Goal: Task Accomplishment & Management: Manage account settings

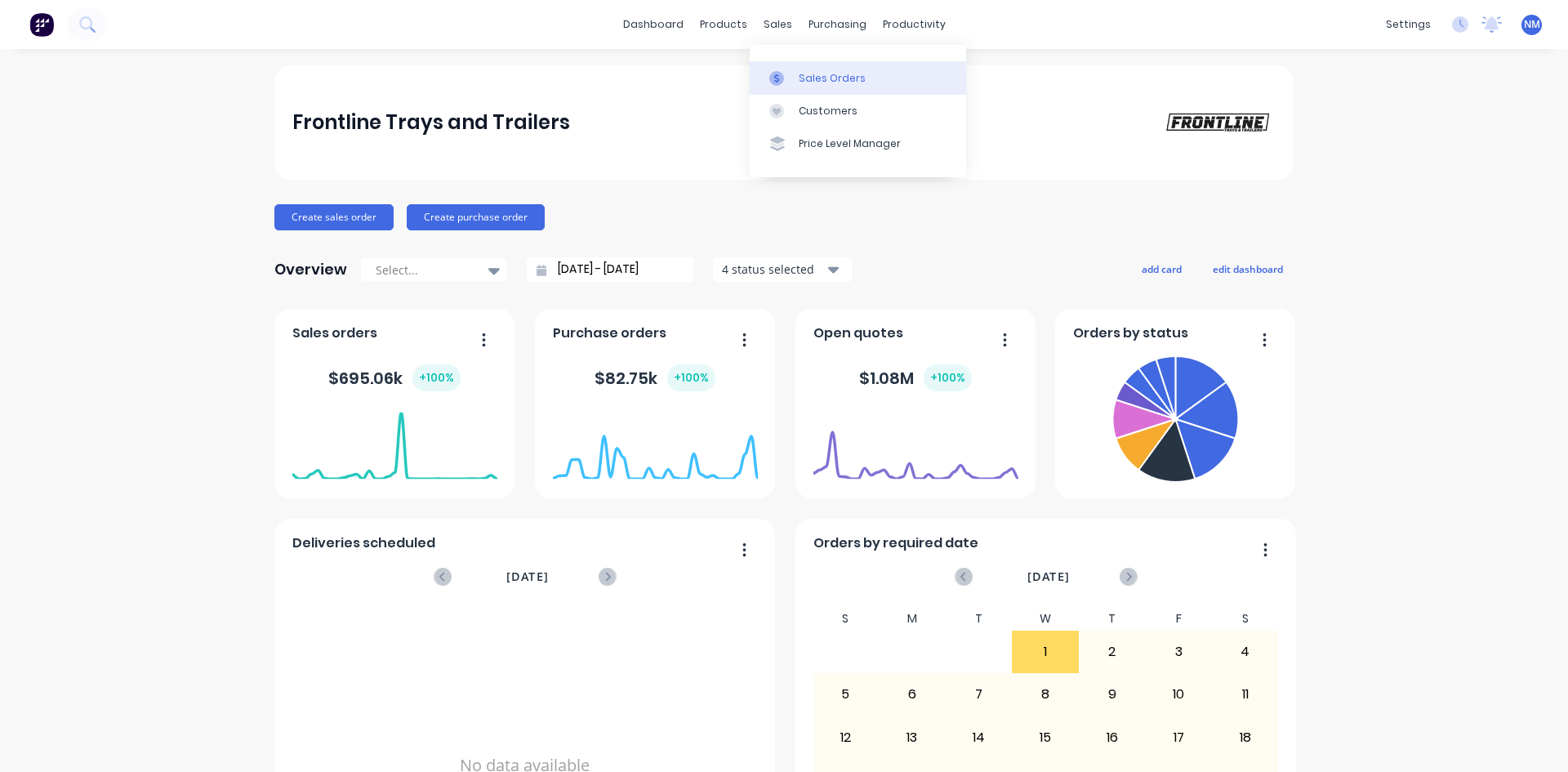
click at [865, 83] on link "Sales Orders" at bounding box center [858, 77] width 217 height 33
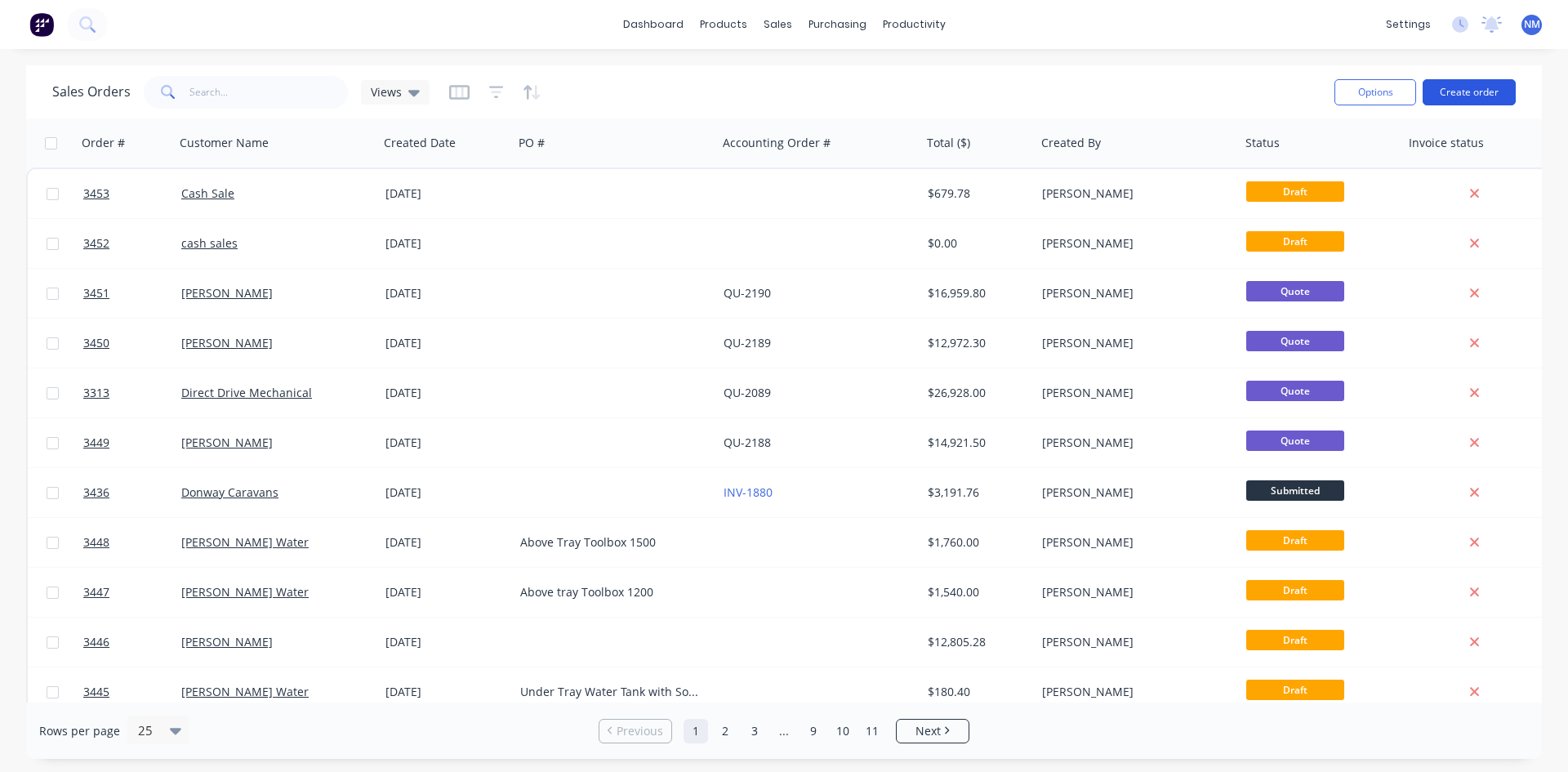
click at [1468, 90] on button "Create order" at bounding box center [1470, 92] width 93 height 26
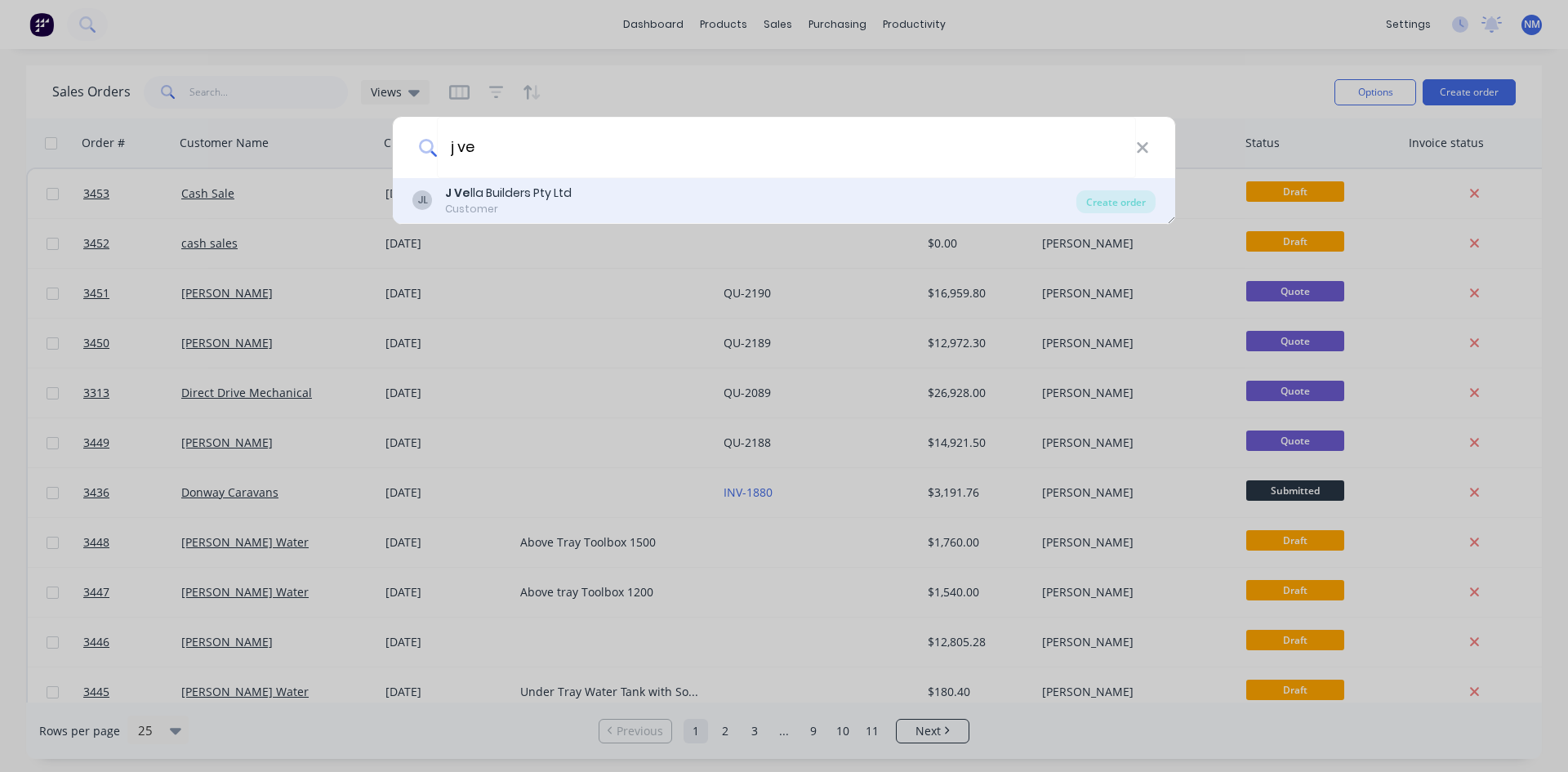
type input "j ve"
click at [853, 203] on div "JL J Ve lla Builders Pty Ltd Customer" at bounding box center [745, 200] width 664 height 32
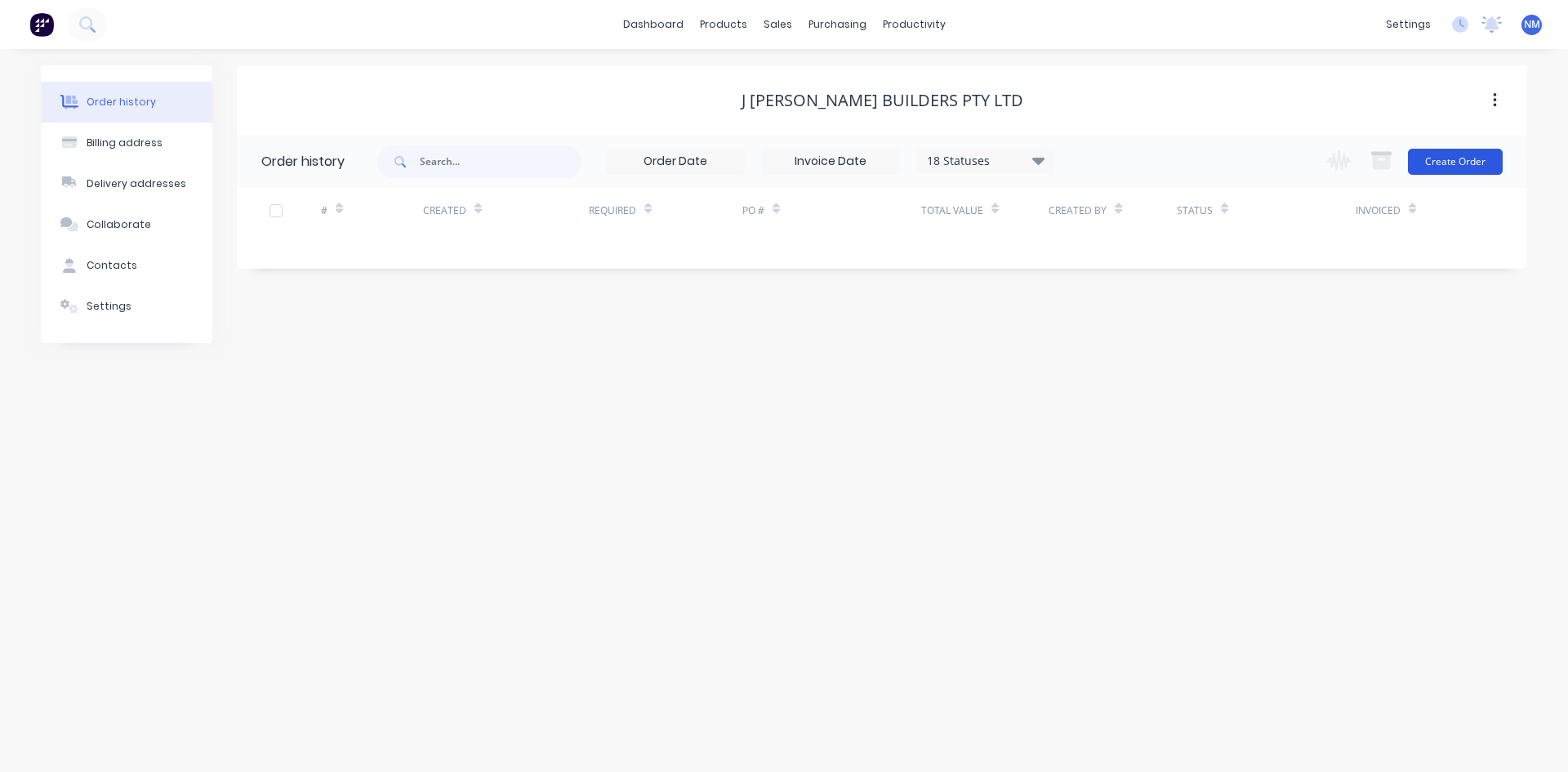
click at [1480, 158] on button "Create Order" at bounding box center [1455, 161] width 95 height 26
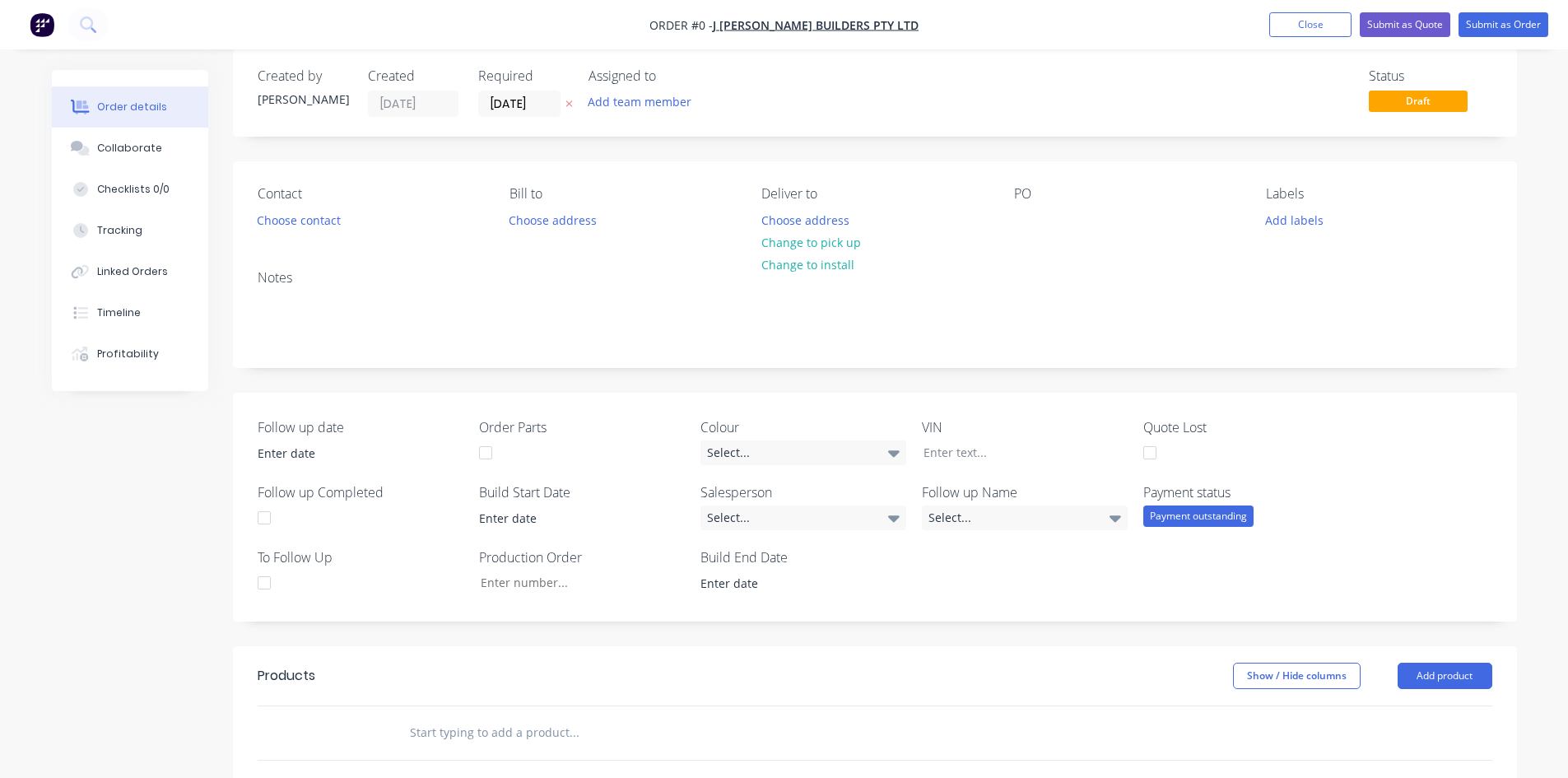
scroll to position [247, 0]
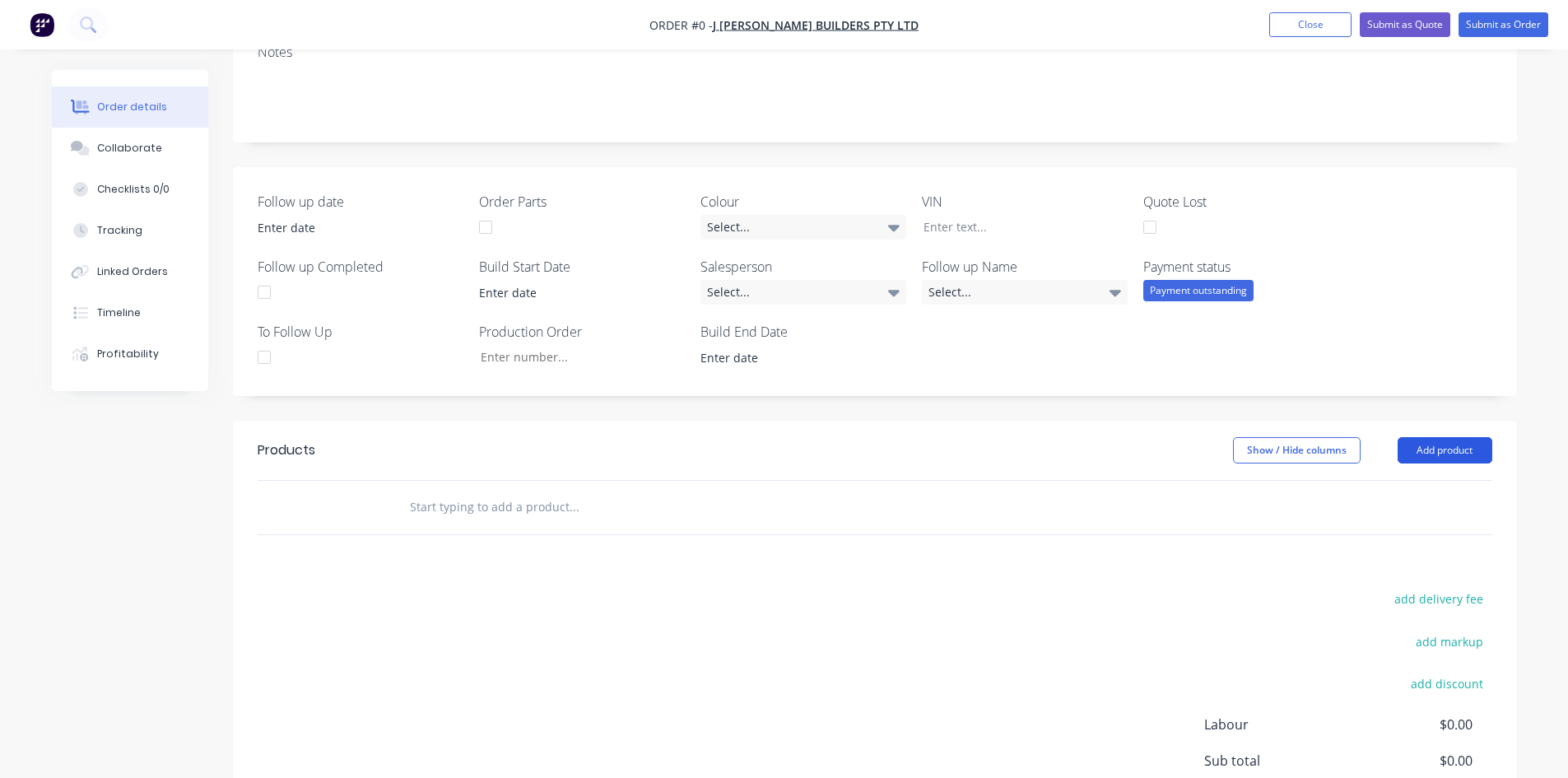
click at [1465, 453] on button "Add product" at bounding box center [1444, 449] width 95 height 26
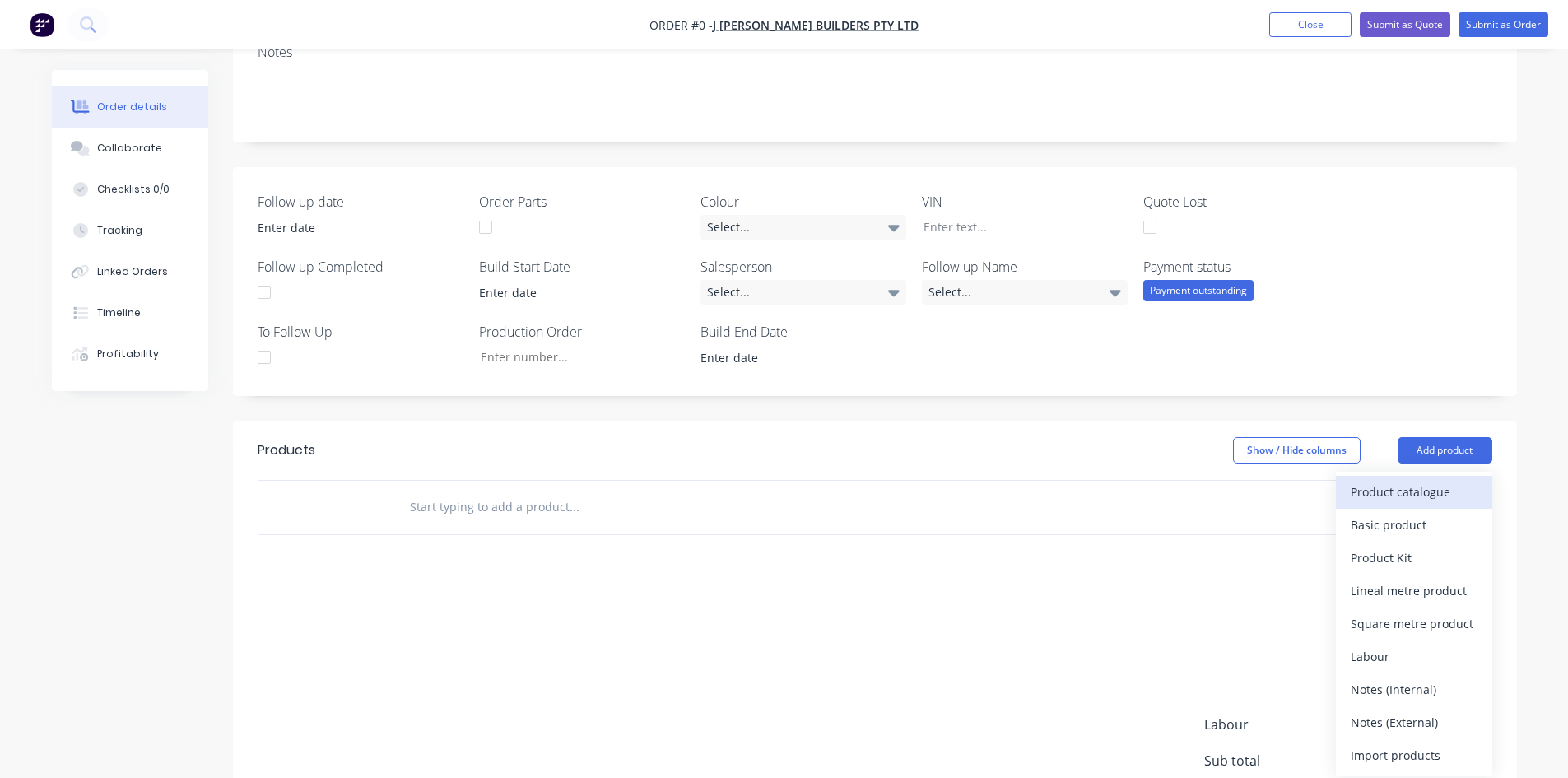
click at [1394, 486] on div "Product catalogue" at bounding box center [1413, 492] width 127 height 24
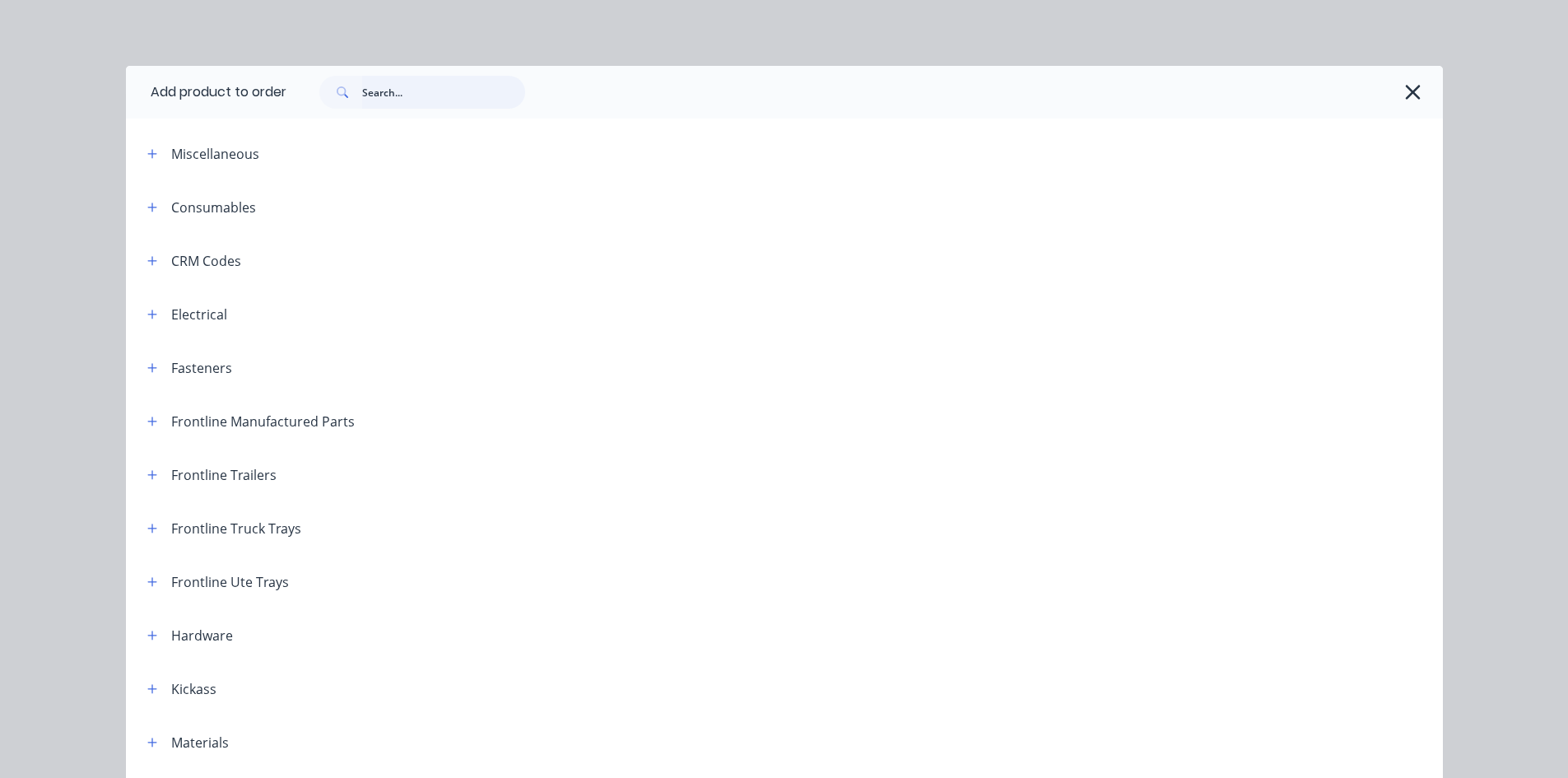
click at [388, 100] on input "text" at bounding box center [444, 92] width 163 height 33
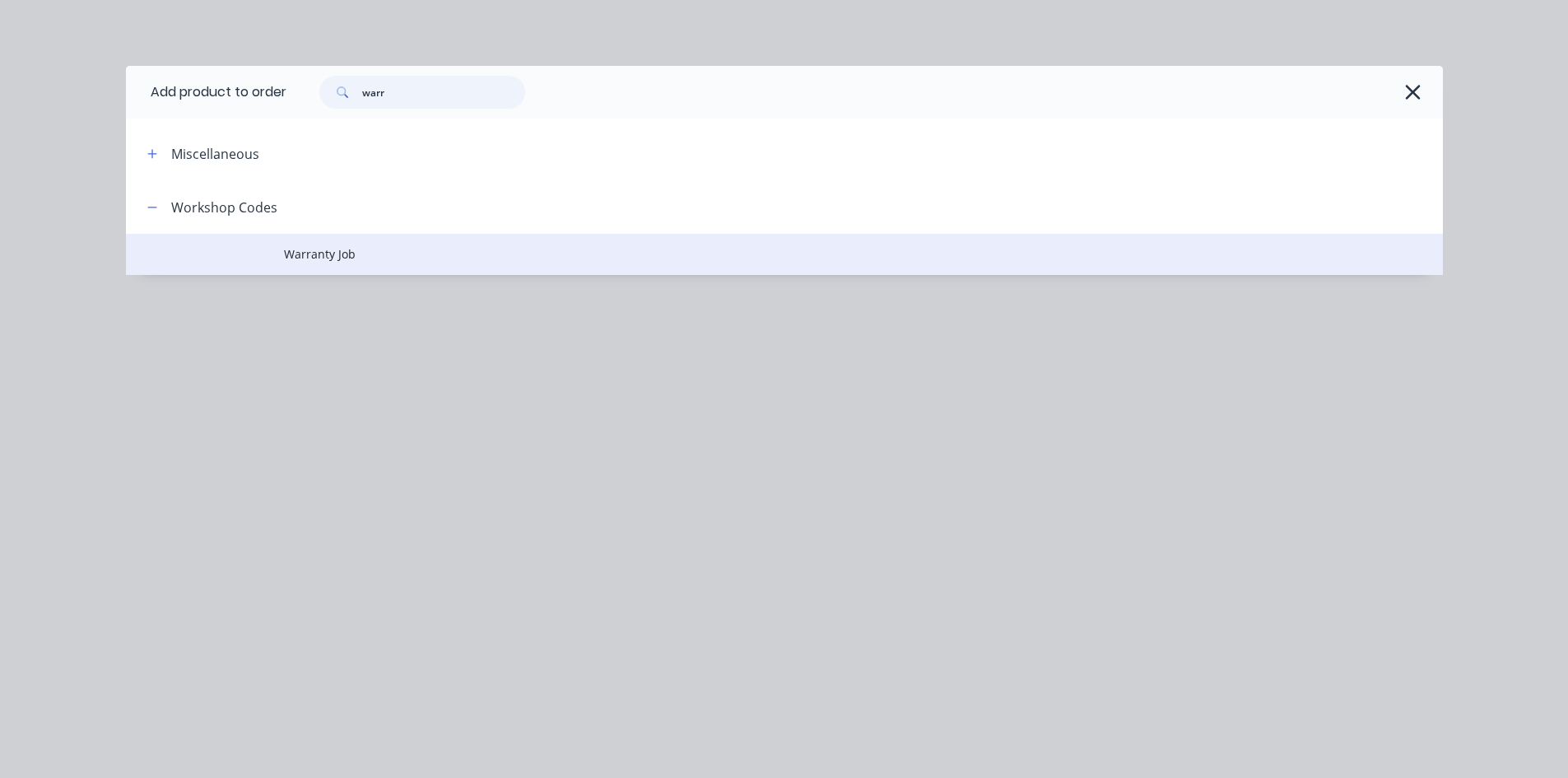
type input "warr"
click at [385, 256] on span "Warranty Job" at bounding box center [747, 254] width 927 height 18
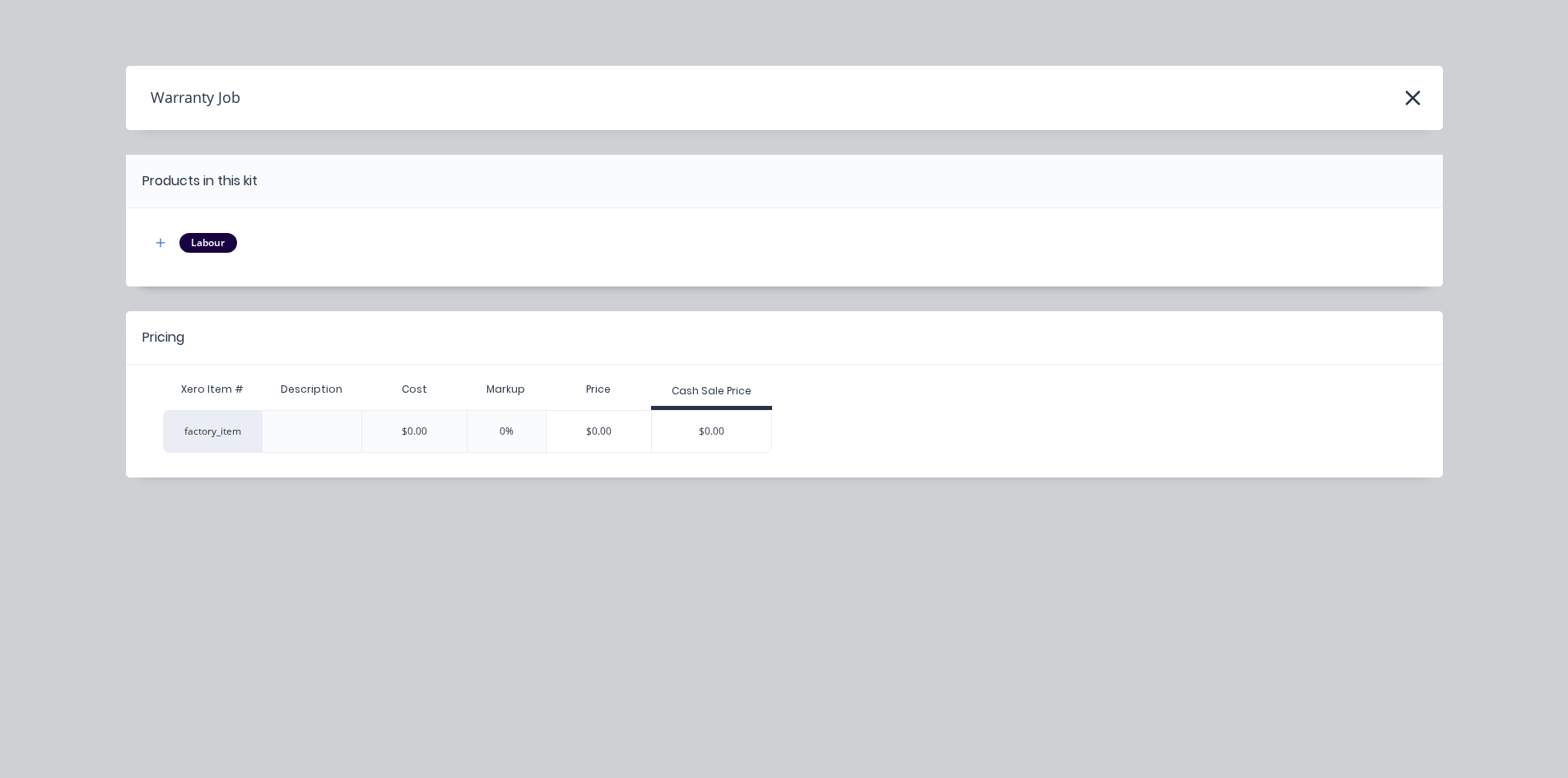
click at [755, 414] on div "$0.00" at bounding box center [712, 431] width 120 height 41
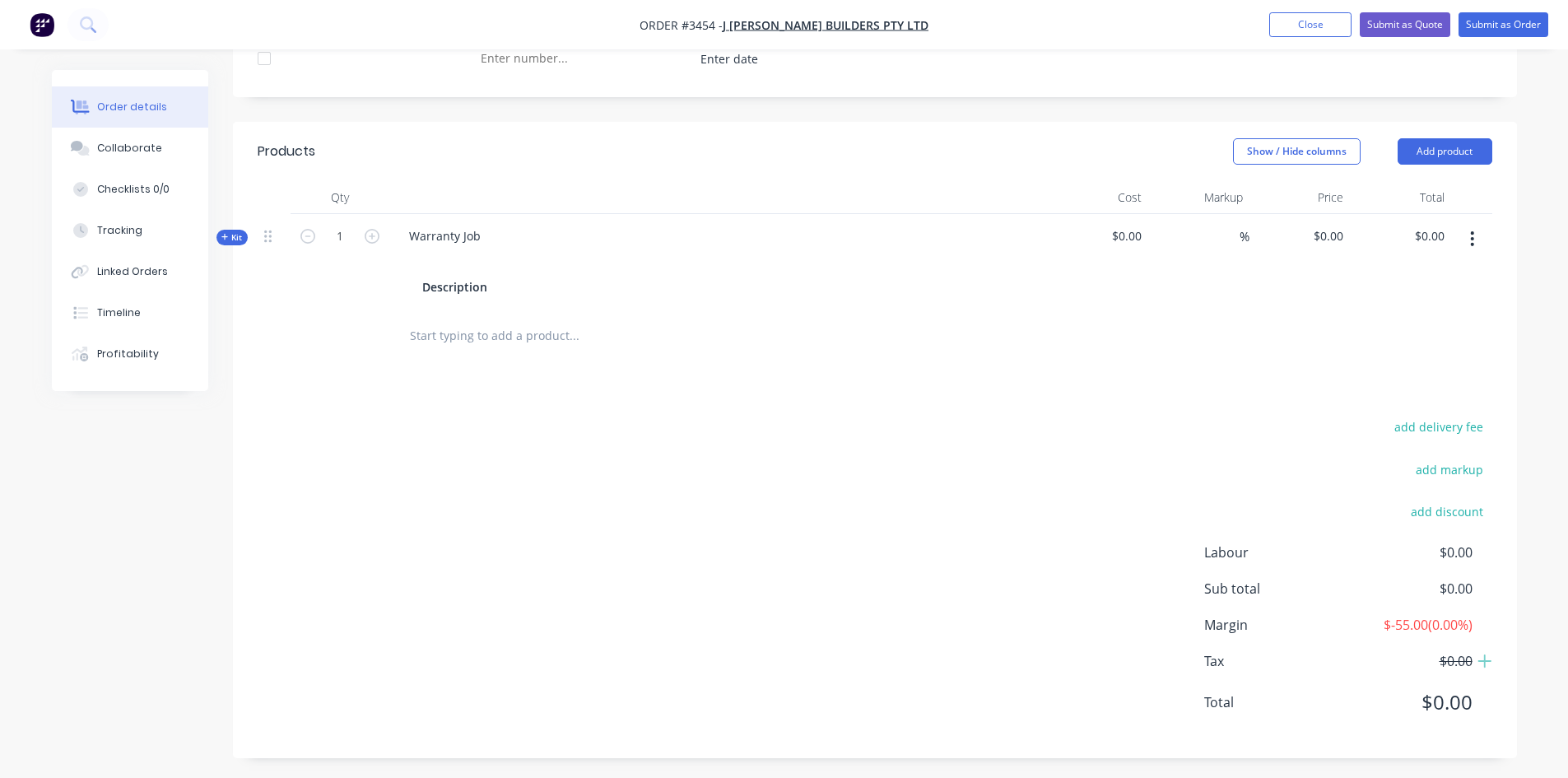
scroll to position [468, 0]
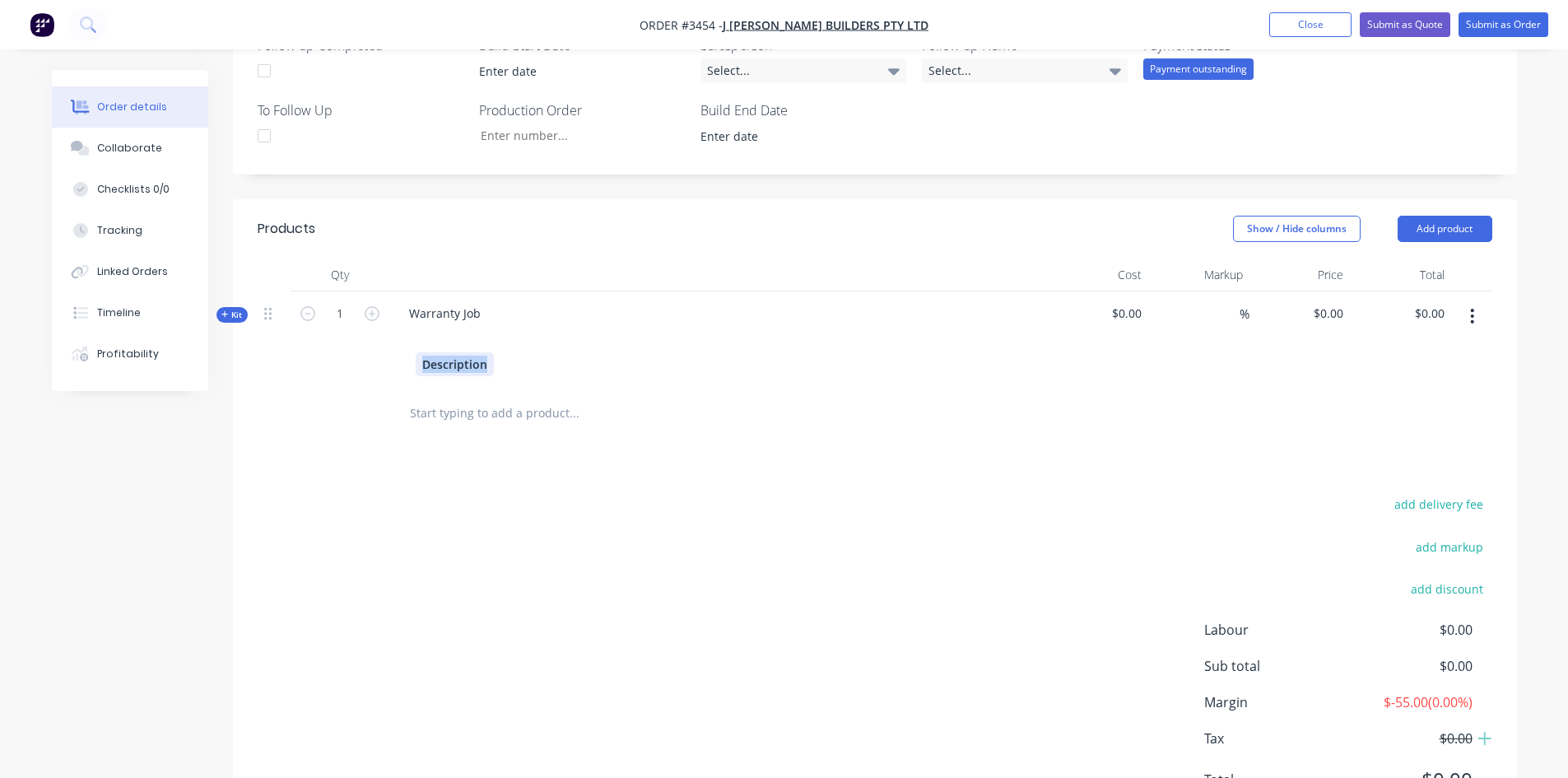
drag, startPoint x: 487, startPoint y: 367, endPoint x: 330, endPoint y: 379, distance: 157.5
click at [330, 379] on div "Kit 1 Warranty Job Description $0.00 % $0.00 $0.00 $0.00 $0.00" at bounding box center [875, 339] width 1234 height 96
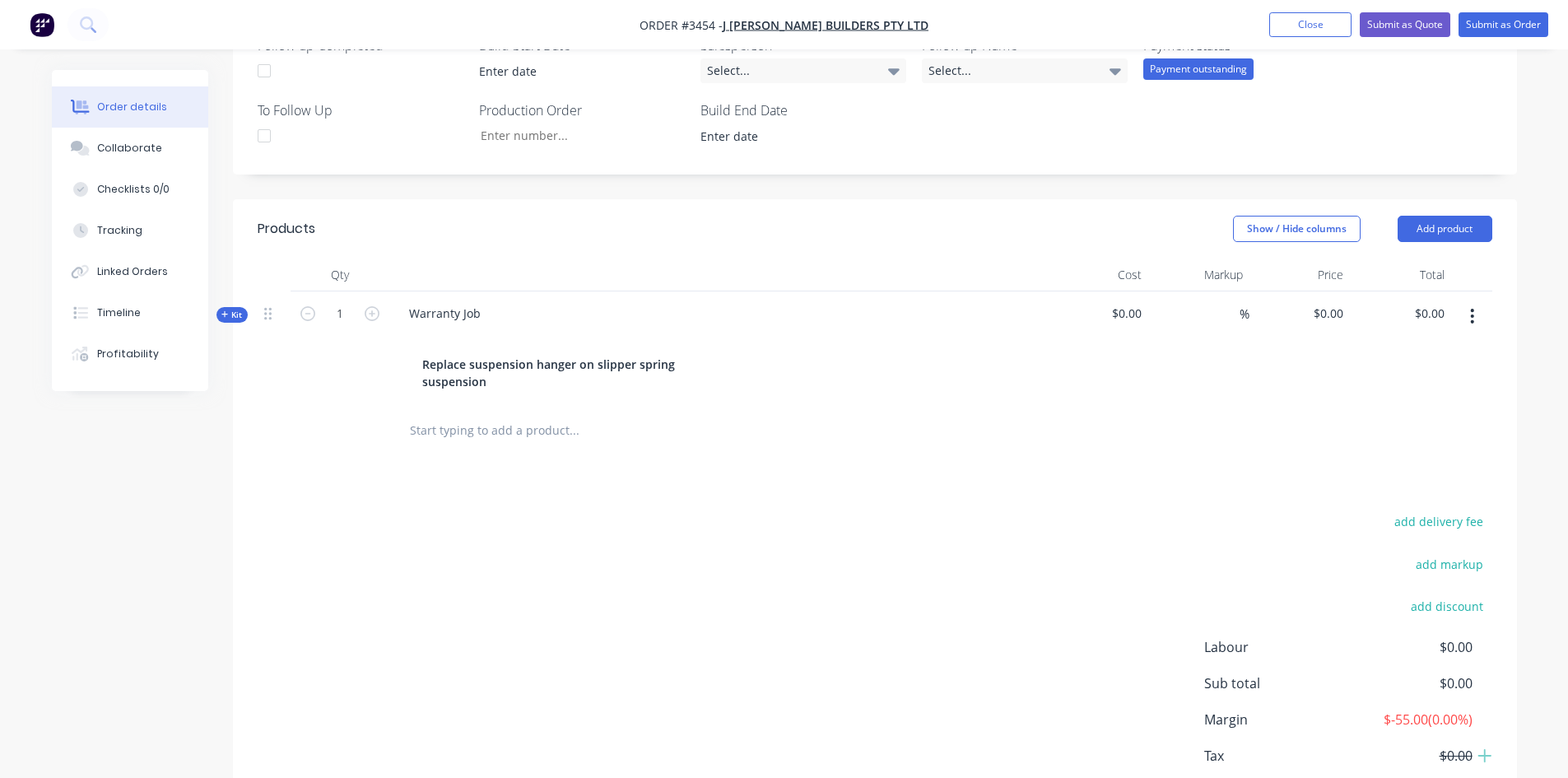
click at [902, 315] on div "Warranty Job Replace suspension hanger on slipper spring suspension" at bounding box center [718, 348] width 658 height 113
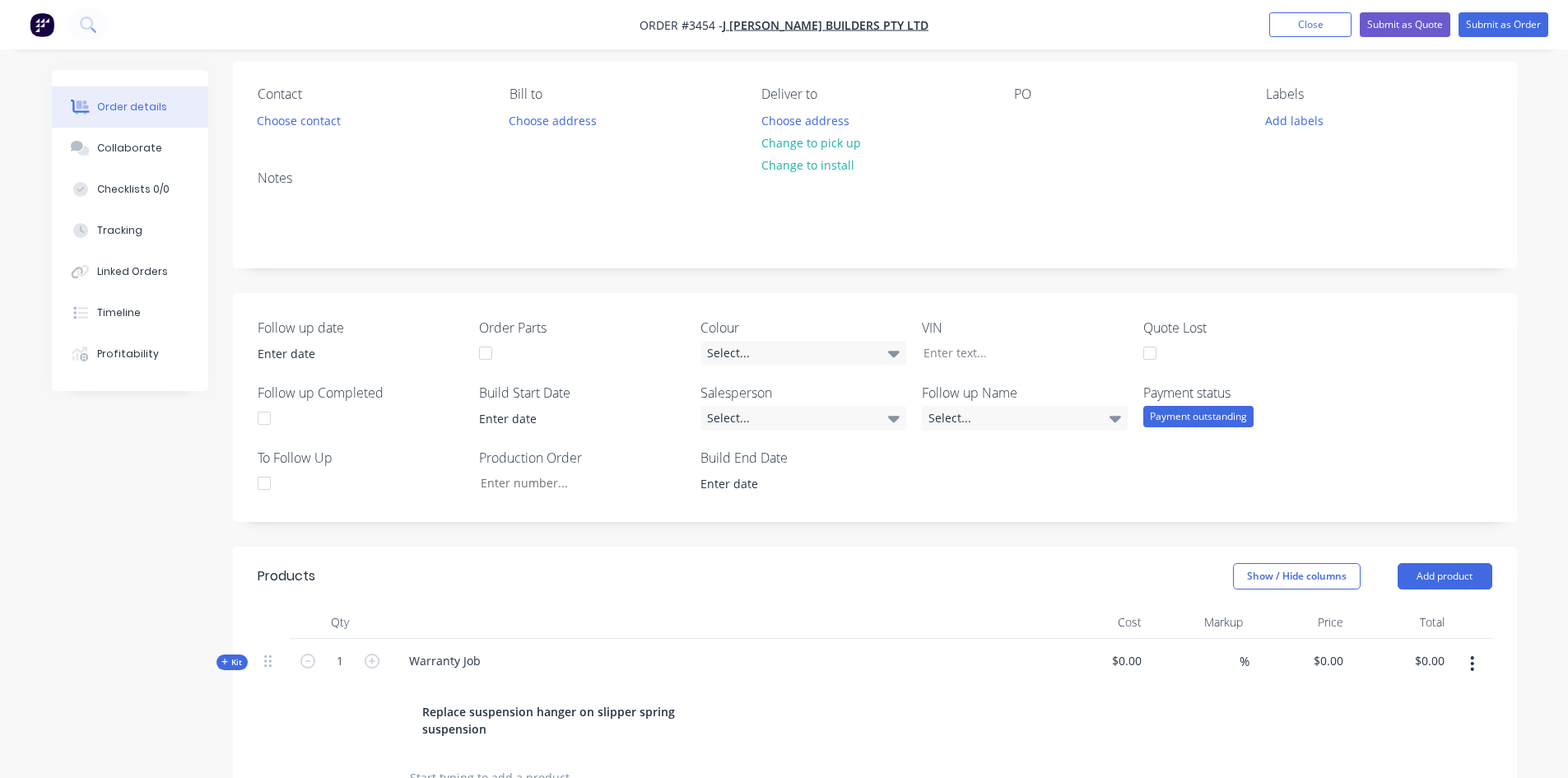
scroll to position [0, 0]
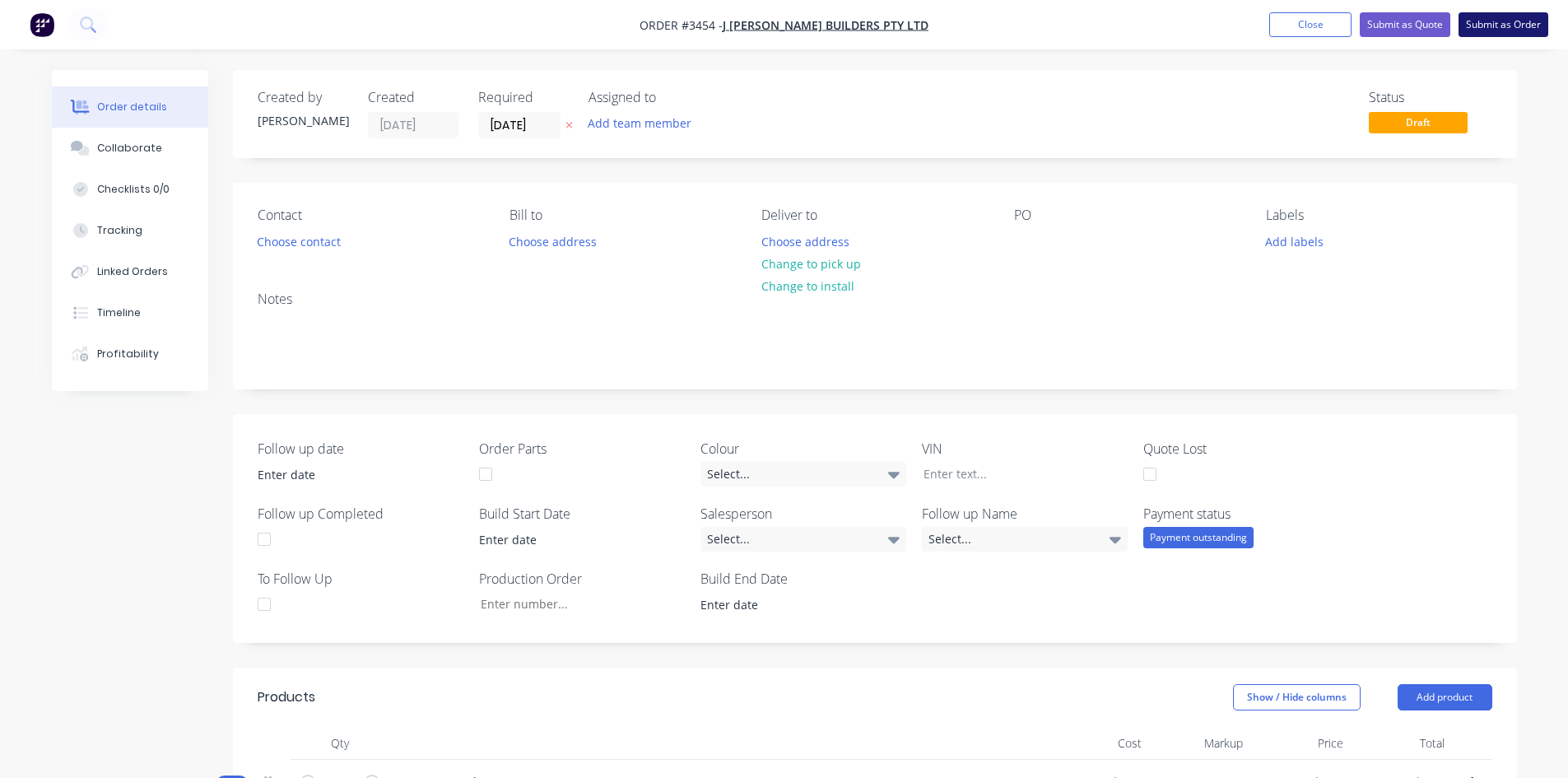
click at [1523, 31] on button "Submit as Order" at bounding box center [1502, 24] width 90 height 24
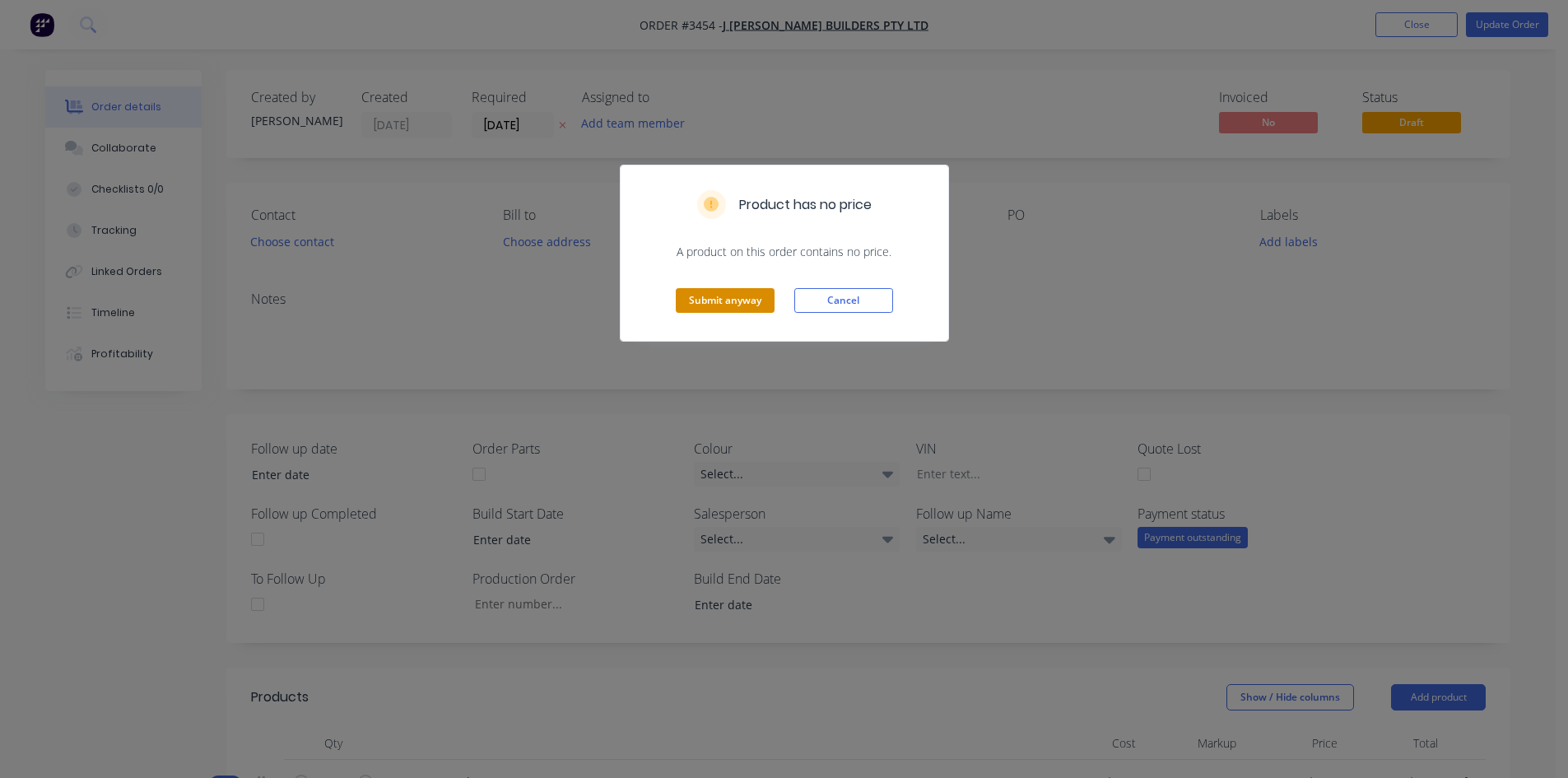
click at [723, 290] on button "Submit anyway" at bounding box center [725, 300] width 99 height 24
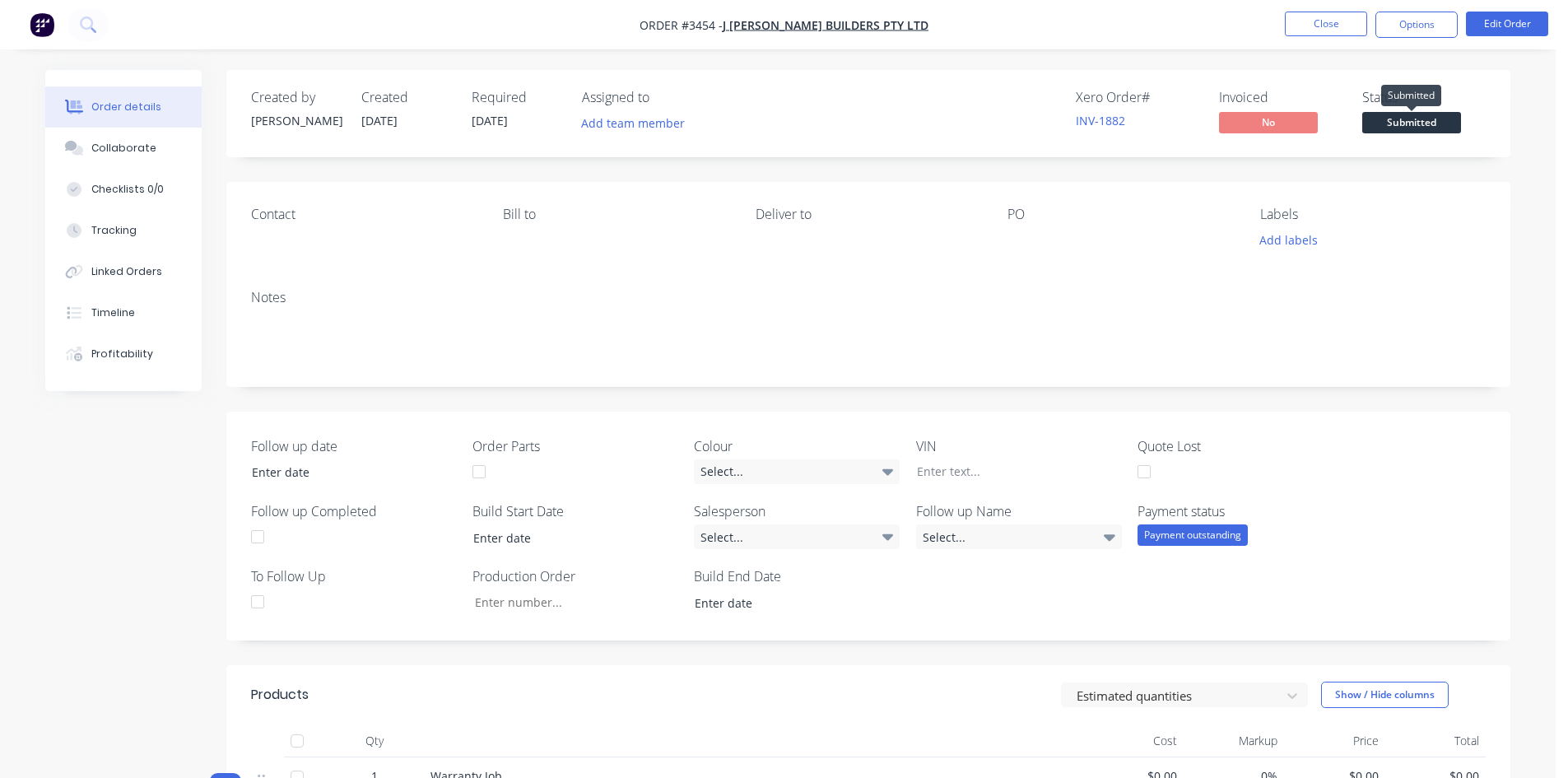
click at [1406, 118] on span "Submitted" at bounding box center [1412, 122] width 99 height 20
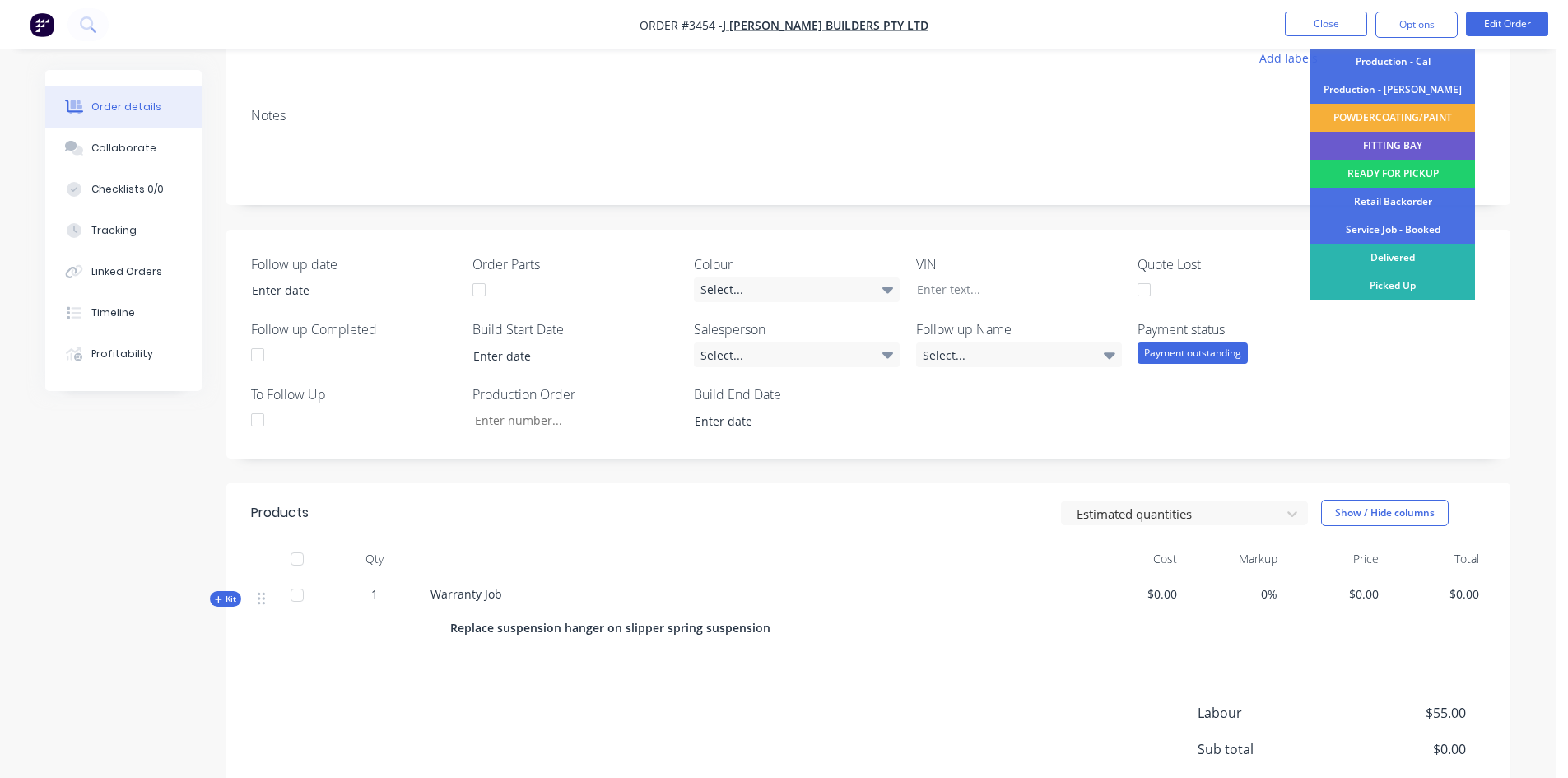
scroll to position [18, 0]
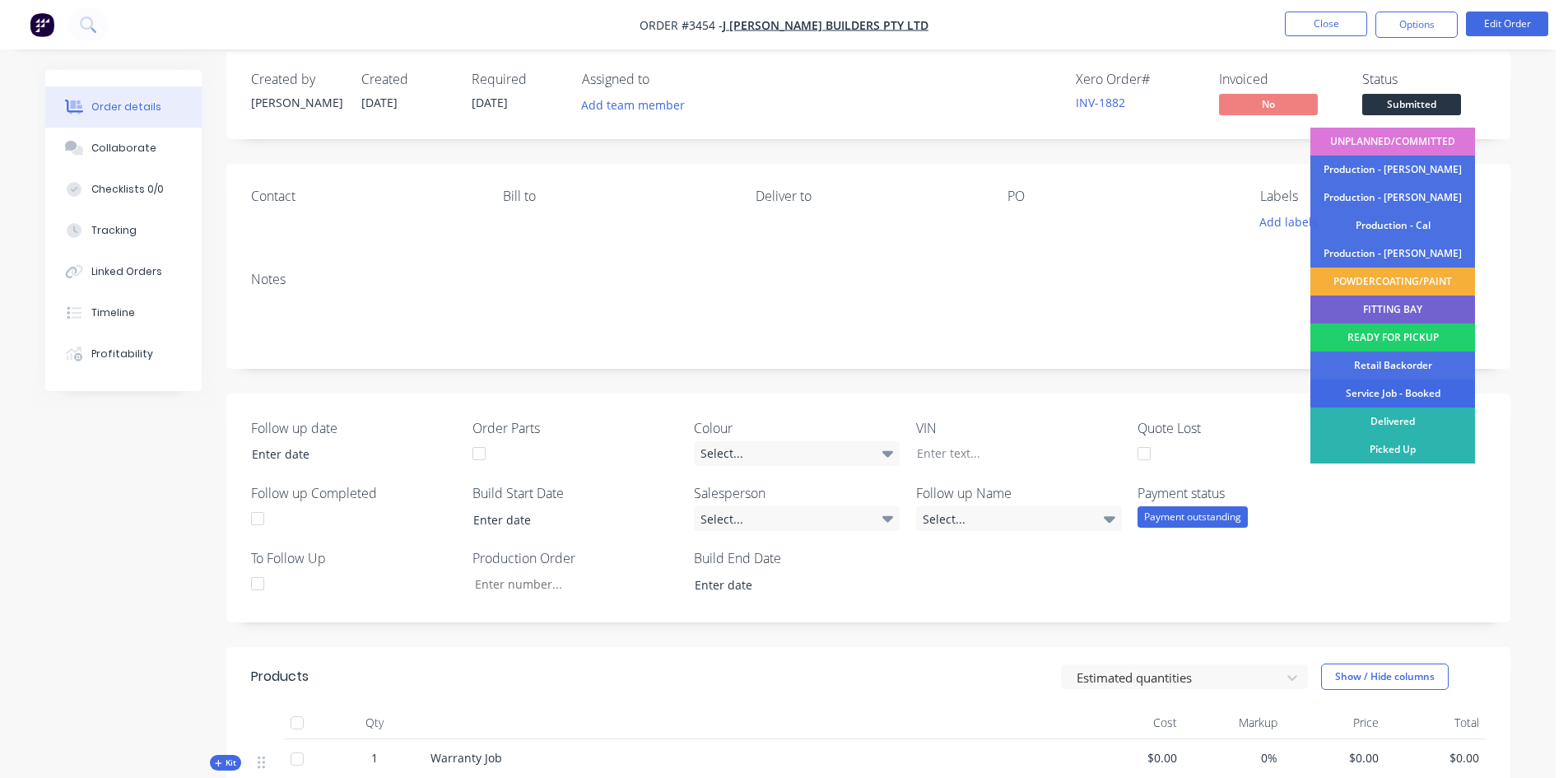
click at [1401, 395] on div "Service Job - Booked" at bounding box center [1392, 392] width 165 height 28
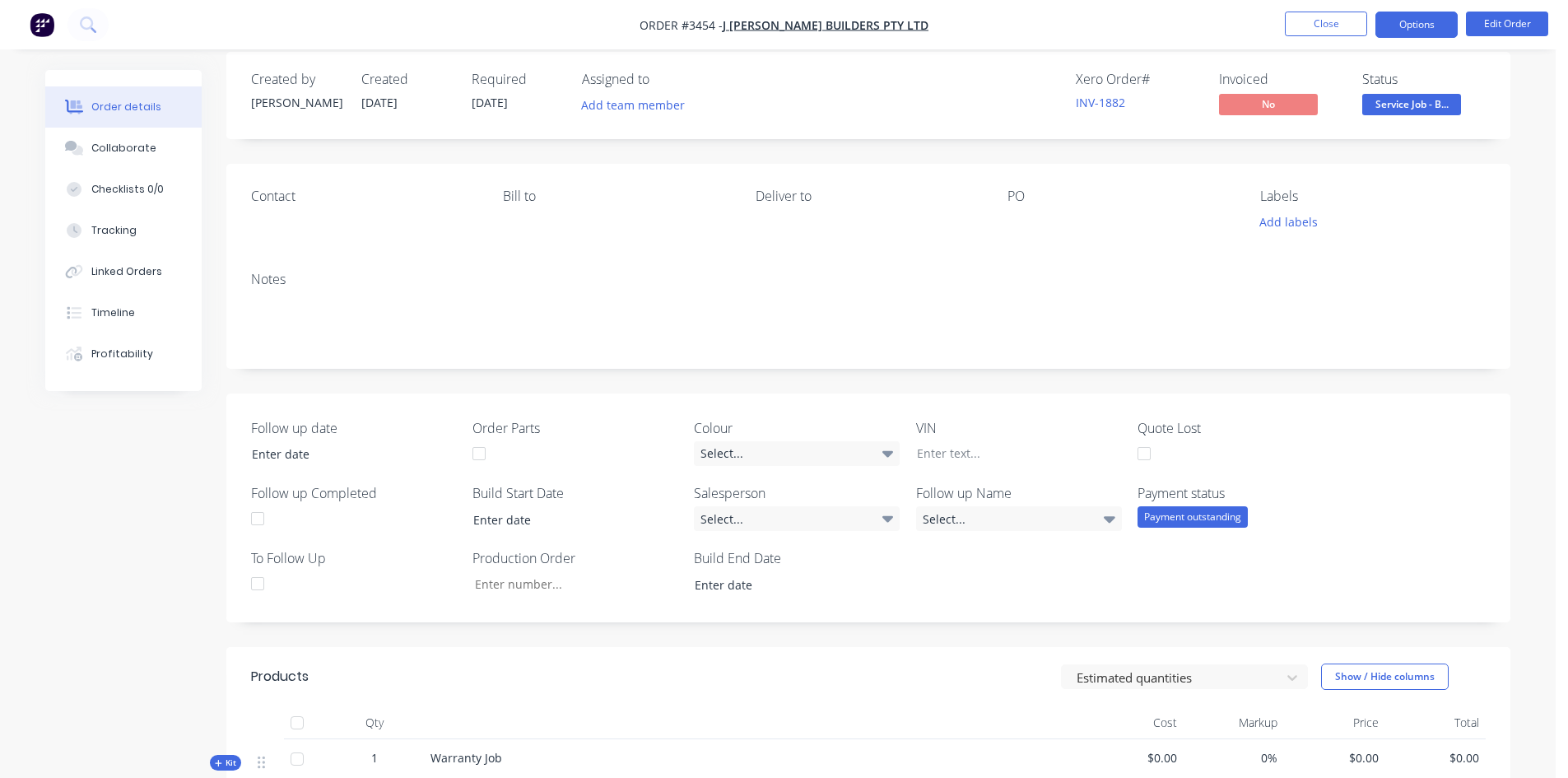
click at [1418, 29] on button "Options" at bounding box center [1417, 24] width 82 height 26
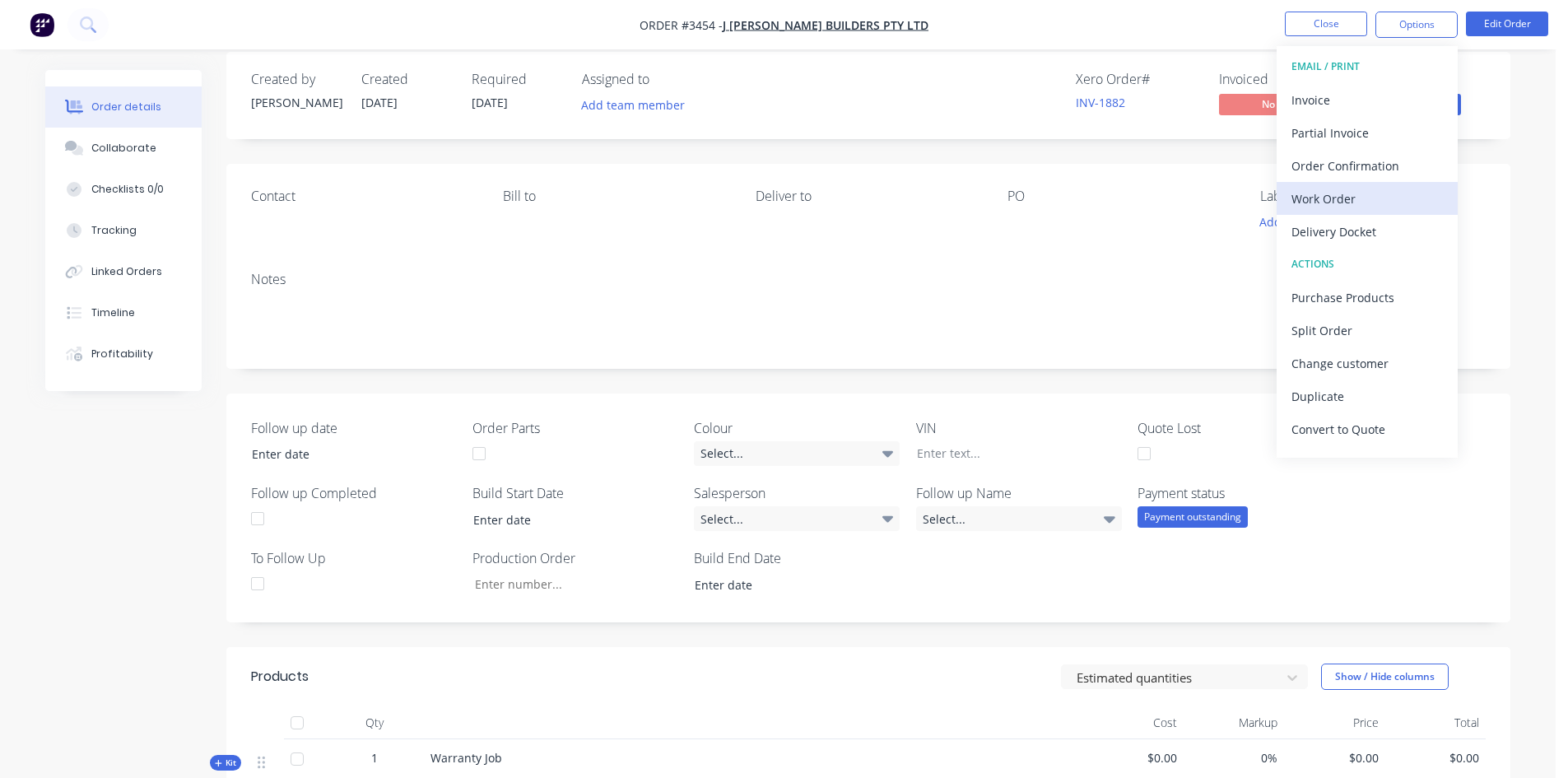
click at [1366, 190] on div "Work Order" at bounding box center [1367, 198] width 151 height 24
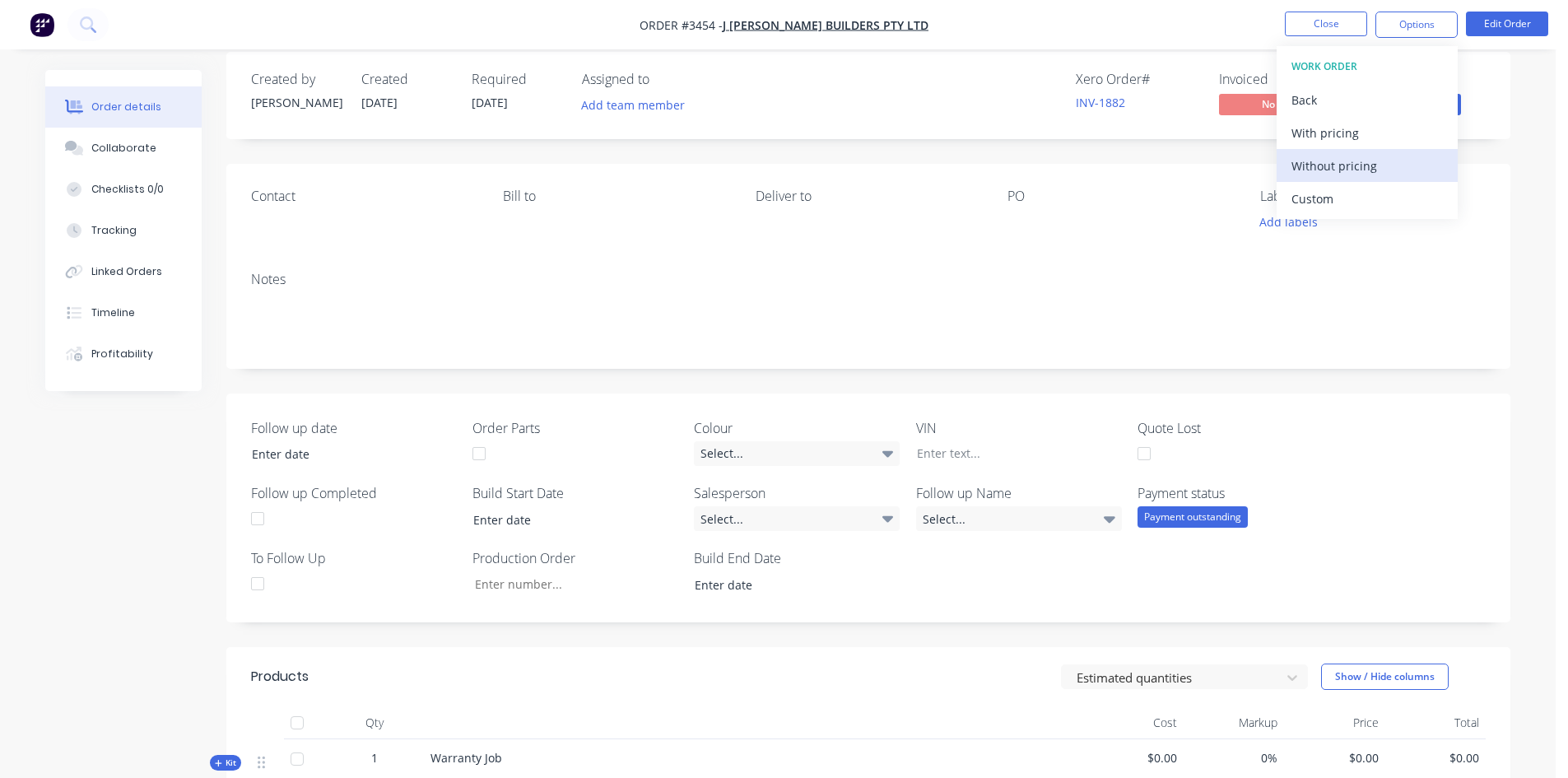
click at [1371, 160] on div "Without pricing" at bounding box center [1367, 166] width 151 height 24
drag, startPoint x: 335, startPoint y: 231, endPoint x: 275, endPoint y: 228, distance: 60.1
click at [334, 229] on div "Contact" at bounding box center [364, 211] width 225 height 45
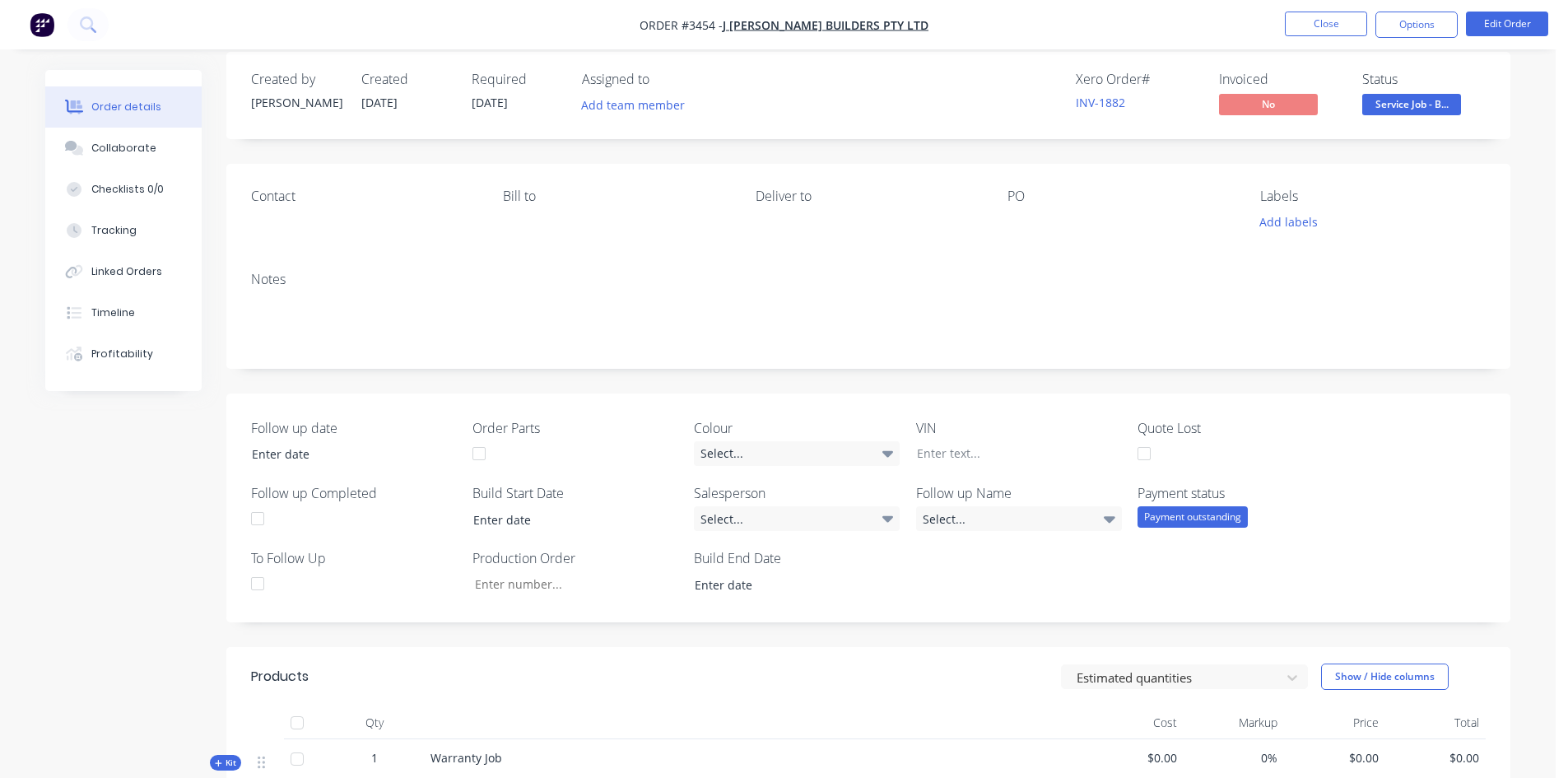
click at [290, 229] on div "Contact" at bounding box center [364, 211] width 225 height 45
click at [1502, 24] on button "Edit Order" at bounding box center [1507, 24] width 82 height 24
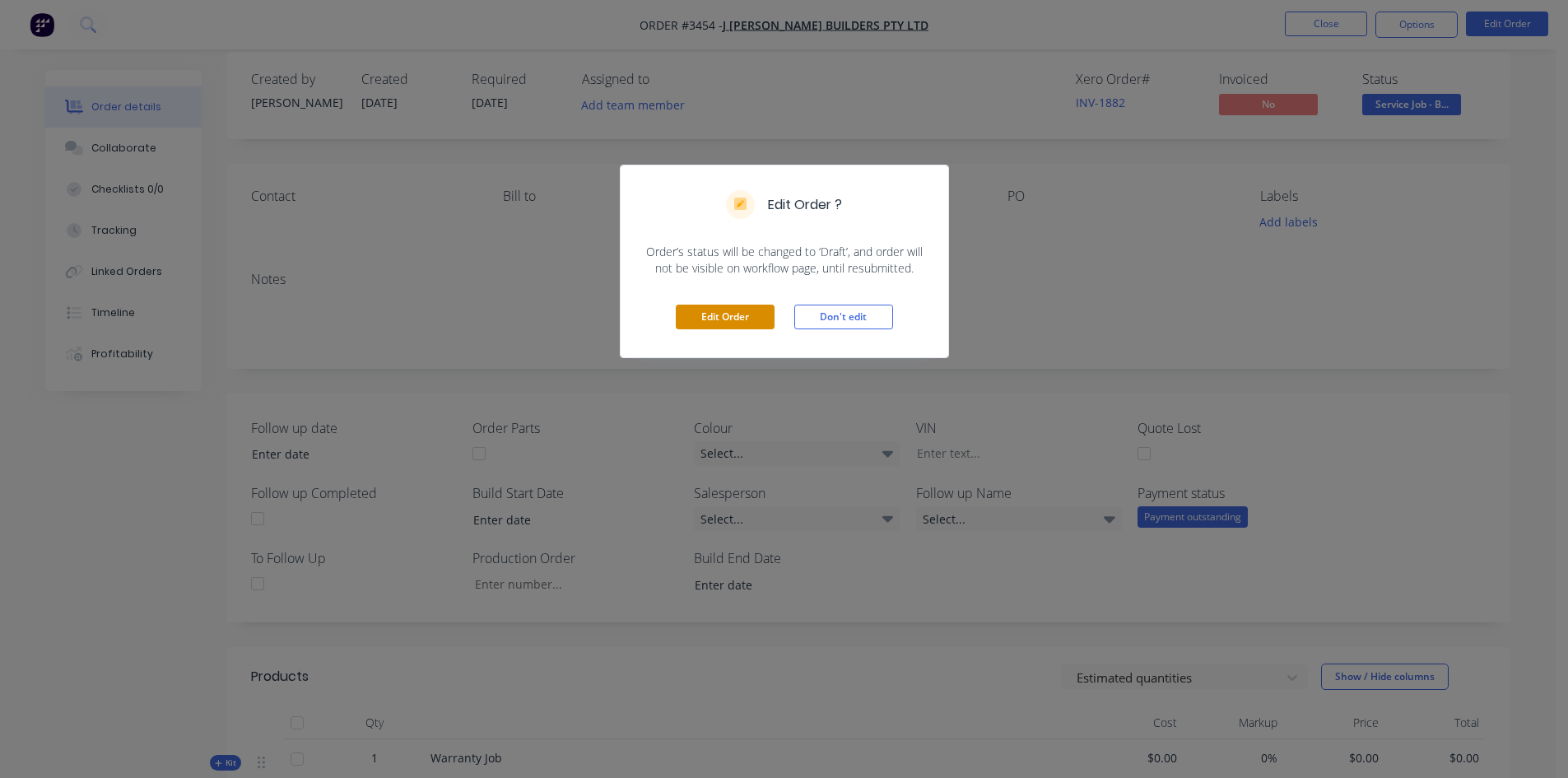
click at [717, 315] on button "Edit Order" at bounding box center [725, 316] width 99 height 24
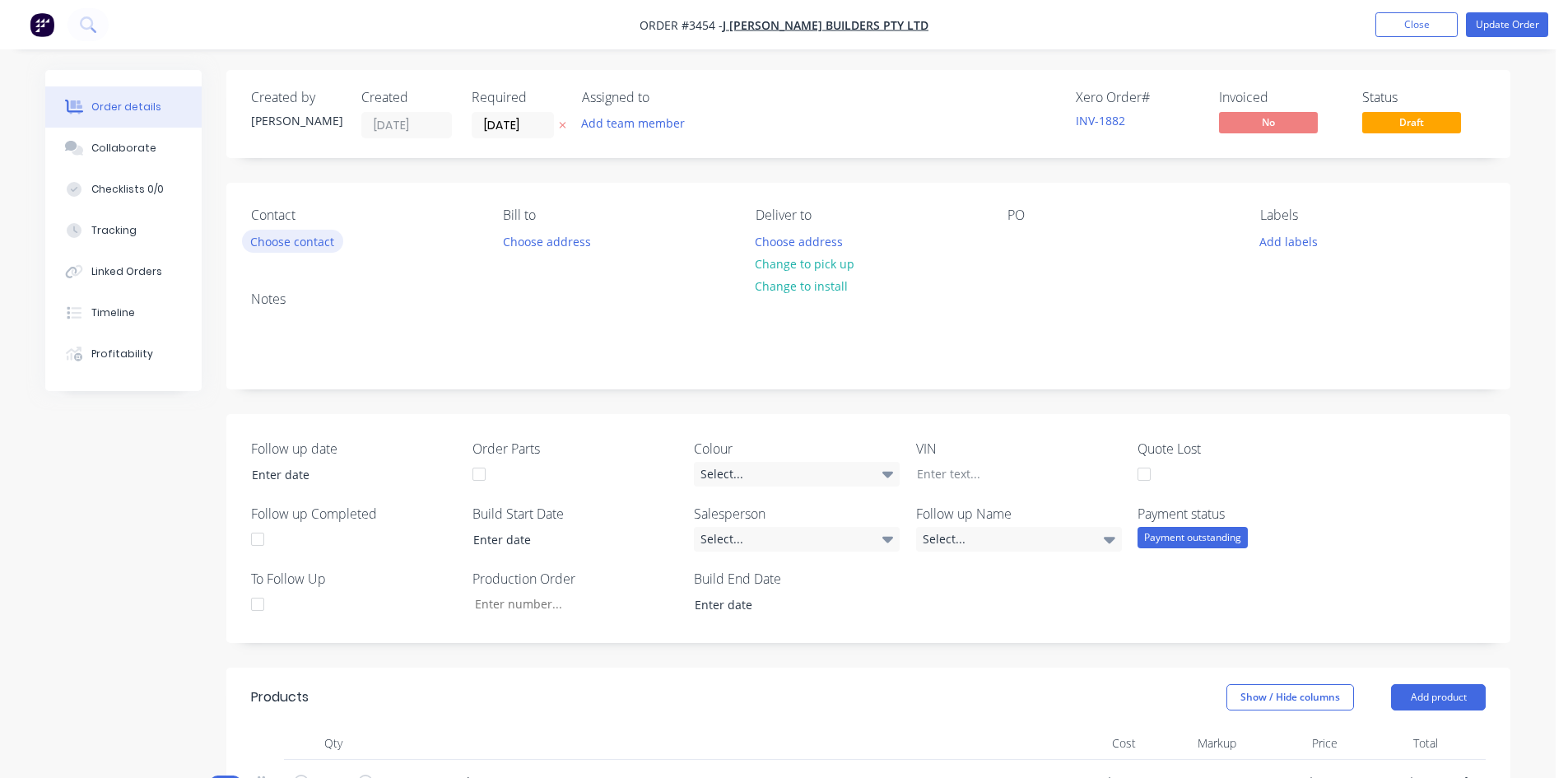
click at [312, 240] on button "Choose contact" at bounding box center [292, 240] width 101 height 22
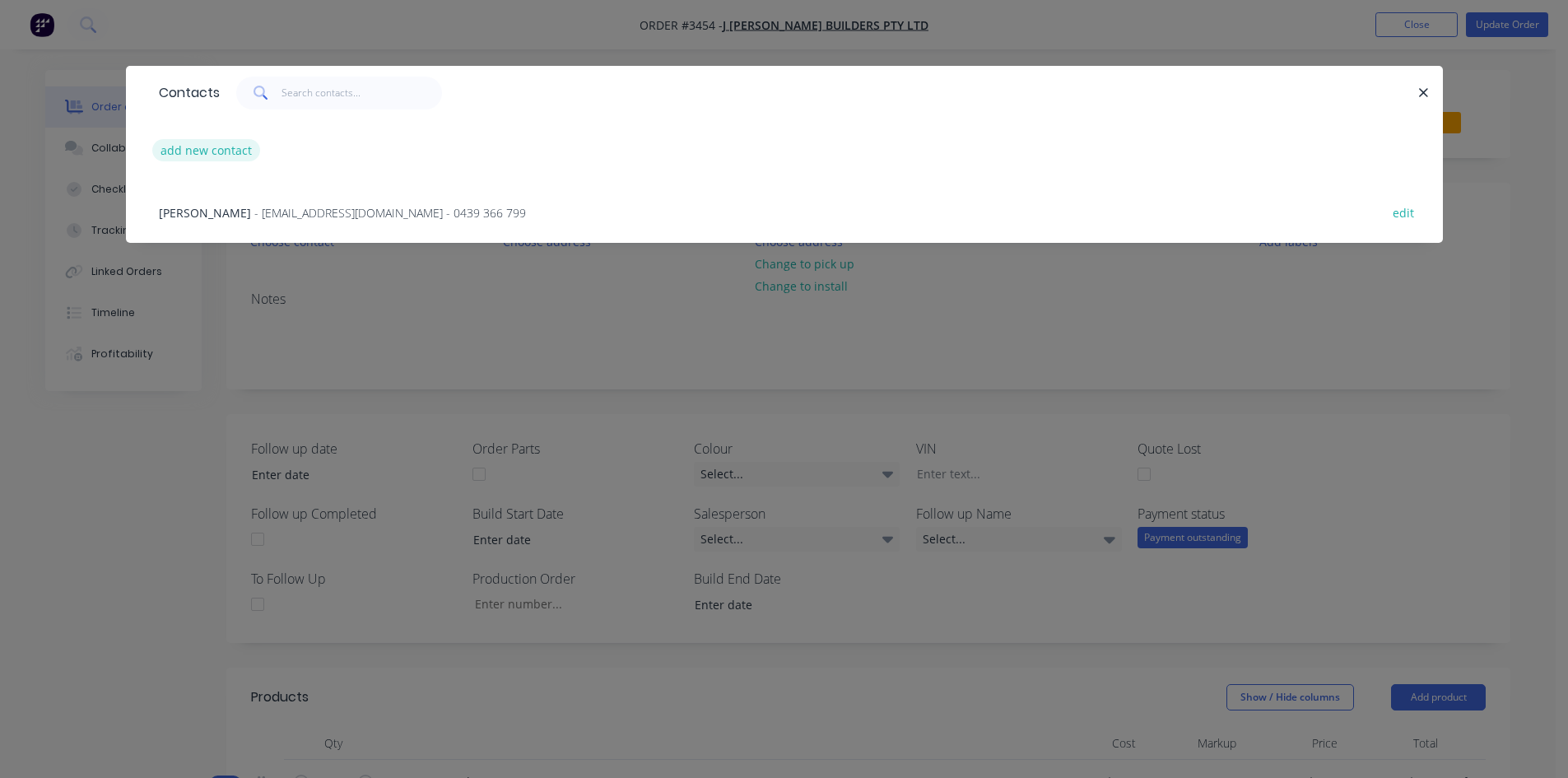
click at [220, 156] on button "add new contact" at bounding box center [206, 150] width 108 height 22
select select "AU"
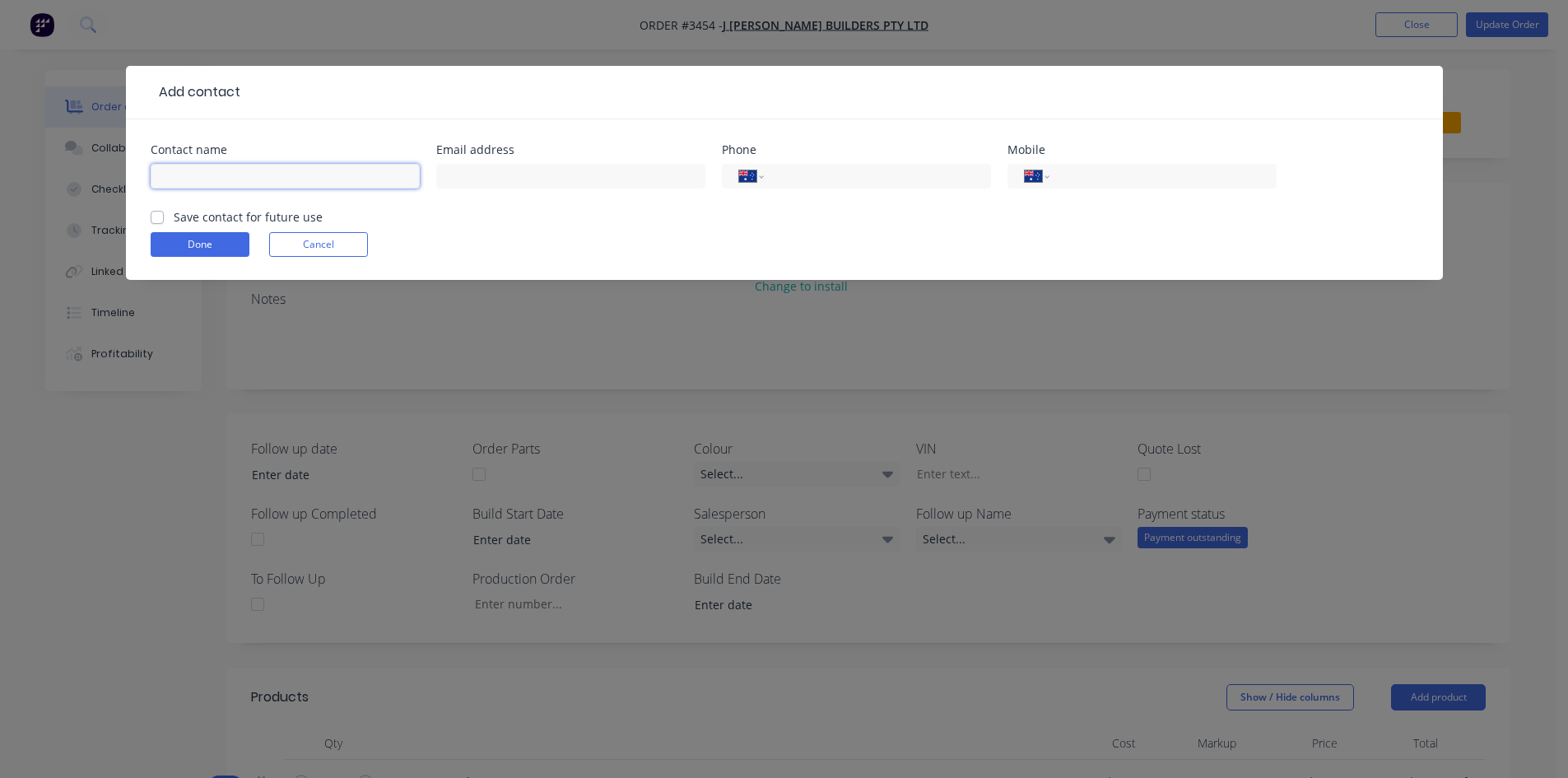
click at [260, 166] on input "text" at bounding box center [285, 176] width 269 height 24
type input "adam"
click at [873, 167] on input "tel" at bounding box center [874, 176] width 197 height 19
click at [1112, 176] on input "tel" at bounding box center [1159, 176] width 197 height 19
type input "0447 169 622"
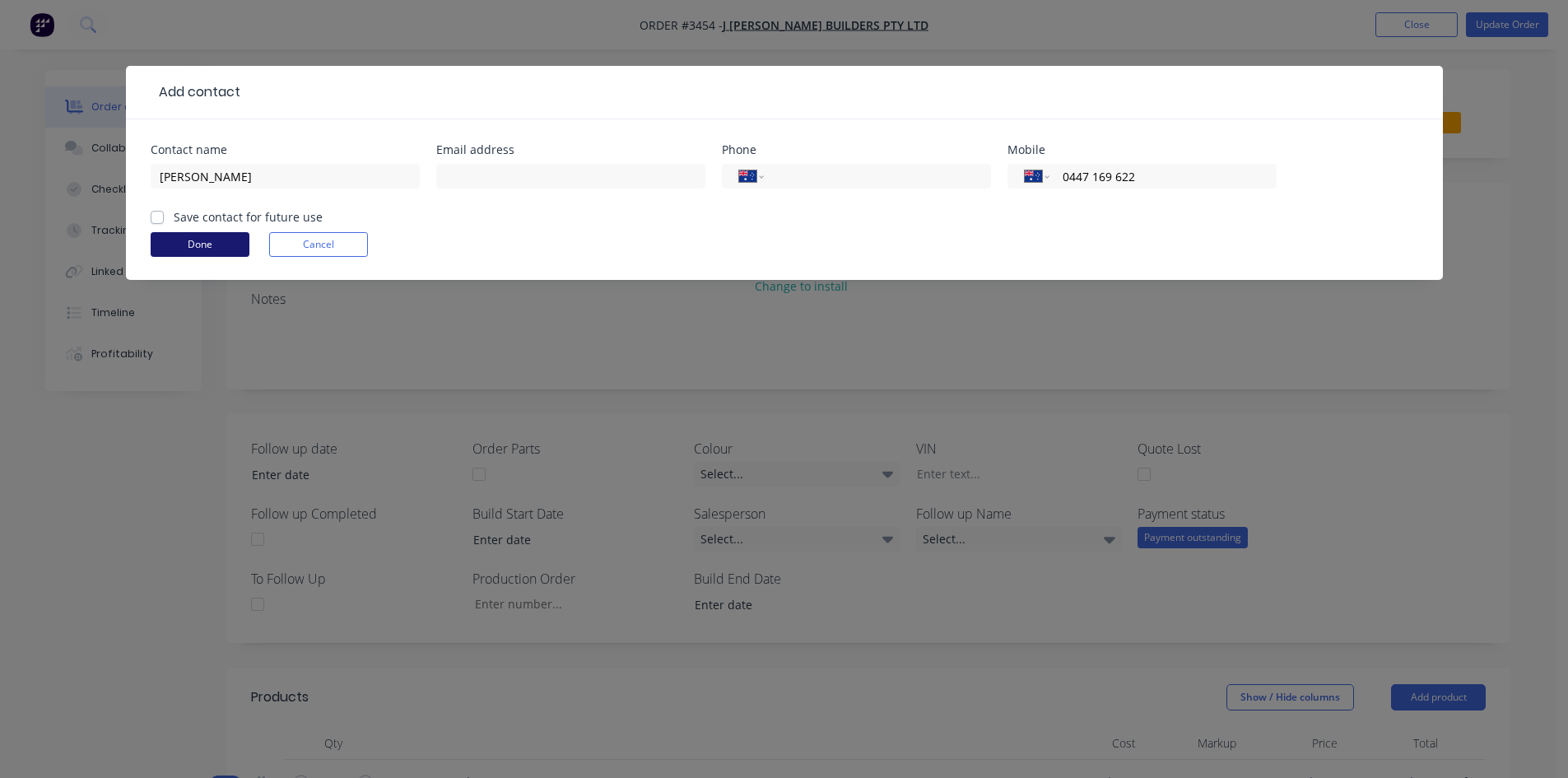
click at [229, 248] on button "Done" at bounding box center [200, 244] width 99 height 24
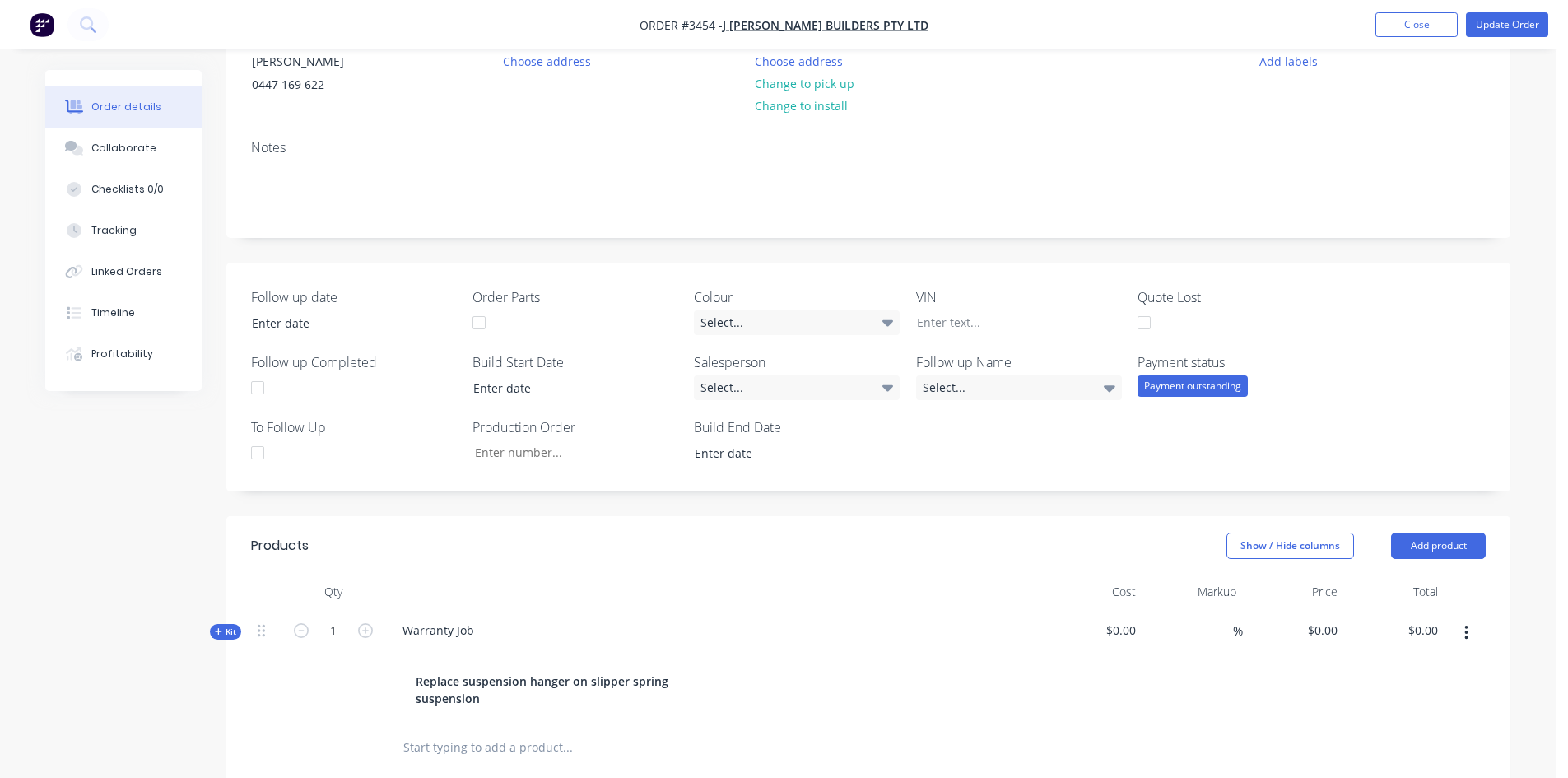
scroll to position [3, 0]
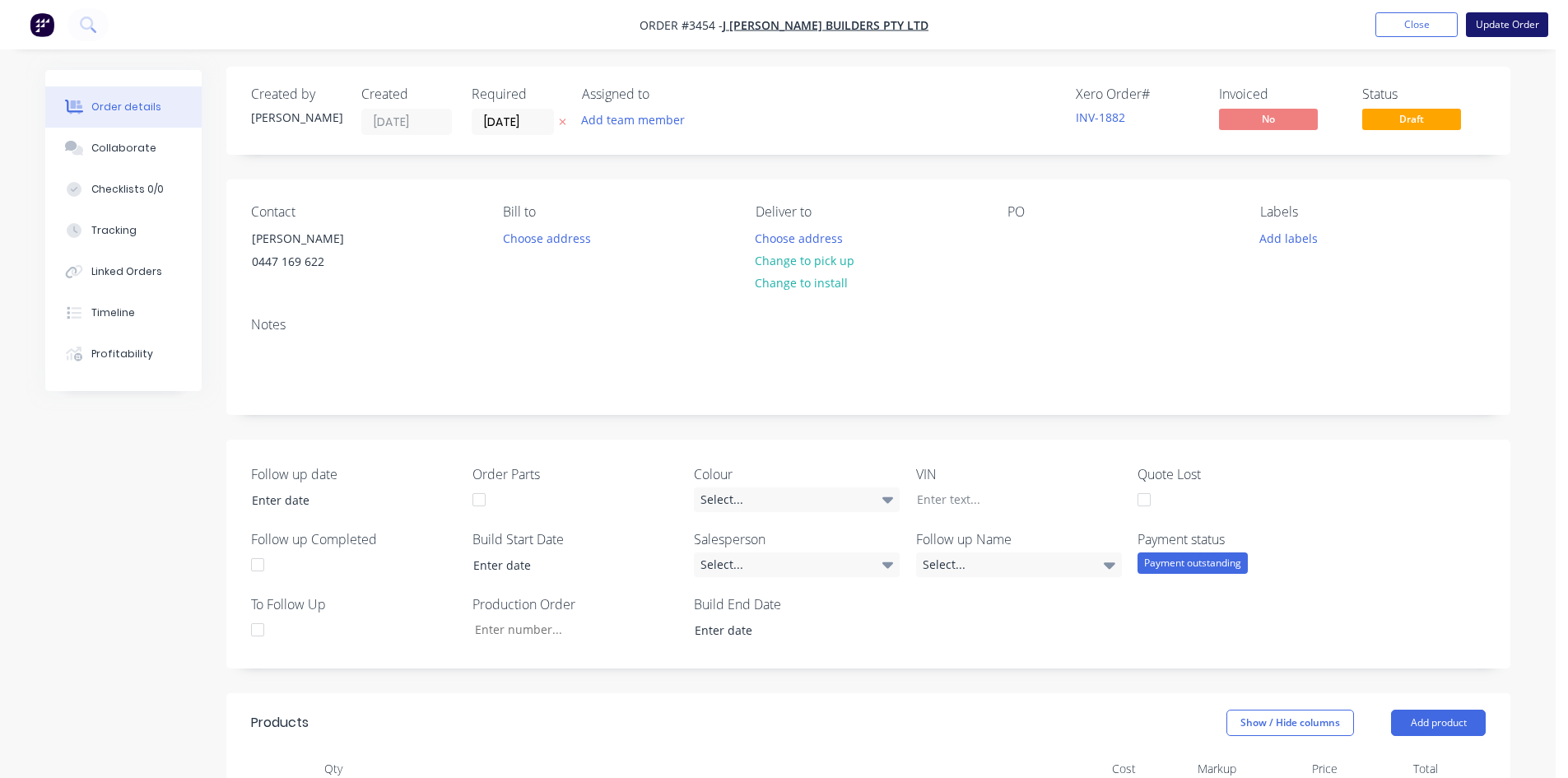
click at [1529, 14] on button "Update Order" at bounding box center [1507, 24] width 82 height 24
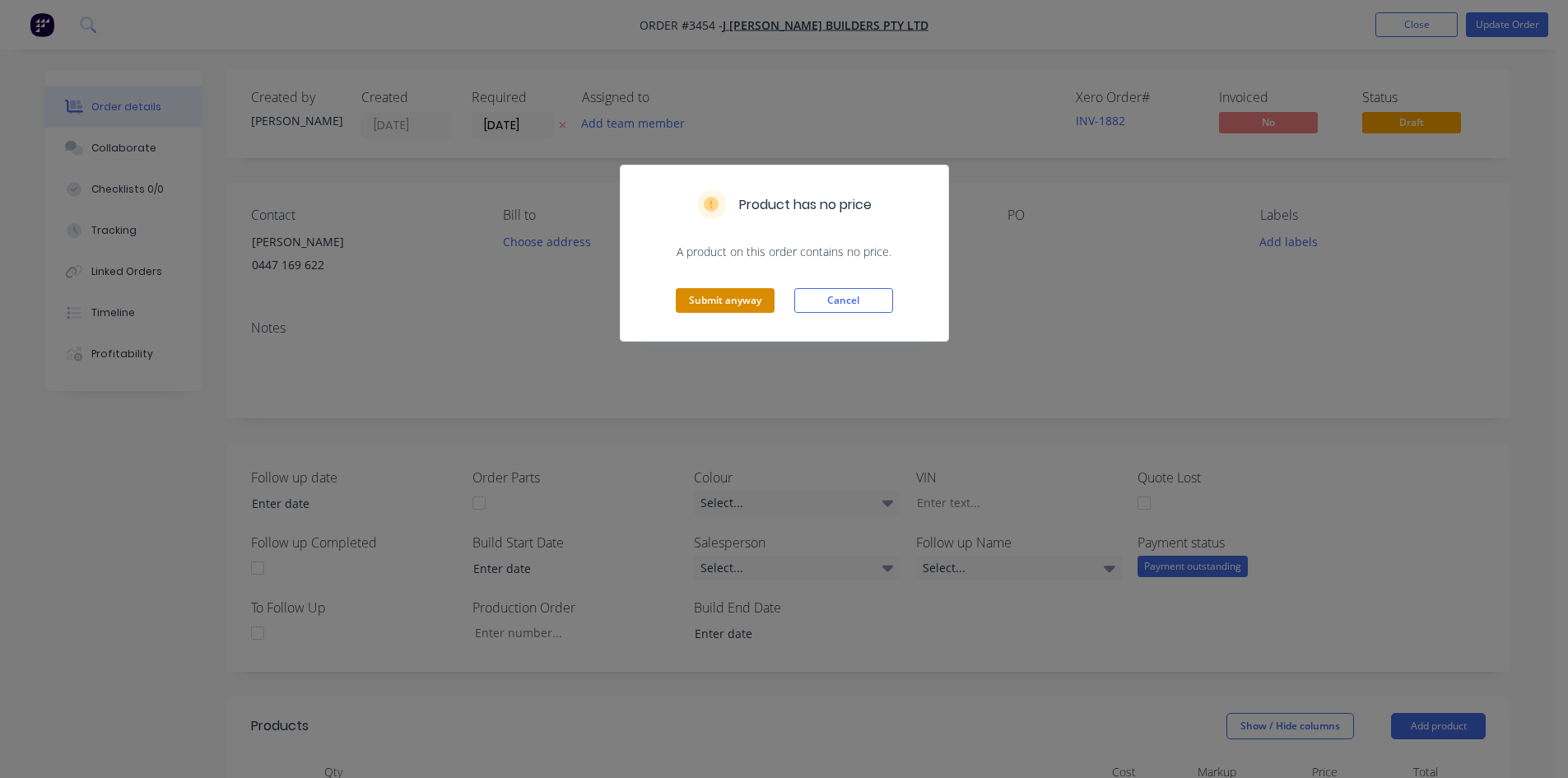
click at [712, 297] on button "Submit anyway" at bounding box center [725, 300] width 99 height 24
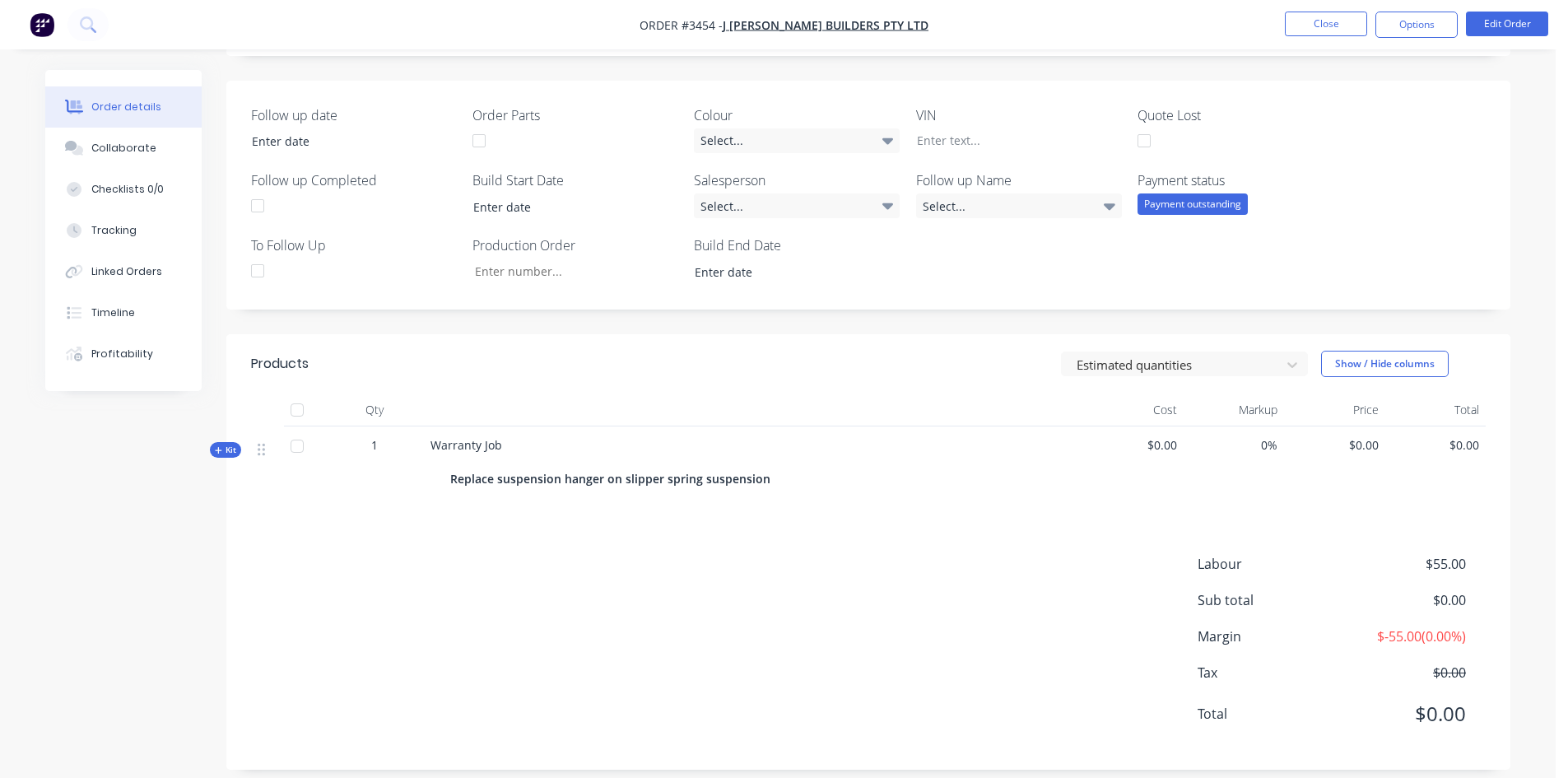
scroll to position [377, 0]
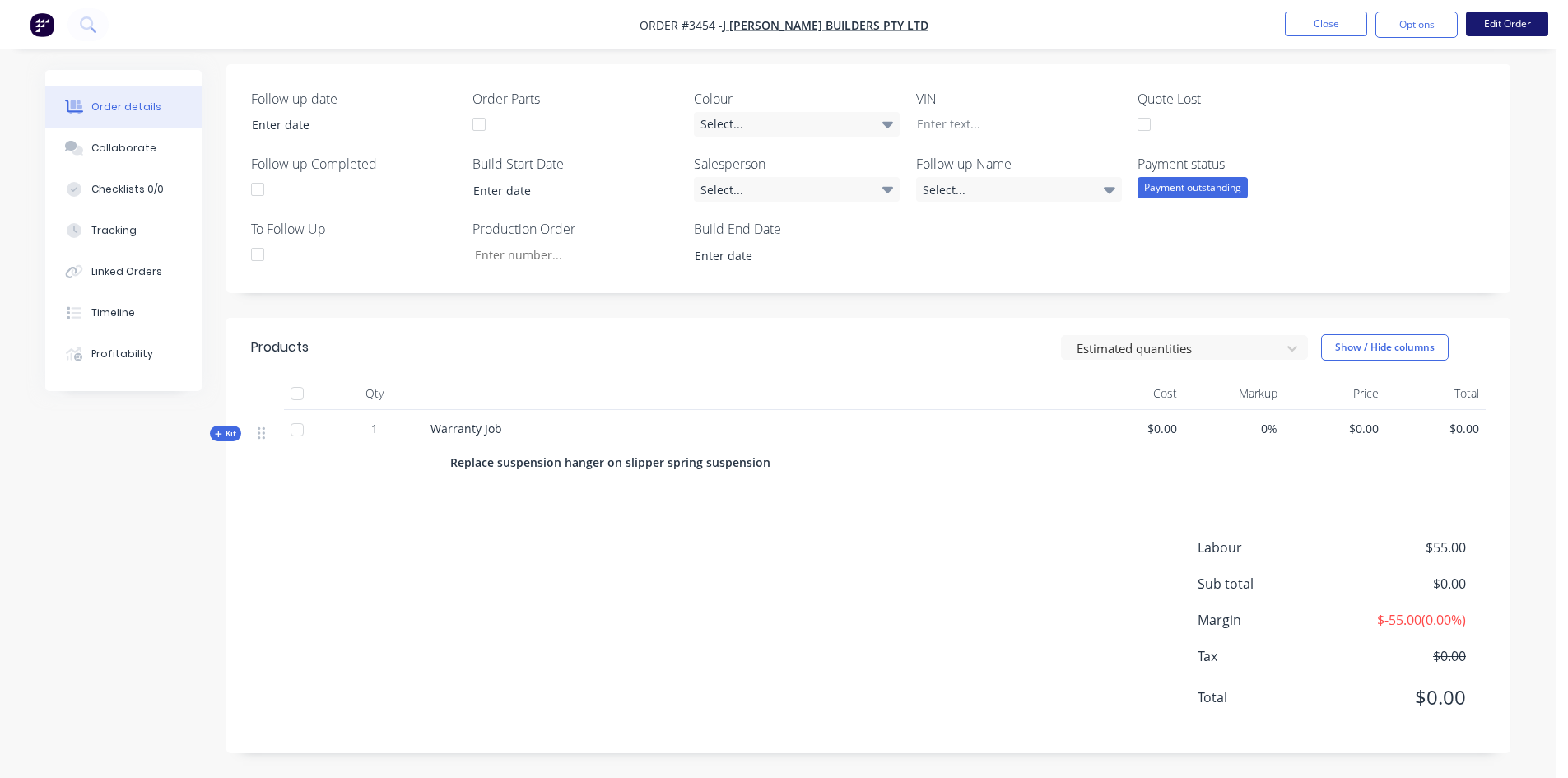
click at [1499, 27] on button "Edit Order" at bounding box center [1507, 24] width 82 height 24
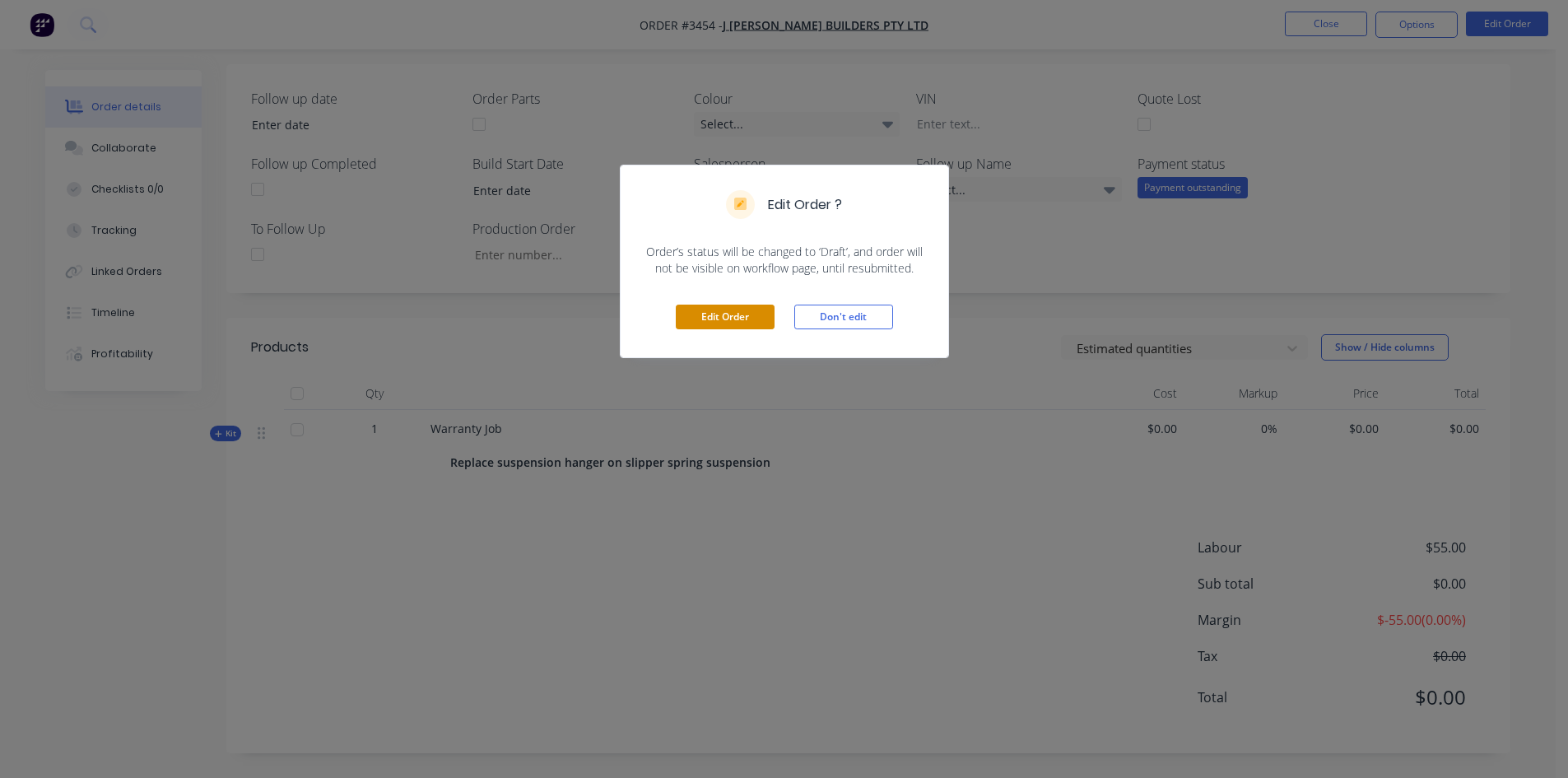
click at [740, 310] on button "Edit Order" at bounding box center [725, 316] width 99 height 24
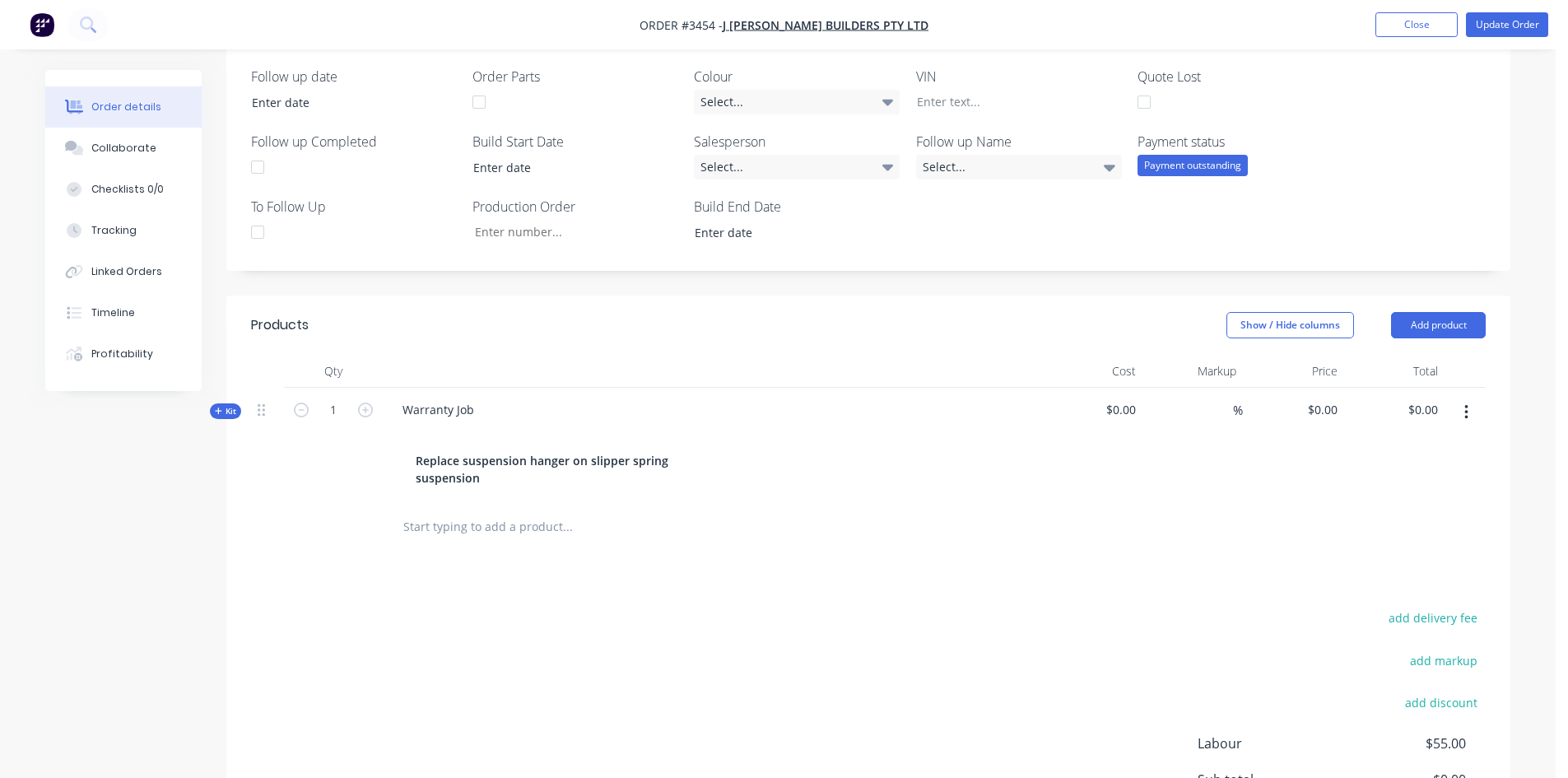
scroll to position [494, 0]
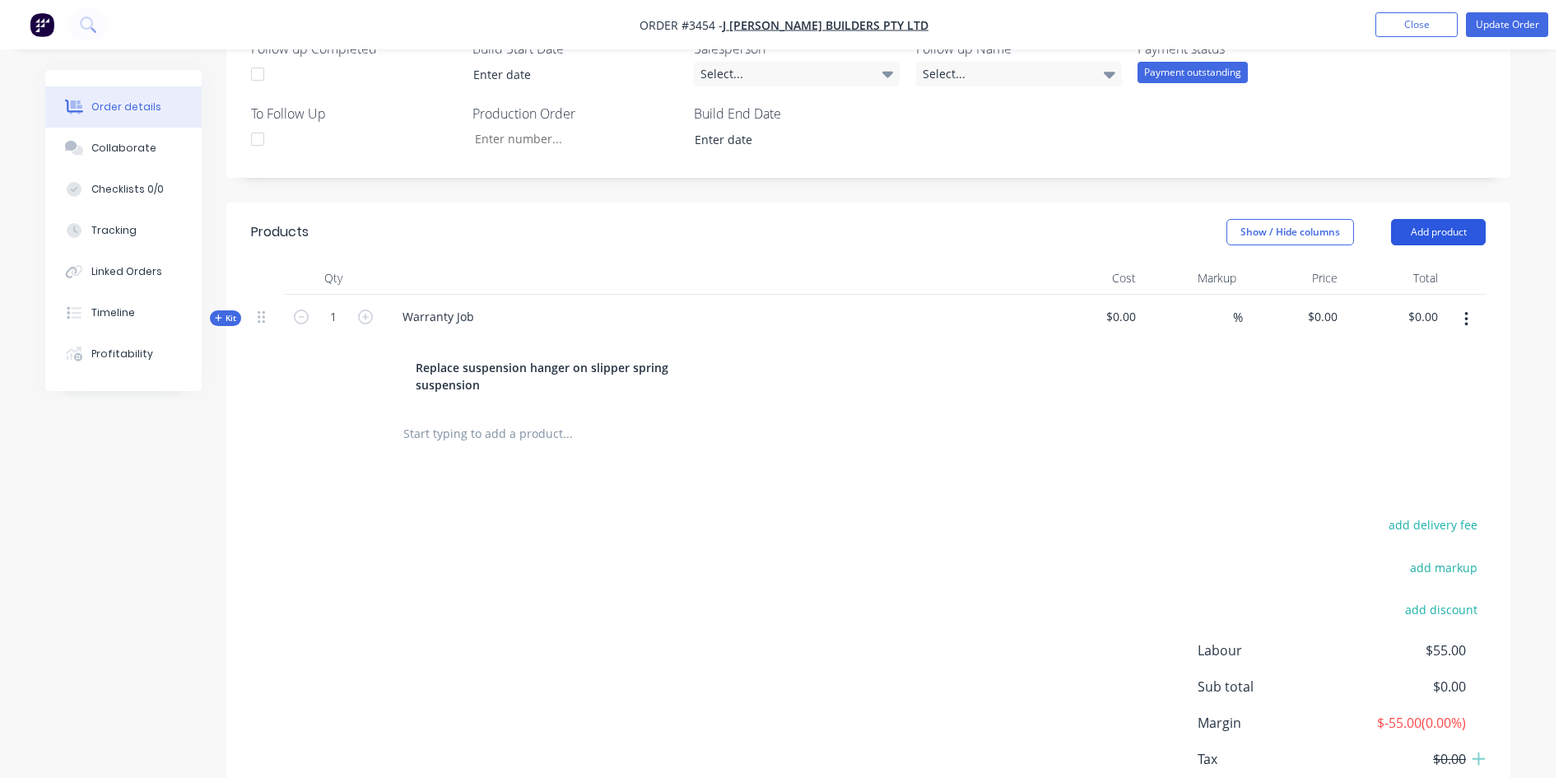
click at [1450, 232] on button "Add product" at bounding box center [1438, 232] width 95 height 26
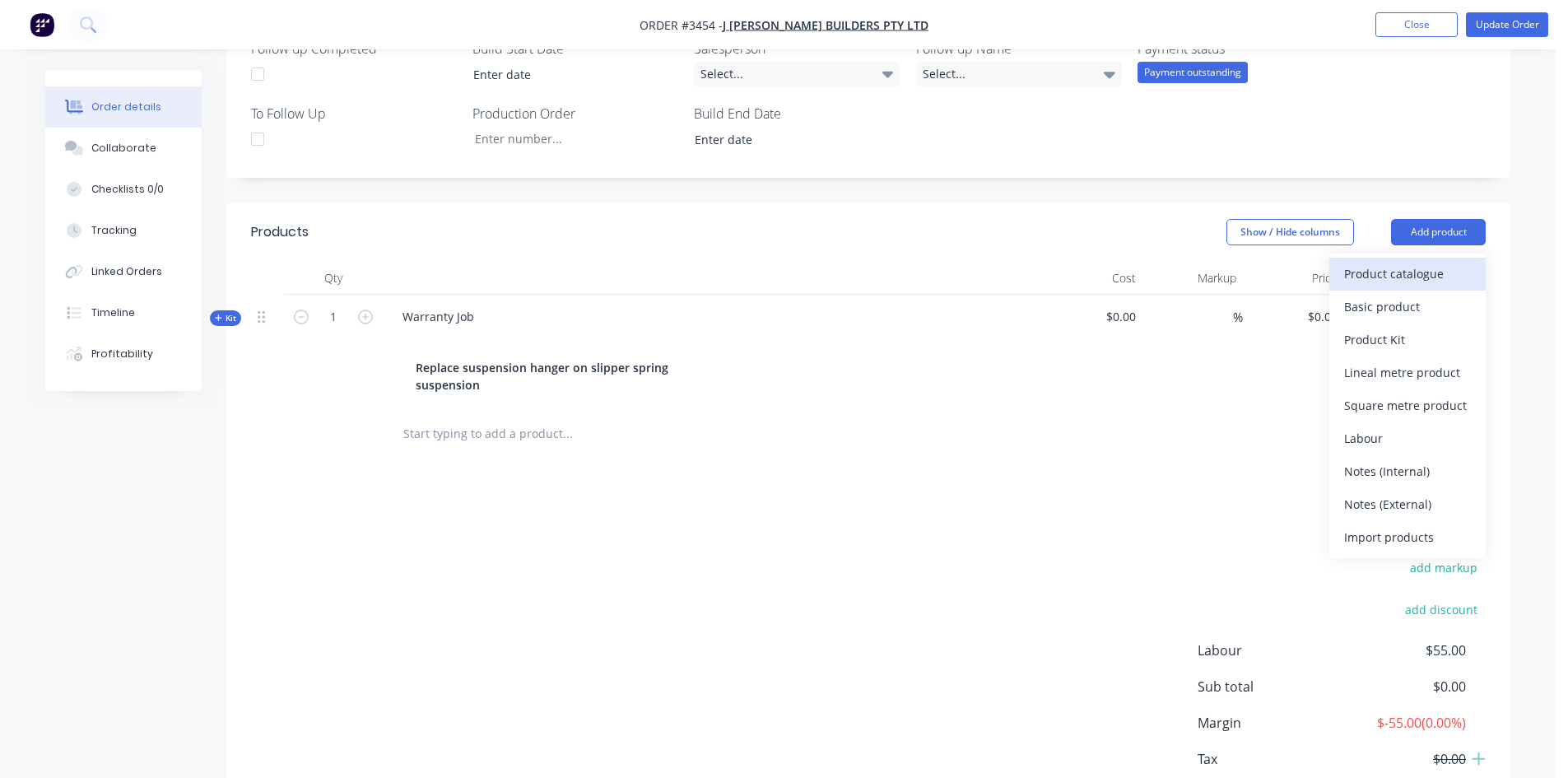
click at [1402, 268] on div "Product catalogue" at bounding box center [1407, 273] width 127 height 24
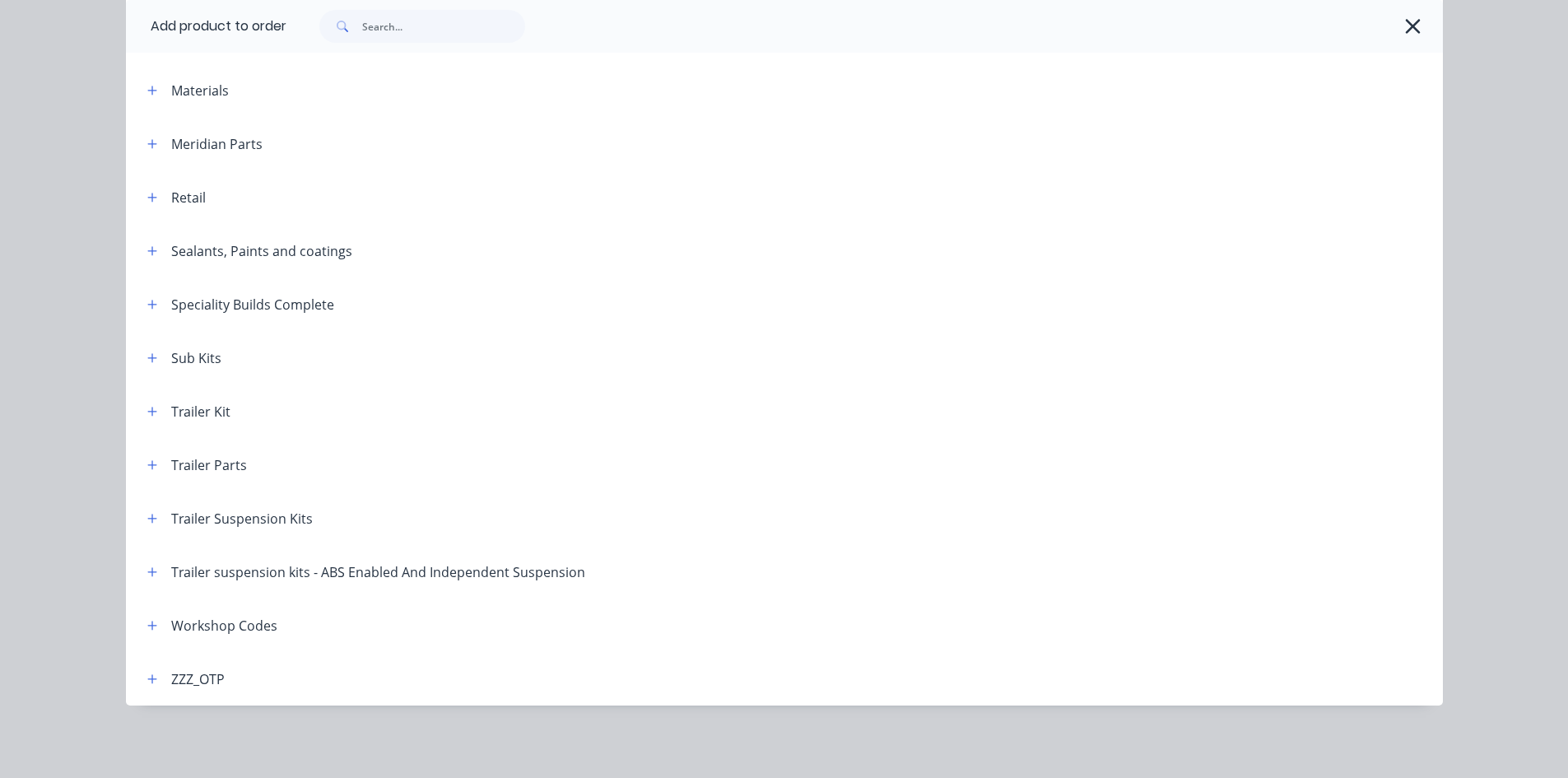
scroll to position [603, 0]
click at [147, 627] on icon "button" at bounding box center [152, 625] width 10 height 12
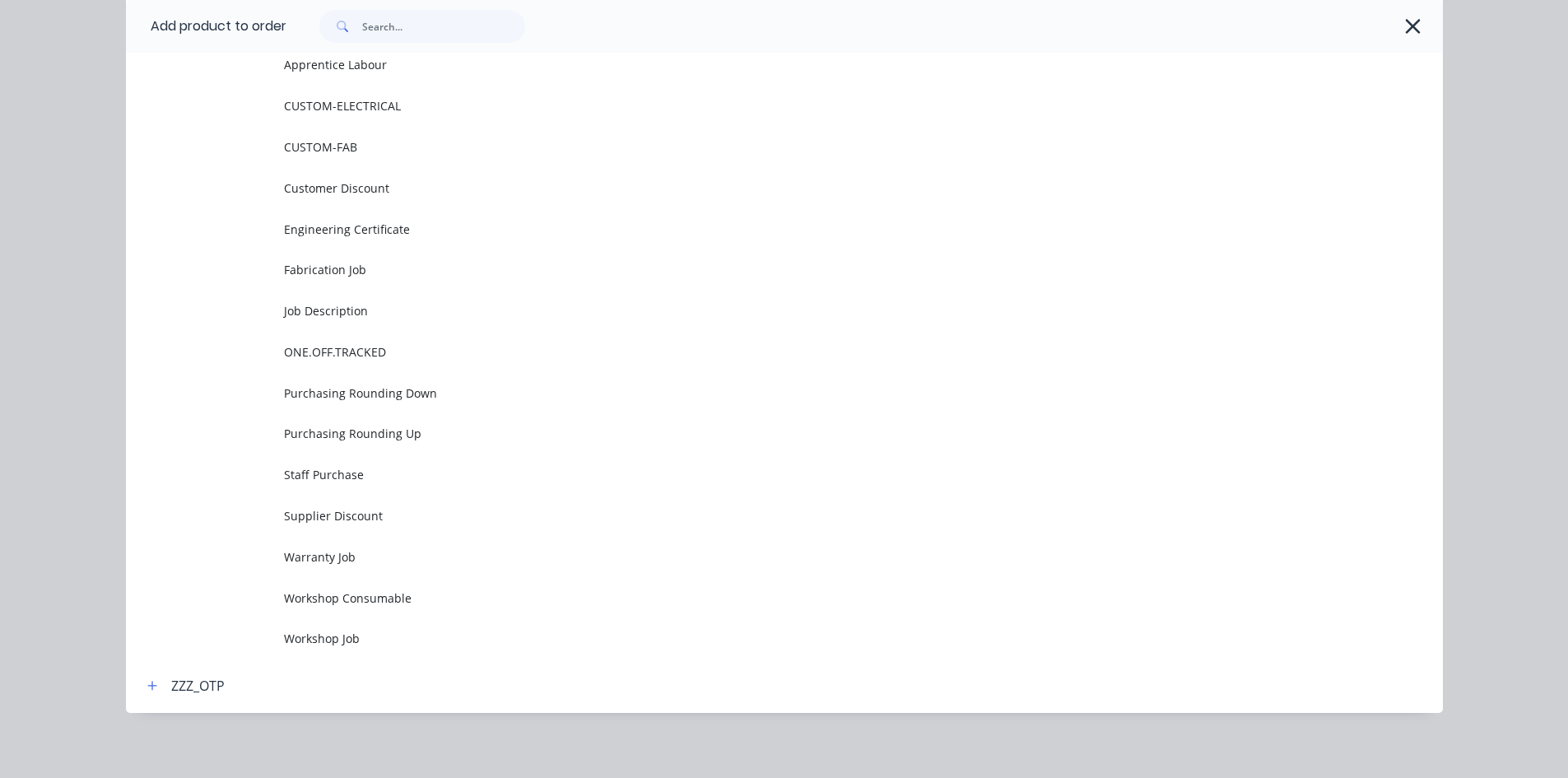
scroll to position [1266, 0]
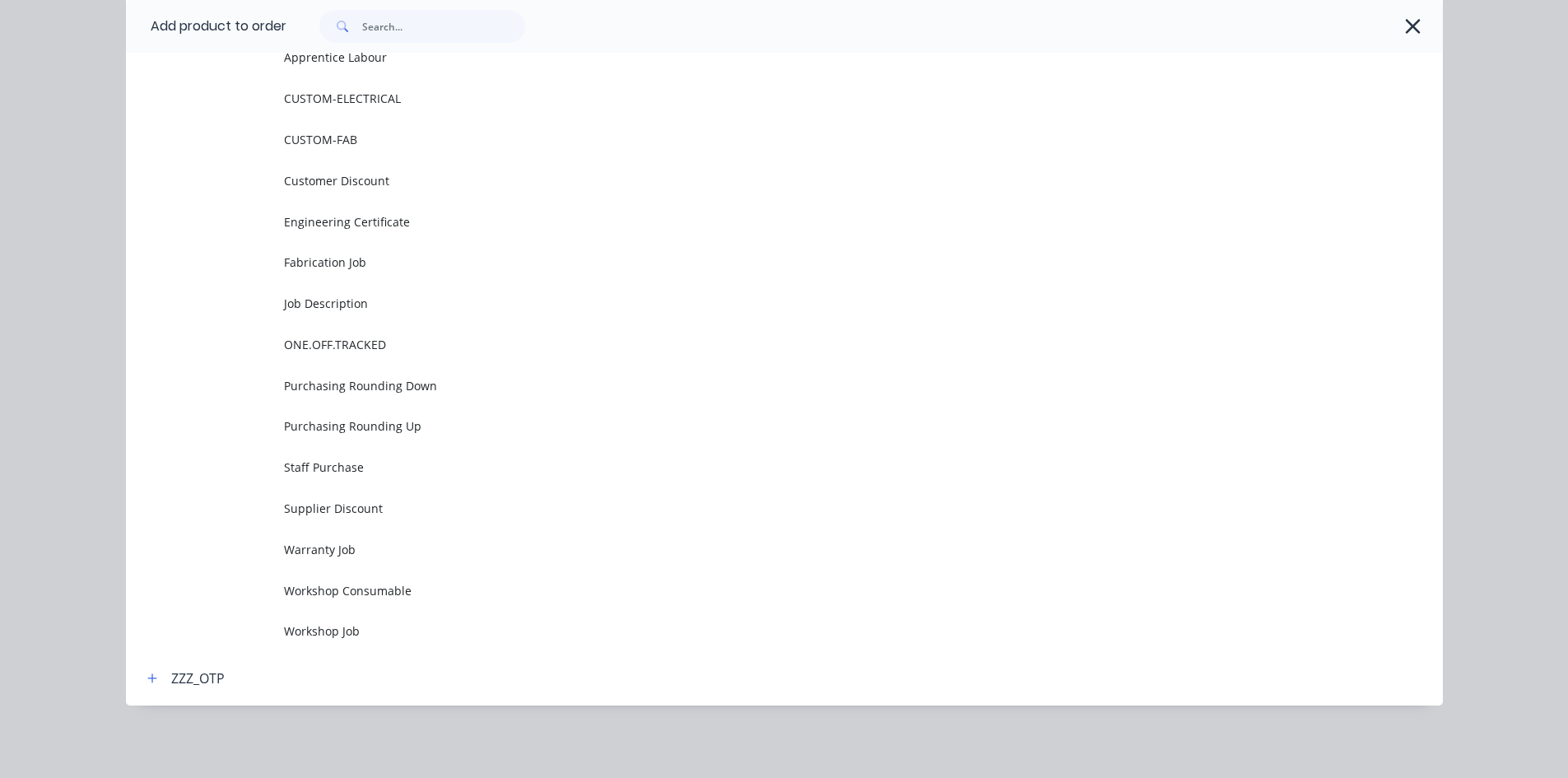
click at [350, 615] on td "Workshop Job" at bounding box center [863, 631] width 1159 height 41
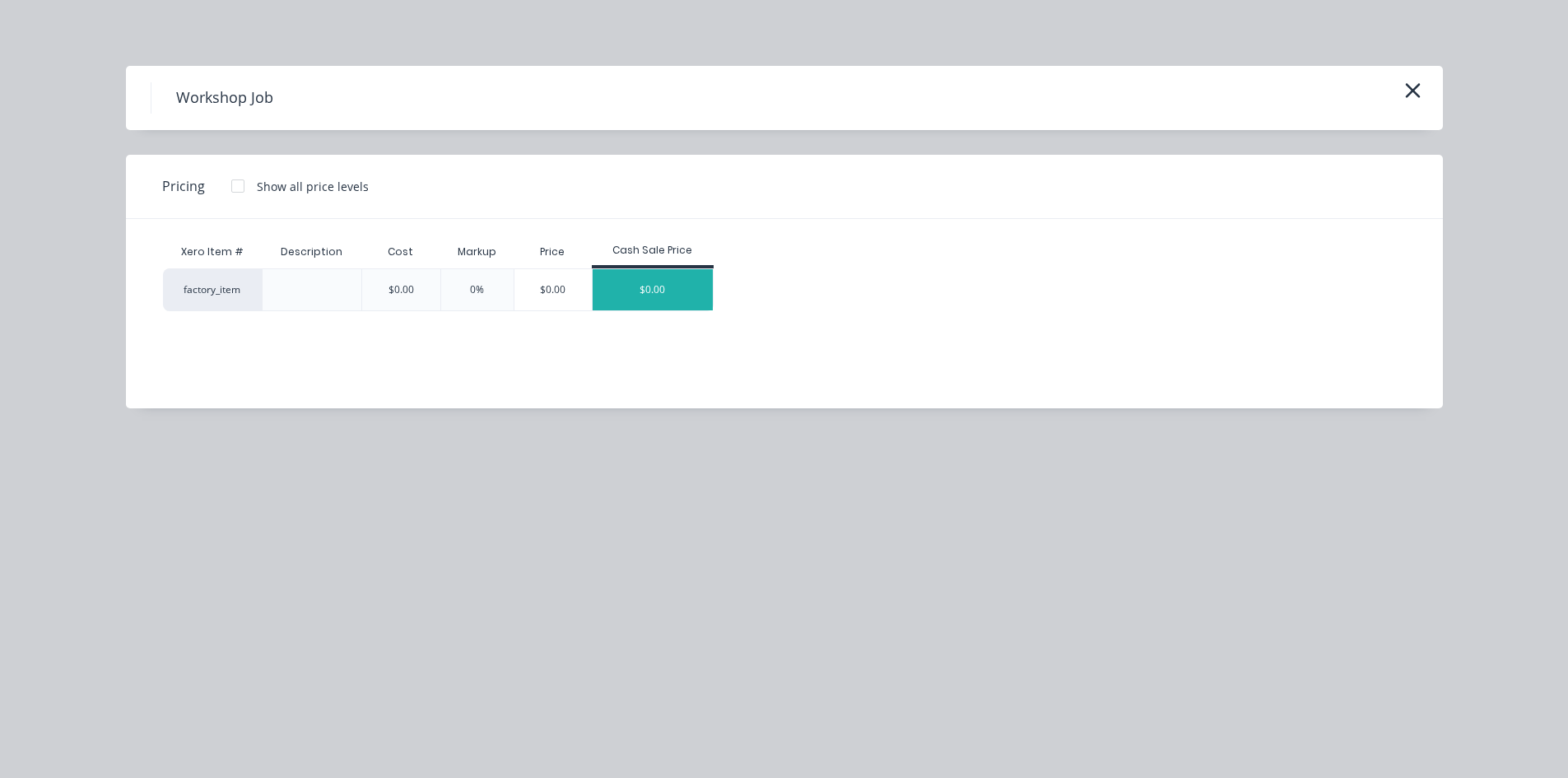
click at [648, 284] on div "$0.00" at bounding box center [652, 289] width 120 height 41
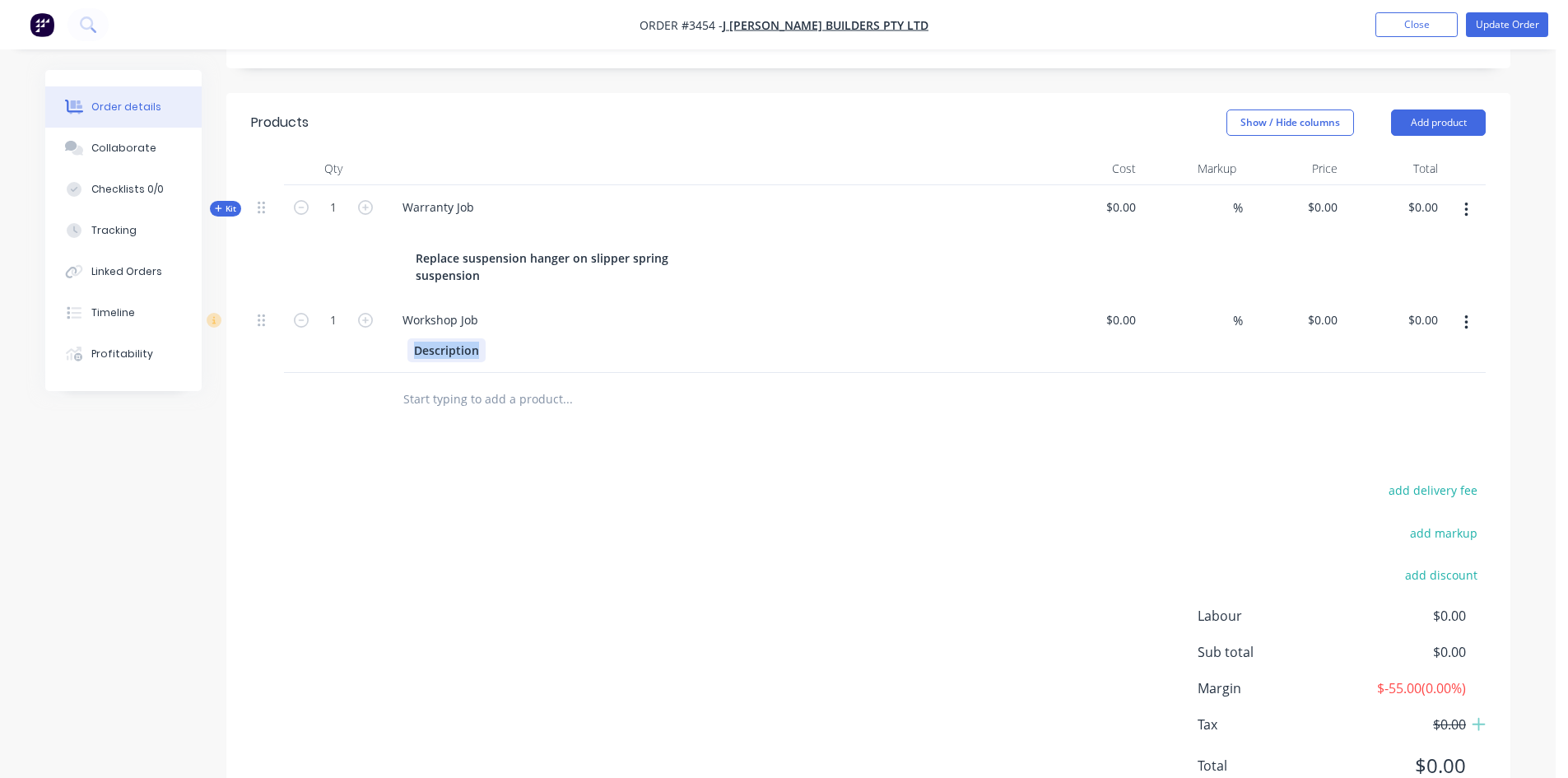
drag, startPoint x: 480, startPoint y: 337, endPoint x: 260, endPoint y: 336, distance: 220.0
click at [260, 336] on div "1 Workshop Job Description $0.00 $0.00 % $0.00 $0.00 $0.00 $0.00" at bounding box center [868, 335] width 1234 height 75
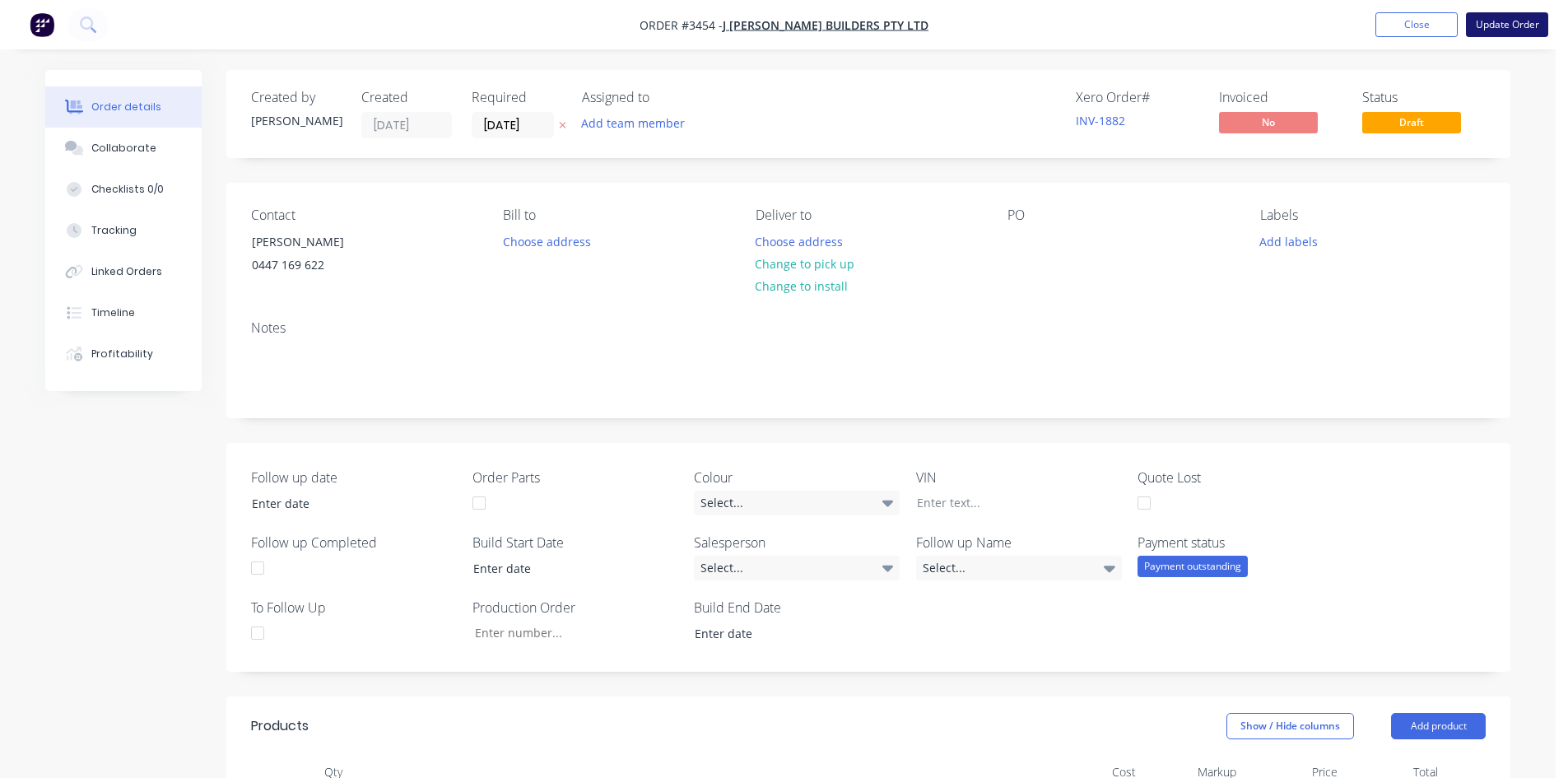
click at [1529, 20] on button "Update Order" at bounding box center [1507, 24] width 82 height 24
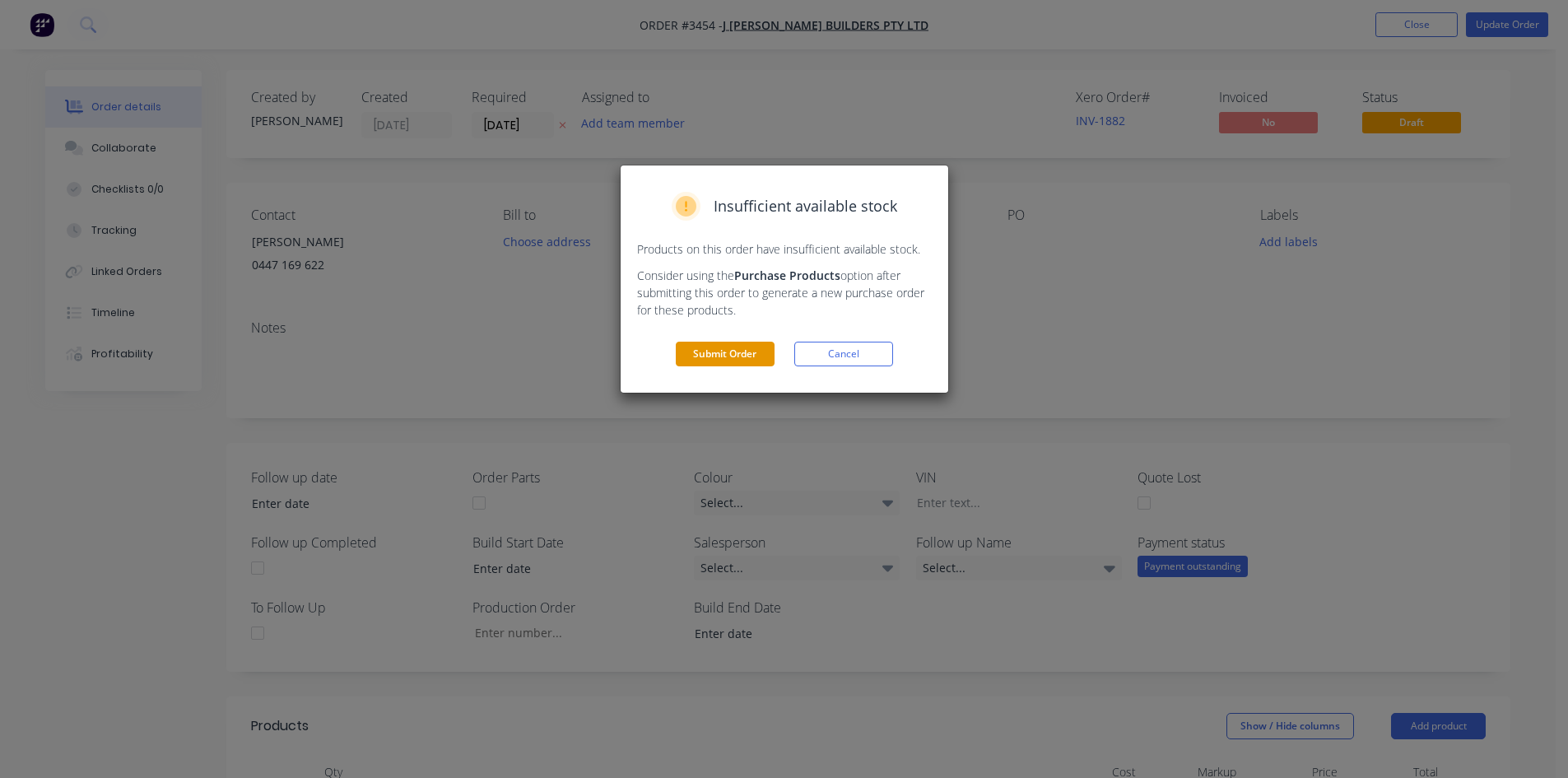
click at [713, 357] on button "Submit Order" at bounding box center [725, 353] width 99 height 24
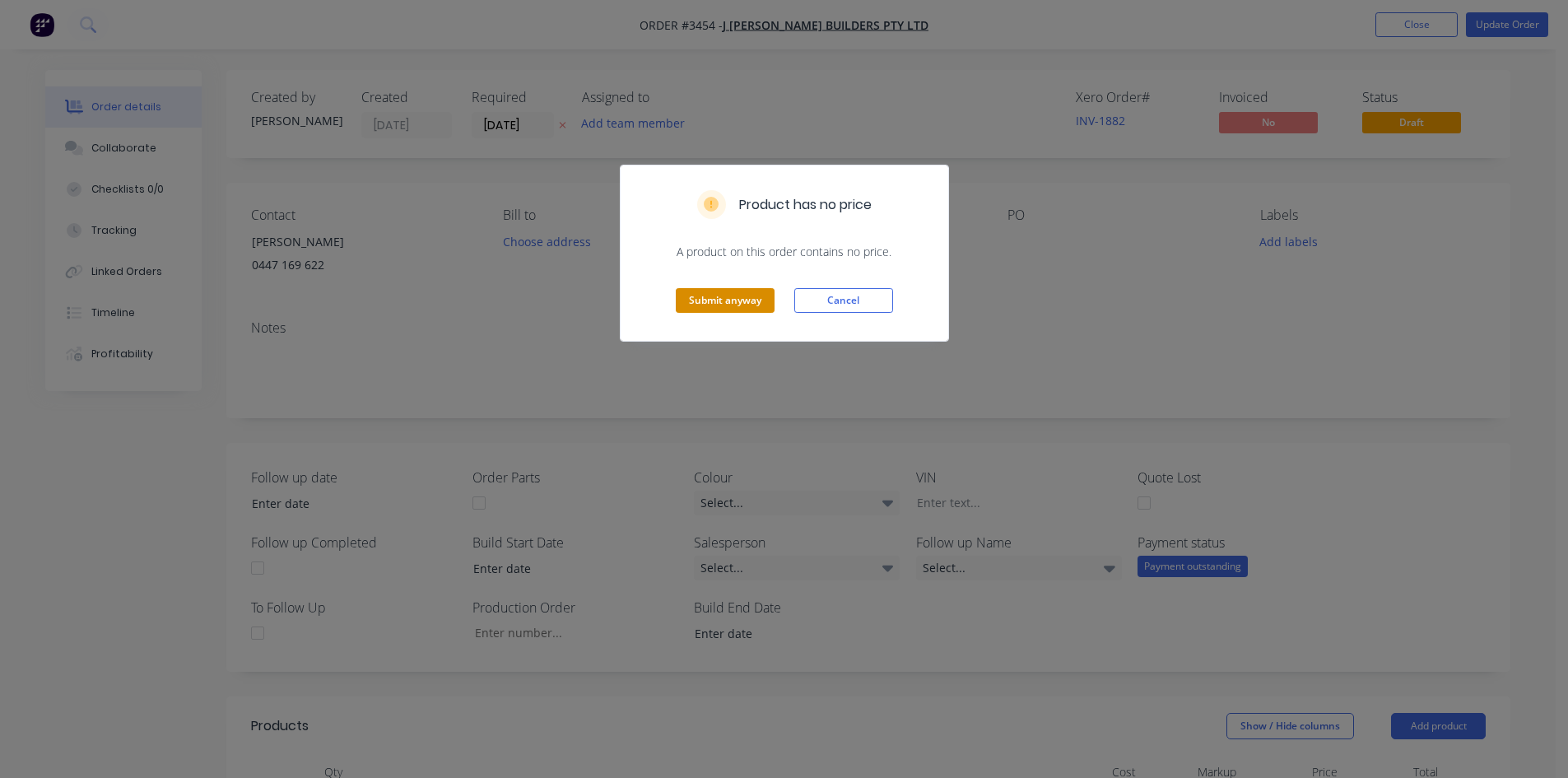
click at [714, 305] on button "Submit anyway" at bounding box center [725, 300] width 99 height 24
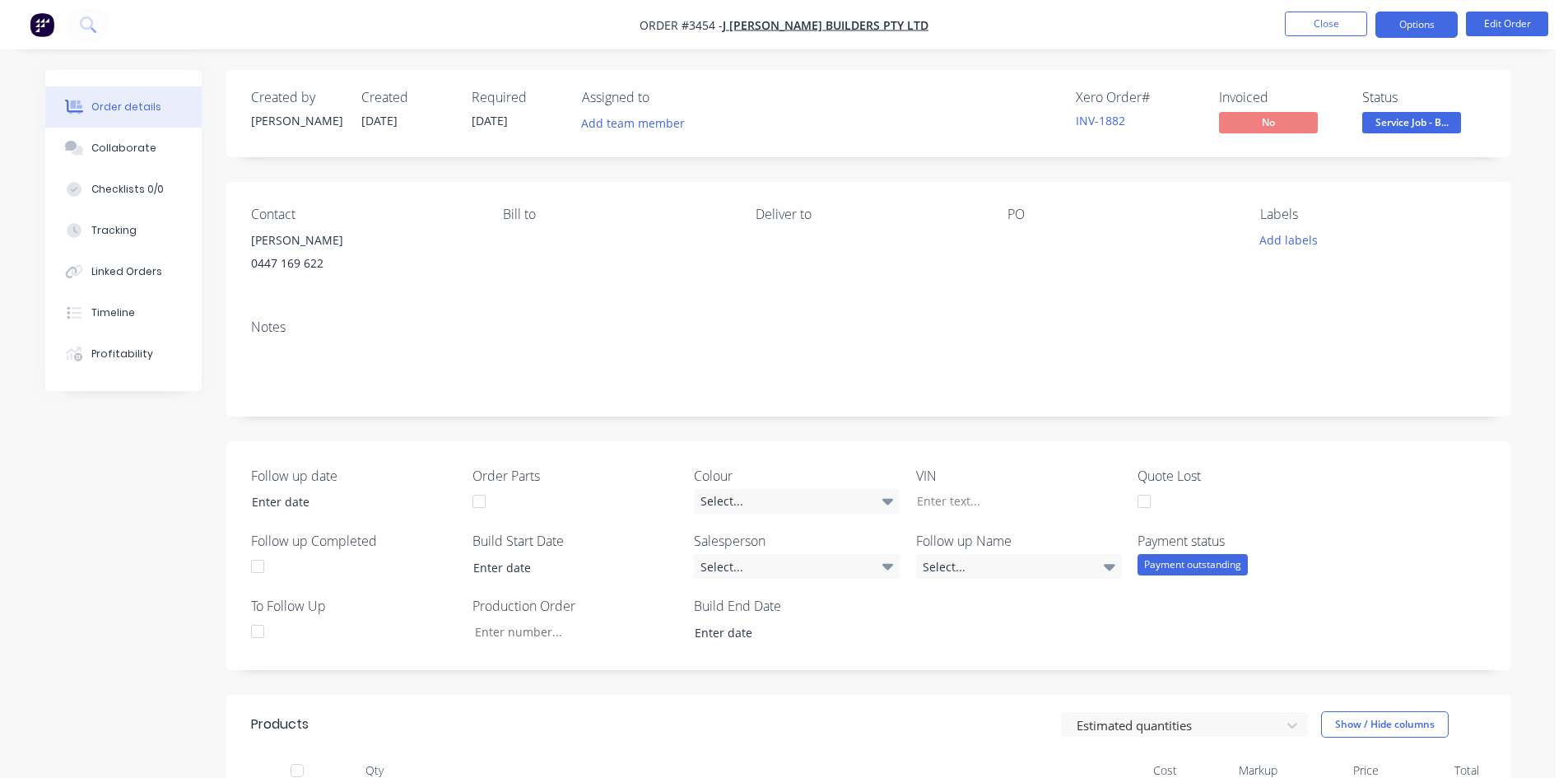
click at [1407, 23] on button "Options" at bounding box center [1417, 24] width 82 height 26
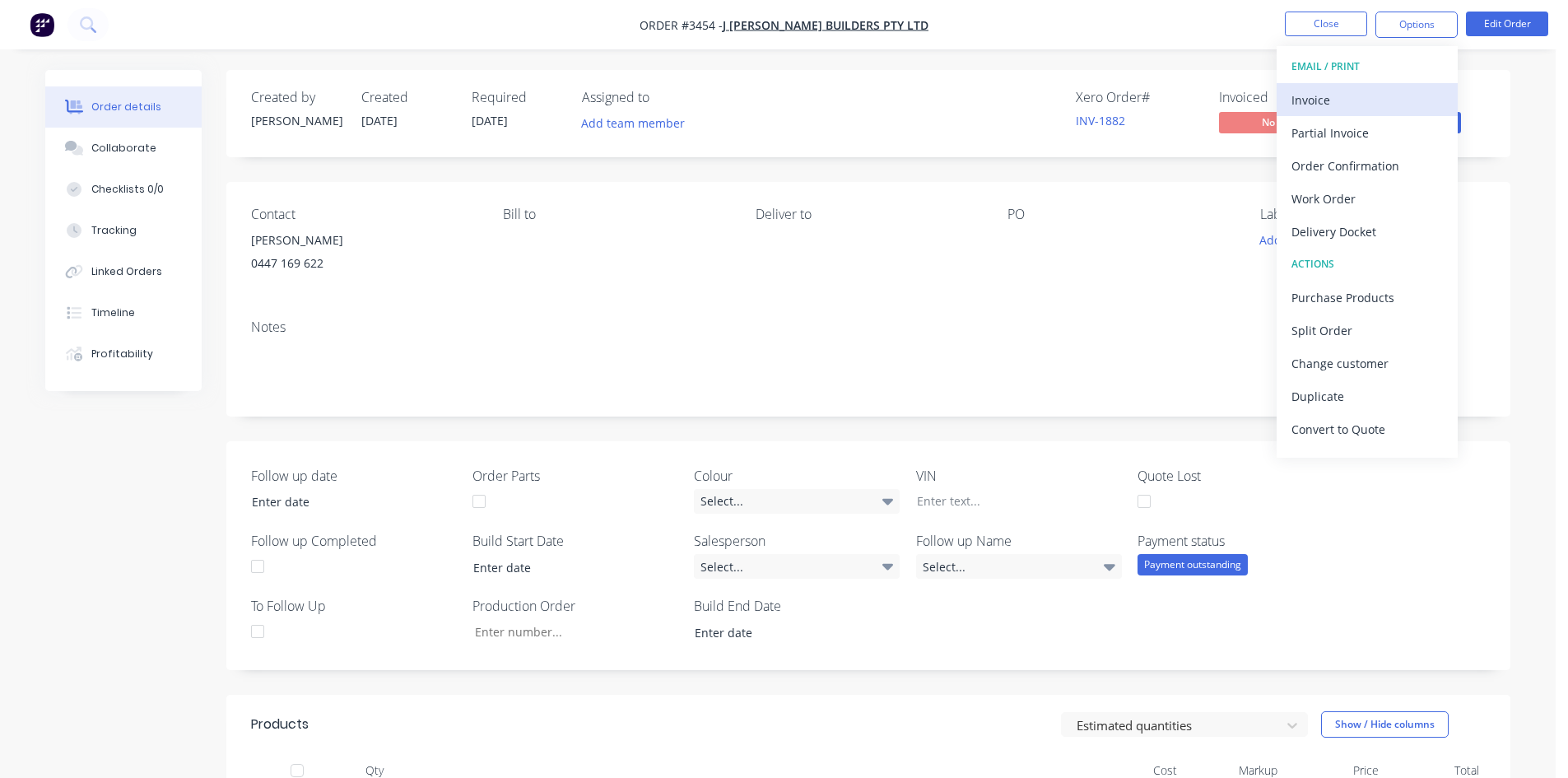
click at [1332, 97] on div "Invoice" at bounding box center [1367, 100] width 151 height 24
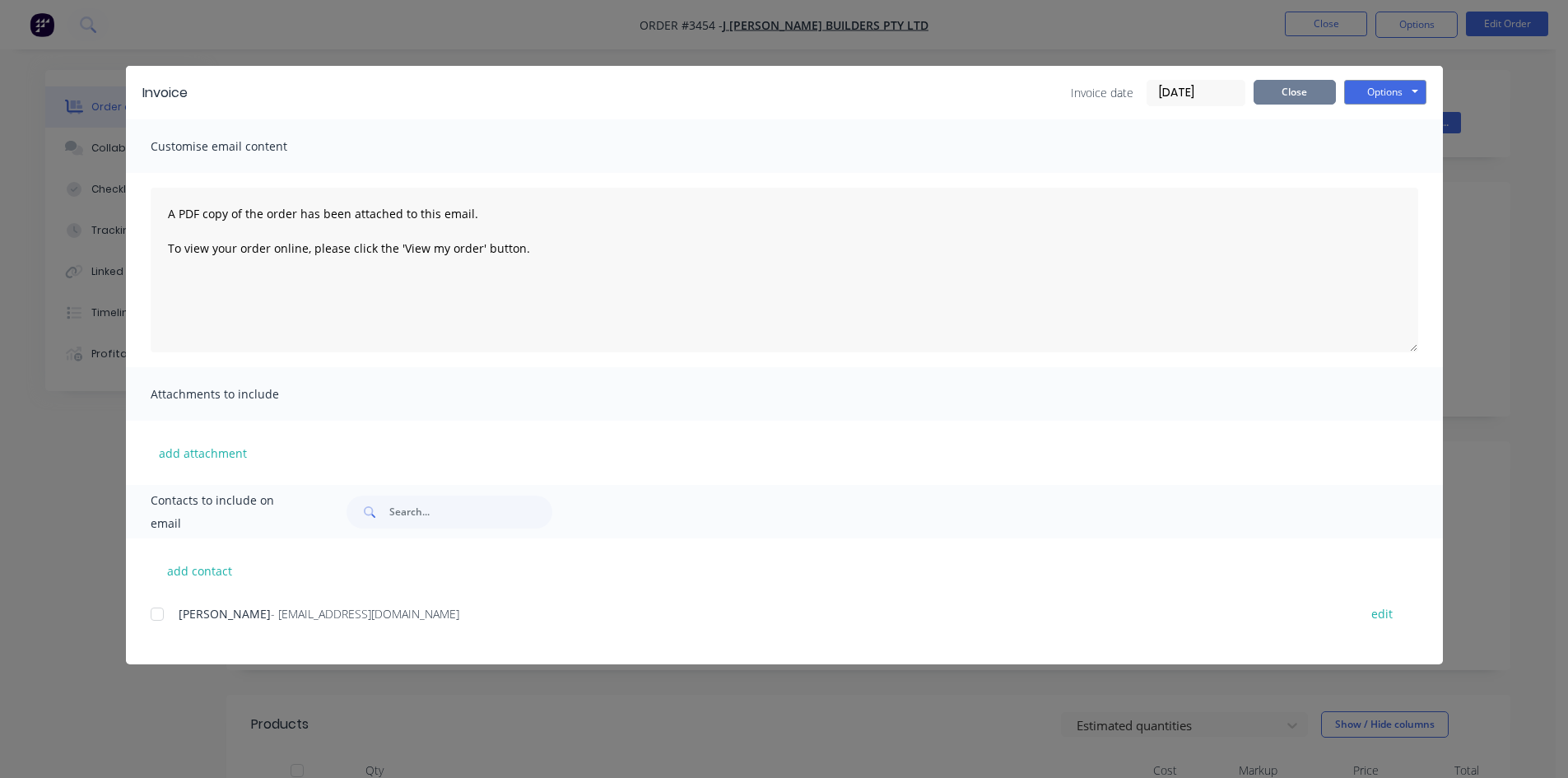
click at [1300, 102] on button "Close" at bounding box center [1295, 92] width 82 height 24
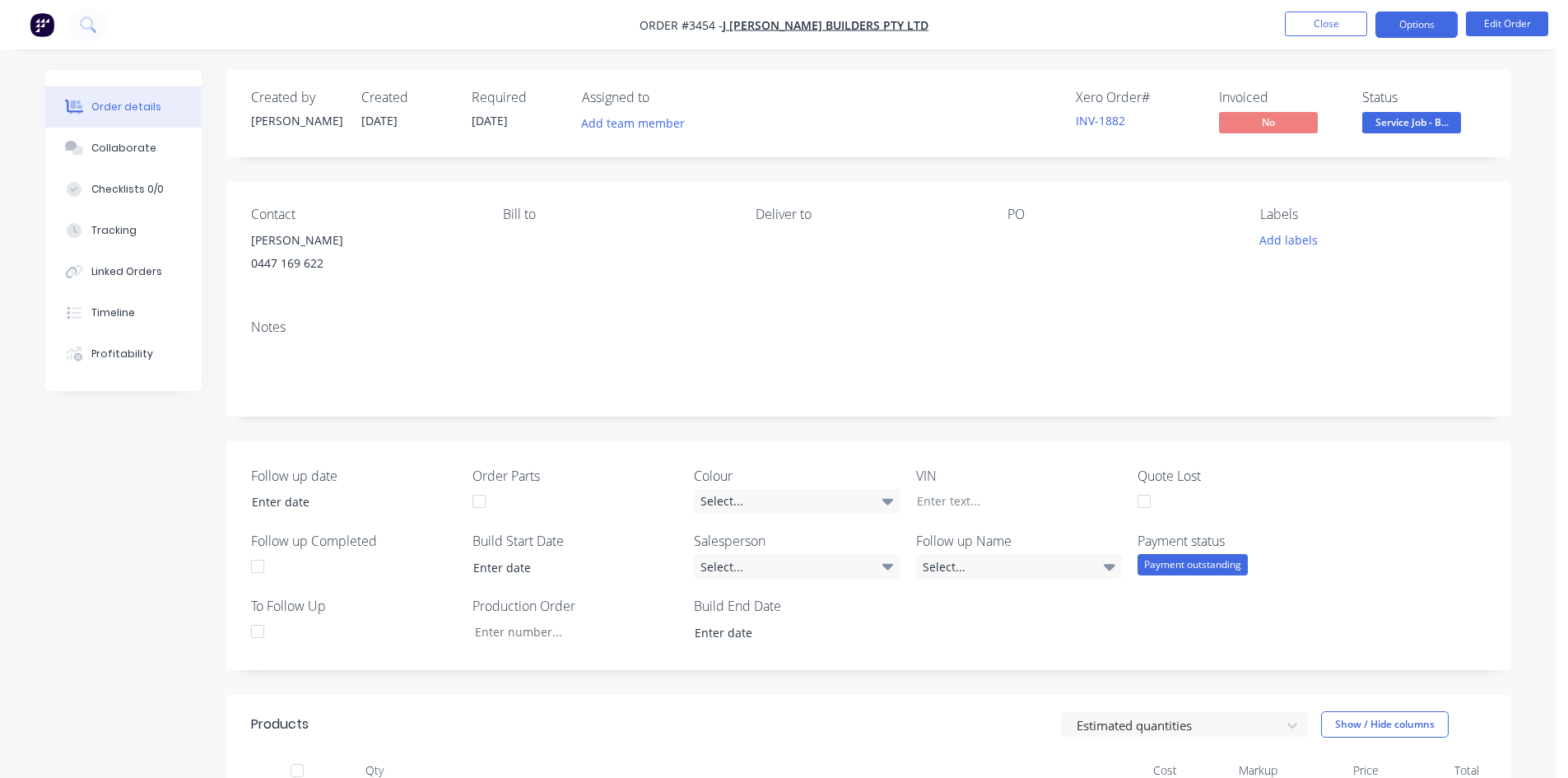
click at [1432, 20] on button "Options" at bounding box center [1417, 24] width 82 height 26
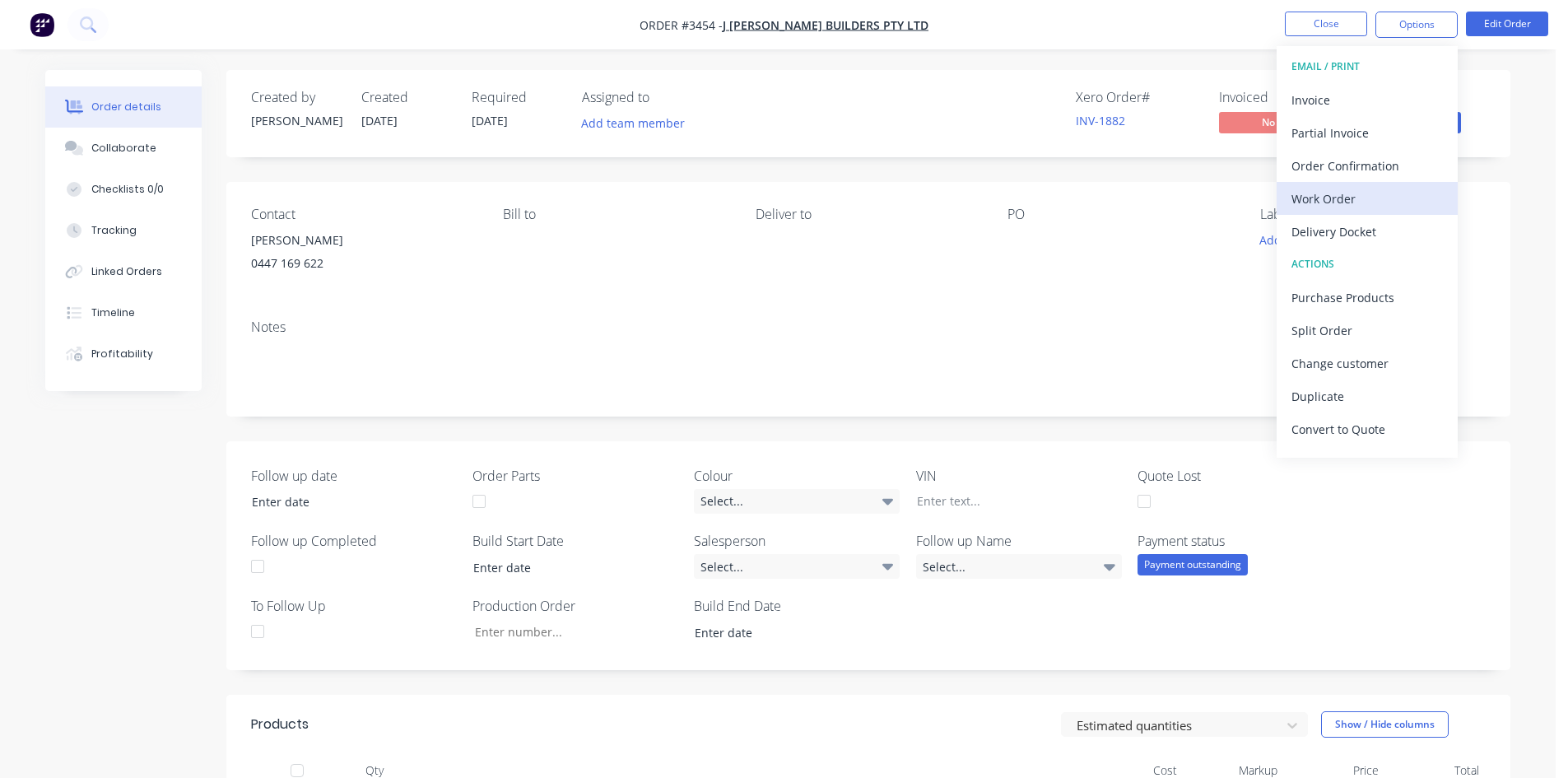
click at [1357, 195] on div "Work Order" at bounding box center [1367, 198] width 151 height 24
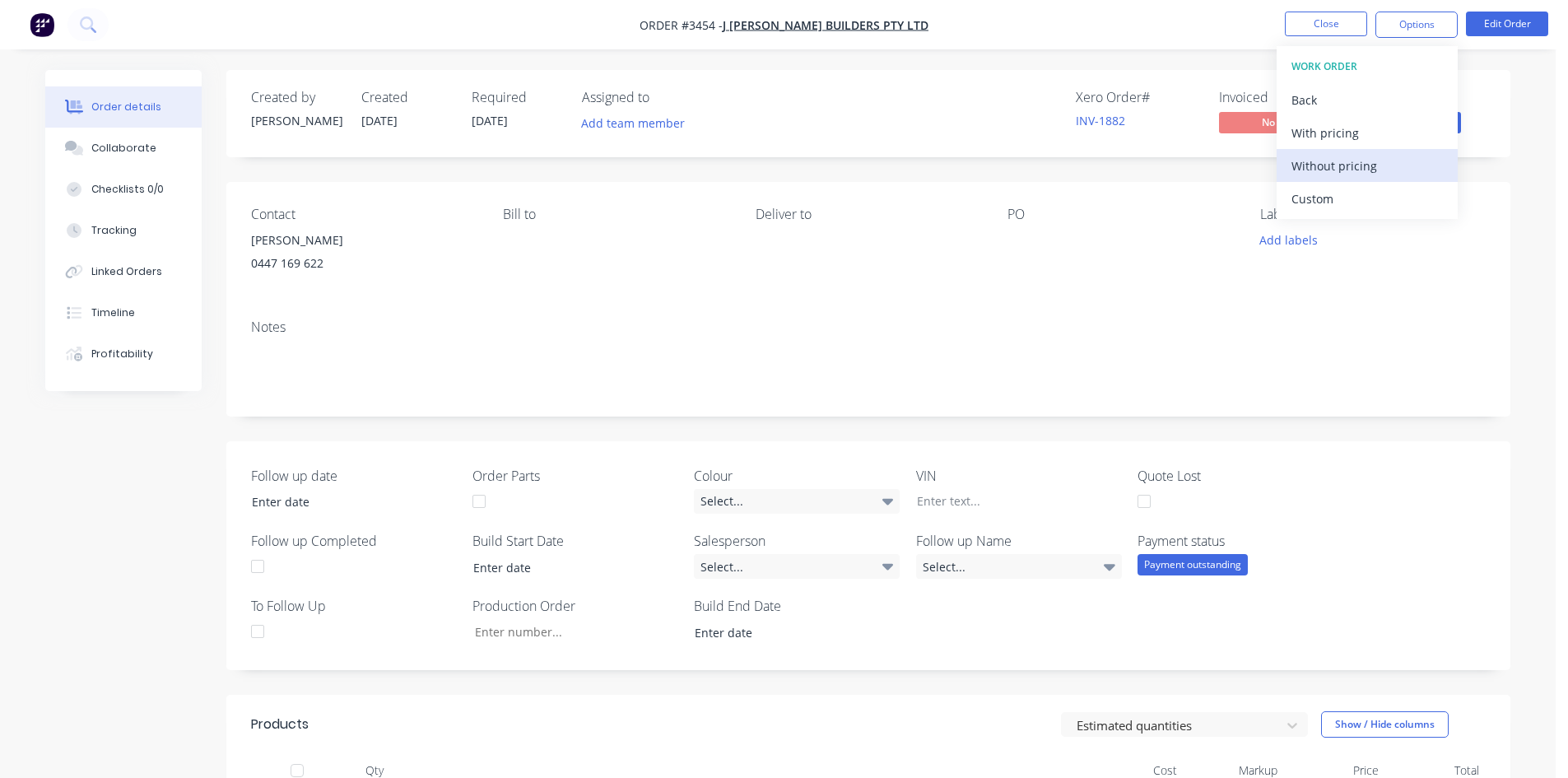
click at [1356, 166] on div "Without pricing" at bounding box center [1367, 166] width 151 height 24
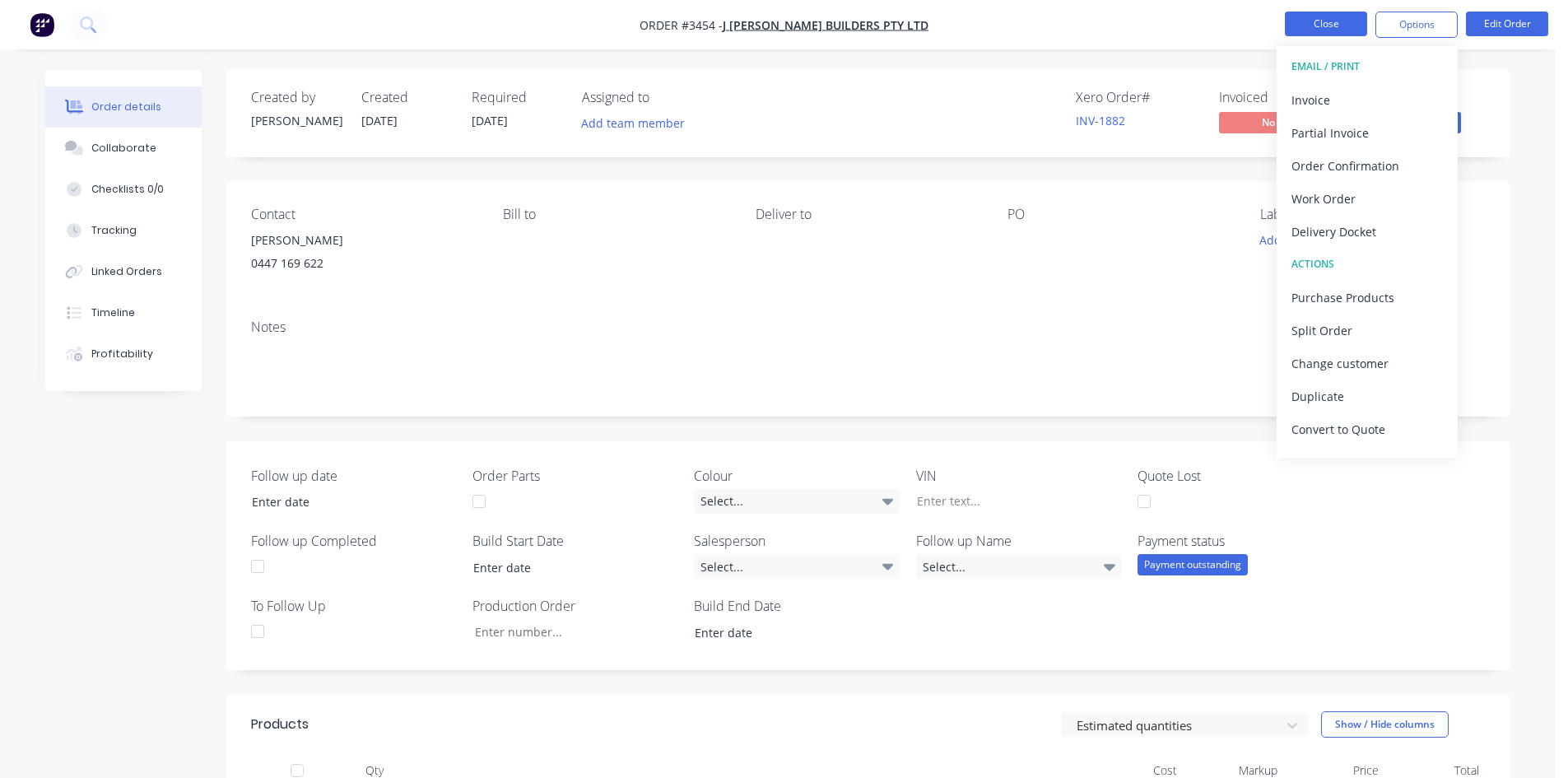
click at [1319, 27] on button "Close" at bounding box center [1326, 24] width 82 height 24
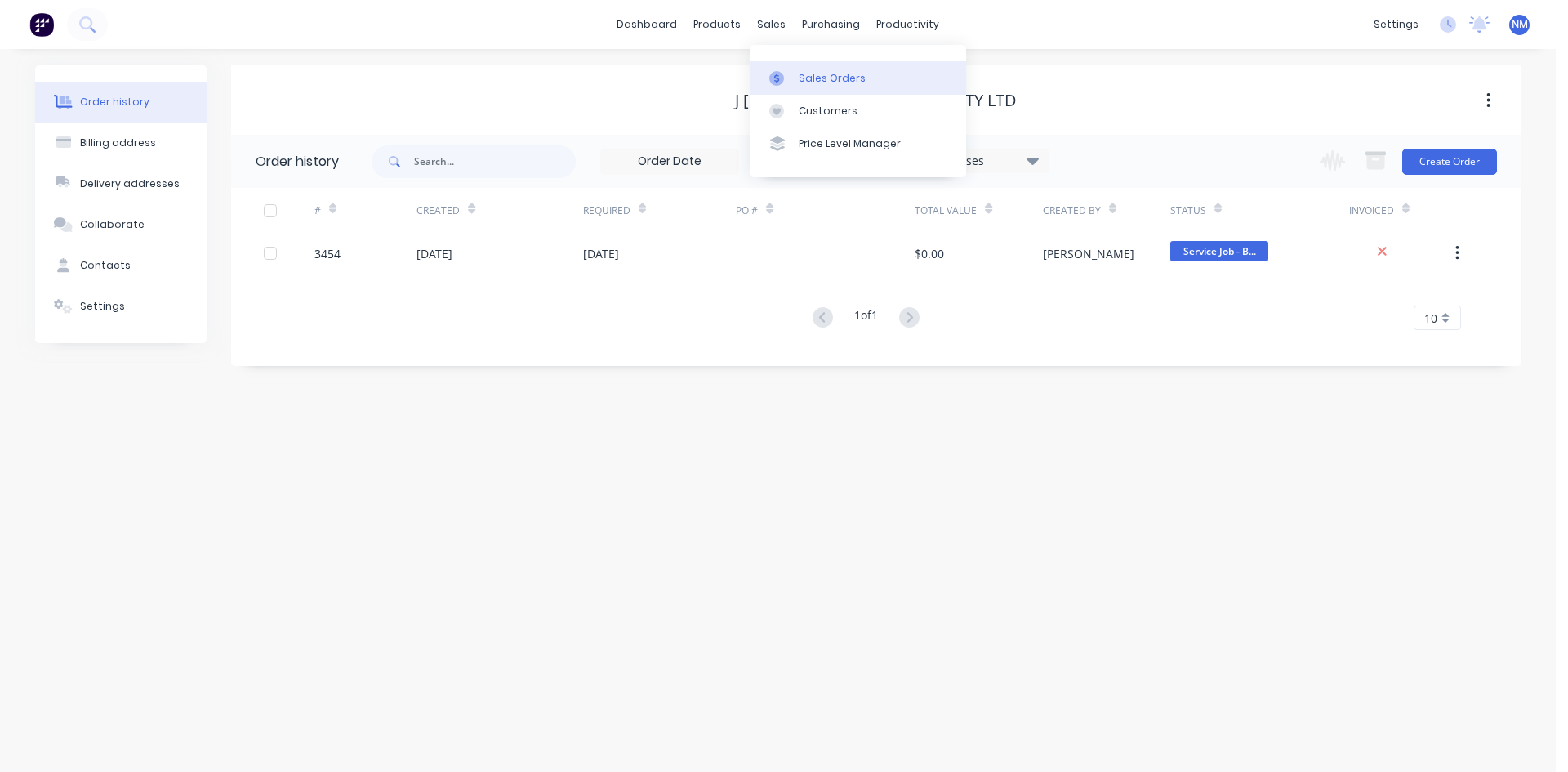
click at [797, 70] on link "Sales Orders" at bounding box center [858, 77] width 217 height 33
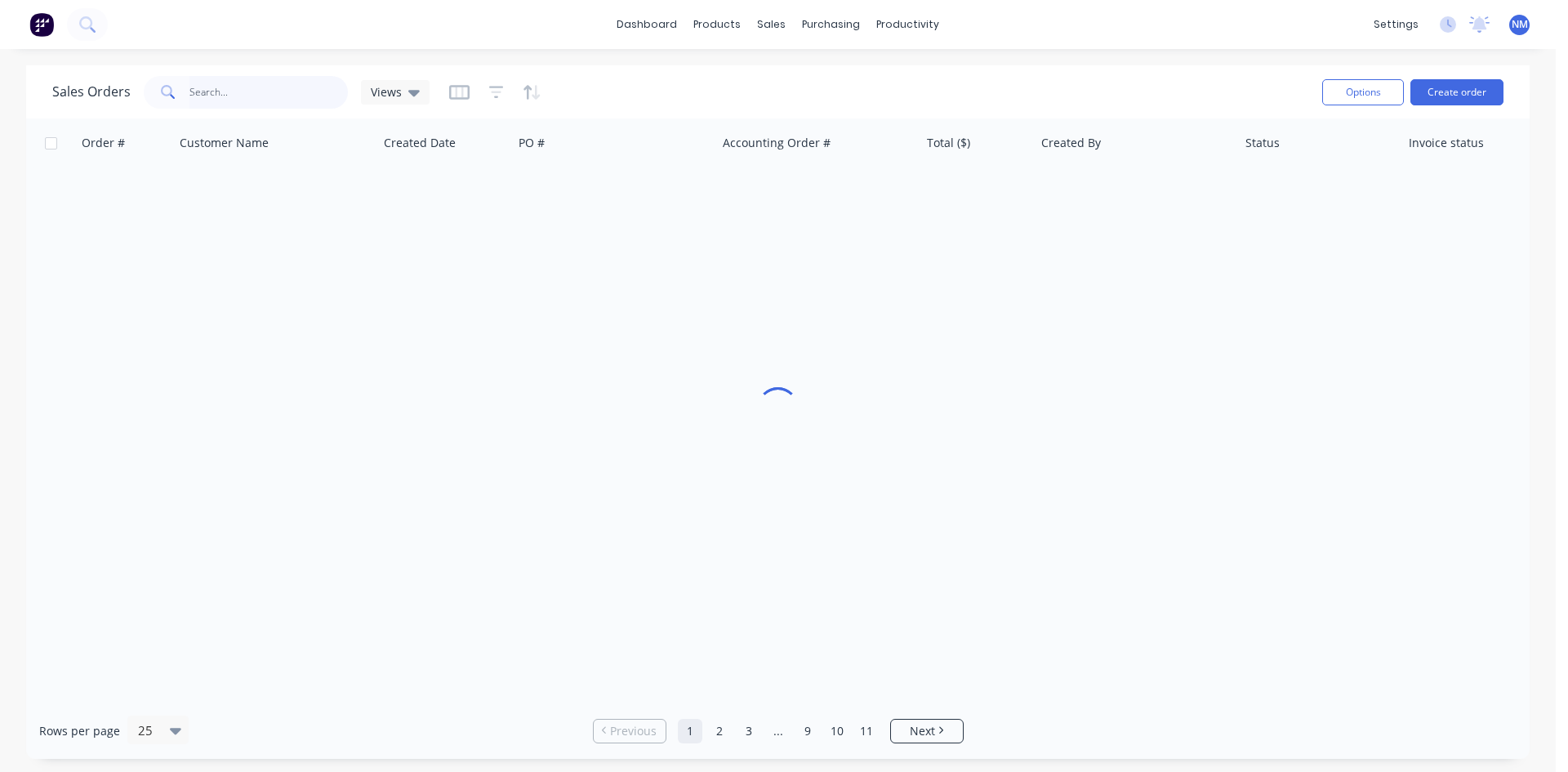
click at [281, 91] on input "text" at bounding box center [269, 92] width 159 height 33
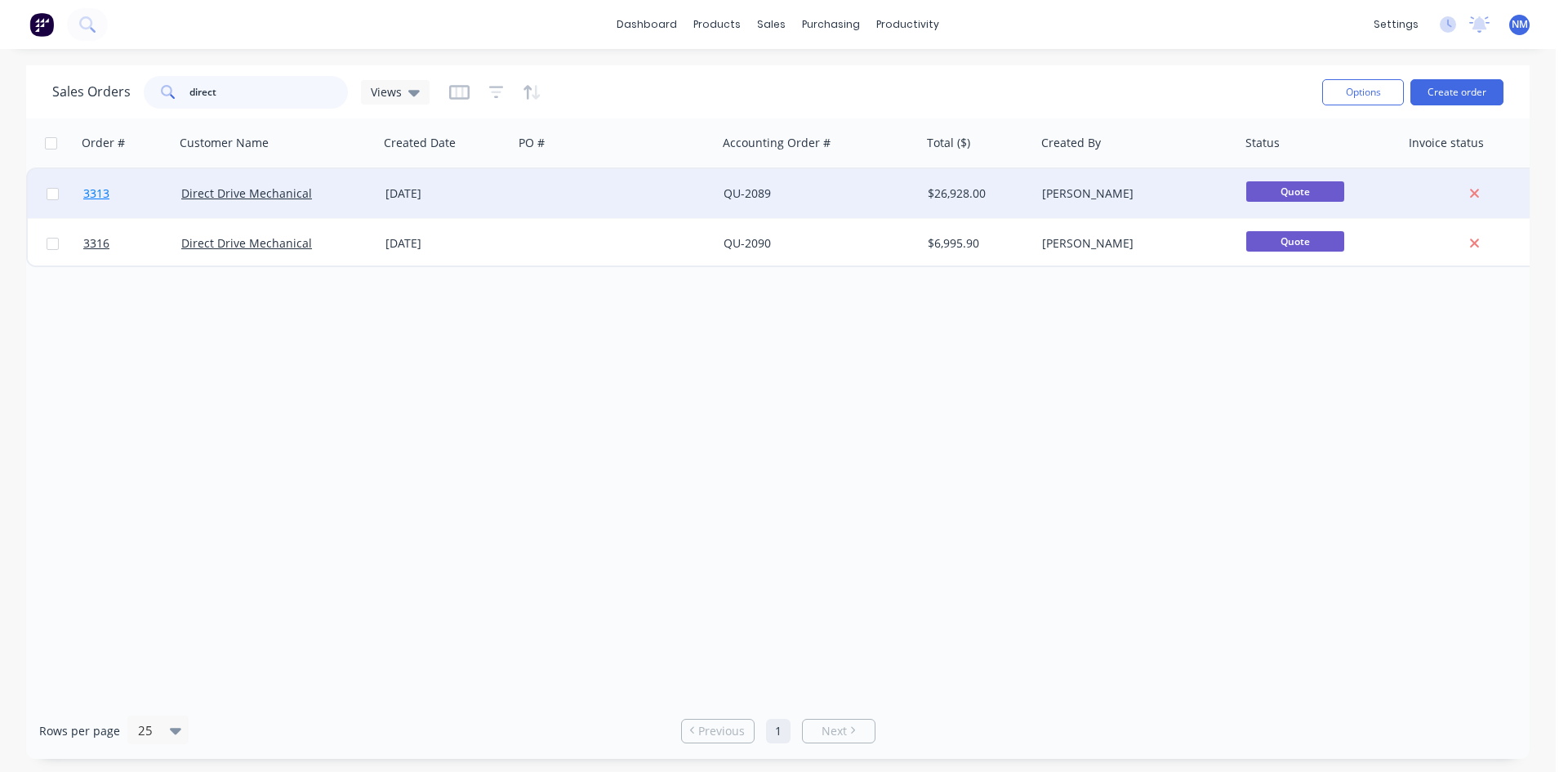
type input "direct"
click at [103, 191] on span "3313" at bounding box center [96, 193] width 26 height 17
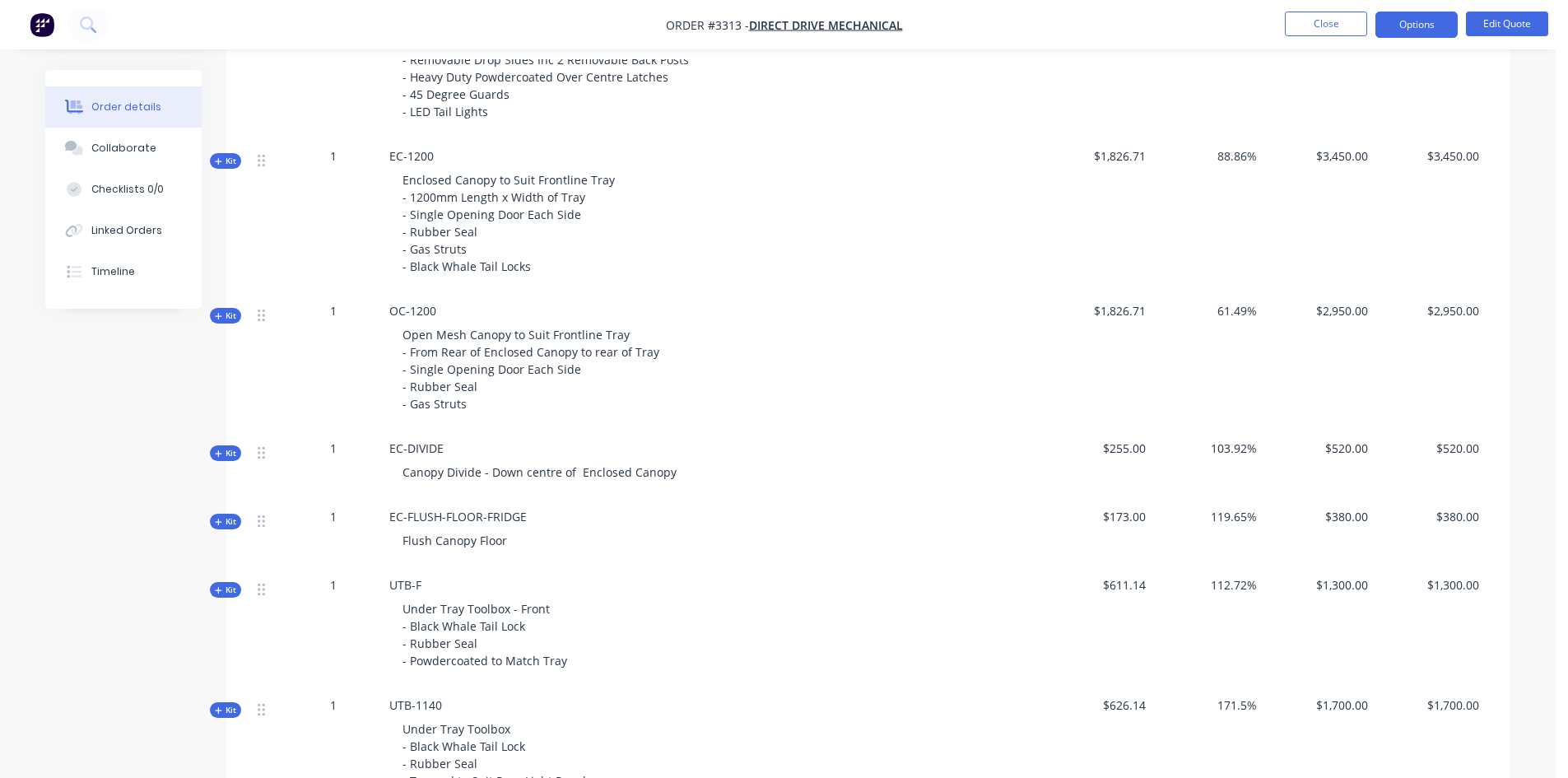
scroll to position [1070, 0]
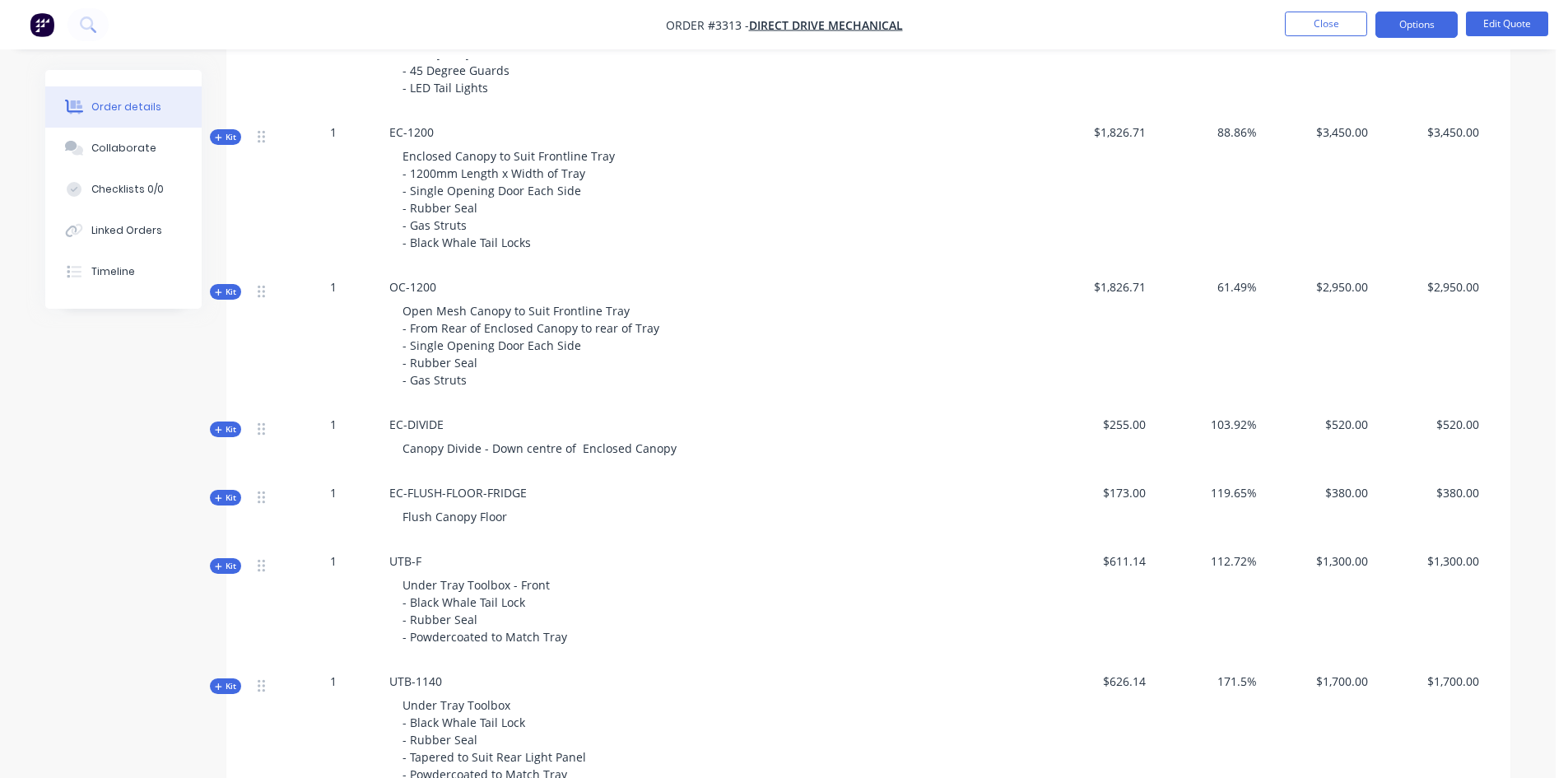
drag, startPoint x: 438, startPoint y: 133, endPoint x: 468, endPoint y: 145, distance: 32.3
click at [438, 133] on div "EC-1200 Enclosed Canopy to Suit Frontline Tray - 1200mm Length x Width of Tray …" at bounding box center [711, 191] width 658 height 155
click at [1497, 29] on button "Edit Quote" at bounding box center [1507, 24] width 82 height 24
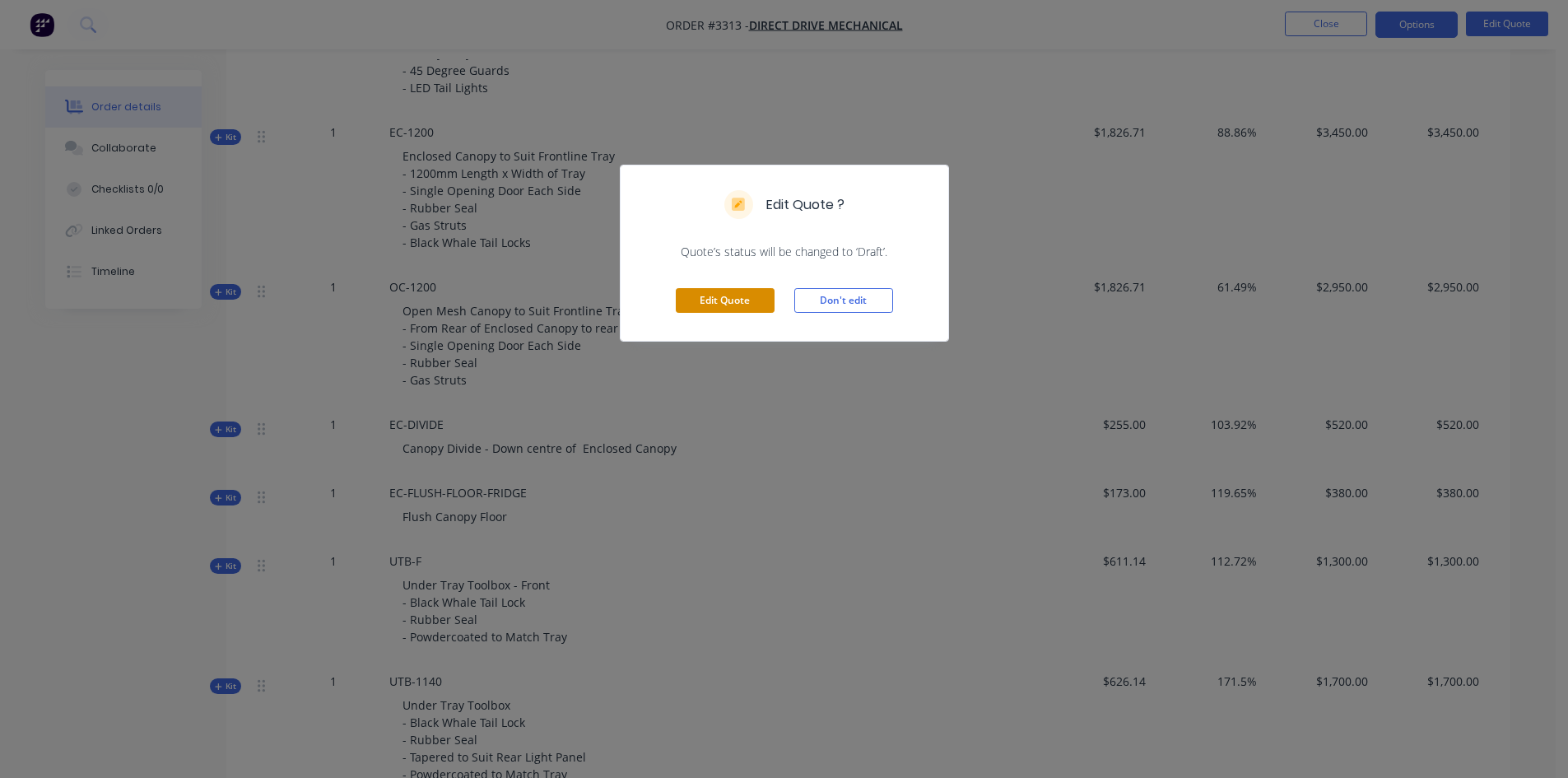
click at [695, 303] on button "Edit Quote" at bounding box center [725, 300] width 99 height 24
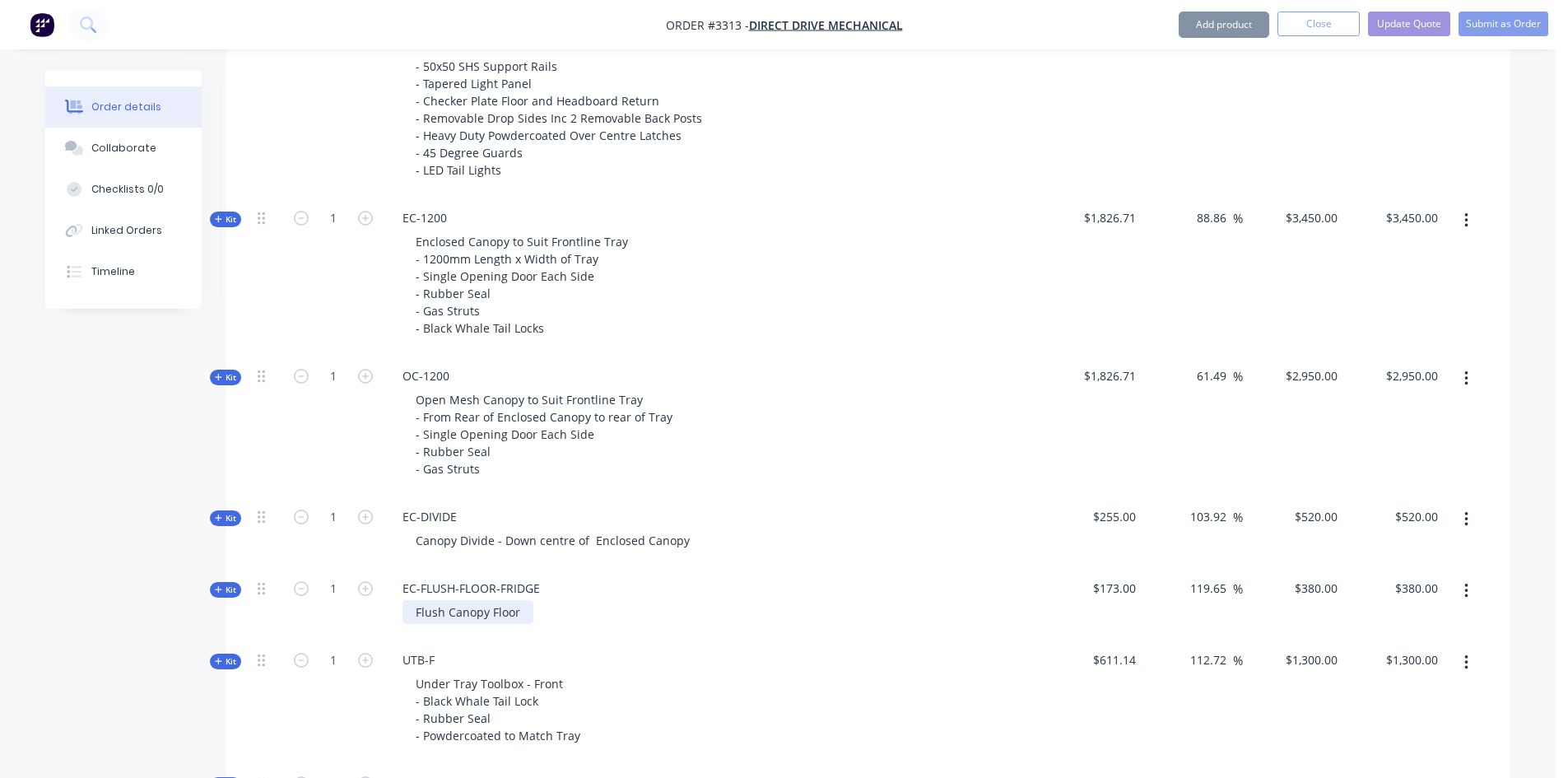
scroll to position [987, 0]
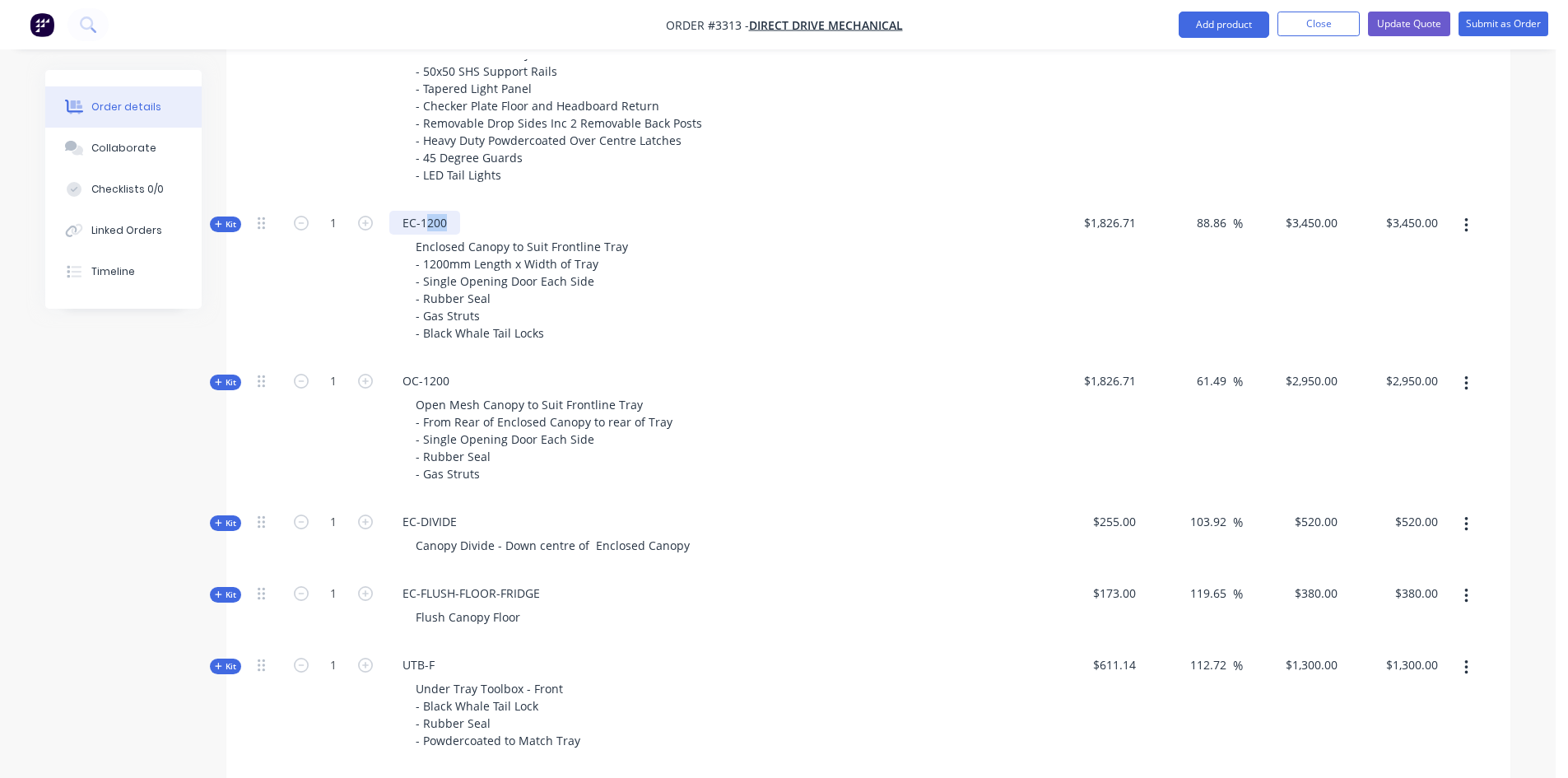
drag, startPoint x: 454, startPoint y: 219, endPoint x: 429, endPoint y: 218, distance: 25.0
click at [429, 218] on div "EC-1200" at bounding box center [424, 223] width 71 height 24
drag, startPoint x: 456, startPoint y: 381, endPoint x: 424, endPoint y: 374, distance: 32.8
click at [424, 374] on div "OC-1200" at bounding box center [425, 381] width 73 height 24
click at [1324, 381] on input "$2,950.00" at bounding box center [1313, 381] width 60 height 24
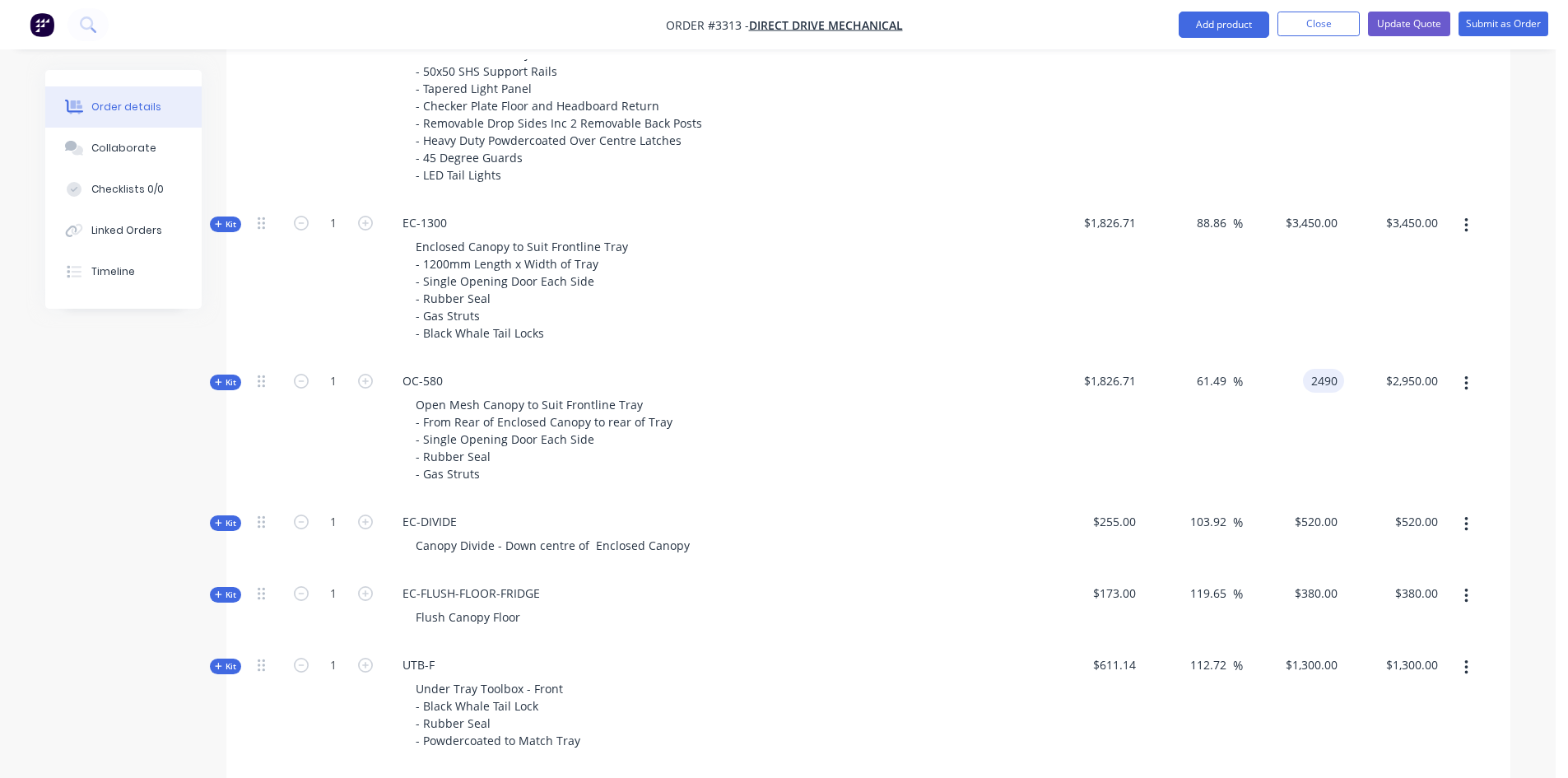
type input "2490"
click at [1058, 170] on div "$2,845.555" at bounding box center [1092, 1] width 101 height 400
type input "36.31"
type input "$2,490.00"
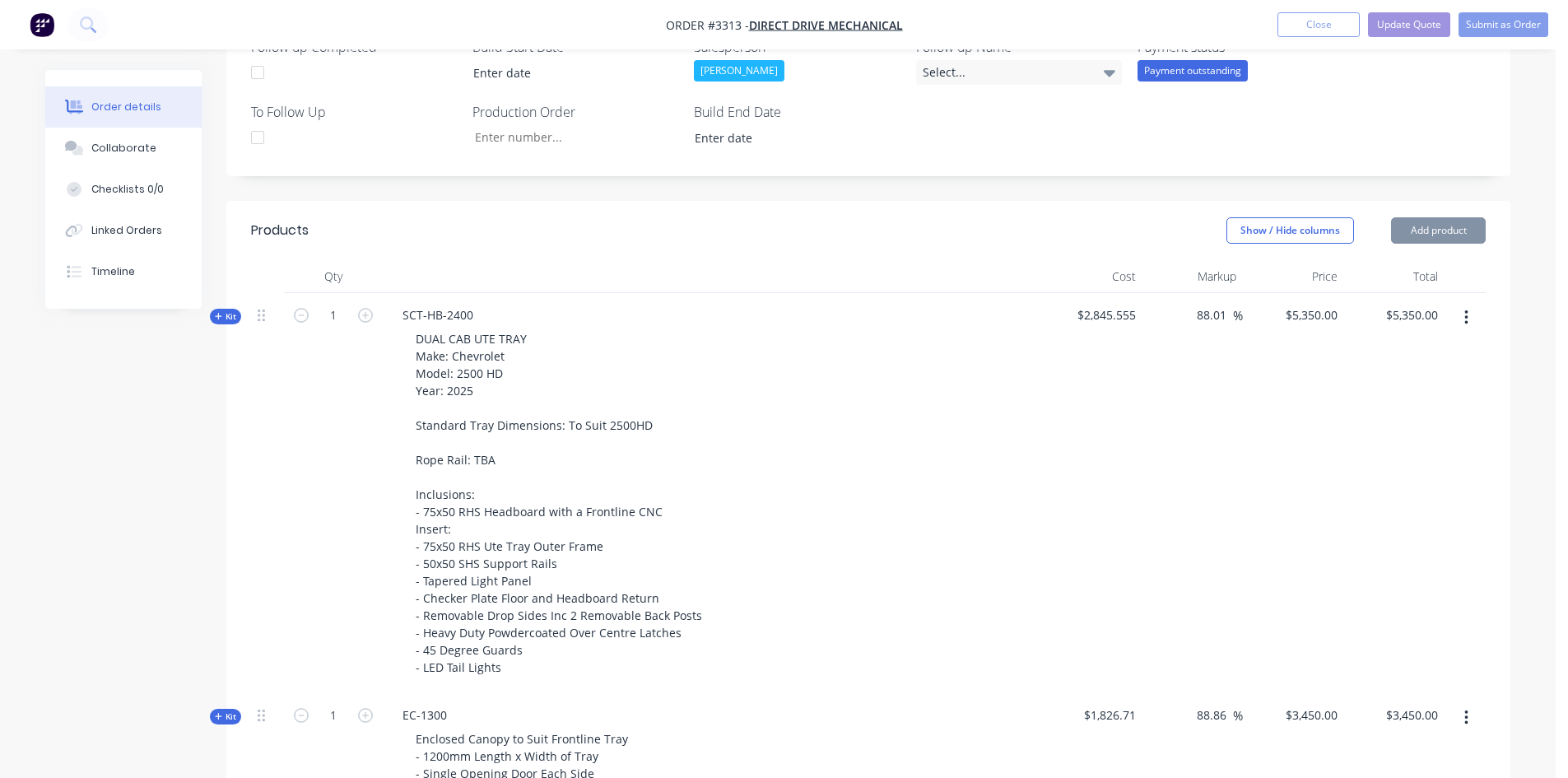
scroll to position [494, 0]
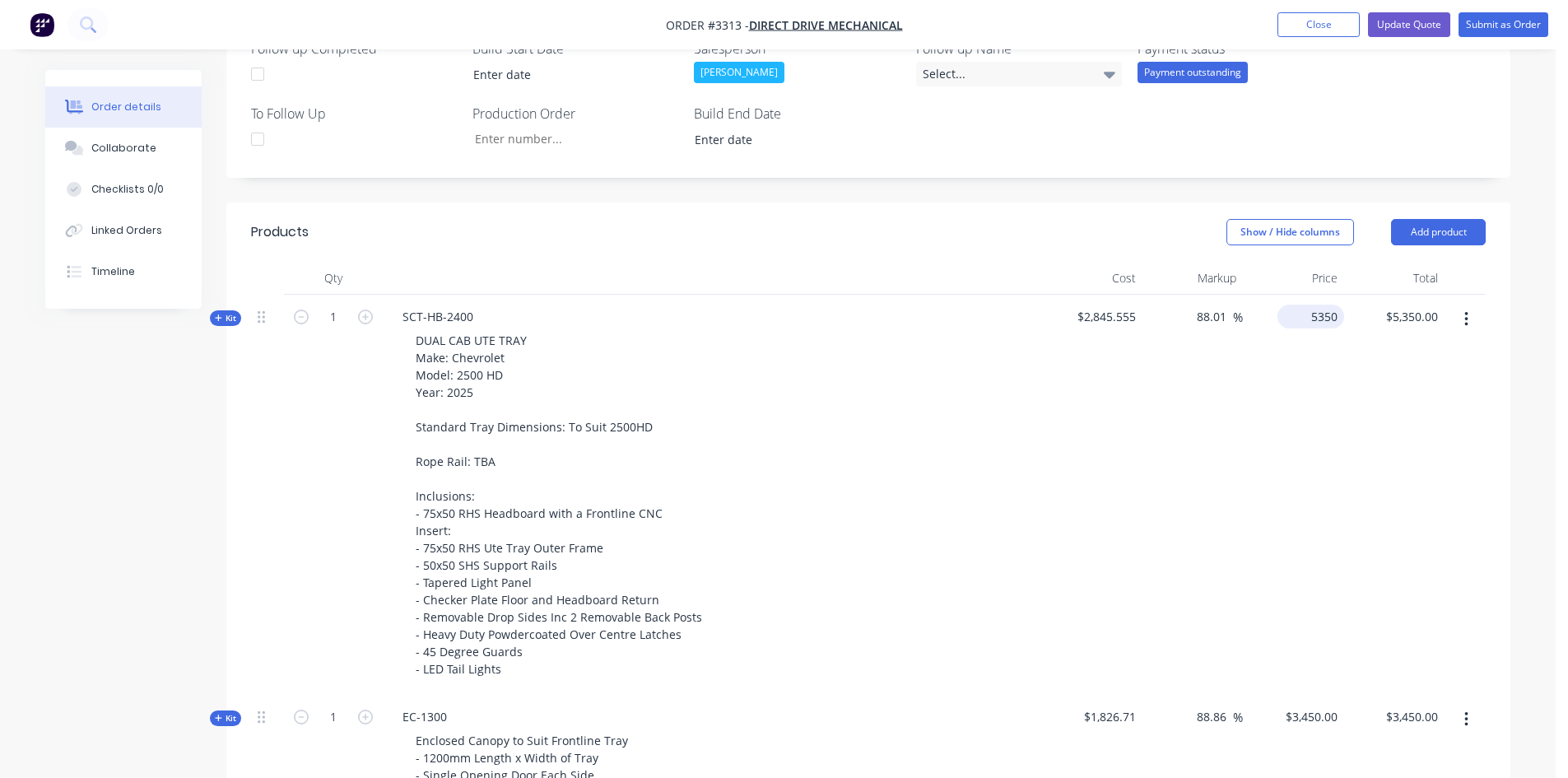
click at [1306, 322] on div "5350 $5,350.00" at bounding box center [1310, 316] width 66 height 24
type input "5250"
click at [1036, 394] on div "SCT-HB-2400 DUAL CAB UTE TRAY Make: Chevrolet Model: 2500 HD Year: 2025 Standar…" at bounding box center [711, 495] width 658 height 400
type input "84.5"
type input "$5,250.00"
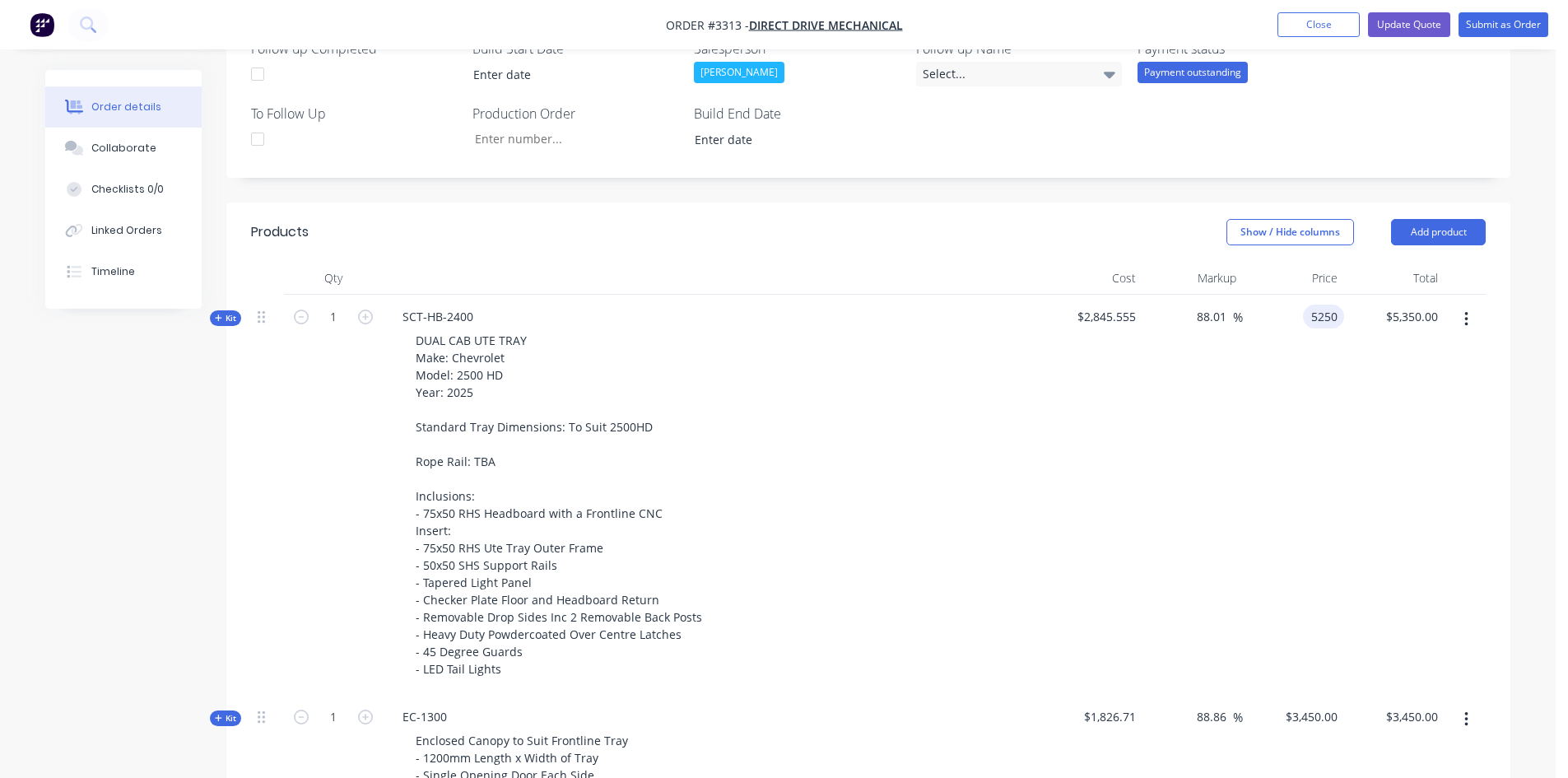
type input "$5,250.00"
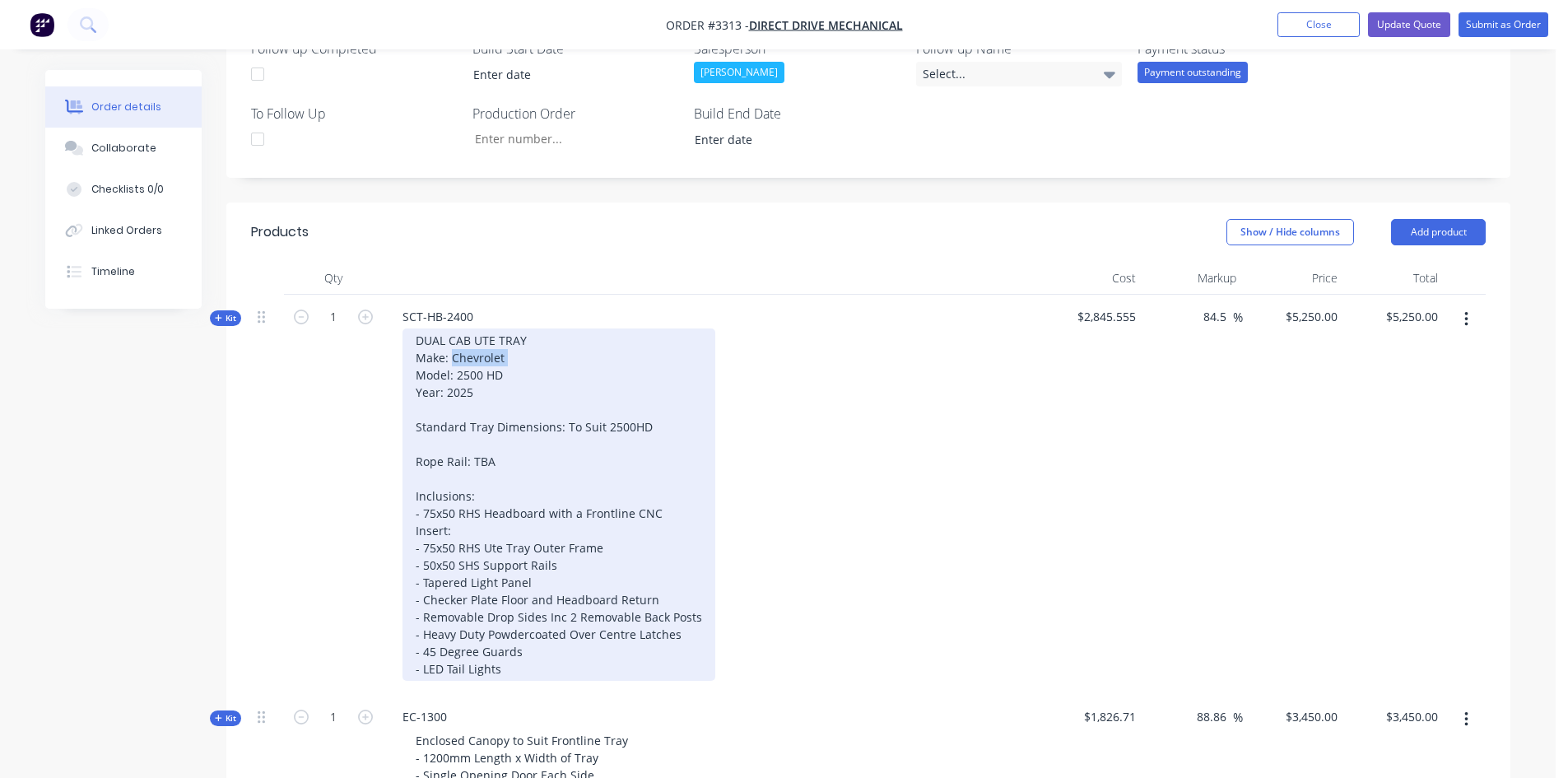
drag, startPoint x: 513, startPoint y: 354, endPoint x: 455, endPoint y: 357, distance: 58.1
click at [455, 357] on div "DUAL CAB UTE TRAY Make: Chevrolet Model: 2500 HD Year: 2025 Standard Tray Dimen…" at bounding box center [559, 504] width 313 height 352
drag, startPoint x: 512, startPoint y: 375, endPoint x: 458, endPoint y: 376, distance: 54.0
click at [458, 376] on div "DUAL CAB UTE TRAY Make: Toyota Model: 2500 HD Year: 2025 Standard Tray Dimensio…" at bounding box center [559, 504] width 313 height 352
drag, startPoint x: 471, startPoint y: 391, endPoint x: 447, endPoint y: 385, distance: 24.7
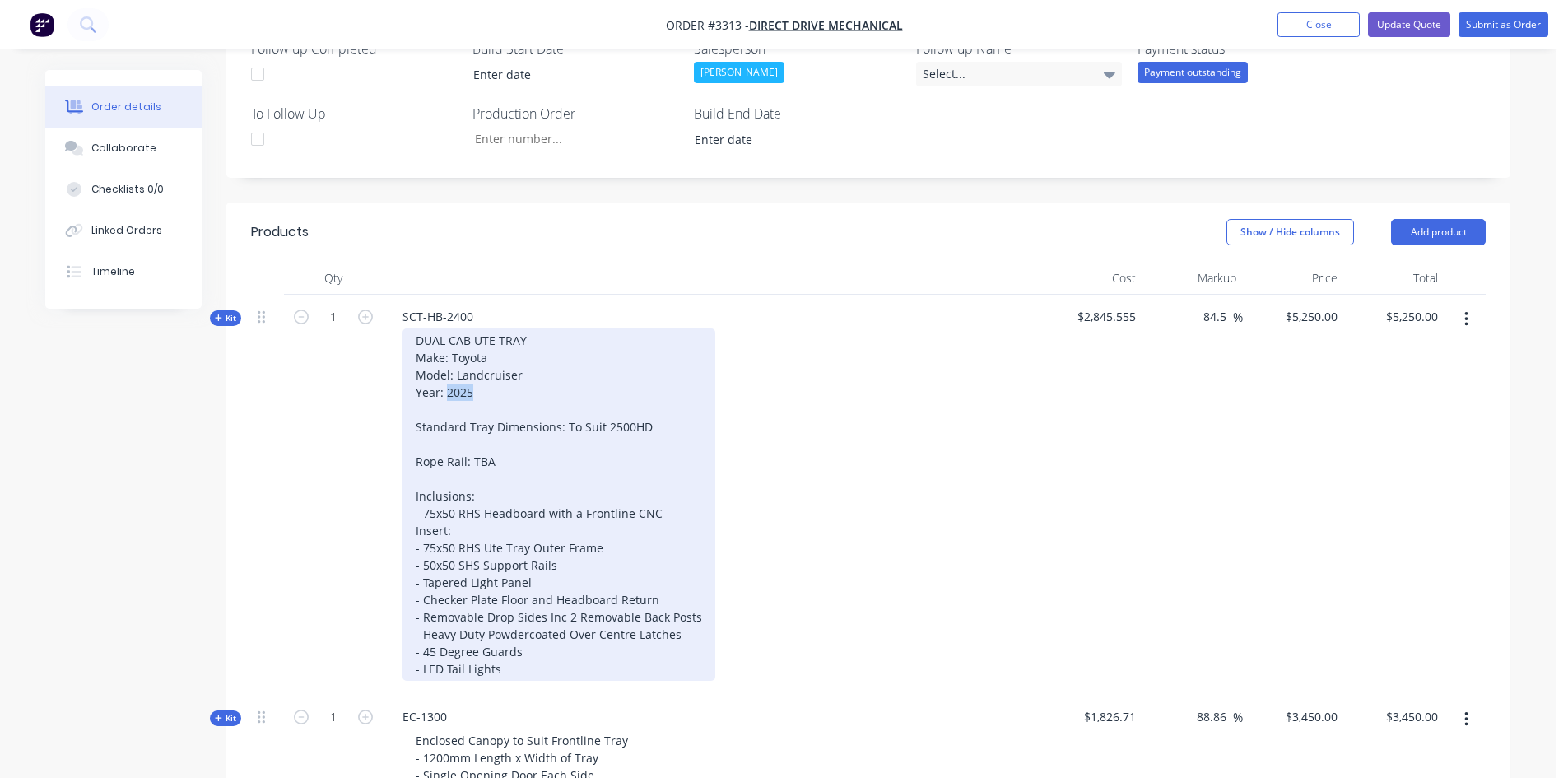
click at [447, 385] on div "DUAL CAB UTE TRAY Make: Toyota Model: Landcruiser Year: 2025 Standard Tray Dime…" at bounding box center [559, 504] width 313 height 352
drag, startPoint x: 636, startPoint y: 422, endPoint x: 561, endPoint y: 421, distance: 75.0
click at [561, 421] on div "DUAL CAB UTE TRAY Make: Toyota Model: Landcruiser Year: Standard Tray Dimension…" at bounding box center [559, 504] width 313 height 352
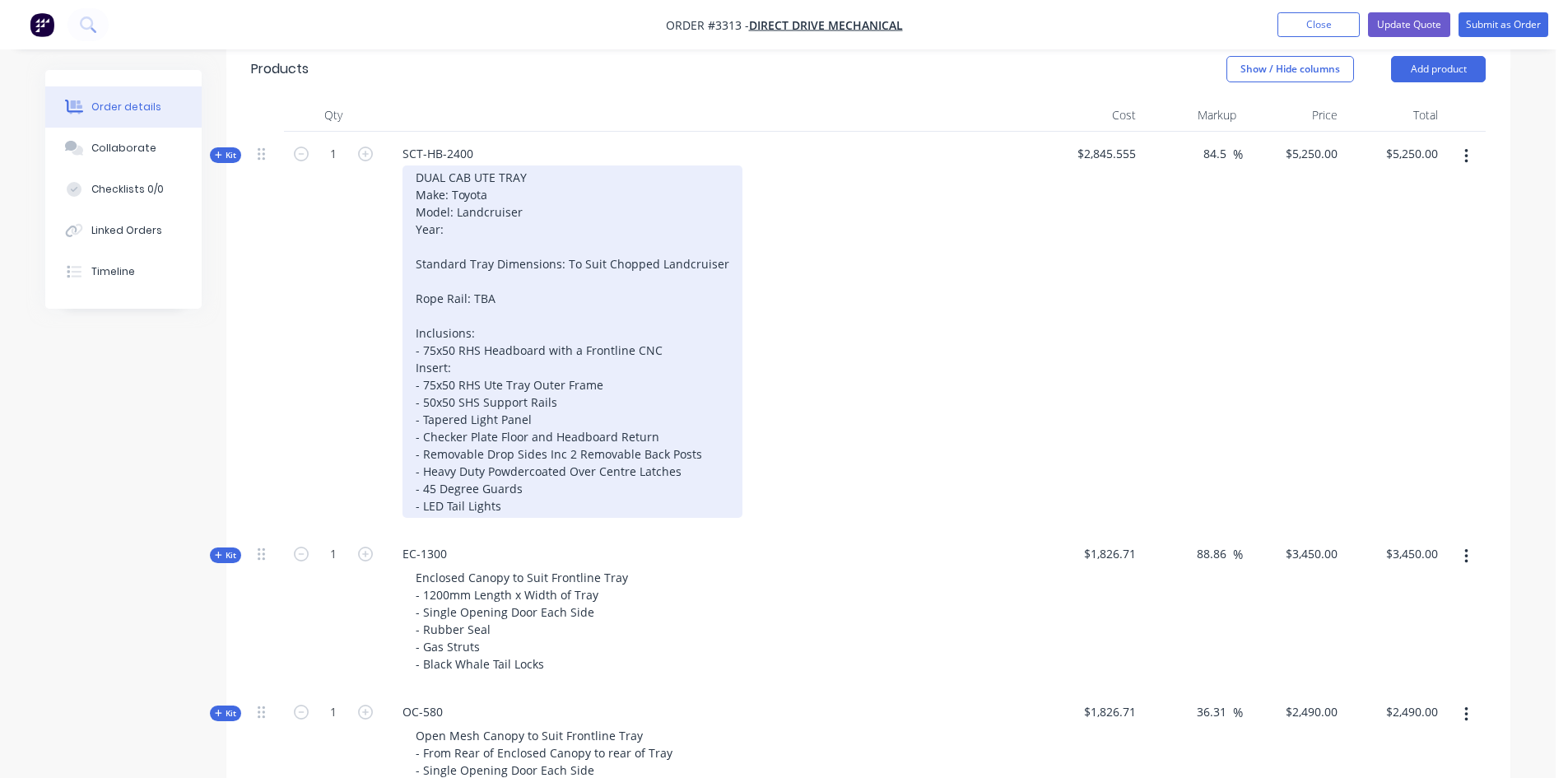
scroll to position [658, 0]
click at [693, 450] on div "DUAL CAB UTE TRAY Make: Toyota Model: Landcruiser Year: Standard Tray Dimension…" at bounding box center [572, 339] width 339 height 352
drag, startPoint x: 700, startPoint y: 448, endPoint x: 414, endPoint y: 447, distance: 286.0
click at [414, 447] on div "DUAL CAB UTE TRAY Make: Toyota Model: Landcruiser Year: Standard Tray Dimension…" at bounding box center [572, 339] width 339 height 352
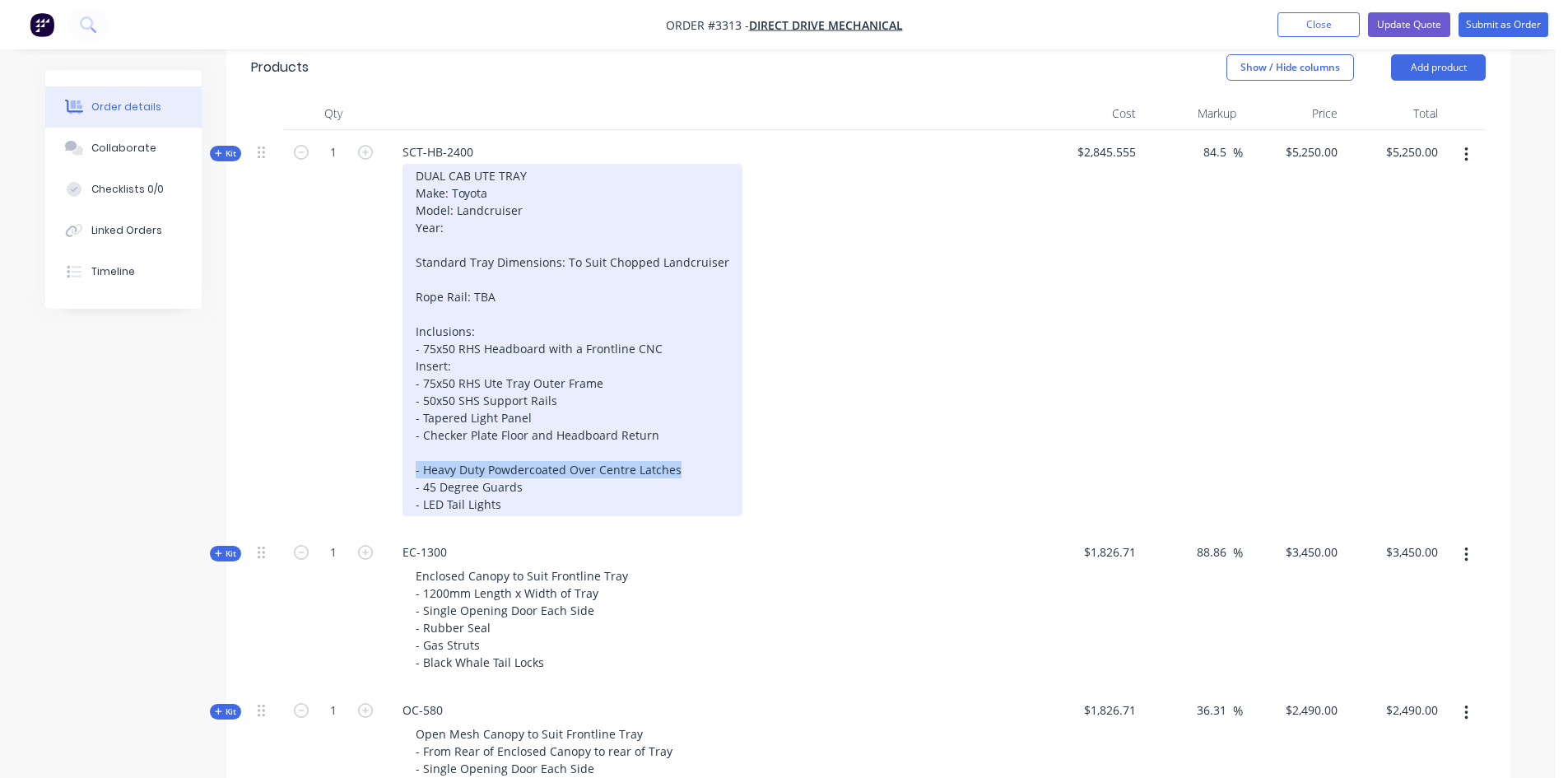
drag, startPoint x: 680, startPoint y: 467, endPoint x: 413, endPoint y: 469, distance: 267.0
click at [413, 469] on div "DUAL CAB UTE TRAY Make: Toyota Model: Landcruiser Year: Standard Tray Dimension…" at bounding box center [572, 339] width 339 height 352
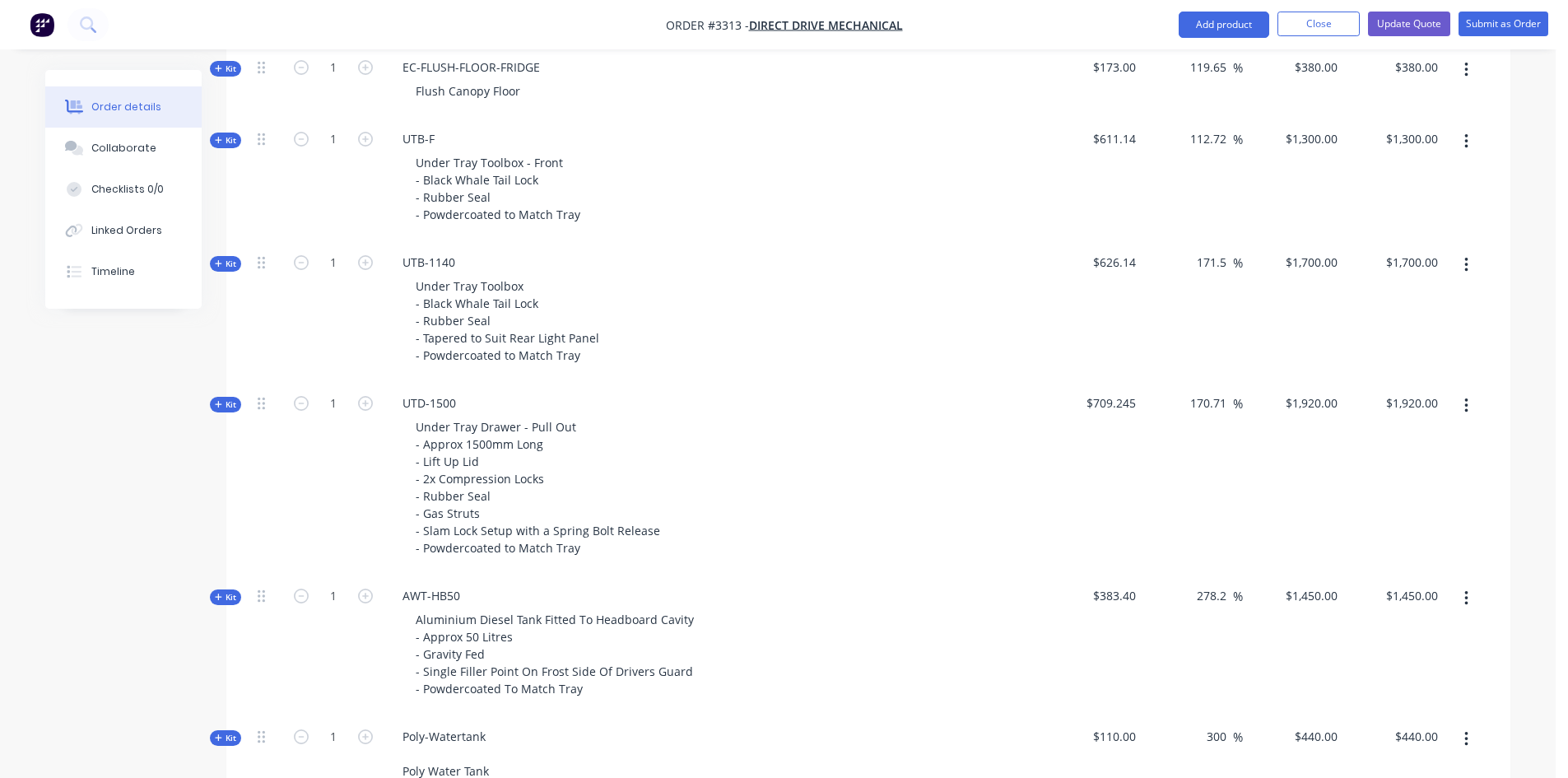
scroll to position [1481, 0]
click at [1322, 261] on input "1700" at bounding box center [1313, 260] width 60 height 24
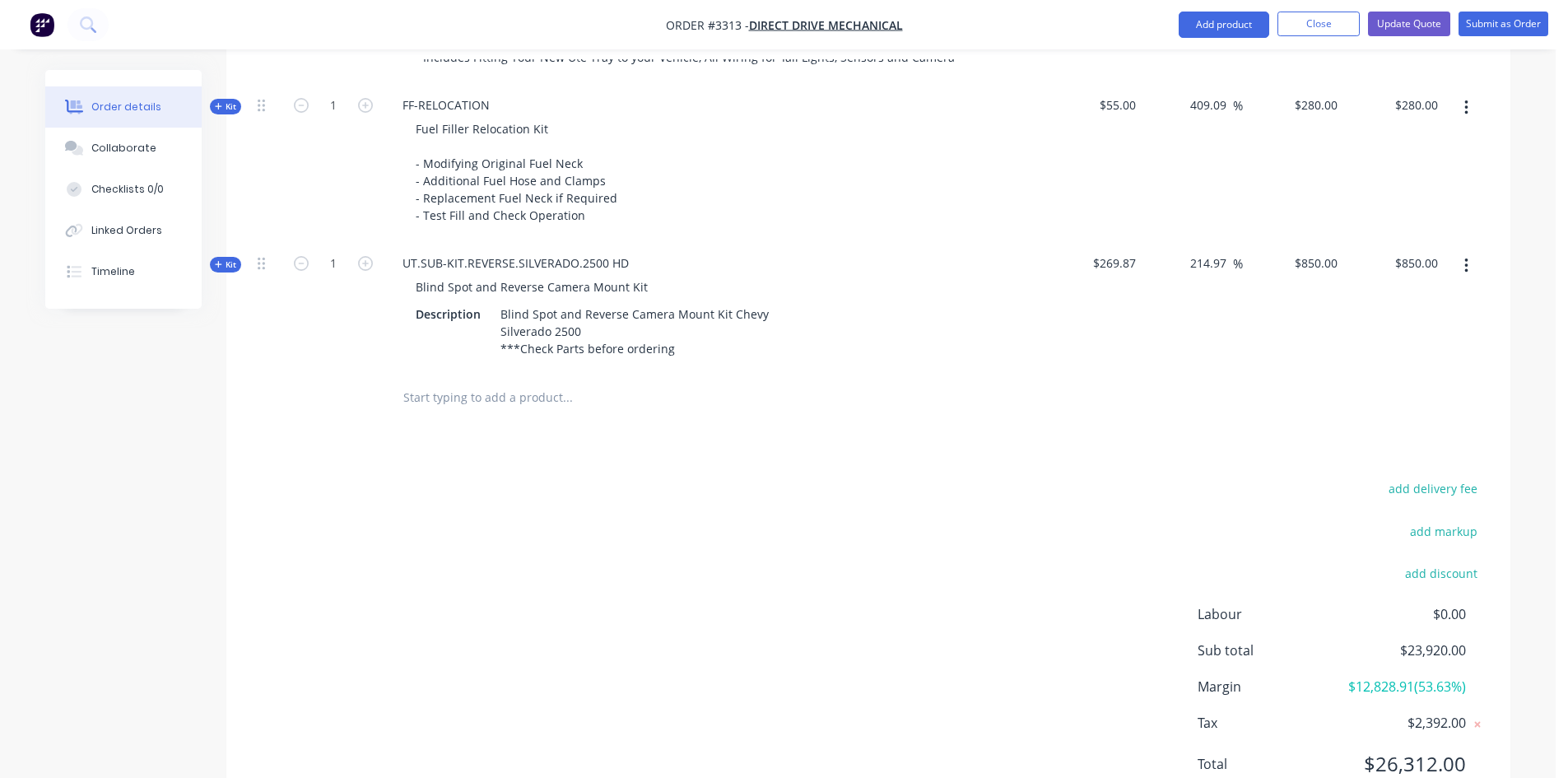
scroll to position [2861, 0]
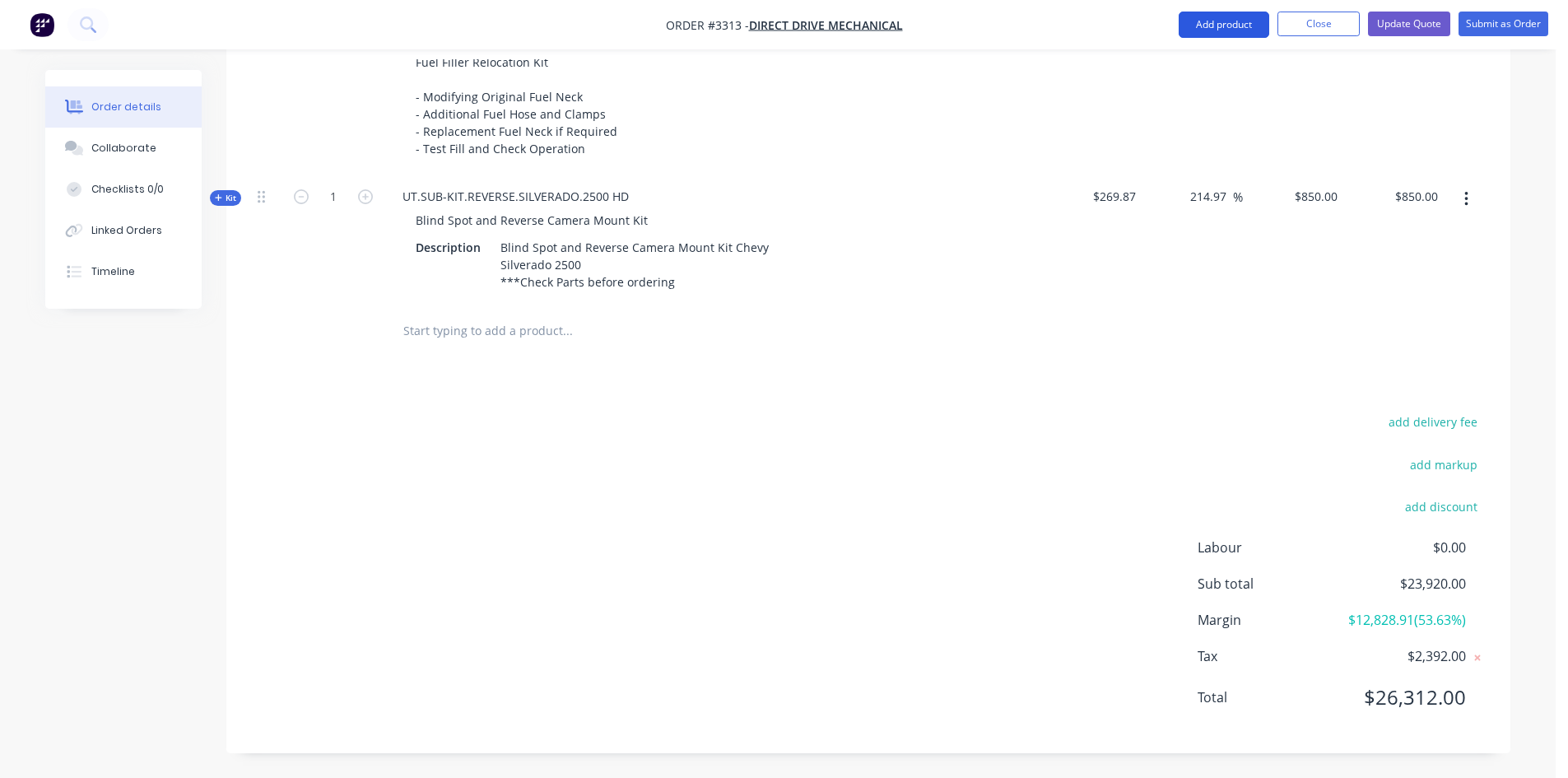
type input "$1,700.00"
click at [1227, 24] on button "Add product" at bounding box center [1223, 24] width 91 height 26
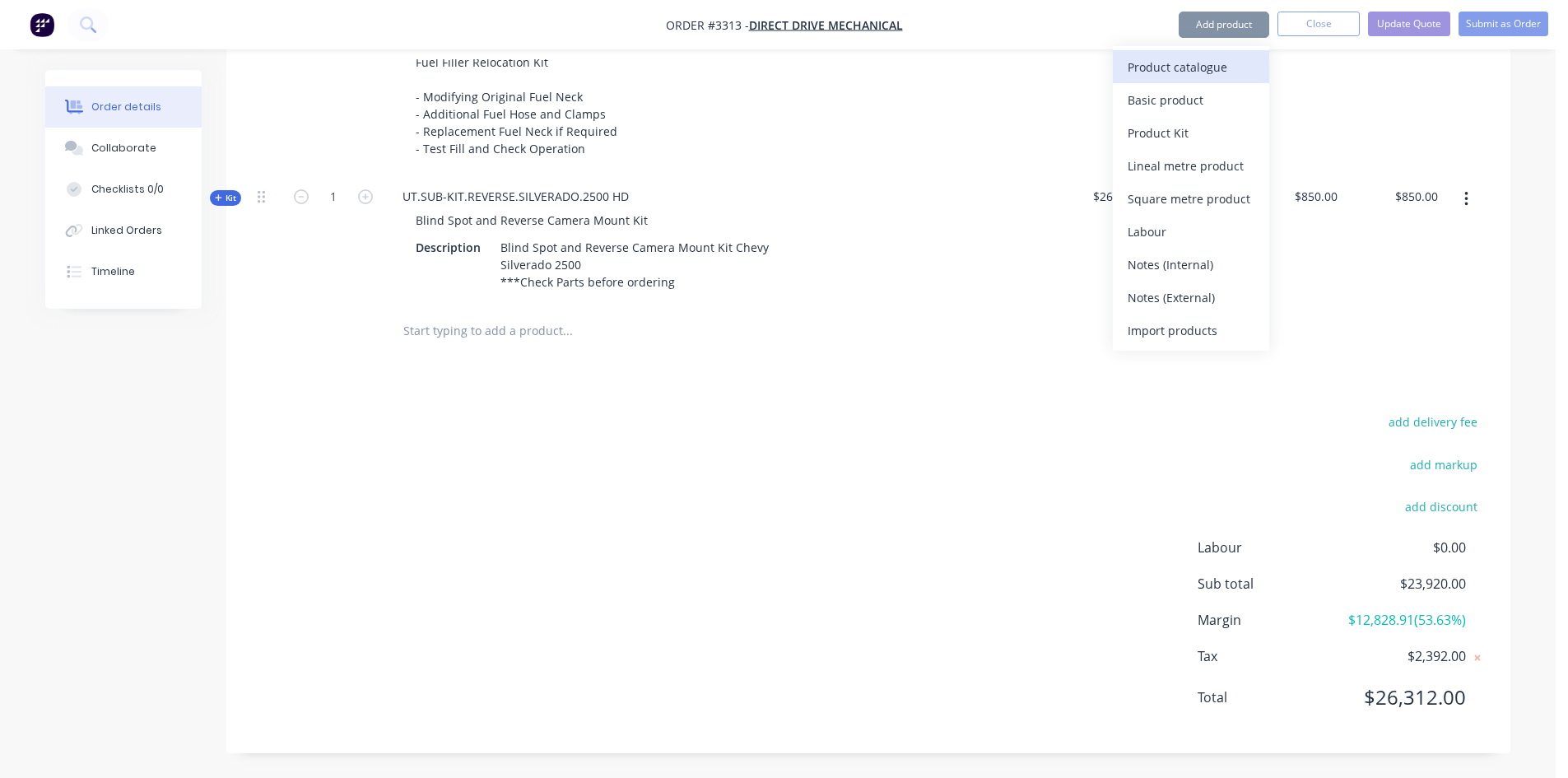
click at [1184, 59] on div "Product catalogue" at bounding box center [1191, 67] width 127 height 24
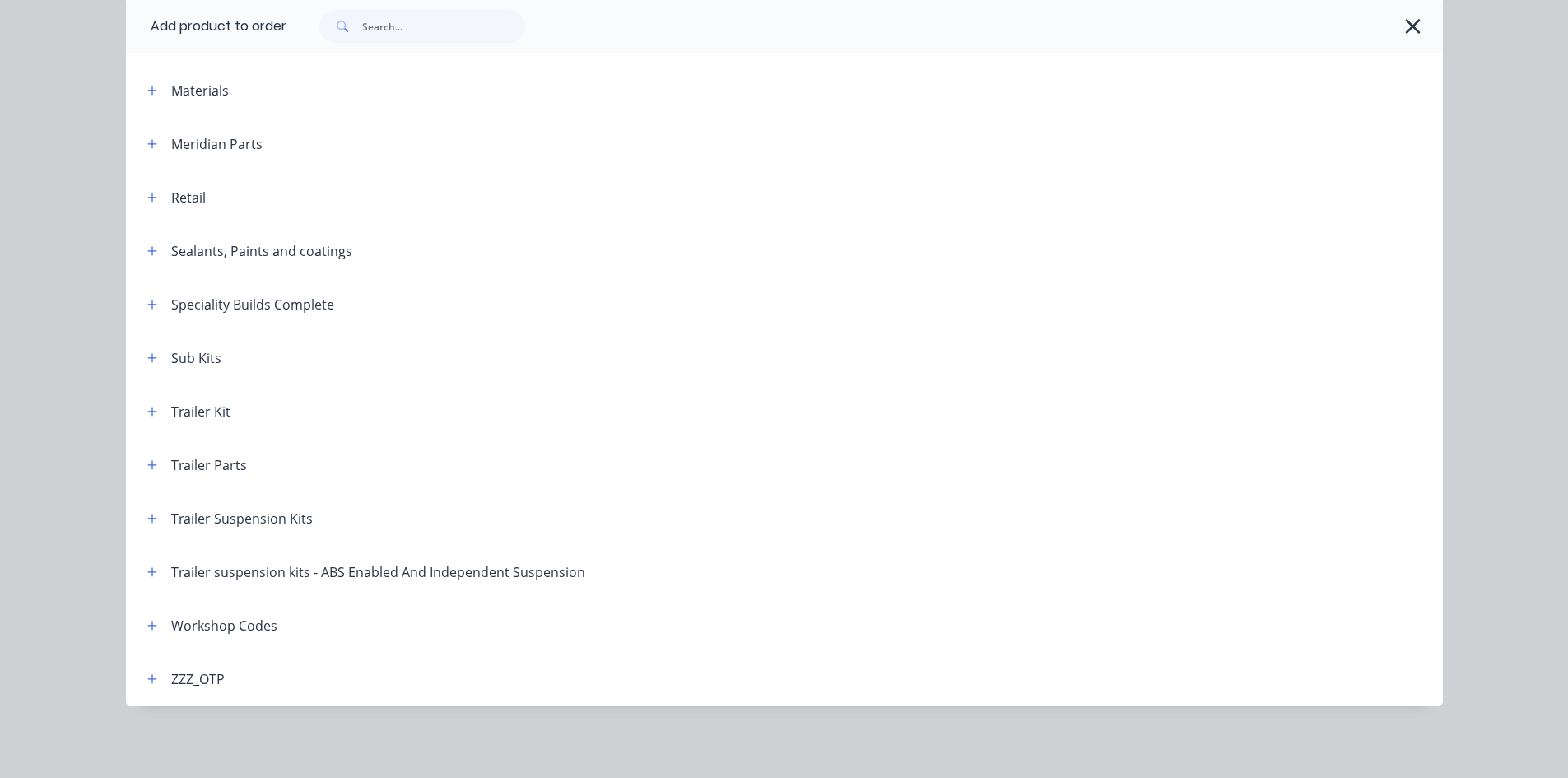
scroll to position [2885, 0]
click at [145, 631] on button "button" at bounding box center [152, 625] width 20 height 20
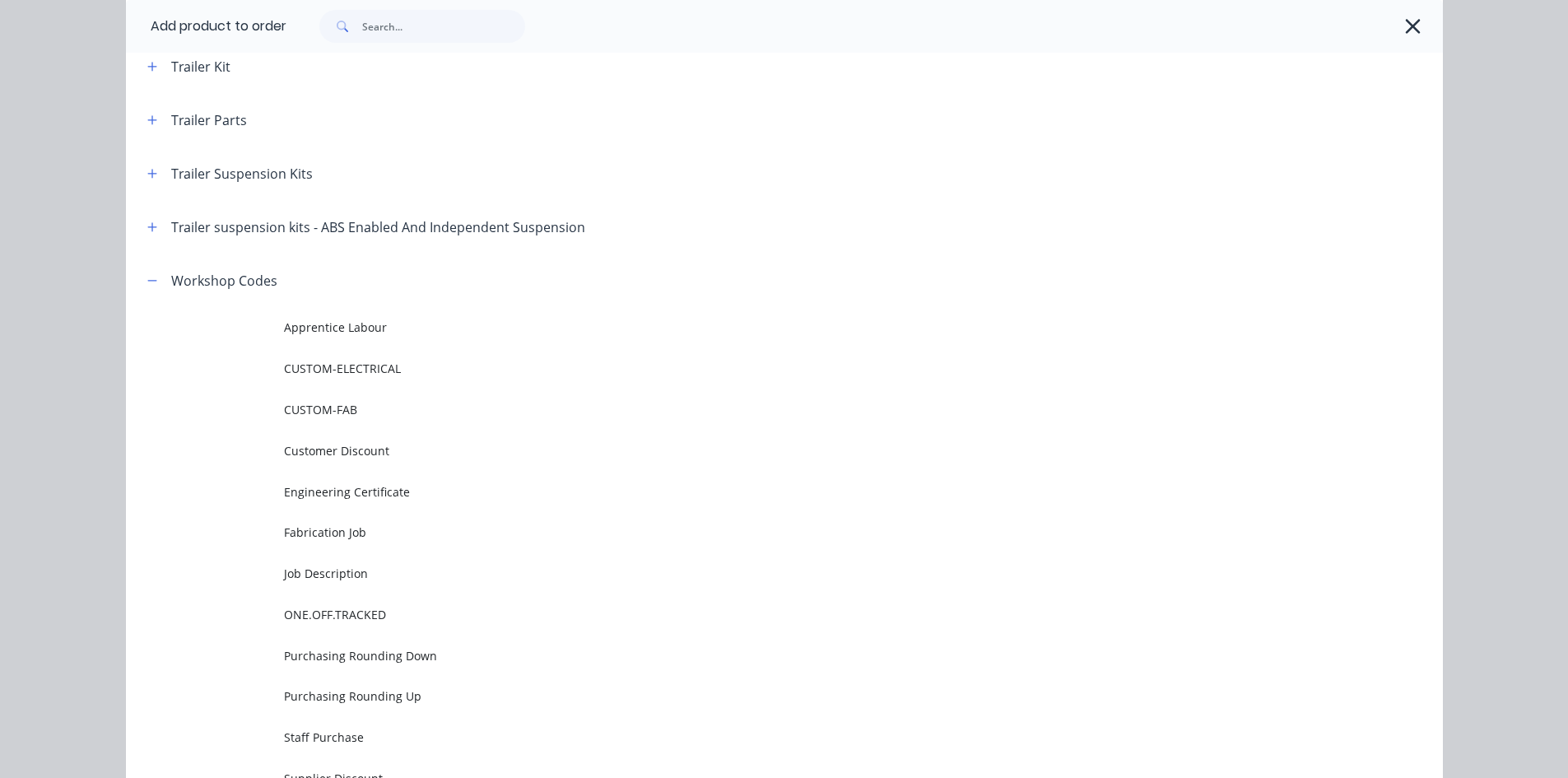
scroll to position [1227, 0]
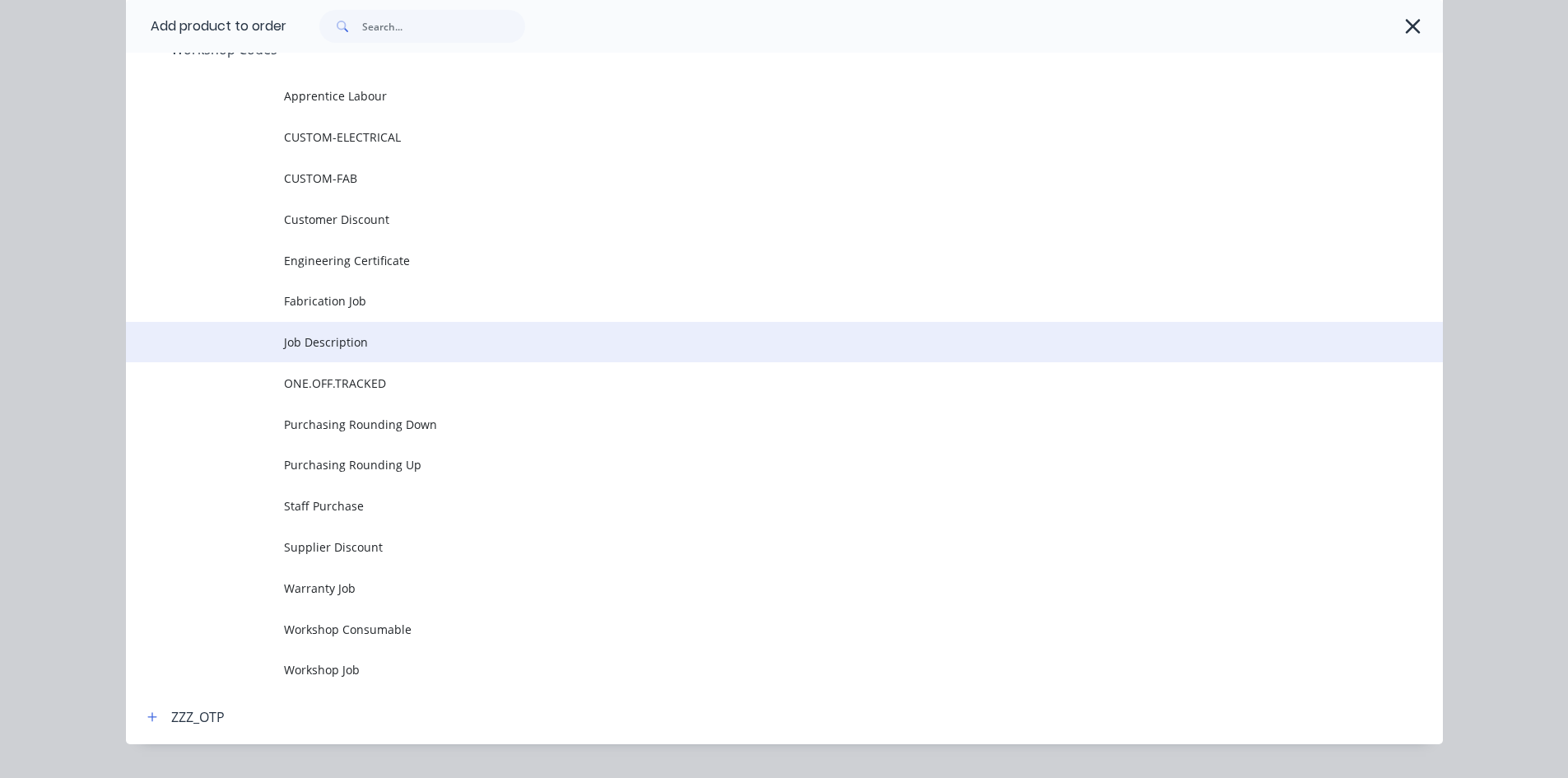
click at [367, 334] on span "Job Description" at bounding box center [747, 342] width 927 height 18
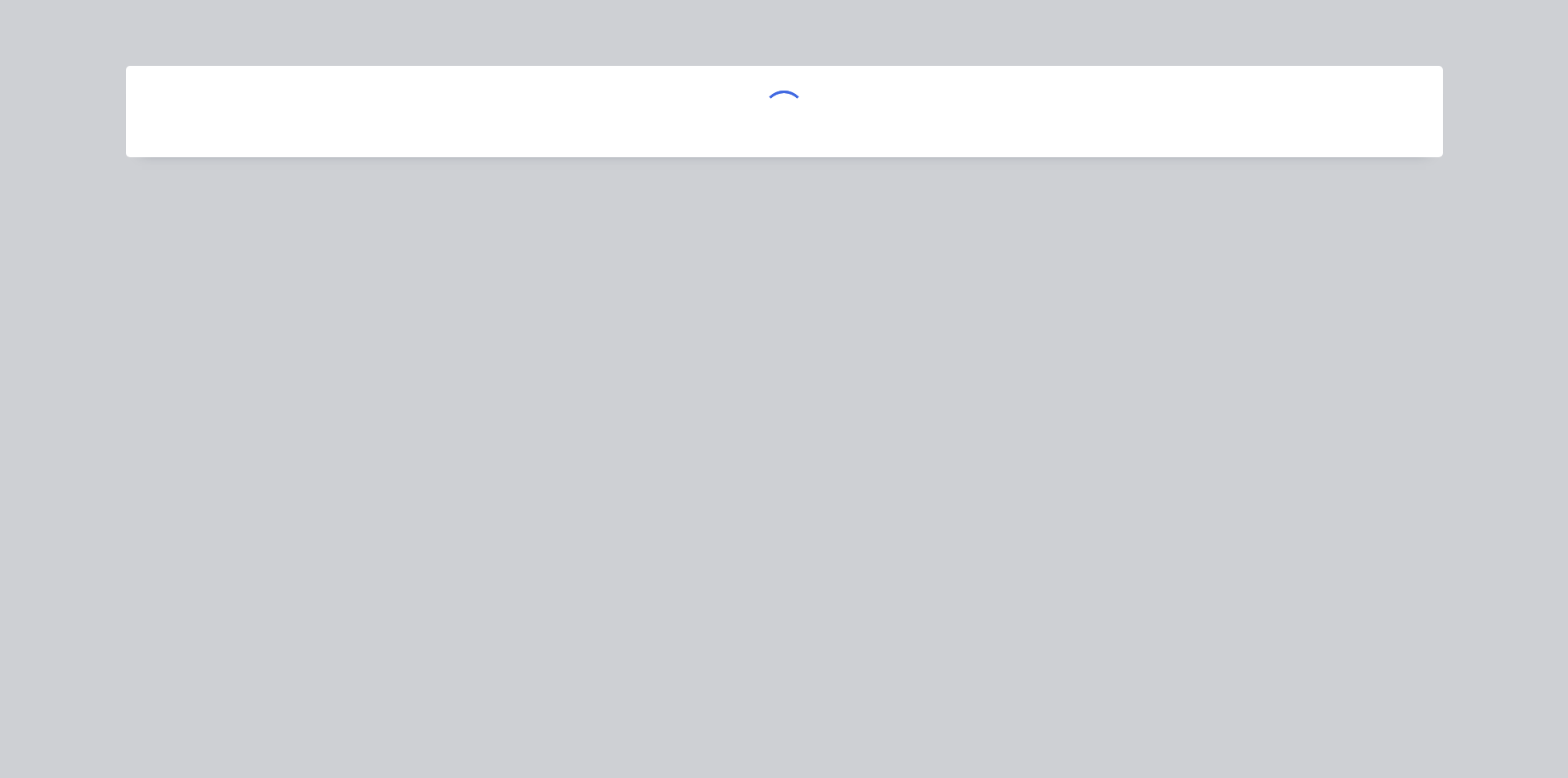
scroll to position [0, 0]
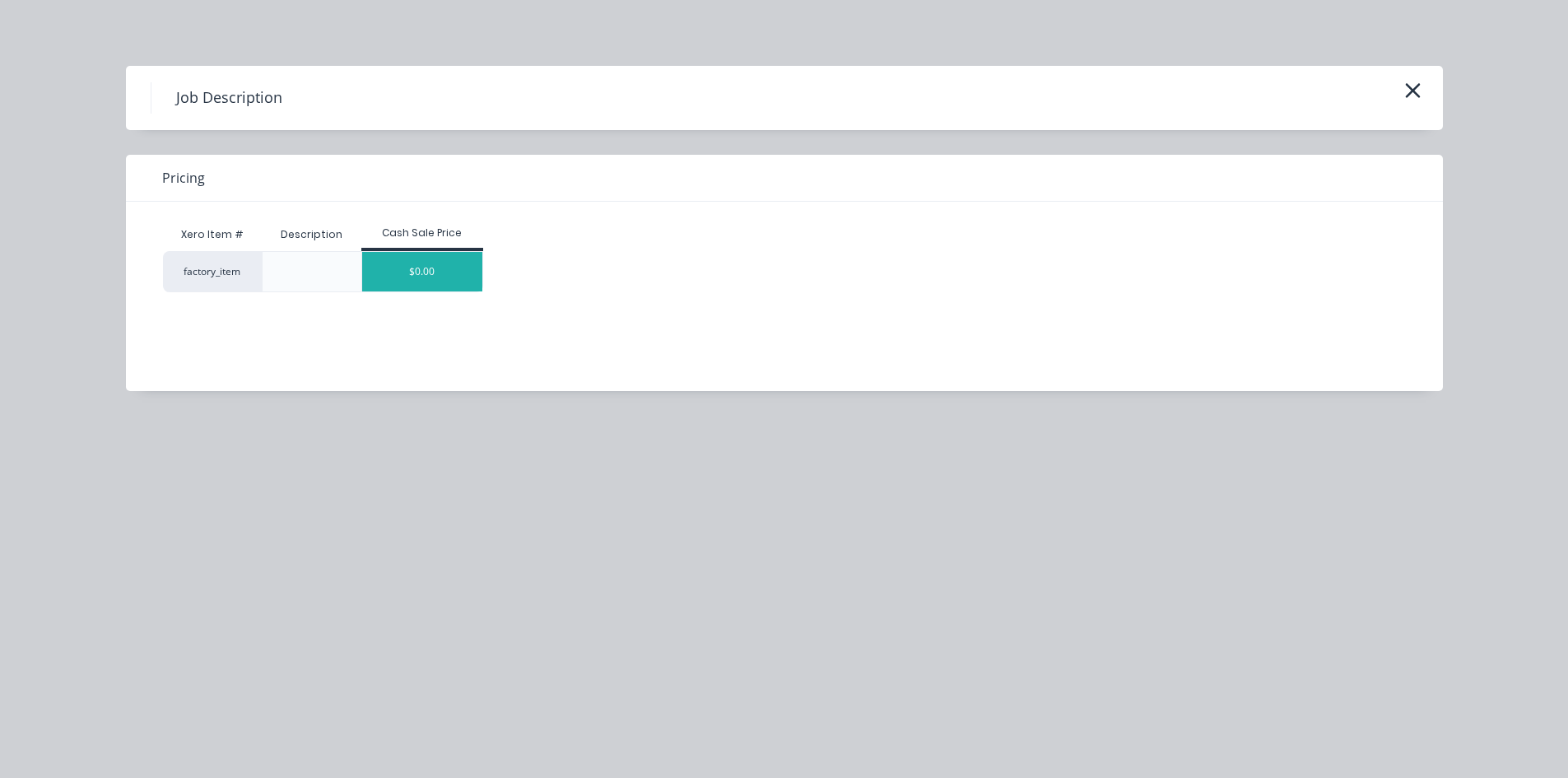
click at [401, 265] on div "$0.00" at bounding box center [422, 271] width 120 height 39
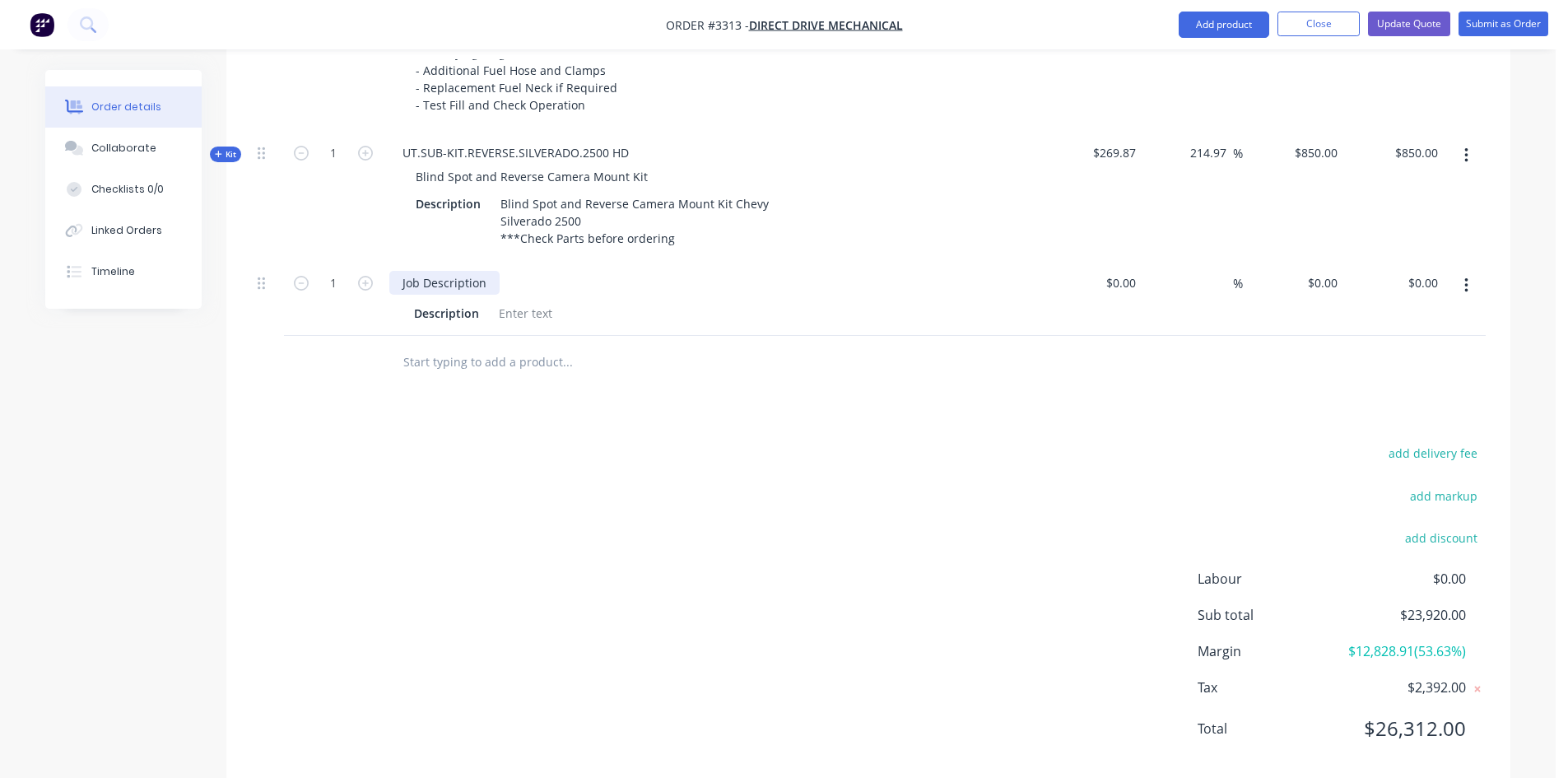
drag, startPoint x: 485, startPoint y: 285, endPoint x: 329, endPoint y: 296, distance: 156.4
click at [329, 296] on div "1 Job Description Description $0.00 $0.00 % $0.00 $0.00 $0.00 $0.00" at bounding box center [868, 297] width 1234 height 75
click at [444, 279] on div "Kitchen" at bounding box center [423, 282] width 68 height 24
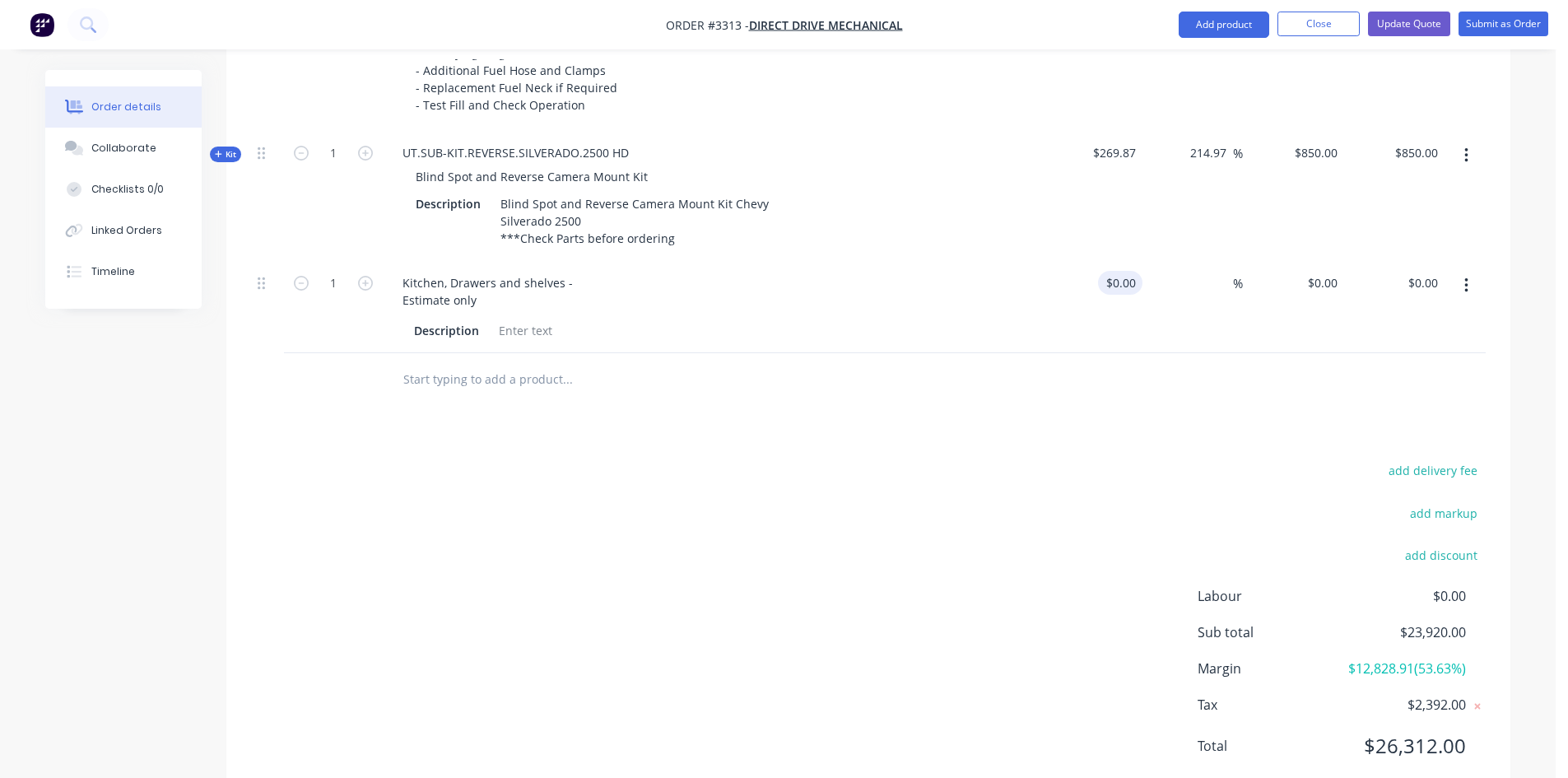
click at [1121, 285] on div "$0.00 $0.00" at bounding box center [1119, 282] width 45 height 24
click at [1337, 277] on input "$0.00" at bounding box center [1324, 282] width 38 height 24
type input "$7,000.00"
type input "7000"
type input "$7,000.00"
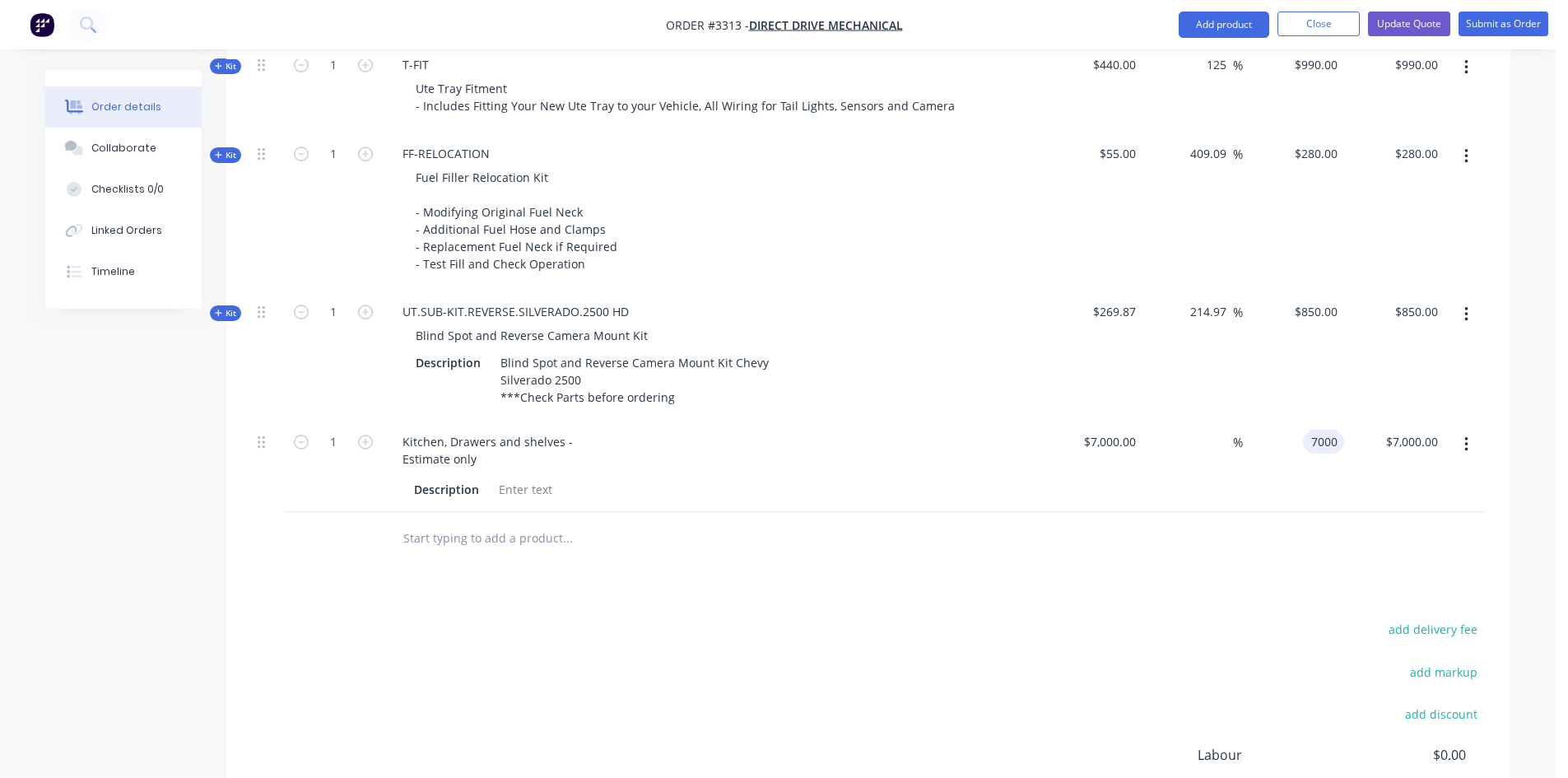
scroll to position [2706, 0]
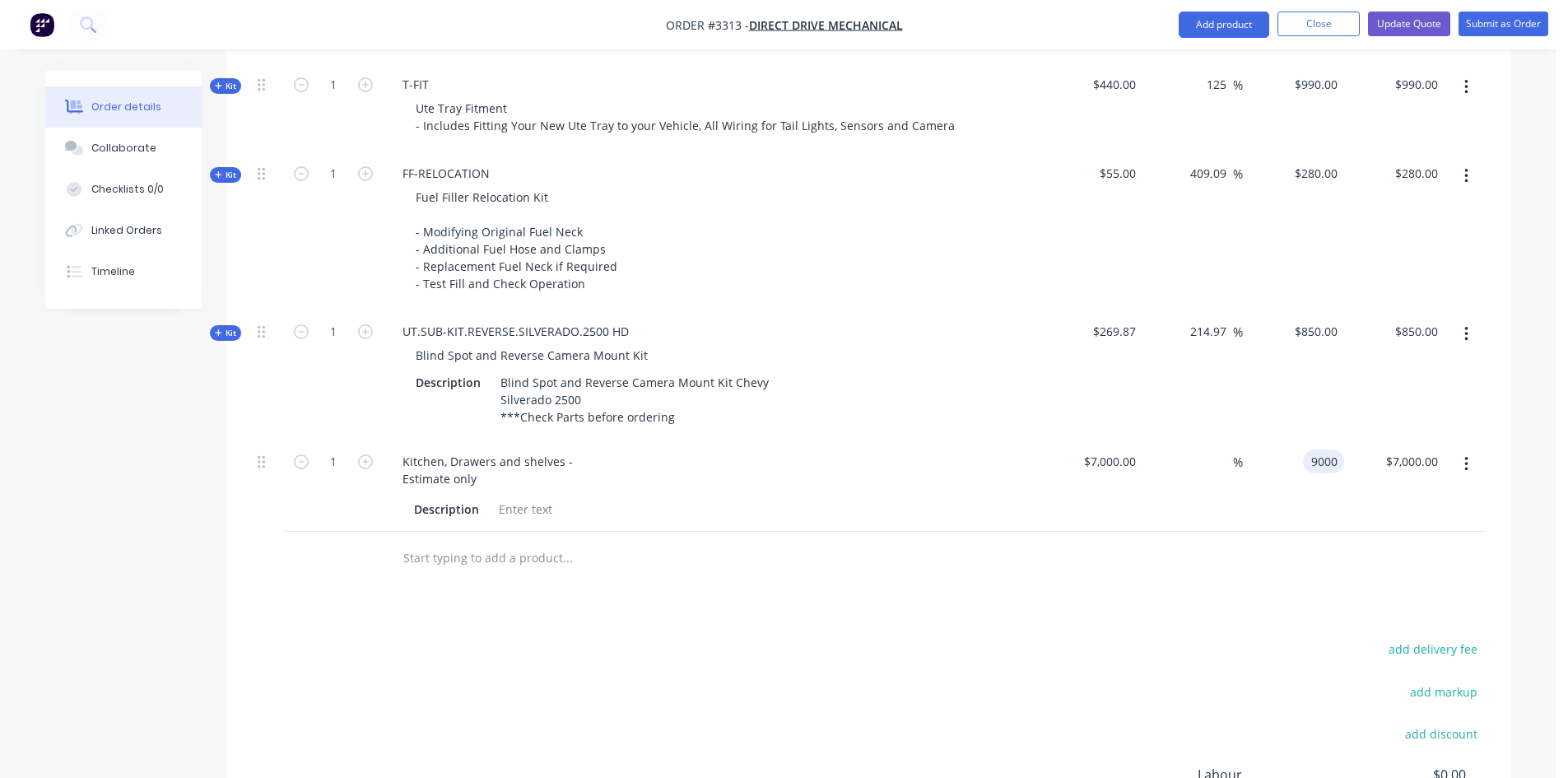
type input "9000"
type input "28.57"
type input "$9,000.00"
click at [1078, 500] on div "$7,000.00 $7,000.00" at bounding box center [1092, 486] width 101 height 92
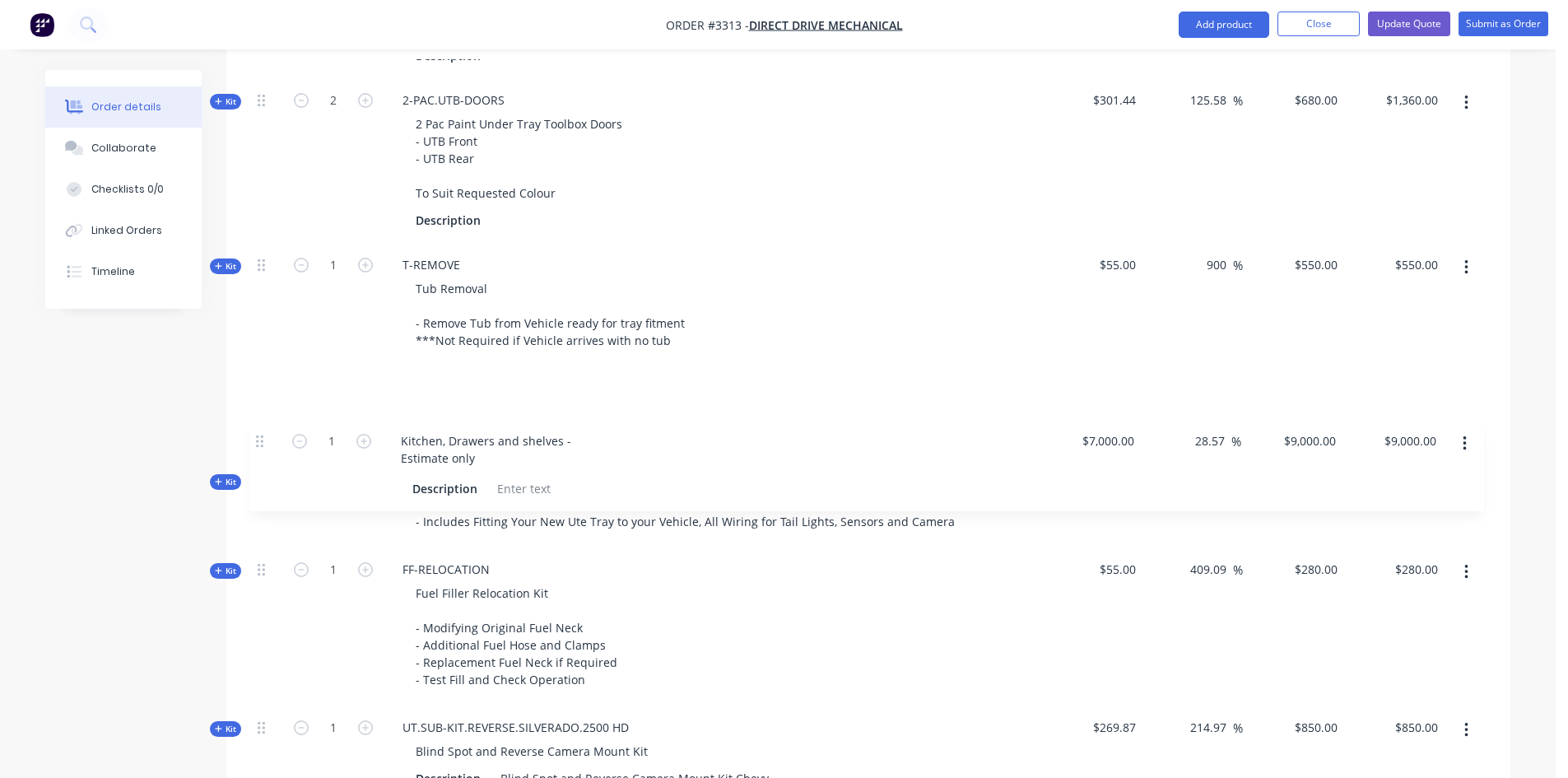
scroll to position [2373, 0]
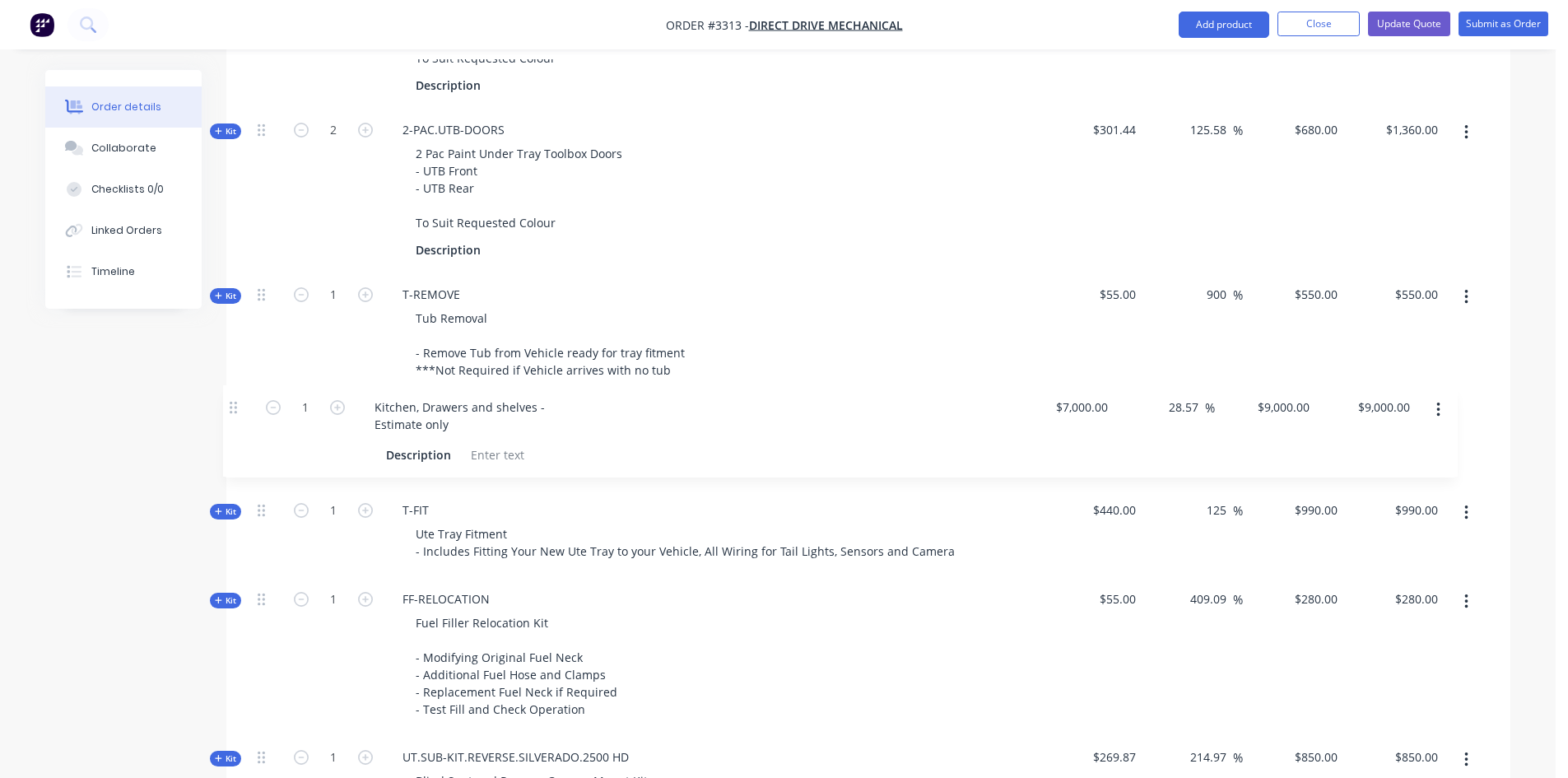
drag, startPoint x: 266, startPoint y: 384, endPoint x: 238, endPoint y: 403, distance: 33.8
click at [1427, 18] on button "Update Quote" at bounding box center [1409, 24] width 82 height 24
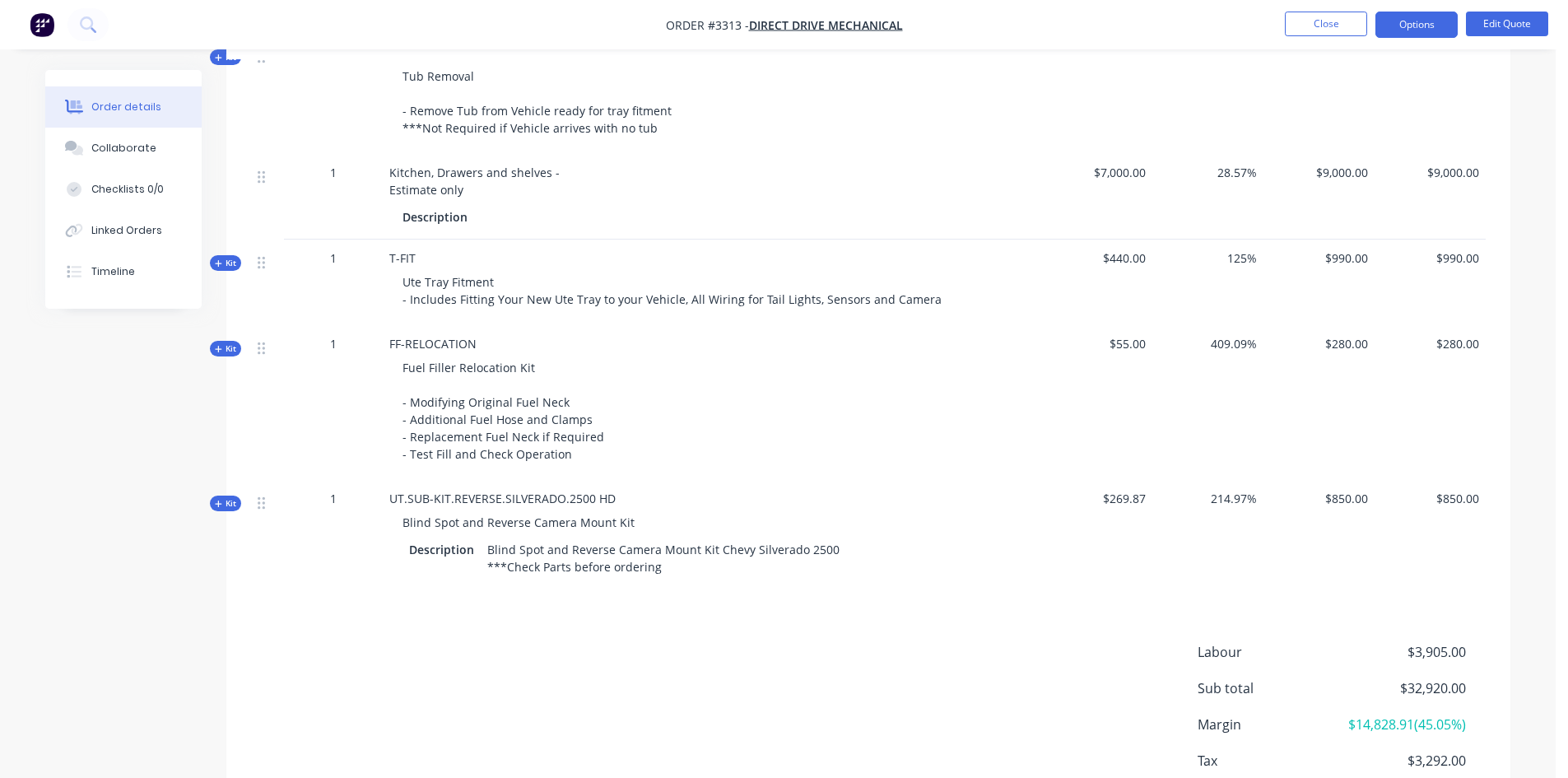
scroll to position [2633, 0]
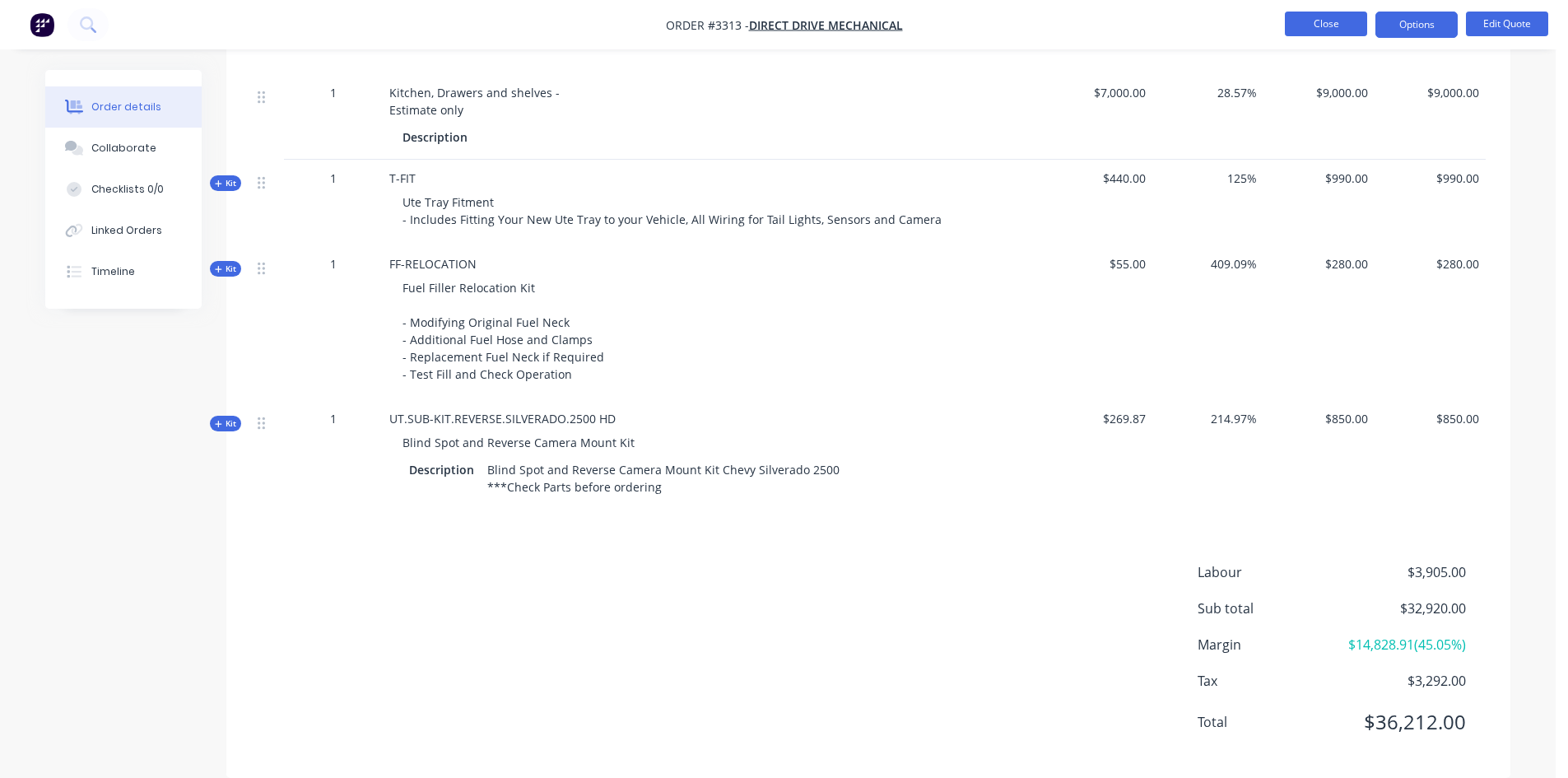
click at [1318, 25] on button "Close" at bounding box center [1326, 24] width 82 height 24
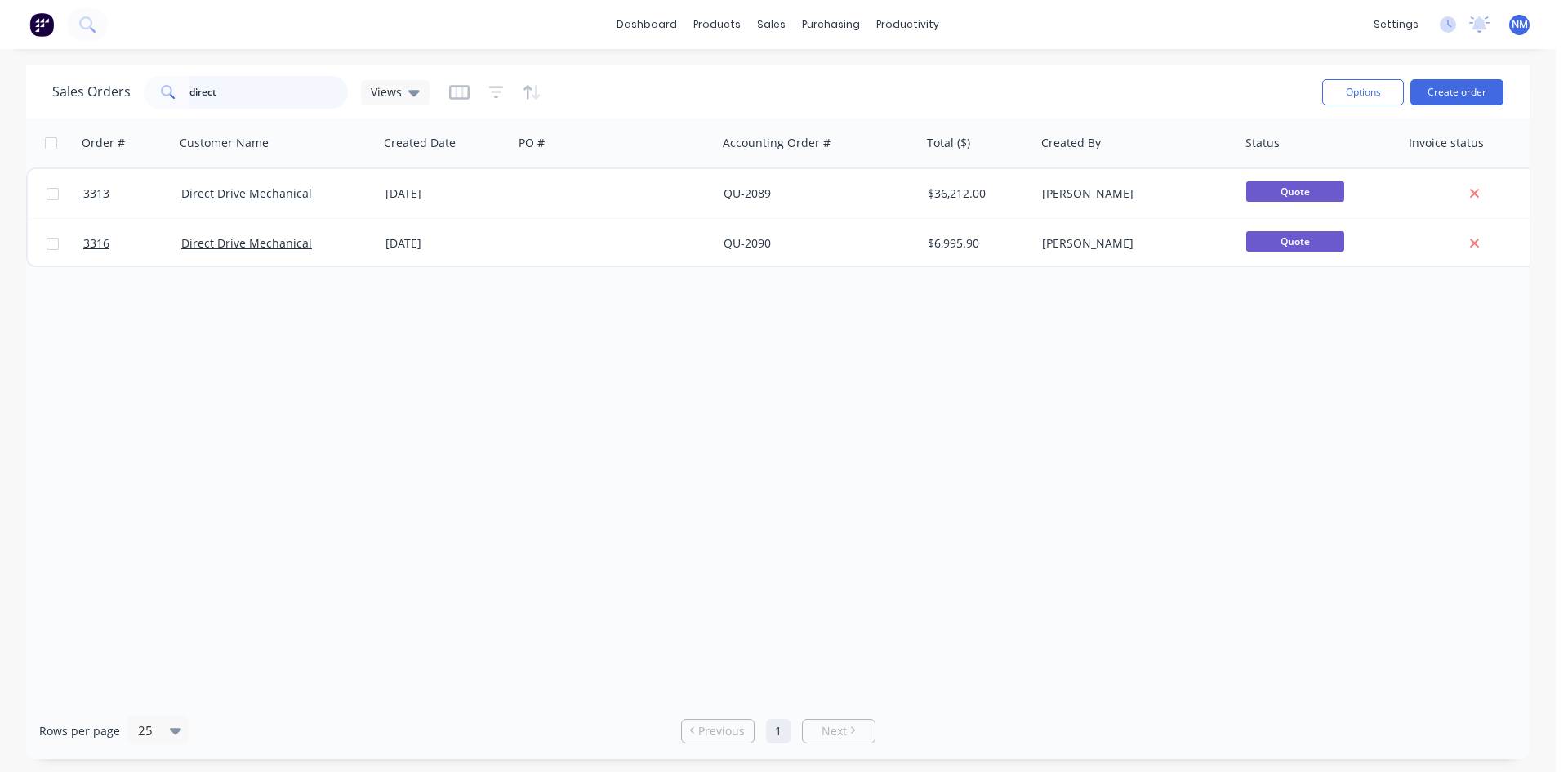
drag, startPoint x: 251, startPoint y: 85, endPoint x: 0, endPoint y: 82, distance: 251.0
click at [0, 85] on div "Sales Orders direct Views Options Create order Order # Customer Name Created Da…" at bounding box center [778, 411] width 1556 height 693
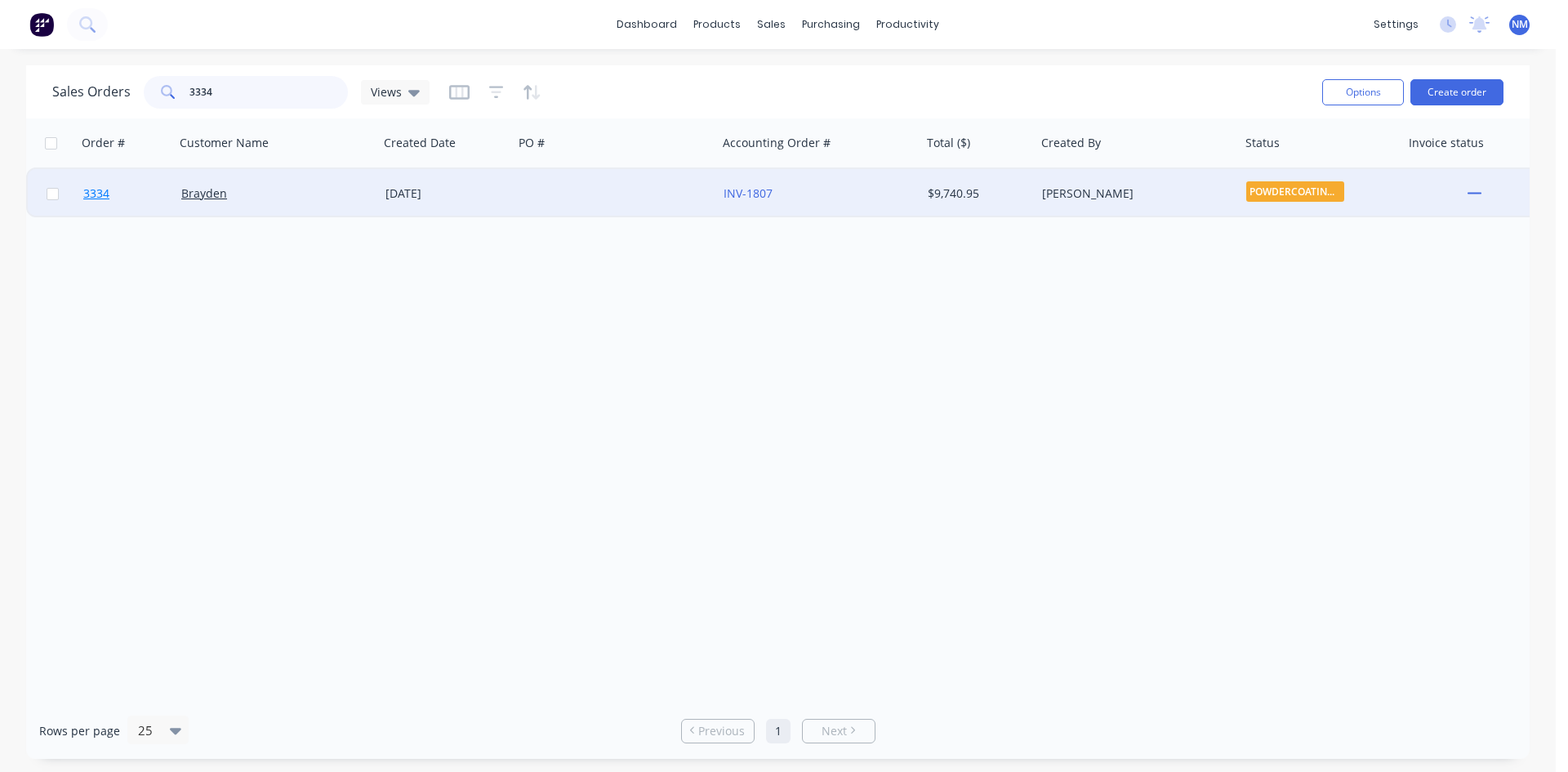
type input "3334"
click at [102, 185] on link "3334" at bounding box center [133, 193] width 98 height 49
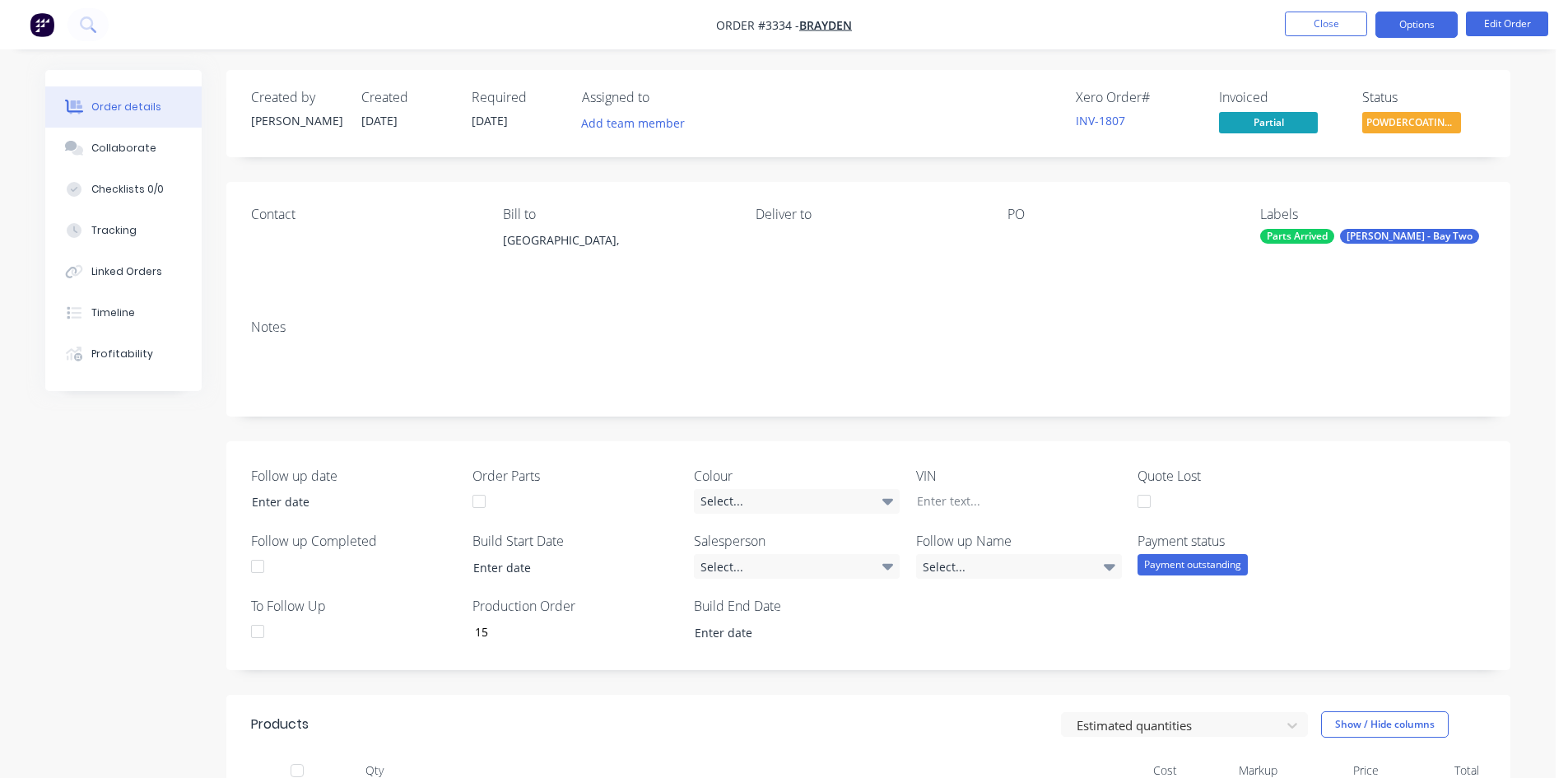
click at [1433, 24] on button "Options" at bounding box center [1417, 24] width 82 height 26
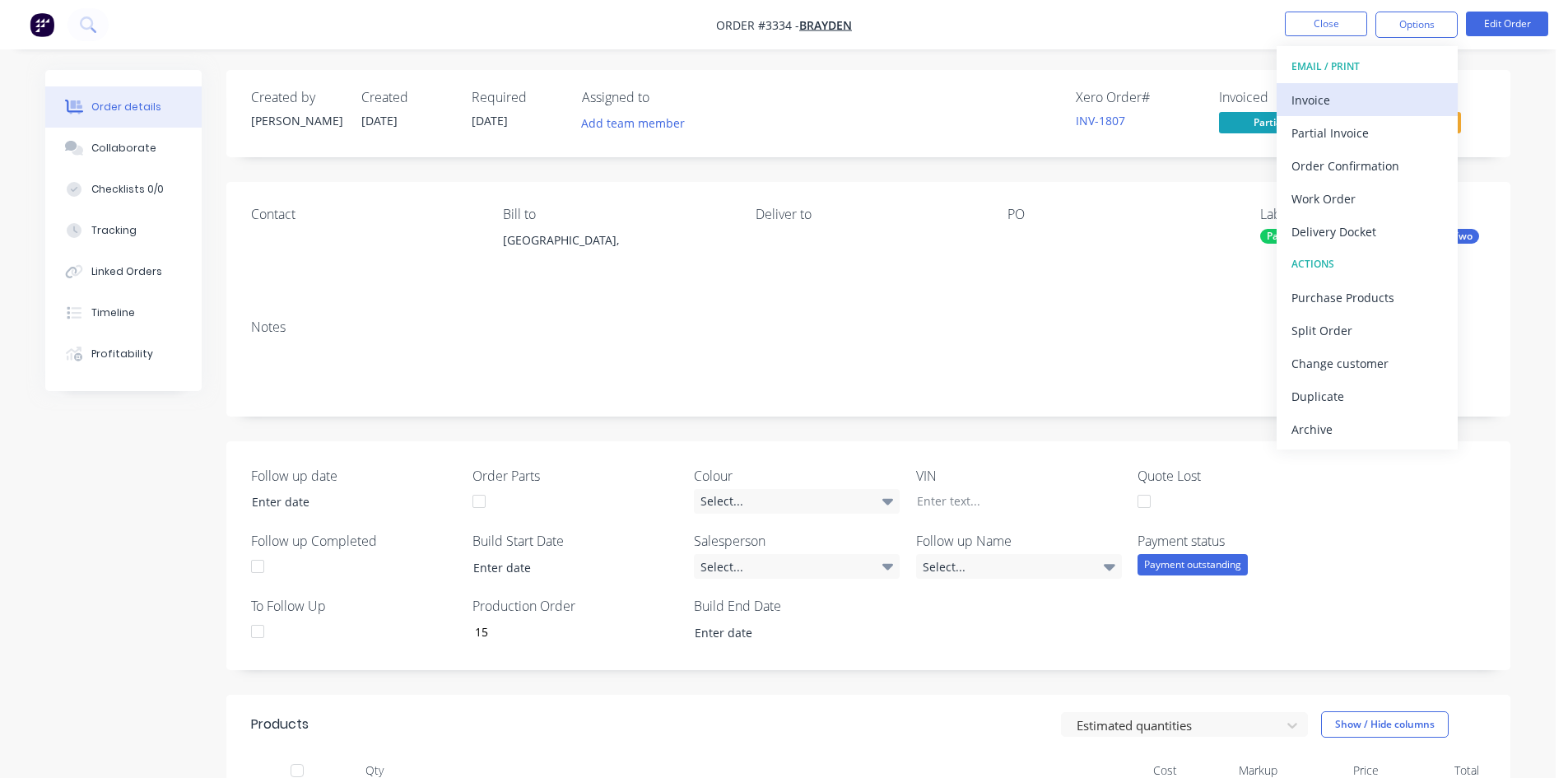
click at [1337, 103] on div "Invoice" at bounding box center [1367, 100] width 151 height 24
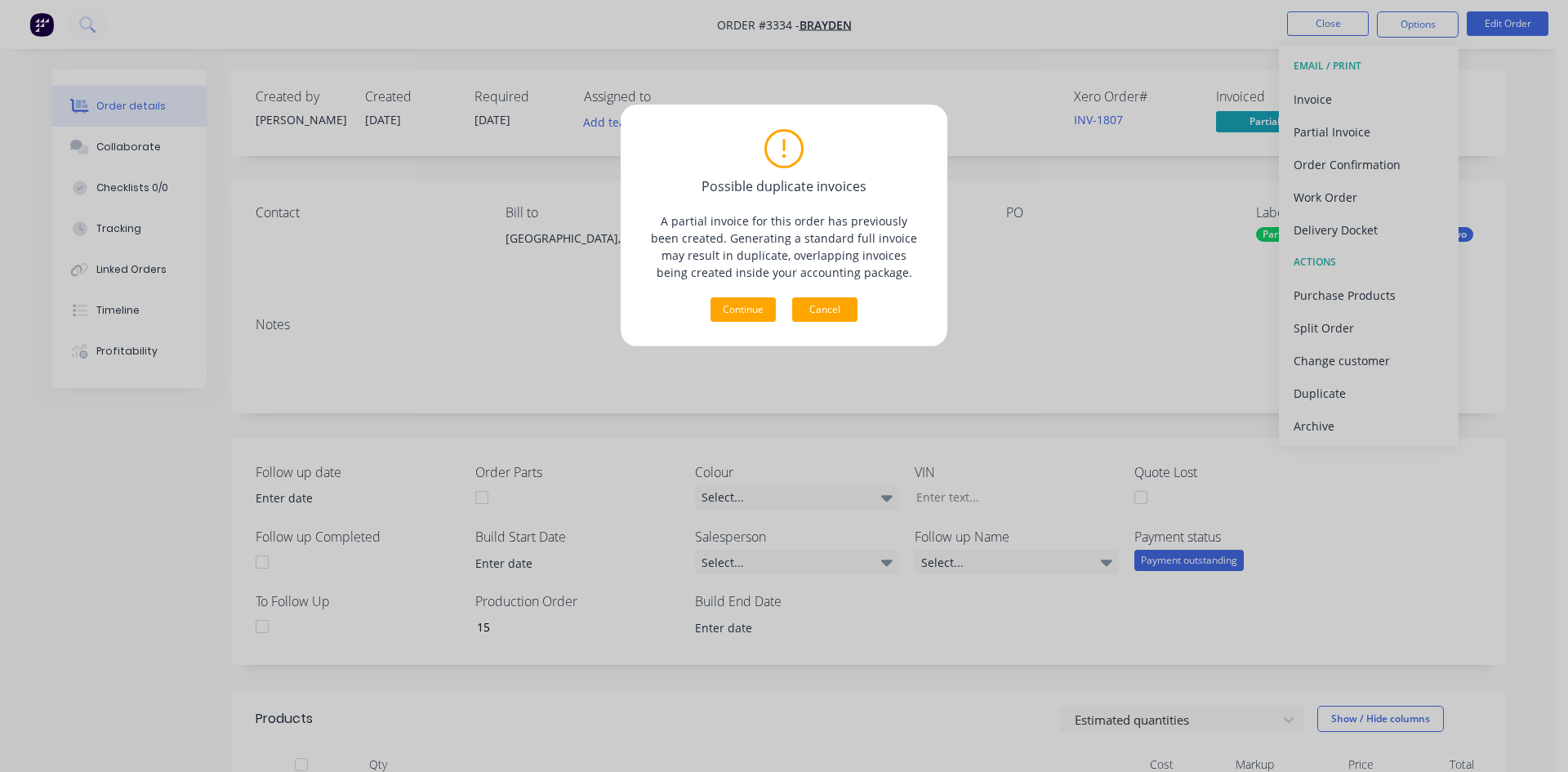
click at [852, 309] on button "Cancel" at bounding box center [825, 308] width 65 height 24
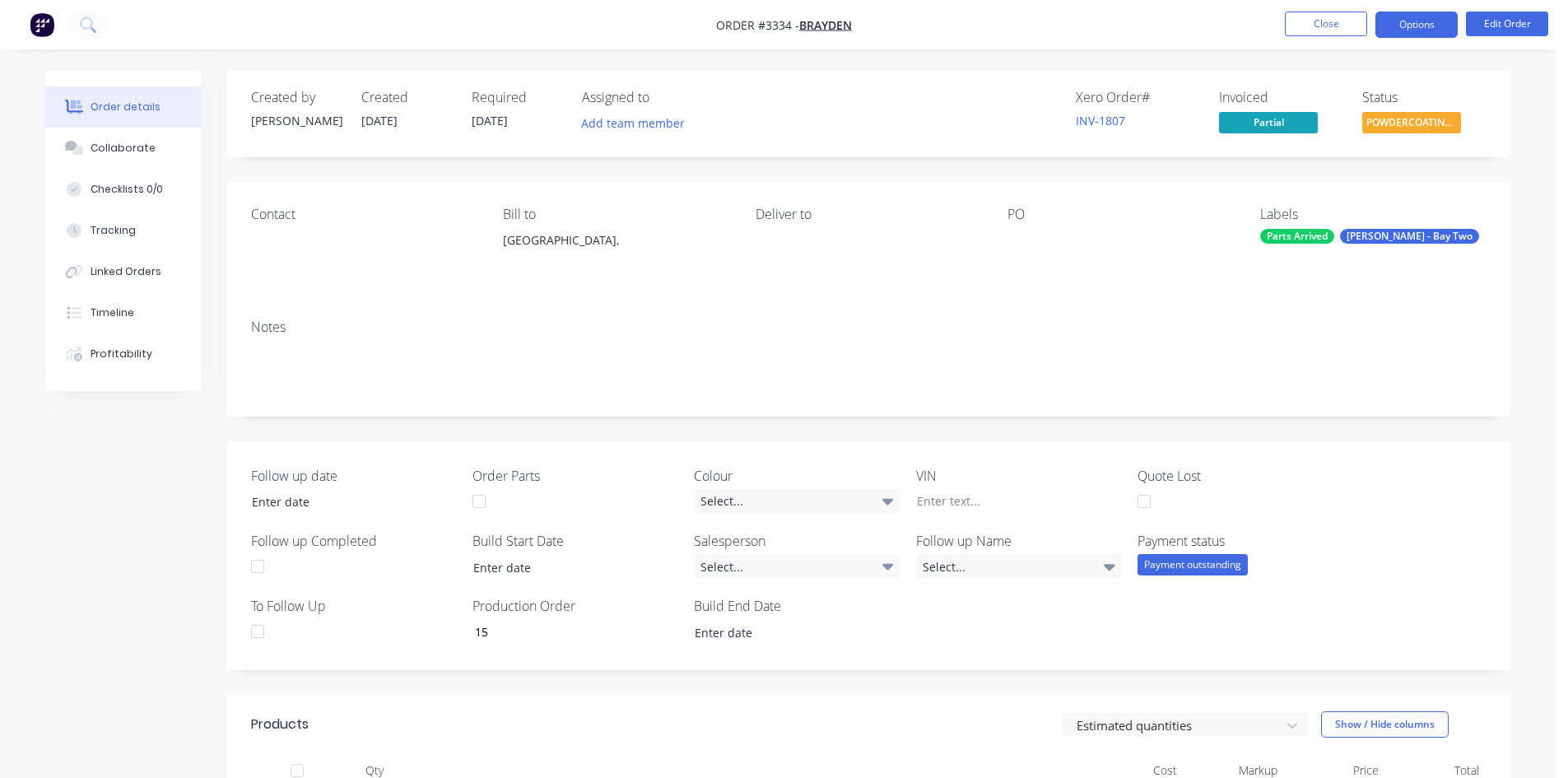
click at [1439, 23] on button "Options" at bounding box center [1417, 24] width 82 height 26
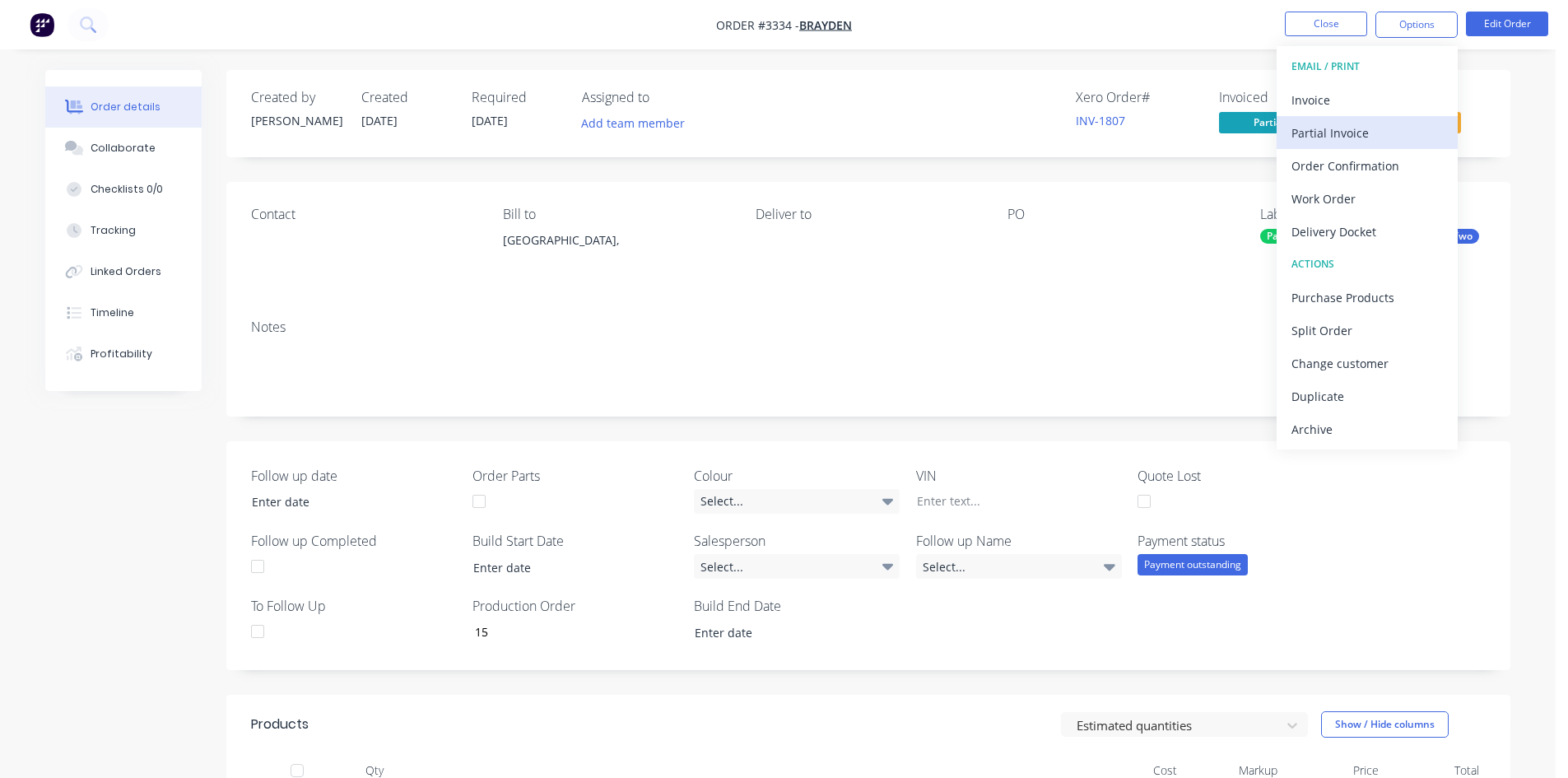
click at [1371, 139] on div "Partial Invoice" at bounding box center [1367, 133] width 151 height 24
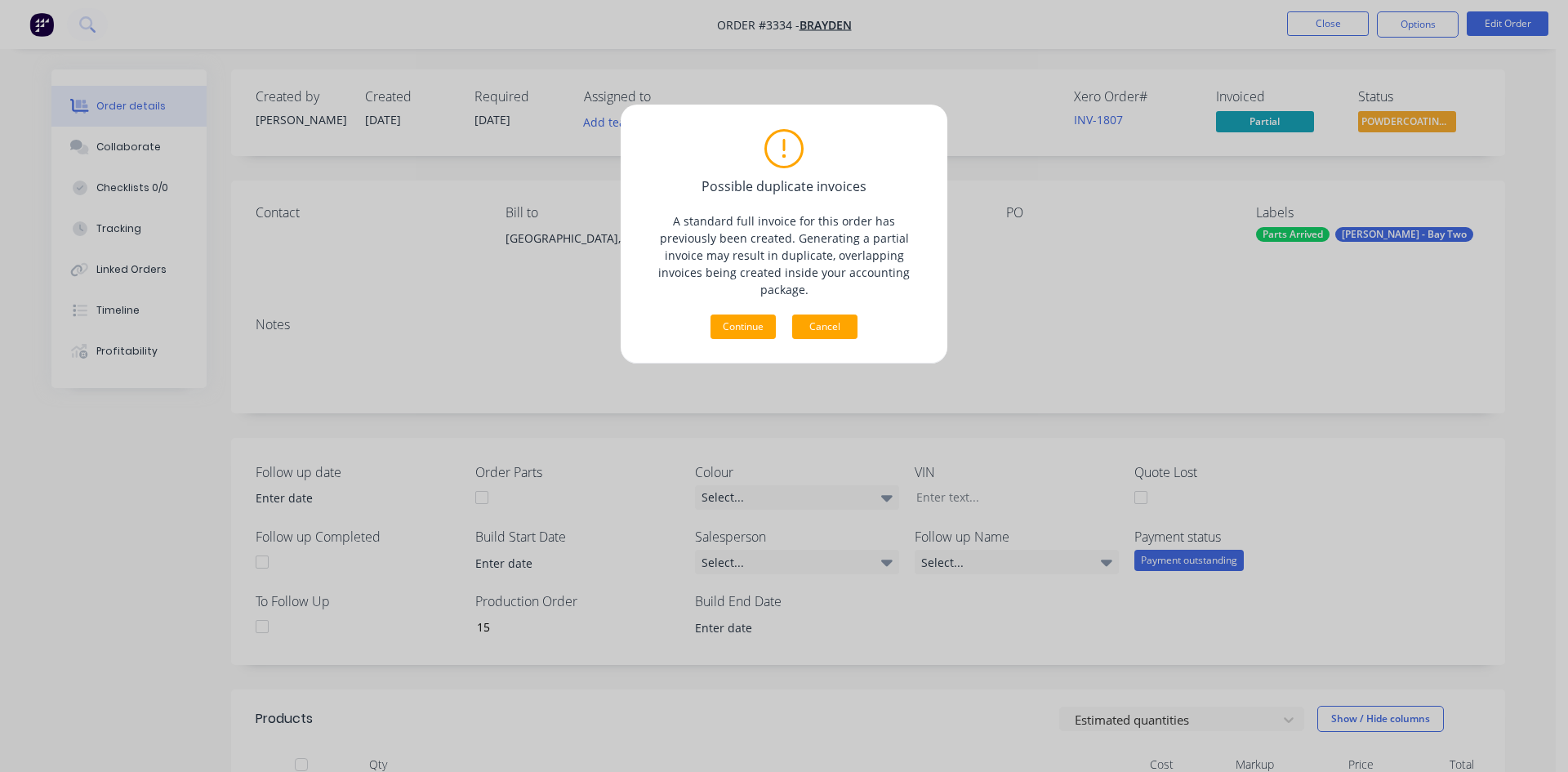
click at [818, 314] on button "Cancel" at bounding box center [825, 326] width 65 height 24
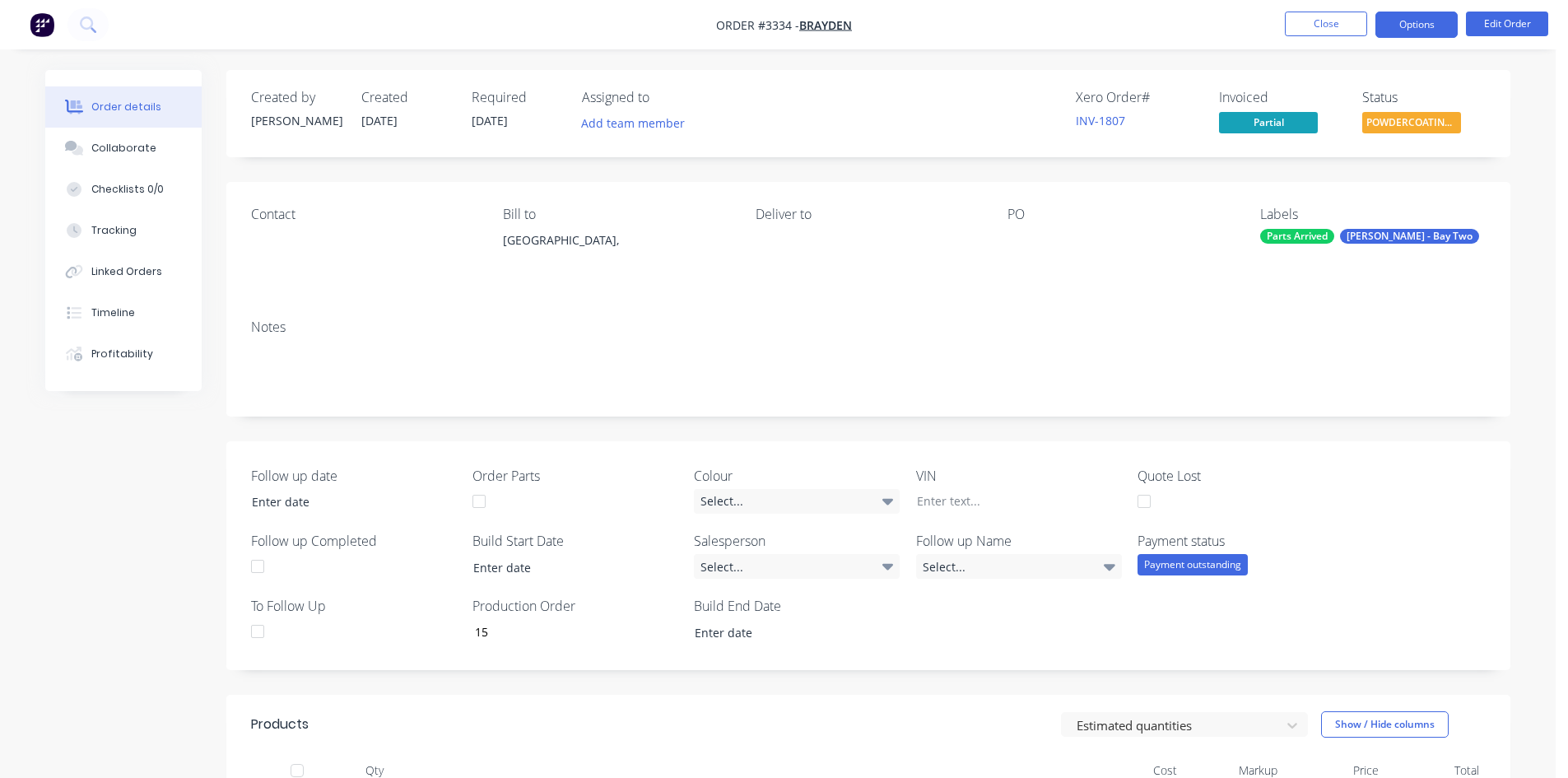
click at [1434, 28] on button "Options" at bounding box center [1417, 24] width 82 height 26
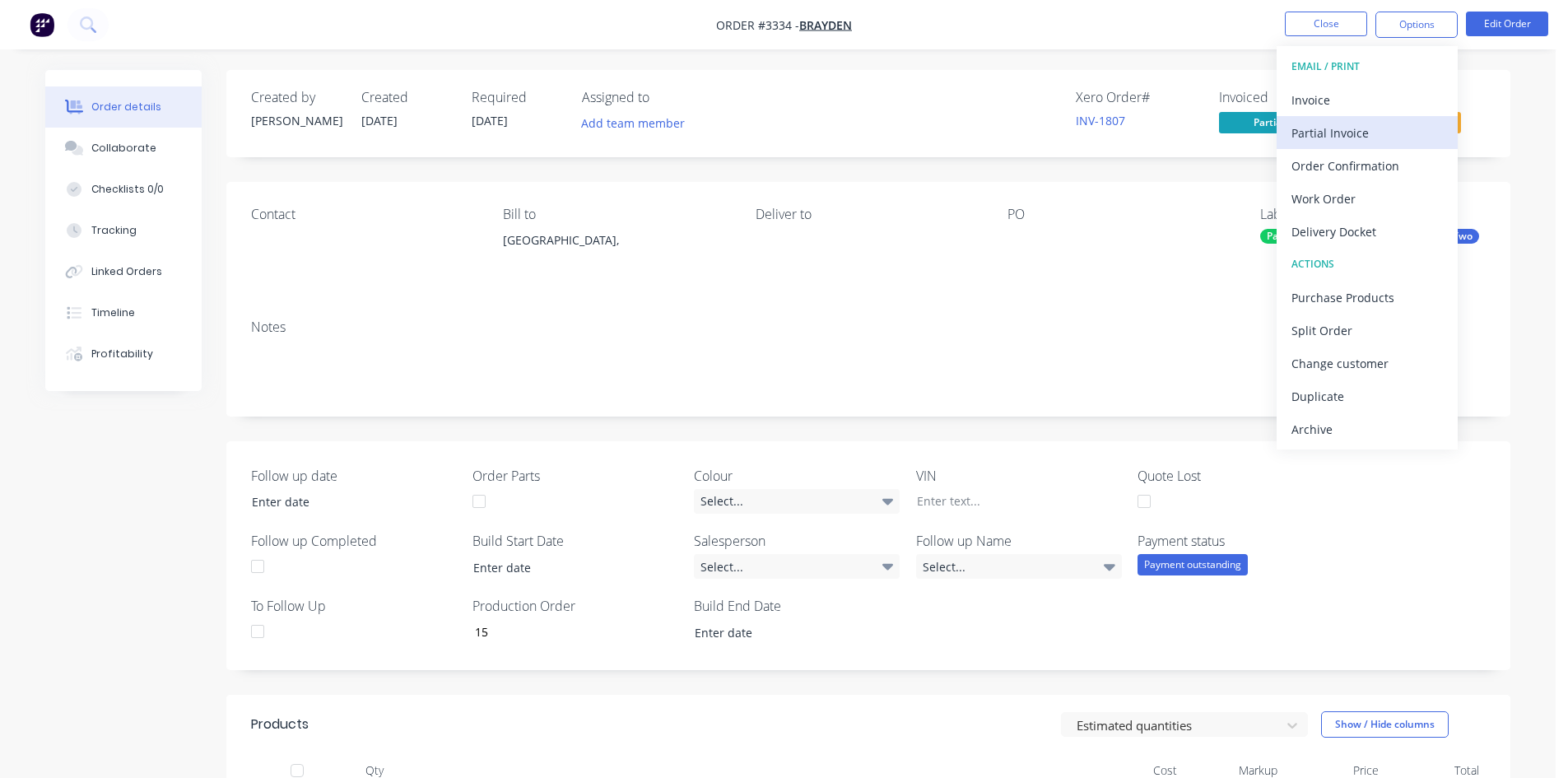
click at [1365, 139] on div "Partial Invoice" at bounding box center [1367, 133] width 151 height 24
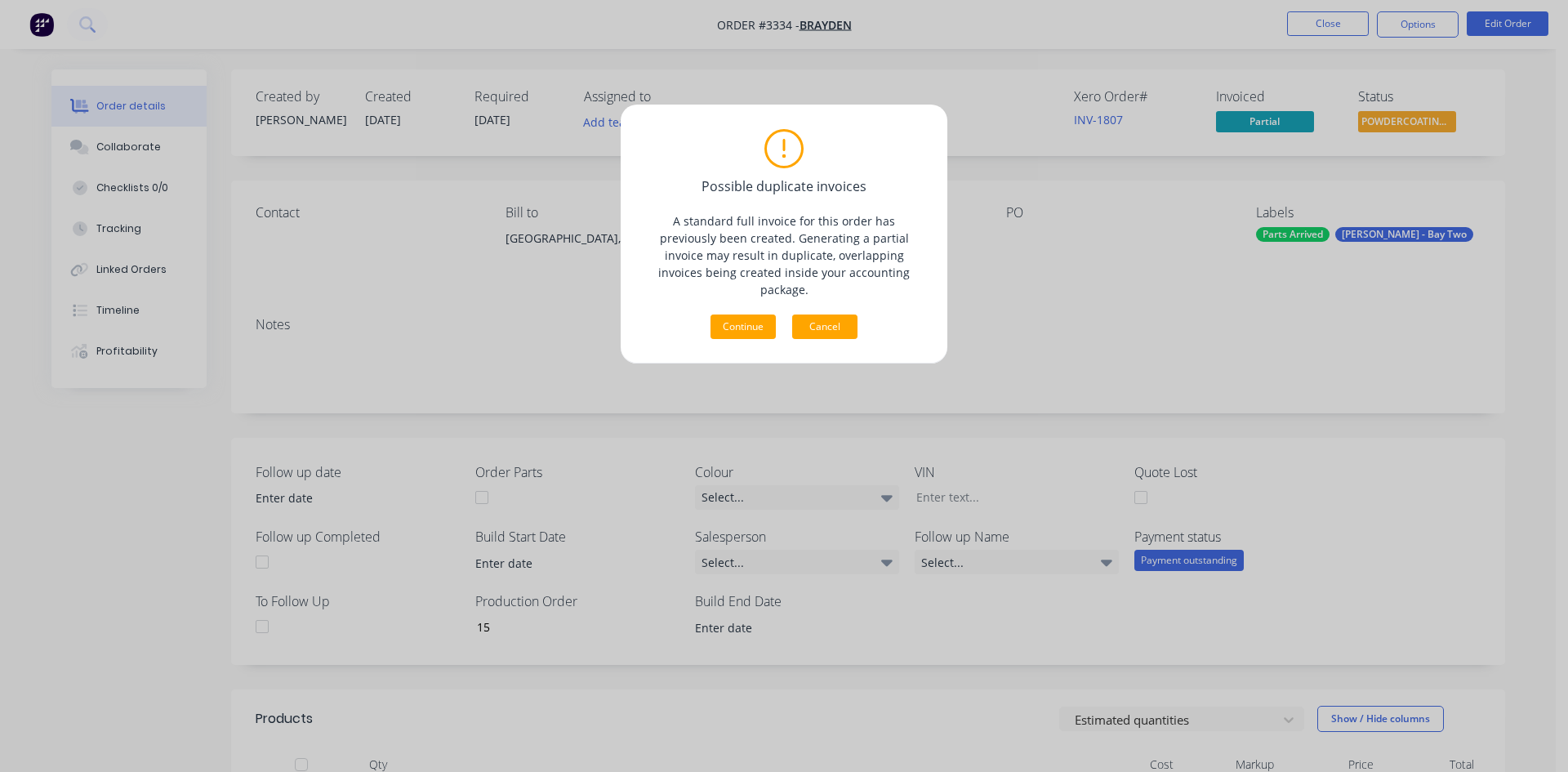
click at [828, 314] on button "Cancel" at bounding box center [825, 326] width 65 height 24
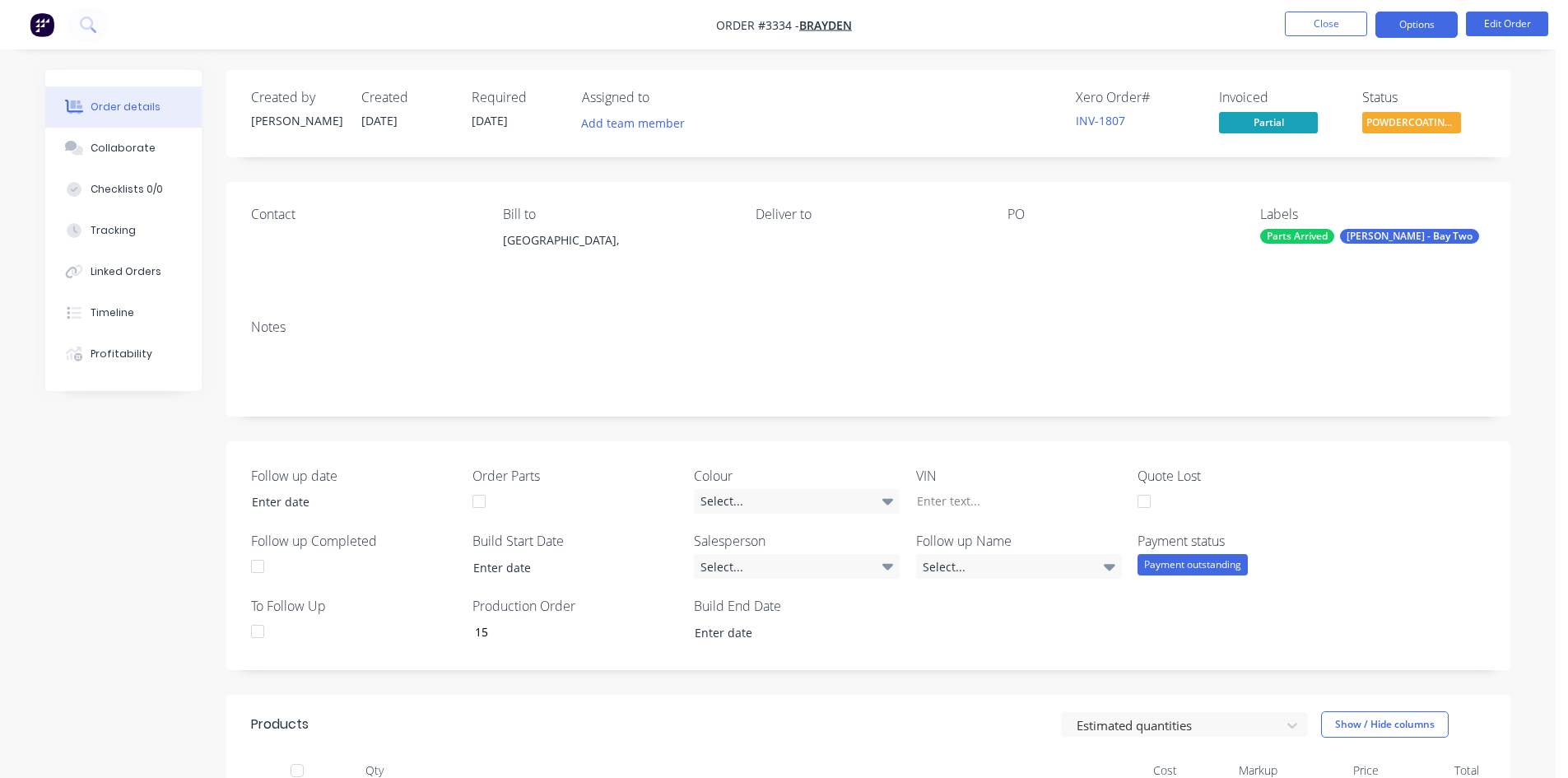
click at [1428, 19] on button "Options" at bounding box center [1417, 24] width 82 height 26
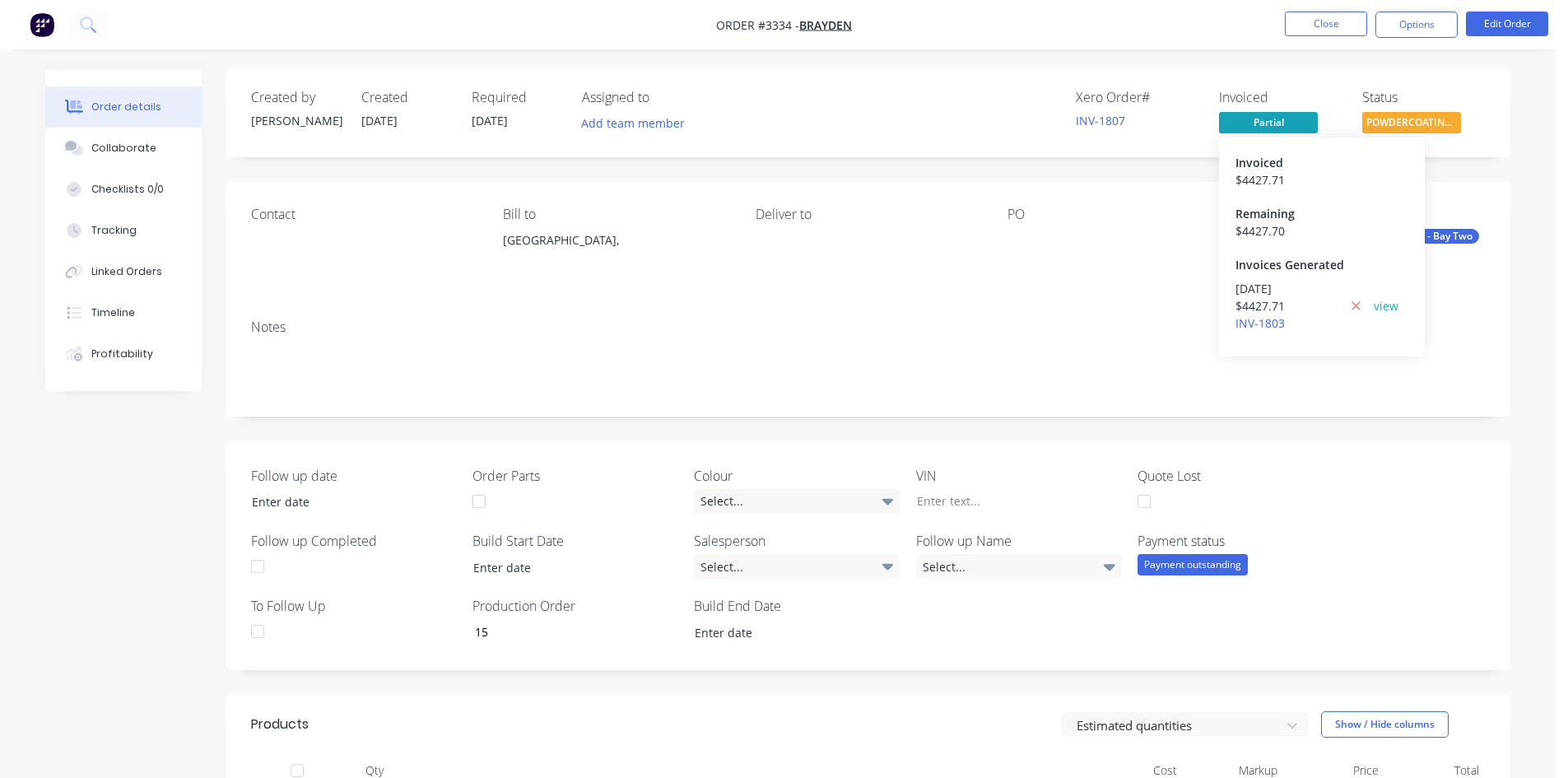
click at [1265, 122] on span "Partial" at bounding box center [1268, 122] width 99 height 20
click at [1379, 305] on link "view" at bounding box center [1386, 306] width 24 height 18
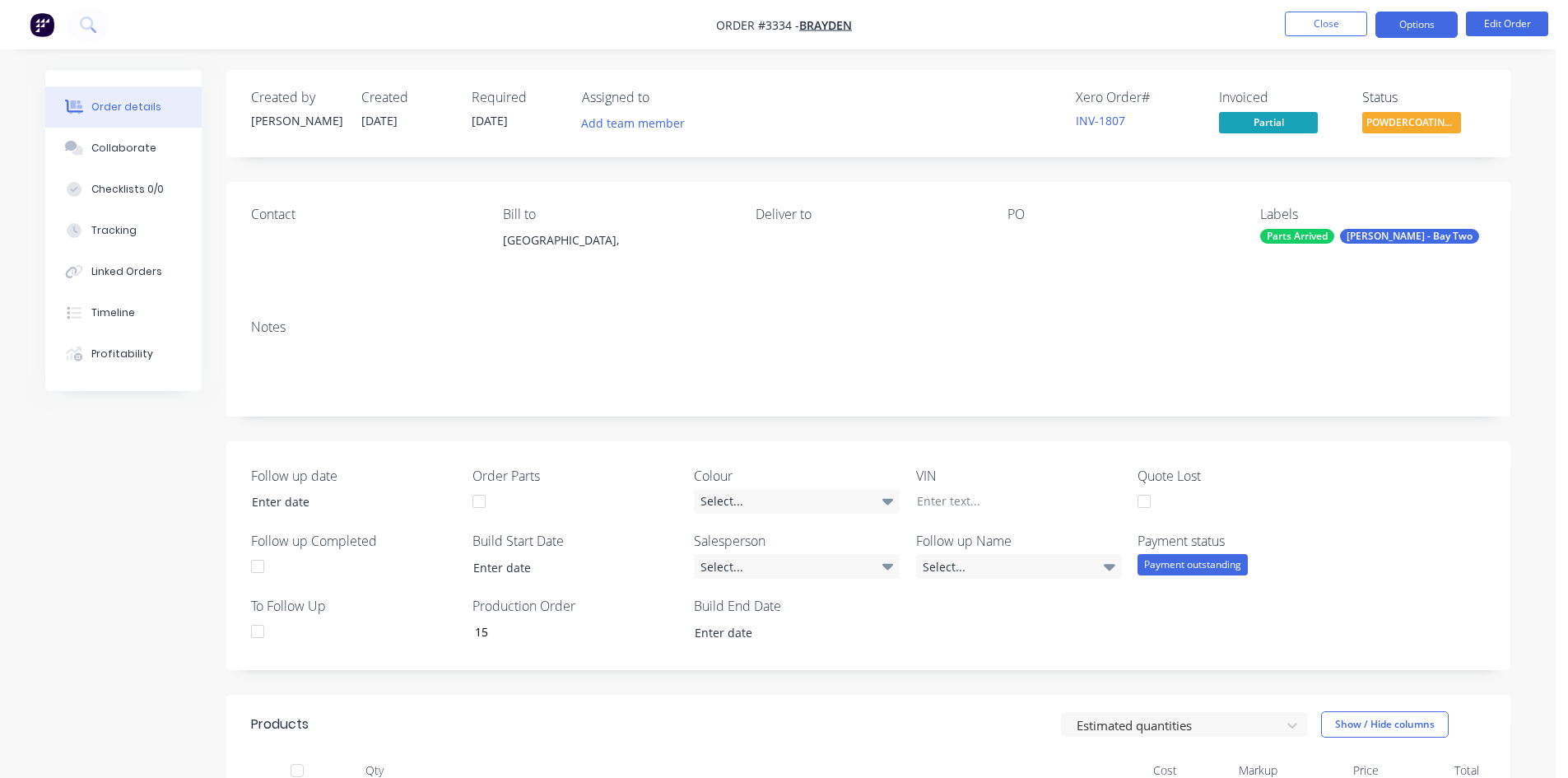
click at [1413, 16] on button "Options" at bounding box center [1417, 24] width 82 height 26
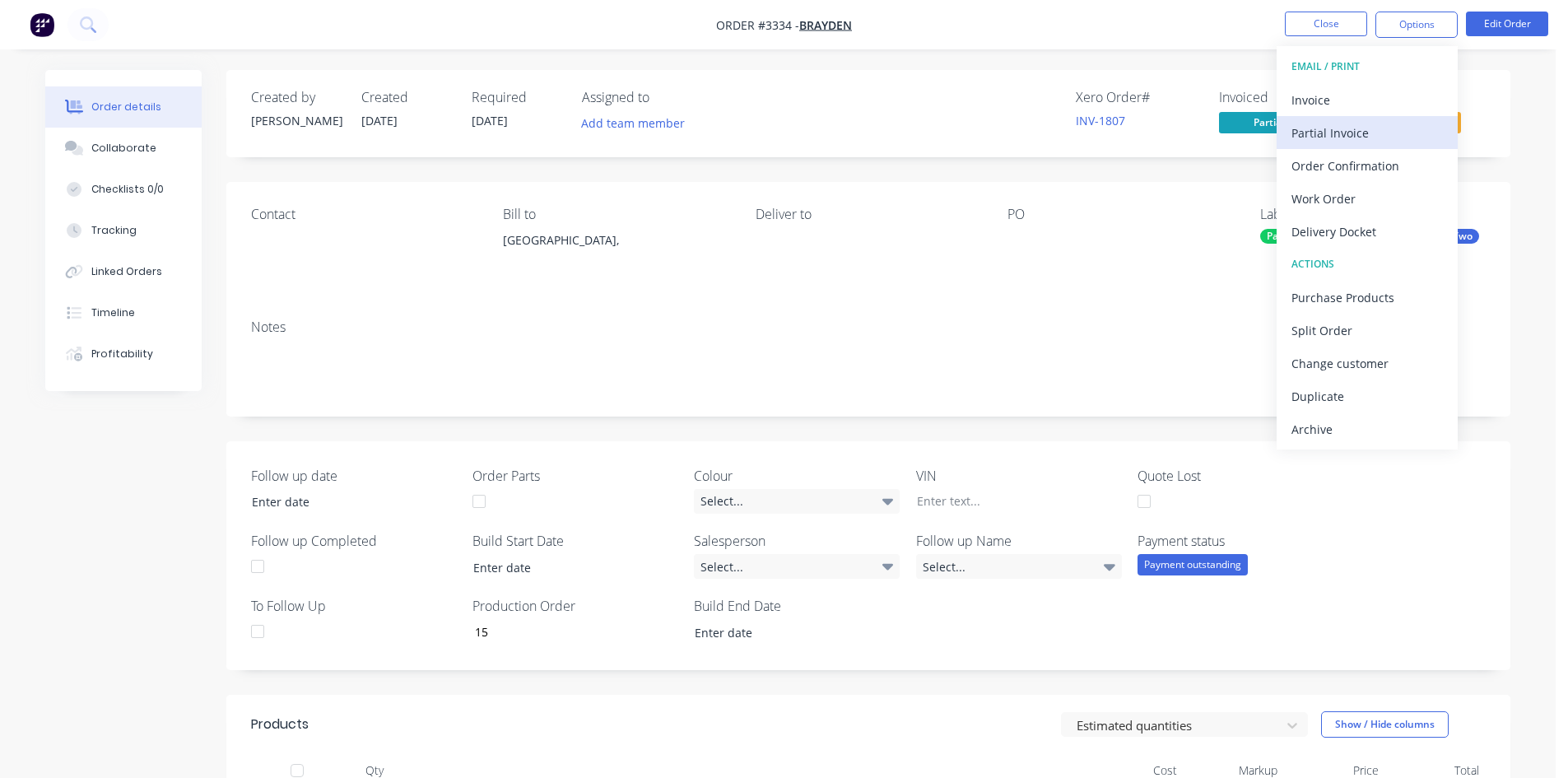
click at [1355, 134] on div "Partial Invoice" at bounding box center [1367, 133] width 151 height 24
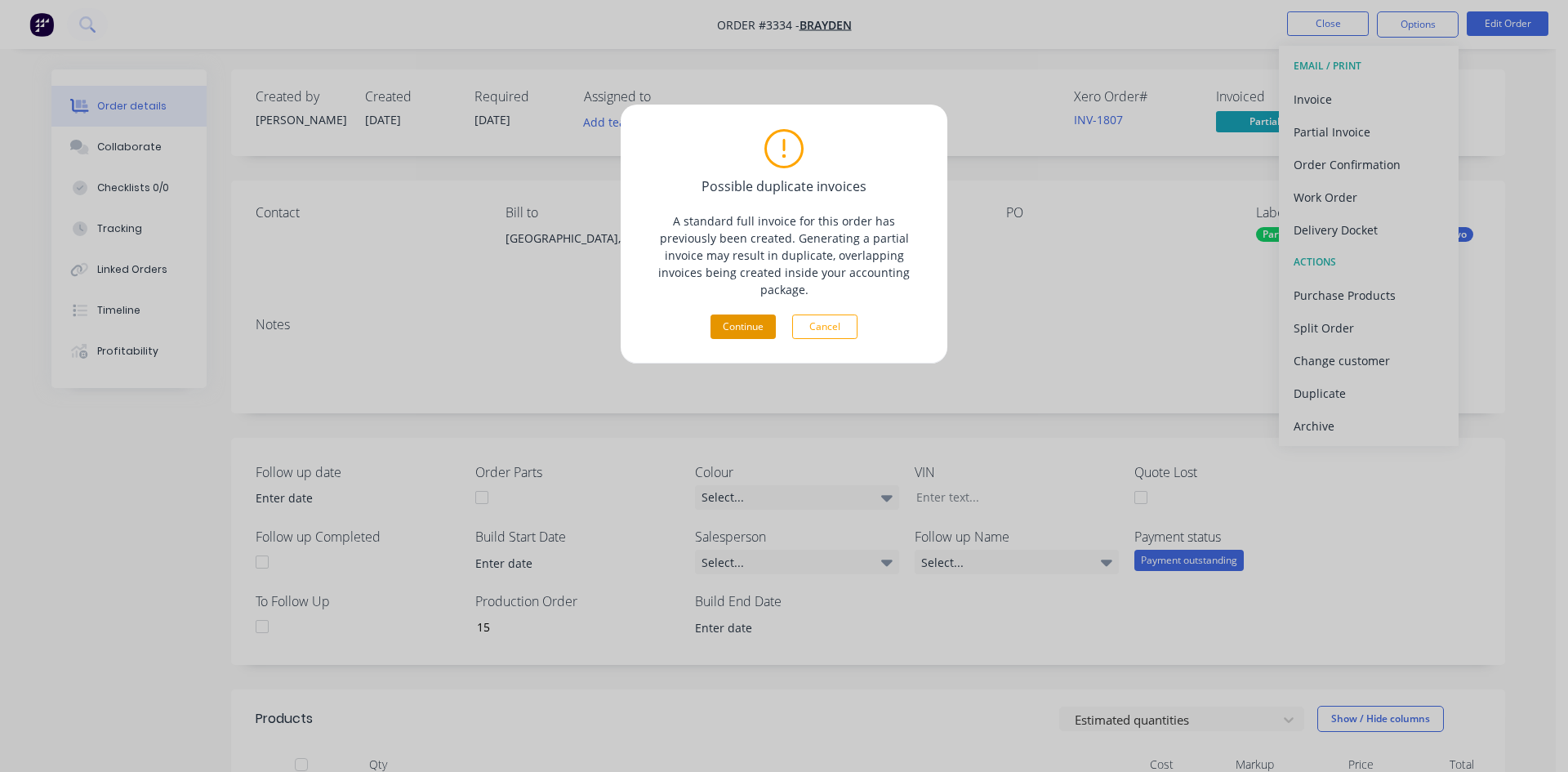
click at [756, 314] on button "Continue" at bounding box center [743, 326] width 65 height 24
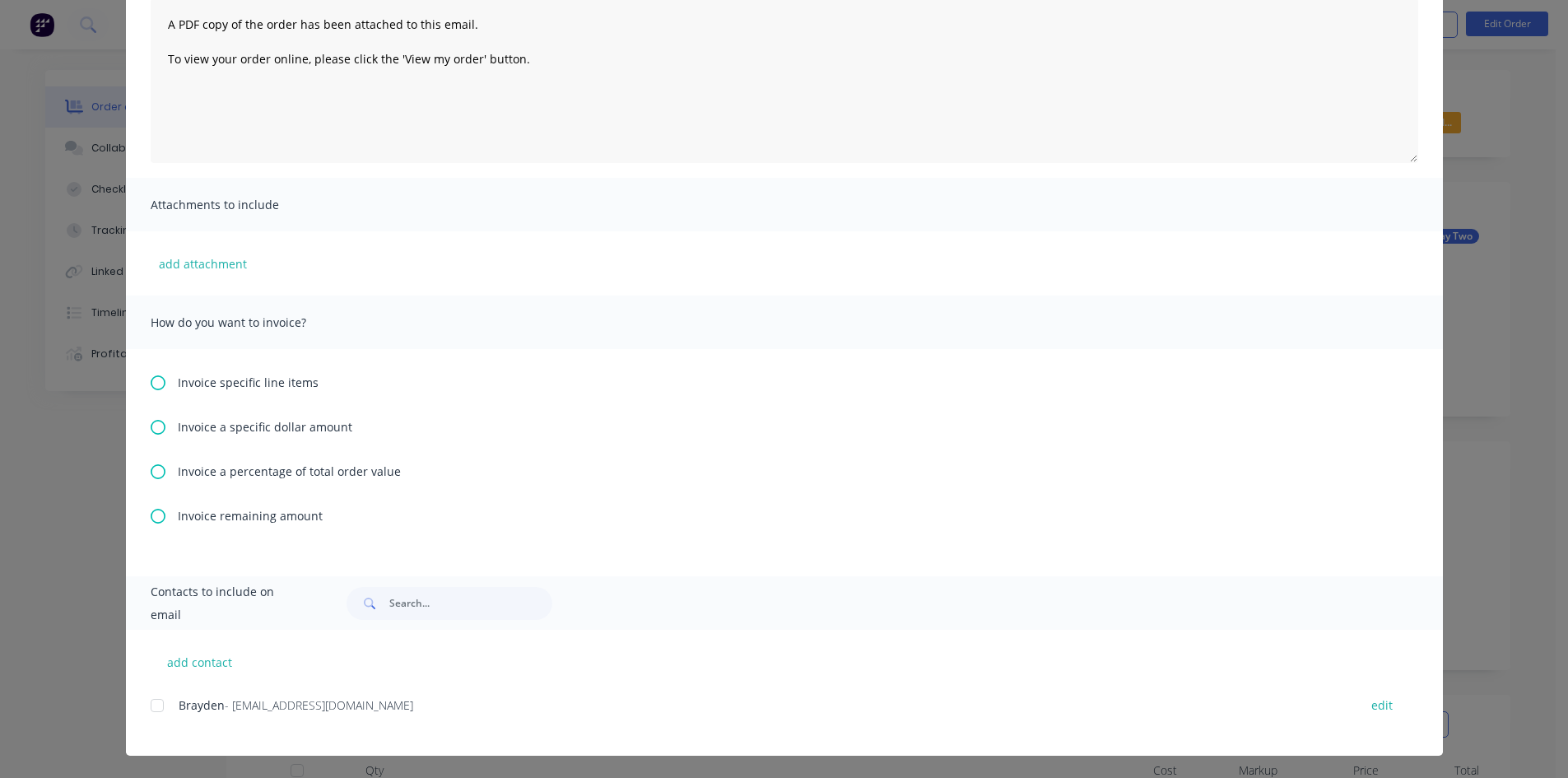
scroll to position [190, 0]
click at [150, 513] on icon at bounding box center [158, 515] width 15 height 15
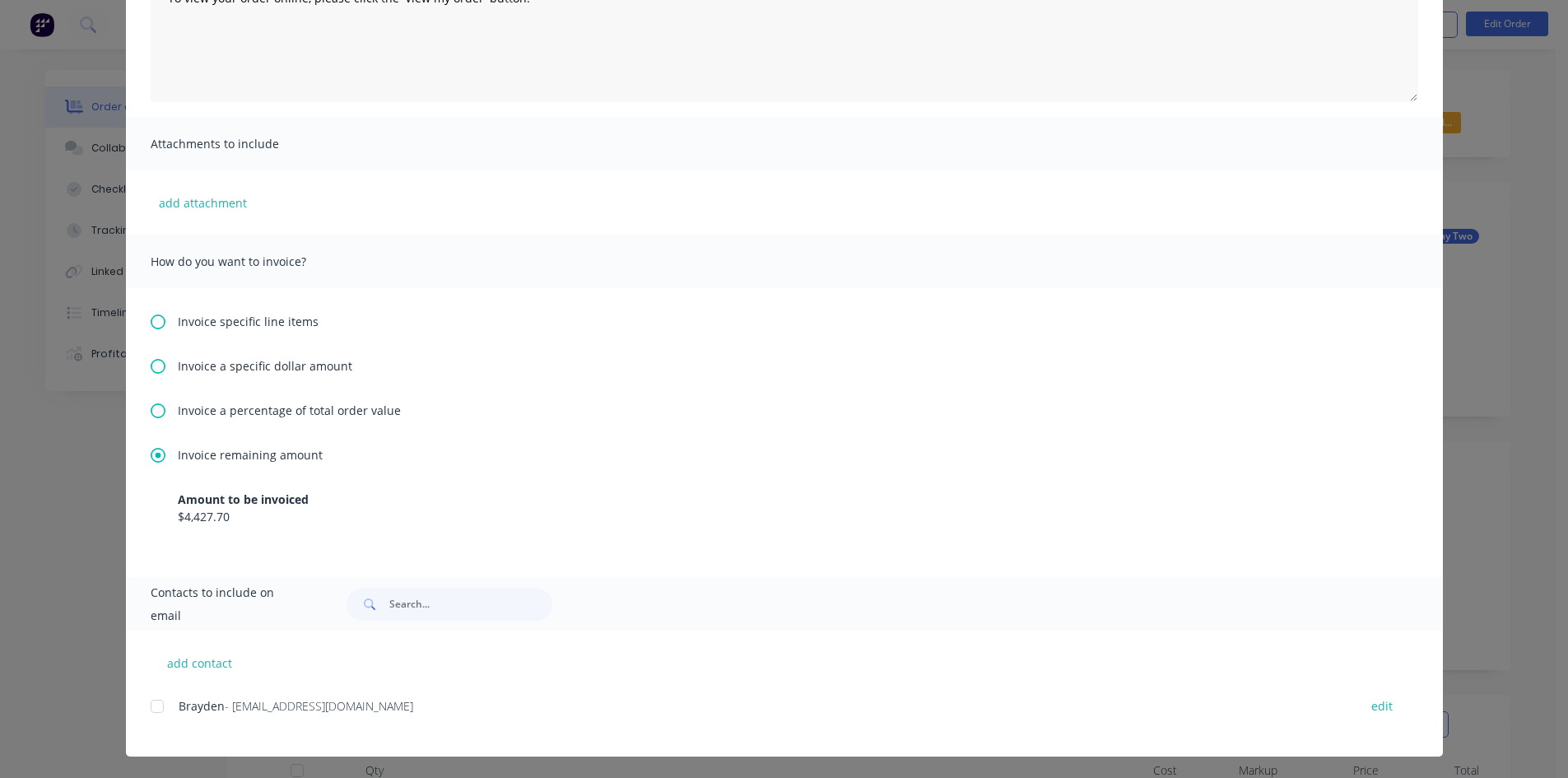
scroll to position [252, 0]
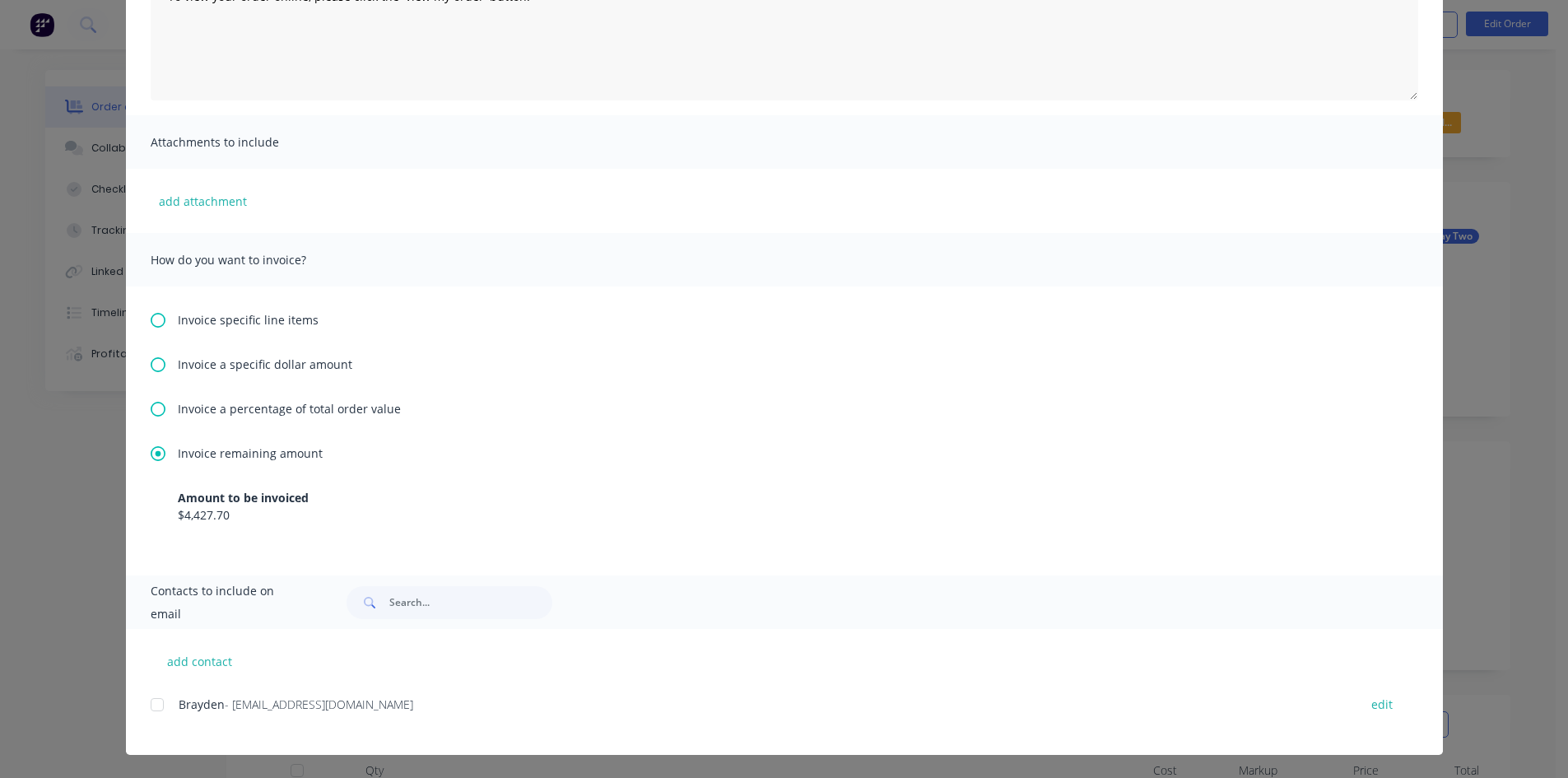
drag, startPoint x: 150, startPoint y: 702, endPoint x: 452, endPoint y: 642, distance: 307.9
click at [156, 700] on div at bounding box center [156, 704] width 33 height 33
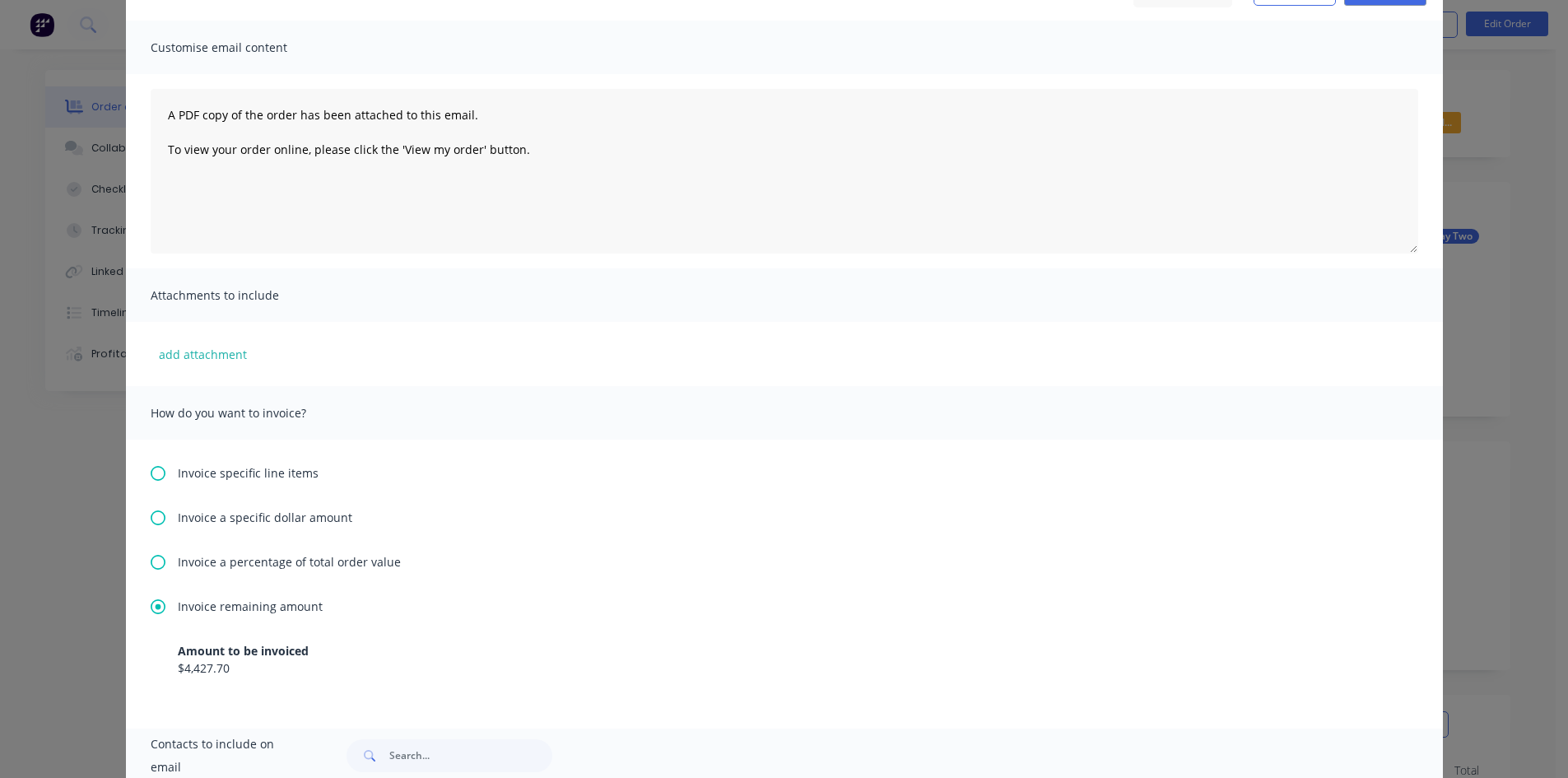
scroll to position [0, 0]
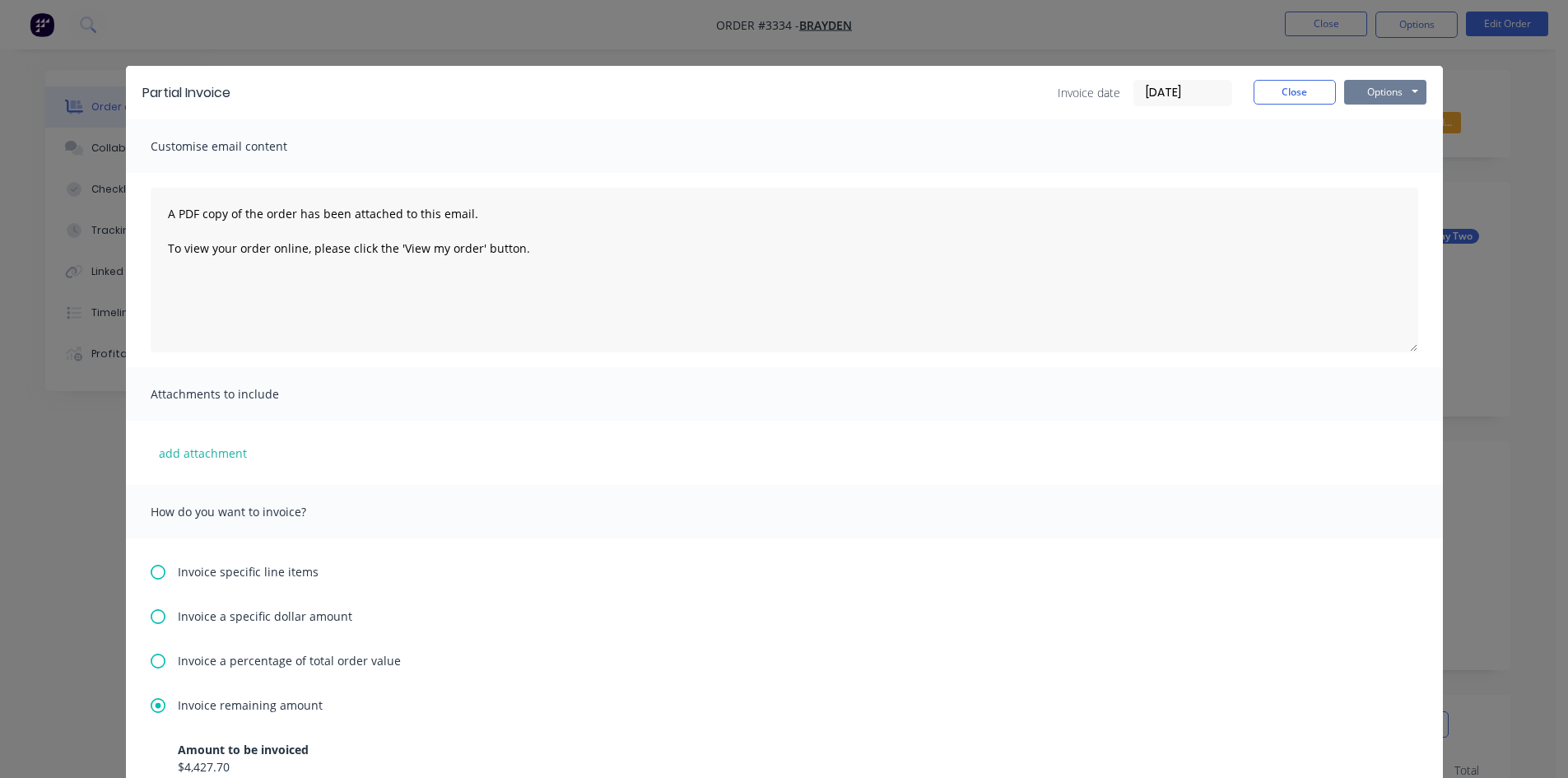
click at [1398, 92] on button "Options" at bounding box center [1385, 92] width 82 height 24
click at [1388, 180] on button "Email" at bounding box center [1396, 176] width 105 height 27
click at [1292, 87] on button "Close" at bounding box center [1295, 92] width 82 height 24
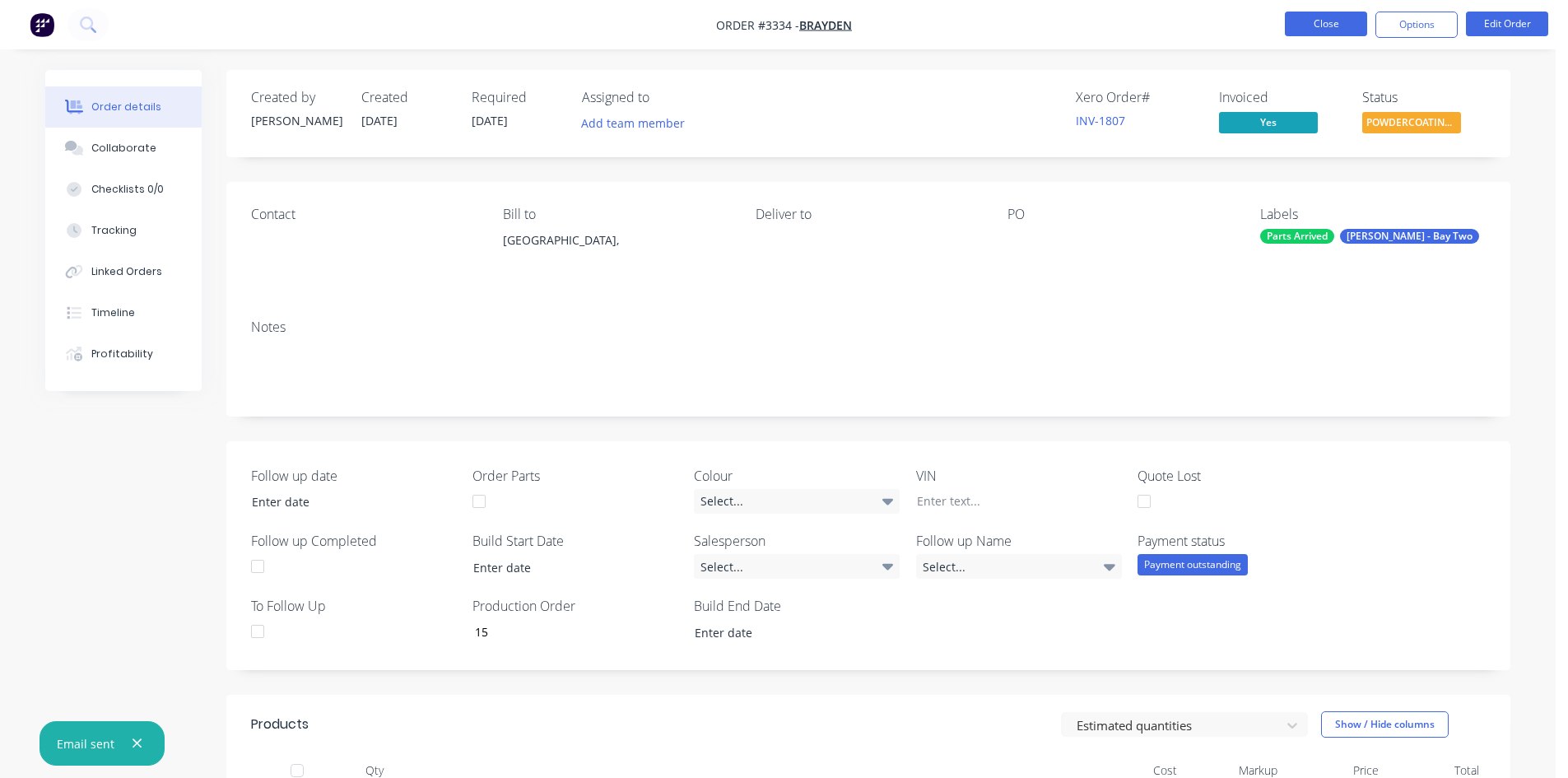
click at [1331, 27] on button "Close" at bounding box center [1326, 24] width 82 height 24
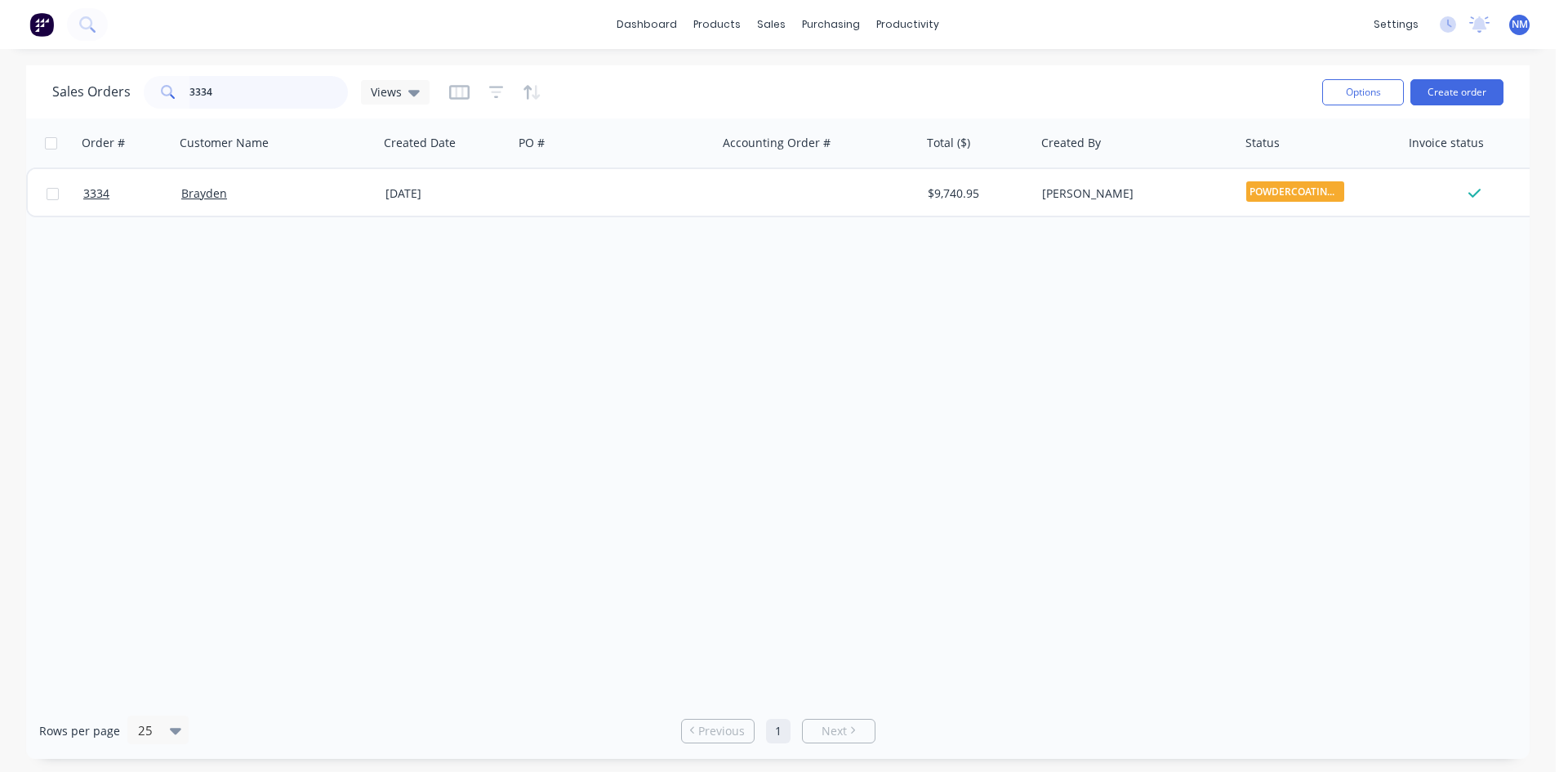
drag, startPoint x: 231, startPoint y: 96, endPoint x: 0, endPoint y: 141, distance: 235.3
click at [48, 114] on div "Sales Orders 3334 Views Options Create order" at bounding box center [777, 92] width 1504 height 53
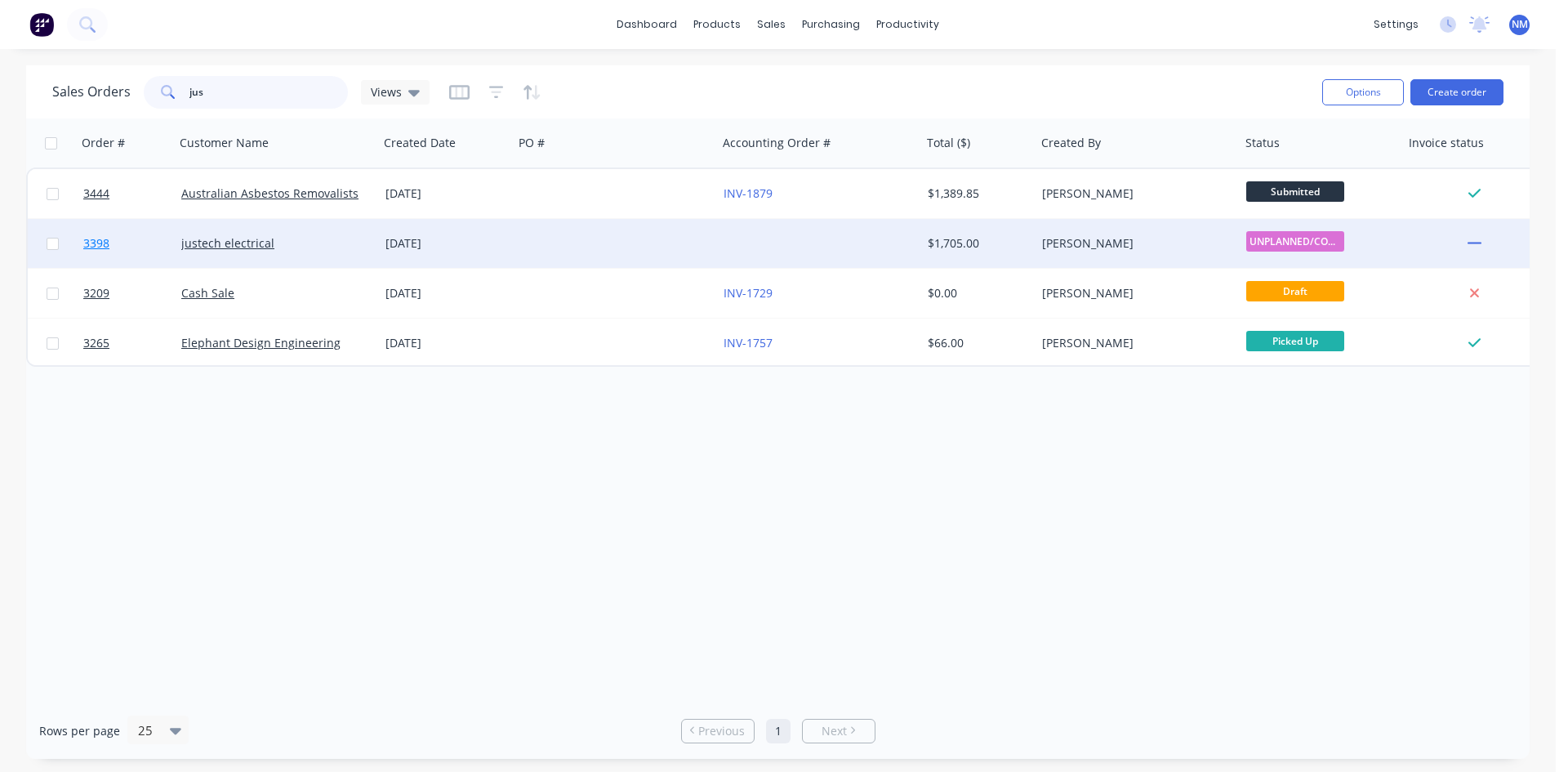
type input "jus"
click at [101, 239] on span "3398" at bounding box center [96, 243] width 26 height 17
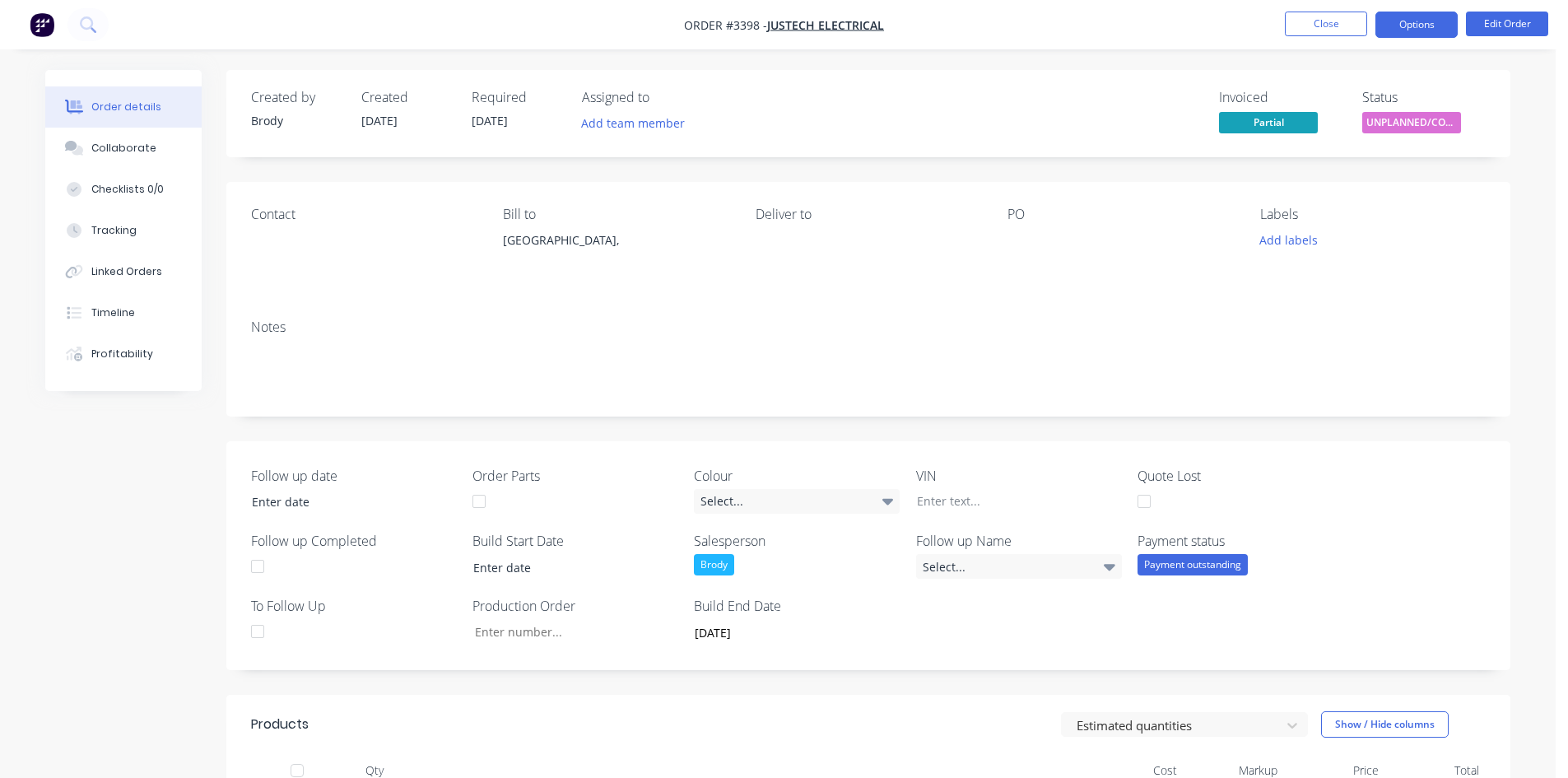
click at [1416, 18] on button "Options" at bounding box center [1417, 24] width 82 height 26
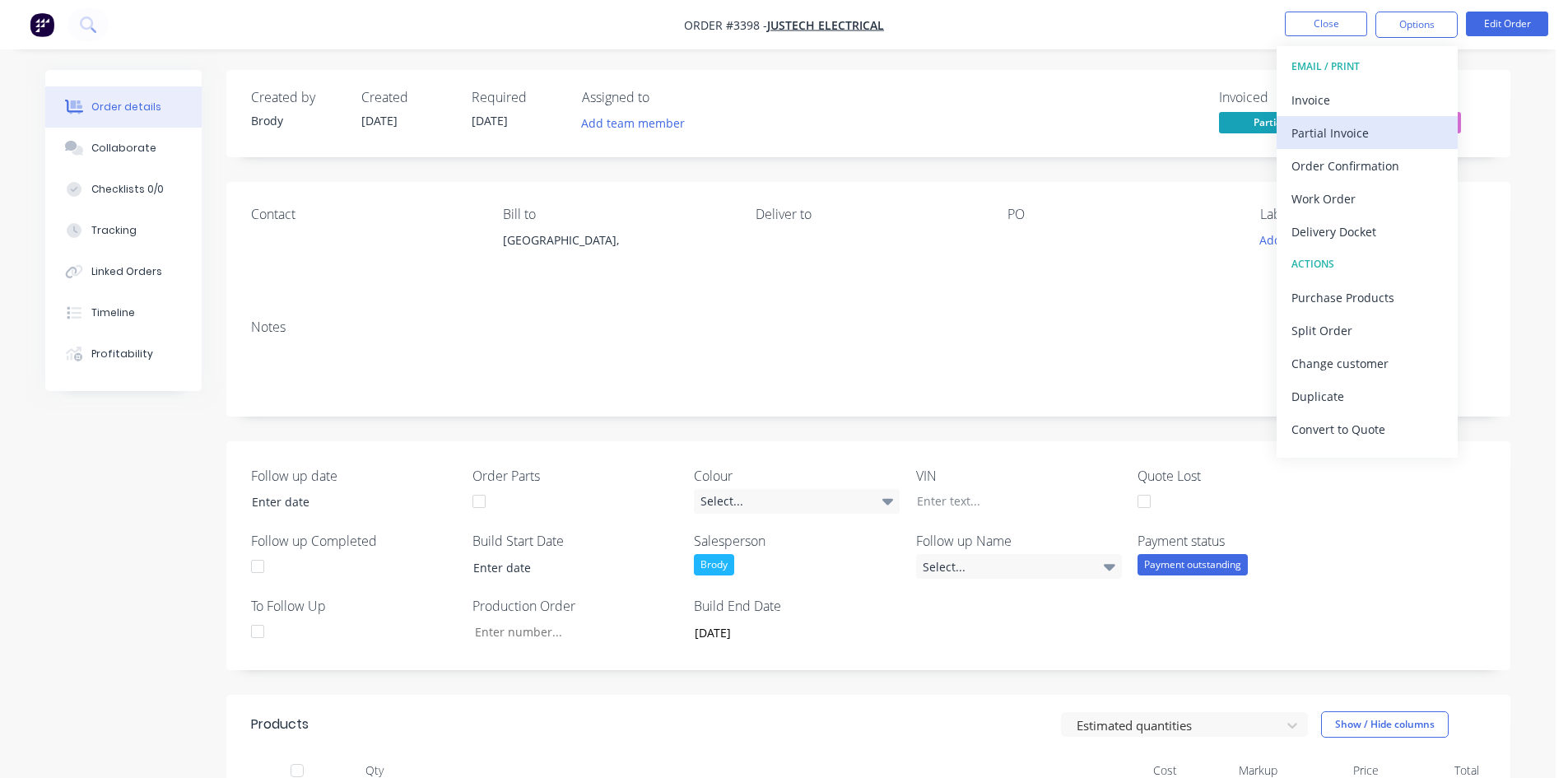
click at [1358, 132] on div "Partial Invoice" at bounding box center [1367, 133] width 151 height 24
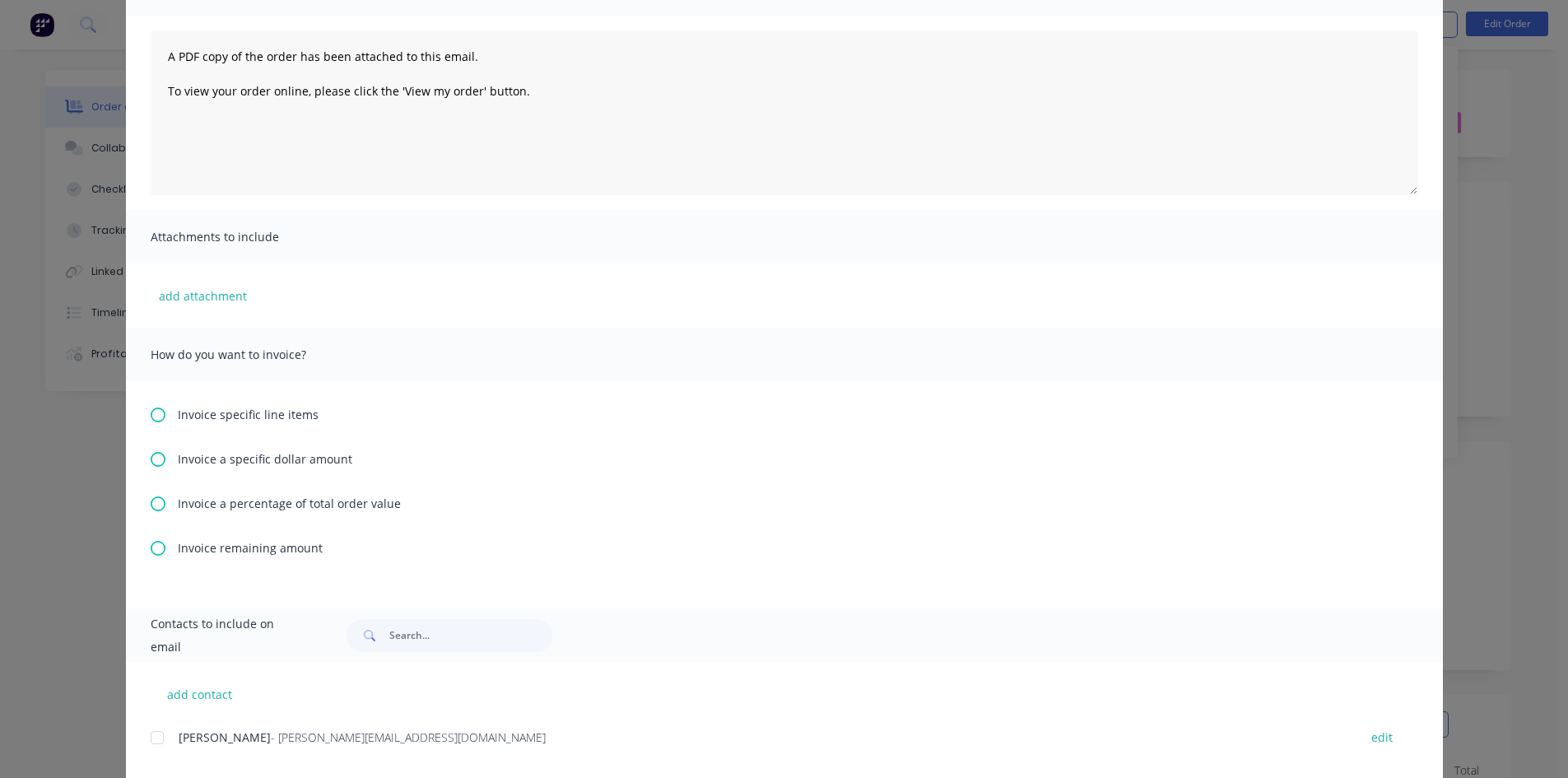
scroll to position [165, 0]
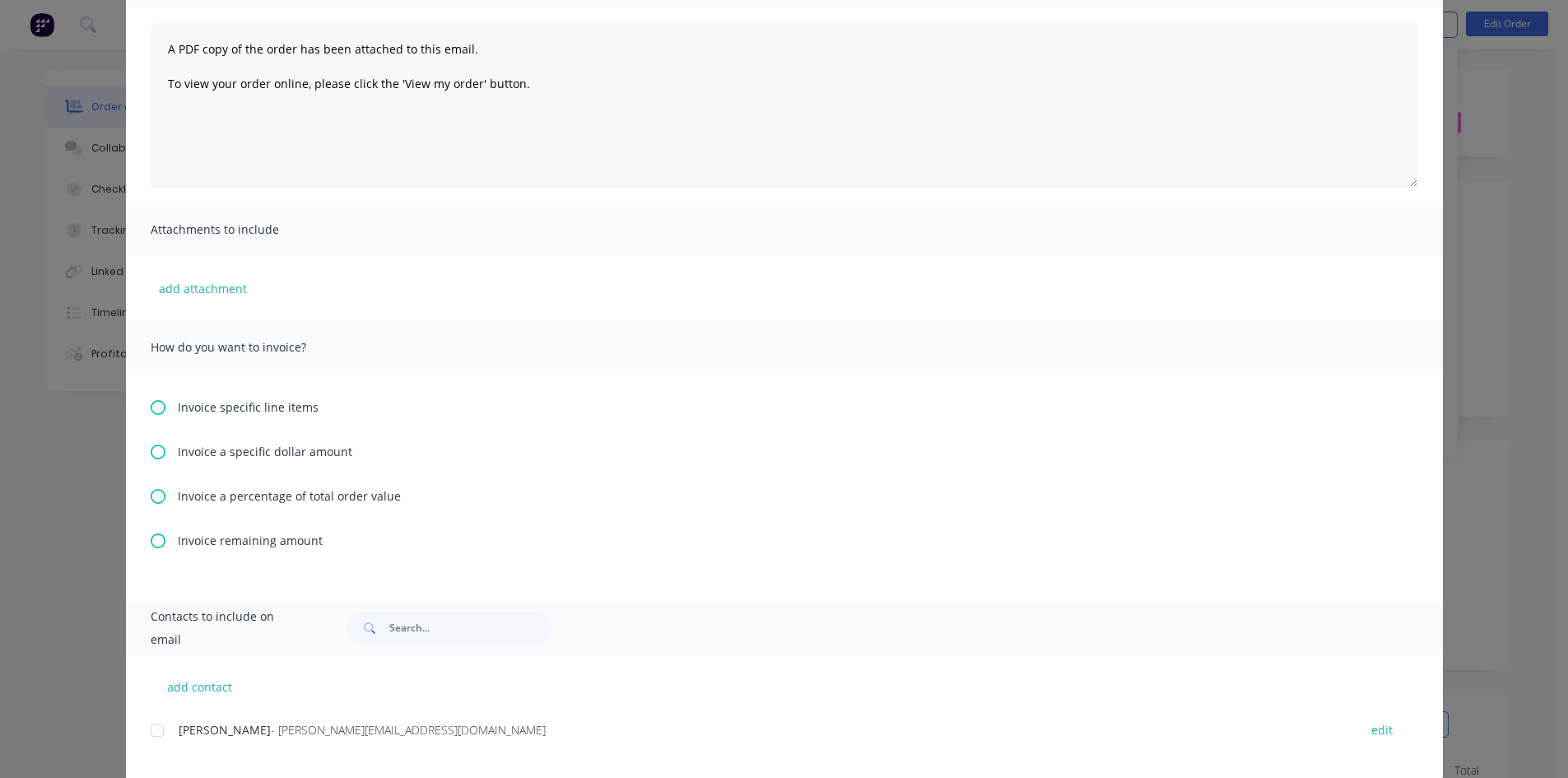
click at [151, 543] on icon at bounding box center [158, 541] width 15 height 15
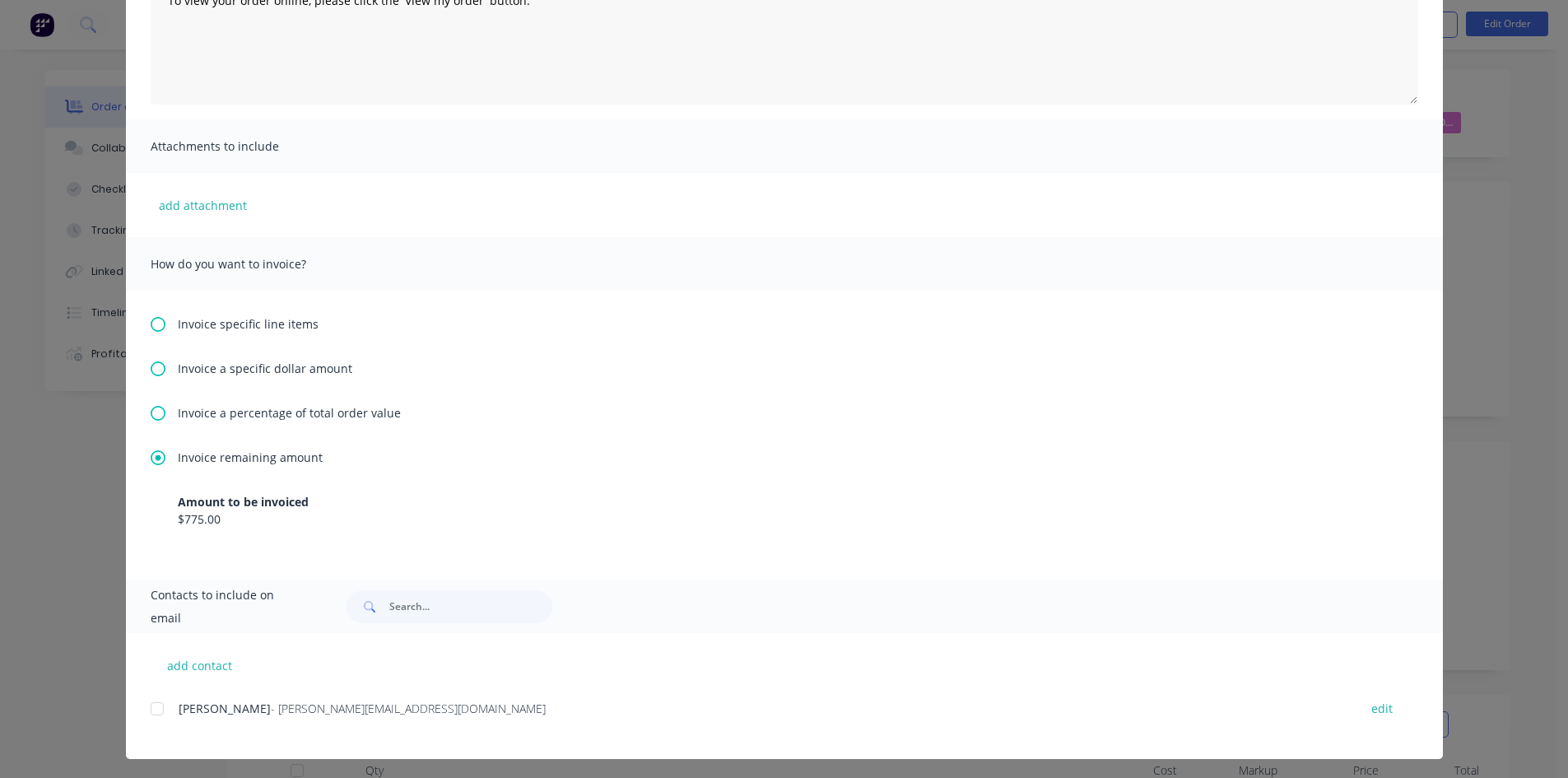
scroll to position [252, 0]
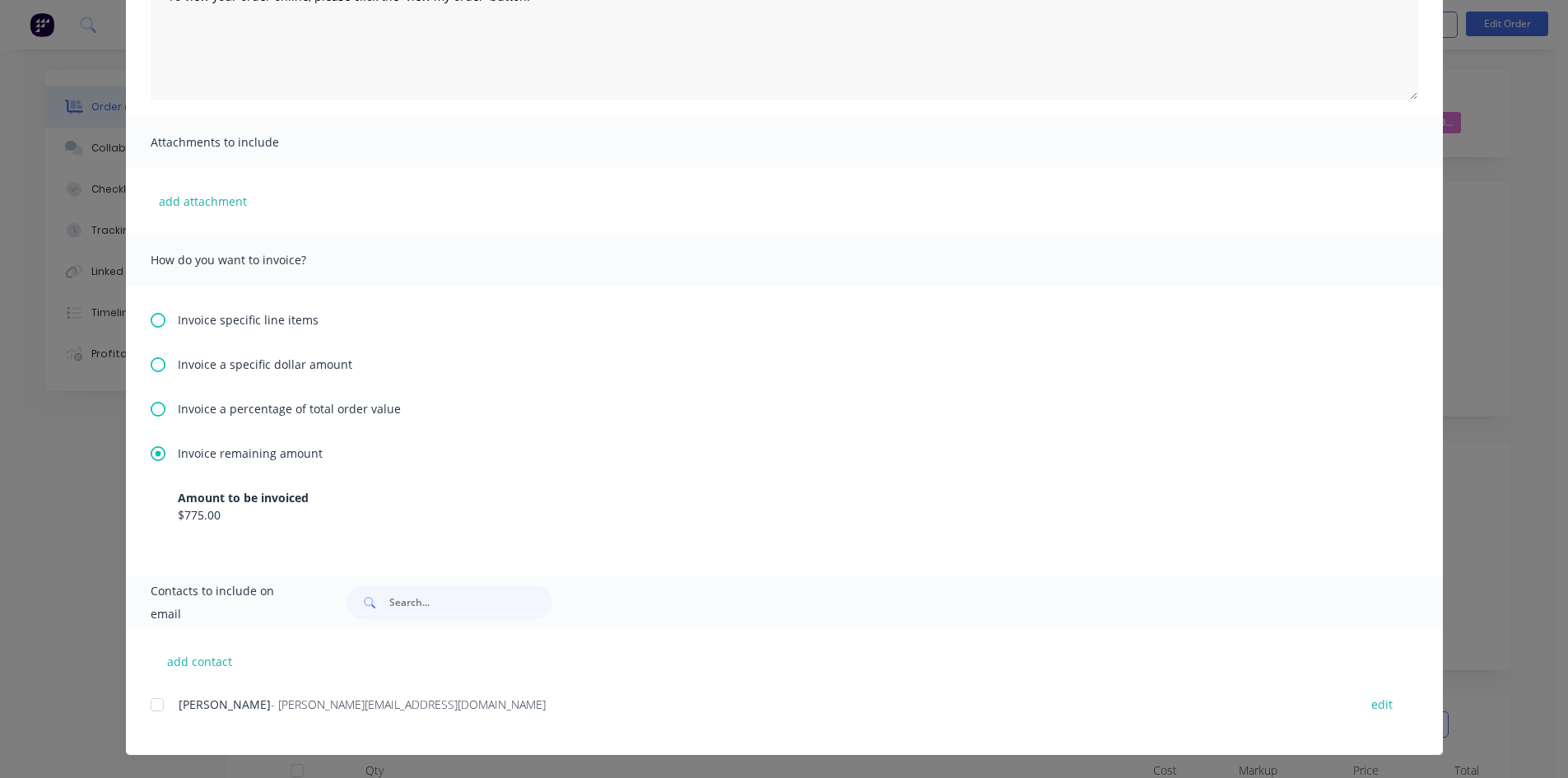
click at [147, 703] on div at bounding box center [156, 704] width 33 height 33
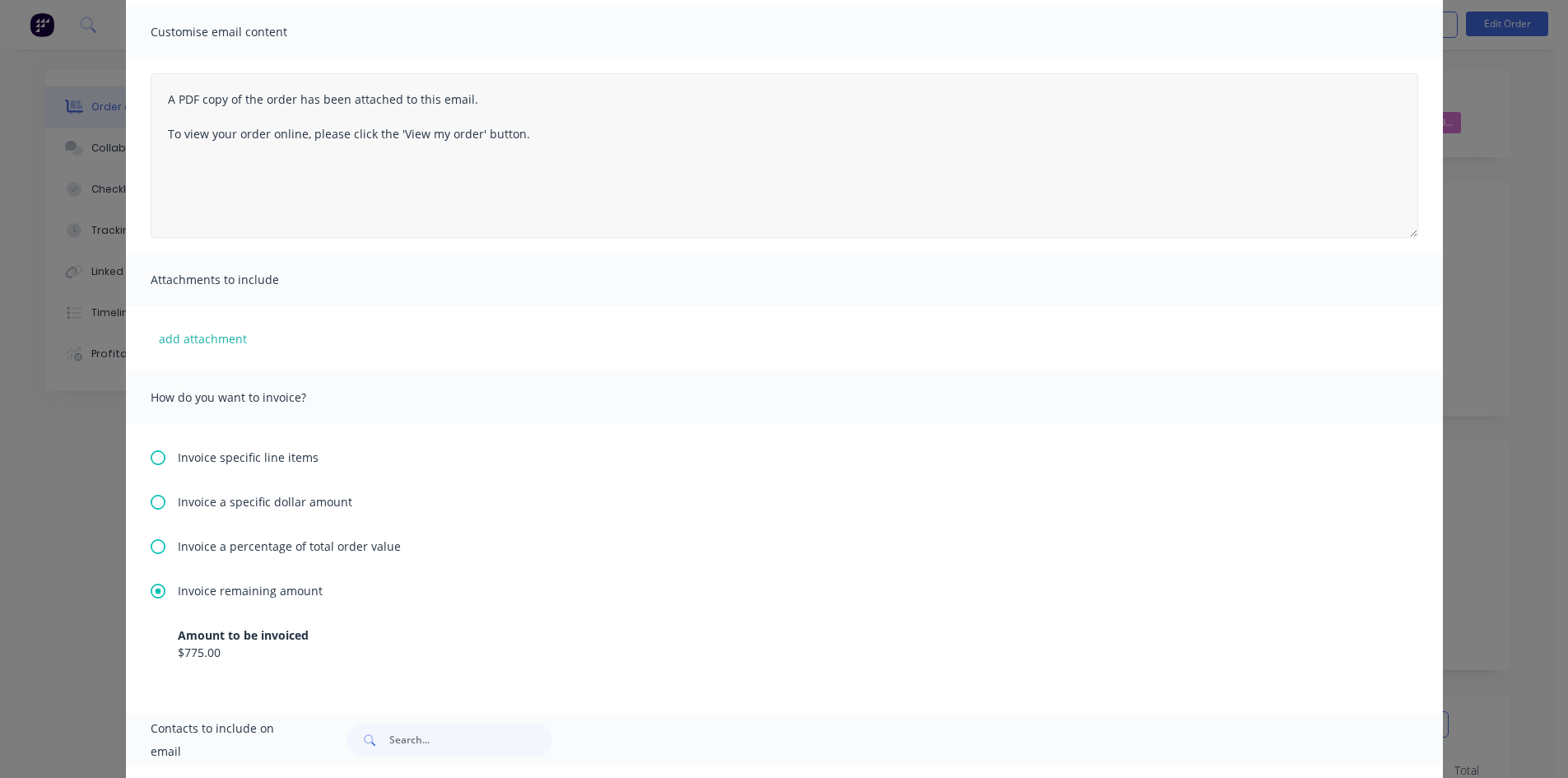
scroll to position [0, 0]
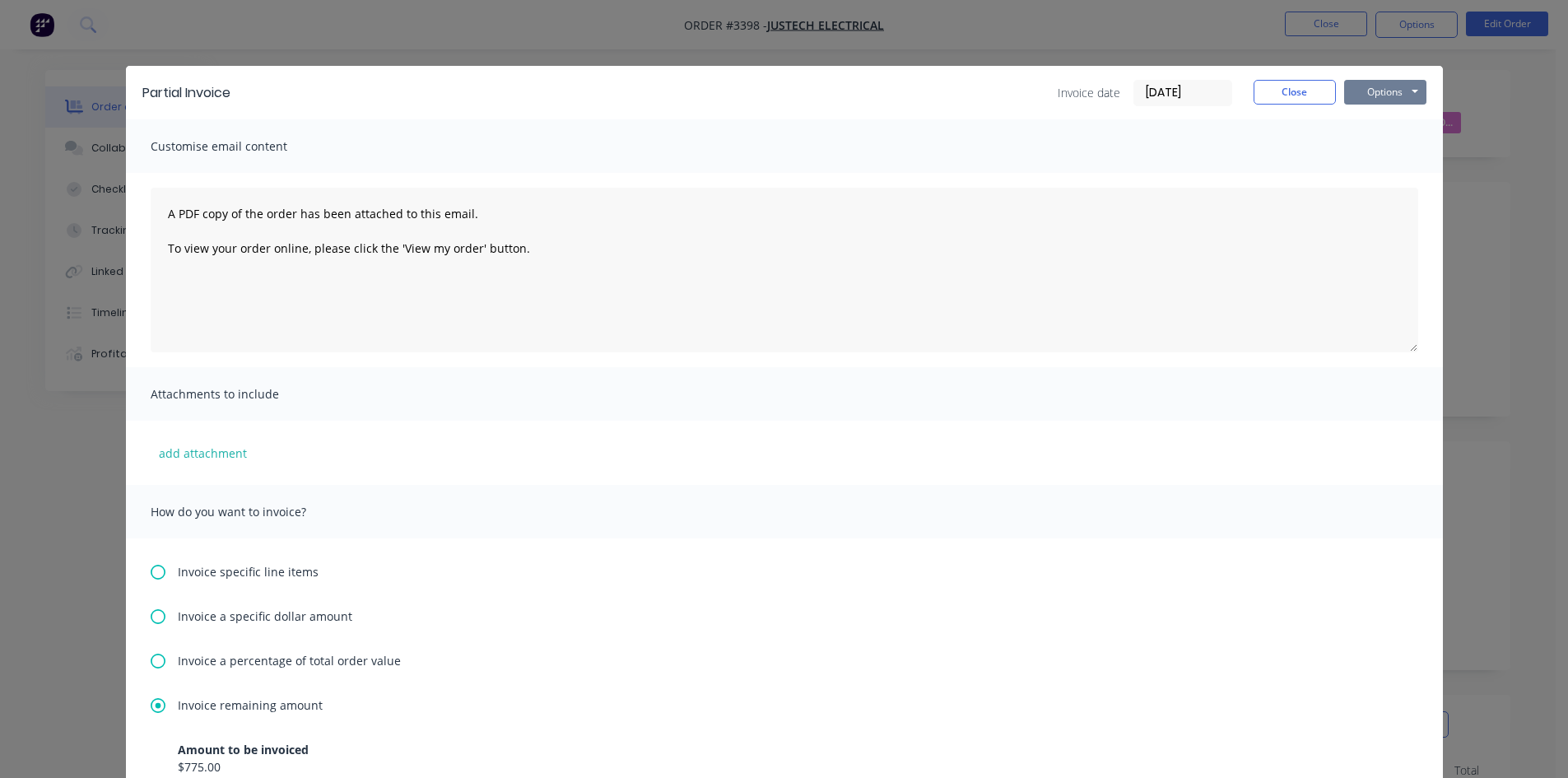
click at [1383, 97] on button "Options" at bounding box center [1385, 92] width 82 height 24
click at [1395, 179] on button "Email" at bounding box center [1396, 176] width 105 height 27
click at [1281, 87] on button "Close" at bounding box center [1295, 92] width 82 height 24
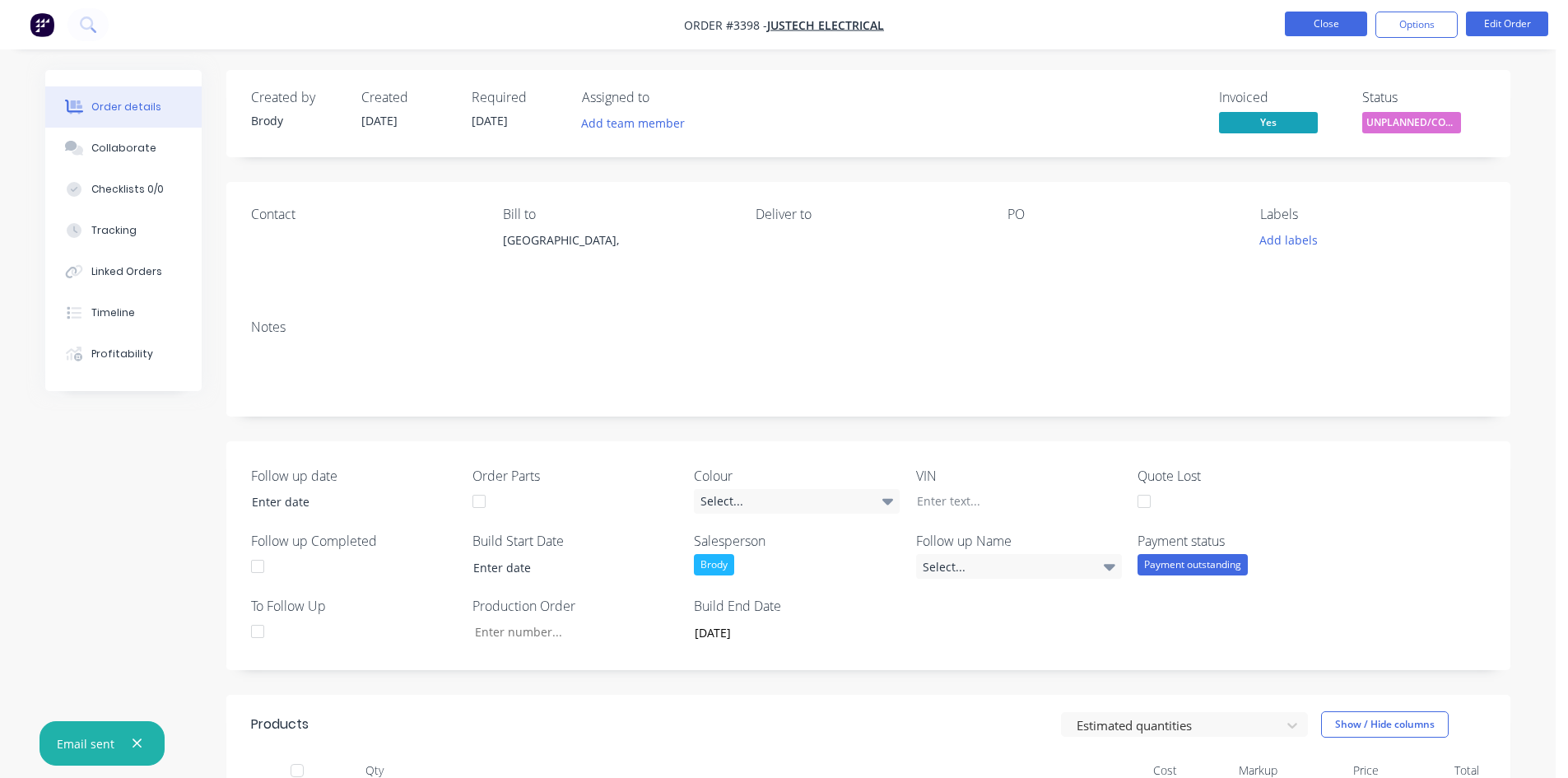
click at [1295, 26] on button "Close" at bounding box center [1326, 24] width 82 height 24
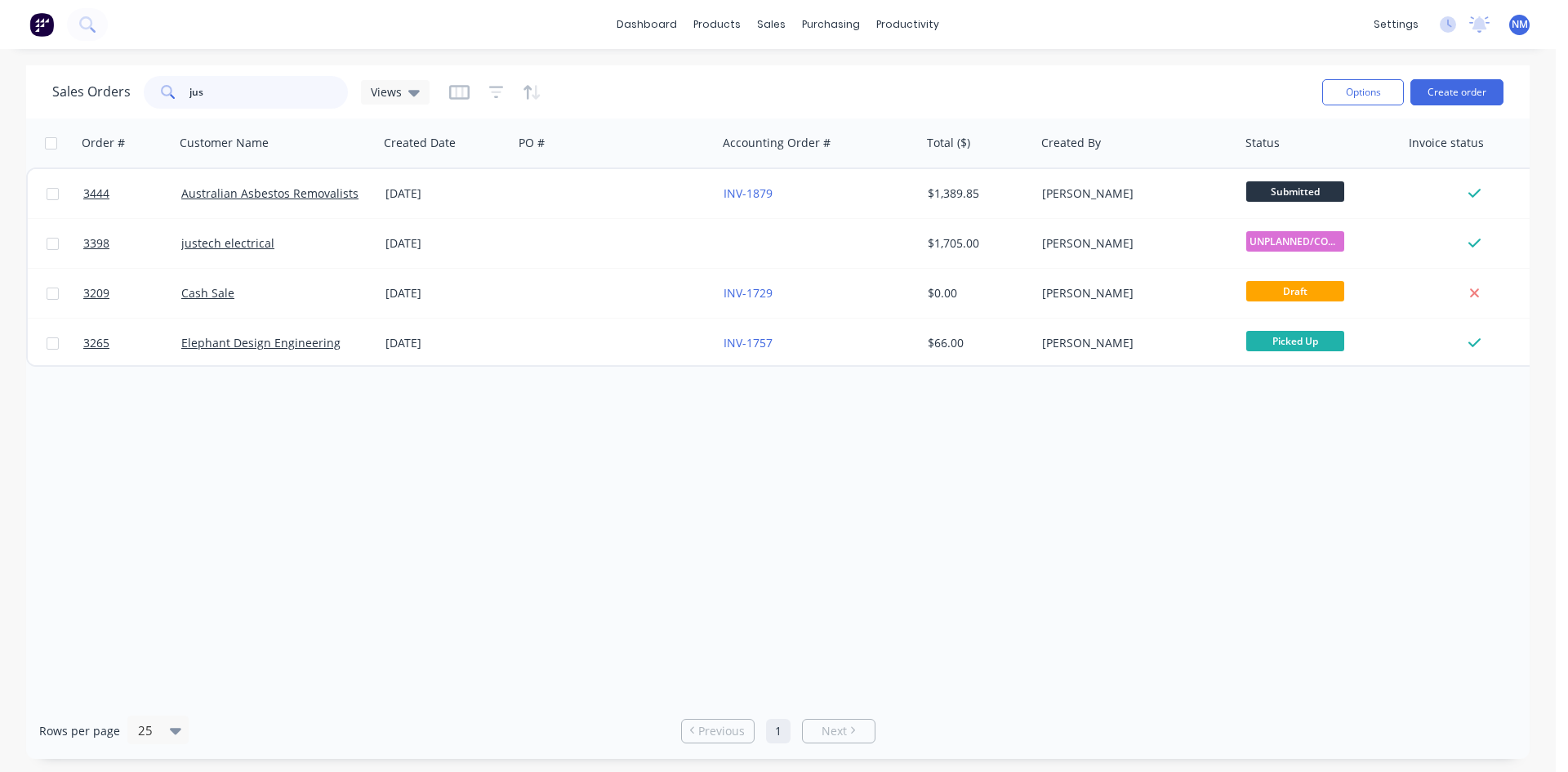
drag, startPoint x: 237, startPoint y: 90, endPoint x: 0, endPoint y: 60, distance: 238.9
click at [0, 98] on div "Sales Orders jus Views Options Create order Order # Customer Name Created Date …" at bounding box center [778, 411] width 1556 height 693
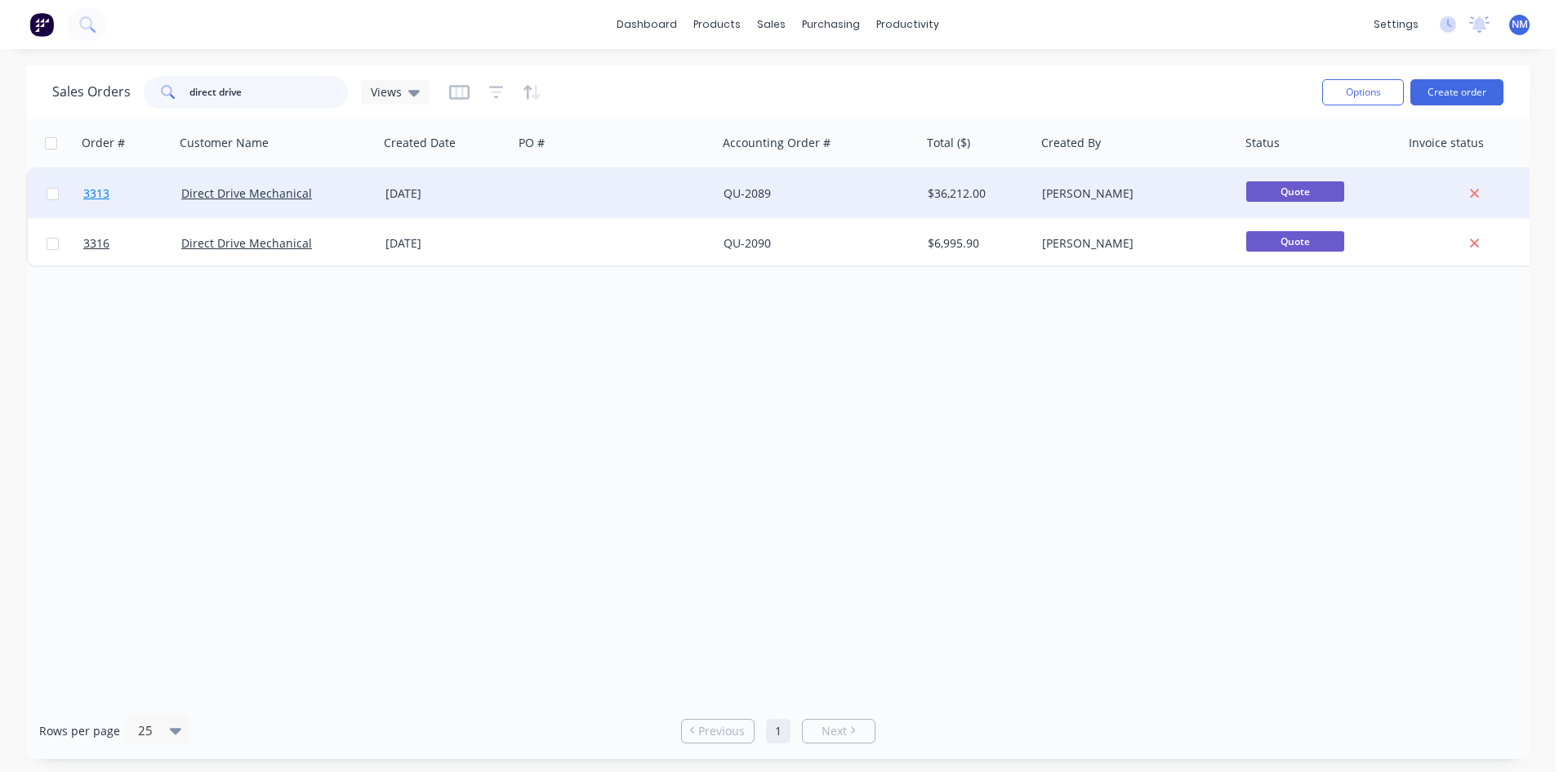
type input "direct drive"
click at [99, 192] on span "3313" at bounding box center [96, 193] width 26 height 17
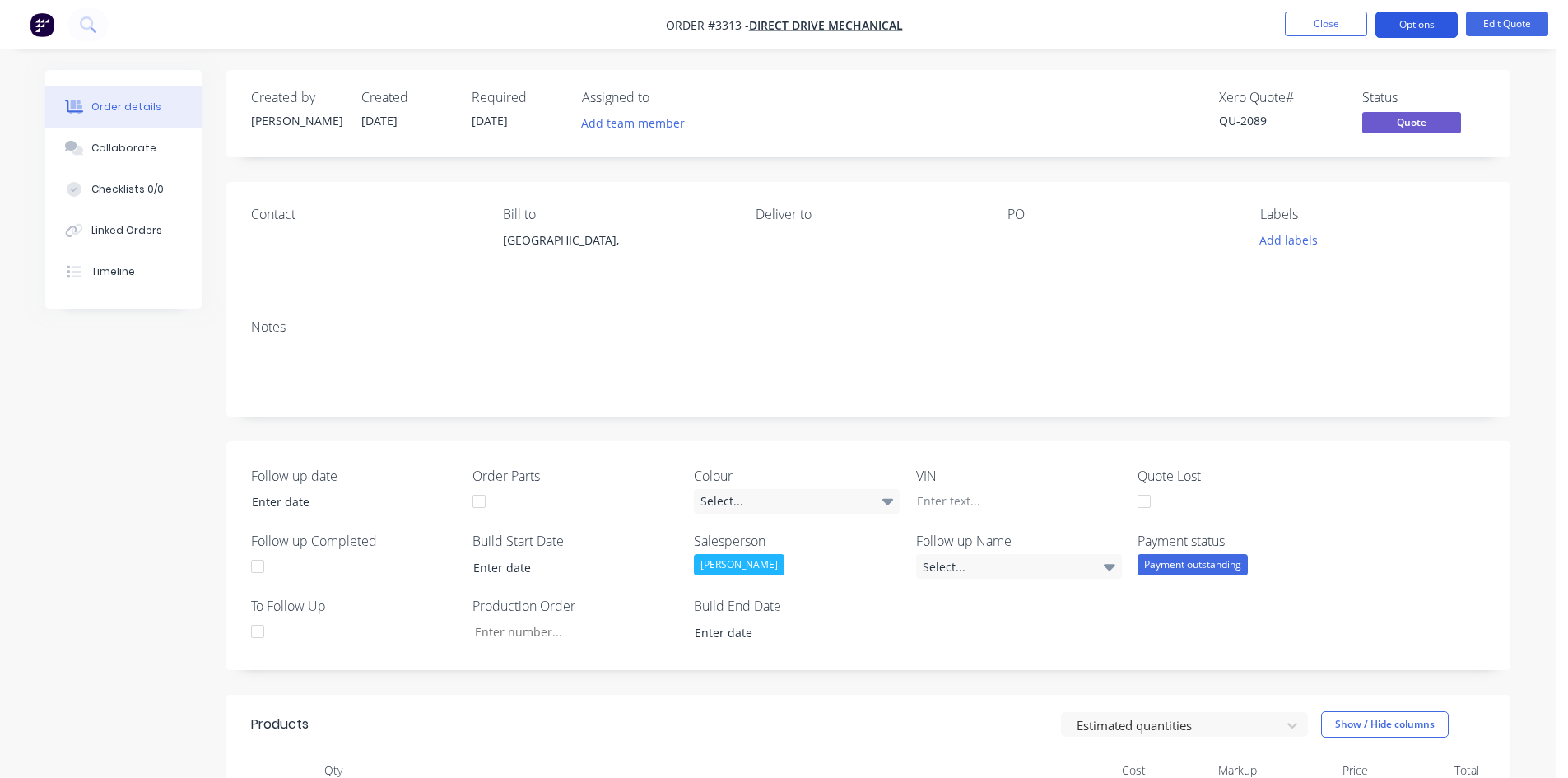
click at [1390, 30] on button "Options" at bounding box center [1417, 24] width 82 height 26
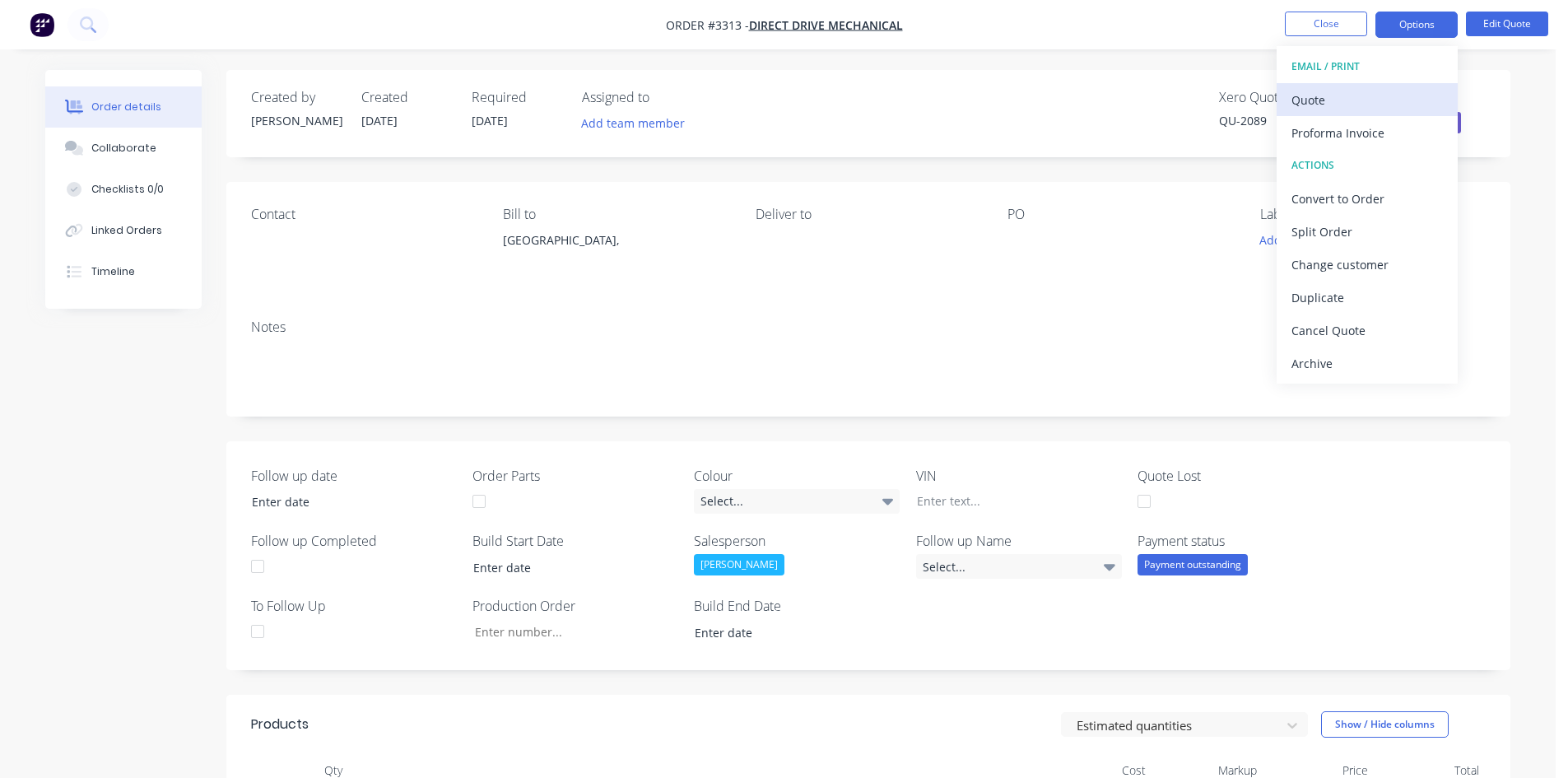
click at [1360, 101] on div "Quote" at bounding box center [1367, 100] width 151 height 24
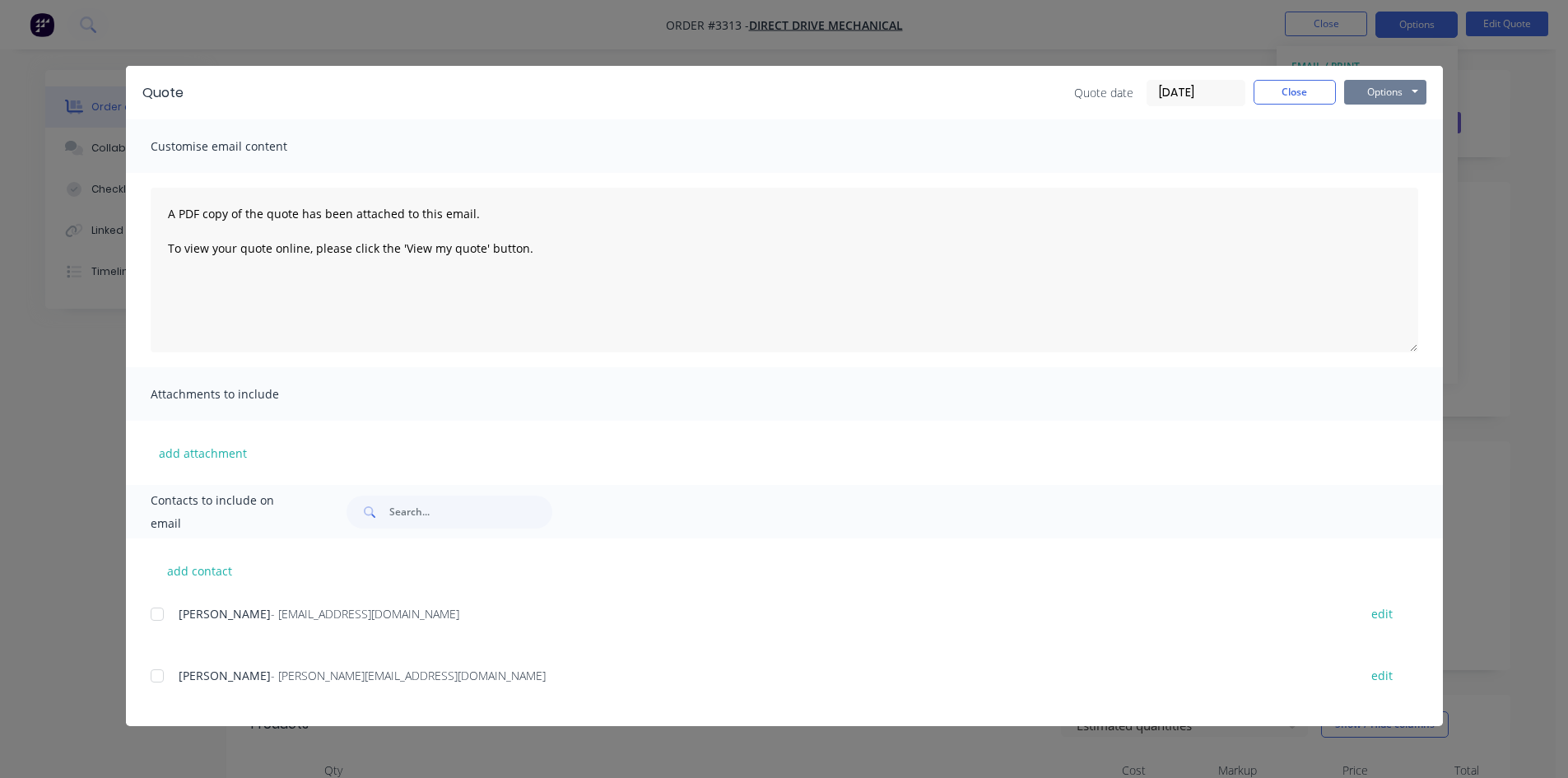
click at [1410, 95] on button "Options" at bounding box center [1385, 92] width 82 height 24
click at [1396, 142] on button "Print" at bounding box center [1396, 149] width 105 height 27
click at [210, 575] on button "add contact" at bounding box center [200, 570] width 99 height 24
select select "AU"
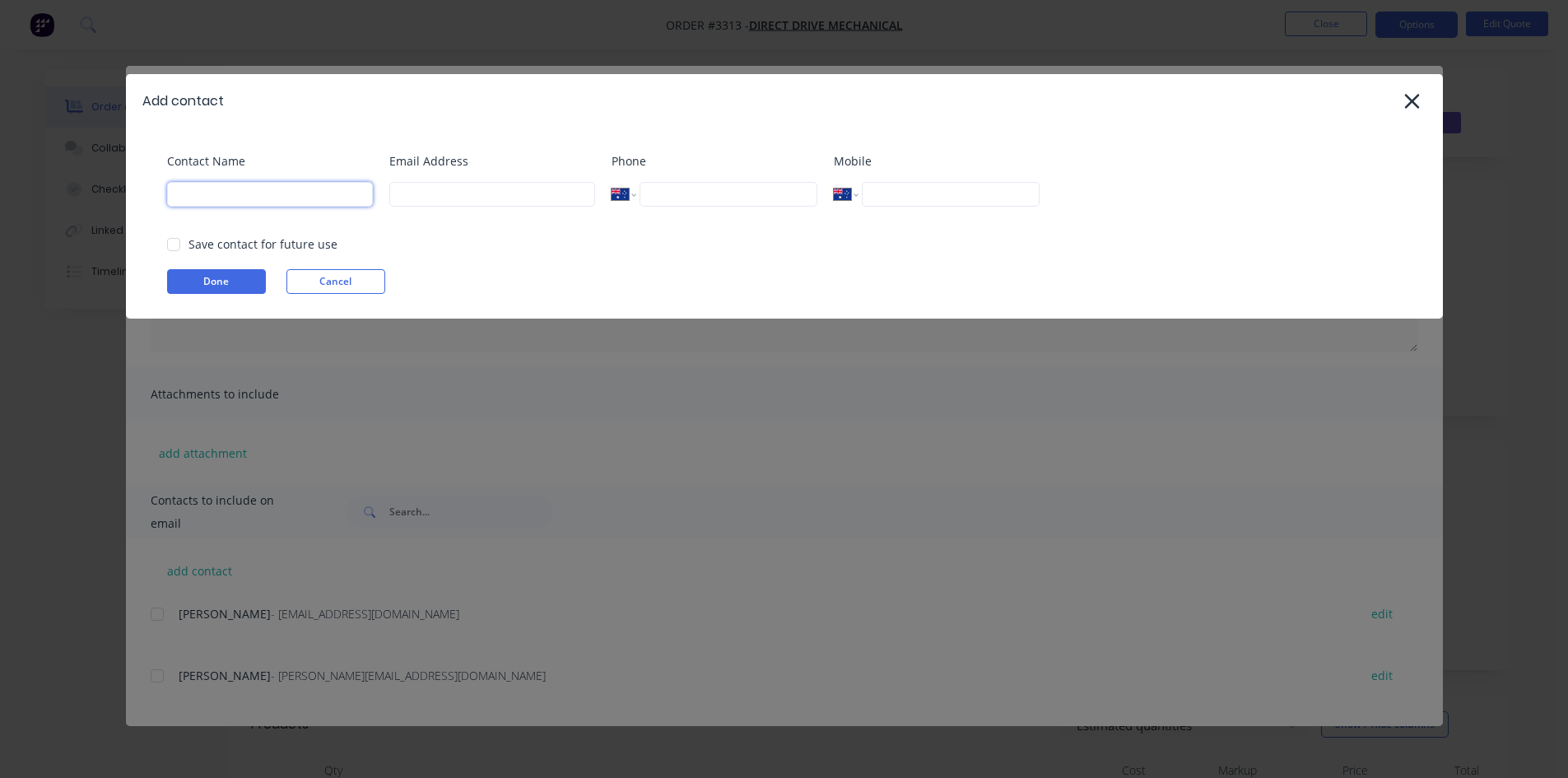
click at [290, 184] on input at bounding box center [270, 193] width 206 height 24
type input "nick"
click at [442, 193] on input at bounding box center [492, 193] width 206 height 24
type input "nick@frontlinetrays.com.au"
drag, startPoint x: 172, startPoint y: 237, endPoint x: 203, endPoint y: 265, distance: 41.8
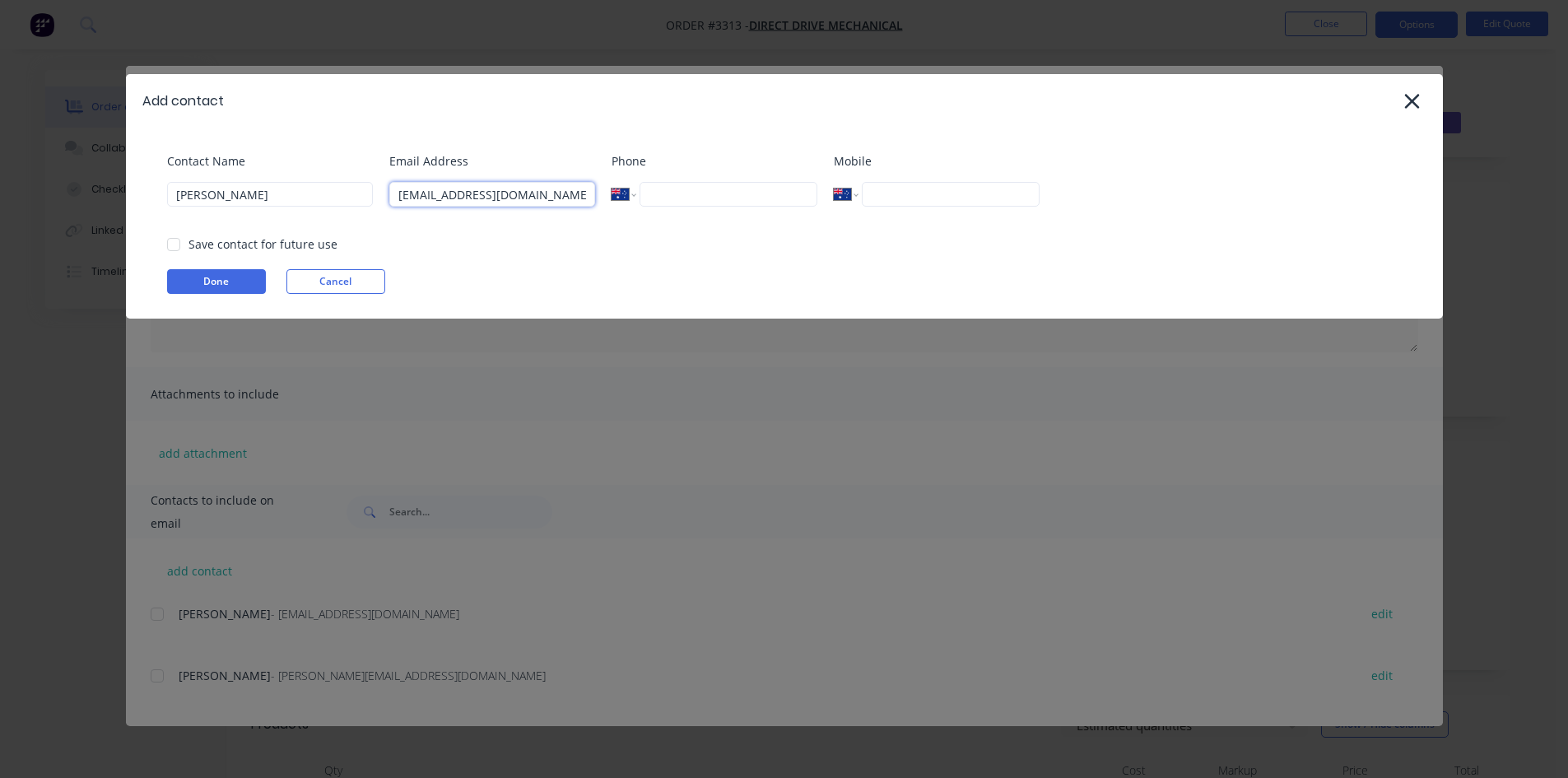
click at [171, 237] on div at bounding box center [173, 244] width 33 height 33
click at [210, 288] on button "Done" at bounding box center [217, 281] width 99 height 24
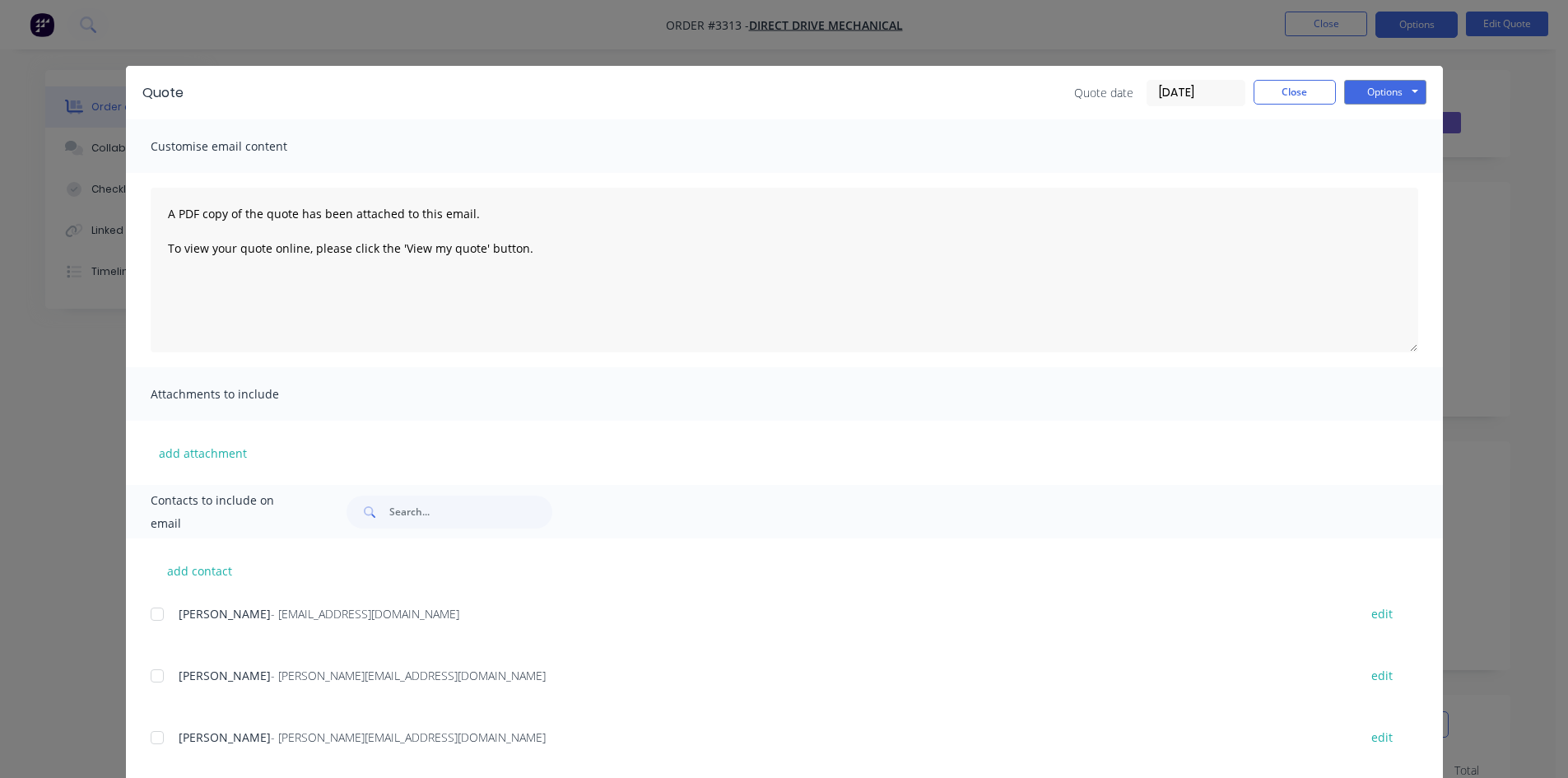
click at [146, 734] on div at bounding box center [156, 737] width 33 height 33
click at [1404, 78] on div "Quote Quote date 02/10/25 Close Options Preview Print Email" at bounding box center [784, 92] width 1317 height 54
click at [1396, 88] on button "Options" at bounding box center [1385, 92] width 82 height 24
click at [1388, 171] on button "Email" at bounding box center [1396, 176] width 105 height 27
drag, startPoint x: 1294, startPoint y: 95, endPoint x: 1297, endPoint y: 53, distance: 42.1
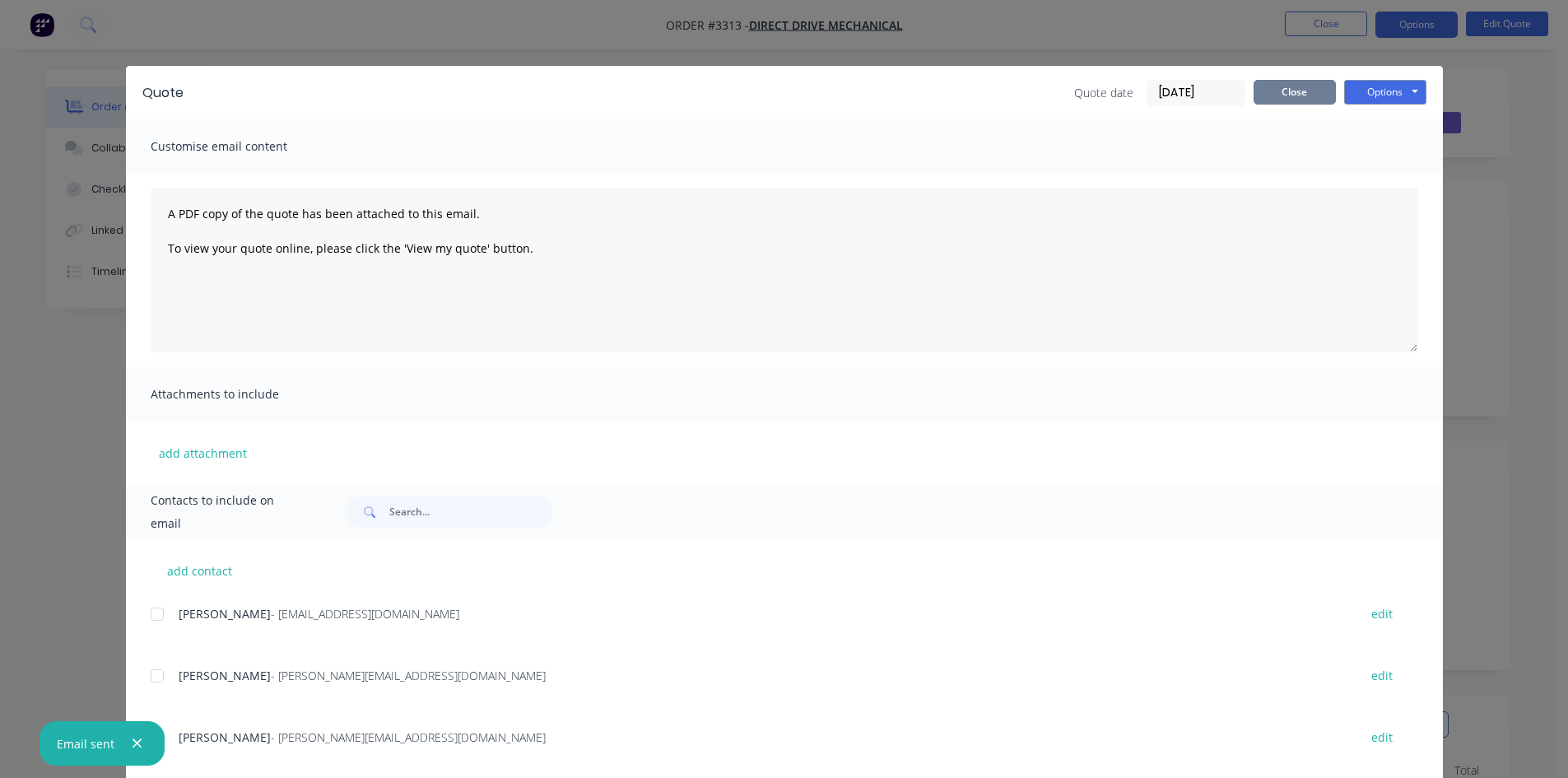
click at [1294, 95] on button "Close" at bounding box center [1295, 92] width 82 height 24
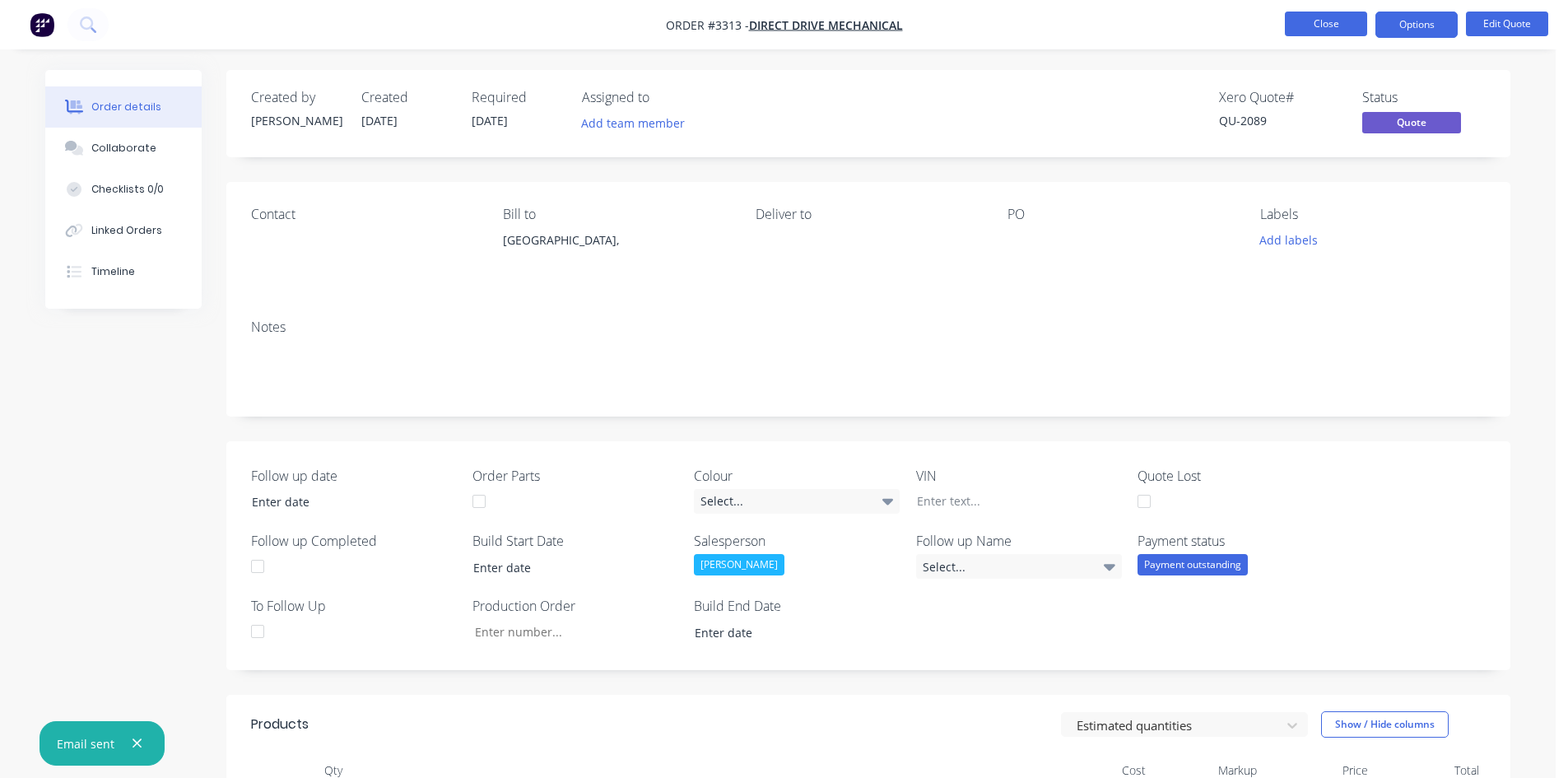
click at [1312, 20] on button "Close" at bounding box center [1326, 24] width 82 height 24
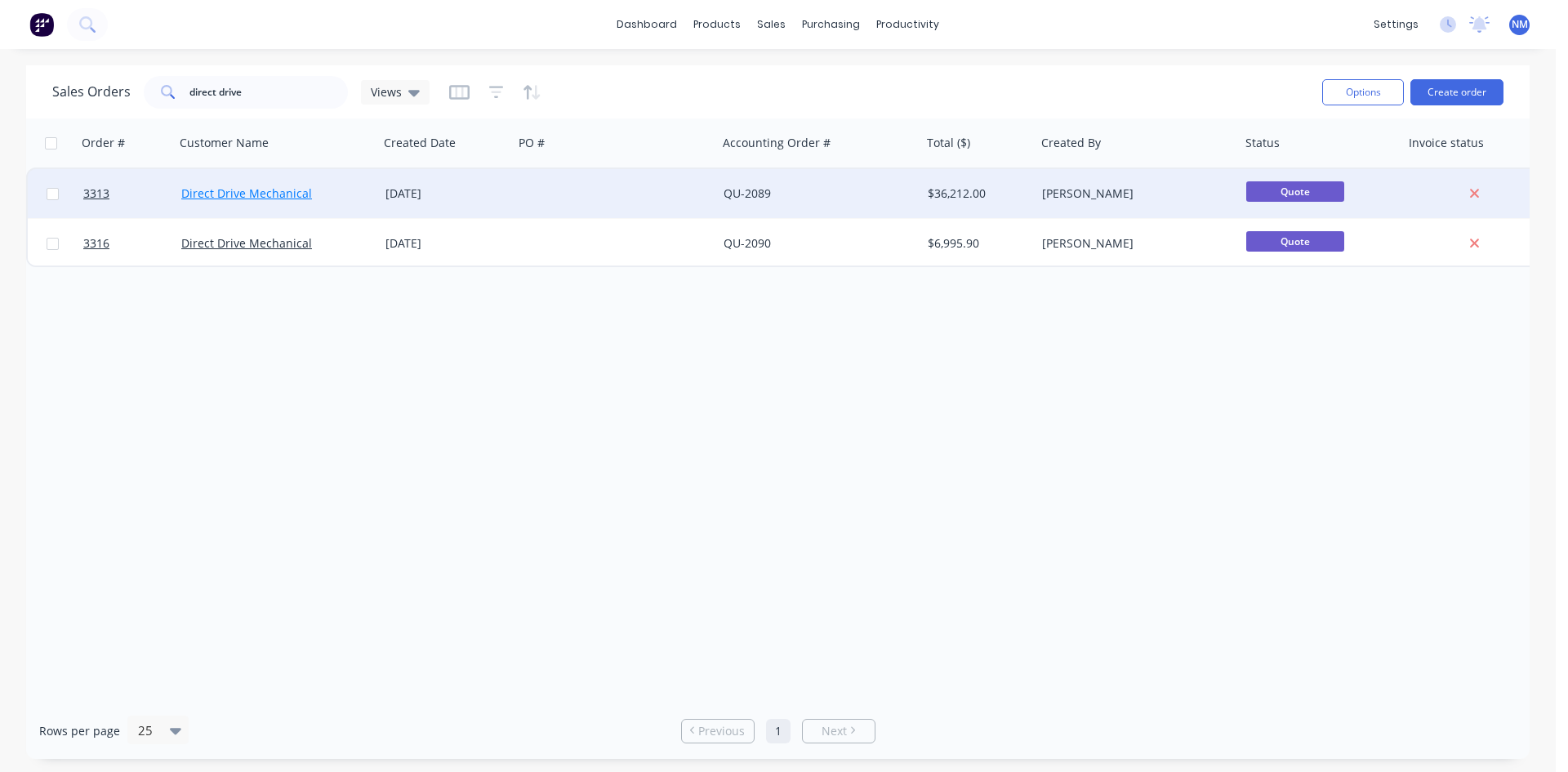
click at [234, 193] on link "Direct Drive Mechanical" at bounding box center [246, 193] width 131 height 16
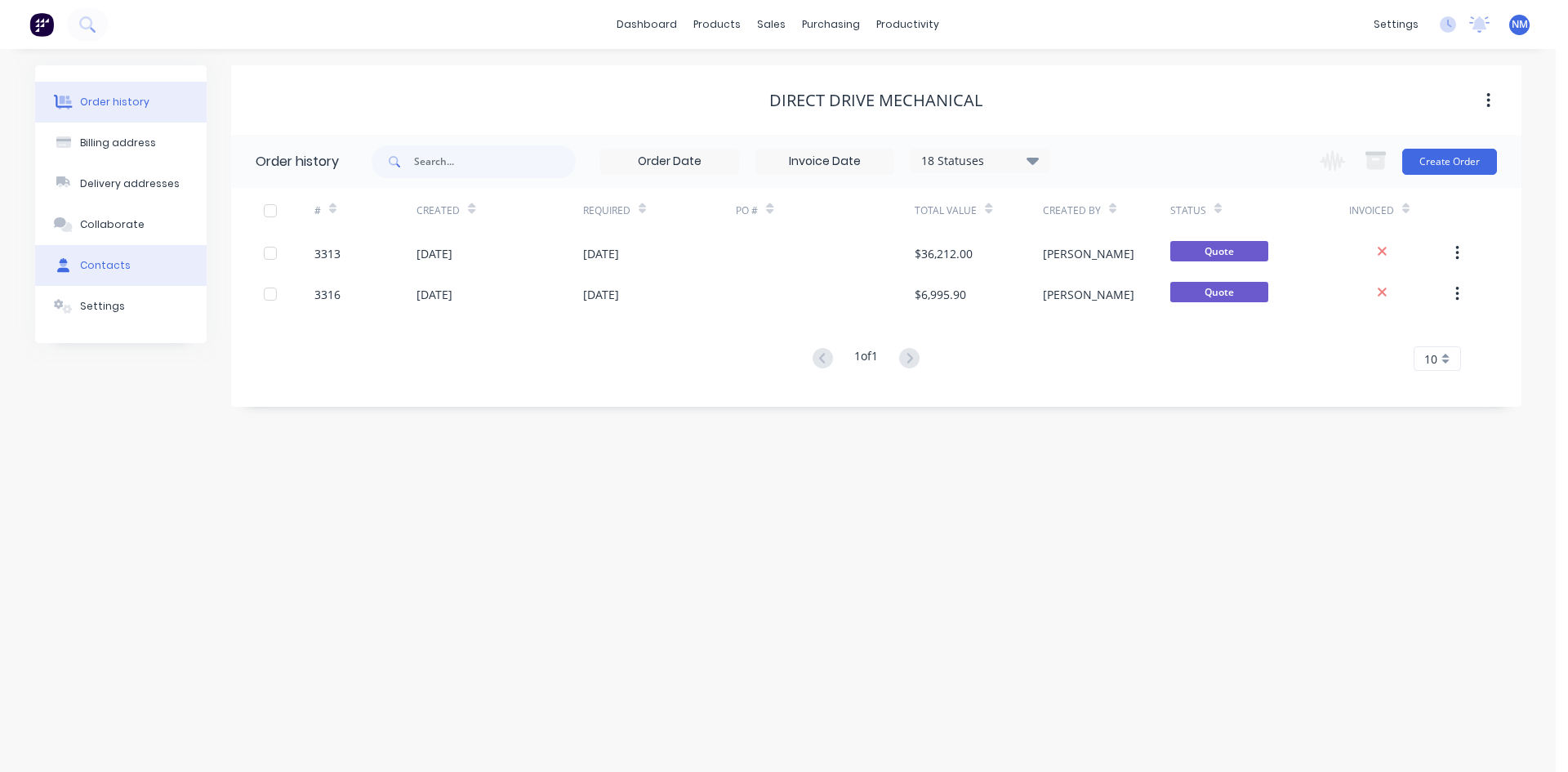
click at [108, 264] on div "Contacts" at bounding box center [105, 265] width 51 height 15
select select "AU"
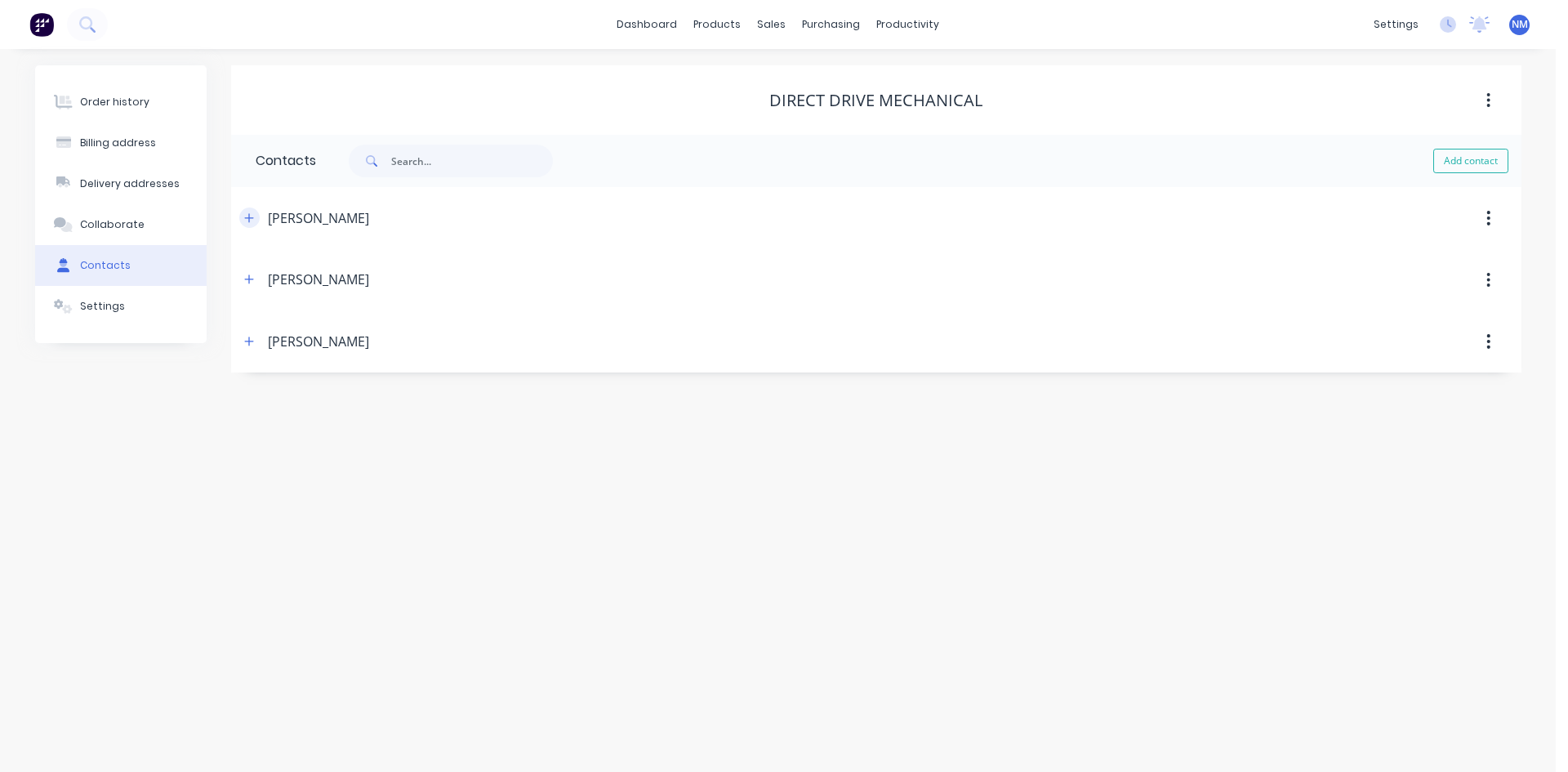
click at [251, 215] on icon "button" at bounding box center [249, 218] width 10 height 12
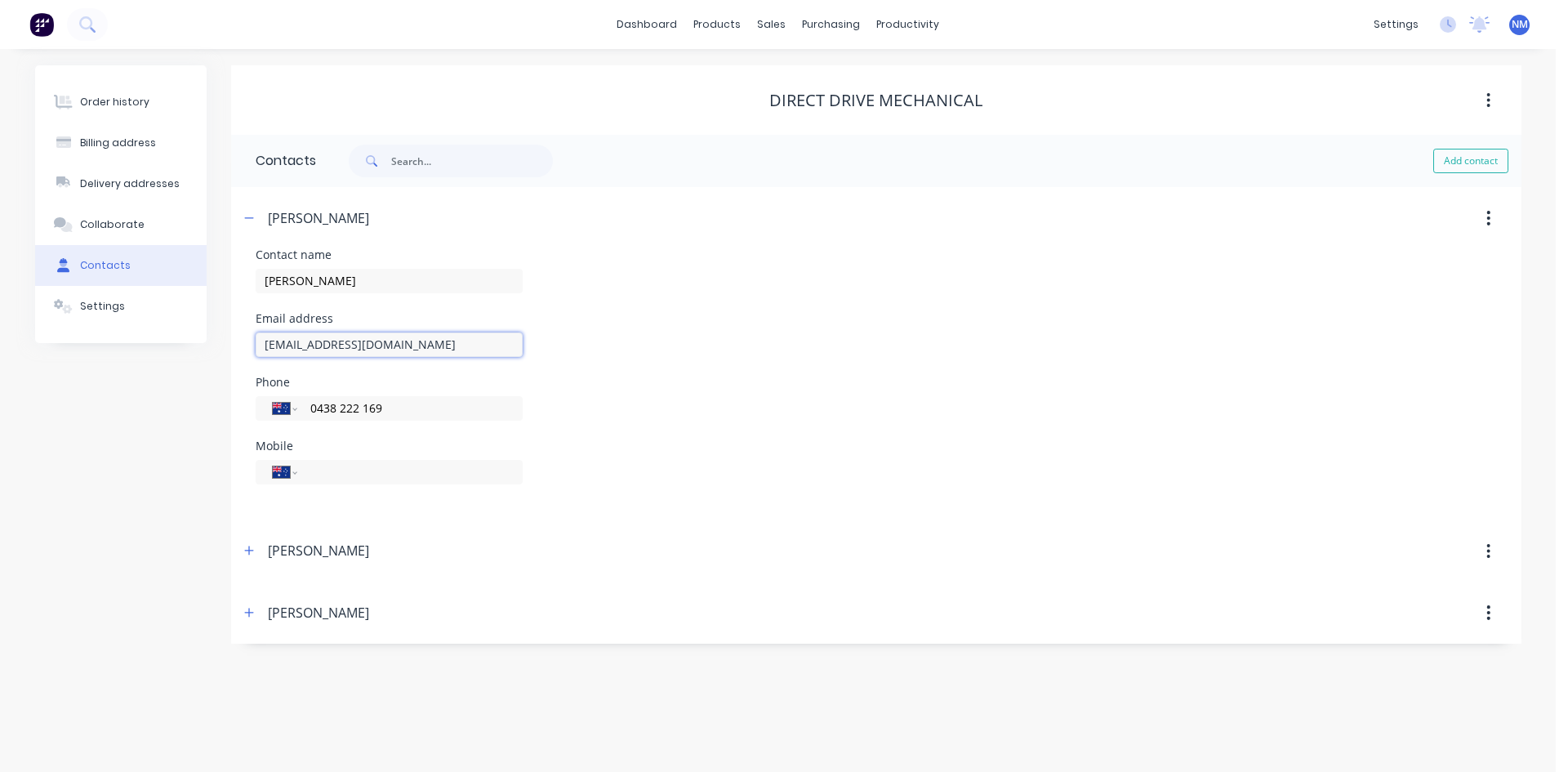
drag, startPoint x: 483, startPoint y: 344, endPoint x: 243, endPoint y: 346, distance: 240.0
click at [243, 346] on div "Contact name Joe Email address directdrivemechanical@outlook.com Phone Internat…" at bounding box center [876, 384] width 1290 height 271
click at [797, 79] on link "Sales Orders" at bounding box center [858, 77] width 217 height 33
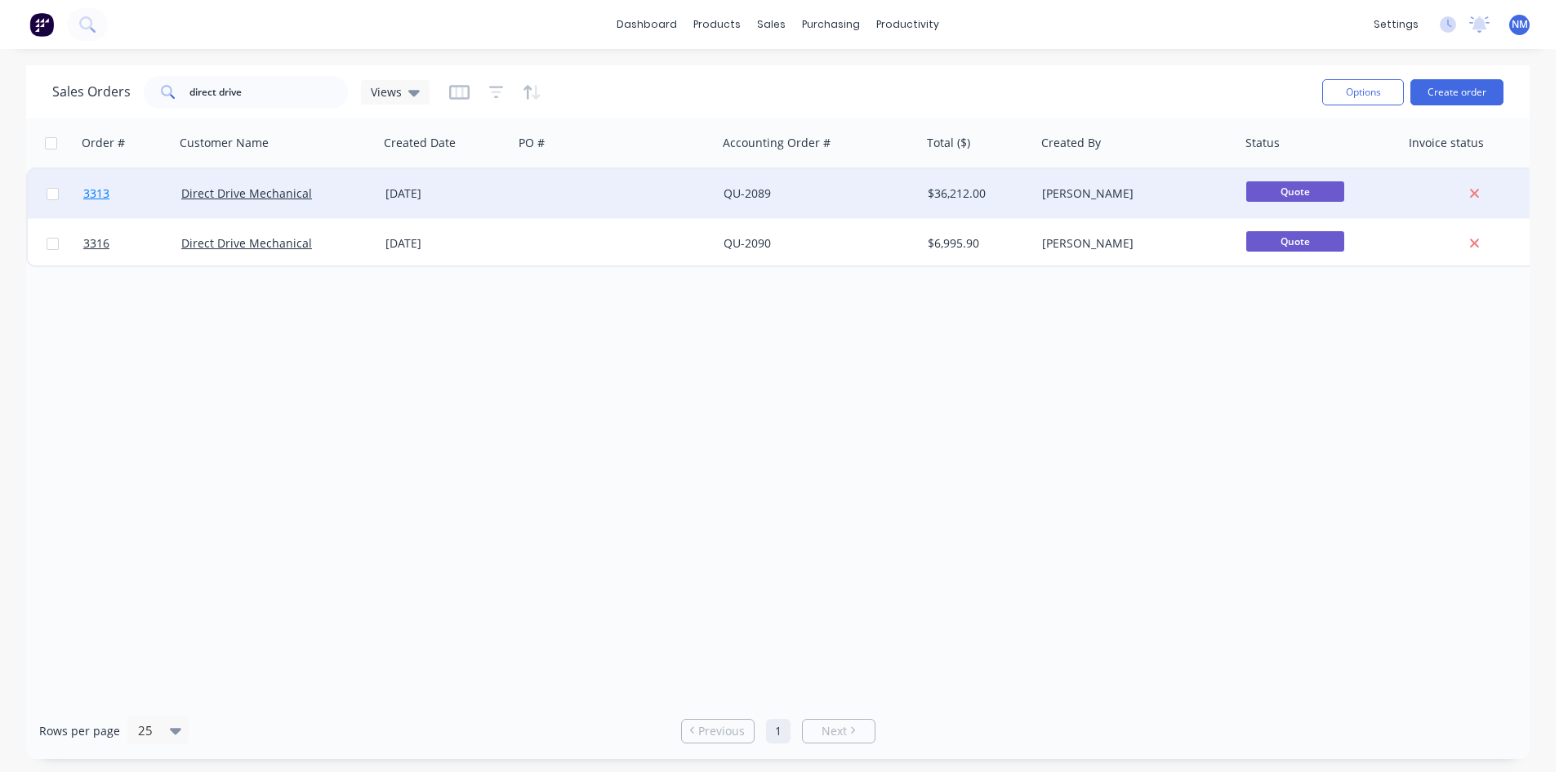
click at [91, 198] on span "3313" at bounding box center [96, 193] width 26 height 17
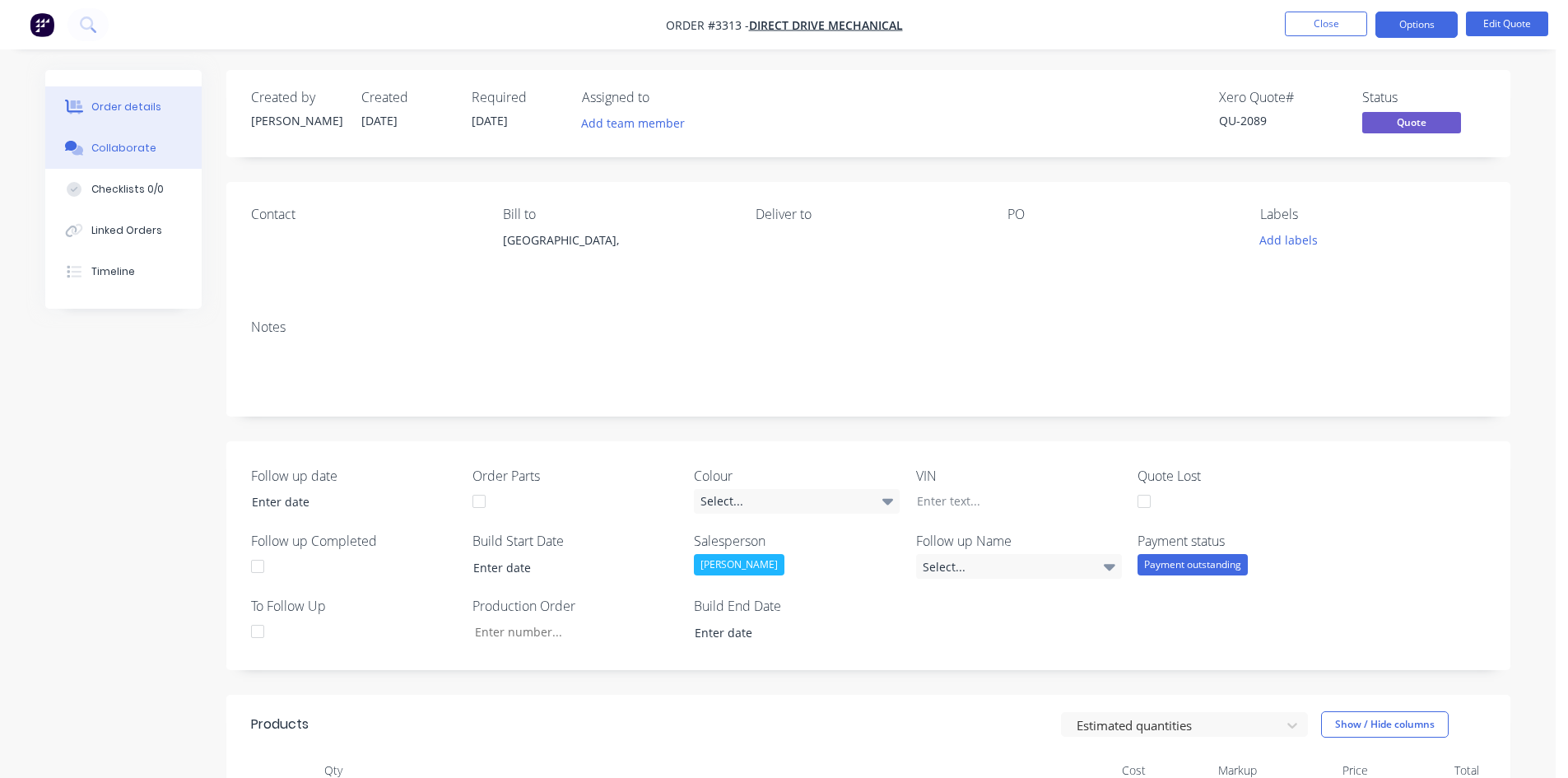
click at [138, 160] on button "Collaborate" at bounding box center [124, 148] width 156 height 41
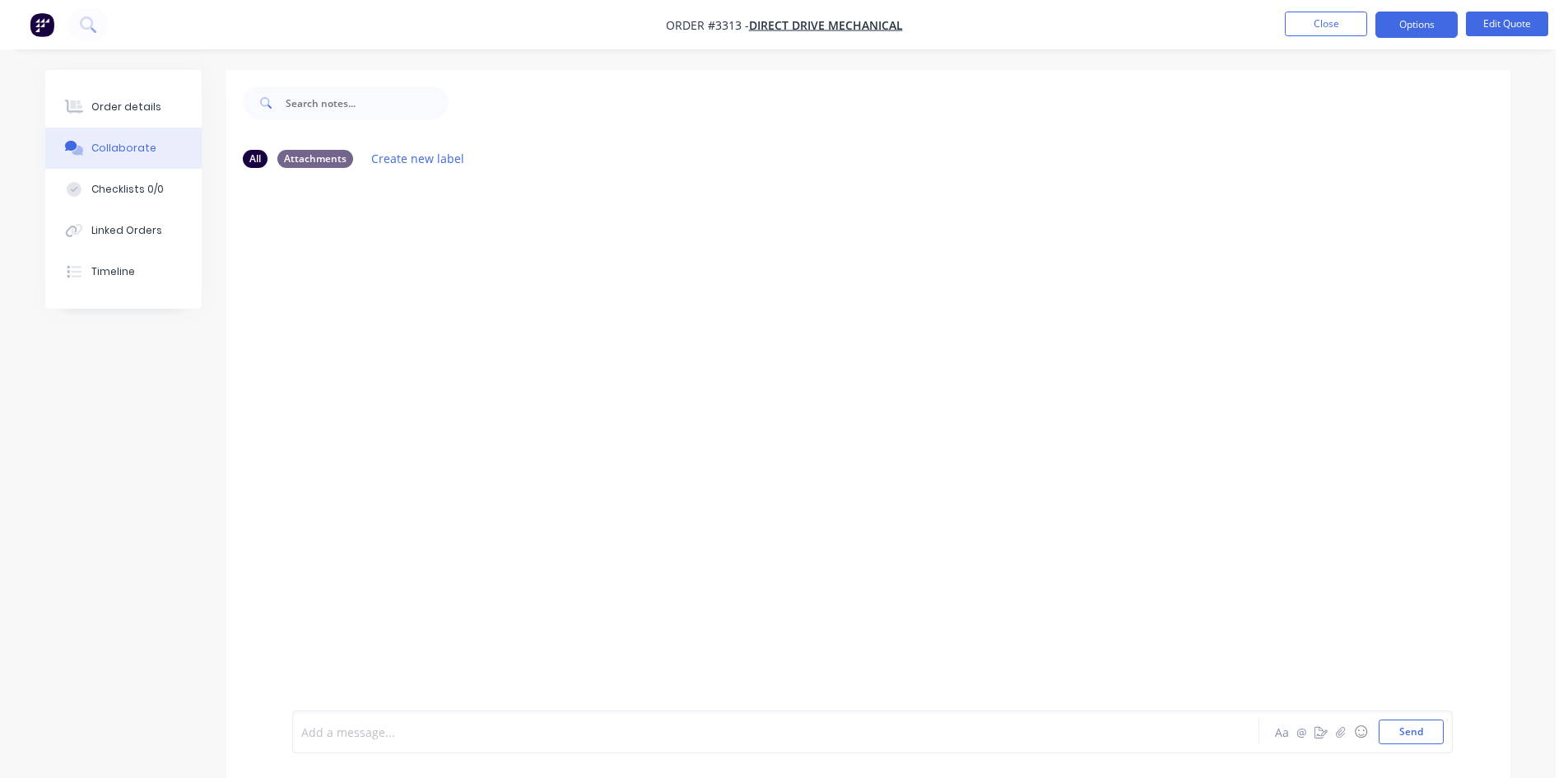
click at [465, 732] on div at bounding box center [729, 732] width 856 height 18
click at [1406, 727] on button "Send" at bounding box center [1410, 731] width 65 height 24
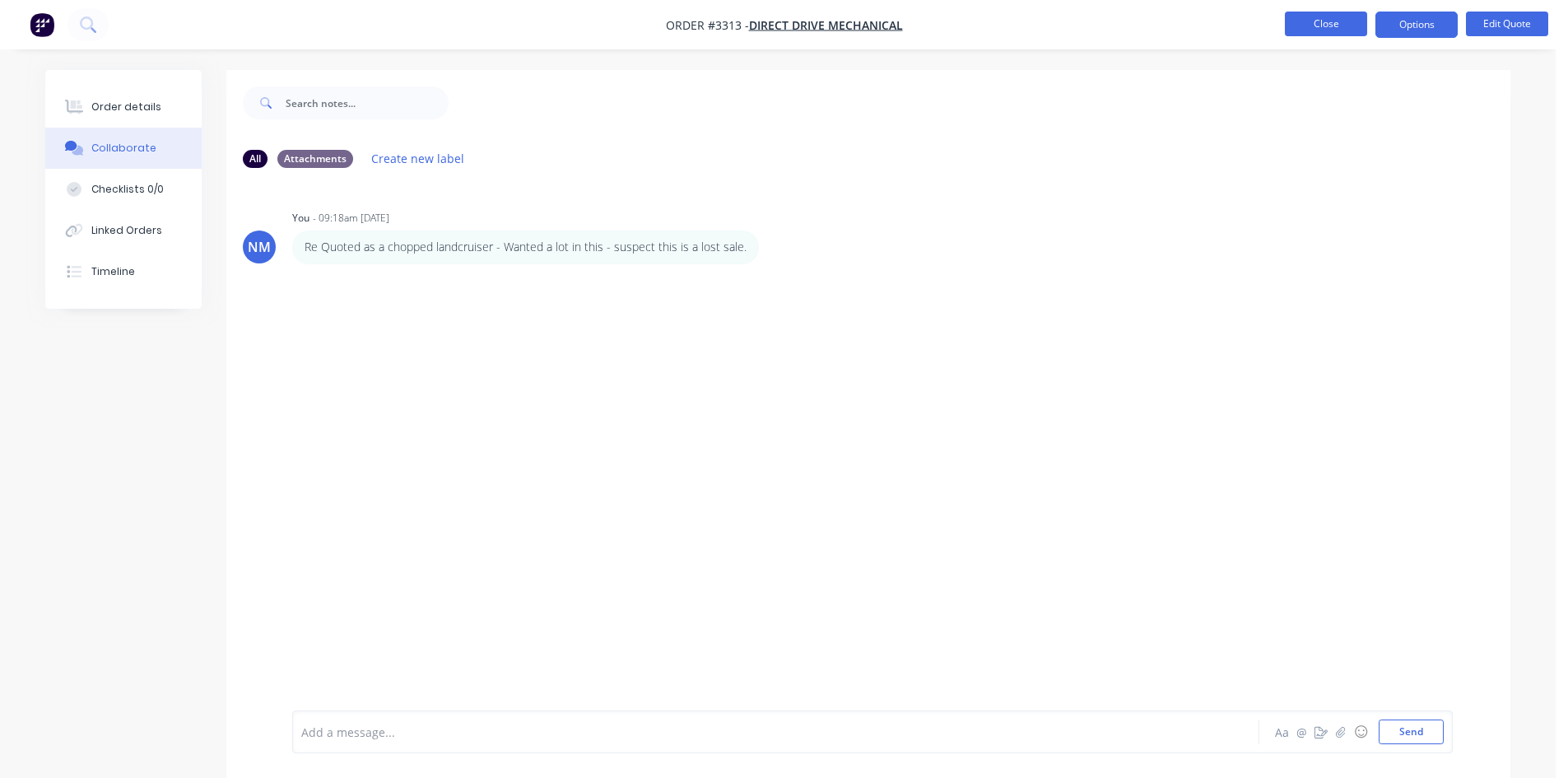
click at [1339, 25] on button "Close" at bounding box center [1326, 24] width 82 height 24
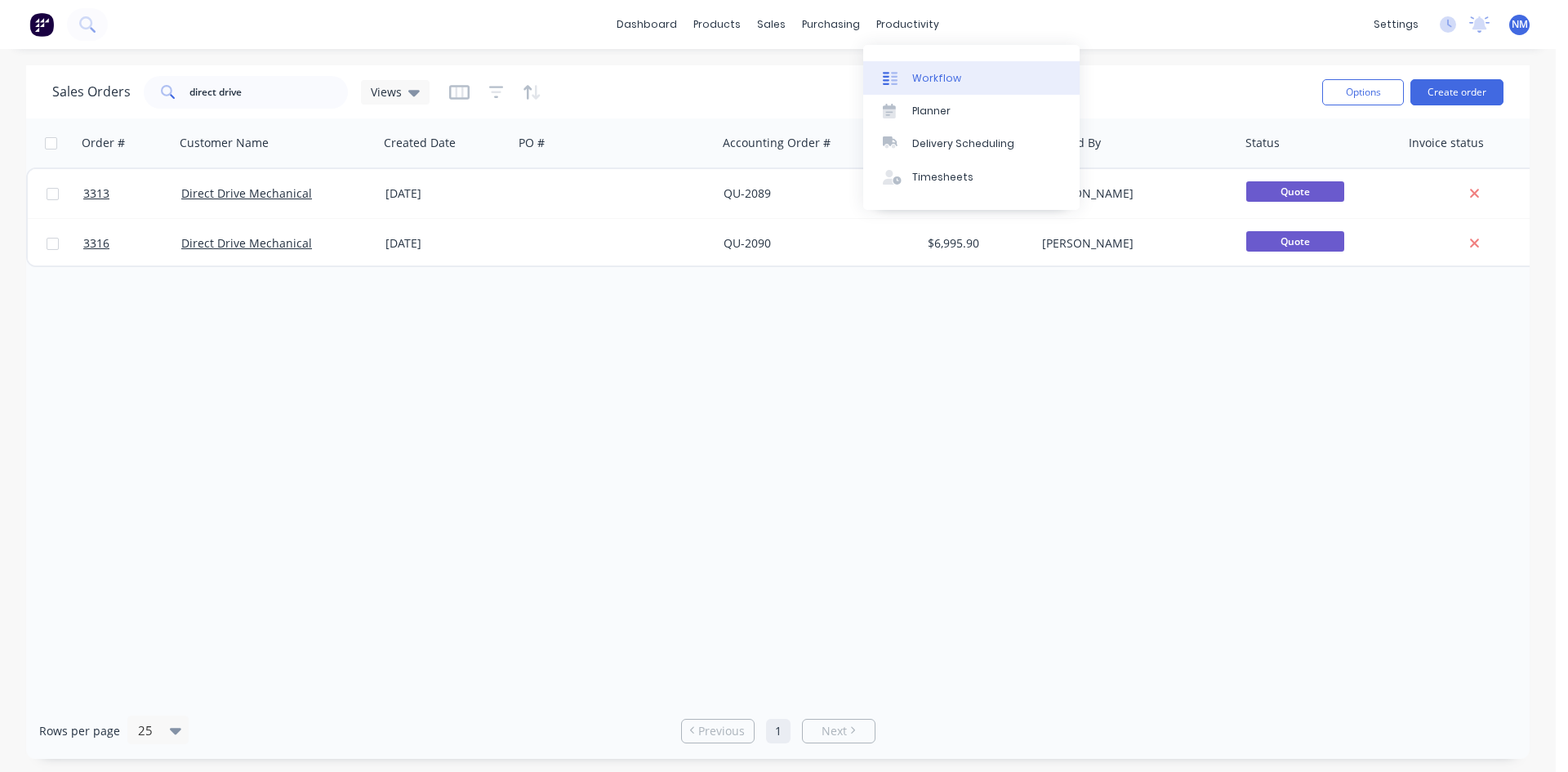
click at [931, 77] on div "Workflow" at bounding box center [937, 78] width 49 height 15
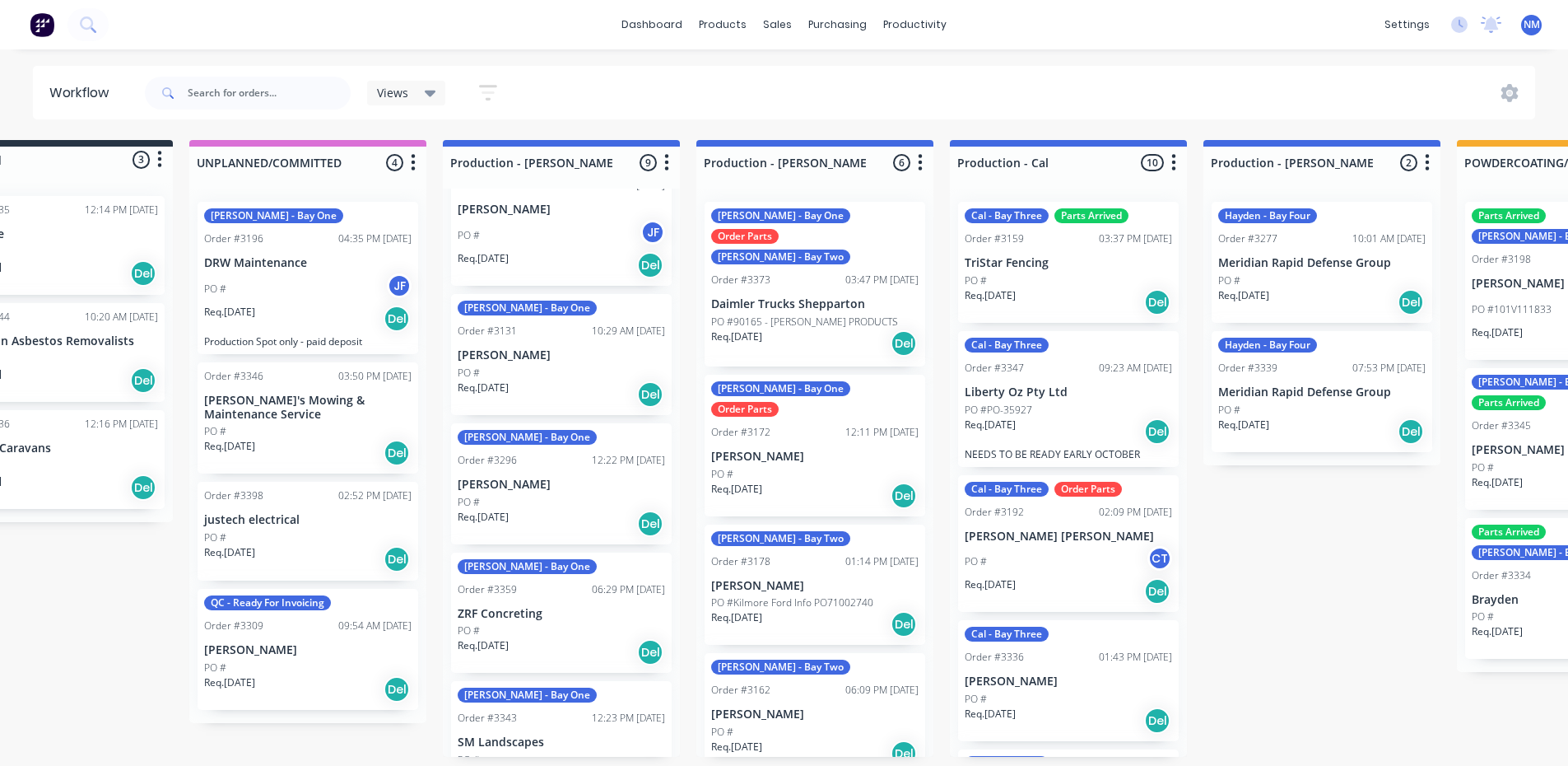
scroll to position [658, 0]
click at [546, 494] on div "PO #" at bounding box center [561, 501] width 208 height 15
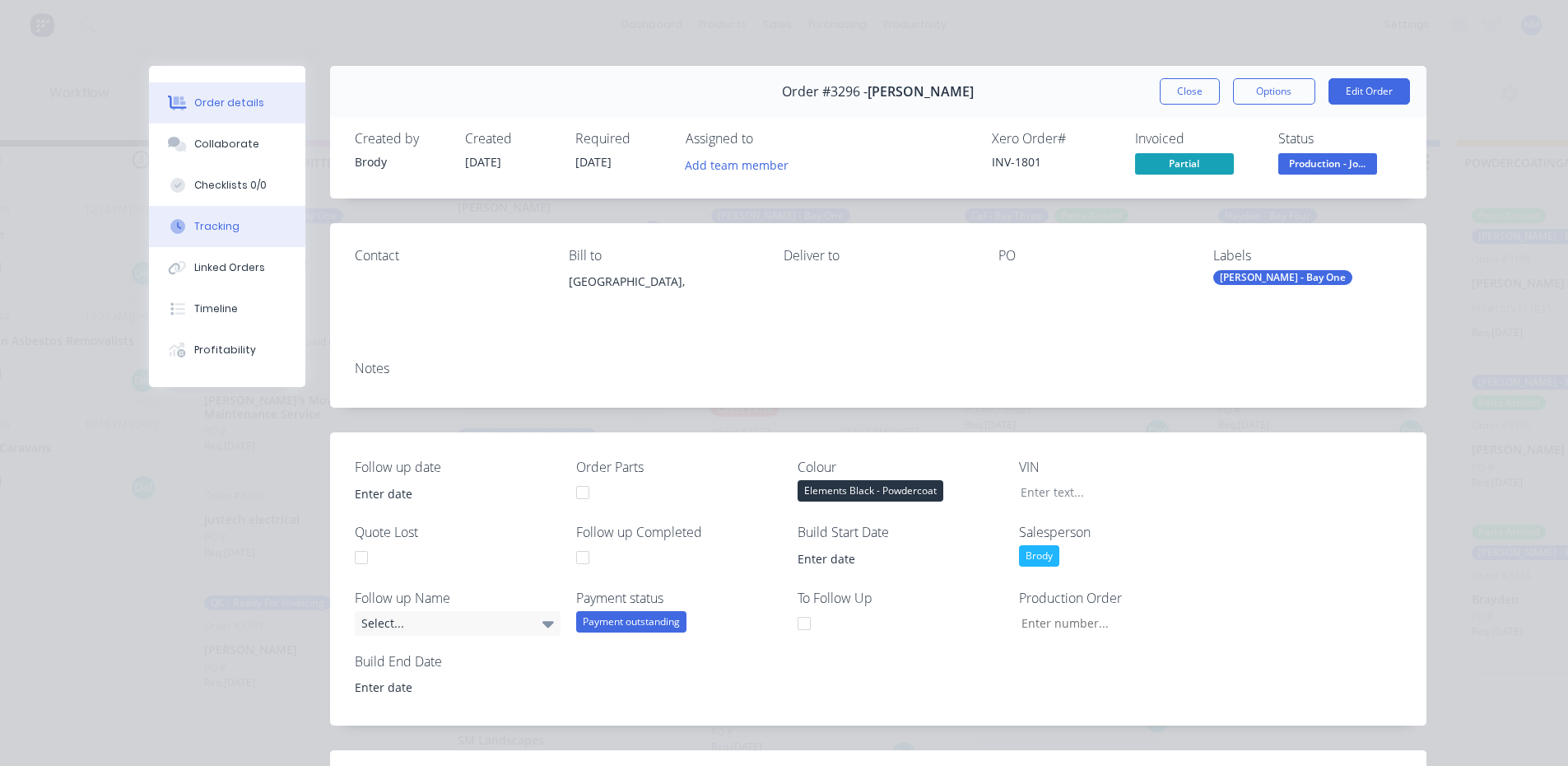
click at [210, 224] on div "Tracking" at bounding box center [217, 227] width 45 height 15
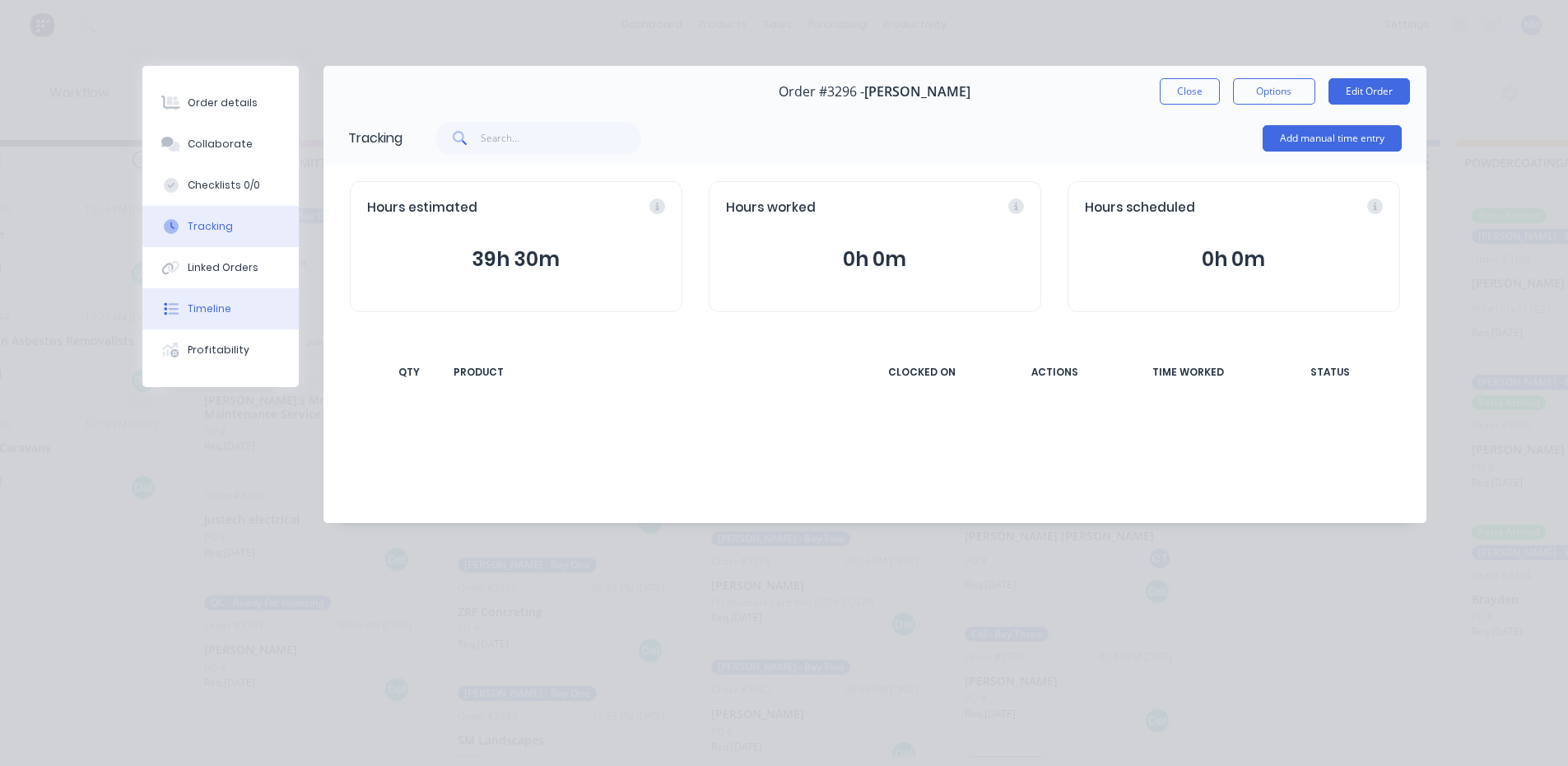
click at [229, 308] on button "Timeline" at bounding box center [220, 309] width 156 height 41
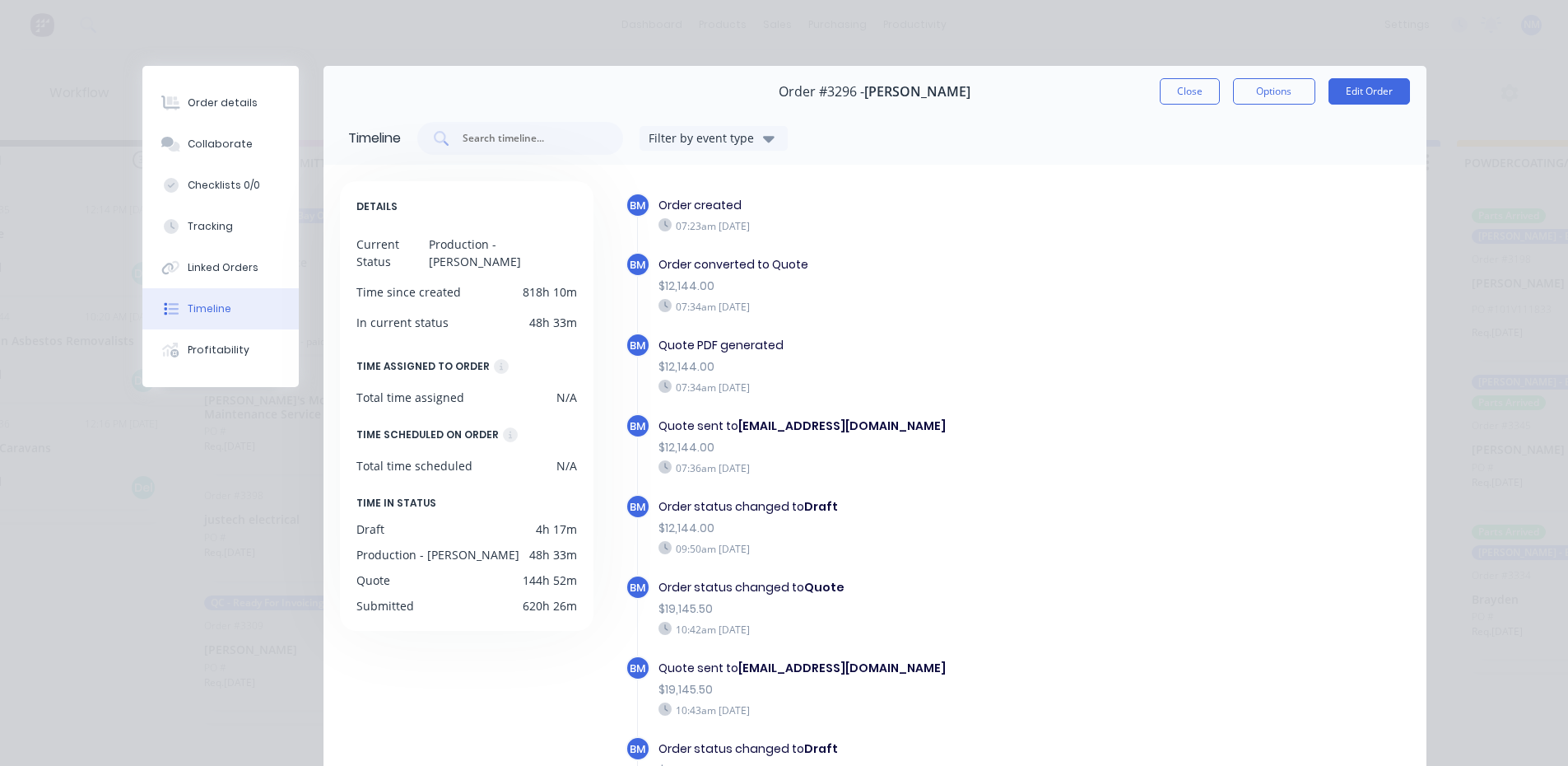
scroll to position [0, 100]
click at [1170, 90] on button "Close" at bounding box center [1189, 91] width 60 height 26
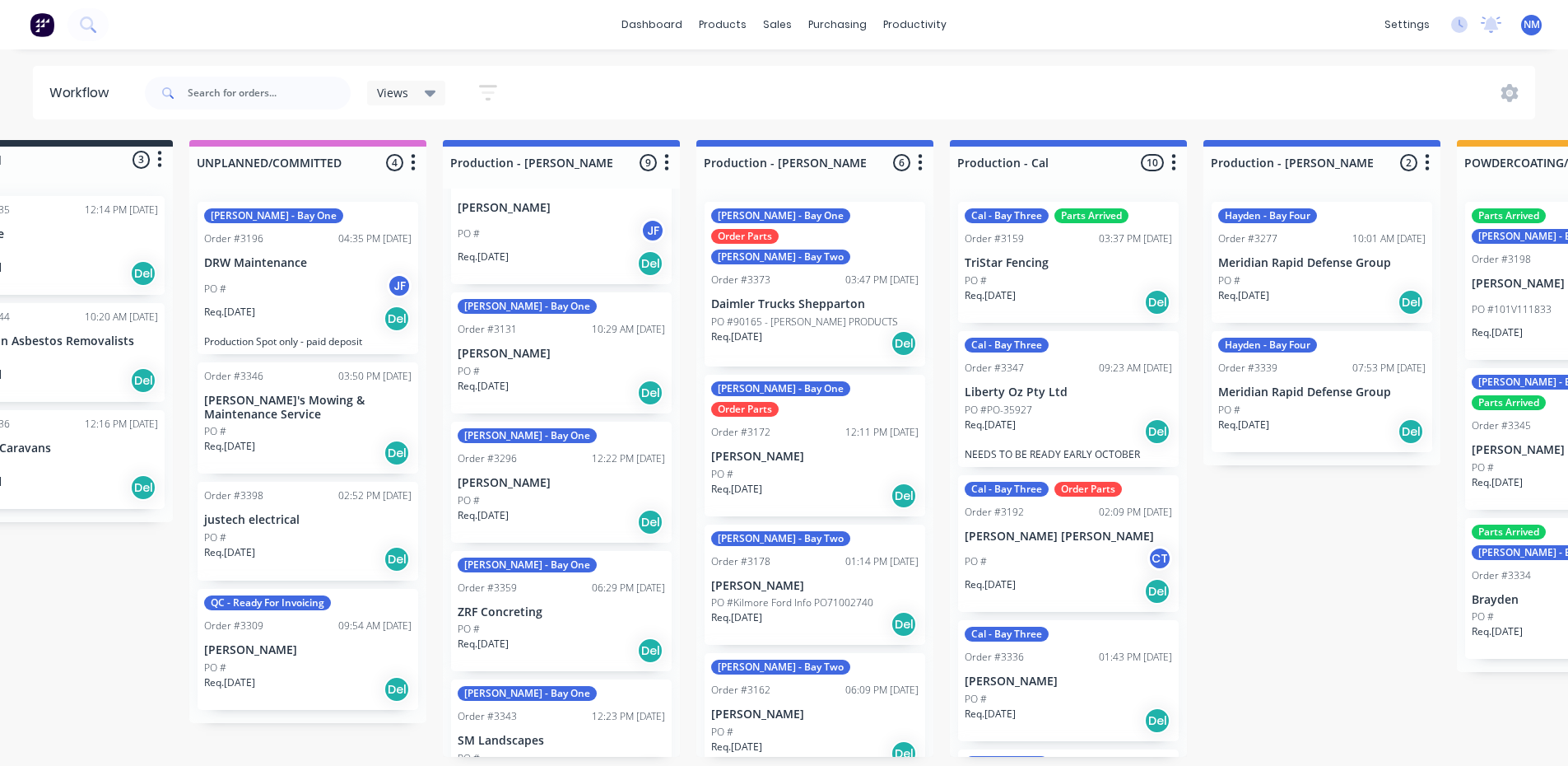
click at [548, 494] on div "PO #" at bounding box center [561, 501] width 208 height 15
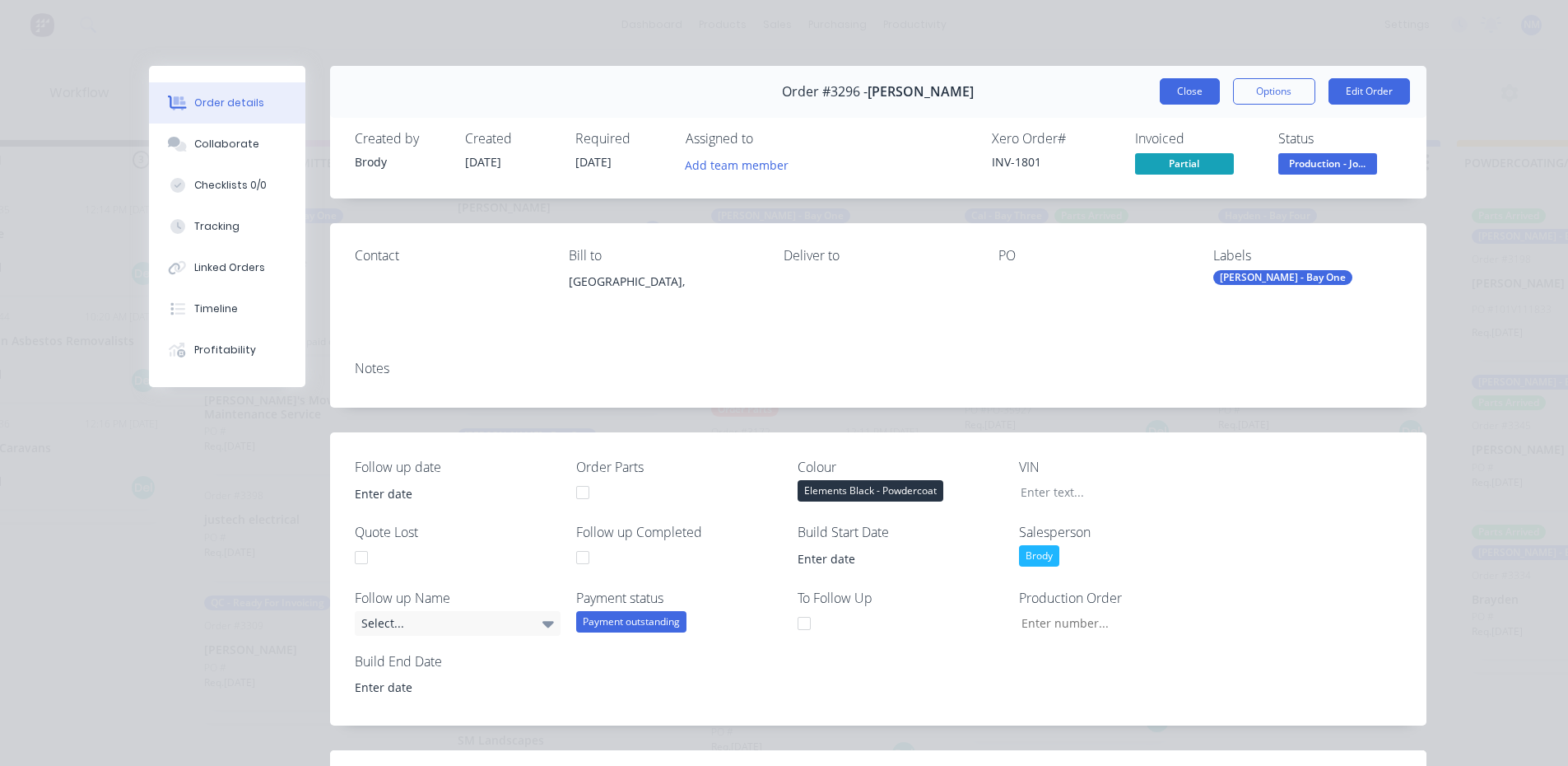
click at [1185, 98] on button "Close" at bounding box center [1189, 91] width 60 height 26
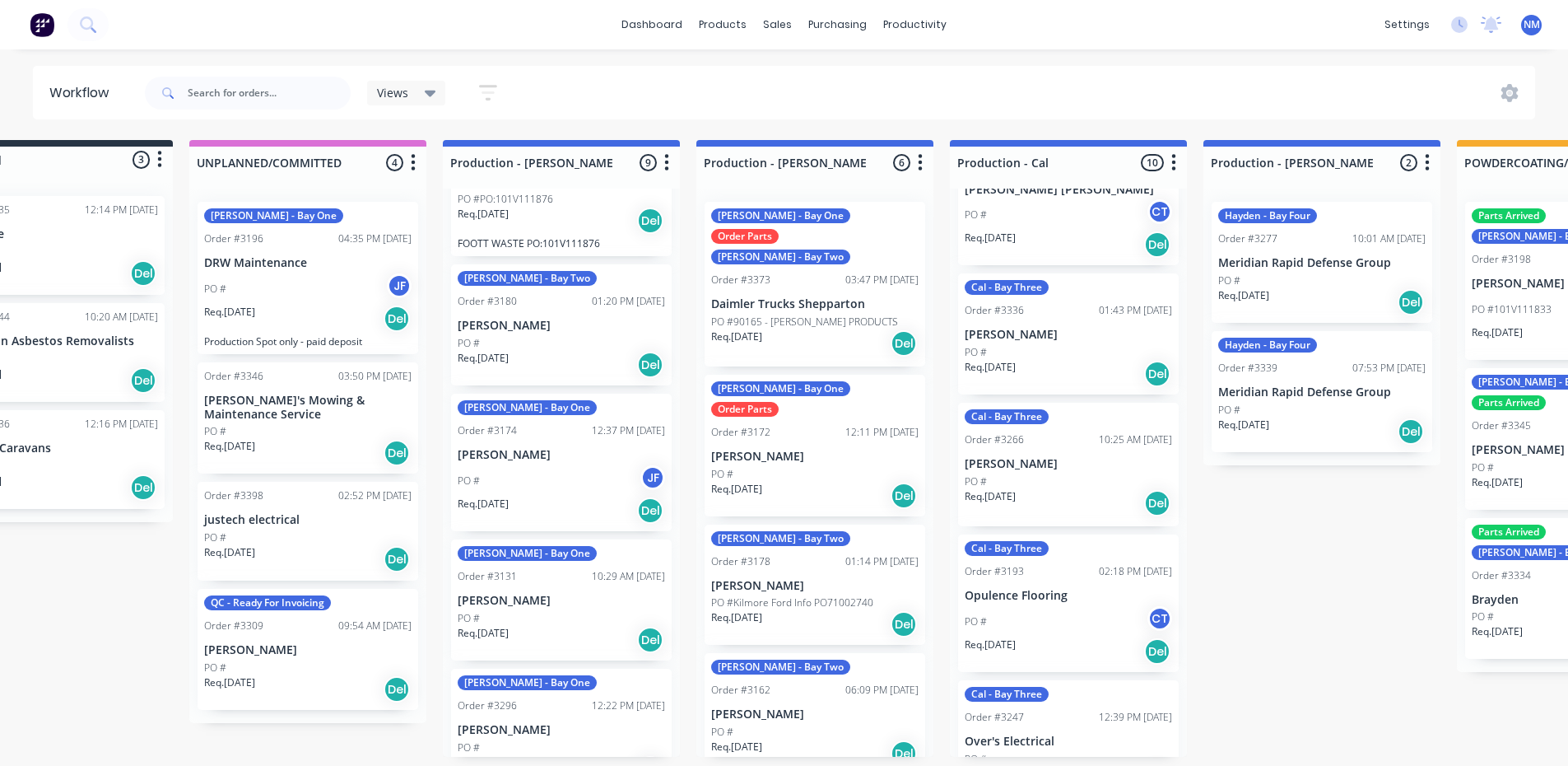
scroll to position [0, 0]
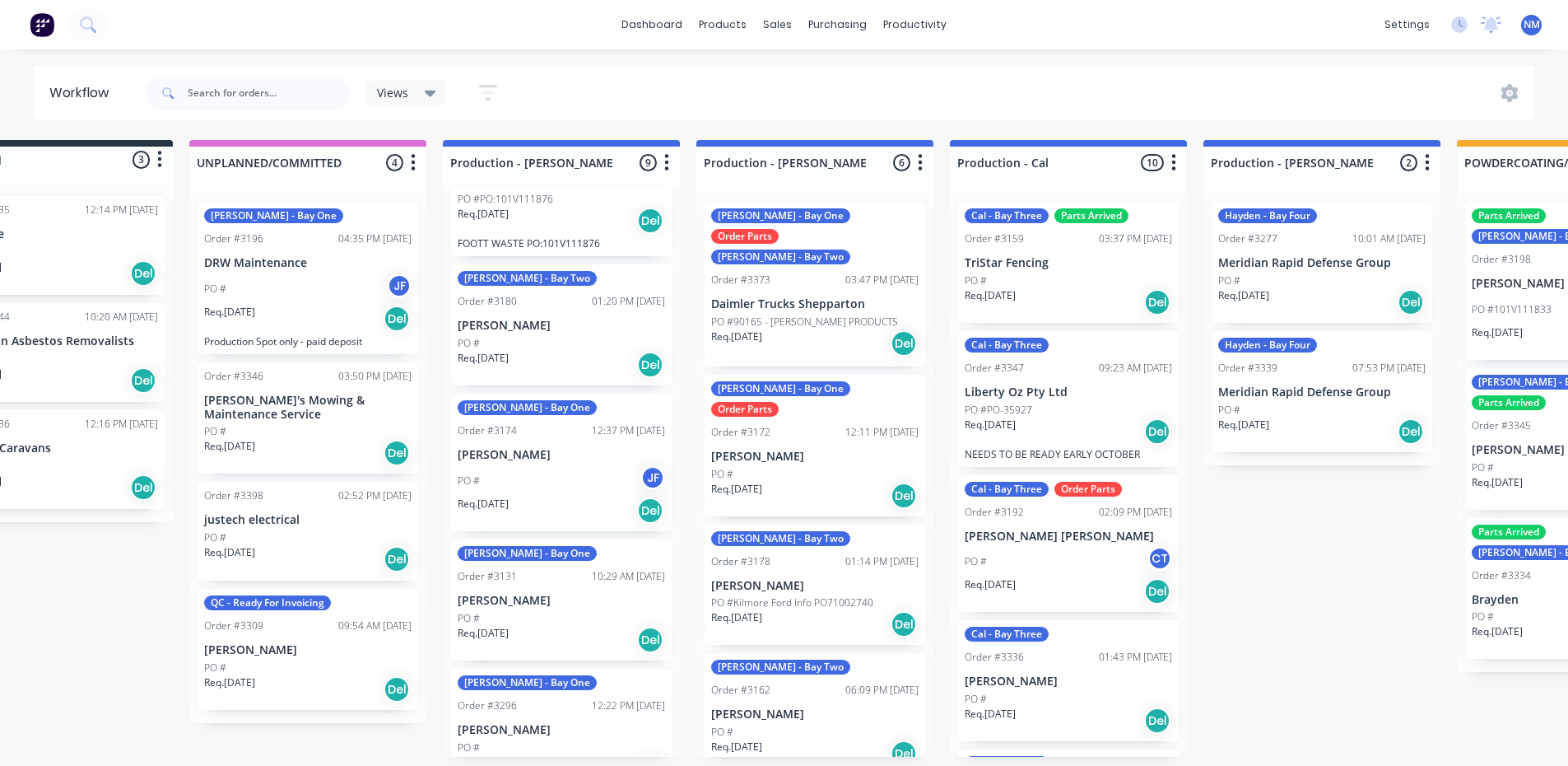
click at [559, 740] on div "PO #" at bounding box center [561, 748] width 208 height 15
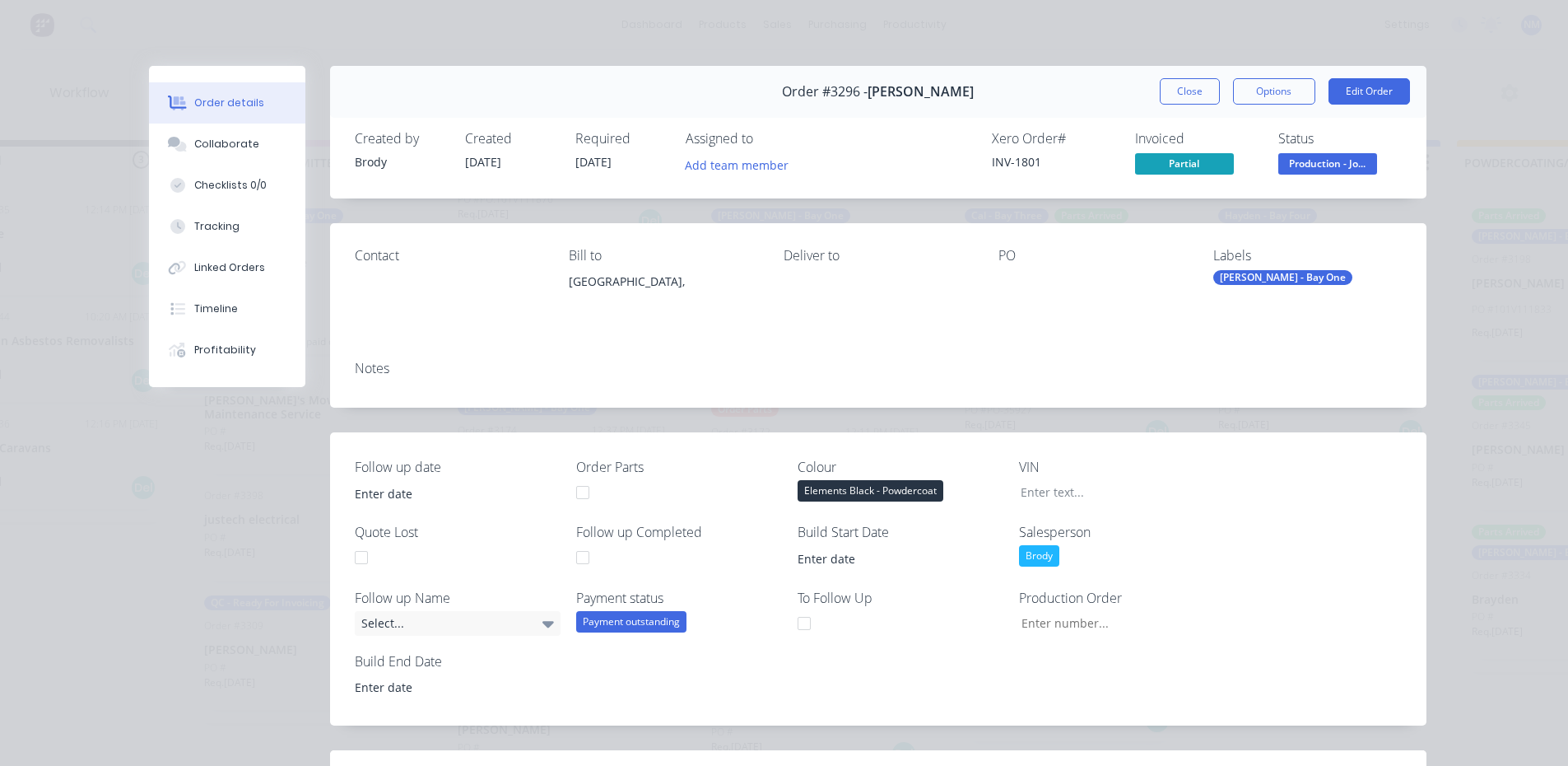
click at [444, 363] on div "Notes" at bounding box center [878, 368] width 1047 height 16
click at [1175, 100] on button "Close" at bounding box center [1189, 91] width 60 height 26
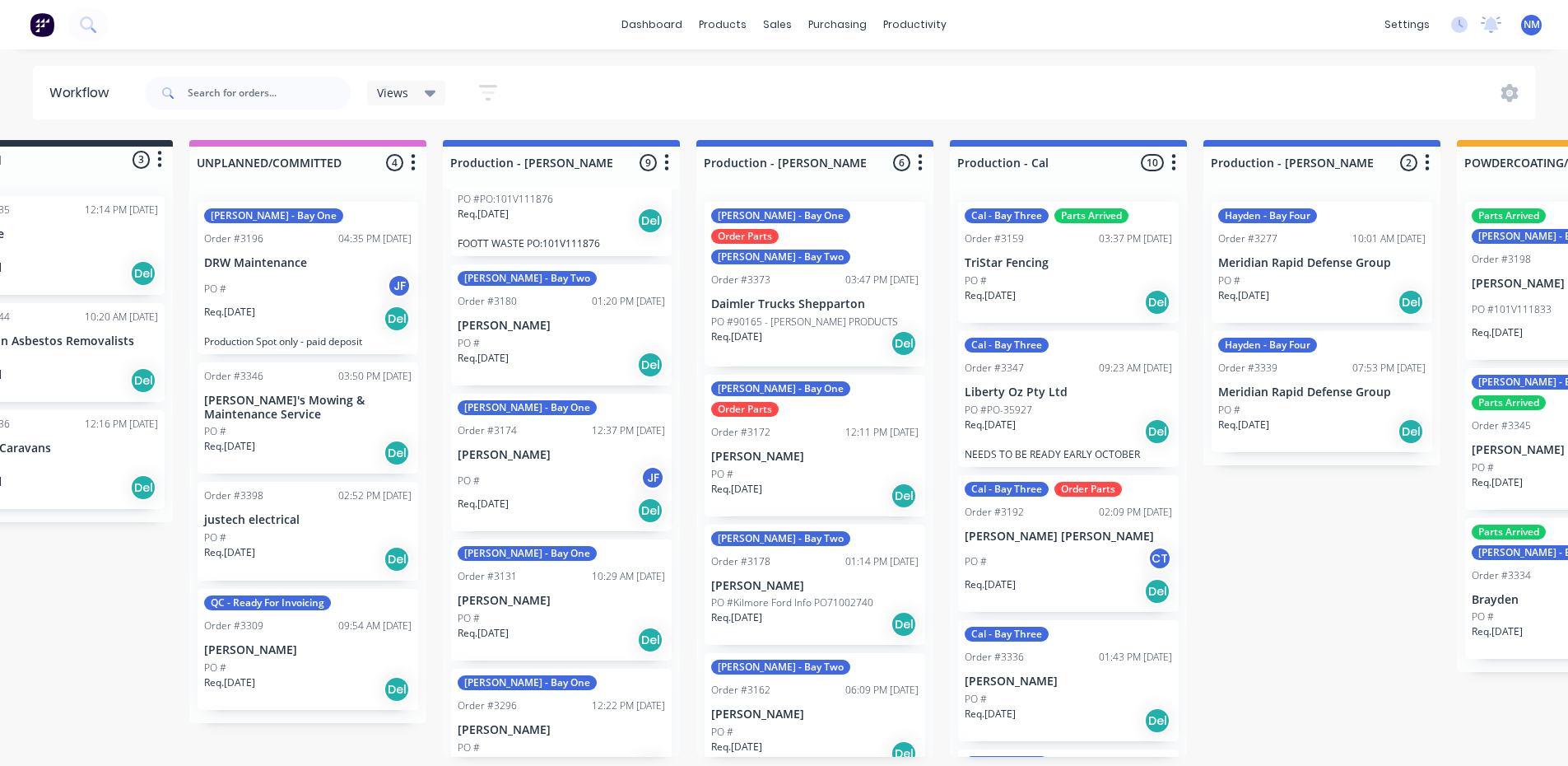
scroll to position [330, 0]
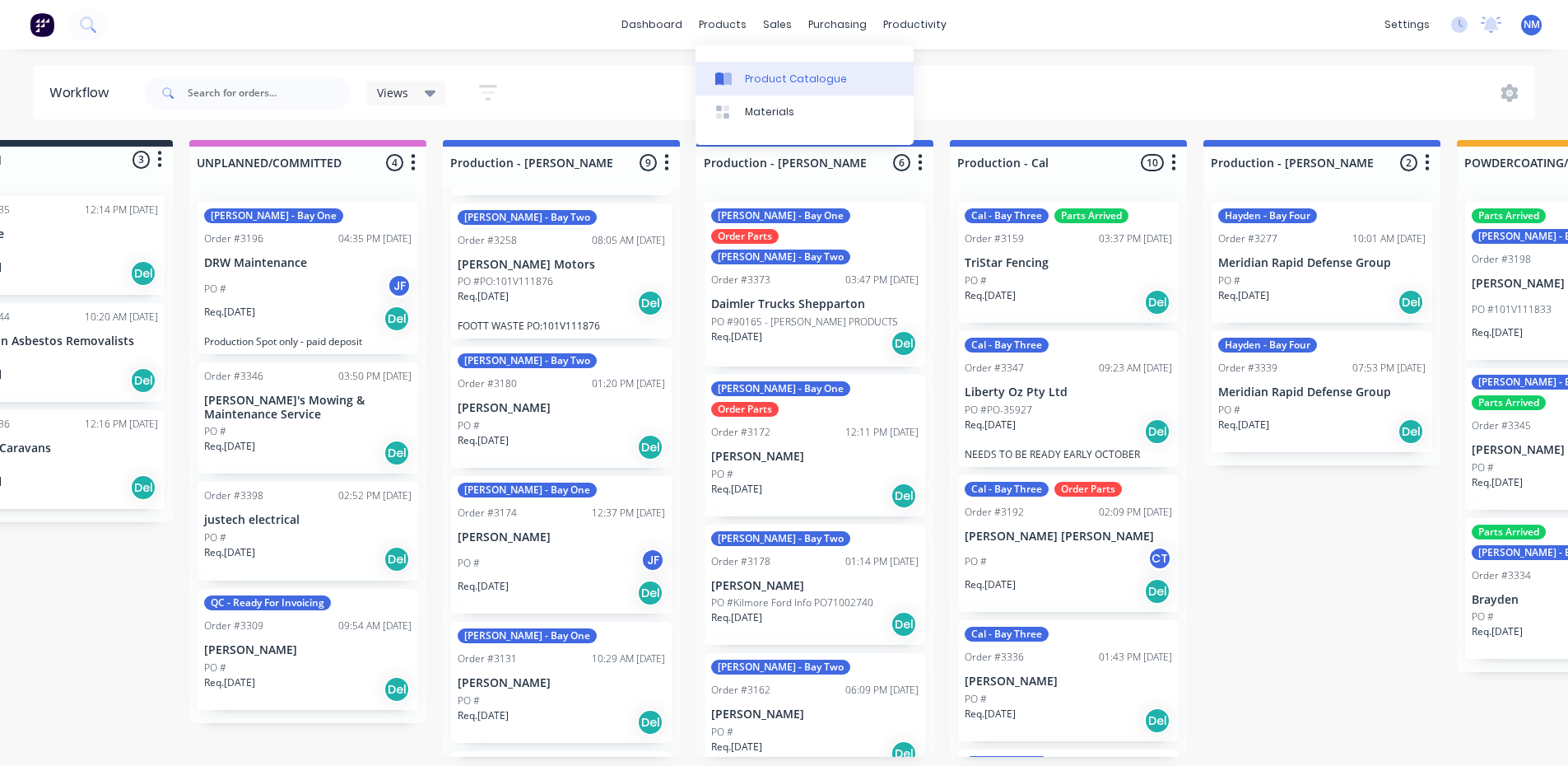
click at [764, 74] on div "Product Catalogue" at bounding box center [795, 79] width 102 height 15
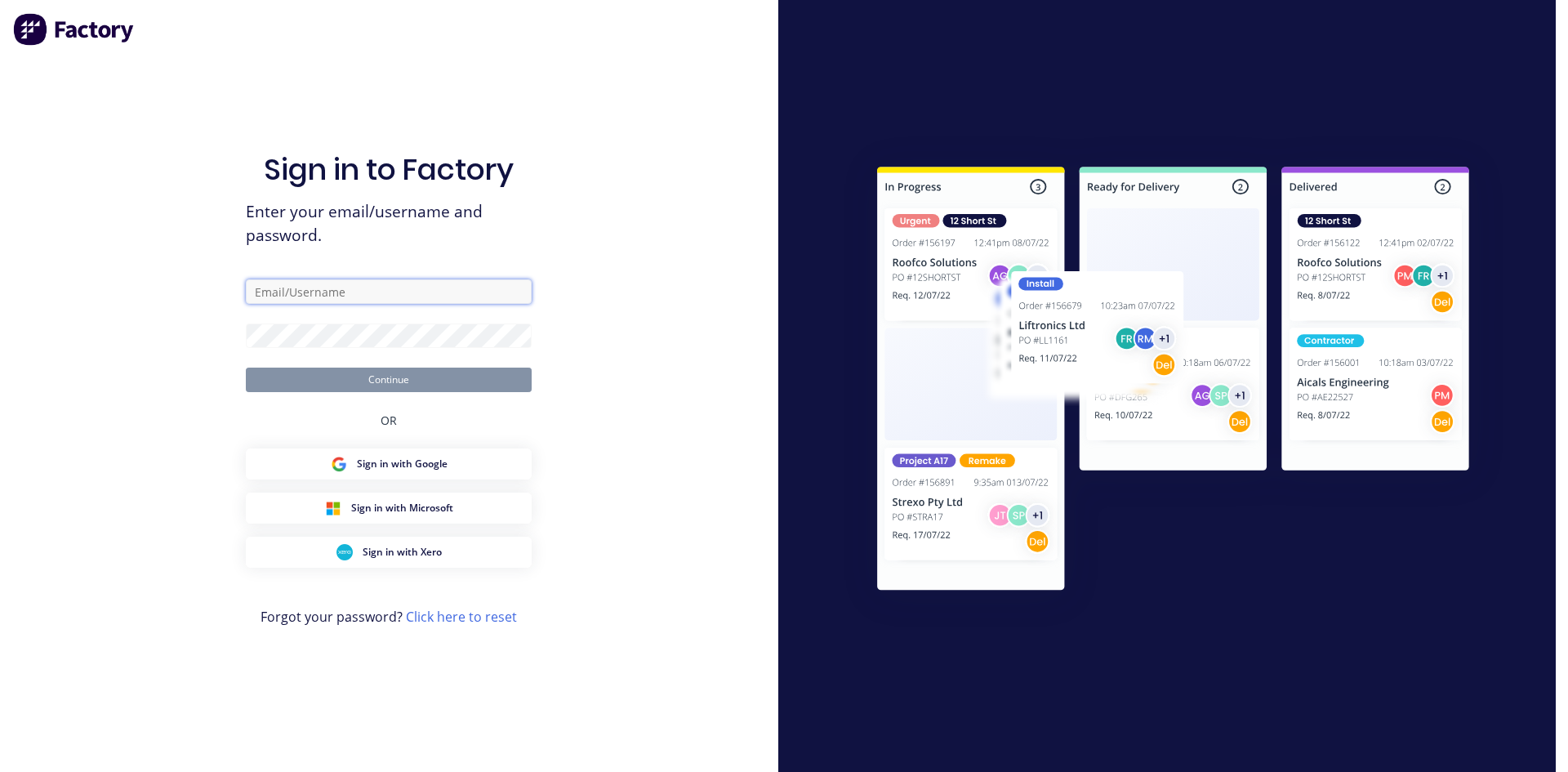
type input "nick@frontlinetrays.com.au"
click at [412, 385] on button "Continue" at bounding box center [389, 379] width 286 height 24
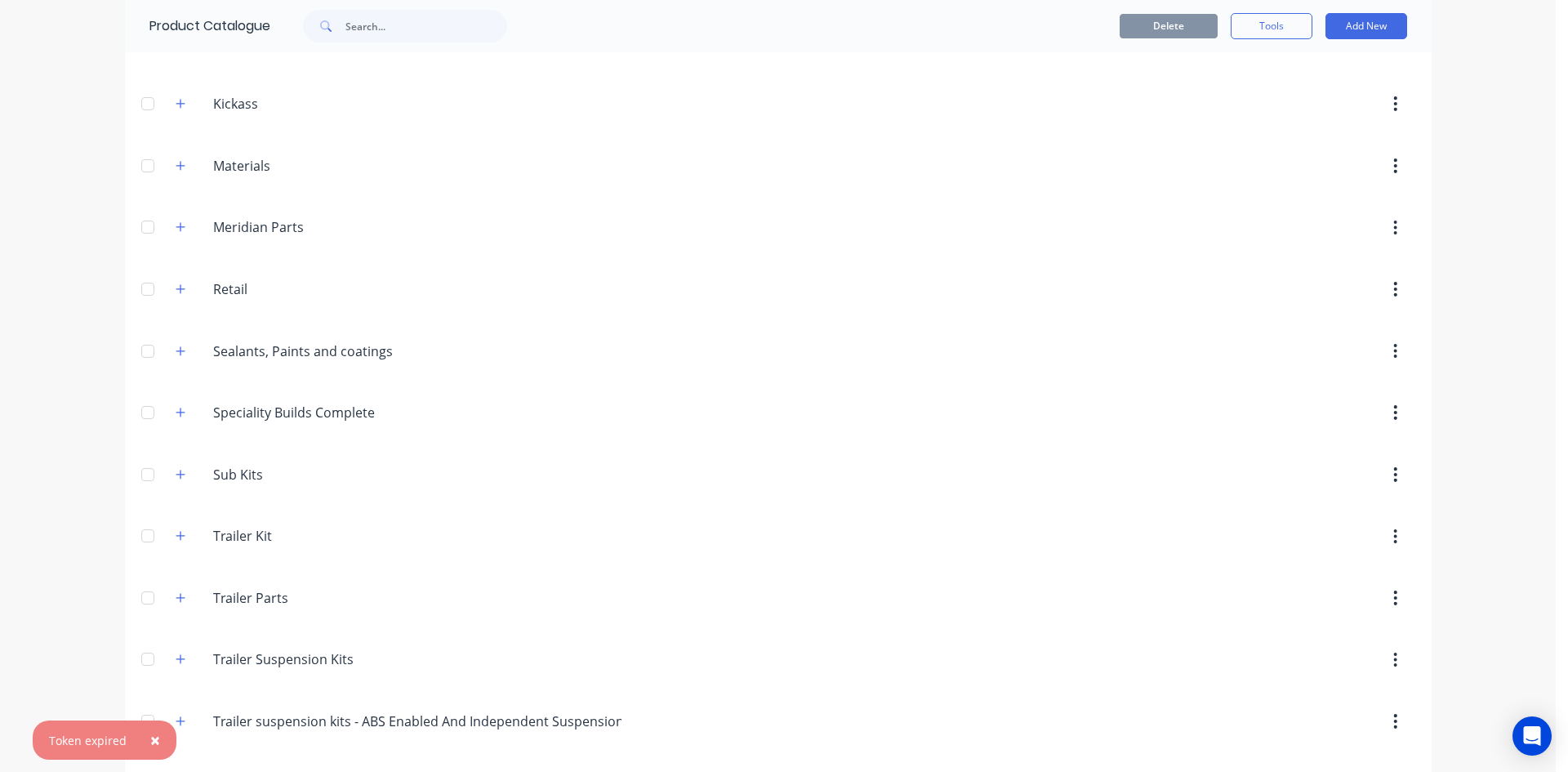
scroll to position [773, 0]
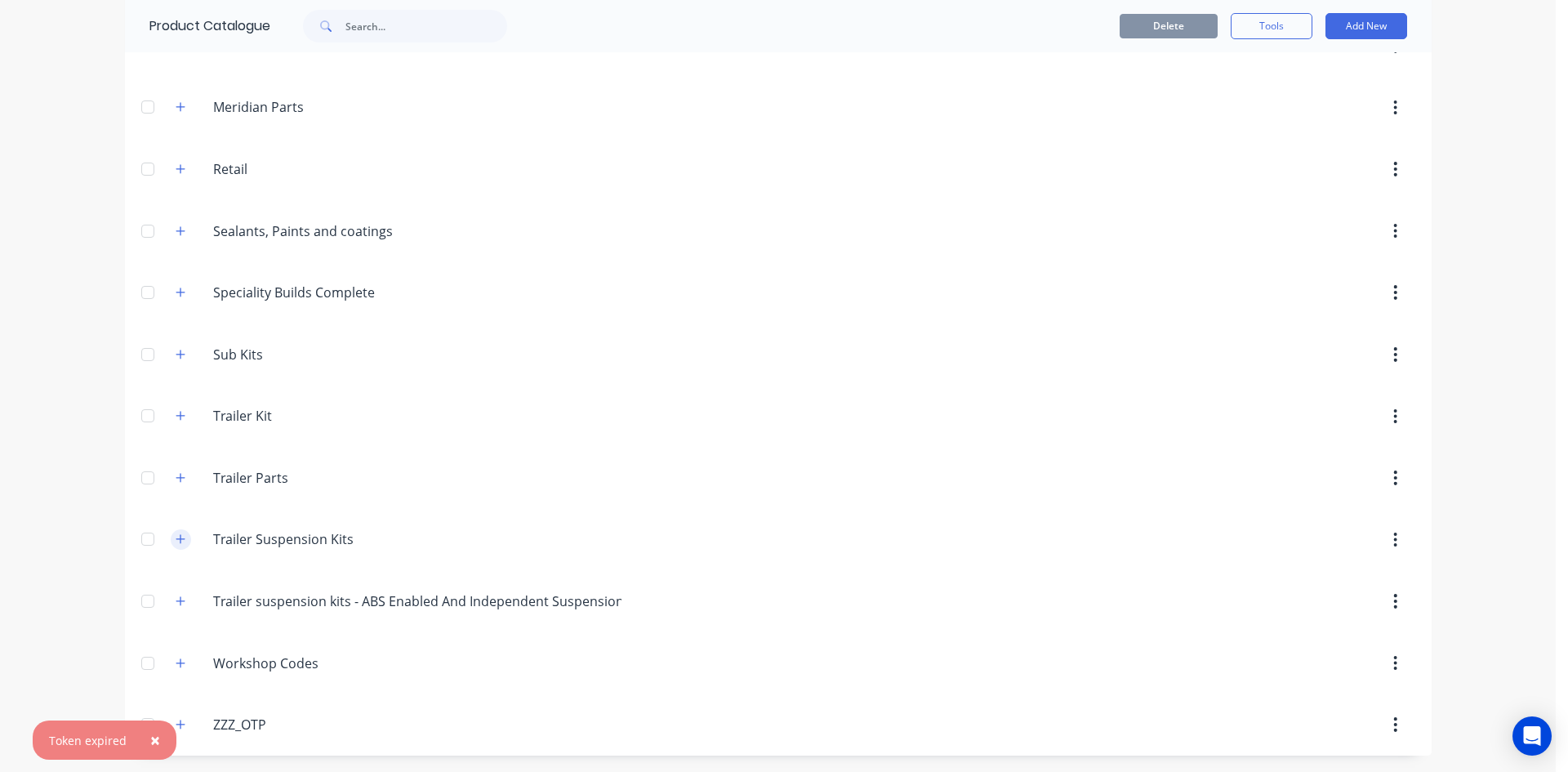
click at [177, 536] on icon "button" at bounding box center [181, 539] width 10 height 12
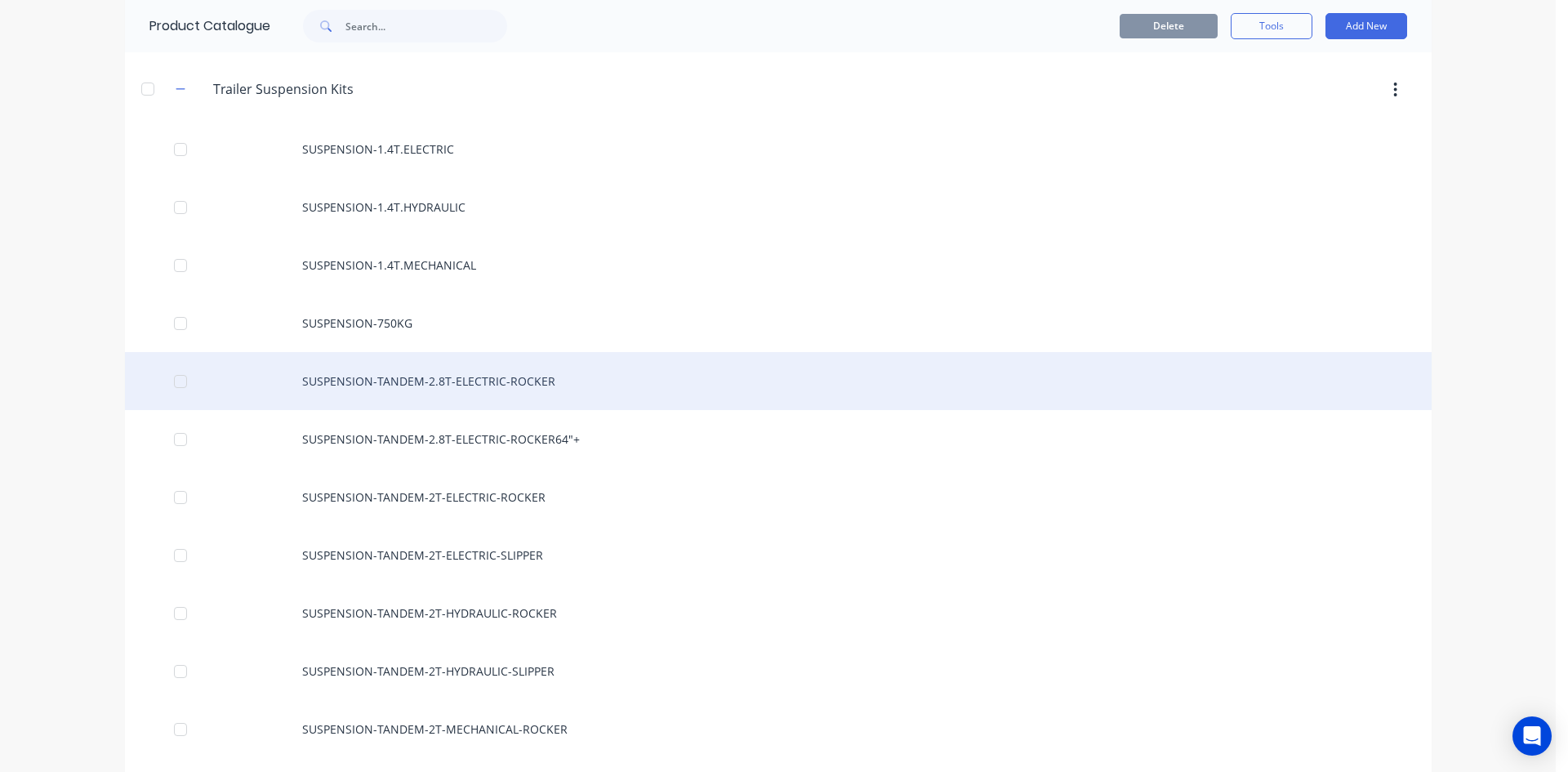
scroll to position [1263, 0]
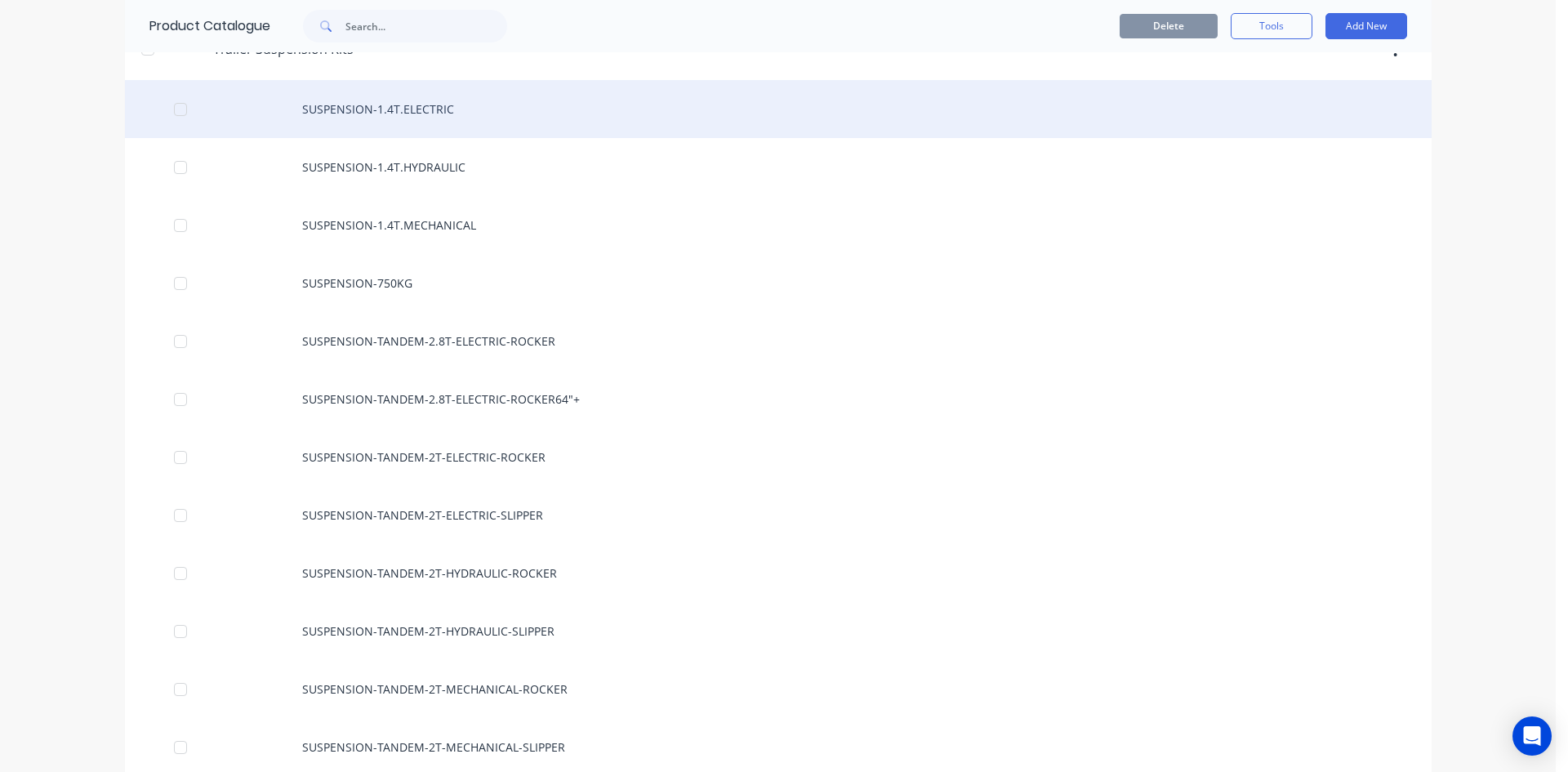
click at [430, 104] on div "SUSPENSION-1.4T.ELECTRIC" at bounding box center [778, 109] width 1307 height 58
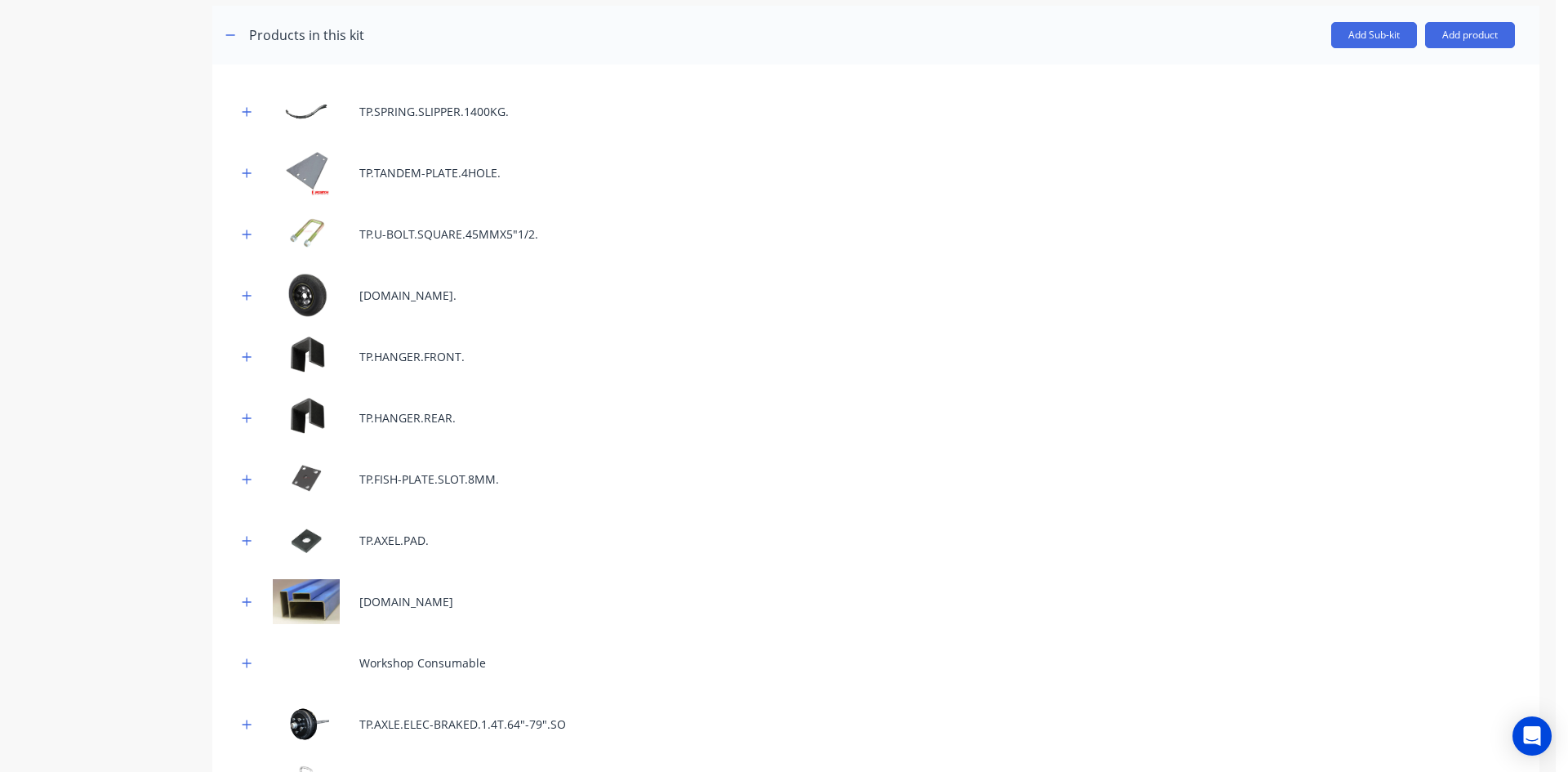
scroll to position [245, 0]
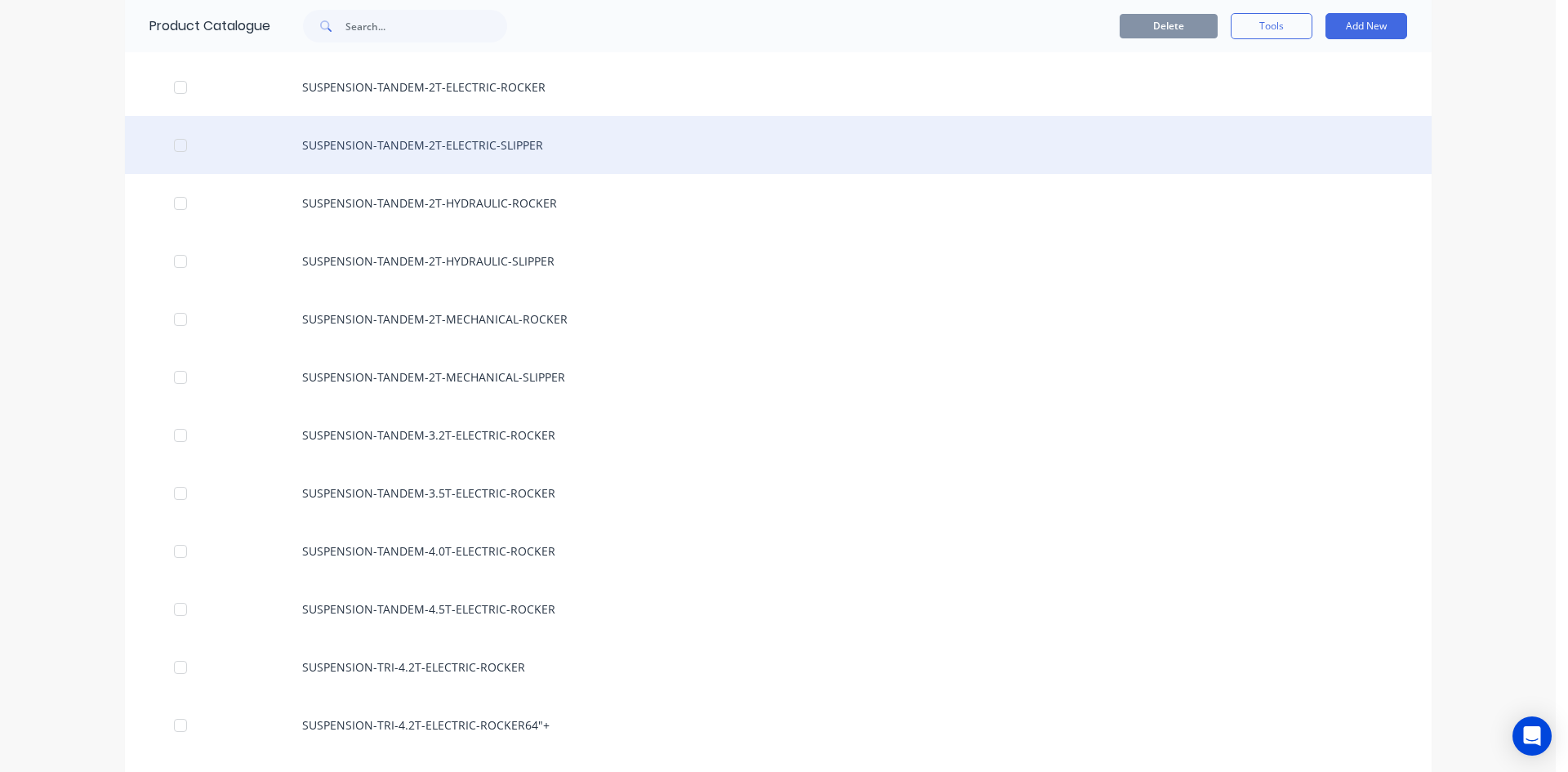
scroll to position [1552, 0]
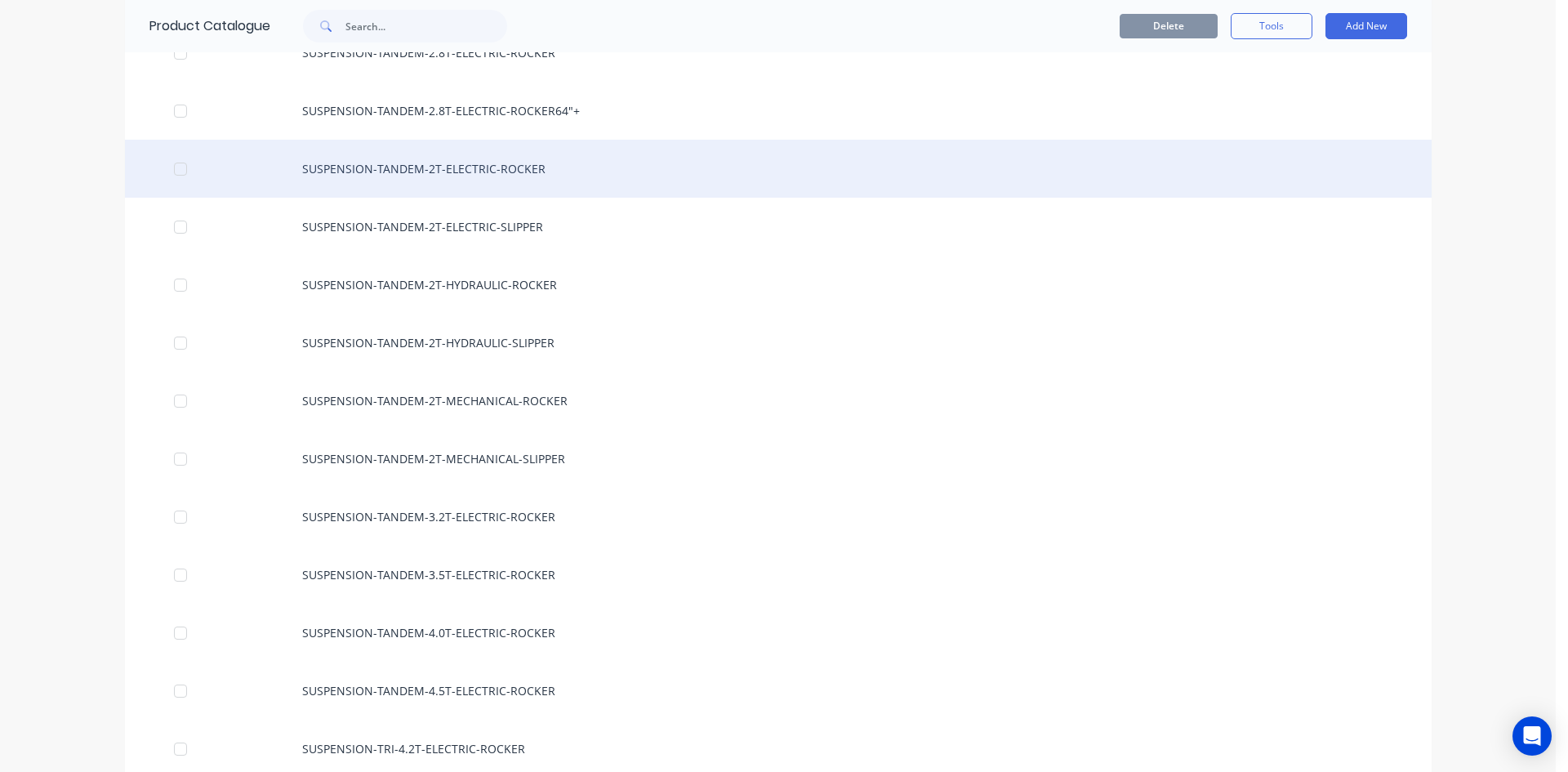
click at [520, 178] on div "SUSPENSION-TANDEM-2T-ELECTRIC-ROCKER" at bounding box center [778, 168] width 1307 height 58
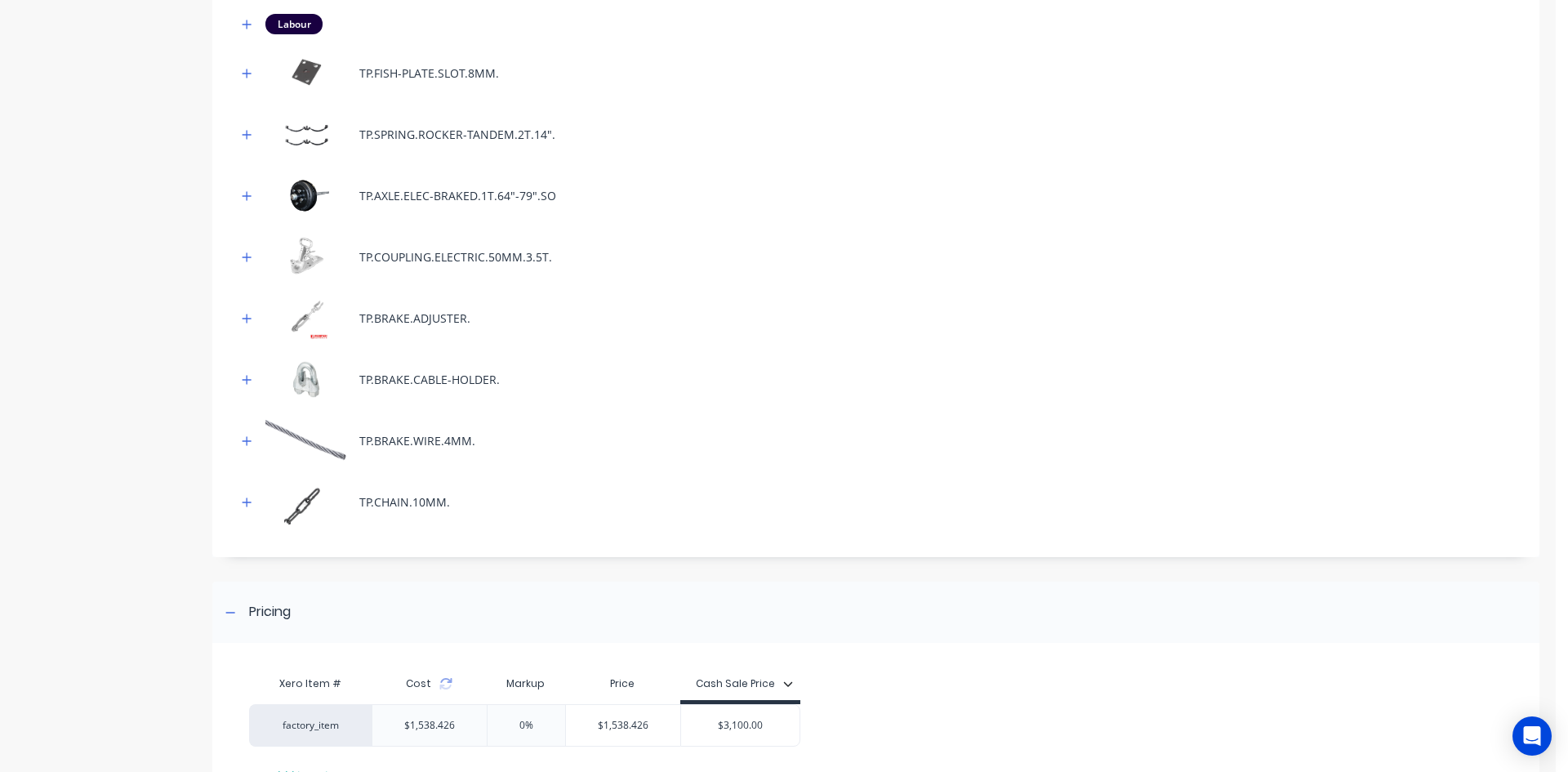
scroll to position [1014, 0]
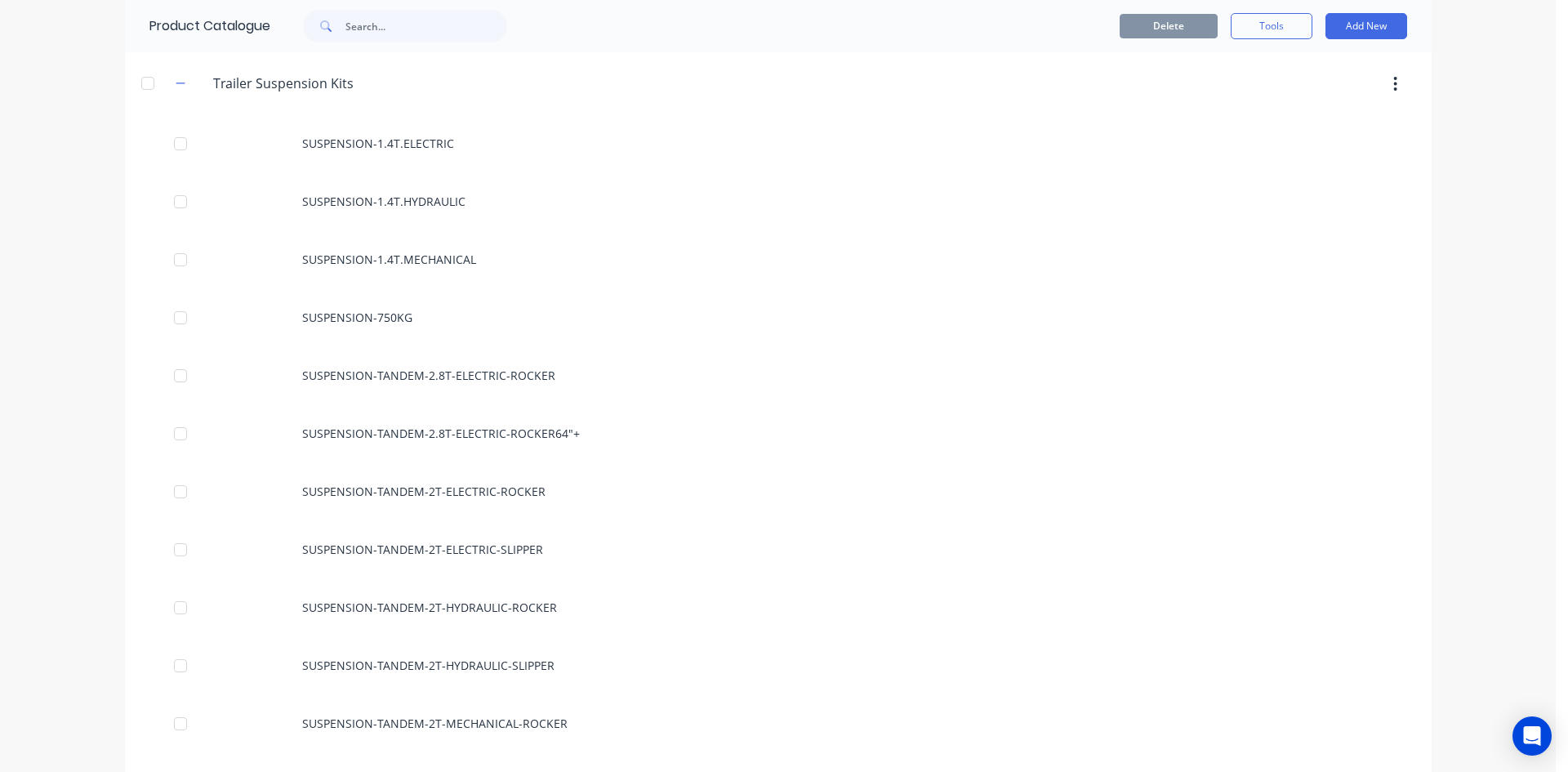
scroll to position [1388, 0]
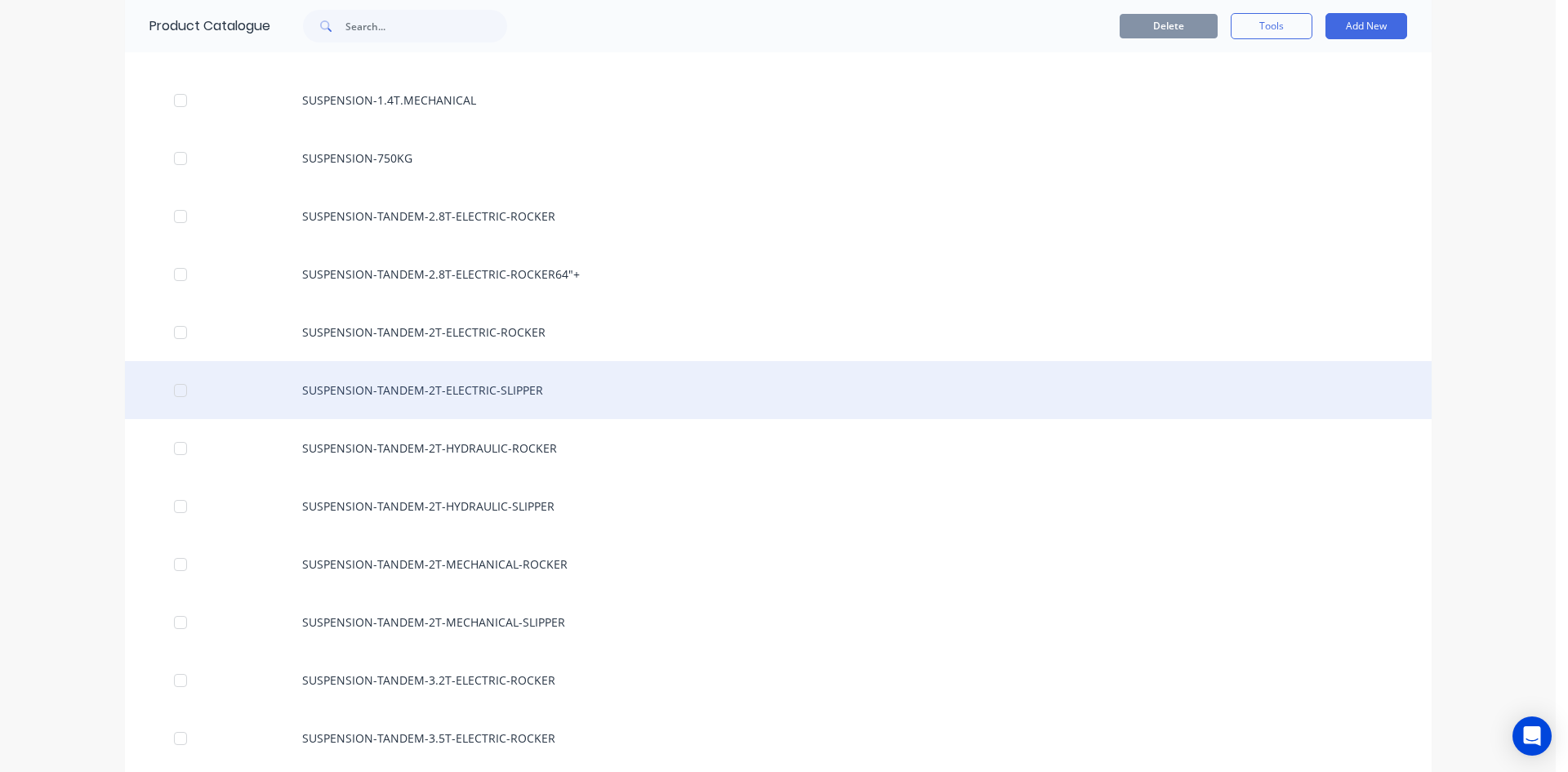
click at [497, 388] on div "SUSPENSION-TANDEM-2T-ELECTRIC-SLIPPER" at bounding box center [778, 390] width 1307 height 58
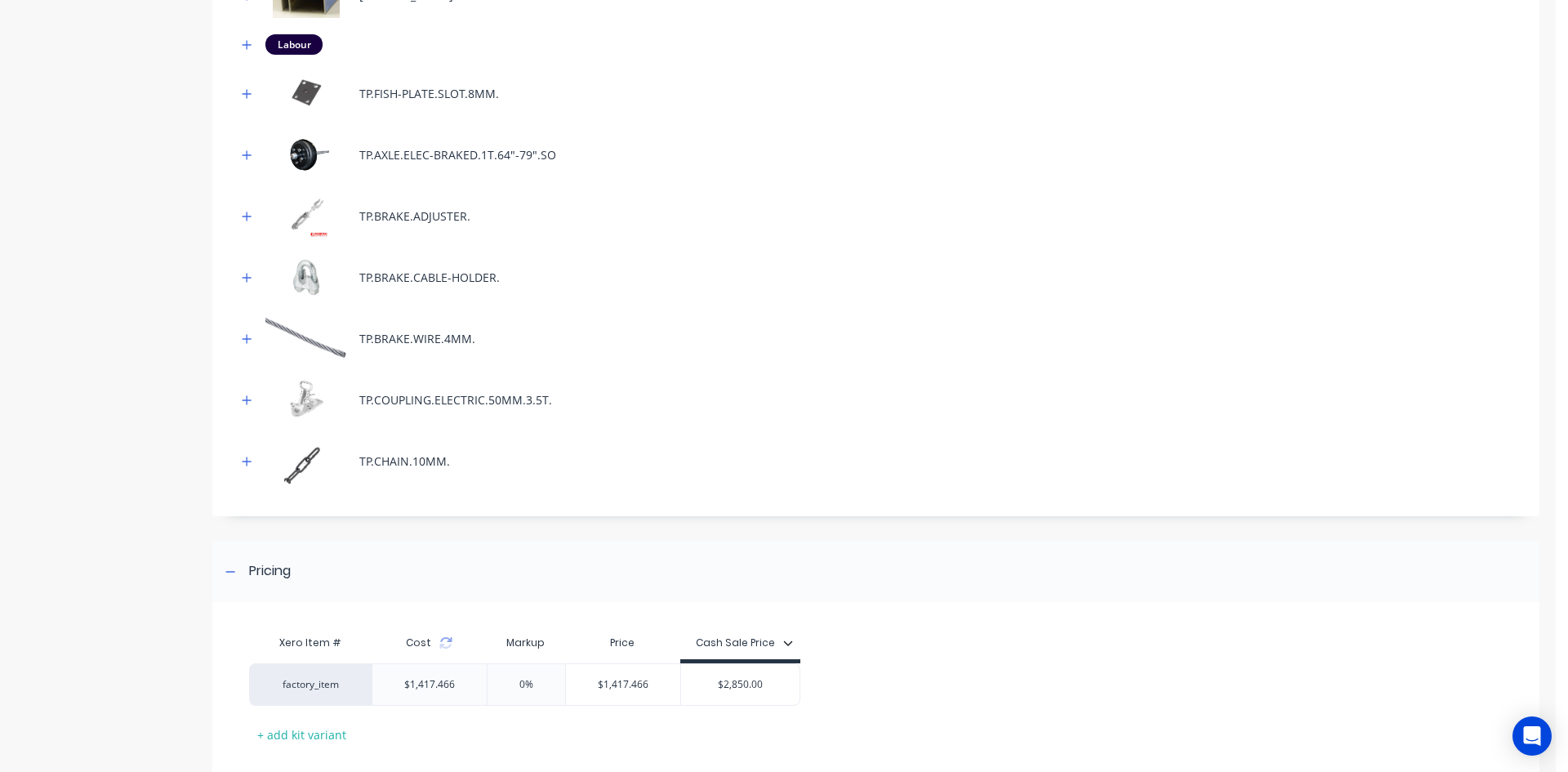
scroll to position [1198, 0]
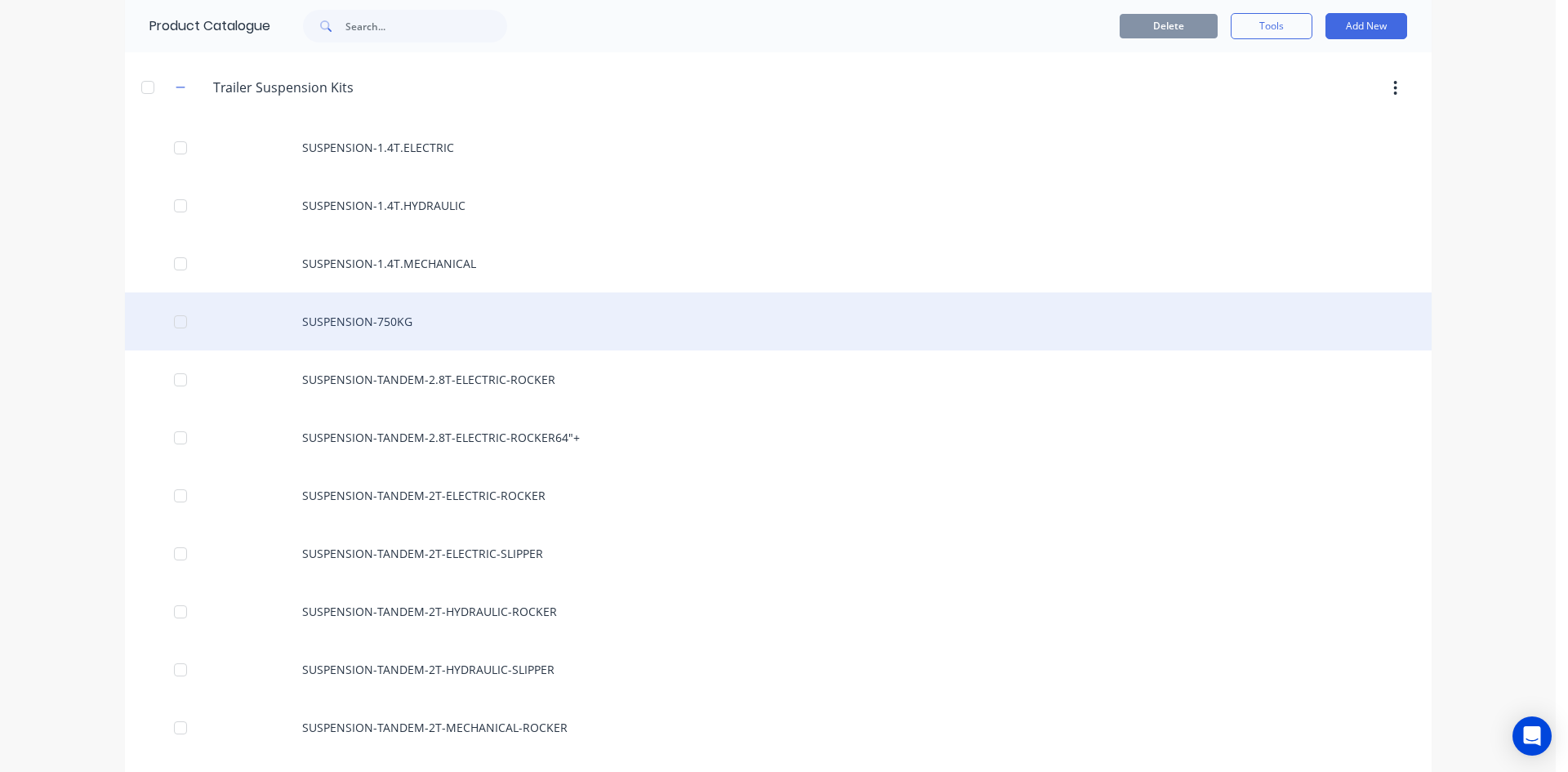
scroll to position [1633, 0]
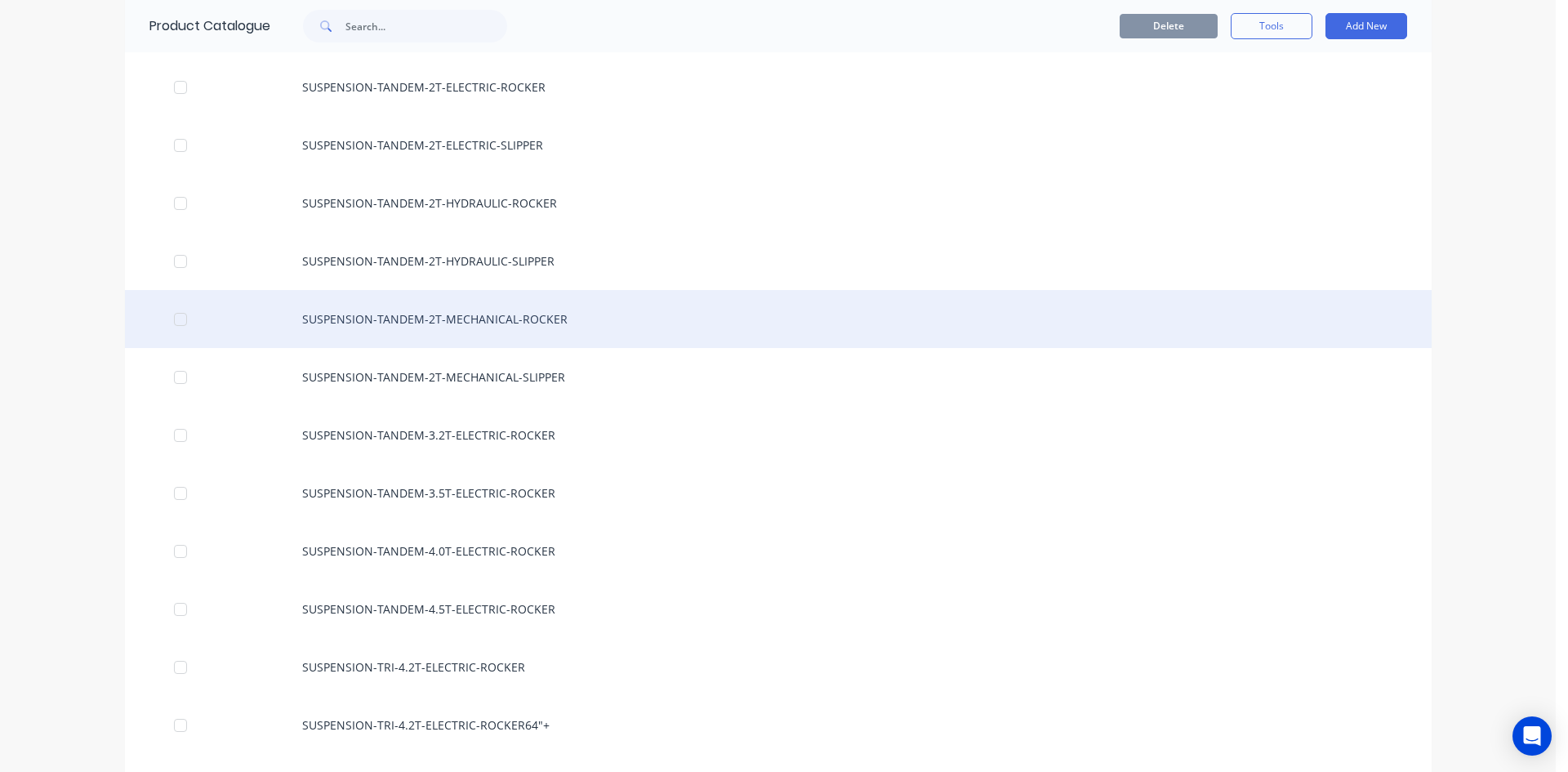
click at [526, 317] on div "SUSPENSION-TANDEM-2T-MECHANICAL-ROCKER" at bounding box center [778, 319] width 1307 height 58
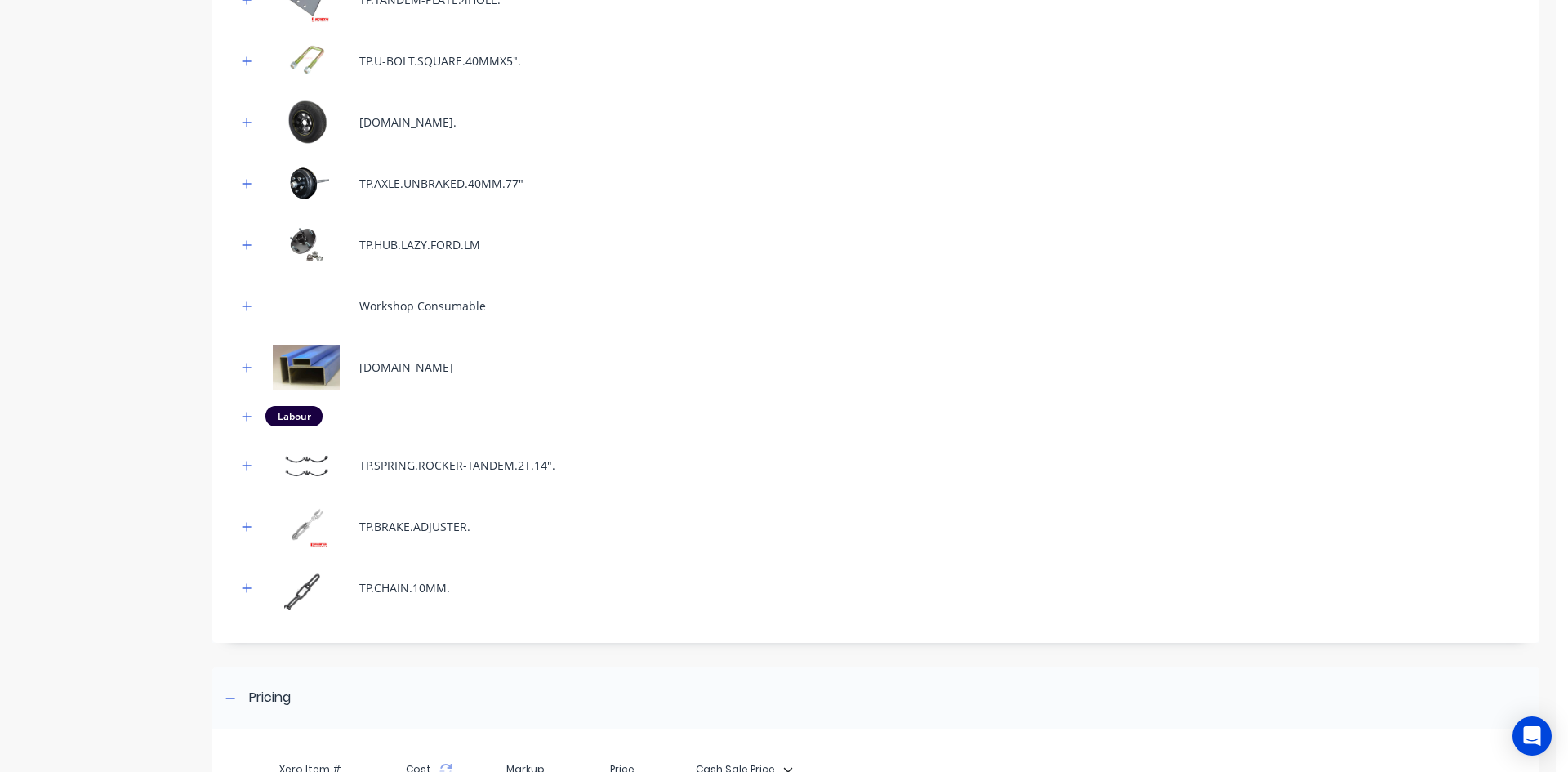
scroll to position [898, 0]
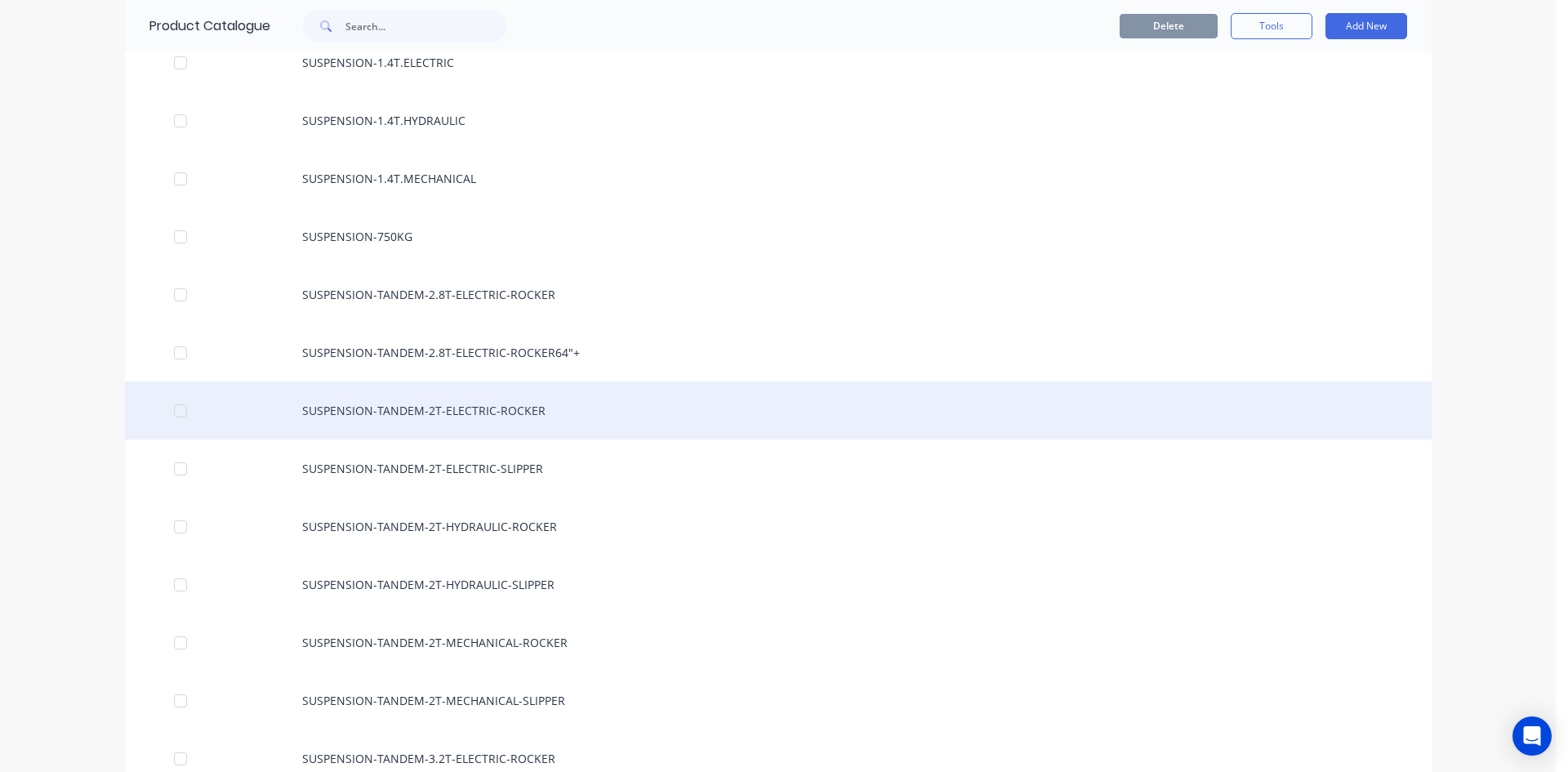
scroll to position [1388, 0]
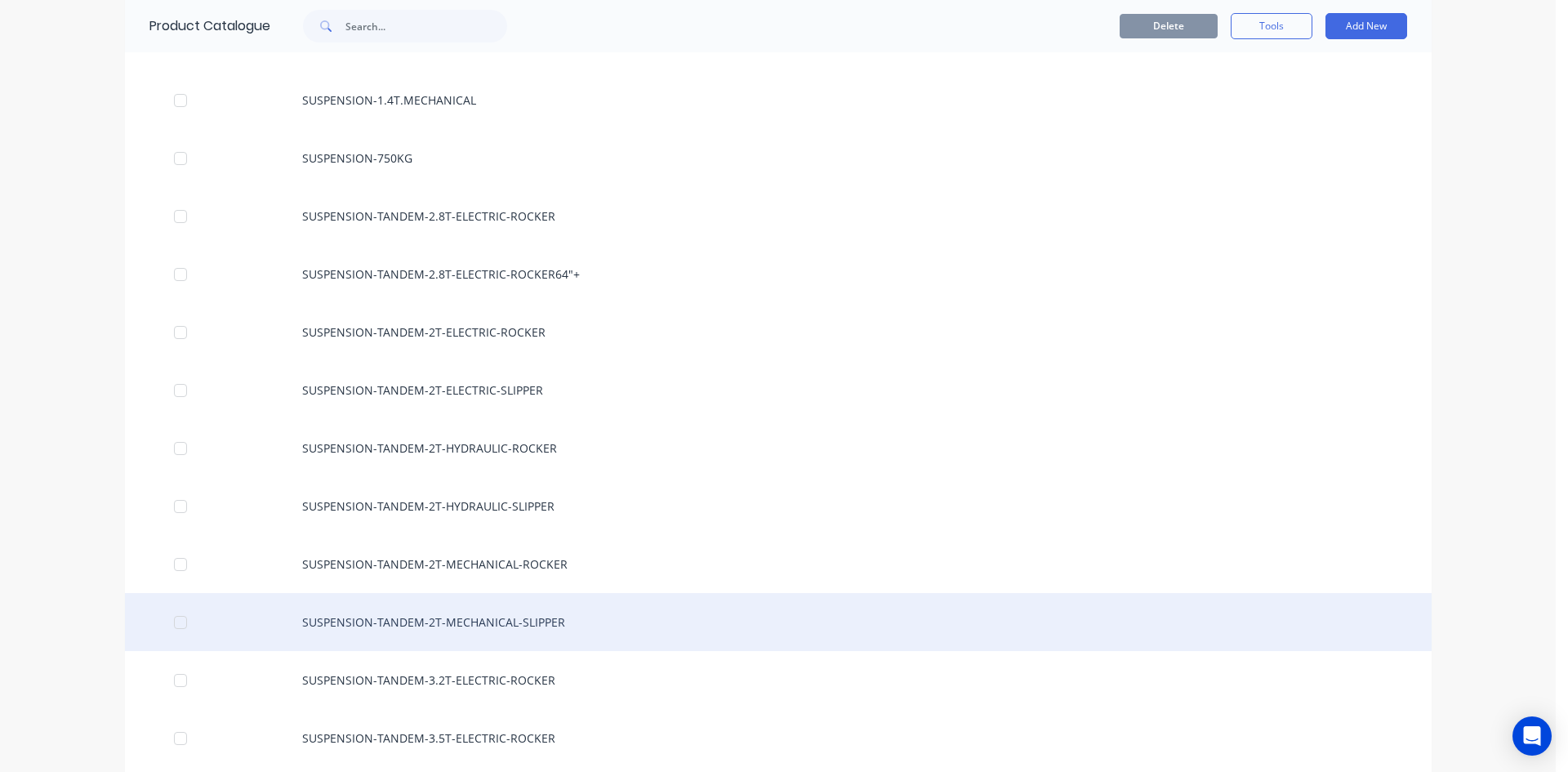
click at [570, 635] on div "SUSPENSION-TANDEM-2T-MECHANICAL-SLIPPER" at bounding box center [778, 622] width 1307 height 58
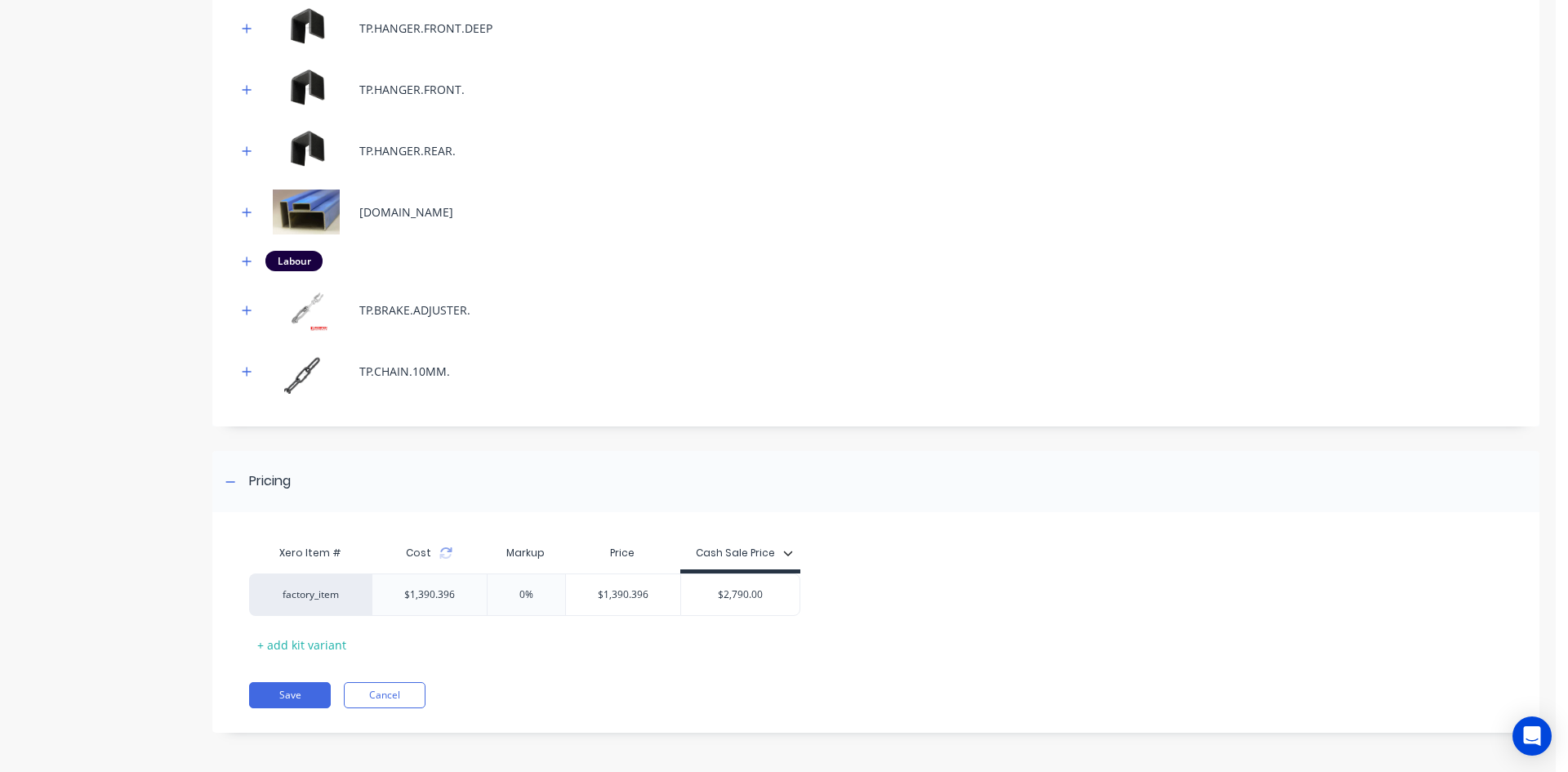
scroll to position [1136, 0]
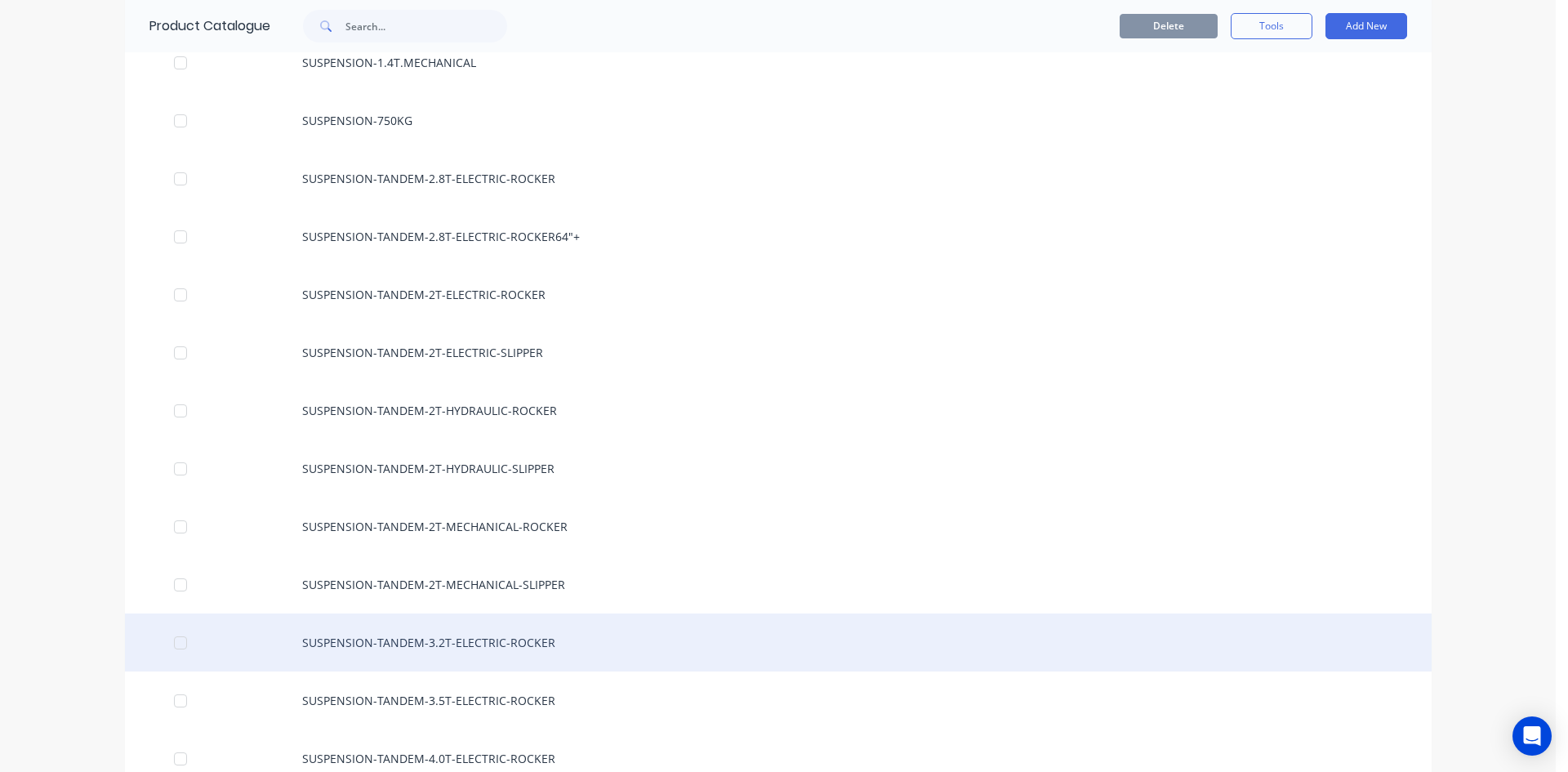
scroll to position [1388, 0]
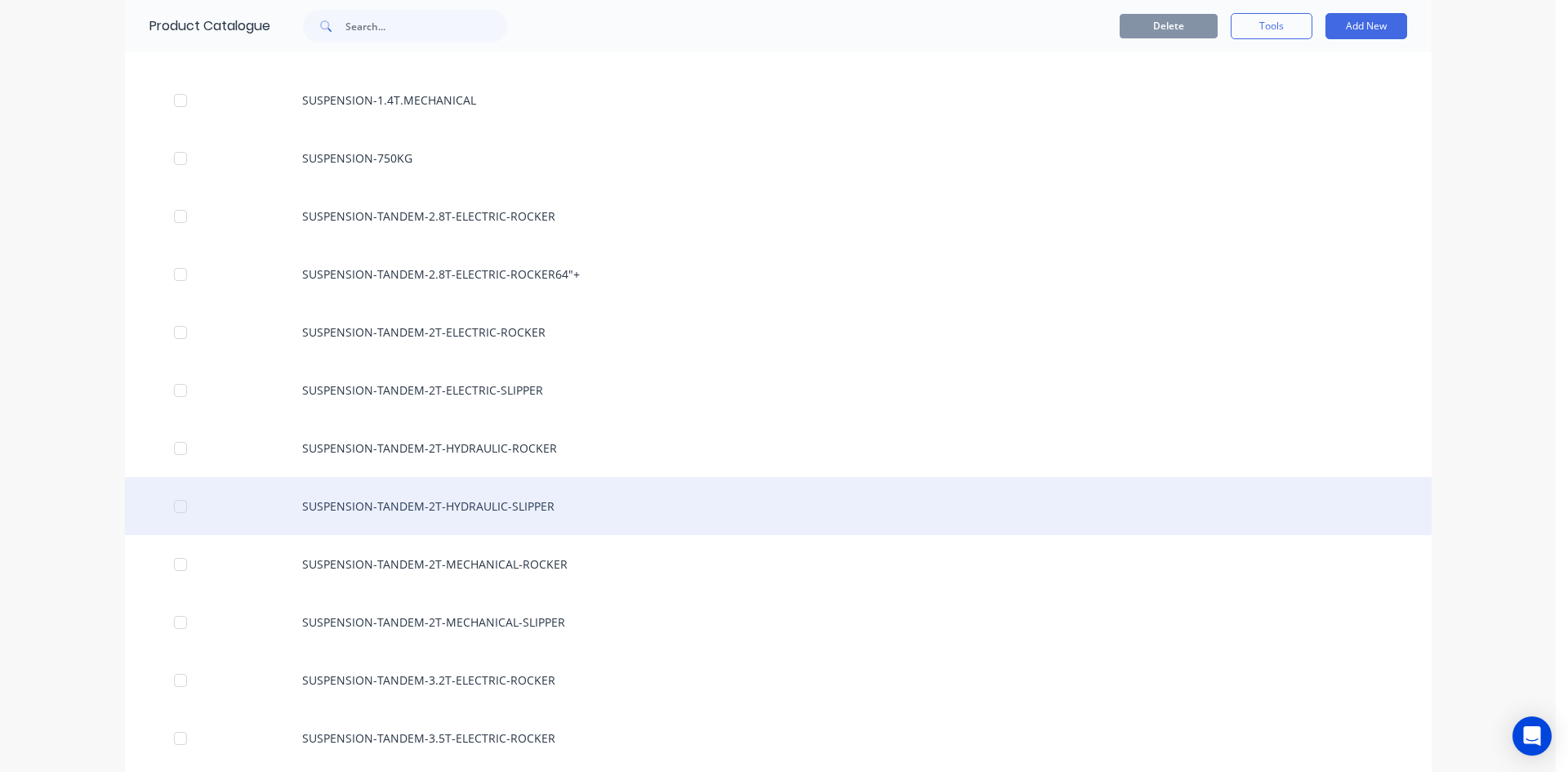
click at [551, 501] on div "SUSPENSION-TANDEM-2T-HYDRAULIC-SLIPPER" at bounding box center [778, 506] width 1307 height 58
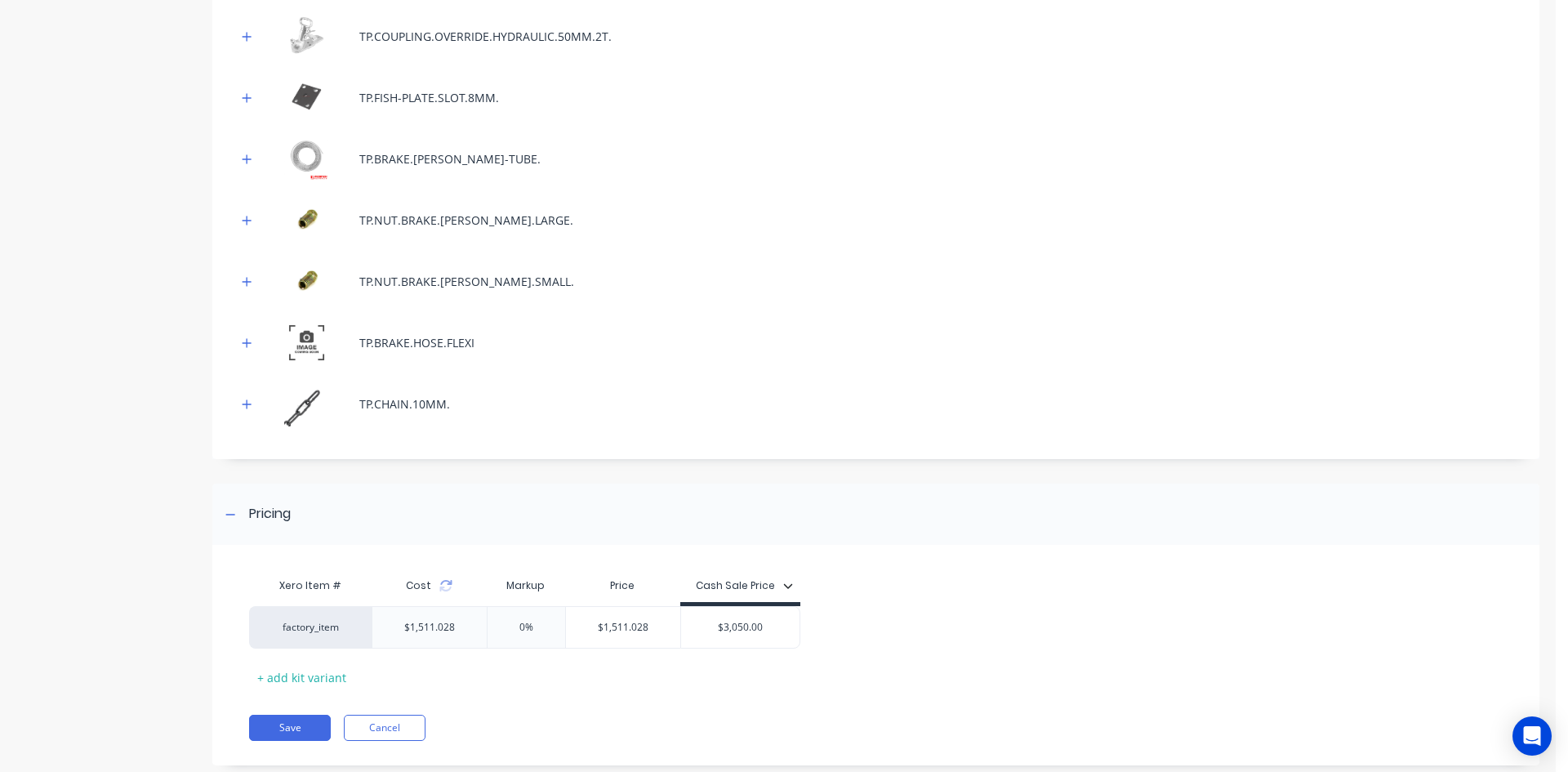
scroll to position [1259, 0]
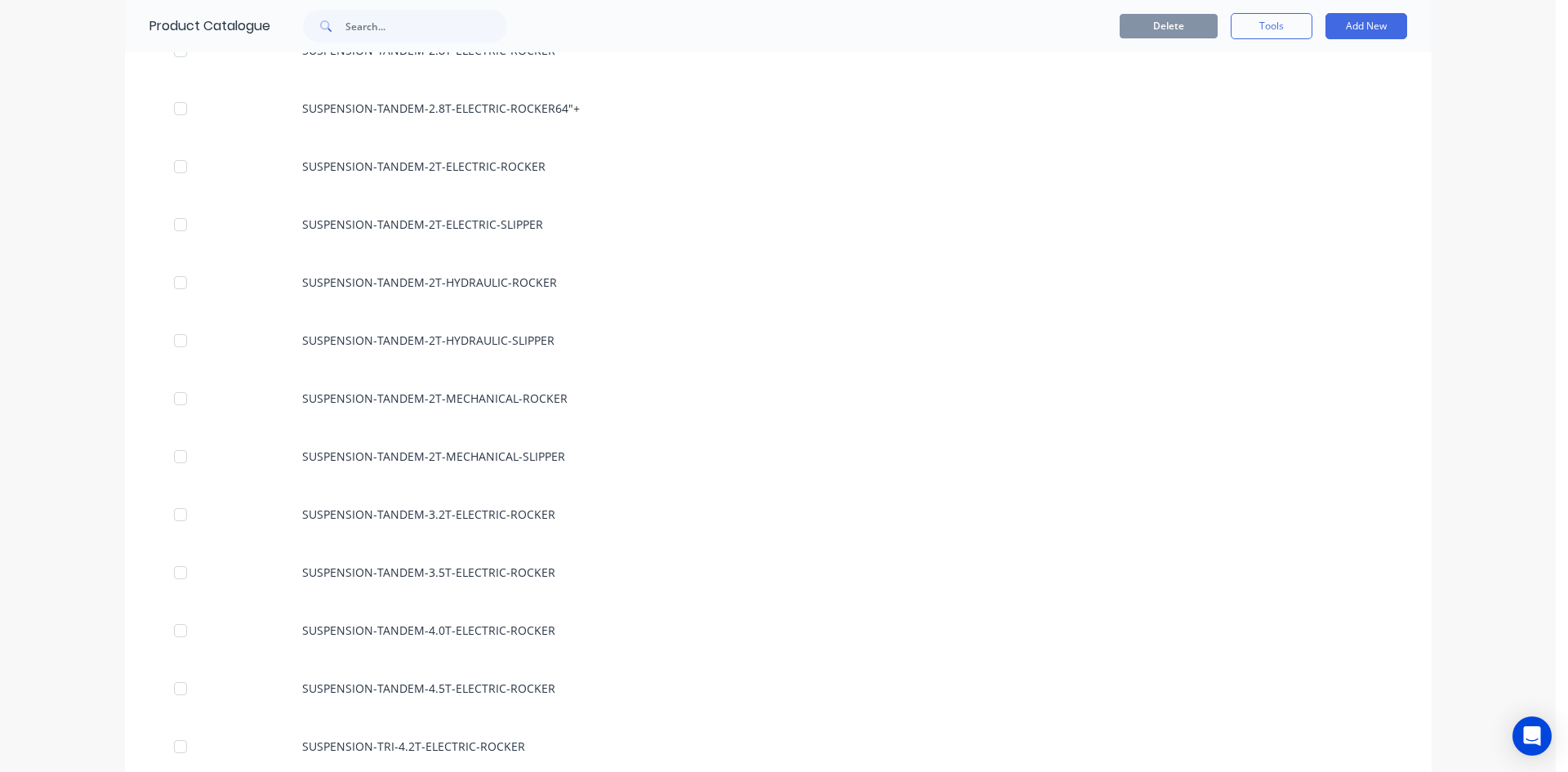
scroll to position [1552, 0]
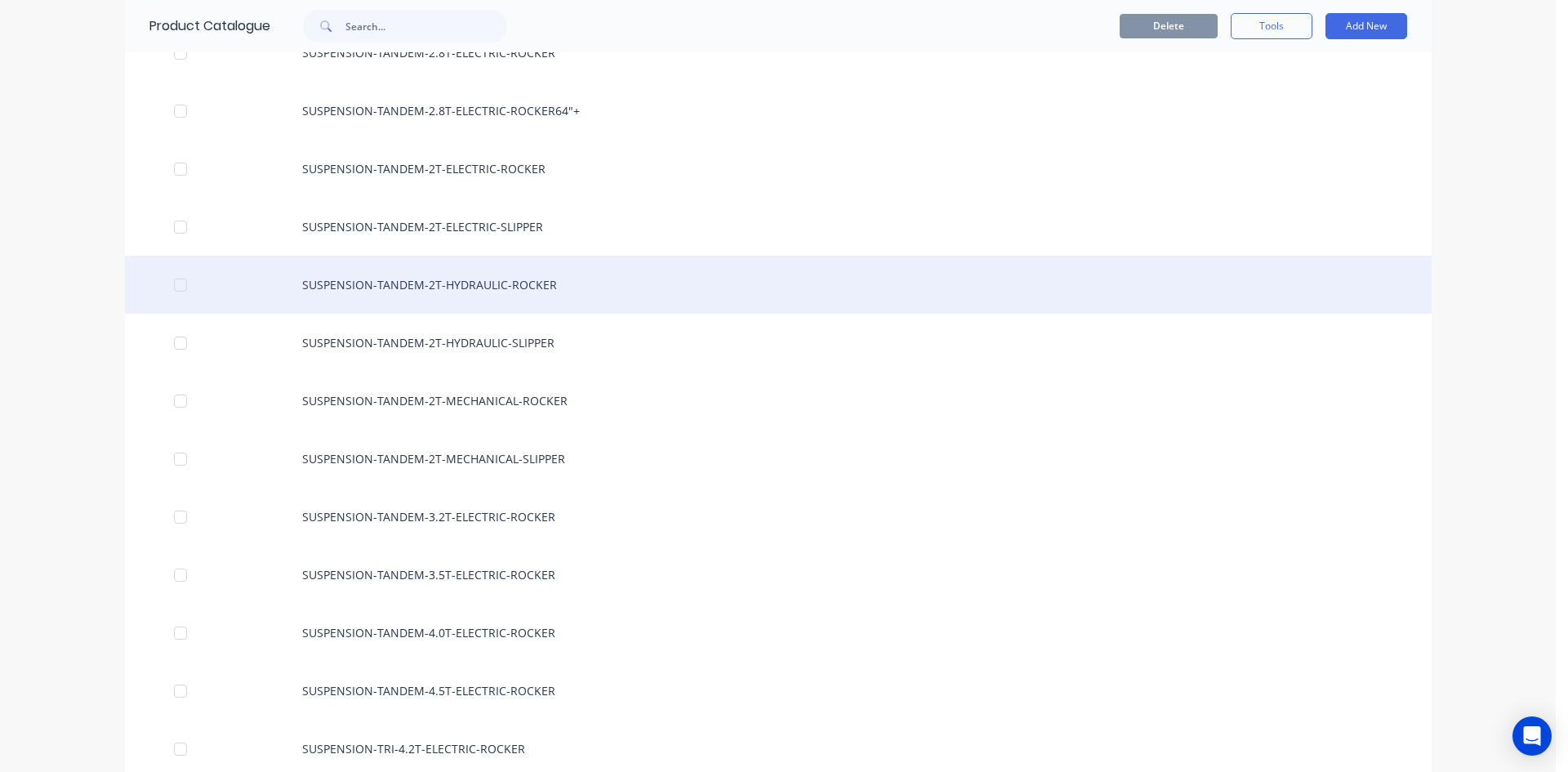
click at [455, 293] on div "SUSPENSION-TANDEM-2T-HYDRAULIC-ROCKER" at bounding box center [778, 285] width 1307 height 58
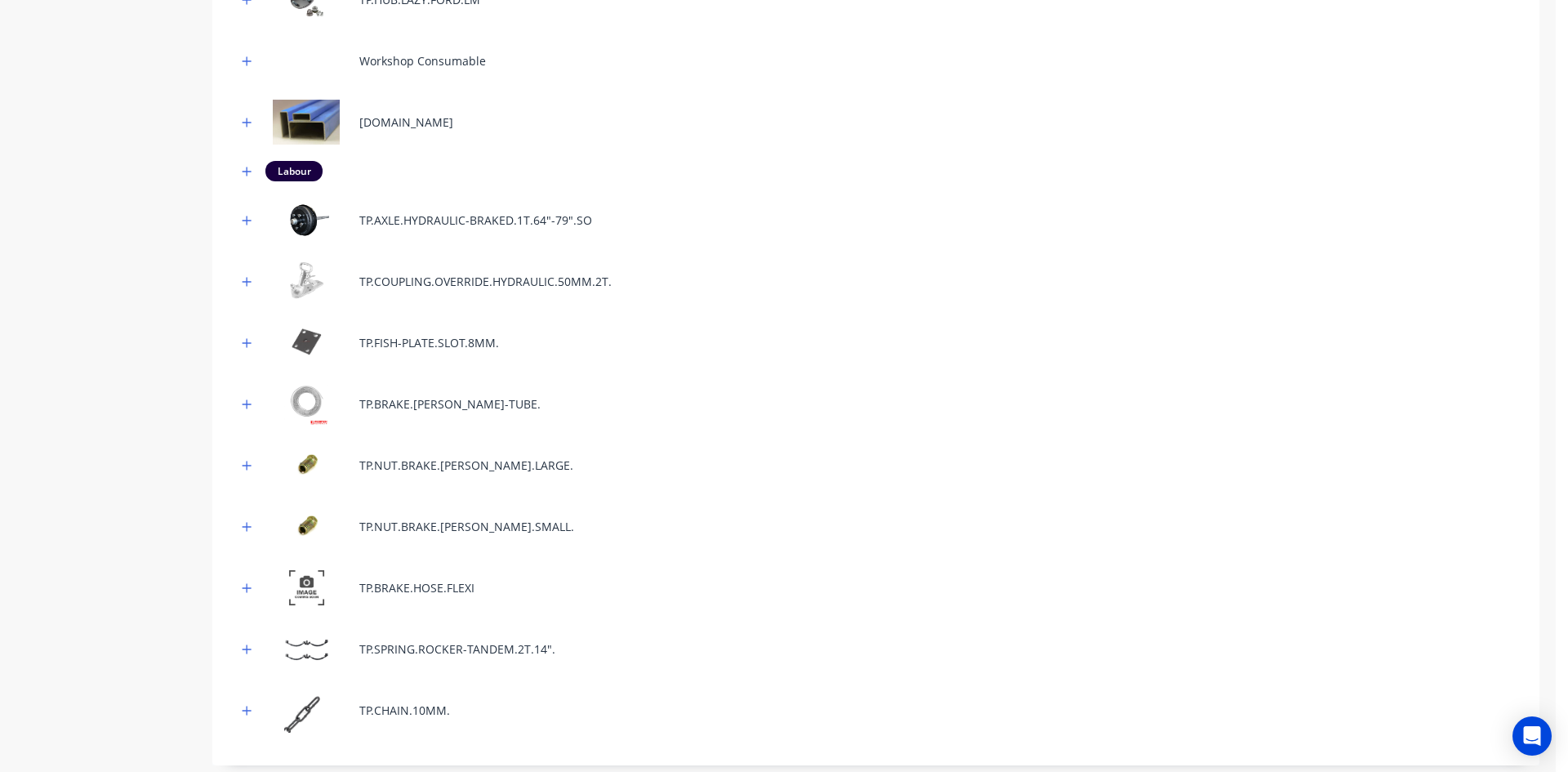
scroll to position [1075, 0]
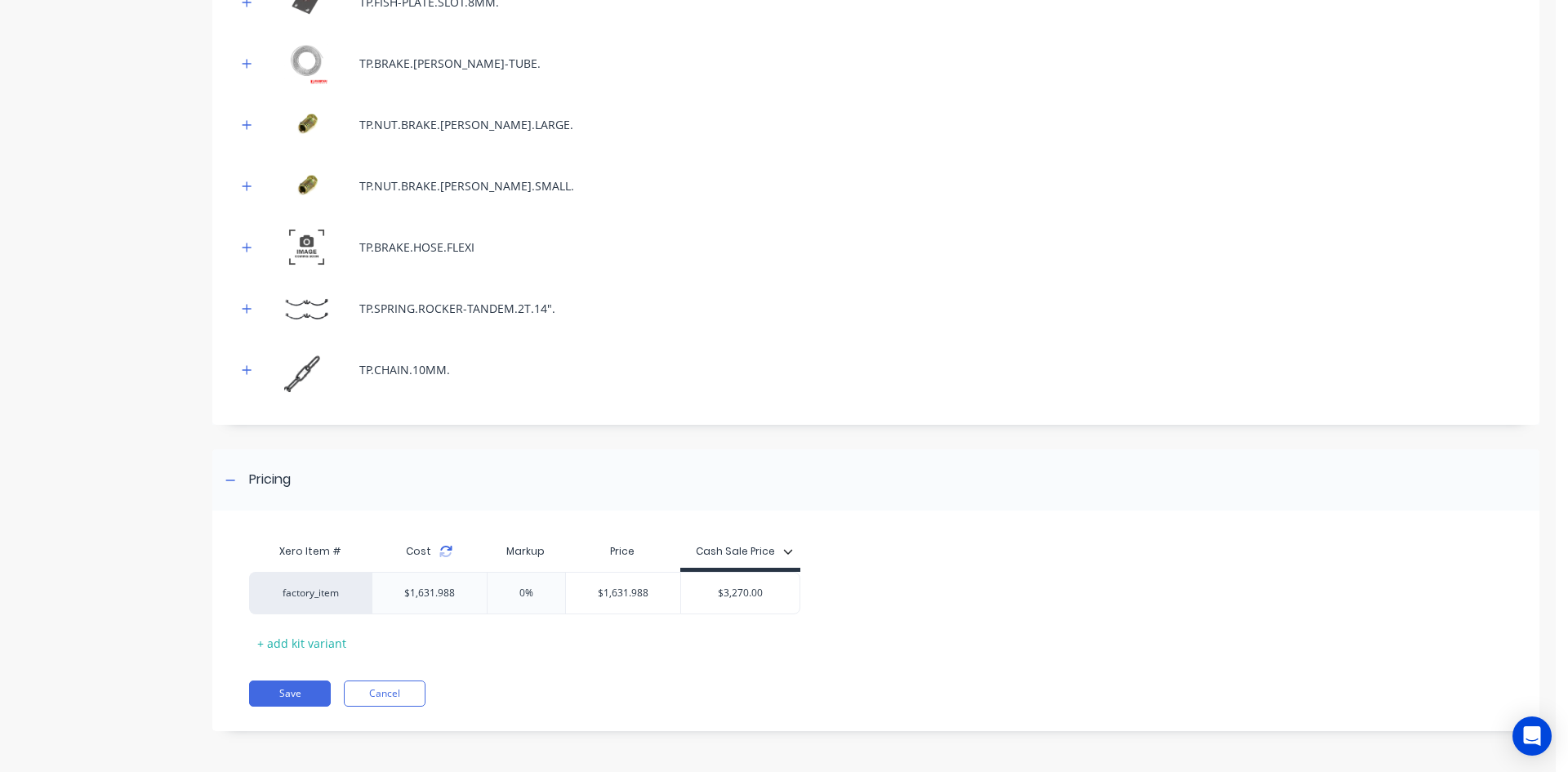
click at [448, 555] on icon at bounding box center [446, 554] width 12 height 5
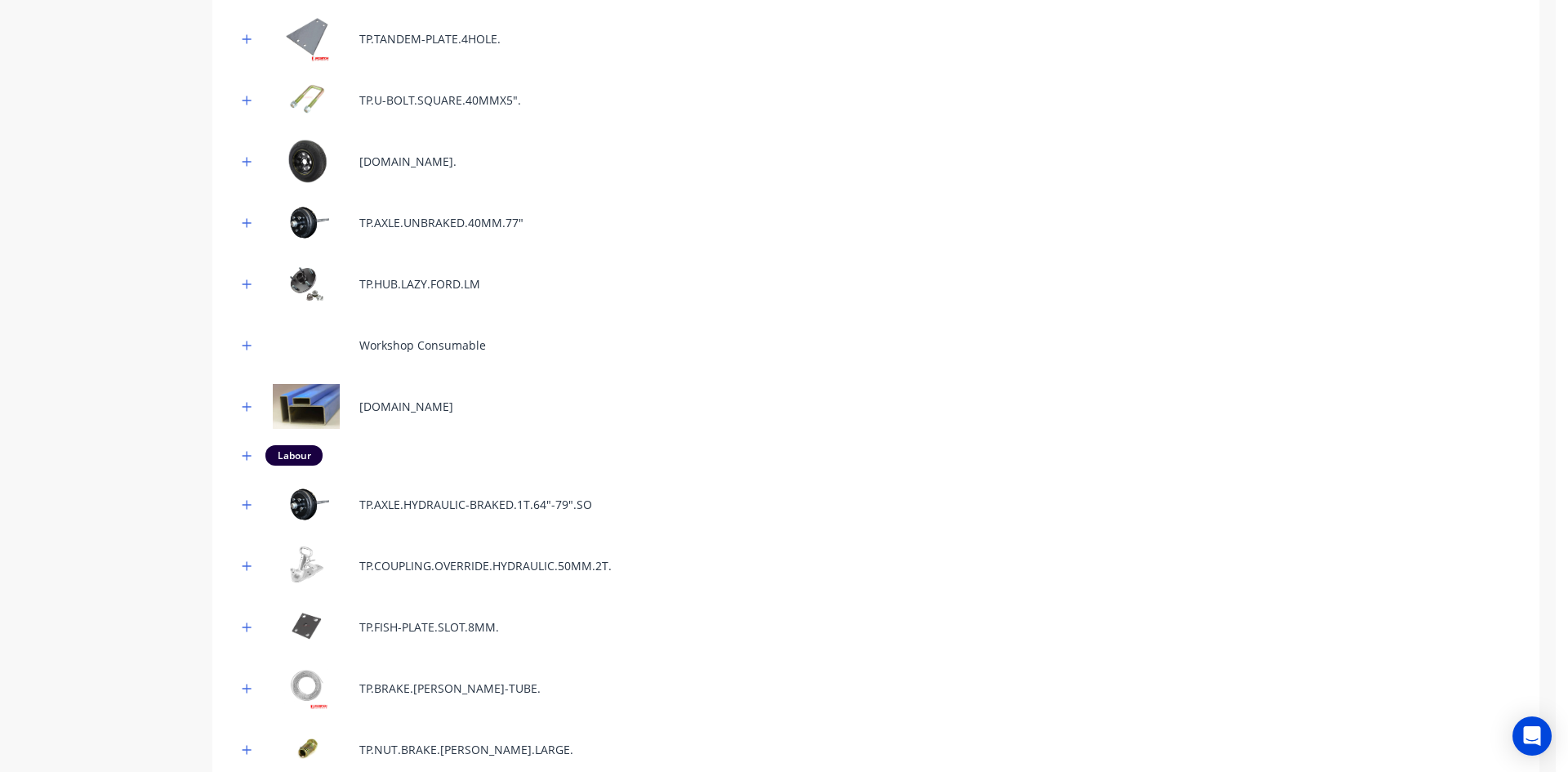
scroll to position [422, 0]
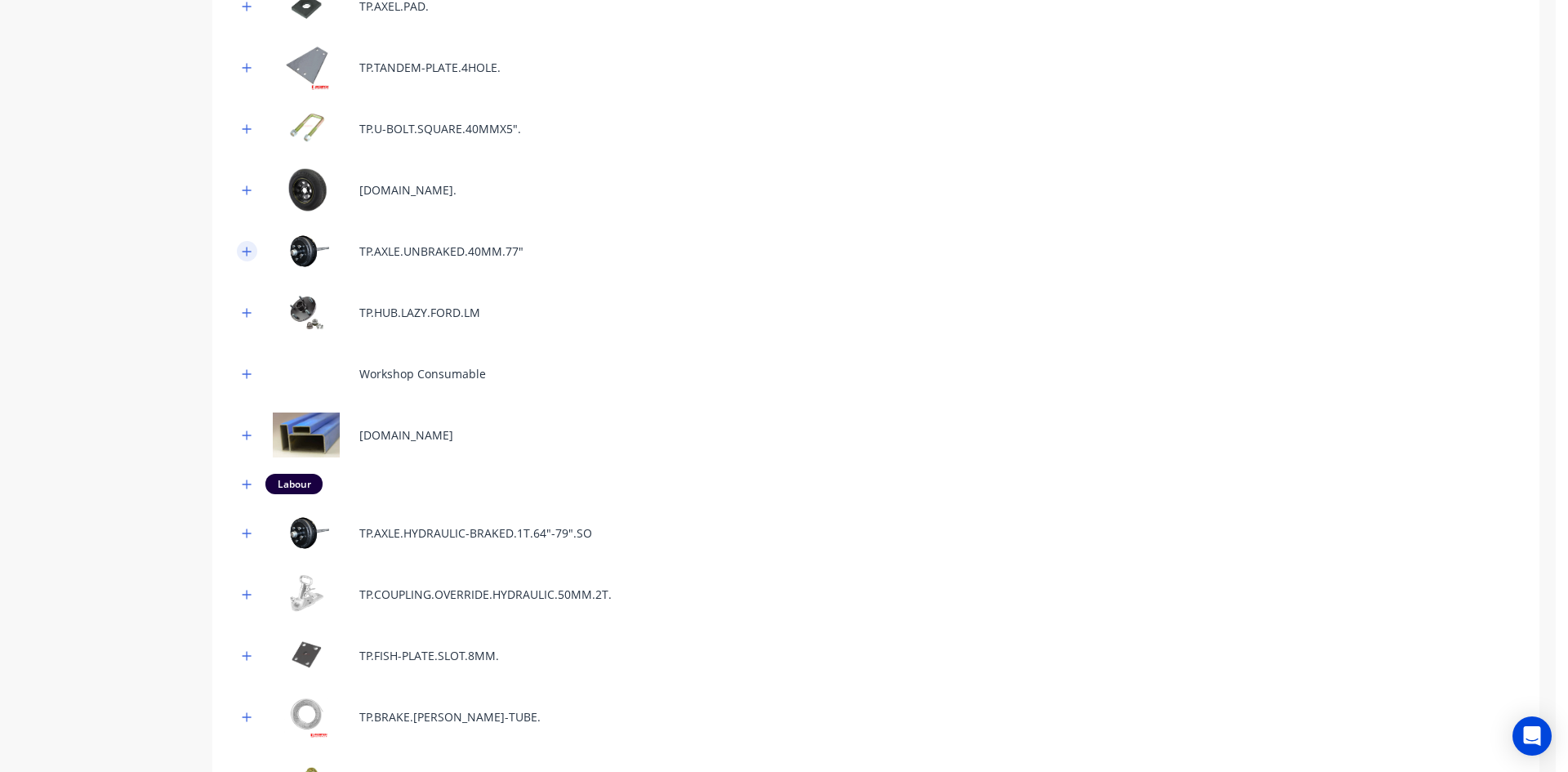
click at [248, 241] on button "button" at bounding box center [247, 251] width 20 height 20
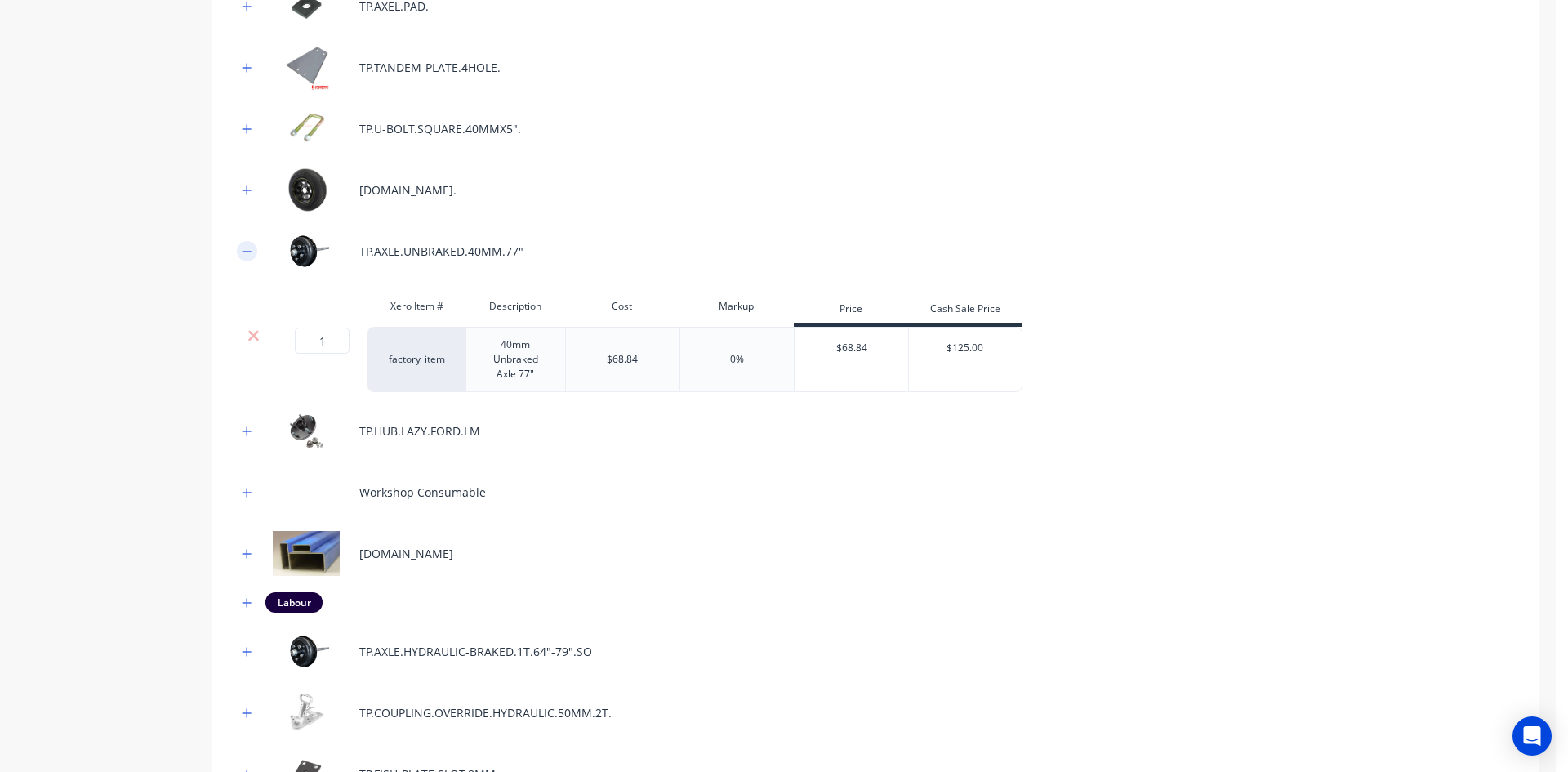
click at [248, 241] on button "button" at bounding box center [247, 251] width 20 height 20
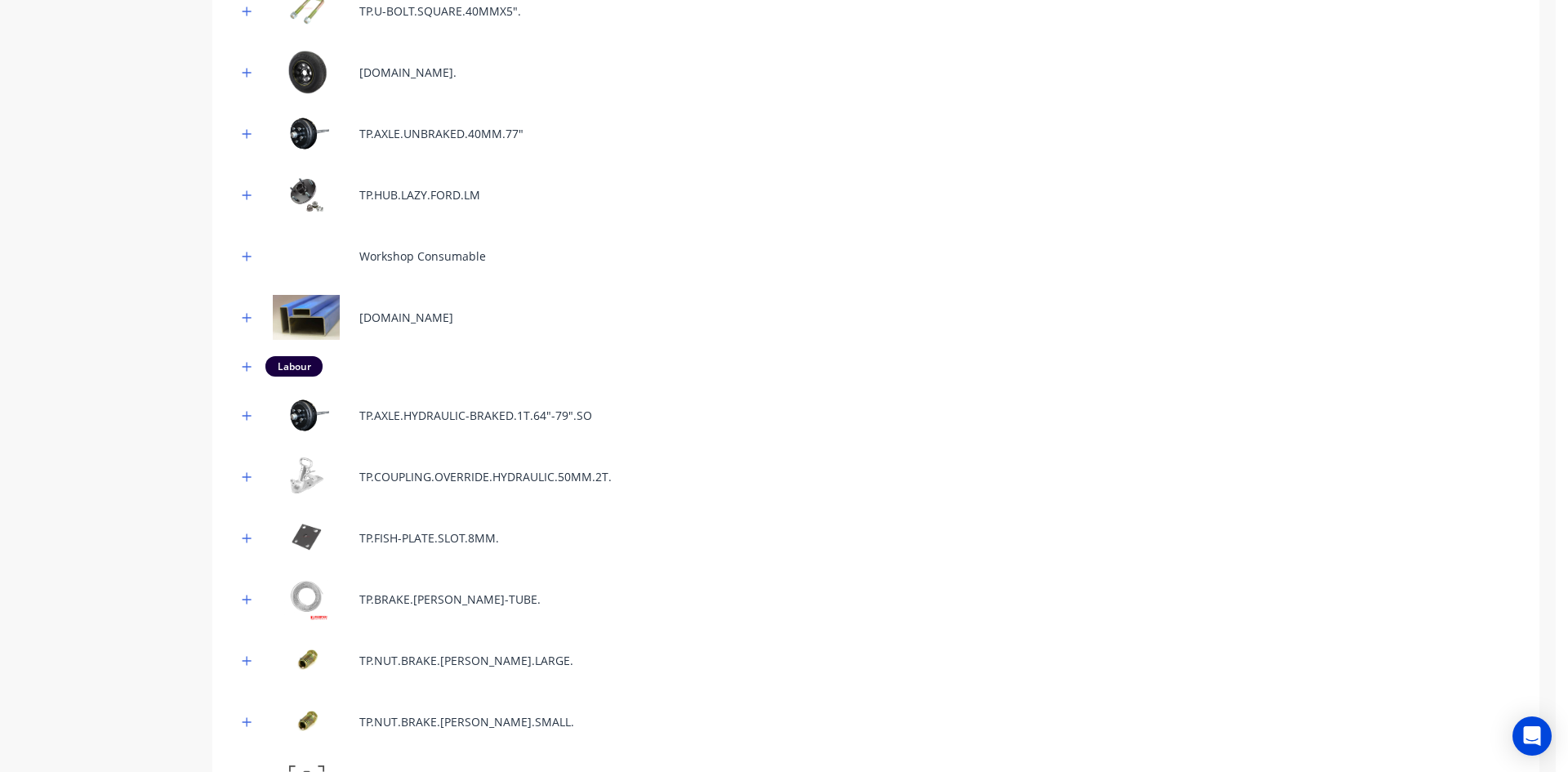
scroll to position [585, 0]
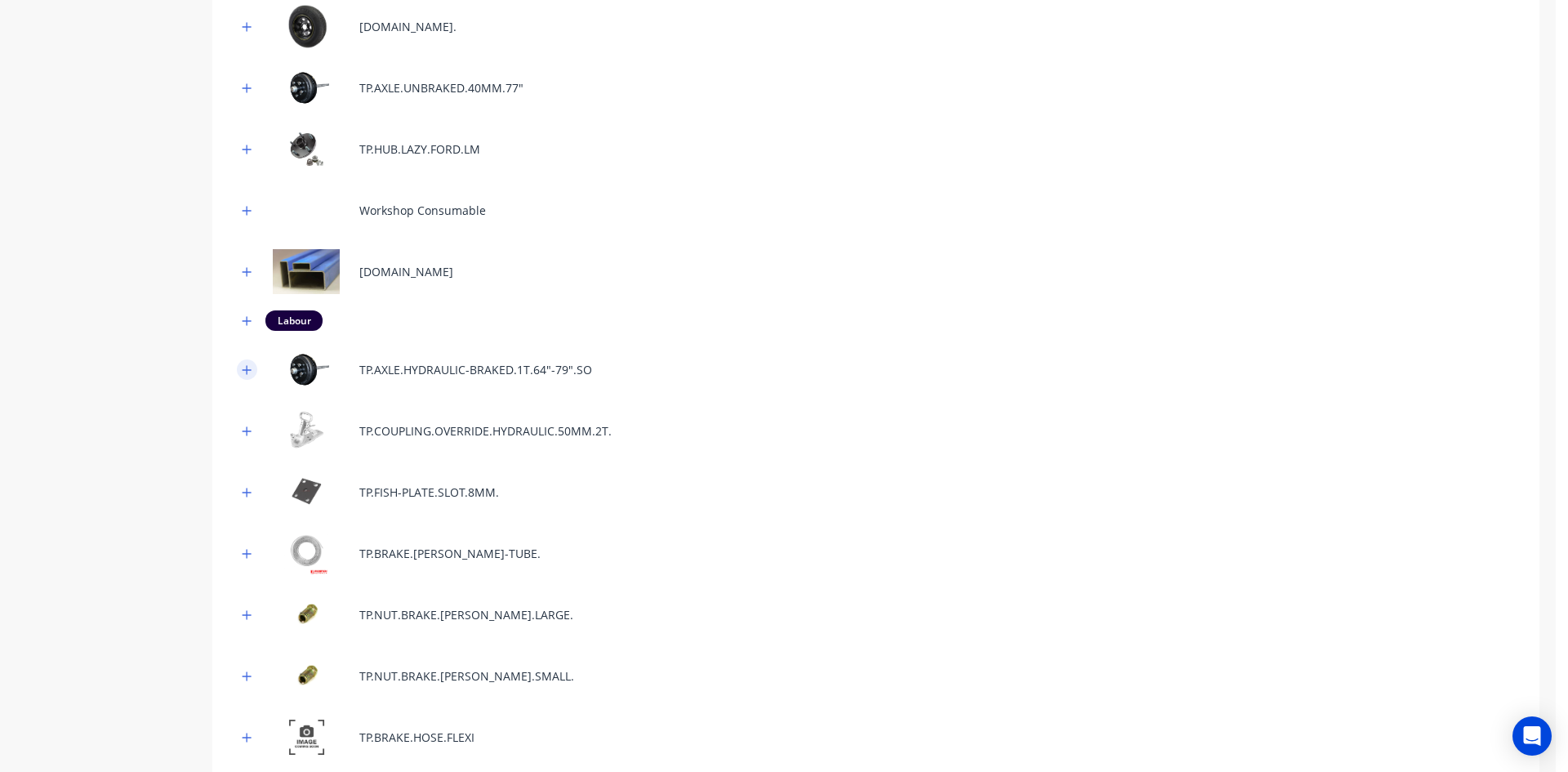
click at [249, 367] on icon "button" at bounding box center [247, 370] width 10 height 12
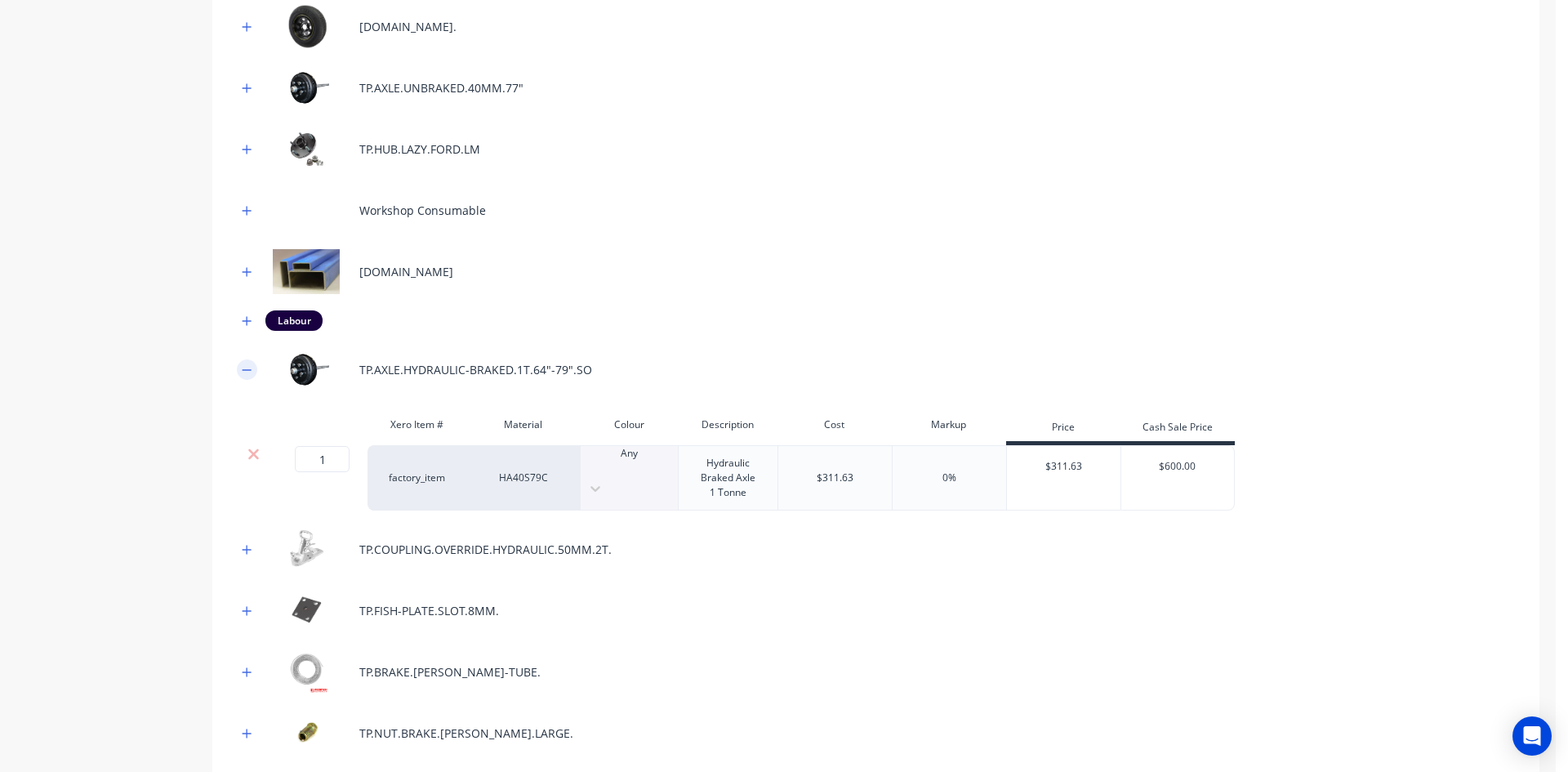
click at [249, 367] on icon "button" at bounding box center [247, 370] width 10 height 12
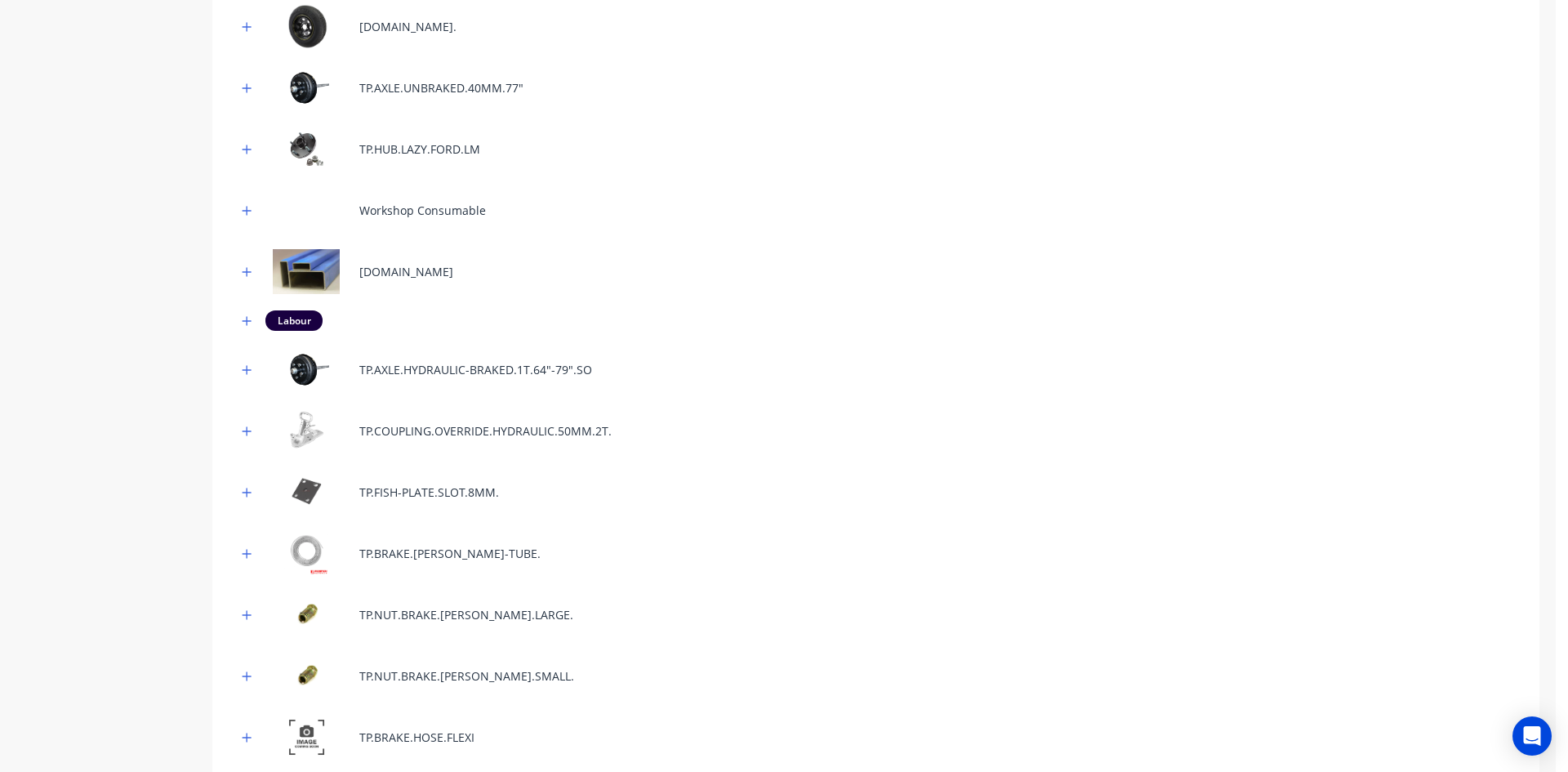
scroll to position [14, 0]
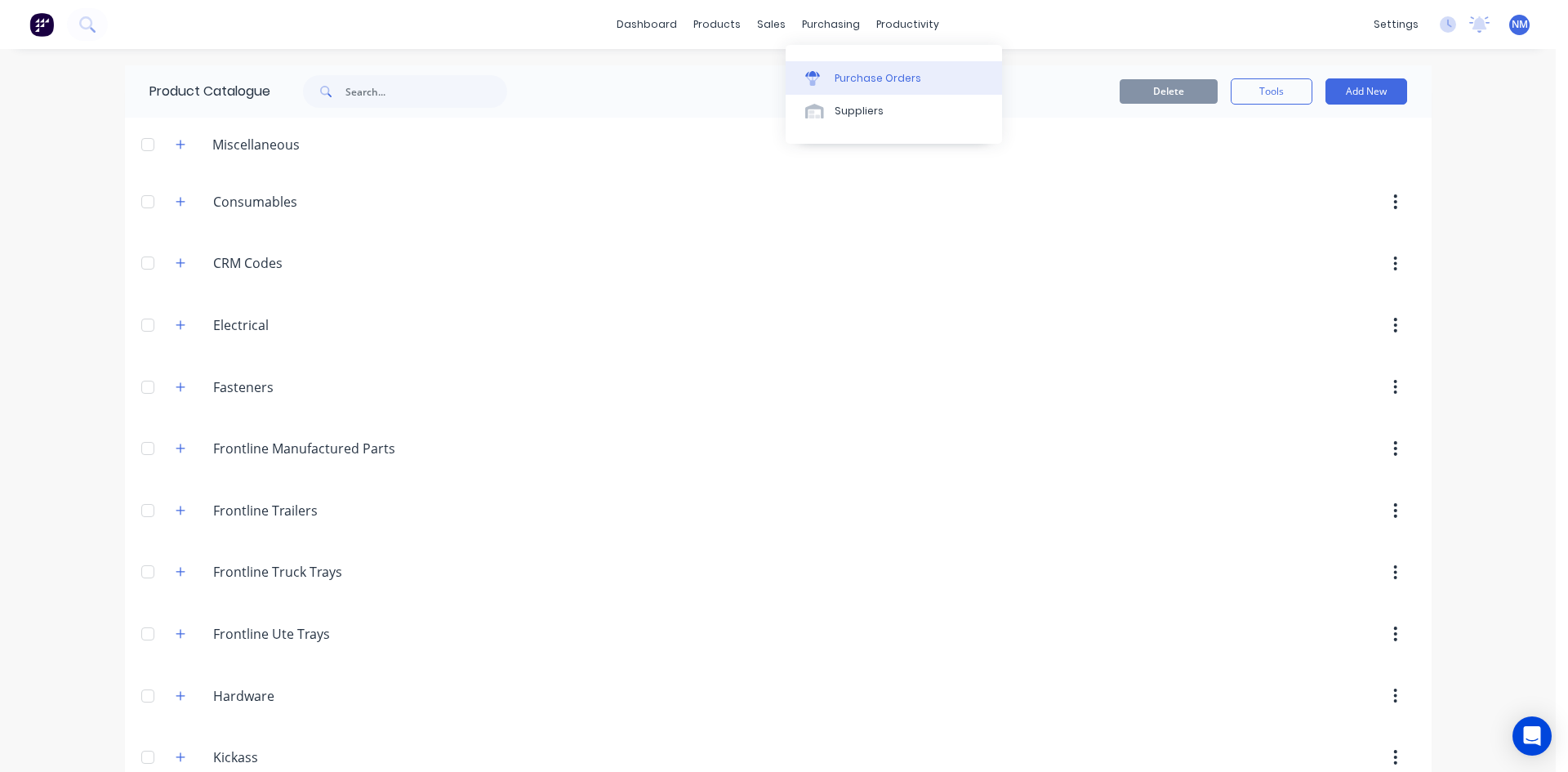
click at [850, 73] on div "Purchase Orders" at bounding box center [878, 78] width 87 height 15
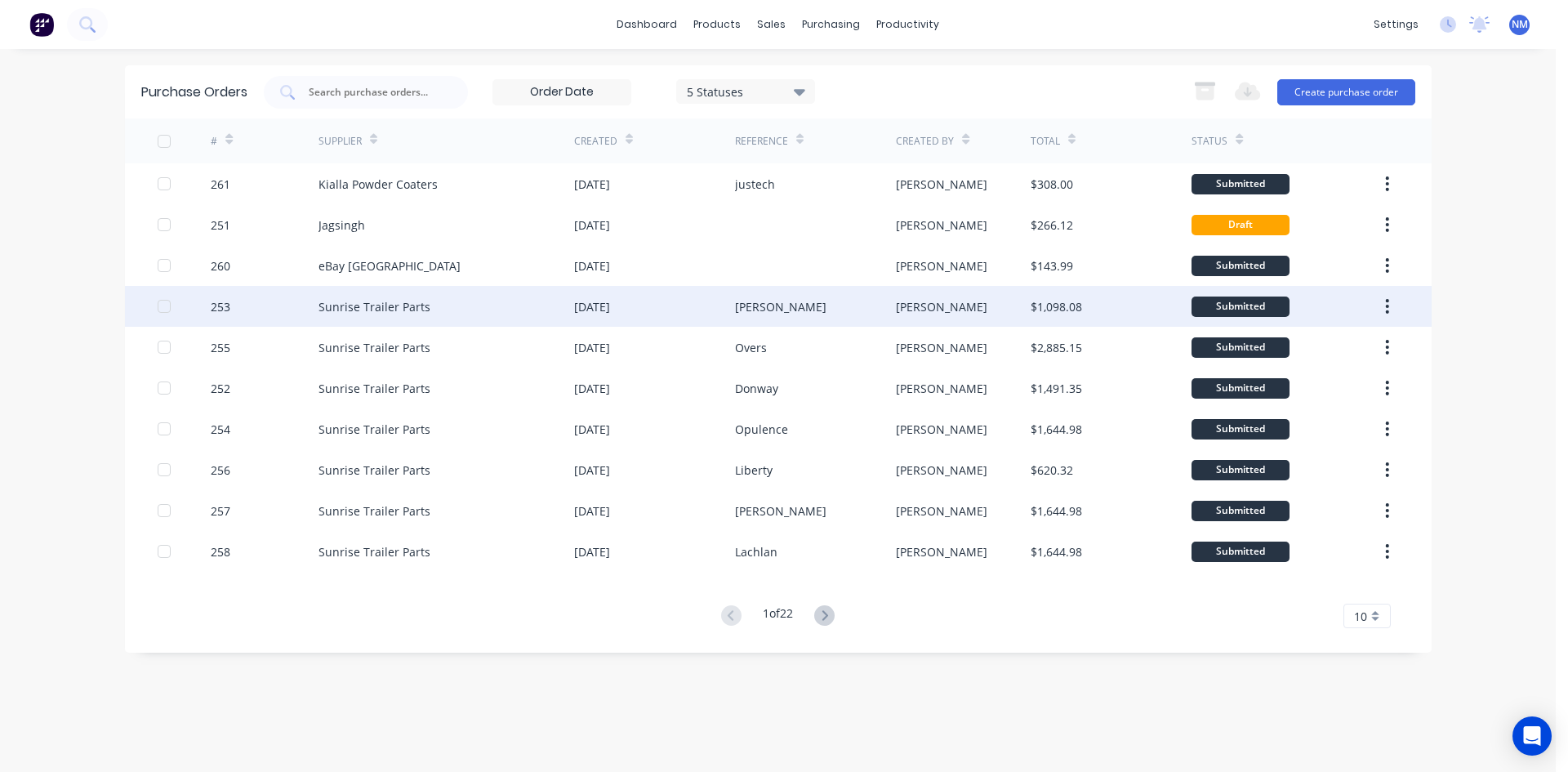
click at [805, 313] on div "[PERSON_NAME]" at bounding box center [815, 306] width 161 height 41
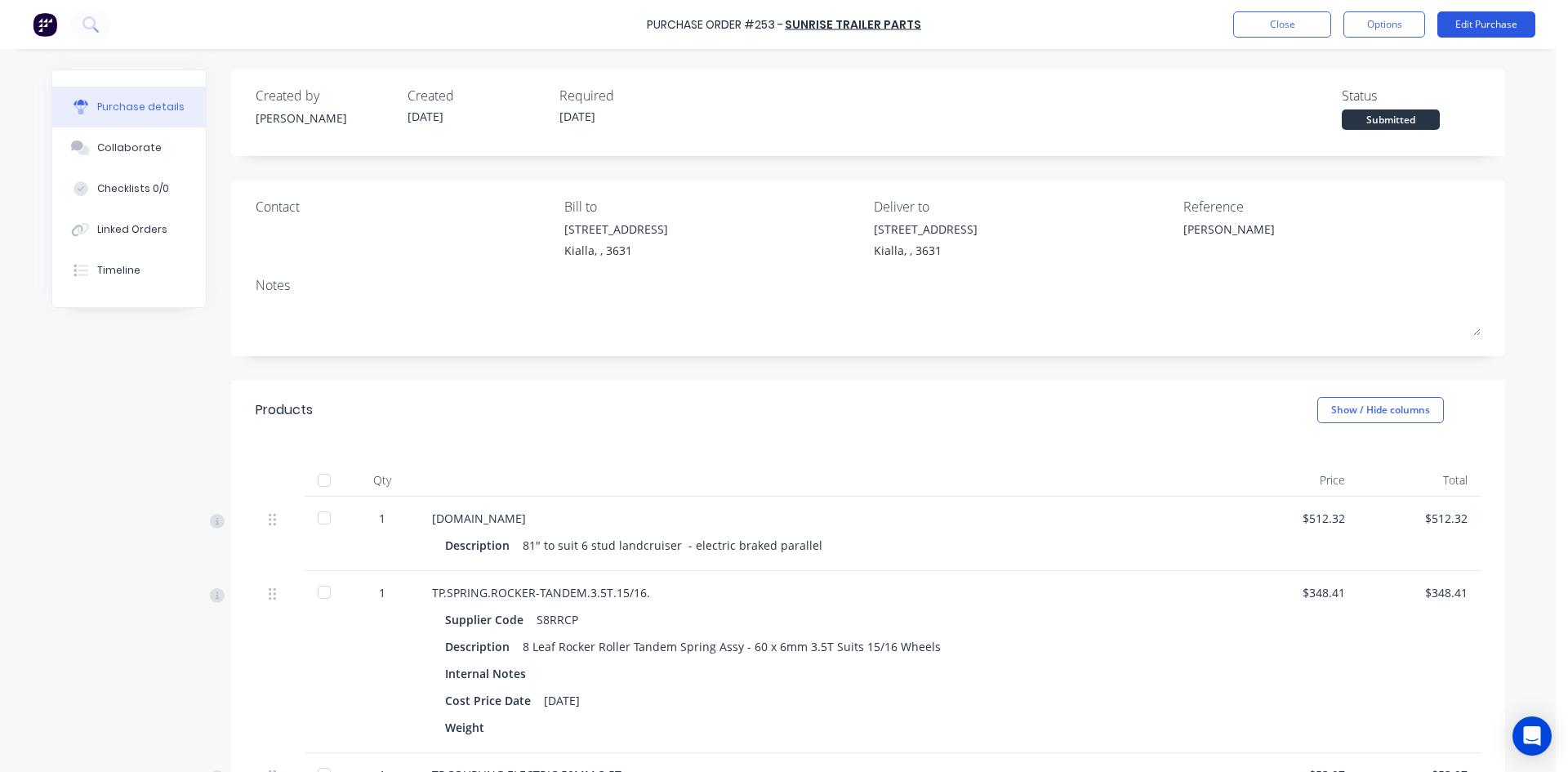
click at [1498, 23] on button "Edit Purchase" at bounding box center [1487, 24] width 98 height 26
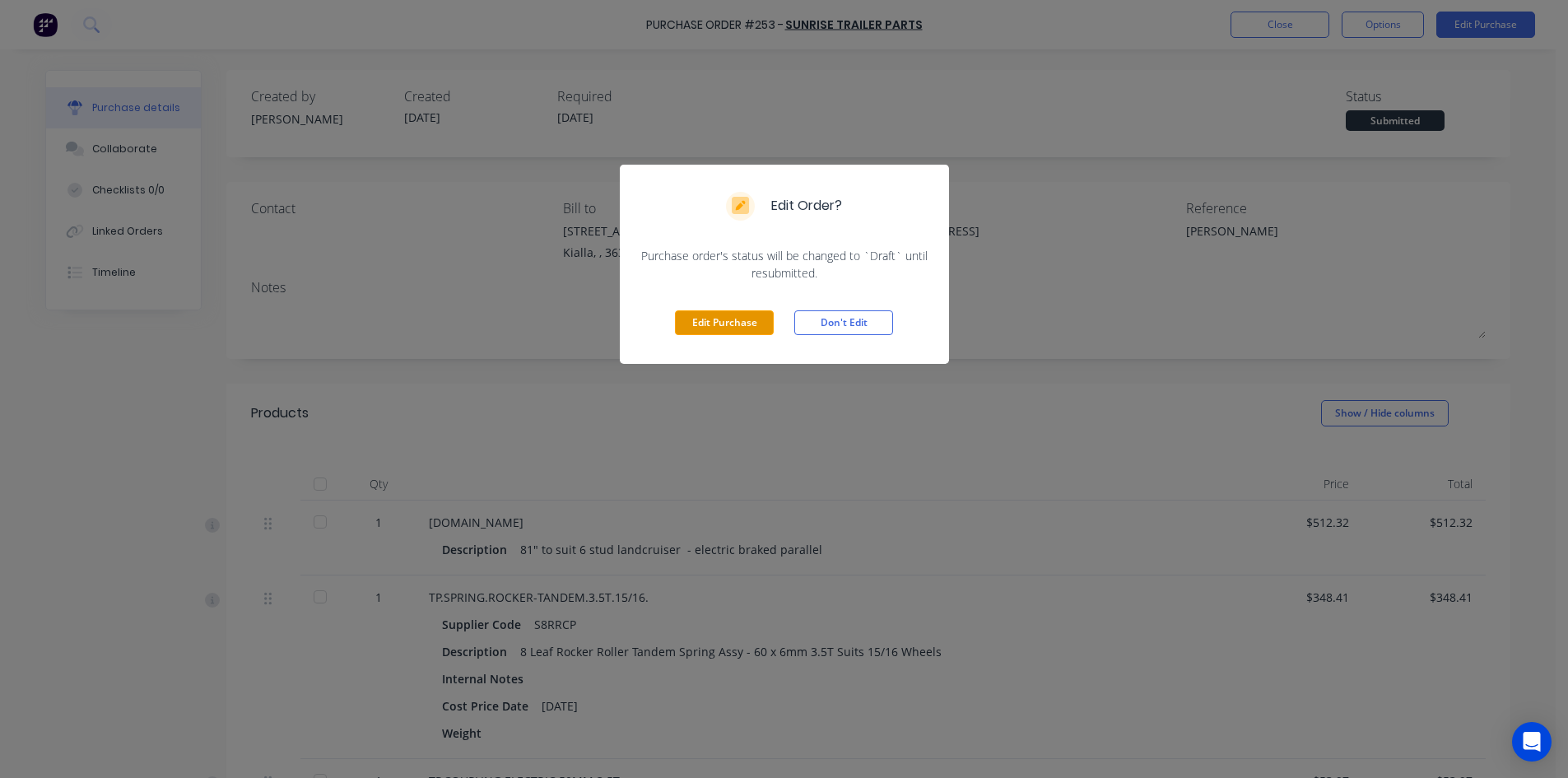
click at [703, 329] on button "Edit Purchase" at bounding box center [724, 322] width 99 height 24
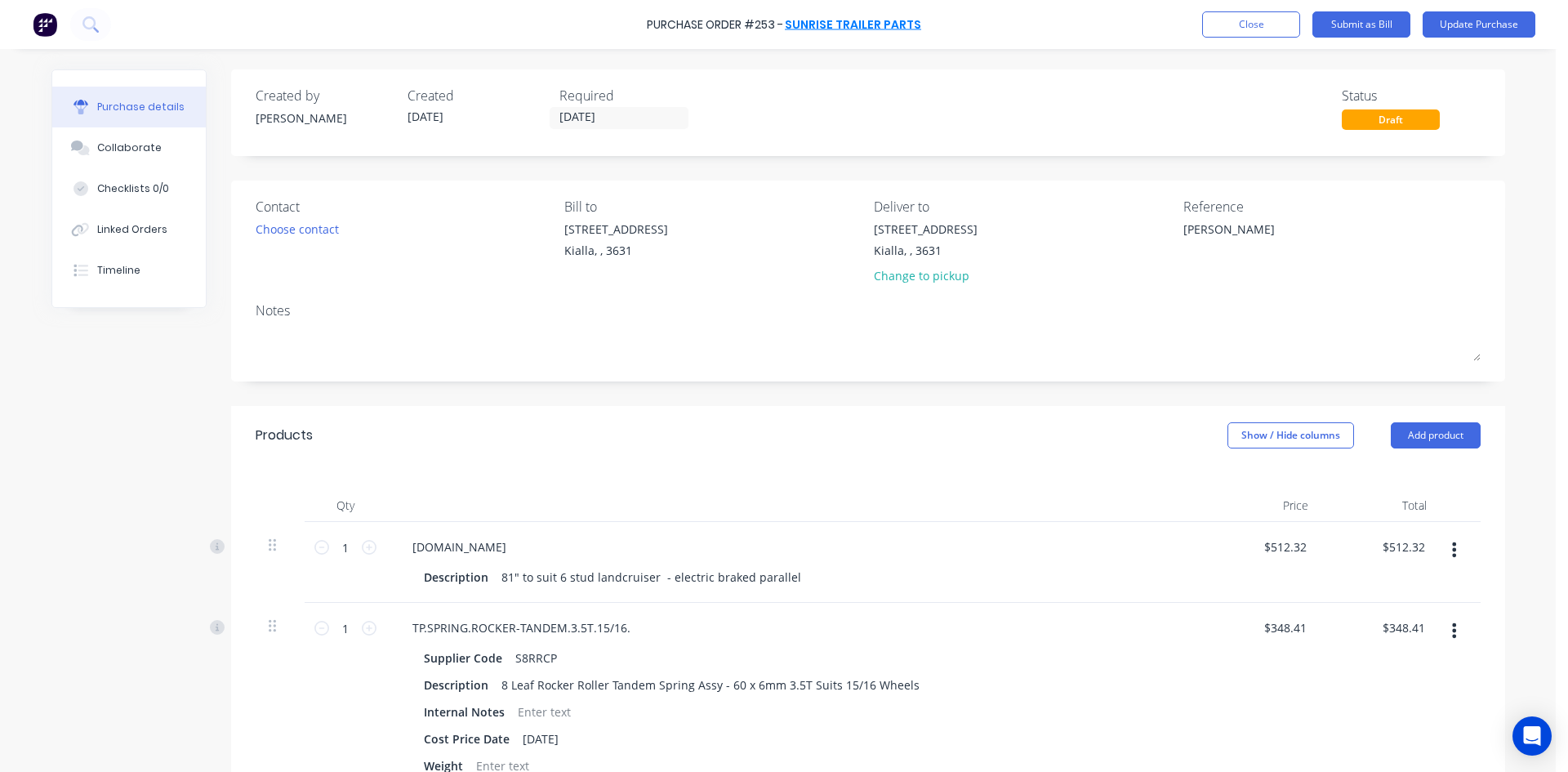
click at [864, 23] on link "Sunrise Trailer Parts" at bounding box center [853, 25] width 137 height 17
click at [1488, 23] on button "Update Purchase" at bounding box center [1479, 24] width 113 height 26
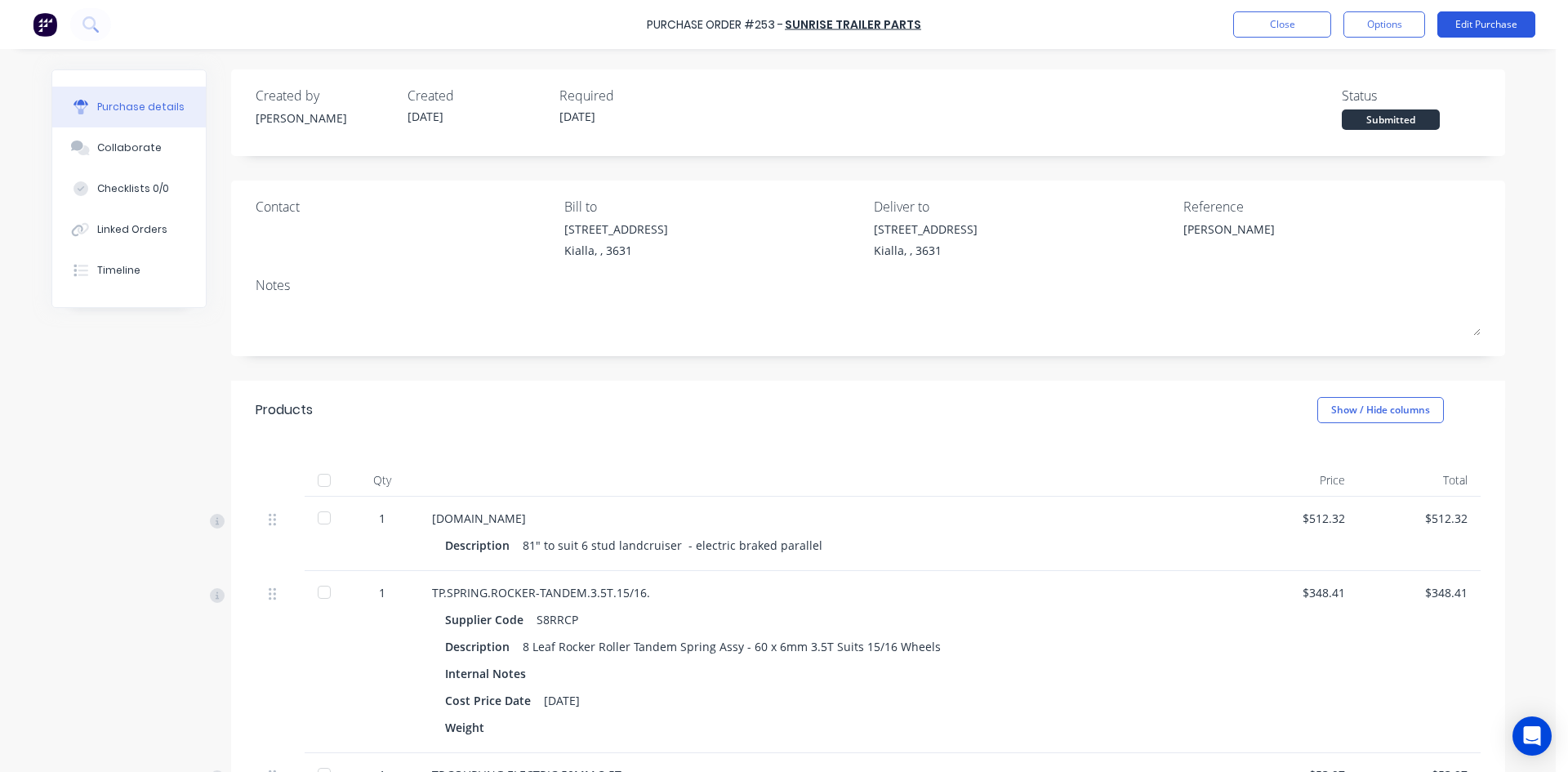
click at [1499, 28] on button "Edit Purchase" at bounding box center [1487, 24] width 98 height 26
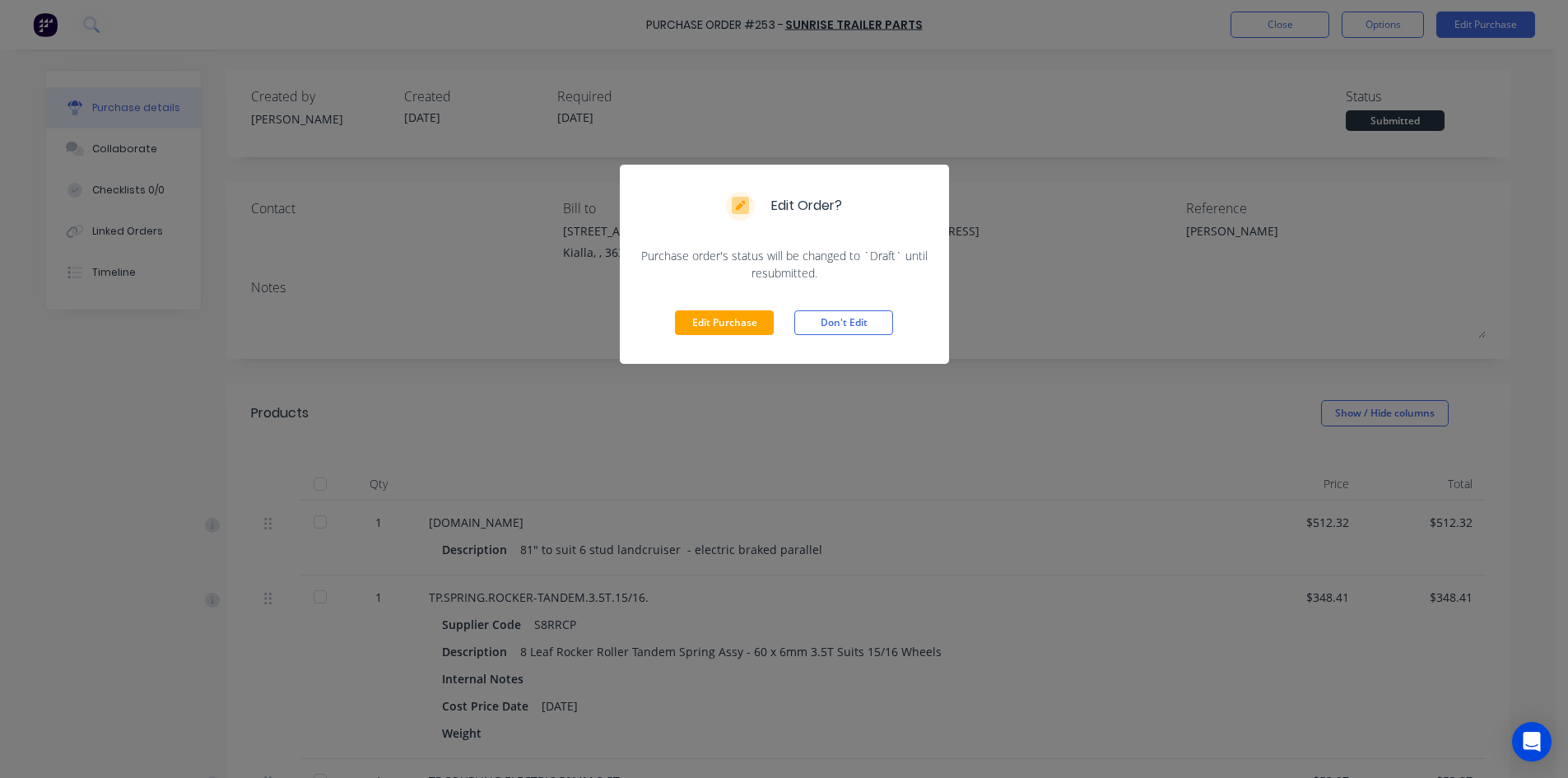
click at [1492, 83] on div "Edit Order? Purchase order's status will be changed to `Draft` until resubmitte…" at bounding box center [784, 389] width 1568 height 778
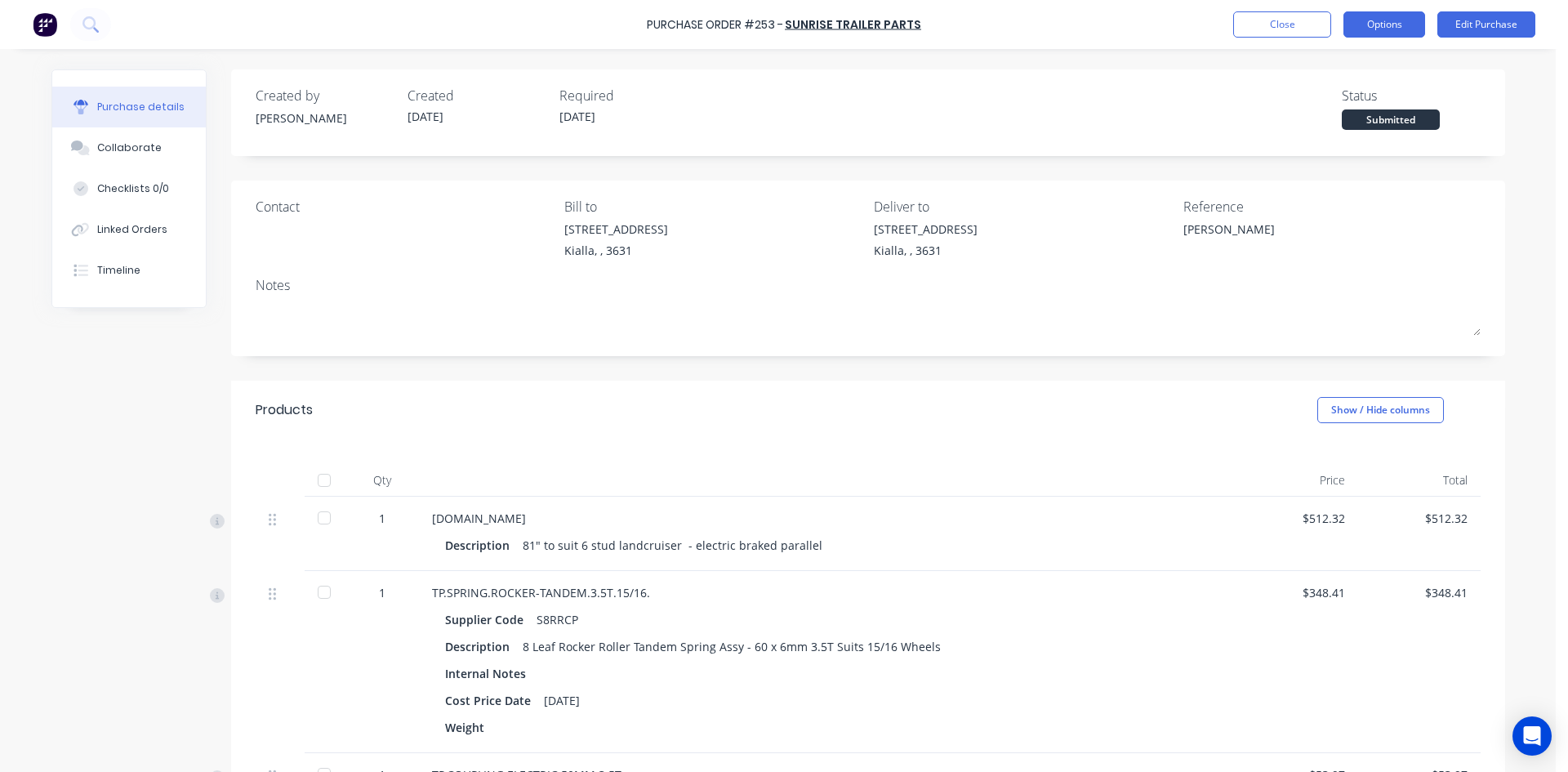
click at [1386, 37] on button "Options" at bounding box center [1385, 24] width 82 height 26
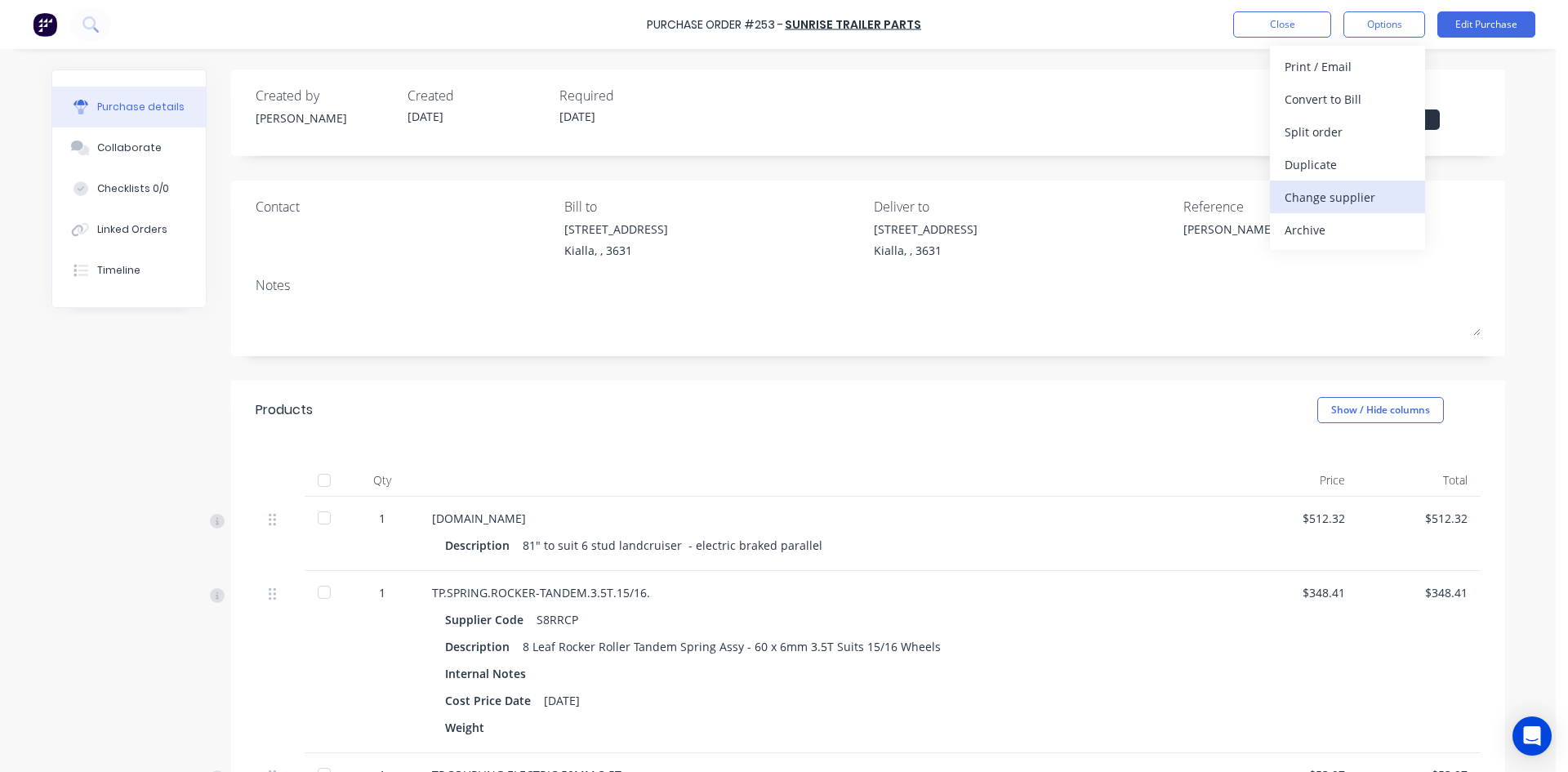
click at [1351, 202] on div "Change supplier" at bounding box center [1348, 197] width 126 height 23
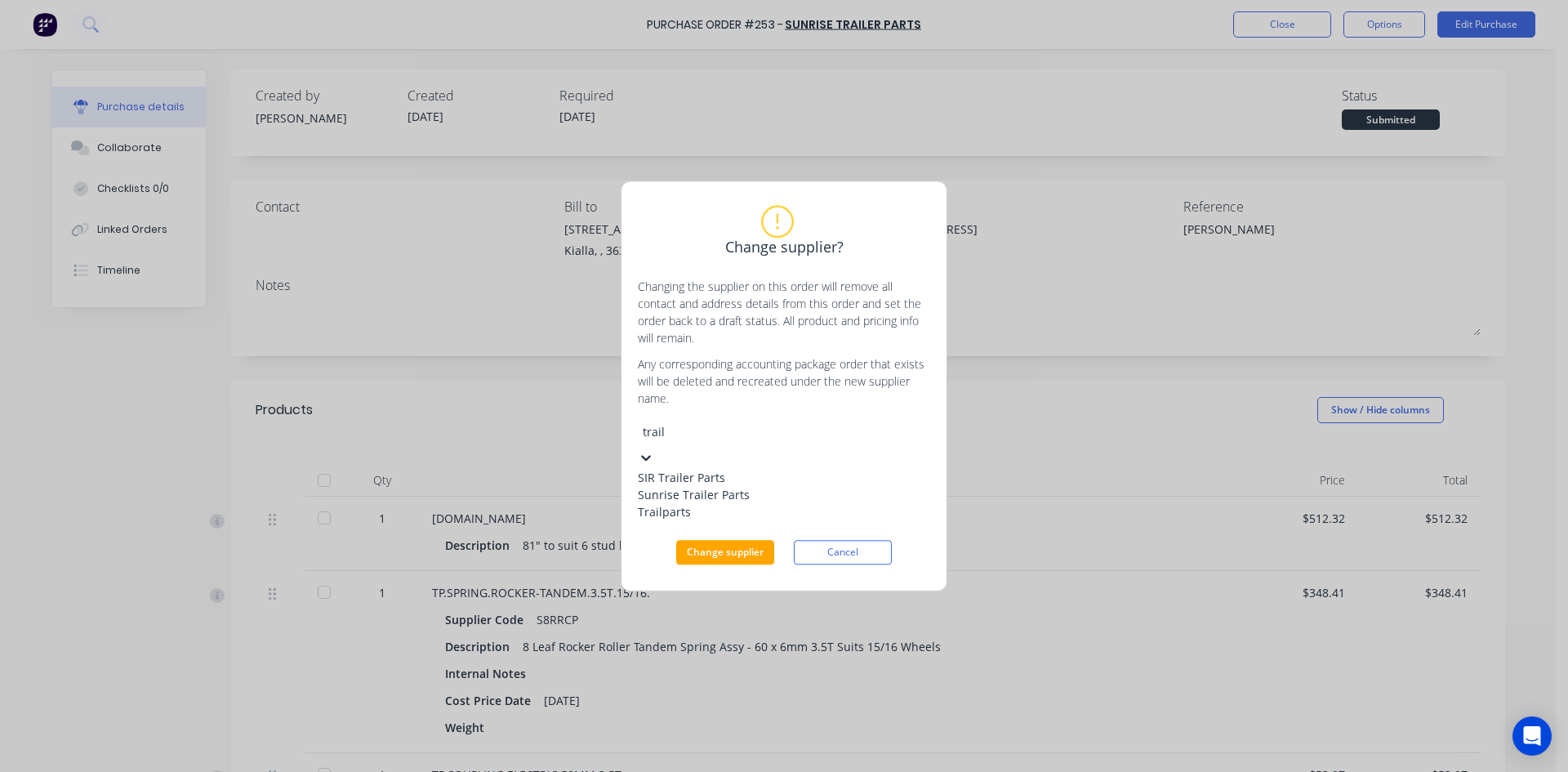
type input "trail"
click at [1150, 310] on div "Change supplier? Changing the supplier on this order will remove all contact an…" at bounding box center [784, 386] width 1568 height 772
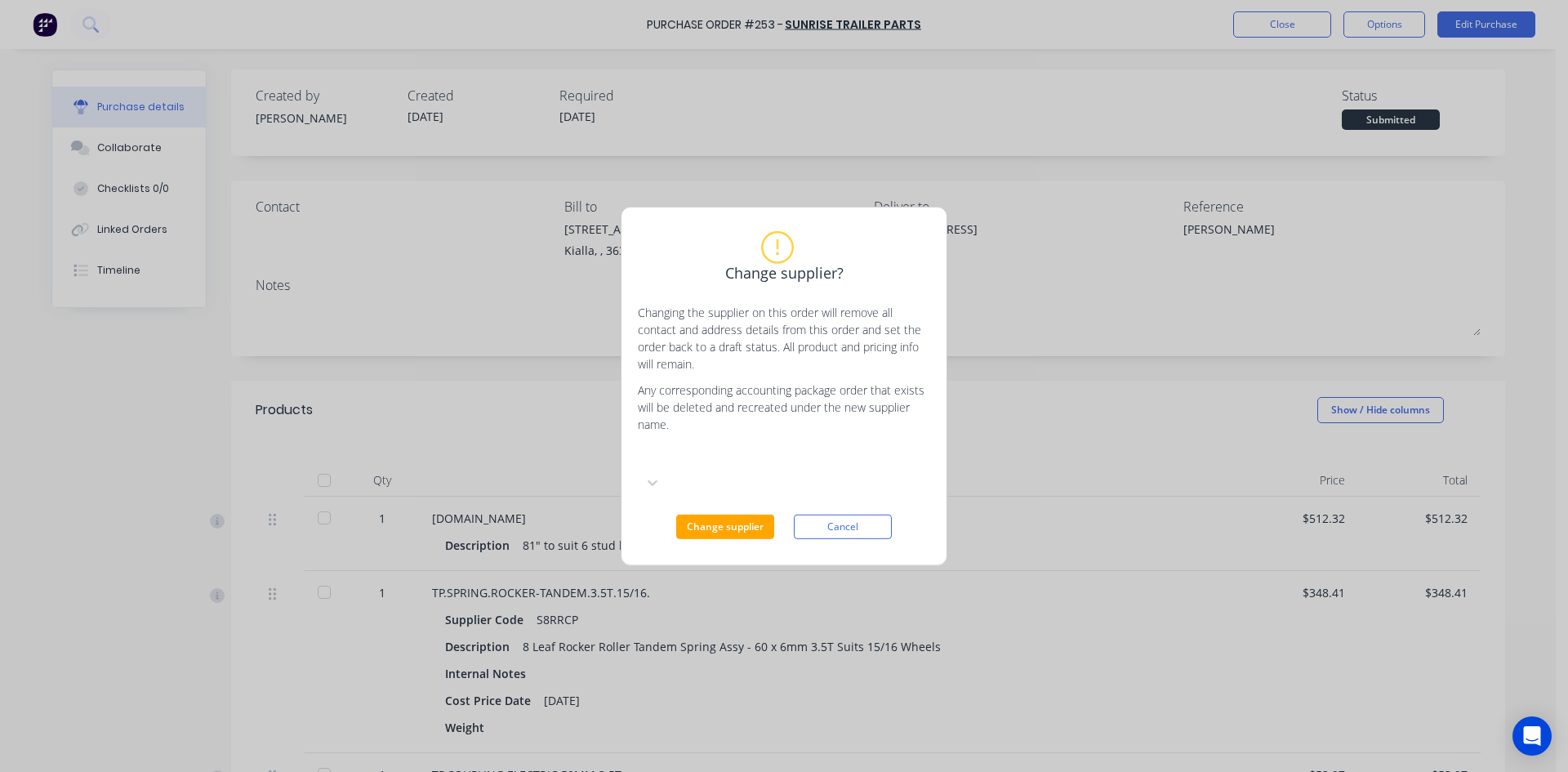
click at [848, 524] on button "Cancel" at bounding box center [843, 526] width 98 height 24
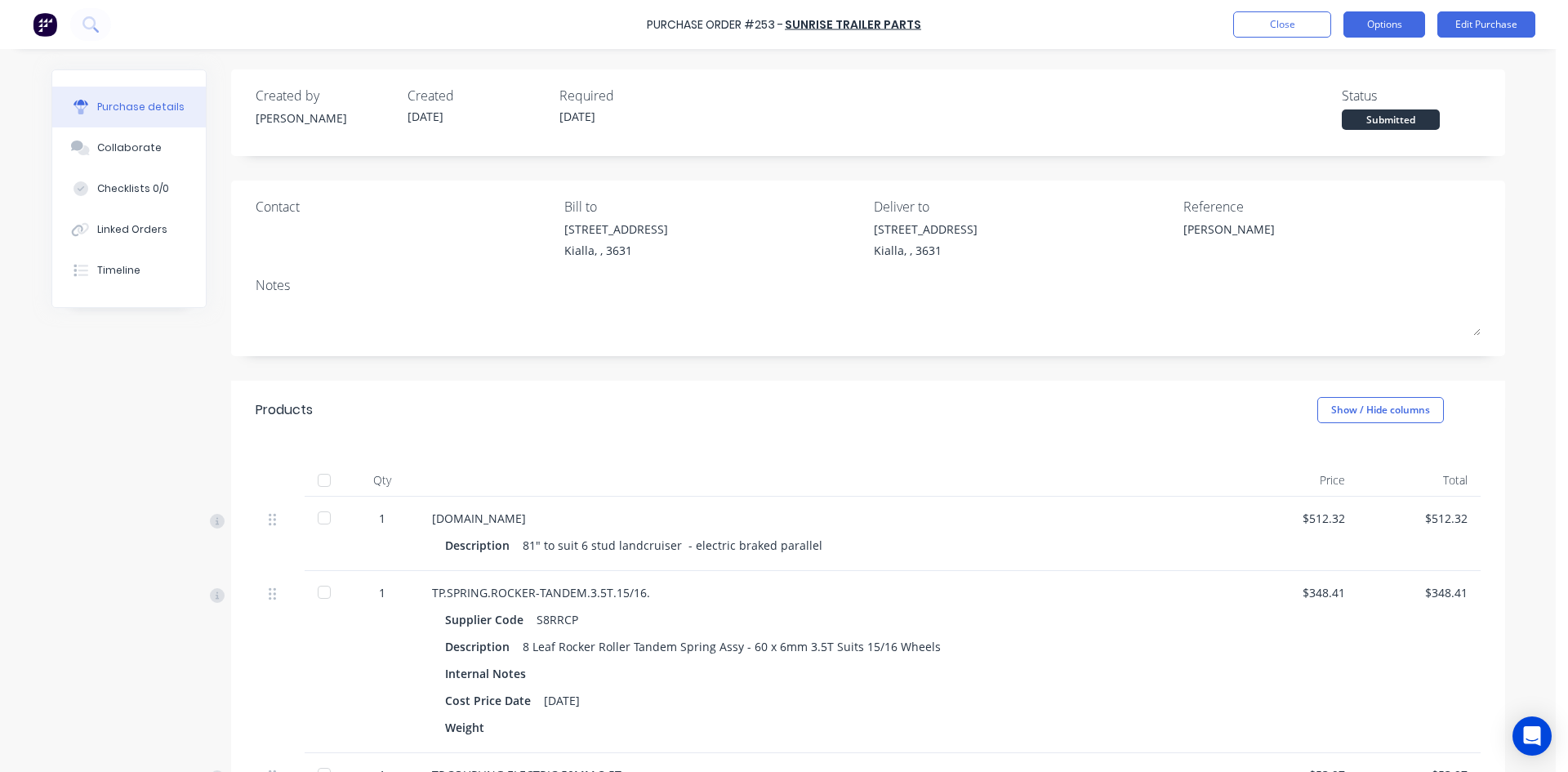
click at [1392, 29] on button "Options" at bounding box center [1385, 24] width 82 height 26
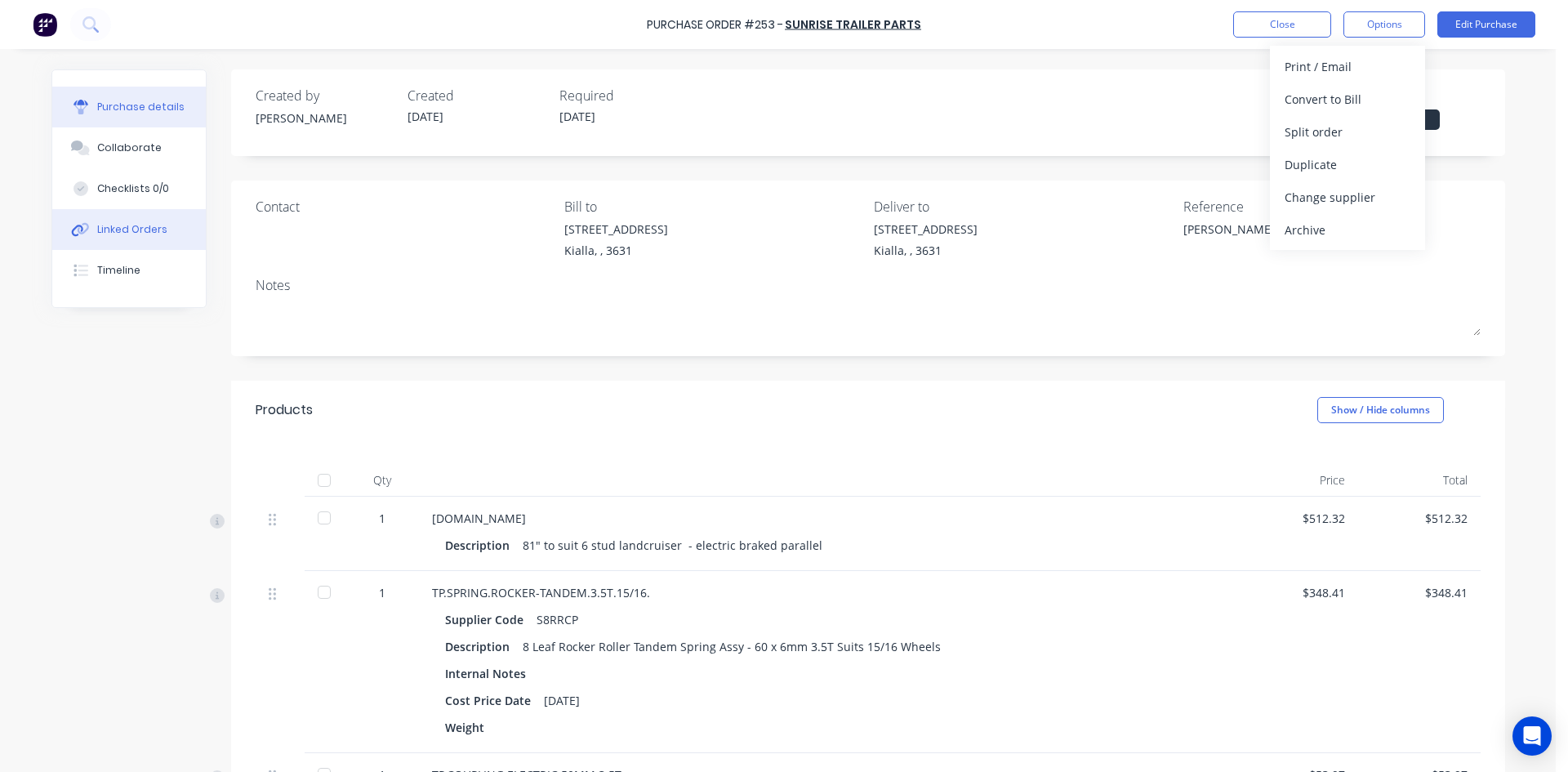
click at [138, 218] on button "Linked Orders" at bounding box center [129, 229] width 153 height 41
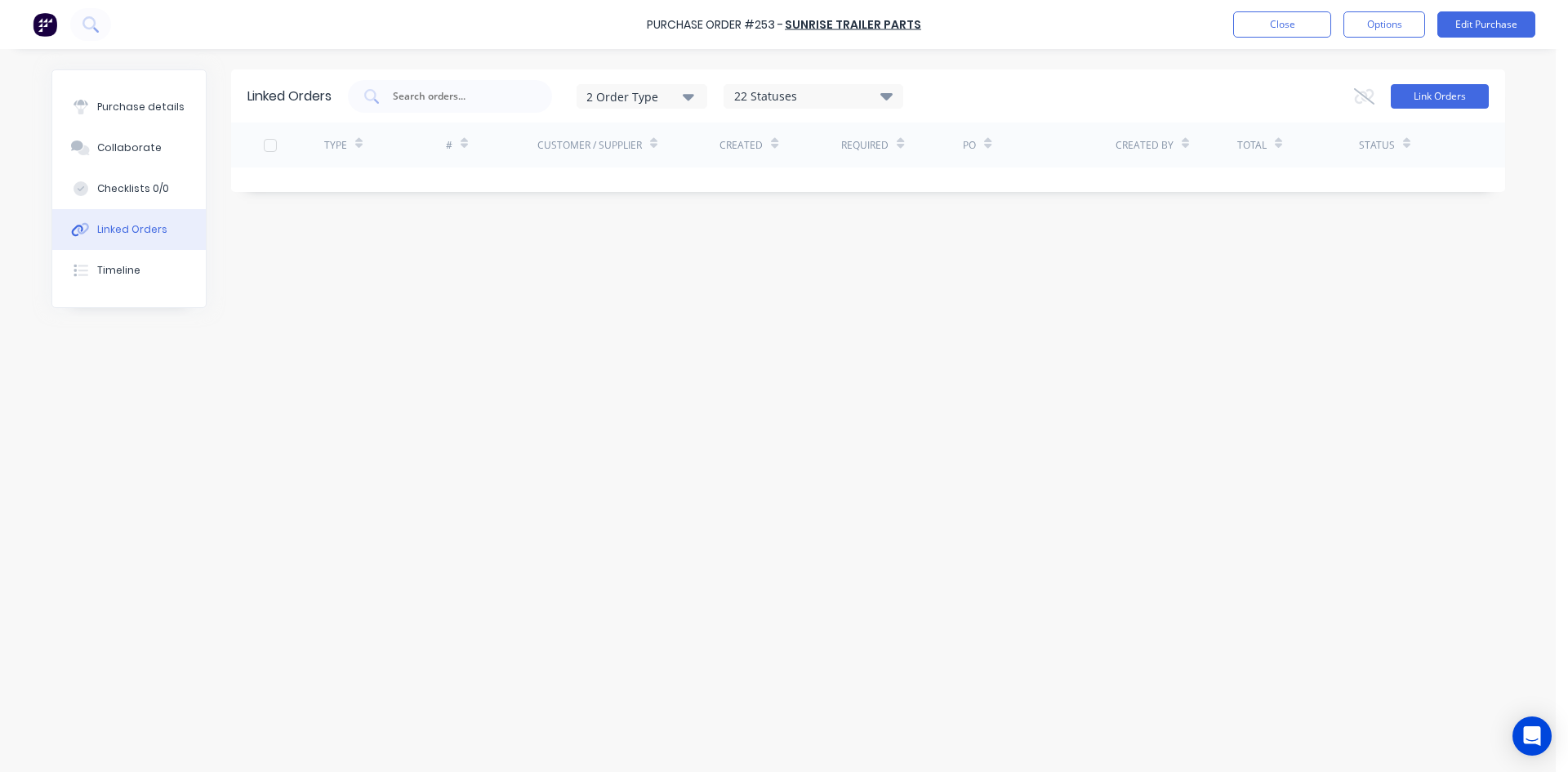
click at [1458, 99] on button "Link Orders" at bounding box center [1440, 96] width 98 height 24
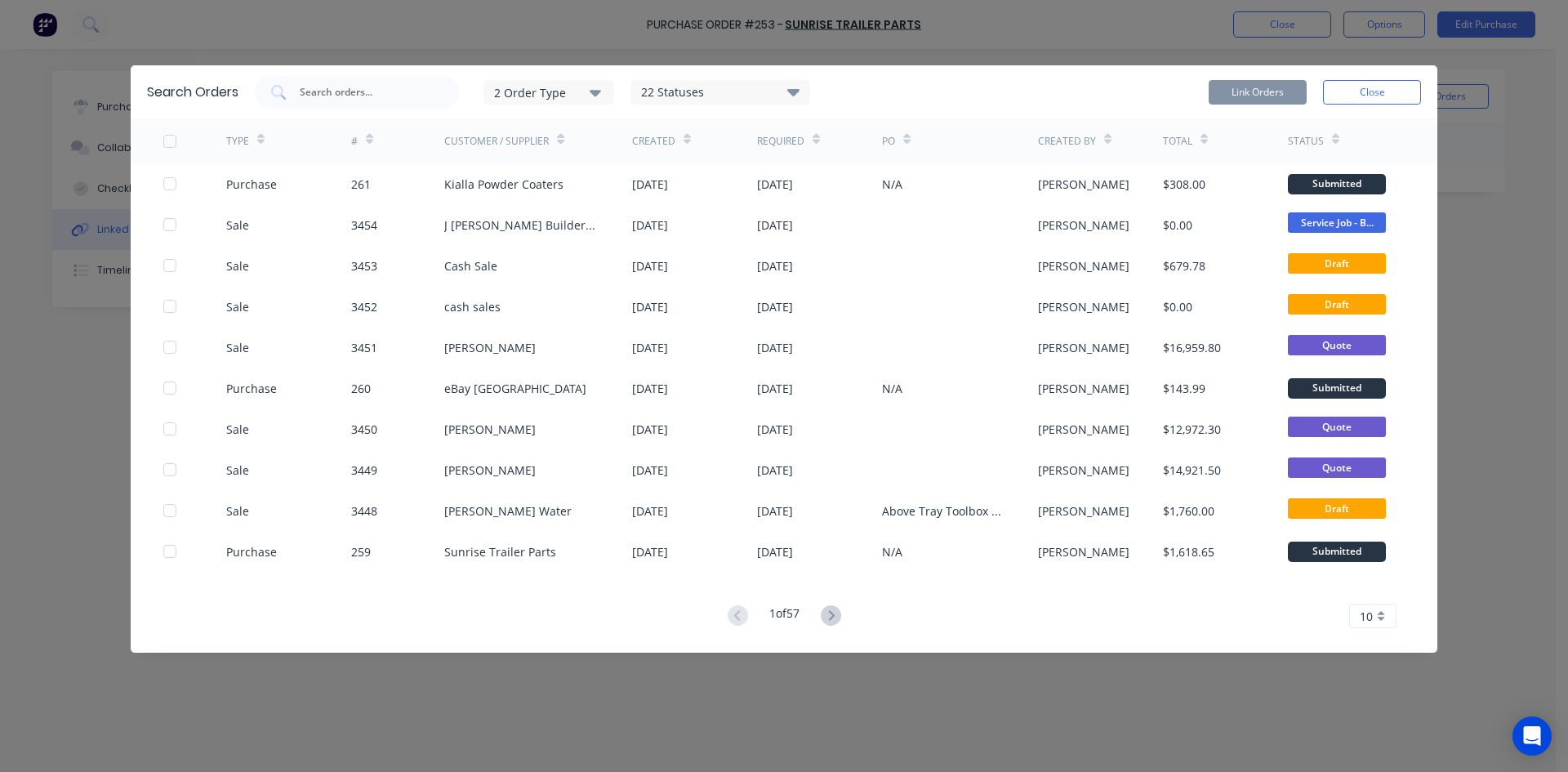
drag, startPoint x: 327, startPoint y: 91, endPoint x: 557, endPoint y: 115, distance: 231.2
click at [330, 91] on input "text" at bounding box center [365, 93] width 136 height 17
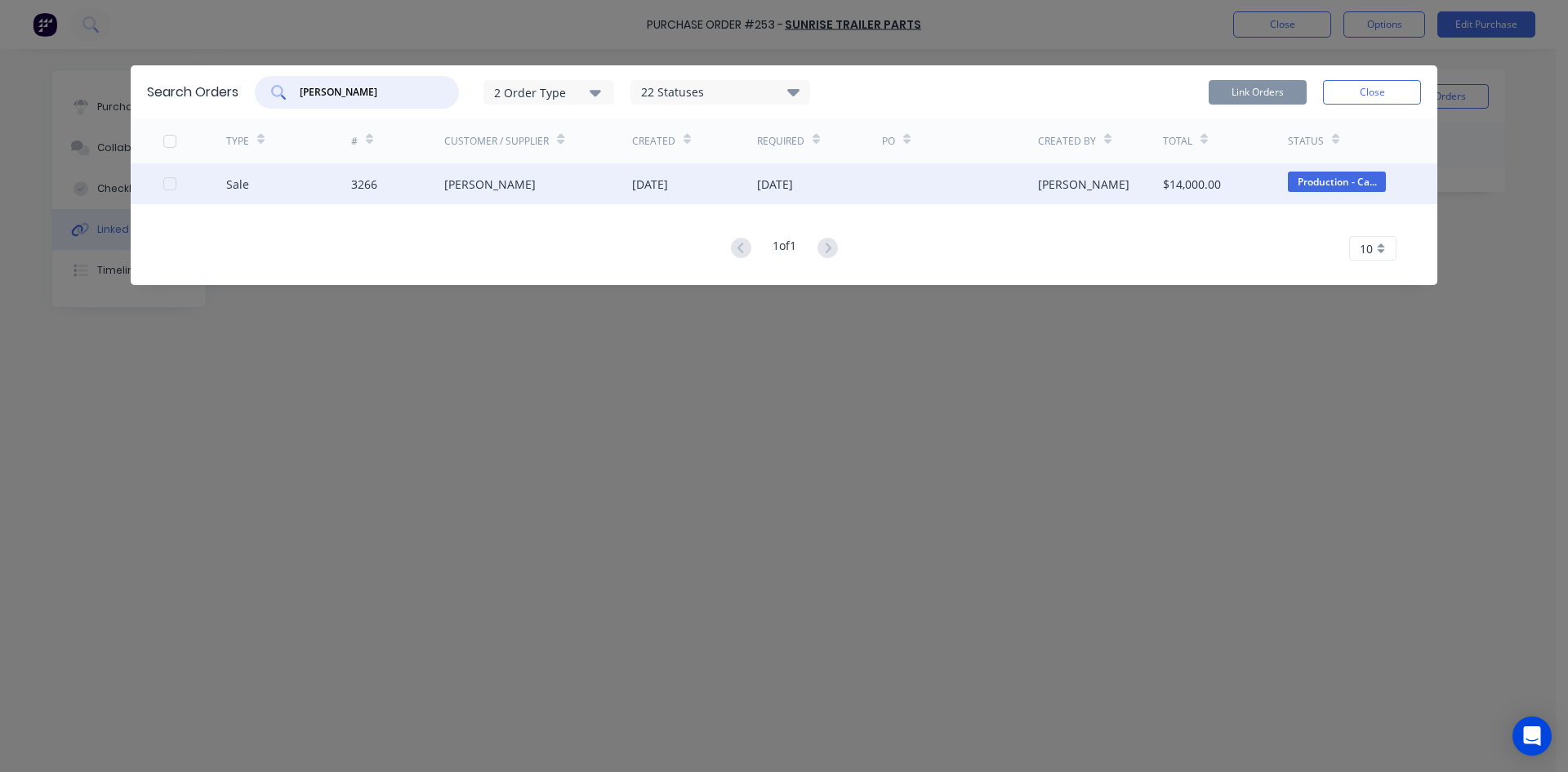
click at [168, 188] on div at bounding box center [169, 183] width 33 height 33
type input "andy"
click at [1270, 93] on button "Link Orders" at bounding box center [1258, 92] width 98 height 24
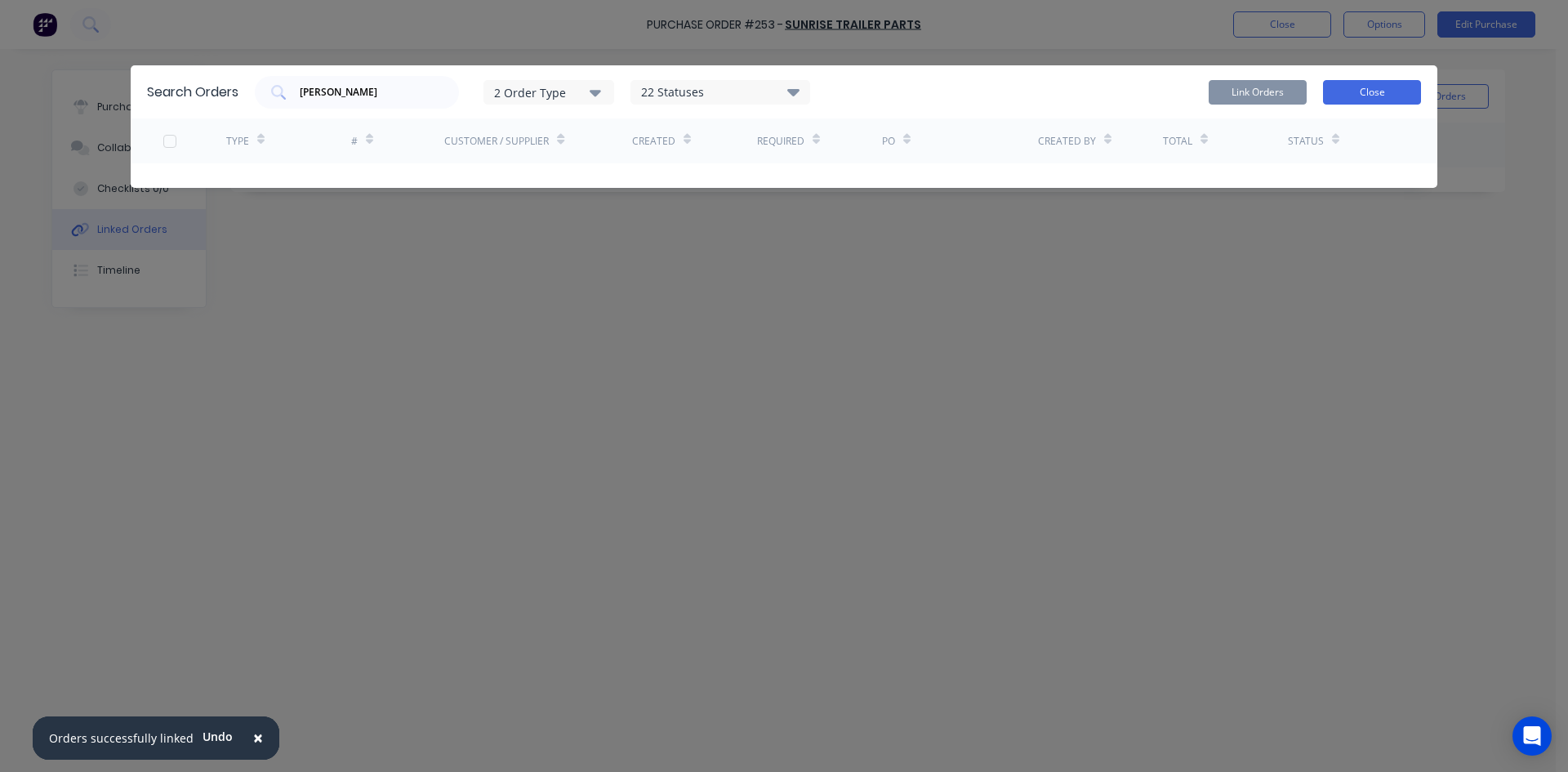
click at [1378, 83] on button "Close" at bounding box center [1373, 92] width 98 height 24
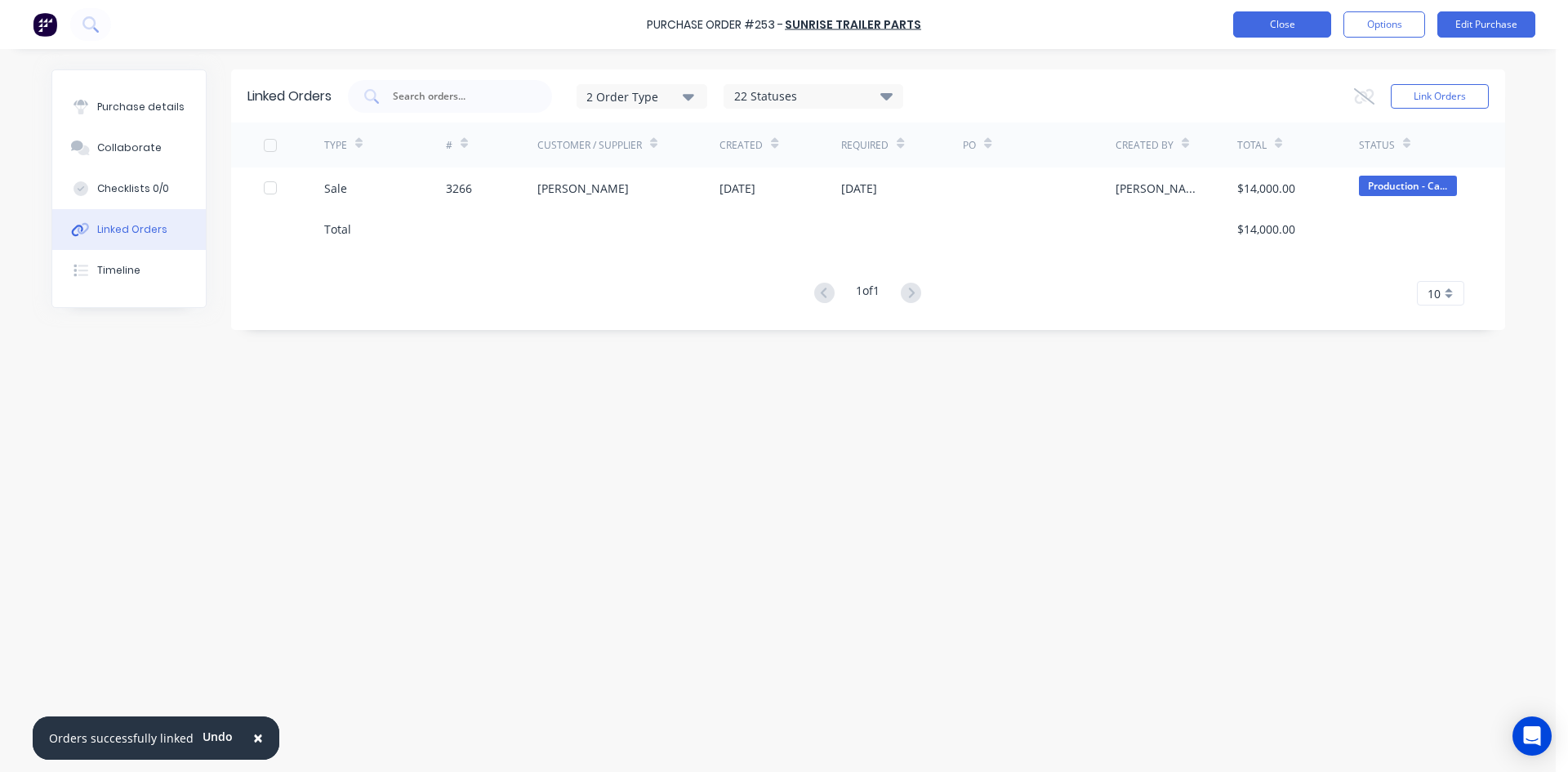
click at [1264, 23] on button "Close" at bounding box center [1283, 24] width 98 height 26
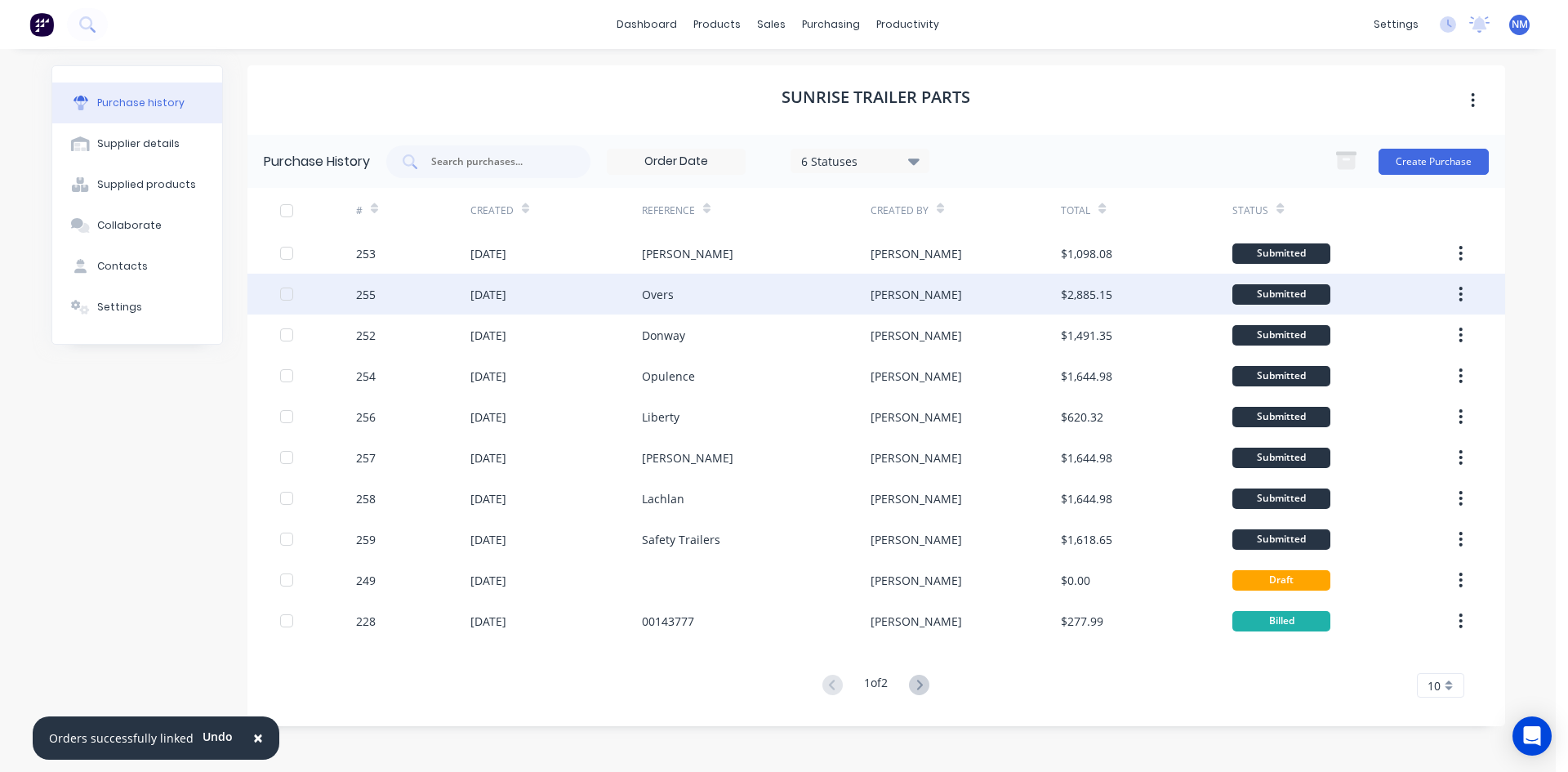
click at [693, 292] on div "Overs" at bounding box center [756, 293] width 229 height 41
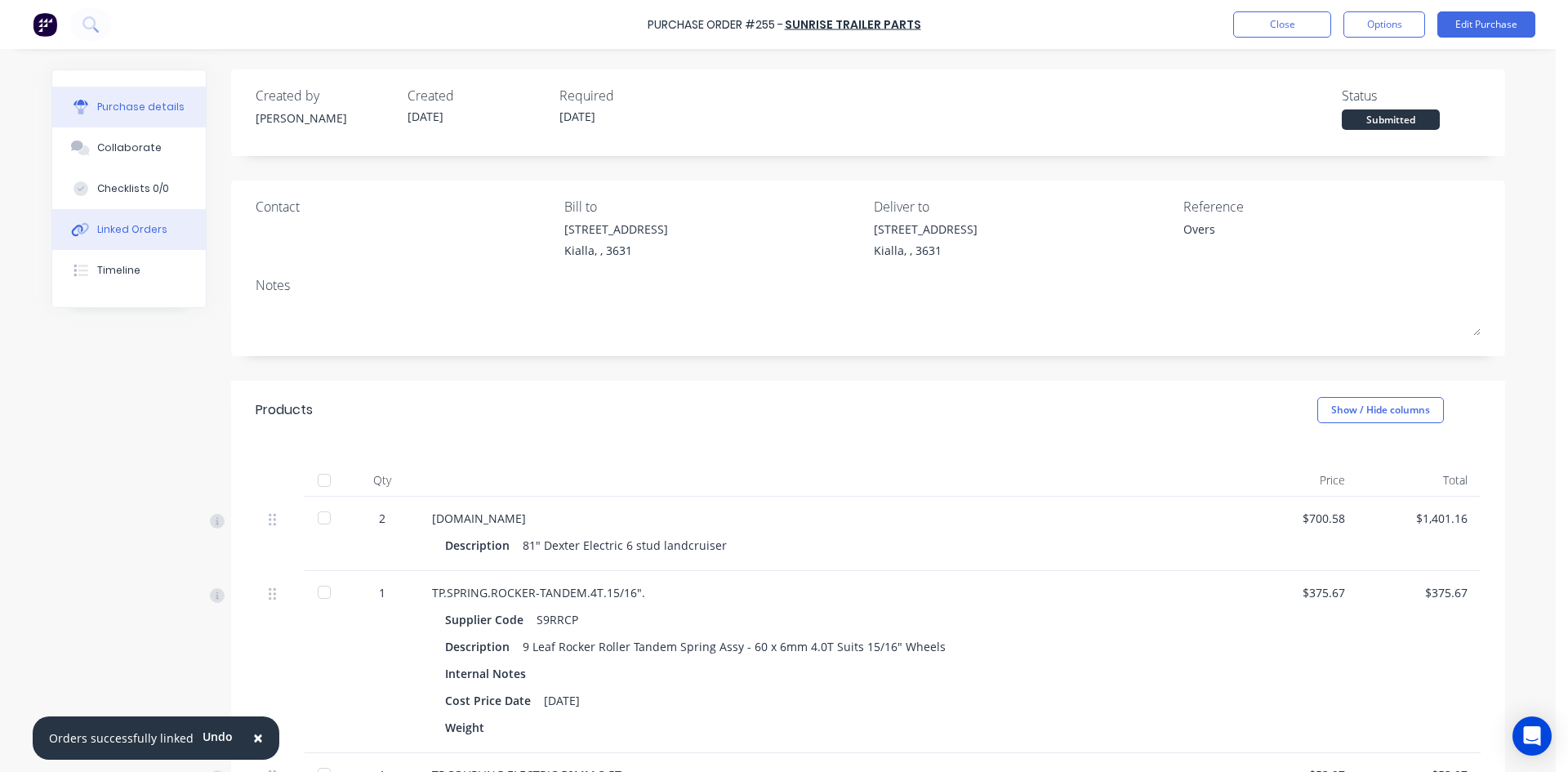
click at [103, 220] on button "Linked Orders" at bounding box center [129, 229] width 153 height 41
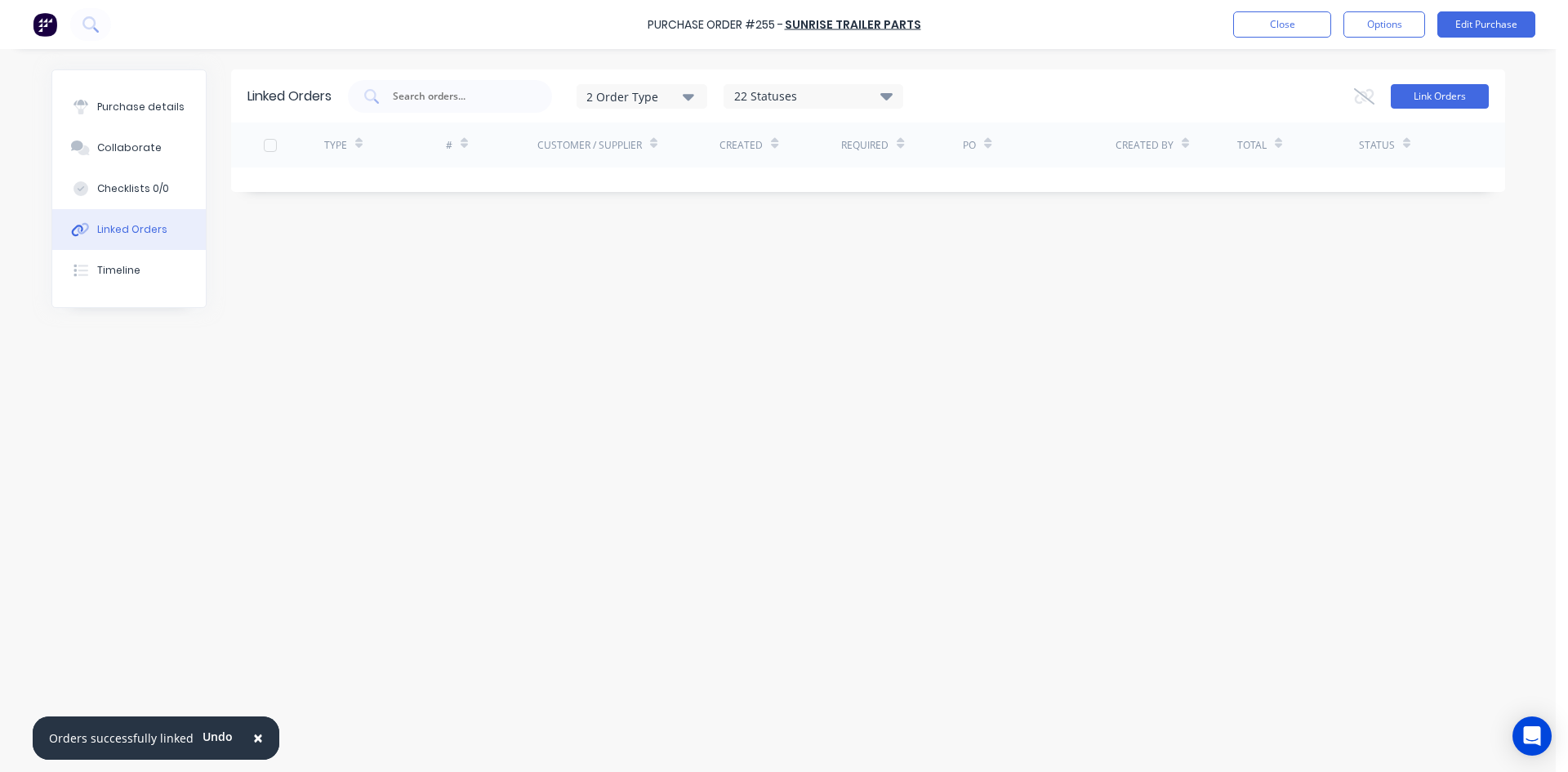
click at [1445, 92] on button "Link Orders" at bounding box center [1440, 96] width 98 height 24
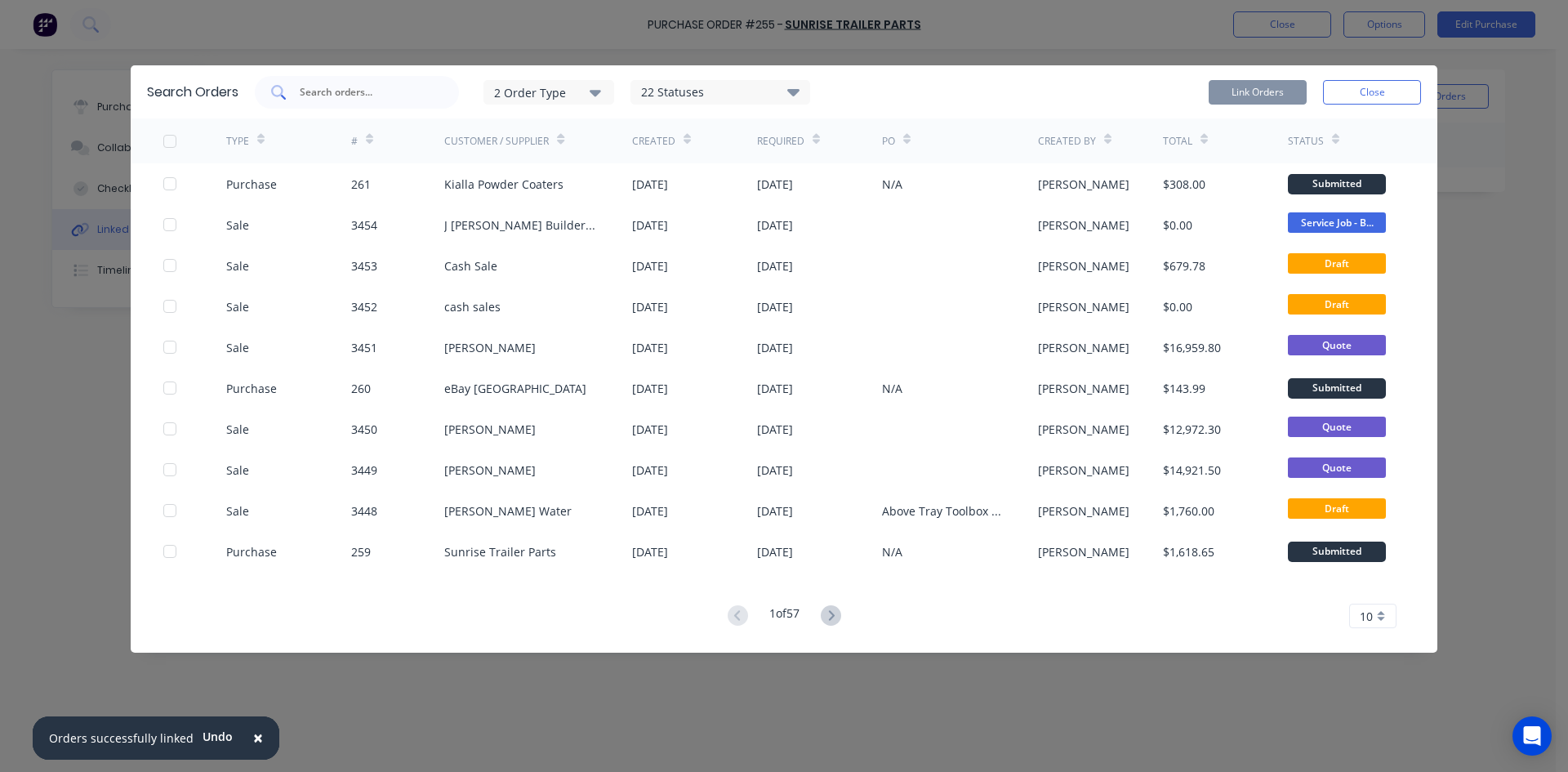
click at [398, 93] on input "text" at bounding box center [365, 93] width 136 height 17
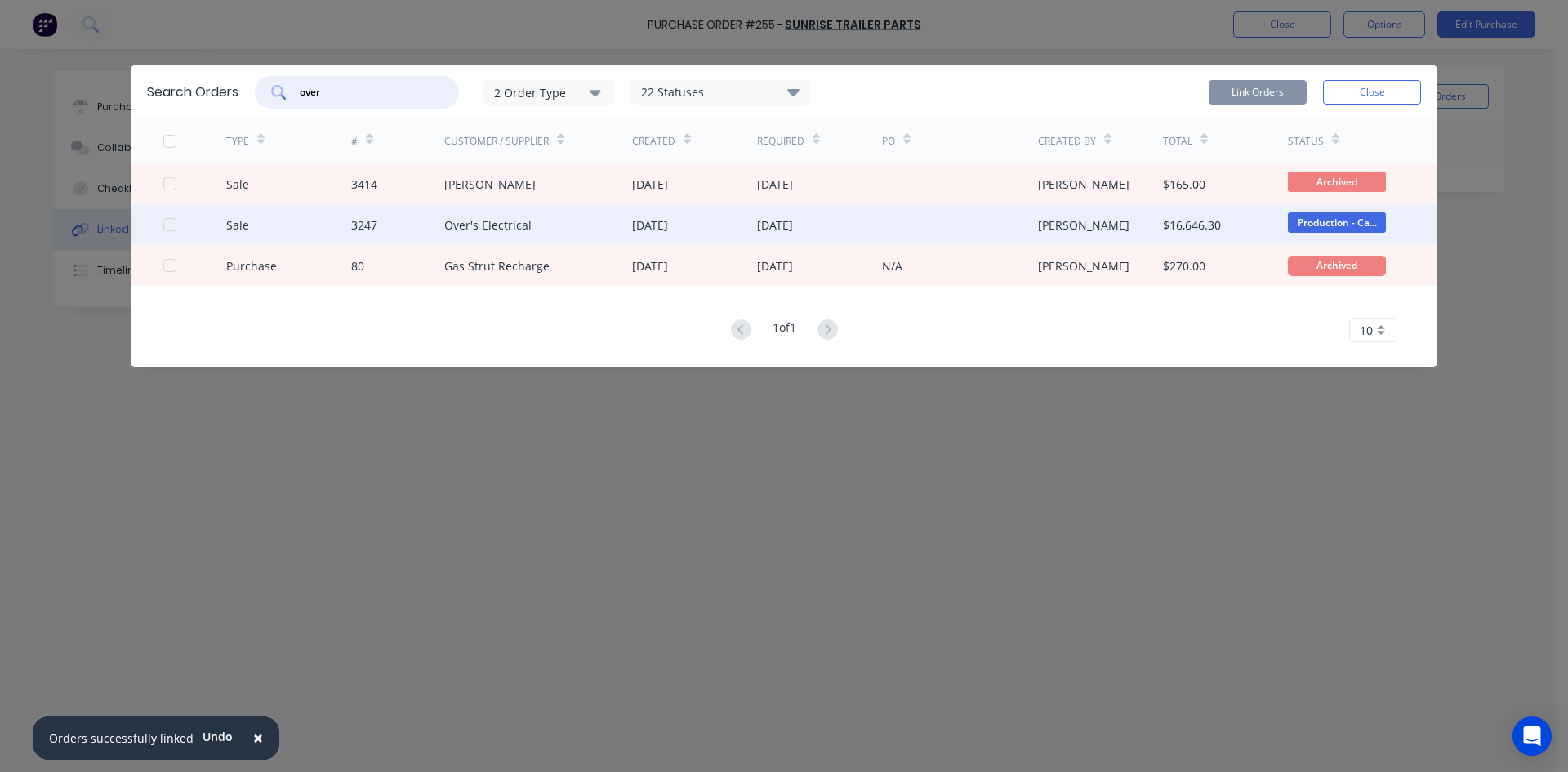
click at [170, 227] on div at bounding box center [169, 224] width 33 height 33
type input "over"
click at [1276, 87] on button "Link Orders" at bounding box center [1258, 92] width 98 height 24
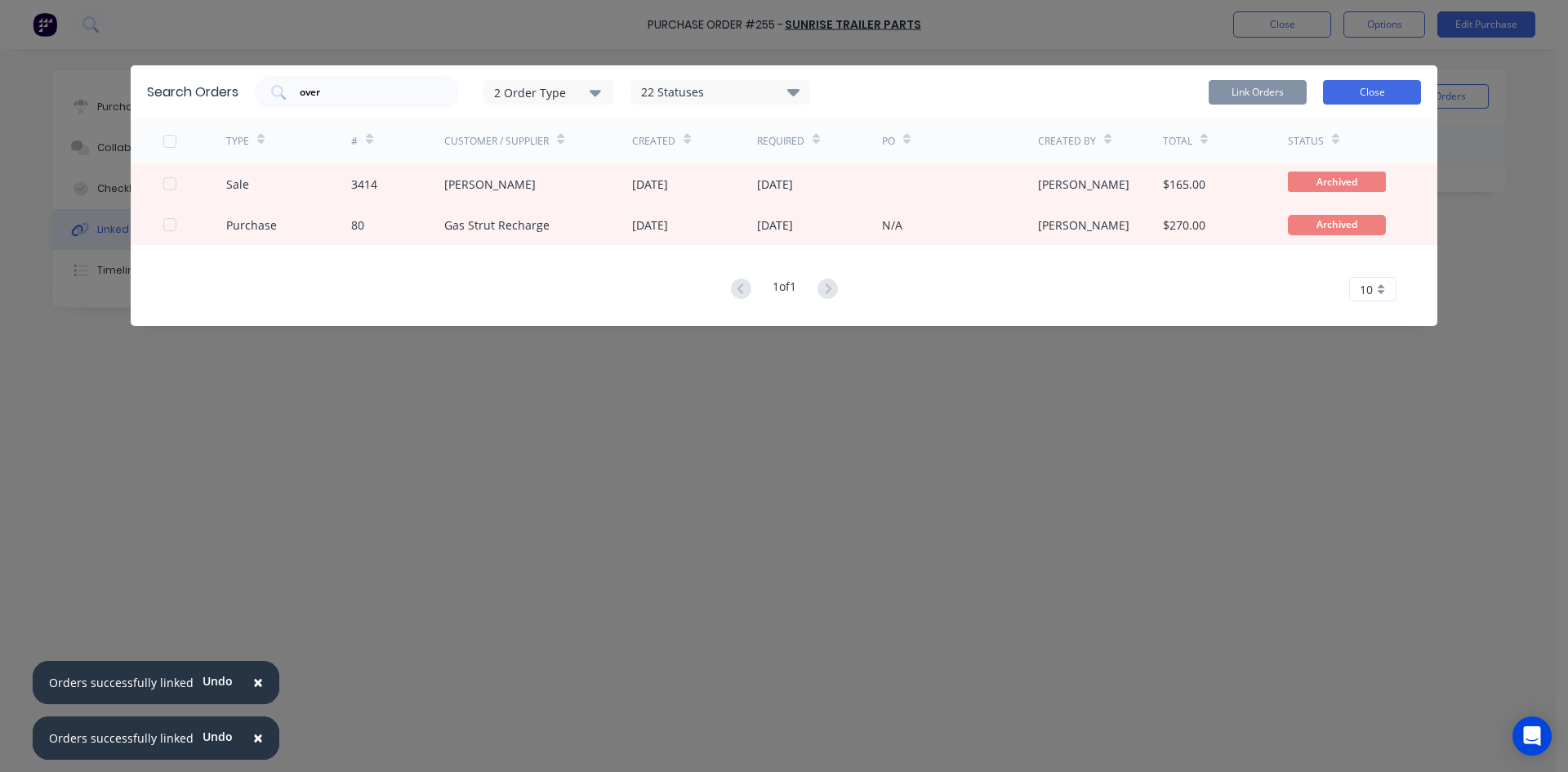
click at [1343, 98] on button "Close" at bounding box center [1373, 92] width 98 height 24
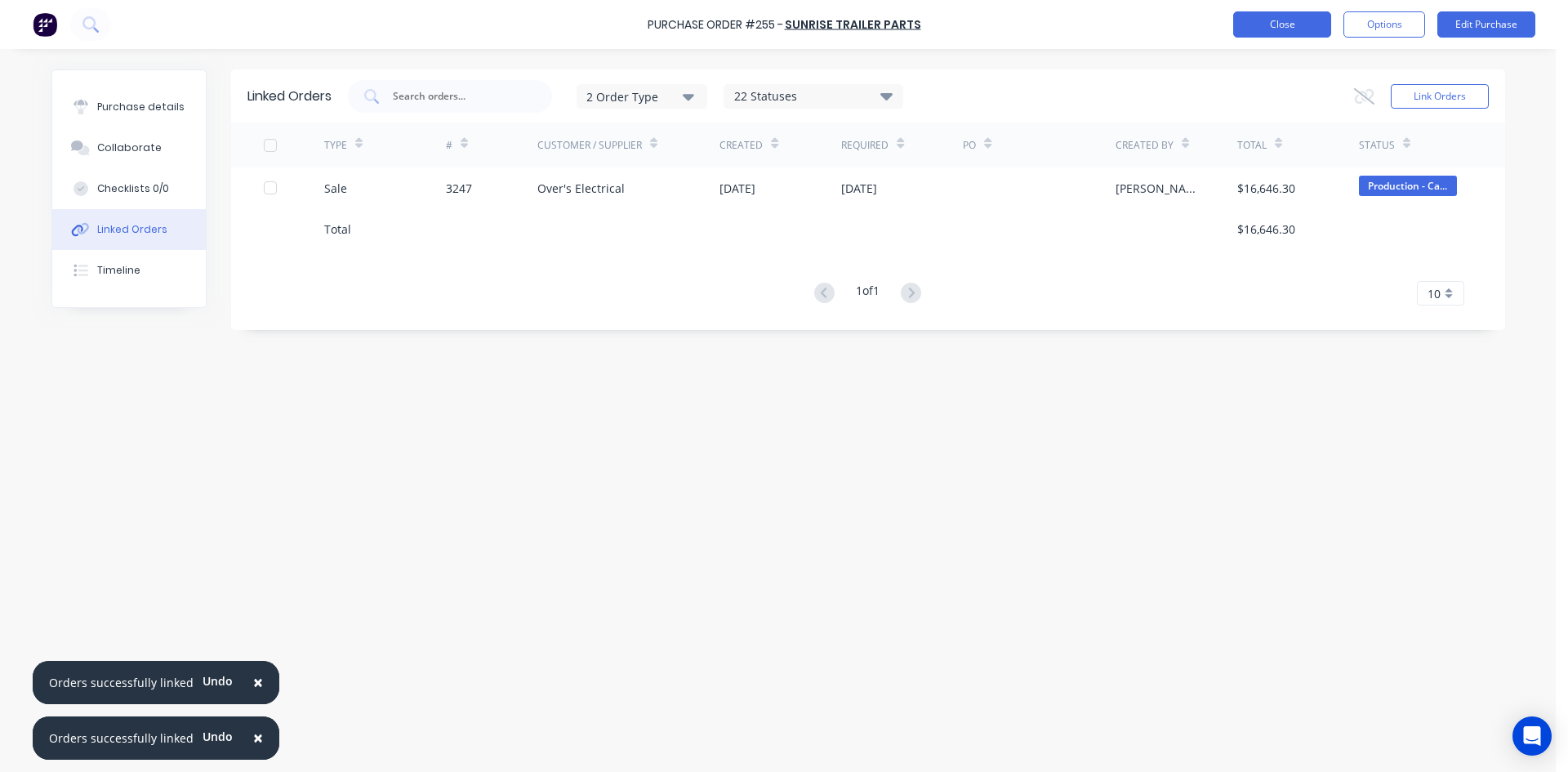
click at [1320, 22] on button "Close" at bounding box center [1283, 24] width 98 height 26
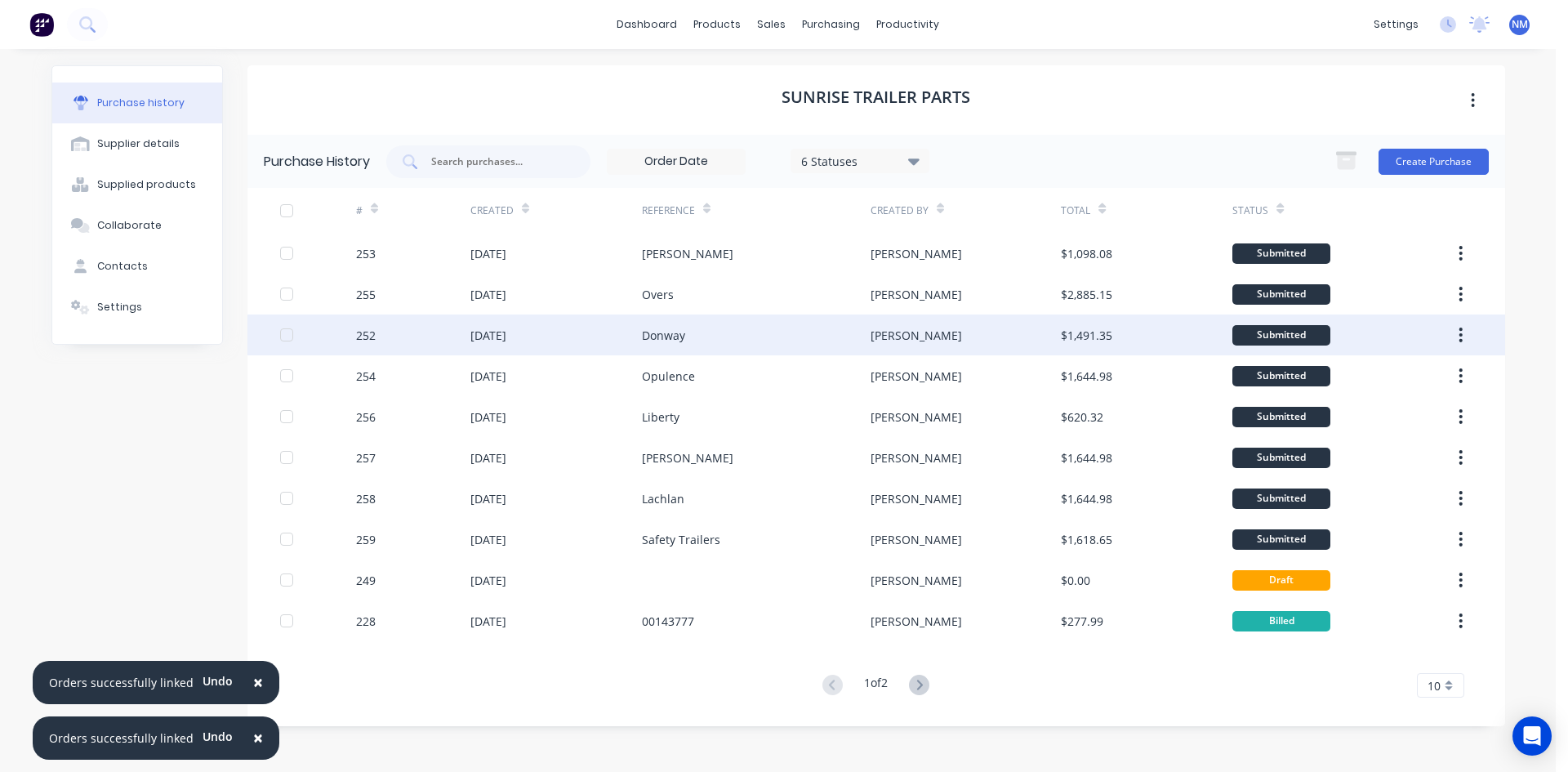
click at [771, 330] on div "Donway" at bounding box center [756, 334] width 229 height 41
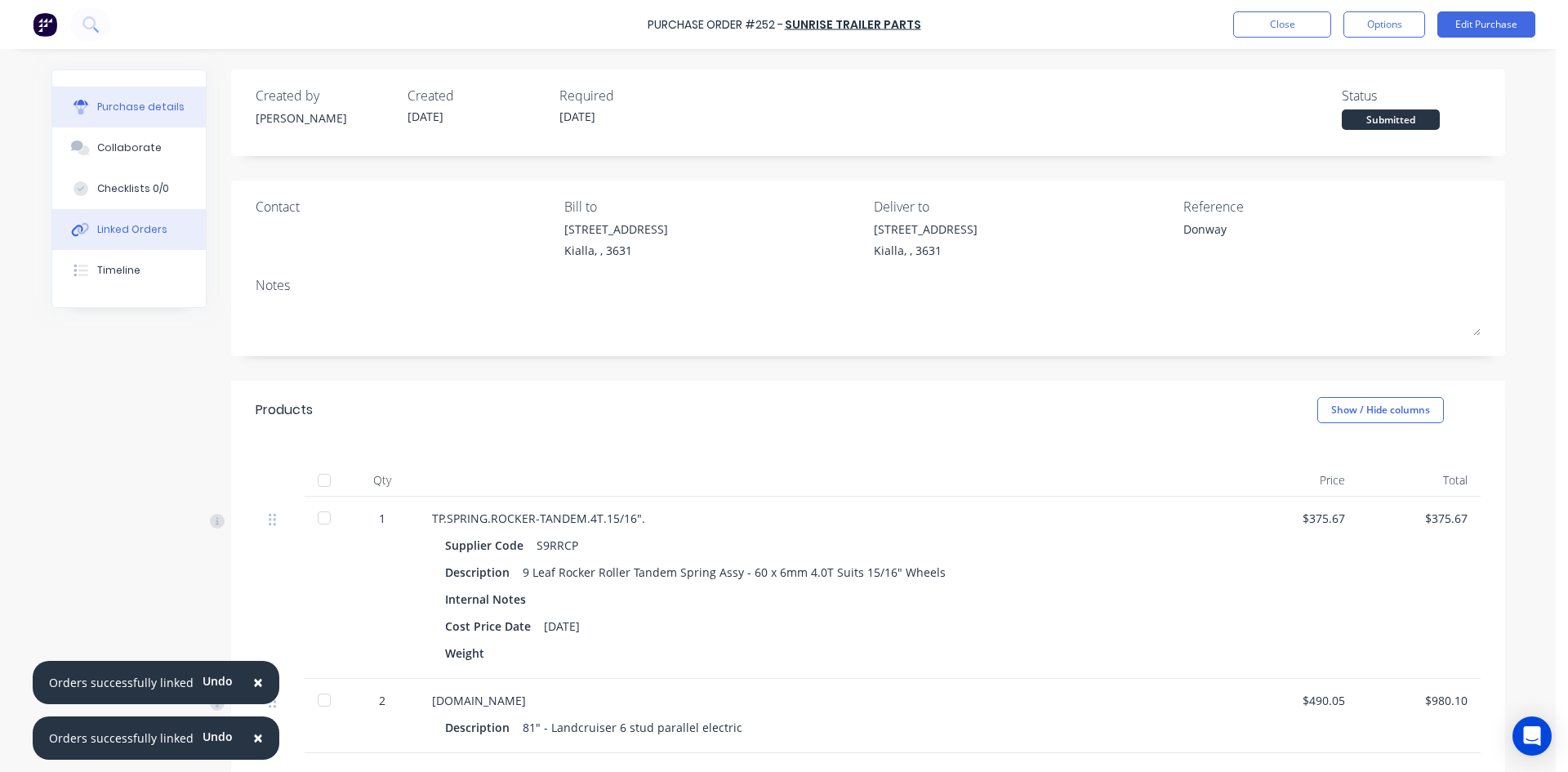
click at [141, 234] on div "Linked Orders" at bounding box center [133, 229] width 70 height 15
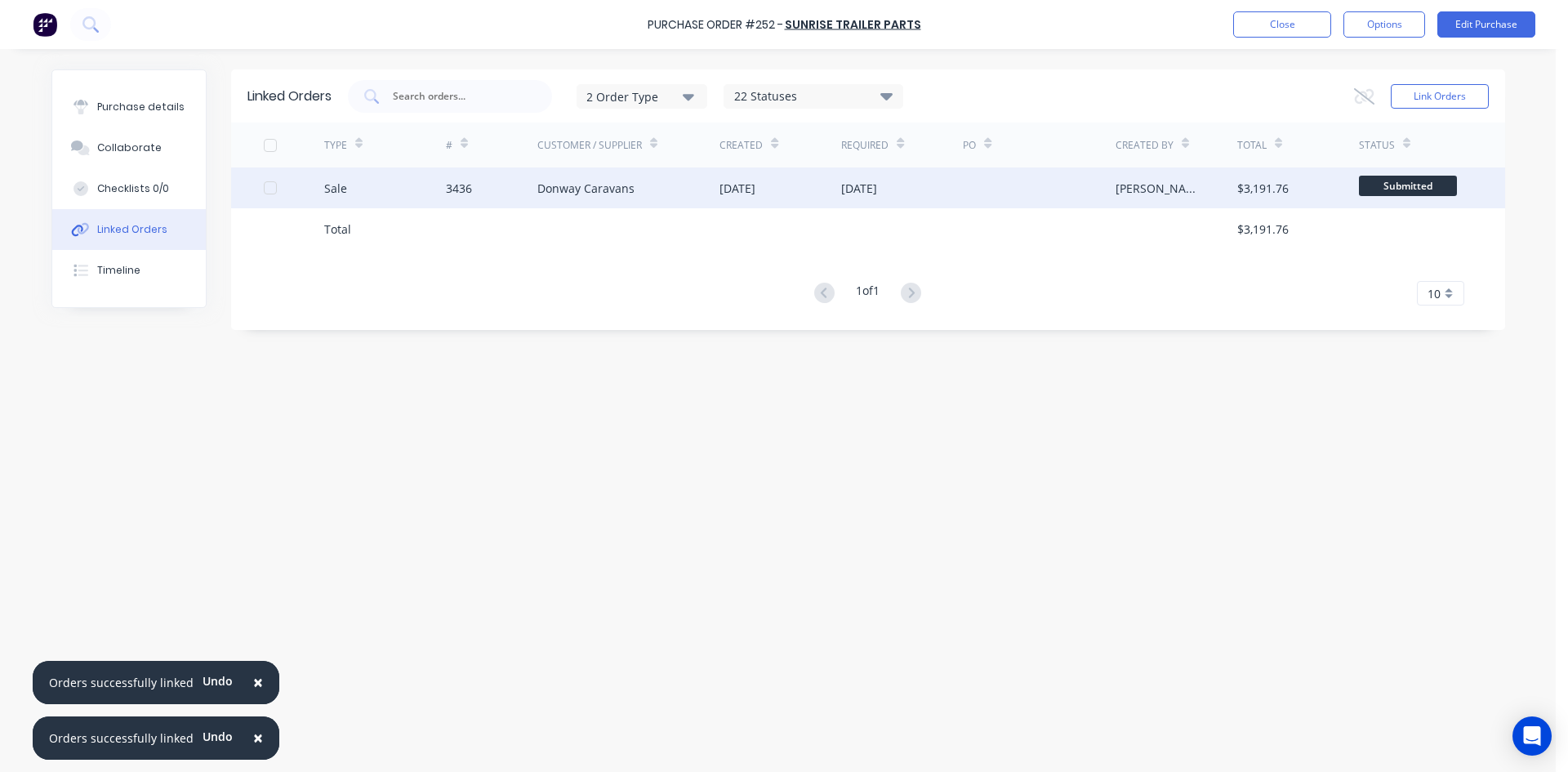
drag, startPoint x: 458, startPoint y: 91, endPoint x: 577, endPoint y: 183, distance: 150.4
click at [459, 91] on input "text" at bounding box center [459, 97] width 136 height 17
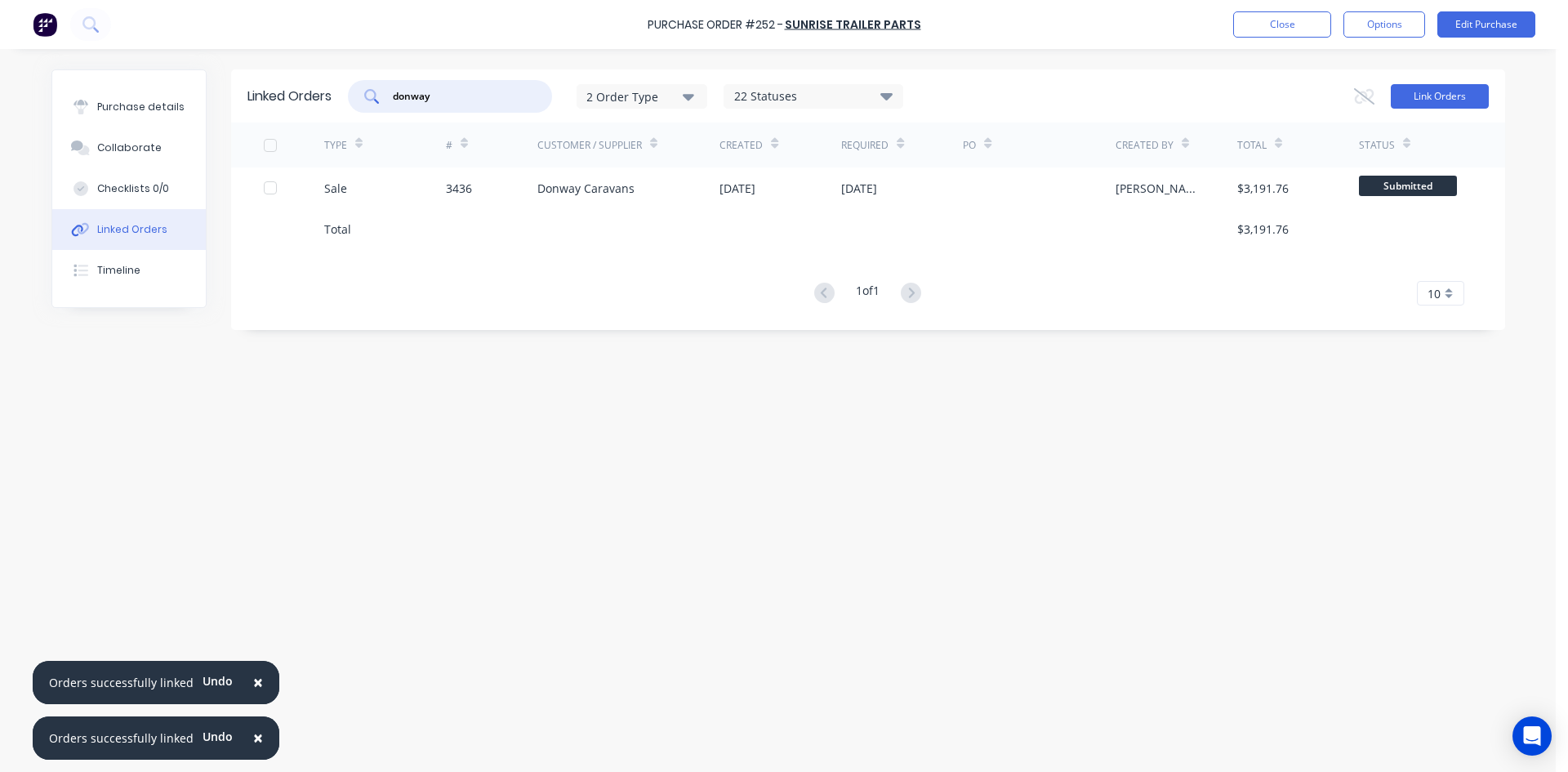
type input "donway"
click at [1431, 92] on button "Link Orders" at bounding box center [1440, 96] width 98 height 24
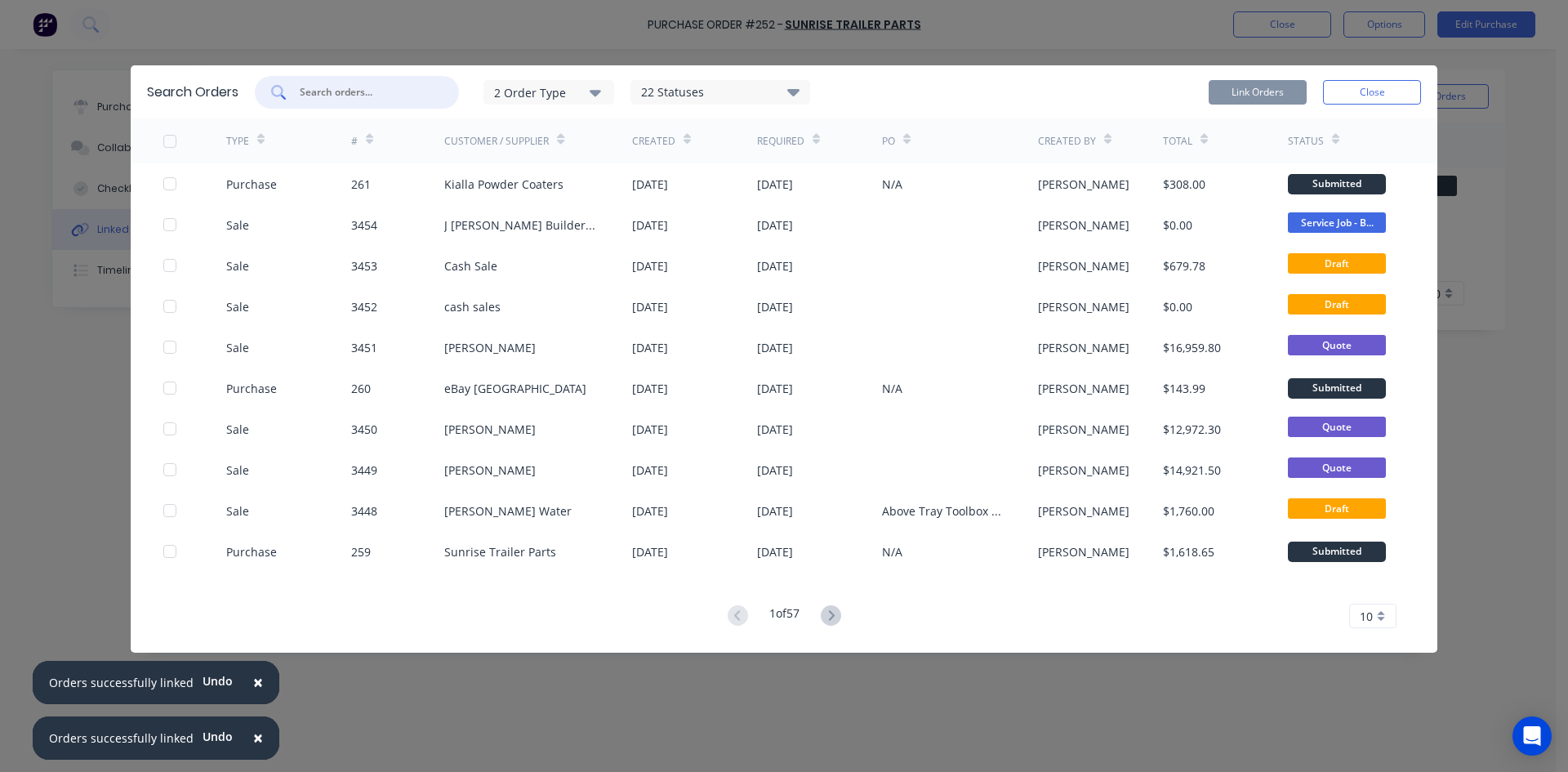
click at [351, 85] on input "text" at bounding box center [365, 93] width 136 height 17
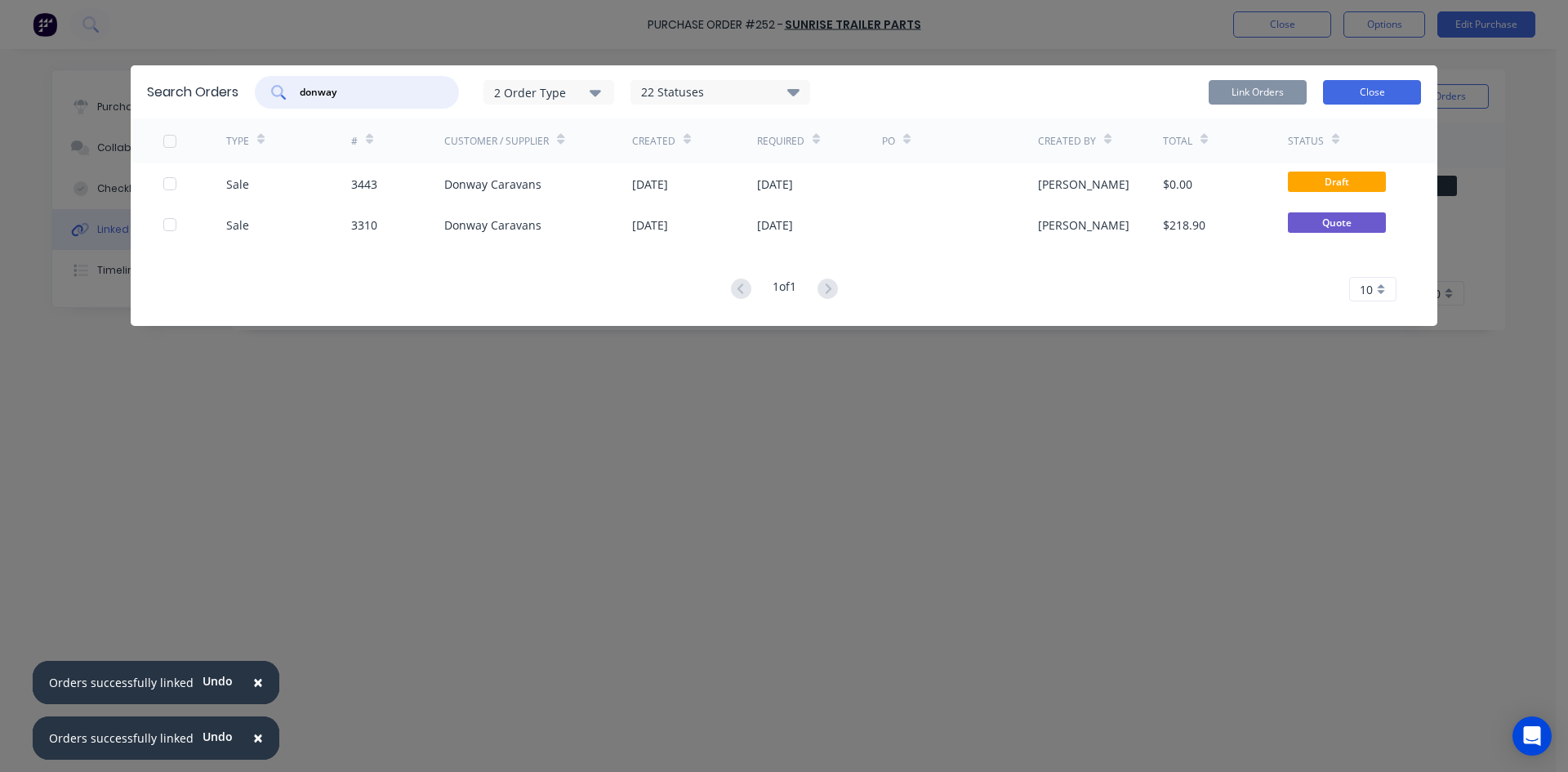
type input "donway"
click at [1367, 101] on div "Link Orders Close" at bounding box center [1314, 92] width 213 height 33
click at [1380, 98] on button "Close" at bounding box center [1373, 92] width 98 height 24
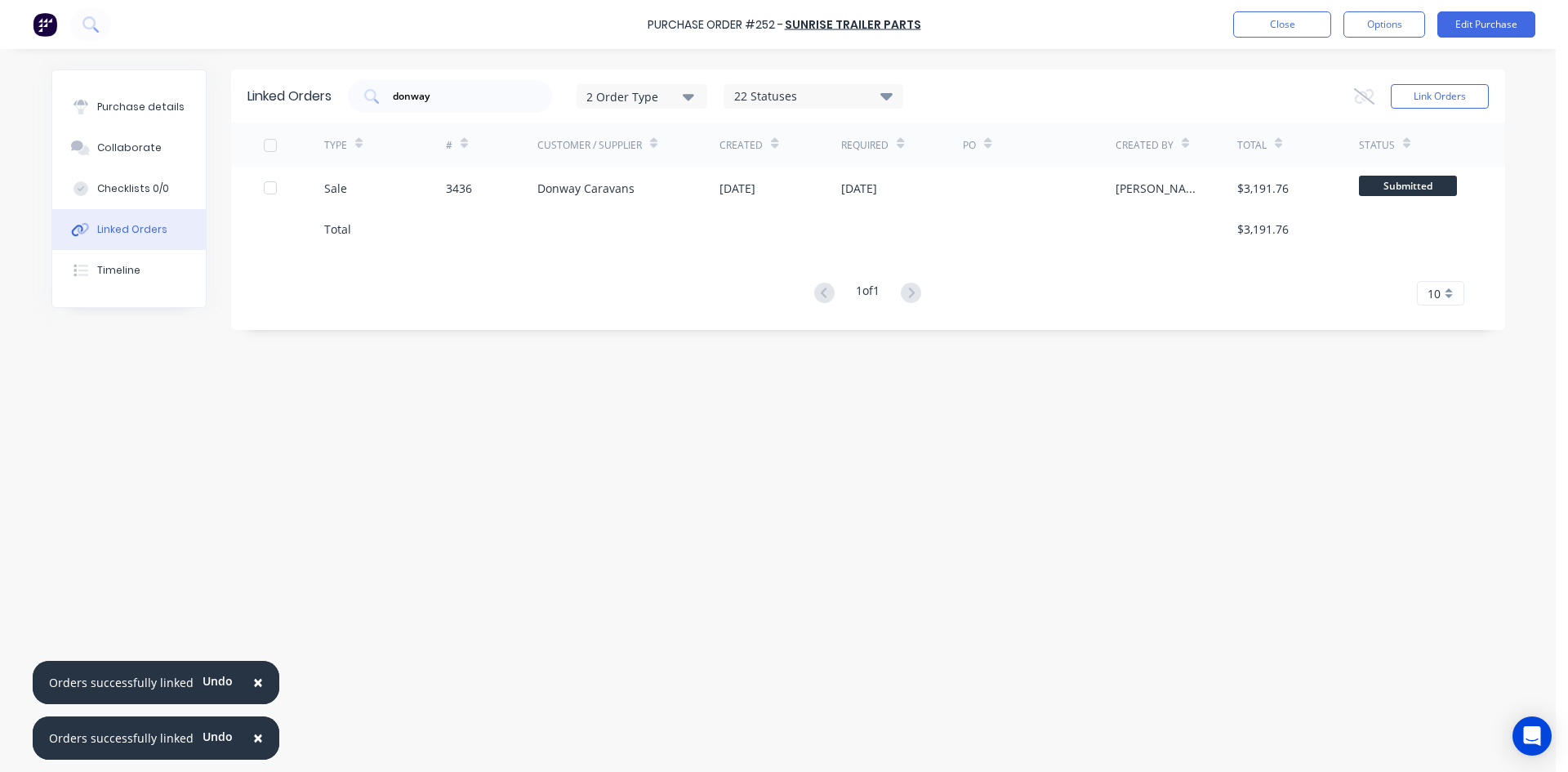
drag, startPoint x: 370, startPoint y: 89, endPoint x: 53, endPoint y: 67, distance: 317.8
click at [110, 68] on div "Purchase details Collaborate Checklists 0/0 Linked Orders Timeline Linked Order…" at bounding box center [778, 362] width 1486 height 690
click at [656, 285] on div "1 of 1 10 5 10 15 20 25 30 35" at bounding box center [868, 293] width 1274 height 23
click at [1299, 15] on button "Close" at bounding box center [1283, 24] width 98 height 26
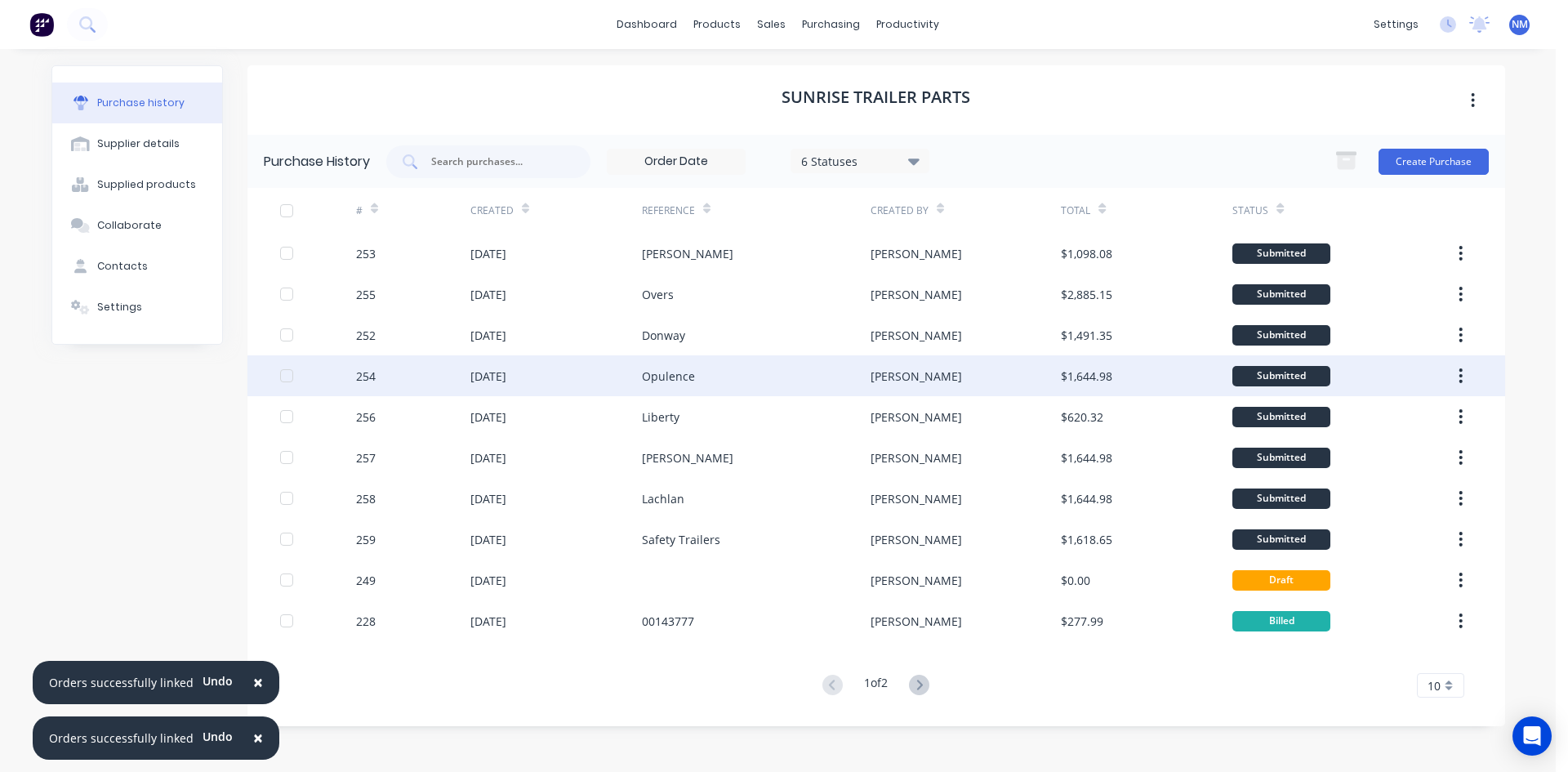
click at [749, 368] on div "Opulence" at bounding box center [756, 375] width 229 height 41
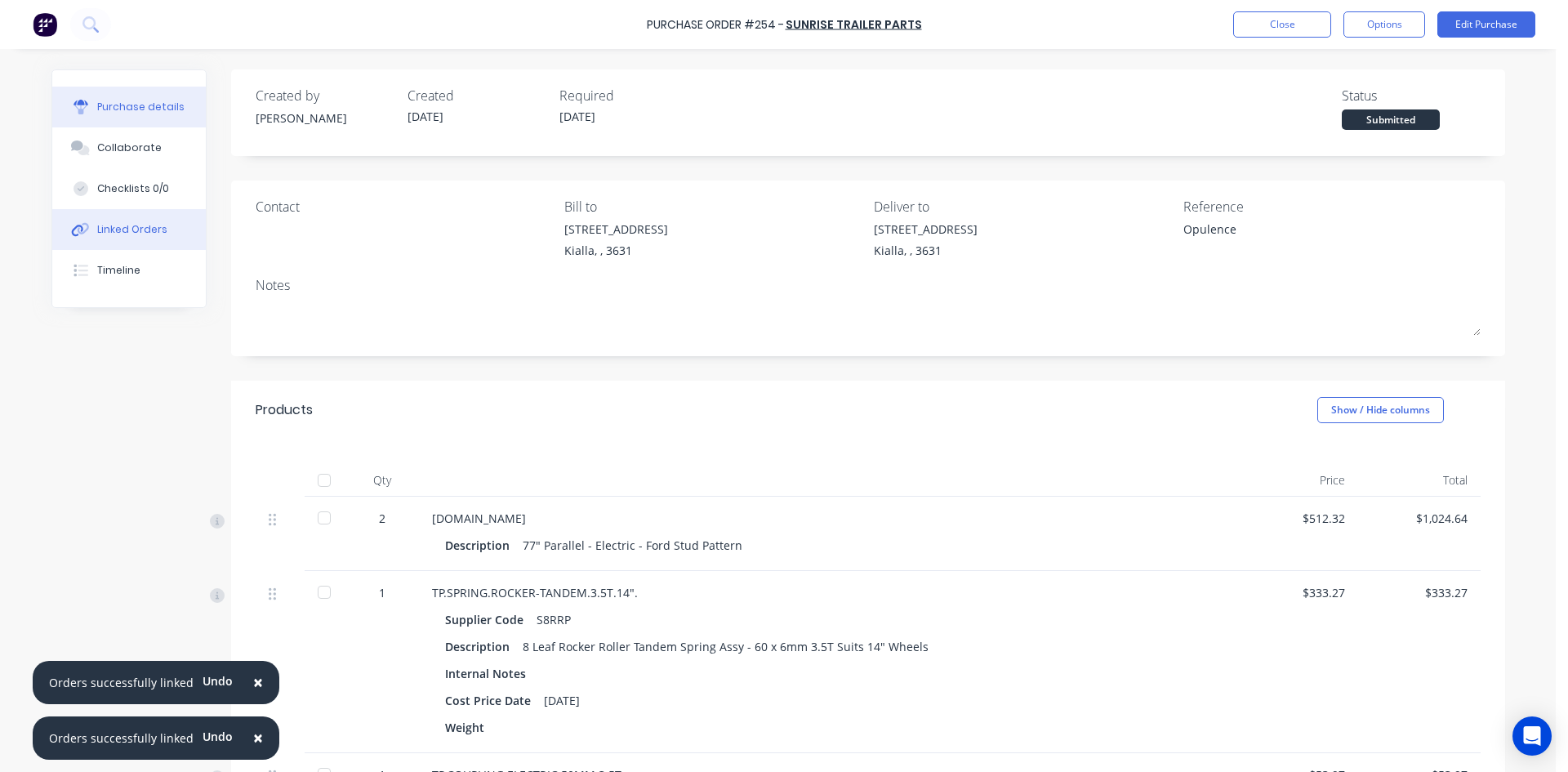
click at [138, 228] on div "Linked Orders" at bounding box center [133, 229] width 70 height 15
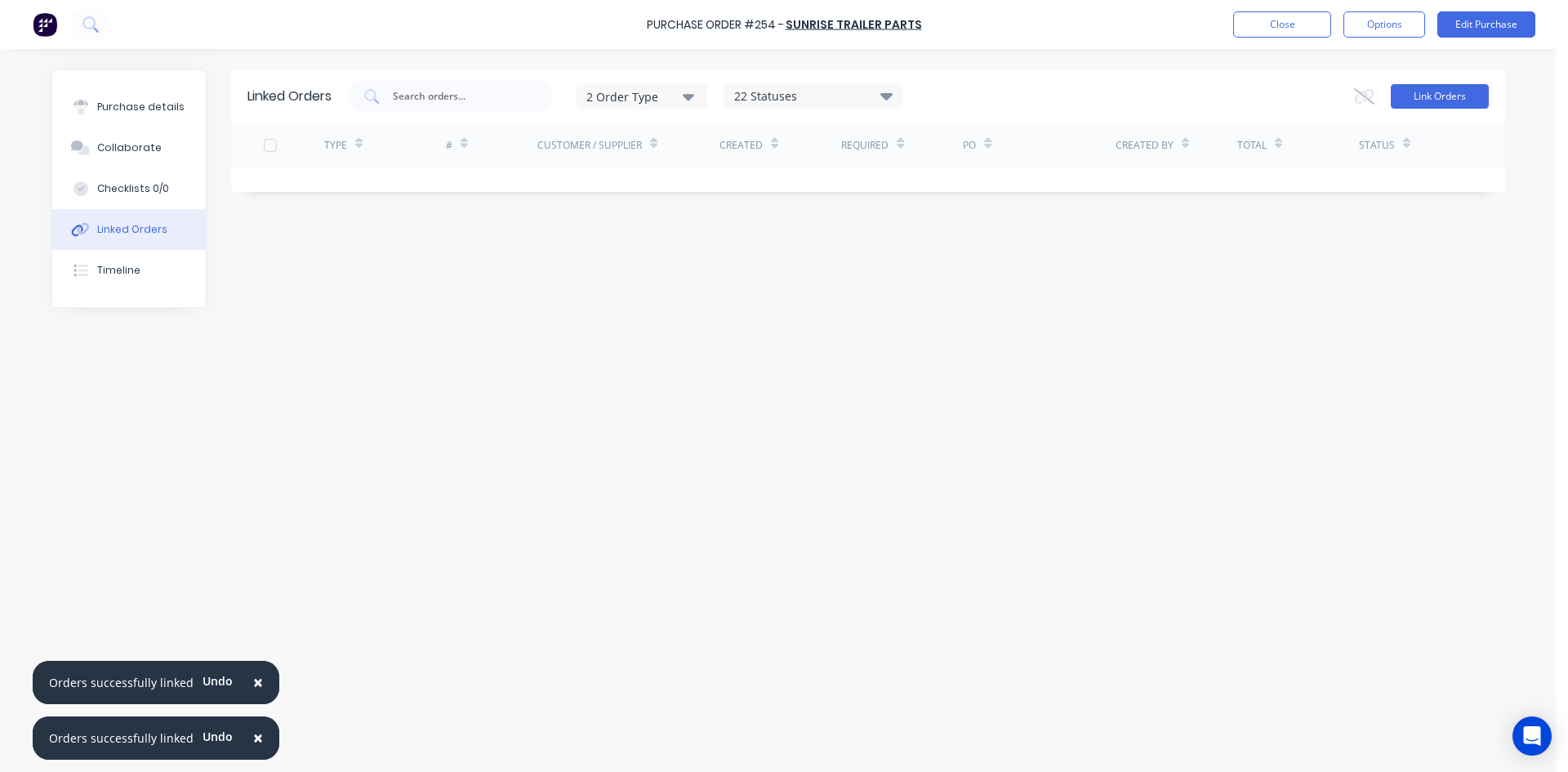
click at [1415, 103] on button "Link Orders" at bounding box center [1440, 96] width 98 height 24
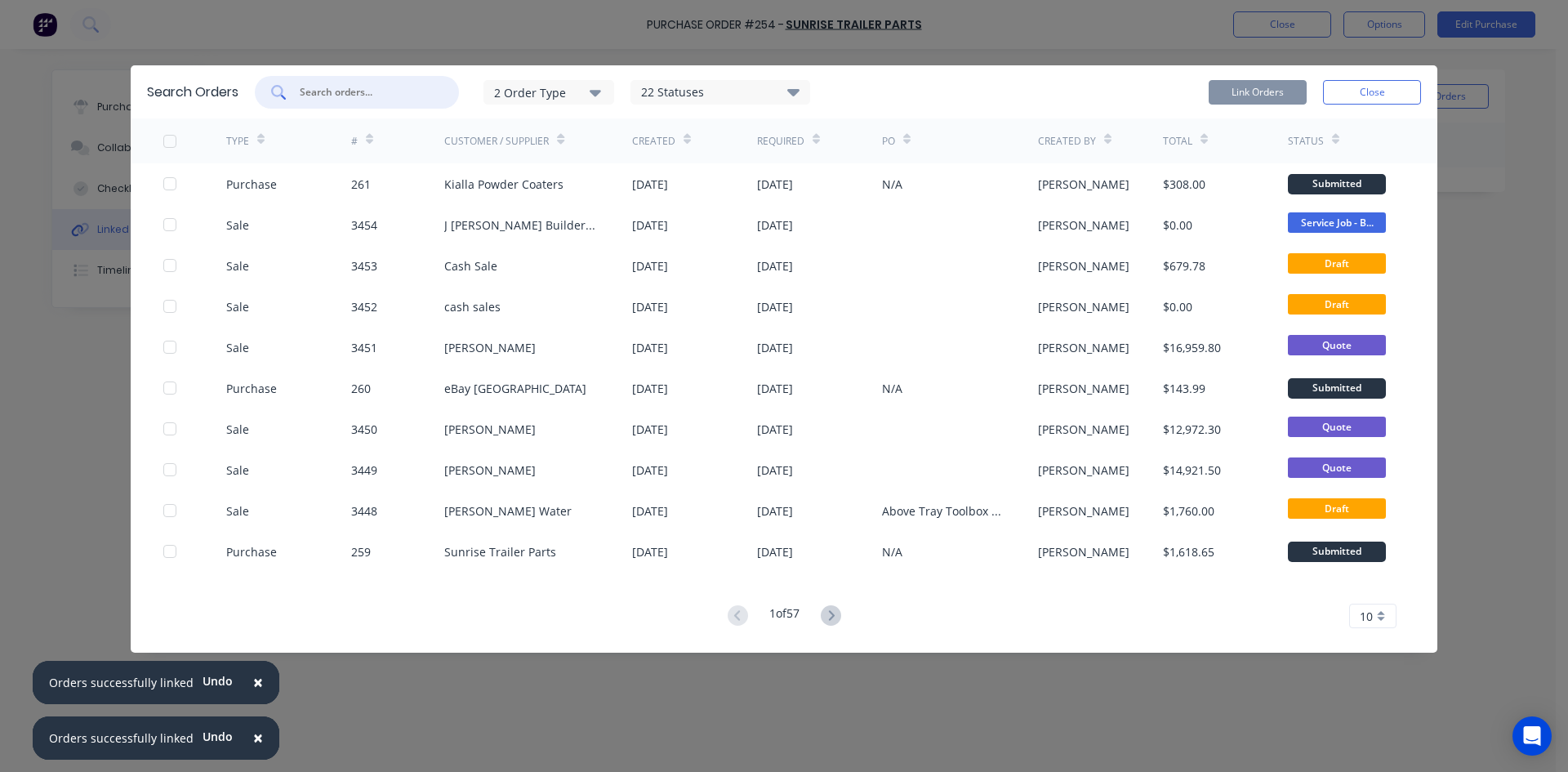
click at [376, 85] on input "text" at bounding box center [365, 93] width 136 height 17
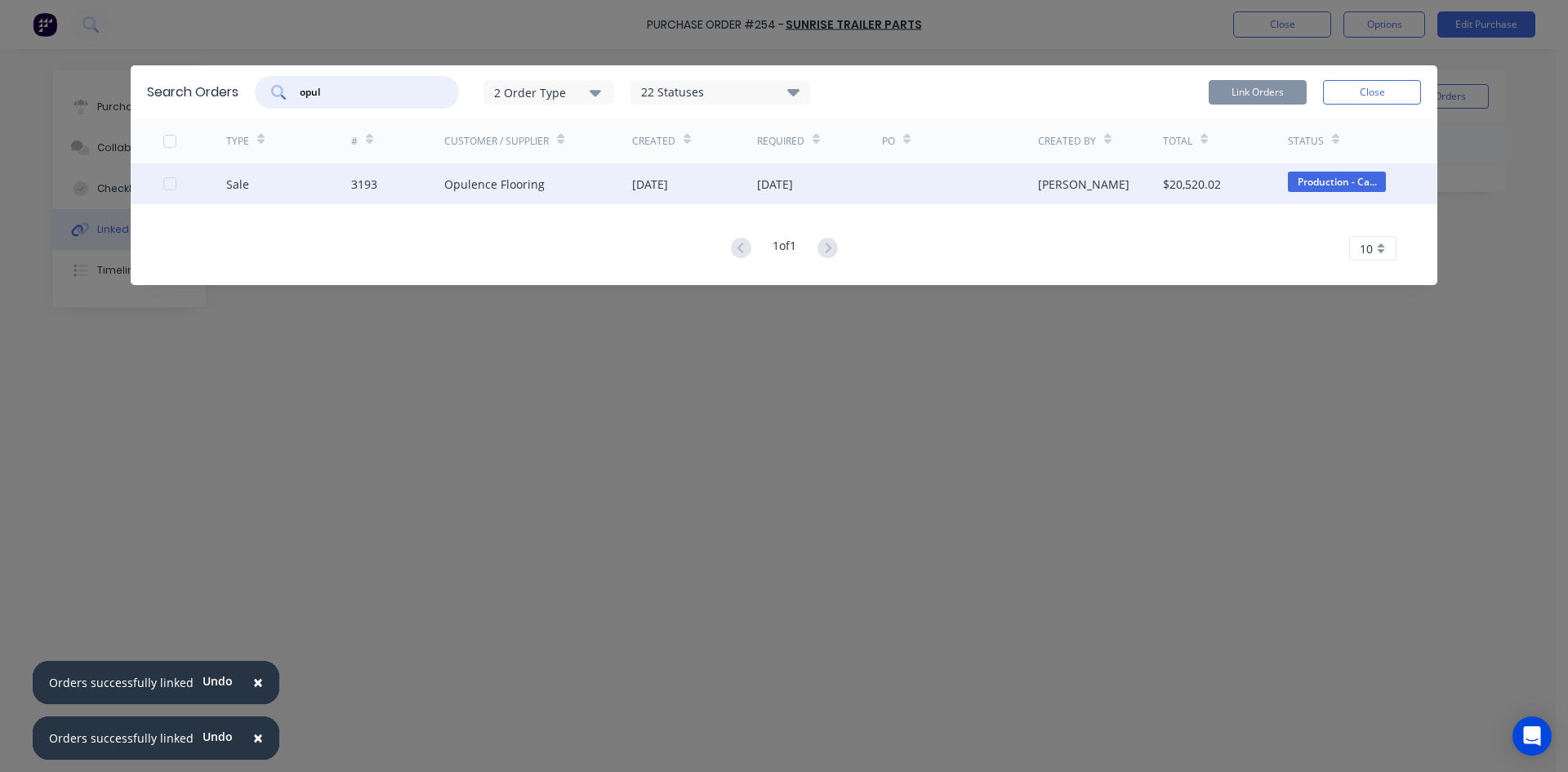
click at [173, 189] on div at bounding box center [169, 183] width 33 height 33
type input "opul"
click at [1230, 88] on button "Link Orders" at bounding box center [1258, 92] width 98 height 24
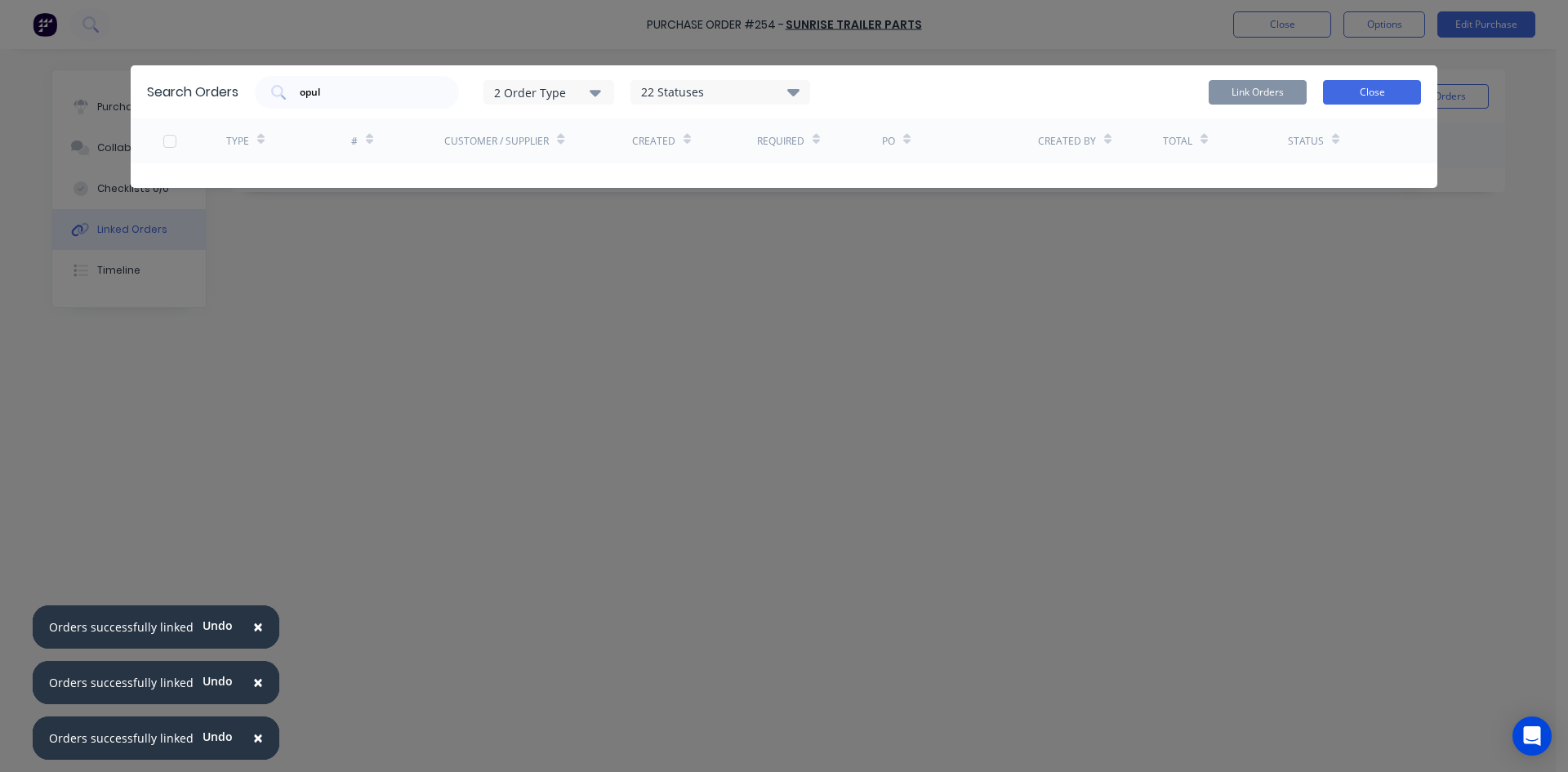
click at [1402, 87] on button "Close" at bounding box center [1373, 92] width 98 height 24
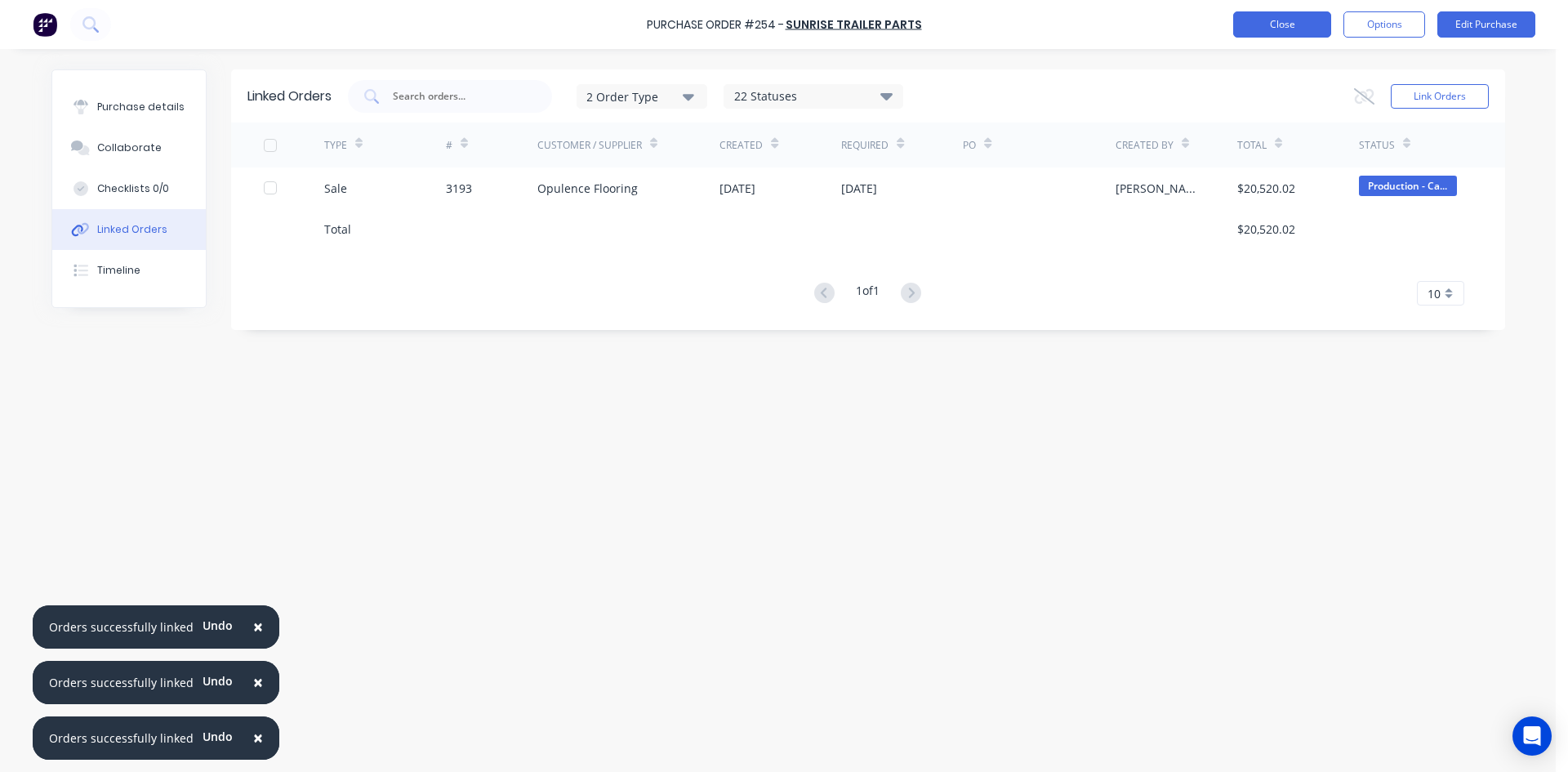
click at [1270, 17] on button "Close" at bounding box center [1283, 24] width 98 height 26
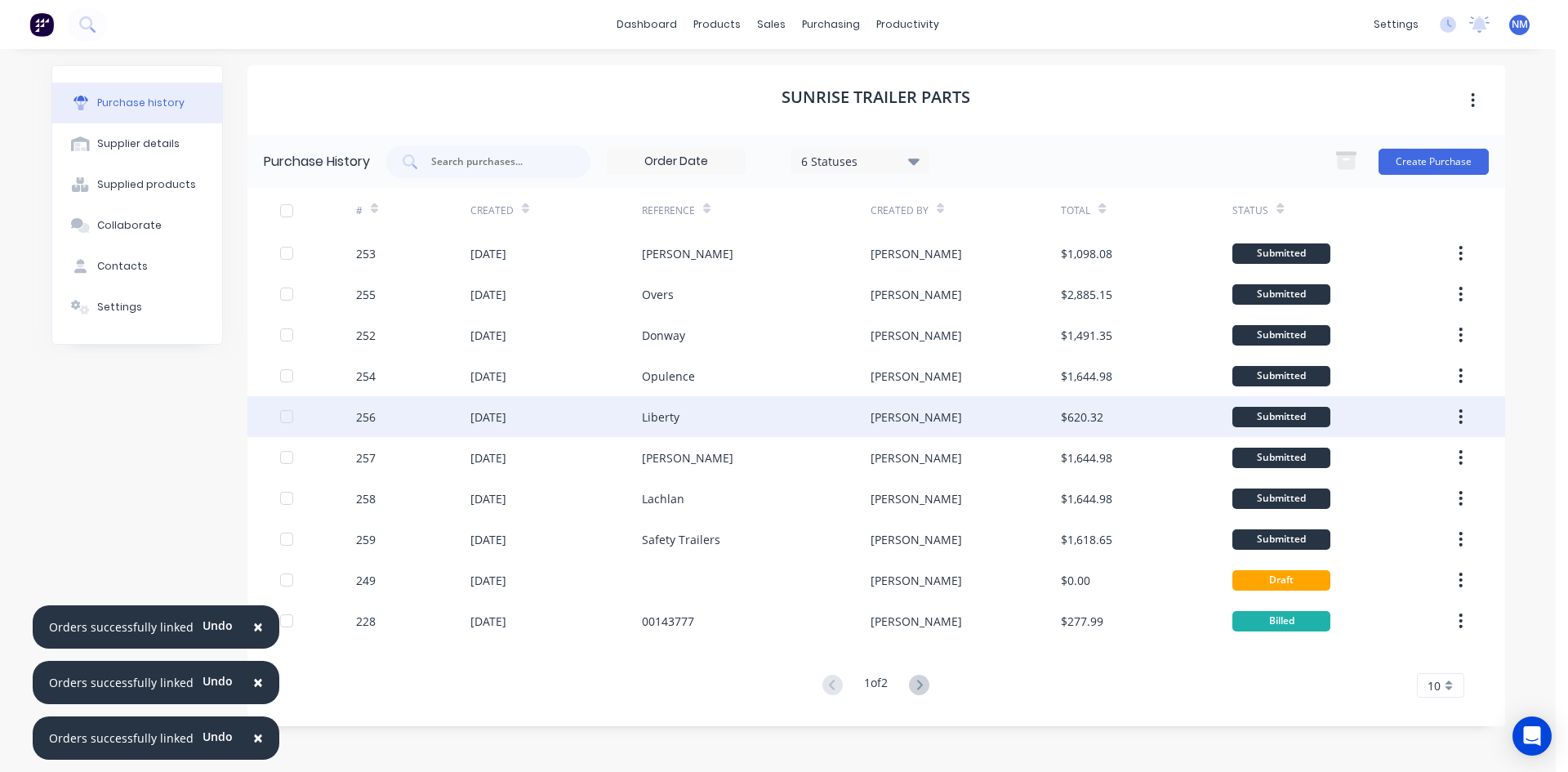
click at [731, 421] on div "Liberty" at bounding box center [756, 416] width 229 height 41
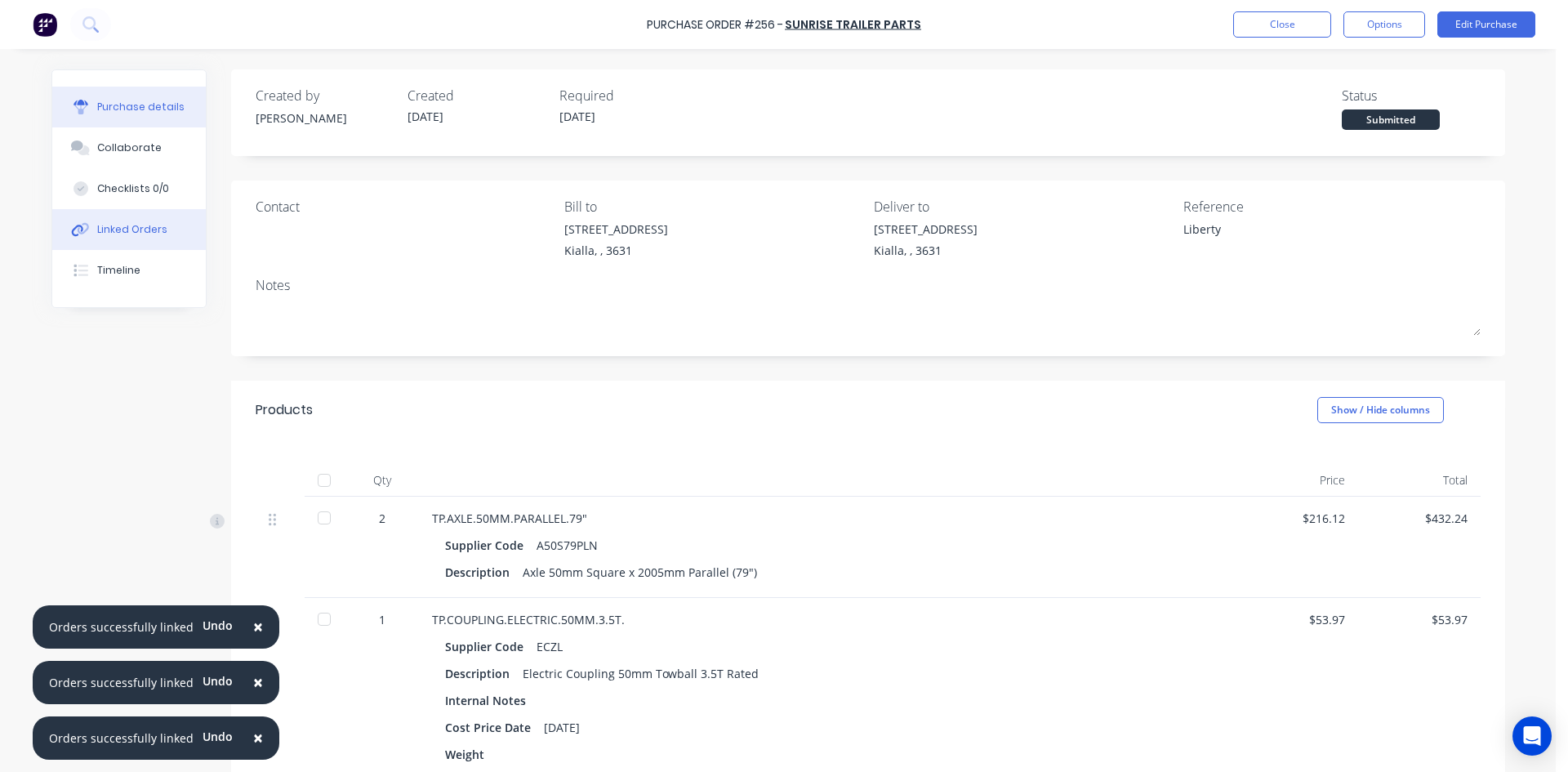
click at [124, 237] on button "Linked Orders" at bounding box center [129, 229] width 153 height 41
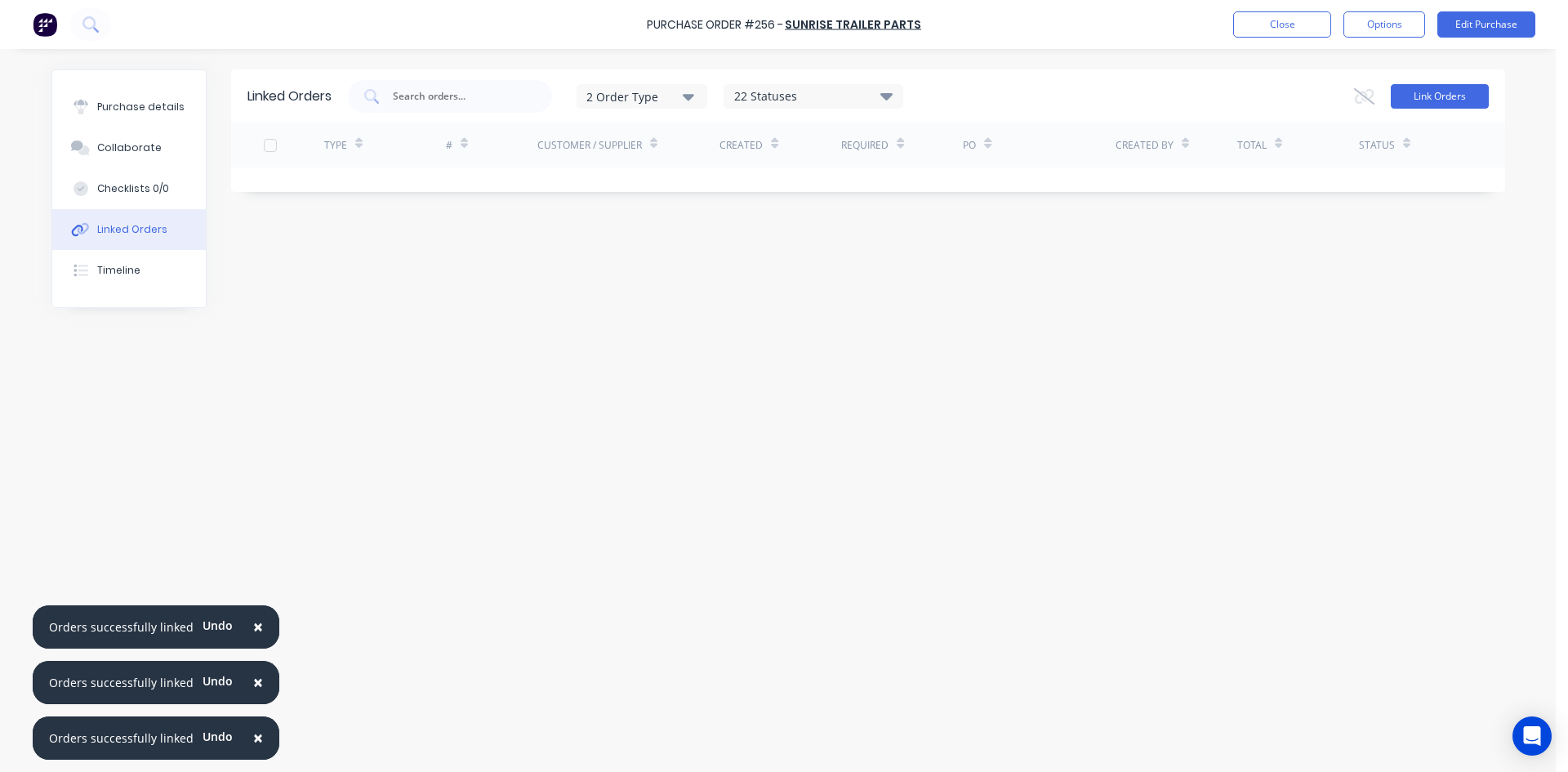
click at [1475, 93] on button "Link Orders" at bounding box center [1440, 96] width 98 height 24
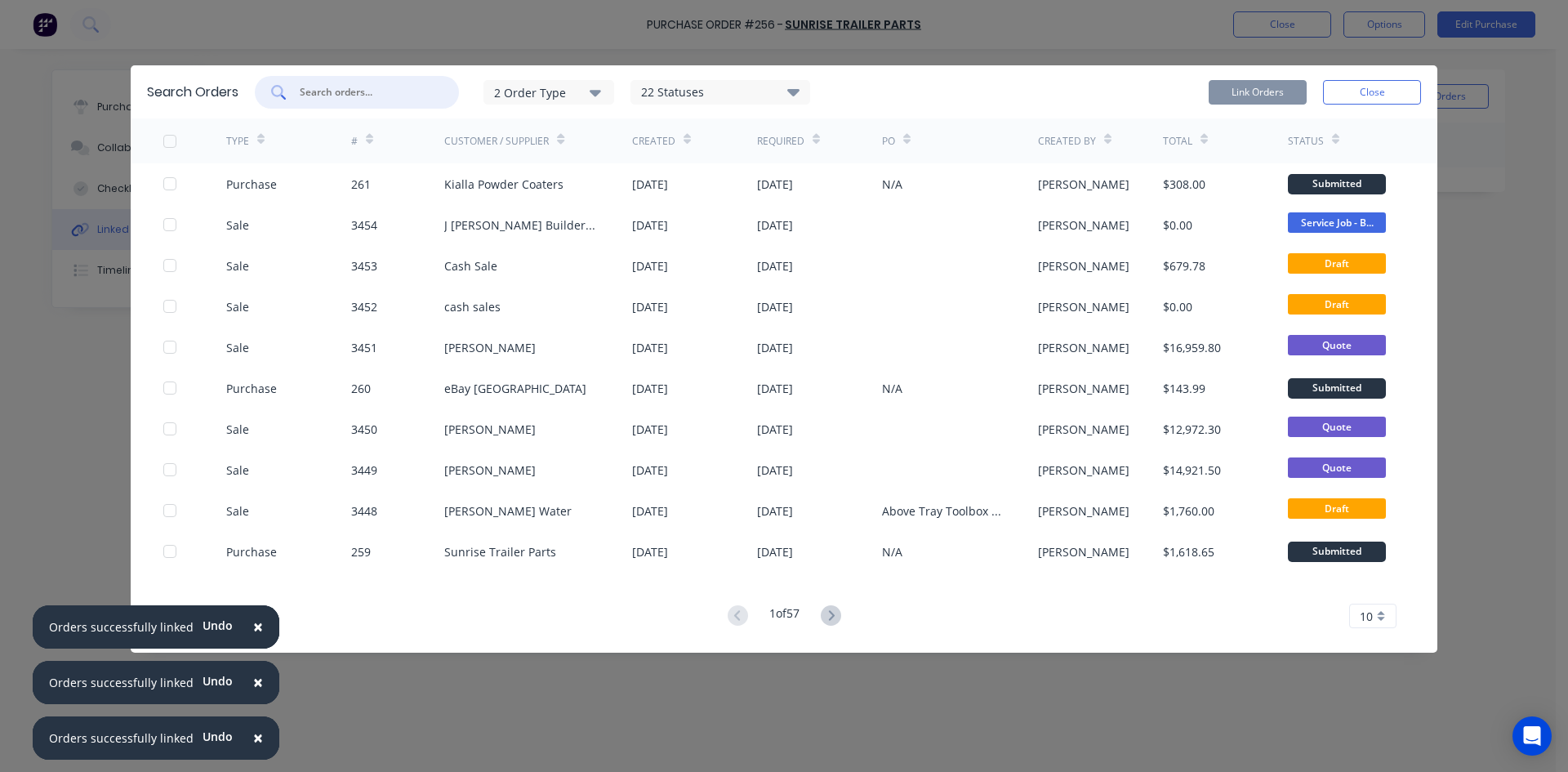
click at [326, 98] on input "text" at bounding box center [365, 93] width 136 height 17
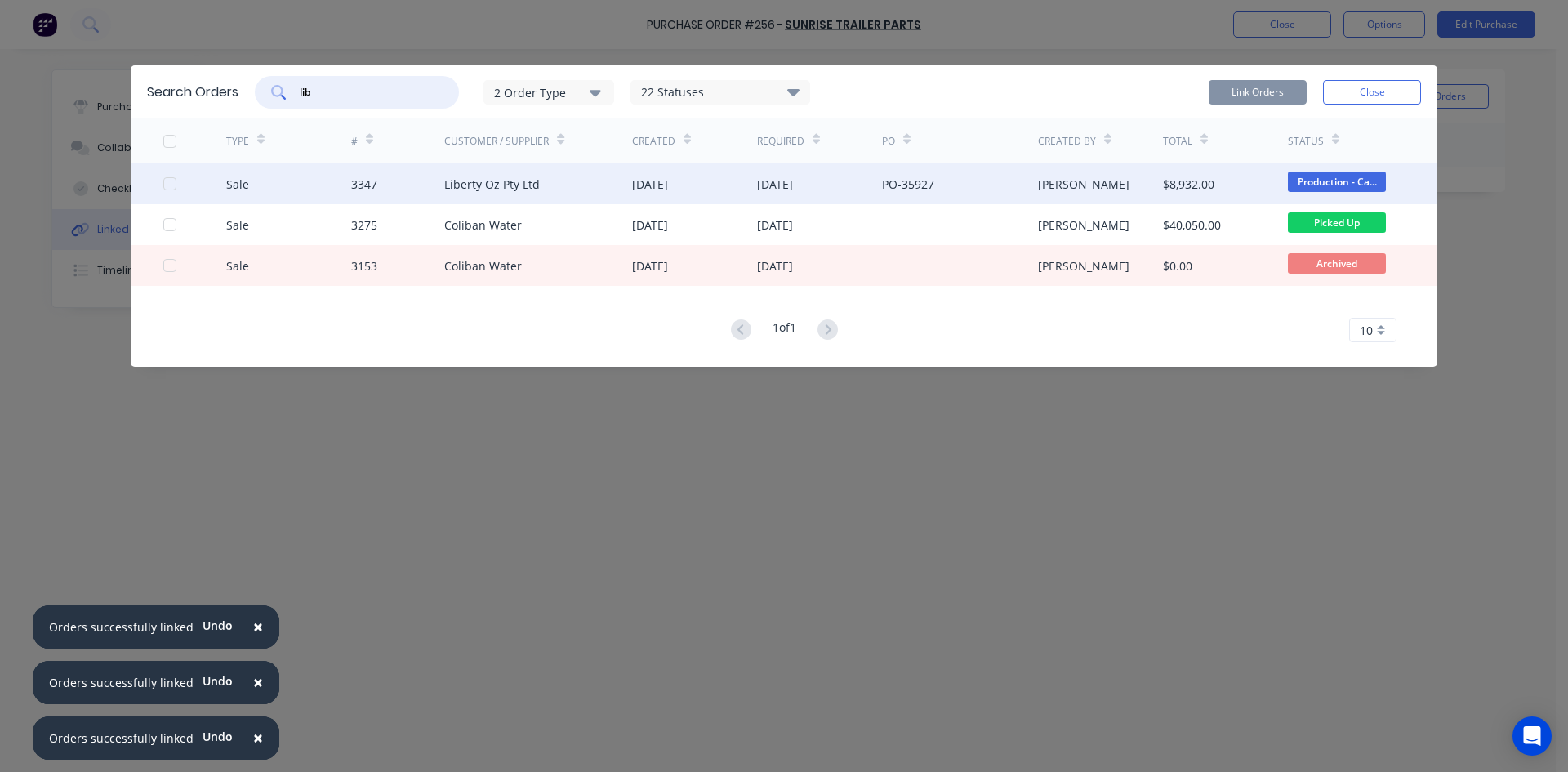
type input "lib"
click at [550, 188] on div "Liberty Oz Pty Ltd" at bounding box center [538, 183] width 188 height 41
click at [168, 190] on div at bounding box center [194, 183] width 63 height 41
click at [917, 184] on div "PO-35927" at bounding box center [908, 184] width 53 height 18
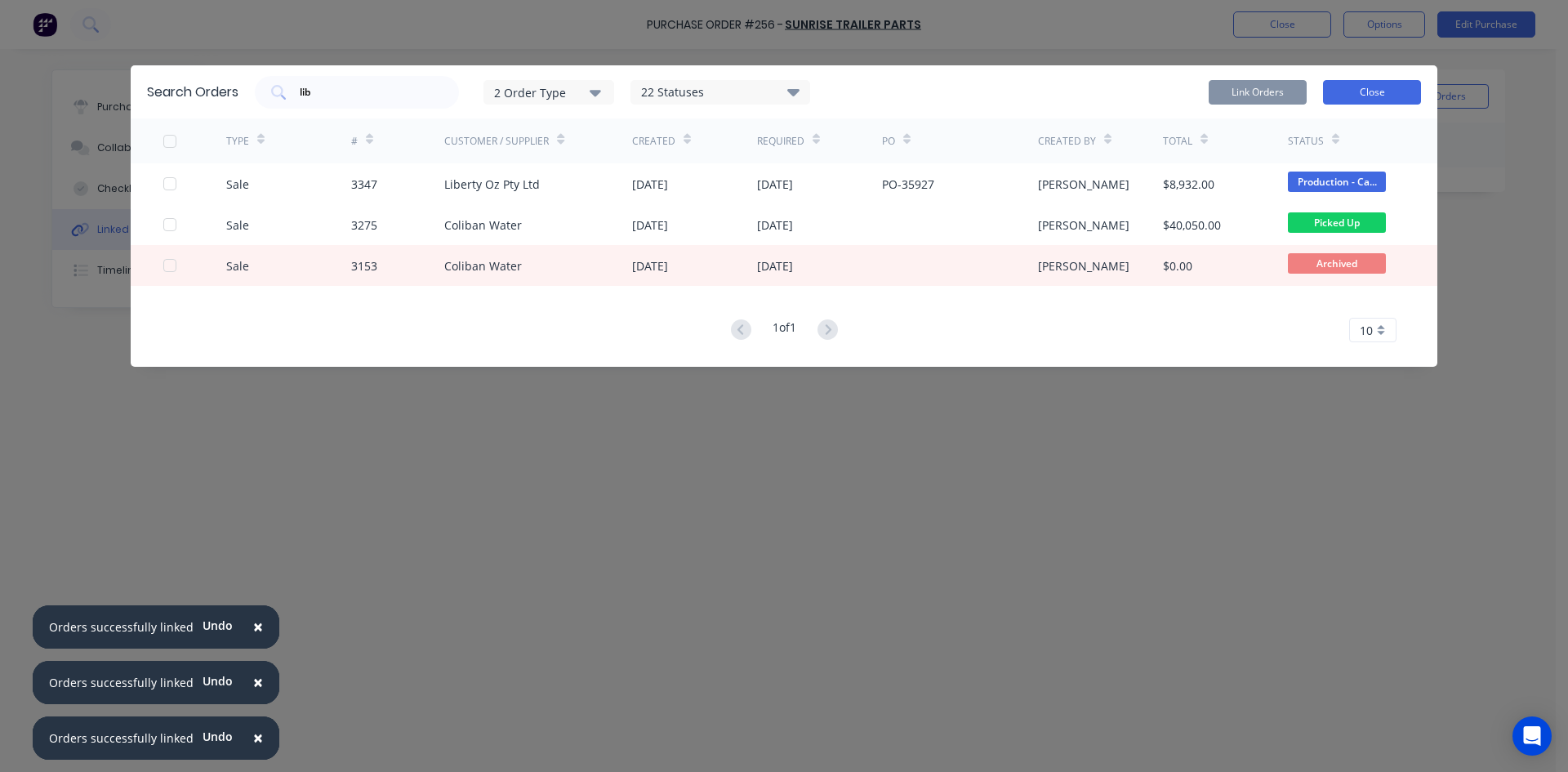
click at [1389, 93] on button "Close" at bounding box center [1373, 92] width 98 height 24
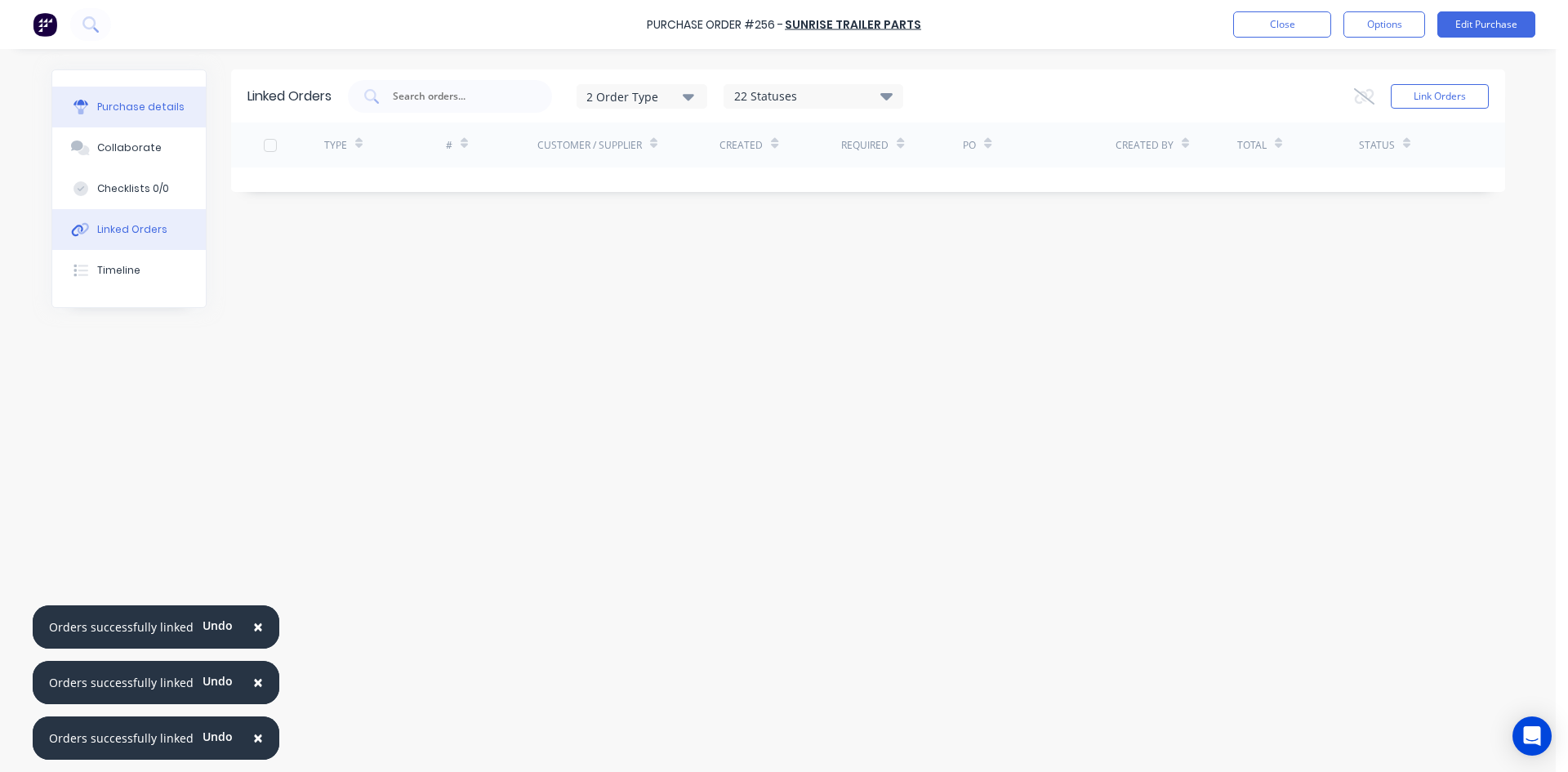
click at [129, 113] on div "Purchase details" at bounding box center [141, 107] width 88 height 15
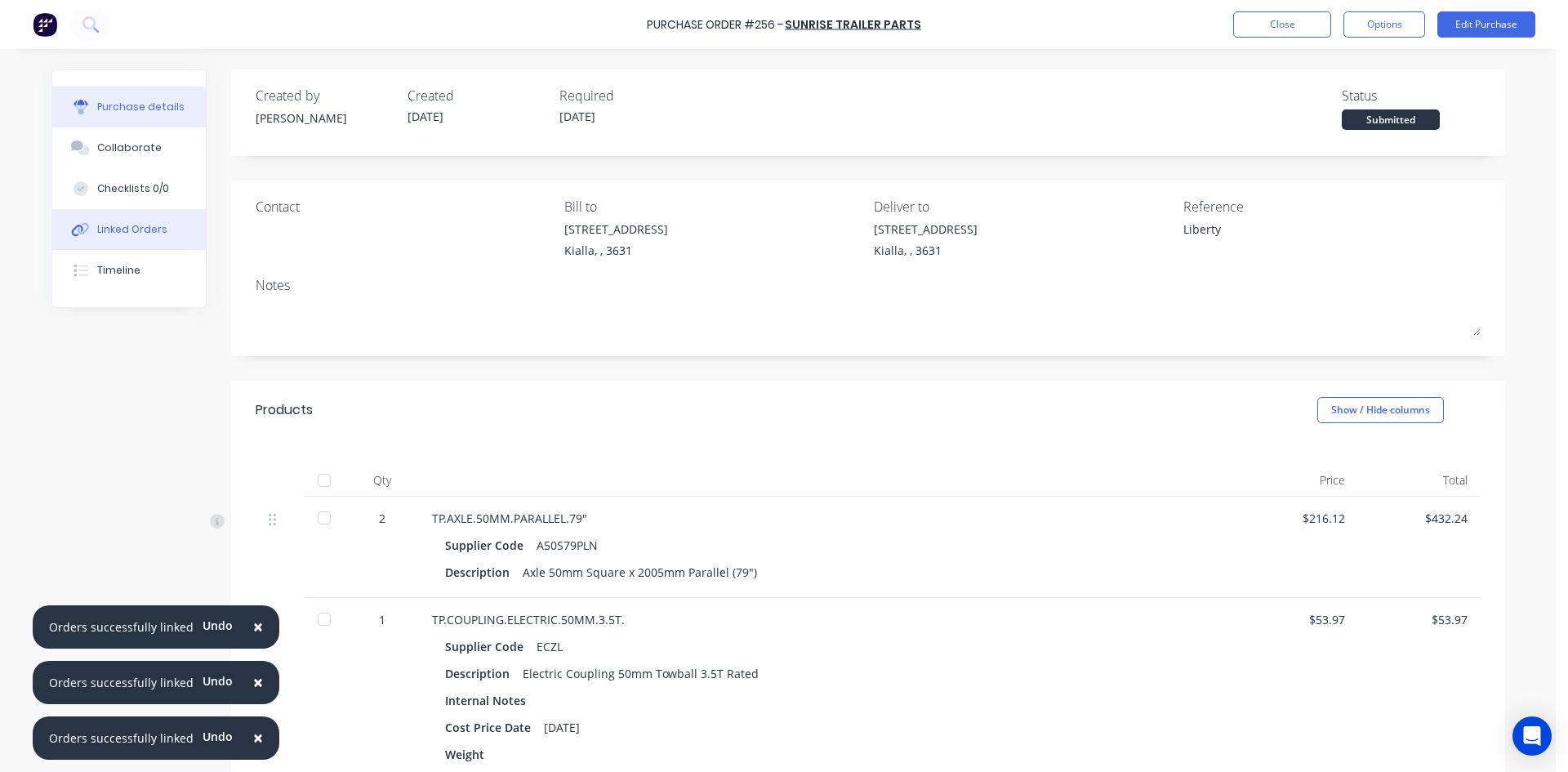
click at [155, 228] on div "Linked Orders" at bounding box center [133, 229] width 70 height 15
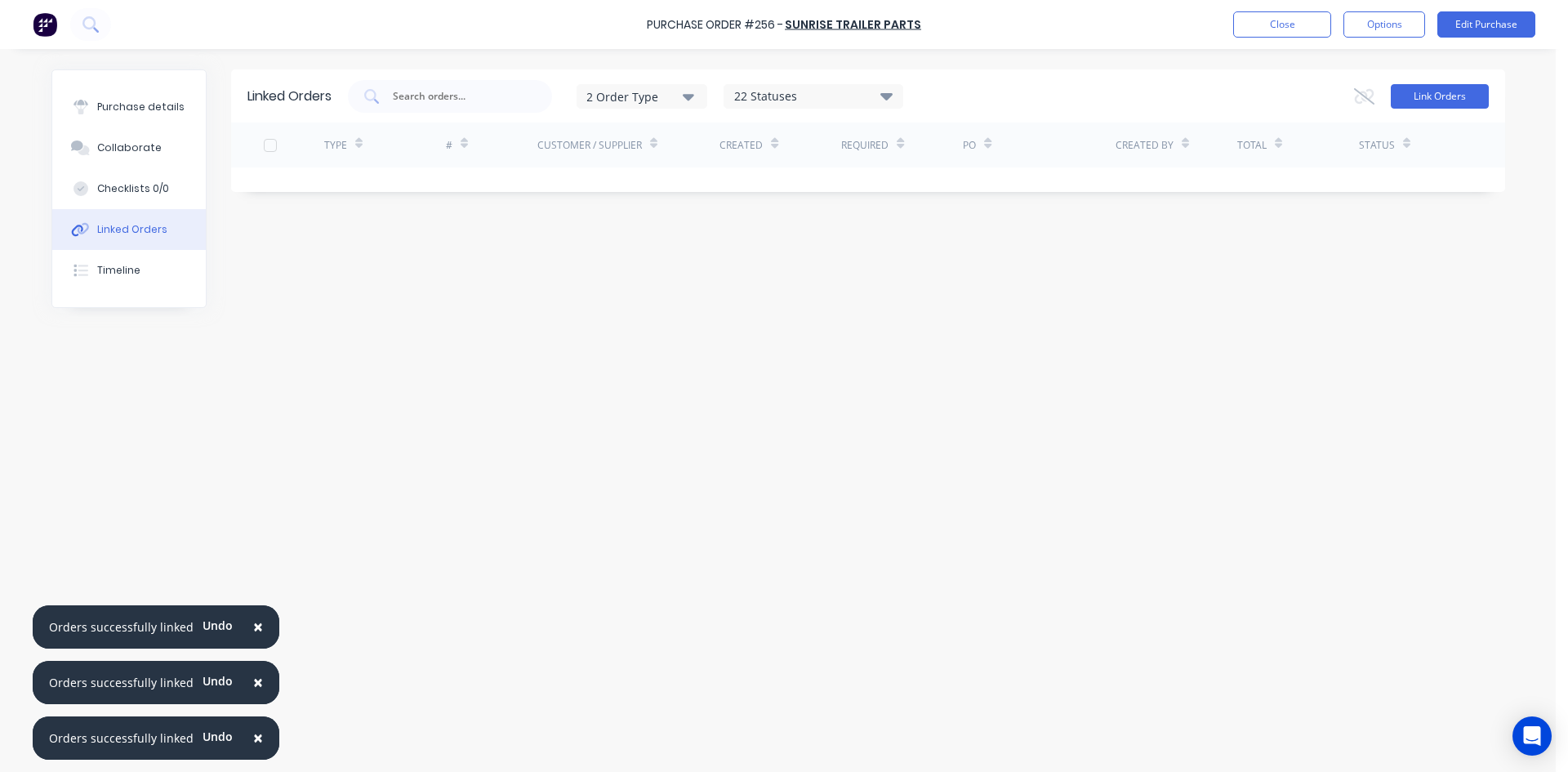
click at [1440, 90] on button "Link Orders" at bounding box center [1440, 96] width 98 height 24
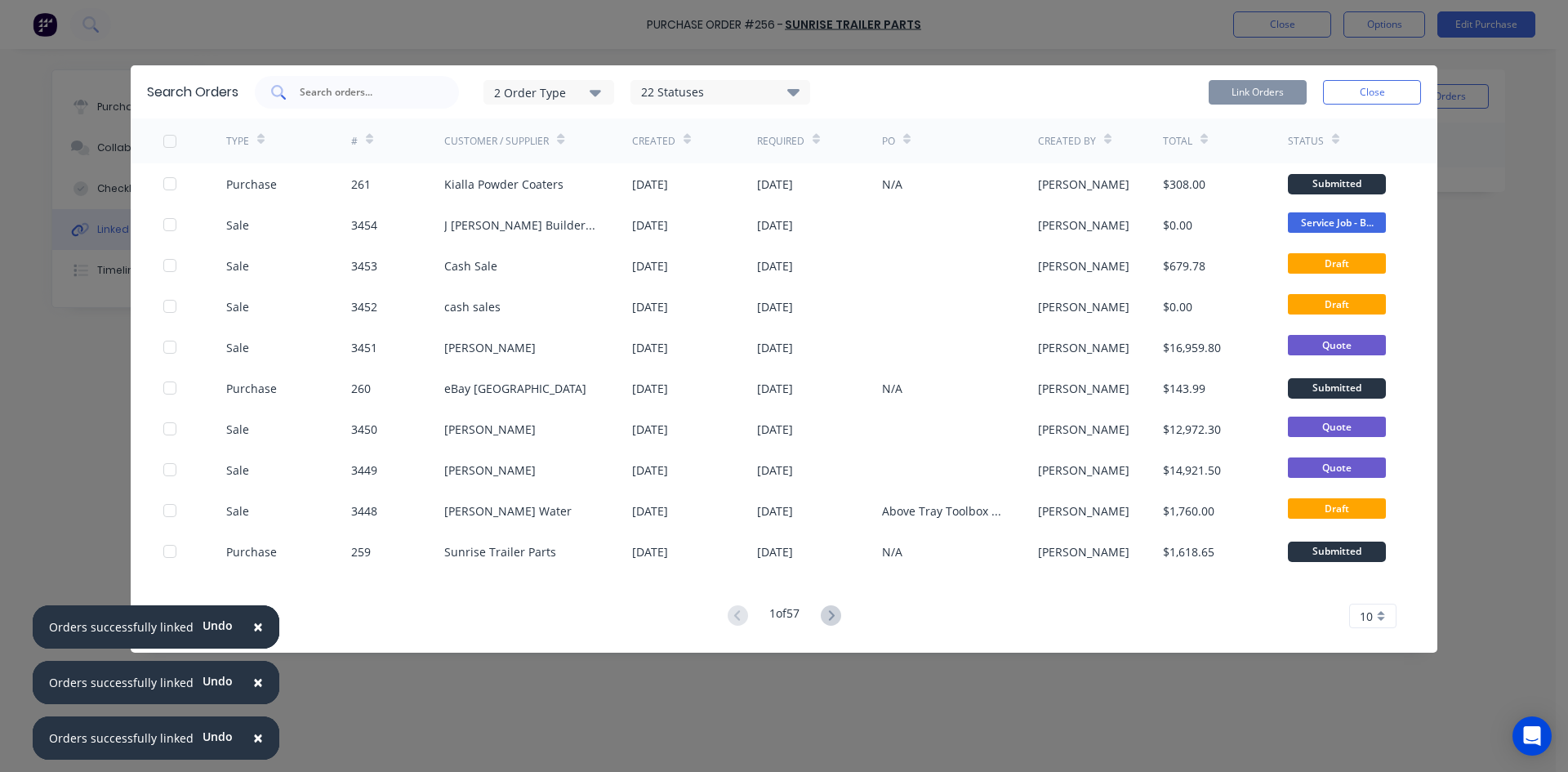
click at [349, 99] on input "text" at bounding box center [365, 93] width 136 height 17
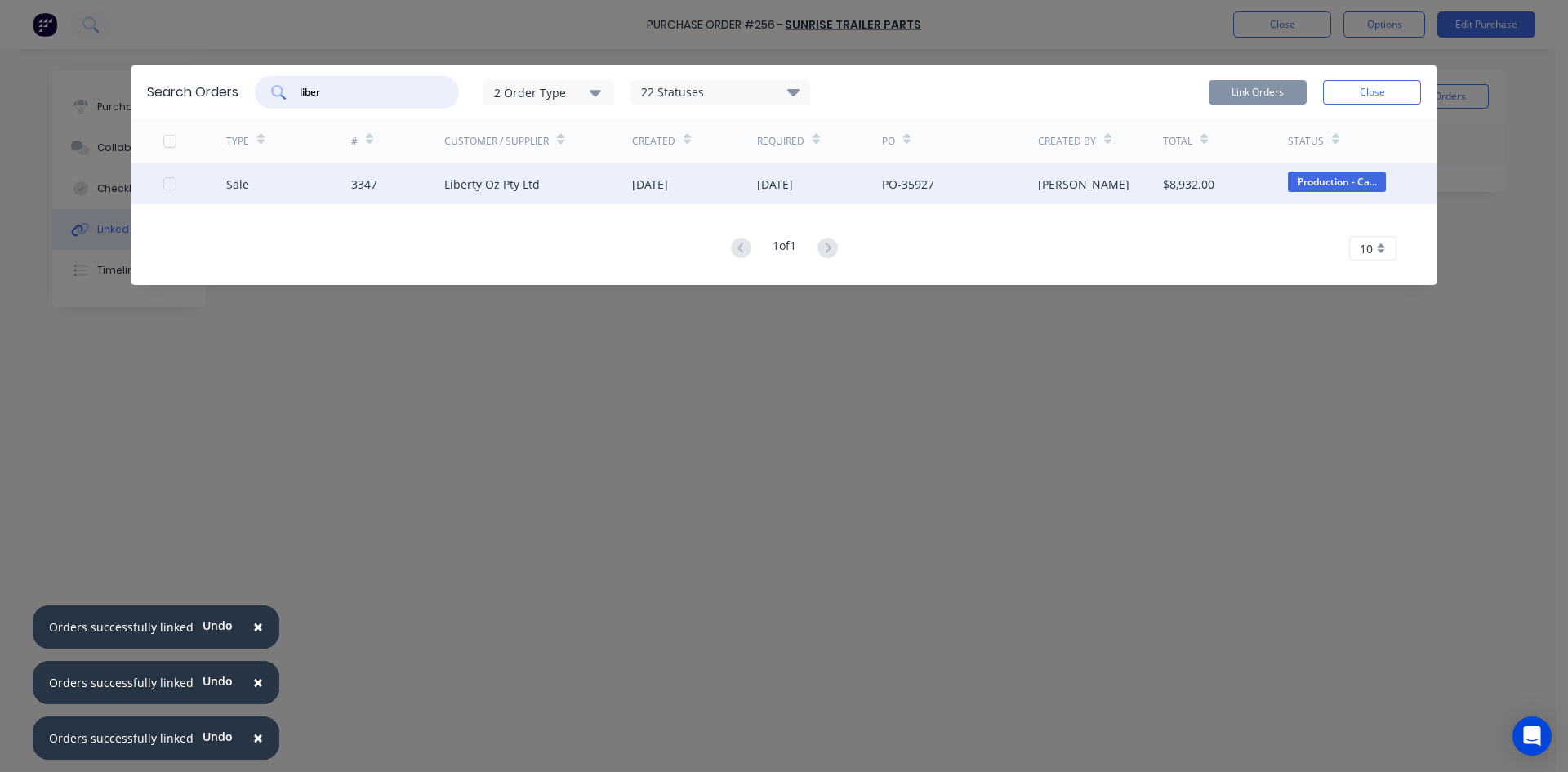
drag, startPoint x: 171, startPoint y: 187, endPoint x: 206, endPoint y: 187, distance: 35.0
click at [172, 187] on div at bounding box center [169, 183] width 33 height 33
type input "liber"
click at [1249, 93] on button "Link Orders" at bounding box center [1258, 92] width 98 height 24
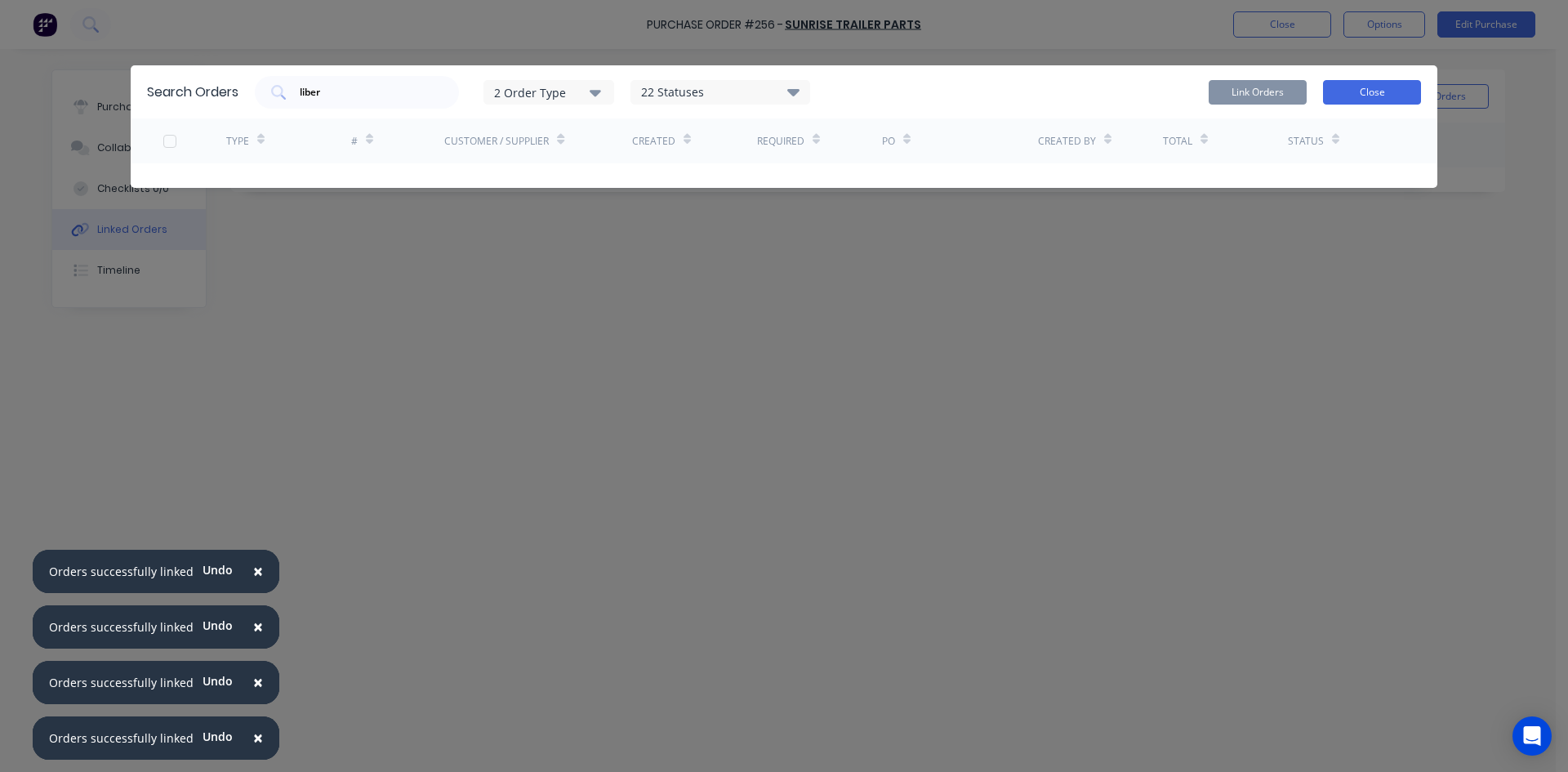
click at [1359, 92] on button "Close" at bounding box center [1373, 92] width 98 height 24
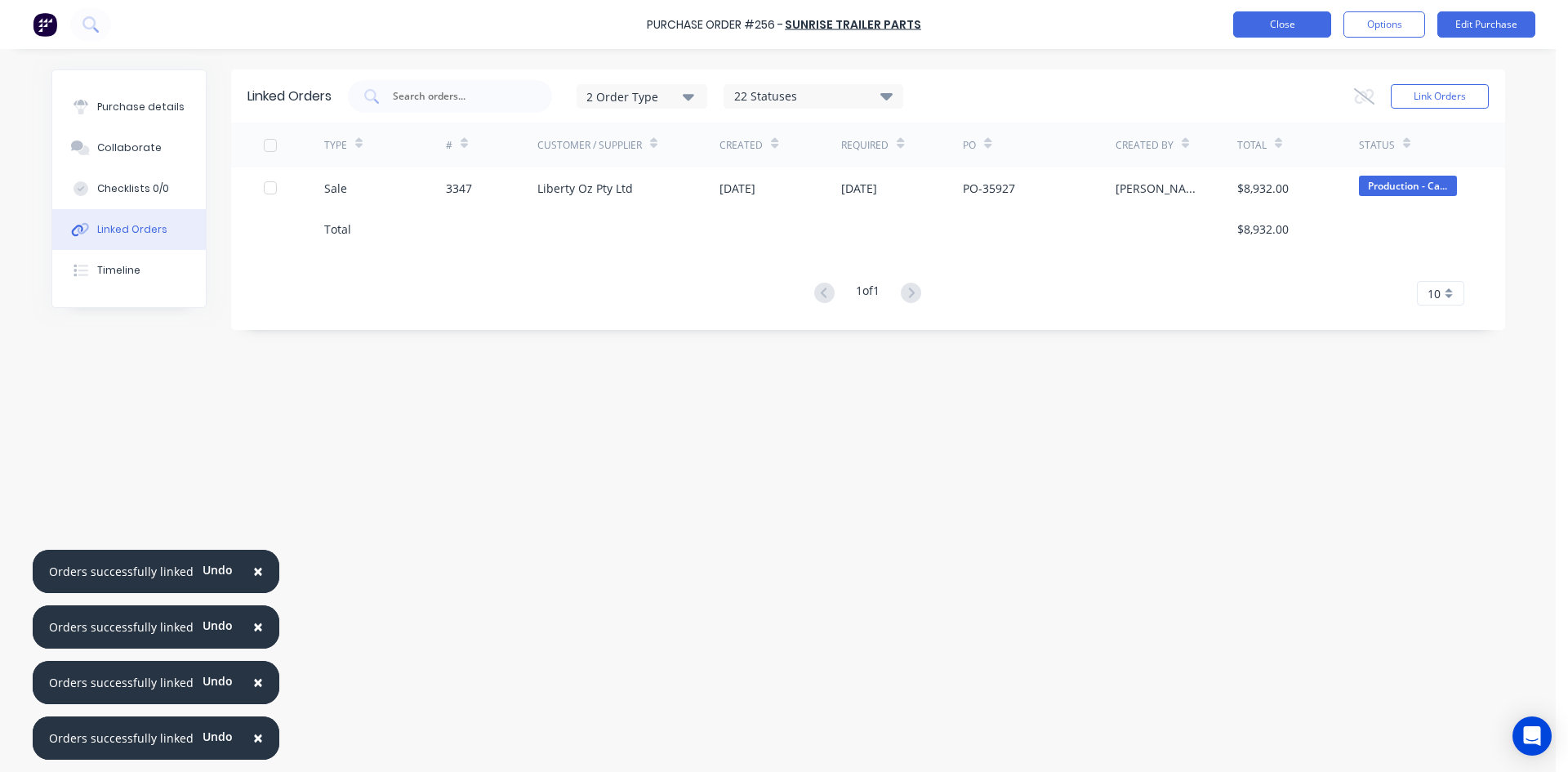
click at [1285, 26] on button "Close" at bounding box center [1283, 24] width 98 height 26
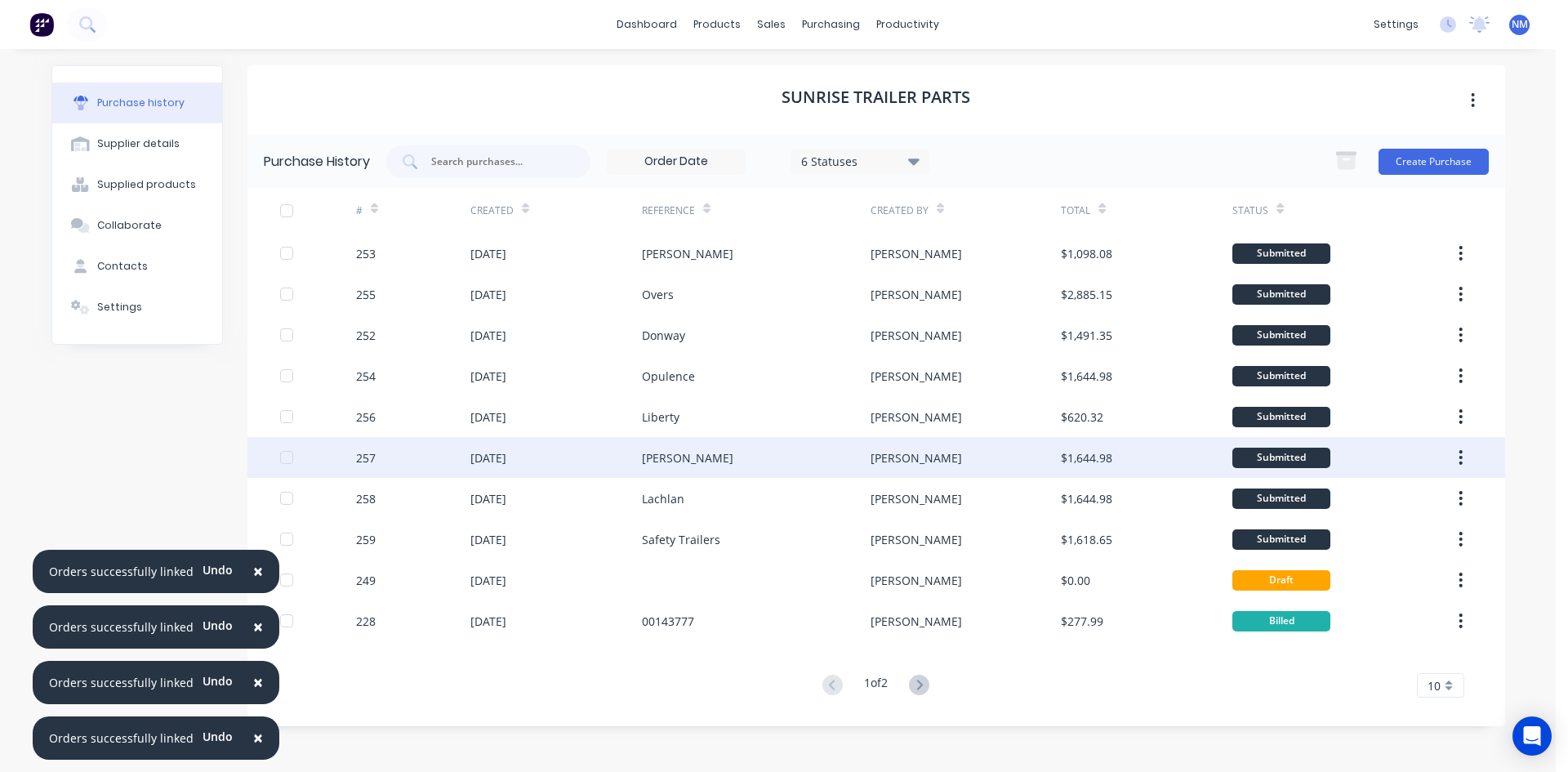
click at [872, 455] on div "[PERSON_NAME]" at bounding box center [917, 458] width 92 height 18
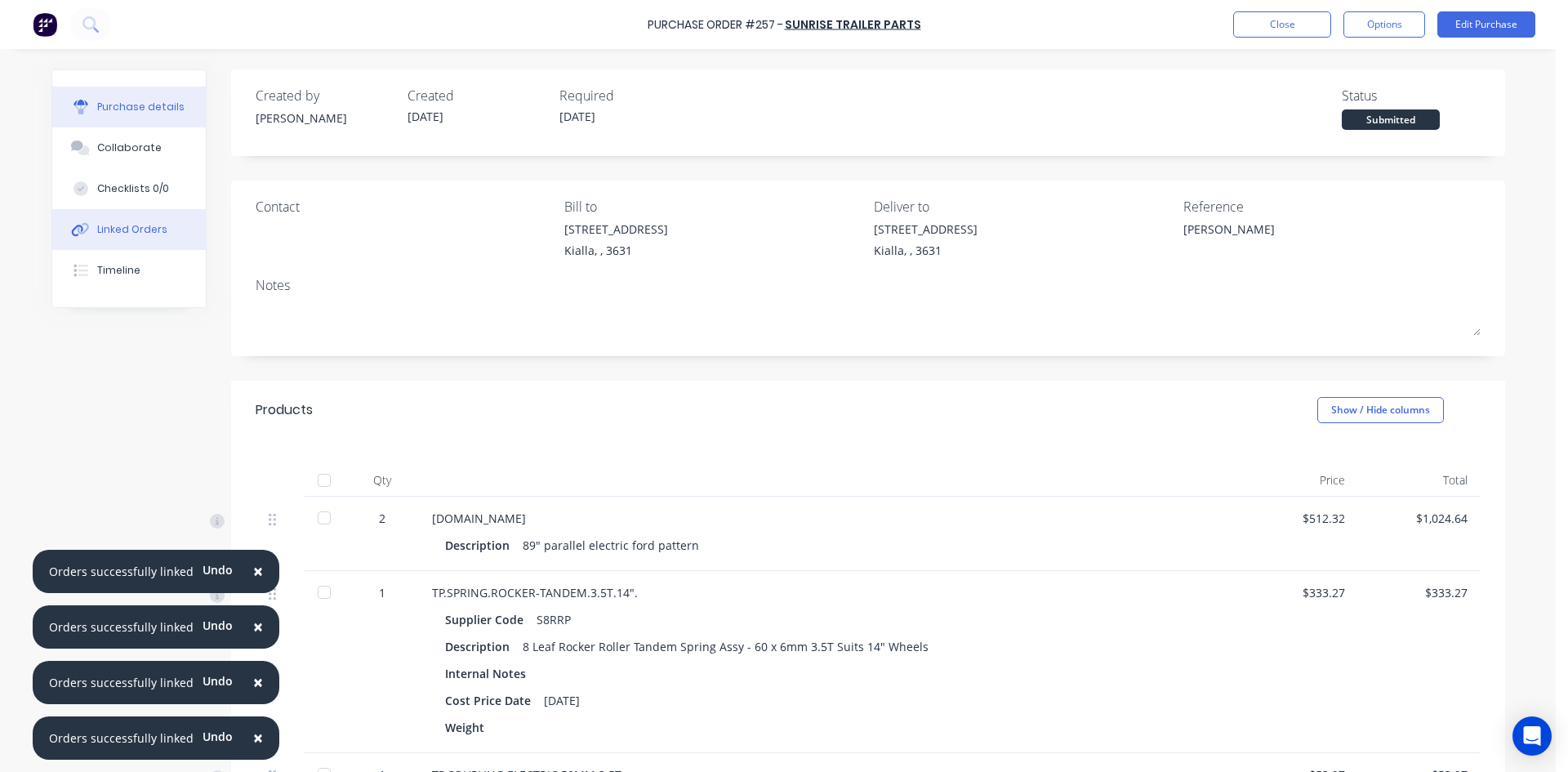
click at [105, 231] on div "Linked Orders" at bounding box center [133, 229] width 70 height 15
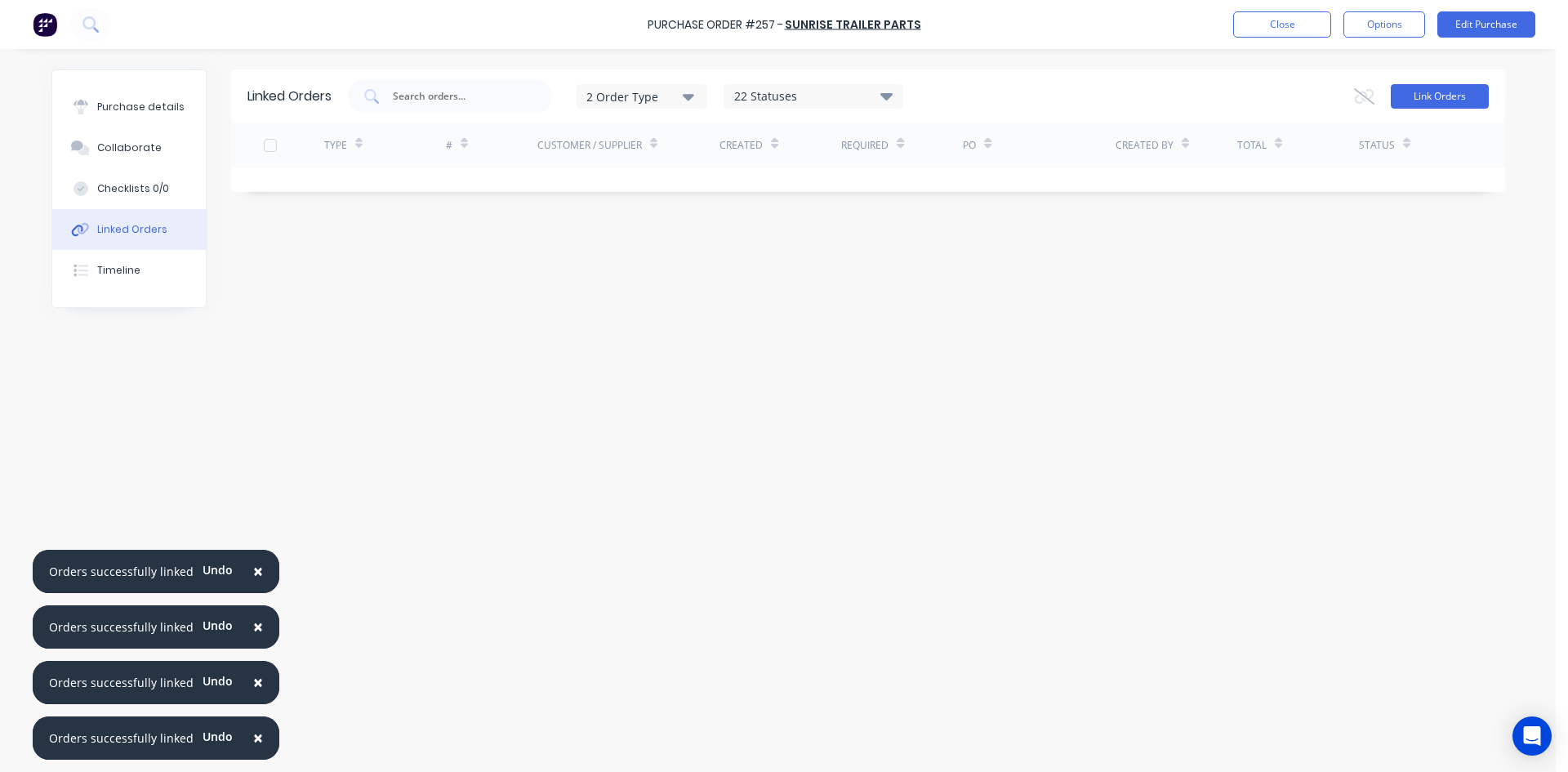
click at [1412, 102] on button "Link Orders" at bounding box center [1440, 96] width 98 height 24
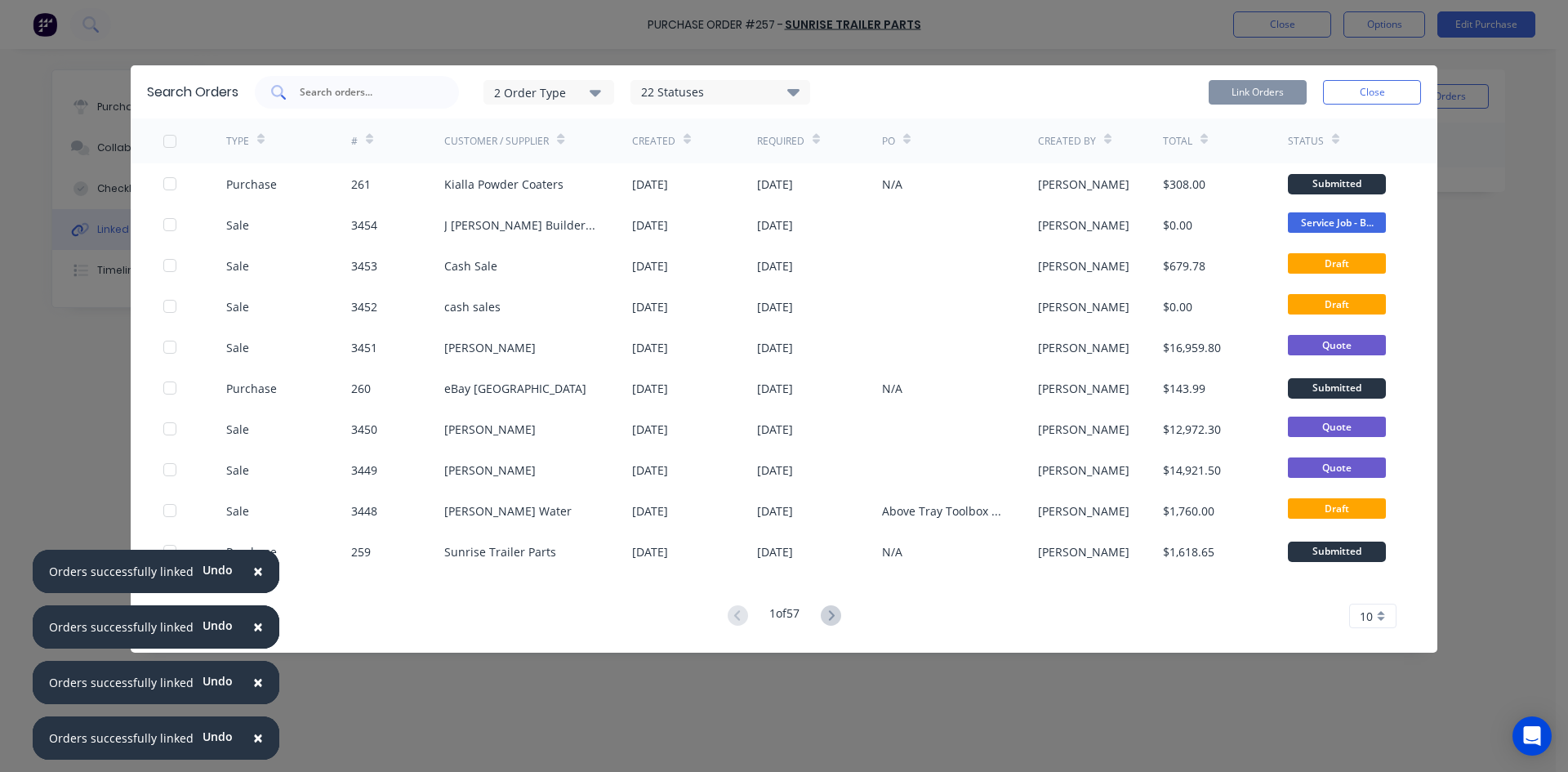
click at [403, 86] on input "text" at bounding box center [365, 93] width 136 height 17
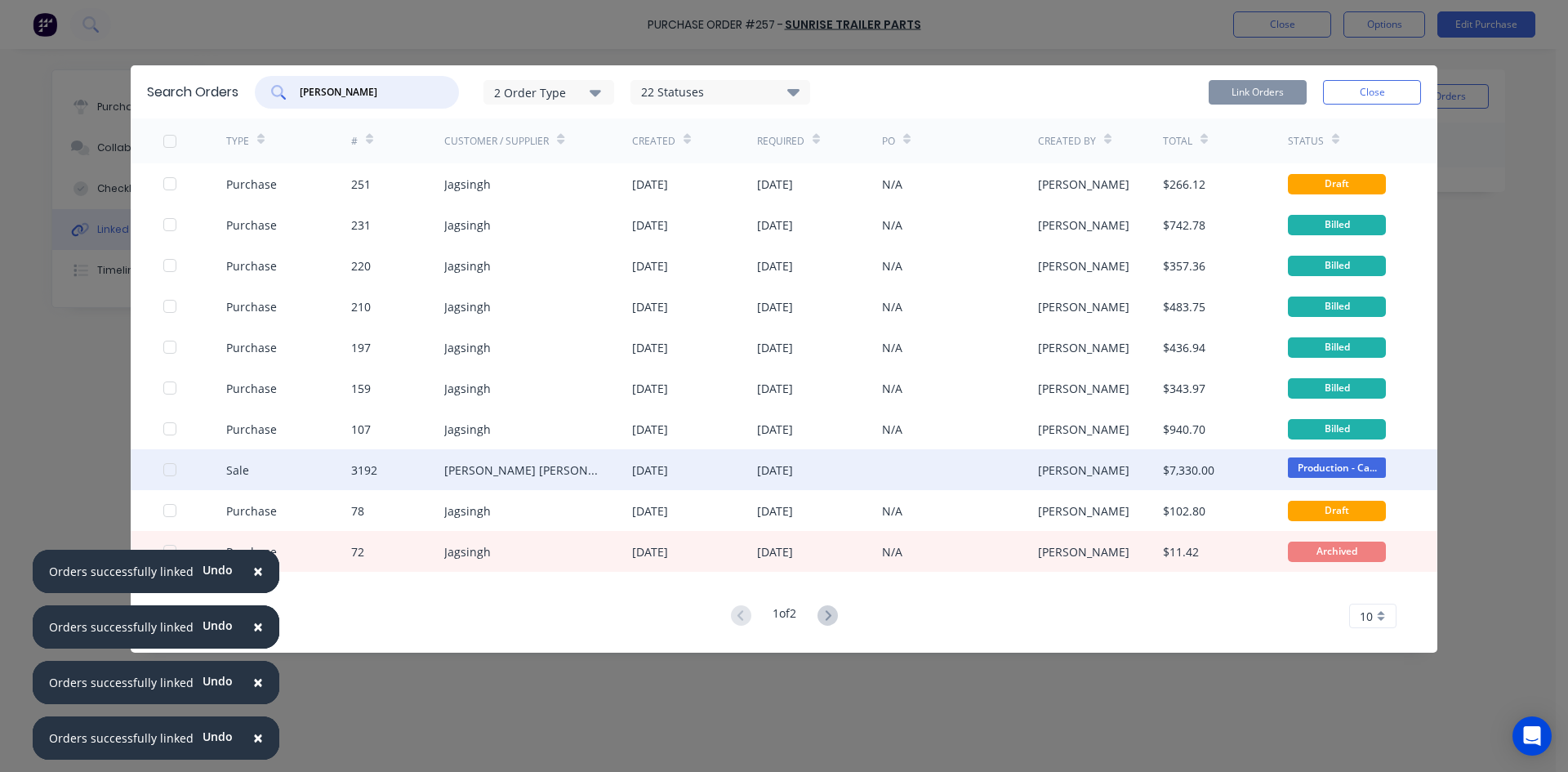
click at [168, 473] on div at bounding box center [169, 469] width 33 height 33
type input "cooper"
click at [1278, 95] on button "Link Orders" at bounding box center [1258, 92] width 98 height 24
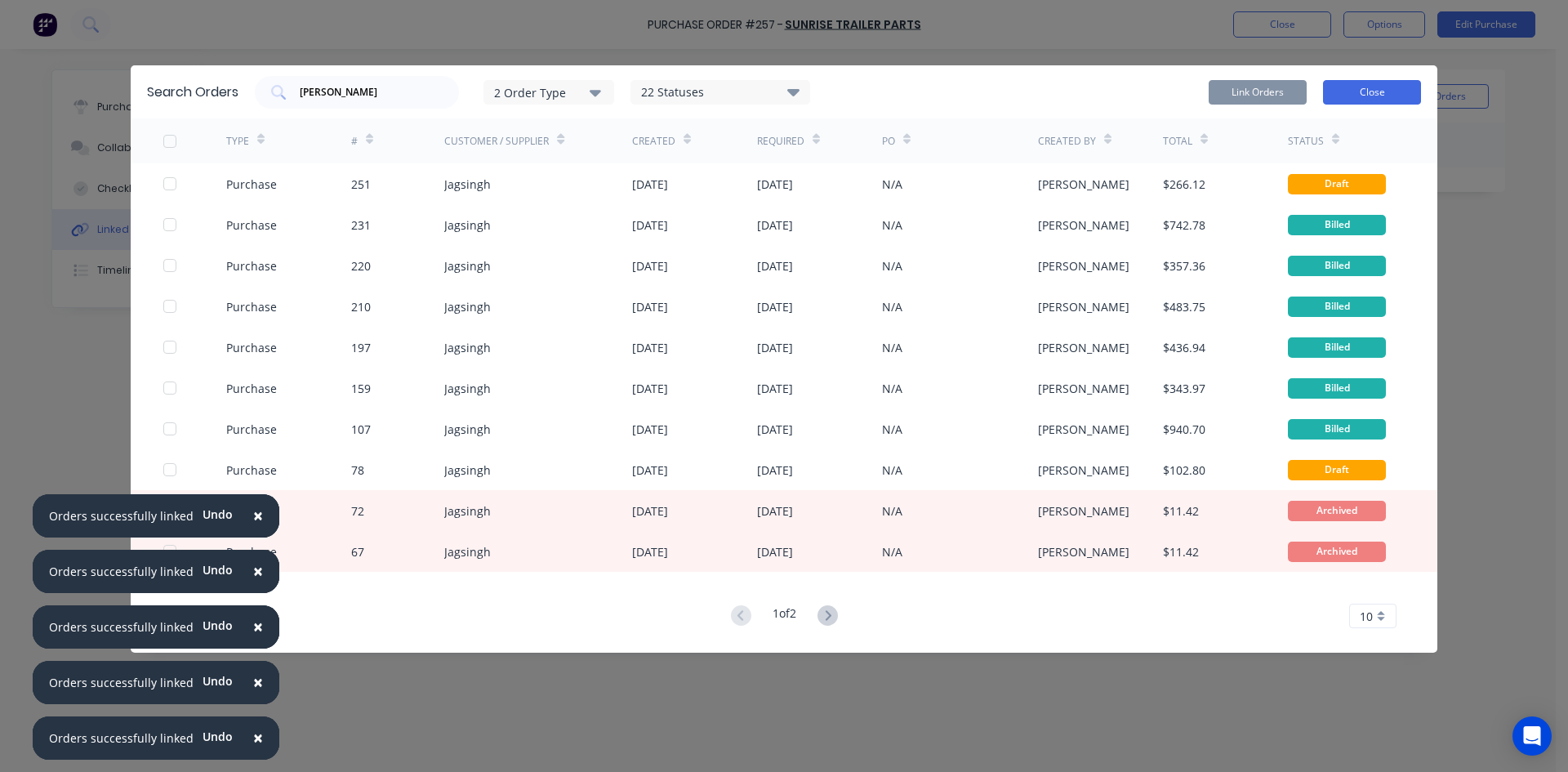
click at [1374, 86] on button "Close" at bounding box center [1373, 92] width 98 height 24
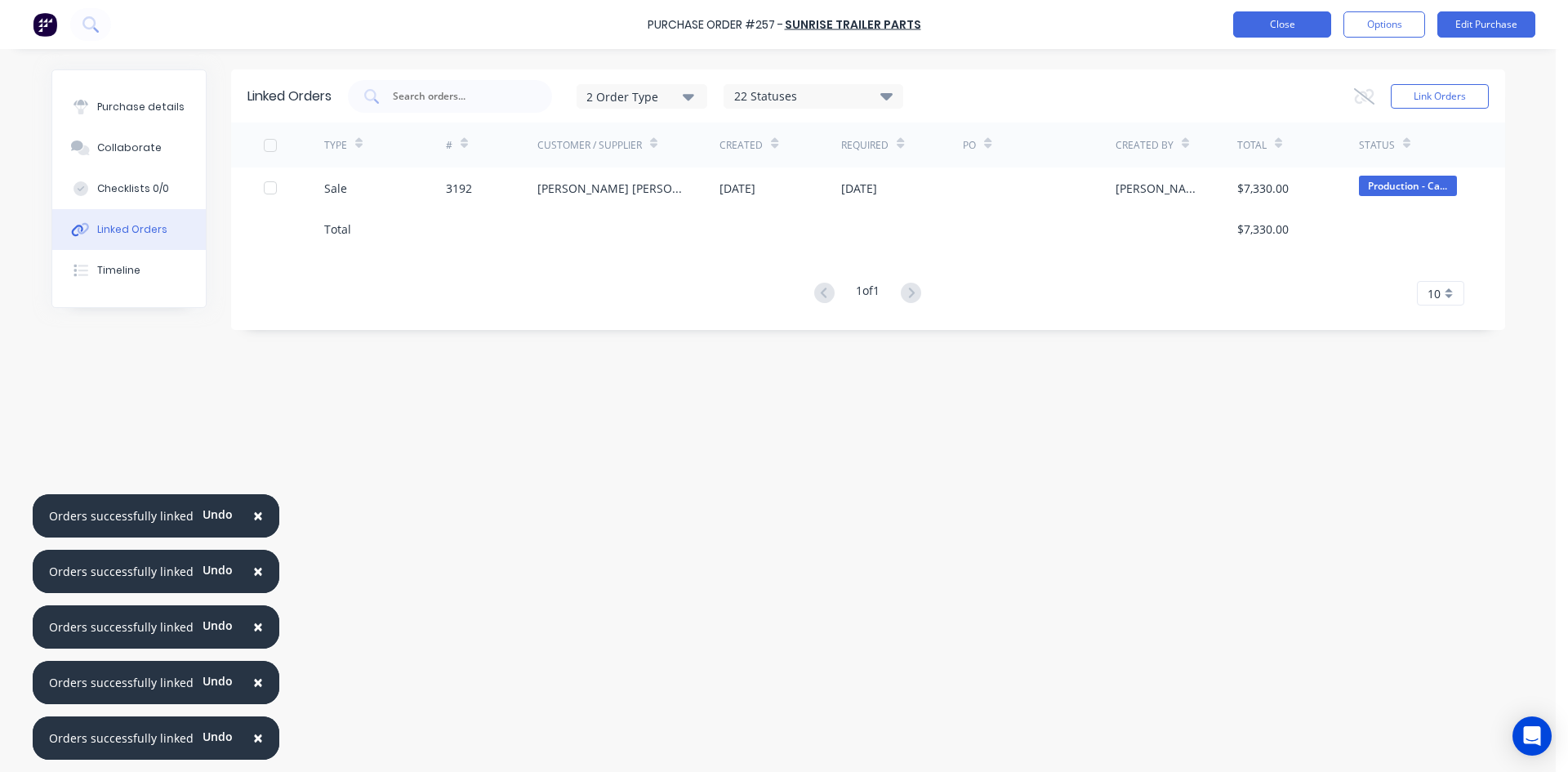
click at [1289, 23] on button "Close" at bounding box center [1283, 24] width 98 height 26
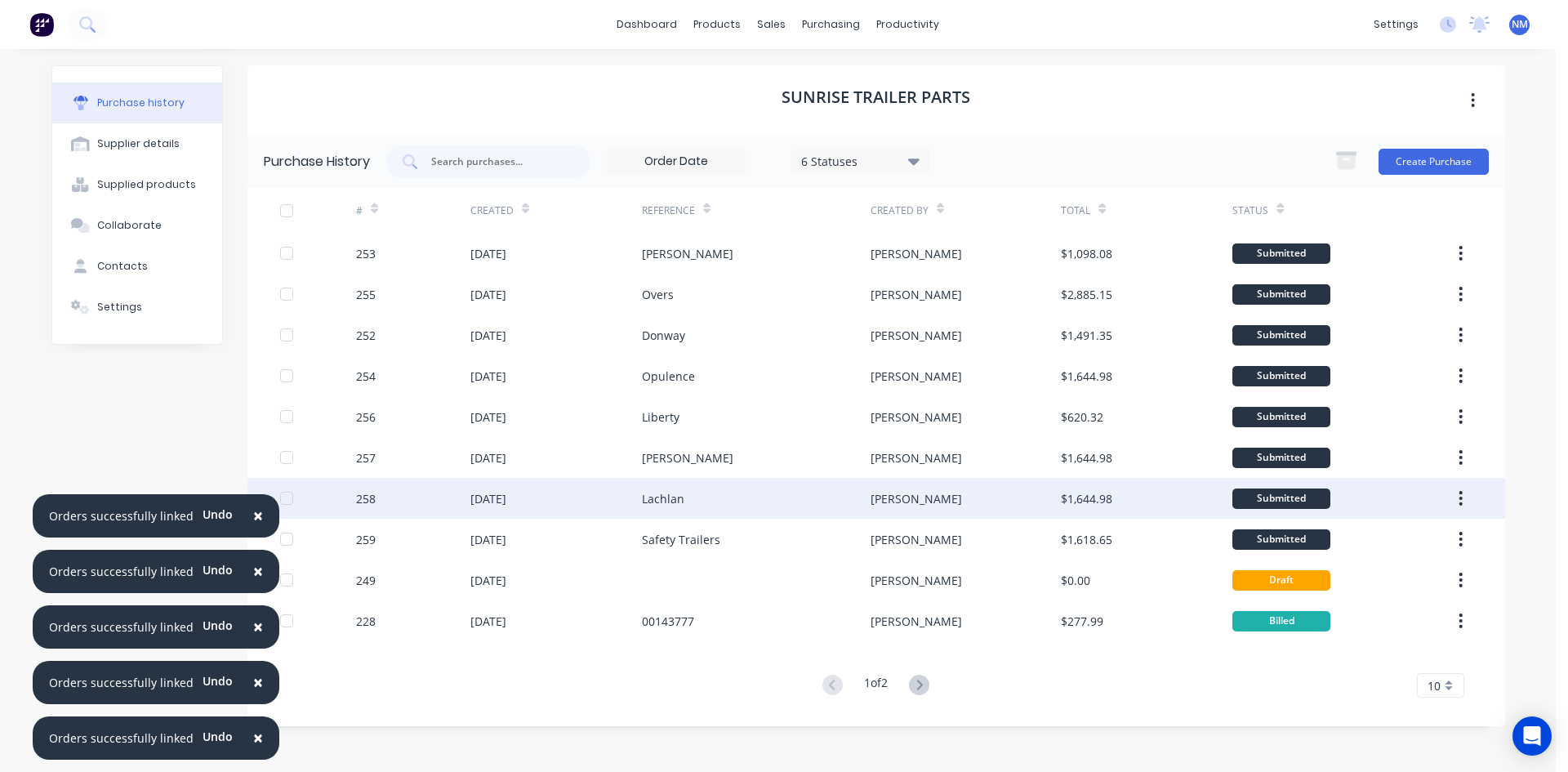
click at [793, 508] on div "Lachlan" at bounding box center [756, 498] width 229 height 41
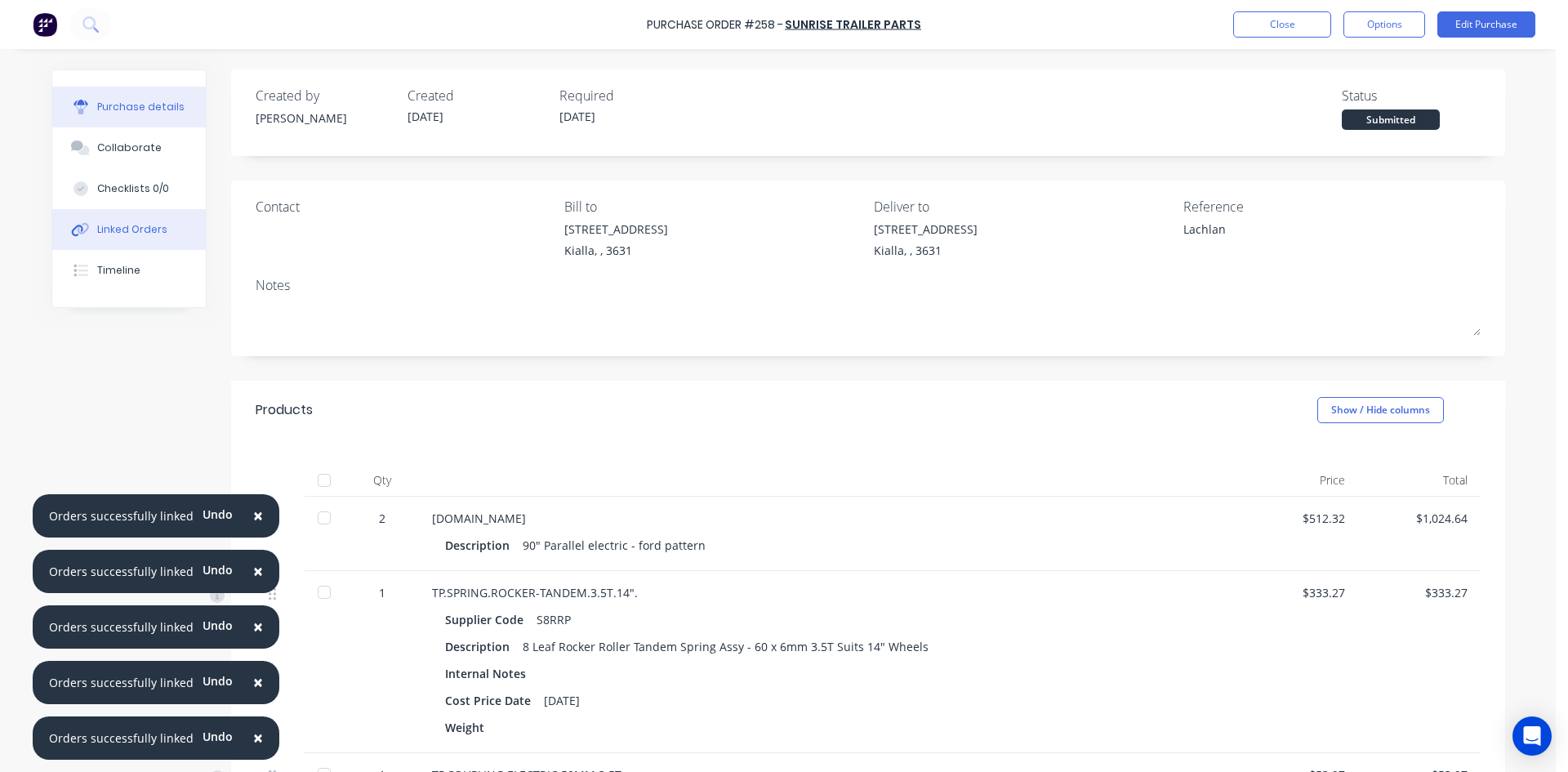
click at [159, 224] on button "Linked Orders" at bounding box center [129, 229] width 153 height 41
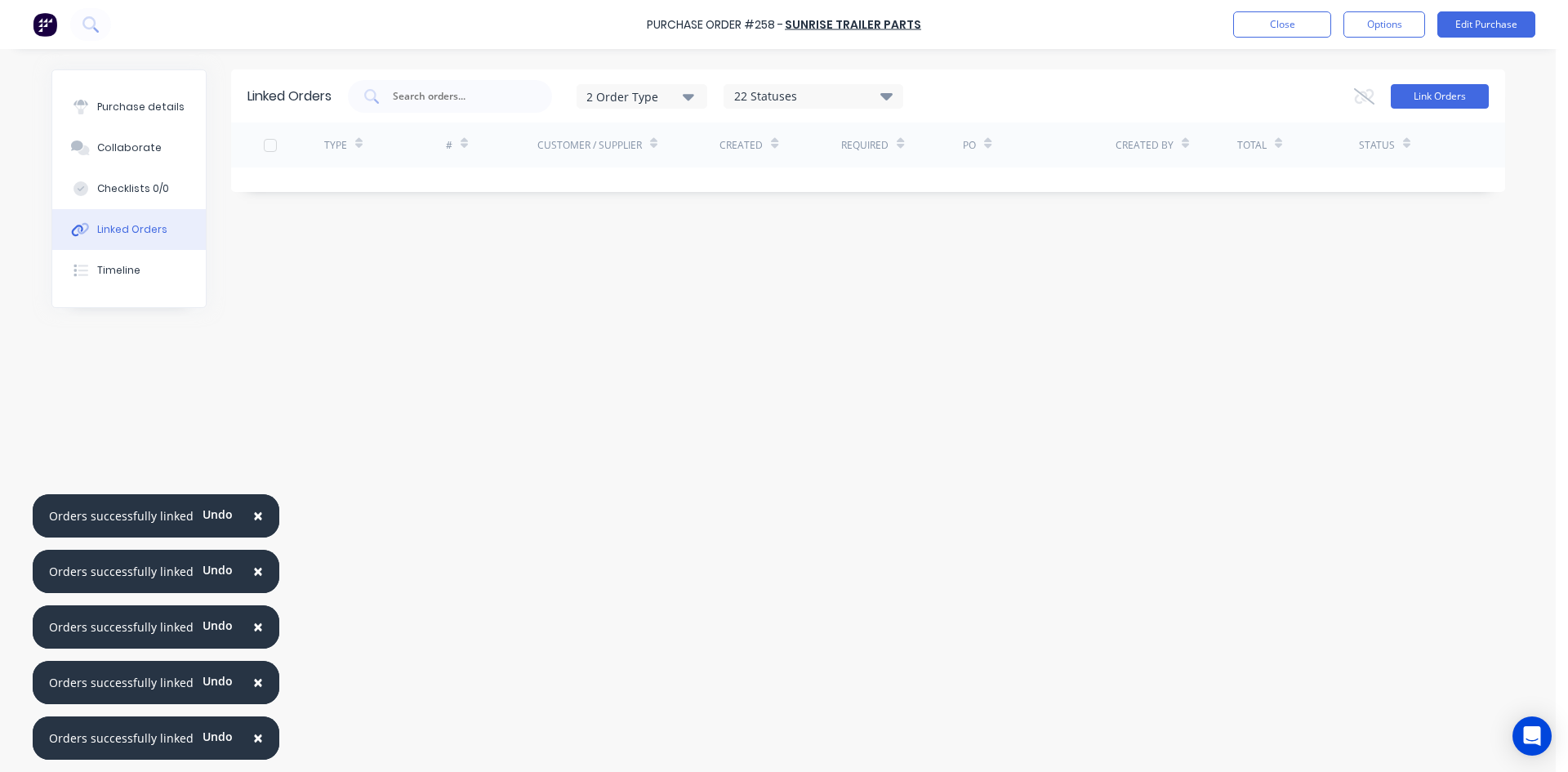
click at [1438, 94] on button "Link Orders" at bounding box center [1440, 96] width 98 height 24
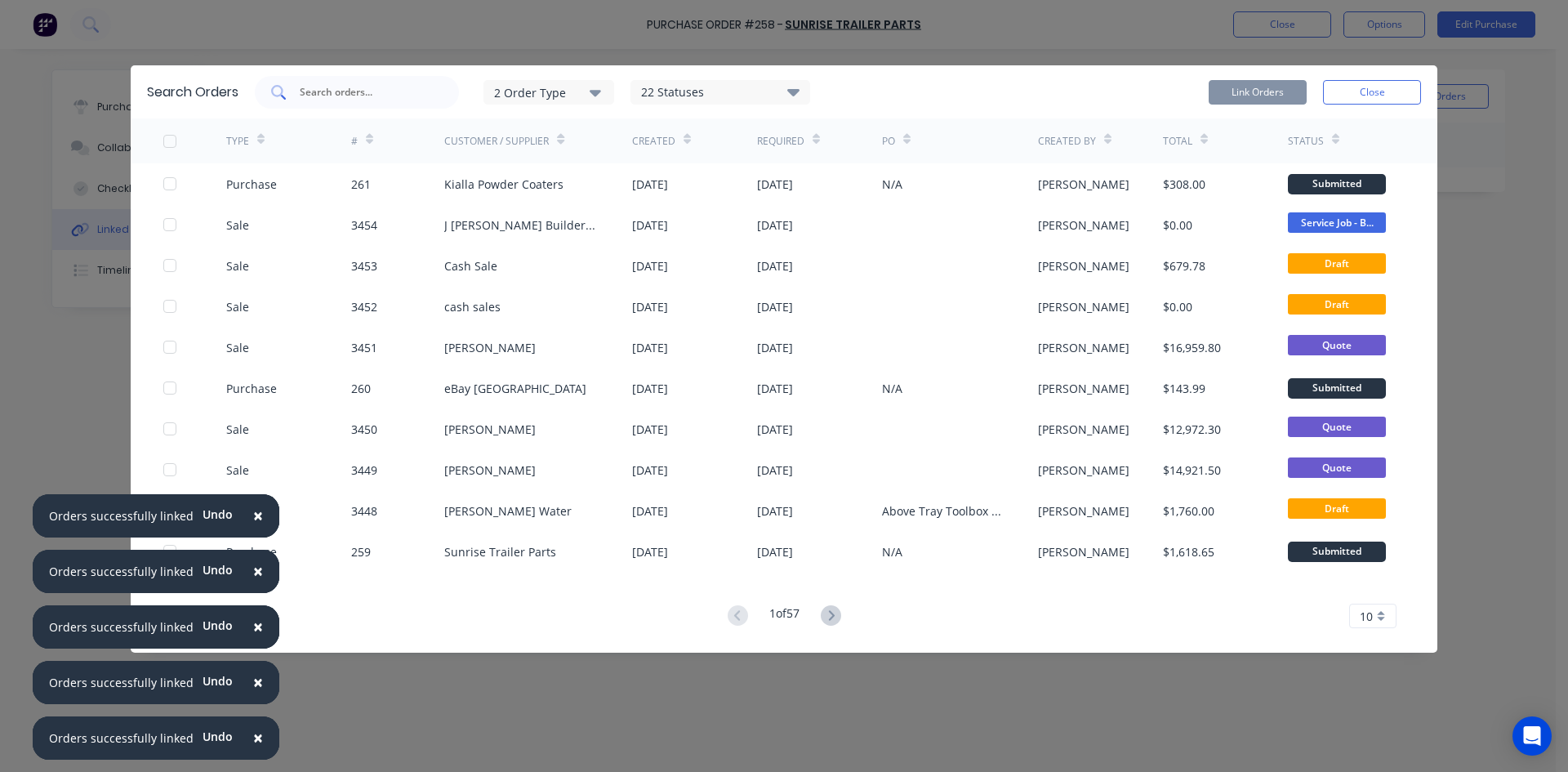
click at [351, 78] on div at bounding box center [357, 92] width 204 height 33
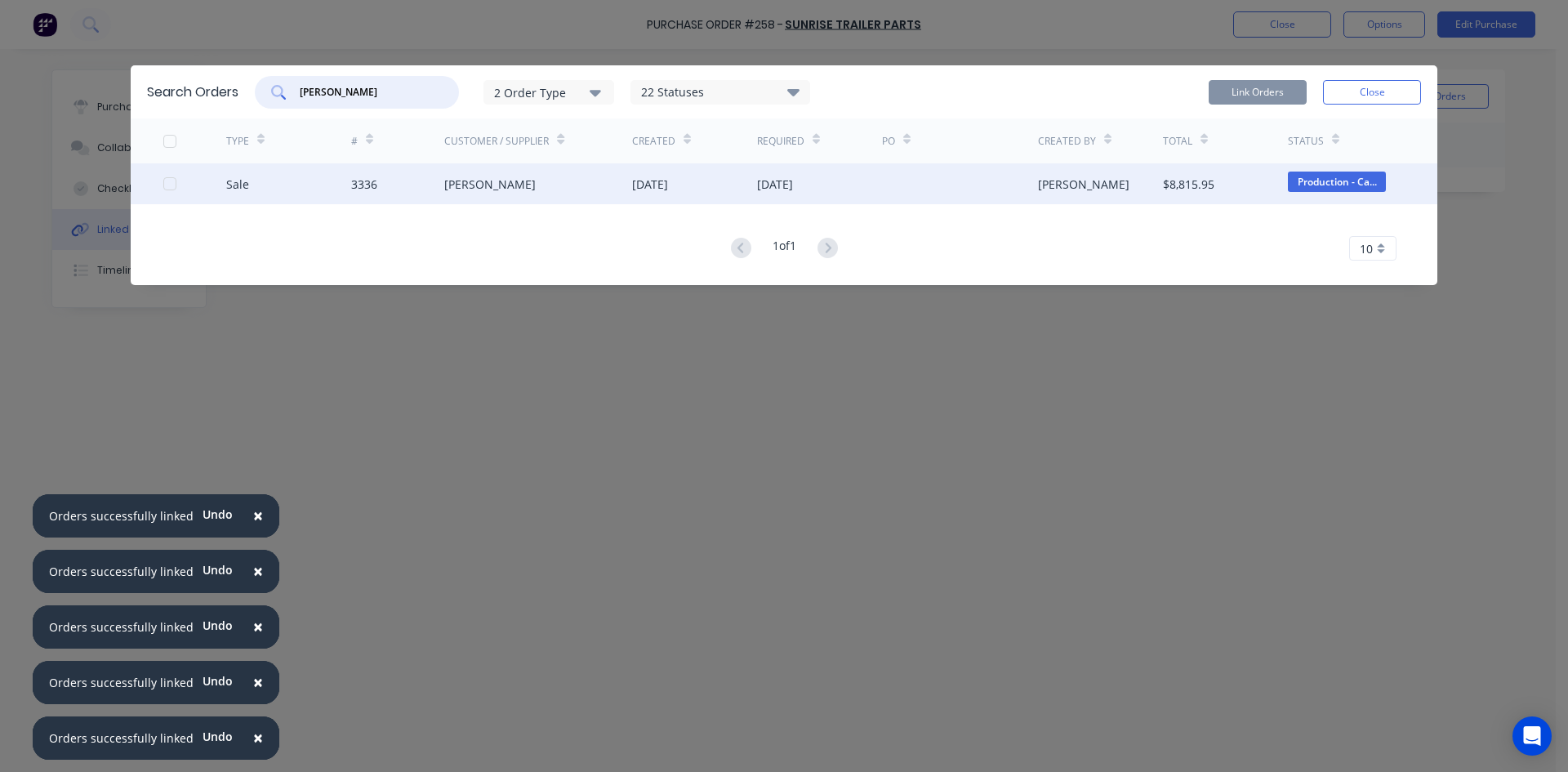
click at [169, 187] on div at bounding box center [169, 183] width 33 height 33
type input "lach"
click at [1274, 98] on button "Link Orders" at bounding box center [1258, 92] width 98 height 24
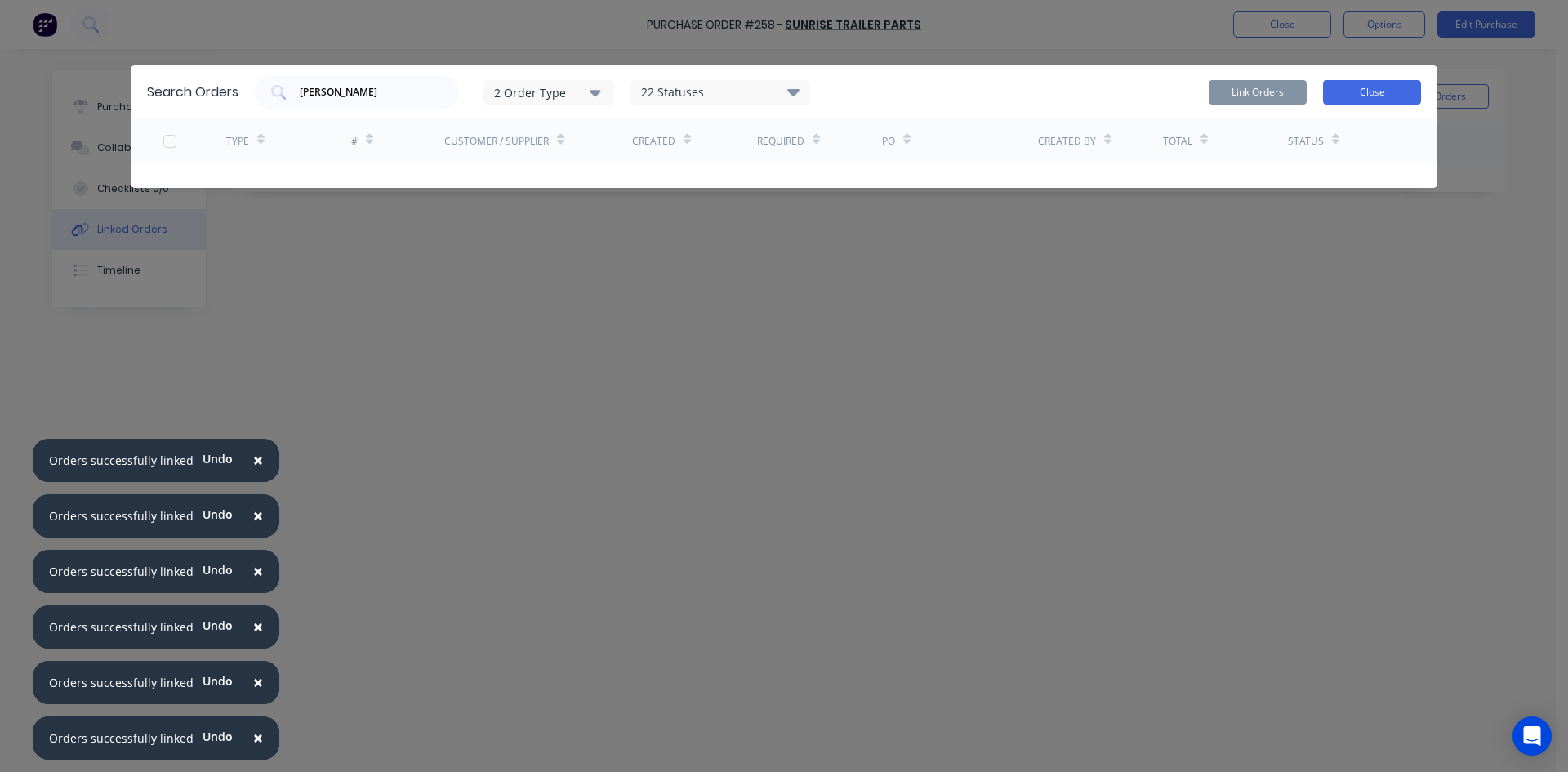
click at [1368, 97] on button "Close" at bounding box center [1373, 92] width 98 height 24
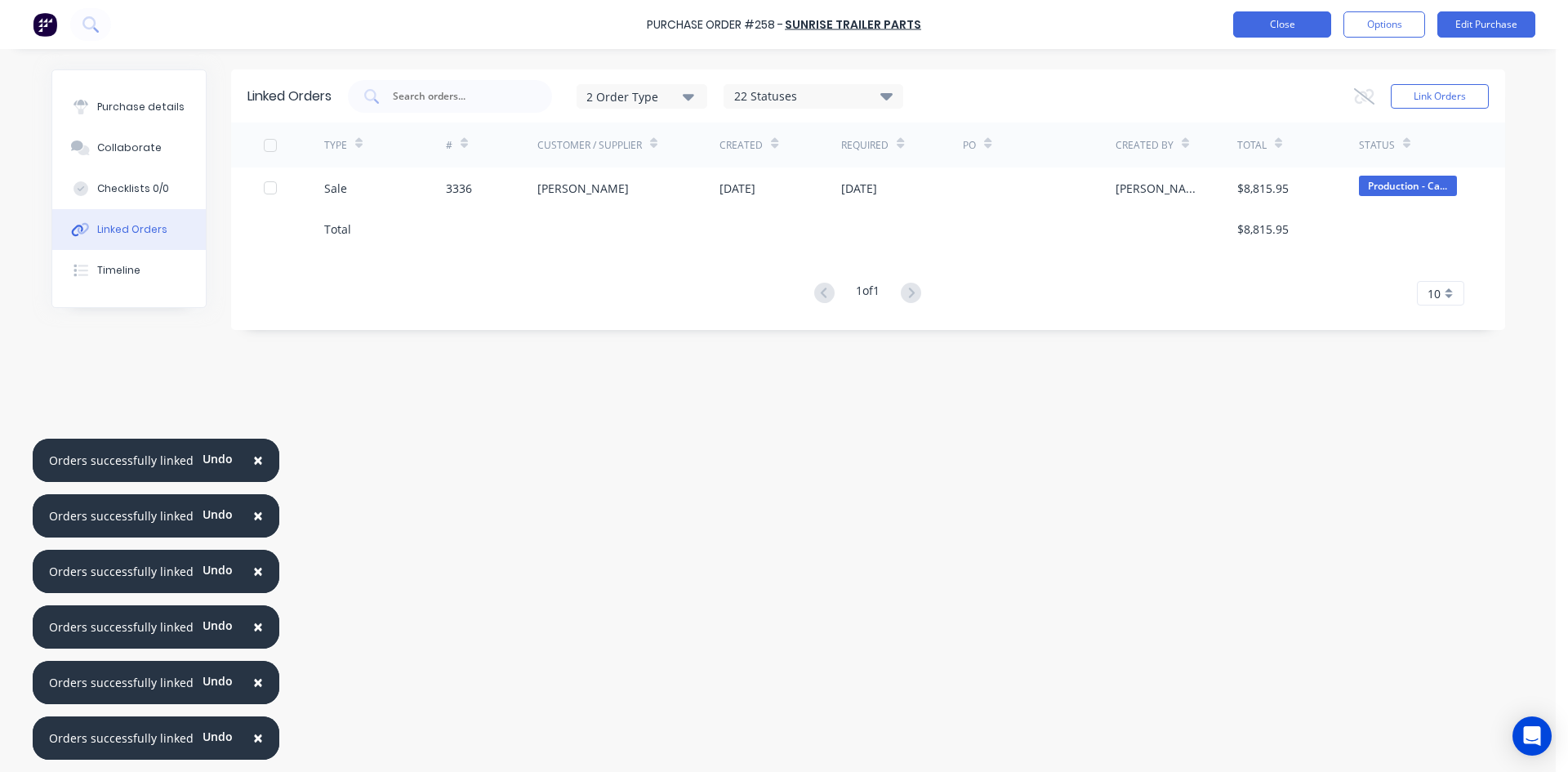
click at [1270, 28] on button "Close" at bounding box center [1283, 24] width 98 height 26
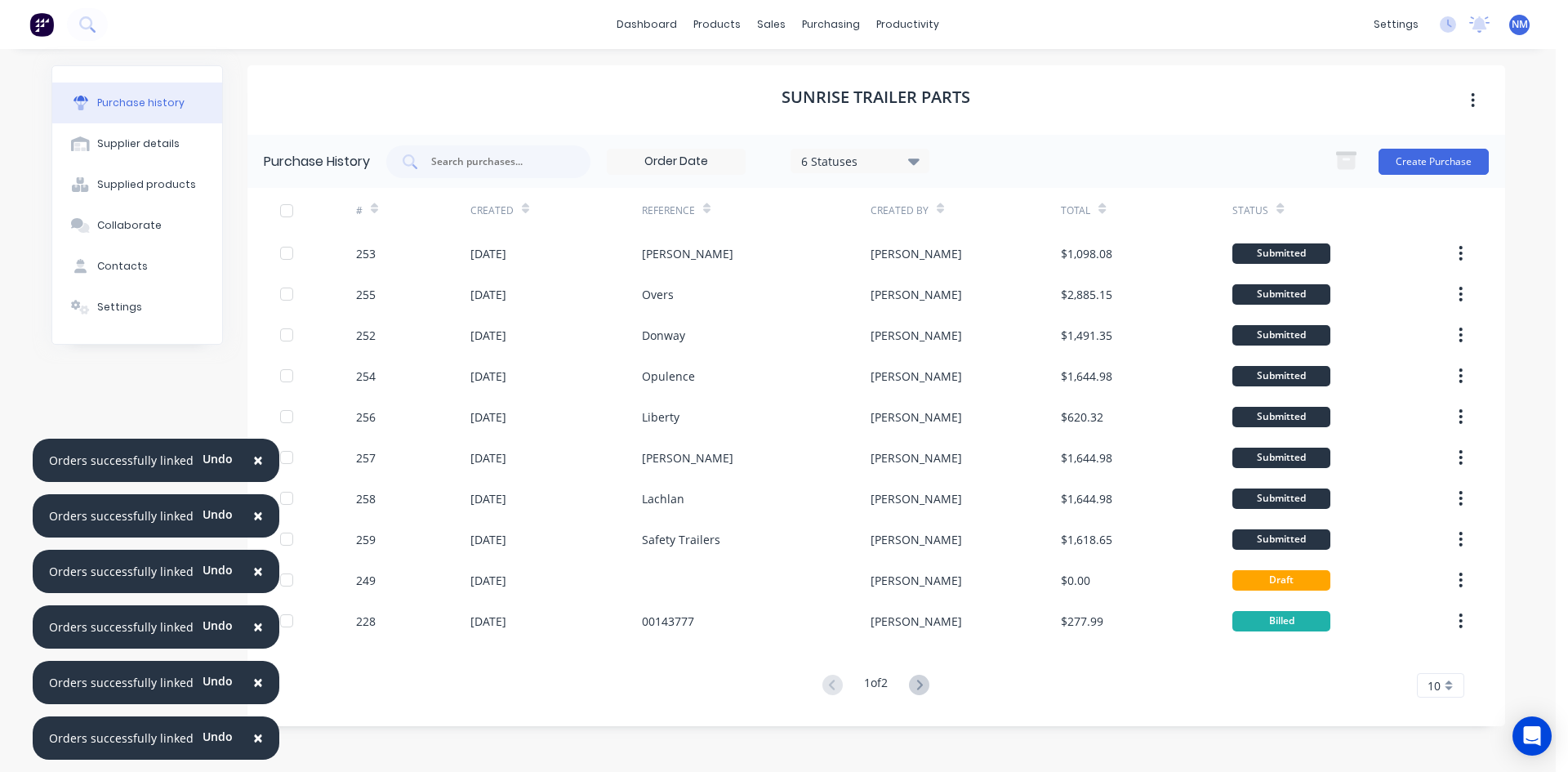
click at [254, 461] on span "×" at bounding box center [259, 459] width 10 height 23
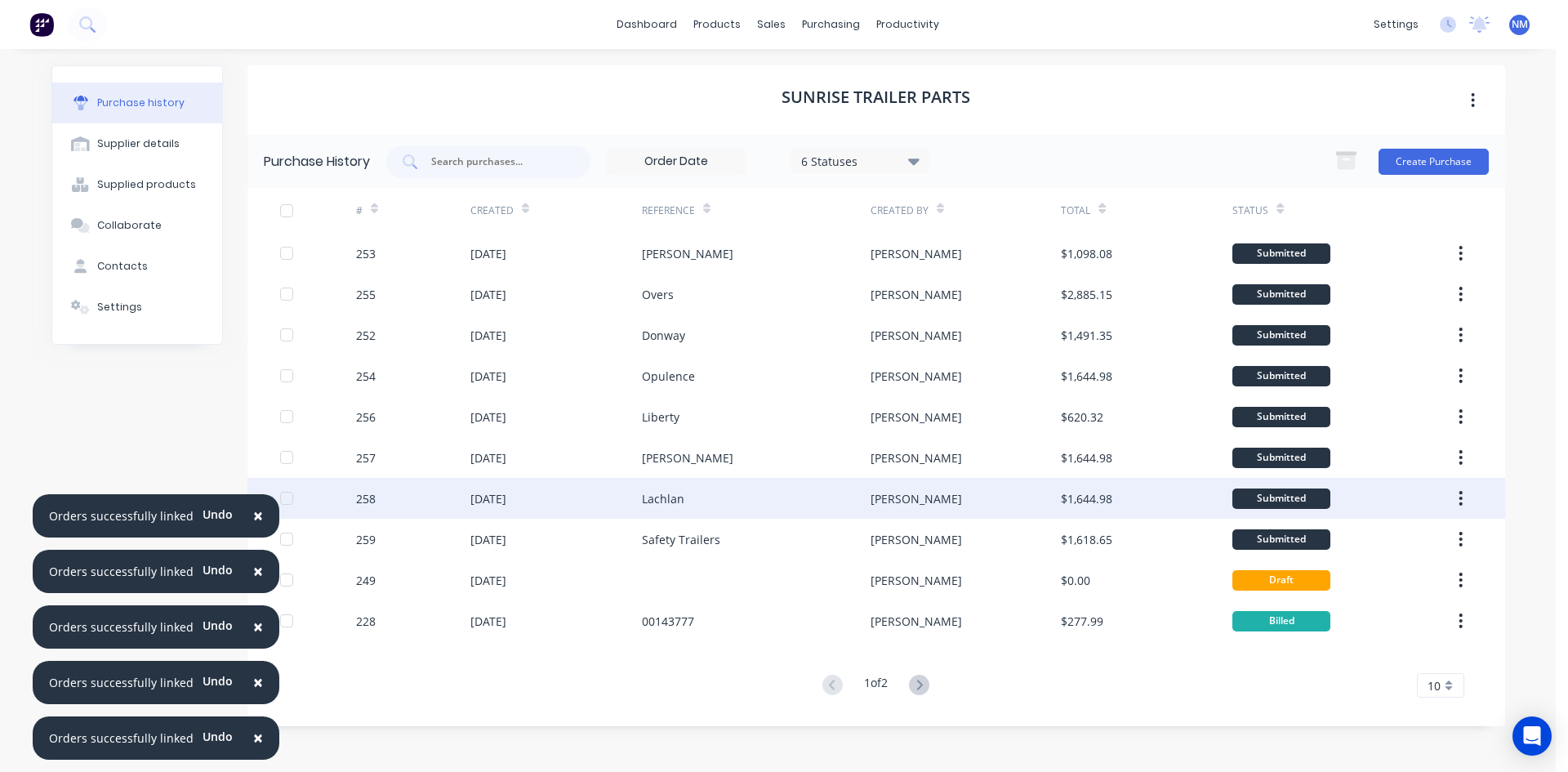
click at [254, 511] on span "×" at bounding box center [259, 514] width 10 height 23
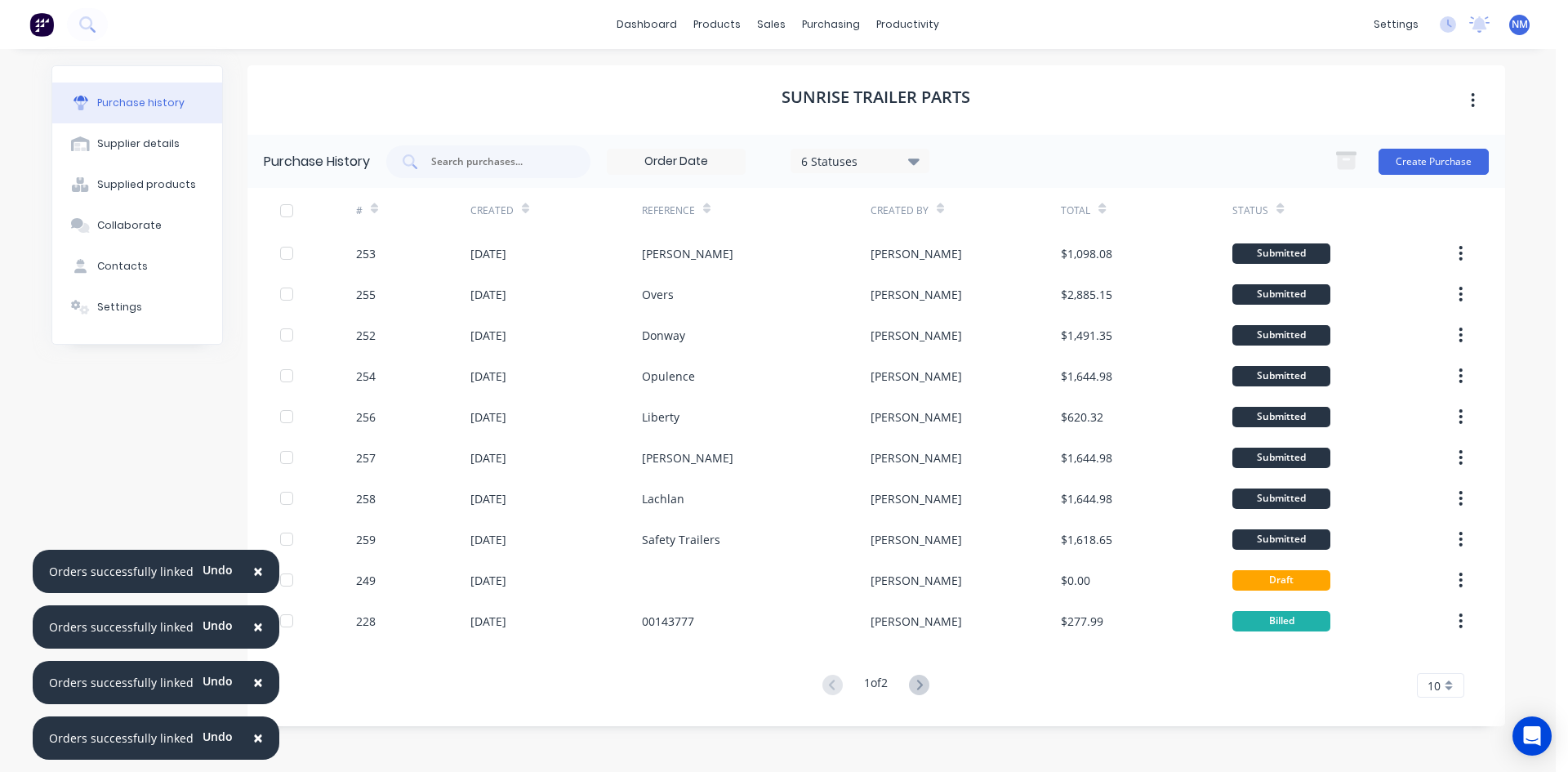
click at [254, 566] on span "×" at bounding box center [259, 570] width 10 height 23
click at [254, 627] on span "×" at bounding box center [259, 625] width 10 height 23
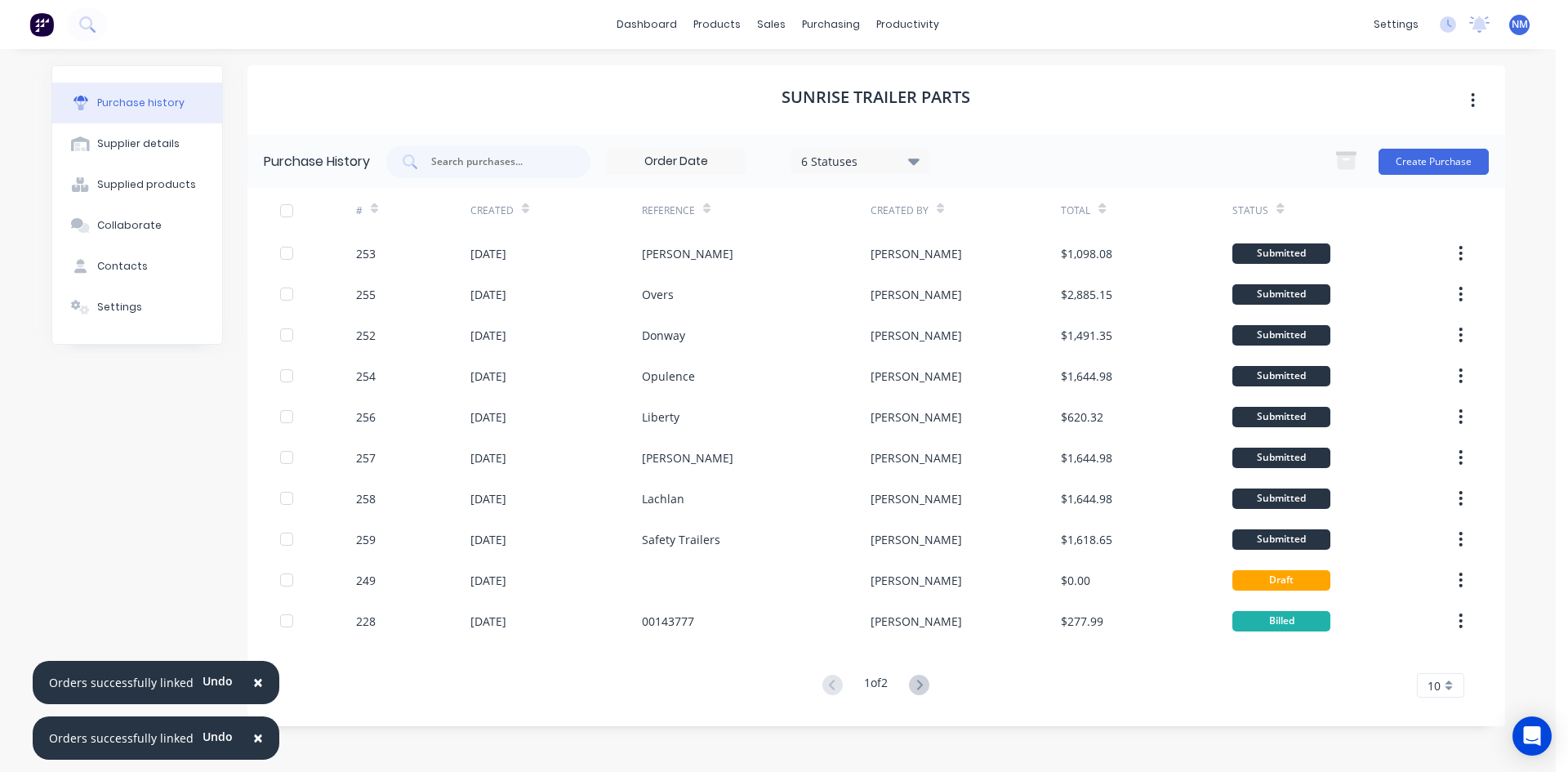
drag, startPoint x: 248, startPoint y: 682, endPoint x: 258, endPoint y: 748, distance: 66.8
click at [254, 682] on span "×" at bounding box center [259, 681] width 10 height 23
click at [254, 738] on span "×" at bounding box center [259, 737] width 10 height 23
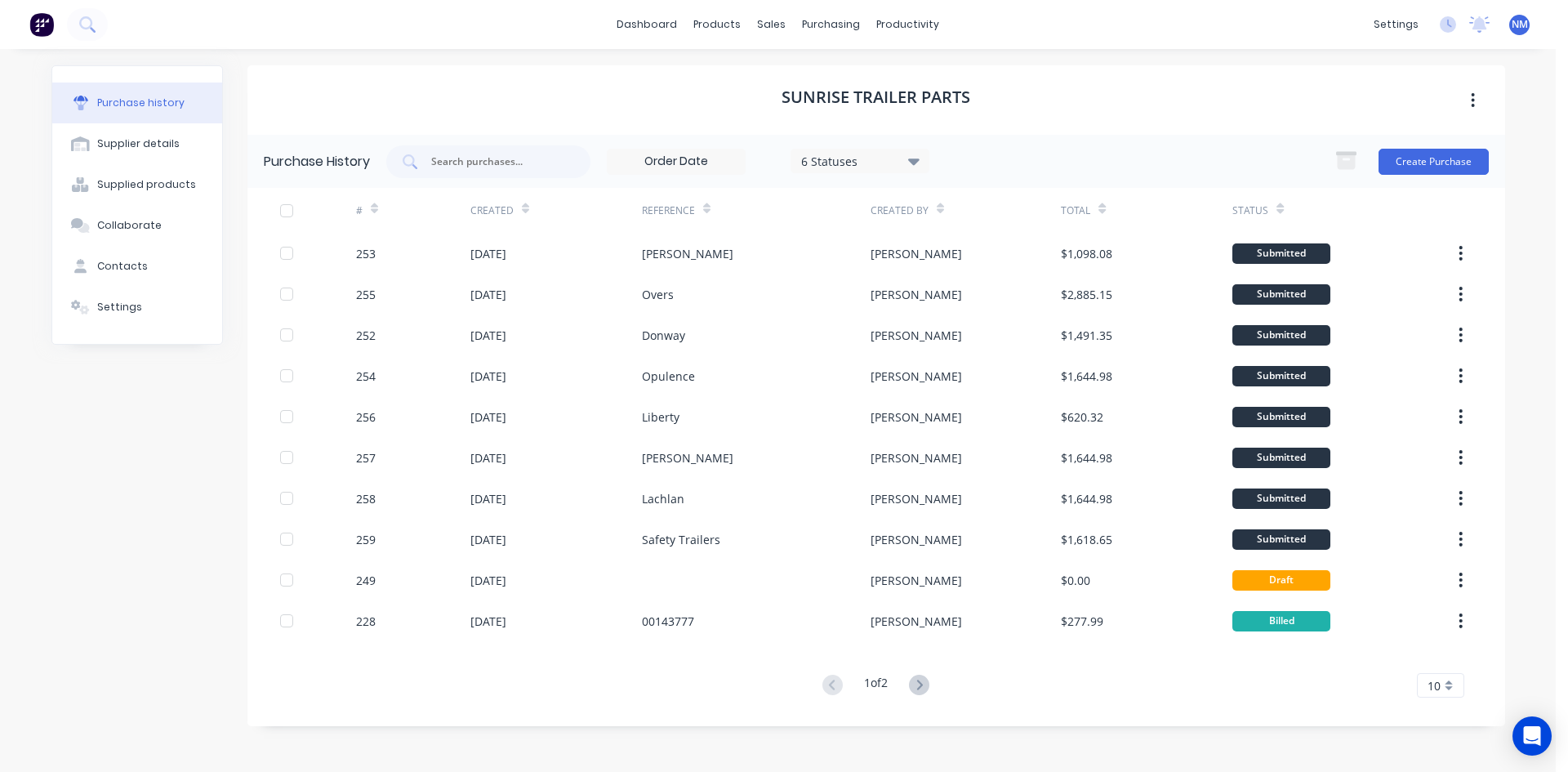
click at [35, 26] on img at bounding box center [41, 24] width 24 height 24
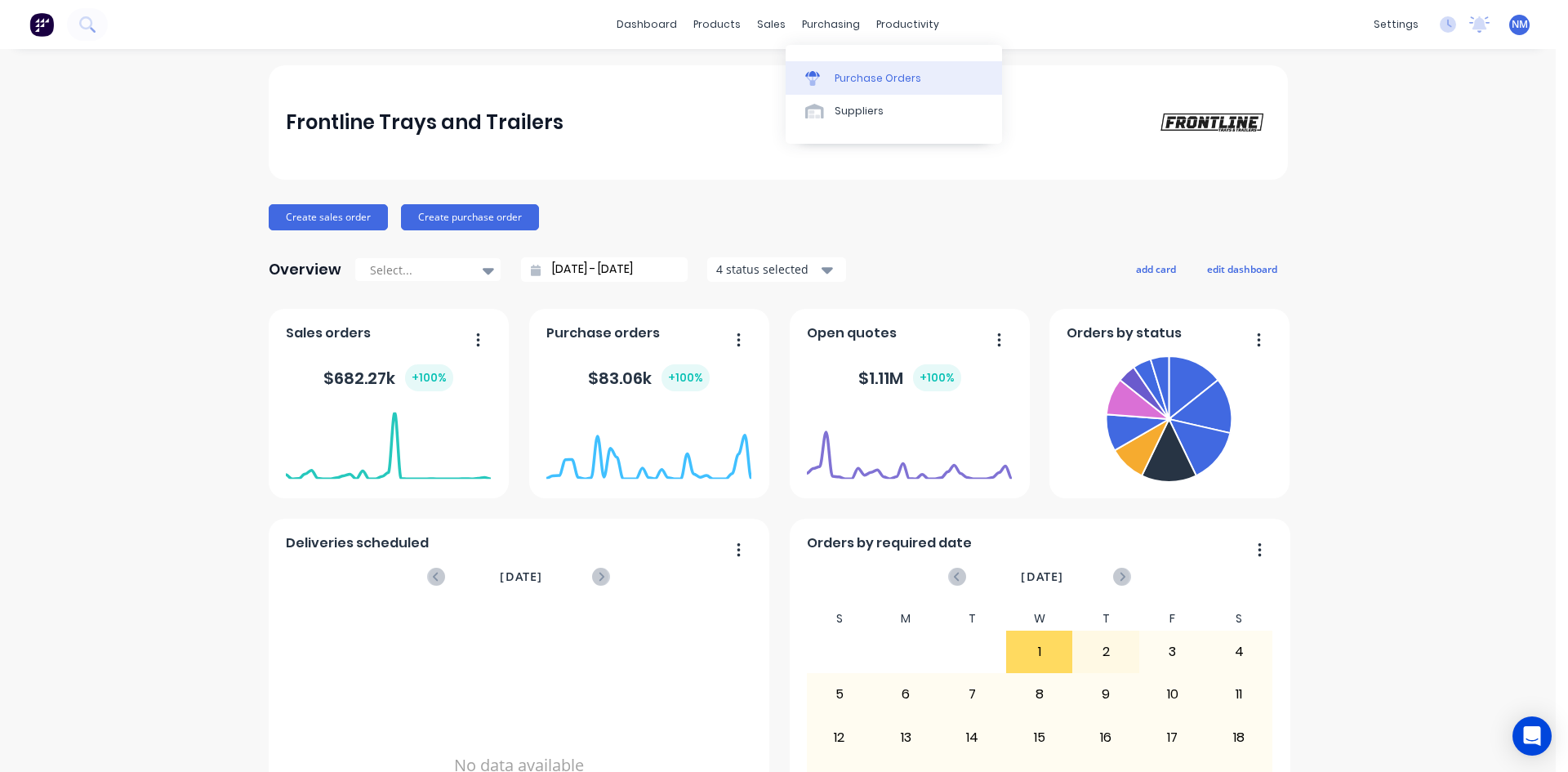
click at [858, 76] on div "Purchase Orders" at bounding box center [878, 78] width 87 height 15
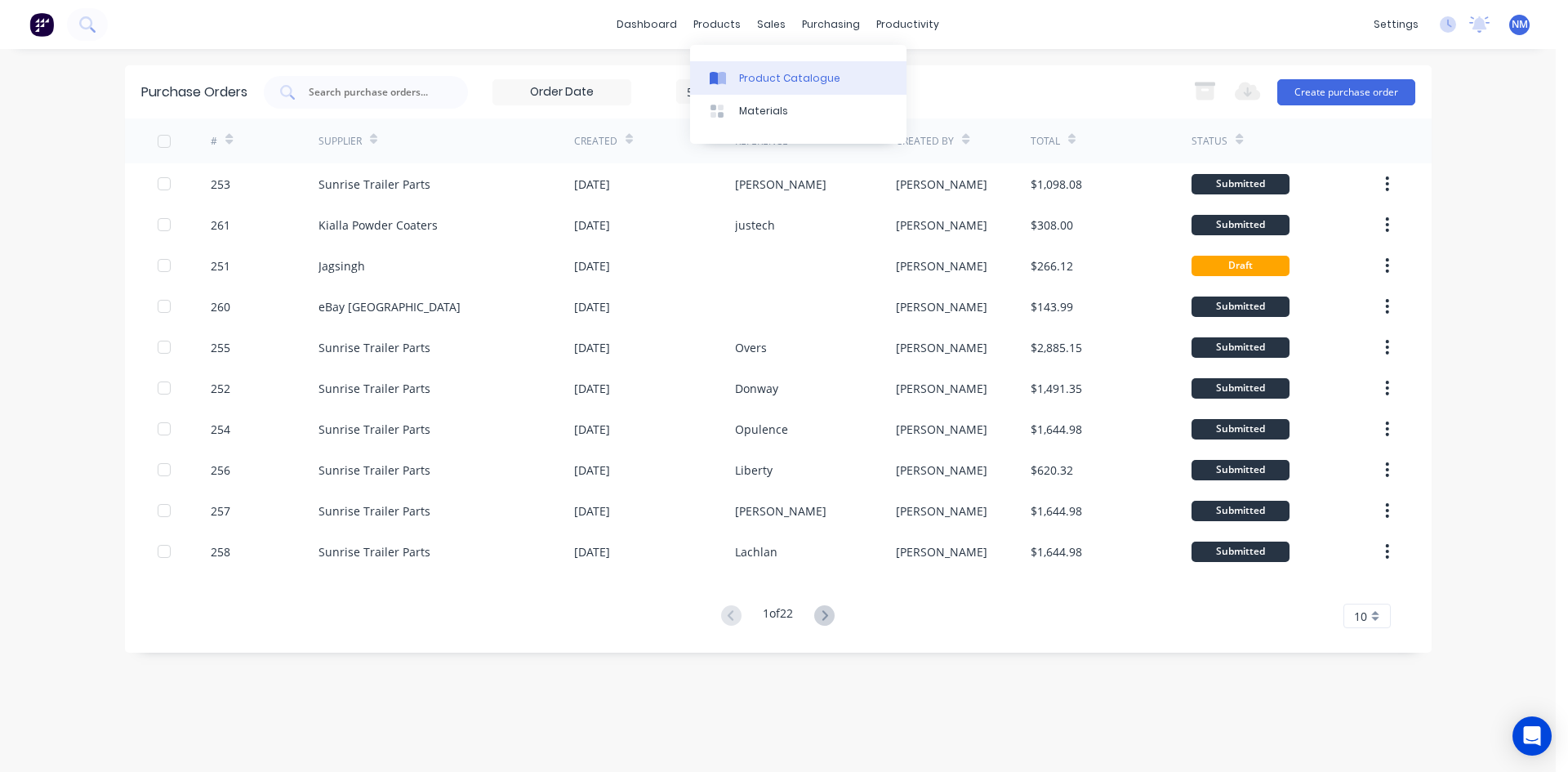
click at [764, 79] on div "Product Catalogue" at bounding box center [789, 78] width 101 height 15
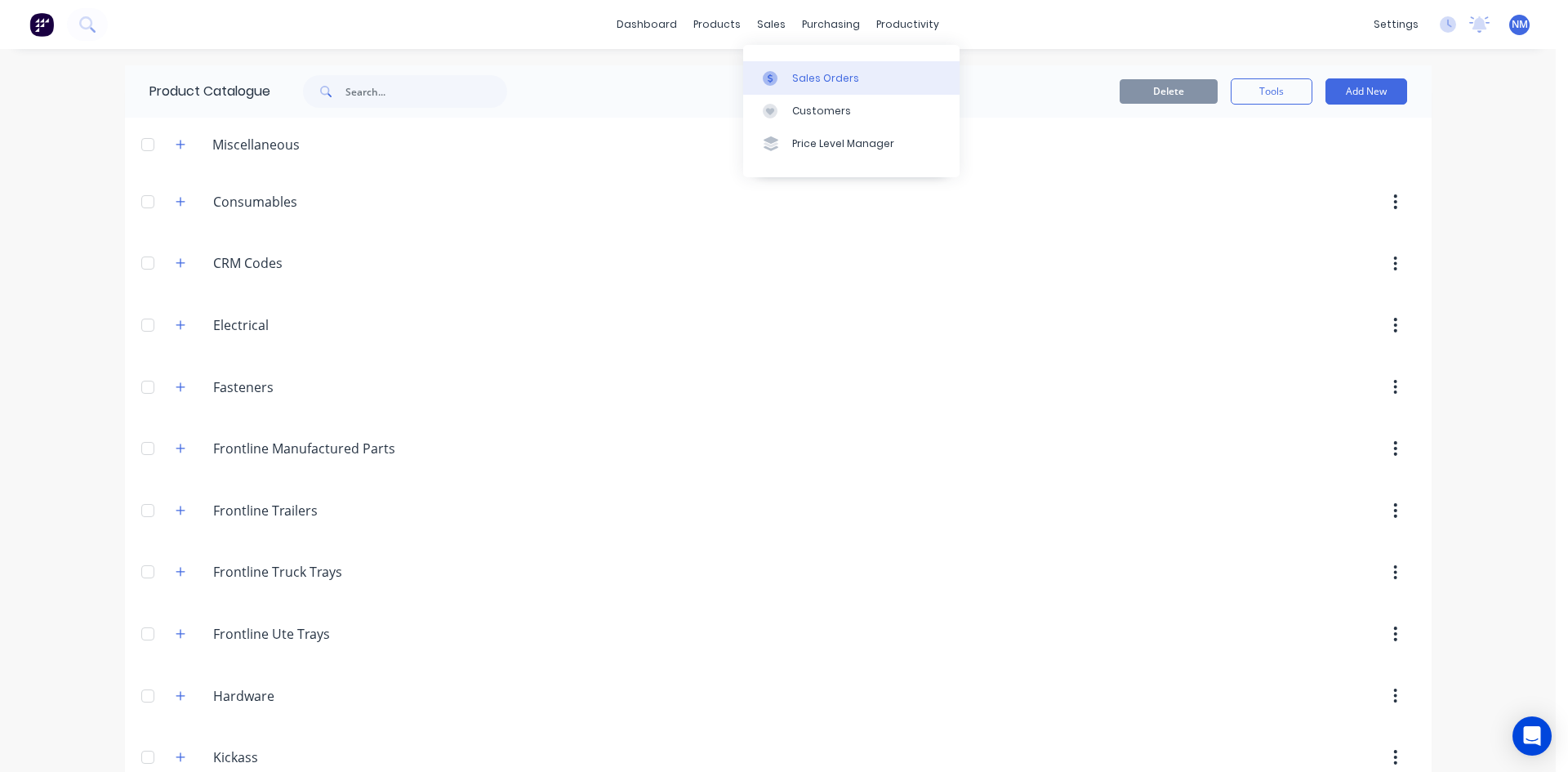
click at [792, 86] on link "Sales Orders" at bounding box center [852, 77] width 217 height 33
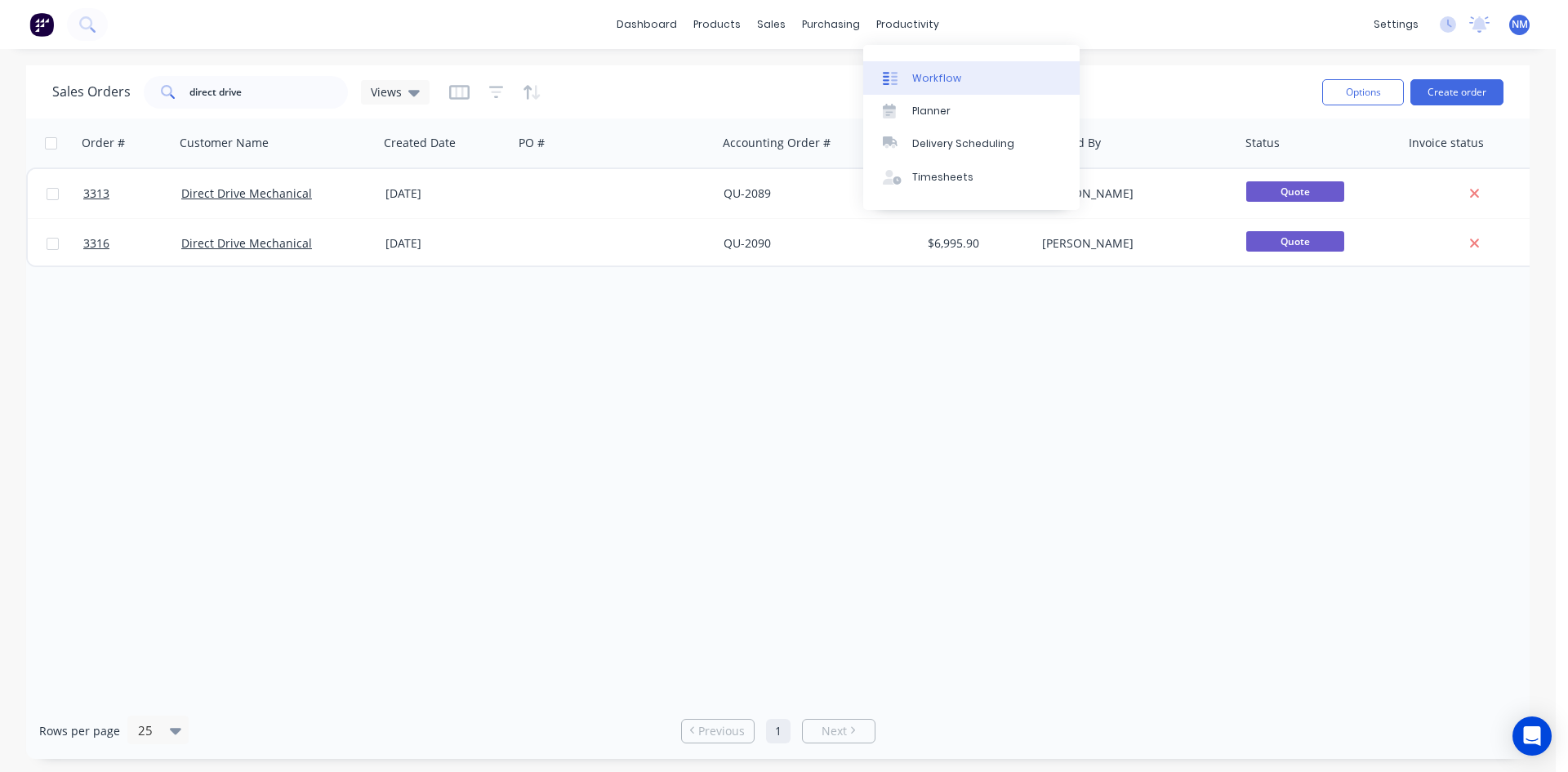
click at [926, 73] on div "Workflow" at bounding box center [937, 78] width 49 height 15
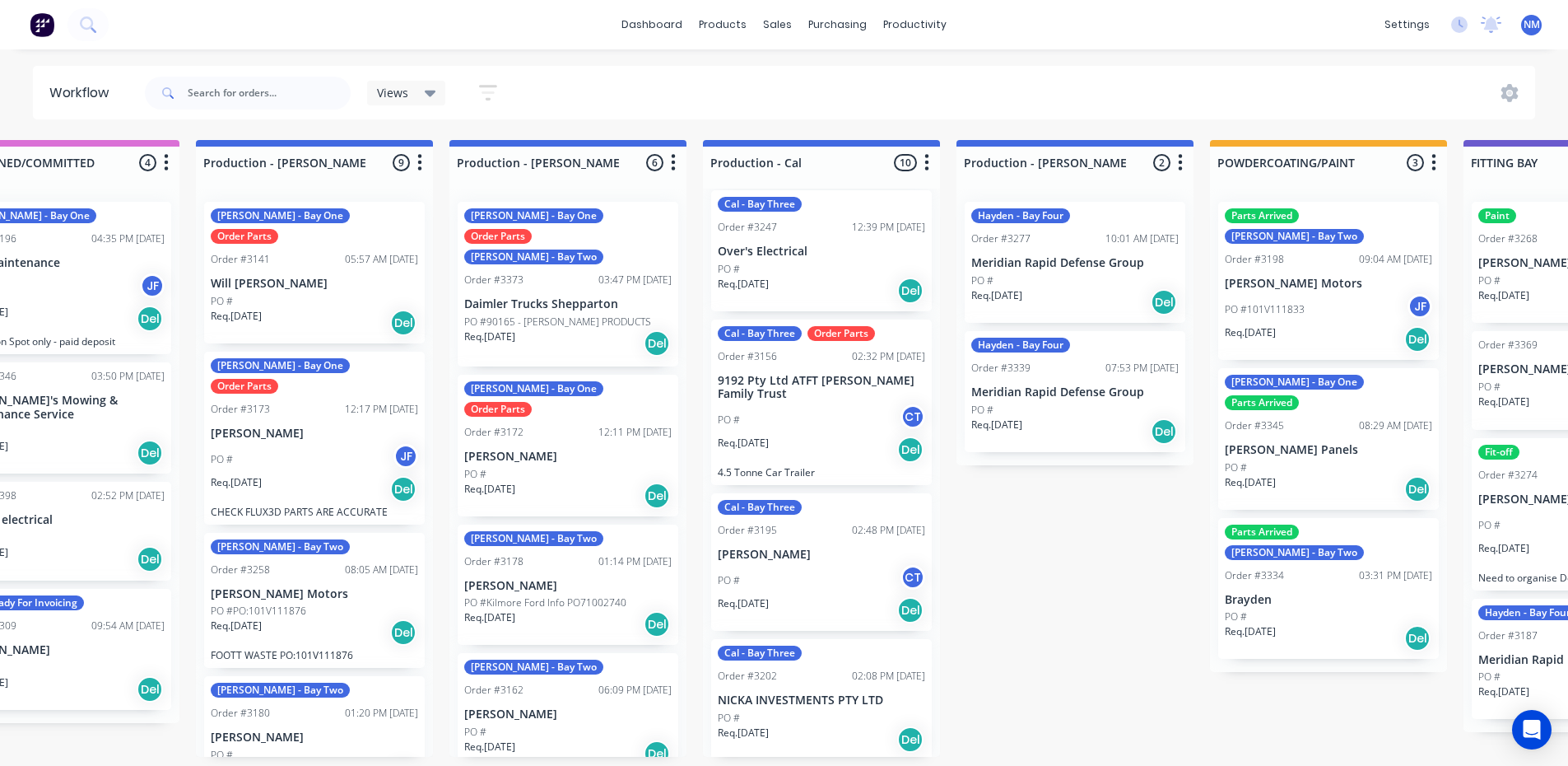
scroll to position [841, 0]
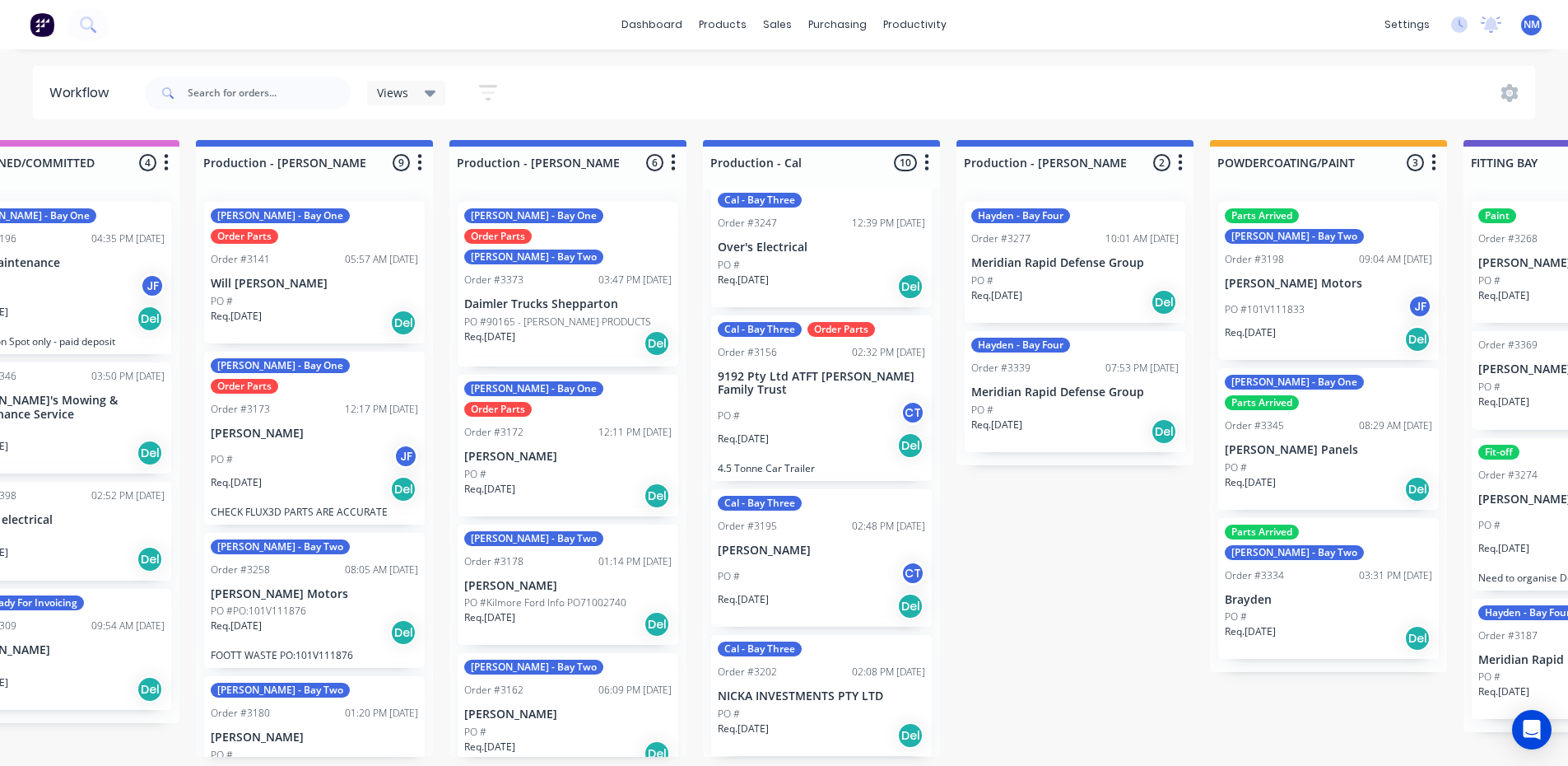
click at [793, 720] on div "PO #" at bounding box center [821, 714] width 208 height 15
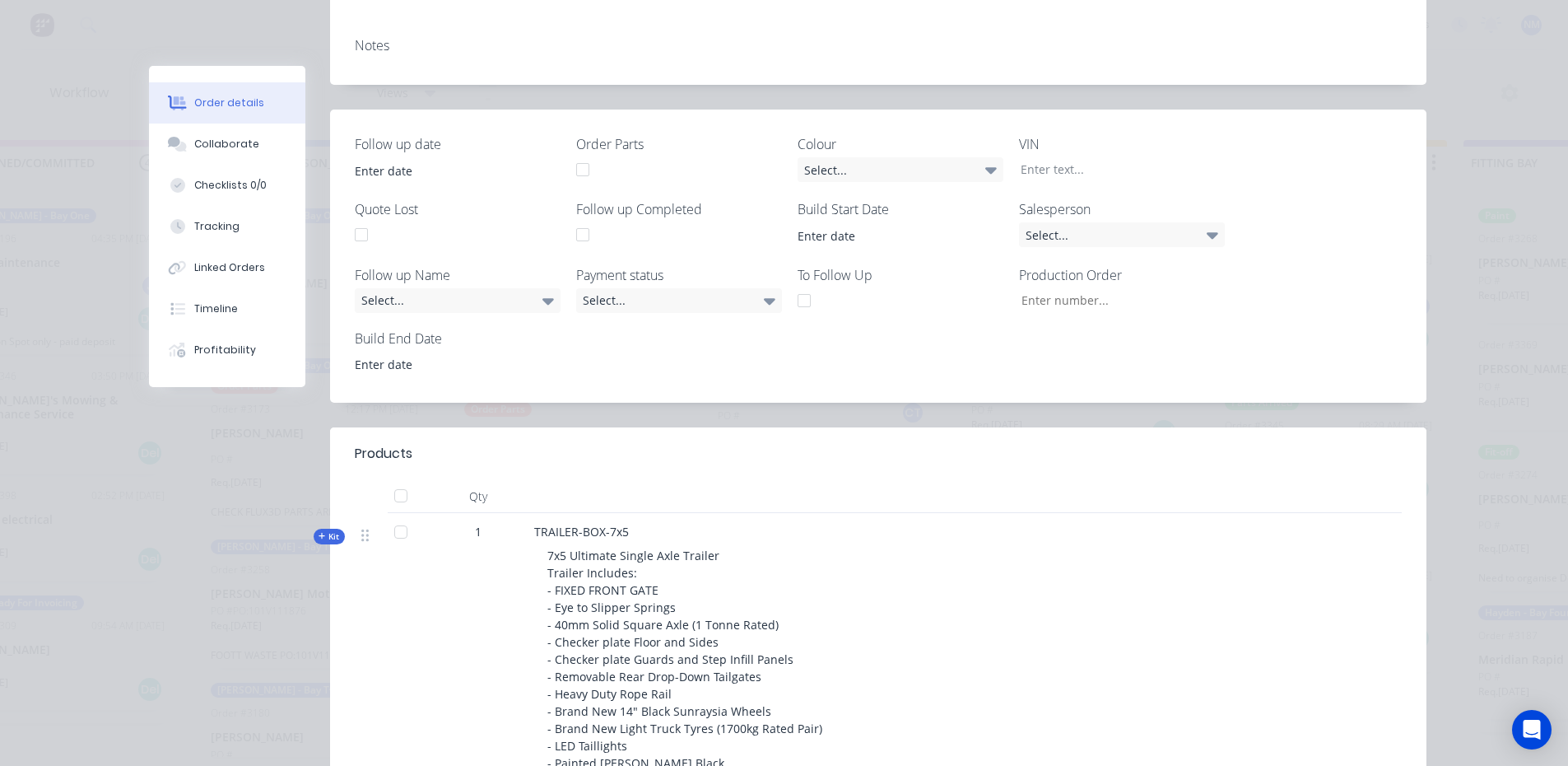
scroll to position [0, 0]
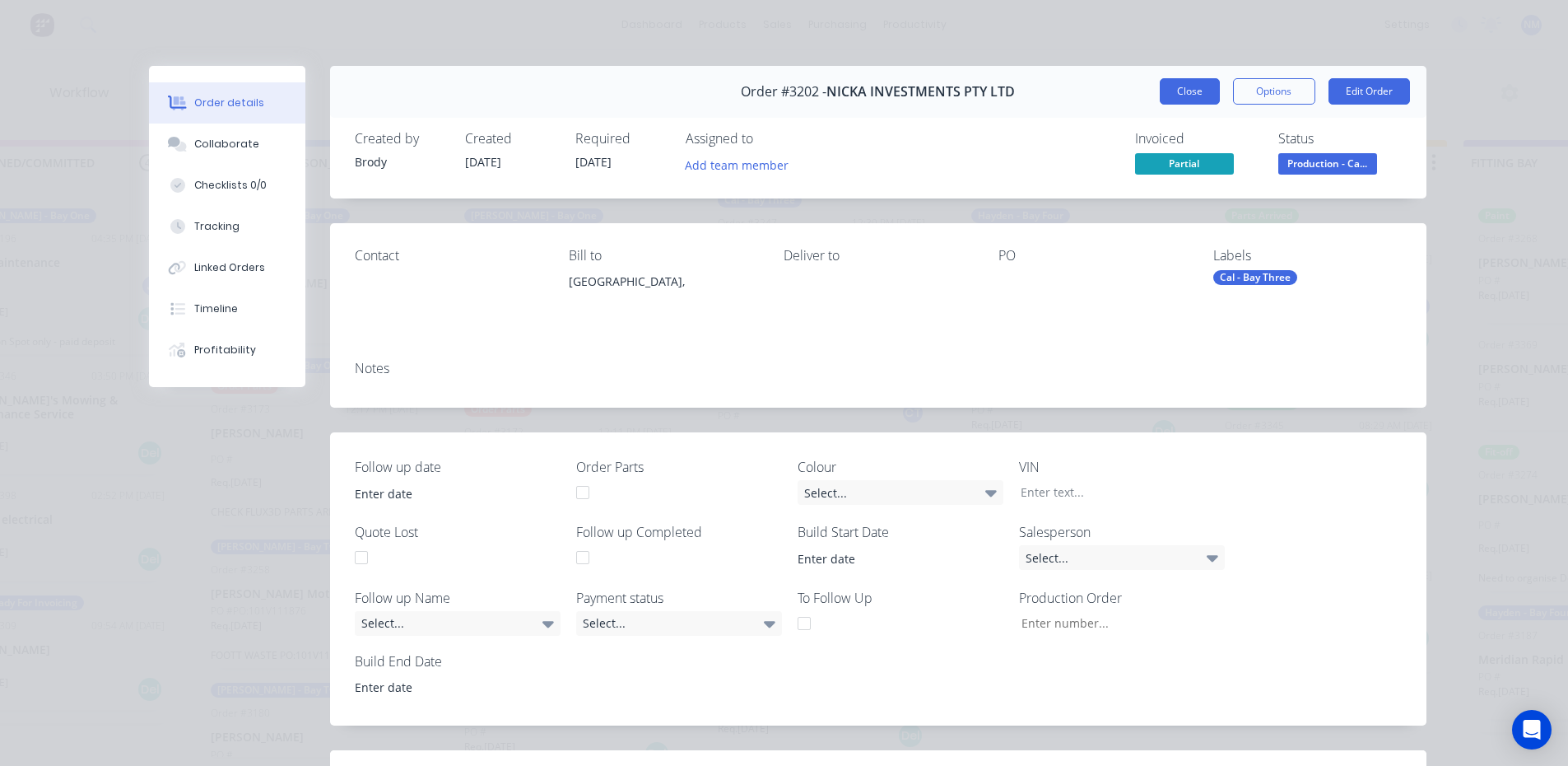
click at [1191, 96] on button "Close" at bounding box center [1189, 91] width 60 height 26
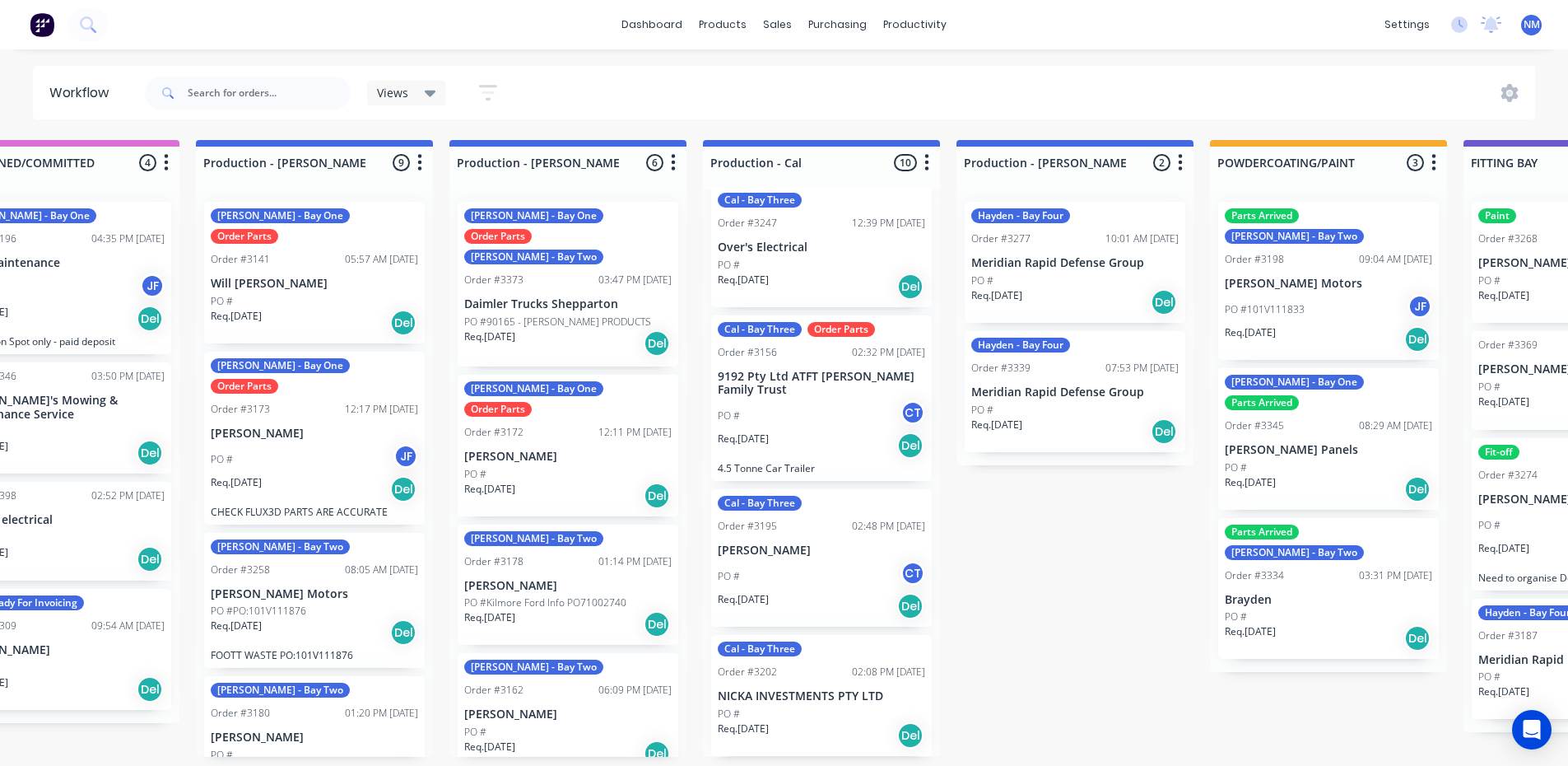
scroll to position [3, 346]
click at [771, 561] on div "PO # CT" at bounding box center [821, 576] width 208 height 31
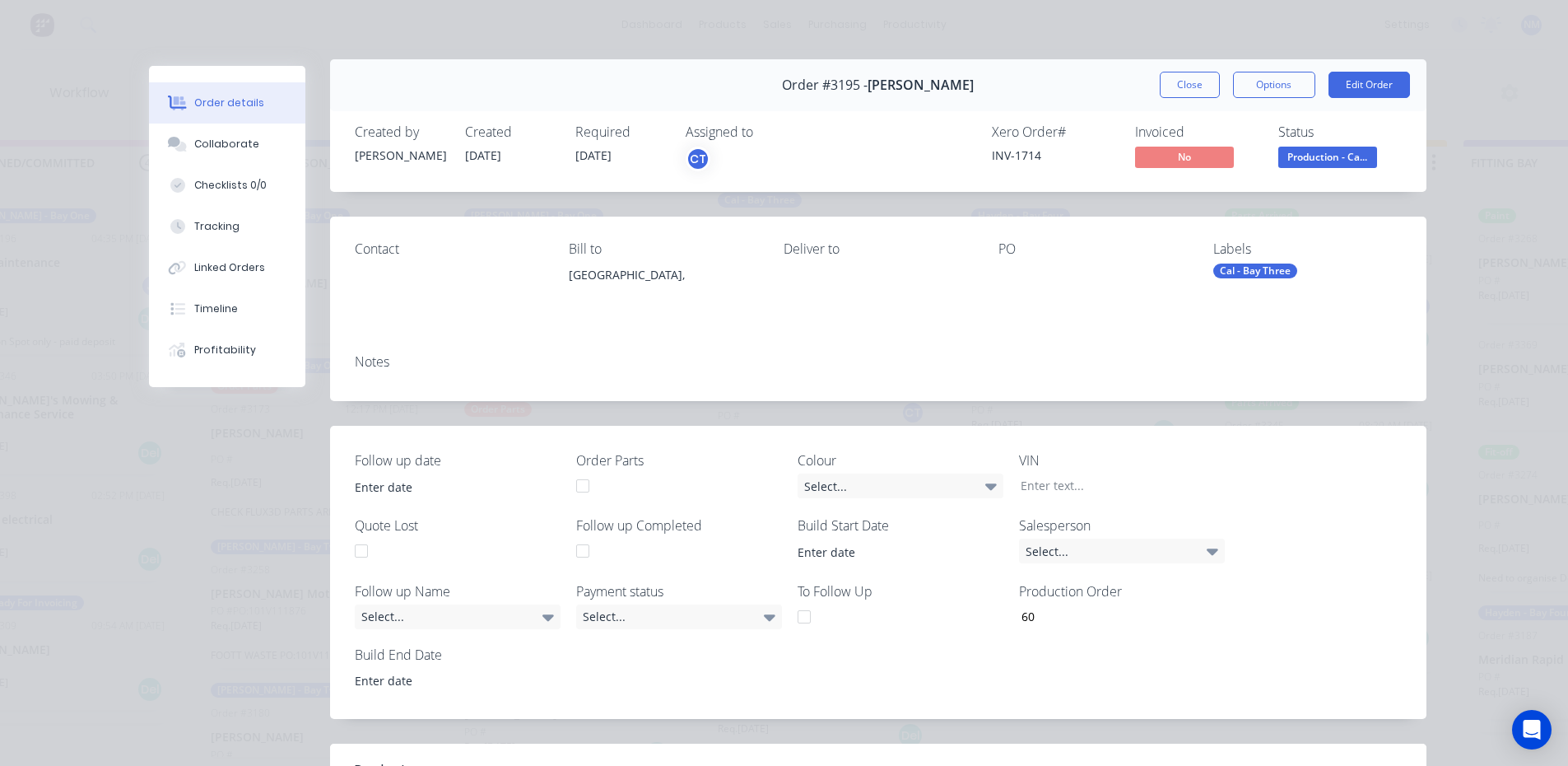
scroll to position [0, 0]
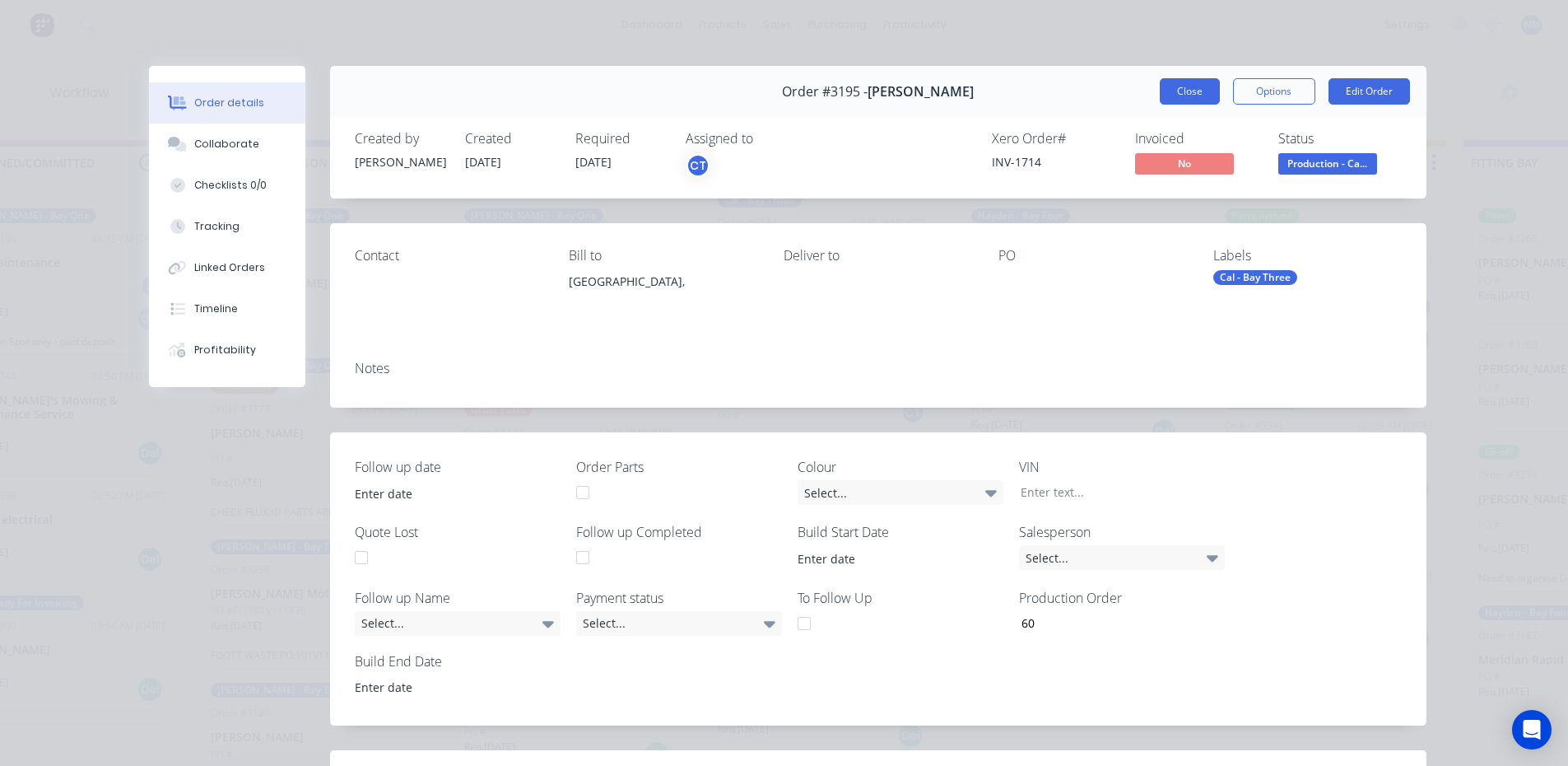
click at [1198, 91] on button "Close" at bounding box center [1189, 91] width 60 height 26
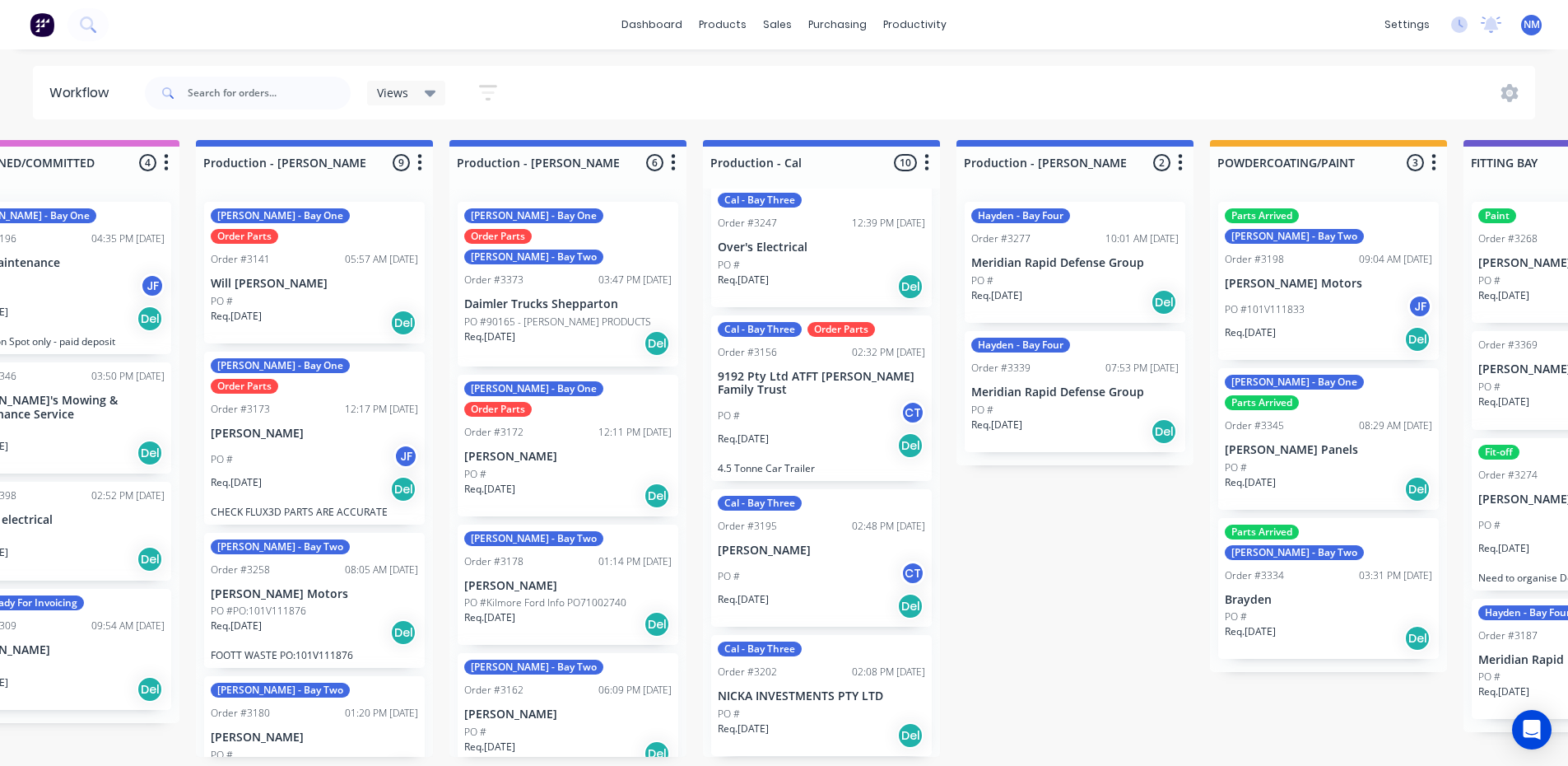
click at [807, 404] on div "PO # CT" at bounding box center [821, 415] width 208 height 31
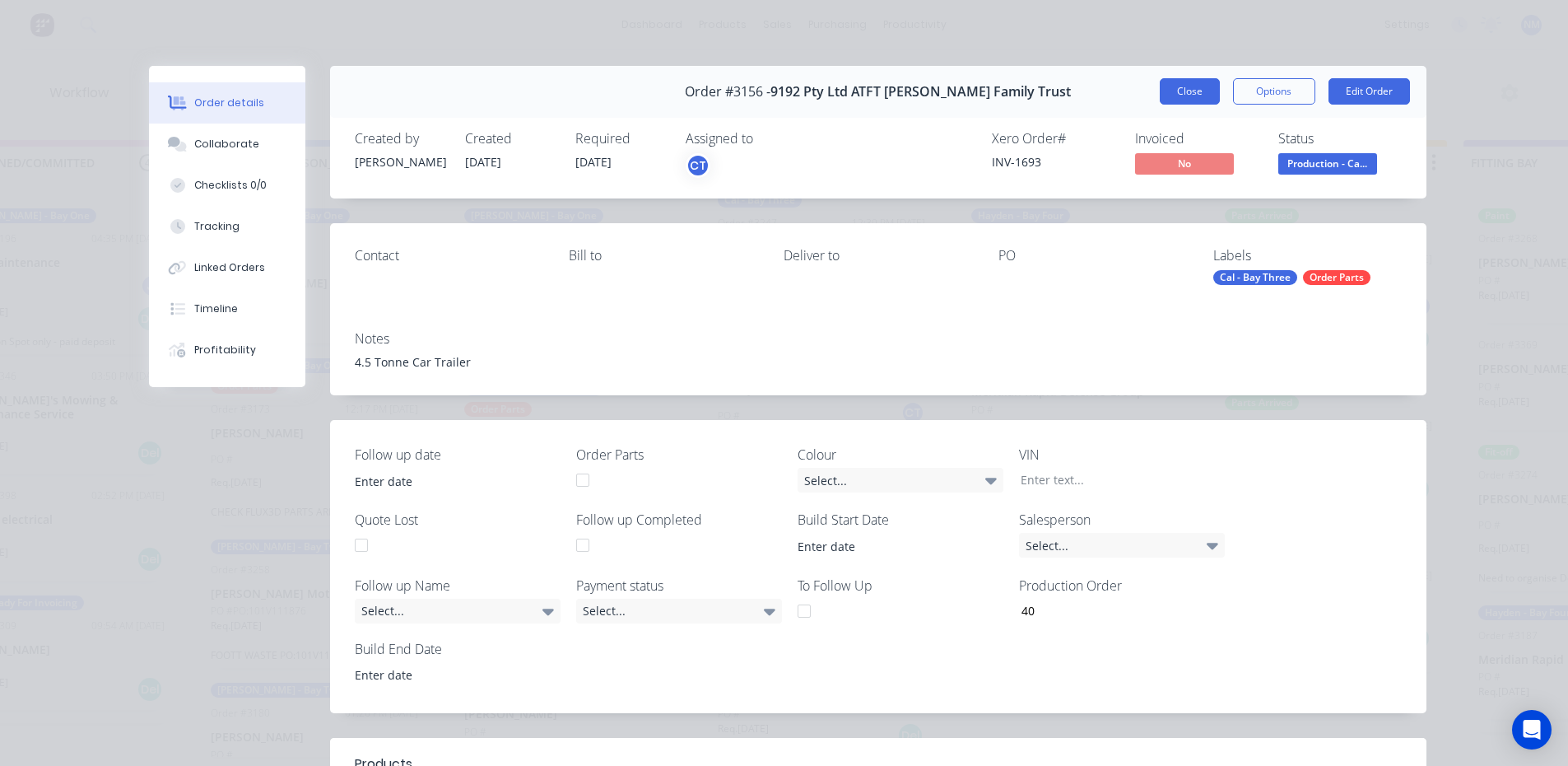
click at [1179, 90] on button "Close" at bounding box center [1189, 91] width 60 height 26
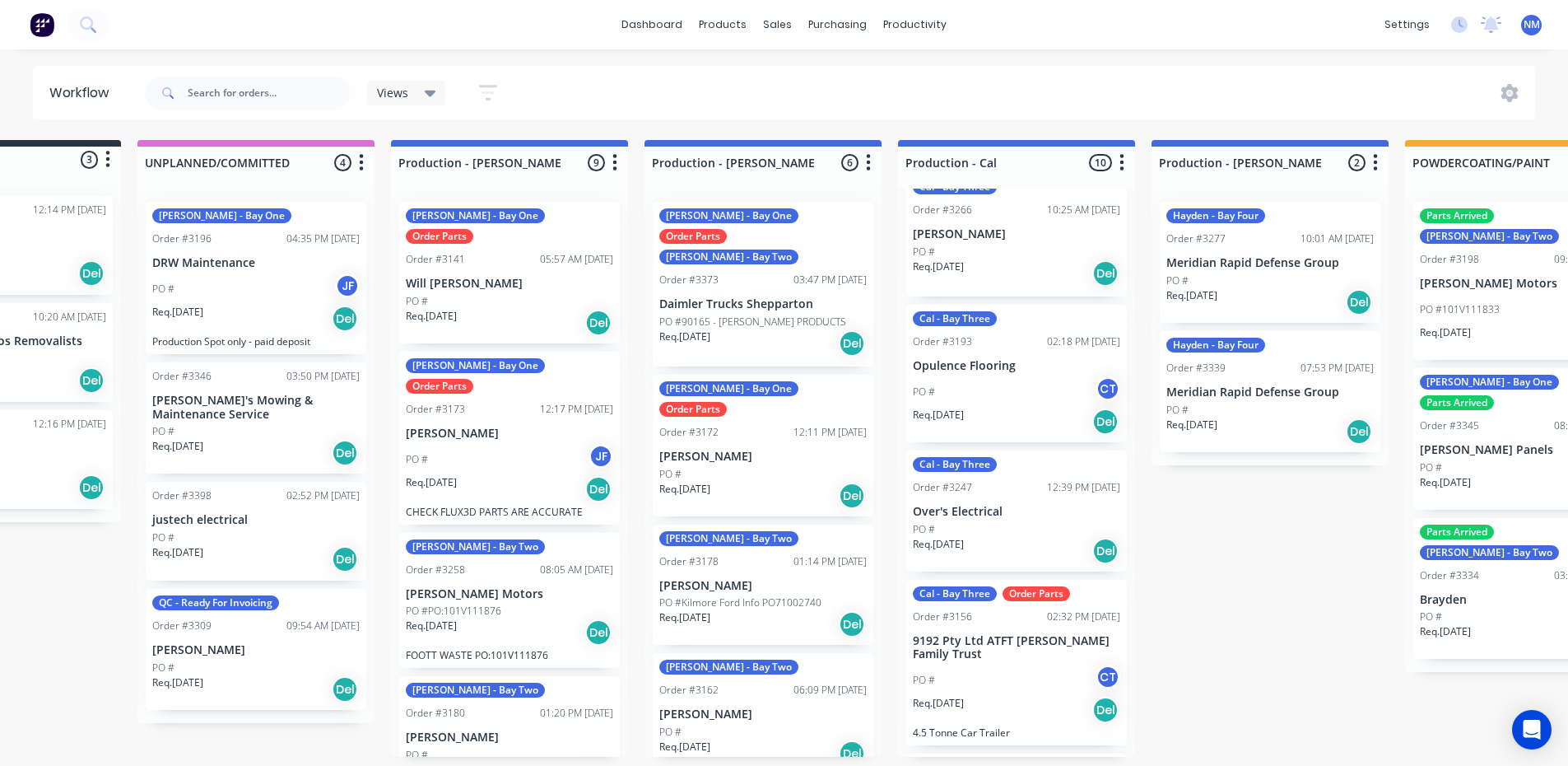
scroll to position [3, 0]
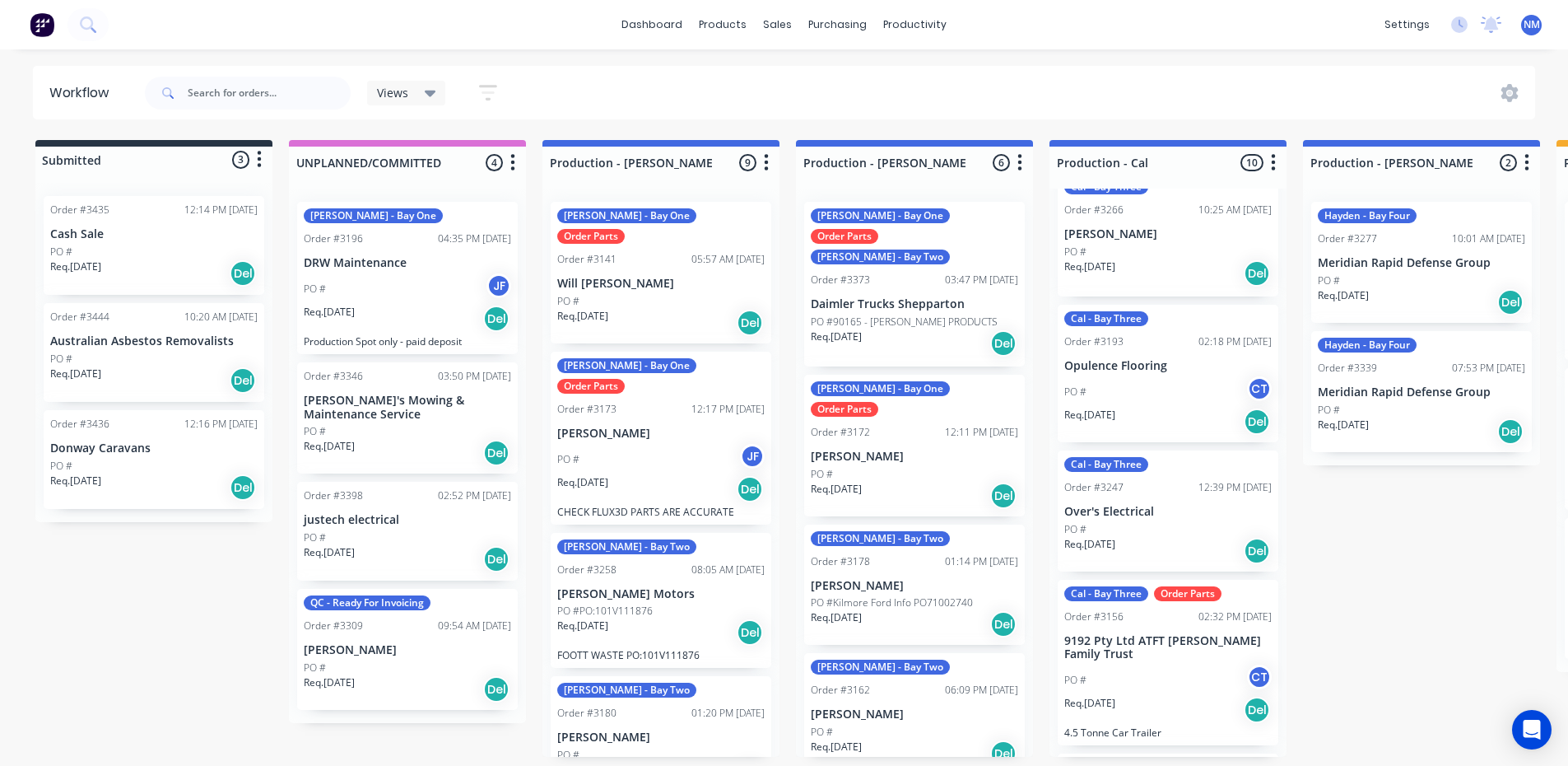
click at [155, 441] on p "Donway Caravans" at bounding box center [154, 448] width 208 height 14
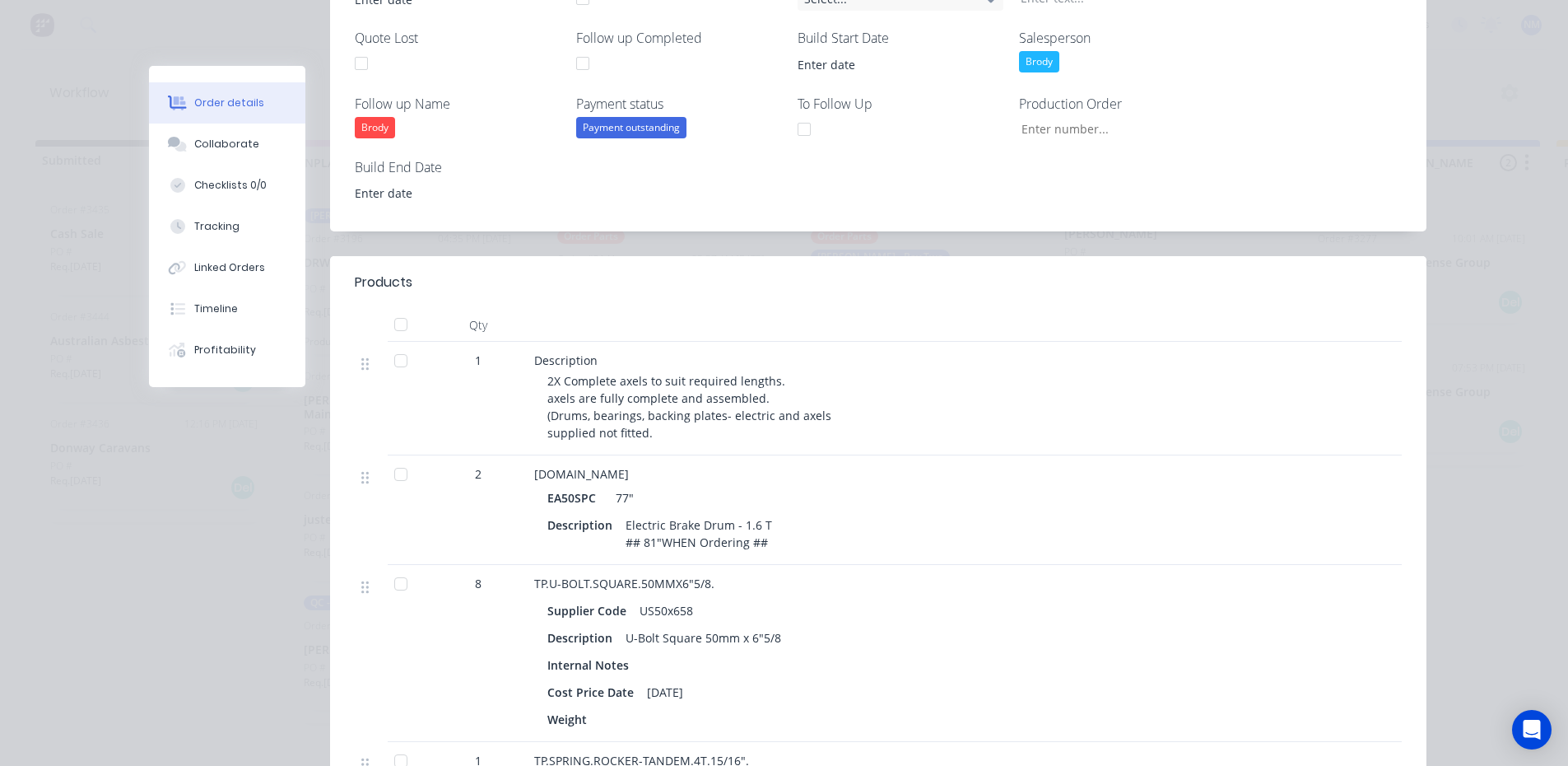
scroll to position [0, 0]
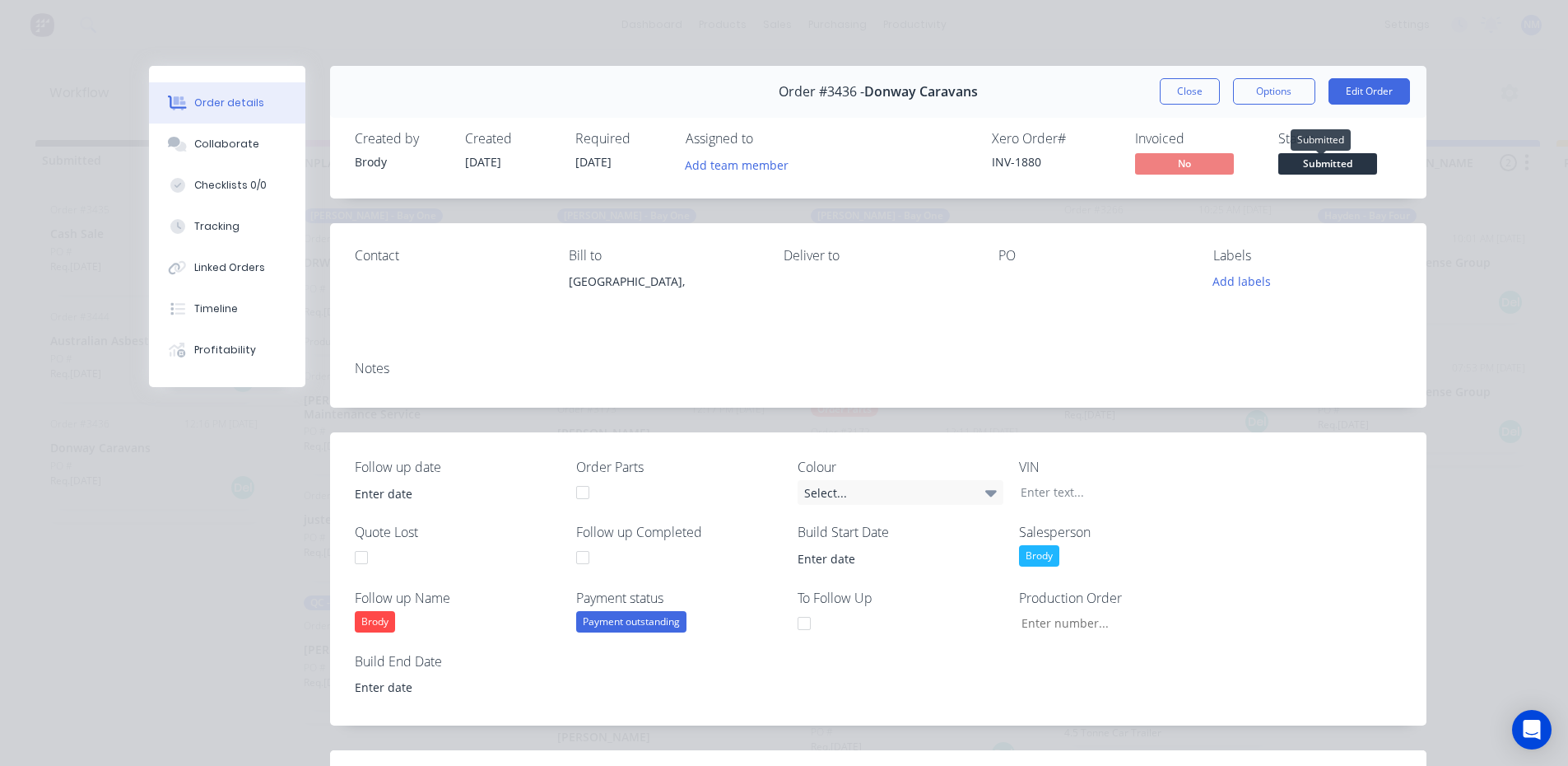
click at [1311, 166] on span "Submitted" at bounding box center [1328, 163] width 99 height 20
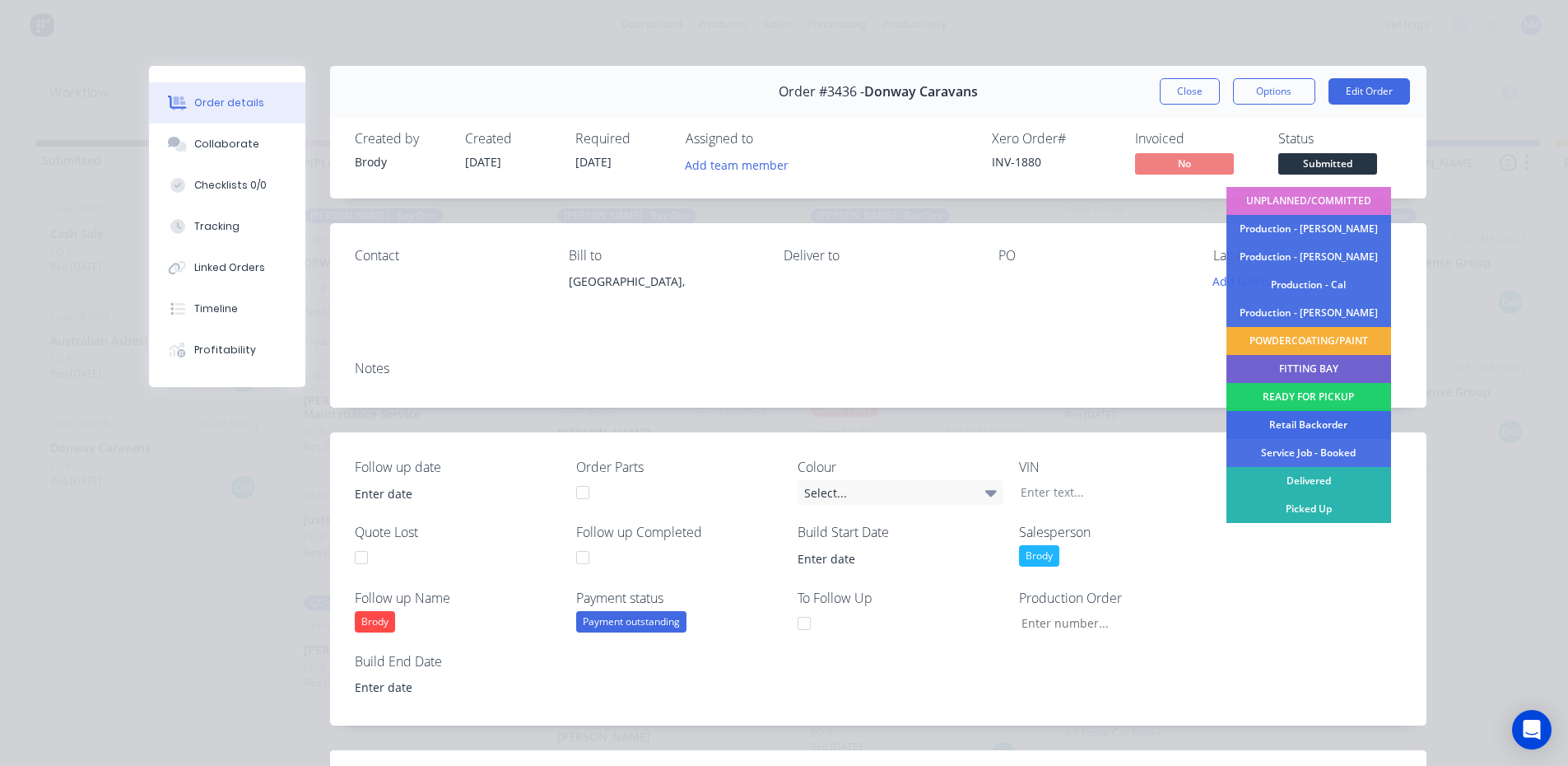
click at [1319, 430] on div "Retail Backorder" at bounding box center [1308, 425] width 165 height 28
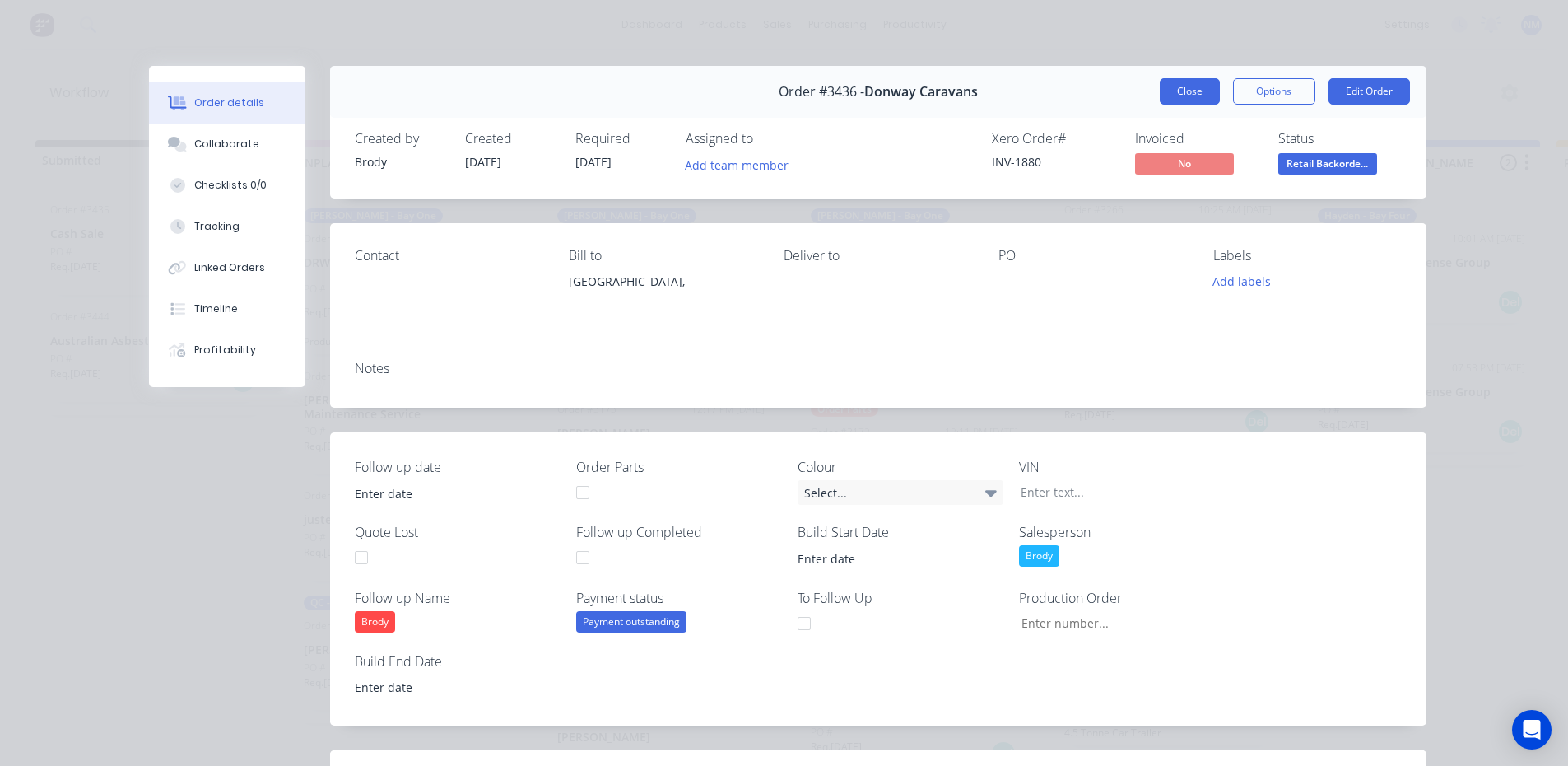
click at [1185, 93] on button "Close" at bounding box center [1189, 91] width 60 height 26
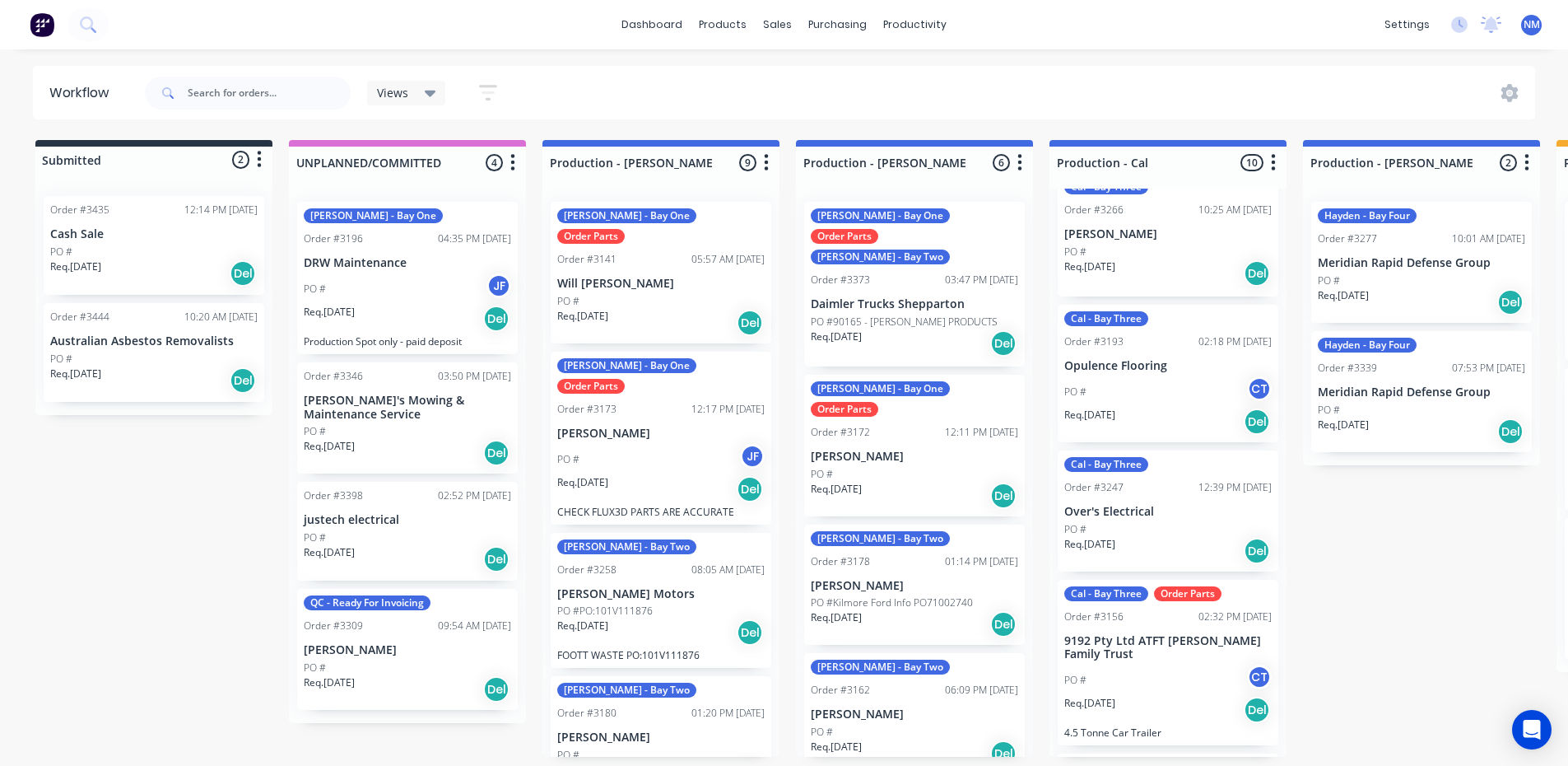
click at [138, 260] on div "Req. 30/09/25 Del" at bounding box center [154, 273] width 208 height 28
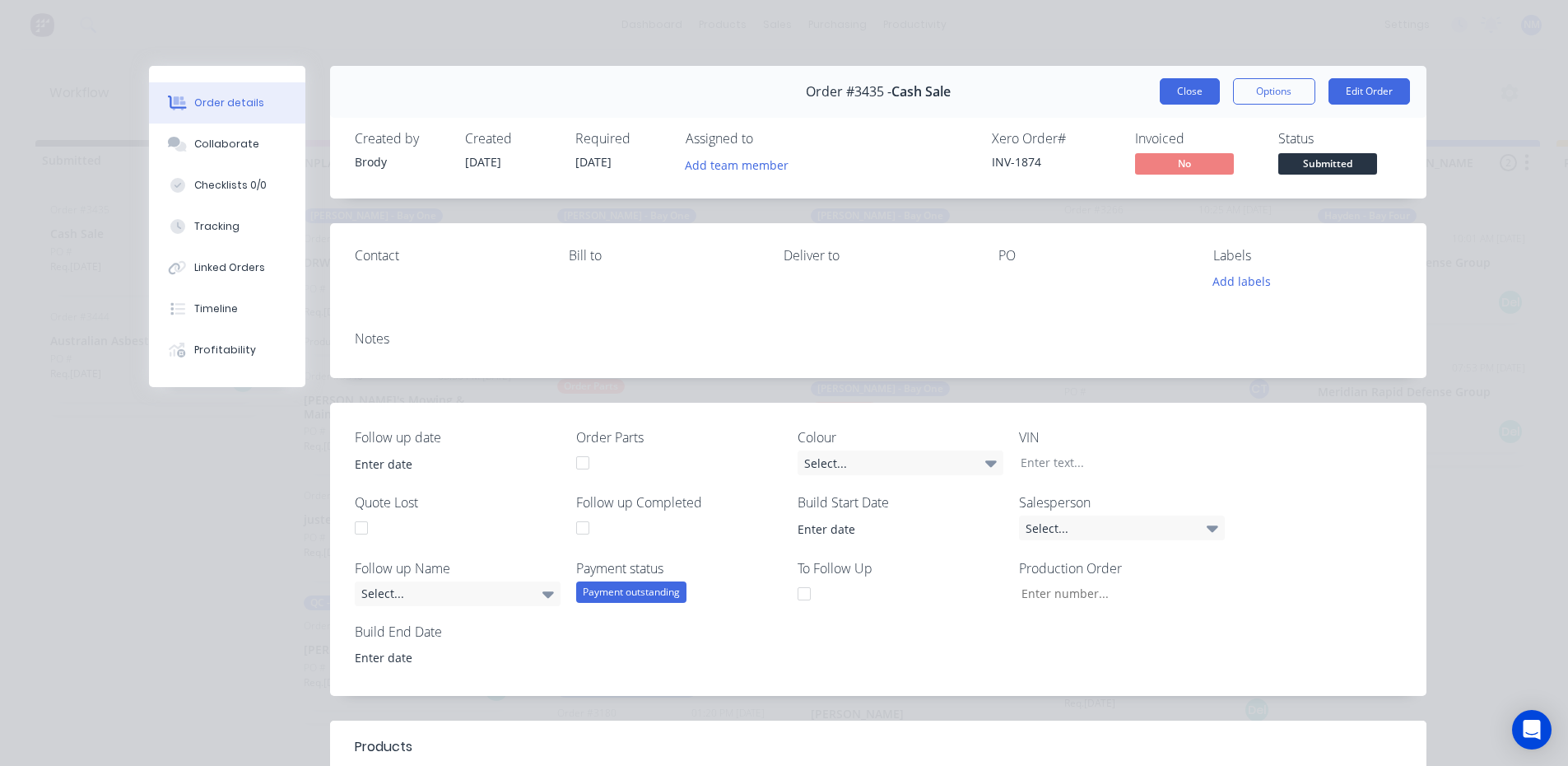
click at [1177, 81] on button "Close" at bounding box center [1189, 91] width 60 height 26
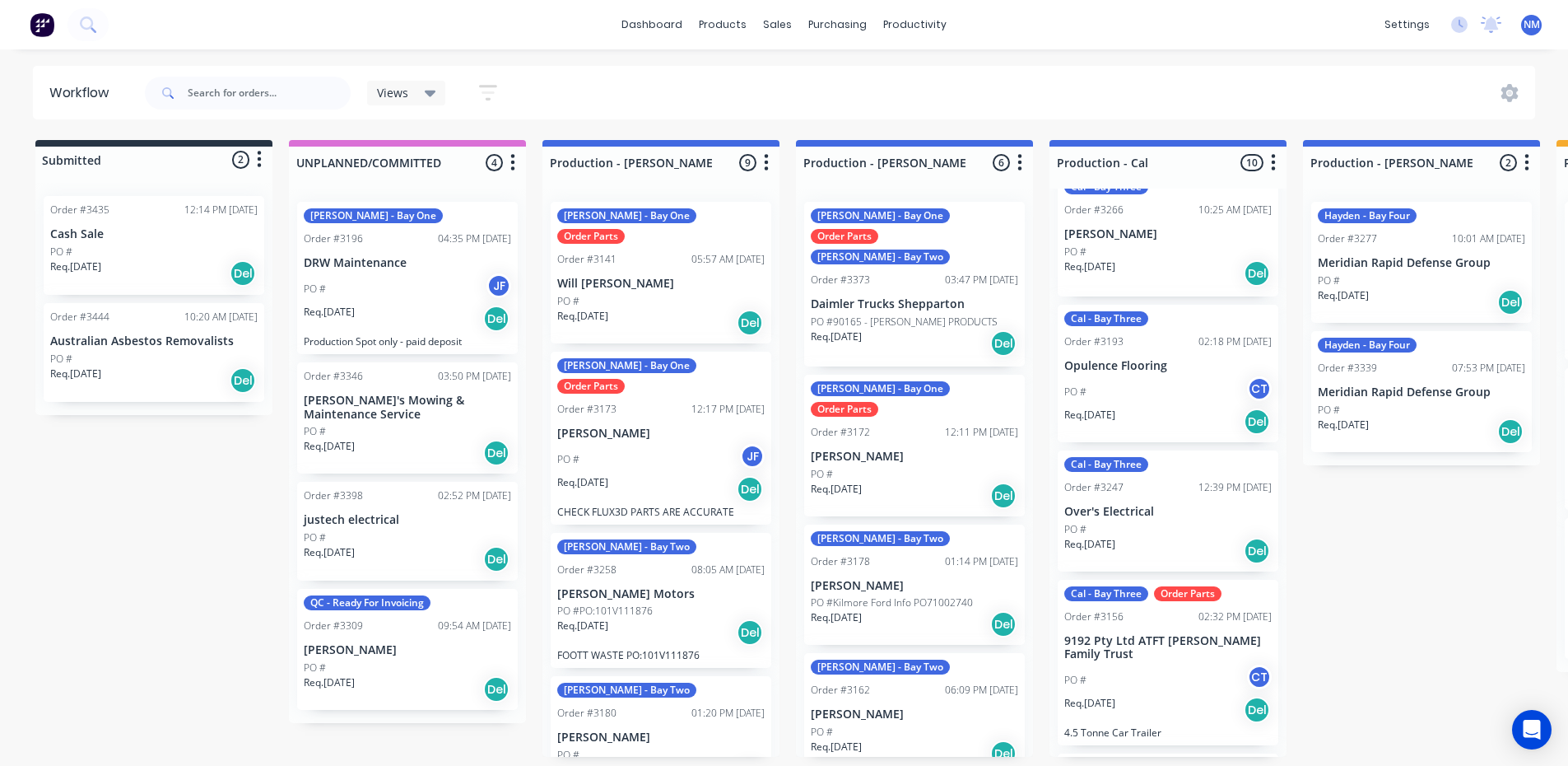
click at [164, 367] on div "Req. 01/10/25 Del" at bounding box center [154, 380] width 208 height 28
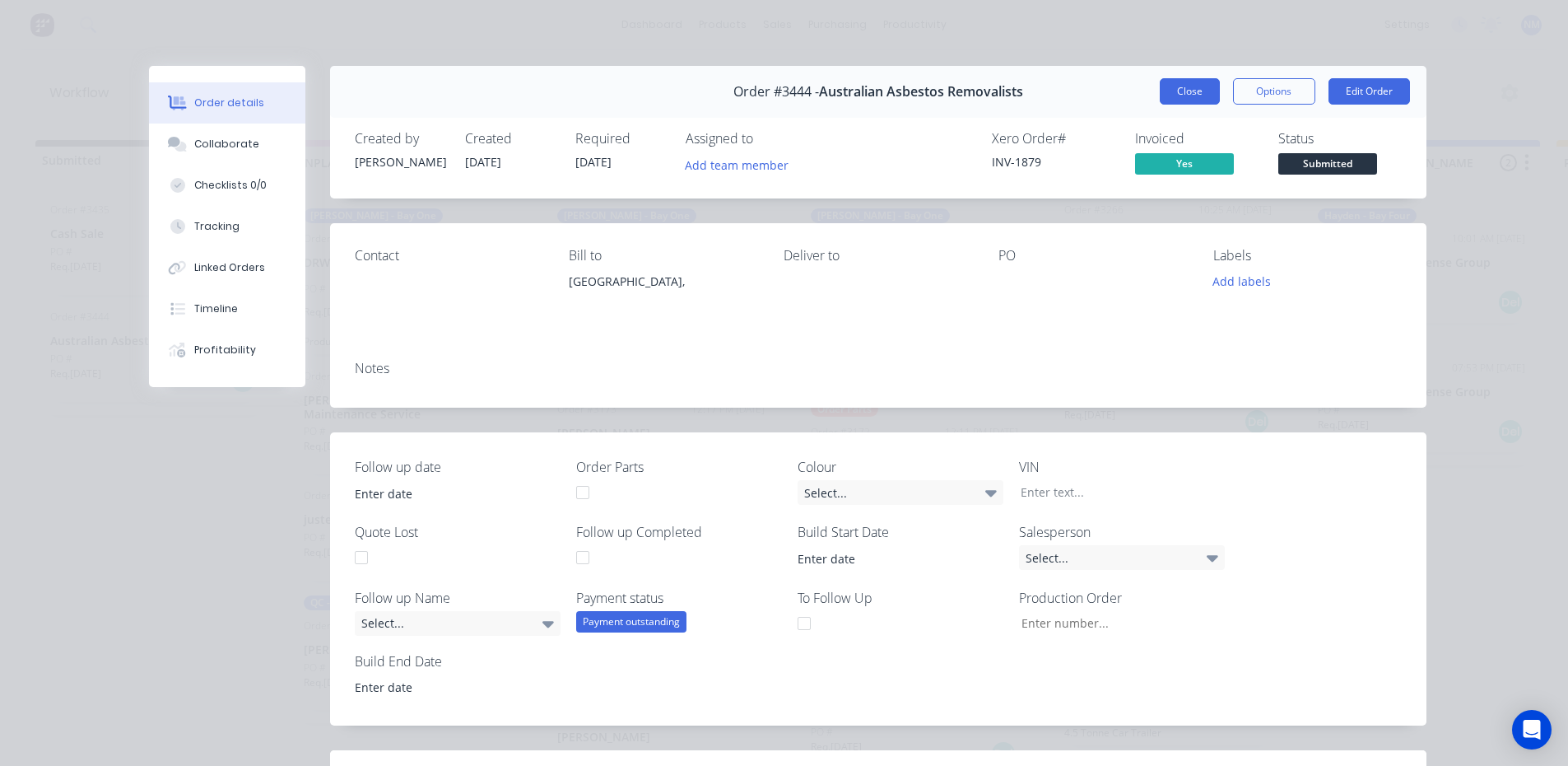
click at [1177, 88] on button "Close" at bounding box center [1189, 91] width 60 height 26
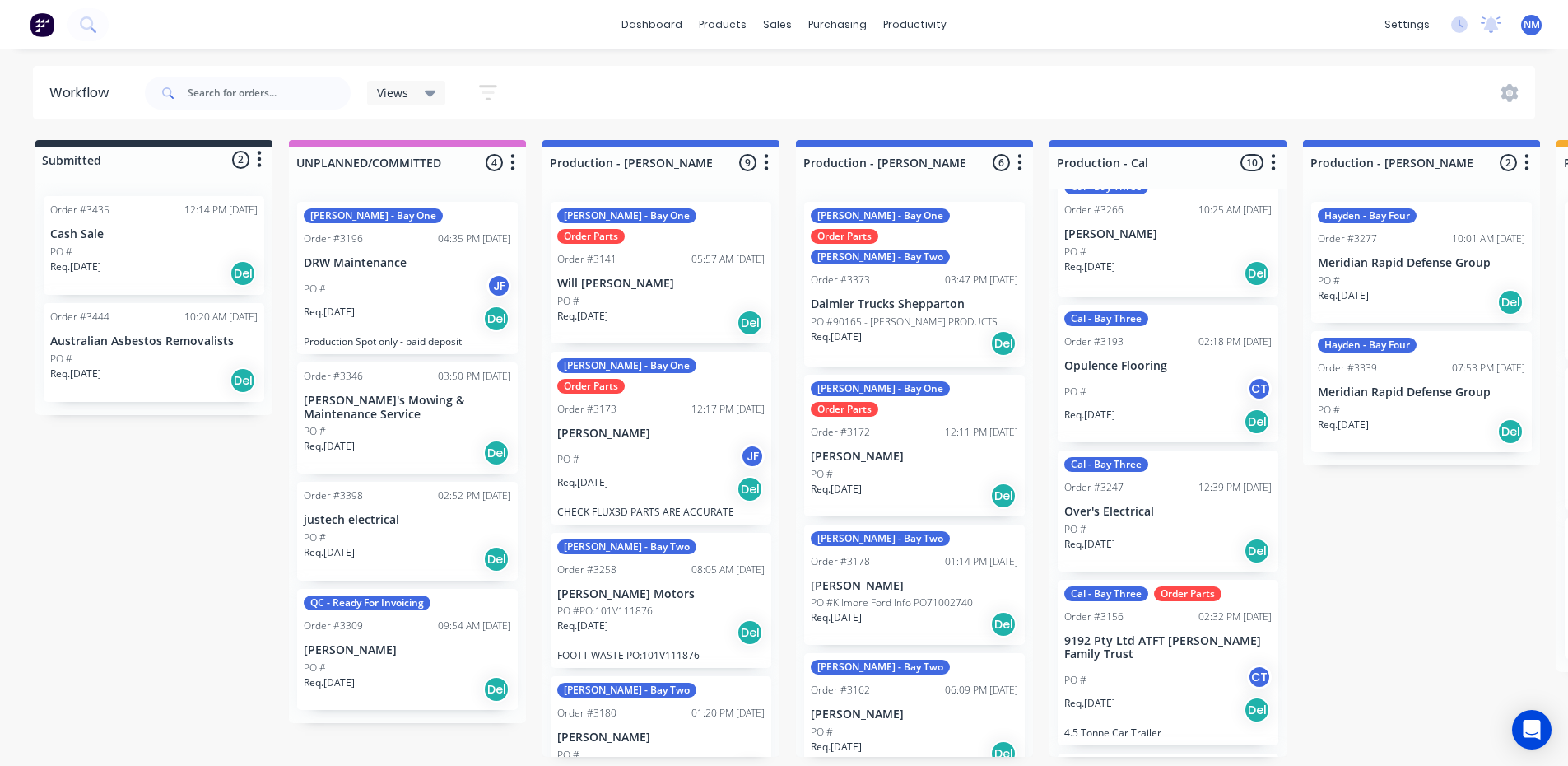
click at [402, 424] on div "PO #" at bounding box center [407, 431] width 208 height 15
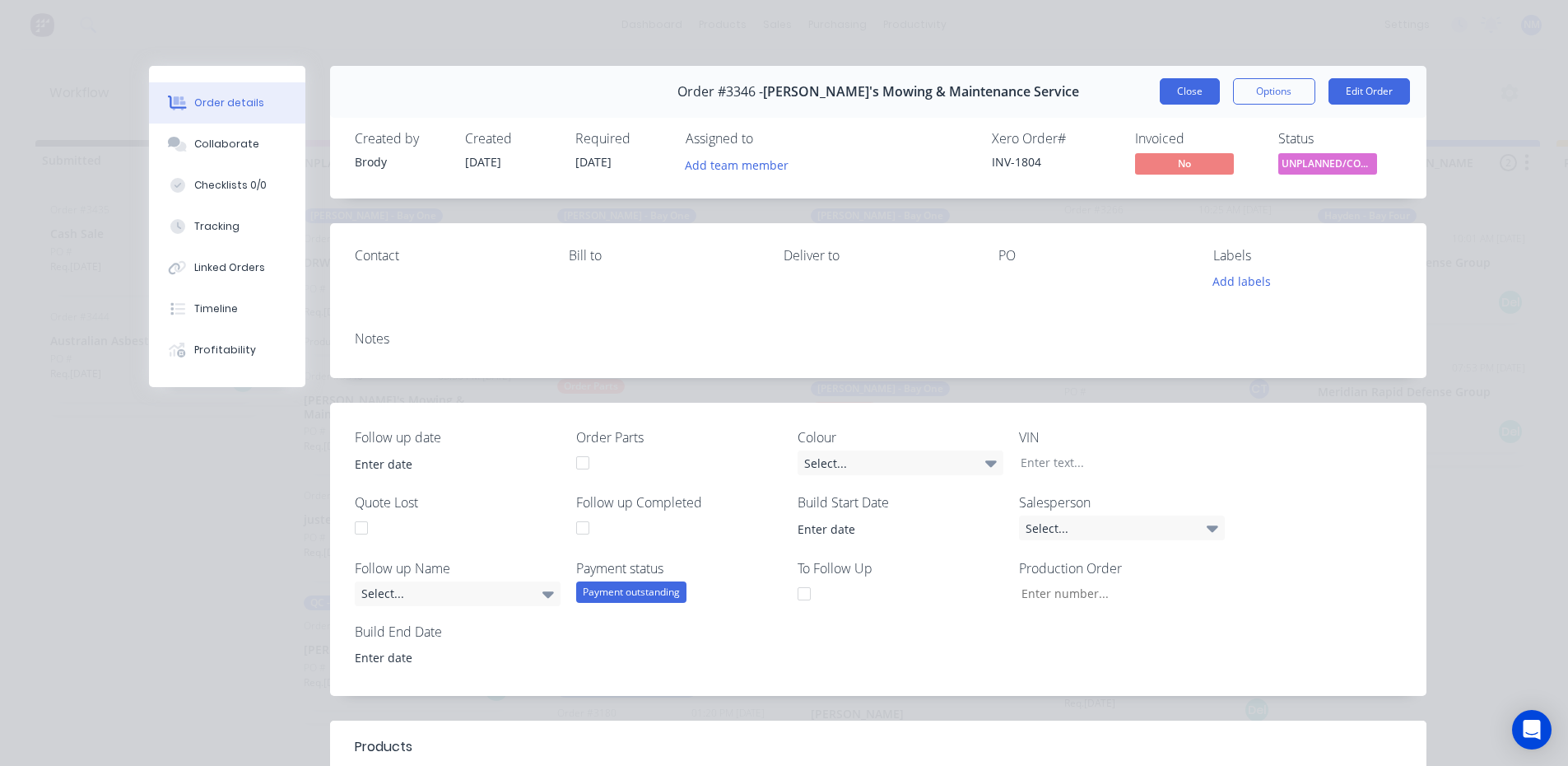
click at [1175, 91] on button "Close" at bounding box center [1189, 91] width 60 height 26
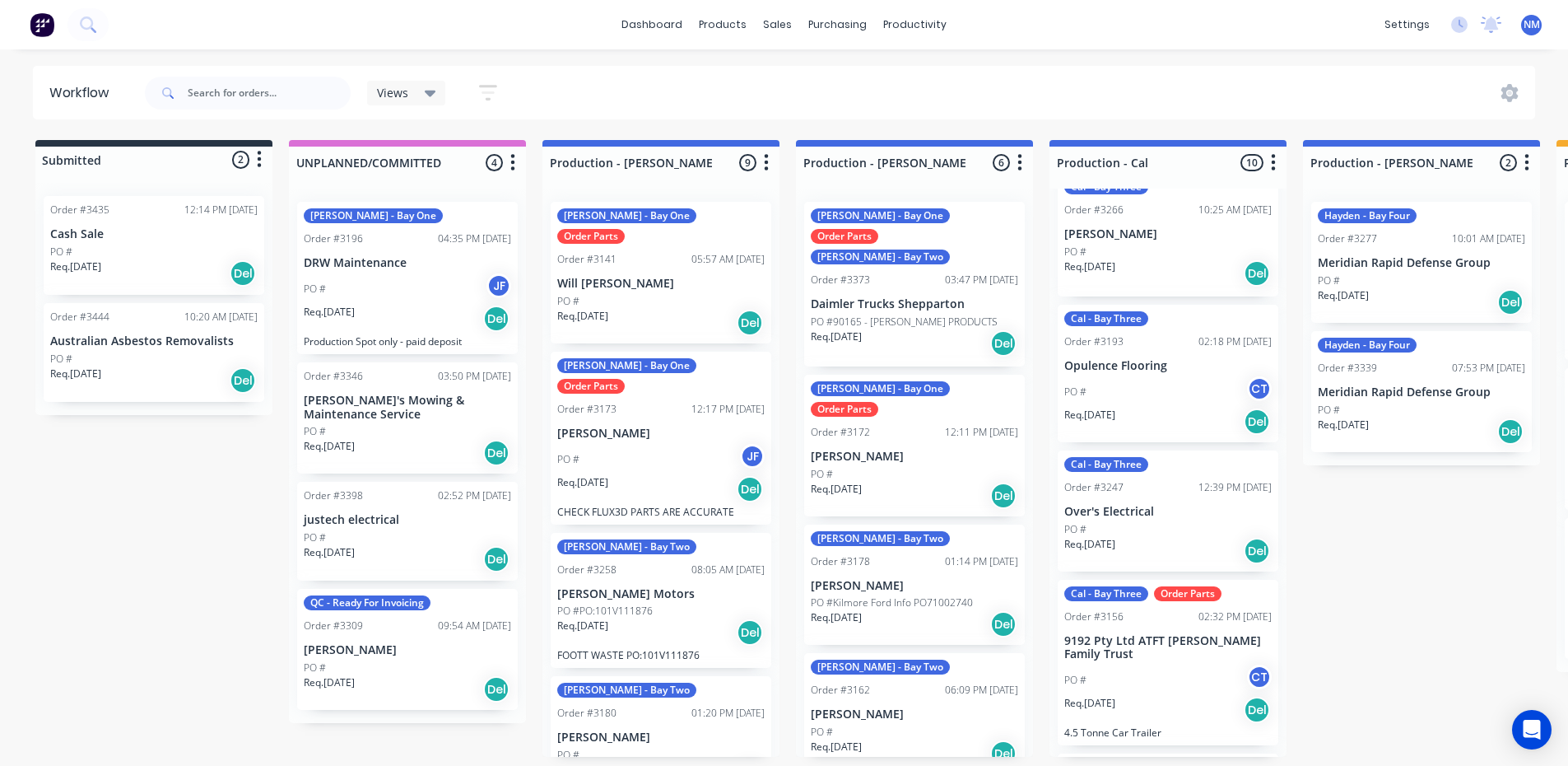
click at [418, 660] on div "PO #" at bounding box center [407, 668] width 208 height 15
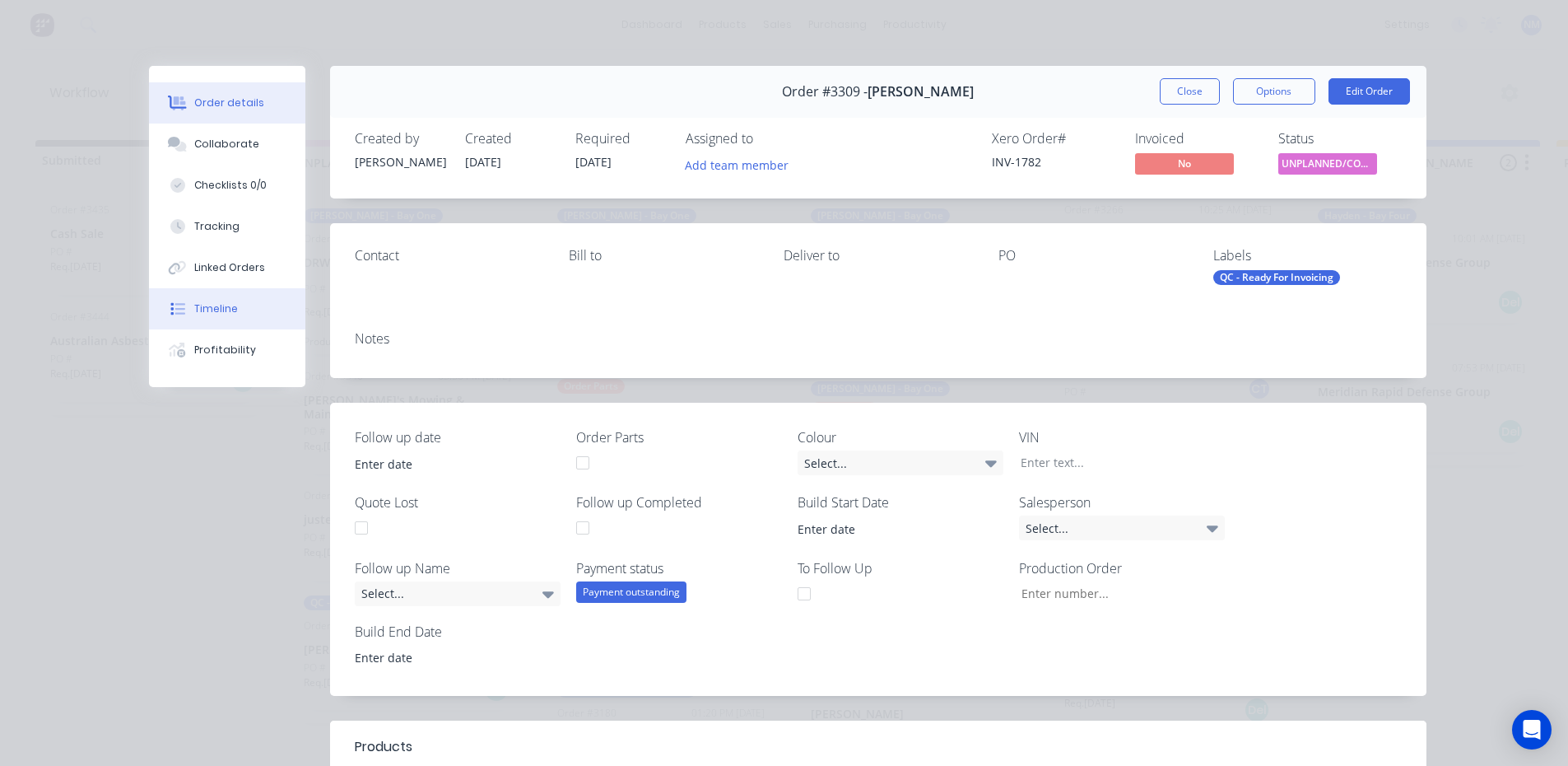
click at [238, 309] on button "Timeline" at bounding box center [227, 309] width 156 height 41
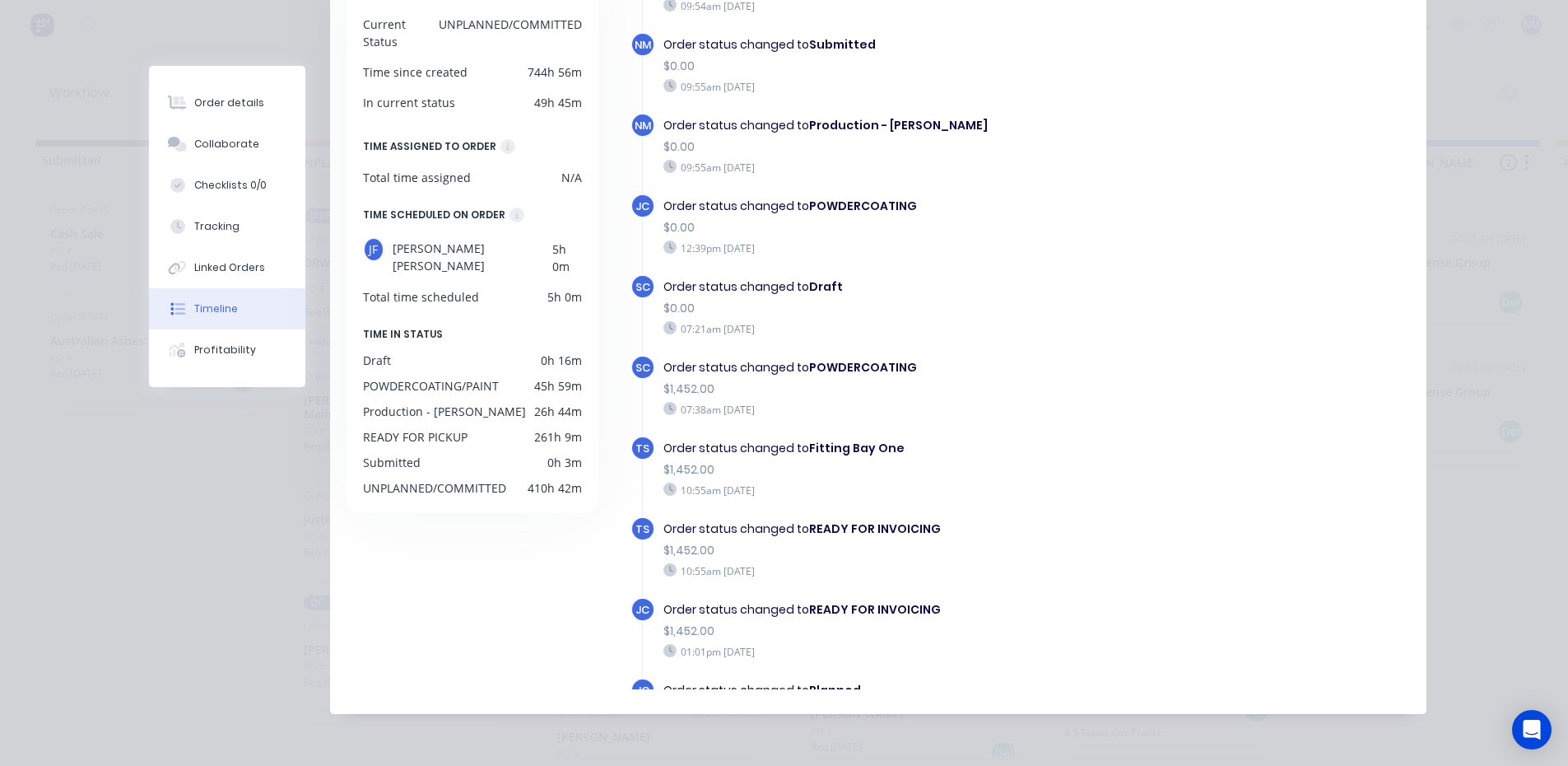
scroll to position [149, 0]
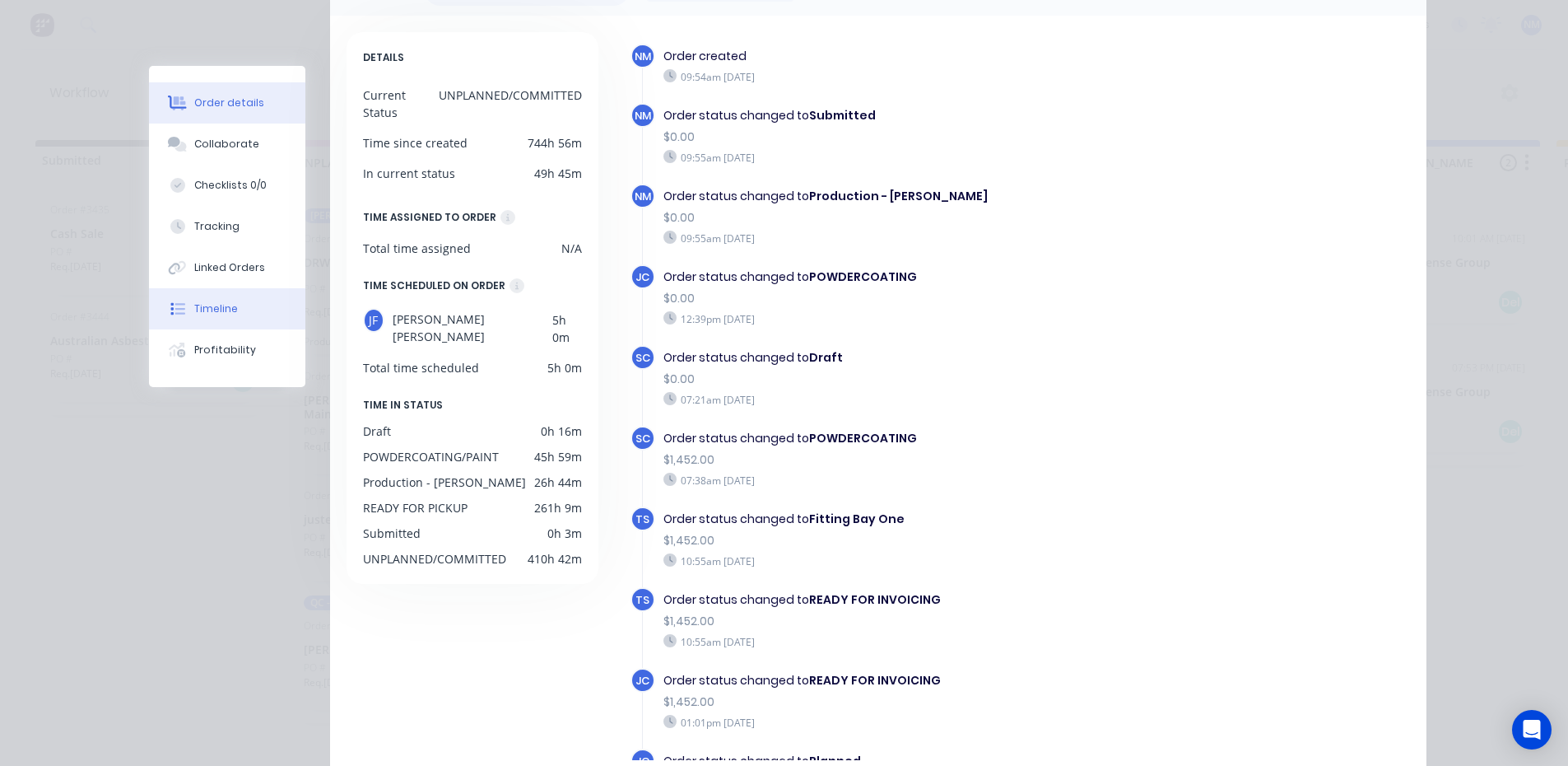
click at [219, 111] on button "Order details" at bounding box center [227, 103] width 156 height 41
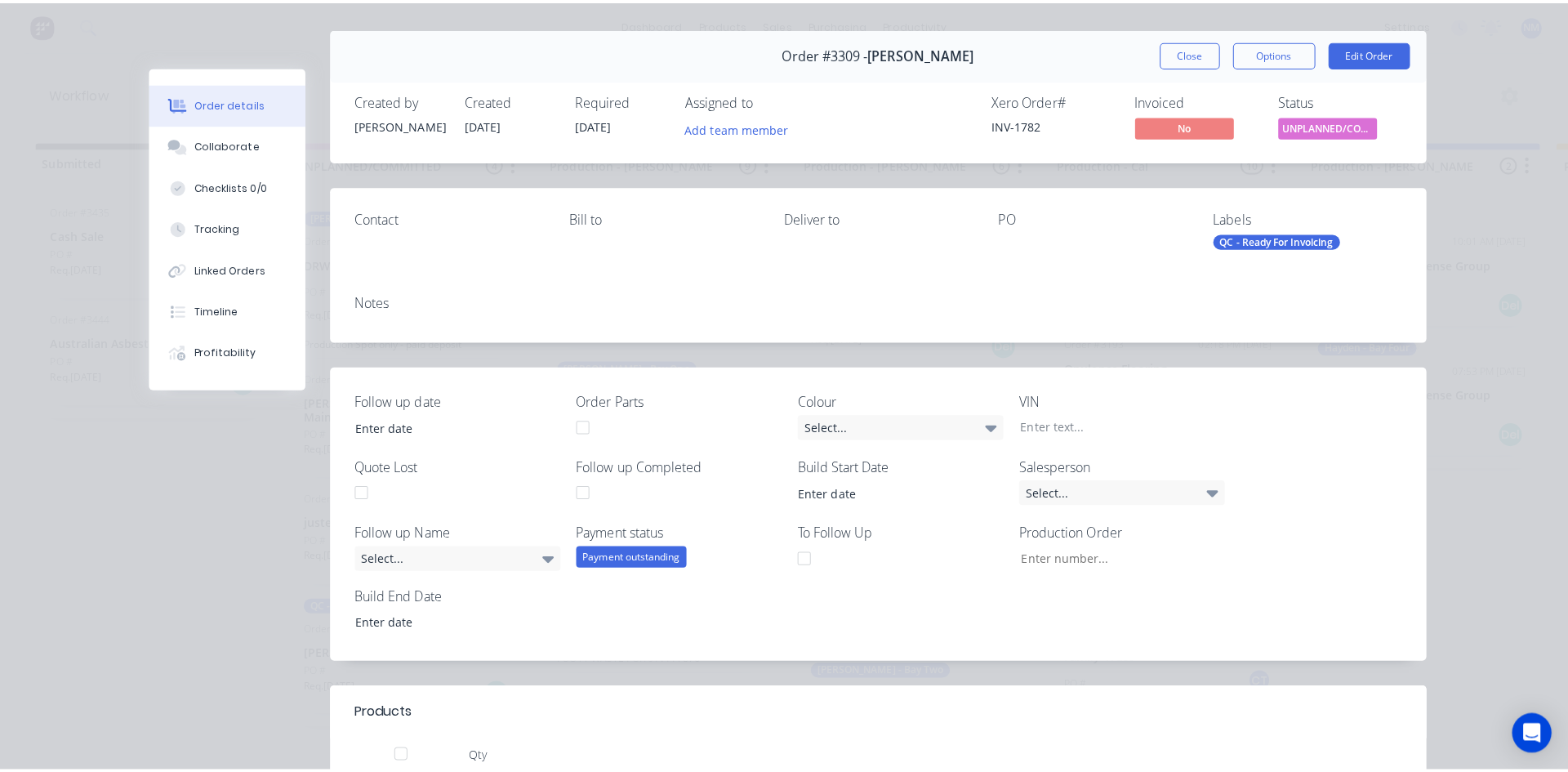
scroll to position [0, 0]
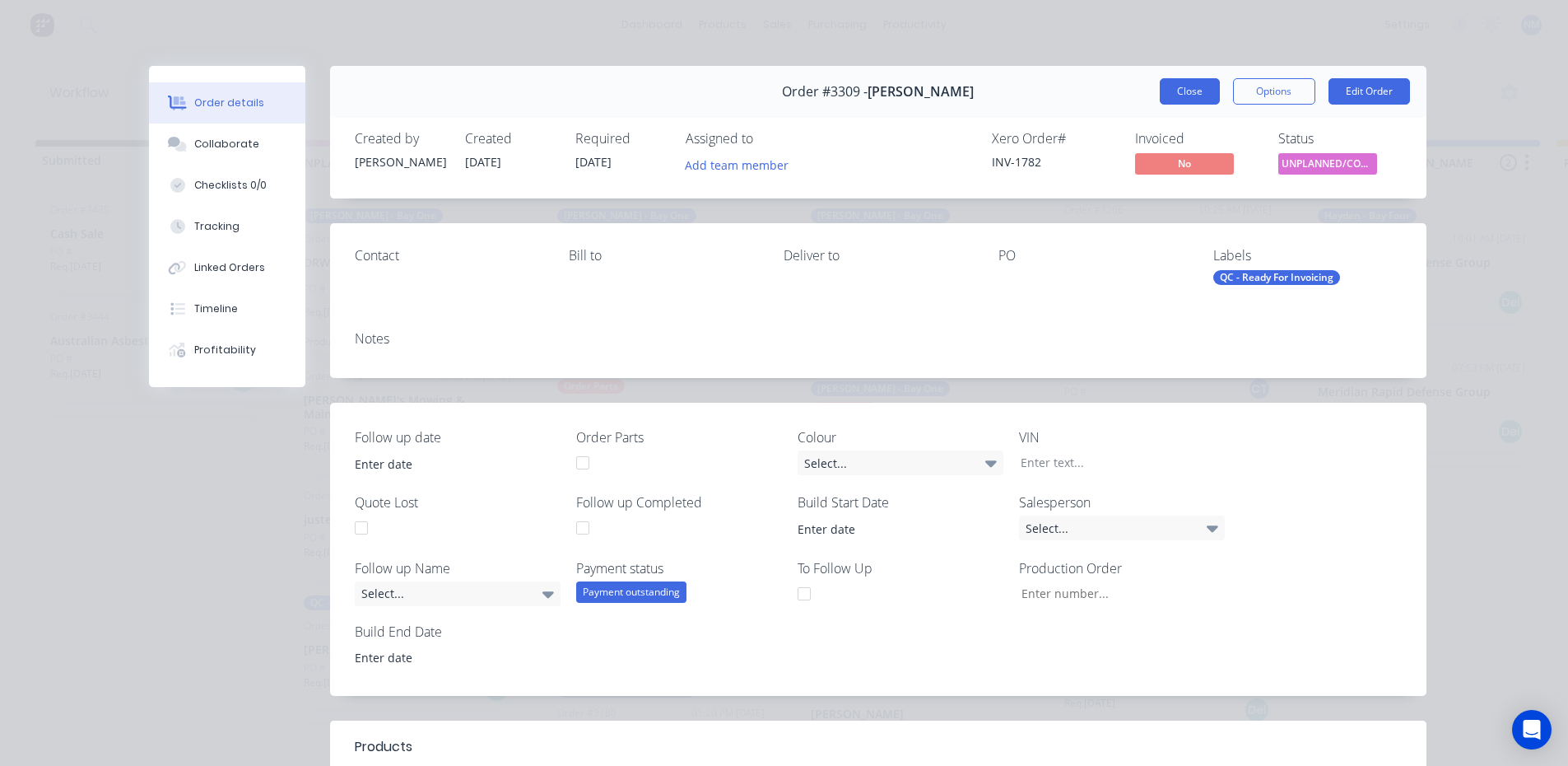
click at [1187, 82] on button "Close" at bounding box center [1189, 91] width 60 height 26
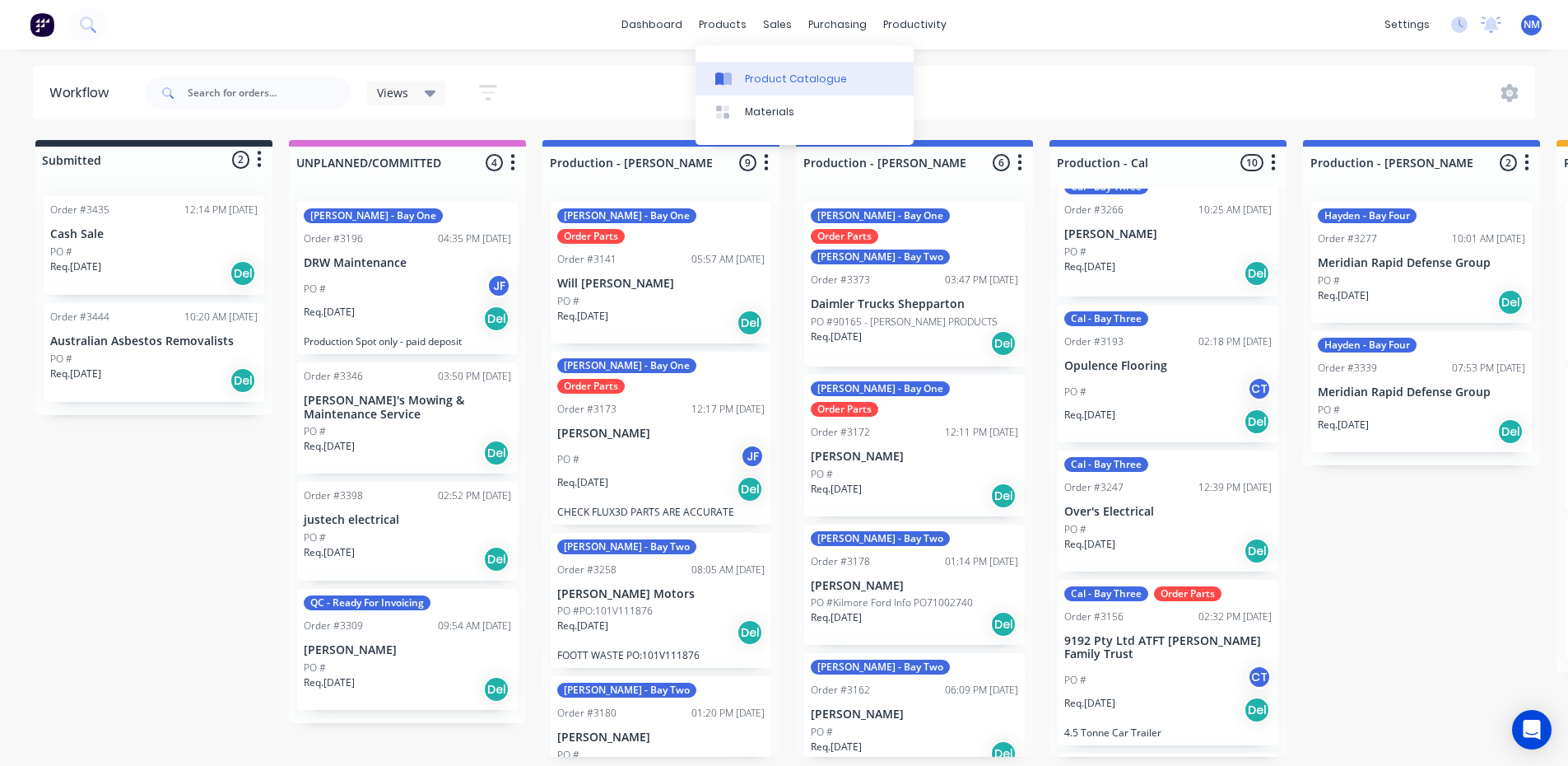
click at [802, 70] on link "Product Catalogue" at bounding box center [805, 77] width 218 height 33
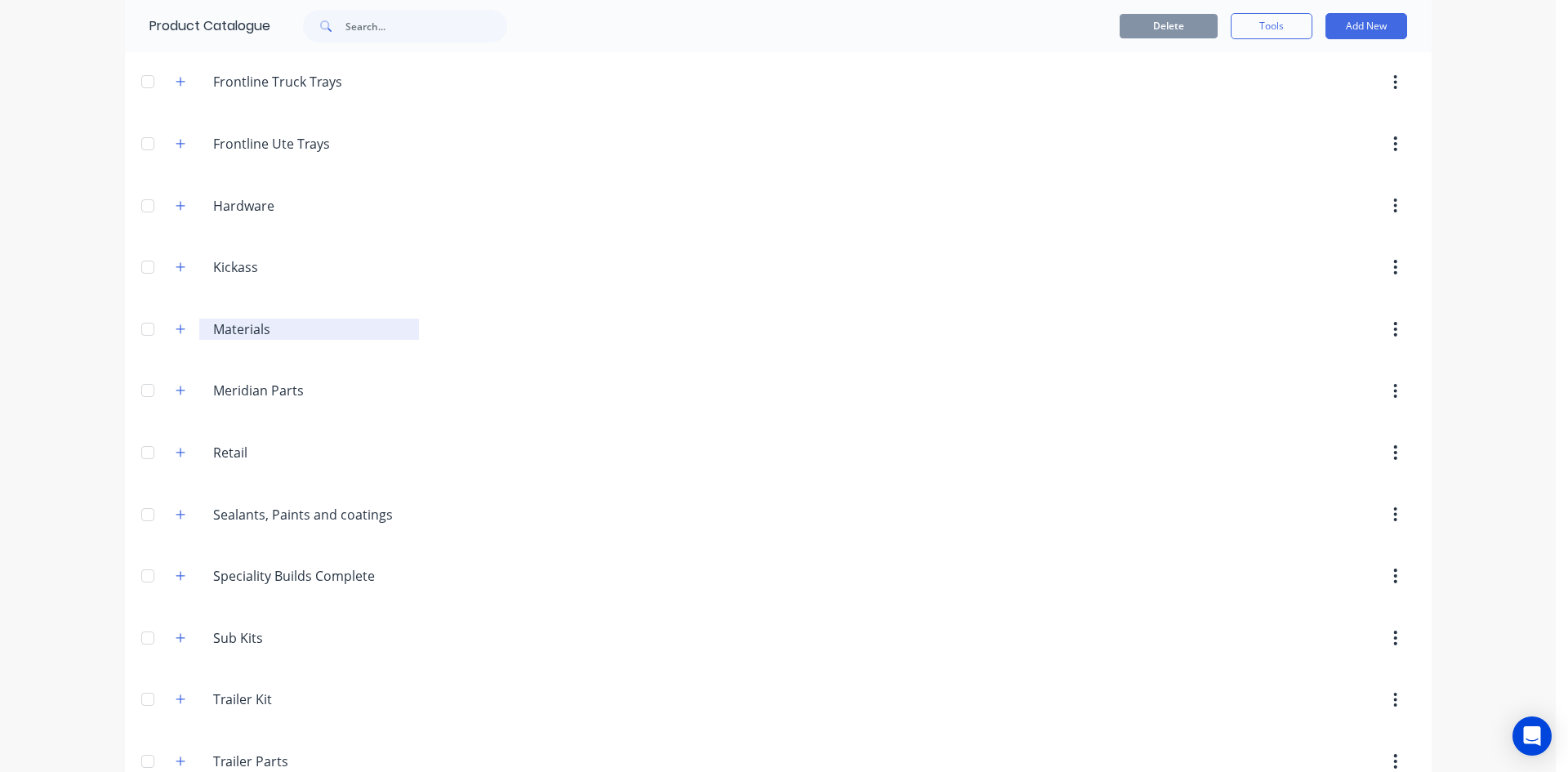
scroll to position [898, 0]
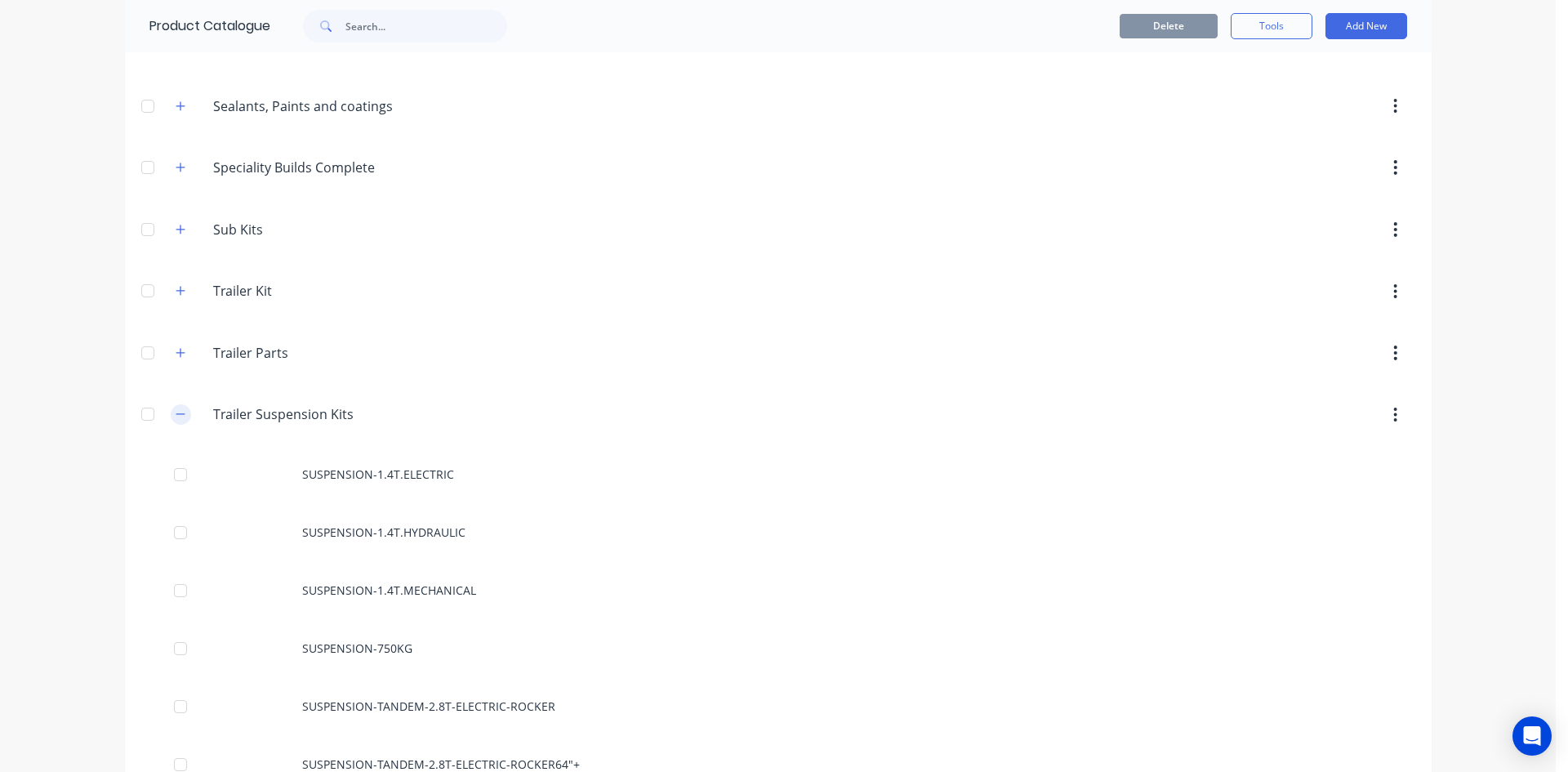
click at [178, 413] on icon "button" at bounding box center [181, 414] width 10 height 12
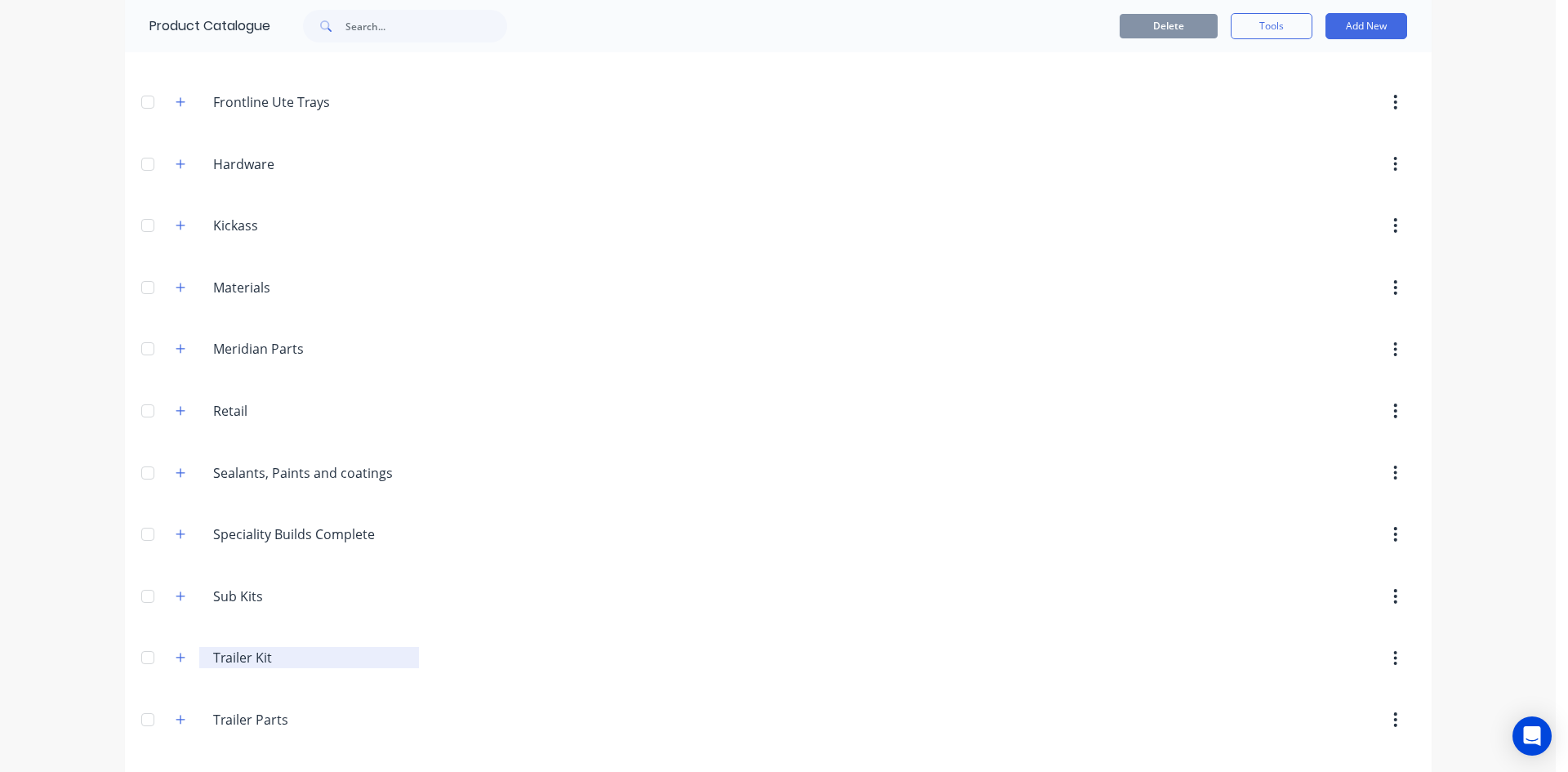
scroll to position [283, 0]
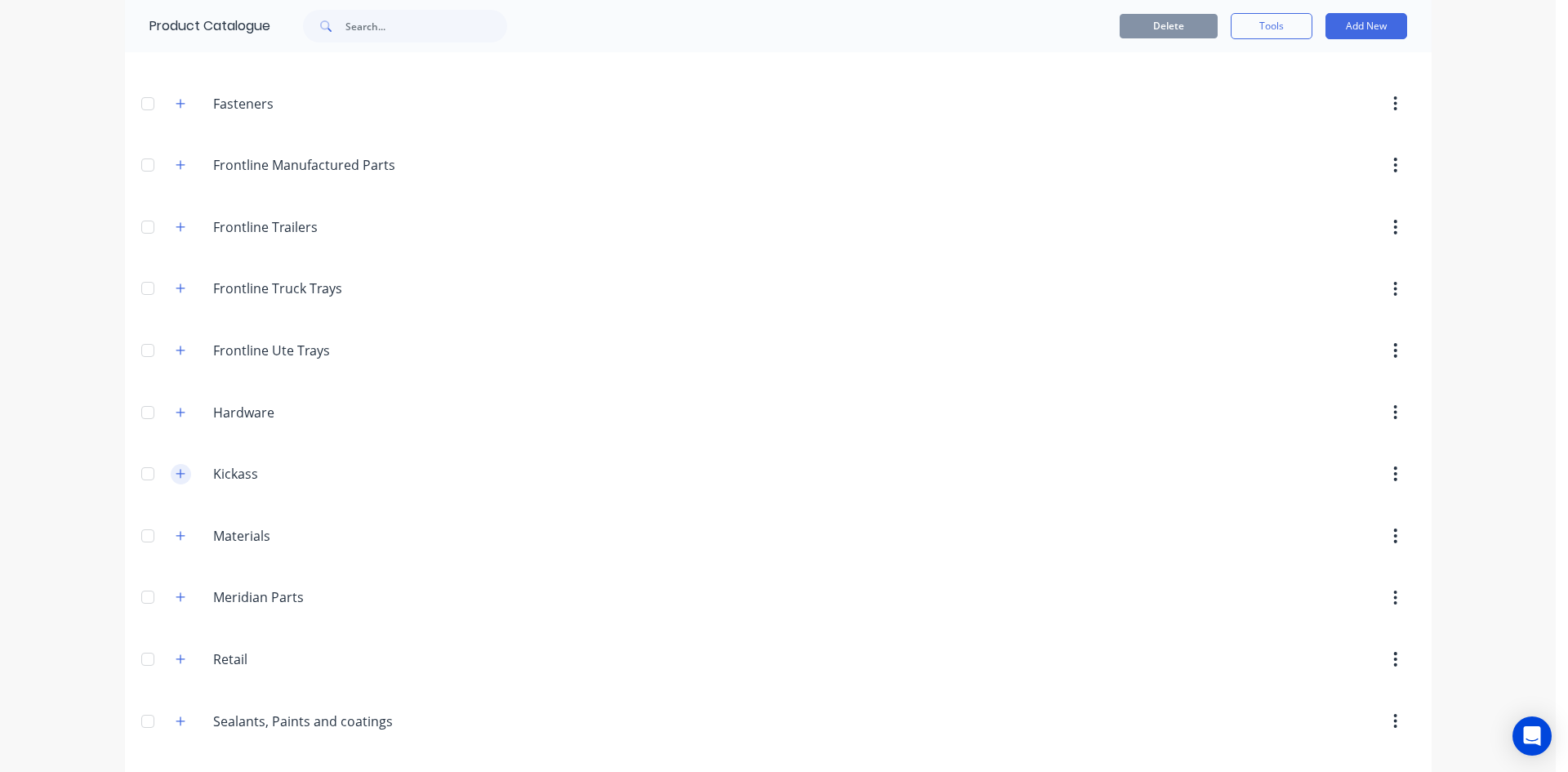
click at [176, 474] on icon "button" at bounding box center [180, 473] width 9 height 9
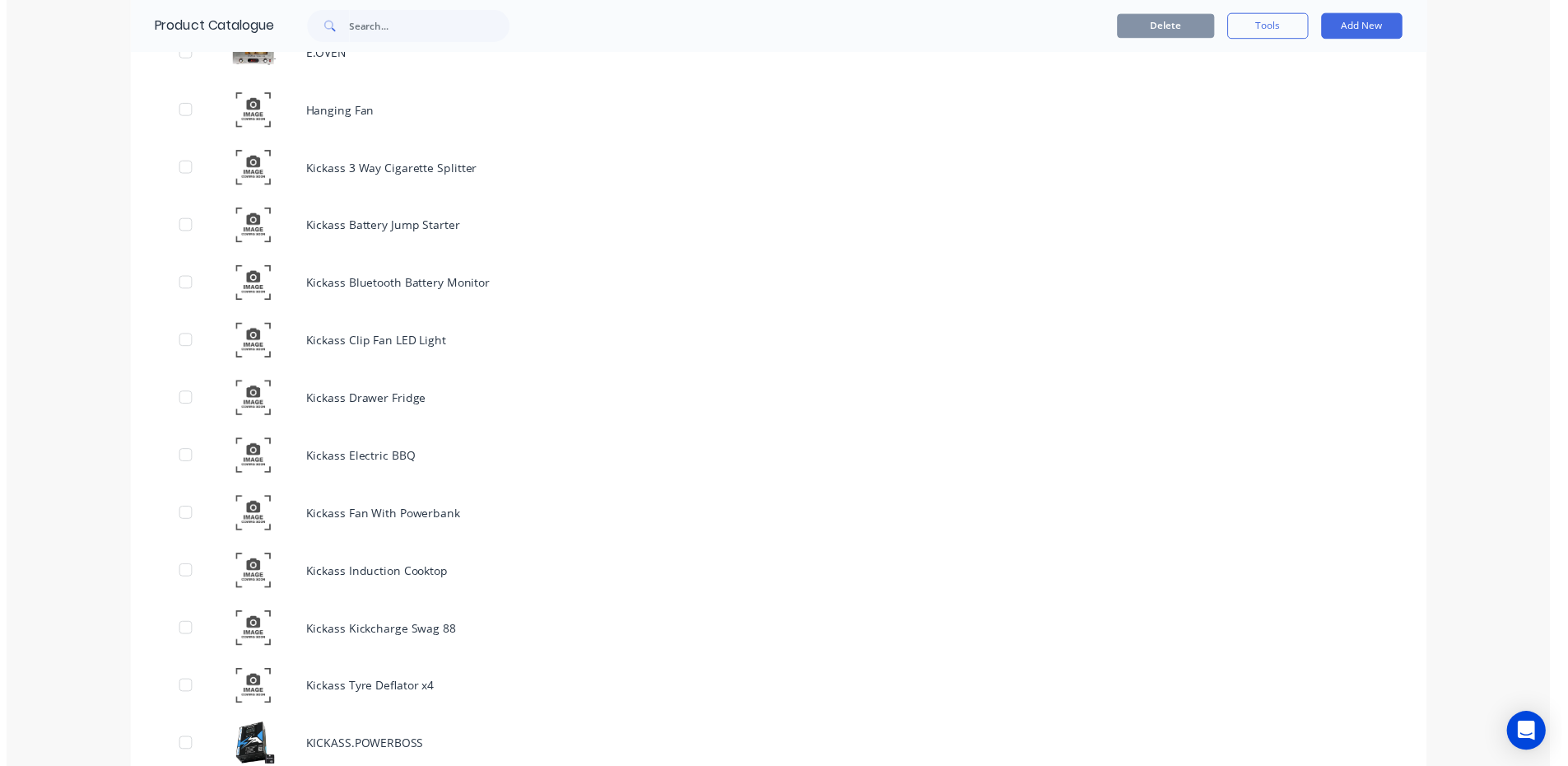
scroll to position [2756, 0]
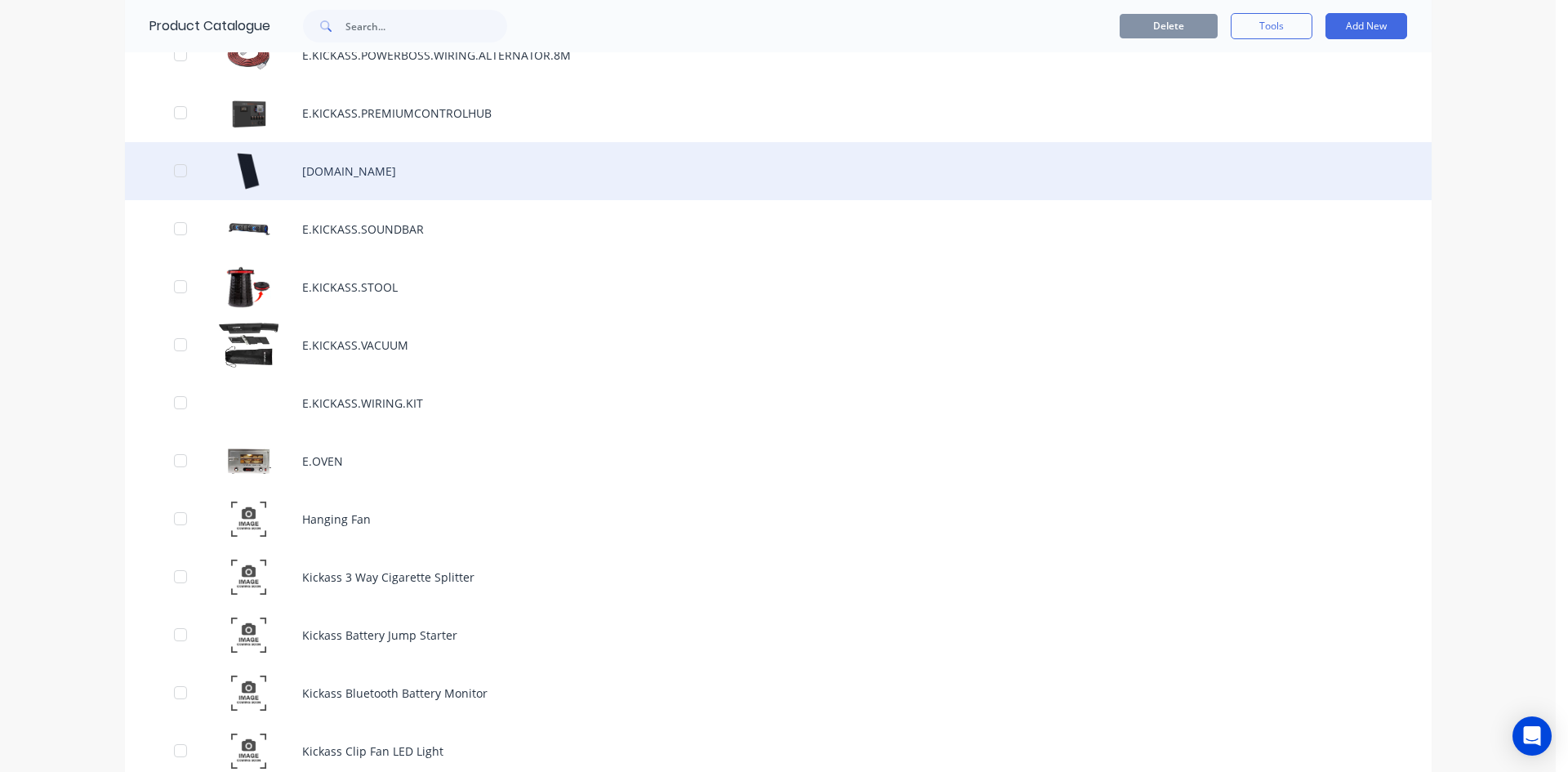
click at [442, 185] on div "E.KICKASS.SOLARPANEL.170W.THIN.SO" at bounding box center [778, 171] width 1307 height 58
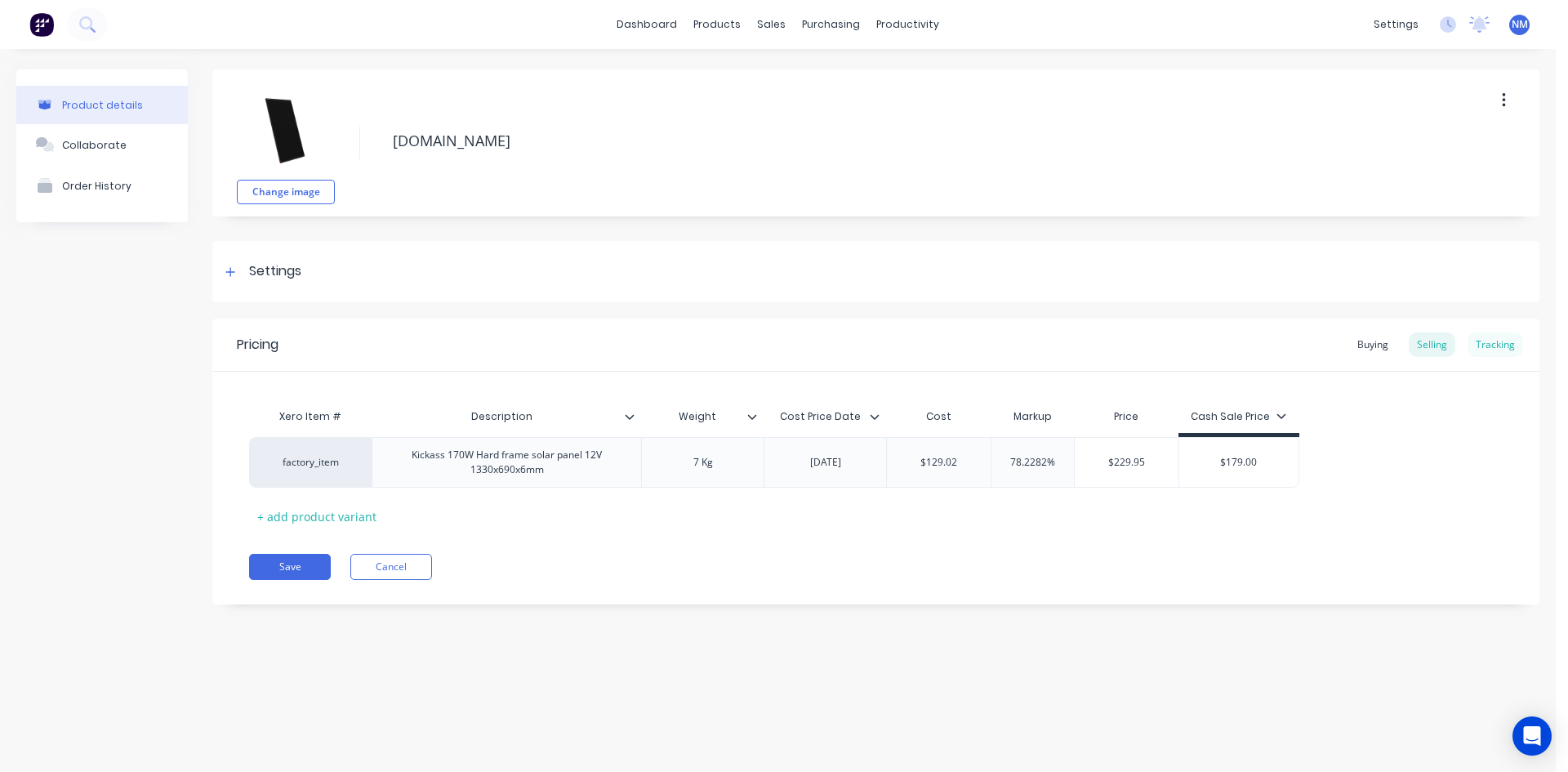
click at [1503, 342] on div "Tracking" at bounding box center [1495, 344] width 56 height 24
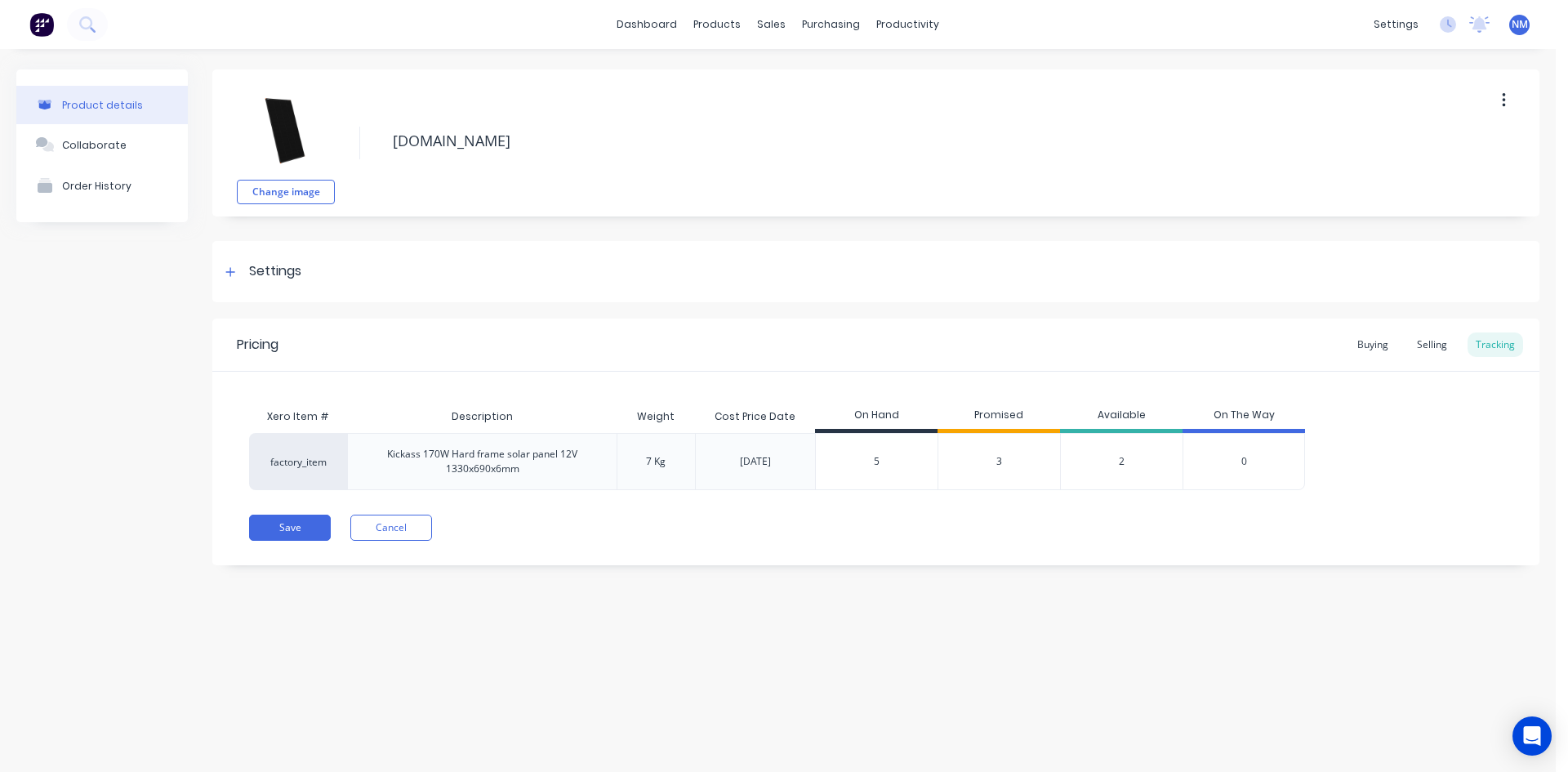
click at [1002, 463] on span "3" at bounding box center [999, 462] width 6 height 15
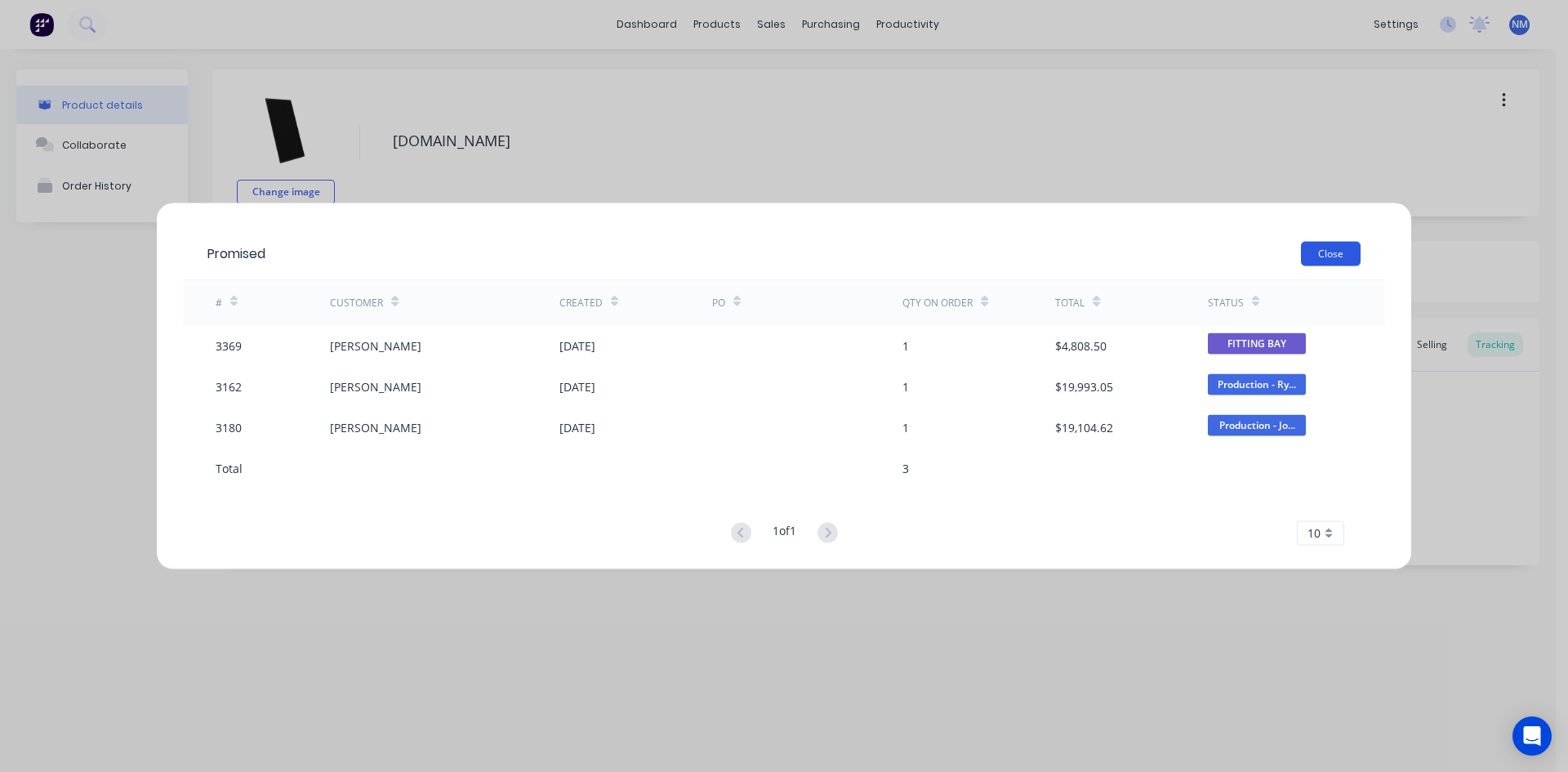
click at [1329, 249] on button "Close" at bounding box center [1330, 253] width 59 height 24
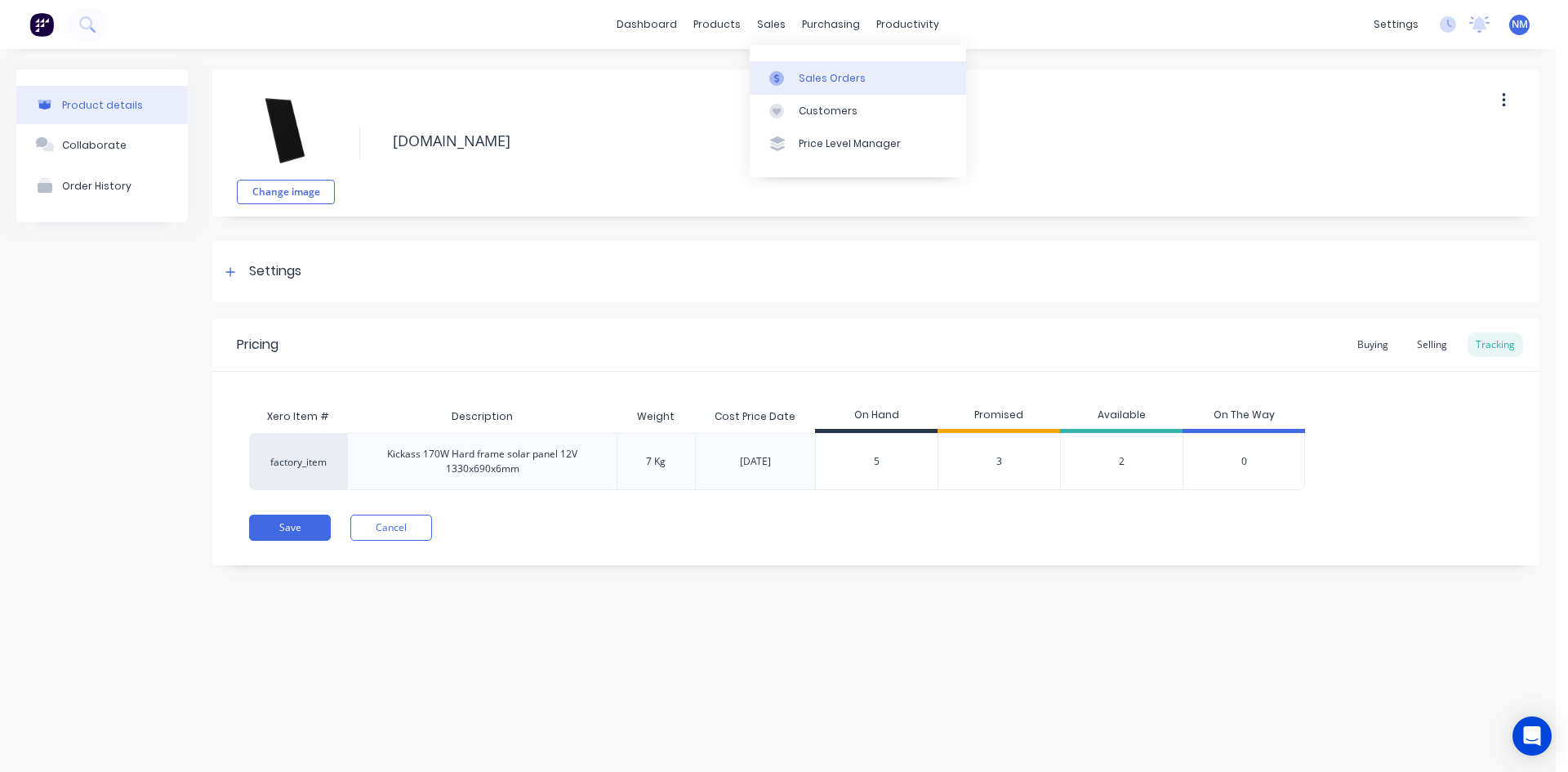
click at [815, 73] on div "Sales Orders" at bounding box center [832, 78] width 67 height 15
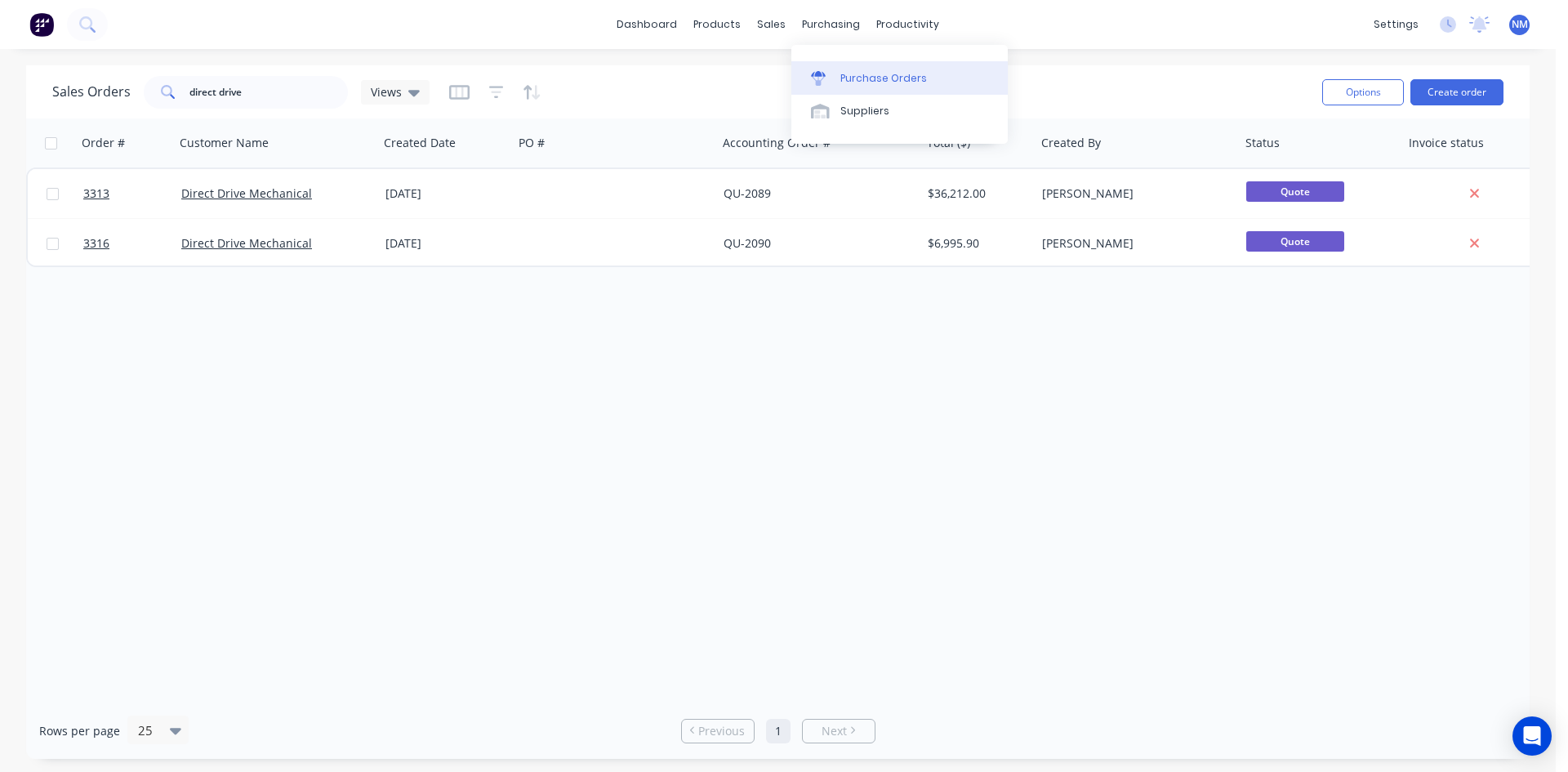
click at [881, 76] on div "Purchase Orders" at bounding box center [884, 78] width 87 height 15
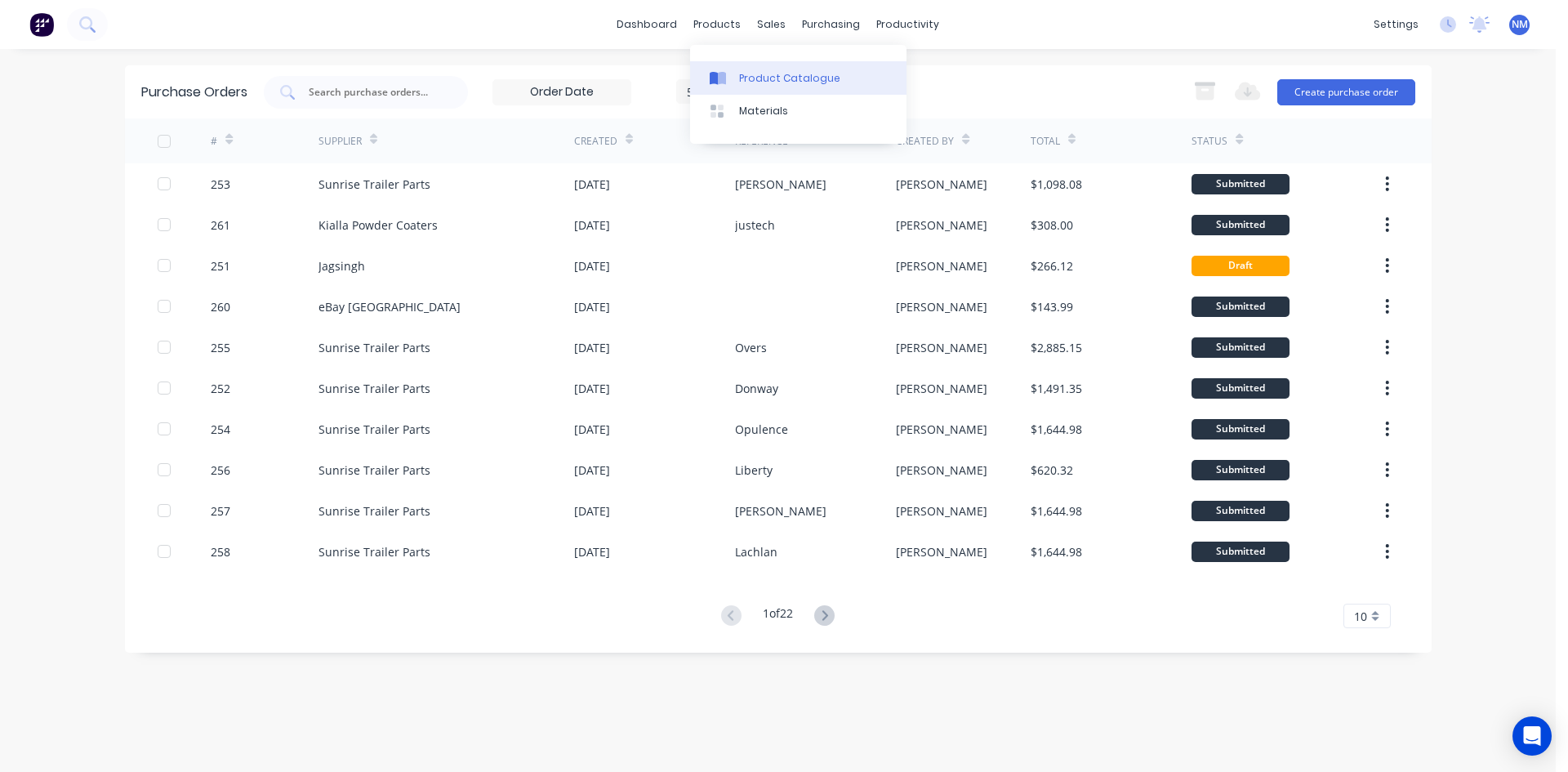
click at [751, 71] on div "Product Catalogue" at bounding box center [789, 78] width 101 height 15
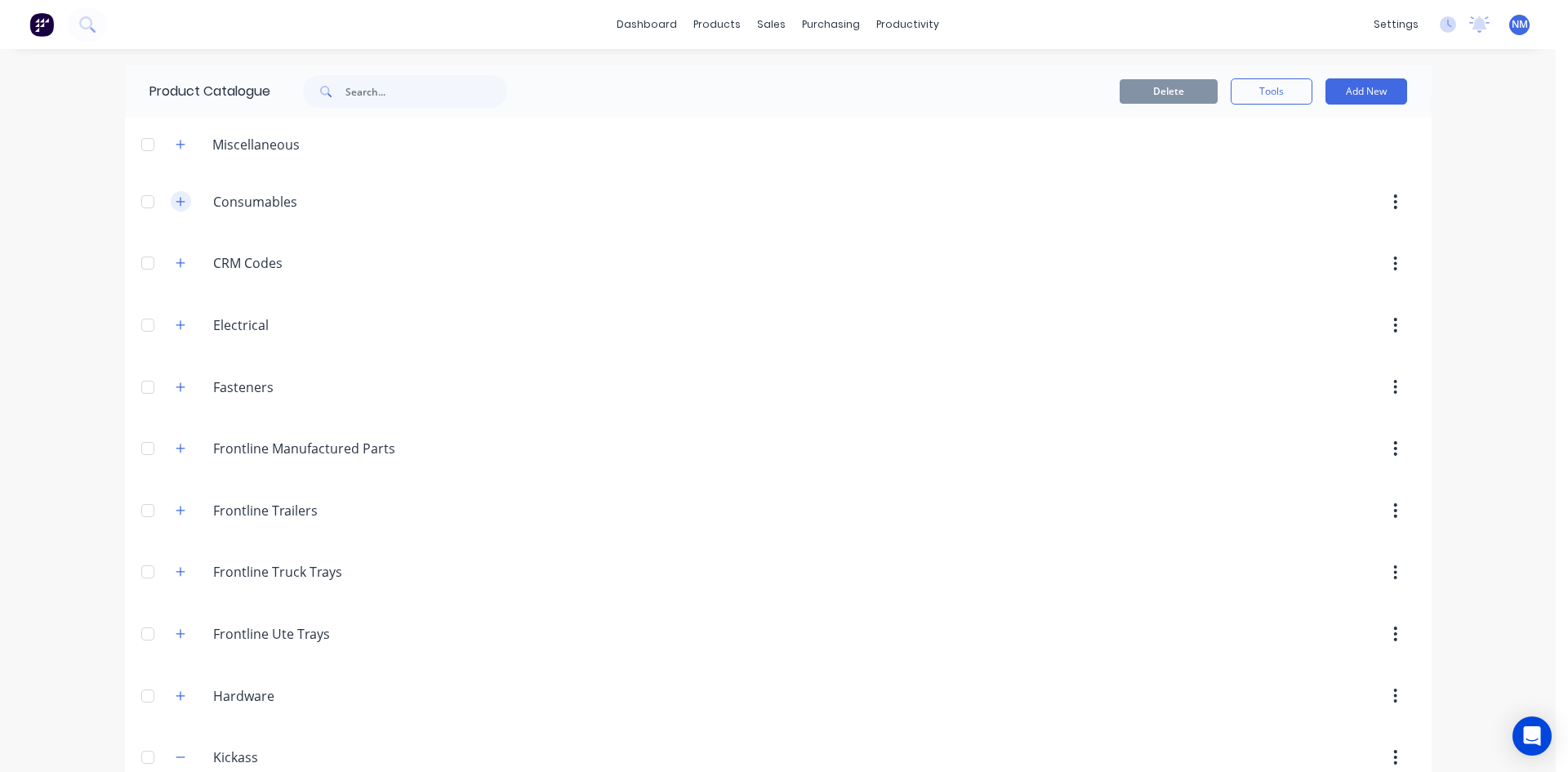
click at [176, 204] on icon "button" at bounding box center [180, 201] width 9 height 9
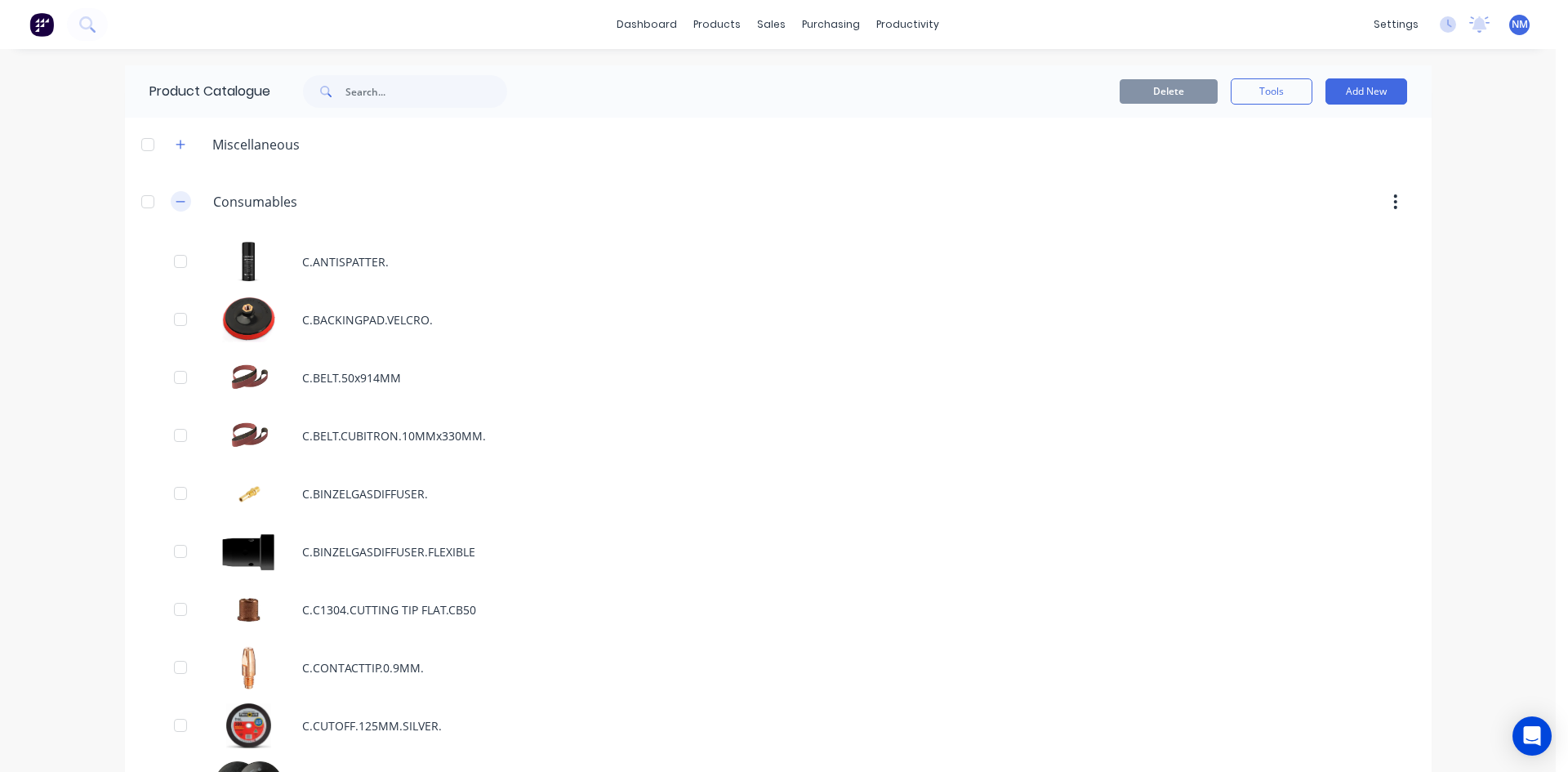
click at [176, 204] on icon "button" at bounding box center [181, 202] width 10 height 12
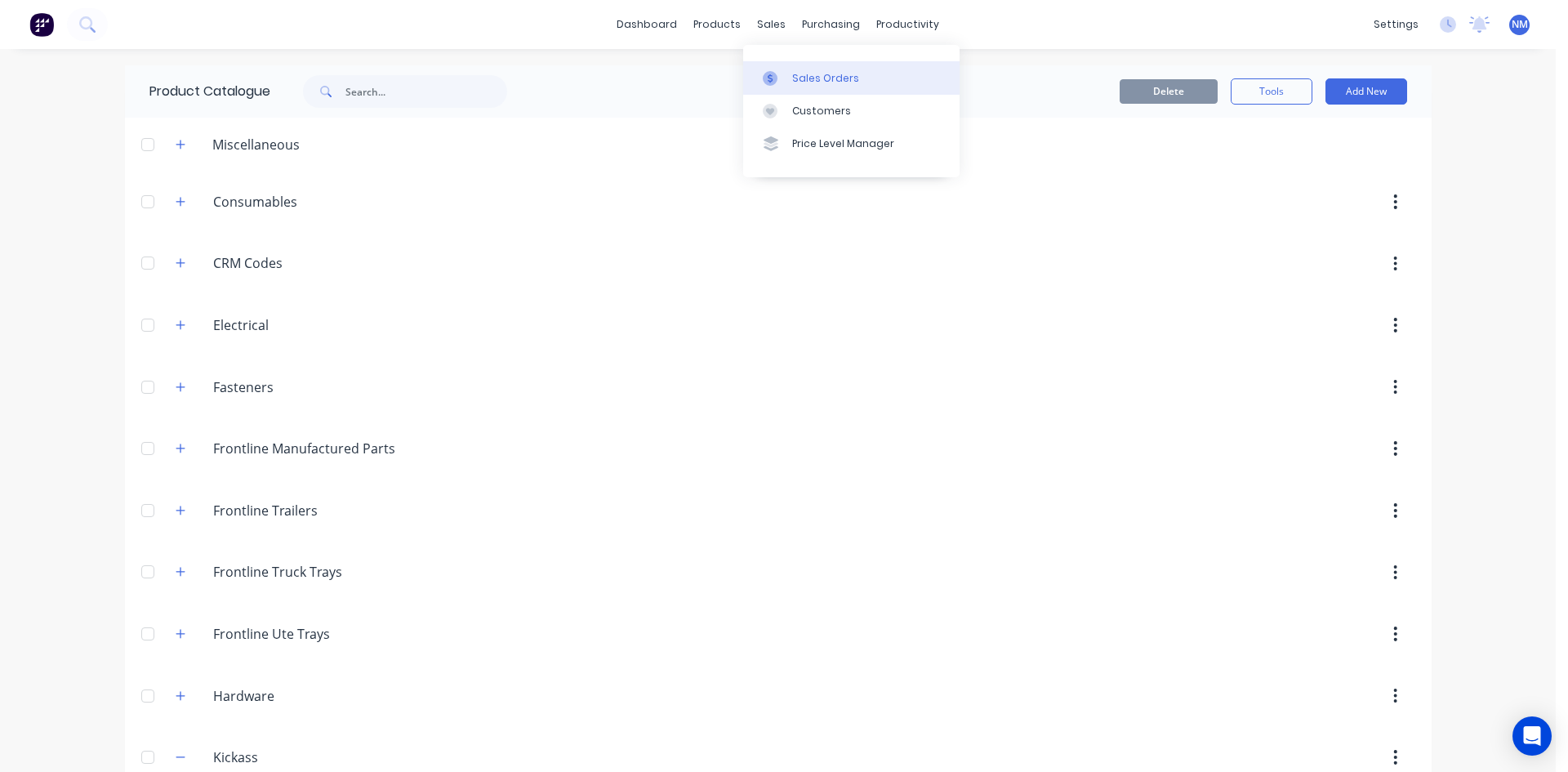
click at [828, 88] on link "Sales Orders" at bounding box center [852, 77] width 217 height 33
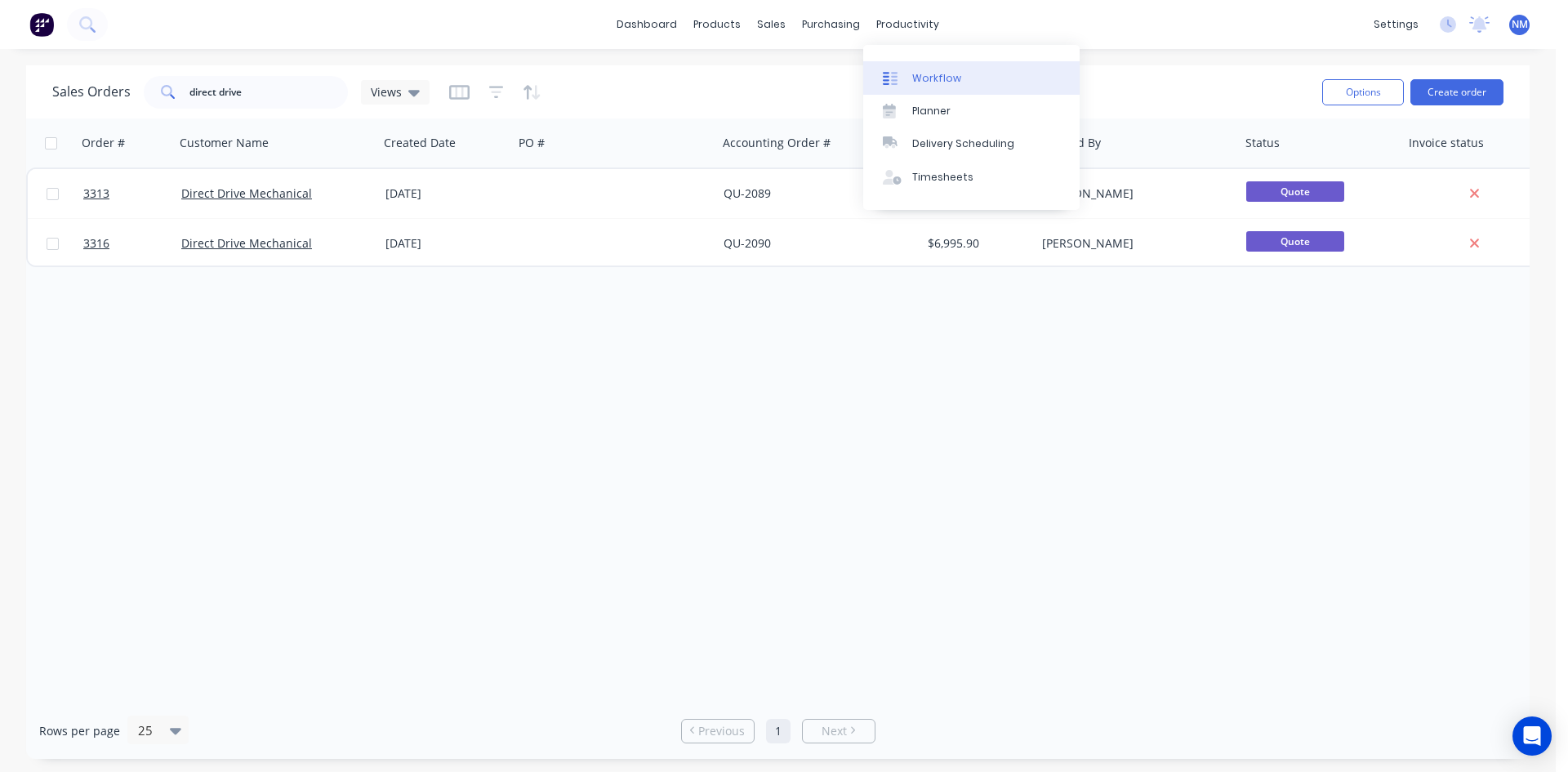
click at [932, 79] on div "Workflow" at bounding box center [937, 78] width 49 height 15
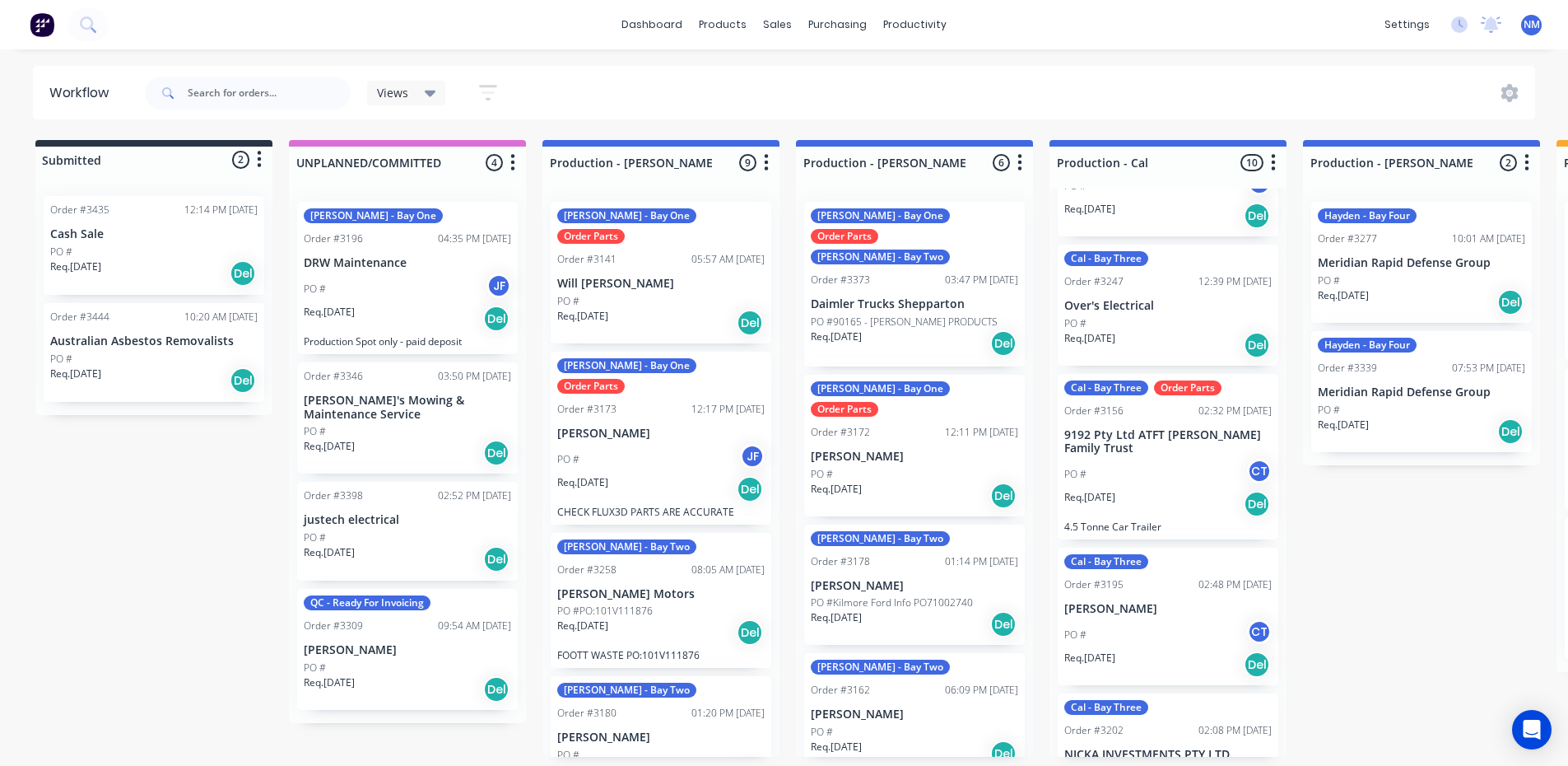
scroll to position [841, 0]
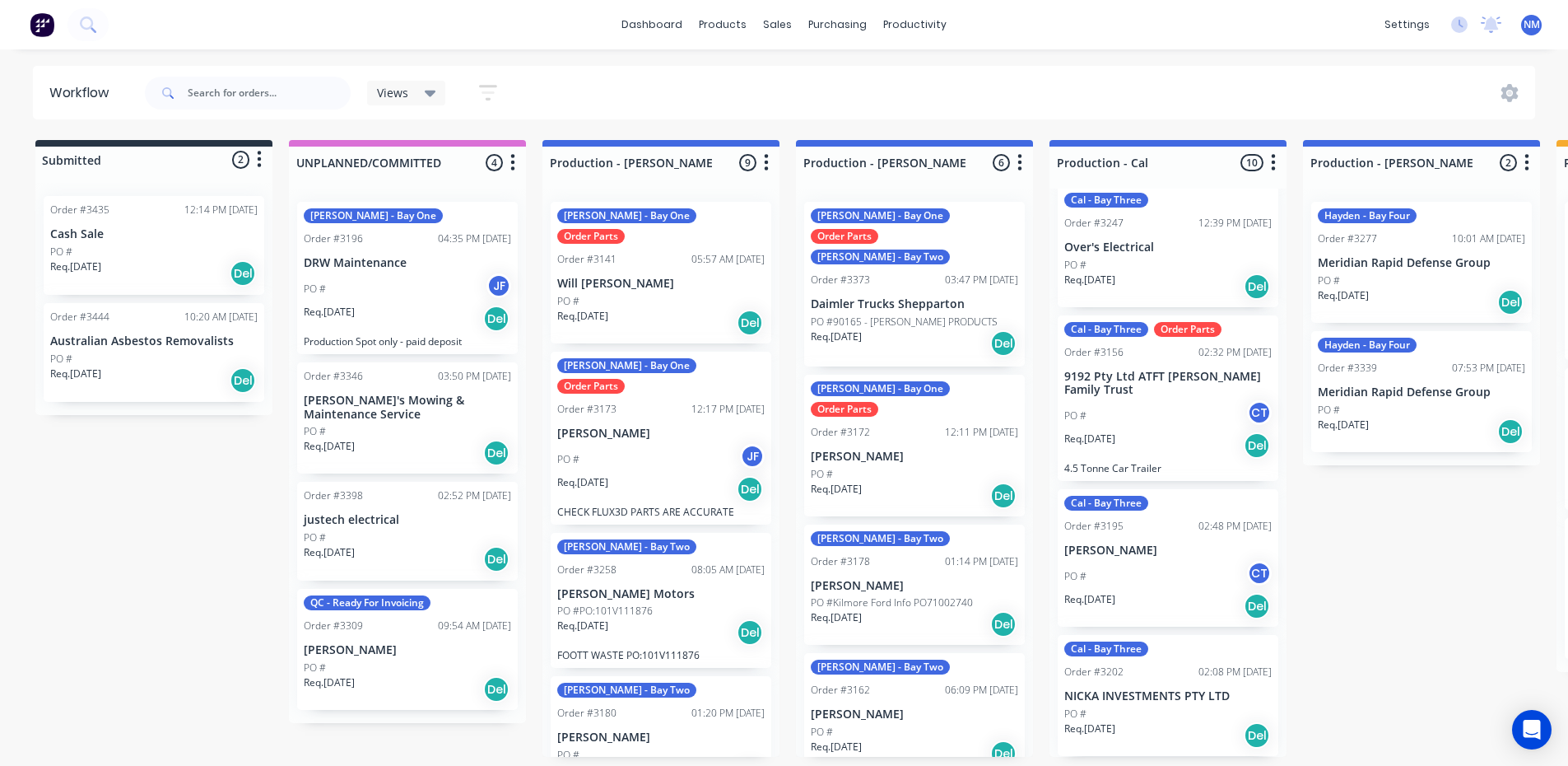
click at [100, 483] on div "Submitted 2 Status colour #273444 hex #273444 Save Cancel Summaries Total order…" at bounding box center [1598, 448] width 3222 height 617
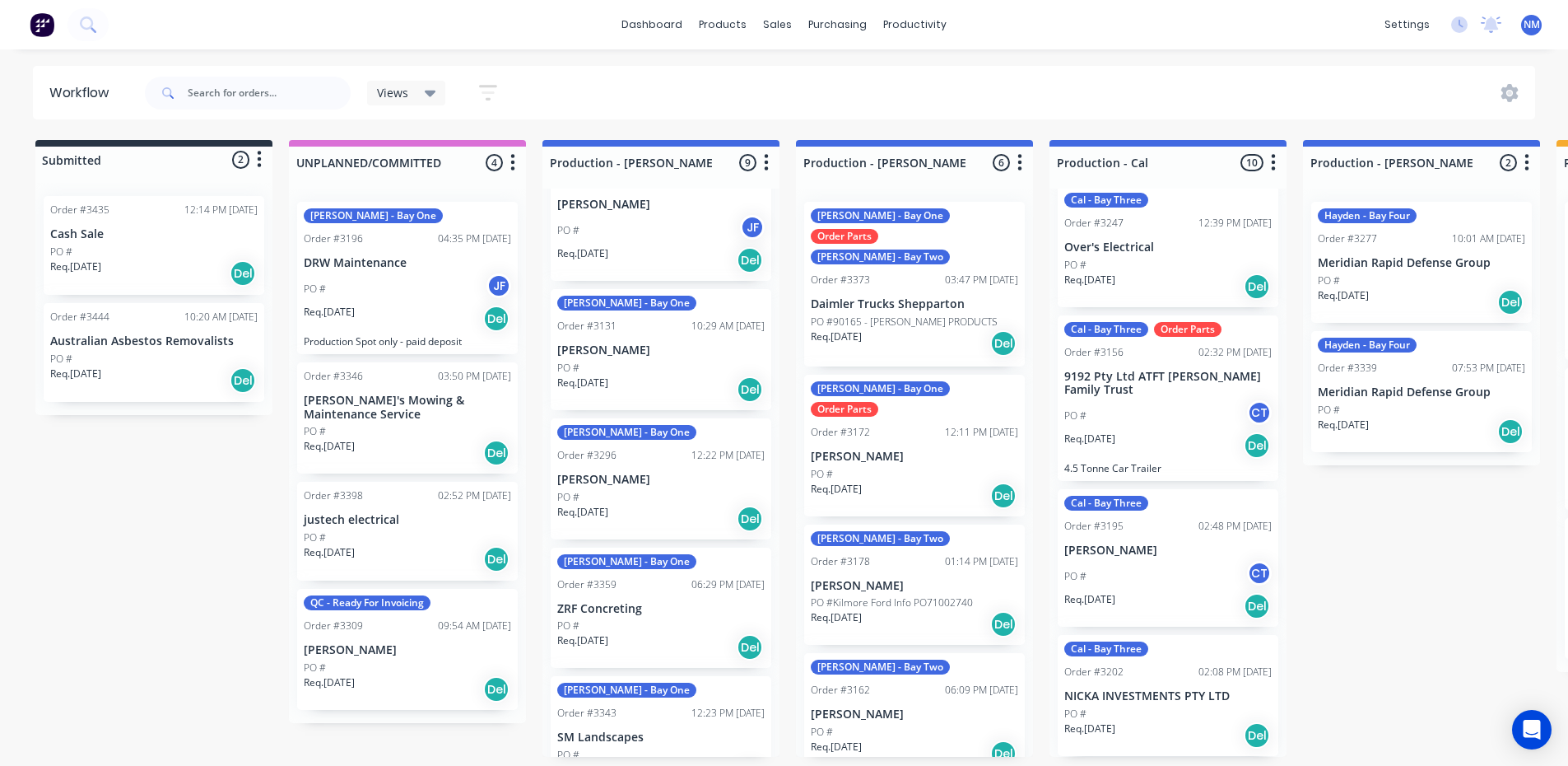
scroll to position [0, 0]
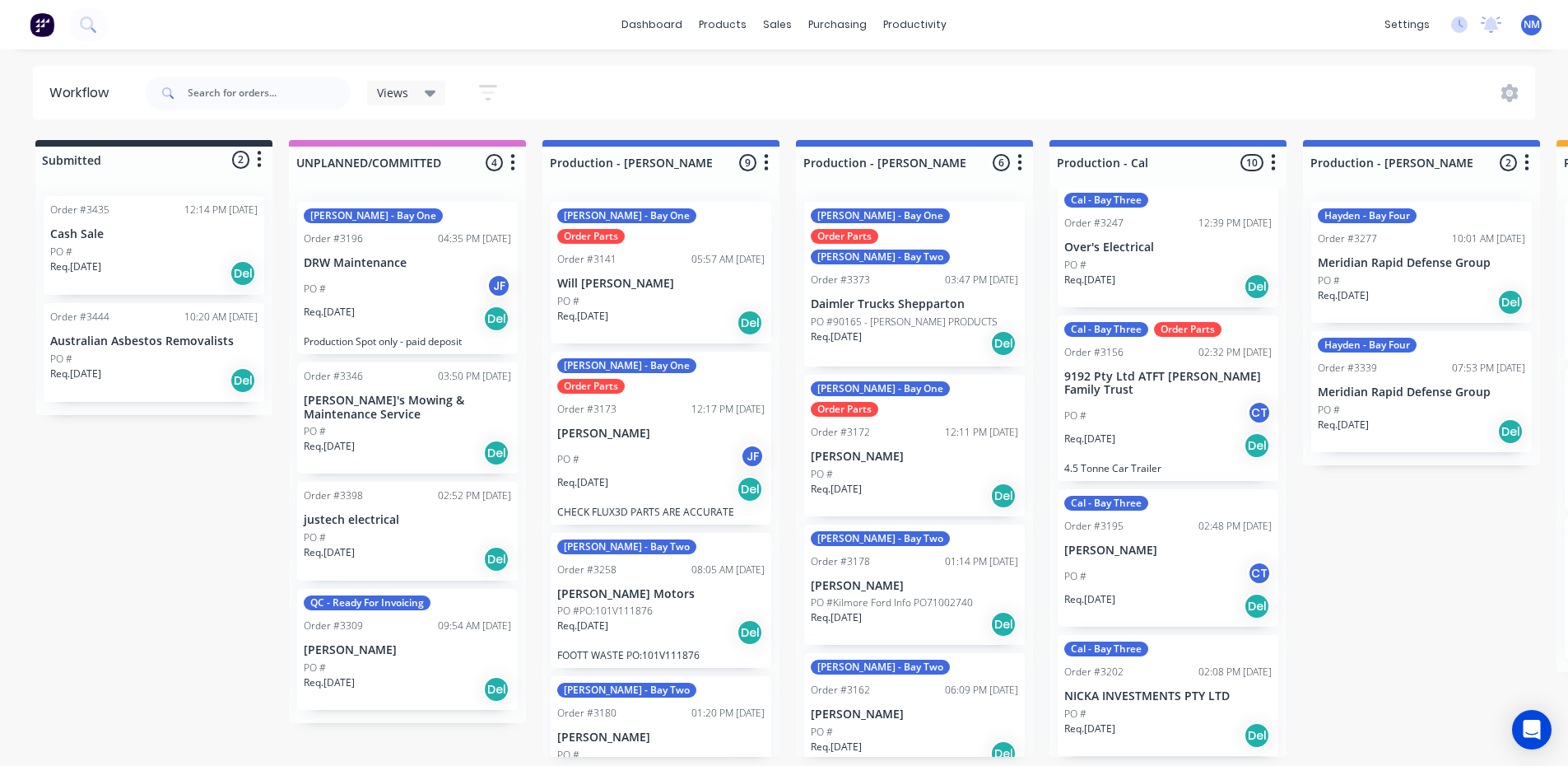
click at [624, 539] on div "Ryan - Bay Two Order #3258 08:05 AM 25/08/25 Darryl Twitt Motors PO #PO:101V111…" at bounding box center [660, 601] width 220 height 136
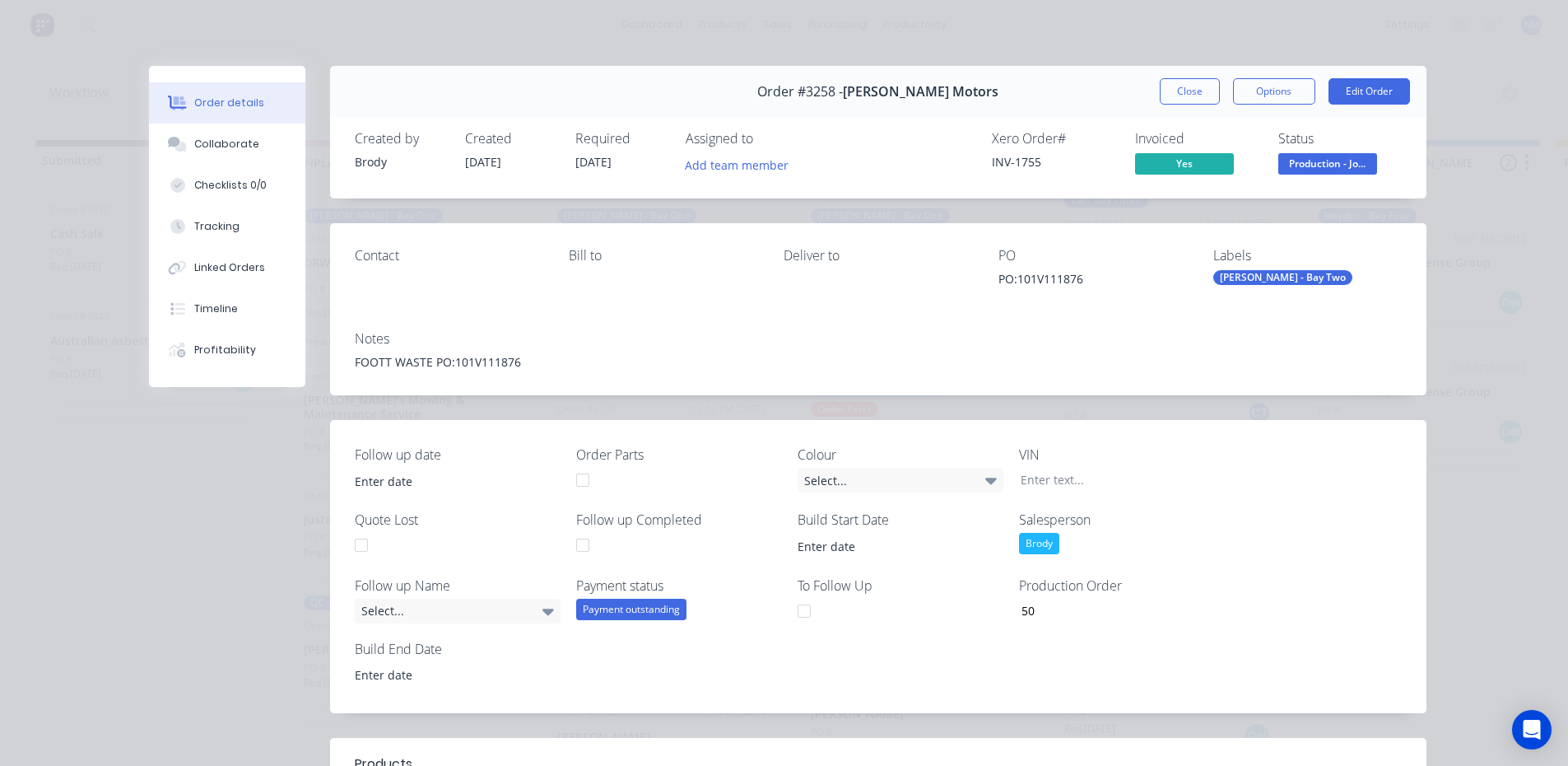
click at [1271, 275] on div "[PERSON_NAME] - Bay Two" at bounding box center [1283, 277] width 139 height 15
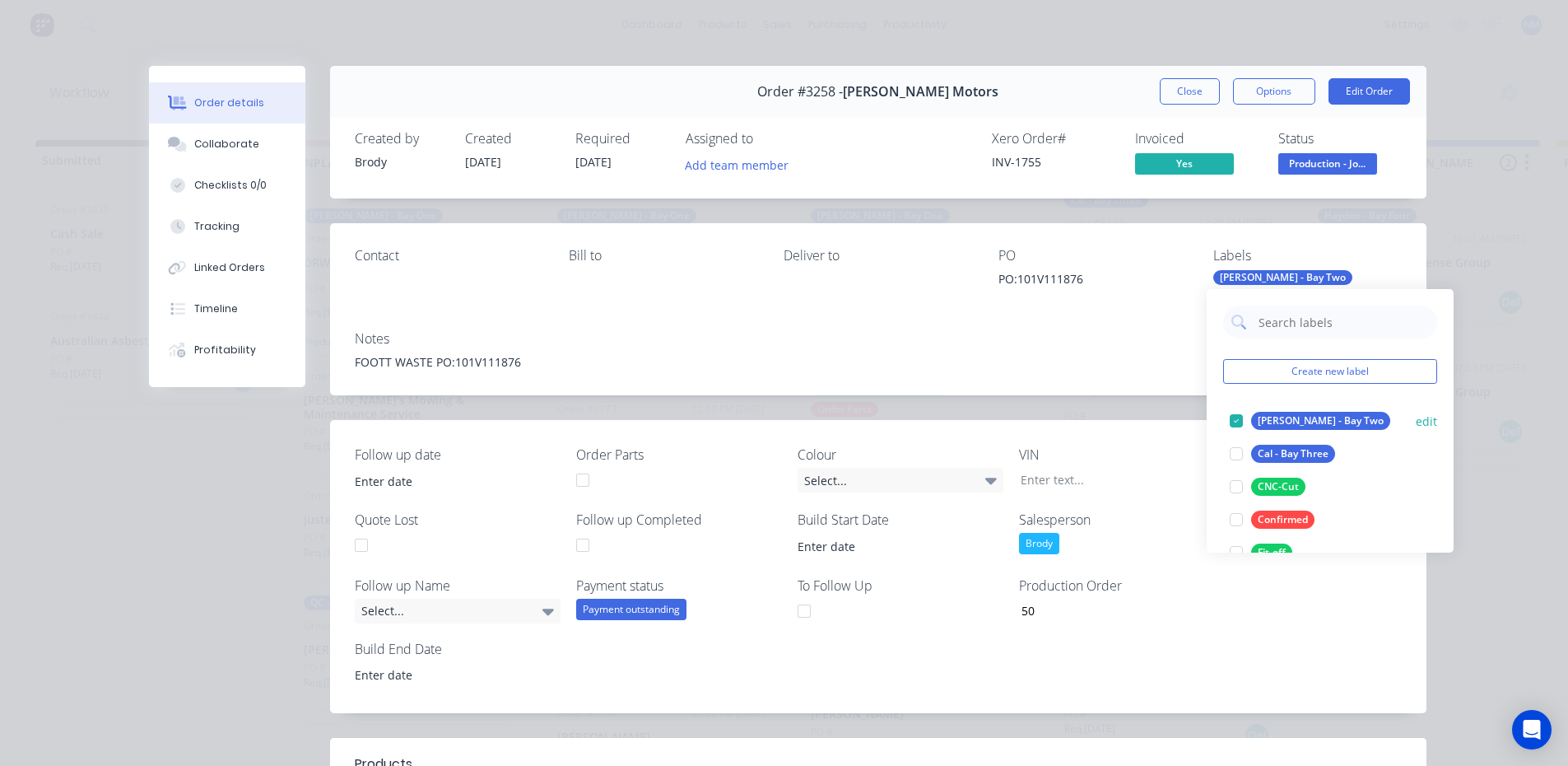
click at [1240, 422] on div at bounding box center [1235, 420] width 33 height 33
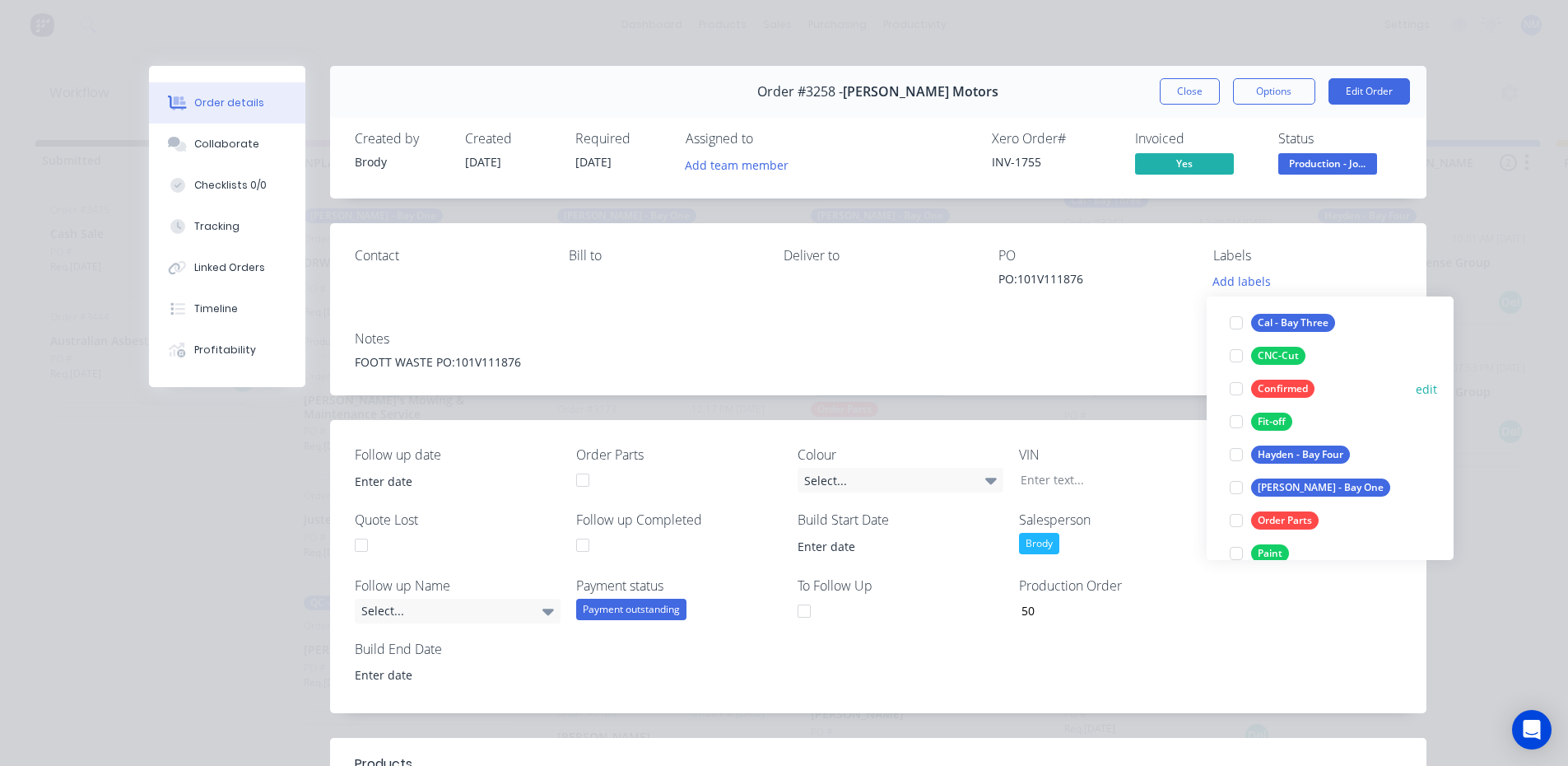
scroll to position [247, 0]
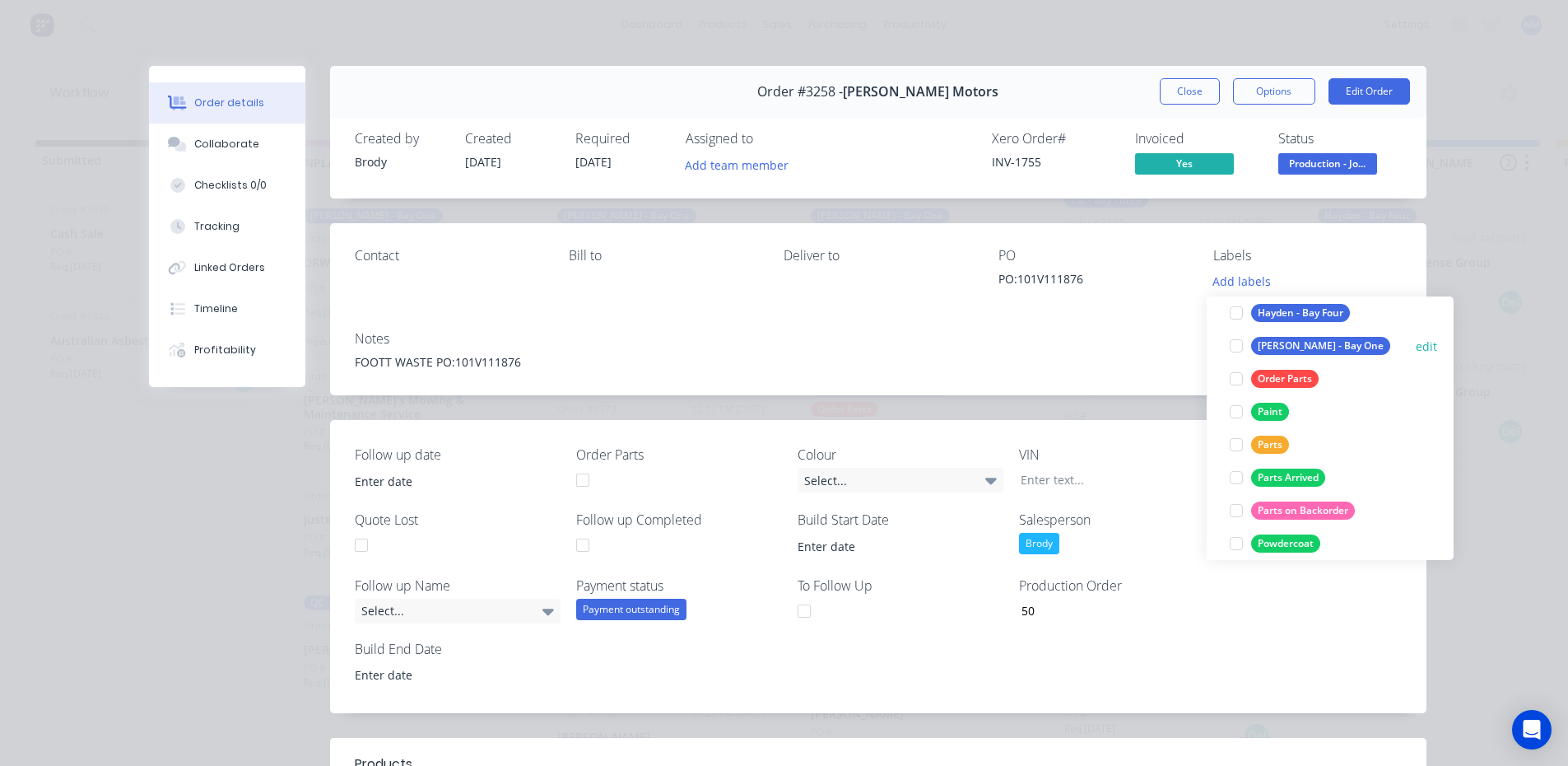
click at [1242, 351] on div at bounding box center [1235, 346] width 33 height 33
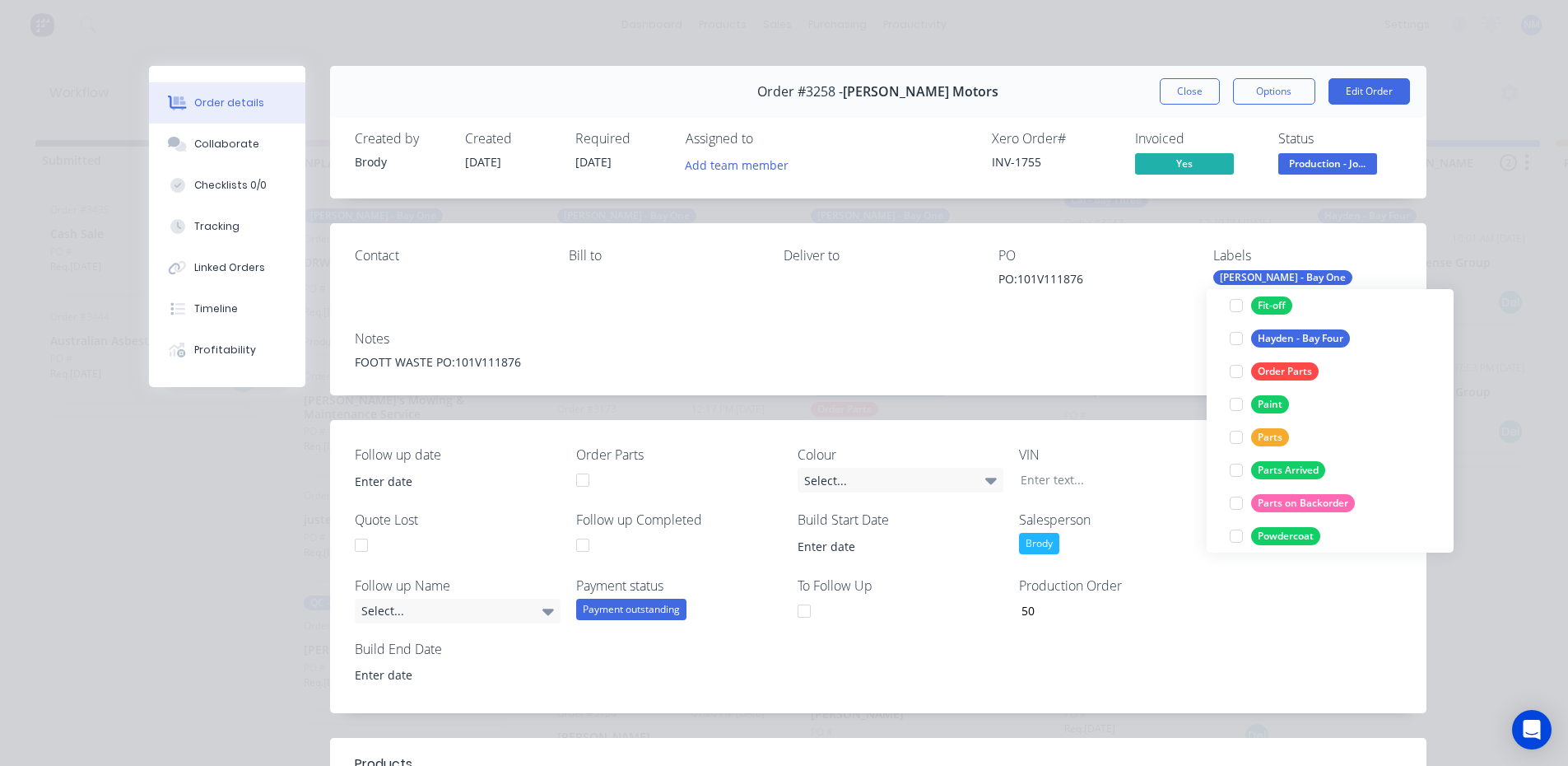
scroll to position [82, 0]
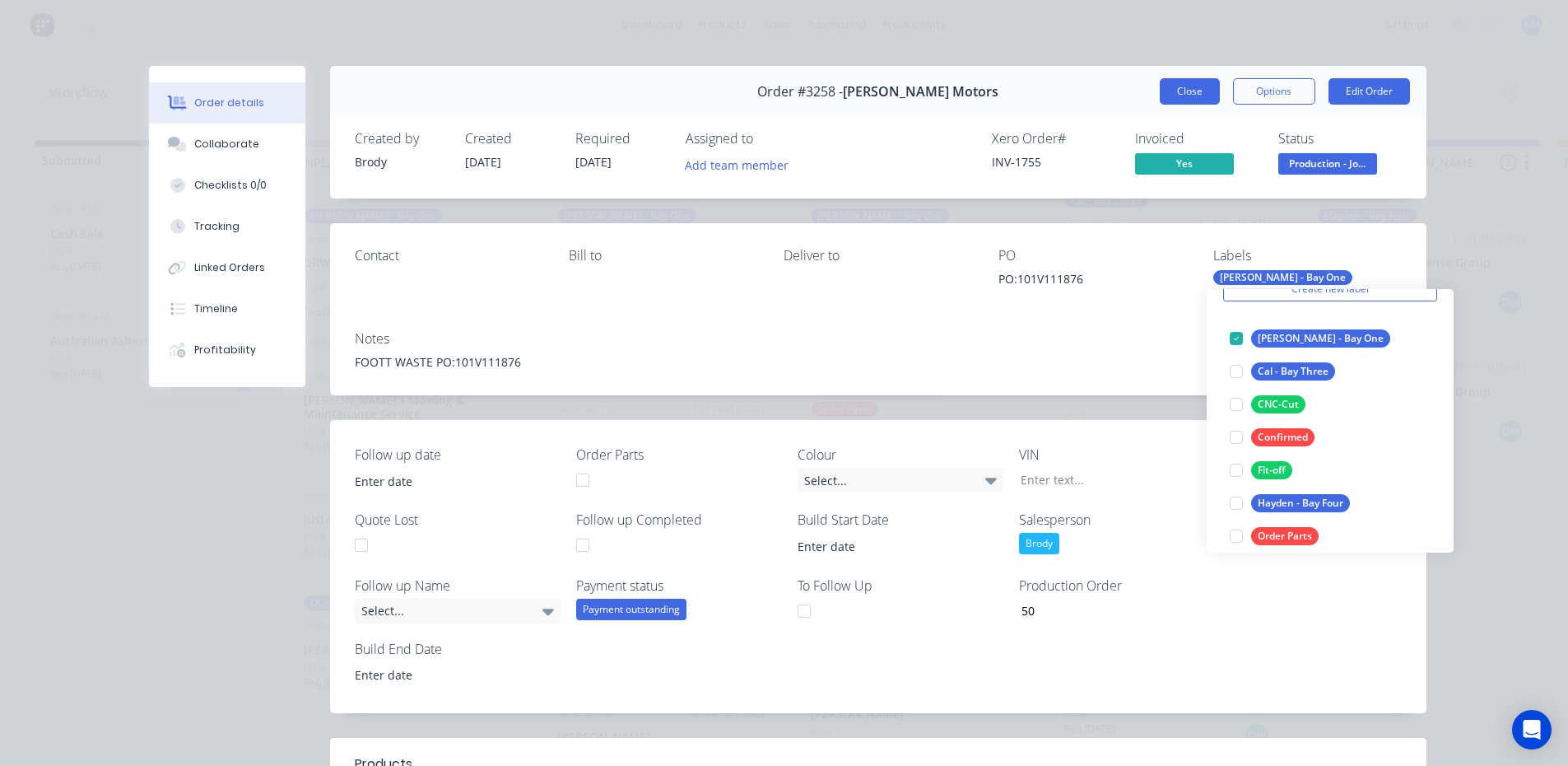
click at [1178, 92] on button "Close" at bounding box center [1189, 91] width 60 height 26
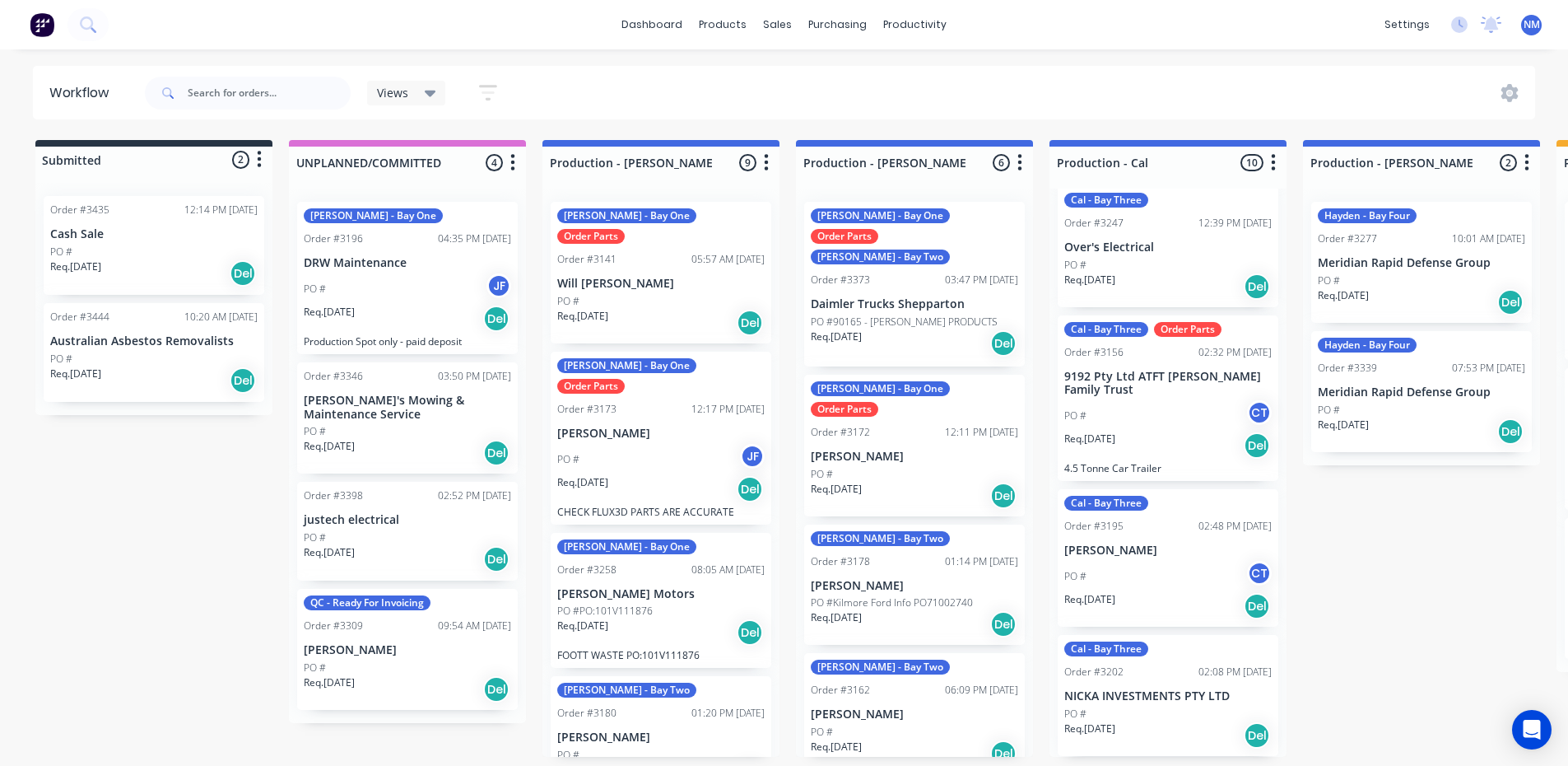
click at [634, 731] on p "[PERSON_NAME]" at bounding box center [660, 737] width 208 height 14
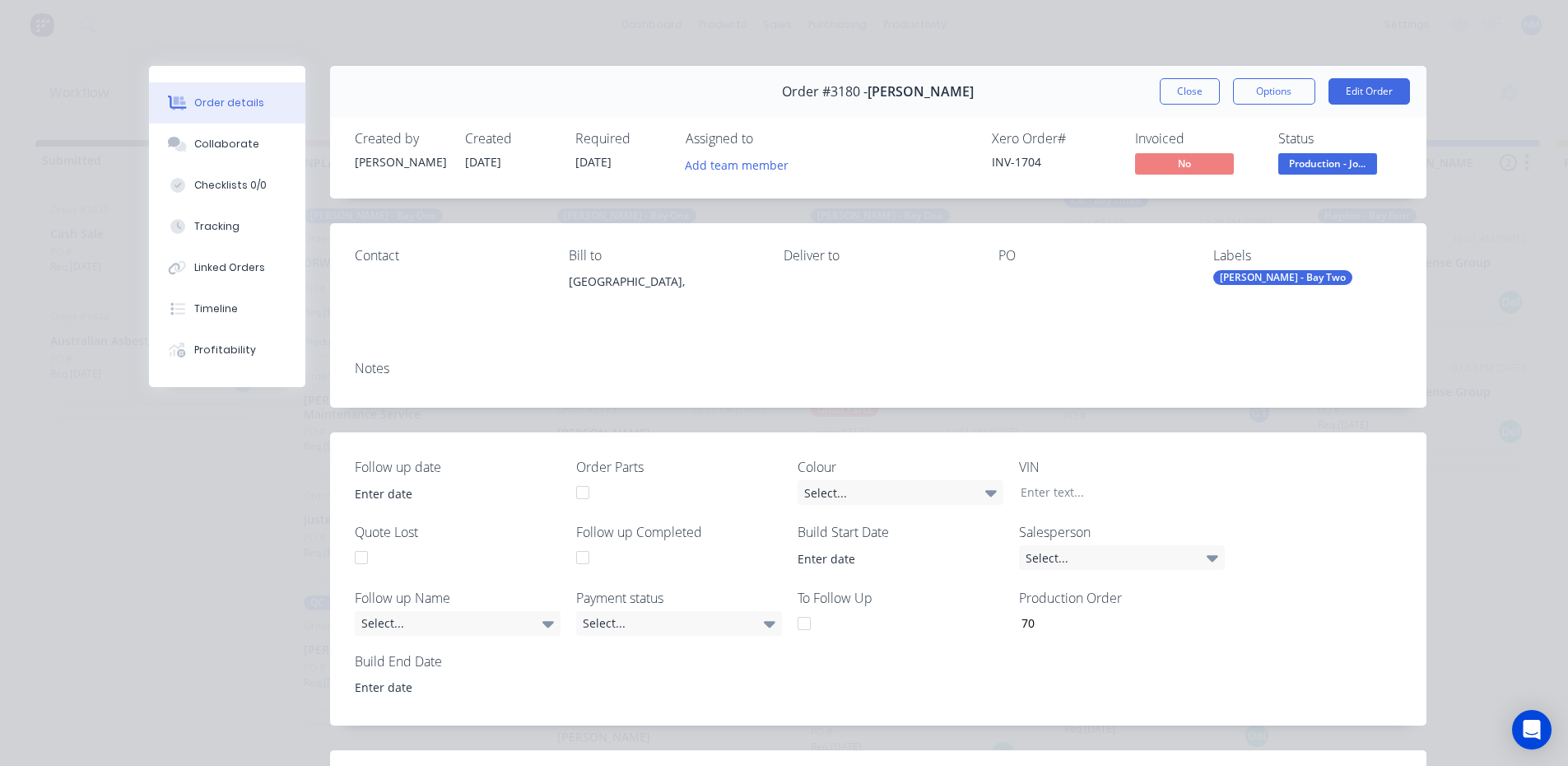
click at [1263, 277] on div "[PERSON_NAME] - Bay Two" at bounding box center [1283, 277] width 139 height 15
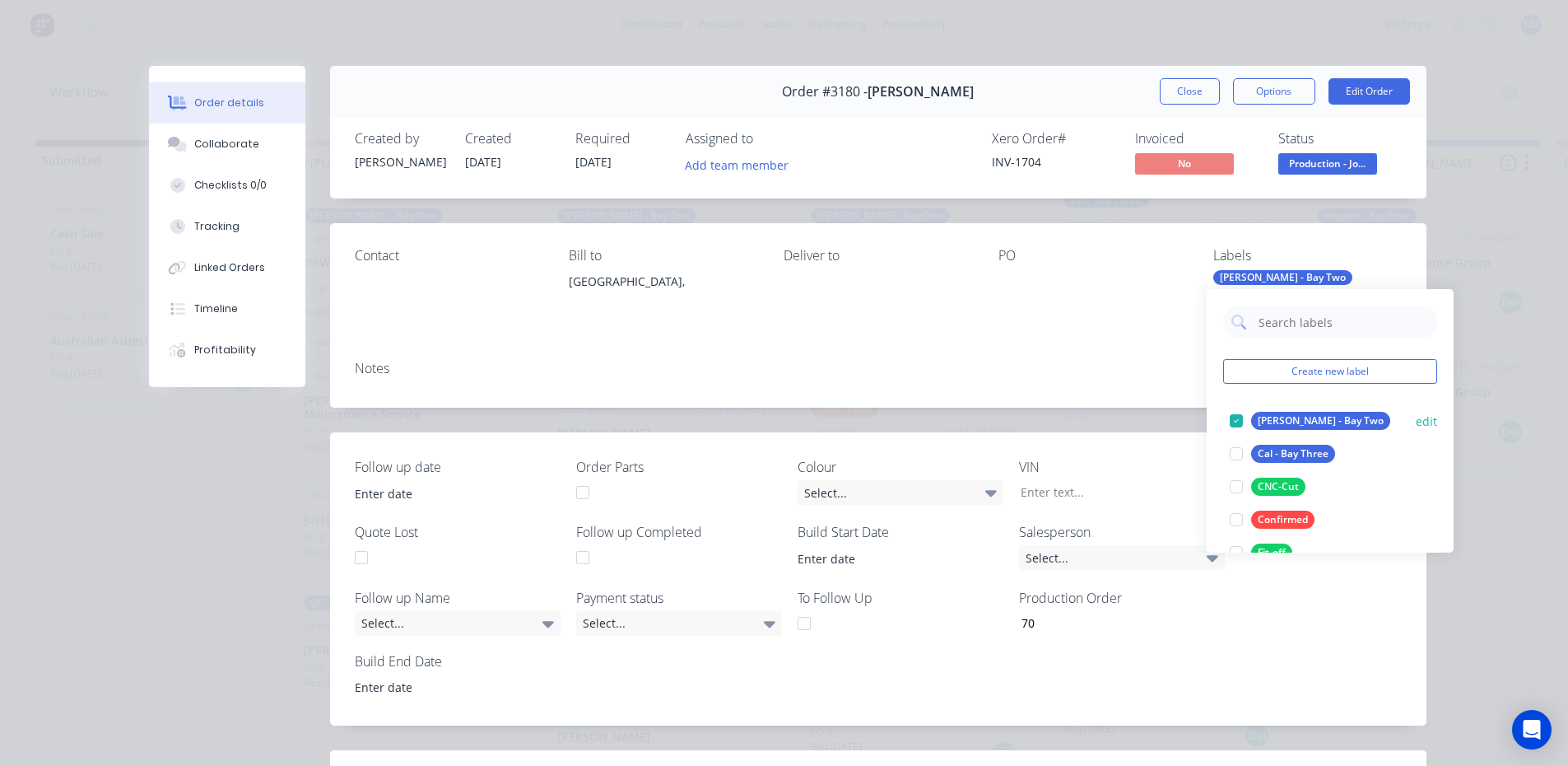
click at [1235, 420] on div at bounding box center [1235, 420] width 33 height 33
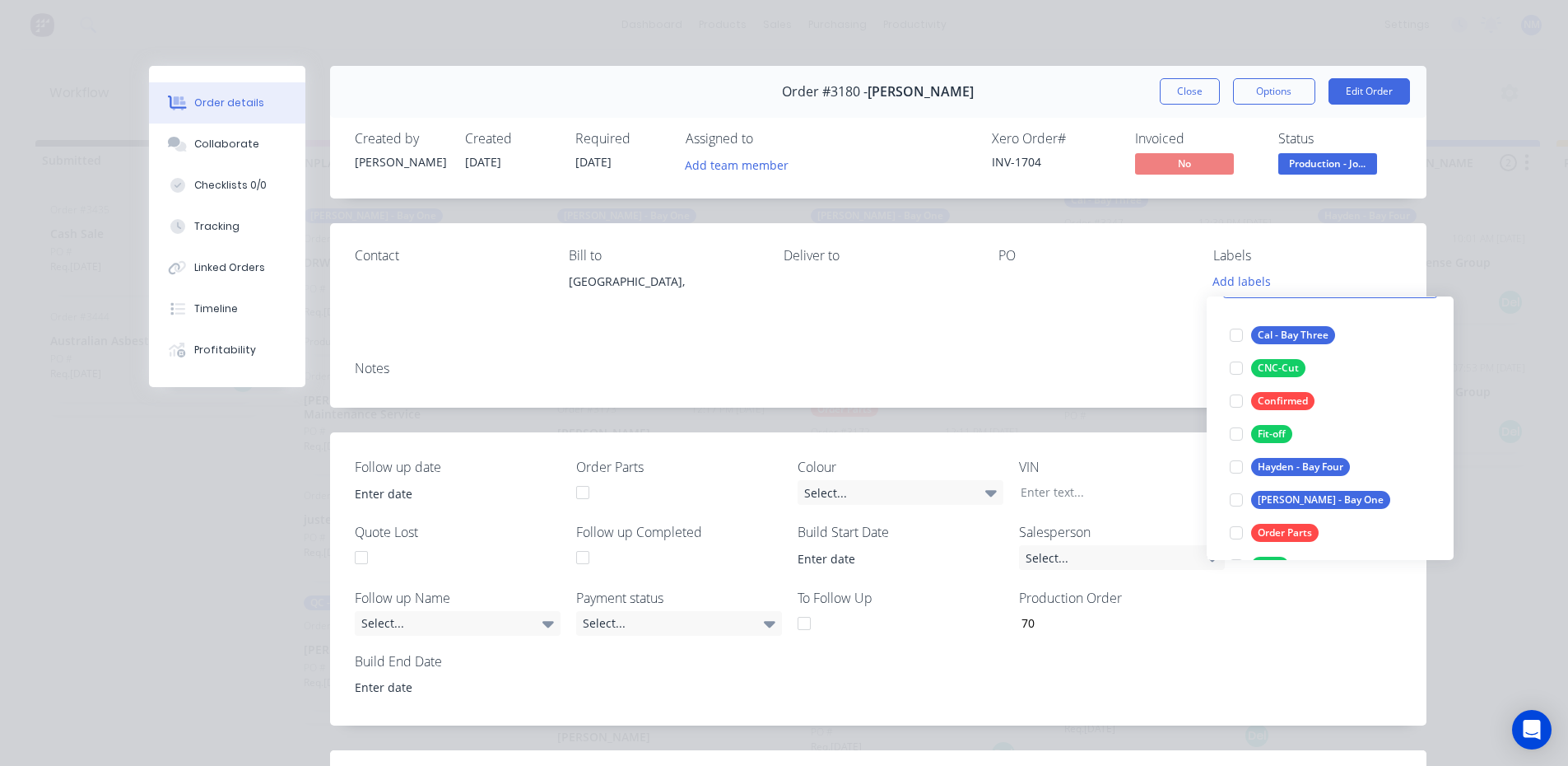
scroll to position [247, 0]
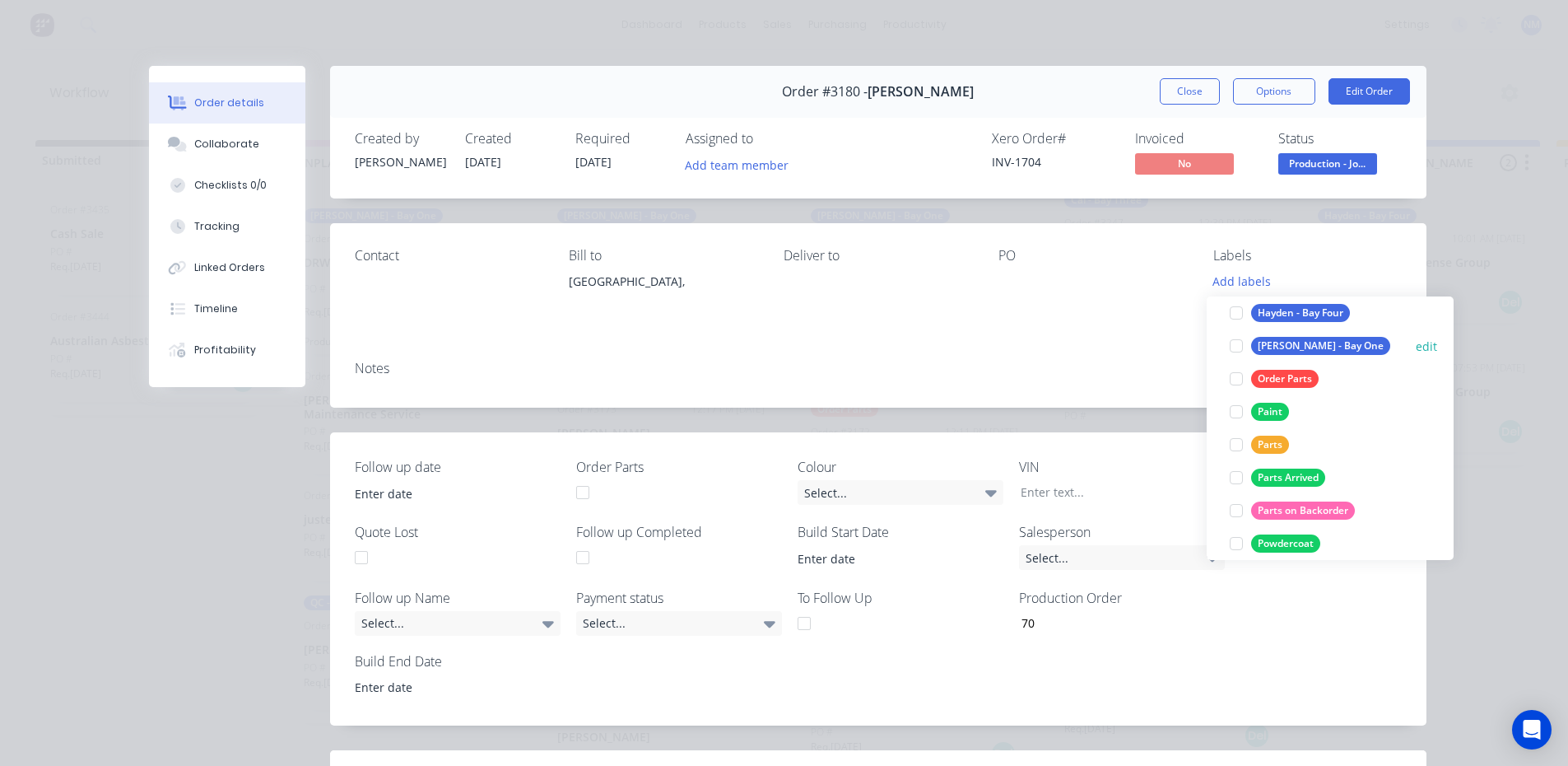
click at [1244, 346] on div at bounding box center [1235, 346] width 33 height 33
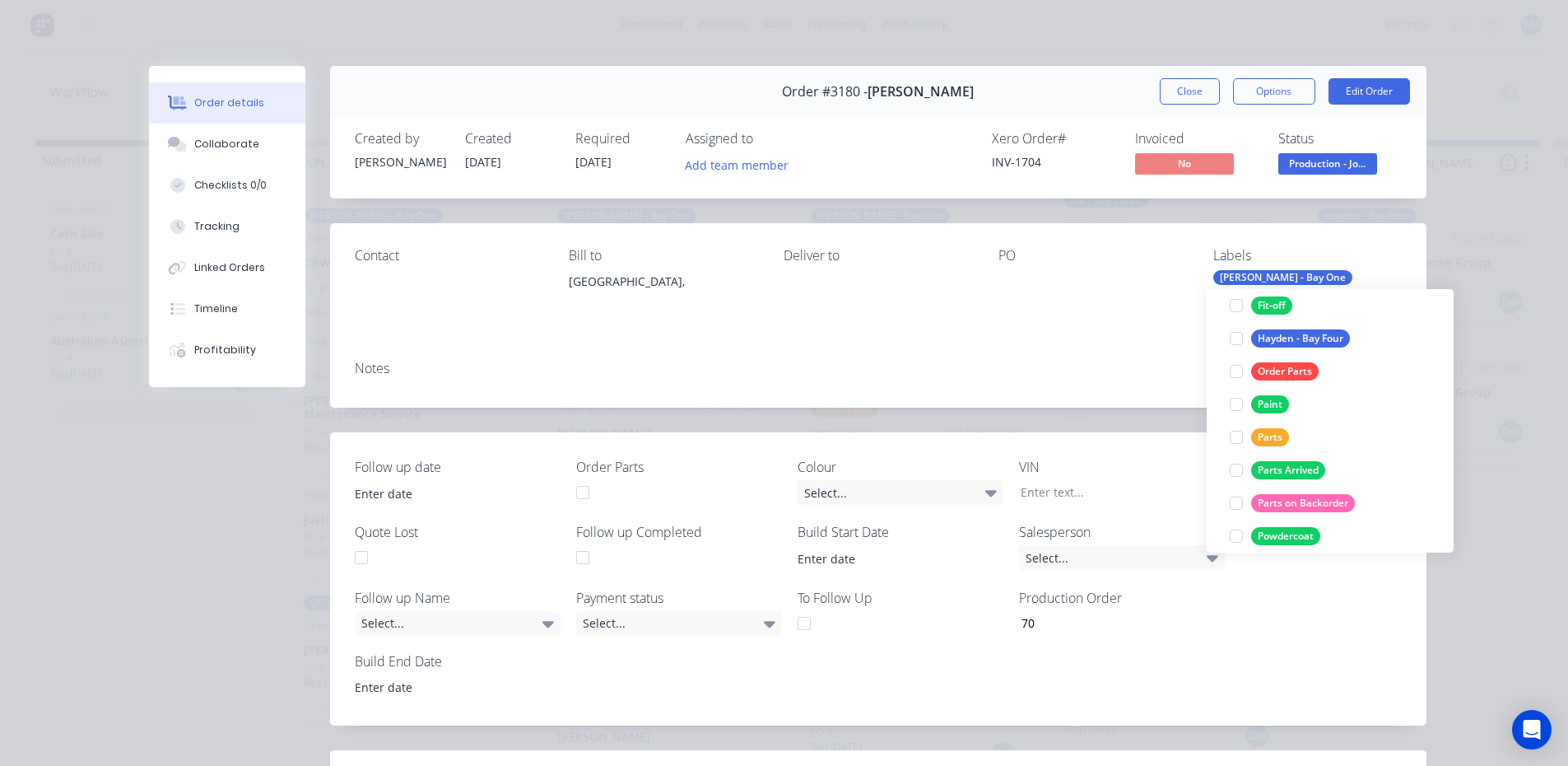
scroll to position [82, 0]
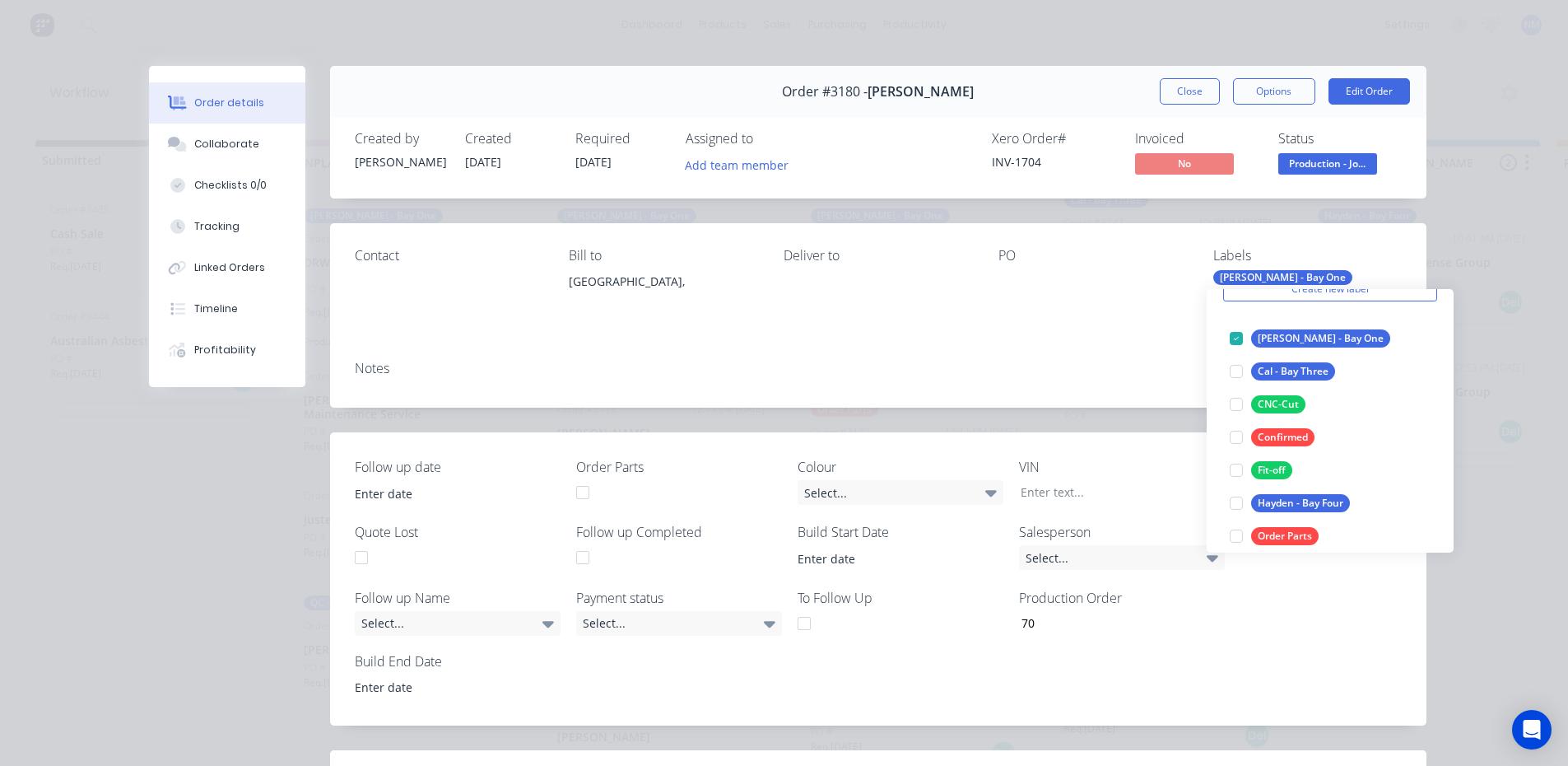
click at [958, 369] on div "Notes" at bounding box center [878, 368] width 1047 height 16
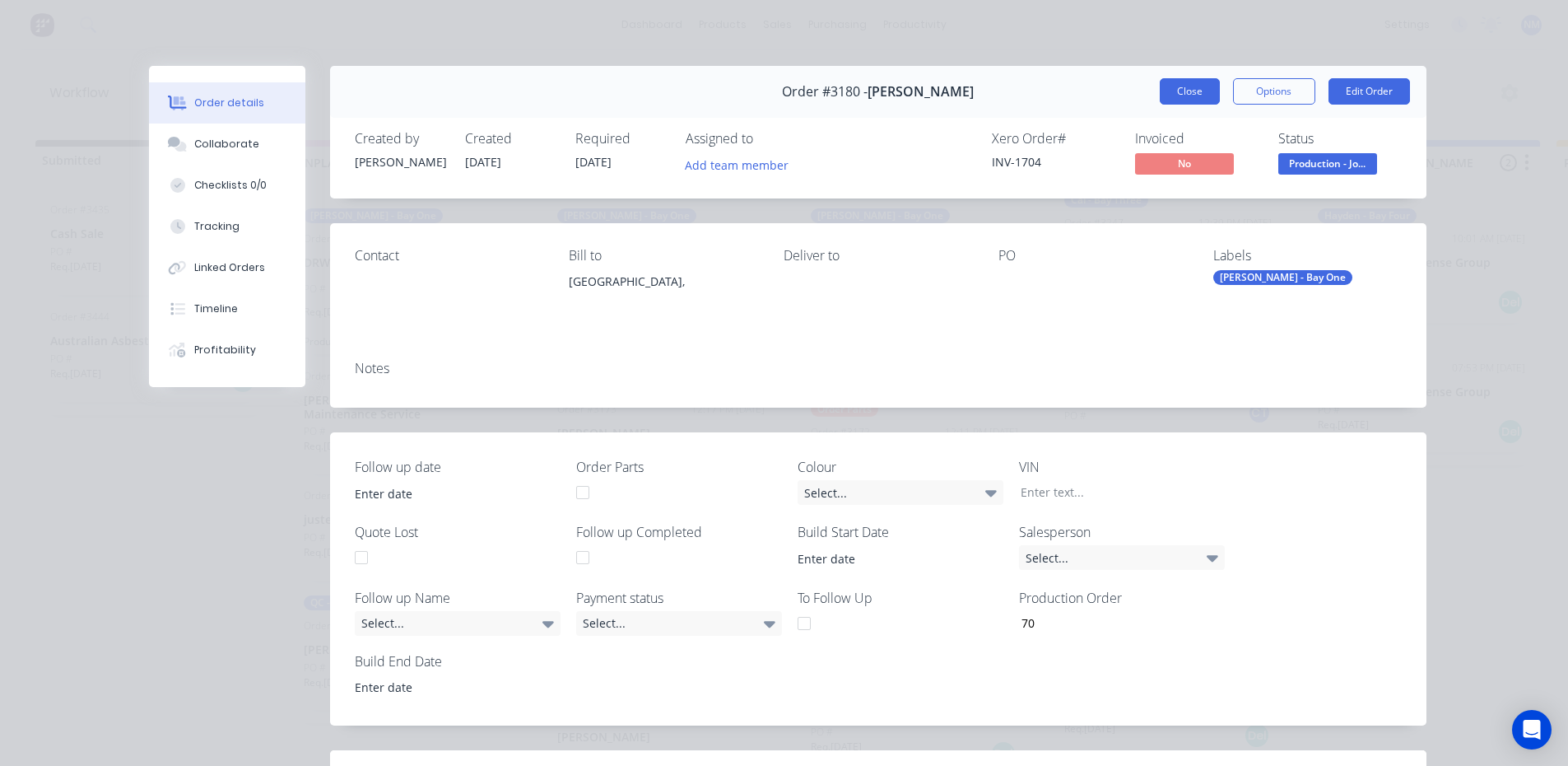
click at [1181, 96] on button "Close" at bounding box center [1189, 91] width 60 height 26
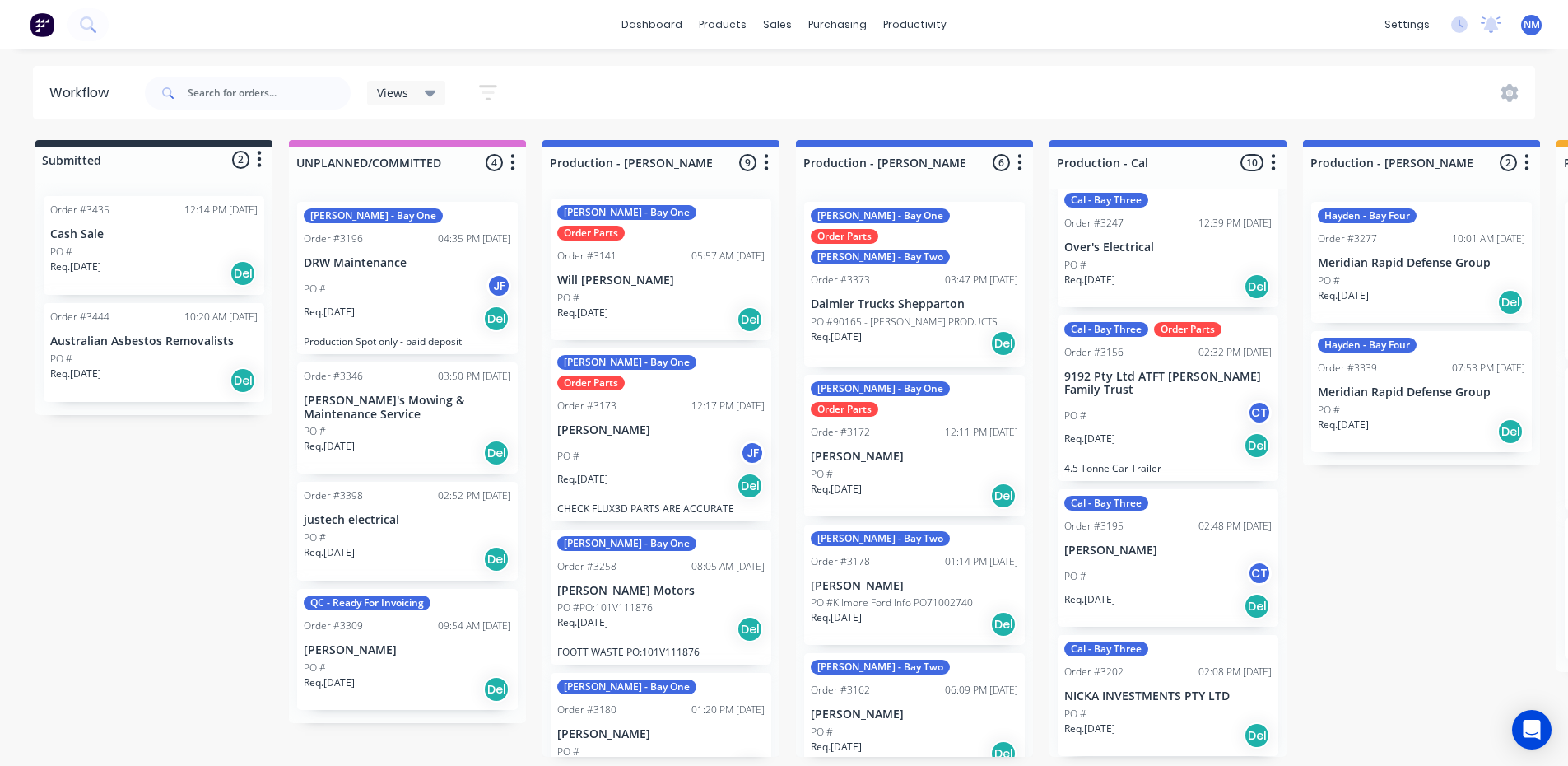
scroll to position [0, 0]
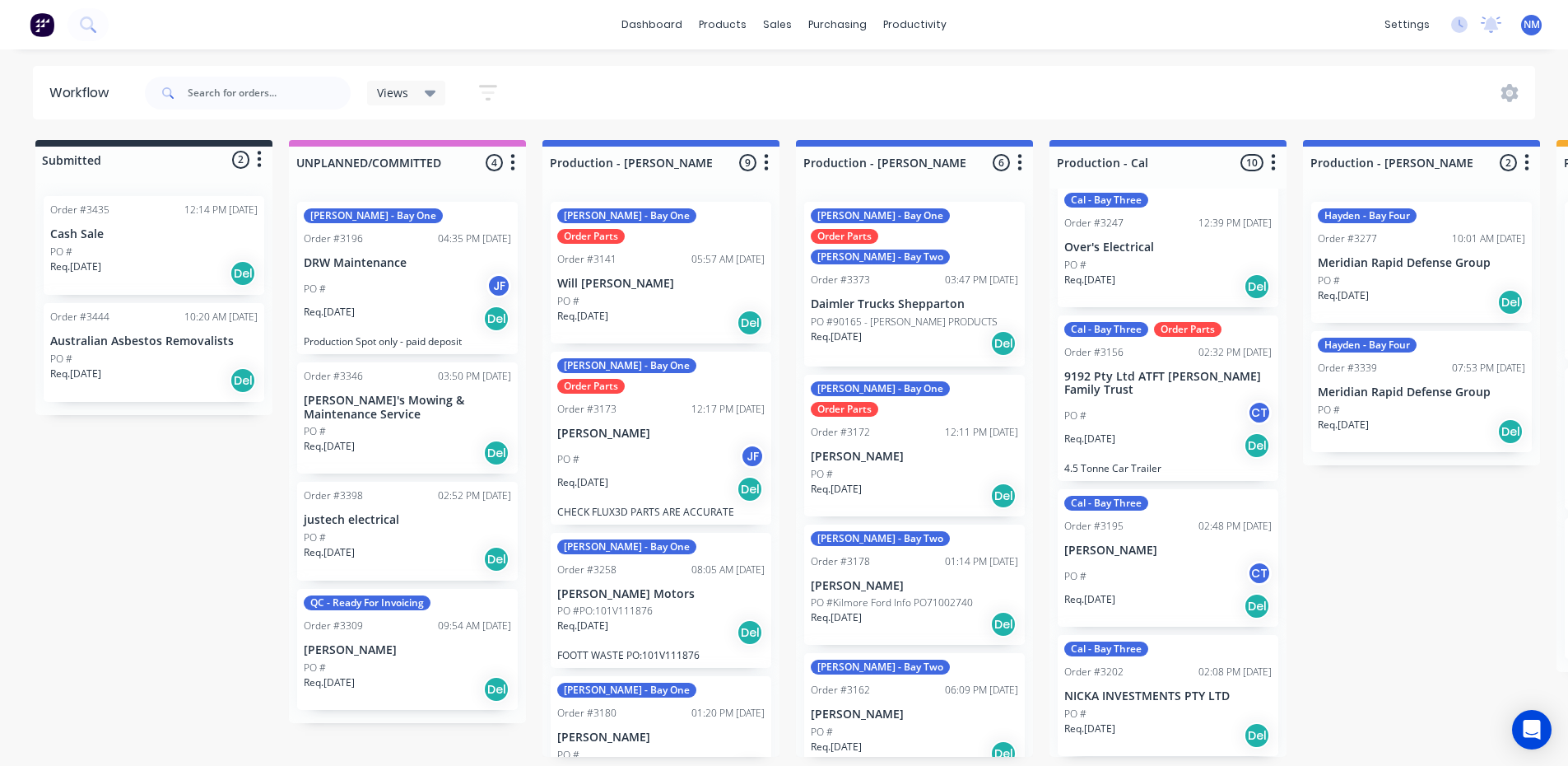
click at [918, 467] on div "PO #" at bounding box center [914, 474] width 208 height 15
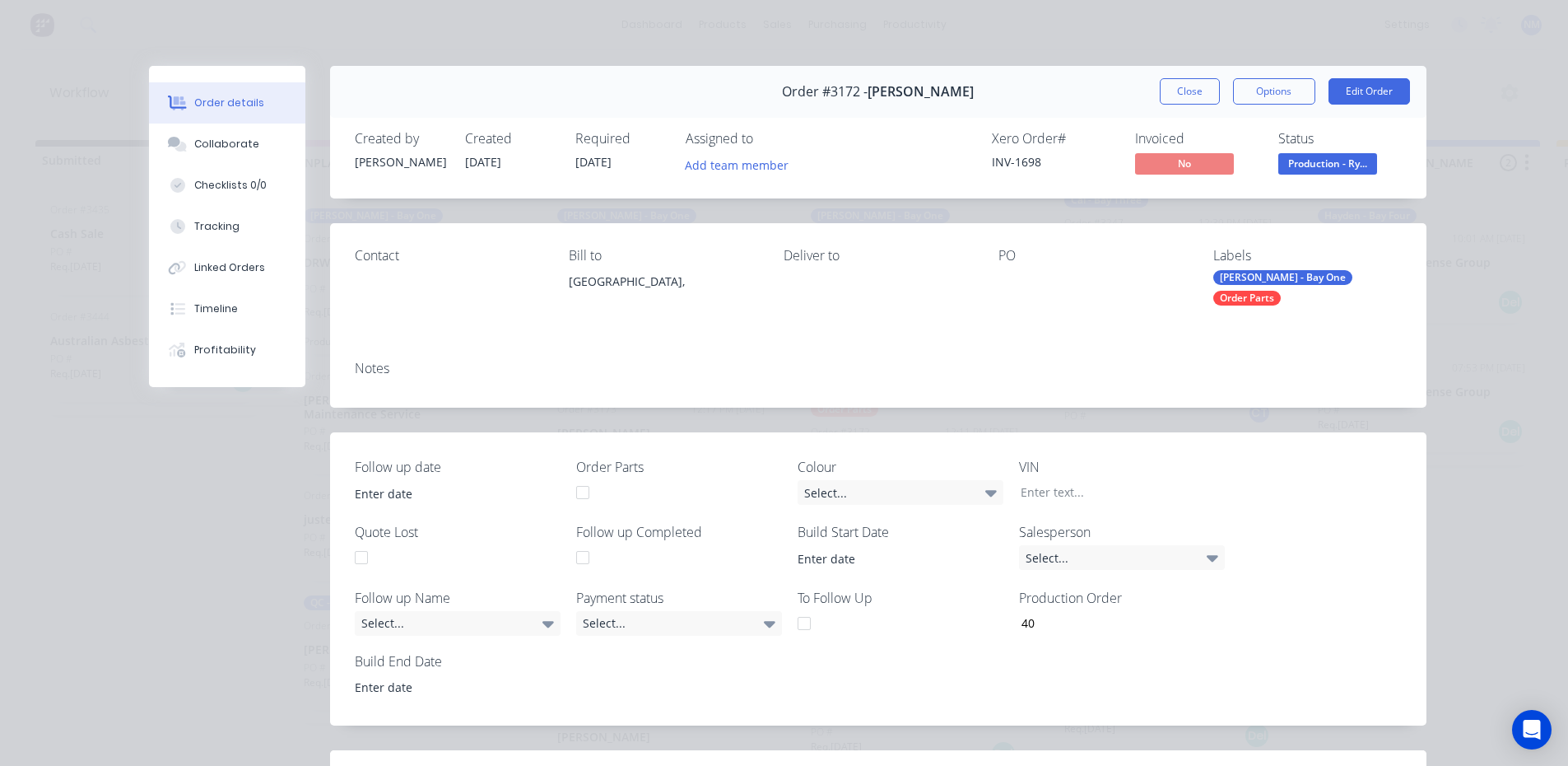
click at [1228, 273] on div "[PERSON_NAME] - Bay One" at bounding box center [1283, 277] width 139 height 15
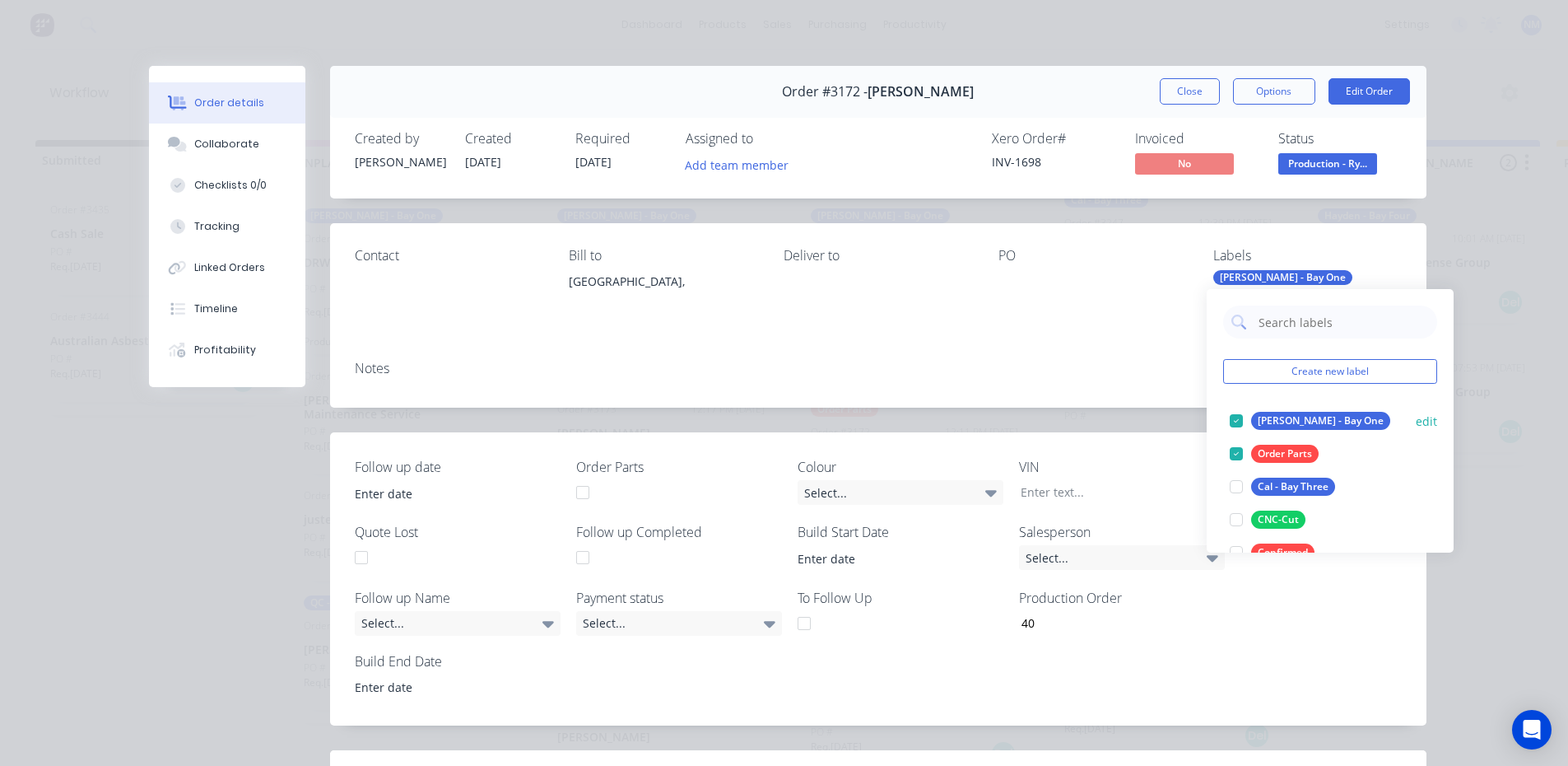
click at [1234, 419] on div at bounding box center [1235, 420] width 33 height 33
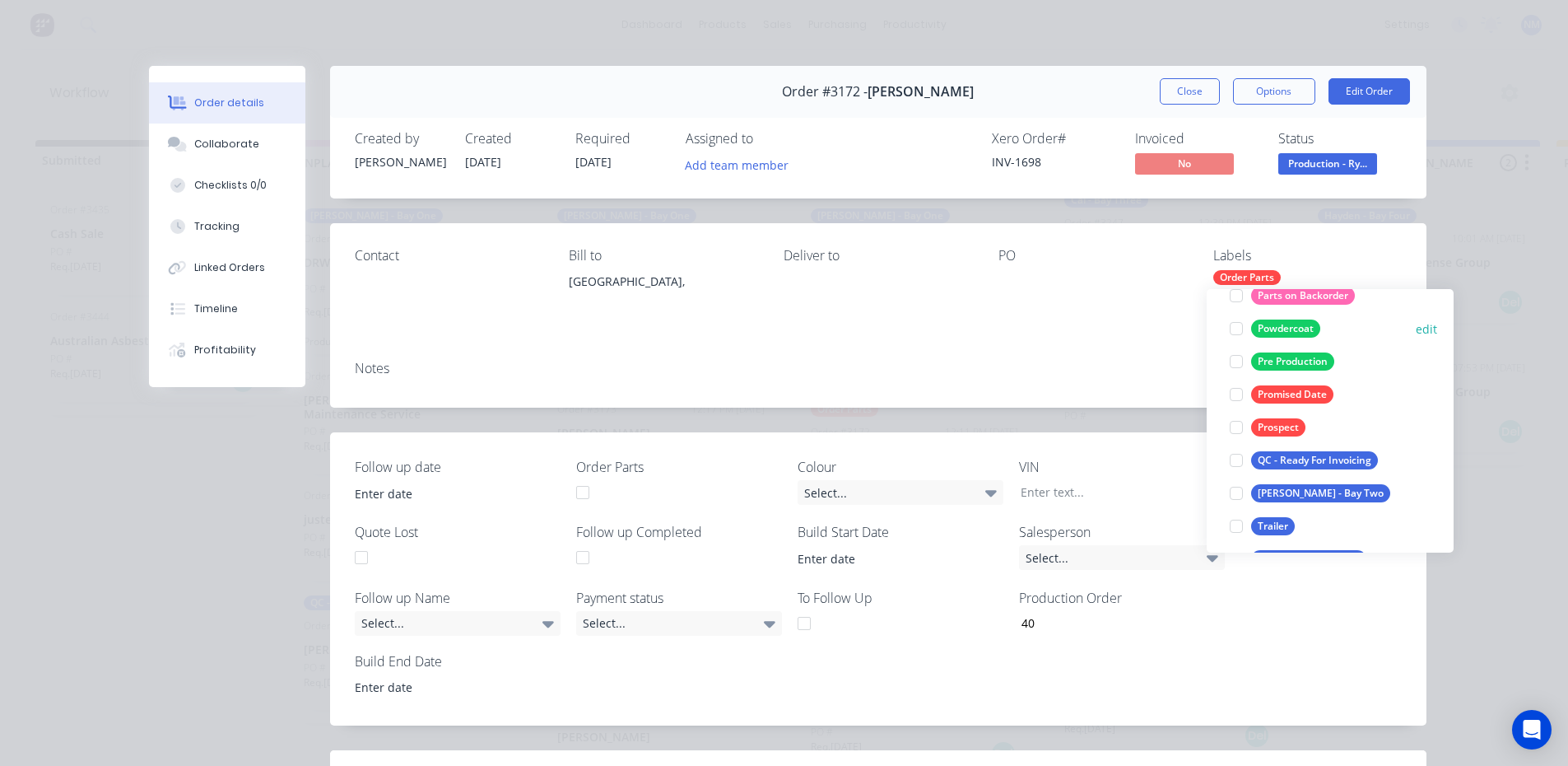
scroll to position [494, 0]
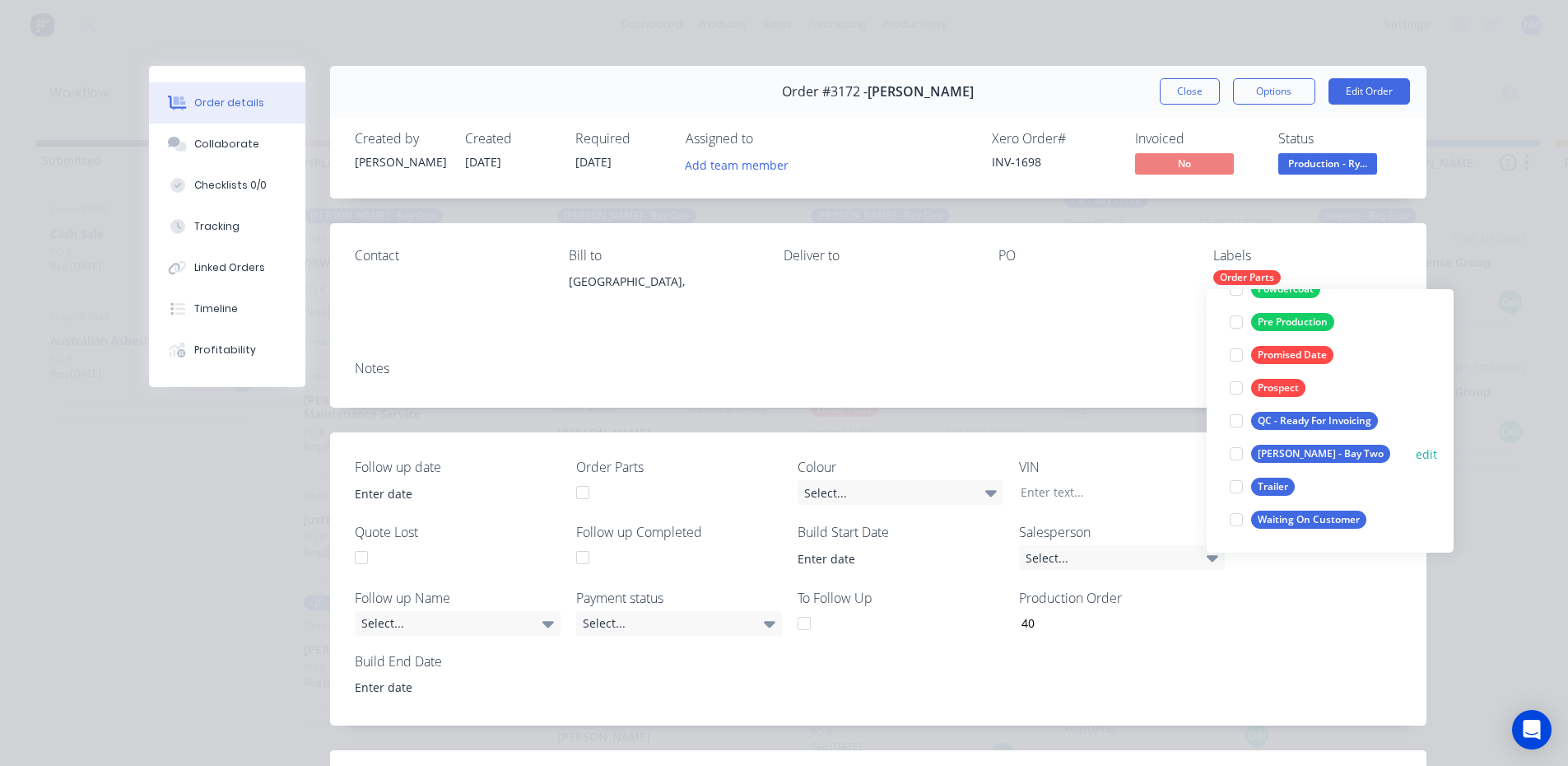
click at [1244, 450] on div at bounding box center [1235, 453] width 33 height 33
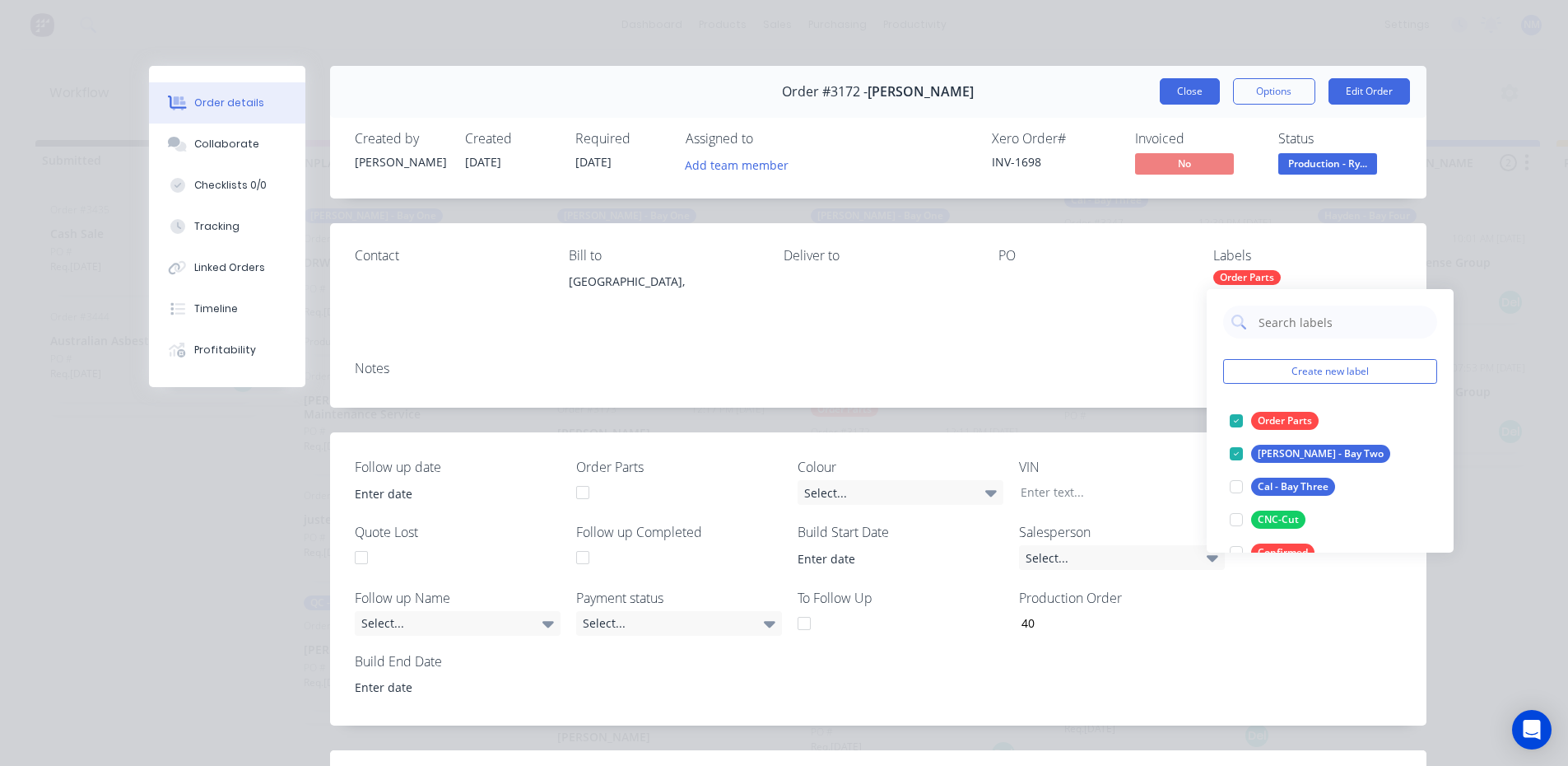
click at [1194, 84] on button "Close" at bounding box center [1189, 91] width 60 height 26
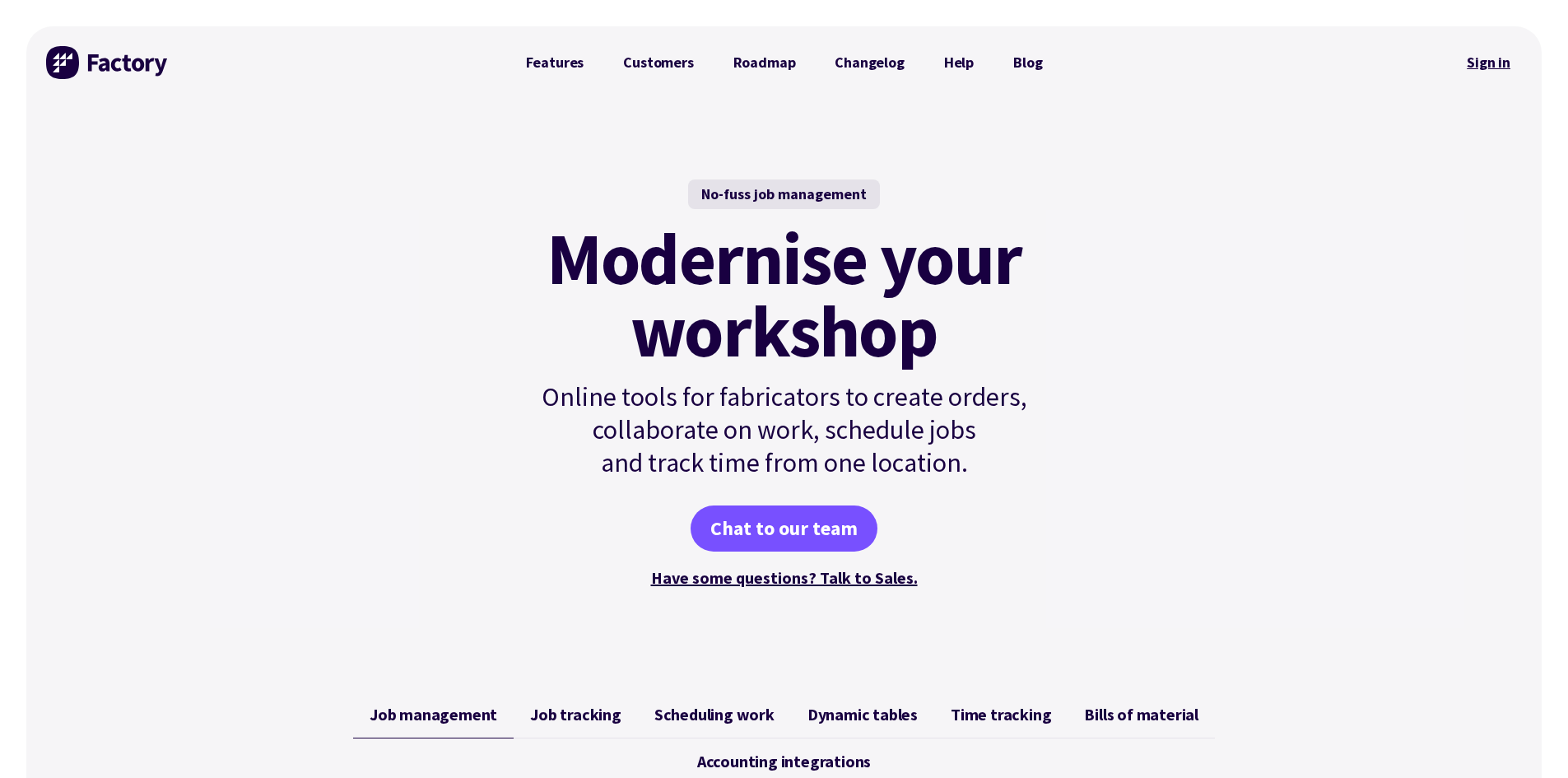
click at [1476, 65] on link "Sign in" at bounding box center [1488, 62] width 66 height 38
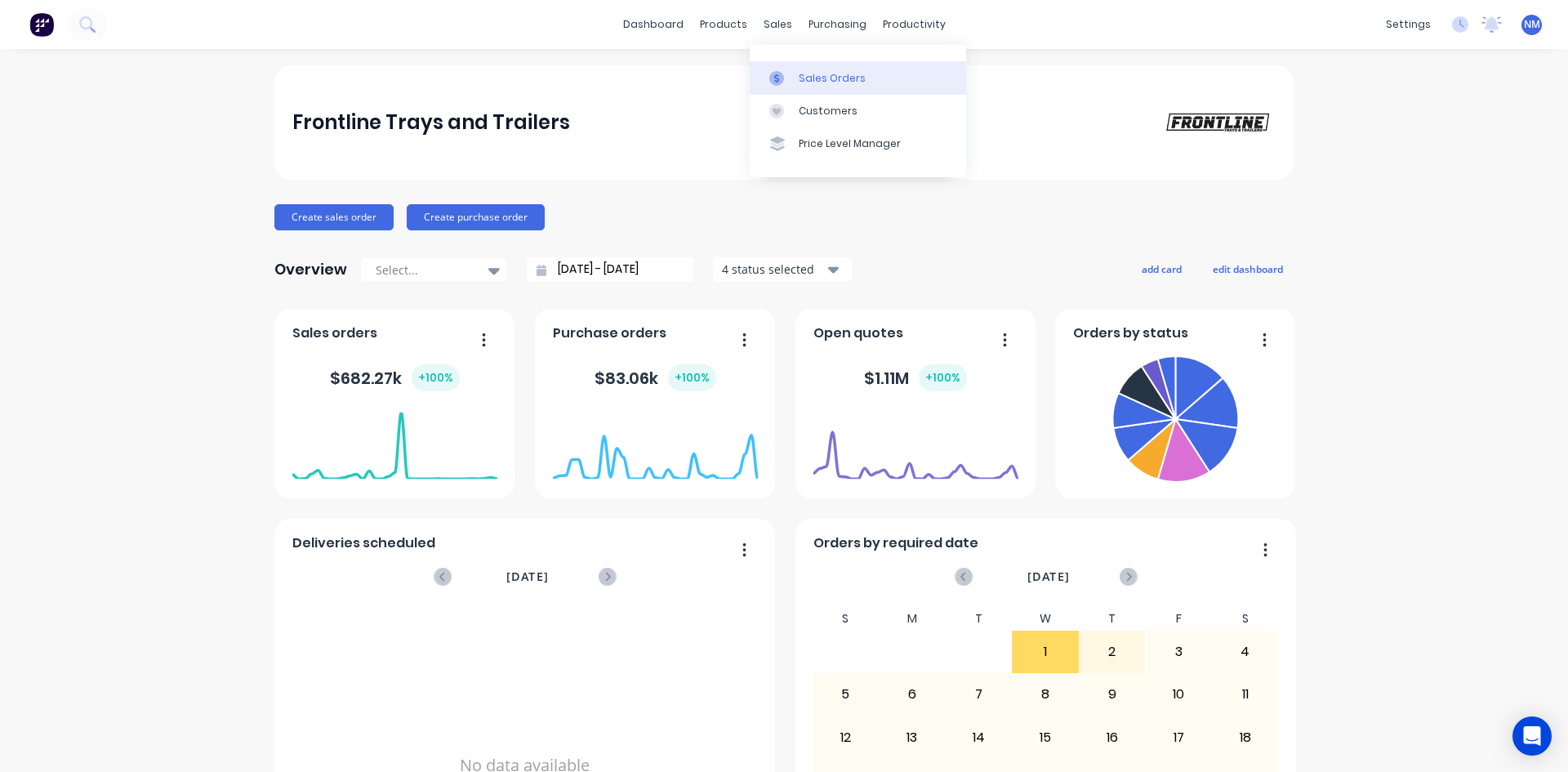
click at [811, 77] on div "Sales Orders" at bounding box center [832, 78] width 67 height 15
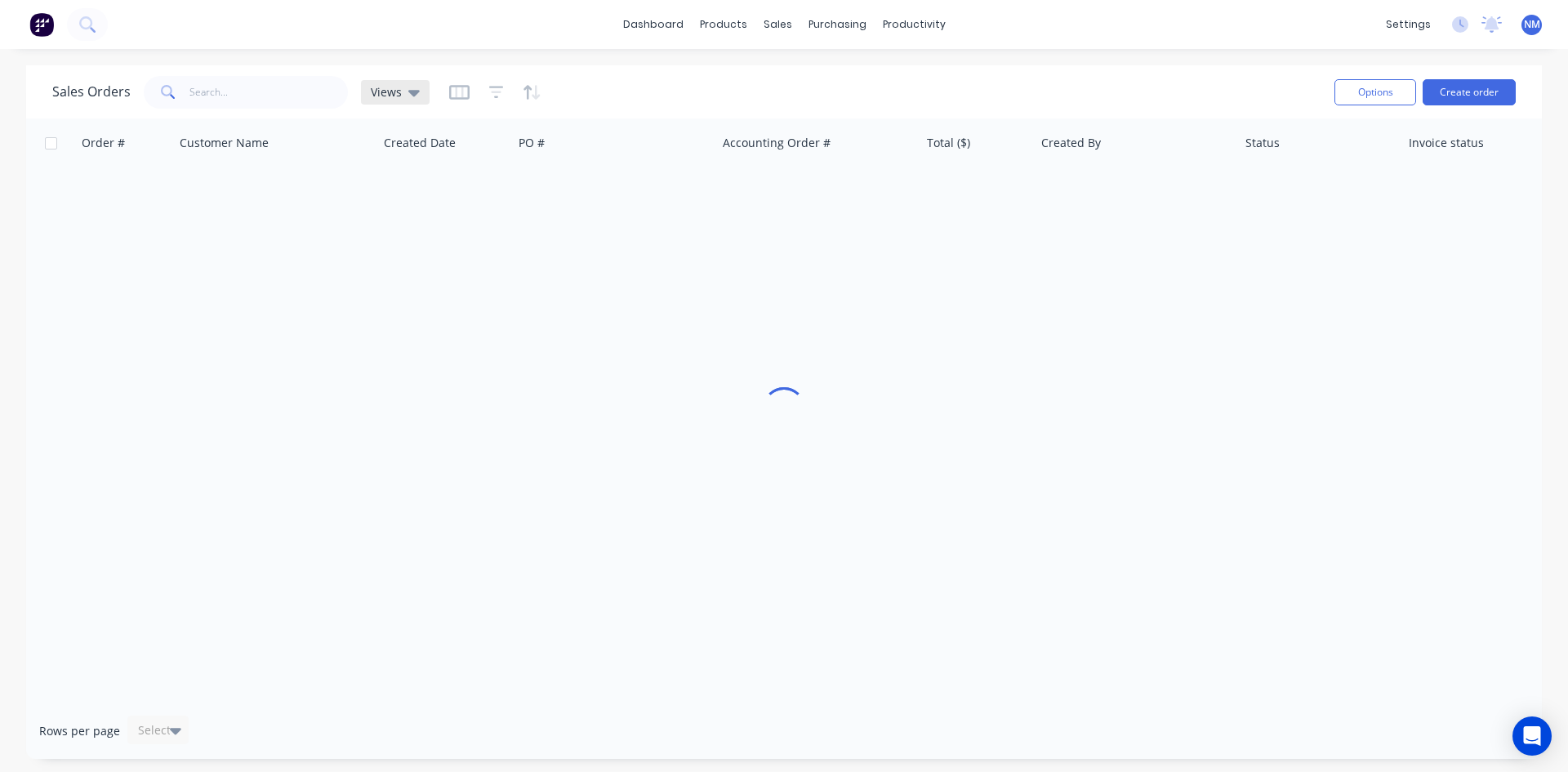
click at [400, 90] on div "Views" at bounding box center [395, 93] width 49 height 15
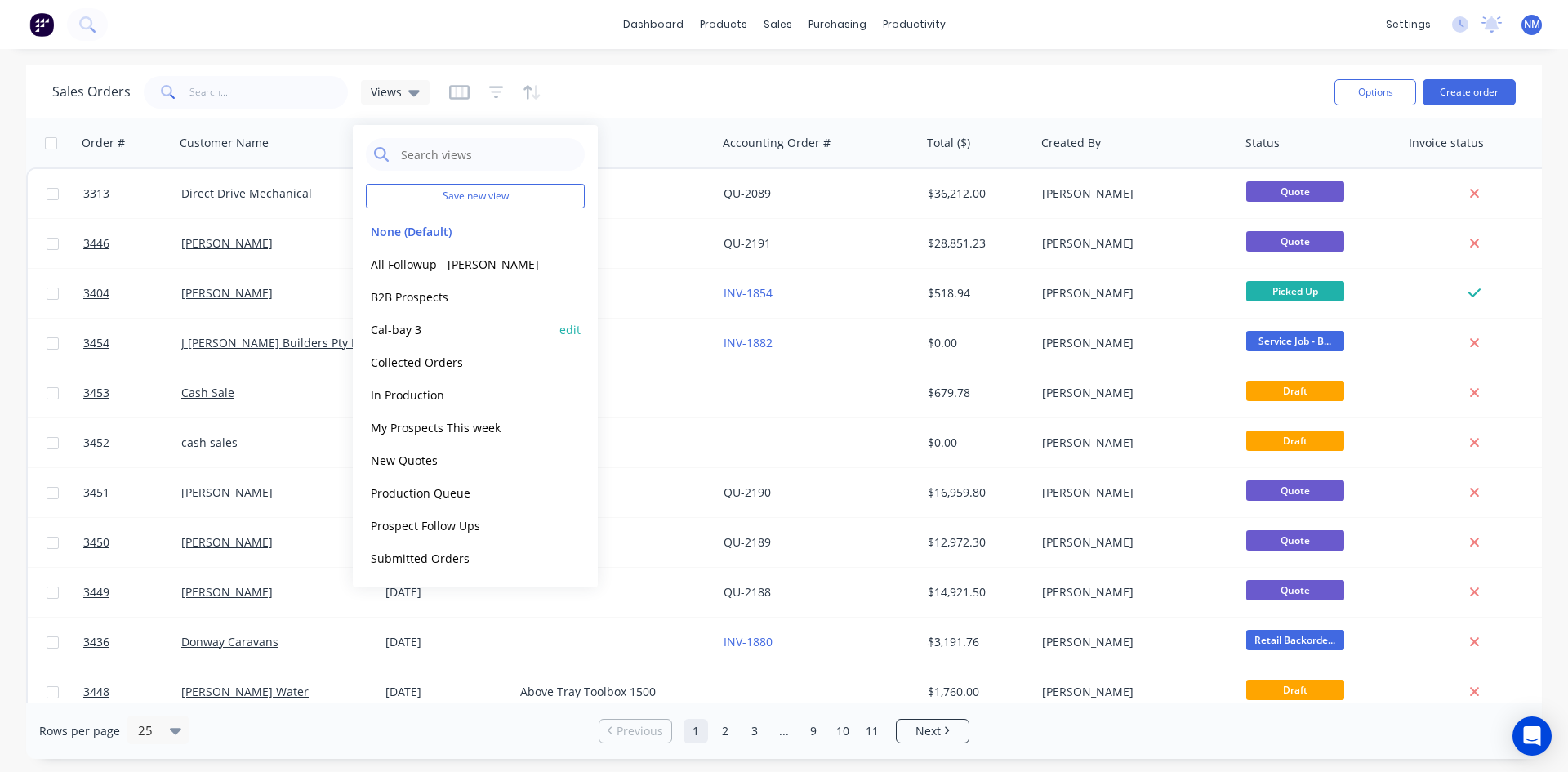
click at [423, 335] on button "Cal-bay 3" at bounding box center [459, 329] width 186 height 19
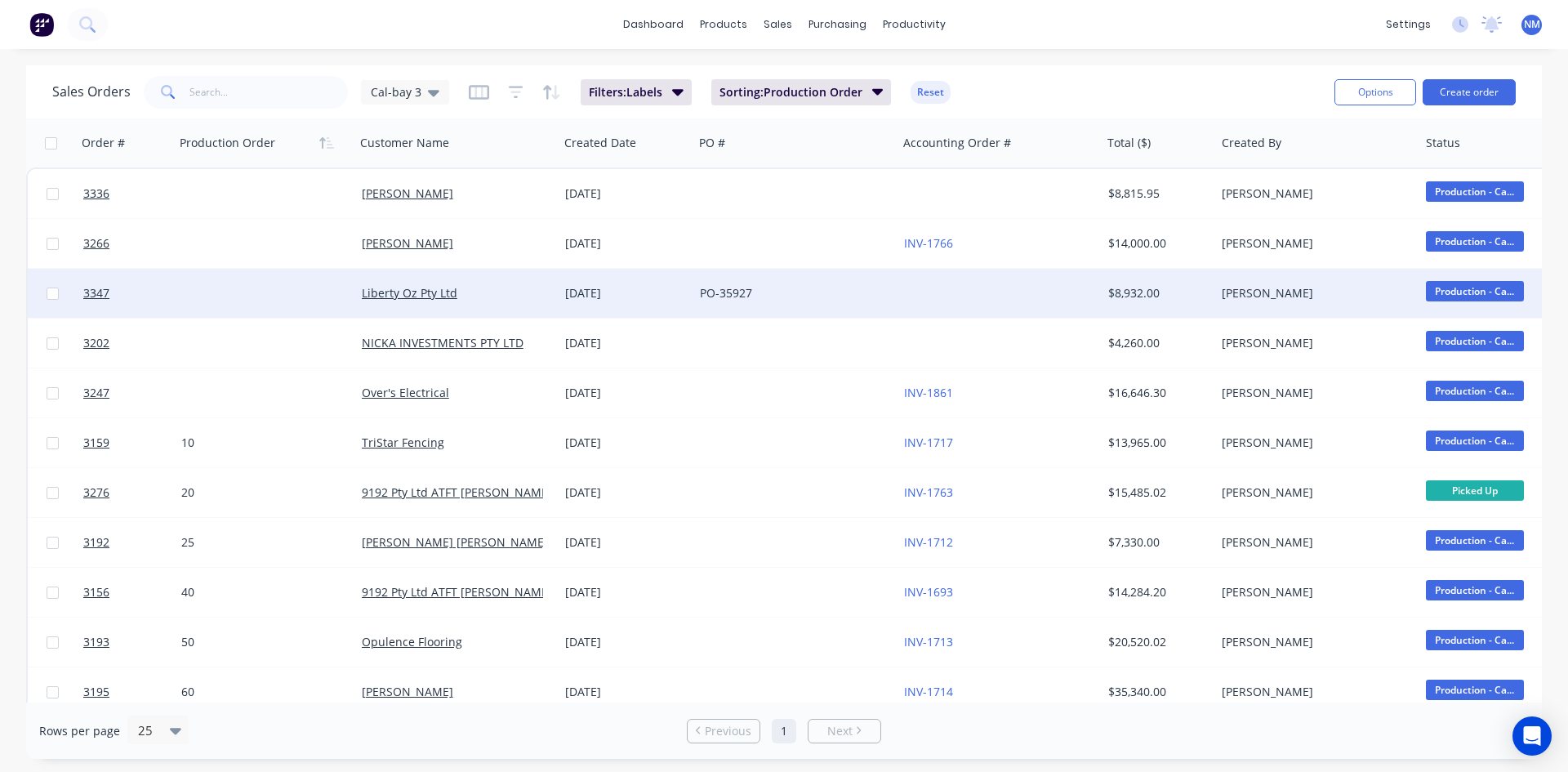
click at [262, 295] on div at bounding box center [265, 293] width 180 height 49
click at [234, 295] on input at bounding box center [265, 294] width 178 height 49
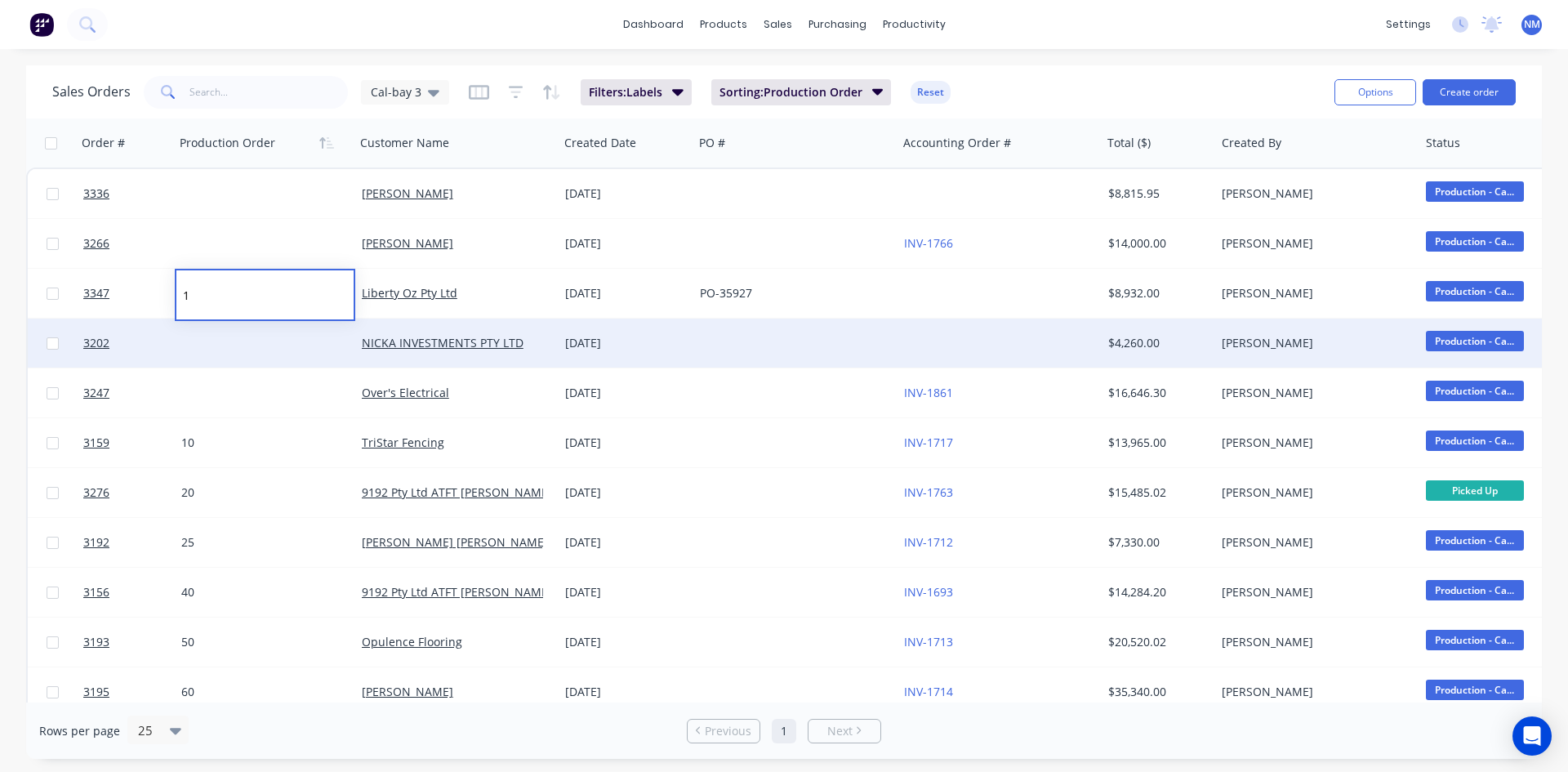
type input "15"
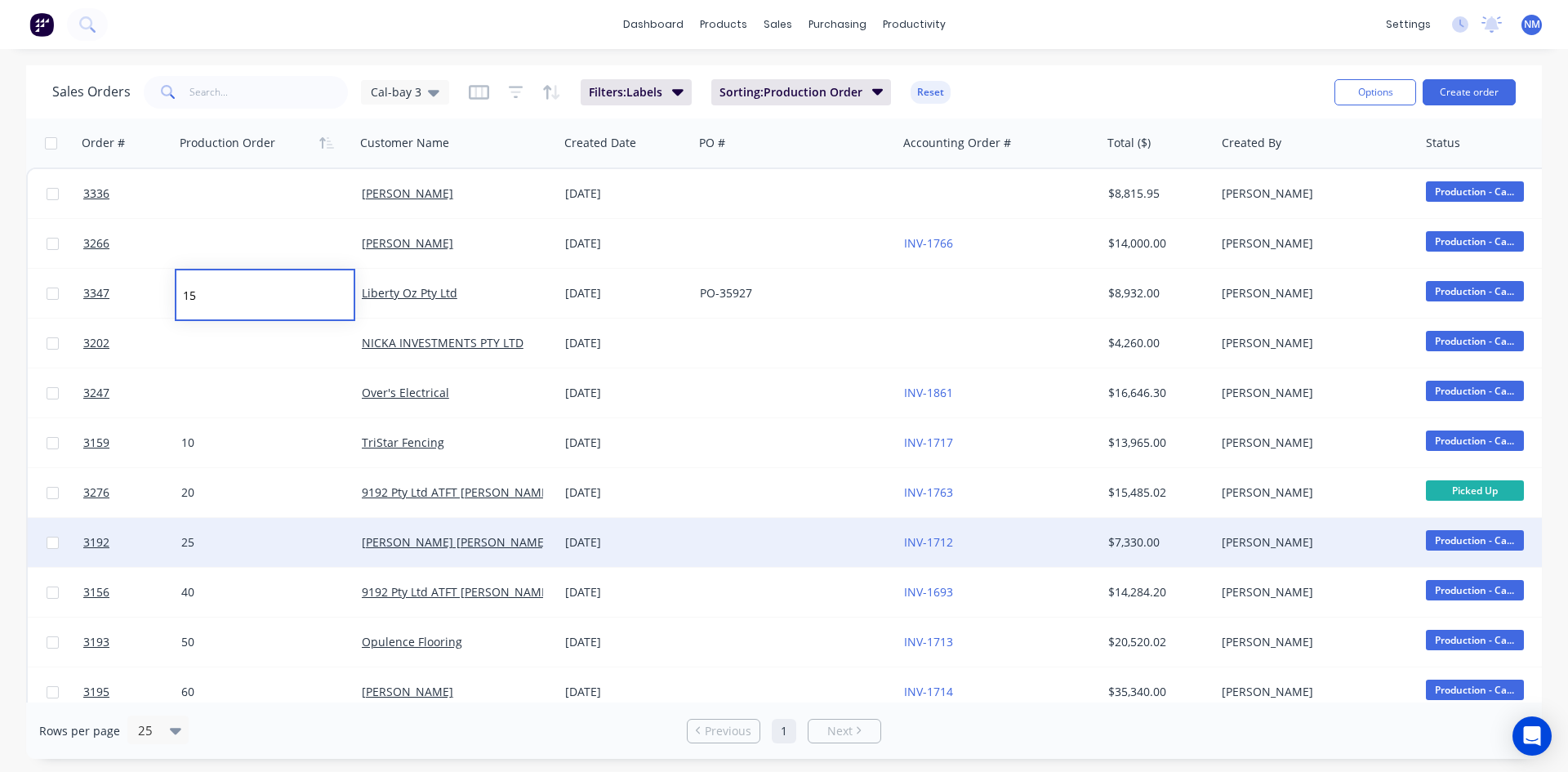
click at [204, 535] on div "25" at bounding box center [260, 543] width 158 height 17
type input "25"
click at [207, 541] on div "25" at bounding box center [260, 543] width 158 height 17
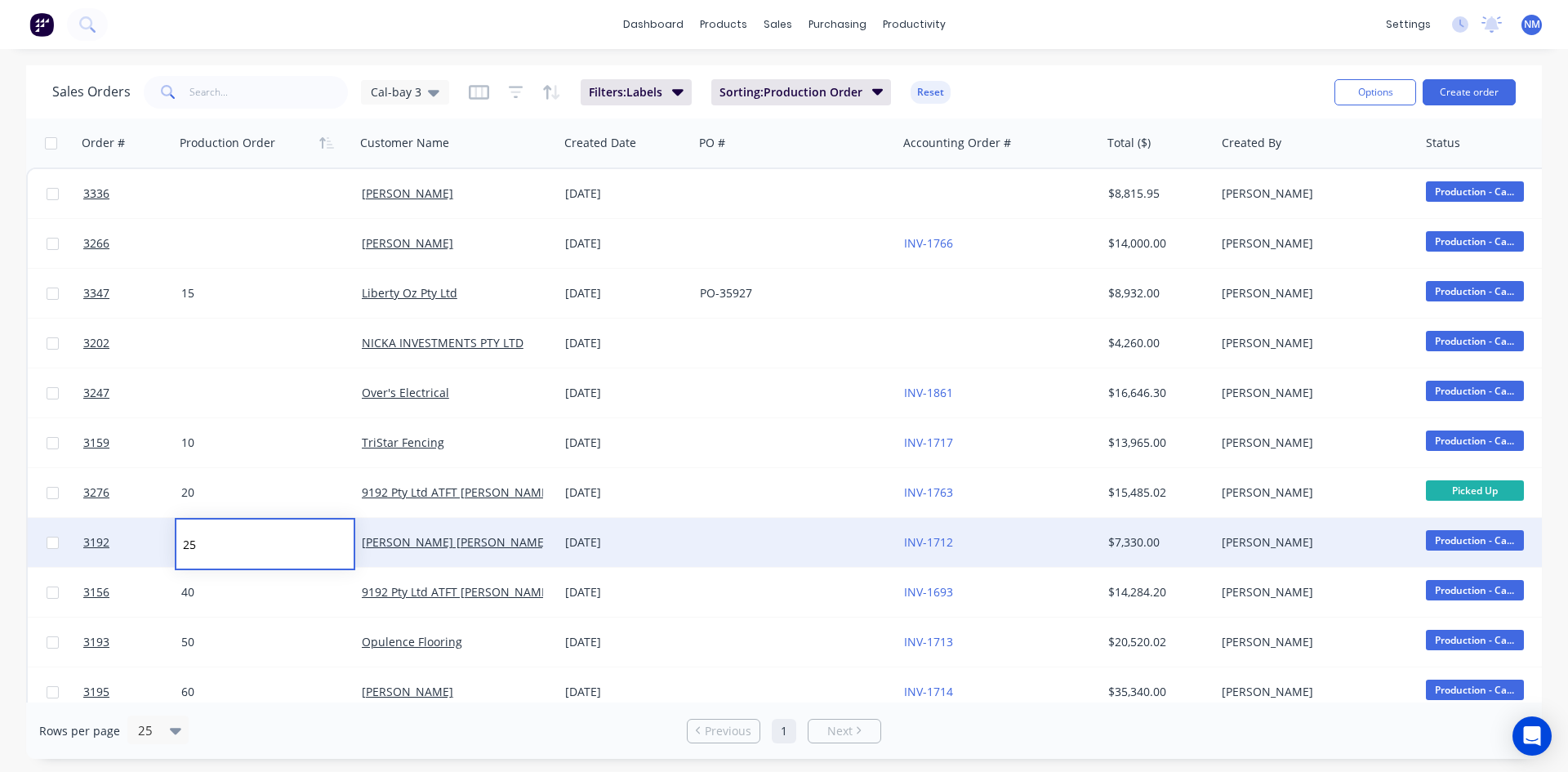
drag, startPoint x: 207, startPoint y: 541, endPoint x: 0, endPoint y: 539, distance: 207.0
click at [0, 542] on div "Sales Orders Cal-bay 3 Filters: Labels Sorting: Production Order Reset Options …" at bounding box center [784, 411] width 1568 height 693
type input "16"
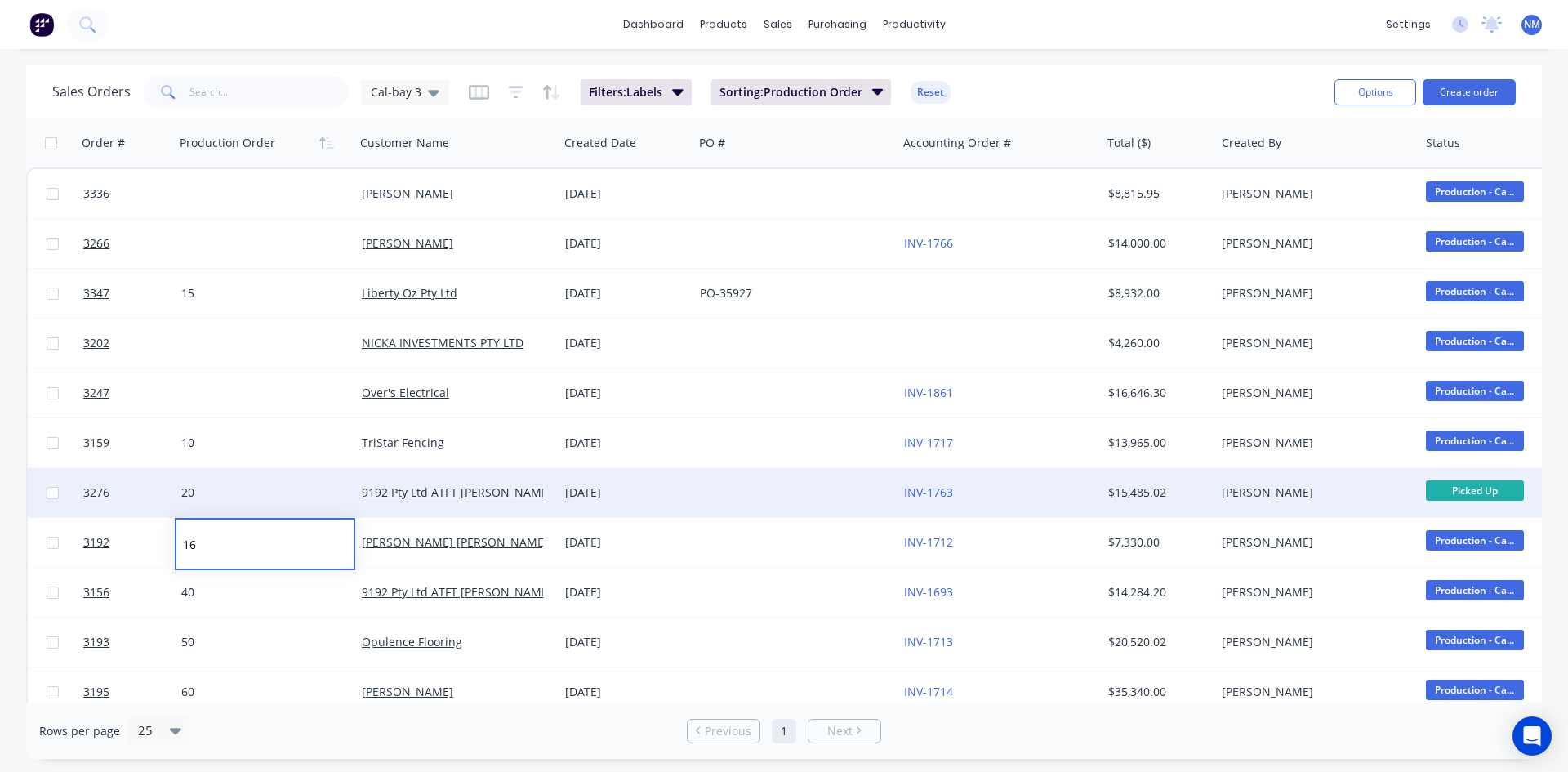
click at [210, 498] on div "20" at bounding box center [260, 493] width 158 height 17
click at [99, 494] on span "3276" at bounding box center [96, 493] width 26 height 17
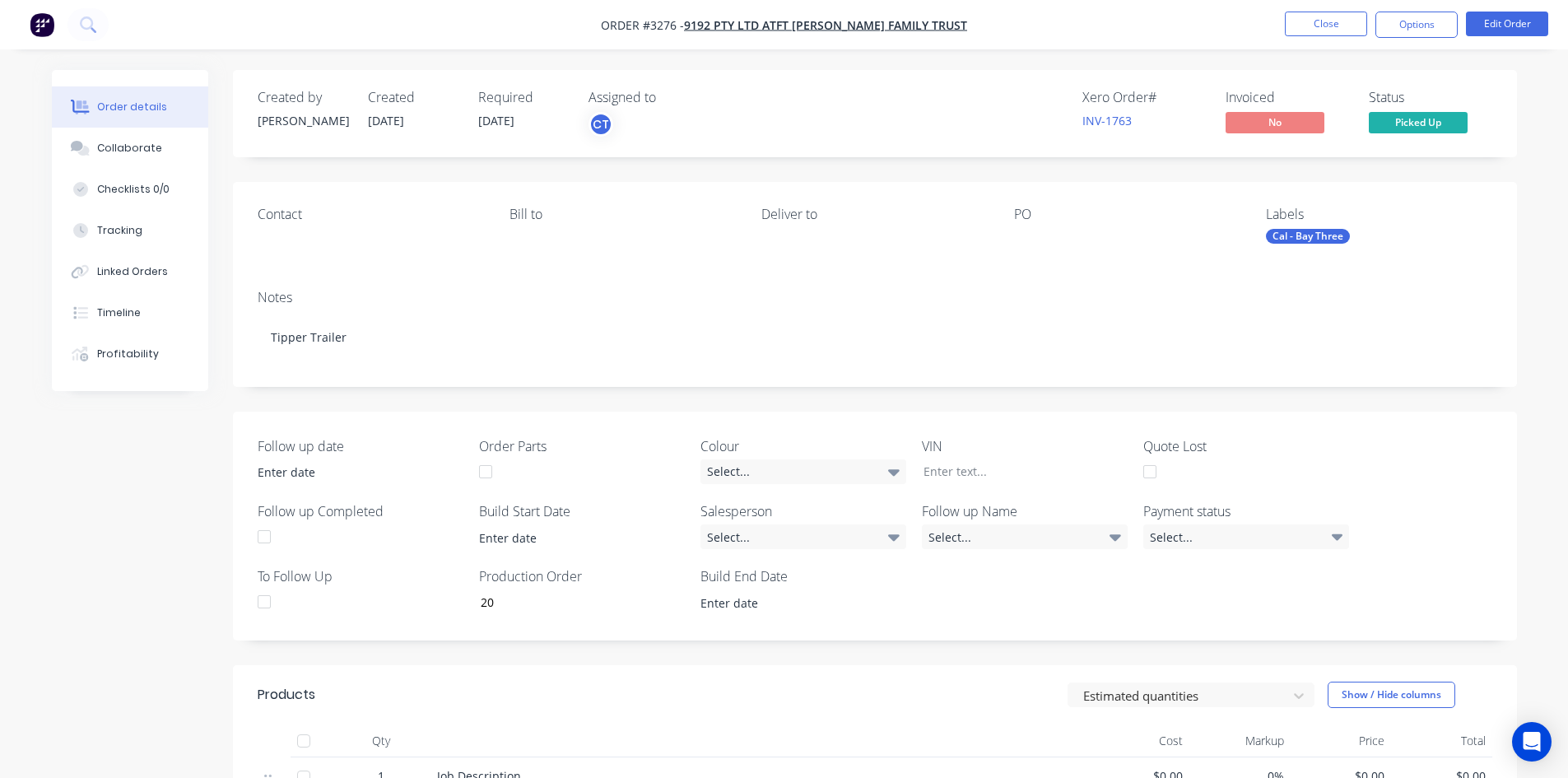
click at [1316, 234] on div "Cal - Bay Three" at bounding box center [1308, 236] width 84 height 15
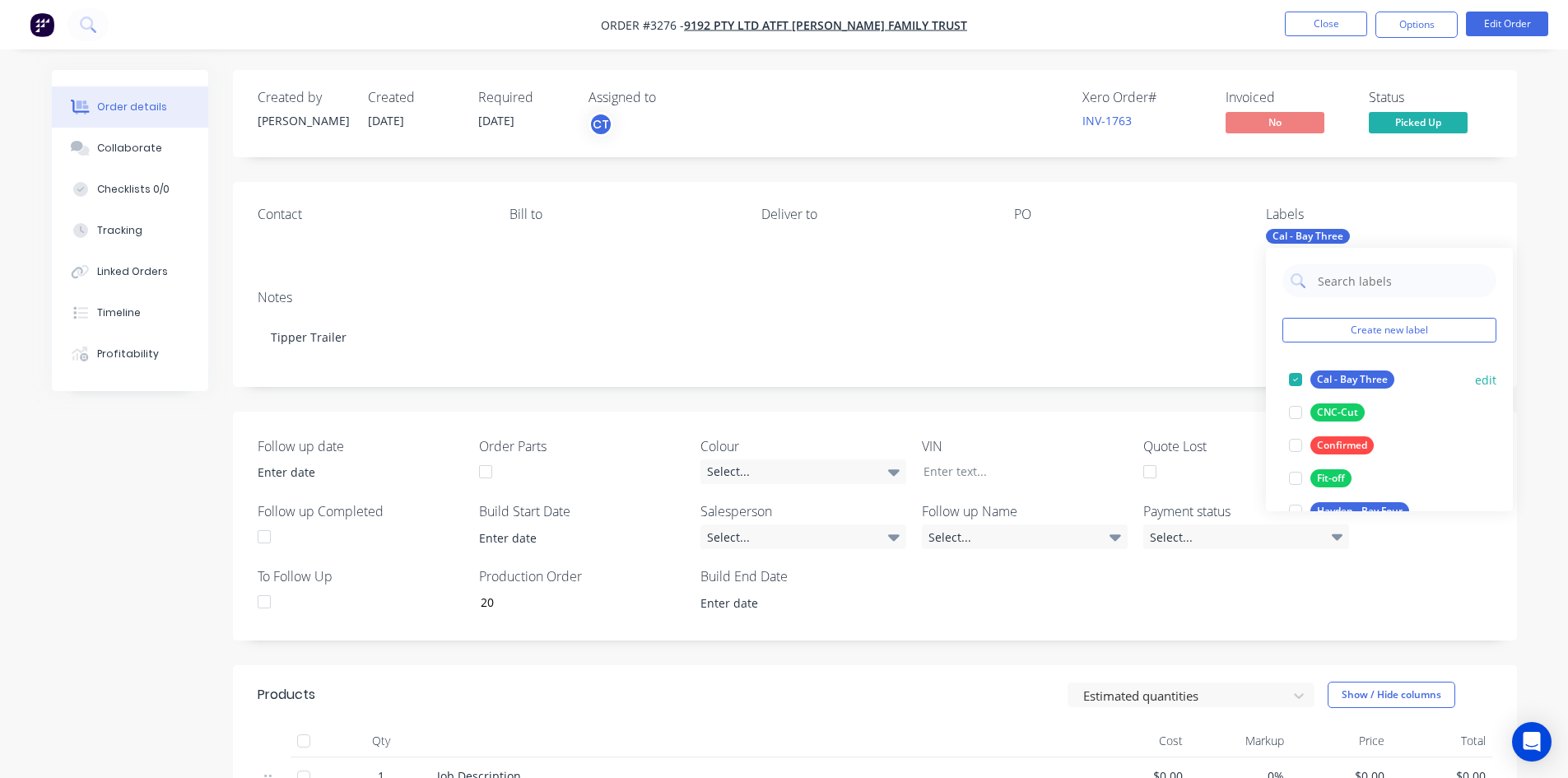
click at [1292, 377] on div at bounding box center [1295, 379] width 33 height 33
click at [1155, 301] on div "Notes" at bounding box center [875, 297] width 1234 height 16
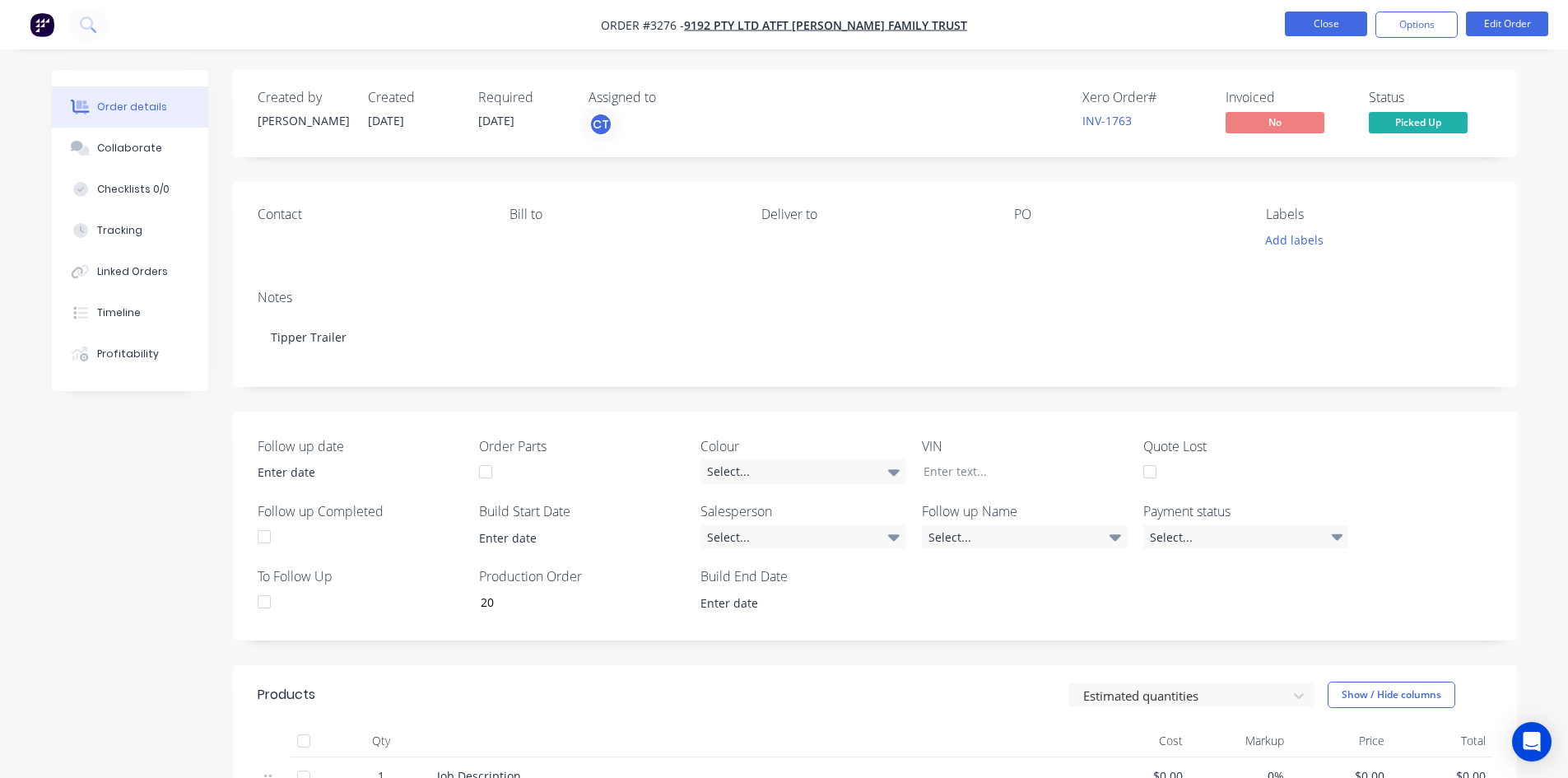
click at [1301, 25] on button "Close" at bounding box center [1326, 24] width 82 height 24
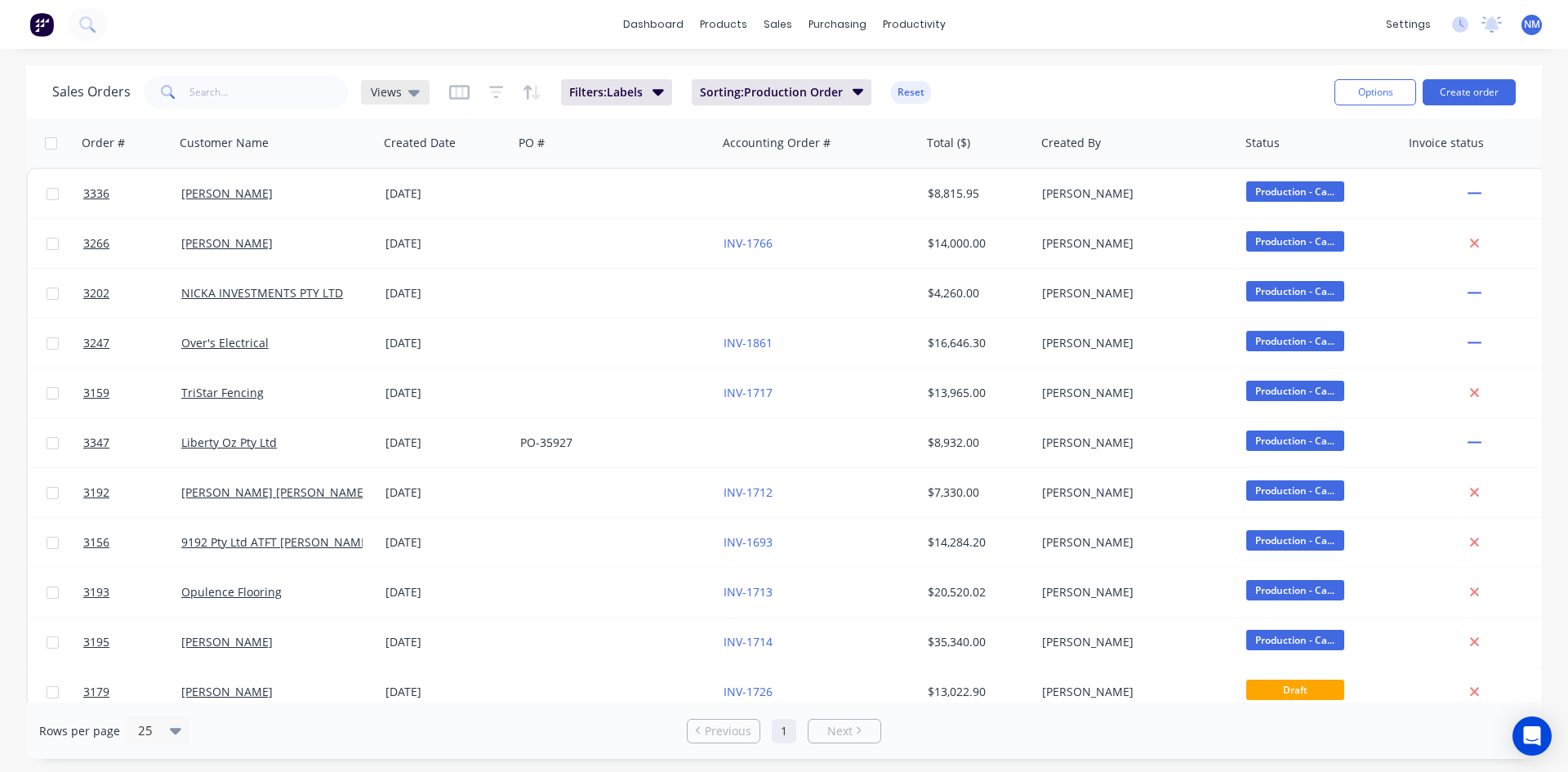
click at [371, 86] on span "Views" at bounding box center [386, 92] width 31 height 18
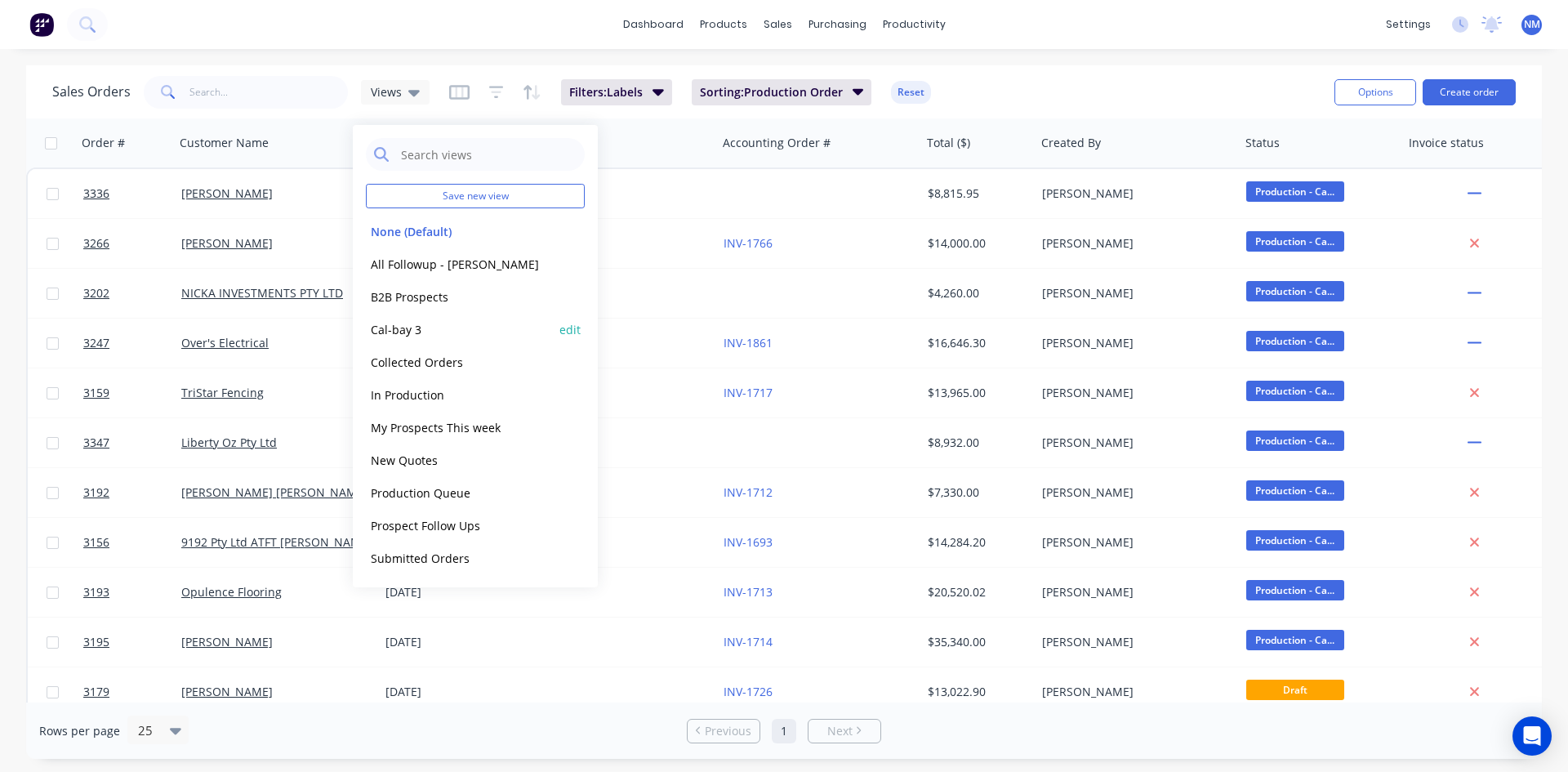
click at [421, 328] on button "Cal-bay 3" at bounding box center [459, 329] width 186 height 19
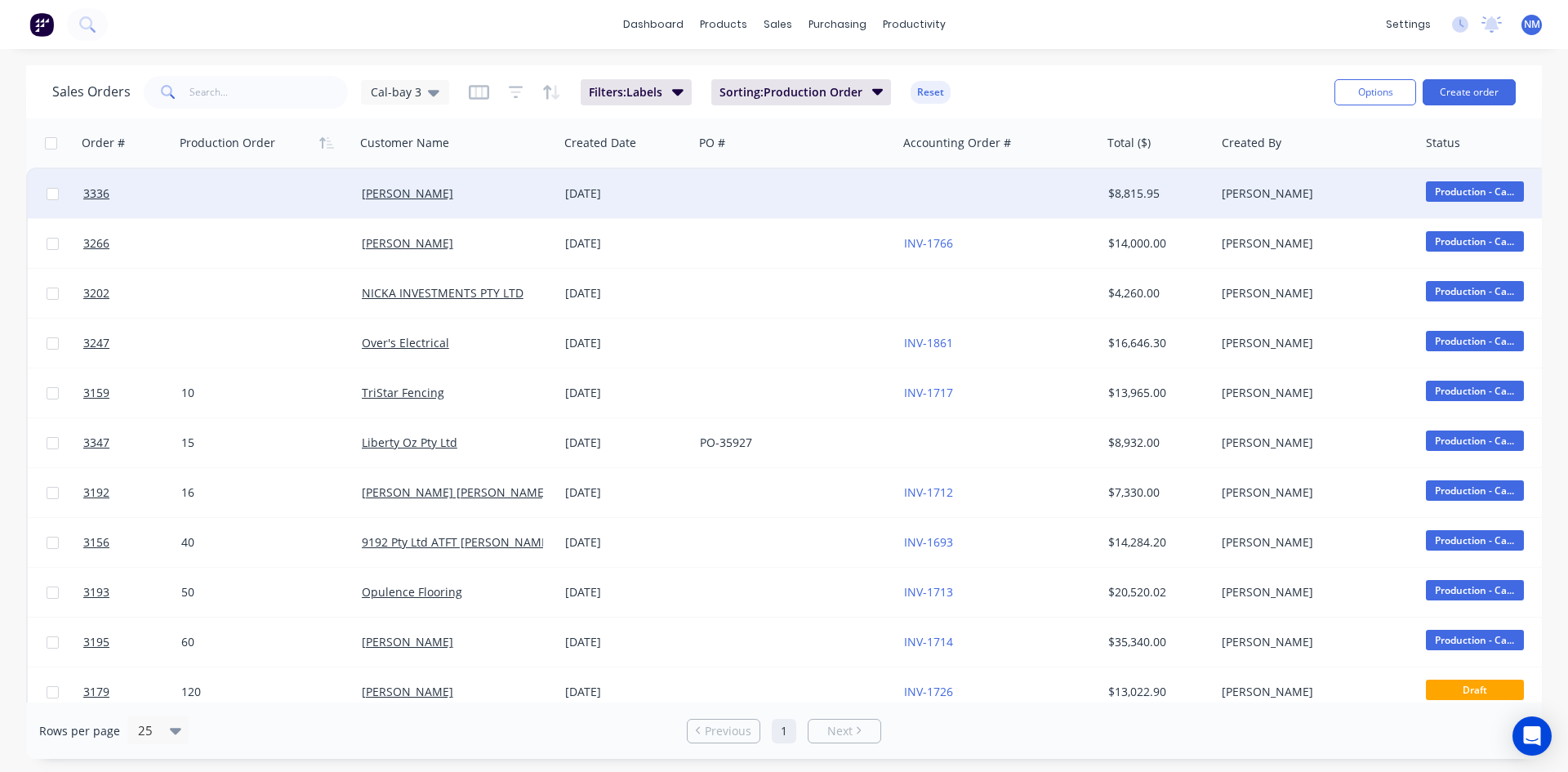
click at [215, 195] on div at bounding box center [265, 193] width 180 height 49
type input "20"
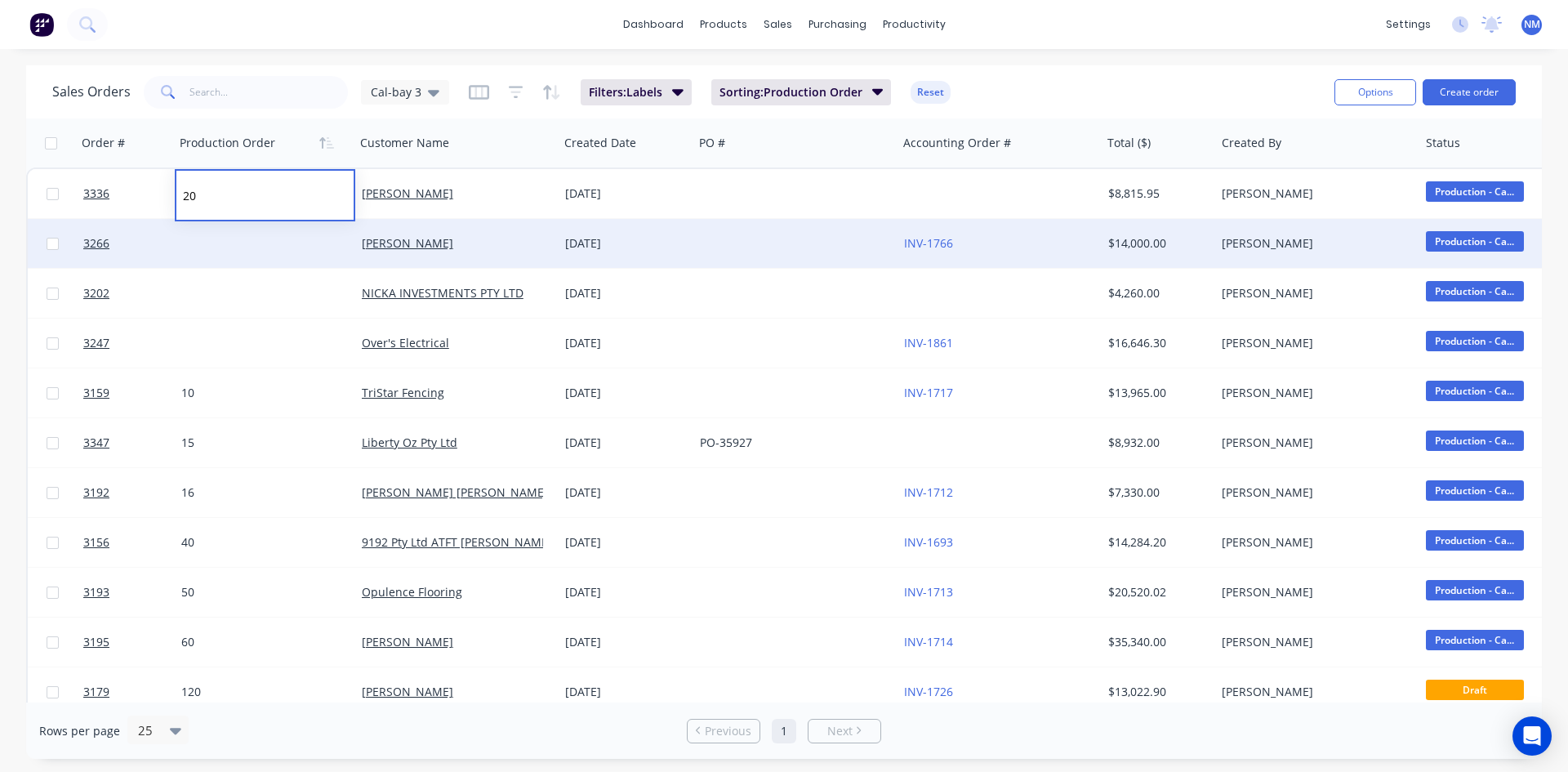
click at [223, 243] on div at bounding box center [265, 243] width 180 height 49
click at [234, 247] on div at bounding box center [265, 243] width 180 height 49
type input "30"
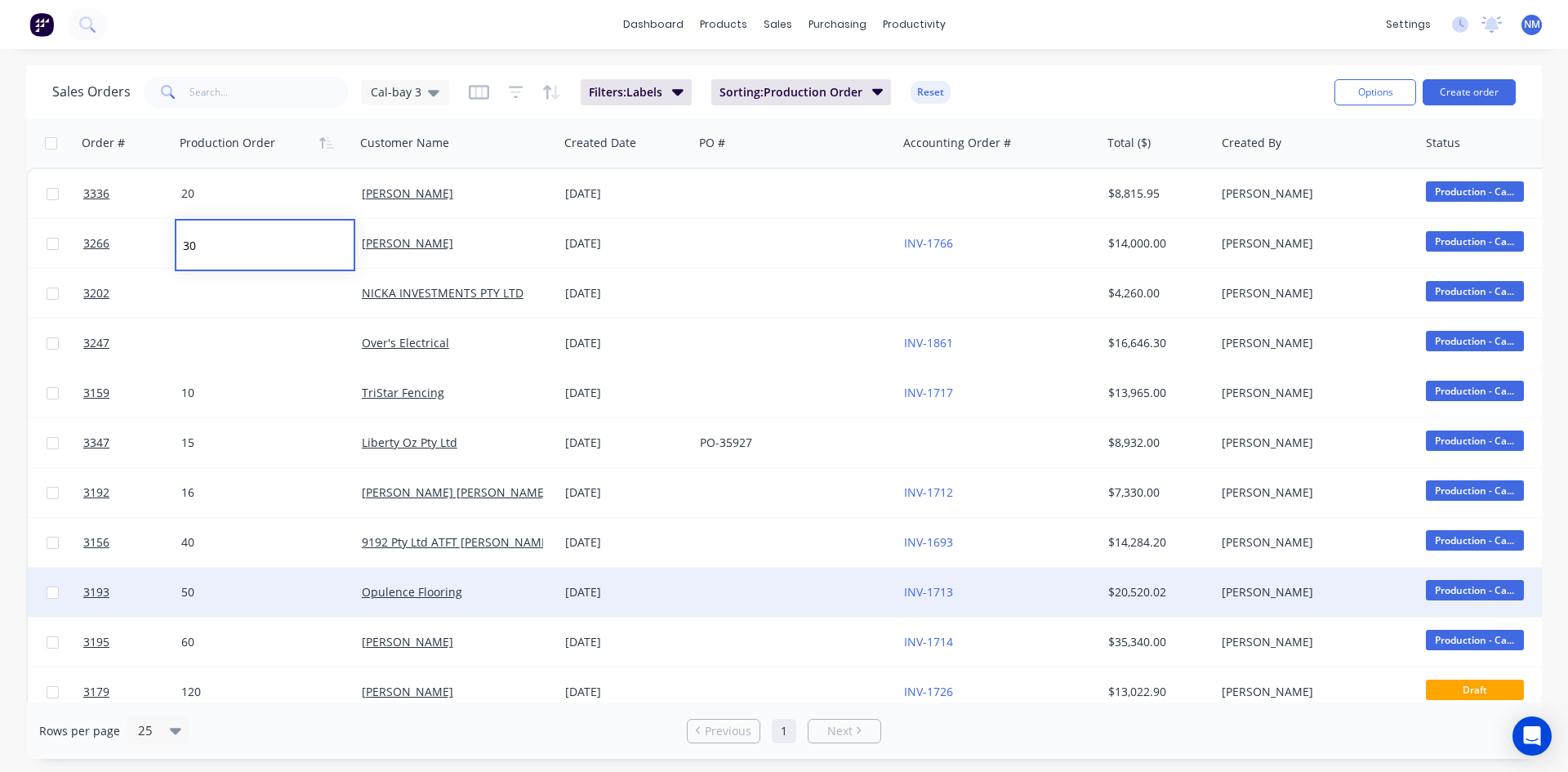
click at [199, 595] on div "50" at bounding box center [260, 592] width 158 height 17
click at [206, 590] on div "50" at bounding box center [260, 592] width 158 height 17
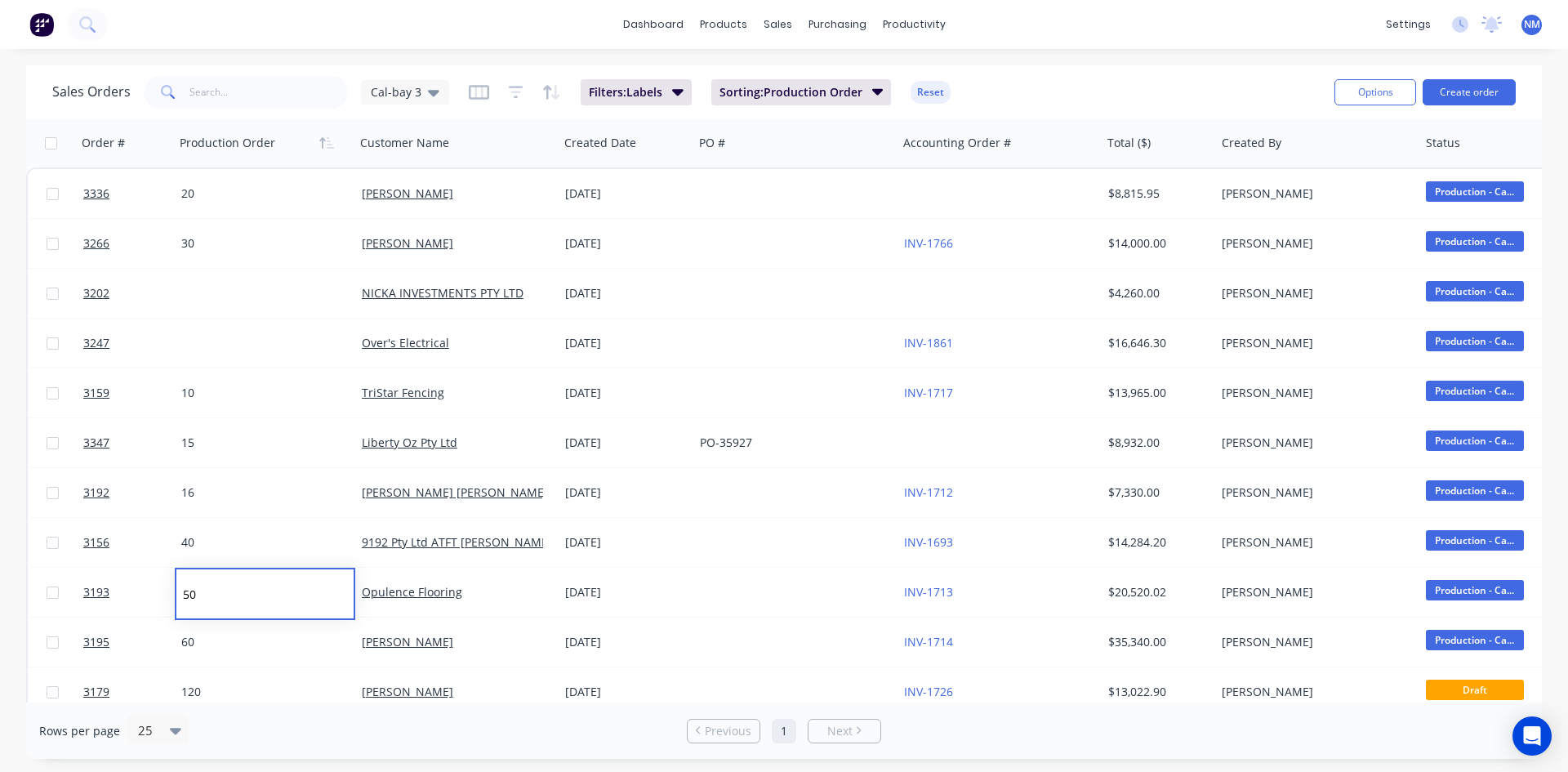
drag, startPoint x: 199, startPoint y: 593, endPoint x: 0, endPoint y: 576, distance: 199.7
click at [0, 576] on div "Sales Orders Cal-bay 3 Filters: Labels Sorting: Production Order Reset Options …" at bounding box center [784, 411] width 1568 height 693
type input "40"
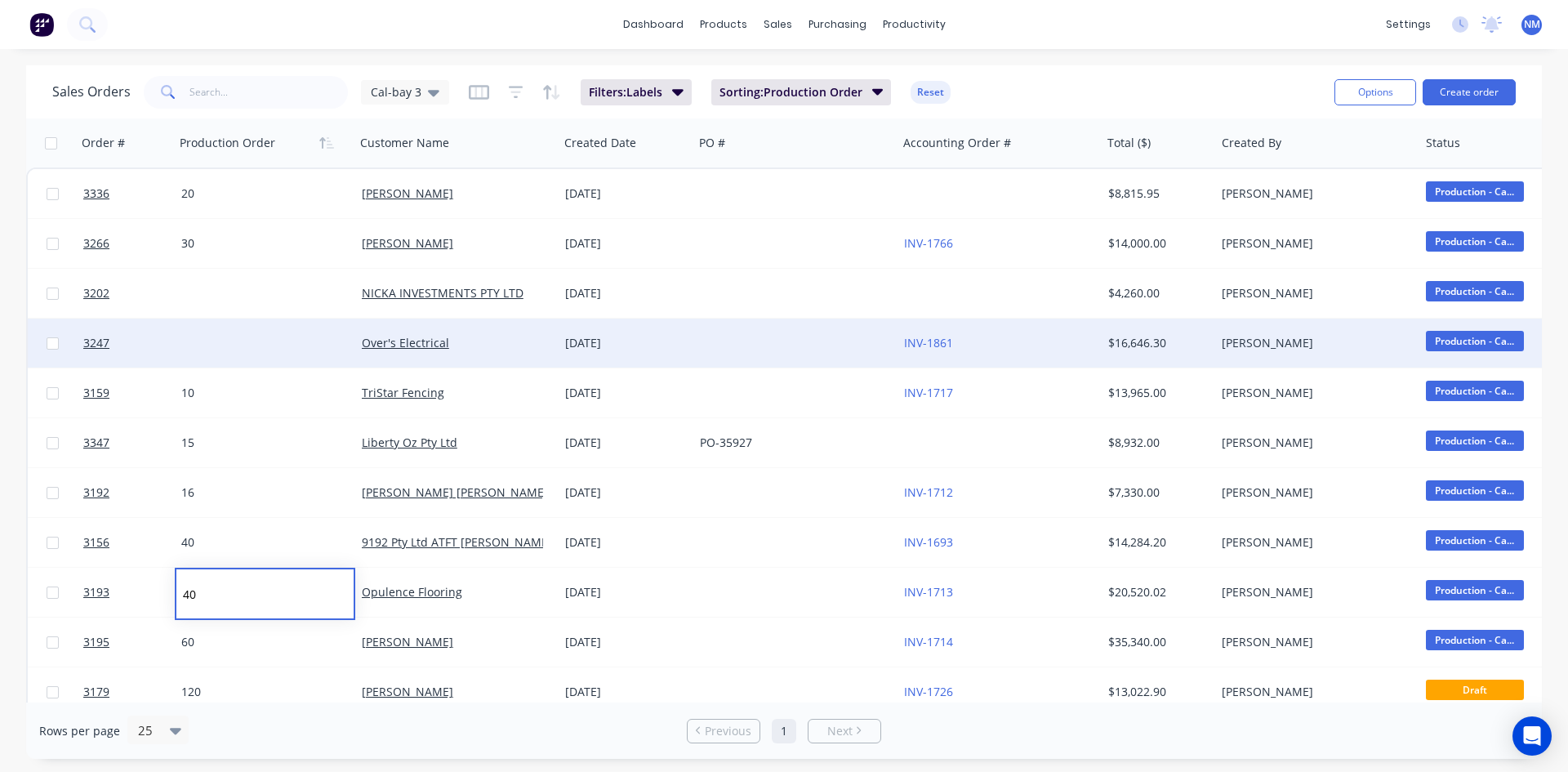
click at [226, 345] on div at bounding box center [265, 343] width 180 height 49
click at [211, 339] on div at bounding box center [265, 343] width 180 height 49
type input "50"
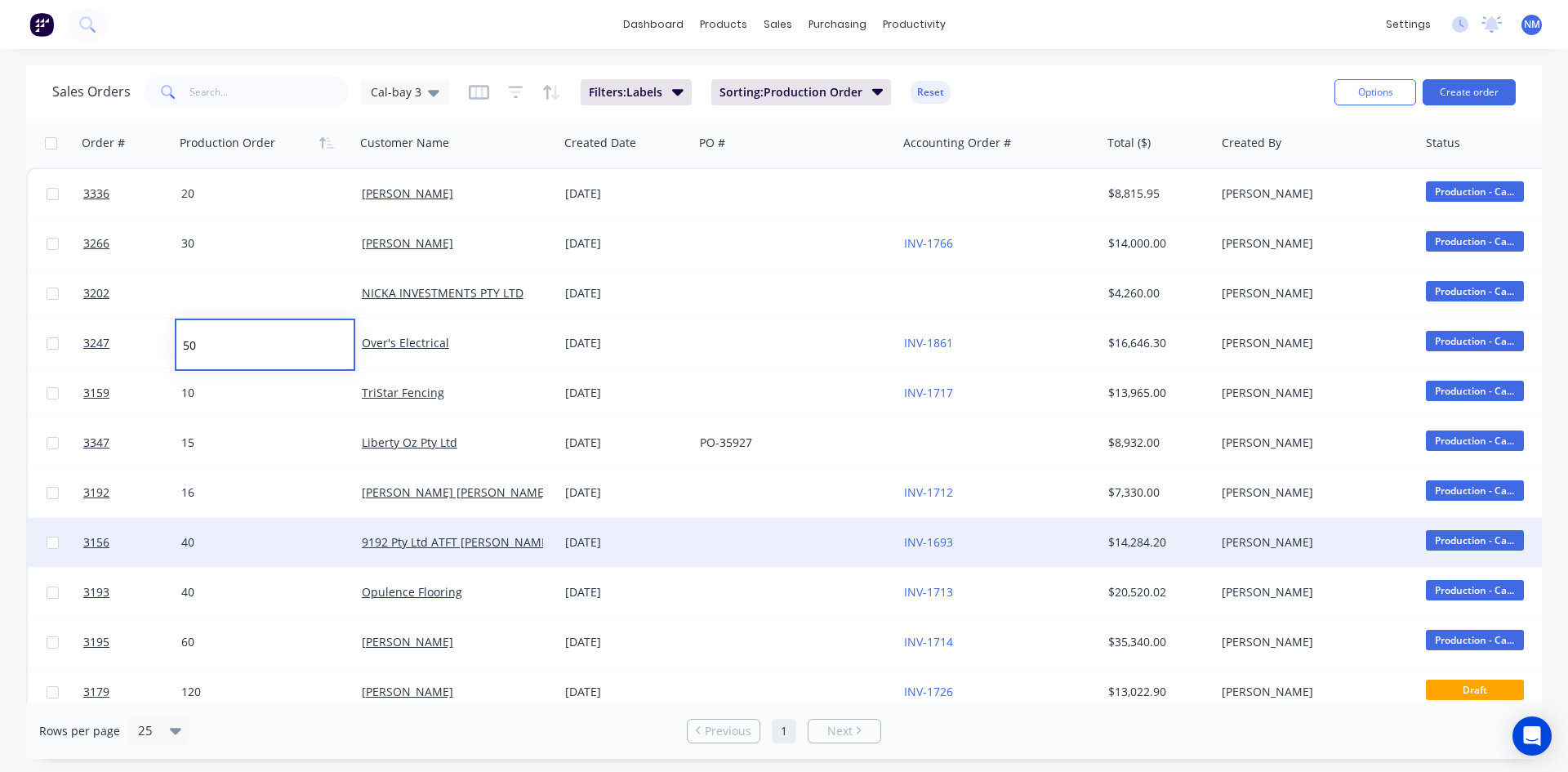
click at [218, 549] on div "40" at bounding box center [260, 543] width 158 height 17
click at [204, 545] on div "40" at bounding box center [260, 543] width 158 height 17
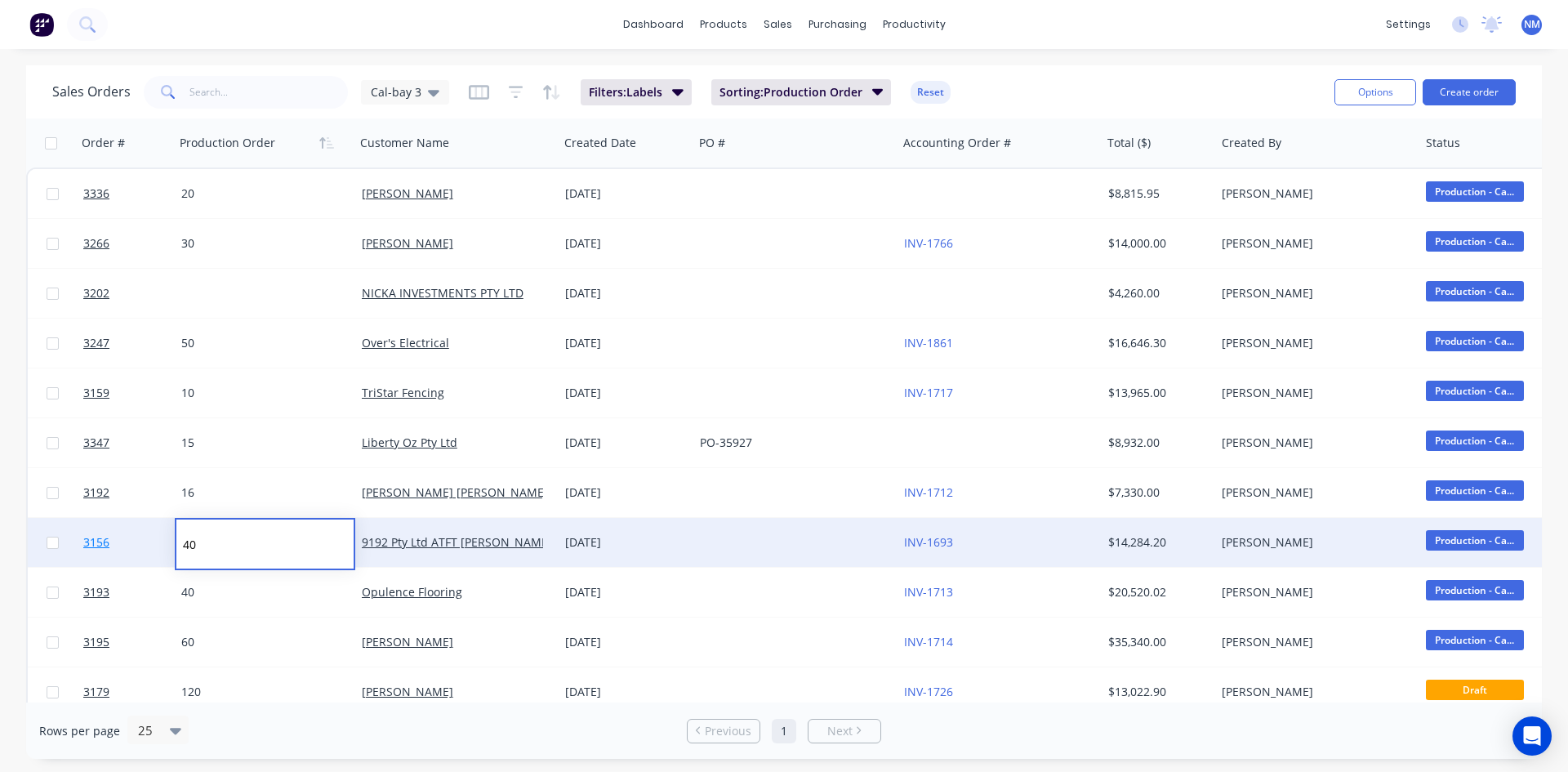
drag, startPoint x: 204, startPoint y: 545, endPoint x: 123, endPoint y: 544, distance: 81.0
click at [123, 544] on div "3156 40 9192 Pty Ltd ATFT [PERSON_NAME] Family Trust [DATE] INV-1693 $14,284.20…" at bounding box center [1489, 543] width 2922 height 50
type input "60"
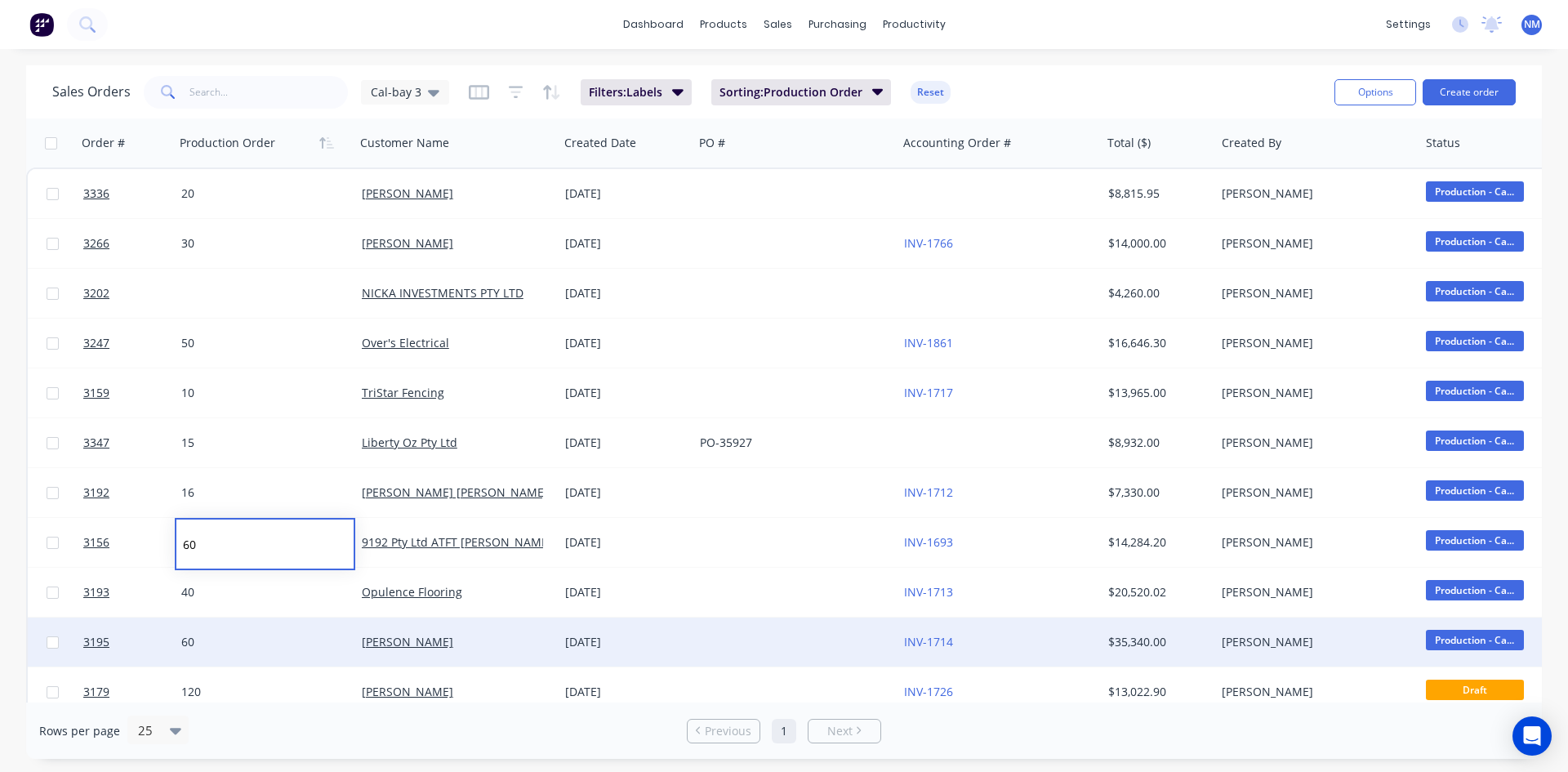
click at [207, 634] on div "60" at bounding box center [260, 642] width 158 height 17
click at [209, 644] on div "60" at bounding box center [260, 642] width 158 height 17
drag, startPoint x: 209, startPoint y: 644, endPoint x: 90, endPoint y: 644, distance: 119.0
click at [96, 644] on div "3195 60 [PERSON_NAME] [DATE] INV-1714 $35,340.00 [PERSON_NAME] Production - Ca.…" at bounding box center [1489, 642] width 2922 height 50
type input "70"
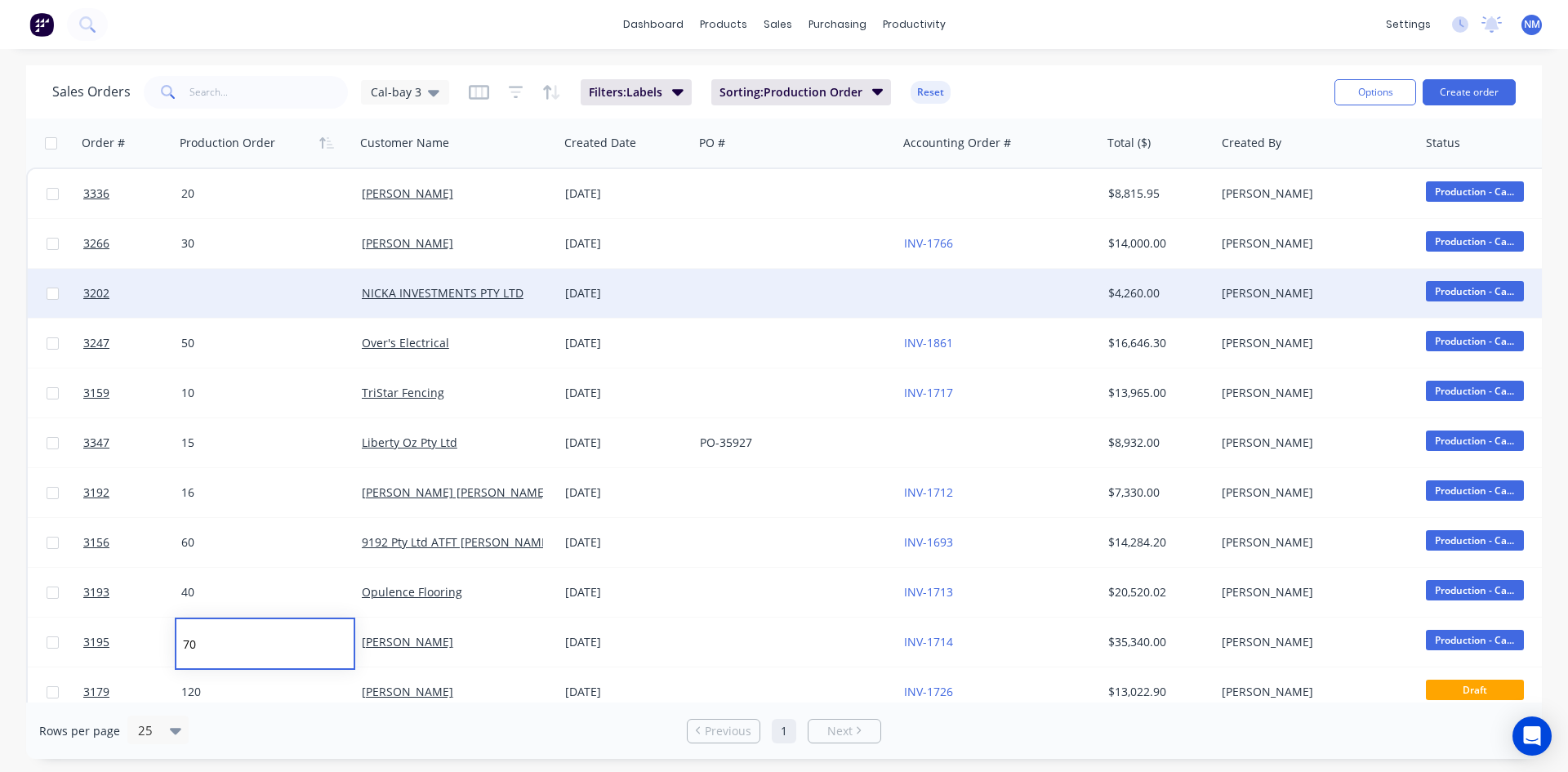
click at [206, 302] on div at bounding box center [265, 293] width 180 height 49
click at [205, 299] on div at bounding box center [265, 293] width 180 height 49
type input "80"
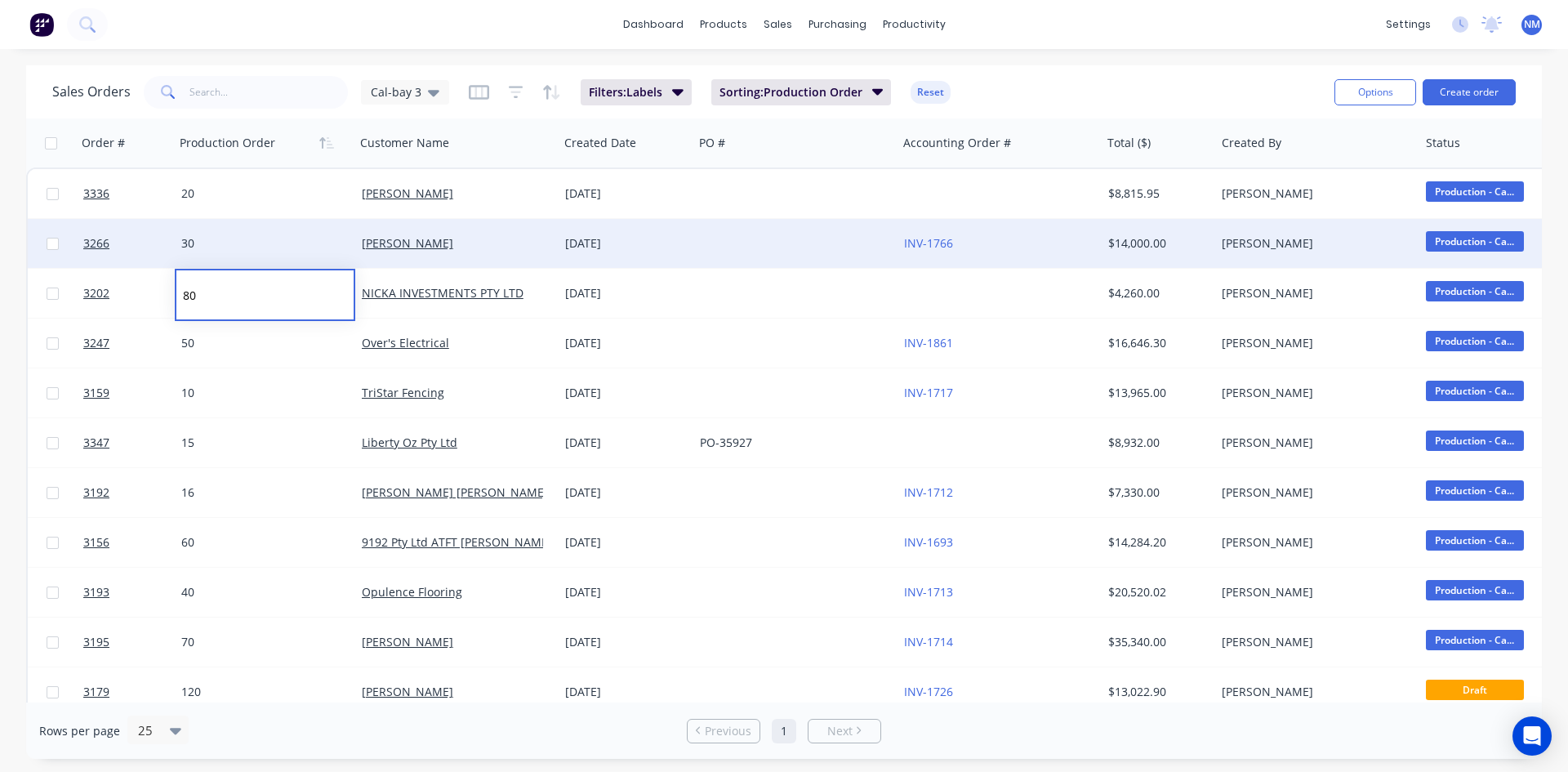
click at [241, 238] on div "30" at bounding box center [260, 243] width 158 height 17
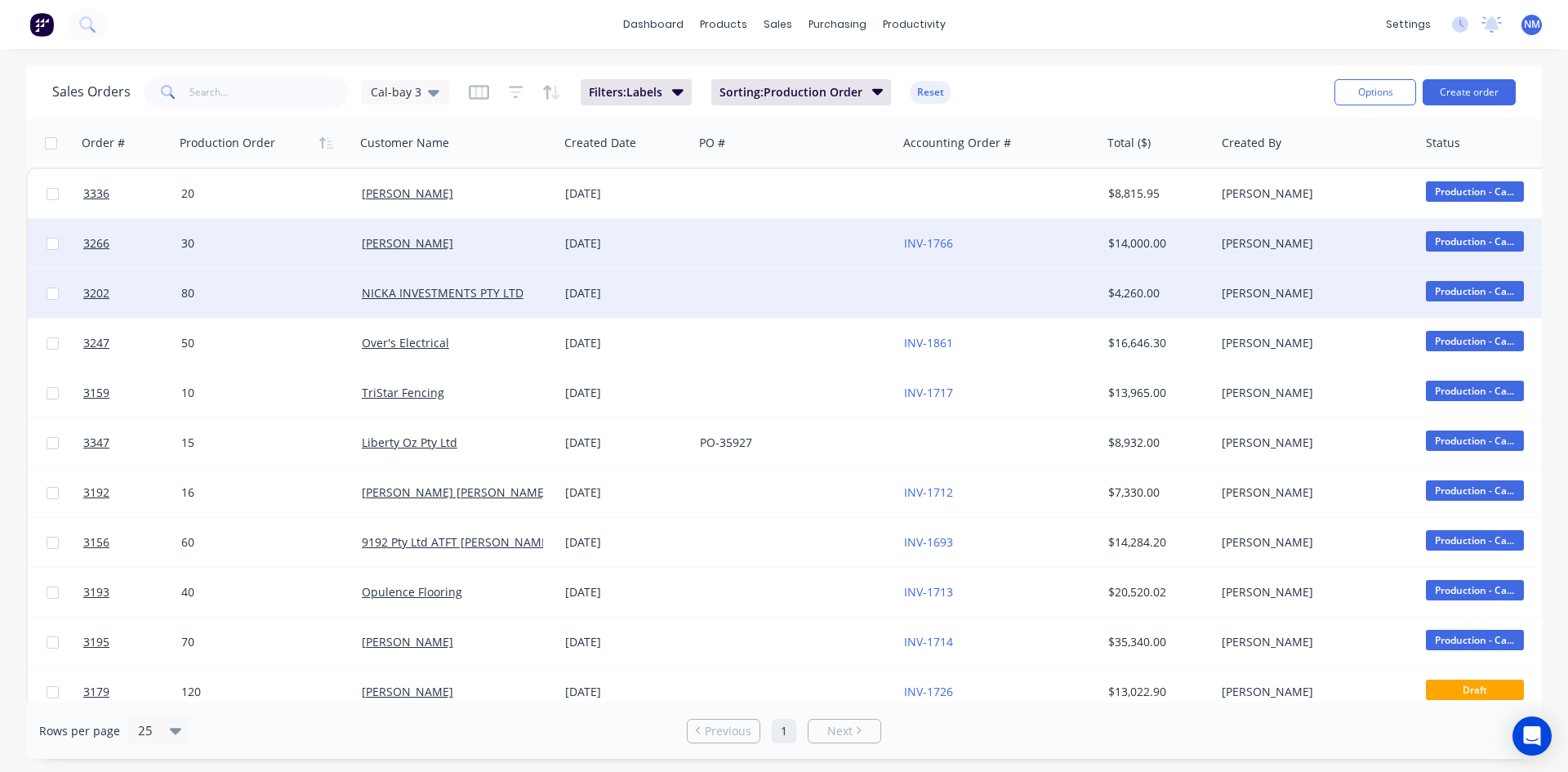
click at [232, 295] on div "80" at bounding box center [260, 293] width 158 height 17
click at [326, 142] on icon "button" at bounding box center [327, 143] width 15 height 13
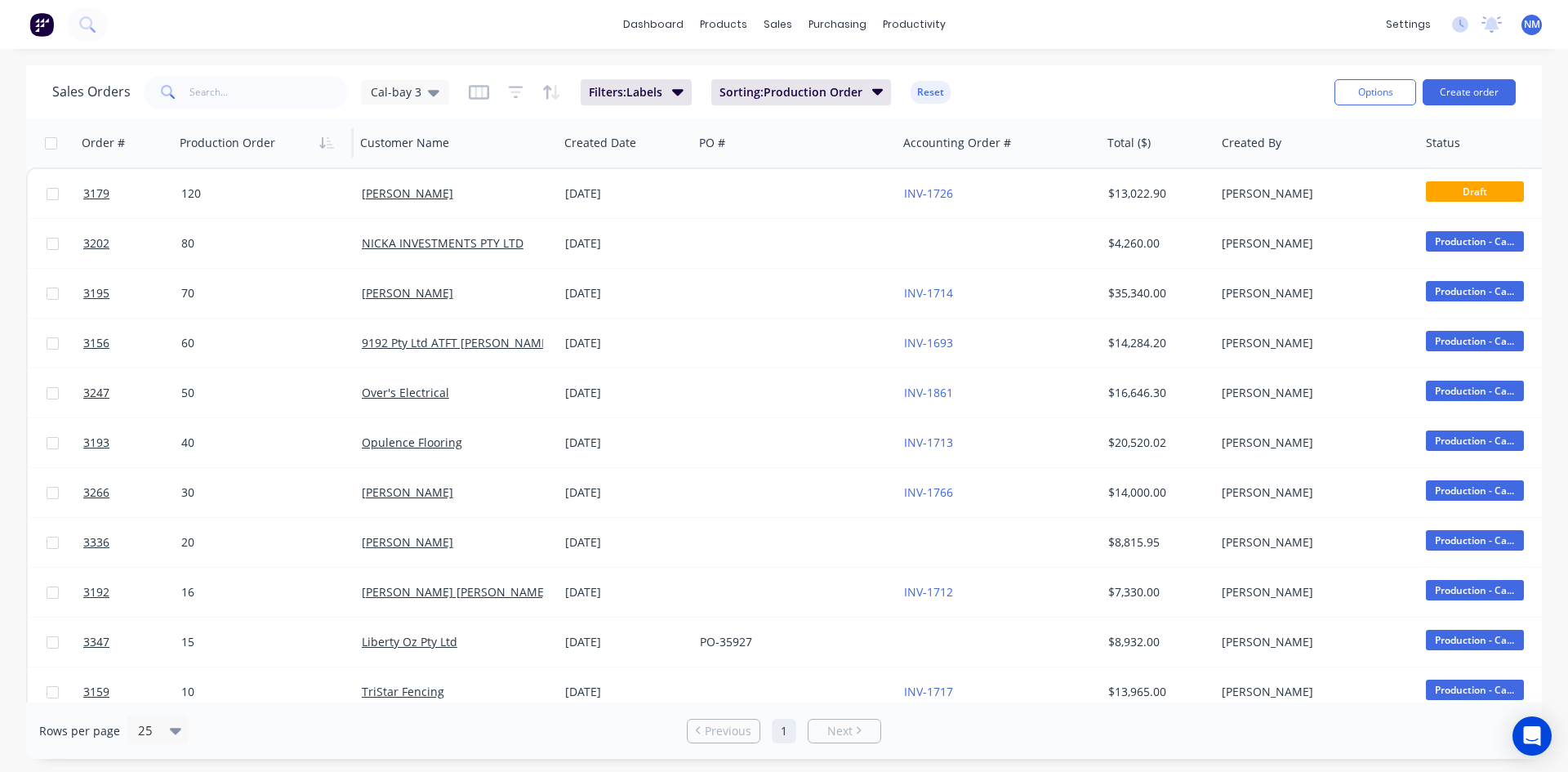
click at [326, 142] on icon "button" at bounding box center [327, 143] width 15 height 13
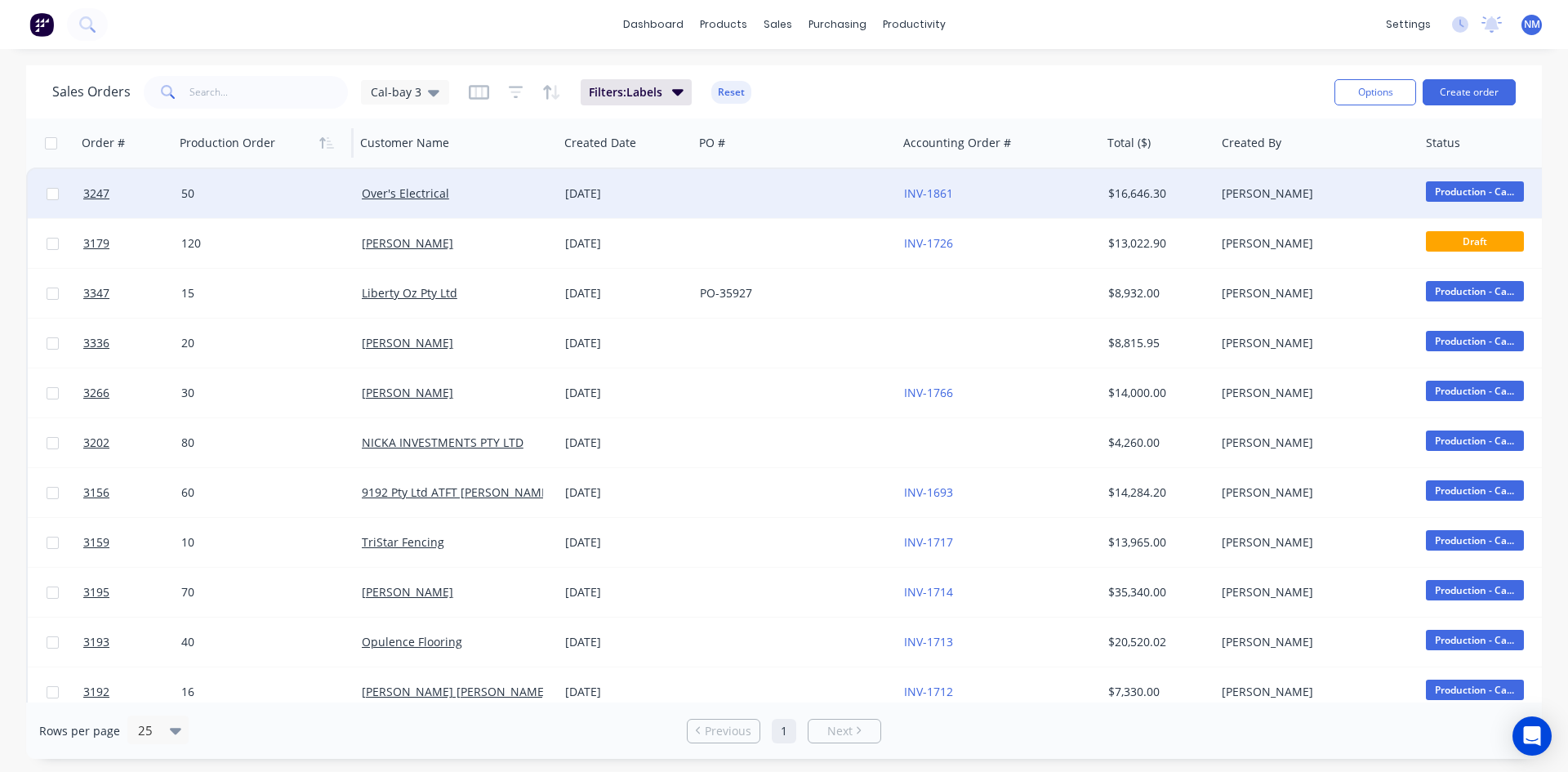
click at [213, 182] on div "50" at bounding box center [265, 193] width 180 height 49
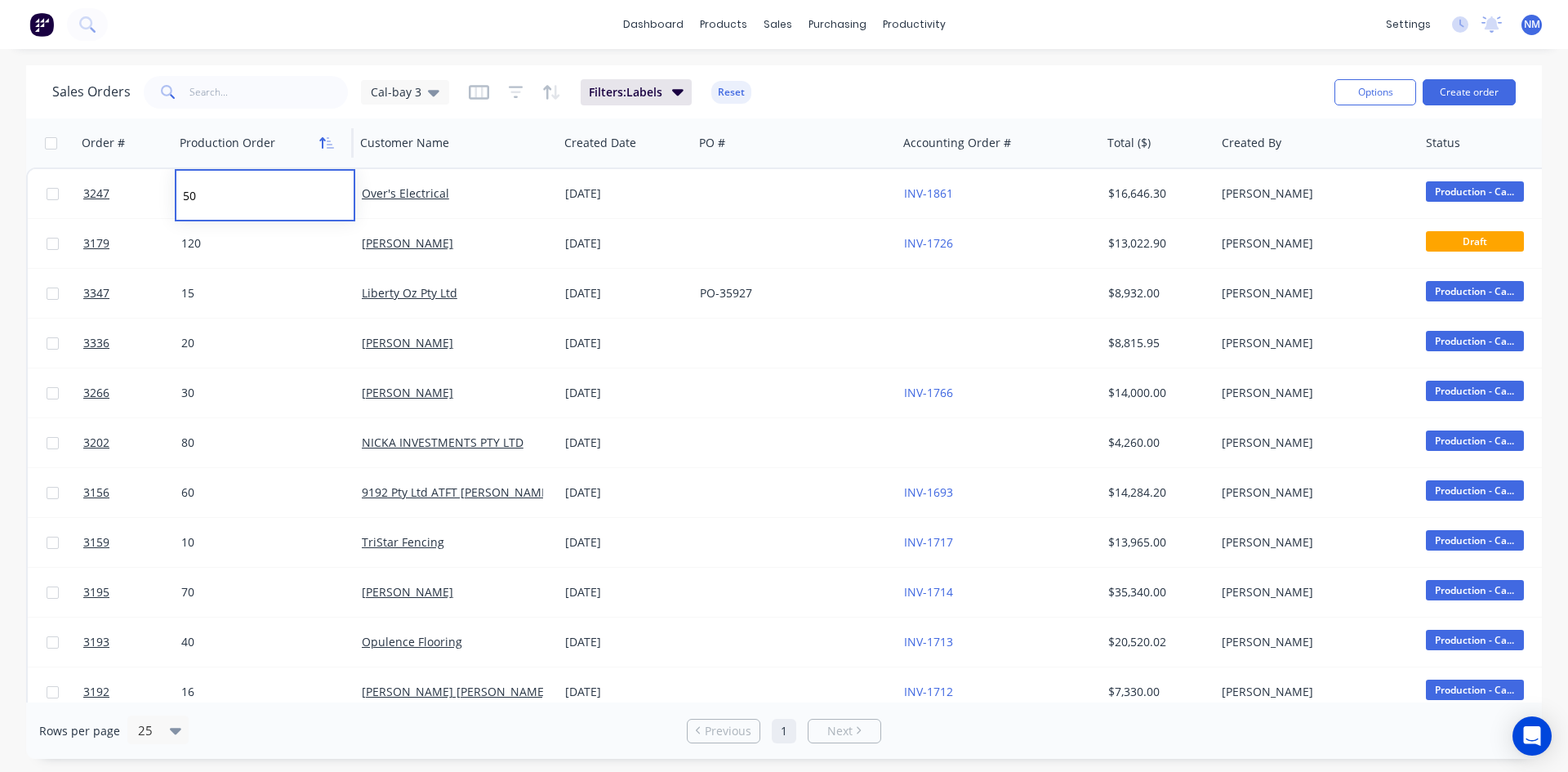
click at [334, 147] on button "button" at bounding box center [326, 143] width 24 height 24
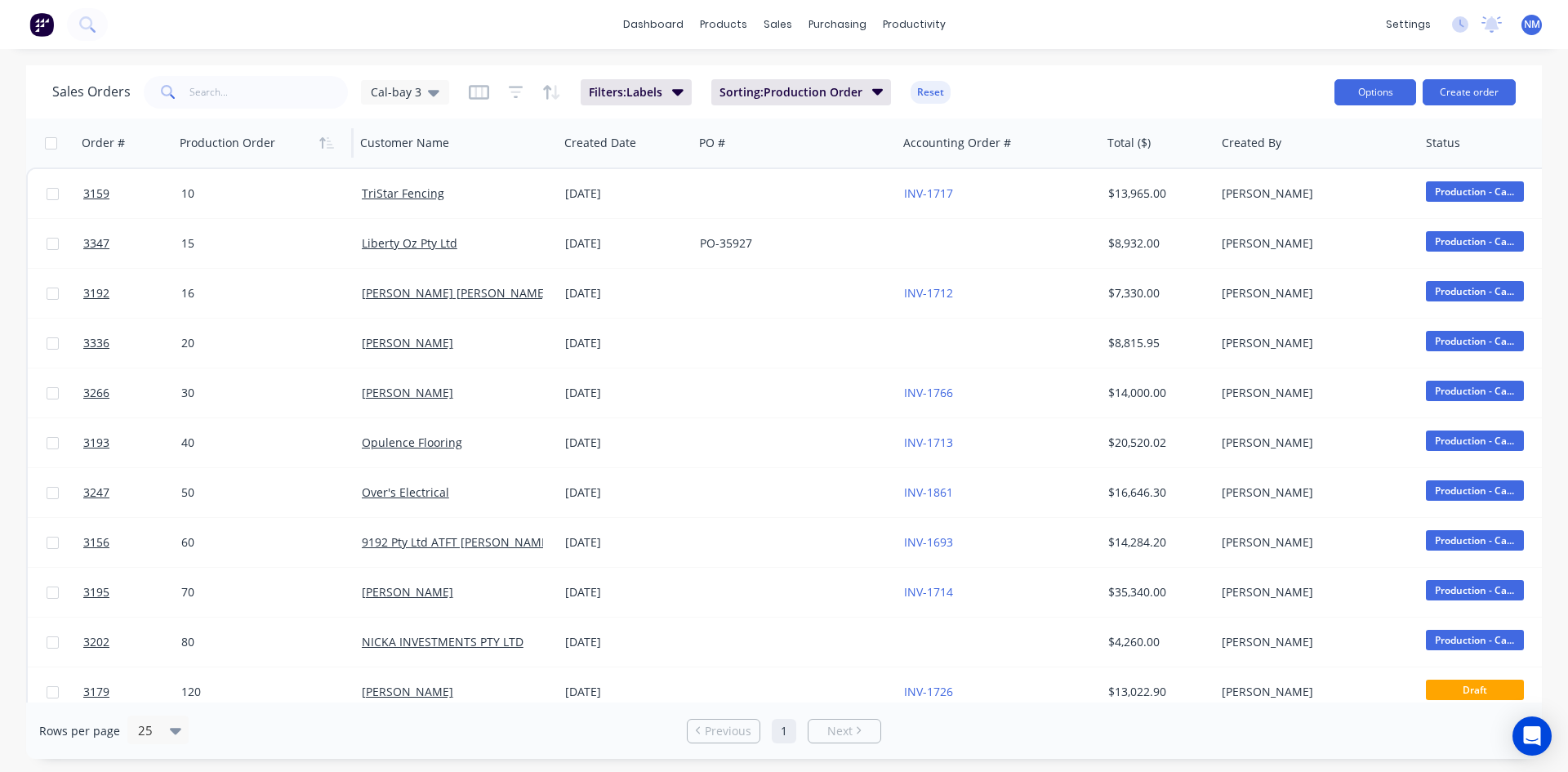
click at [1380, 94] on button "Options" at bounding box center [1375, 92] width 82 height 26
click at [1303, 198] on div "Export" at bounding box center [1326, 198] width 150 height 23
click at [1368, 97] on button "Options" at bounding box center [1375, 92] width 82 height 26
click at [1297, 201] on div "Export" at bounding box center [1326, 198] width 150 height 23
click at [853, 93] on span "Sorting: Production Order" at bounding box center [791, 93] width 143 height 17
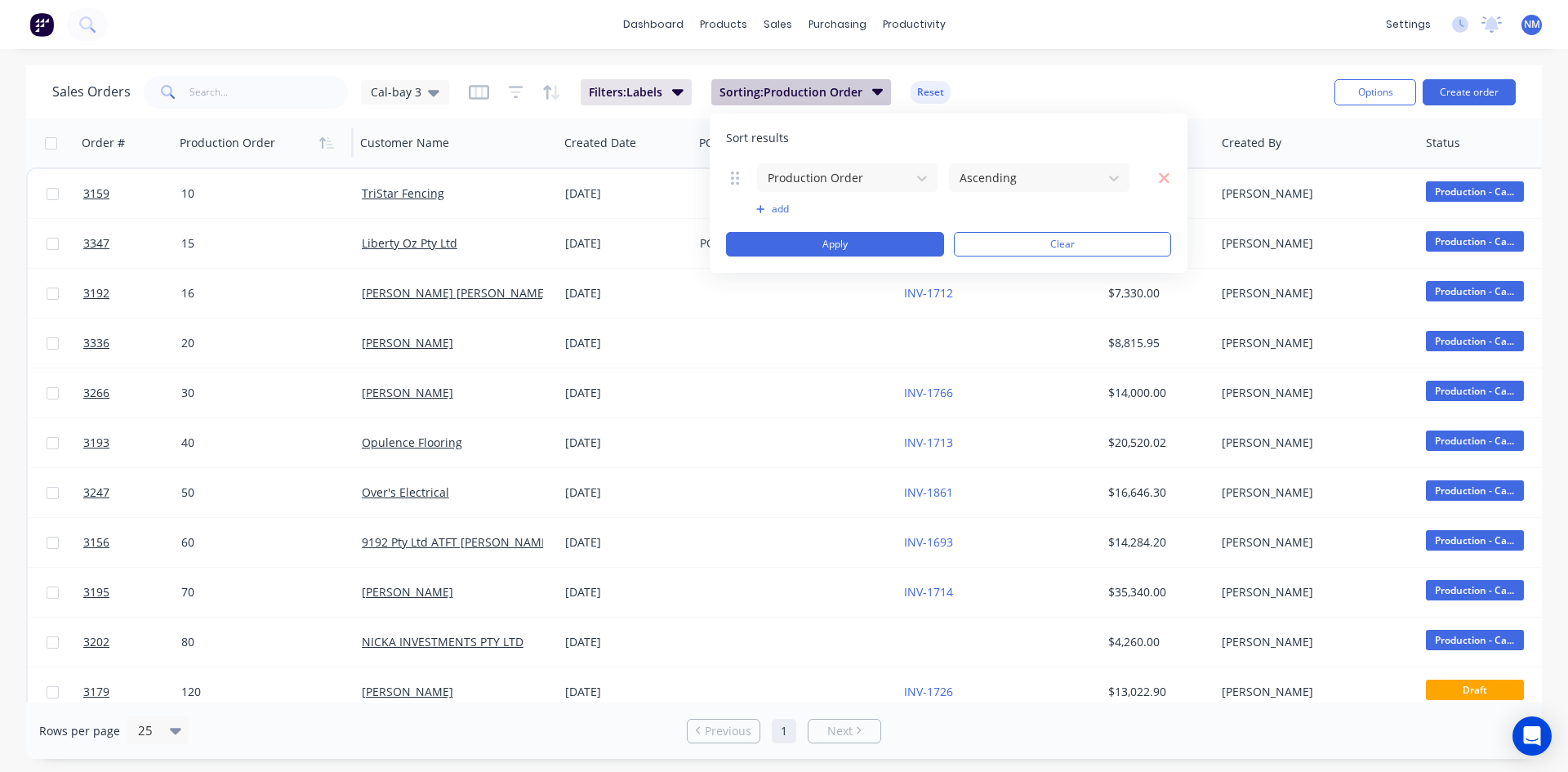
click at [854, 90] on span "Sorting: Production Order" at bounding box center [791, 93] width 143 height 17
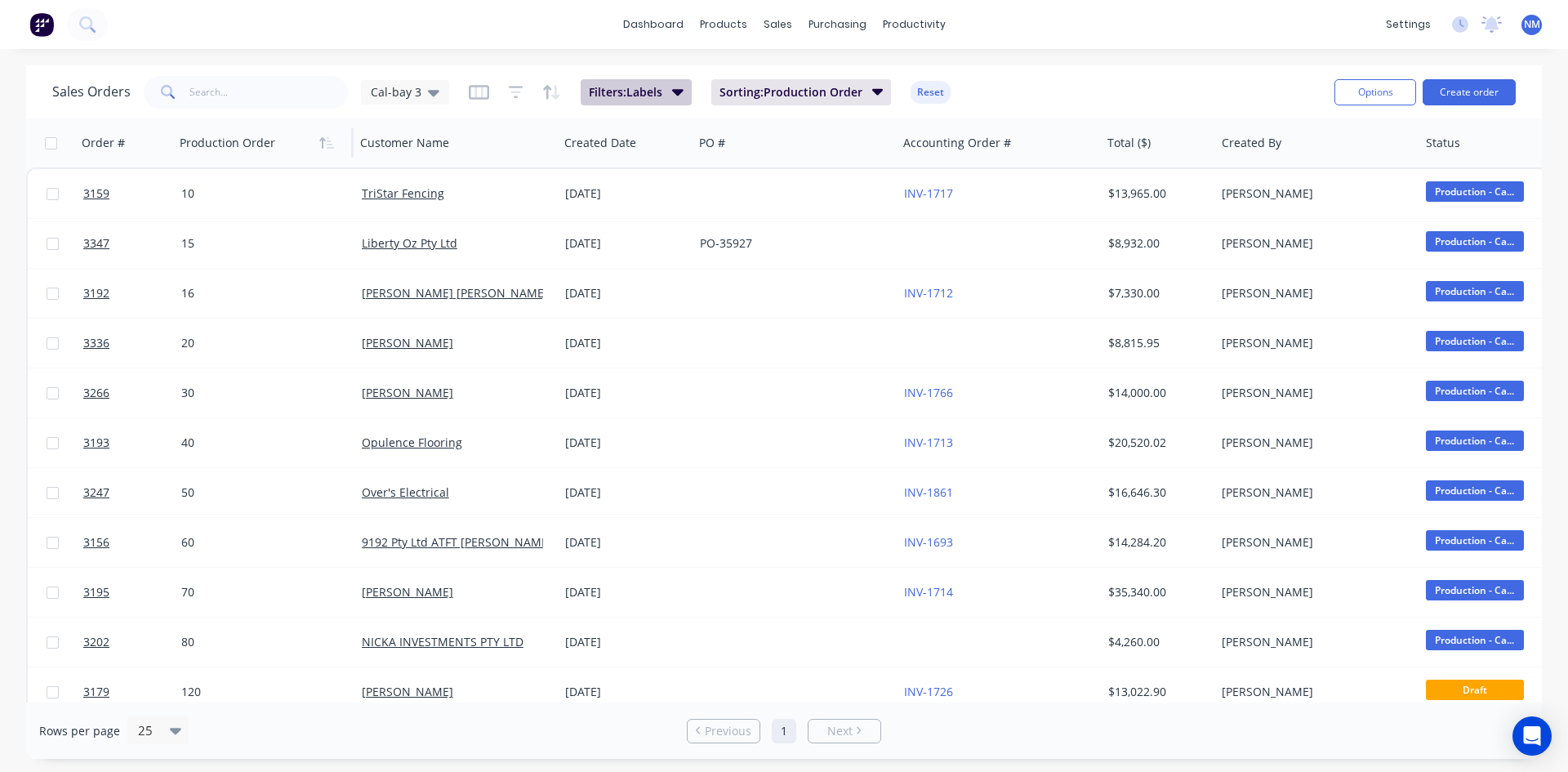
click at [666, 87] on button "Filters: Labels" at bounding box center [636, 92] width 111 height 26
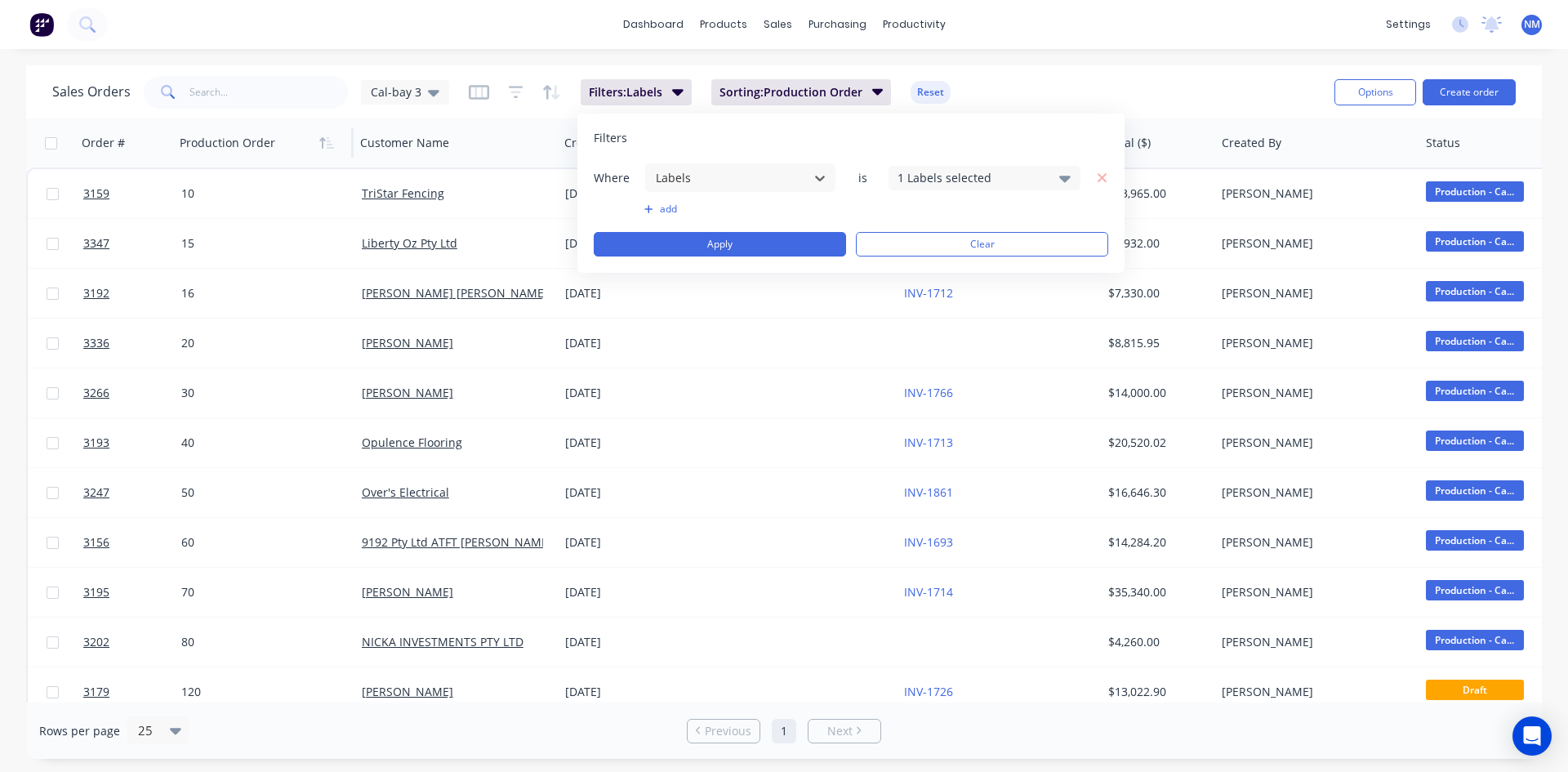
click at [1054, 175] on div "1 Labels selected" at bounding box center [985, 178] width 192 height 24
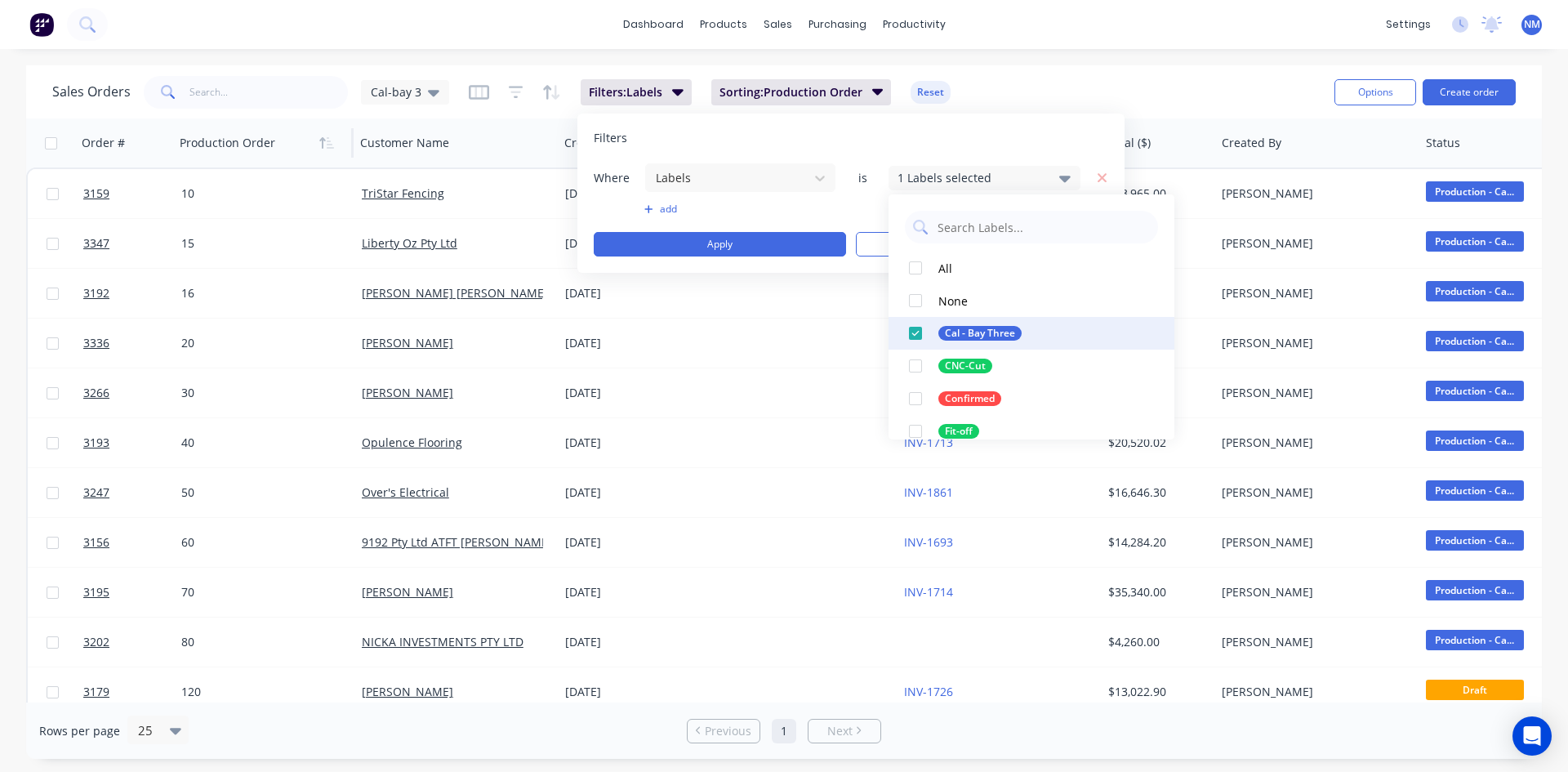
click at [919, 335] on div at bounding box center [915, 333] width 33 height 33
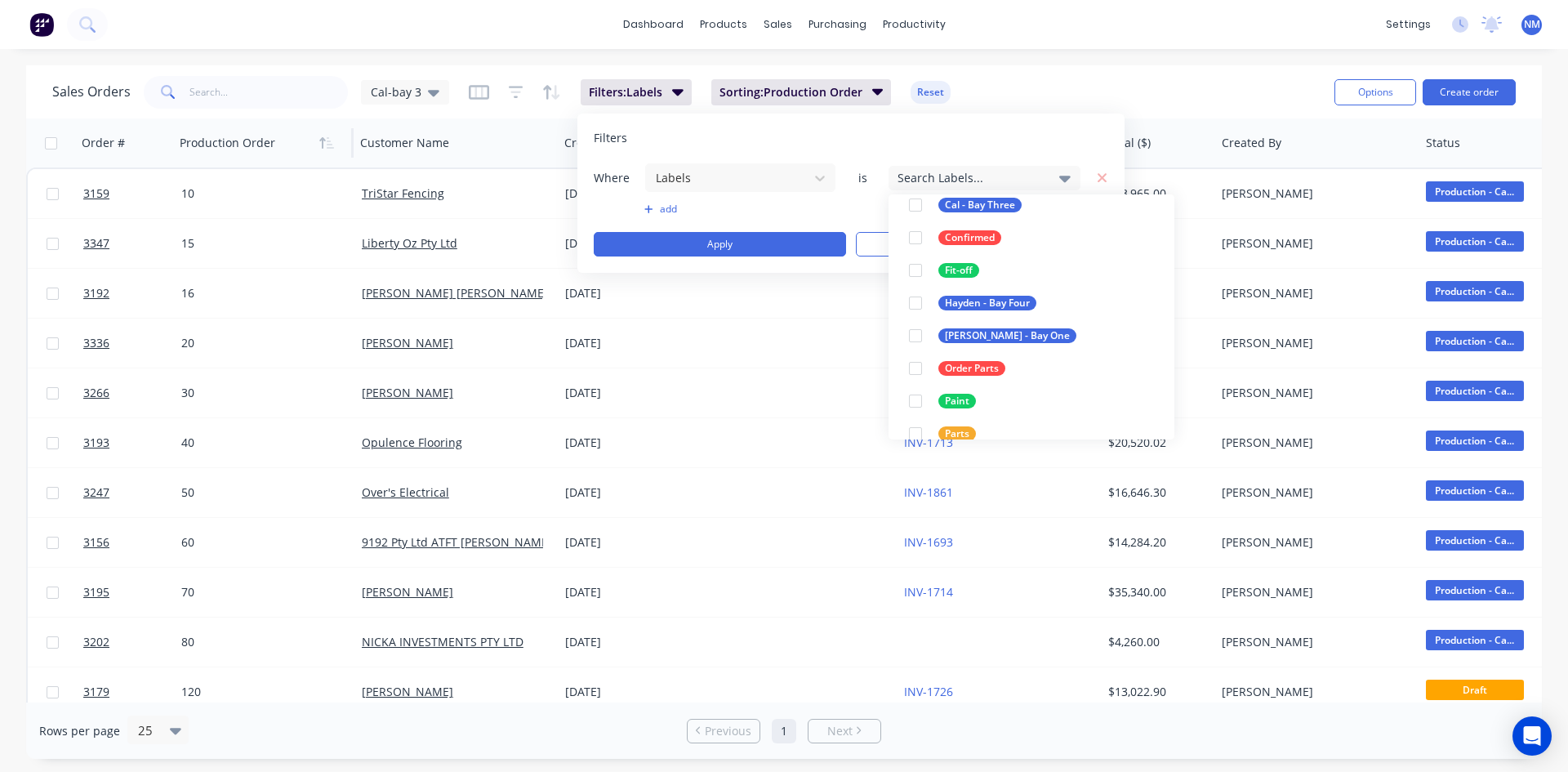
scroll to position [163, 0]
click at [950, 302] on div "Hayden - Bay Four" at bounding box center [988, 301] width 98 height 15
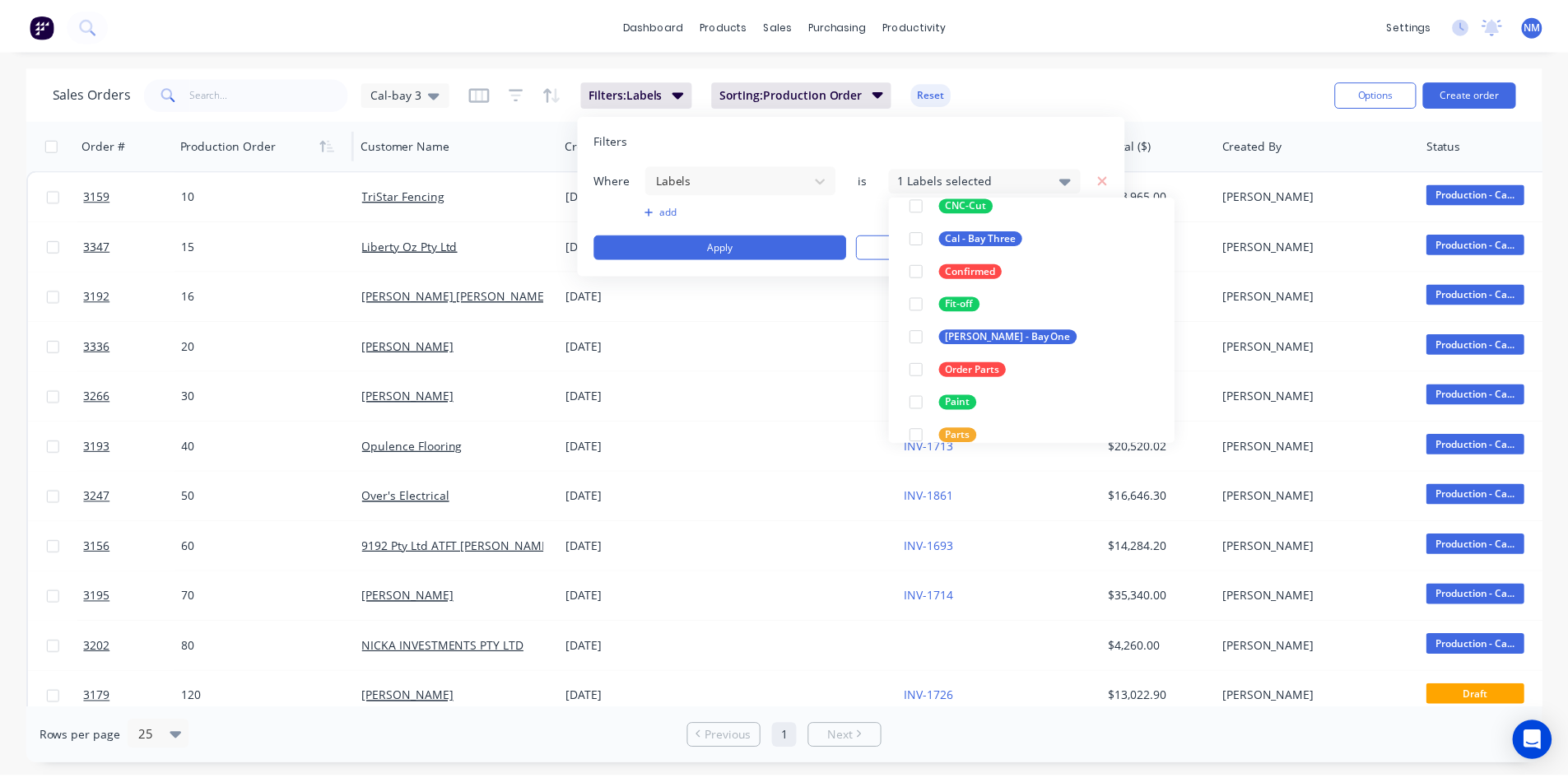
scroll to position [33, 0]
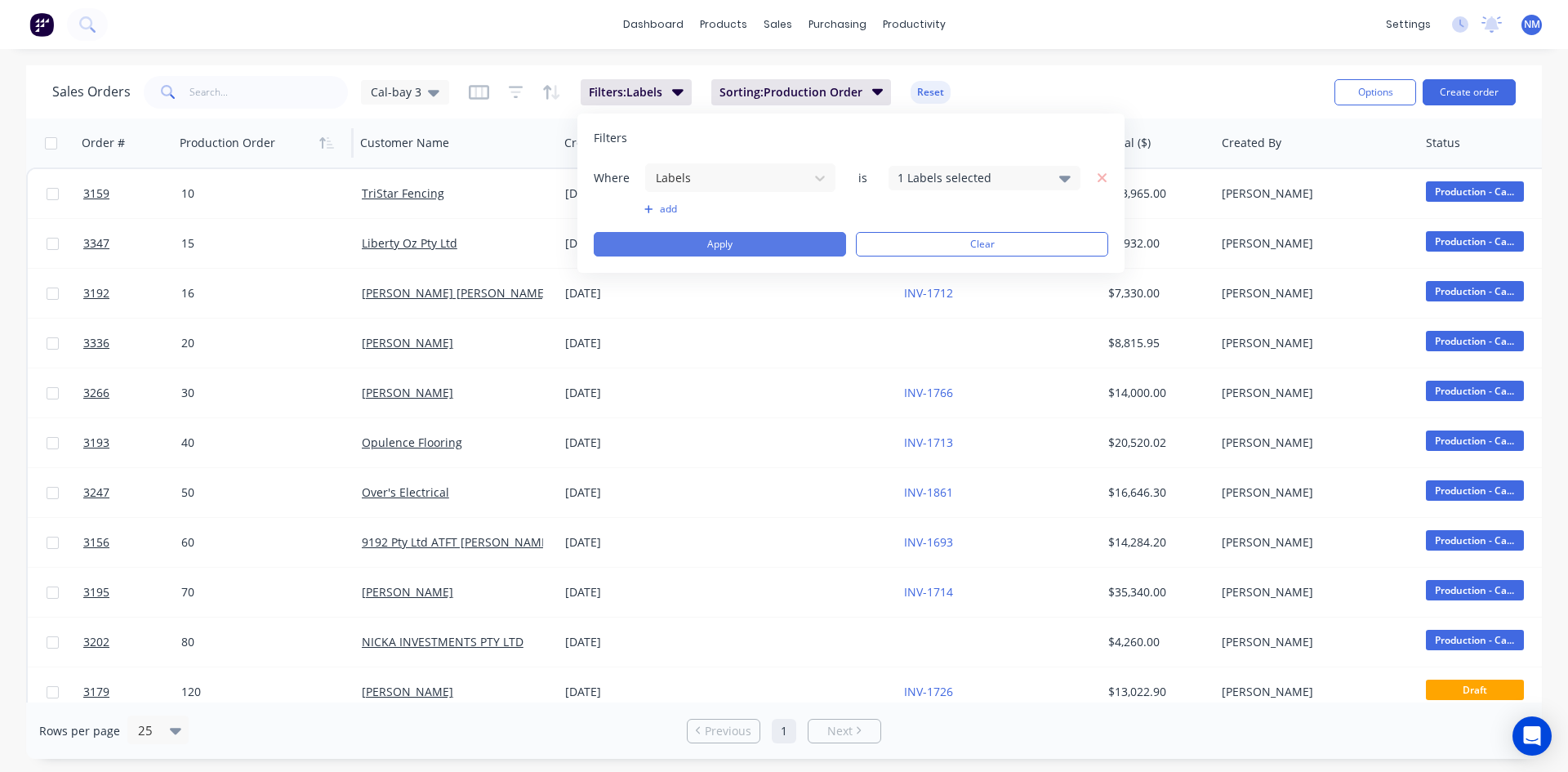
click at [692, 244] on button "Apply" at bounding box center [720, 243] width 253 height 24
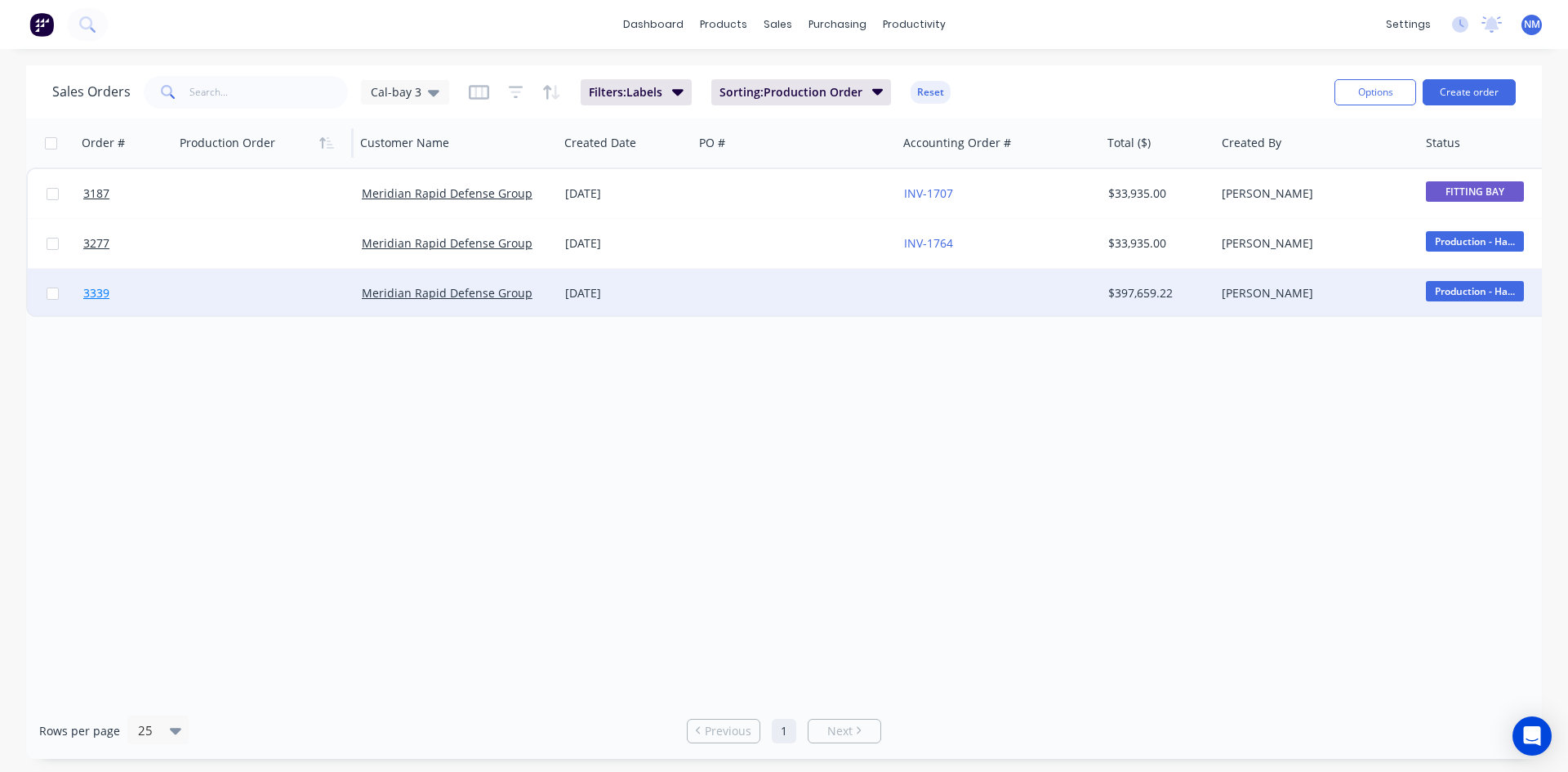
click at [88, 292] on span "3339" at bounding box center [96, 293] width 26 height 17
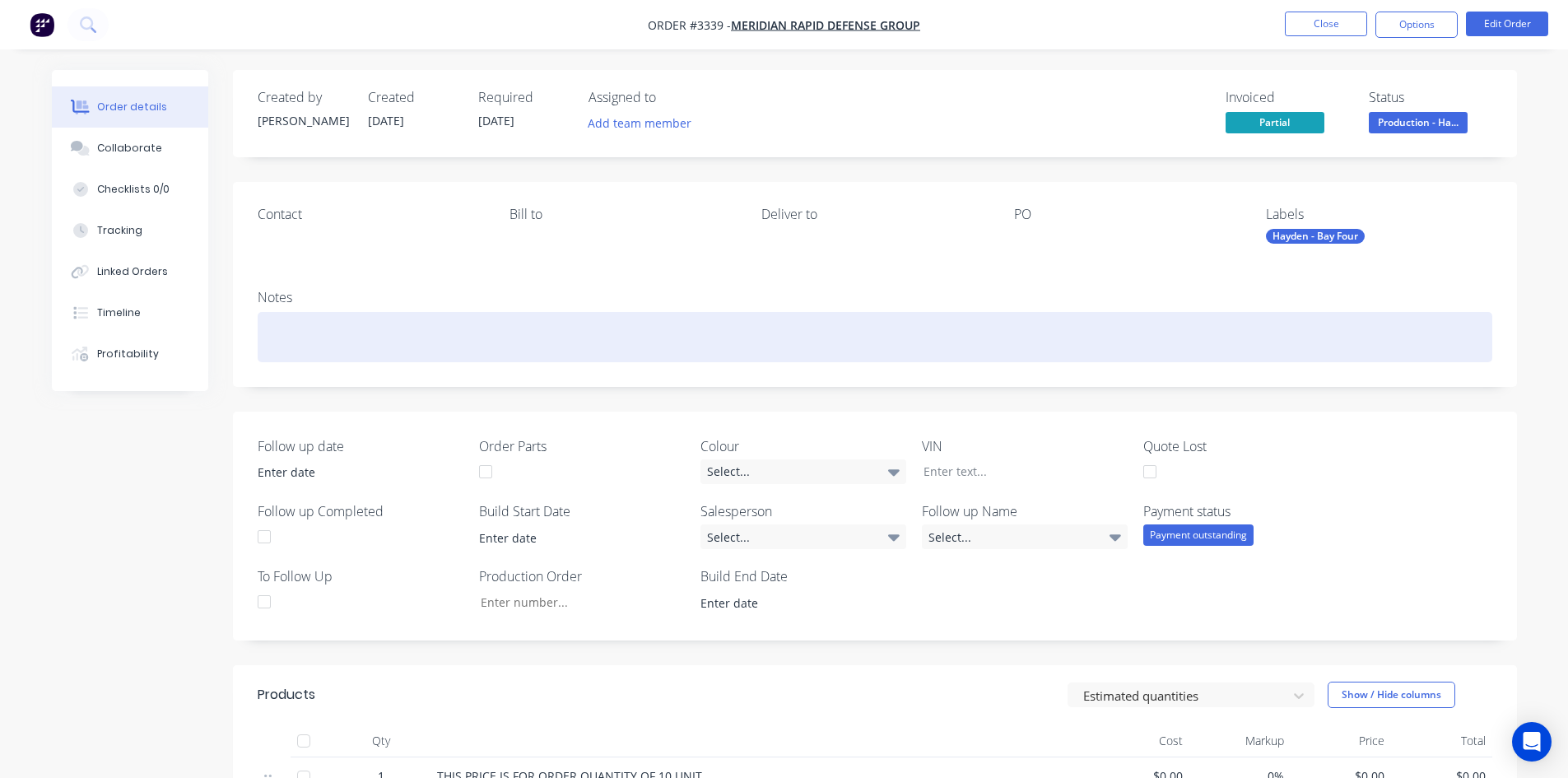
click at [303, 338] on div at bounding box center [875, 337] width 1234 height 50
click at [355, 336] on div at bounding box center [875, 337] width 1234 height 50
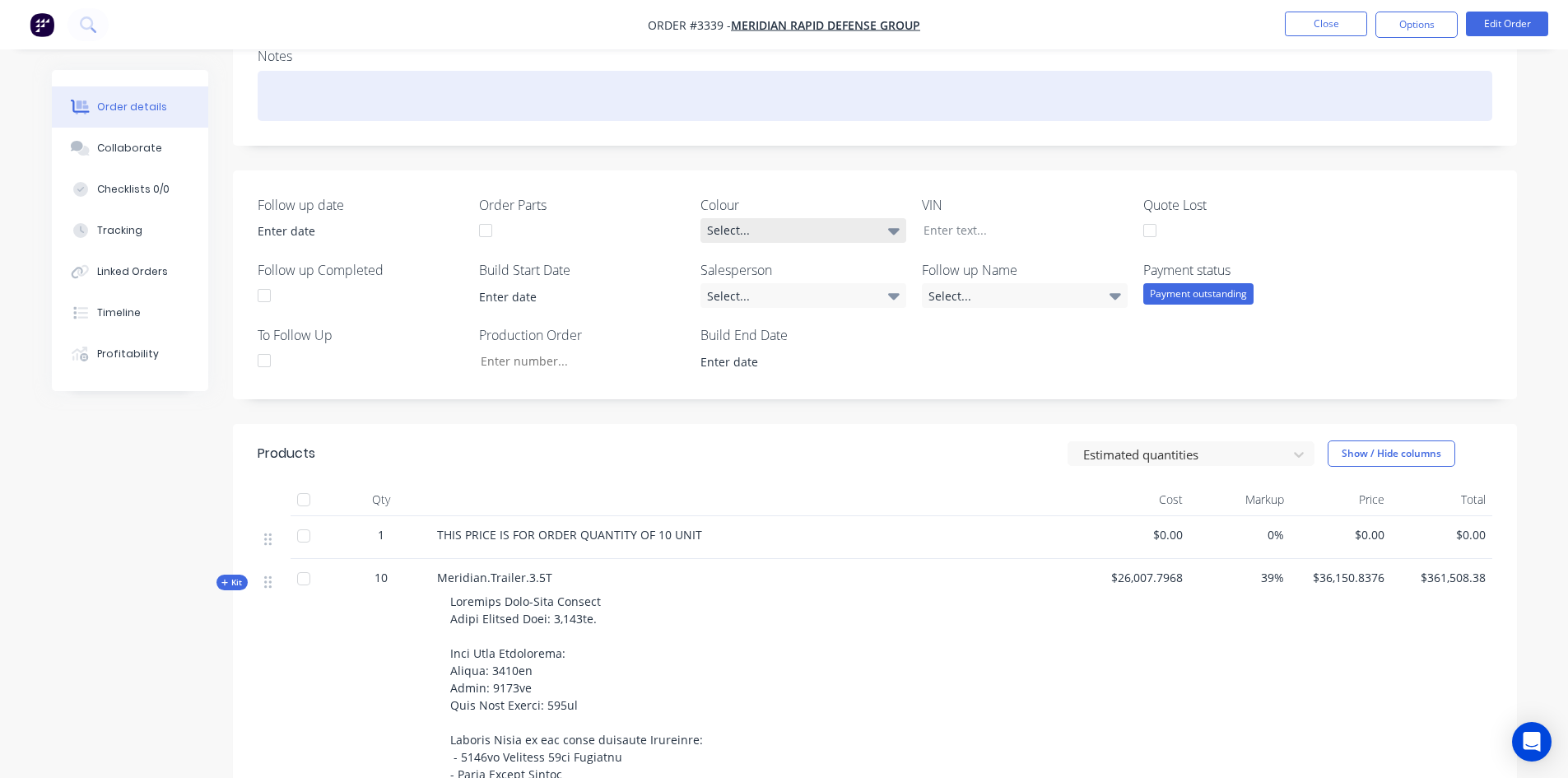
scroll to position [412, 0]
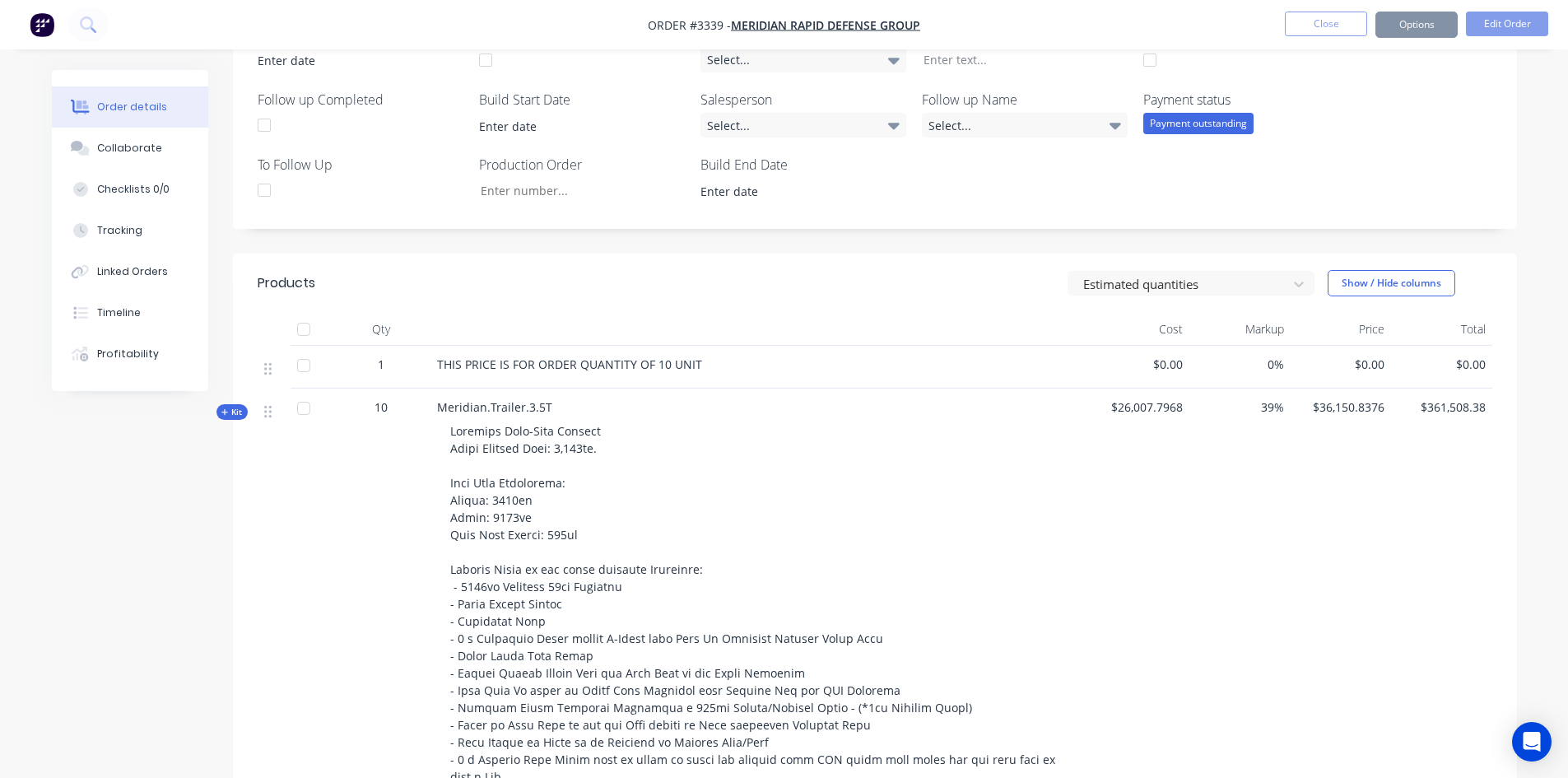
click at [229, 415] on span "Kit" at bounding box center [231, 412] width 21 height 13
click at [226, 415] on icon "button" at bounding box center [224, 413] width 8 height 8
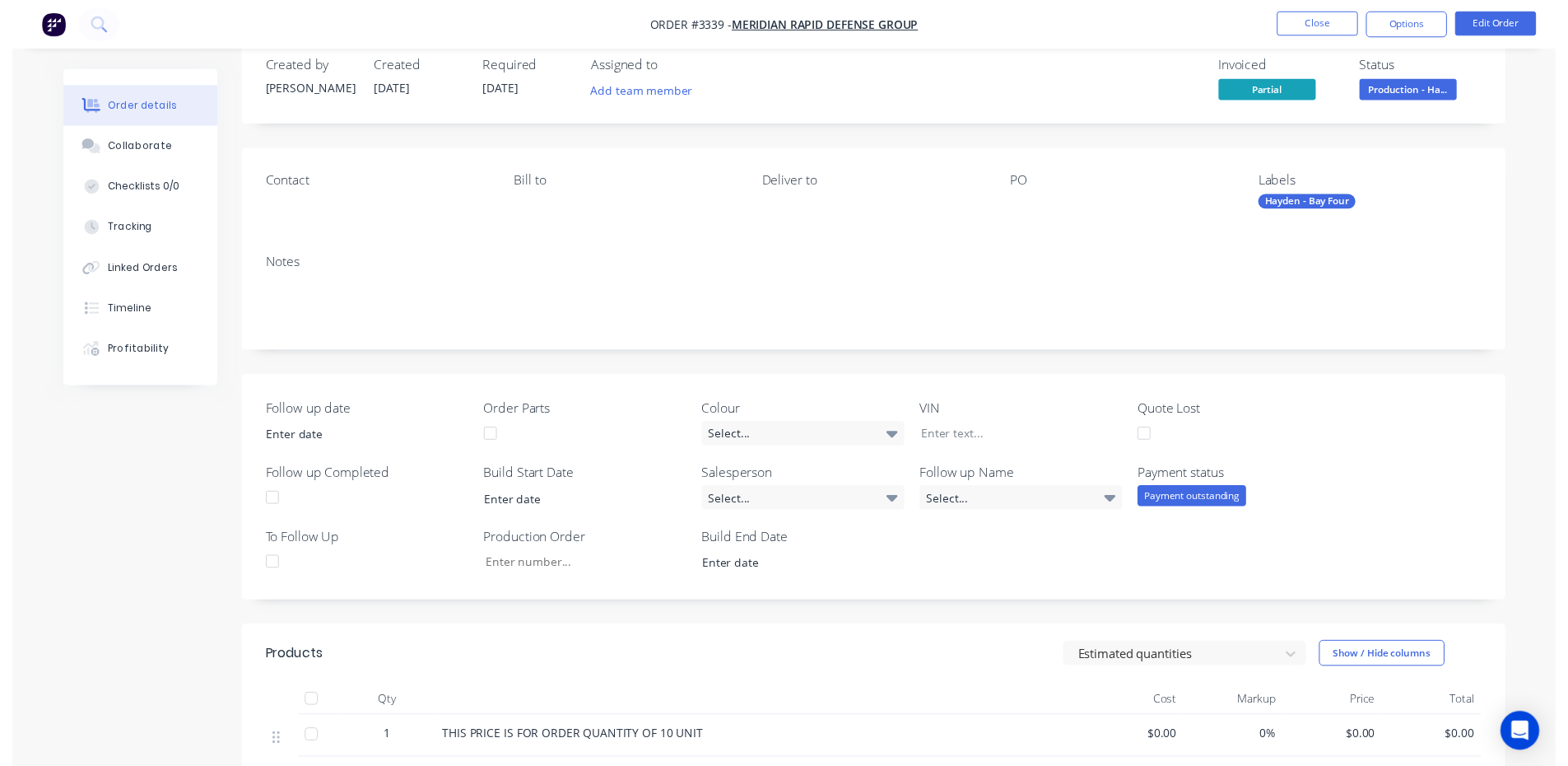
scroll to position [0, 0]
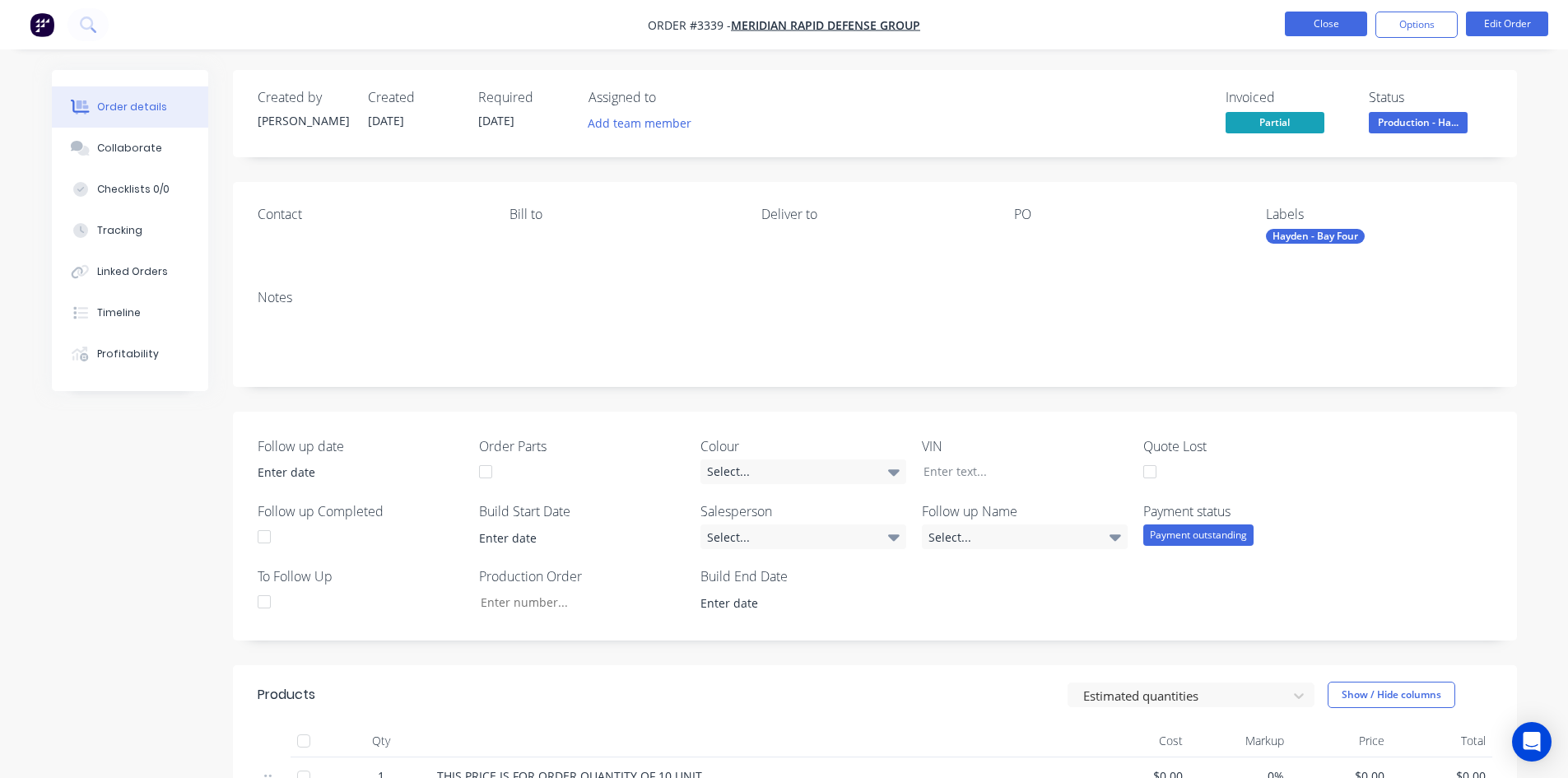
click at [1321, 29] on button "Close" at bounding box center [1326, 24] width 82 height 24
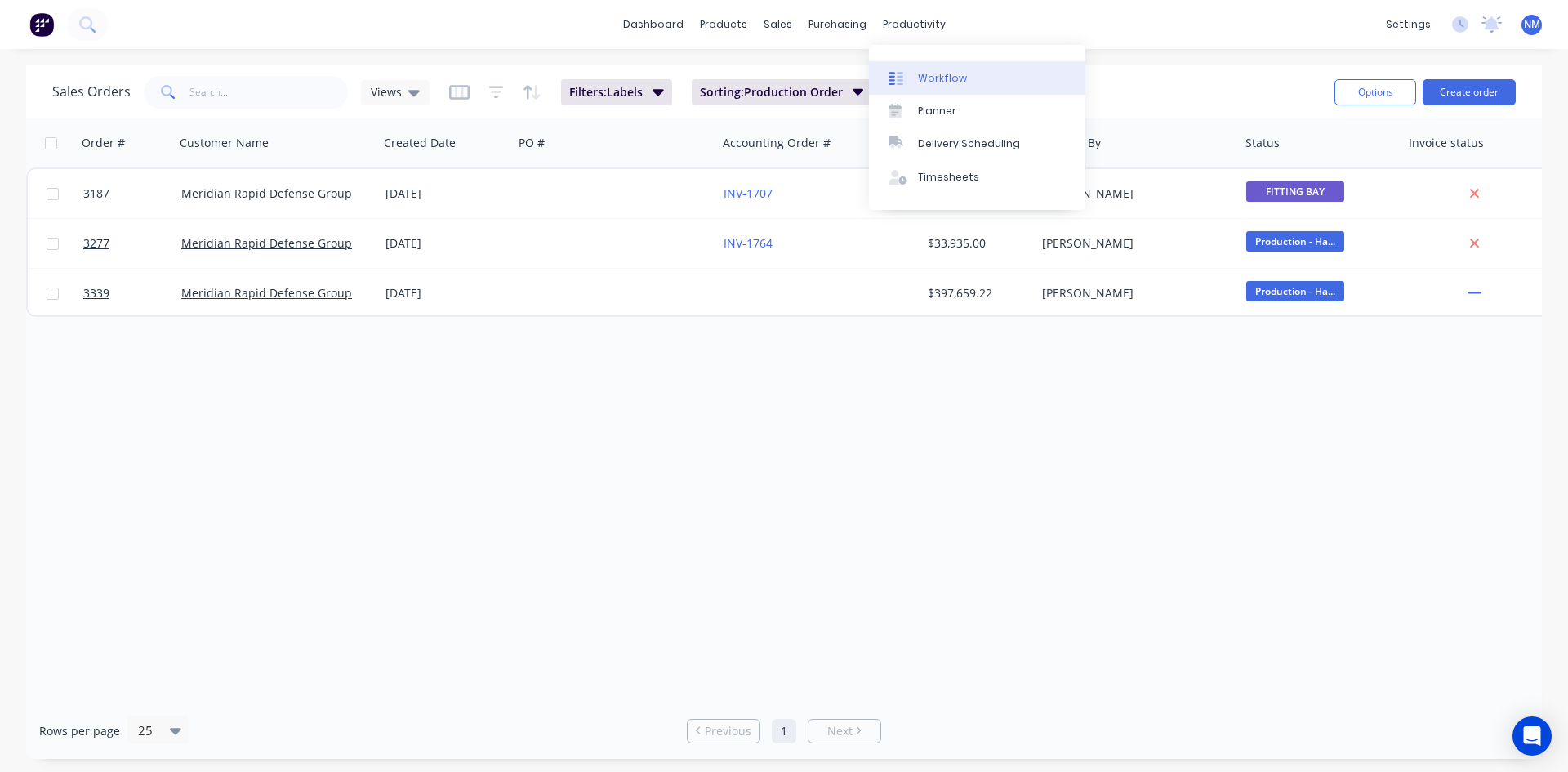
click at [931, 78] on div "Workflow" at bounding box center [942, 78] width 49 height 15
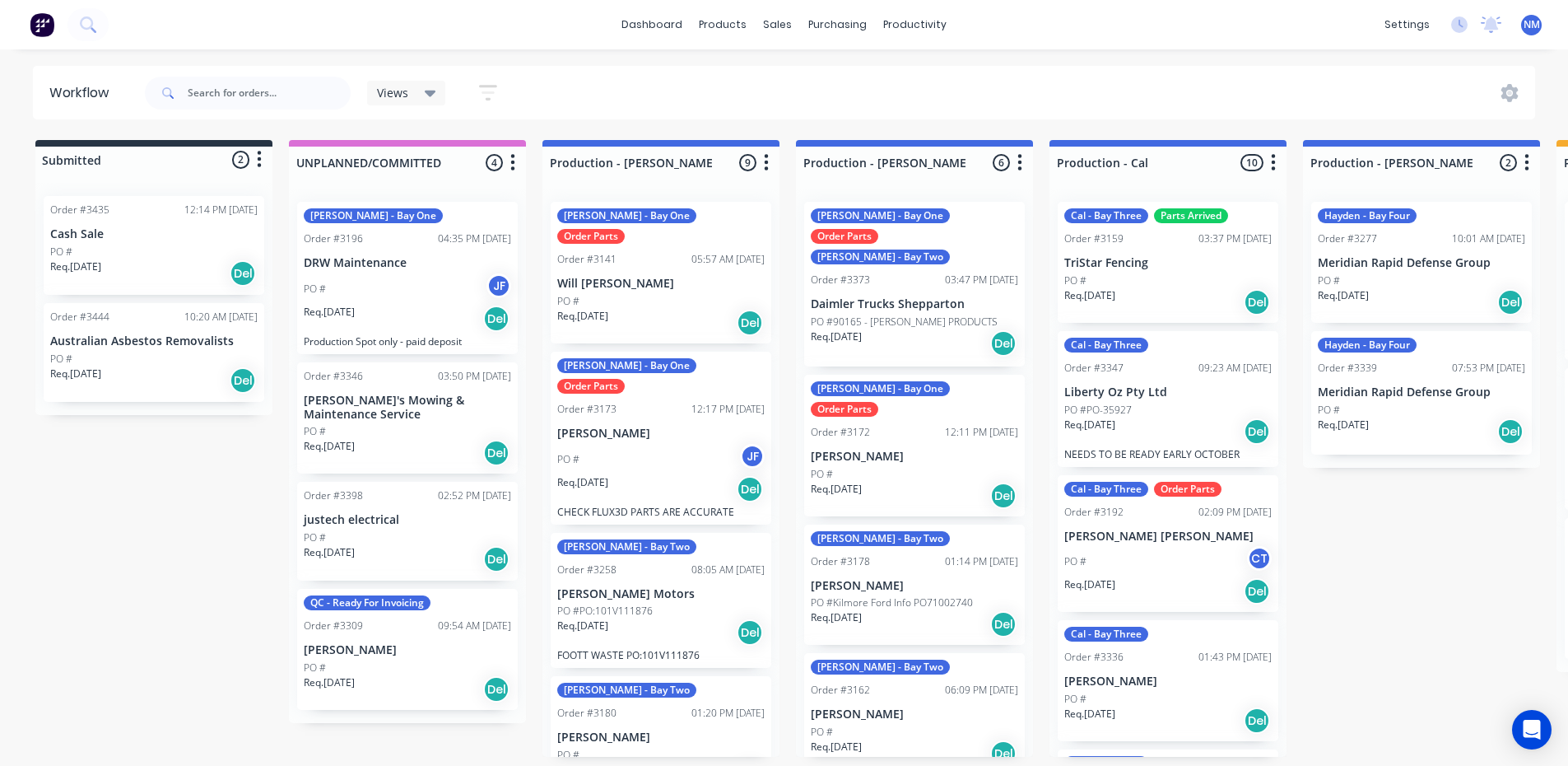
click at [642, 604] on p "PO #PO:101V111876" at bounding box center [605, 611] width 96 height 15
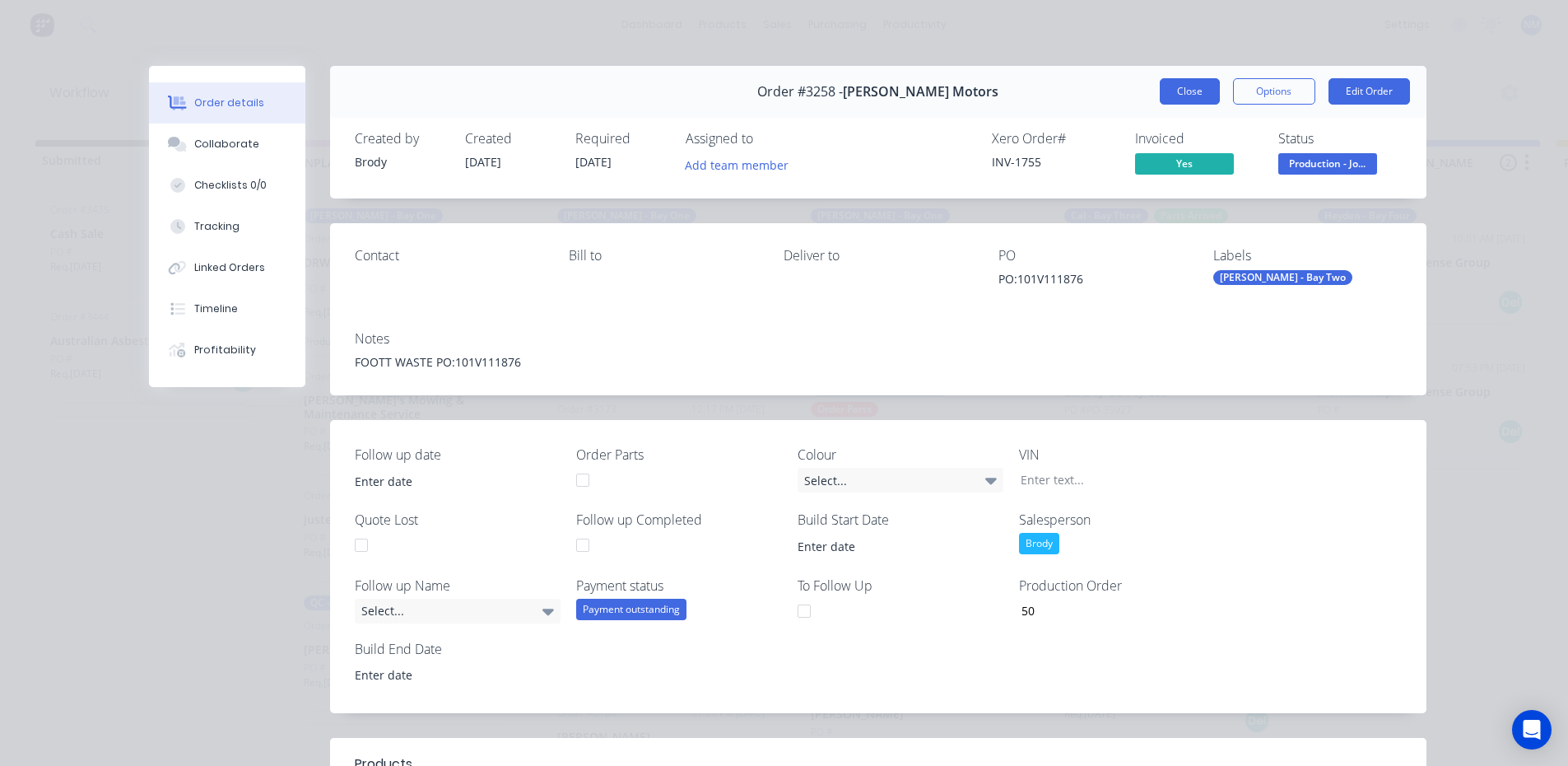
click at [1176, 89] on button "Close" at bounding box center [1189, 91] width 60 height 26
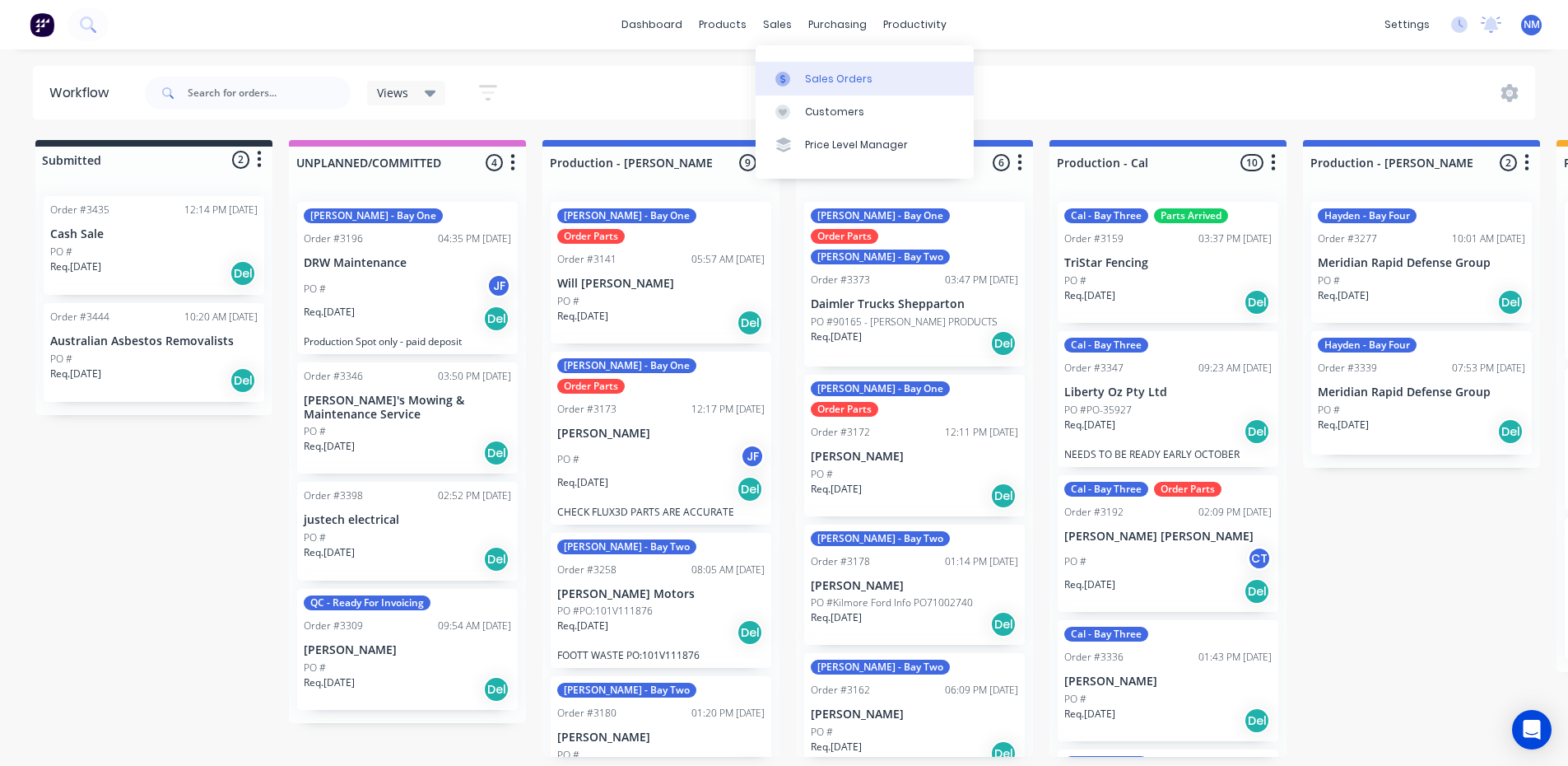
click at [818, 75] on div "Sales Orders" at bounding box center [839, 79] width 67 height 15
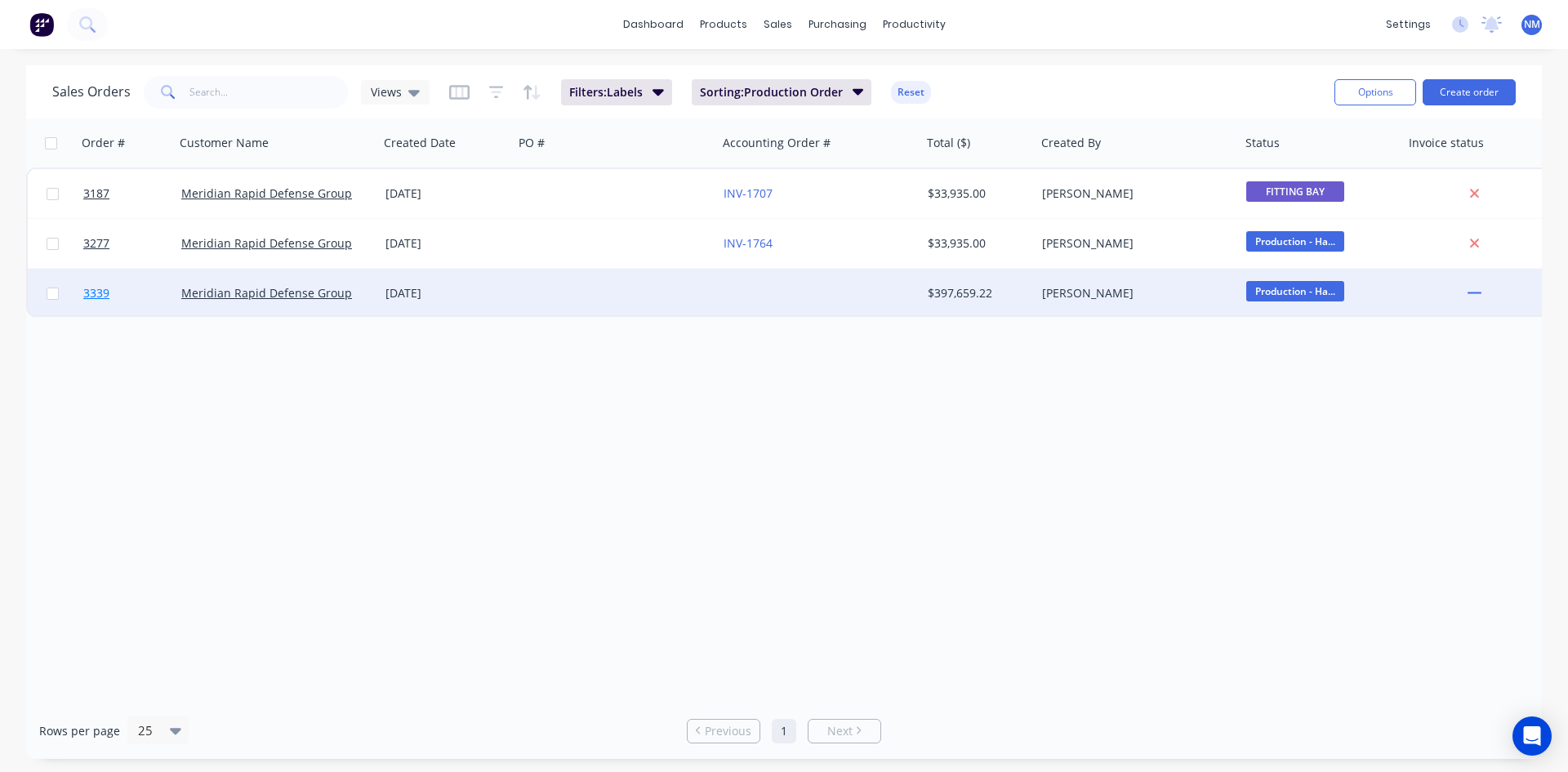
click at [95, 292] on span "3339" at bounding box center [96, 293] width 26 height 17
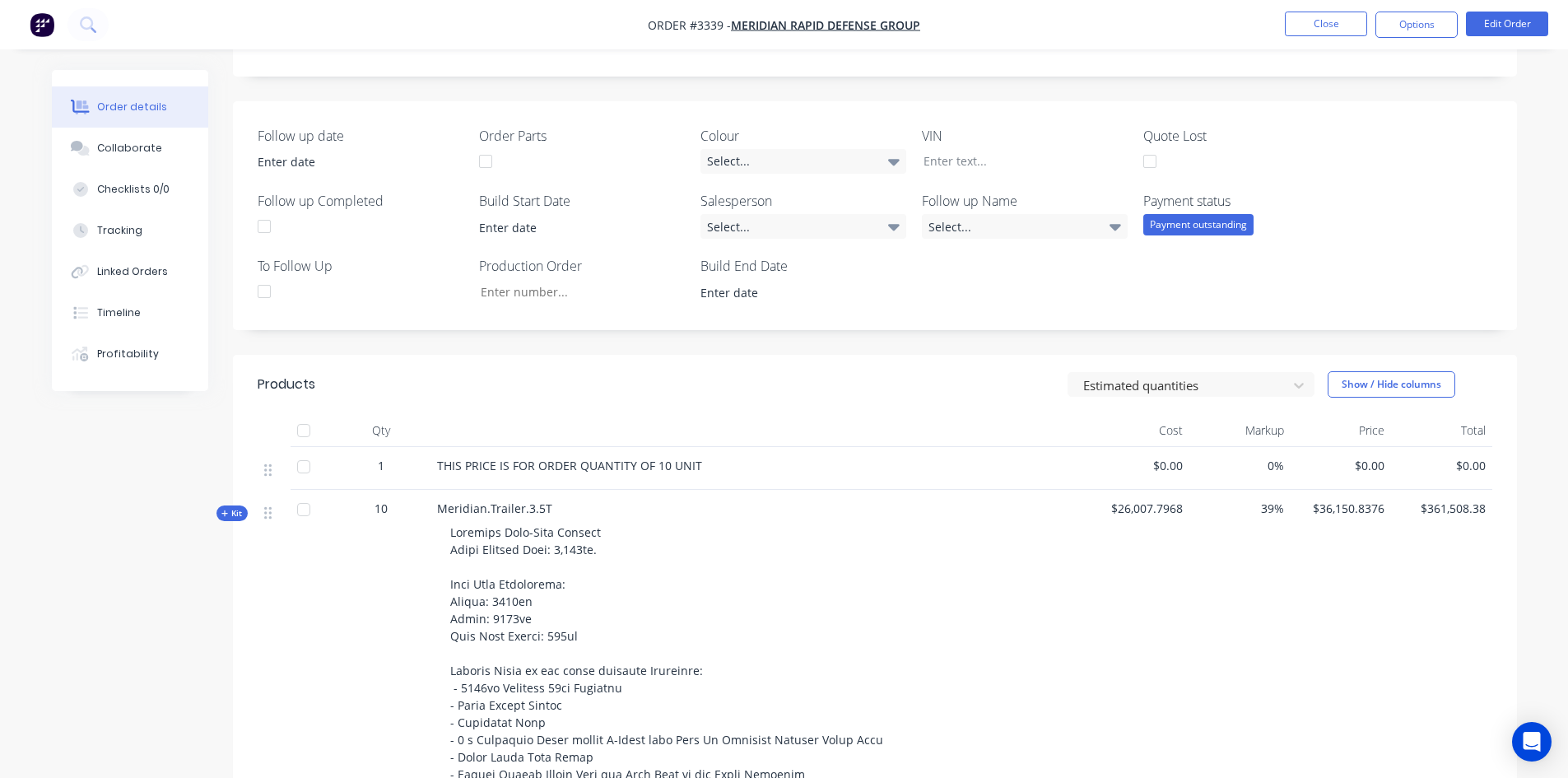
scroll to position [576, 0]
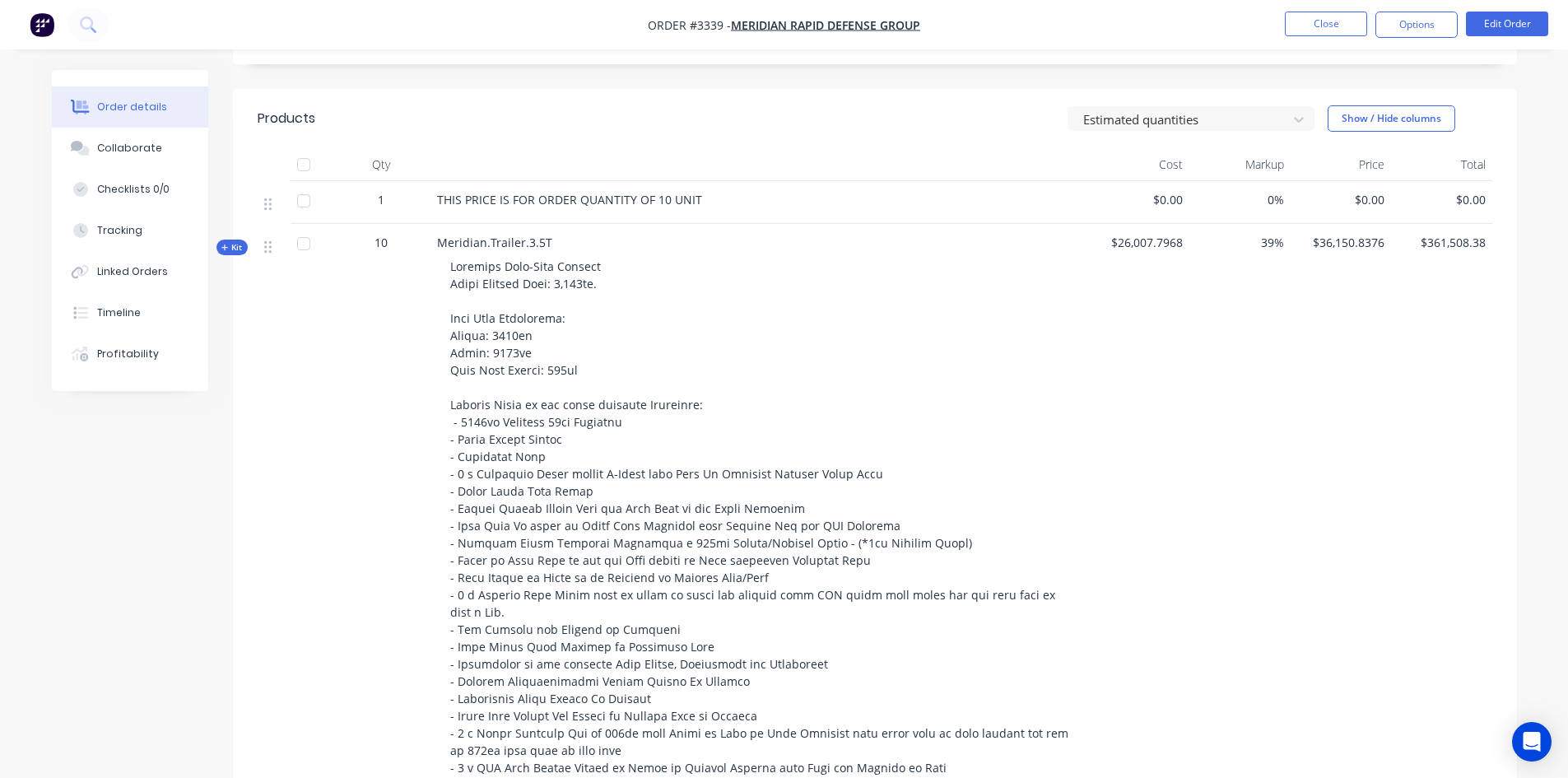
click at [232, 245] on span "Kit" at bounding box center [231, 247] width 21 height 13
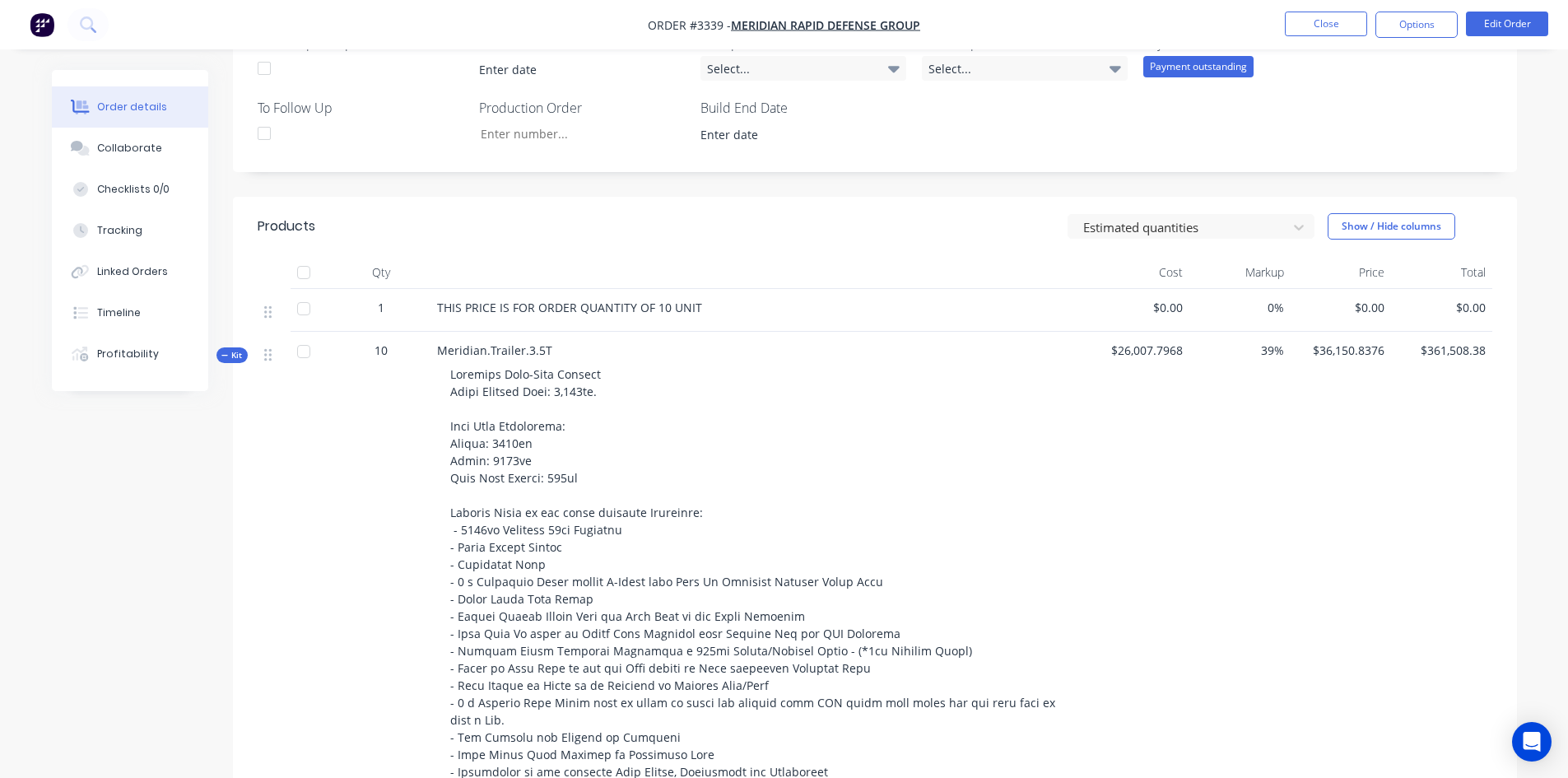
scroll to position [179, 0]
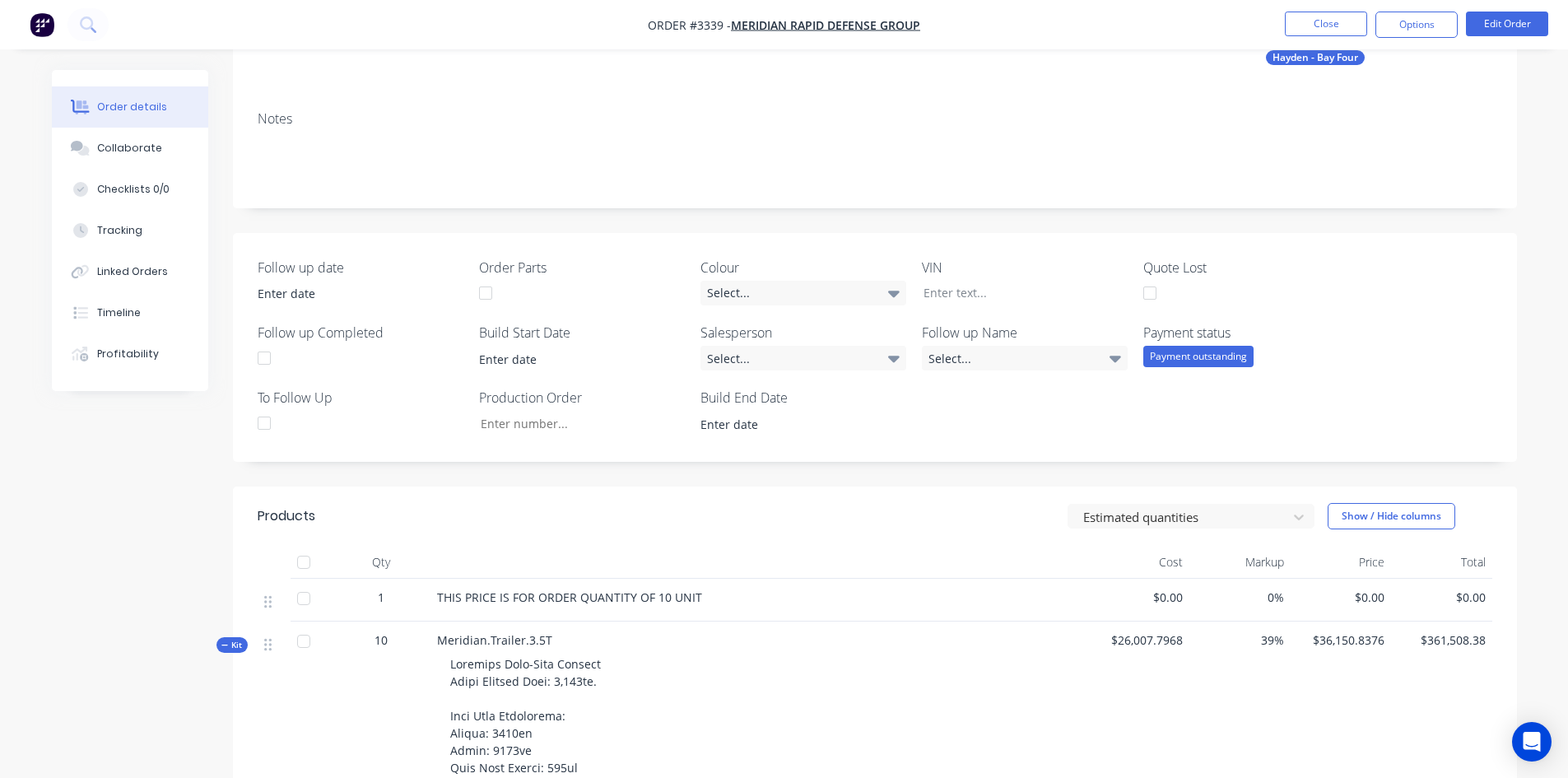
click at [226, 641] on icon "button" at bounding box center [224, 645] width 8 height 8
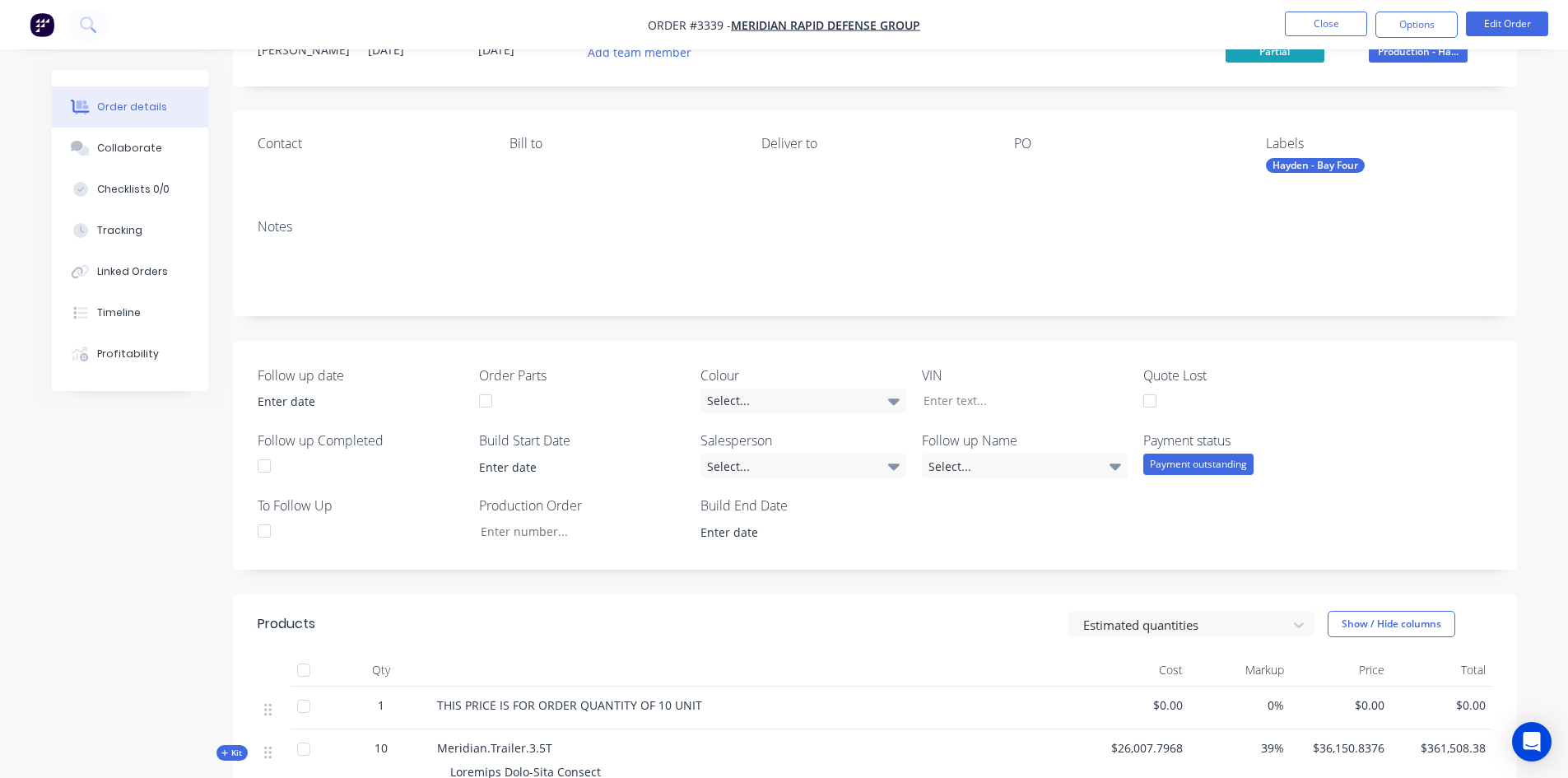
scroll to position [0, 0]
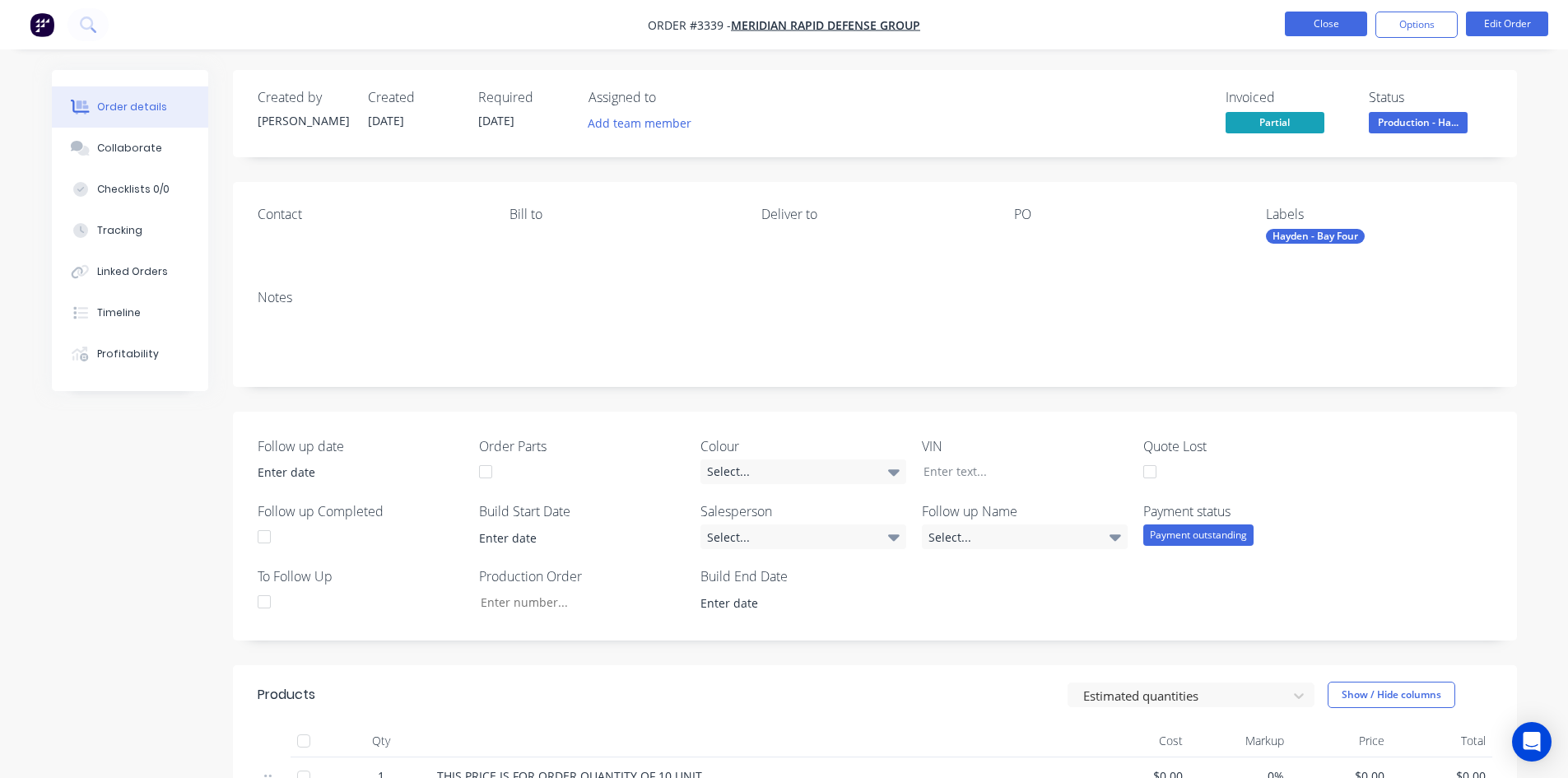
click at [1324, 26] on button "Close" at bounding box center [1326, 24] width 82 height 24
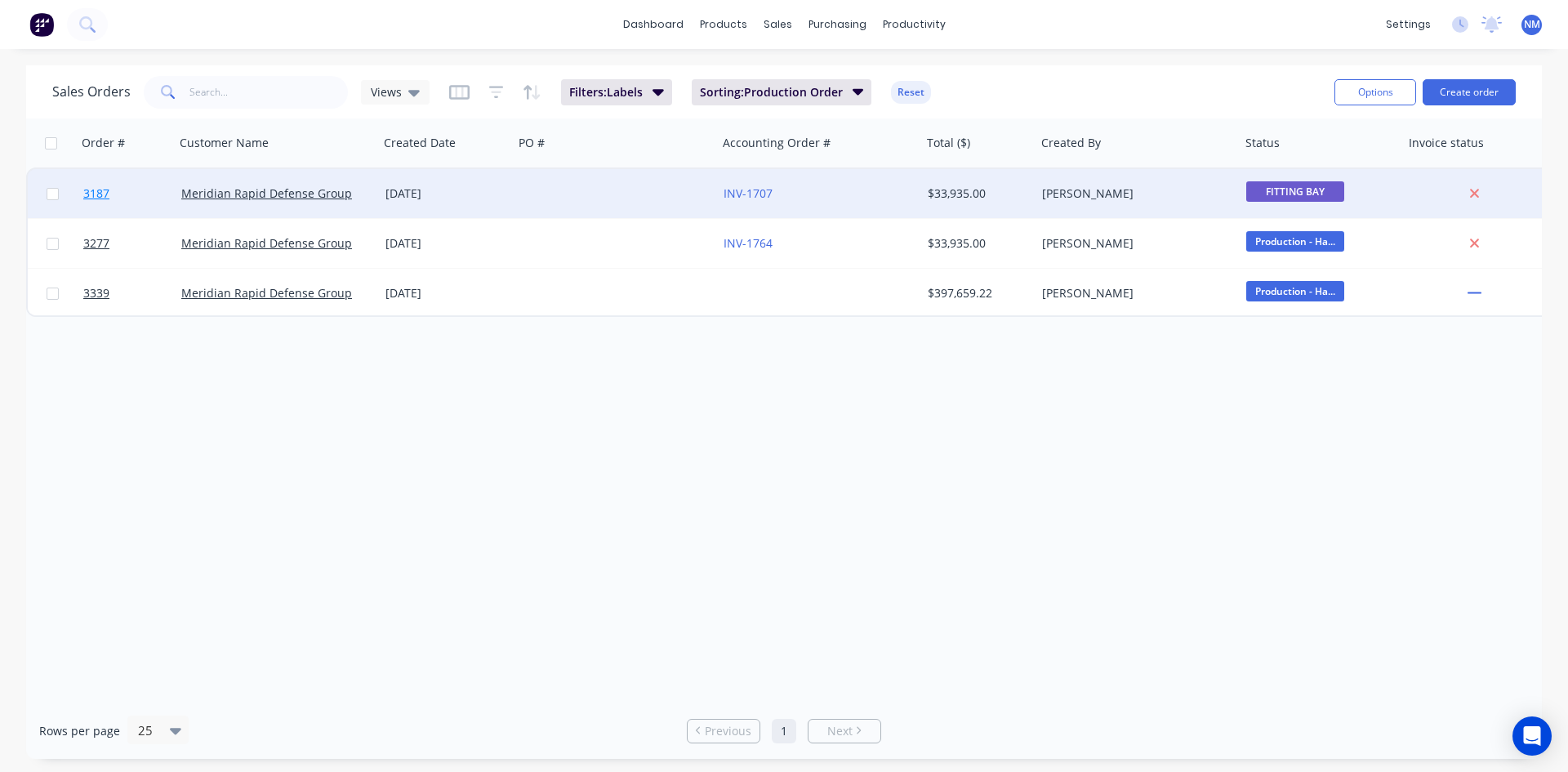
click at [90, 195] on span "3187" at bounding box center [96, 193] width 26 height 17
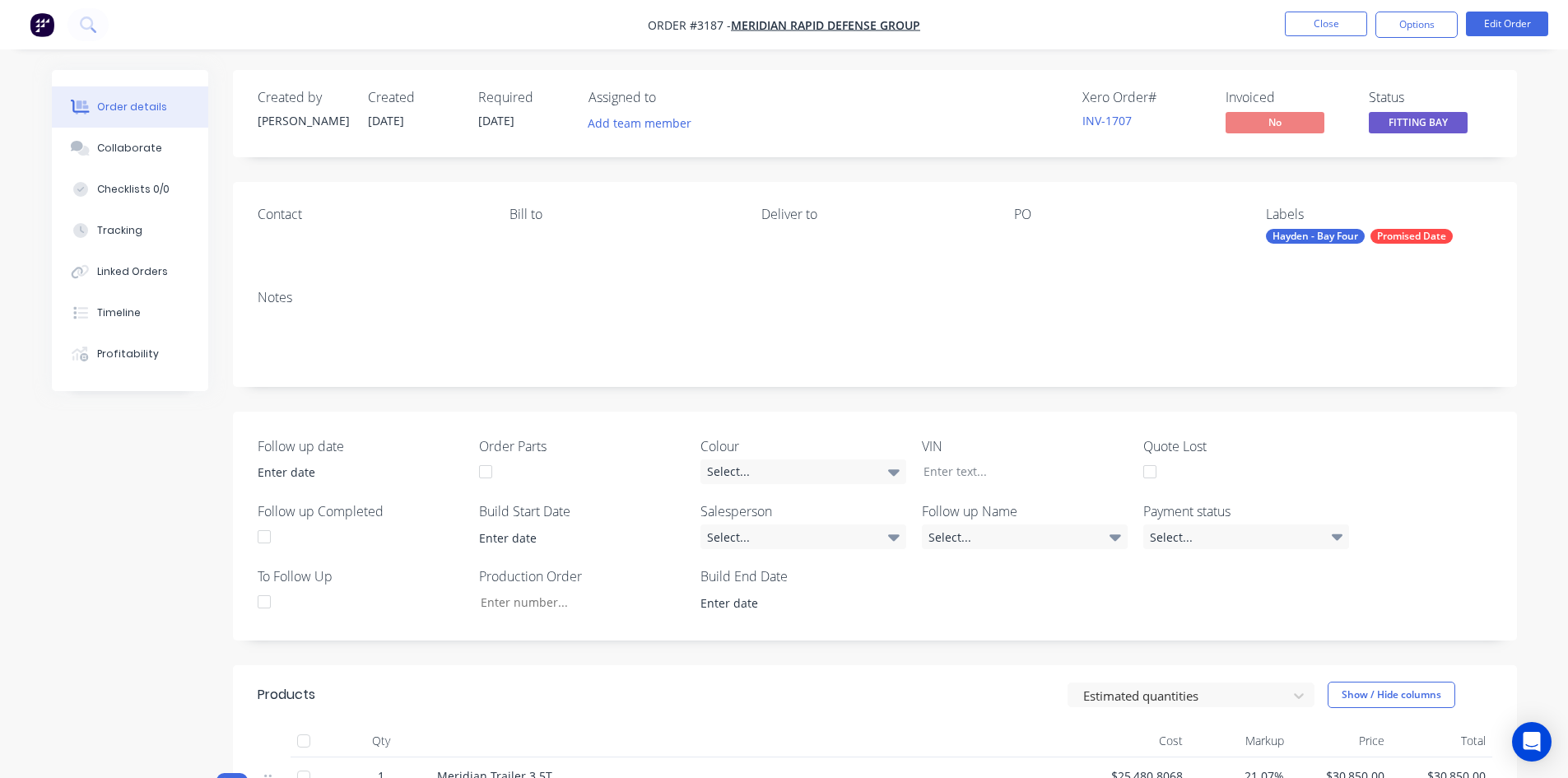
click at [1315, 235] on div "Hayden - Bay Four" at bounding box center [1315, 236] width 99 height 15
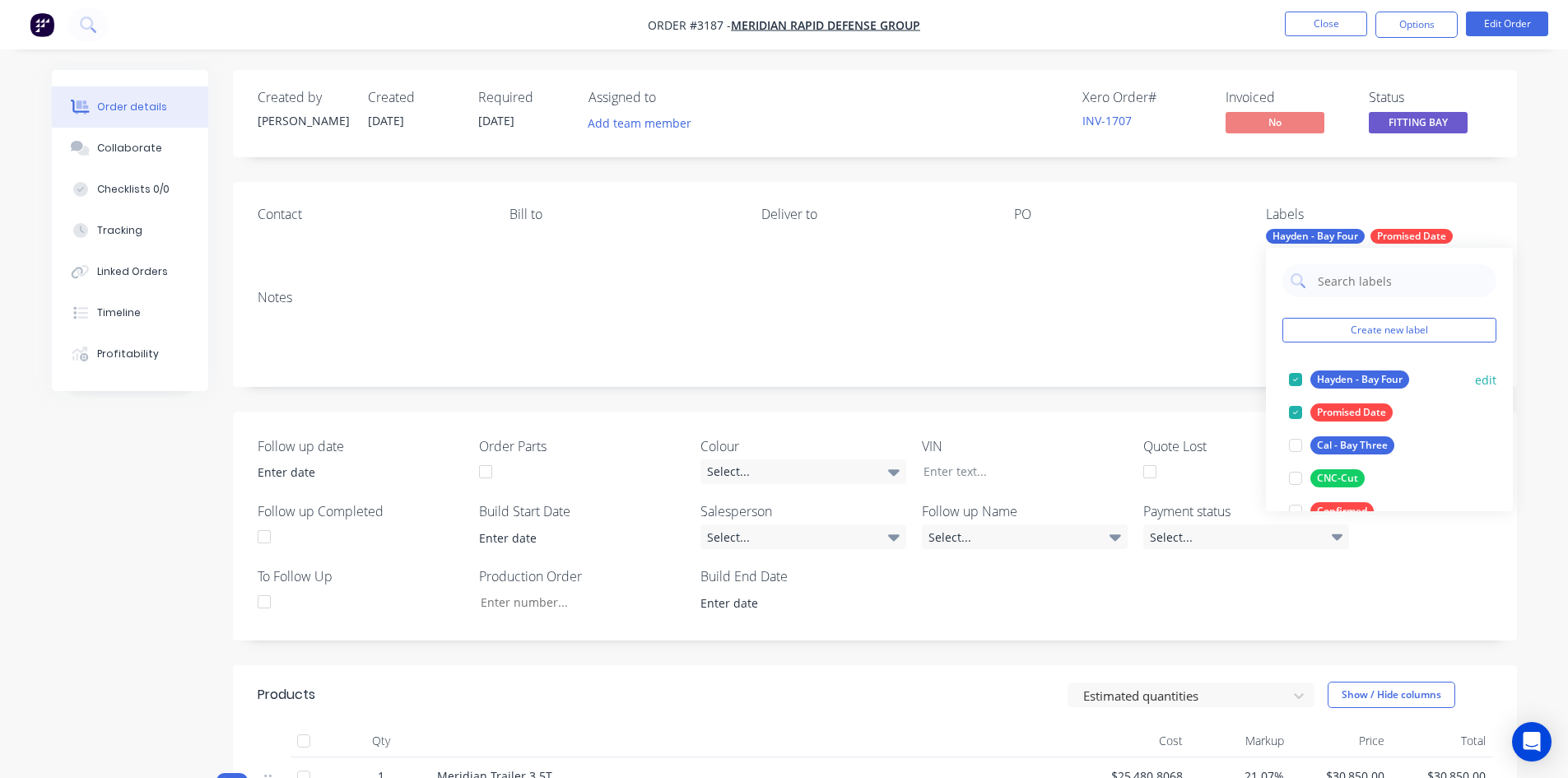
click at [1295, 382] on div at bounding box center [1295, 379] width 33 height 33
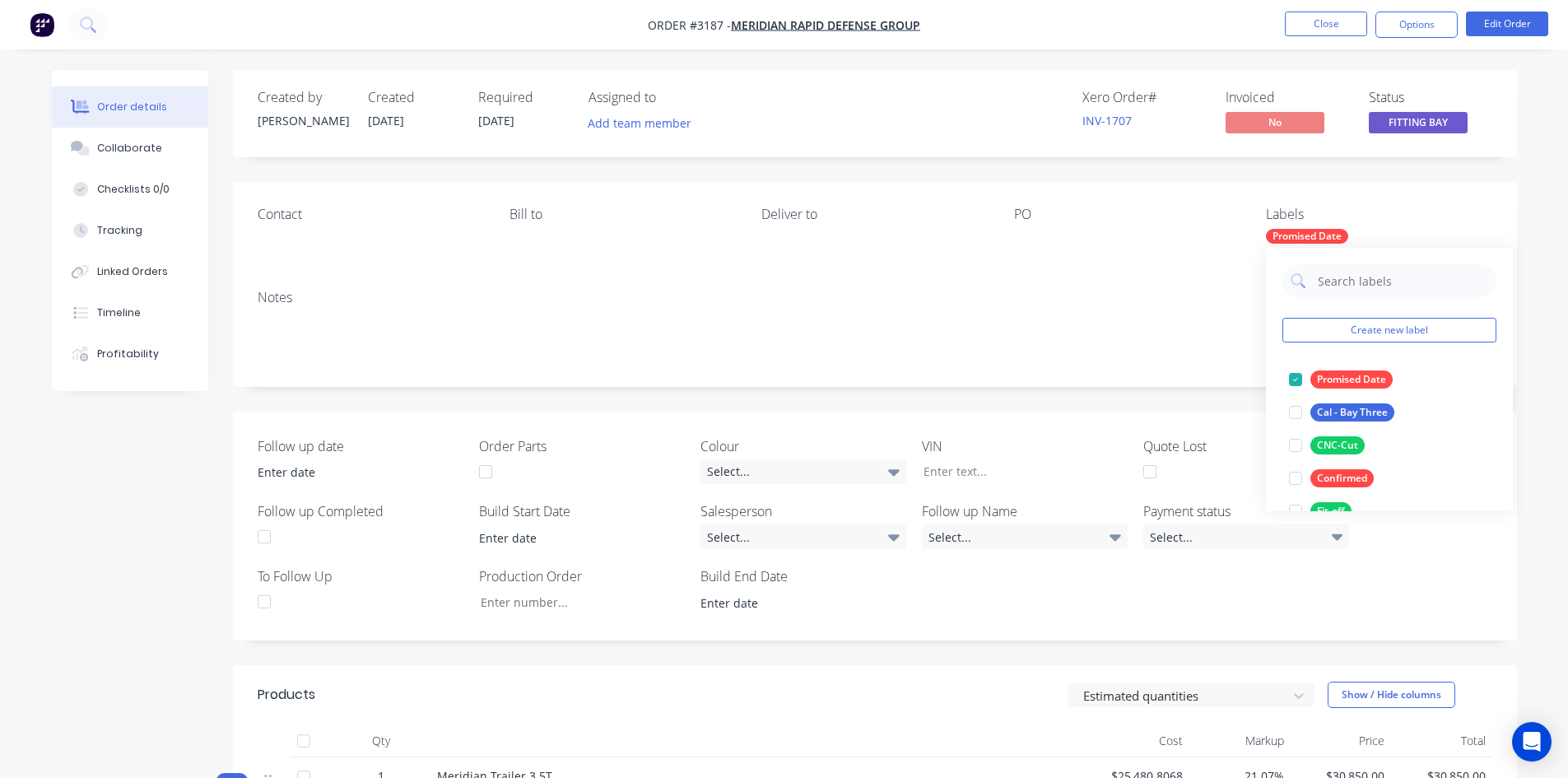
click at [1145, 310] on div "Notes" at bounding box center [875, 331] width 1284 height 110
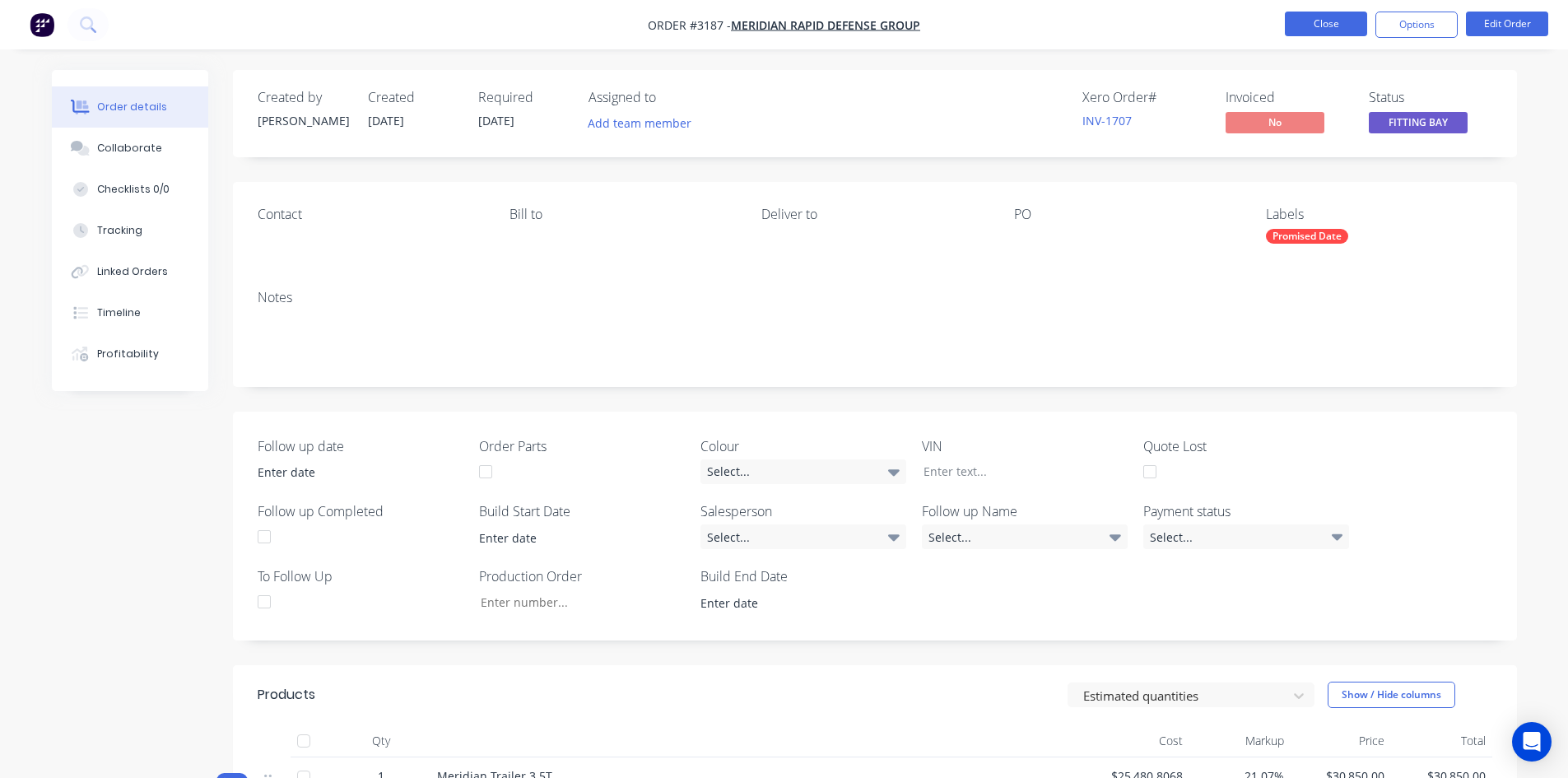
click at [1325, 30] on button "Close" at bounding box center [1326, 24] width 82 height 24
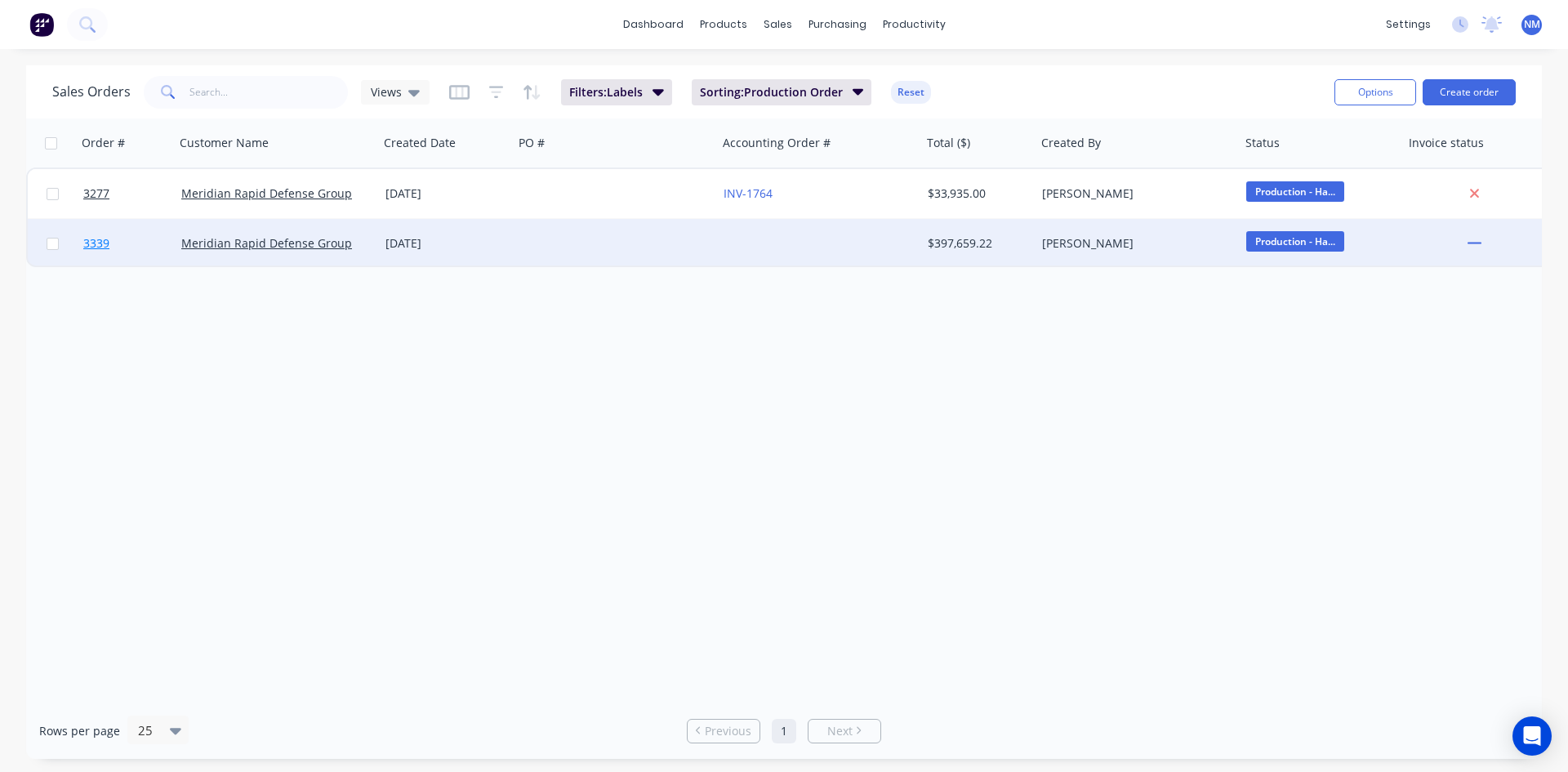
click at [100, 244] on span "3339" at bounding box center [96, 243] width 26 height 17
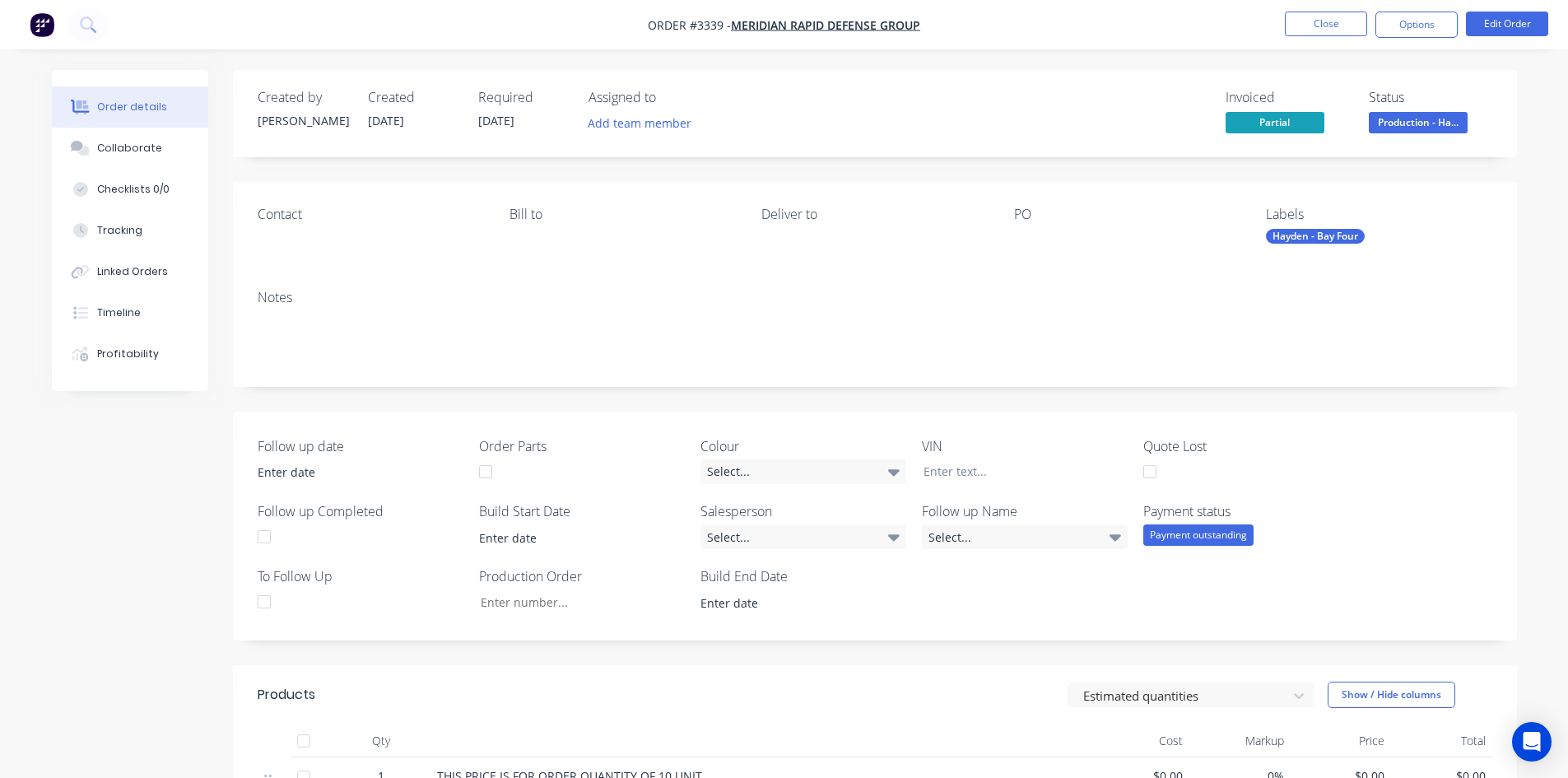
click at [1324, 237] on div "Hayden - Bay Four" at bounding box center [1315, 236] width 99 height 15
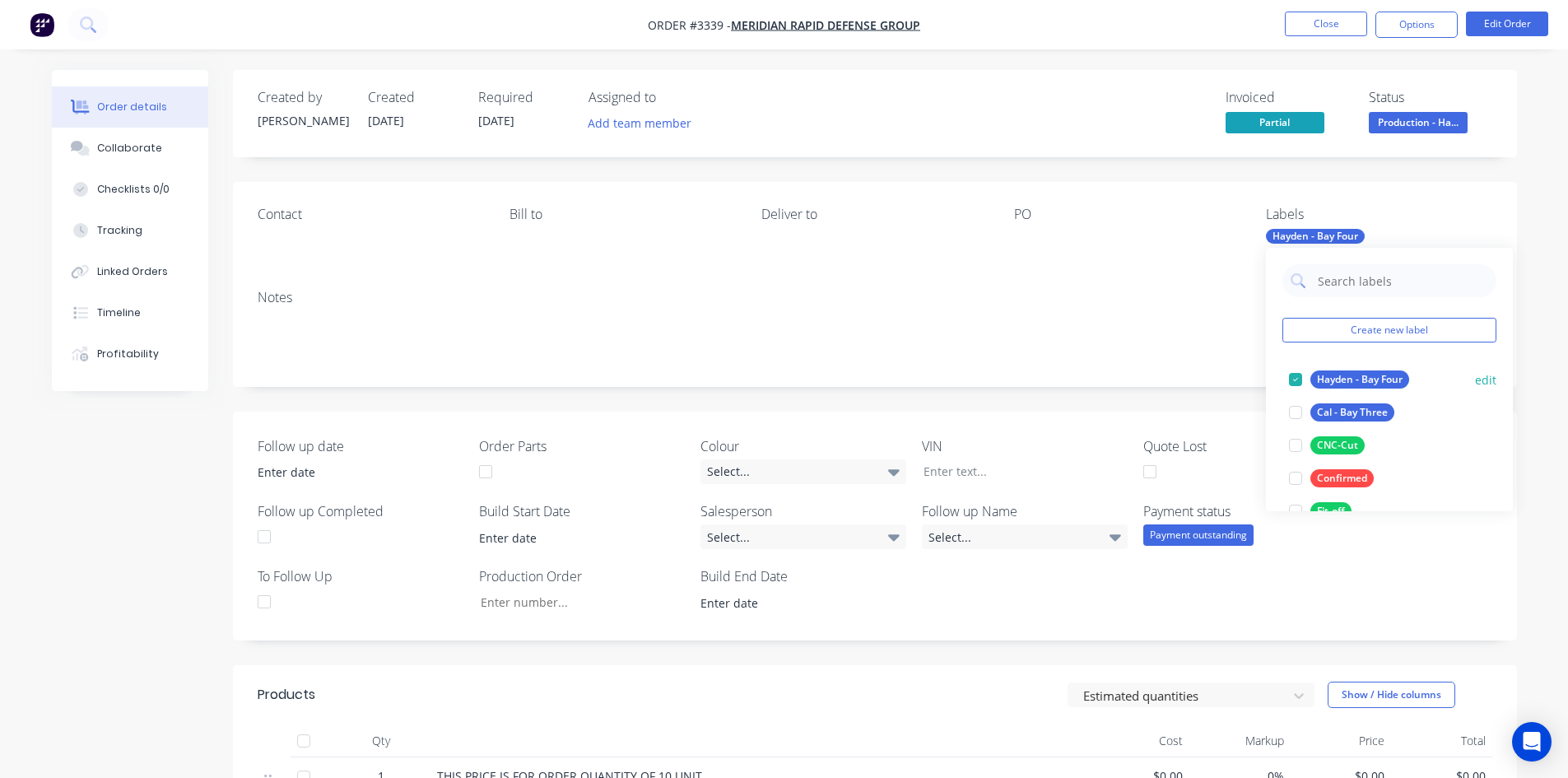
click at [1297, 379] on div at bounding box center [1295, 379] width 33 height 33
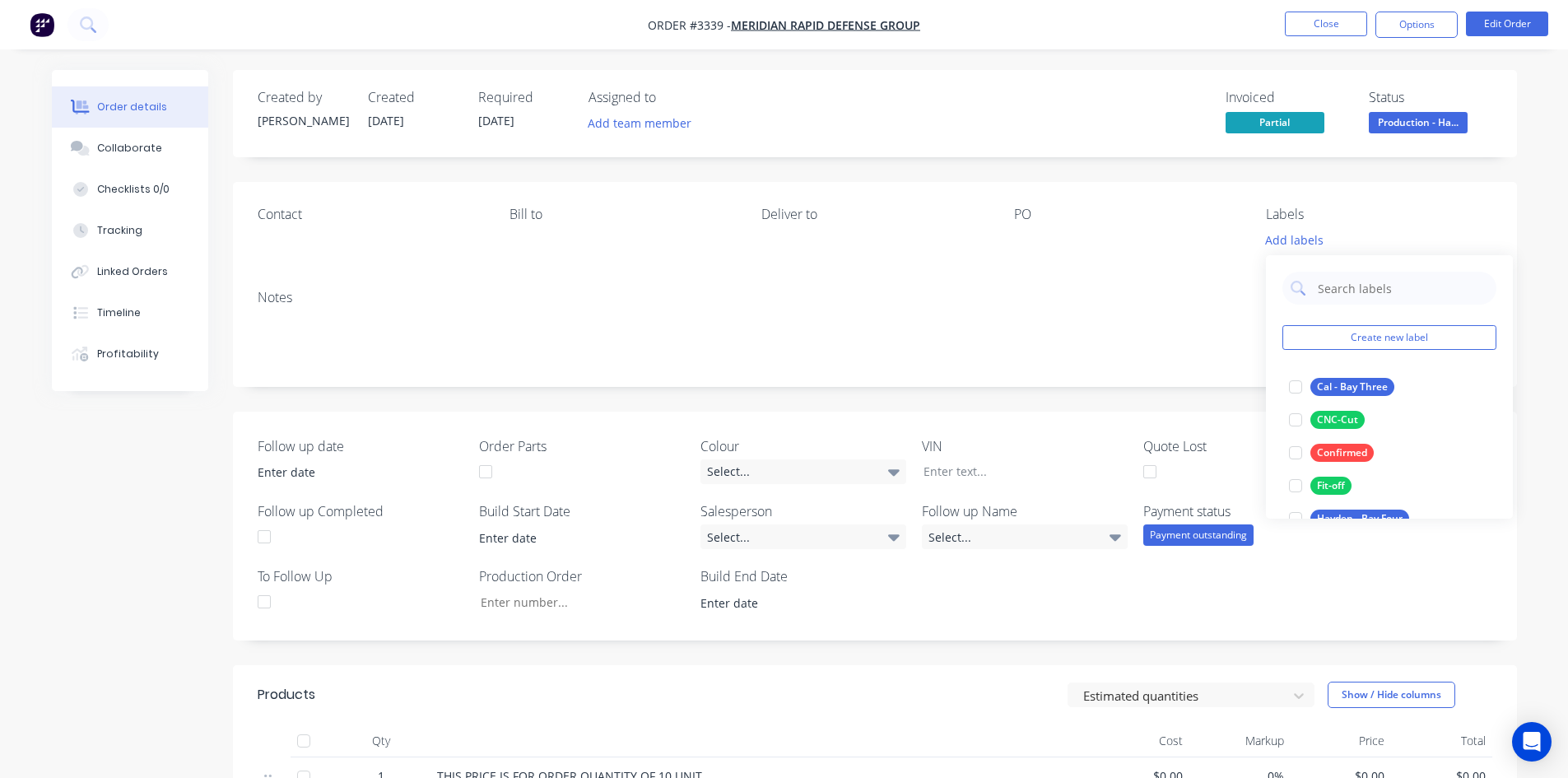
click at [1132, 218] on div "PO" at bounding box center [1127, 214] width 225 height 16
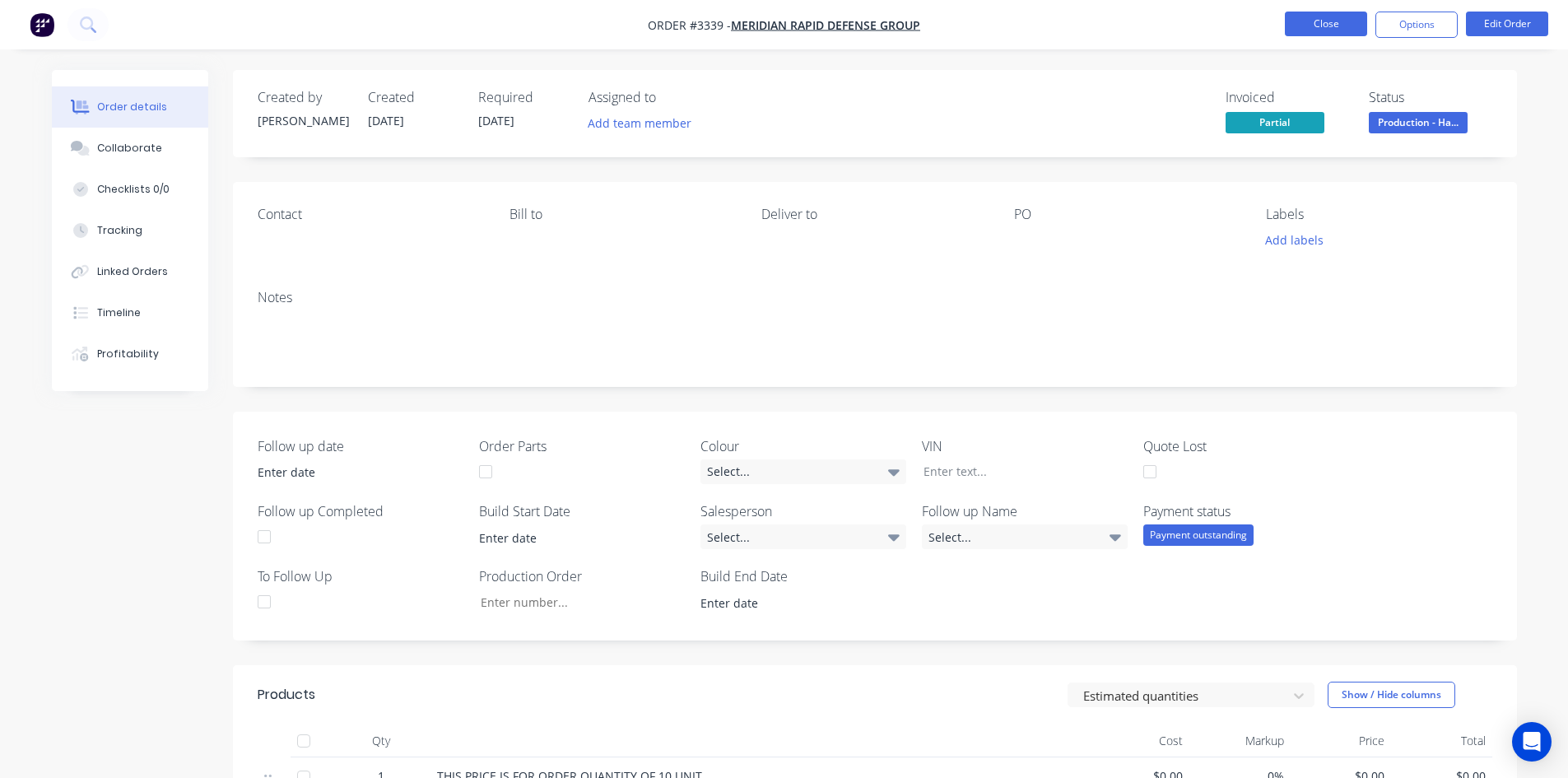
click at [1316, 30] on button "Close" at bounding box center [1326, 24] width 82 height 24
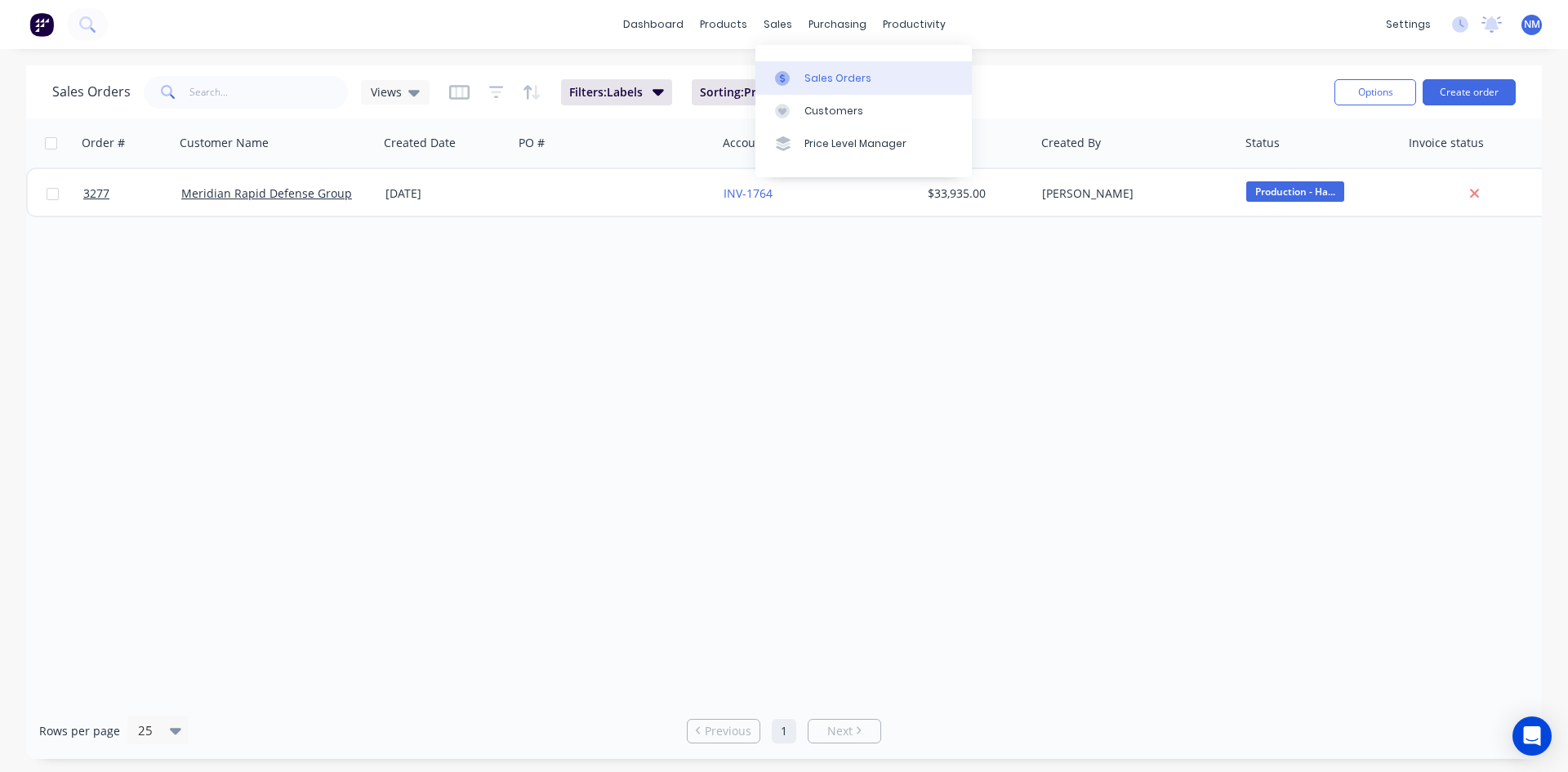
click at [849, 79] on div "Sales Orders" at bounding box center [838, 78] width 67 height 15
click at [812, 117] on div "Customers" at bounding box center [834, 111] width 59 height 15
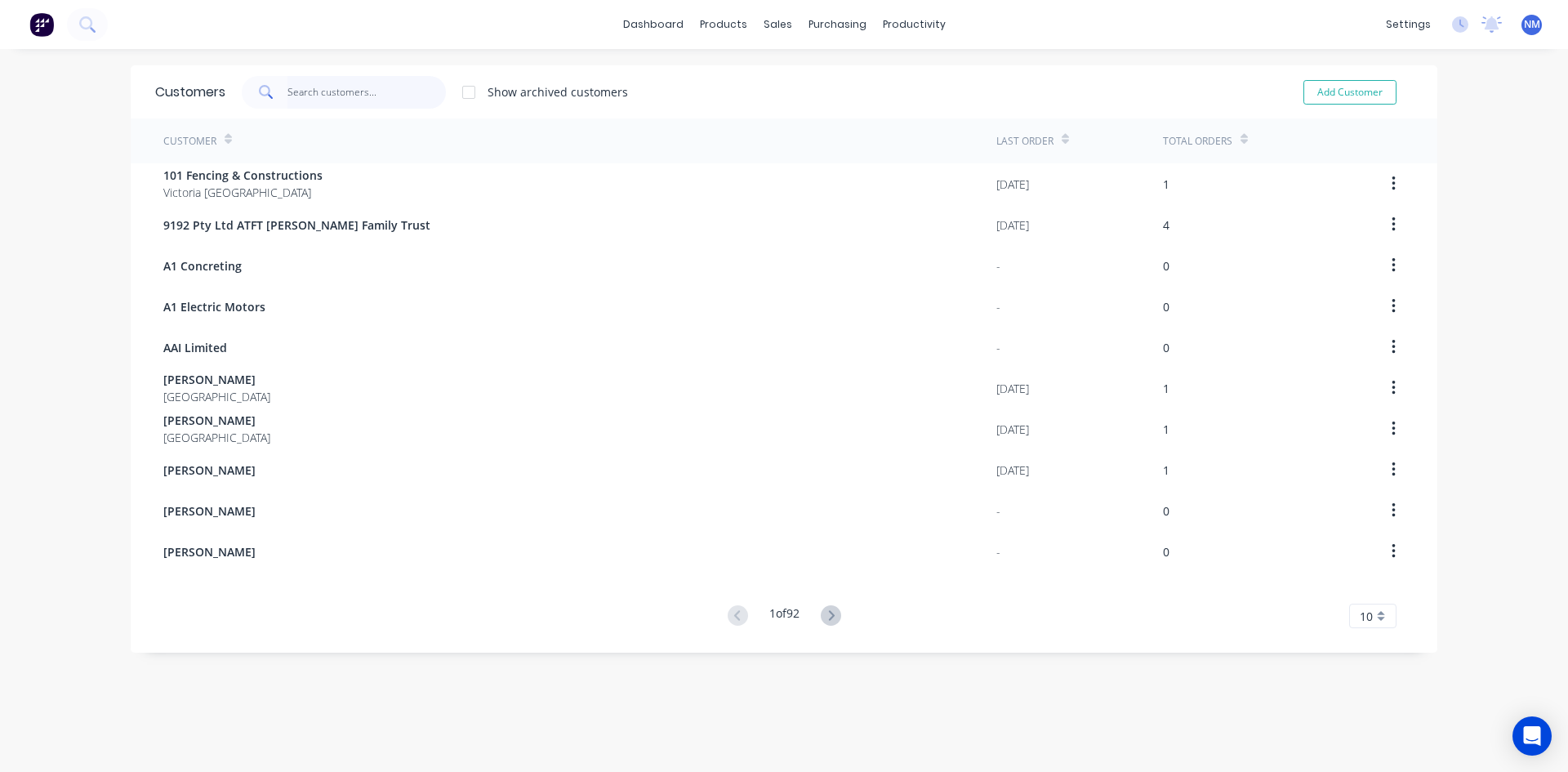
click at [338, 92] on input "text" at bounding box center [367, 92] width 159 height 33
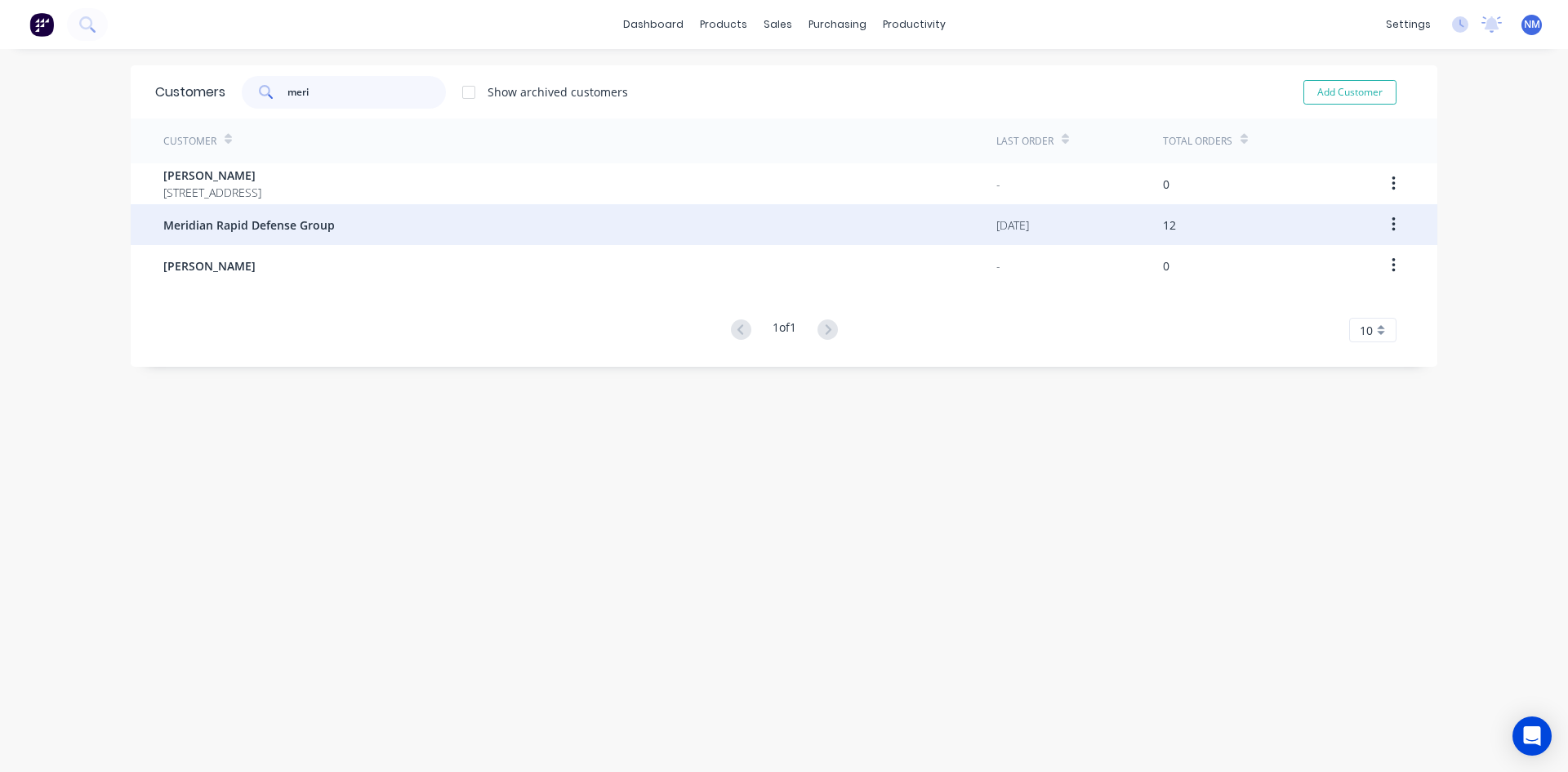
type input "meri"
click at [295, 236] on div "Meridian Rapid Defense Group" at bounding box center [580, 224] width 833 height 41
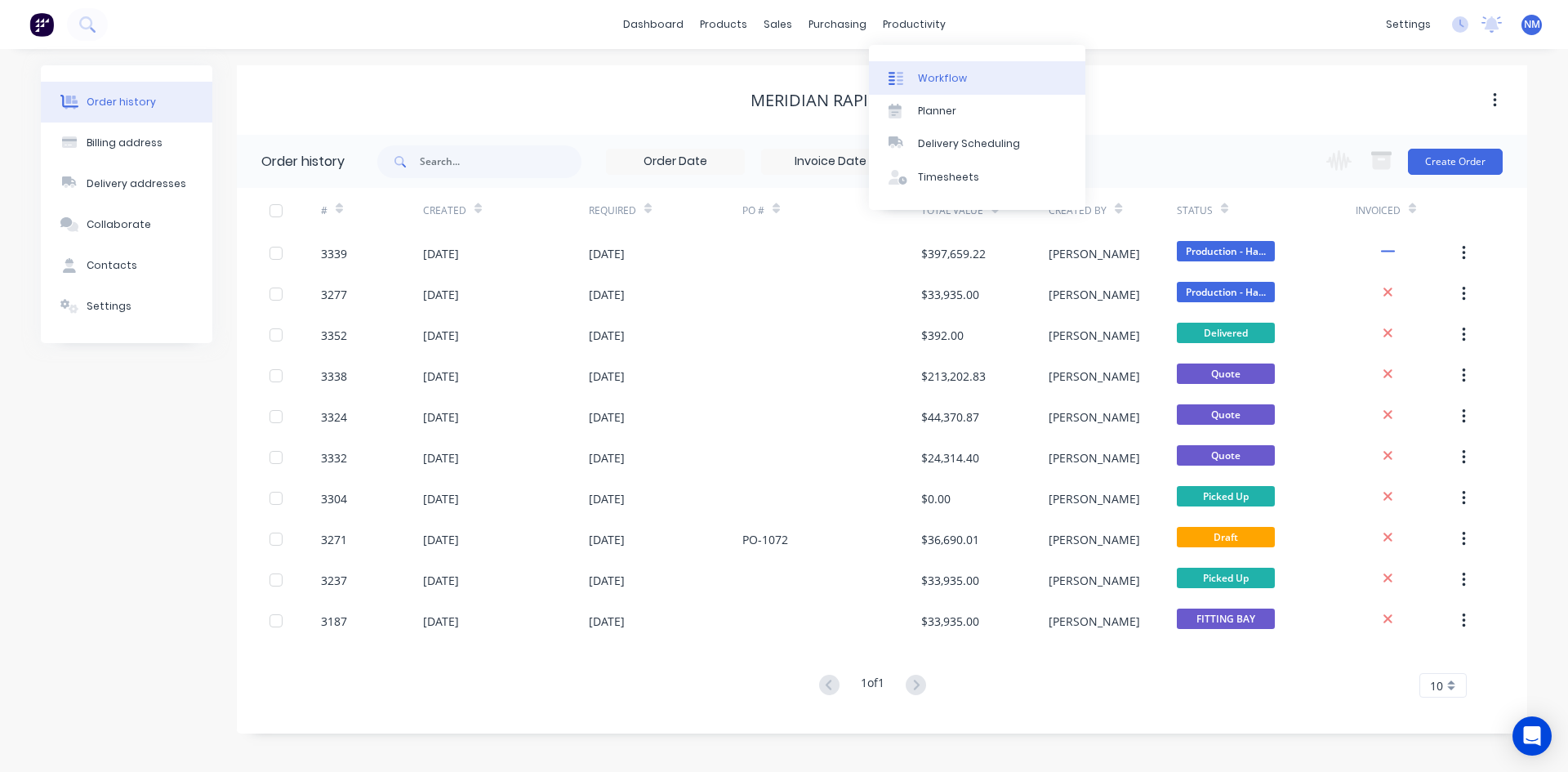
click at [952, 85] on div "Workflow" at bounding box center [942, 78] width 49 height 15
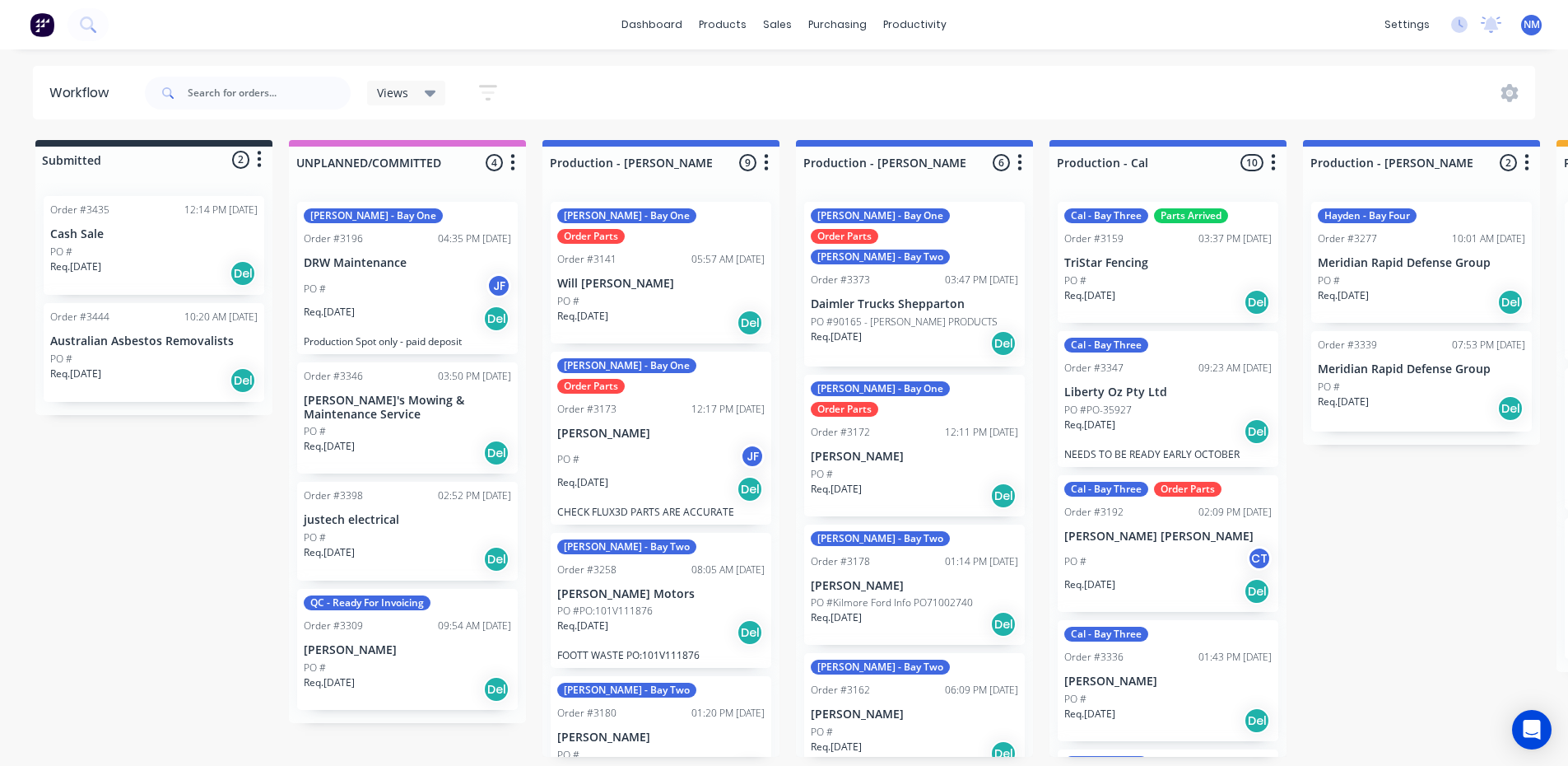
scroll to position [0, 1655]
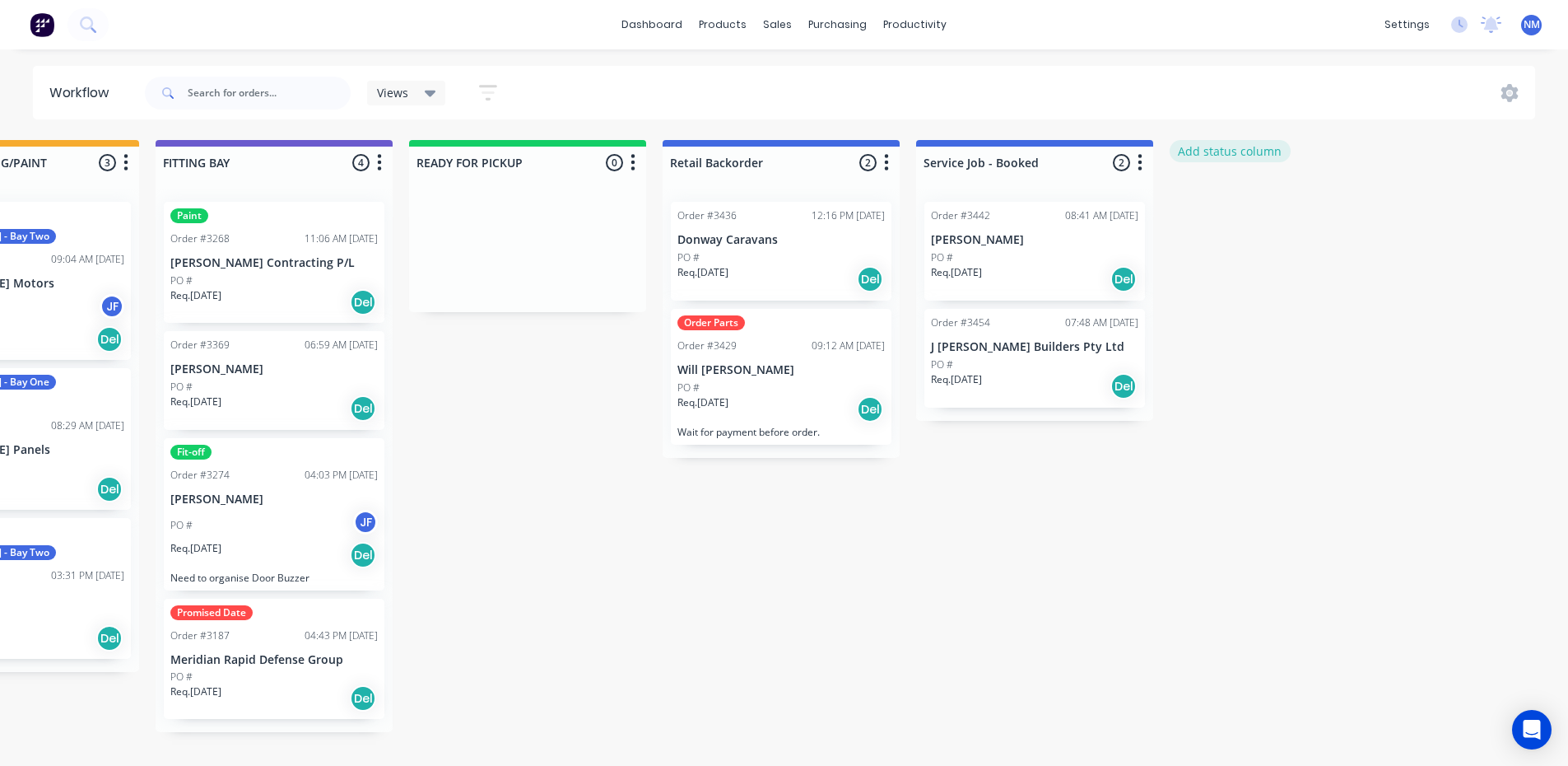
click at [1244, 147] on button "Add status column" at bounding box center [1230, 151] width 121 height 22
click at [1251, 161] on input at bounding box center [1287, 161] width 218 height 24
type input "Ongoing Contracts"
click at [1229, 203] on button "Add" at bounding box center [1224, 200] width 91 height 26
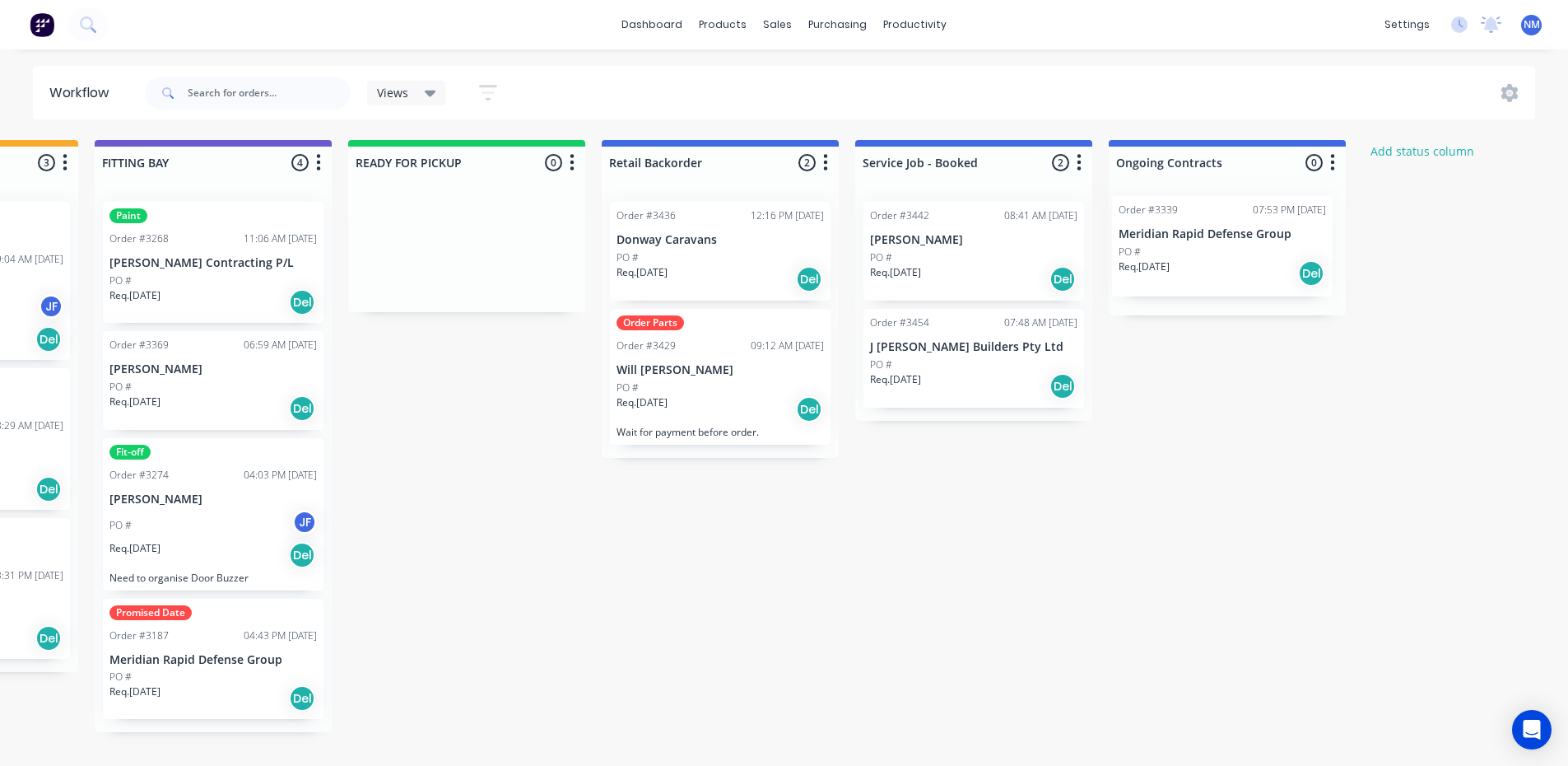
scroll to position [0, 1719]
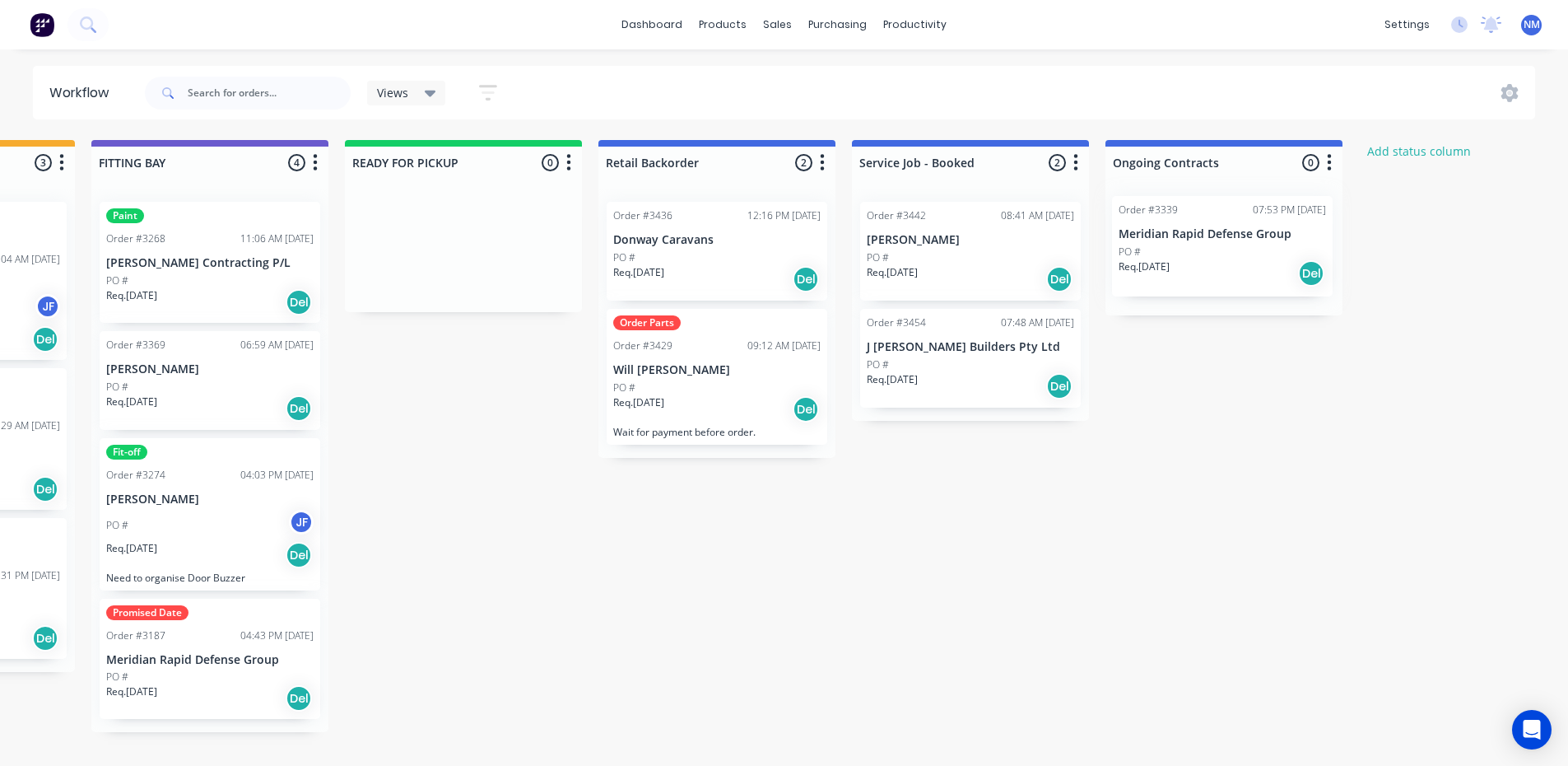
drag, startPoint x: 435, startPoint y: 385, endPoint x: 1207, endPoint y: 254, distance: 783.0
click at [1207, 254] on div "Submitted 2 Status colour #273444 hex #273444 Save Cancel Summaries Total order…" at bounding box center [-1, 448] width 3460 height 617
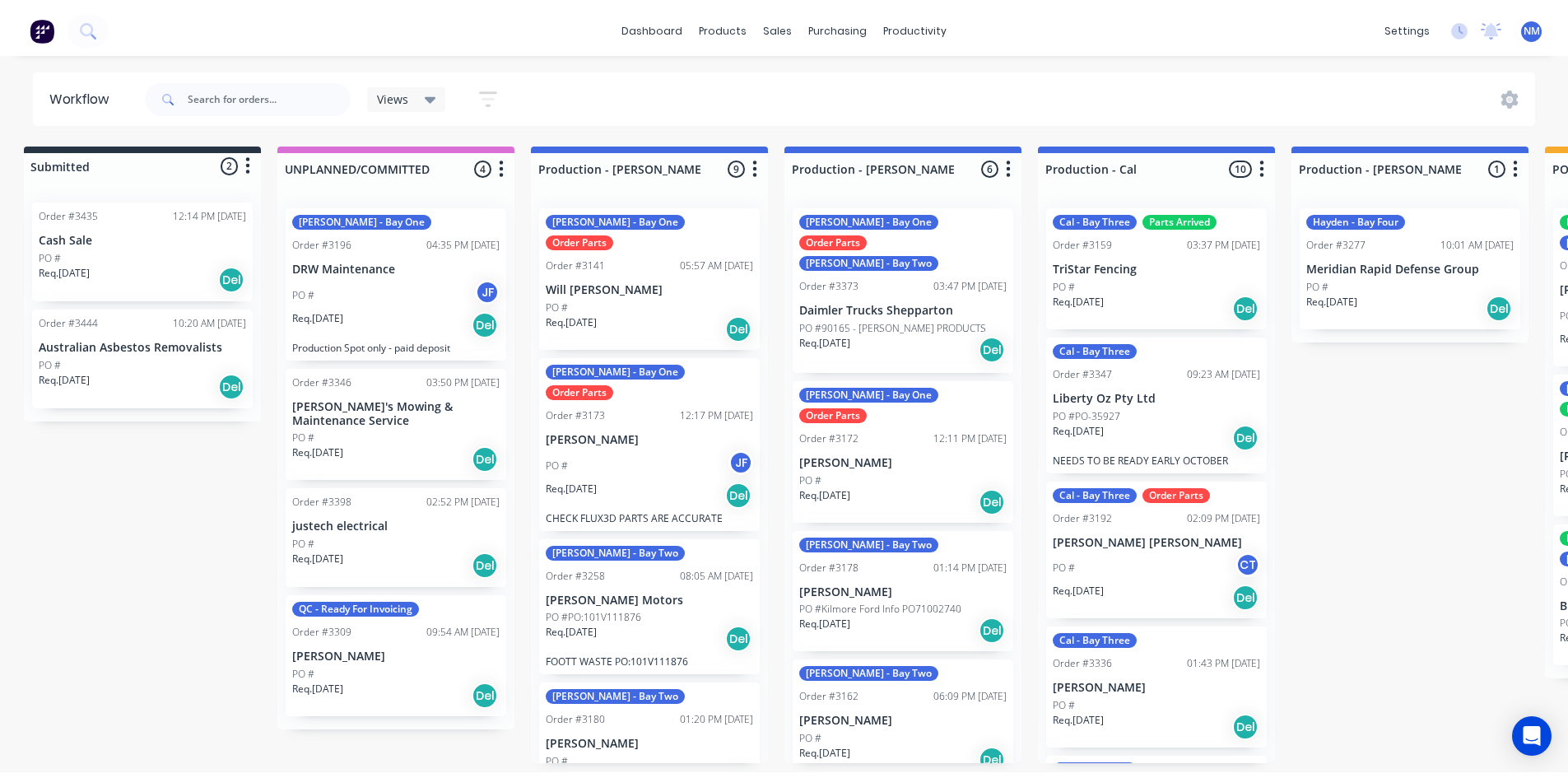
scroll to position [0, 0]
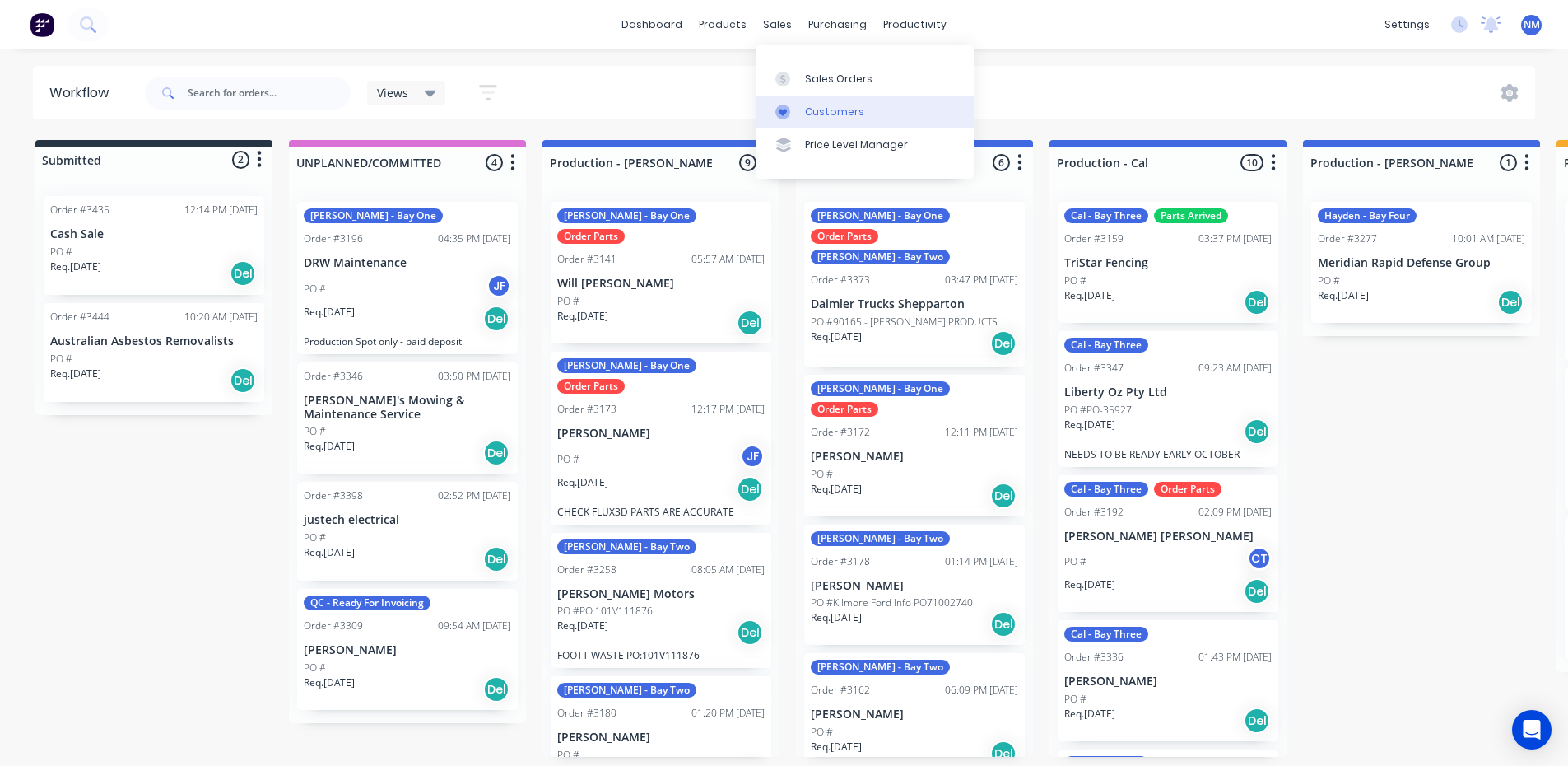
click at [854, 109] on div "Customers" at bounding box center [834, 112] width 60 height 15
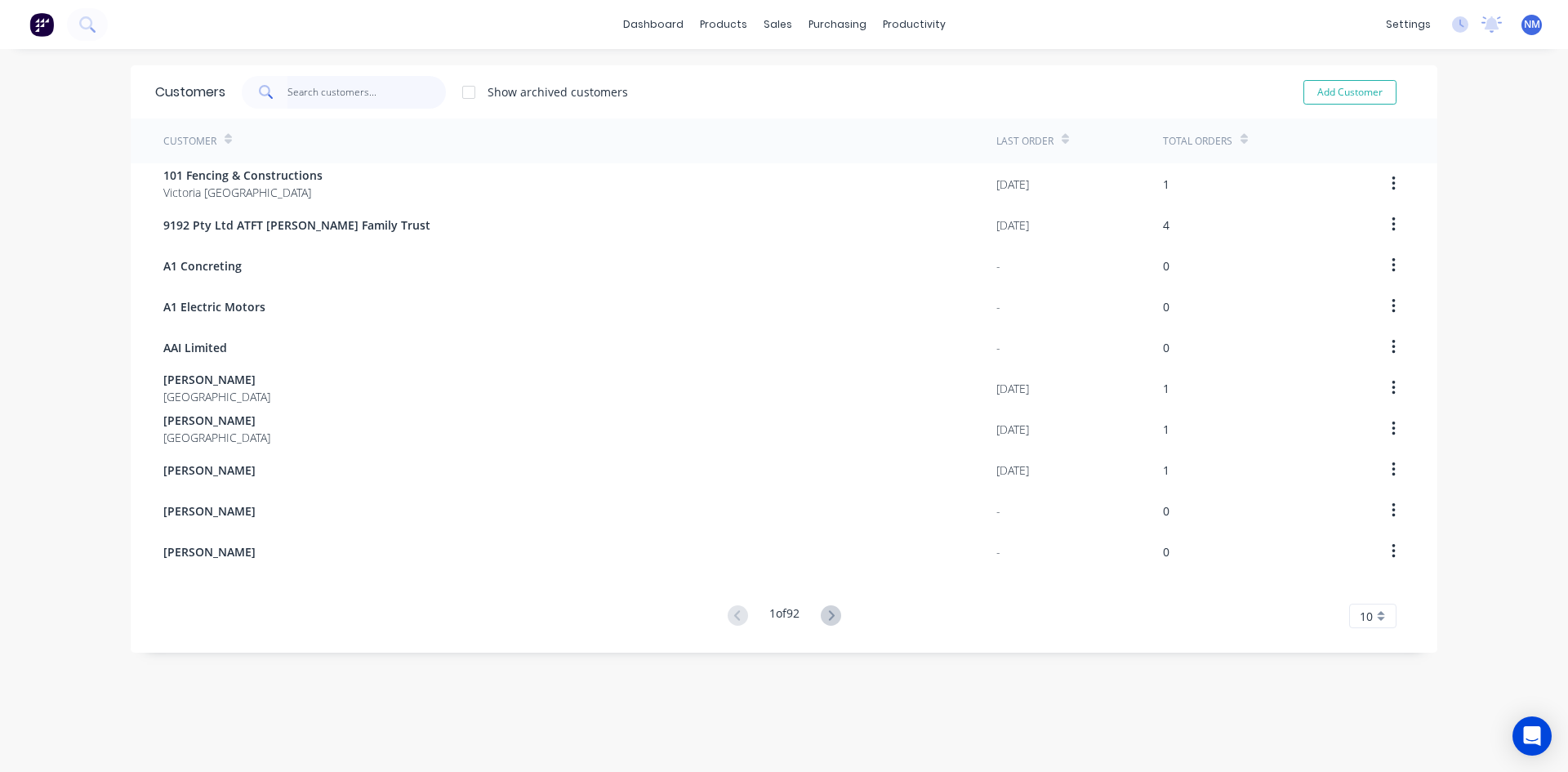
click at [324, 97] on input "text" at bounding box center [367, 92] width 159 height 33
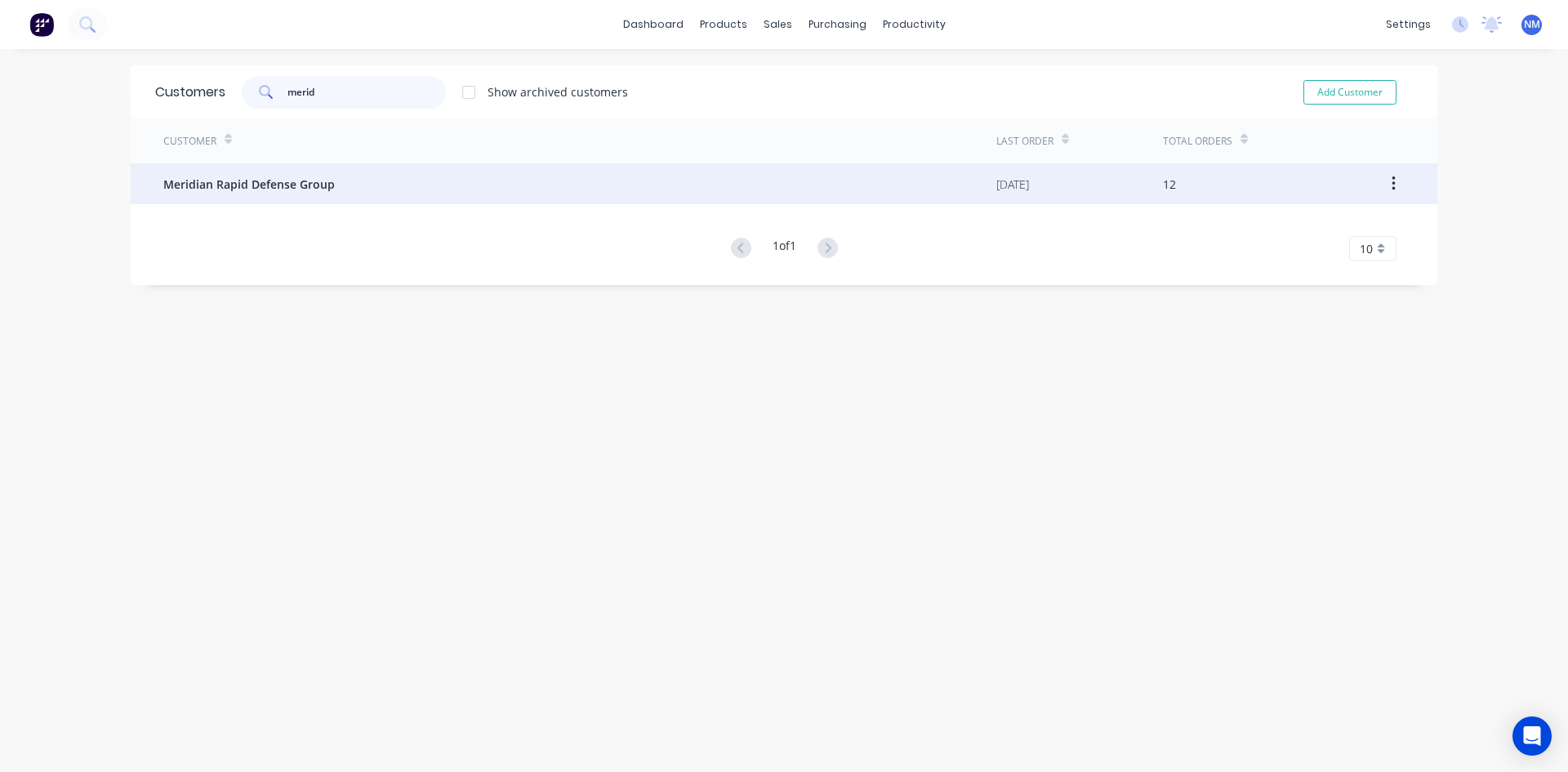
type input "merid"
click at [332, 184] on div "Meridian Rapid Defense Group" at bounding box center [580, 183] width 833 height 41
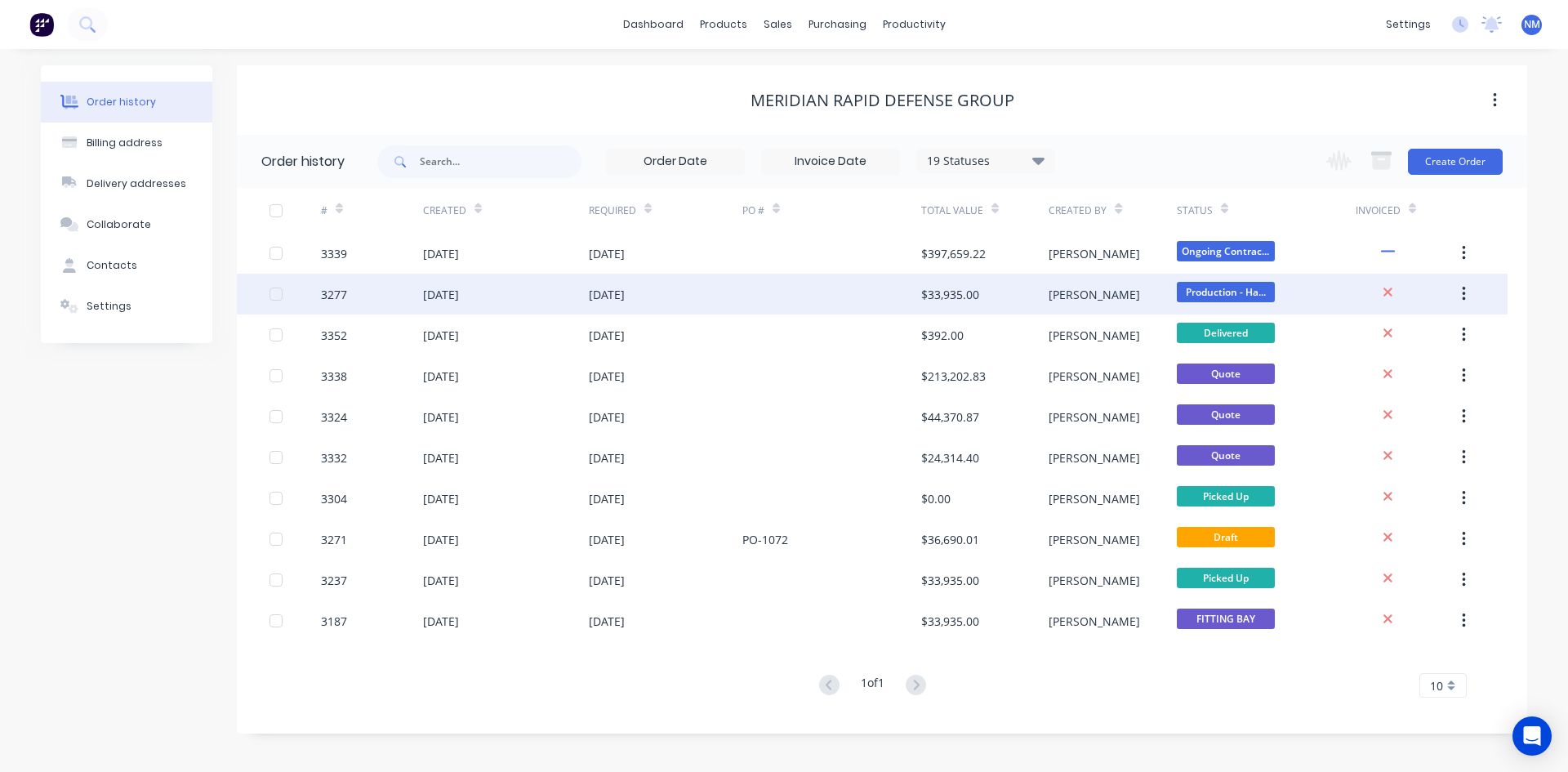
click at [500, 298] on div "[DATE]" at bounding box center [505, 293] width 166 height 41
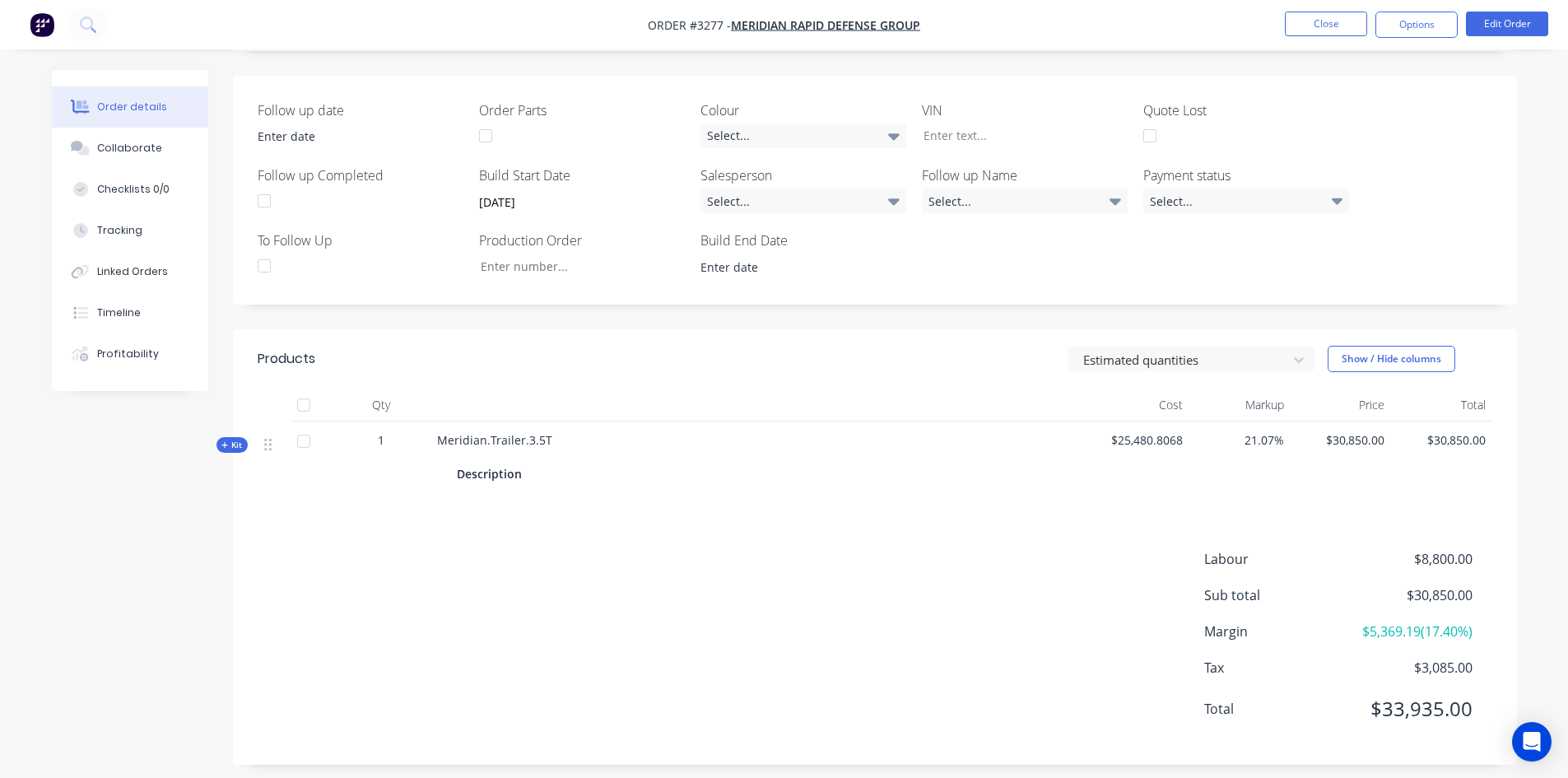
scroll to position [347, 0]
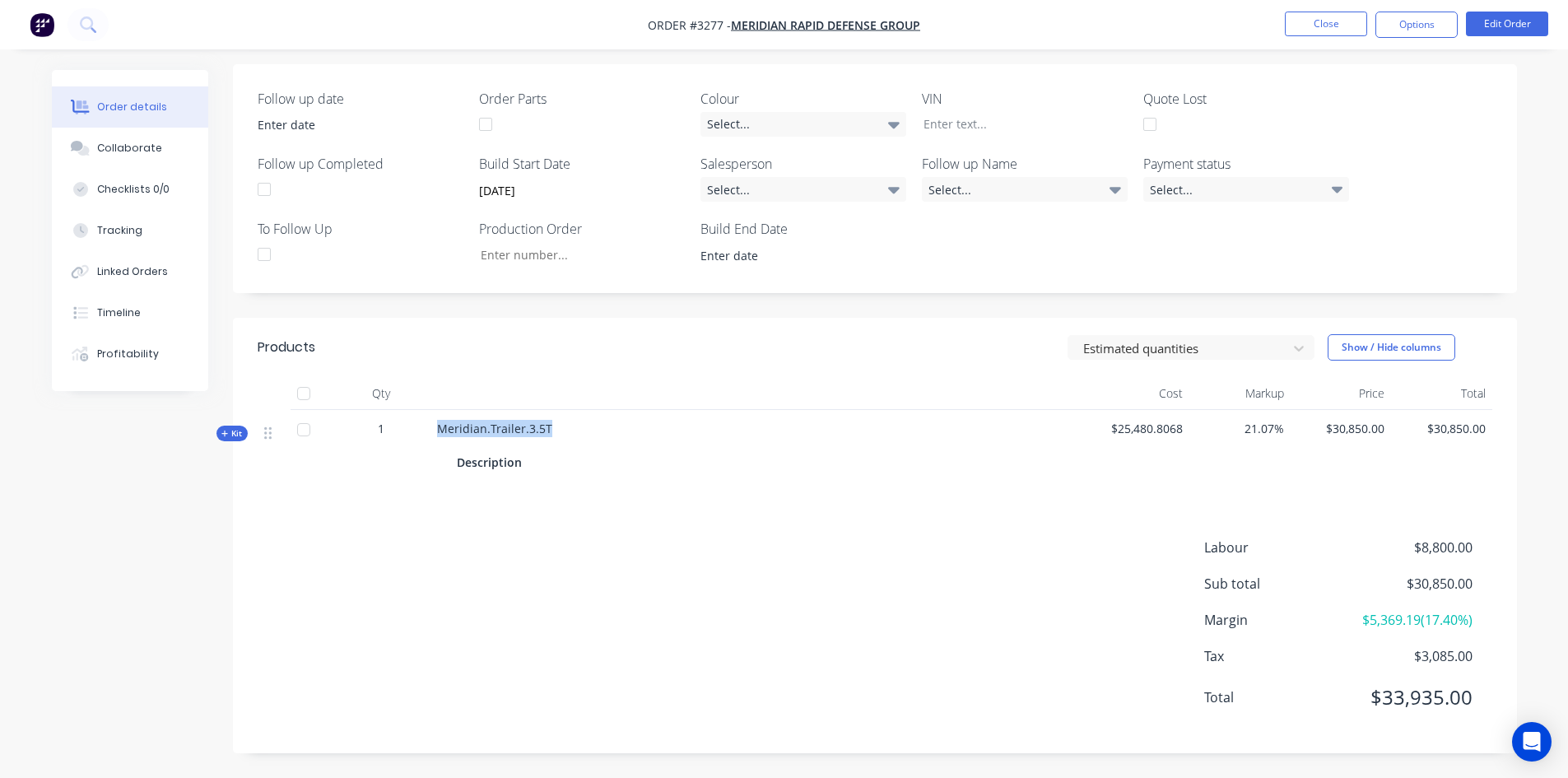
drag, startPoint x: 541, startPoint y: 426, endPoint x: 435, endPoint y: 426, distance: 106.0
click at [435, 426] on div "Meridian.Trailer.3.5T Description" at bounding box center [759, 447] width 658 height 75
copy span "Meridian.Trailer.3.5T"
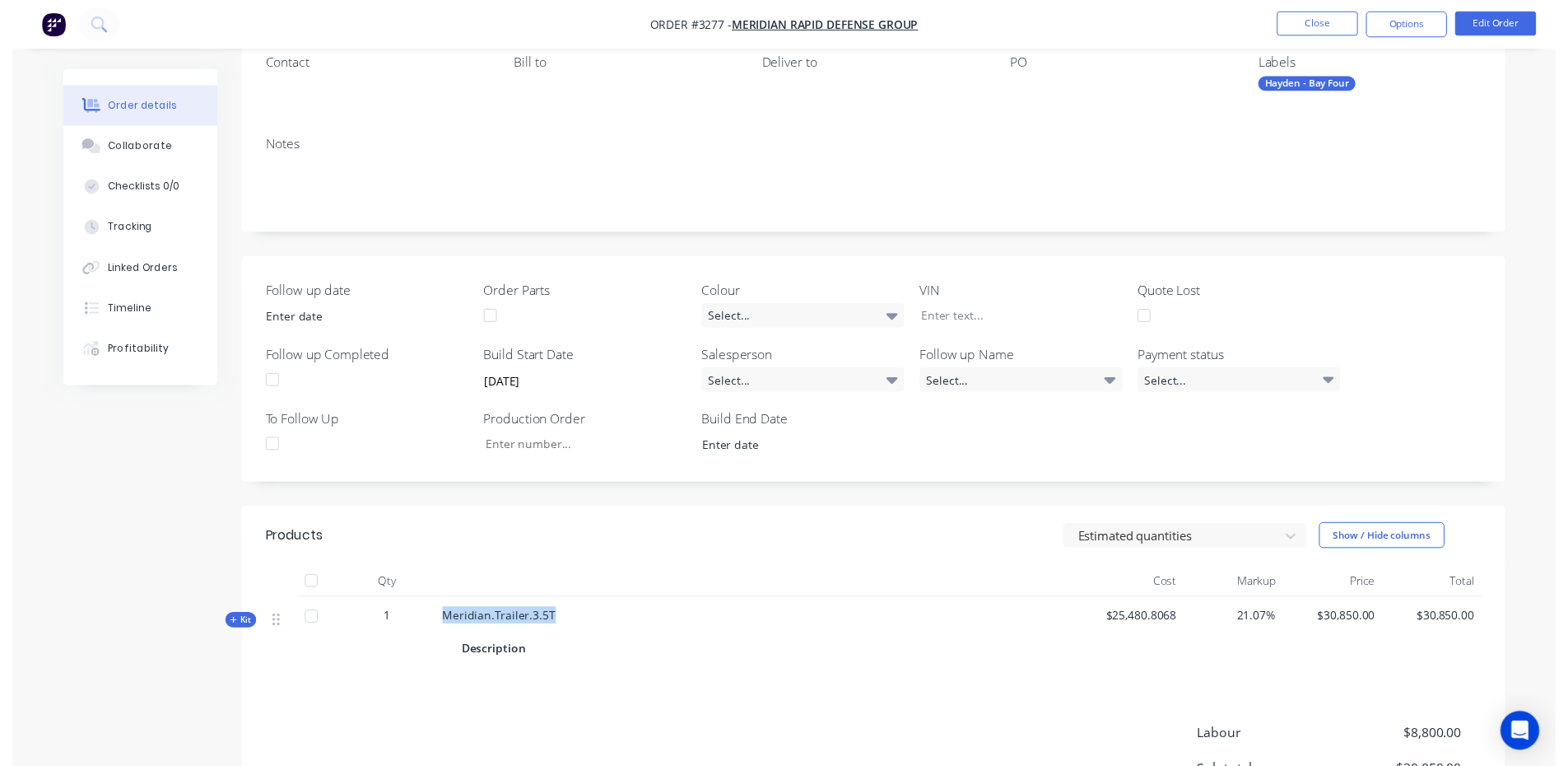
scroll to position [0, 0]
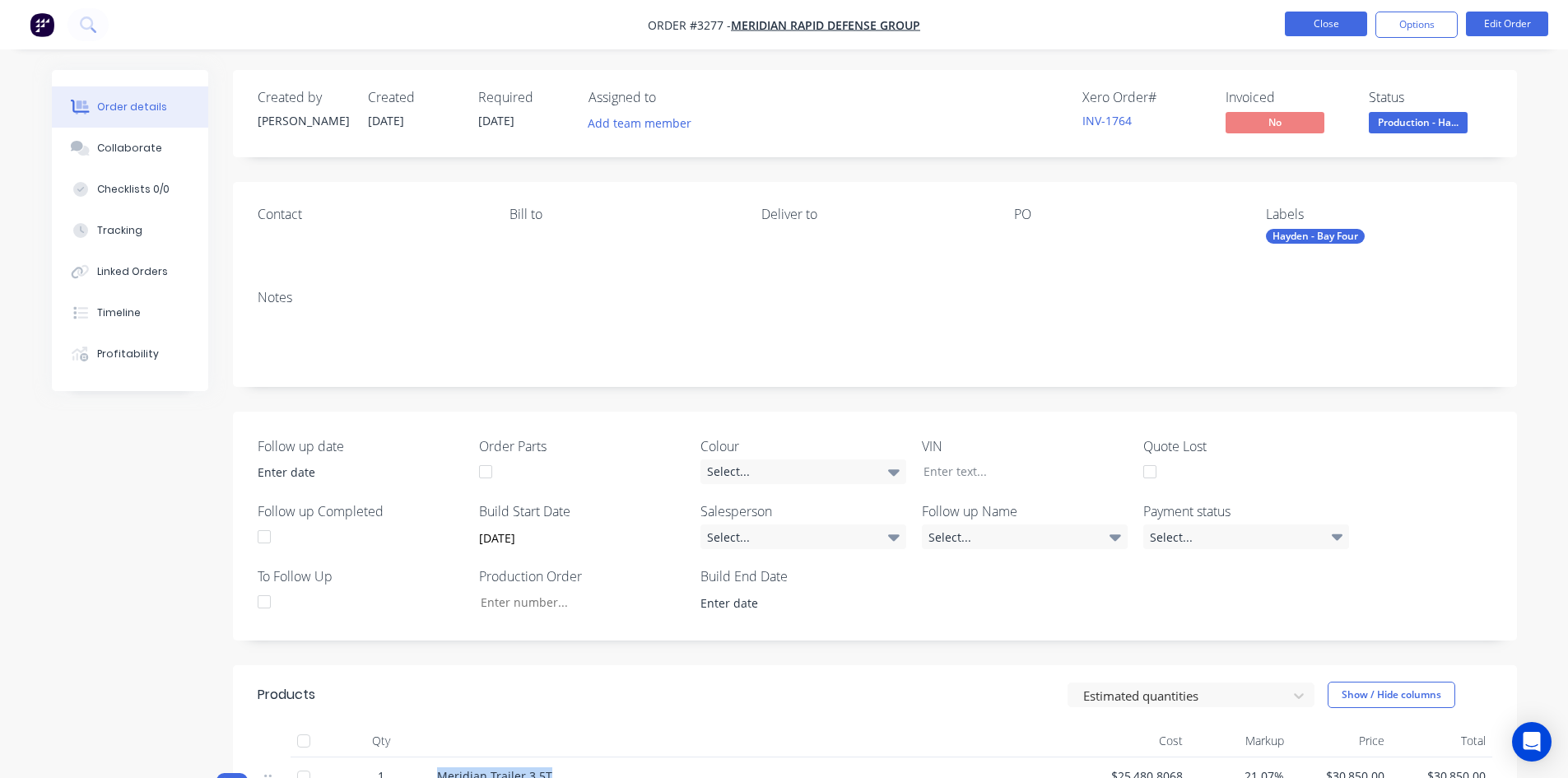
click at [1351, 22] on button "Close" at bounding box center [1326, 24] width 82 height 24
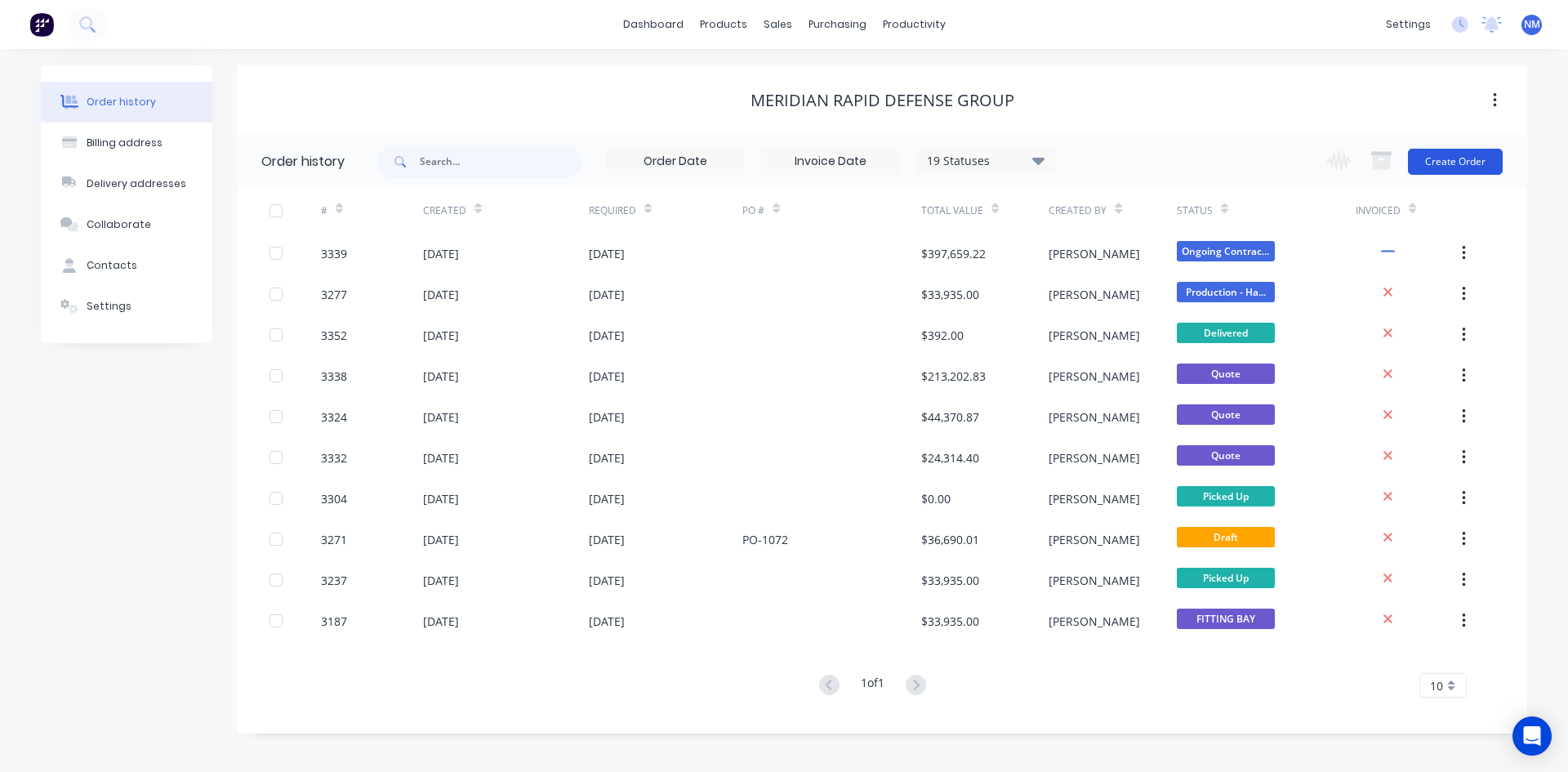
click at [1470, 161] on button "Create Order" at bounding box center [1455, 161] width 95 height 26
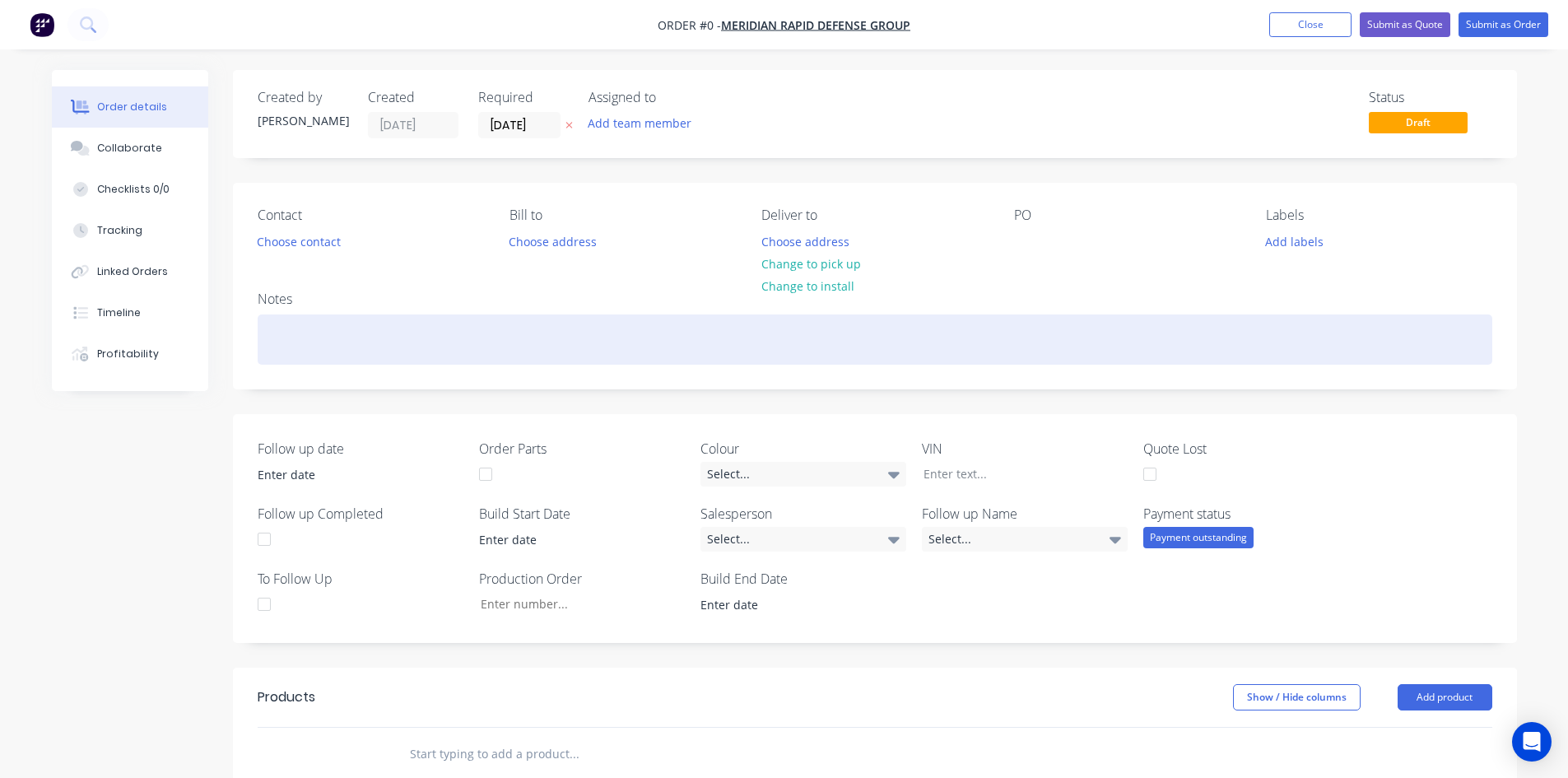
click at [355, 334] on div at bounding box center [875, 339] width 1234 height 50
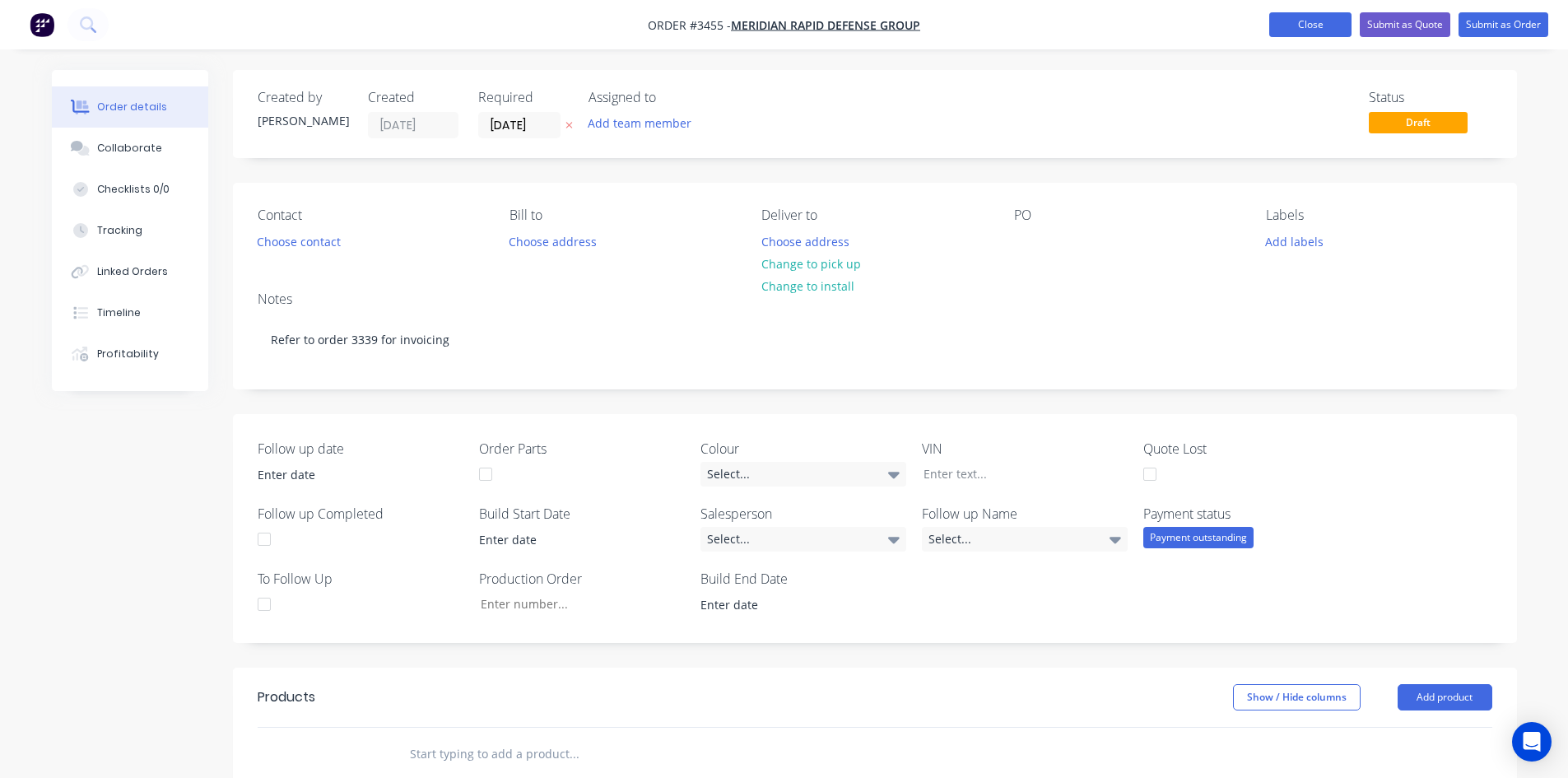
click at [1287, 27] on button "Close" at bounding box center [1310, 24] width 82 height 24
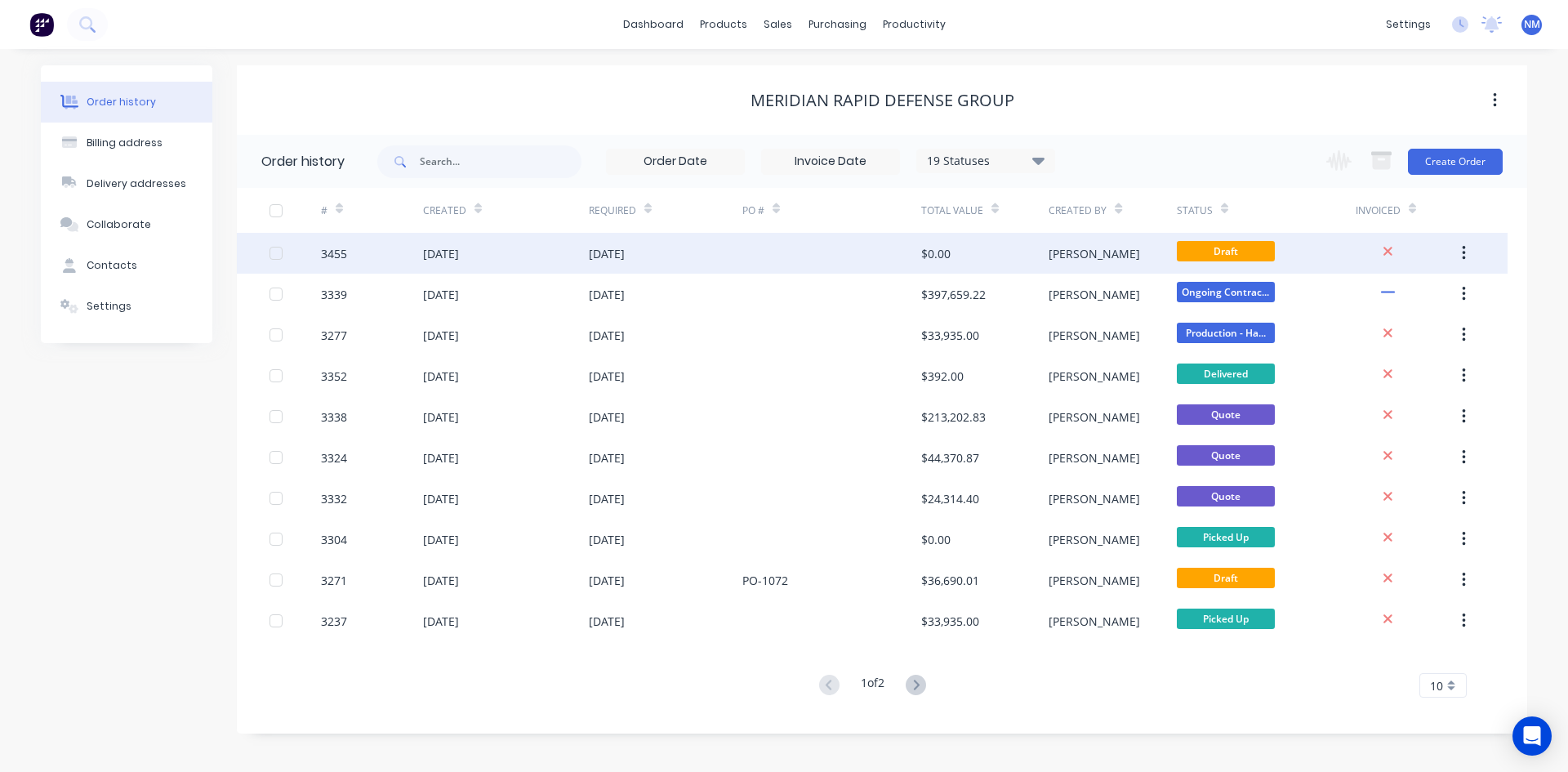
click at [1464, 256] on icon "button" at bounding box center [1464, 253] width 4 height 18
click at [1395, 300] on div "Archive" at bounding box center [1405, 296] width 126 height 23
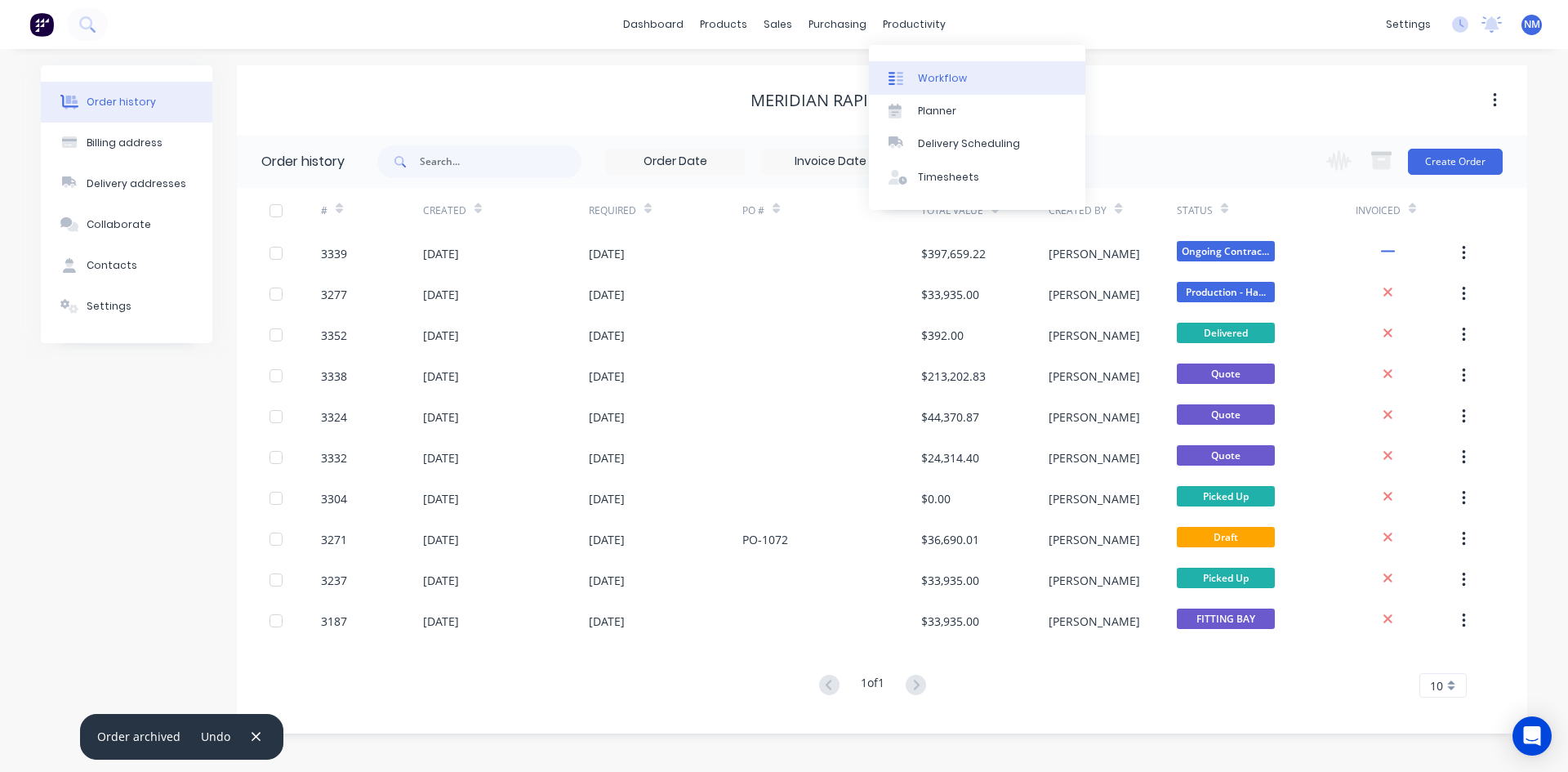
click at [941, 85] on div "Workflow" at bounding box center [942, 78] width 49 height 15
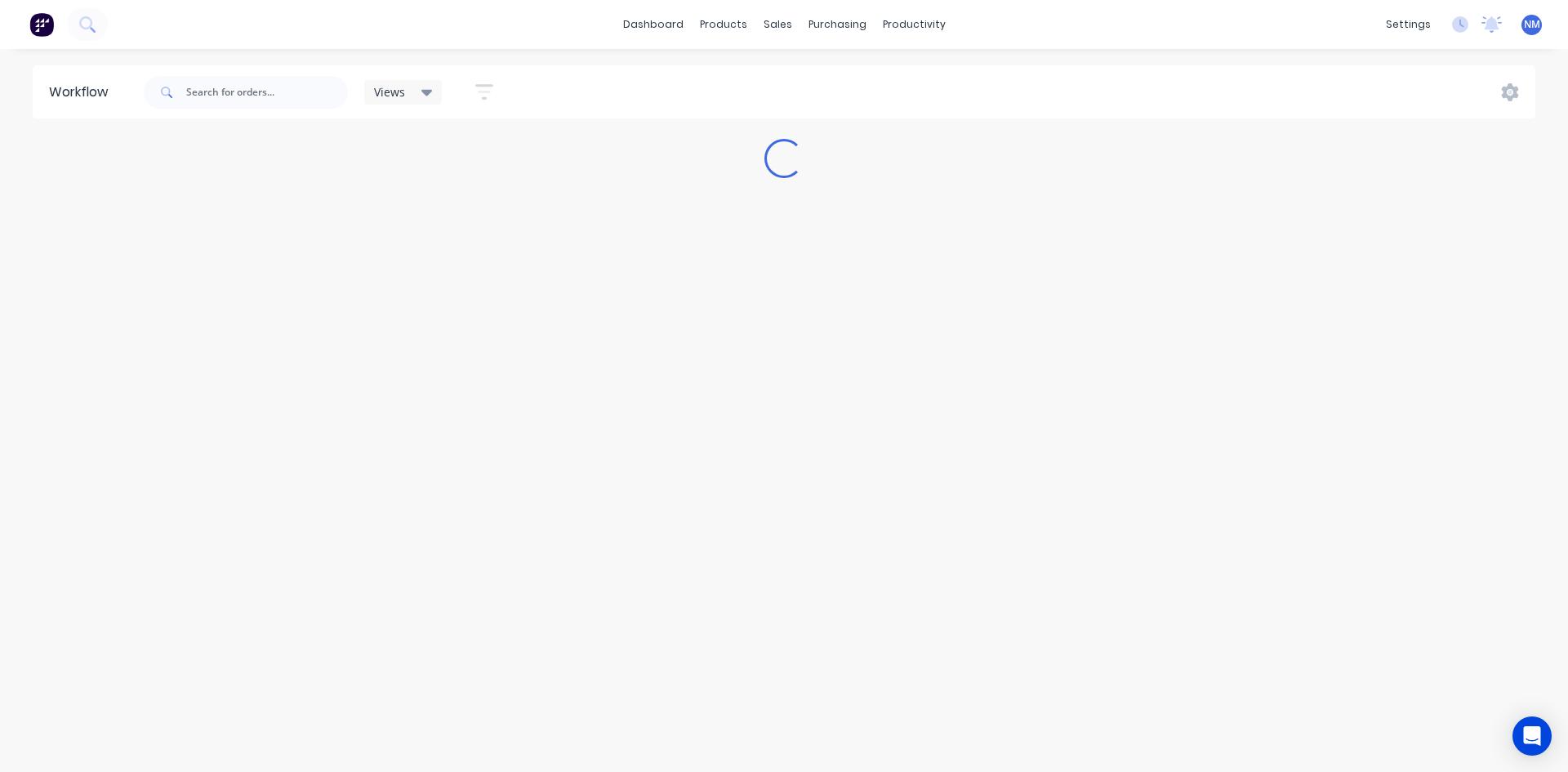
click at [393, 92] on span "Views" at bounding box center [389, 92] width 31 height 18
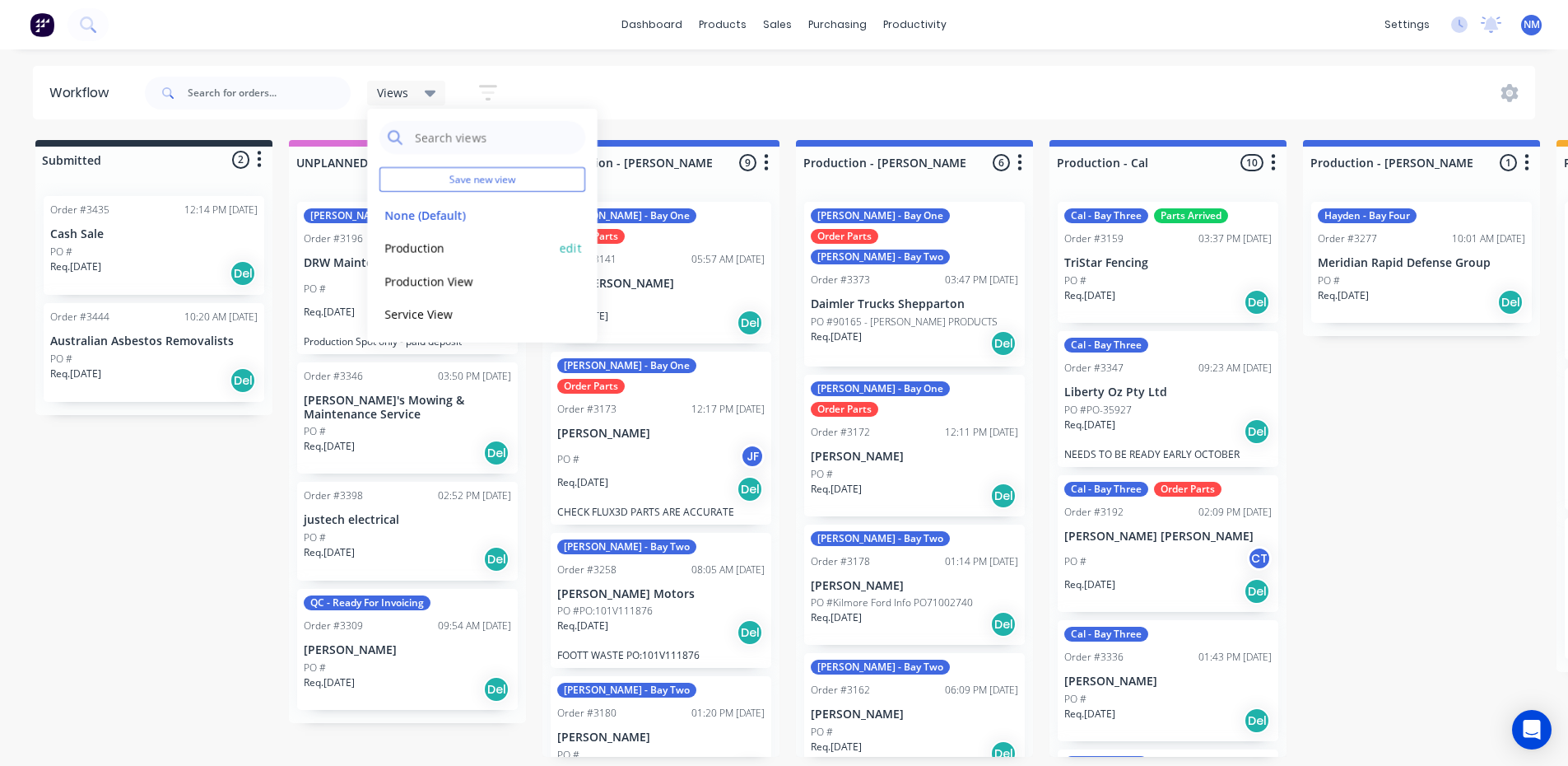
click at [441, 247] on button "Production" at bounding box center [466, 248] width 176 height 19
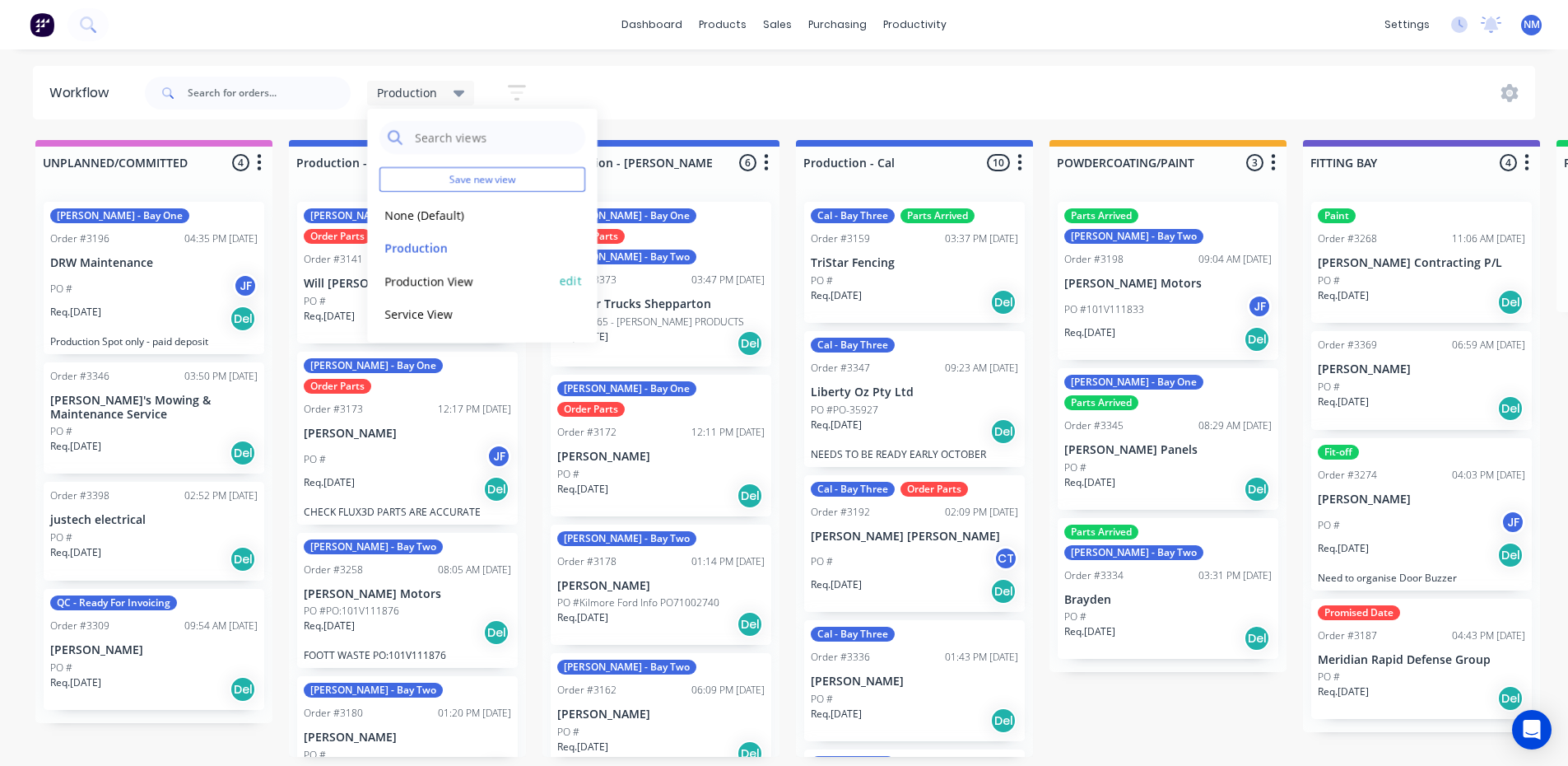
click at [576, 279] on button "edit" at bounding box center [570, 281] width 21 height 18
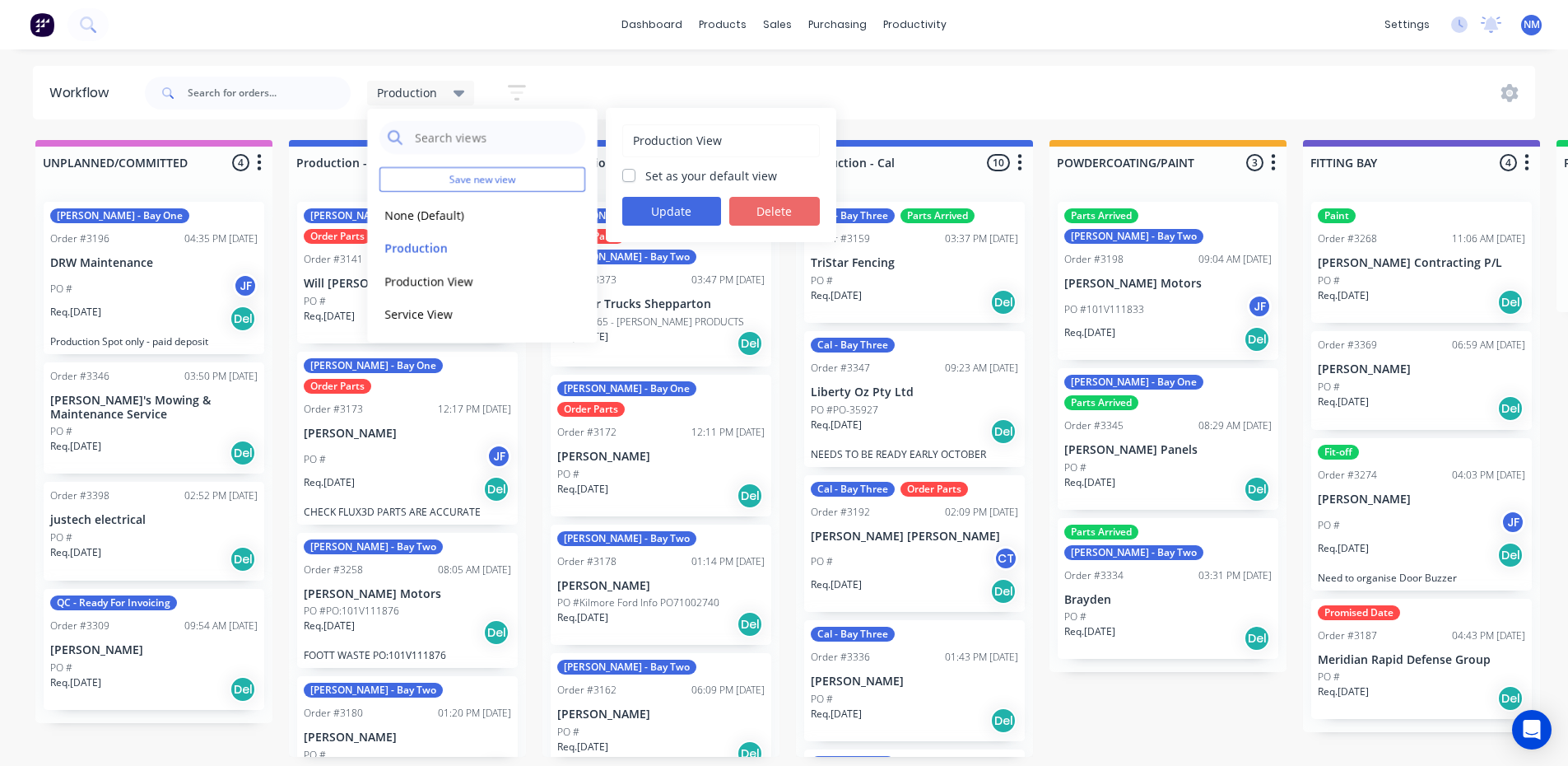
click at [773, 205] on button "Delete" at bounding box center [775, 211] width 91 height 29
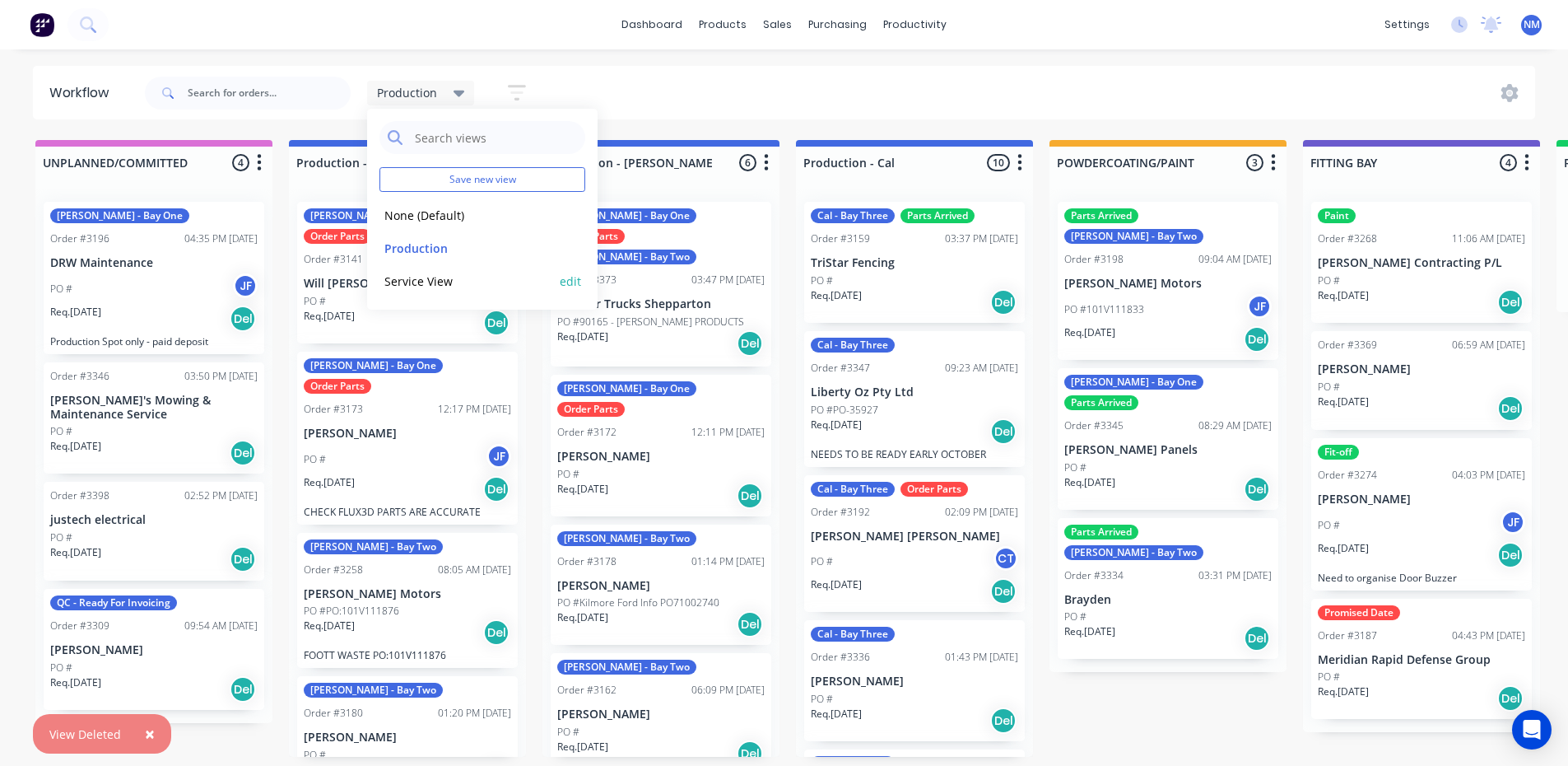
click at [430, 283] on button "Service View" at bounding box center [466, 281] width 176 height 19
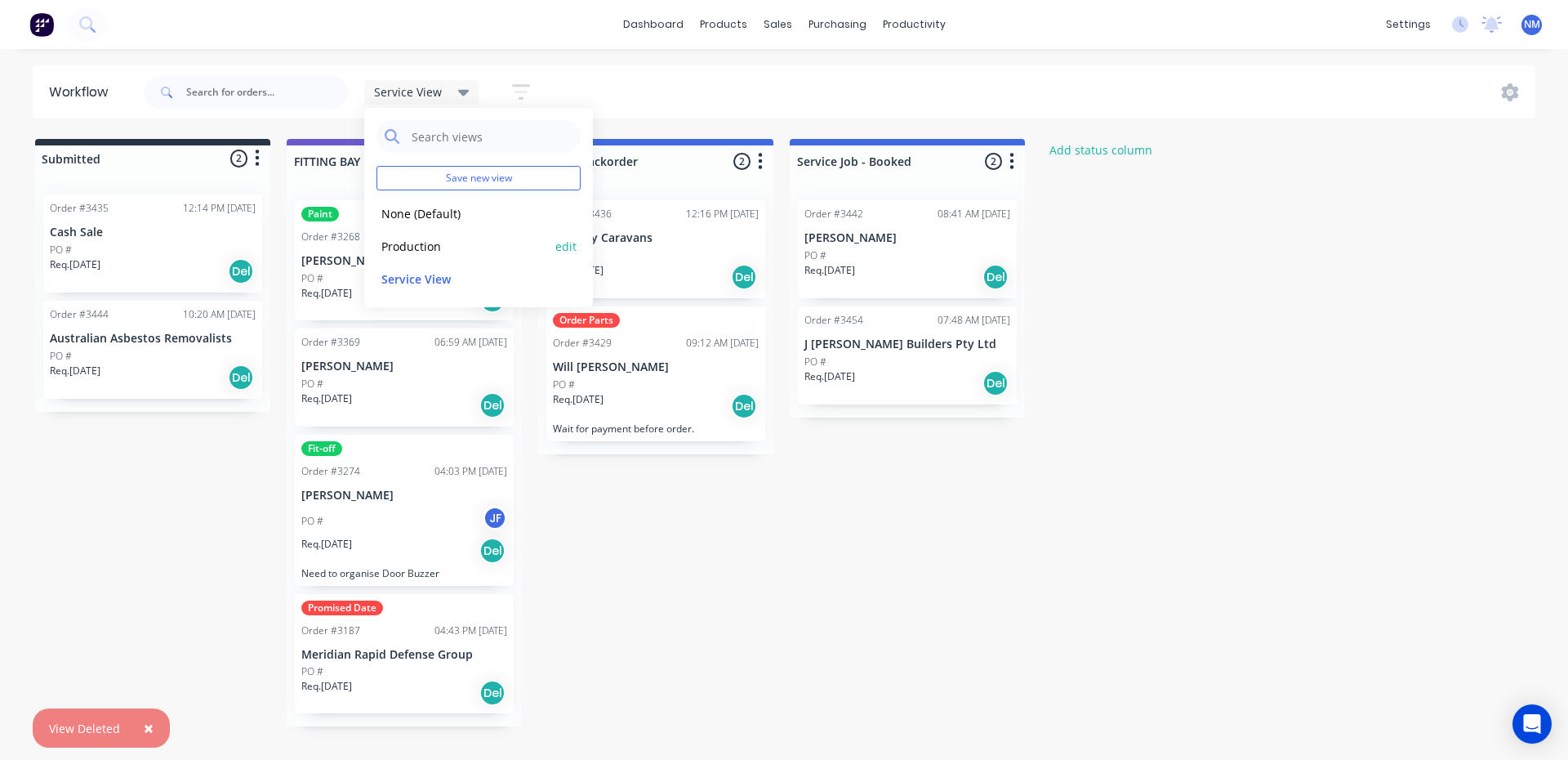
click at [425, 244] on button "Production" at bounding box center [463, 246] width 174 height 19
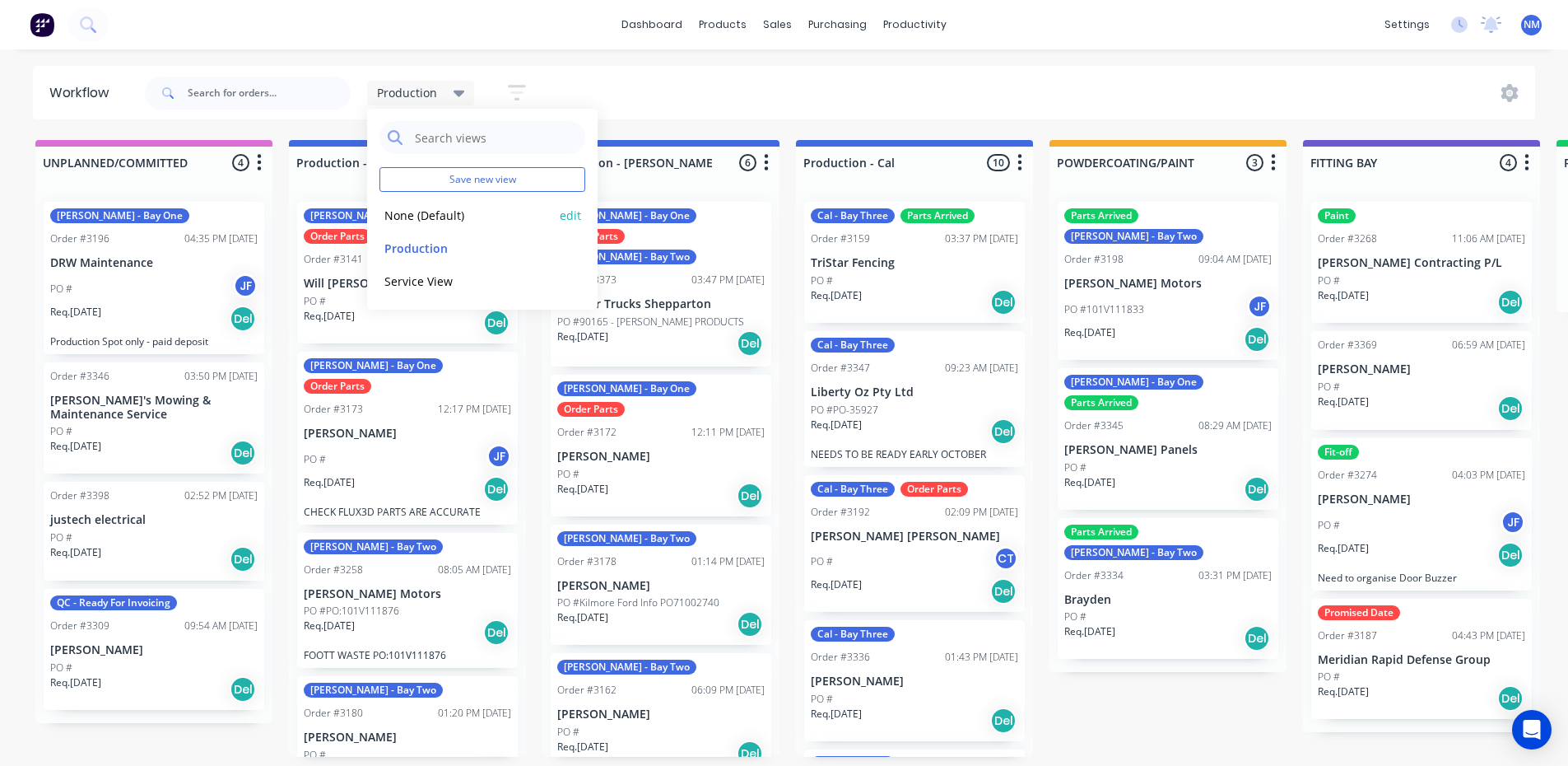
click at [439, 212] on button "None (Default)" at bounding box center [466, 215] width 176 height 19
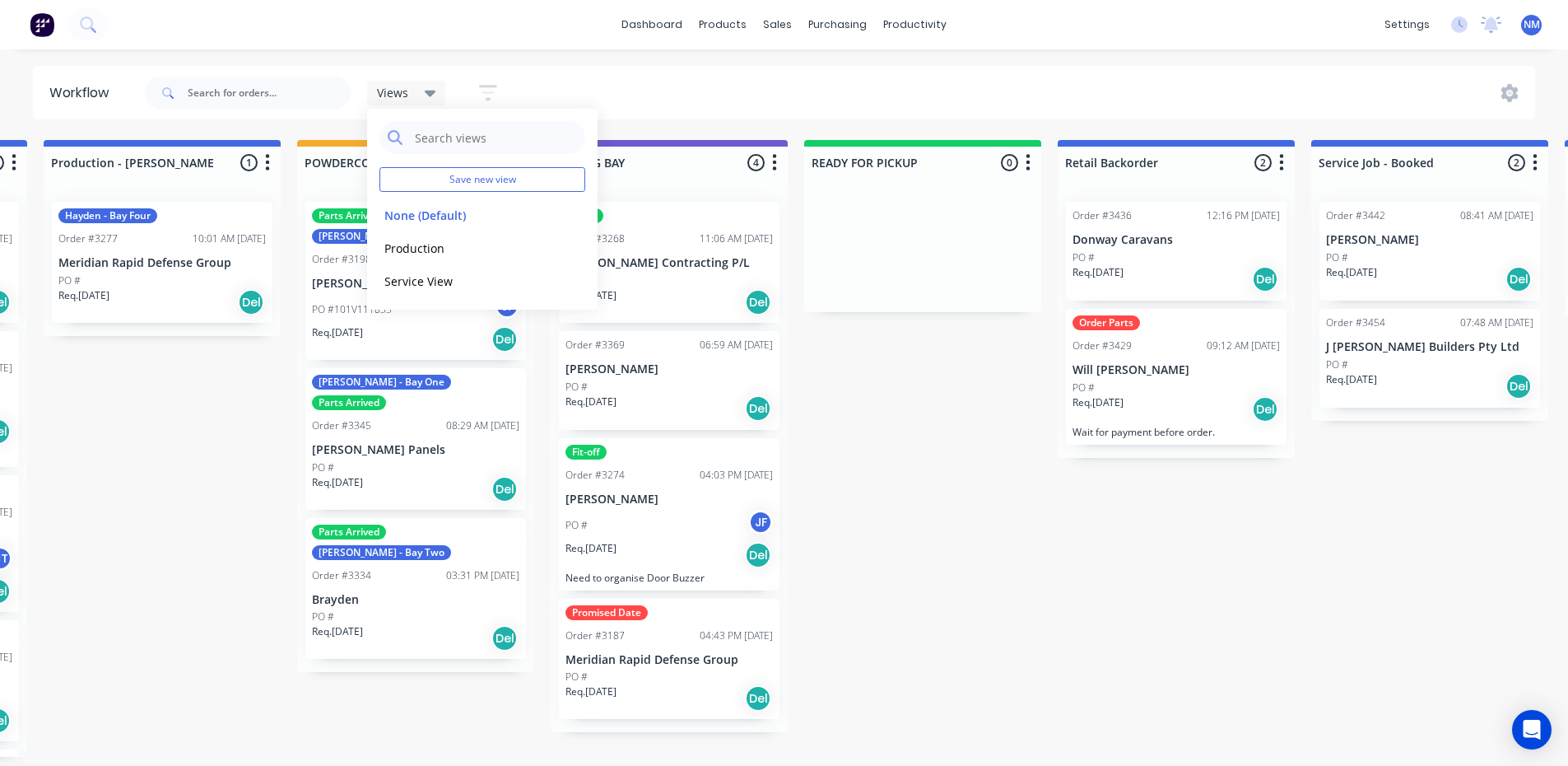
scroll to position [0, 1893]
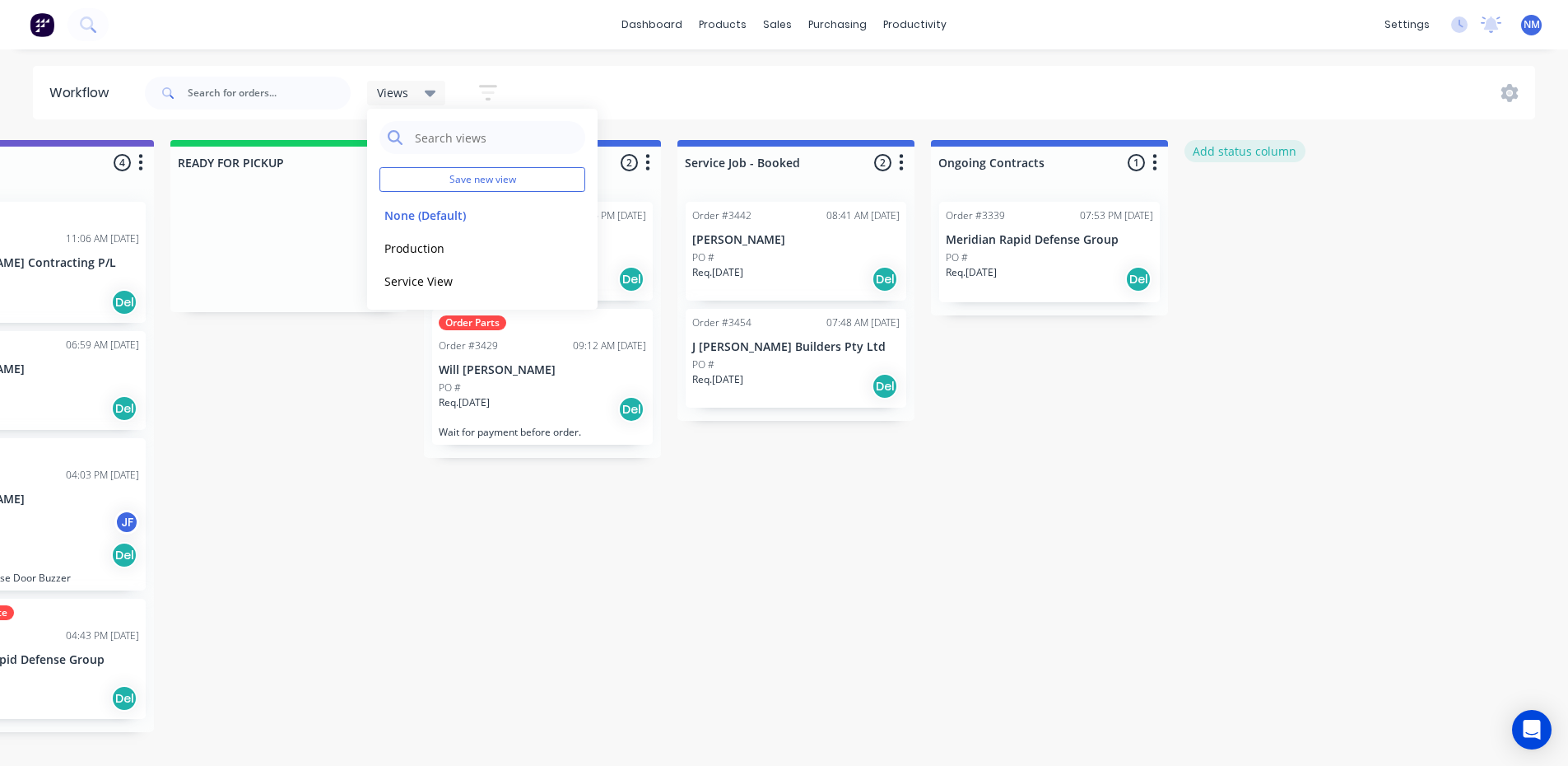
click at [1235, 153] on button "Add status column" at bounding box center [1244, 151] width 121 height 22
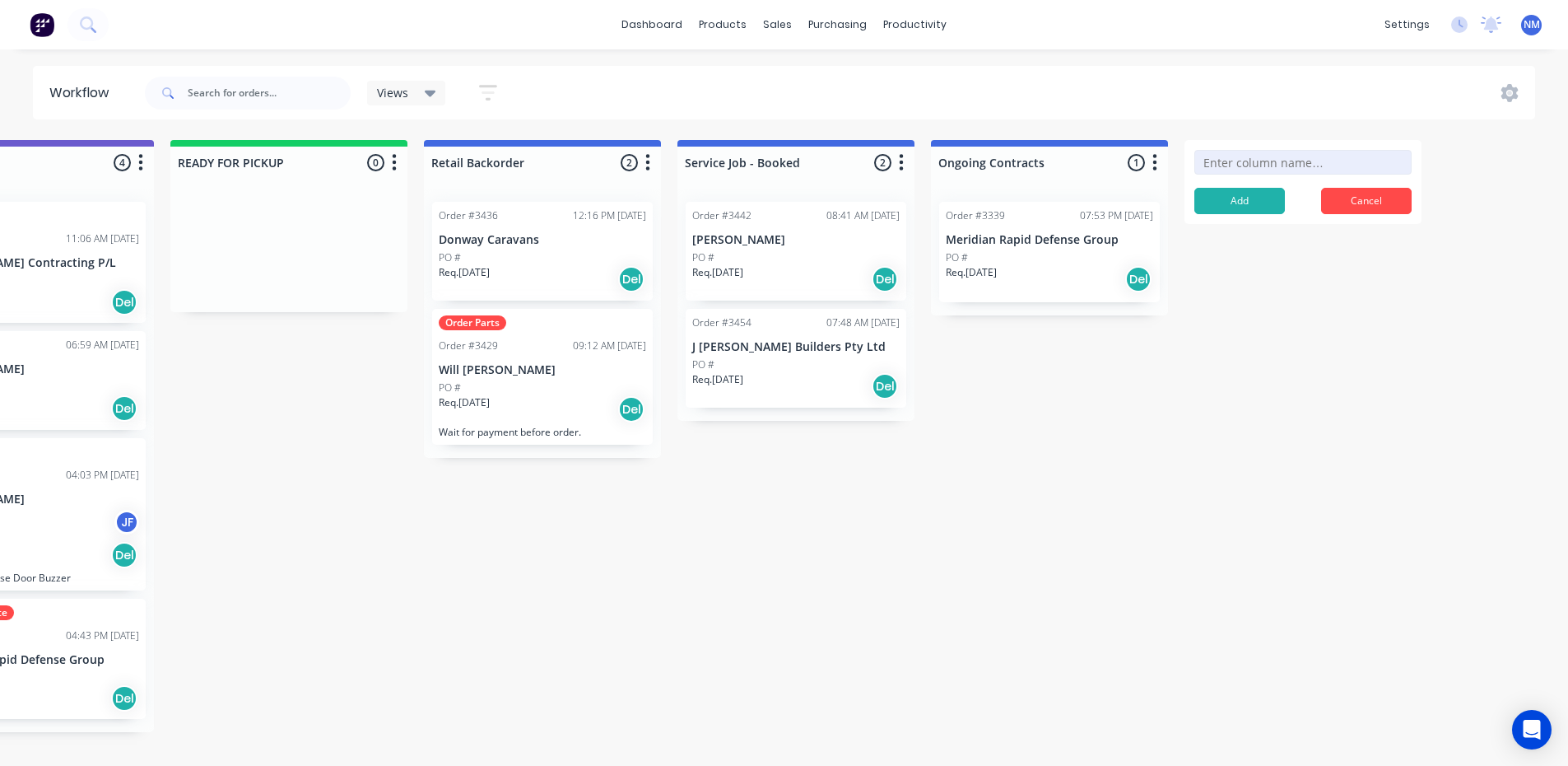
click at [1248, 161] on input at bounding box center [1302, 161] width 218 height 24
type input "L"
type input "Sales Lead - Likely"
click at [1239, 198] on button "Add" at bounding box center [1239, 200] width 91 height 26
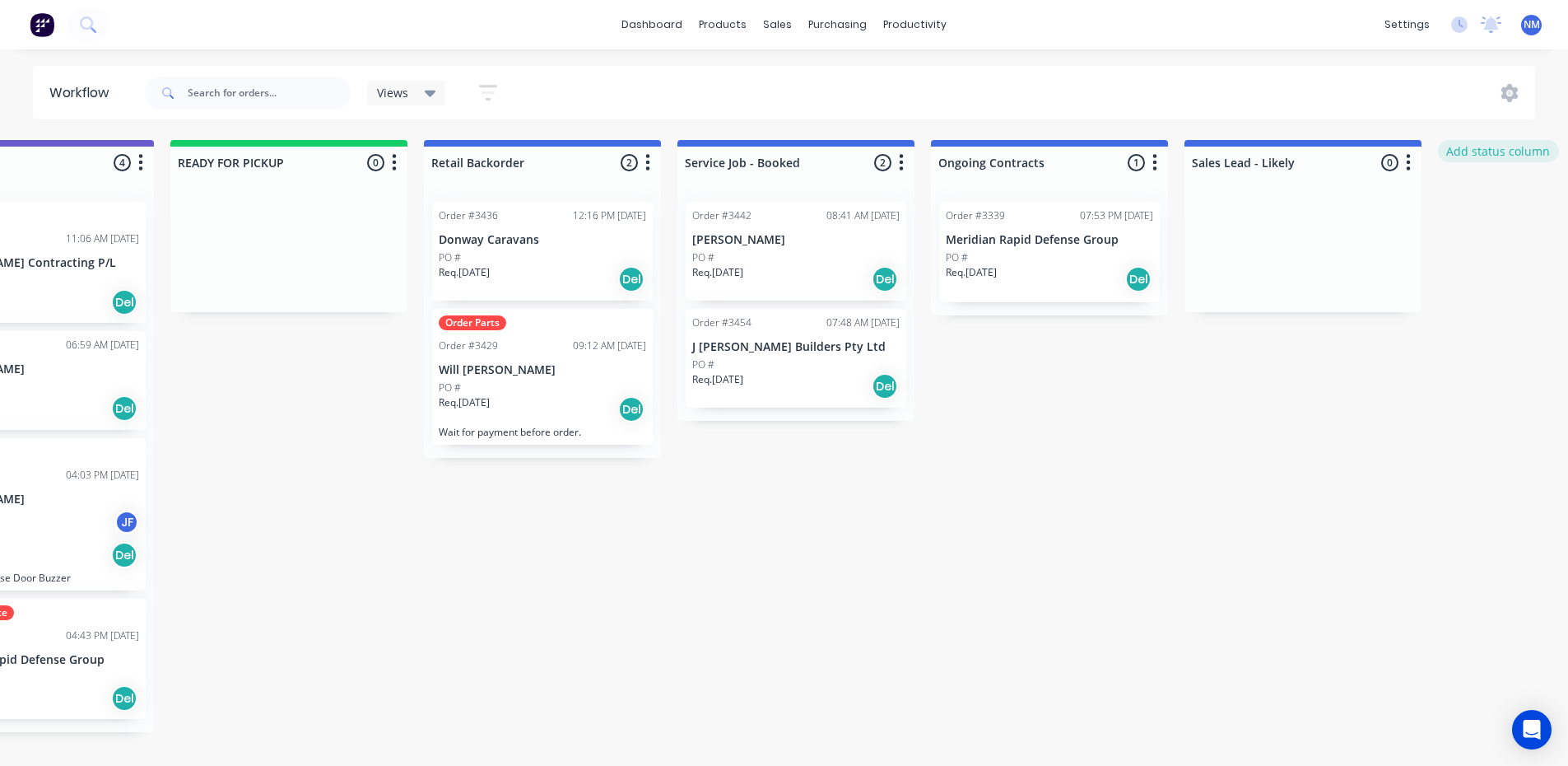
click at [1485, 155] on button "Add status column" at bounding box center [1498, 151] width 121 height 22
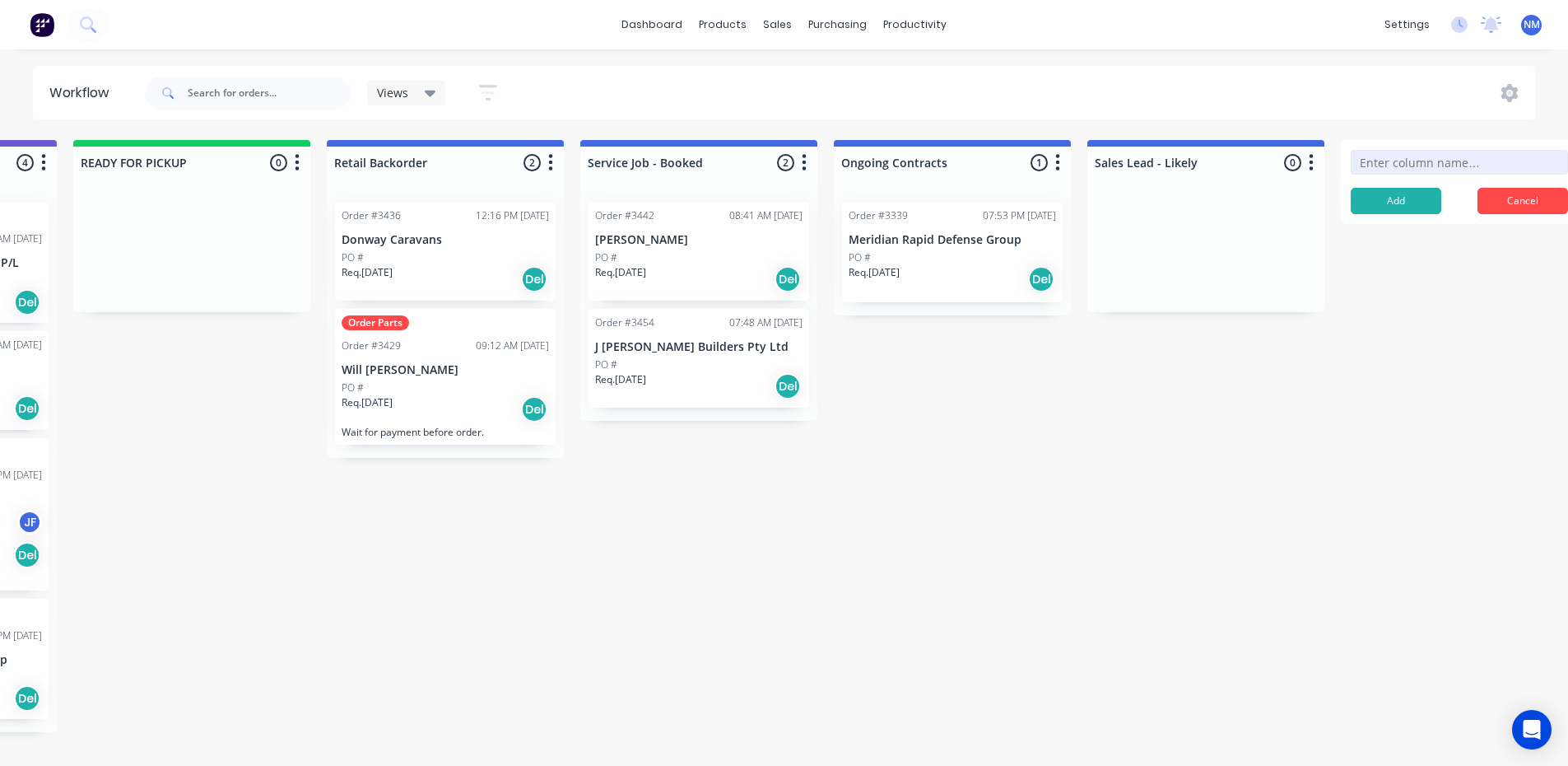
click at [1404, 163] on input at bounding box center [1459, 161] width 218 height 24
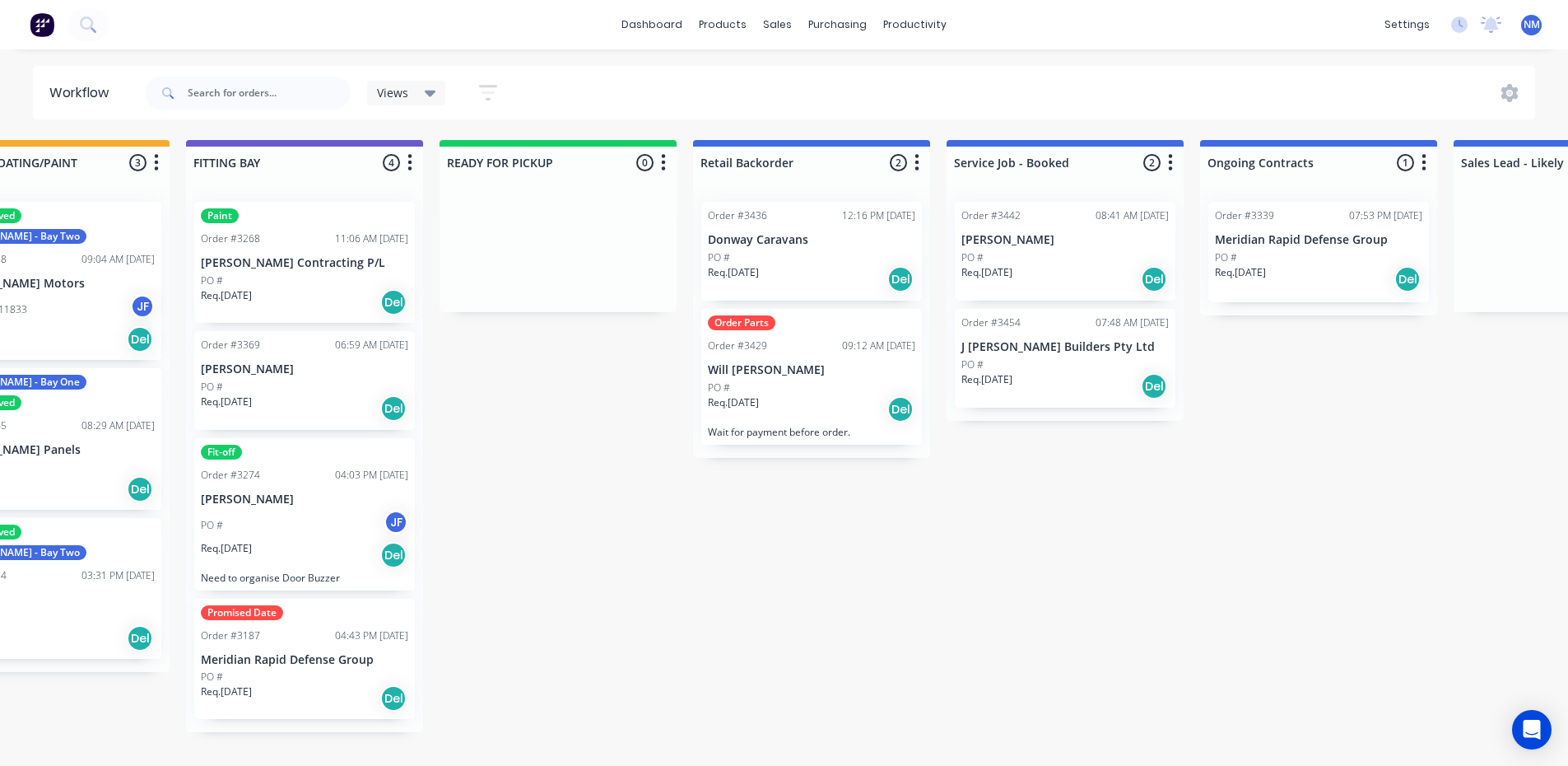
scroll to position [0, 2132]
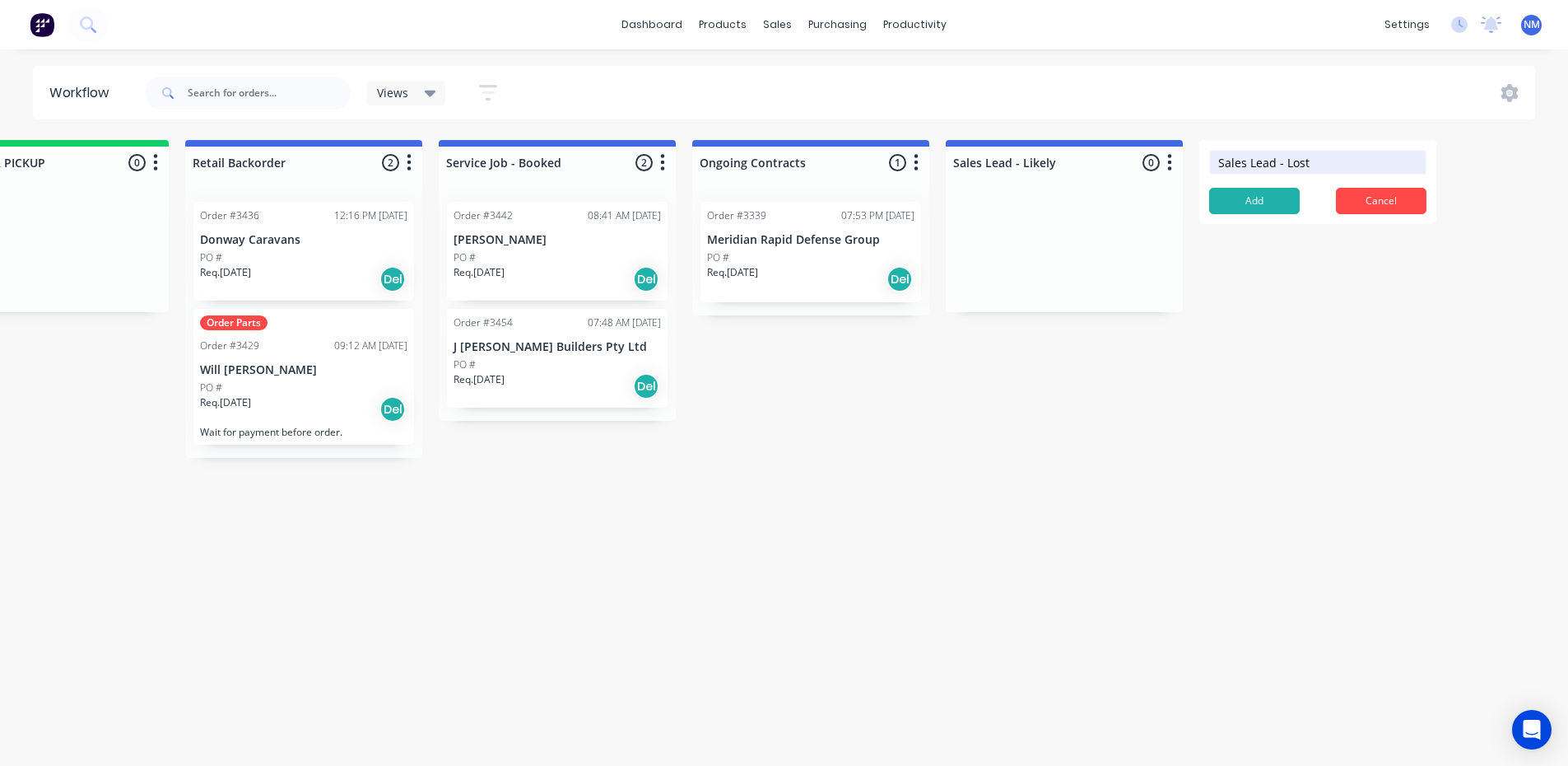
type input "Sales Lead - Lost"
click at [1174, 158] on button "button" at bounding box center [1170, 163] width 20 height 20
click at [1094, 272] on button "Delete" at bounding box center [1097, 279] width 165 height 27
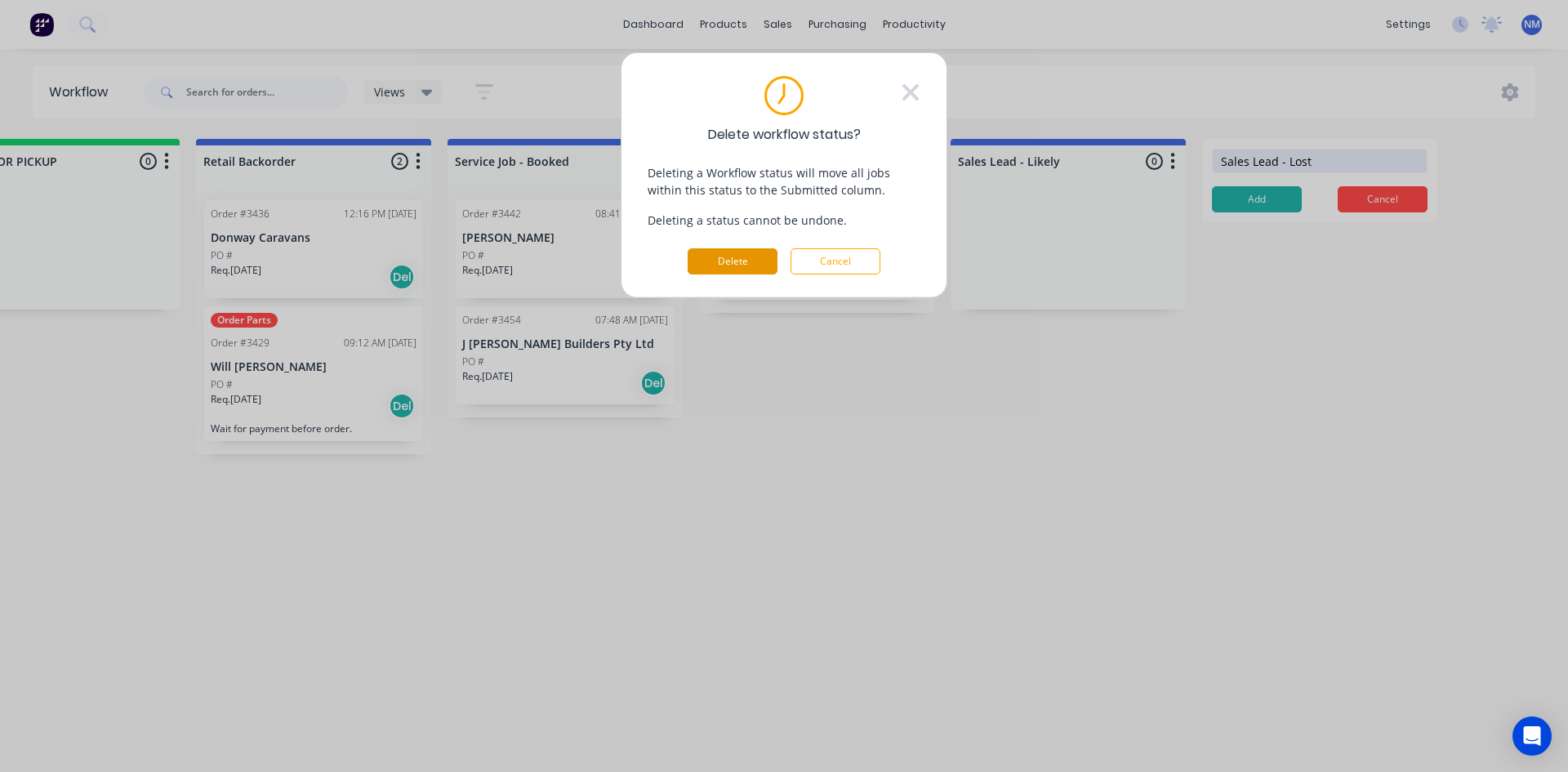
click at [720, 261] on button "Delete" at bounding box center [733, 261] width 90 height 26
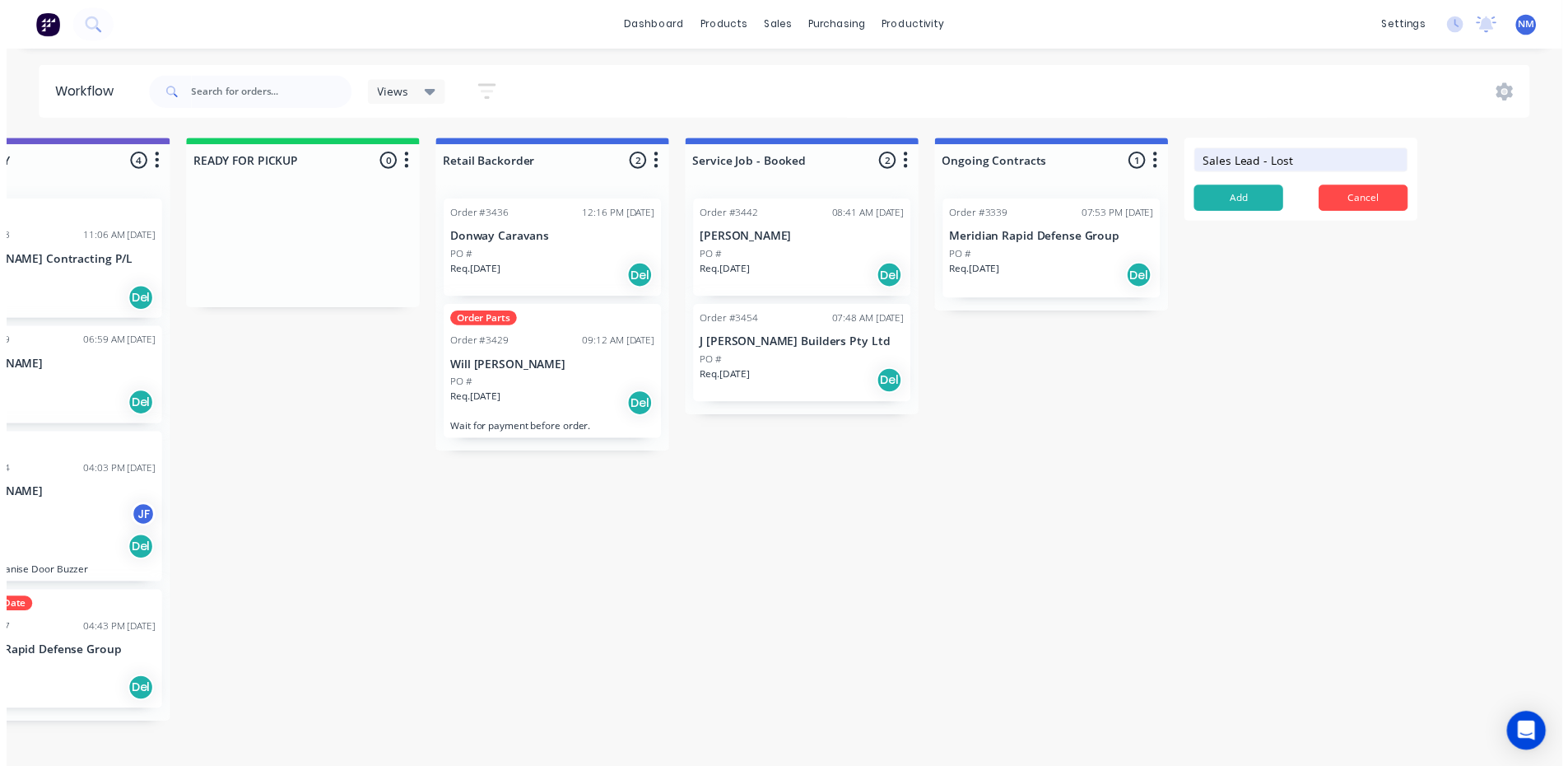
scroll to position [0, 1881]
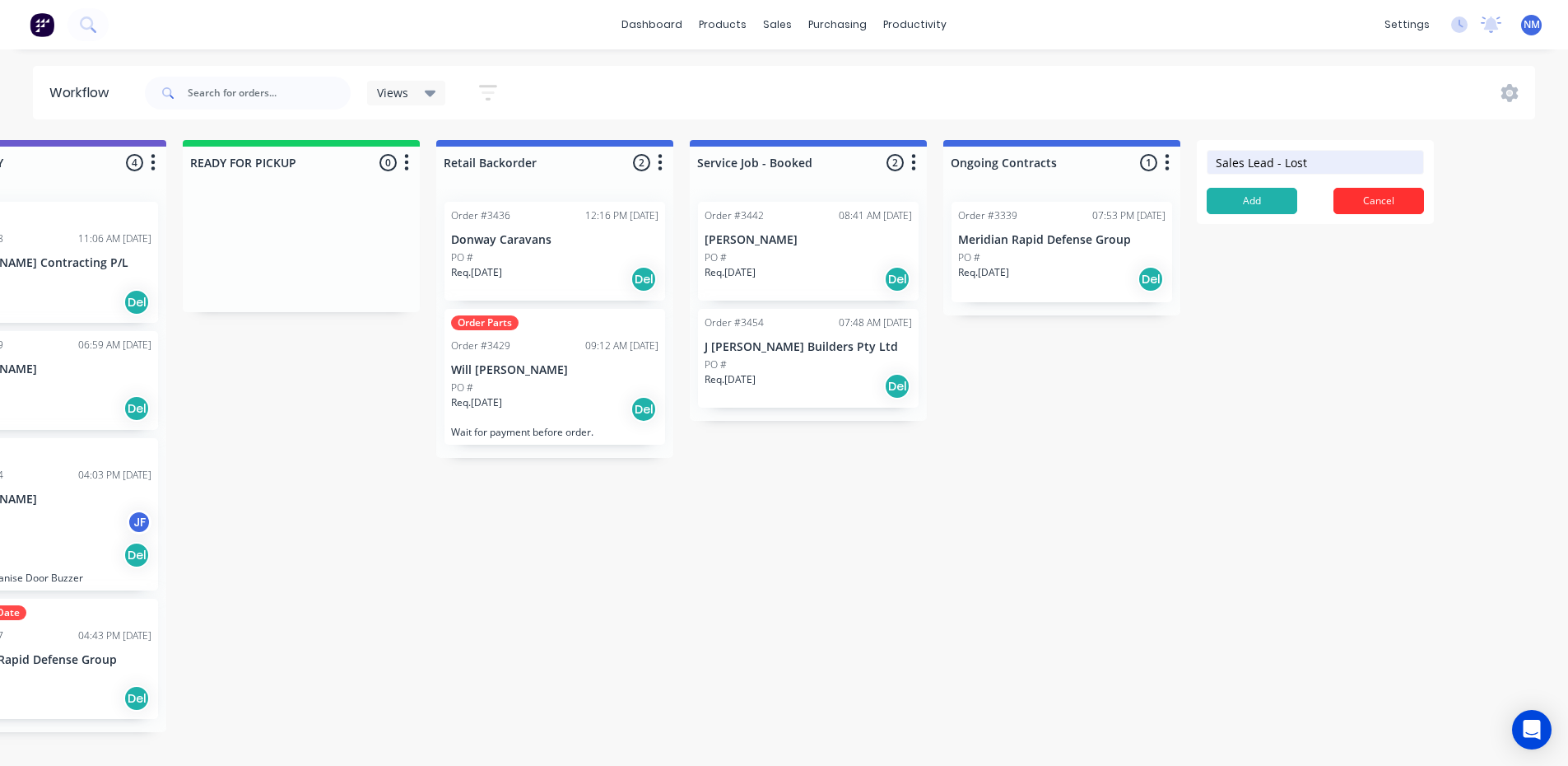
click at [1414, 201] on button "Cancel" at bounding box center [1379, 200] width 91 height 26
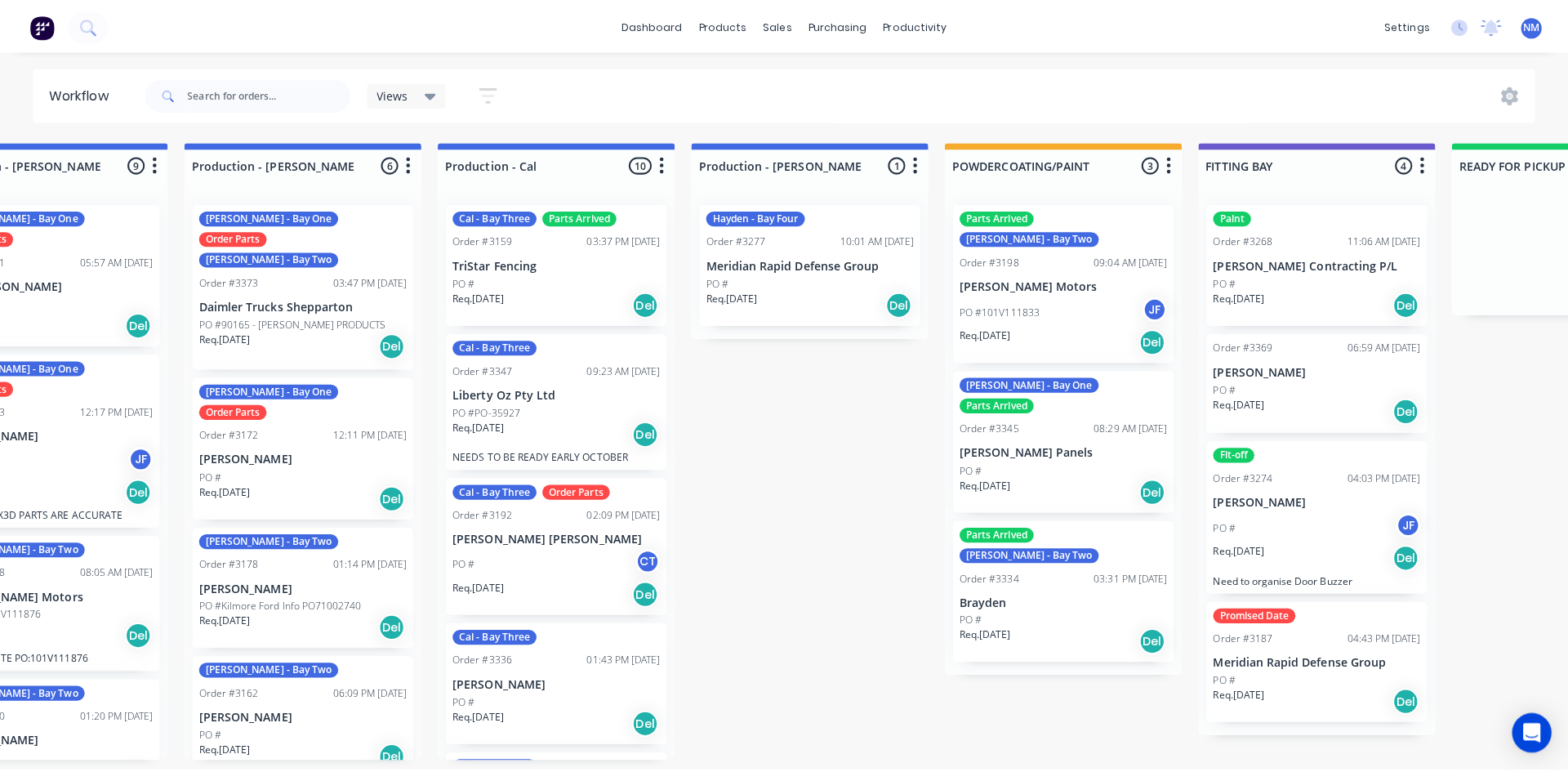
scroll to position [0, 0]
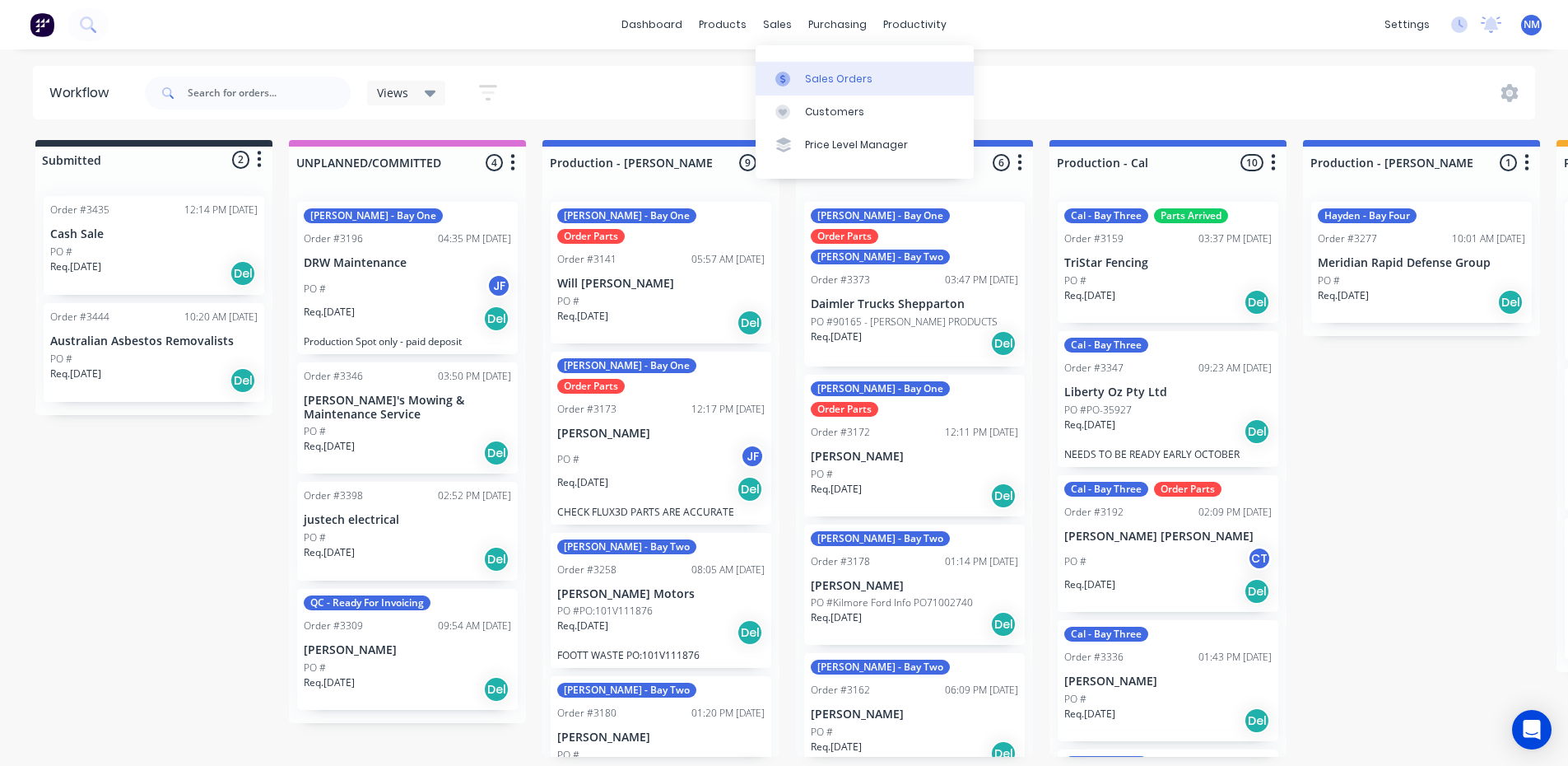
click at [805, 72] on div "Sales Orders" at bounding box center [839, 79] width 67 height 15
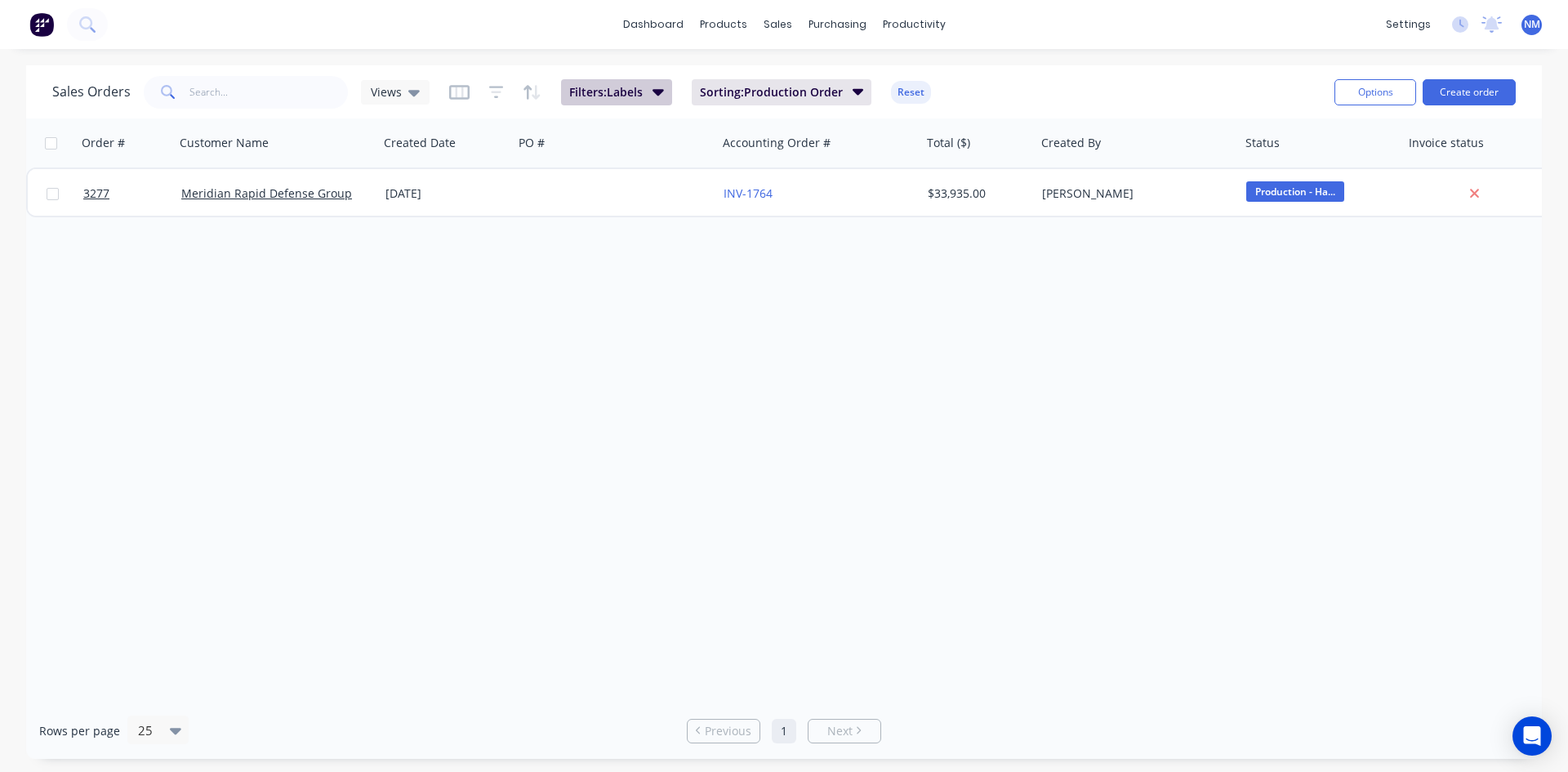
click at [629, 83] on button "Filters: Labels" at bounding box center [616, 92] width 111 height 26
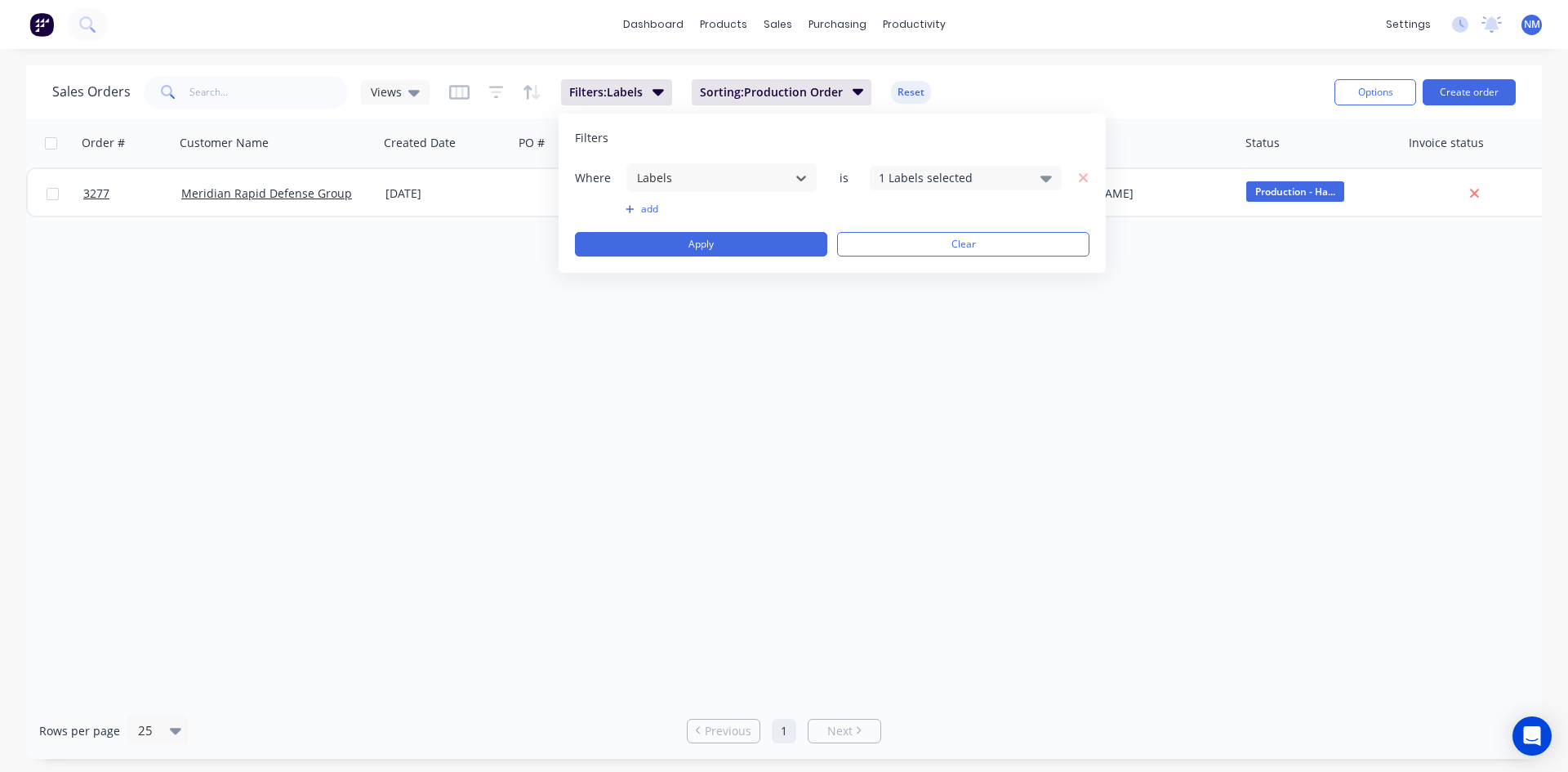
click at [1001, 179] on div "1 Labels selected" at bounding box center [952, 178] width 148 height 18
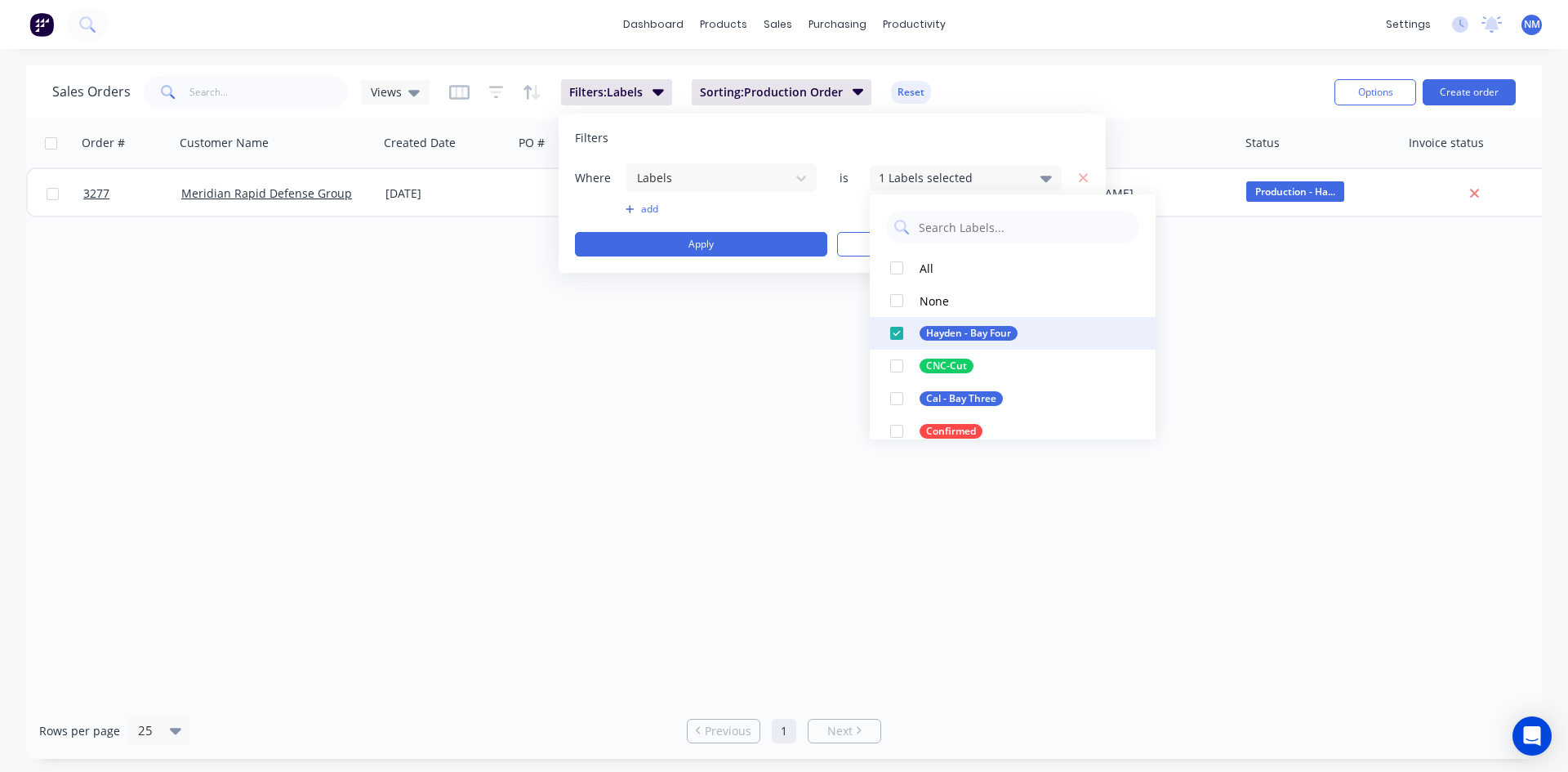
click at [902, 335] on div at bounding box center [897, 333] width 33 height 33
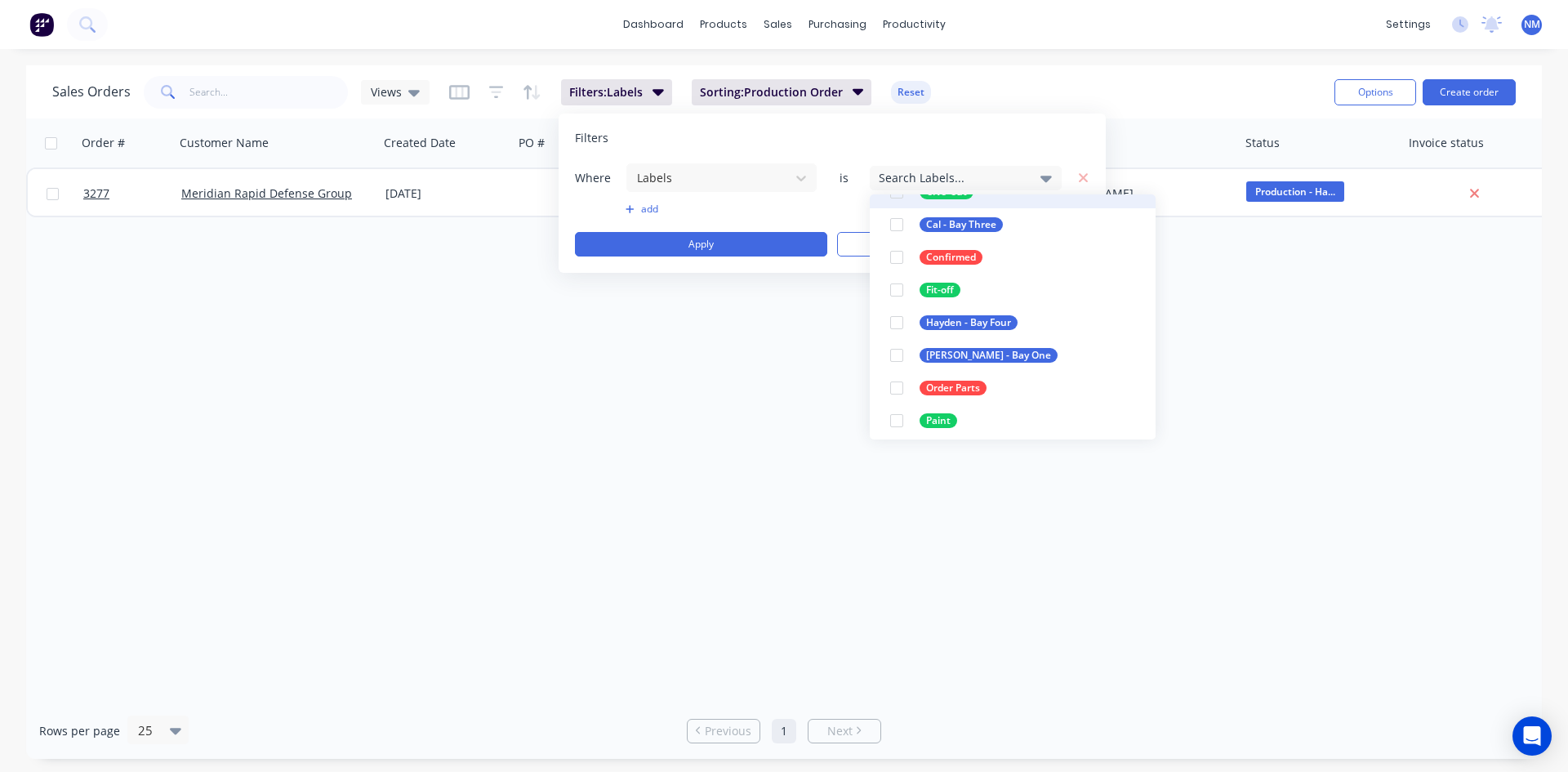
scroll to position [163, 0]
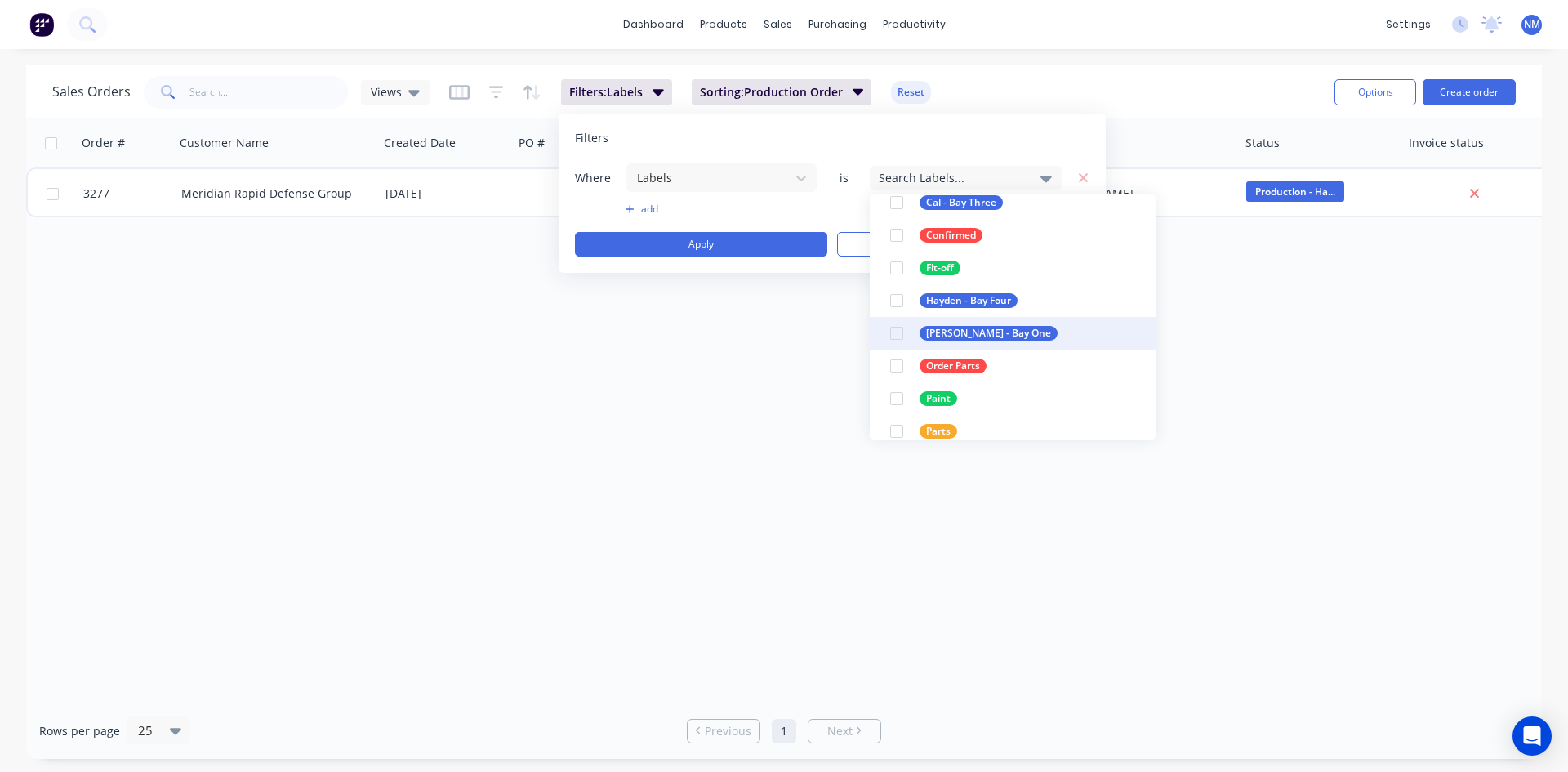
click at [901, 337] on div at bounding box center [897, 333] width 33 height 33
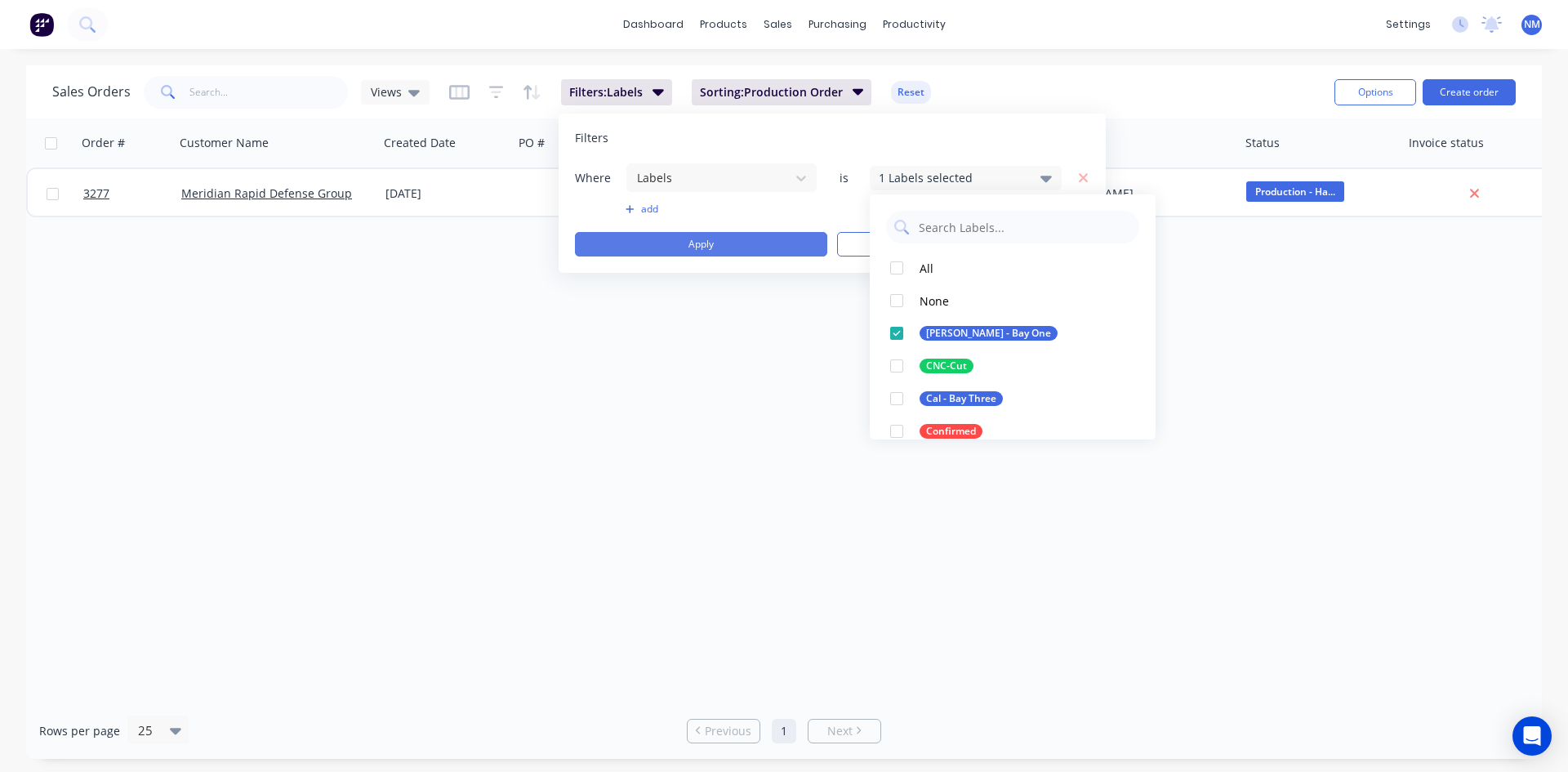
click at [683, 239] on button "Apply" at bounding box center [701, 243] width 253 height 24
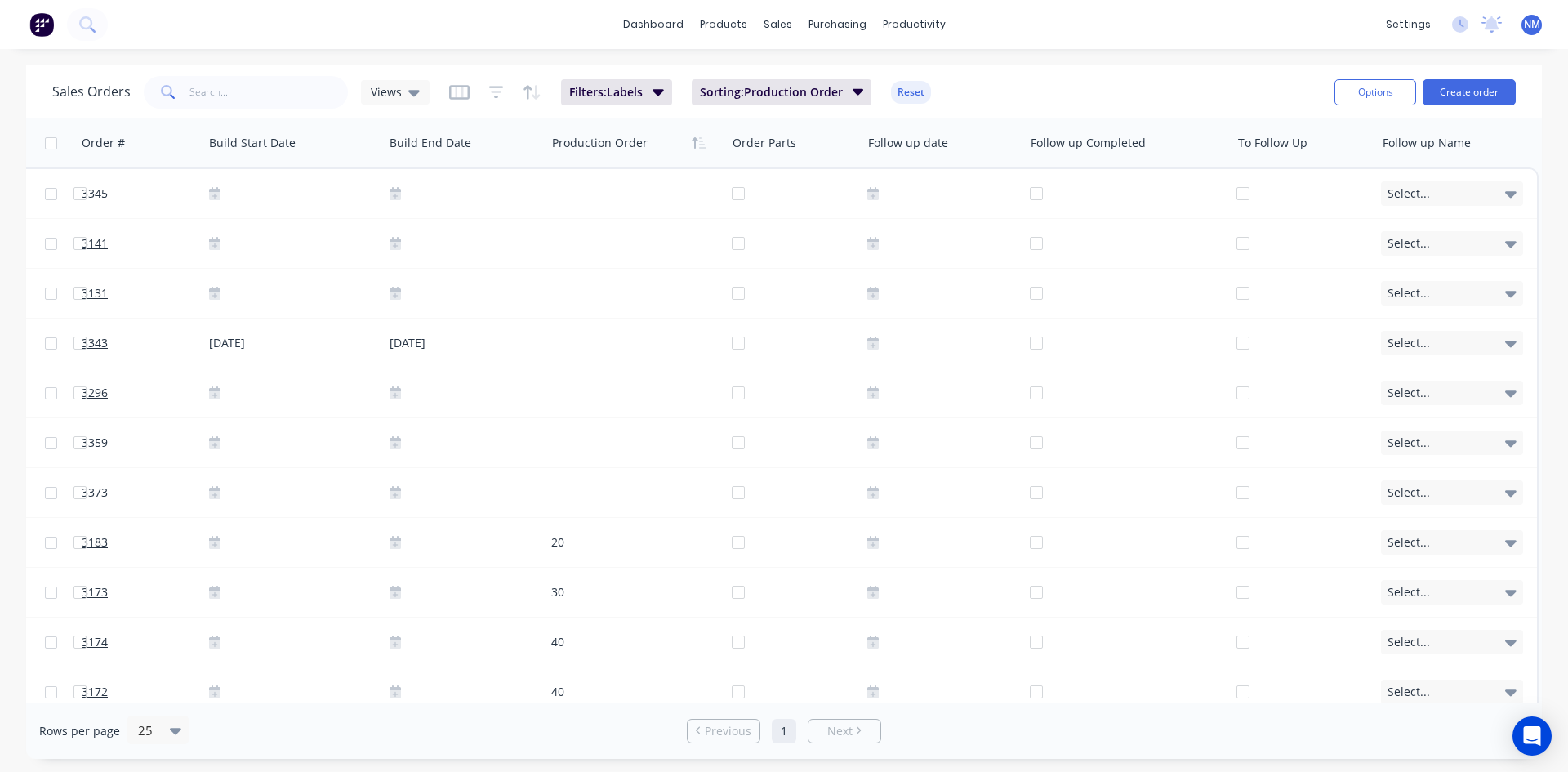
scroll to position [0, 1815]
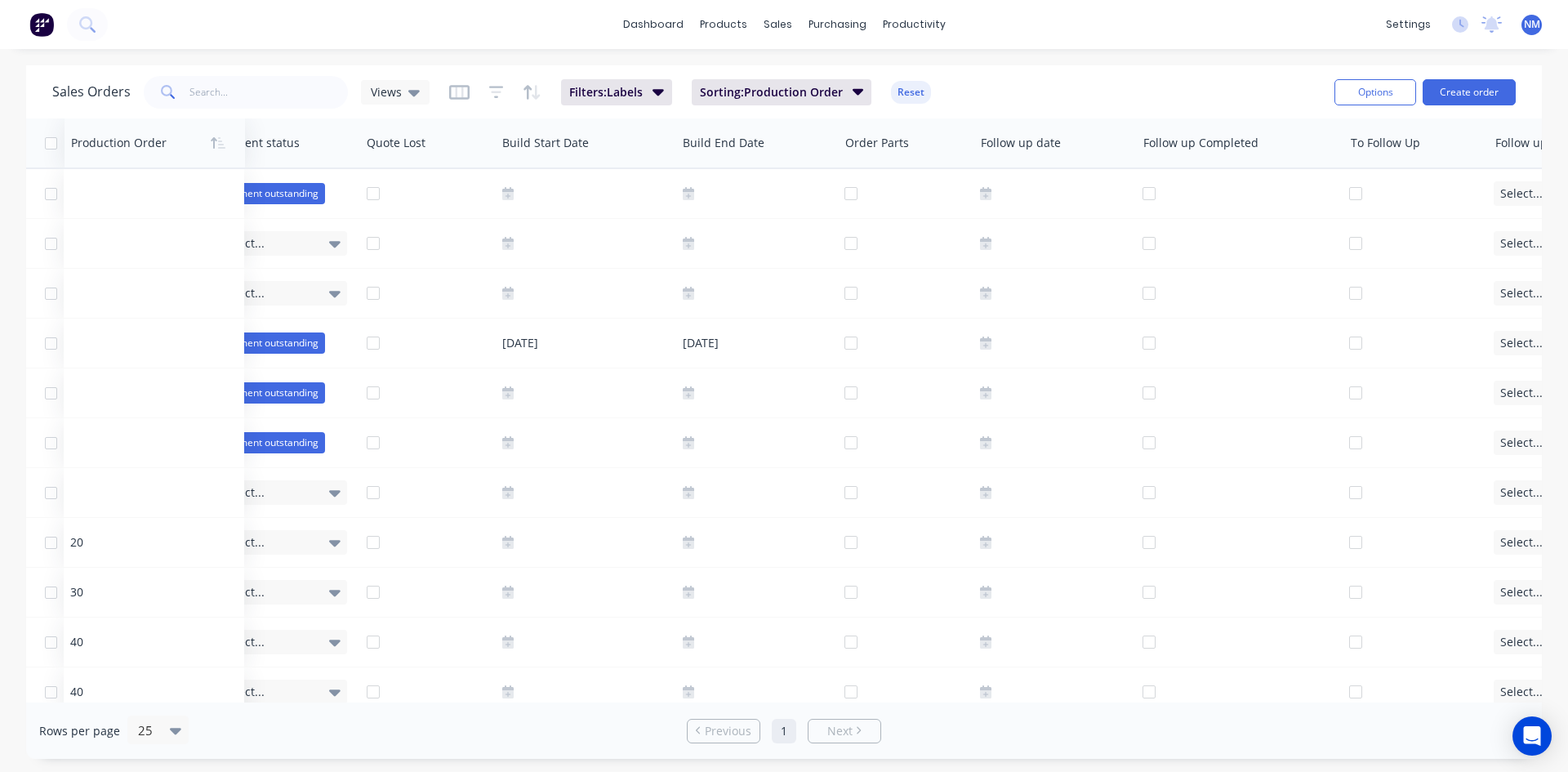
drag, startPoint x: 738, startPoint y: 147, endPoint x: 144, endPoint y: 159, distance: 594.1
click at [144, 159] on div "Production Order" at bounding box center [154, 143] width 180 height 49
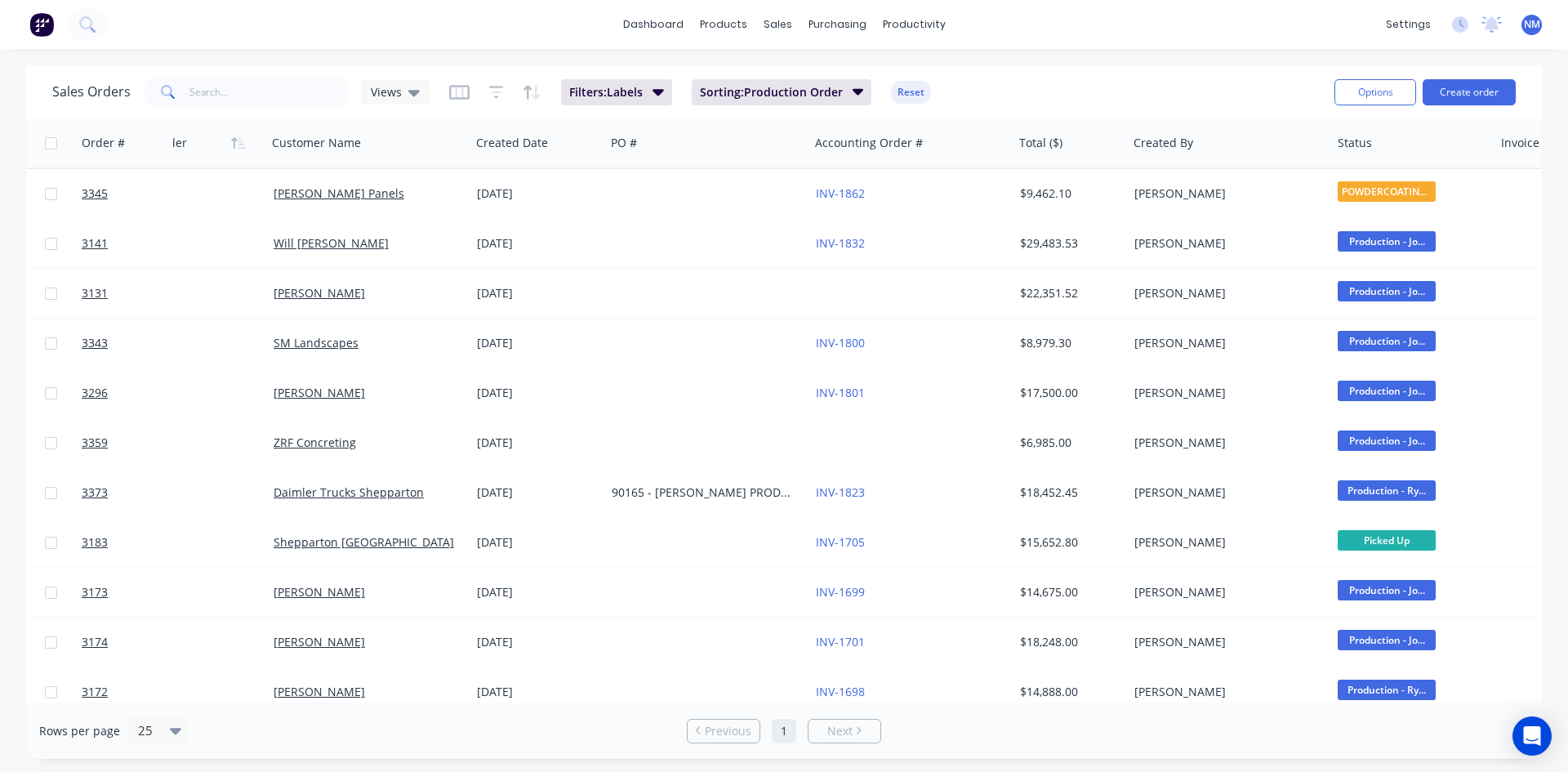
scroll to position [0, 0]
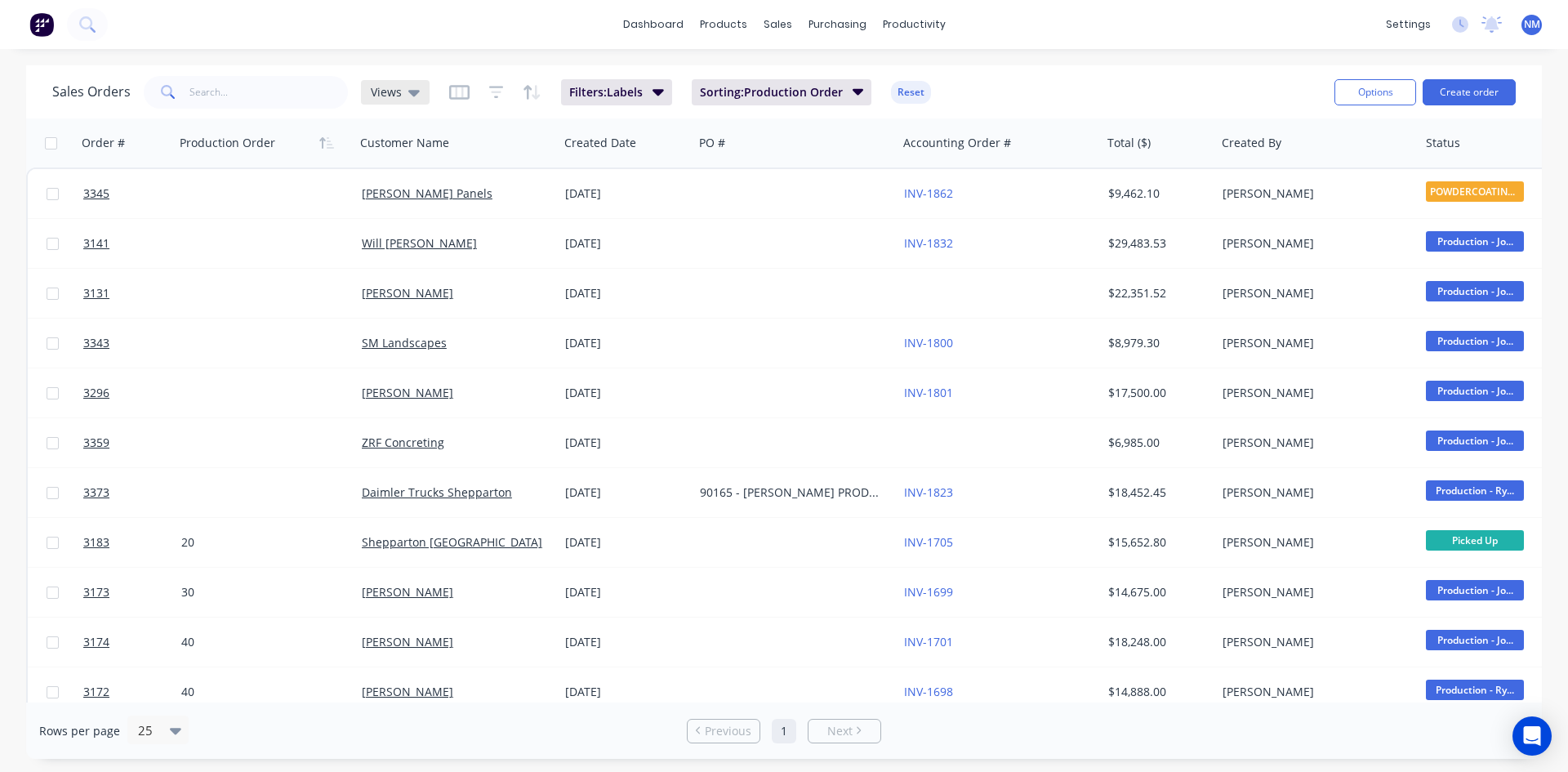
click at [420, 94] on div "Views" at bounding box center [395, 92] width 68 height 24
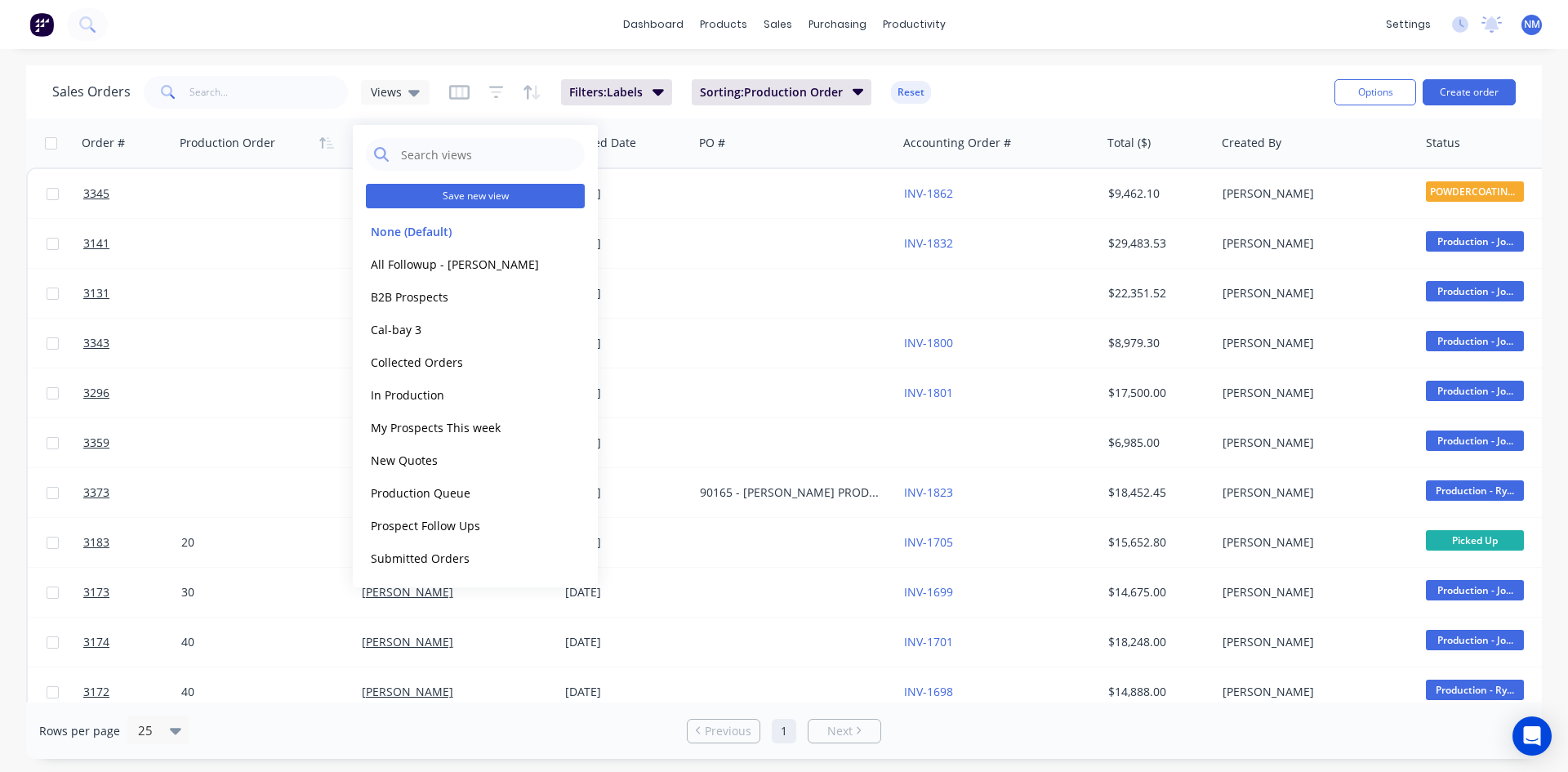
click at [468, 203] on button "Save new view" at bounding box center [475, 195] width 219 height 24
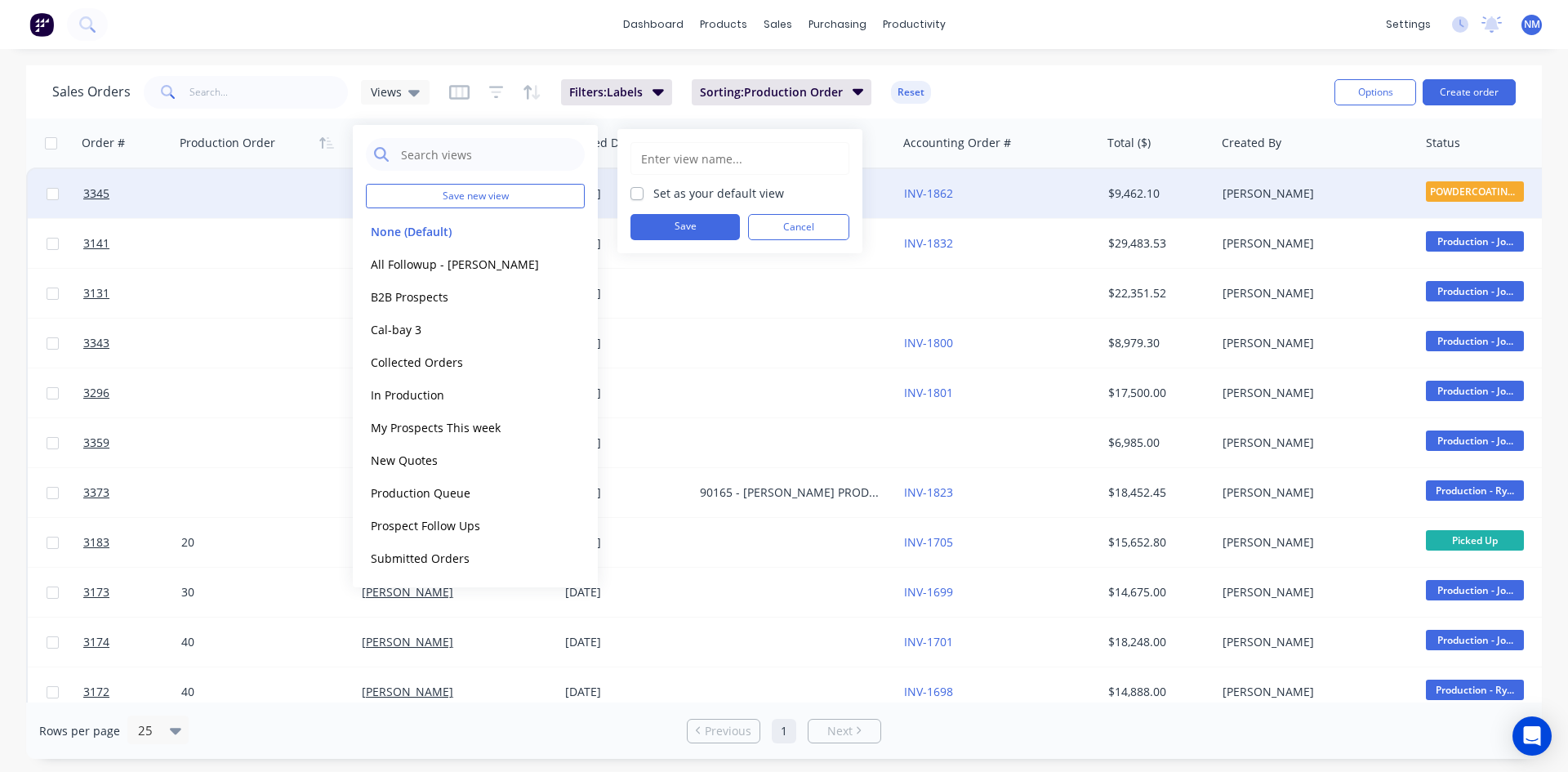
drag, startPoint x: 779, startPoint y: 157, endPoint x: 983, endPoint y: 182, distance: 205.5
click at [779, 157] on input "text" at bounding box center [740, 158] width 201 height 31
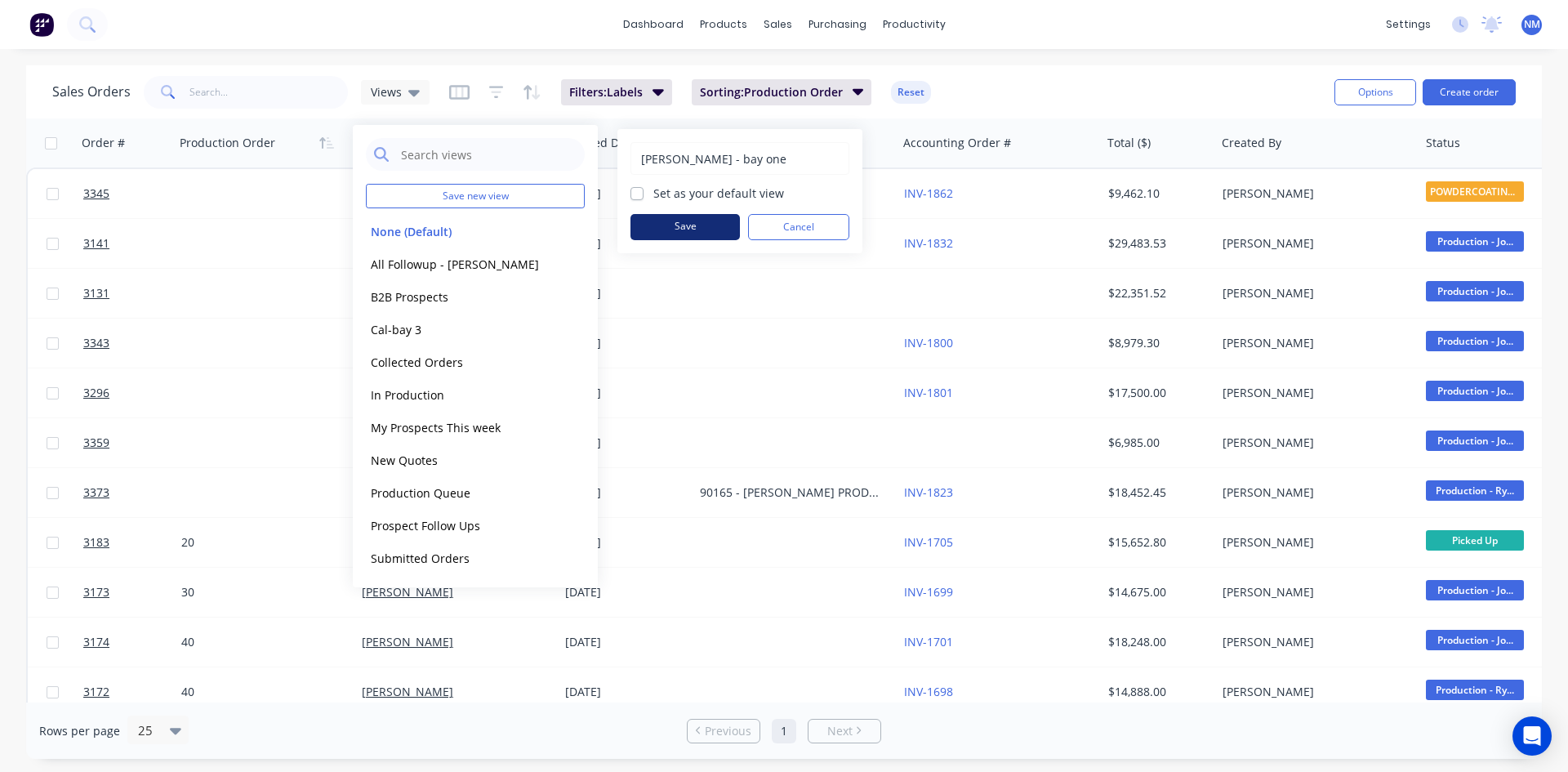
type input "[PERSON_NAME] - bay one"
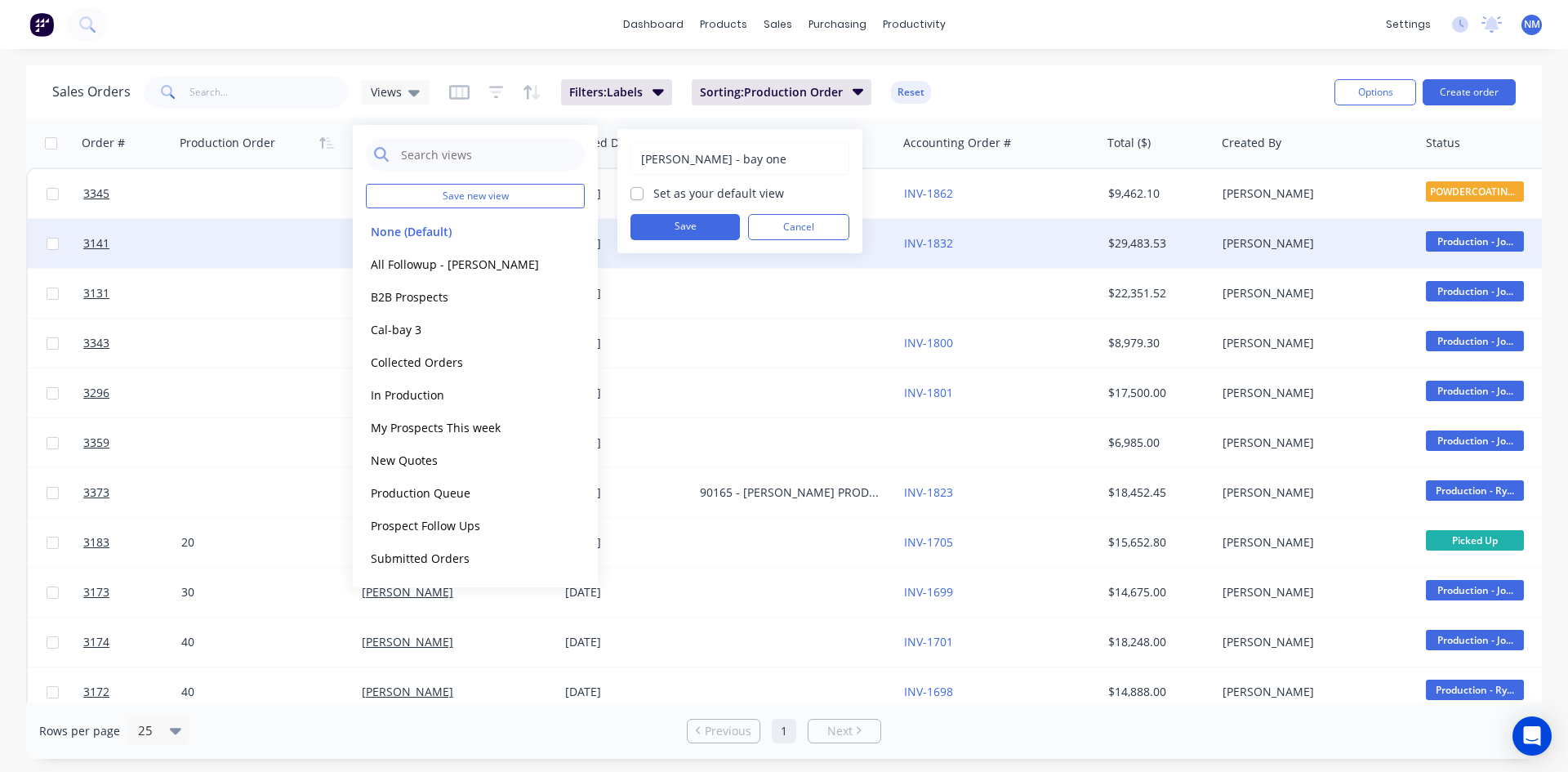
drag, startPoint x: 681, startPoint y: 218, endPoint x: 690, endPoint y: 225, distance: 11.4
click at [680, 219] on button "Save" at bounding box center [685, 227] width 109 height 26
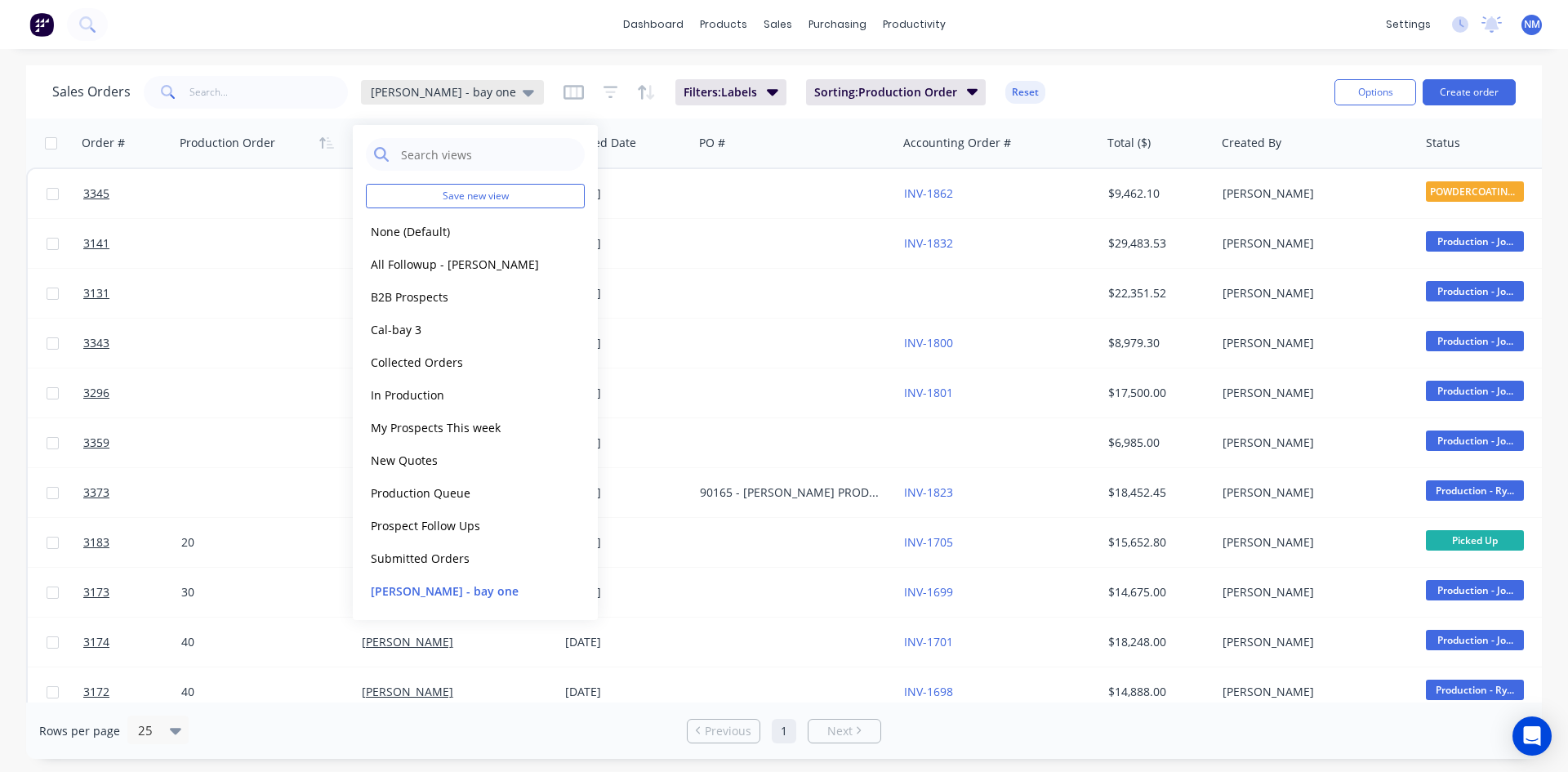
drag, startPoint x: 422, startPoint y: 82, endPoint x: 411, endPoint y: 94, distance: 16.3
click at [421, 82] on div "[PERSON_NAME] - bay one" at bounding box center [452, 92] width 183 height 24
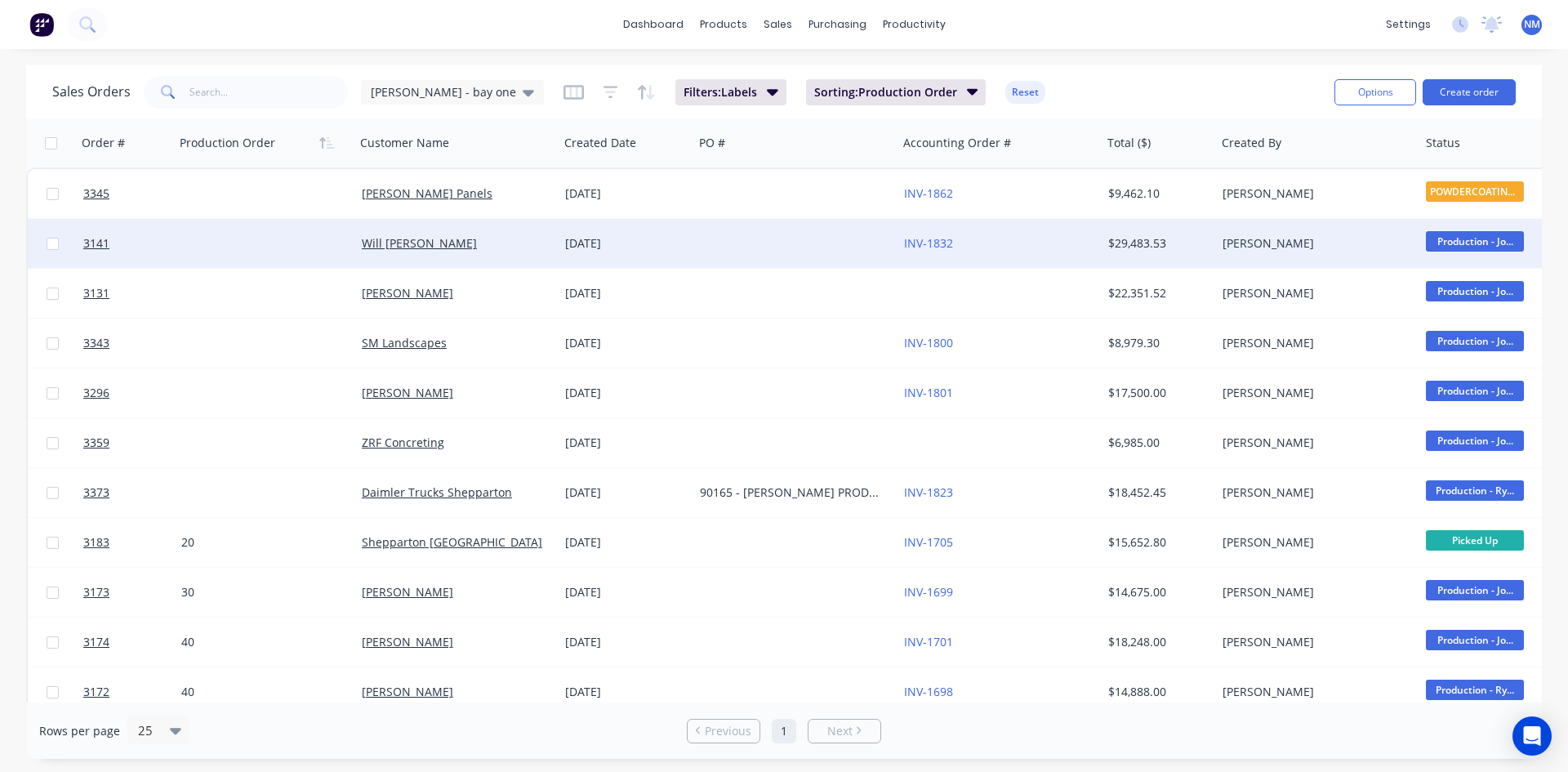
click at [212, 248] on div at bounding box center [265, 243] width 180 height 49
click at [220, 248] on input at bounding box center [265, 244] width 178 height 49
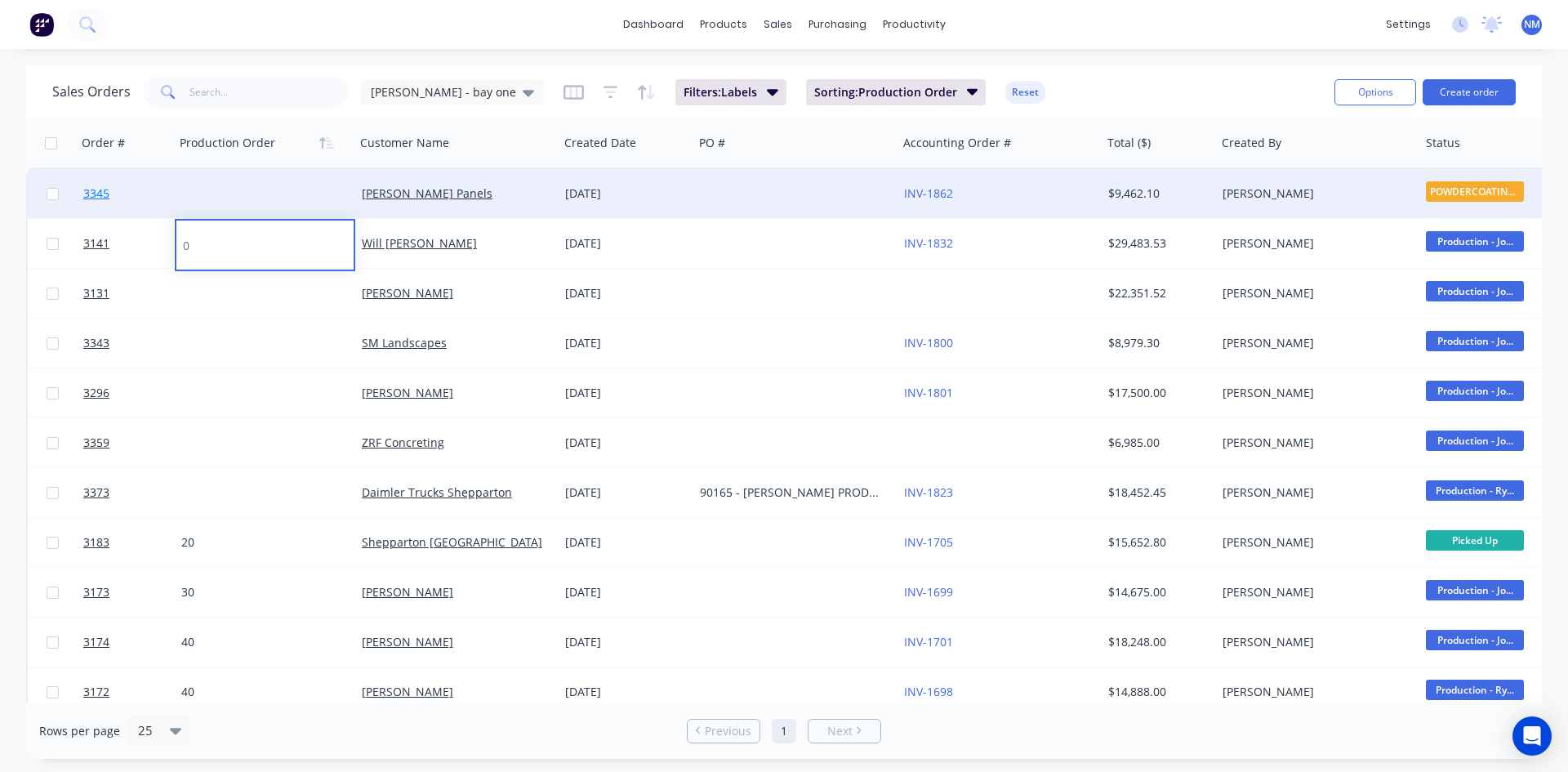
click at [98, 196] on span "3345" at bounding box center [96, 193] width 26 height 17
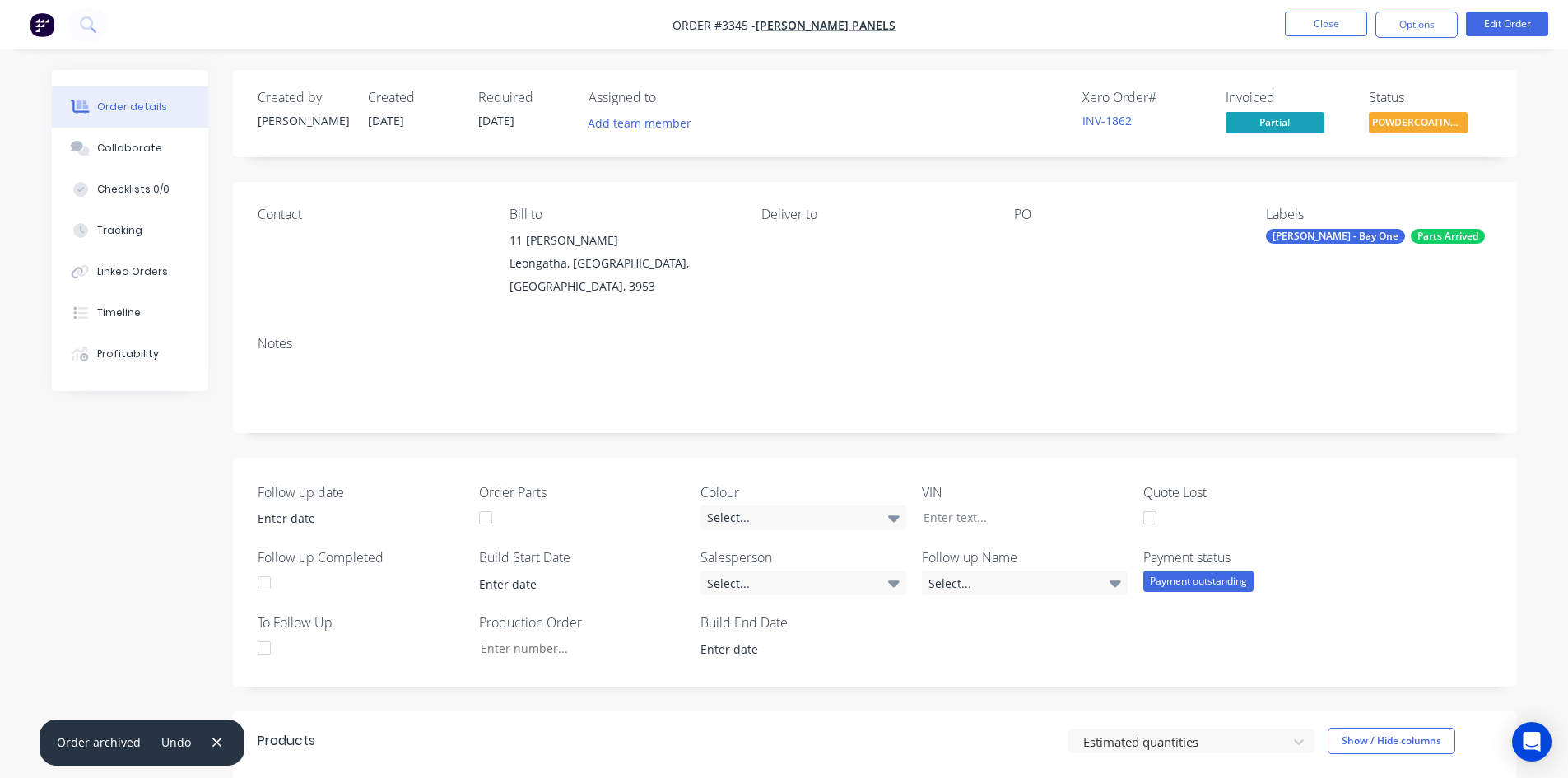
click at [1313, 237] on div "[PERSON_NAME] - Bay One" at bounding box center [1335, 236] width 139 height 15
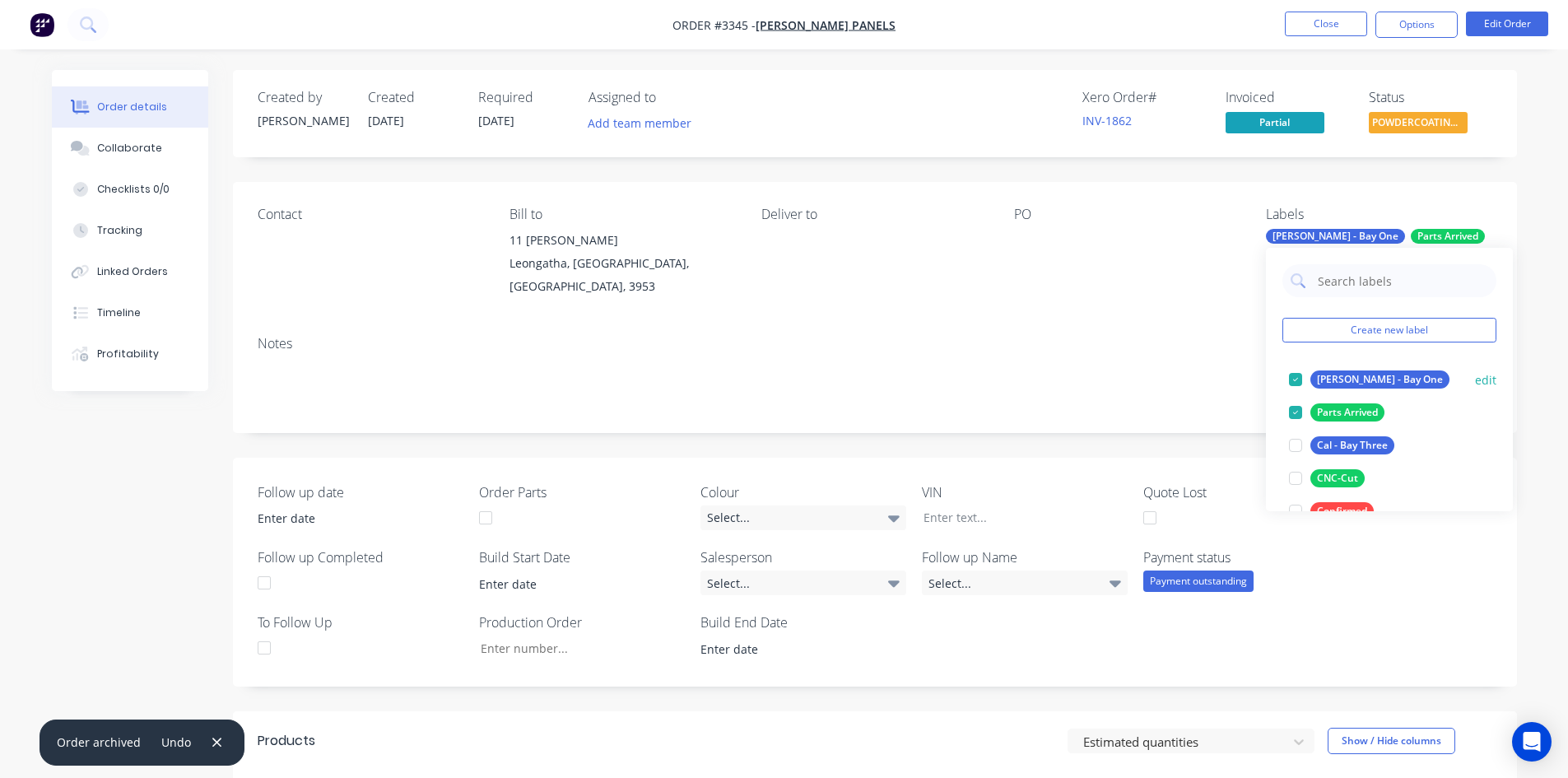
click at [1295, 382] on div at bounding box center [1295, 379] width 33 height 33
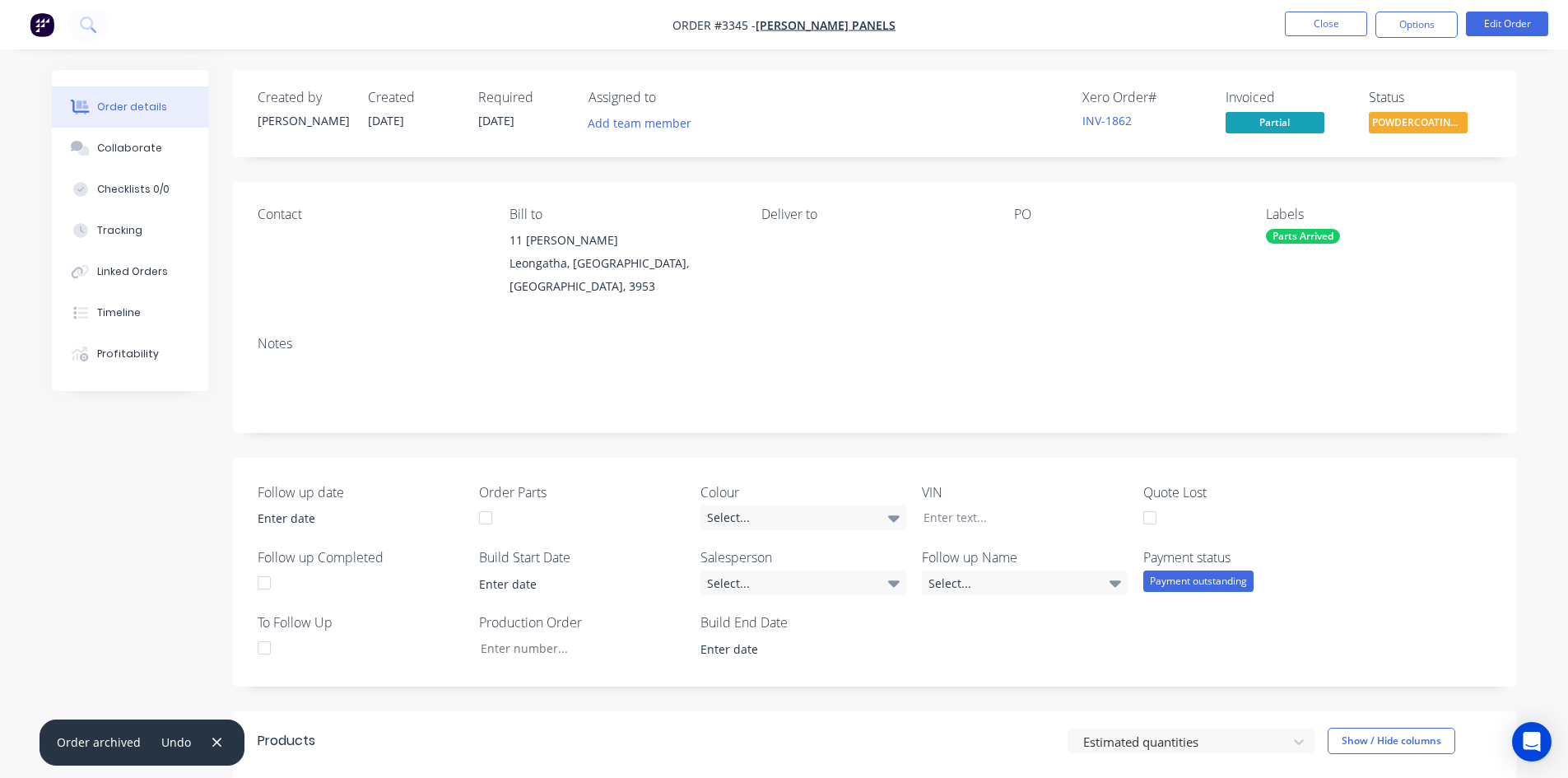
click at [1083, 336] on div "Notes" at bounding box center [875, 344] width 1234 height 16
click at [1336, 29] on button "Close" at bounding box center [1326, 24] width 82 height 24
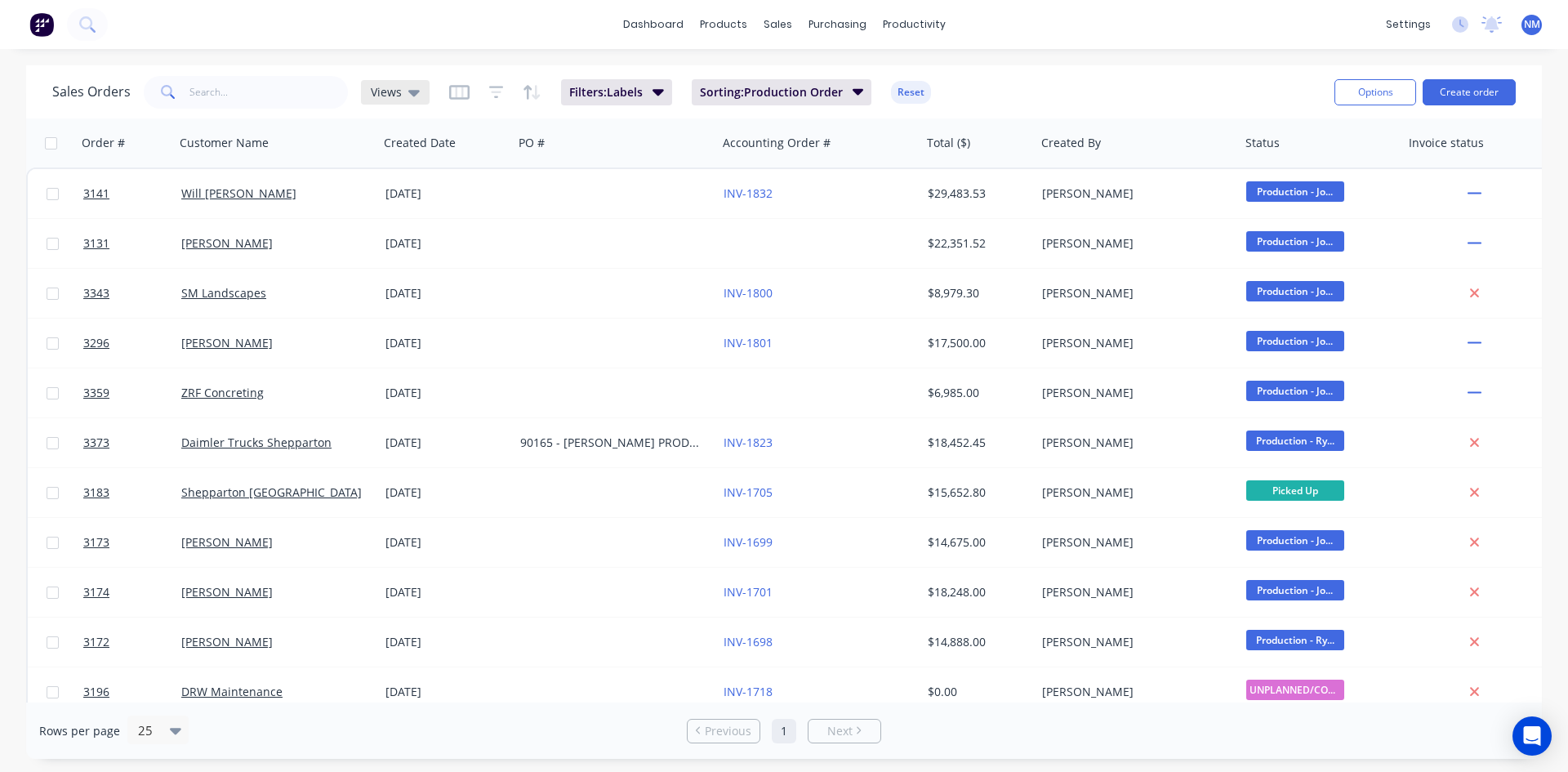
click at [402, 96] on div "Views" at bounding box center [395, 93] width 49 height 15
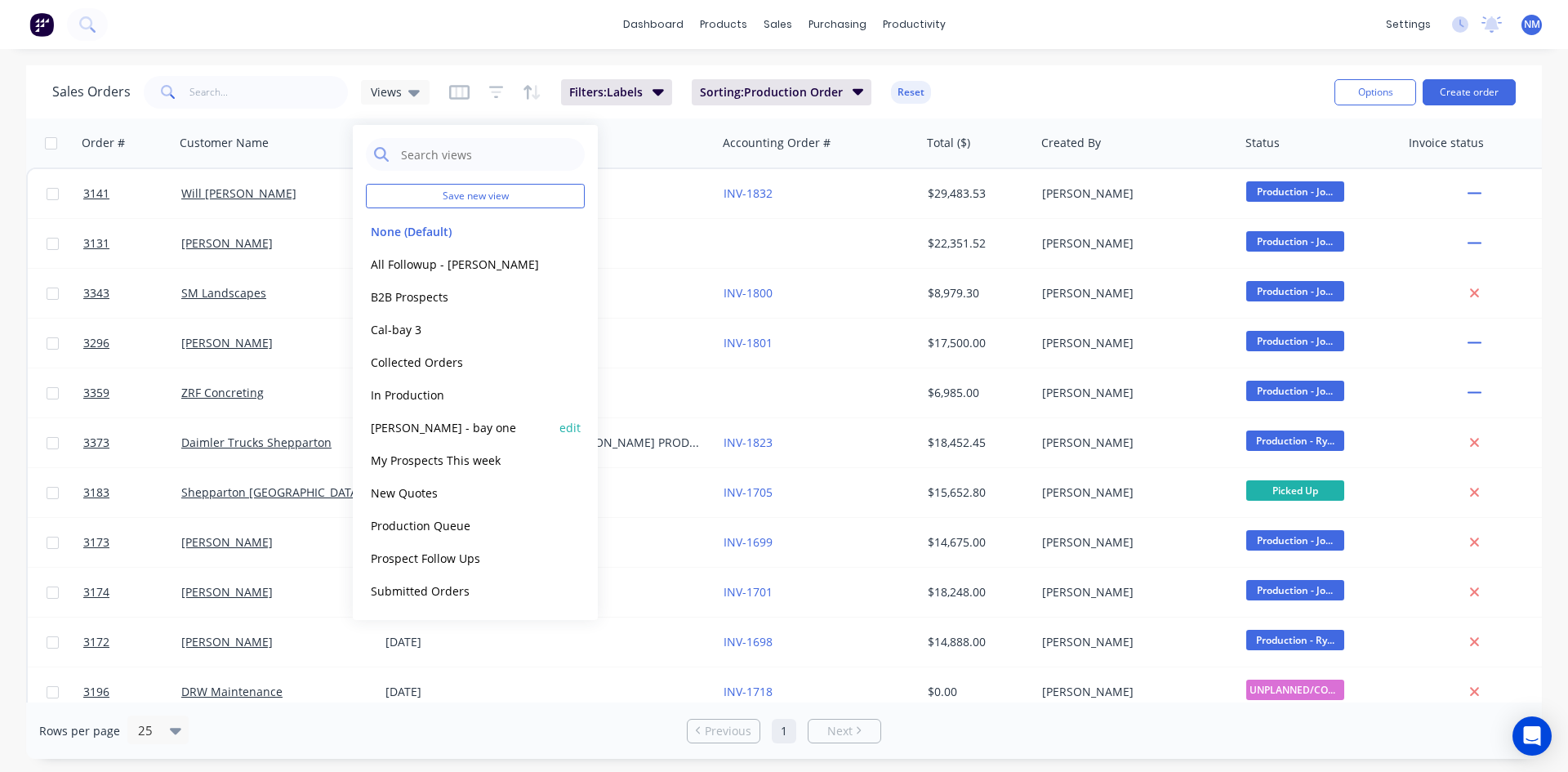
click at [440, 430] on button "[PERSON_NAME] - bay one" at bounding box center [459, 427] width 186 height 19
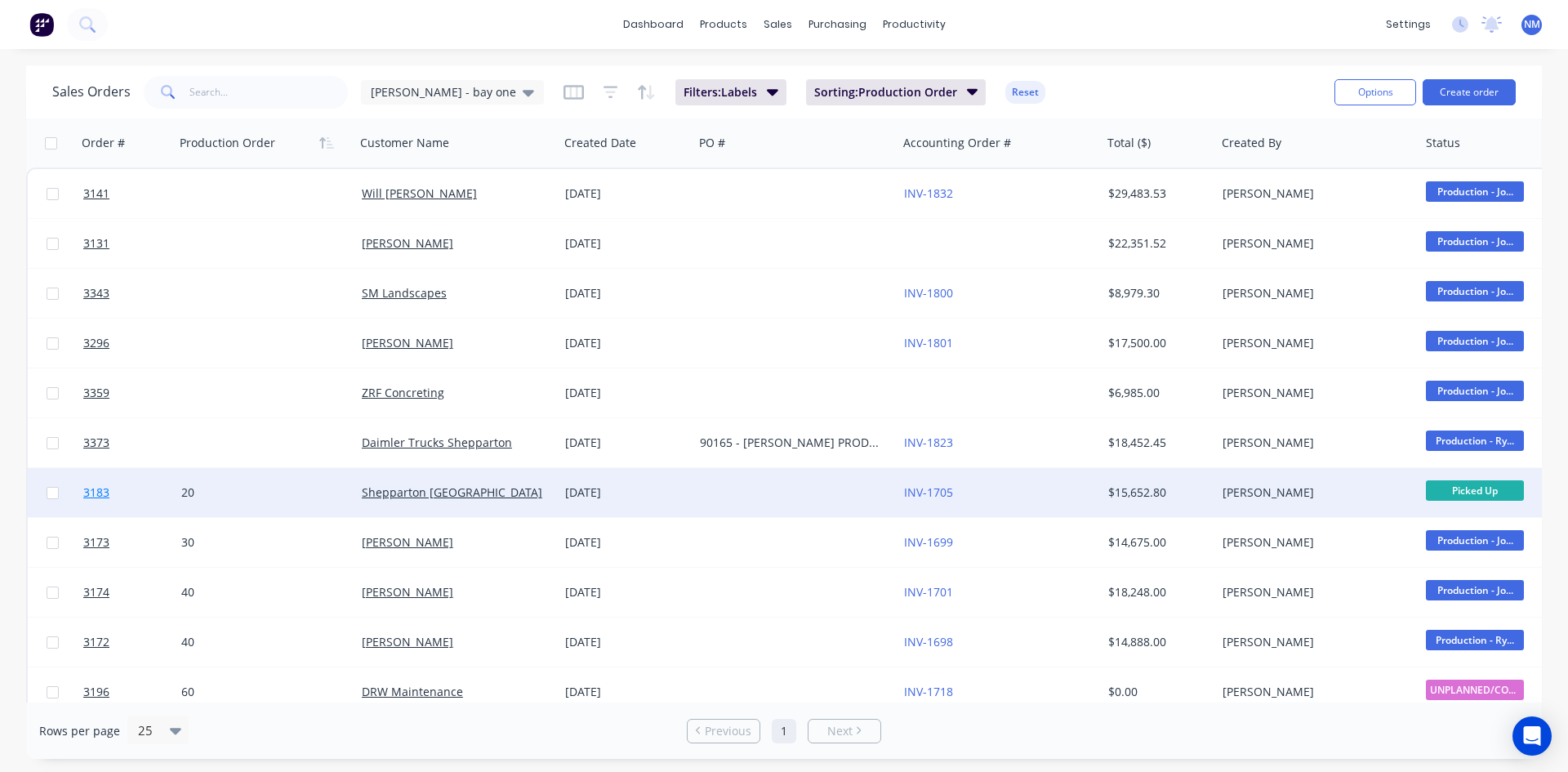
click at [98, 495] on span "3183" at bounding box center [96, 493] width 26 height 17
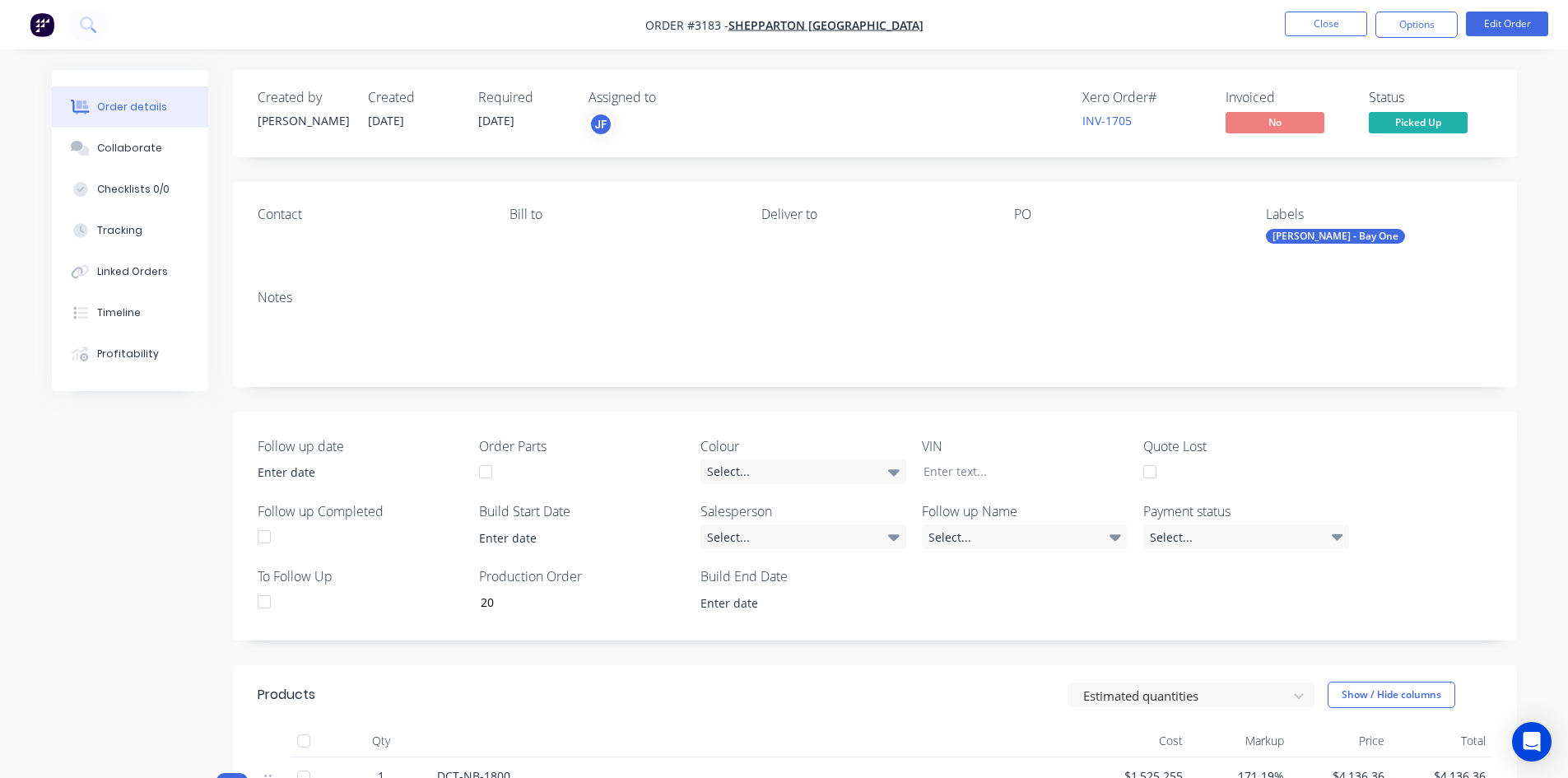
click at [1323, 234] on div "[PERSON_NAME] - Bay One" at bounding box center [1335, 236] width 139 height 15
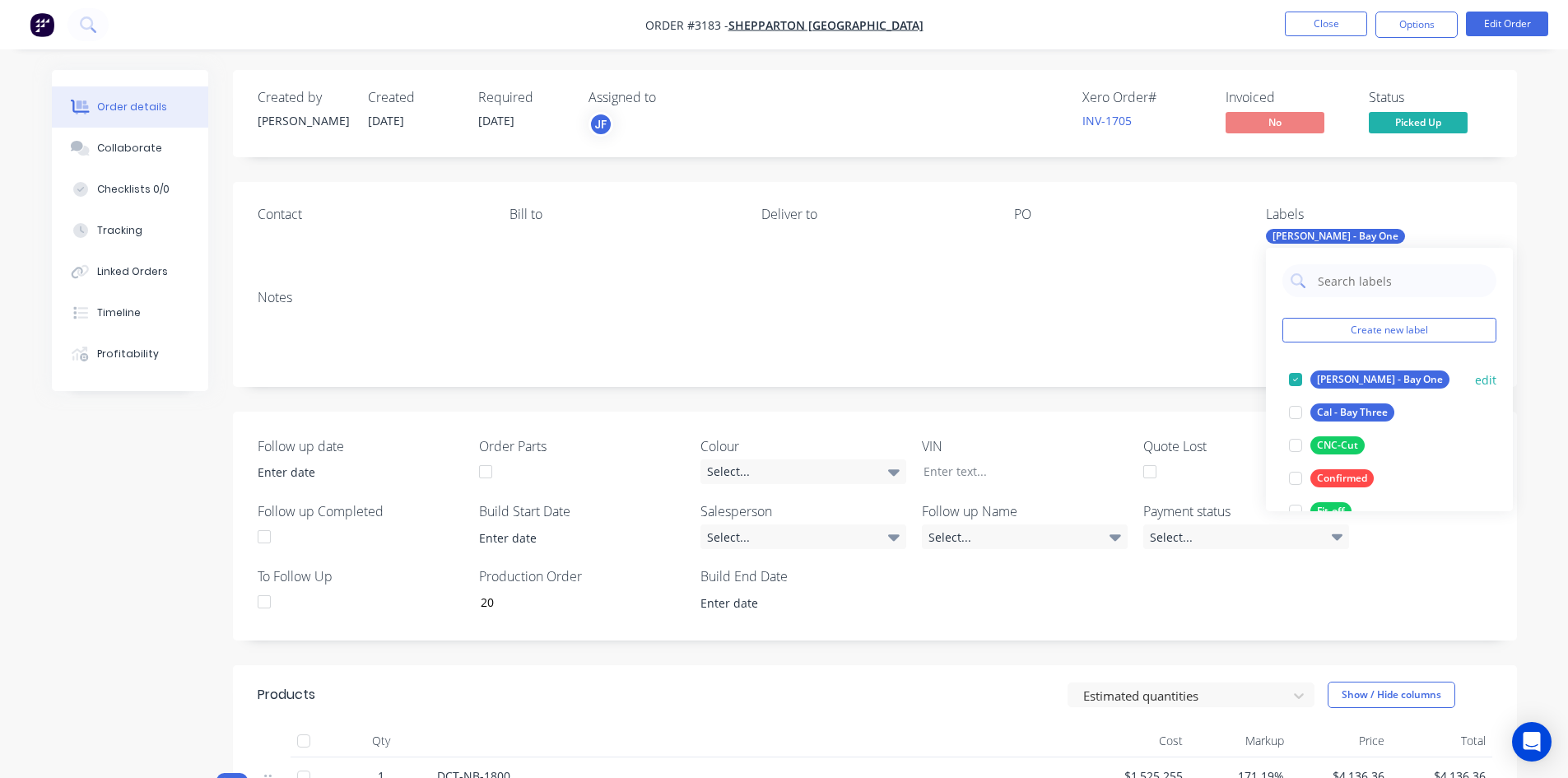
click at [1301, 383] on div at bounding box center [1295, 379] width 33 height 33
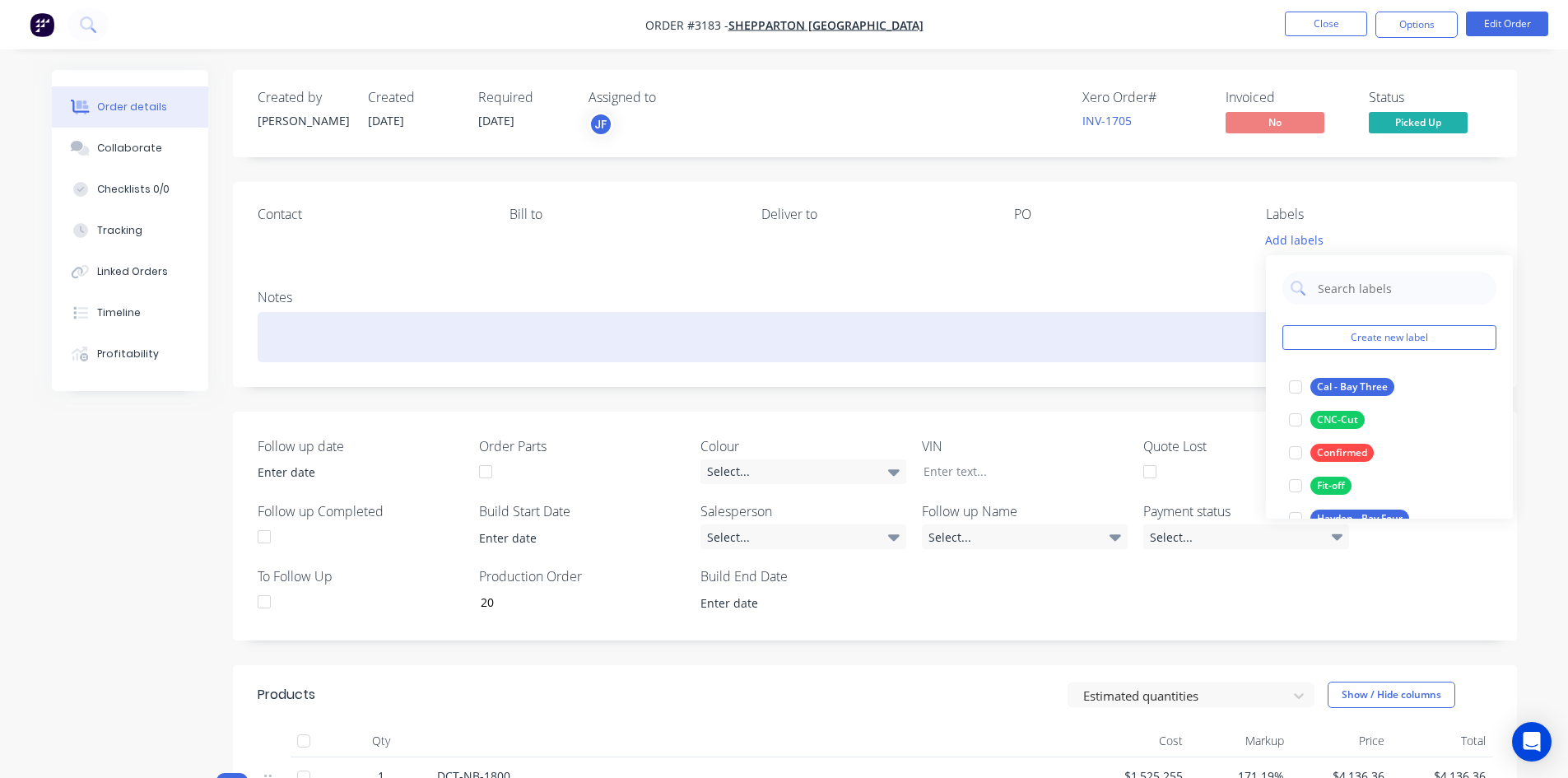
drag, startPoint x: 1213, startPoint y: 331, endPoint x: 1215, endPoint y: 318, distance: 13.2
click at [1213, 327] on div at bounding box center [875, 337] width 1234 height 50
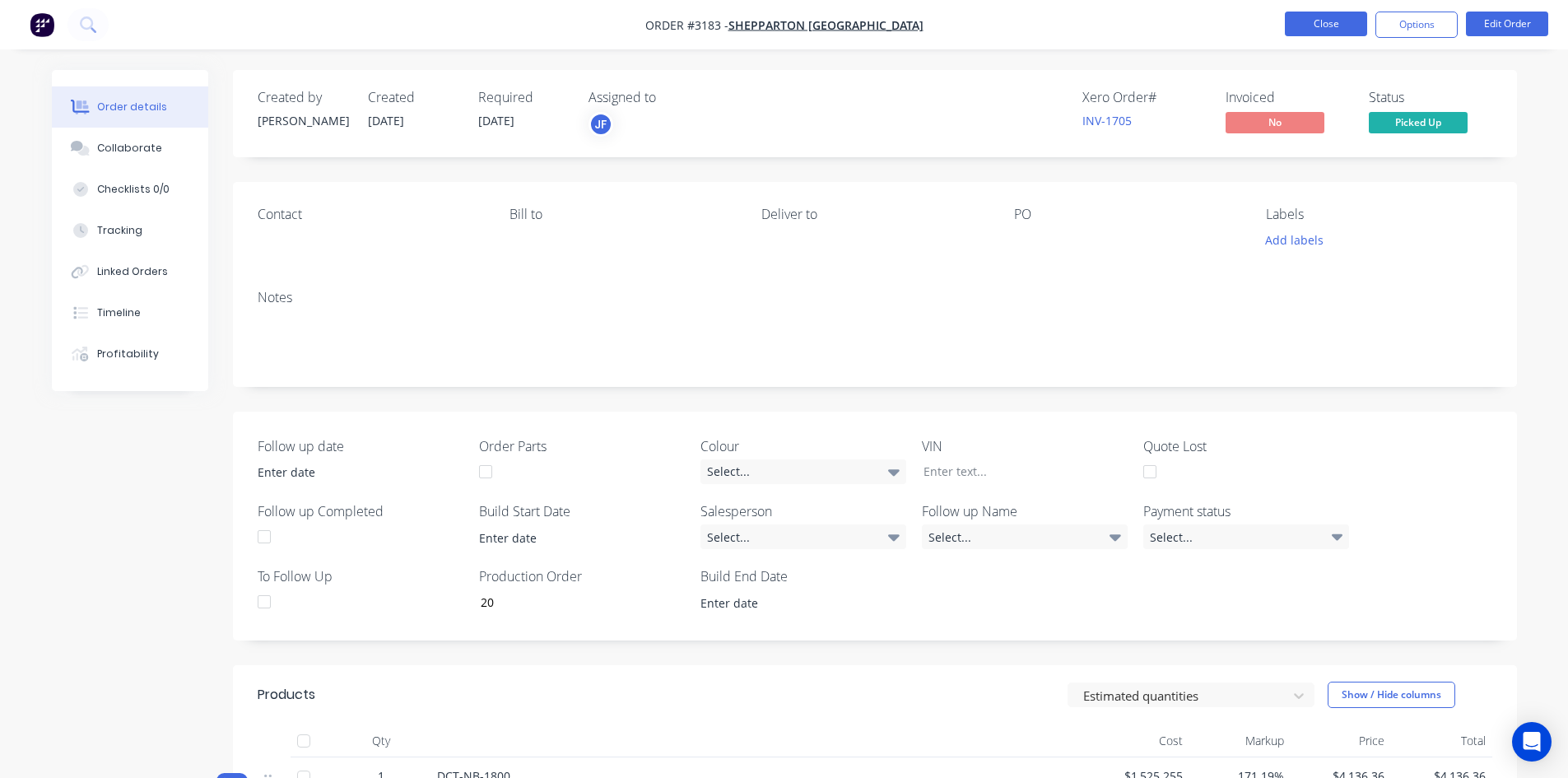
click at [1319, 24] on button "Close" at bounding box center [1326, 24] width 82 height 24
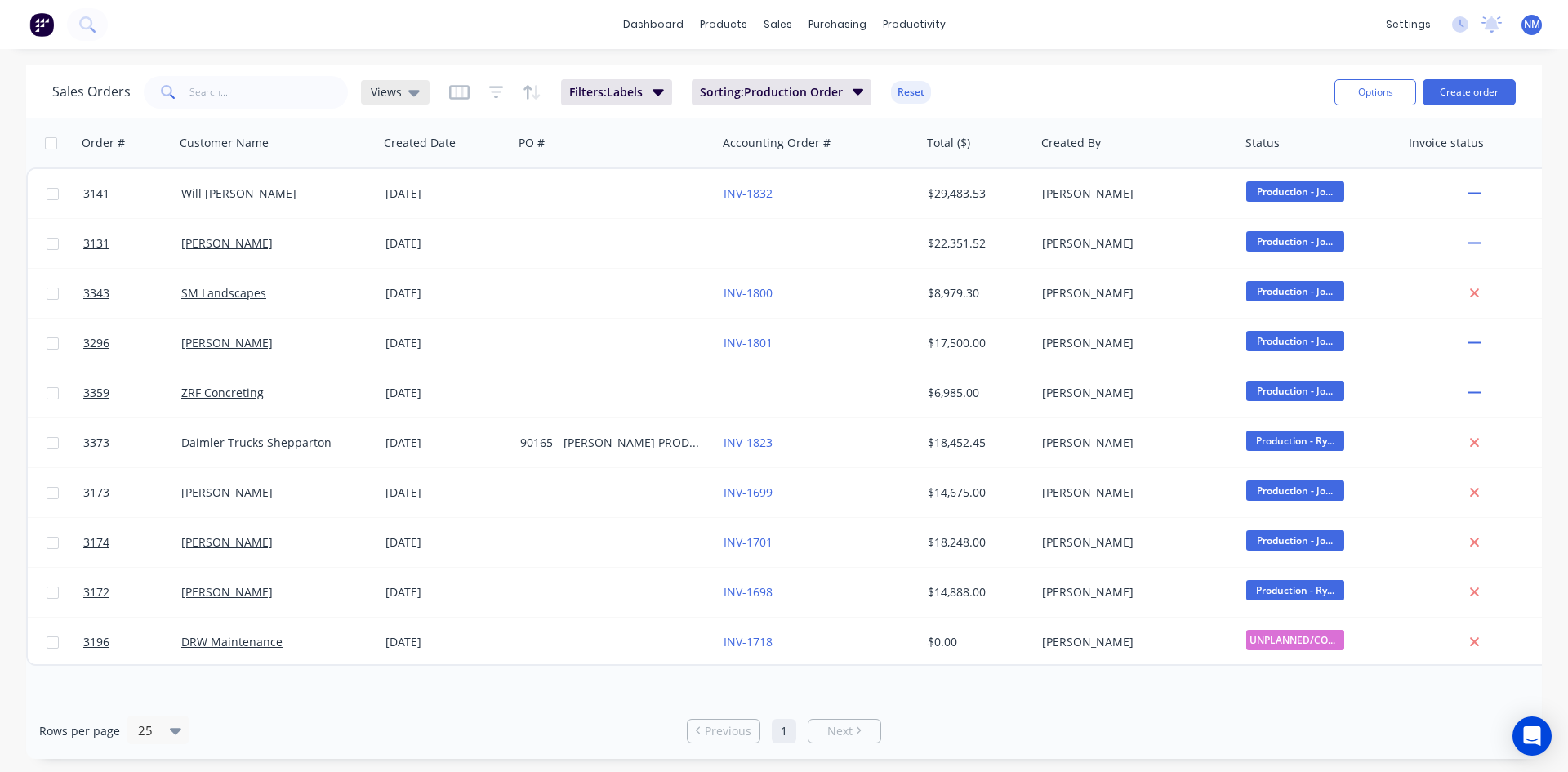
click at [409, 96] on icon at bounding box center [415, 93] width 12 height 18
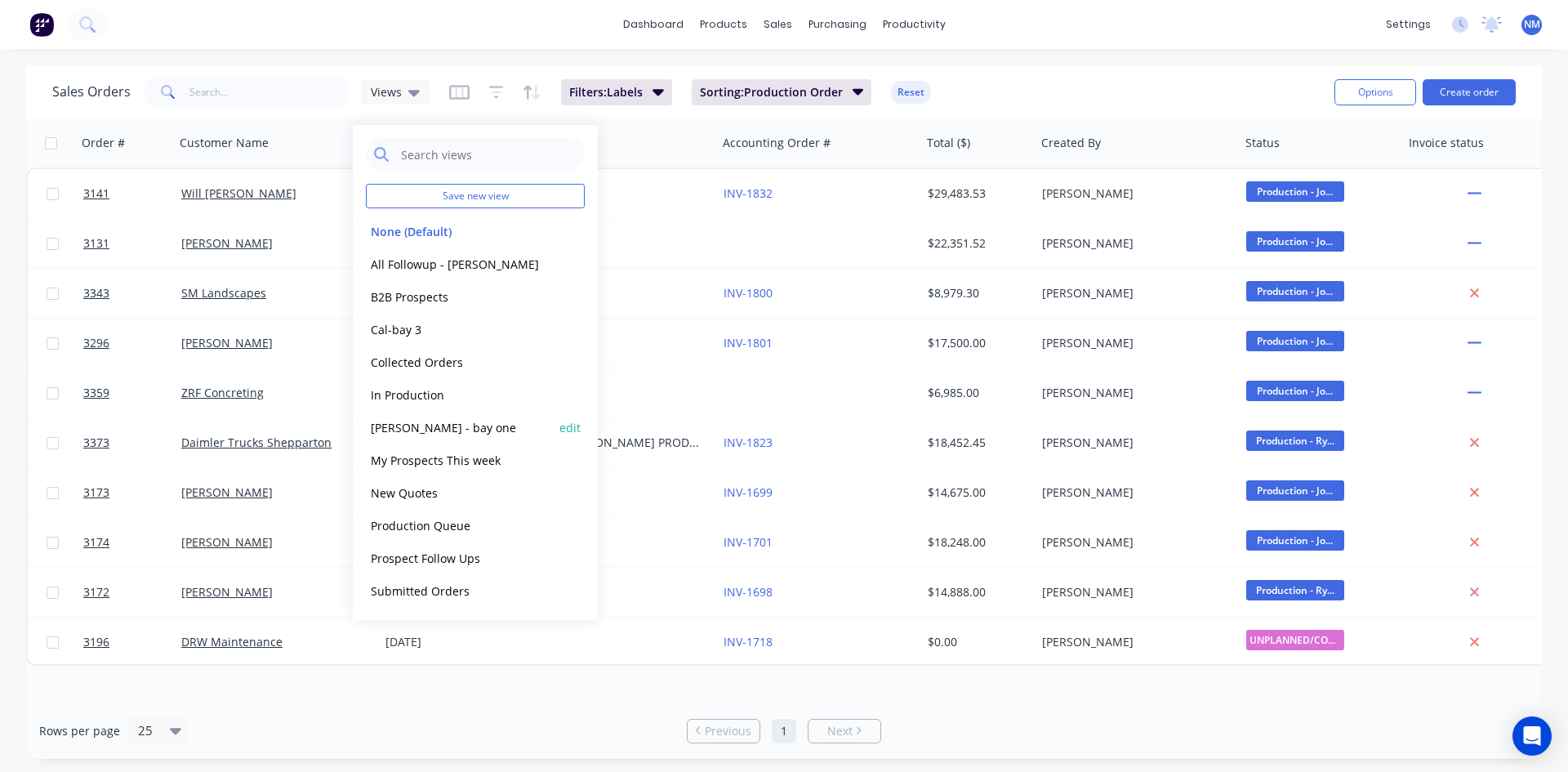
click at [443, 432] on button "[PERSON_NAME] - bay one" at bounding box center [459, 427] width 186 height 19
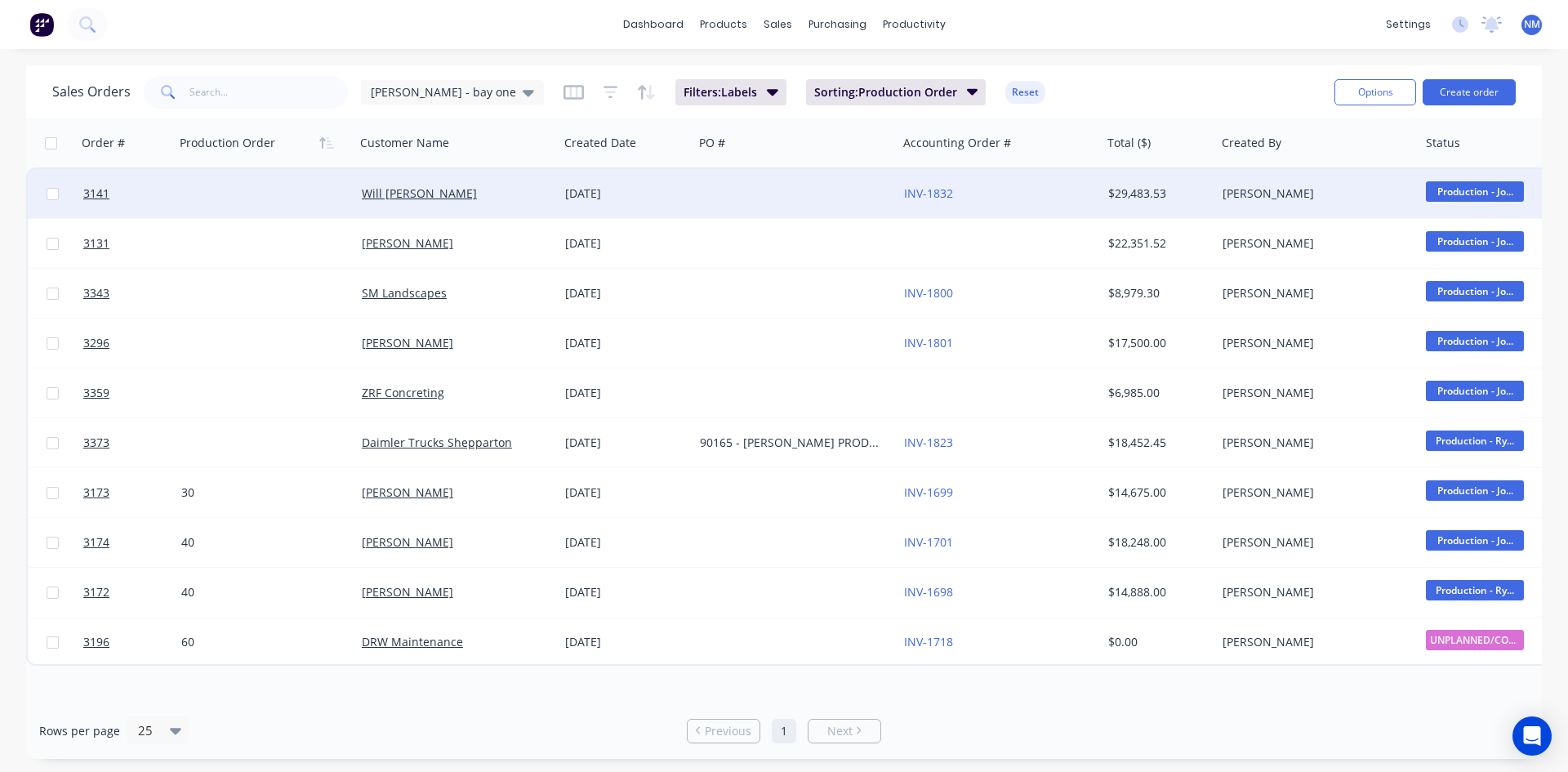
click at [211, 193] on div at bounding box center [265, 193] width 180 height 49
click at [212, 183] on input at bounding box center [265, 195] width 178 height 49
type input "10"
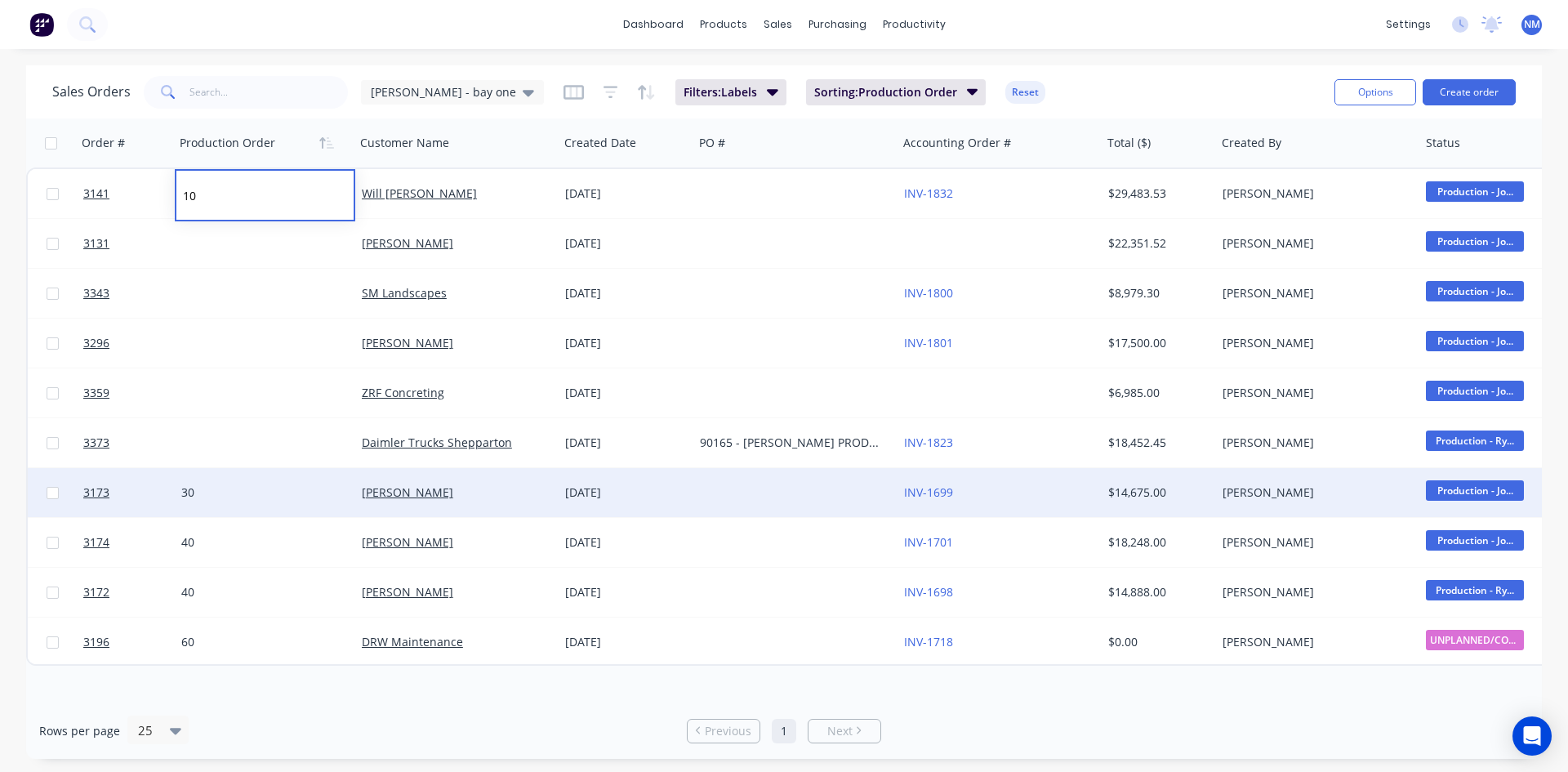
click at [219, 497] on div "30" at bounding box center [260, 493] width 159 height 17
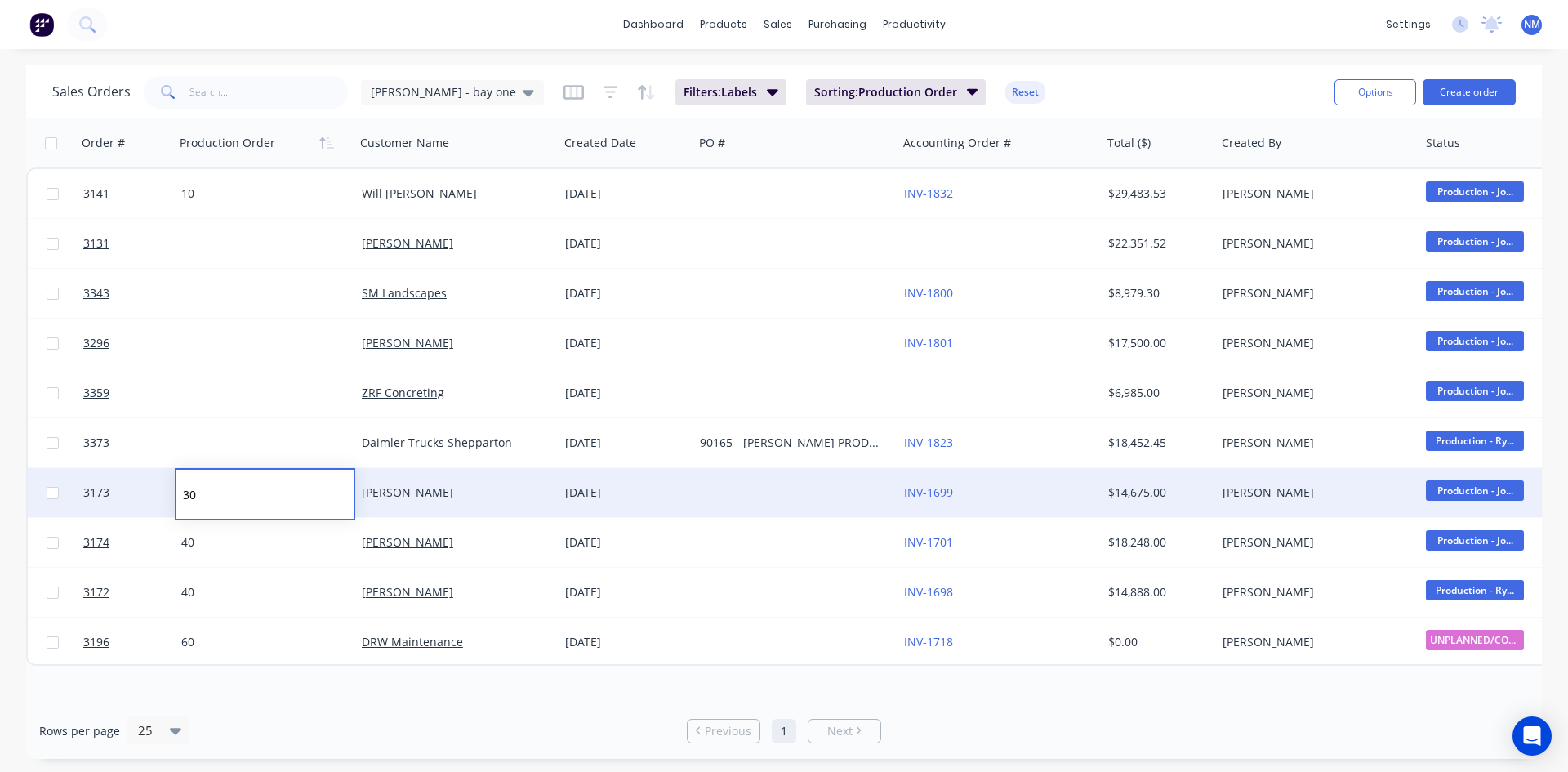
drag, startPoint x: 217, startPoint y: 491, endPoint x: 8, endPoint y: 481, distance: 209.2
click at [0, 483] on div "Sales Orders [PERSON_NAME] - bay one Filters: Labels Sorting: Production Order …" at bounding box center [784, 411] width 1568 height 693
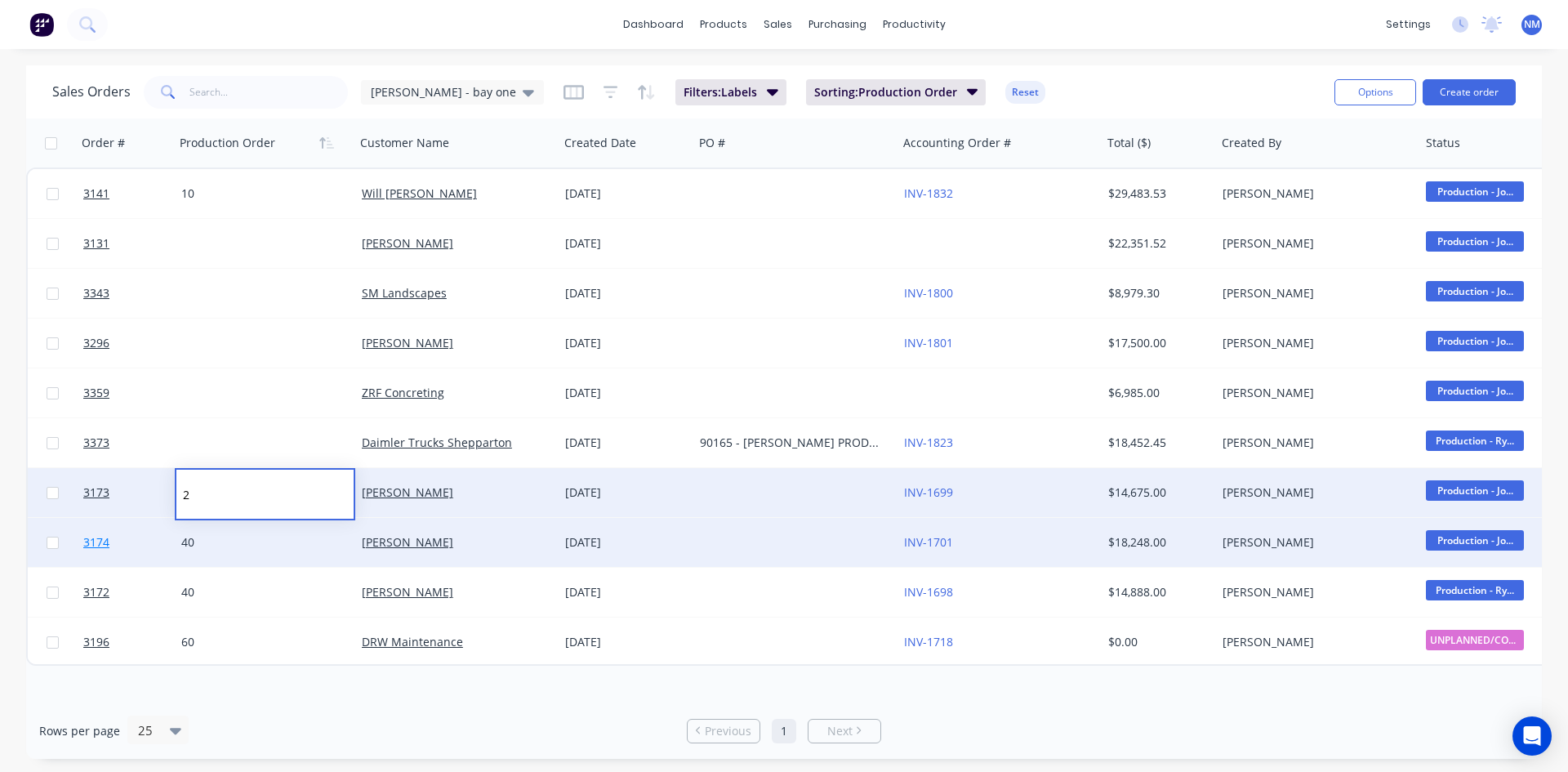
type input "20"
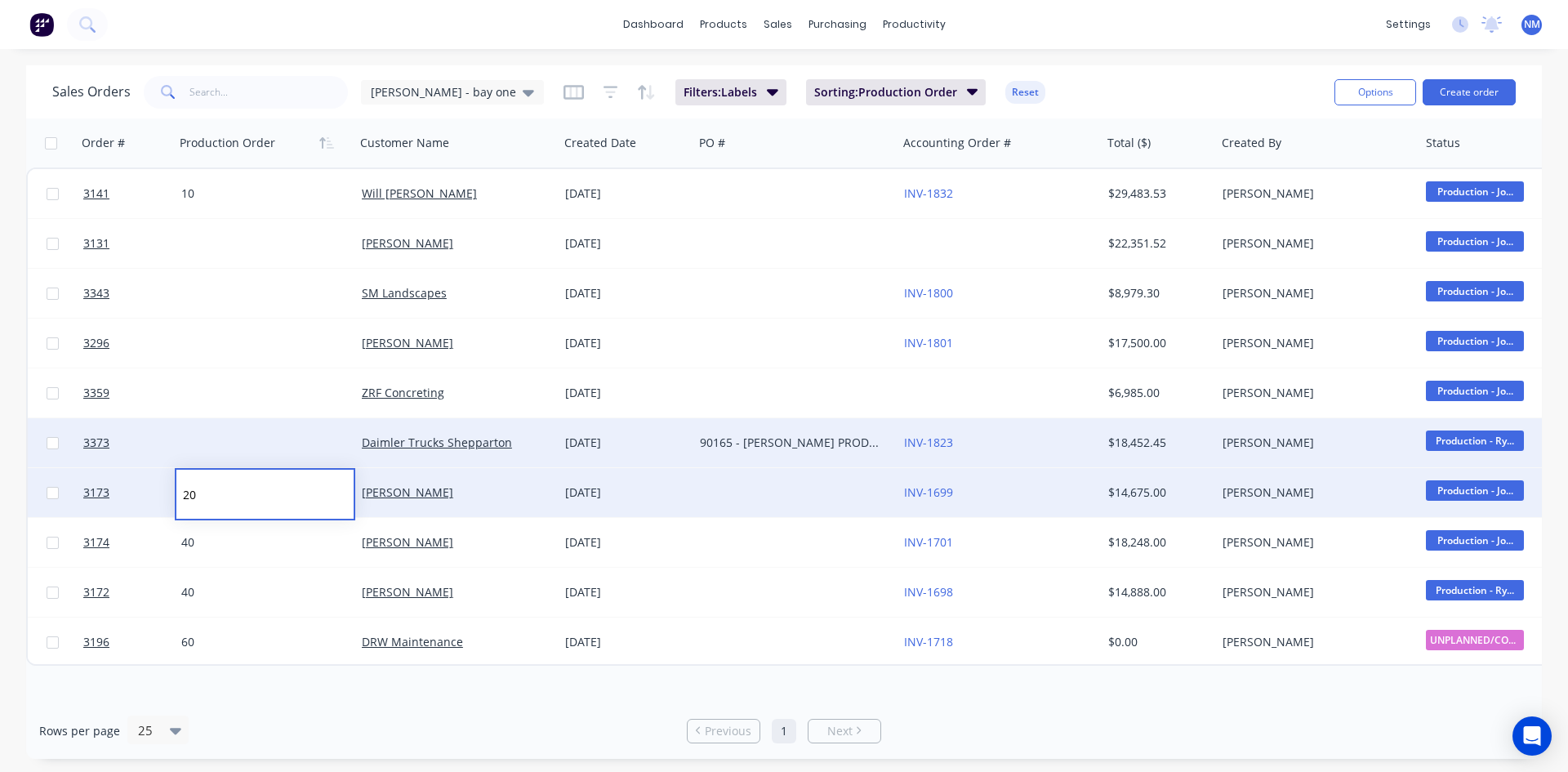
click at [266, 439] on div at bounding box center [265, 442] width 180 height 49
click at [273, 442] on div at bounding box center [265, 442] width 180 height 49
type input "5"
click at [429, 95] on span "[PERSON_NAME] - bay one" at bounding box center [444, 92] width 145 height 18
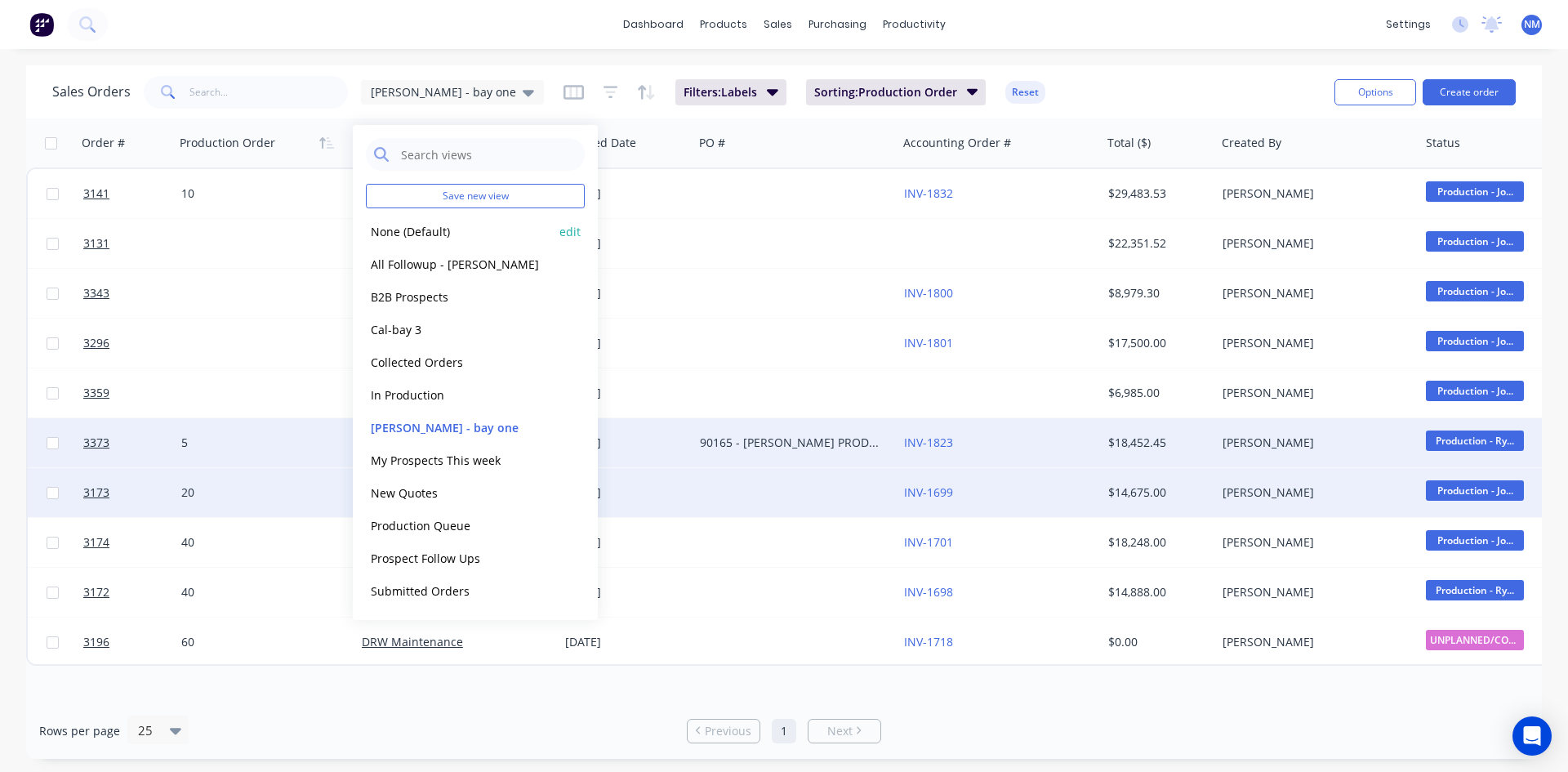
click at [426, 227] on button "None (Default)" at bounding box center [459, 231] width 186 height 19
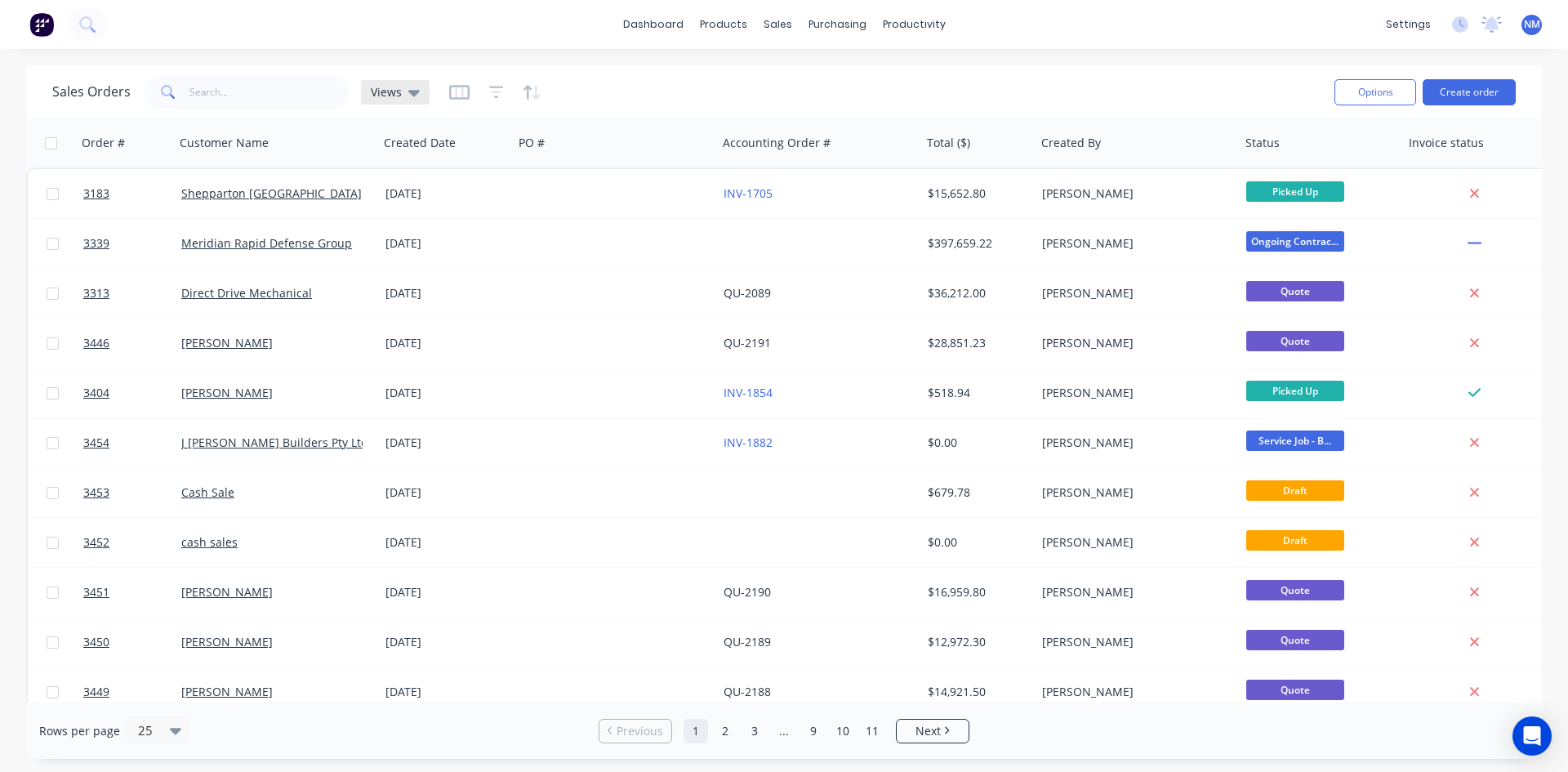
click at [395, 93] on span "Views" at bounding box center [386, 92] width 31 height 18
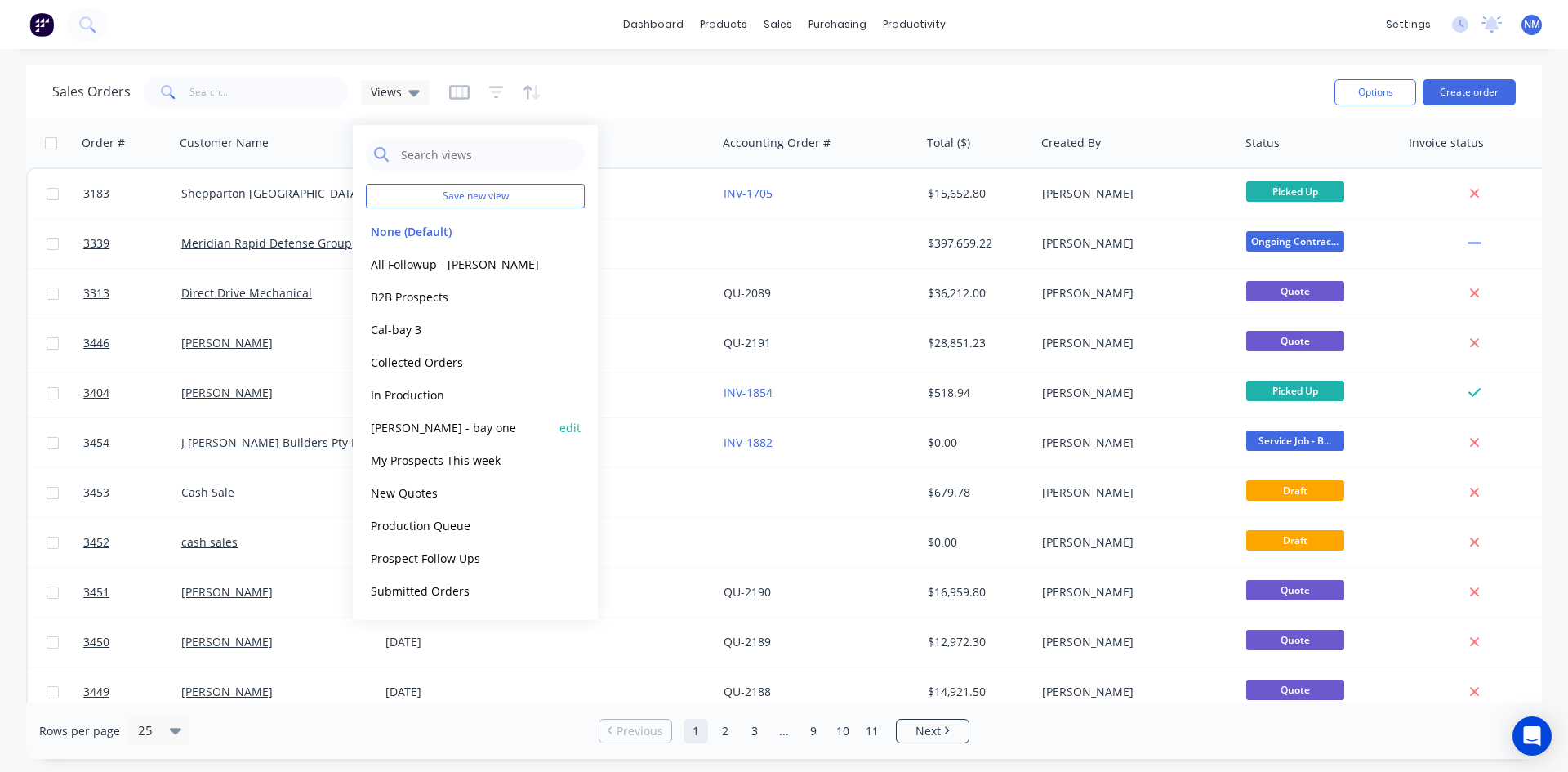
click at [442, 433] on button "[PERSON_NAME] - bay one" at bounding box center [459, 427] width 186 height 19
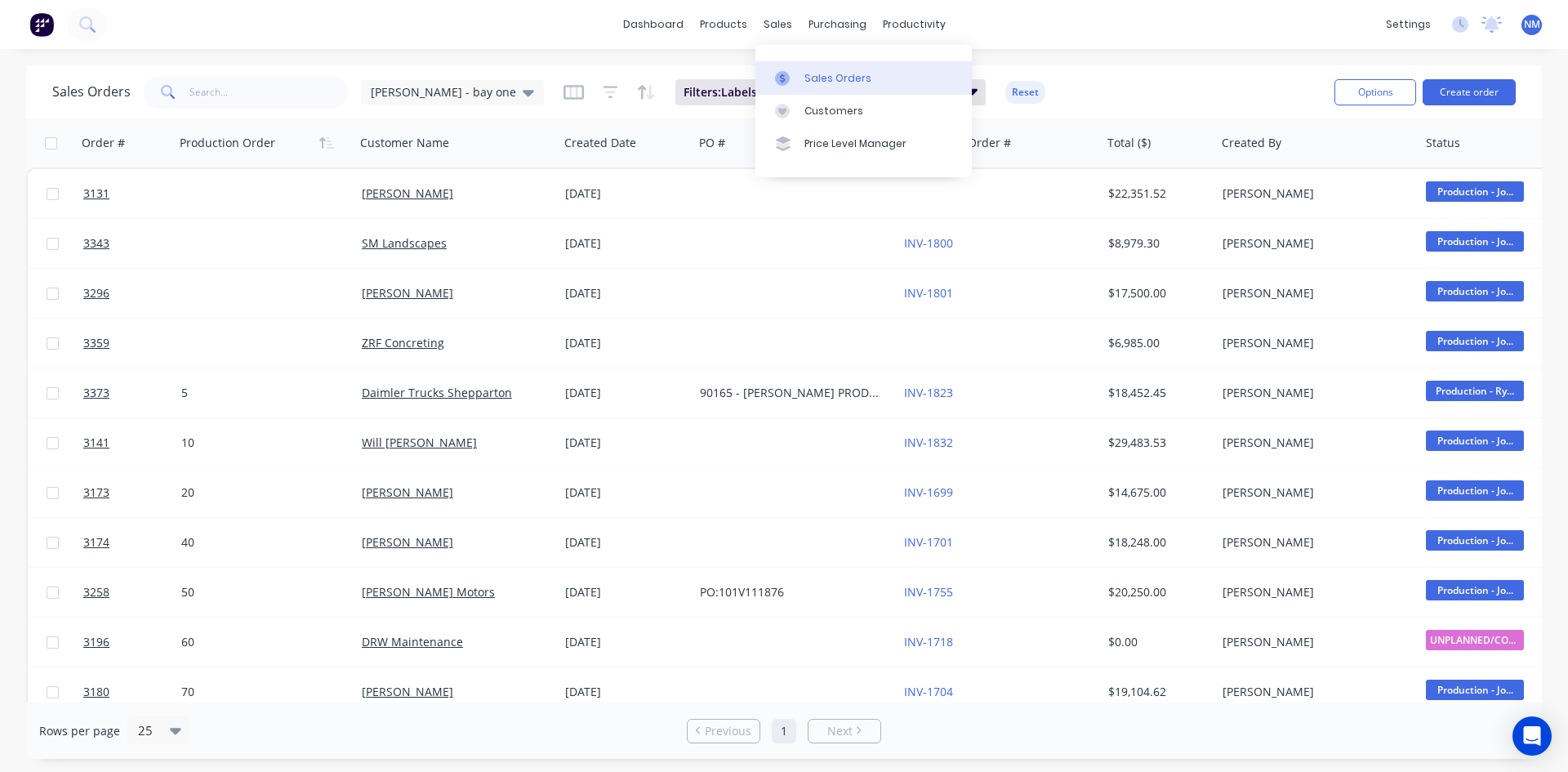
click at [805, 78] on div "Sales Orders" at bounding box center [838, 78] width 67 height 15
click at [754, 75] on div "Product Catalogue" at bounding box center [795, 78] width 101 height 15
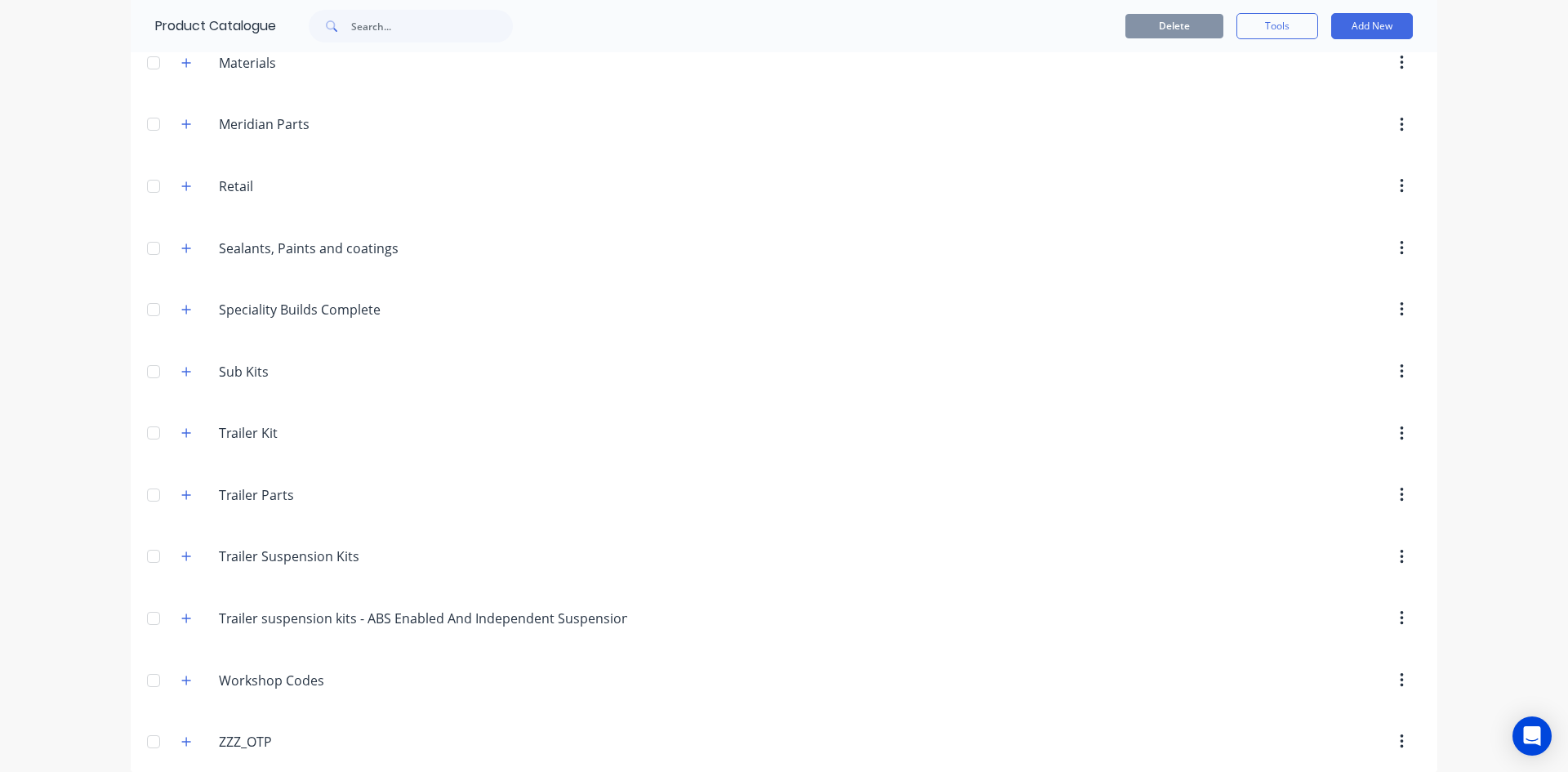
scroll to position [773, 0]
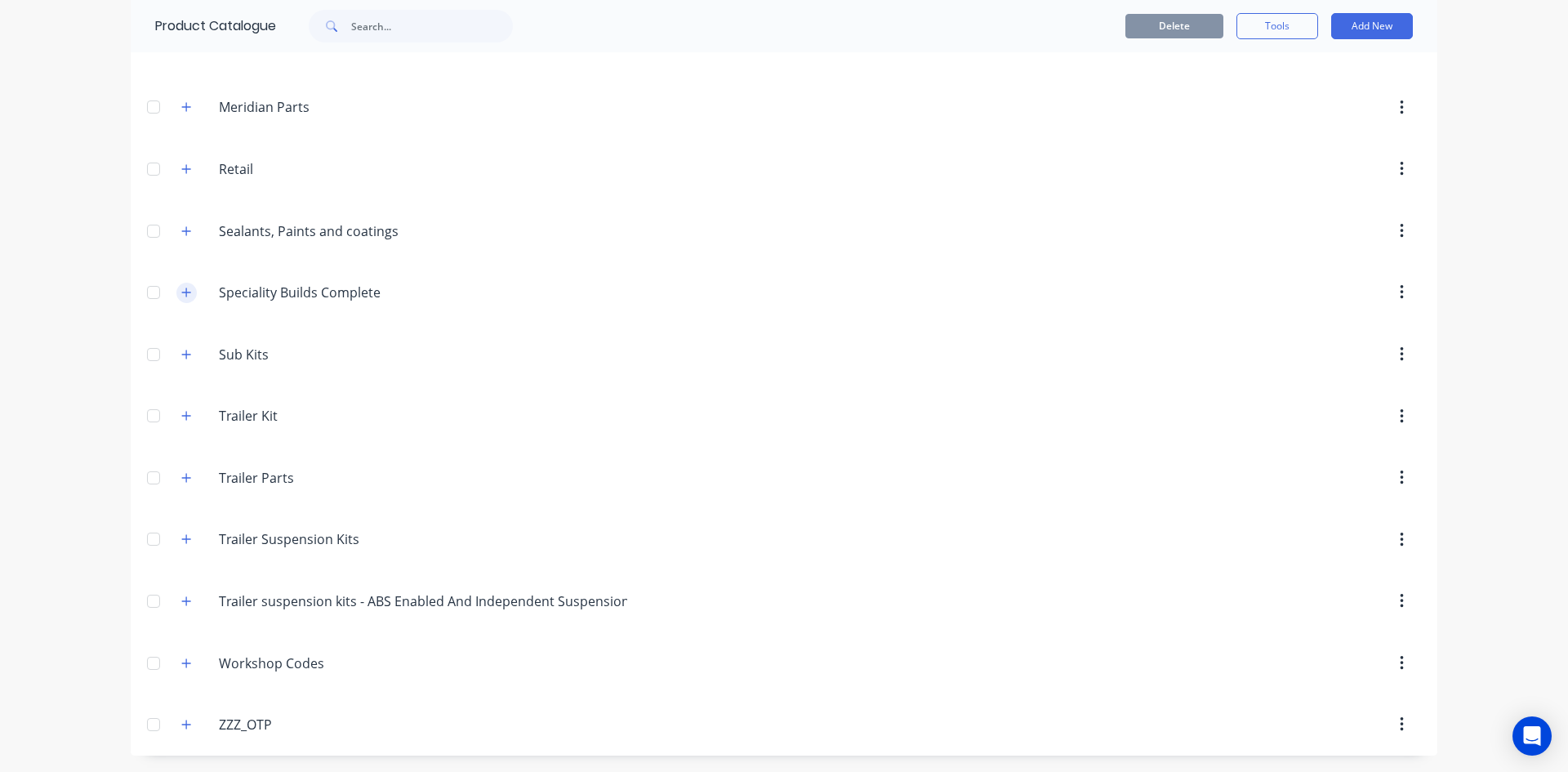
click at [181, 288] on icon "button" at bounding box center [186, 293] width 10 height 12
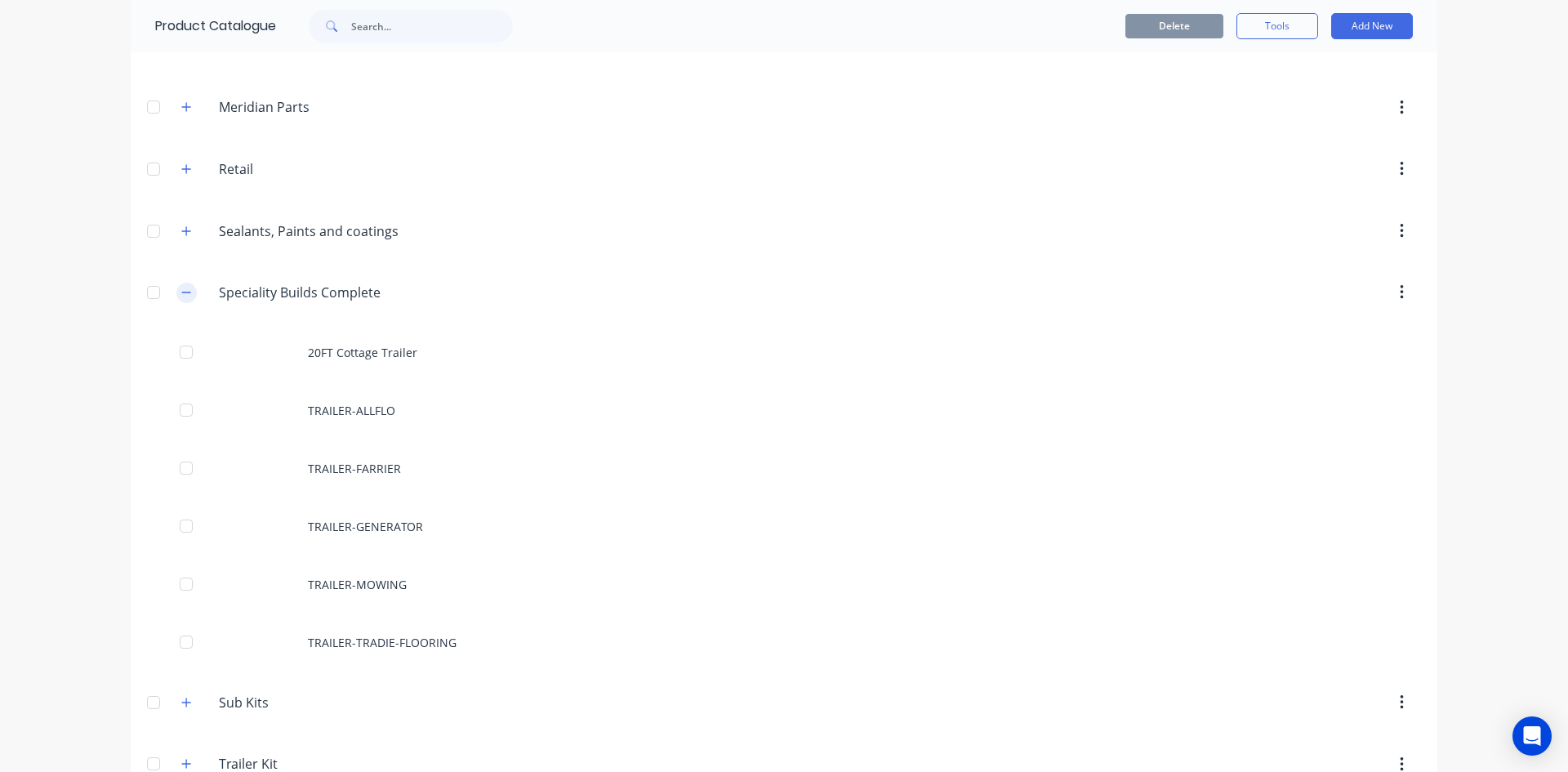
click at [185, 297] on icon "button" at bounding box center [186, 293] width 10 height 12
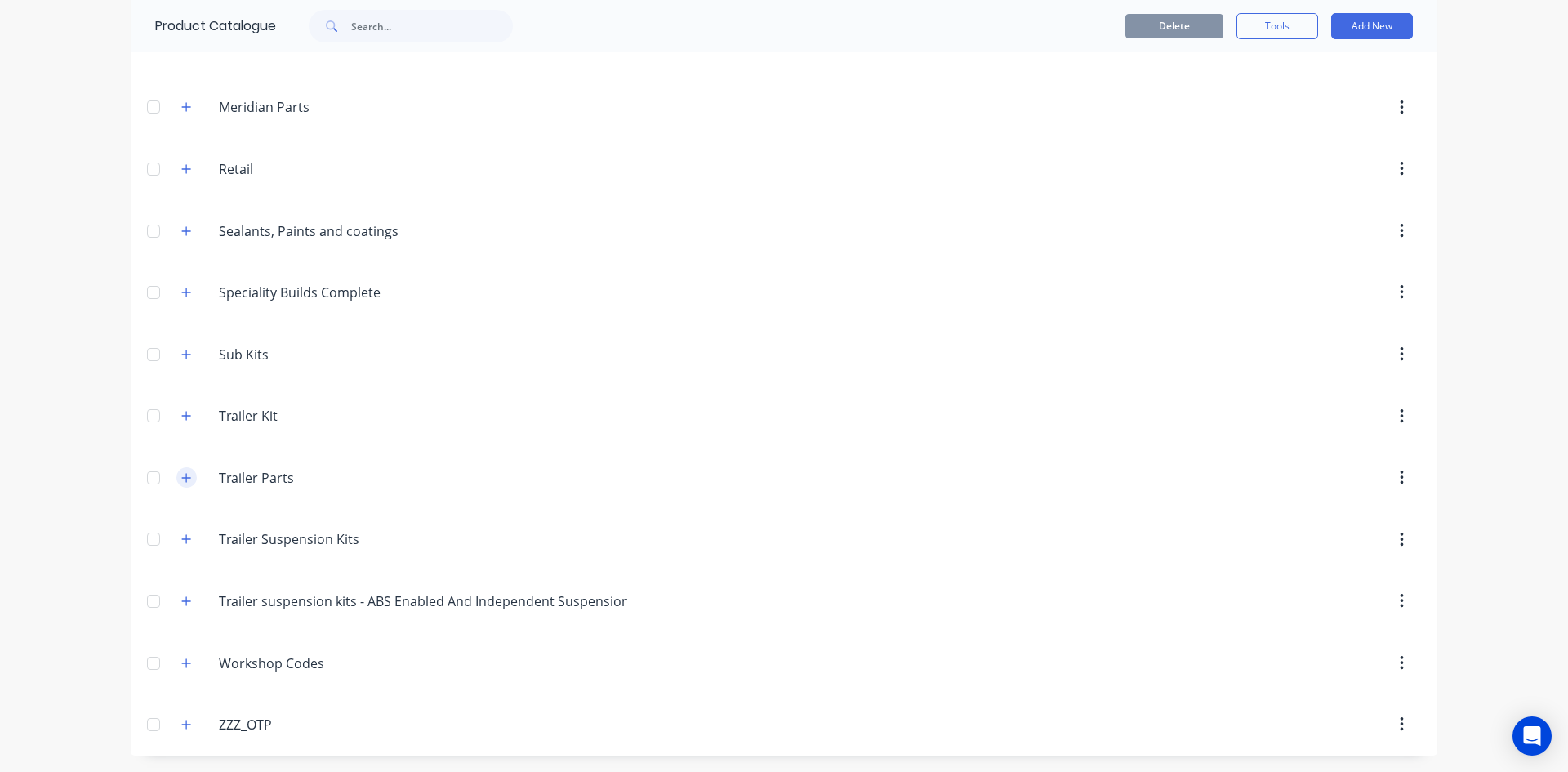
click at [177, 484] on button "button" at bounding box center [187, 477] width 20 height 20
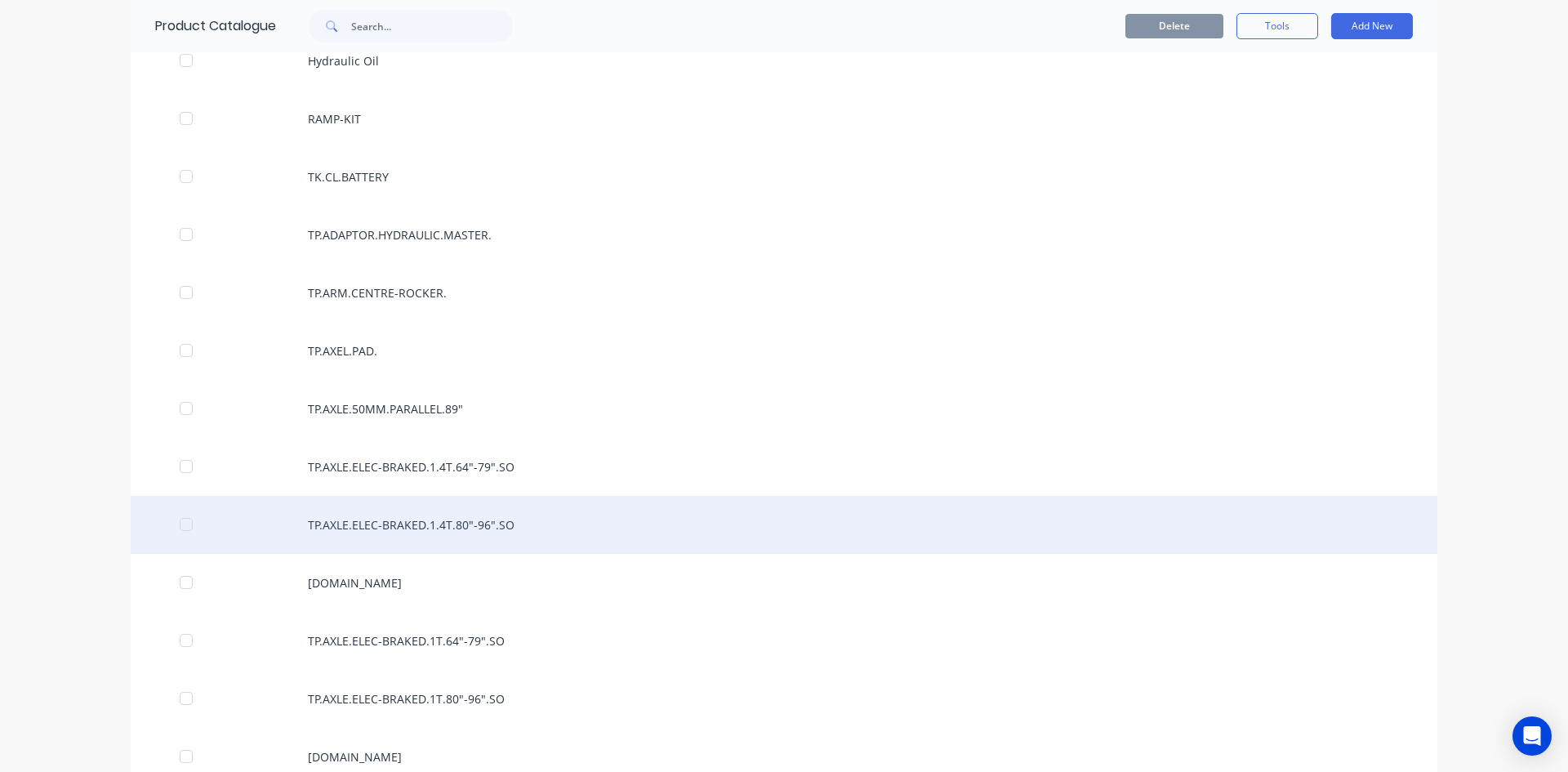
scroll to position [1629, 0]
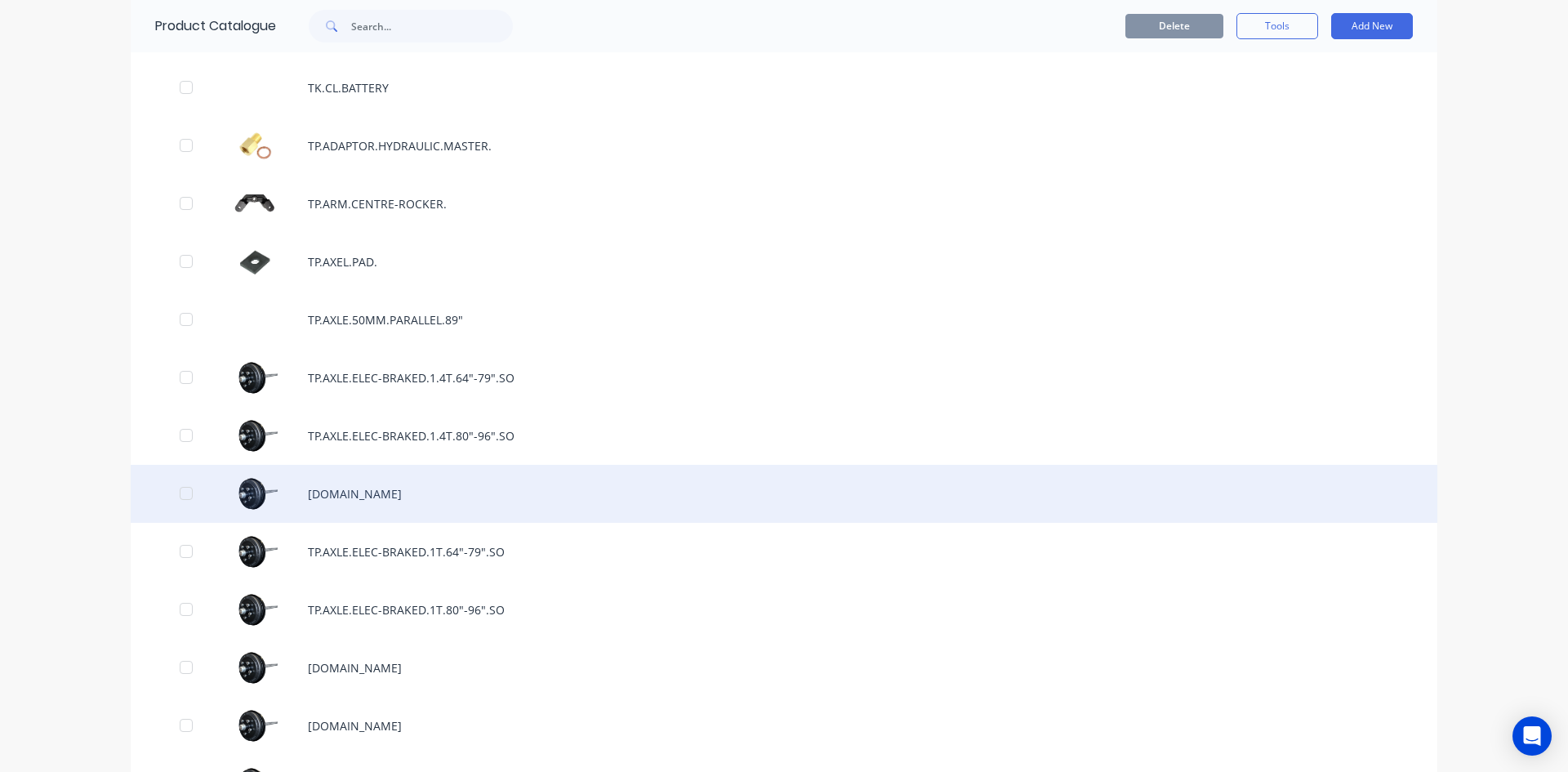
click at [437, 510] on div "[DOMAIN_NAME]" at bounding box center [784, 494] width 1307 height 58
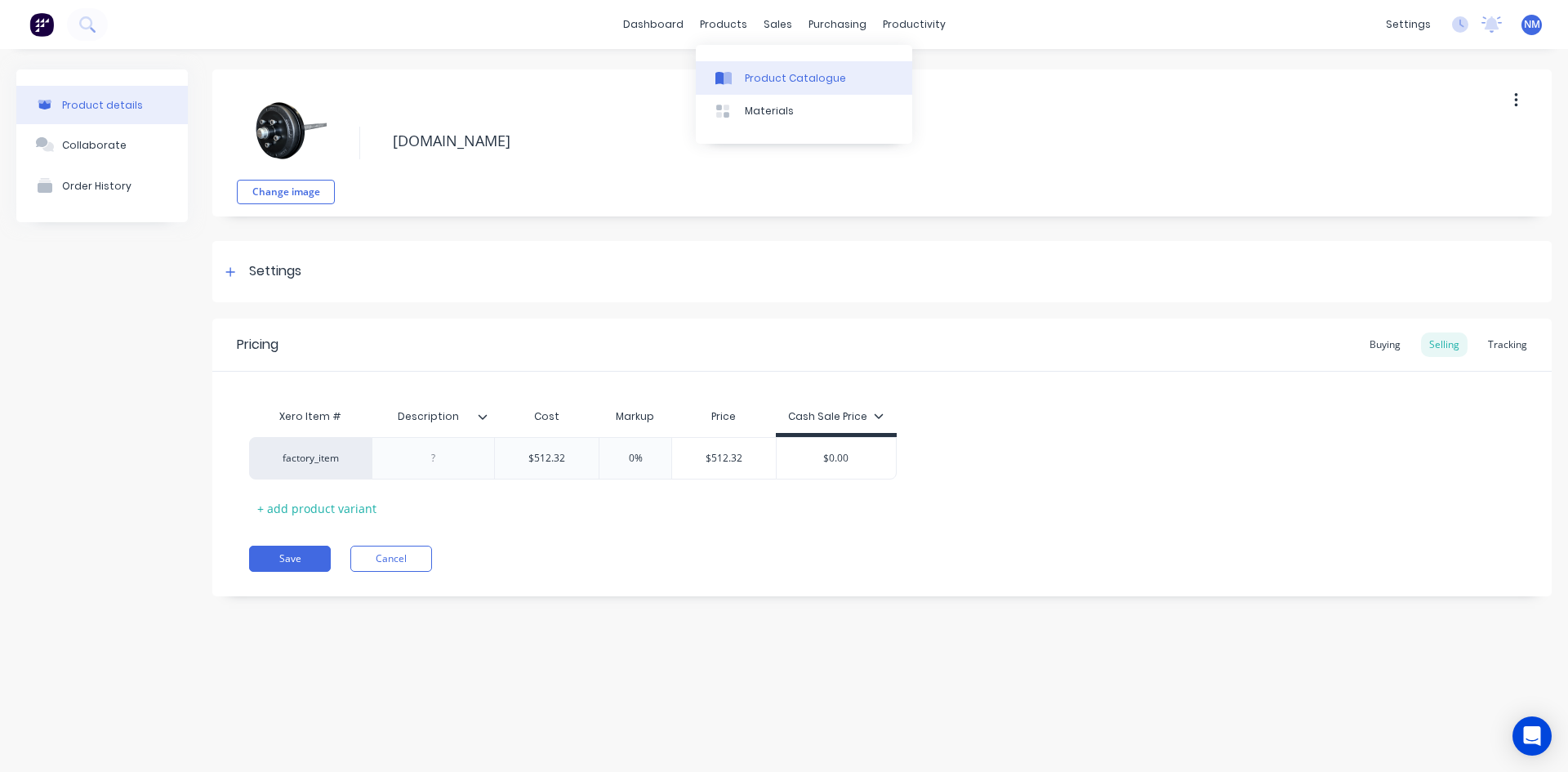
click at [758, 85] on div "Product Catalogue" at bounding box center [795, 78] width 101 height 15
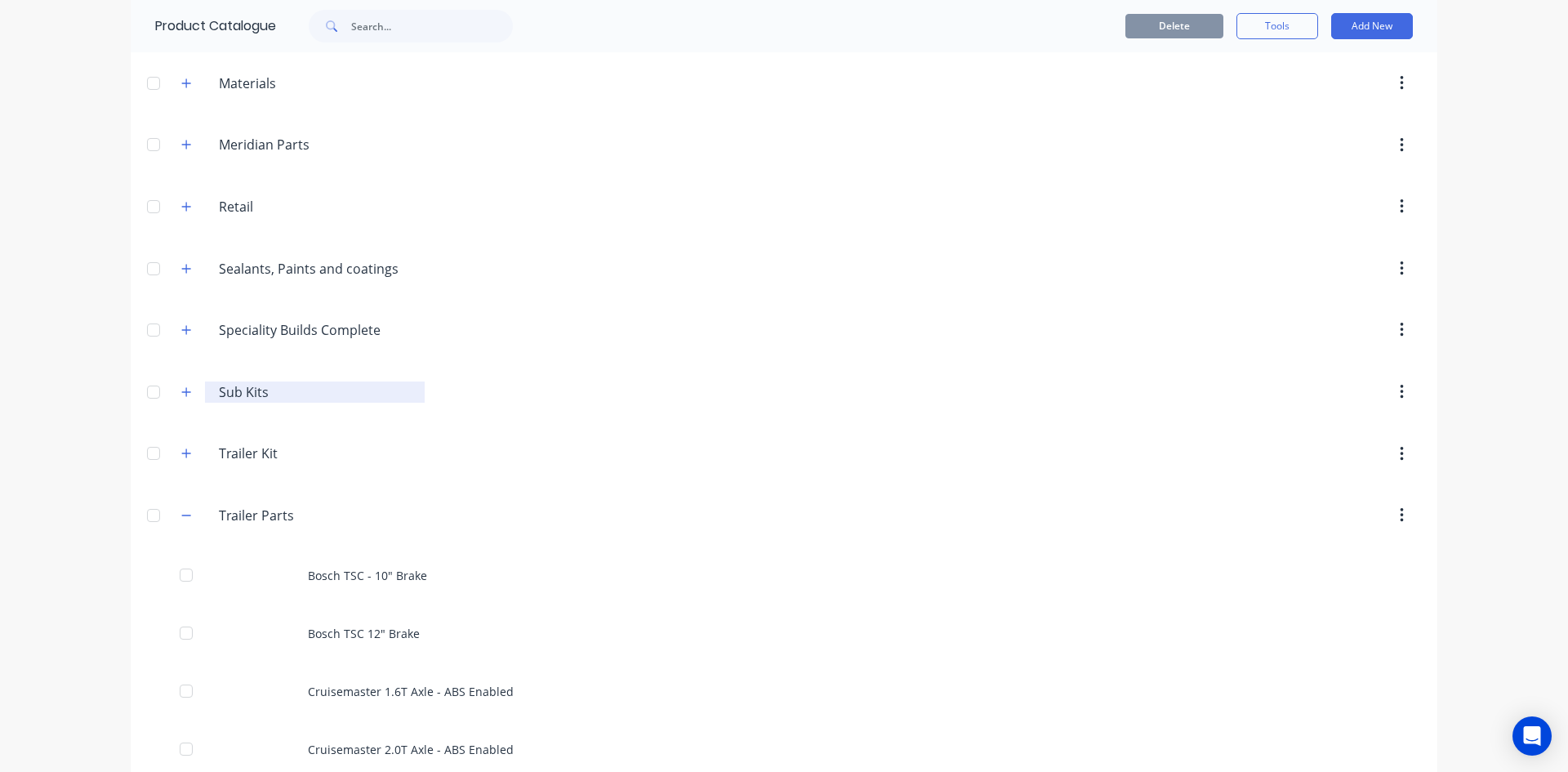
scroll to position [653, 0]
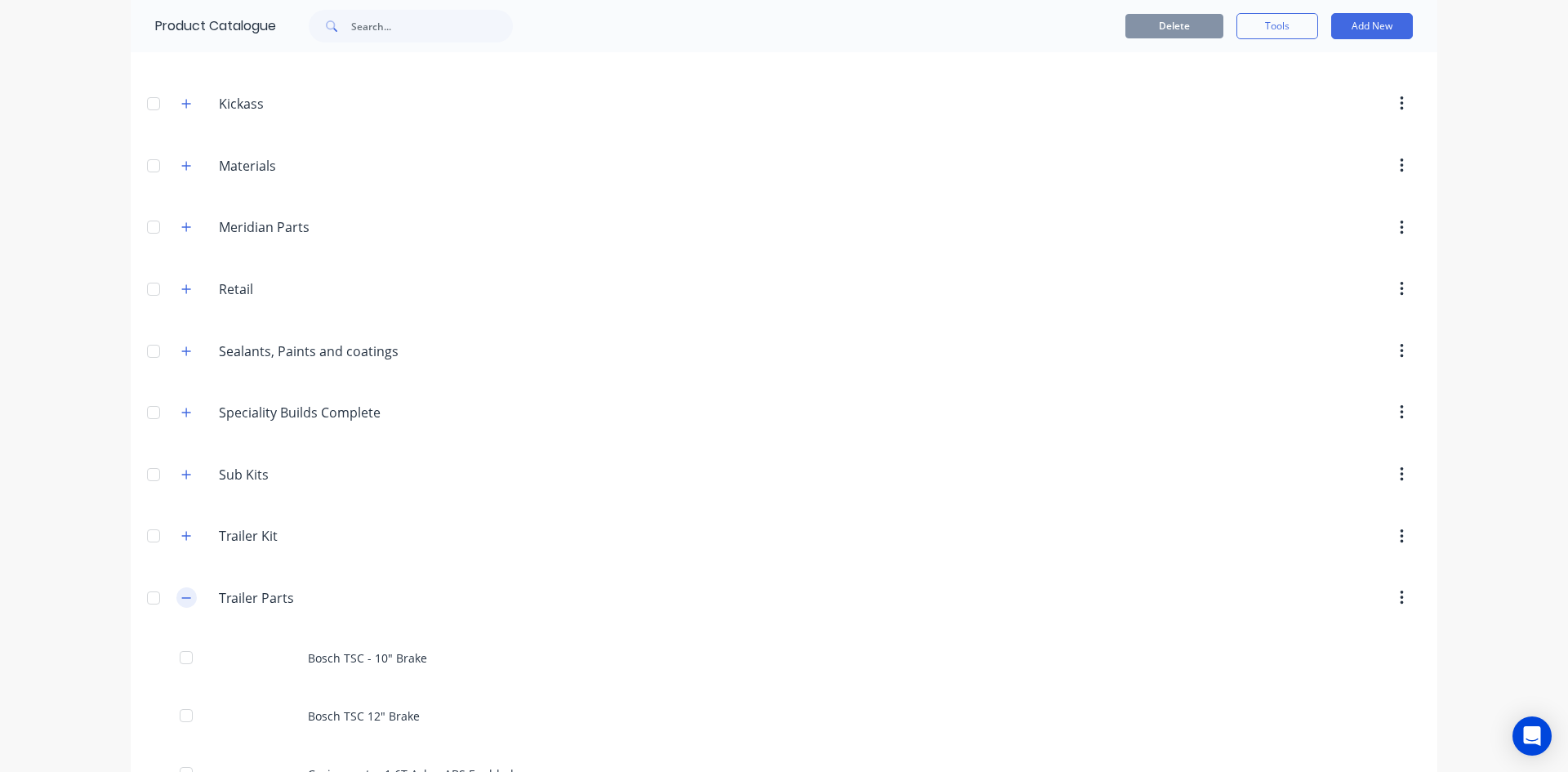
click at [178, 604] on button "button" at bounding box center [187, 597] width 20 height 20
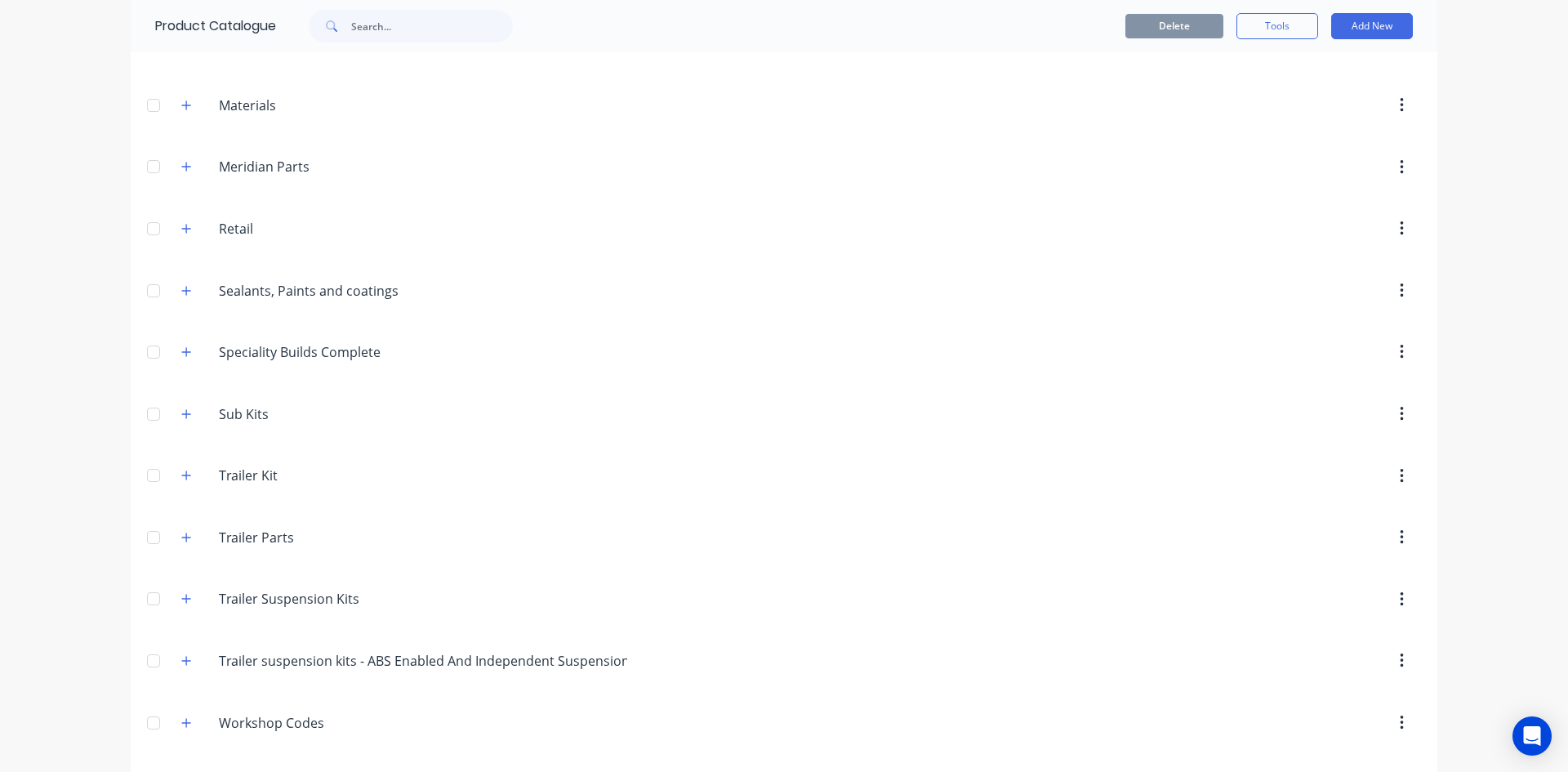
scroll to position [773, 0]
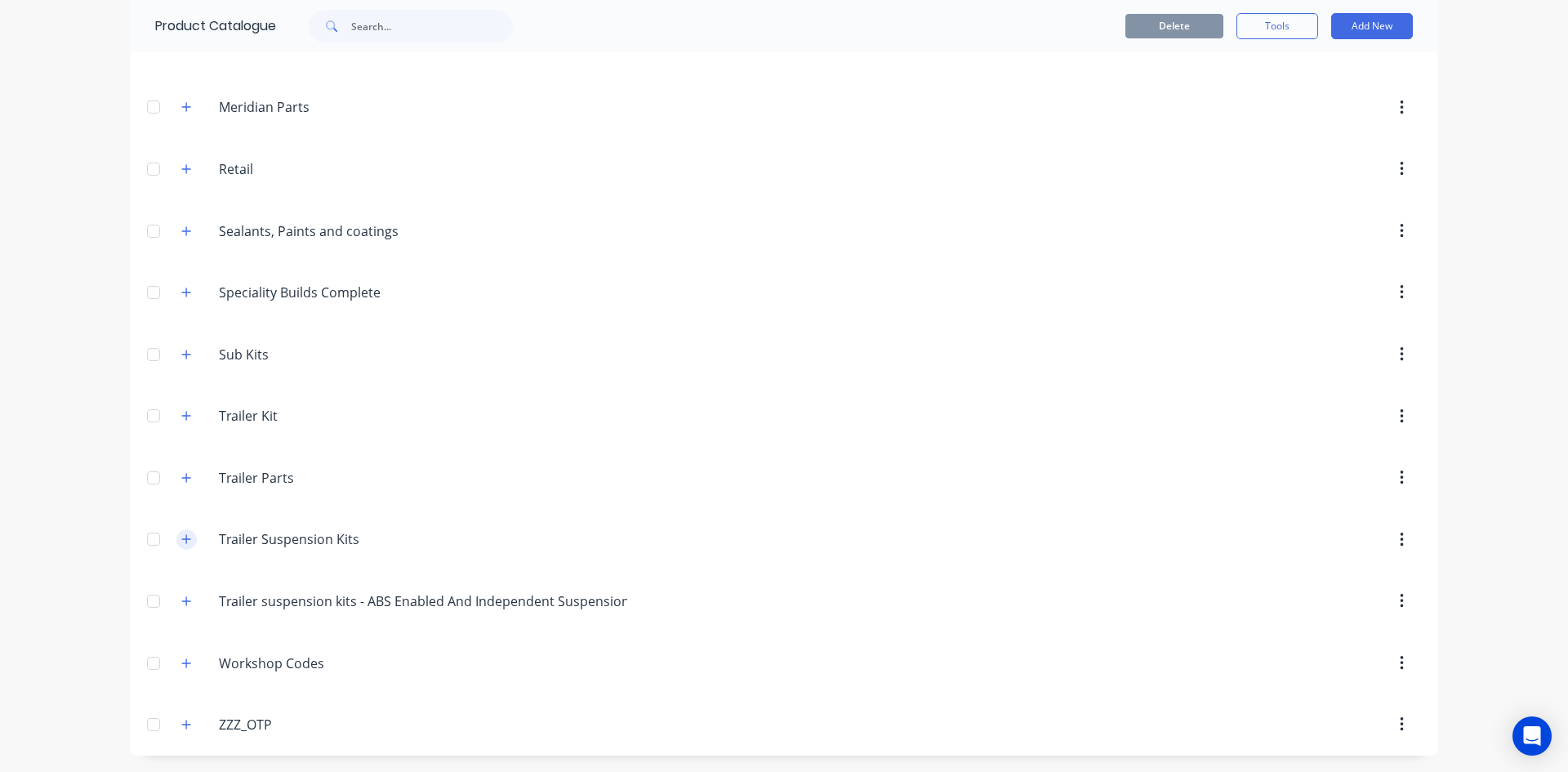
click at [183, 530] on button "button" at bounding box center [187, 539] width 20 height 20
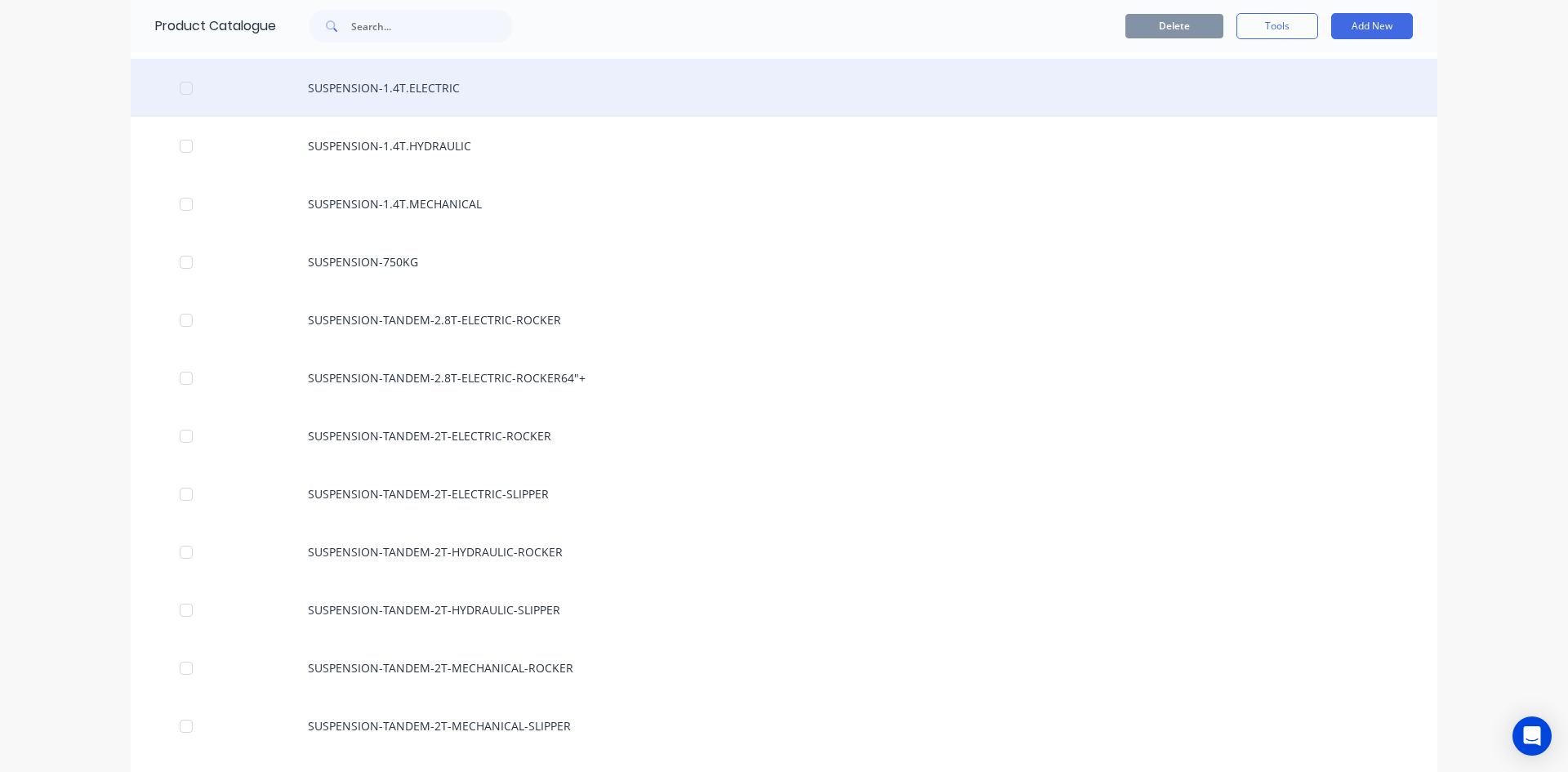
scroll to position [1345, 0]
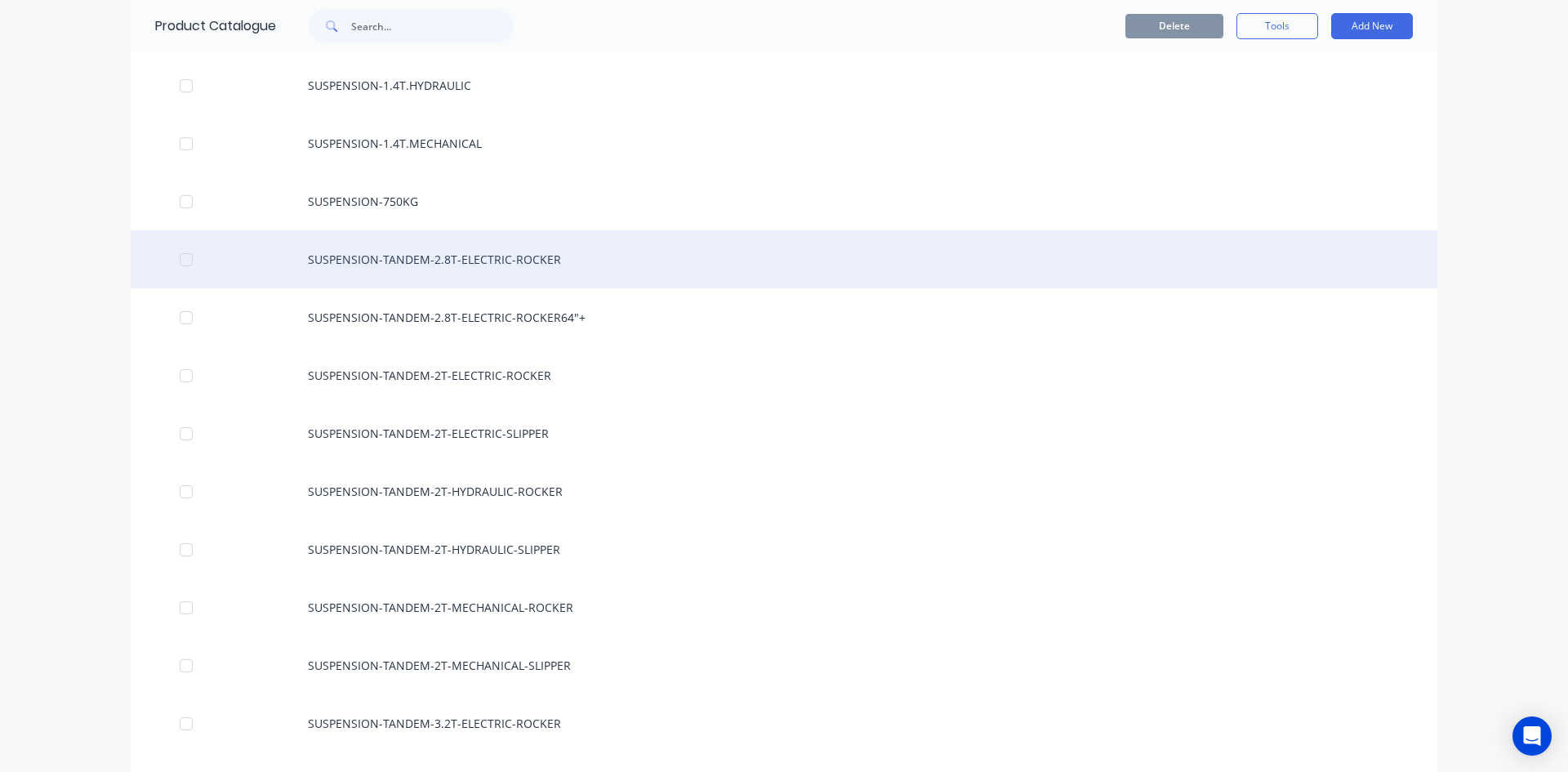
click at [461, 254] on div "SUSPENSION-TANDEM-2.8T-ELECTRIC-ROCKER" at bounding box center [784, 259] width 1307 height 58
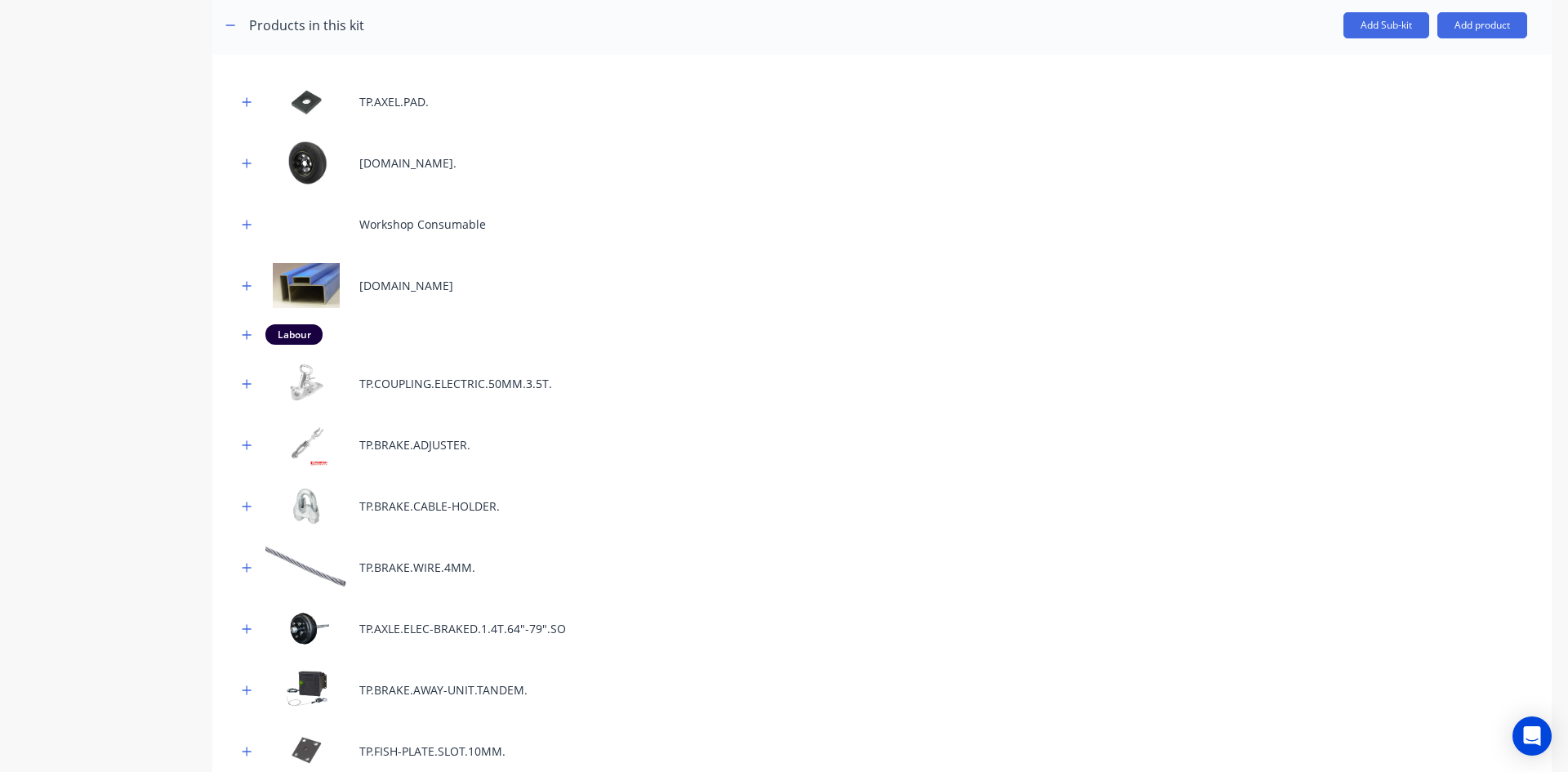
scroll to position [734, 0]
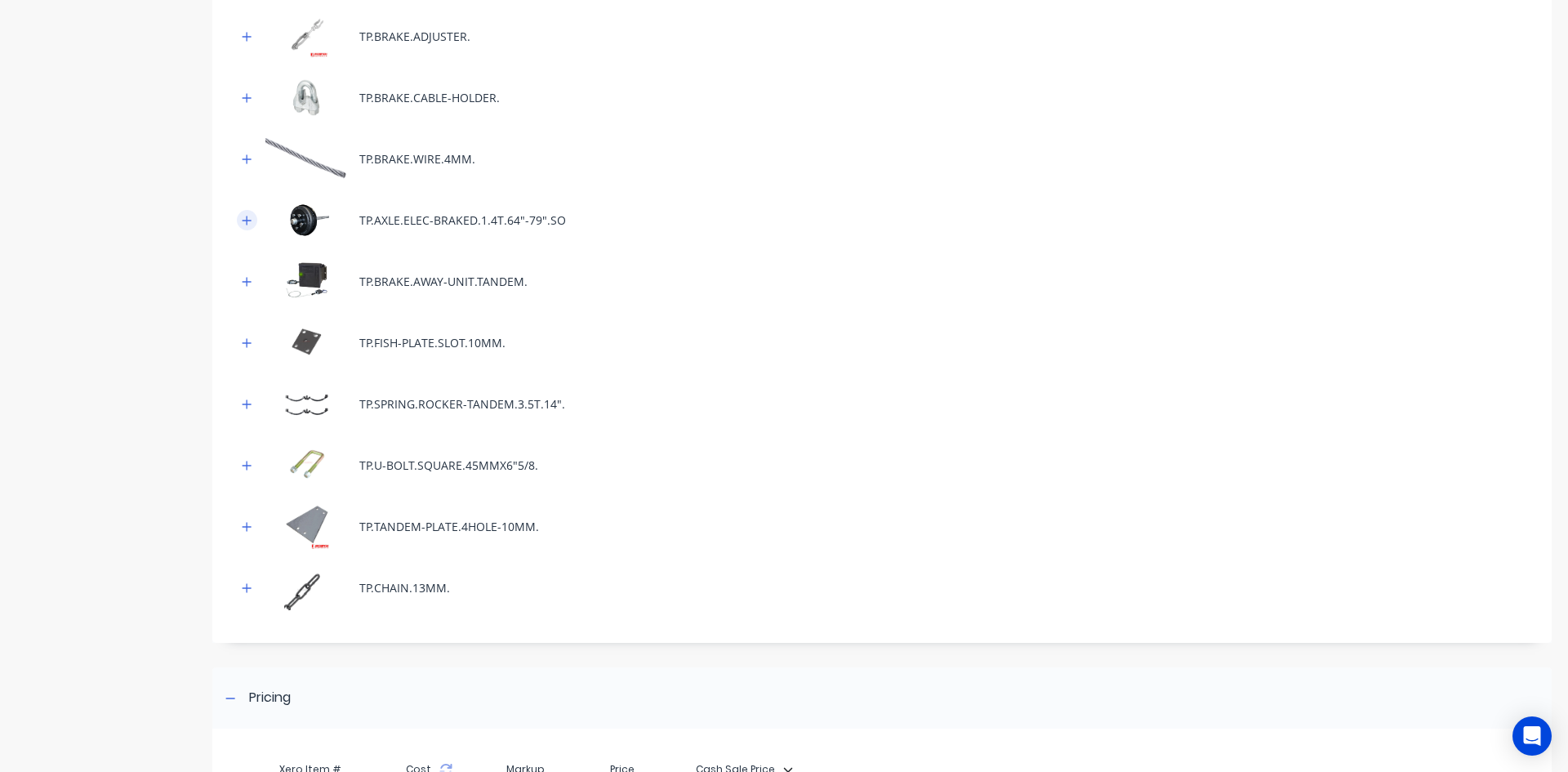
click at [251, 220] on icon "button" at bounding box center [247, 220] width 9 height 9
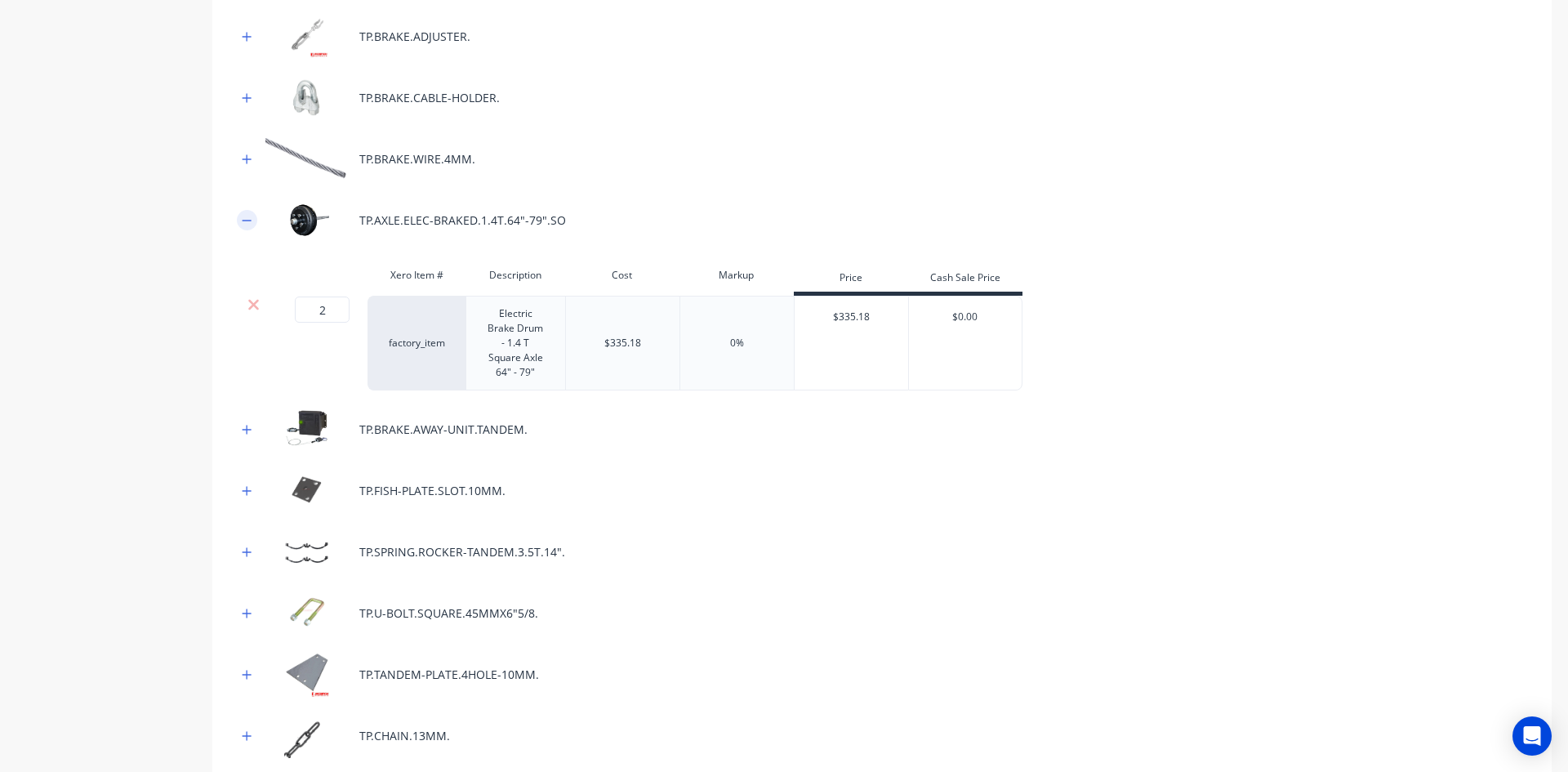
click at [248, 222] on icon "button" at bounding box center [247, 221] width 10 height 12
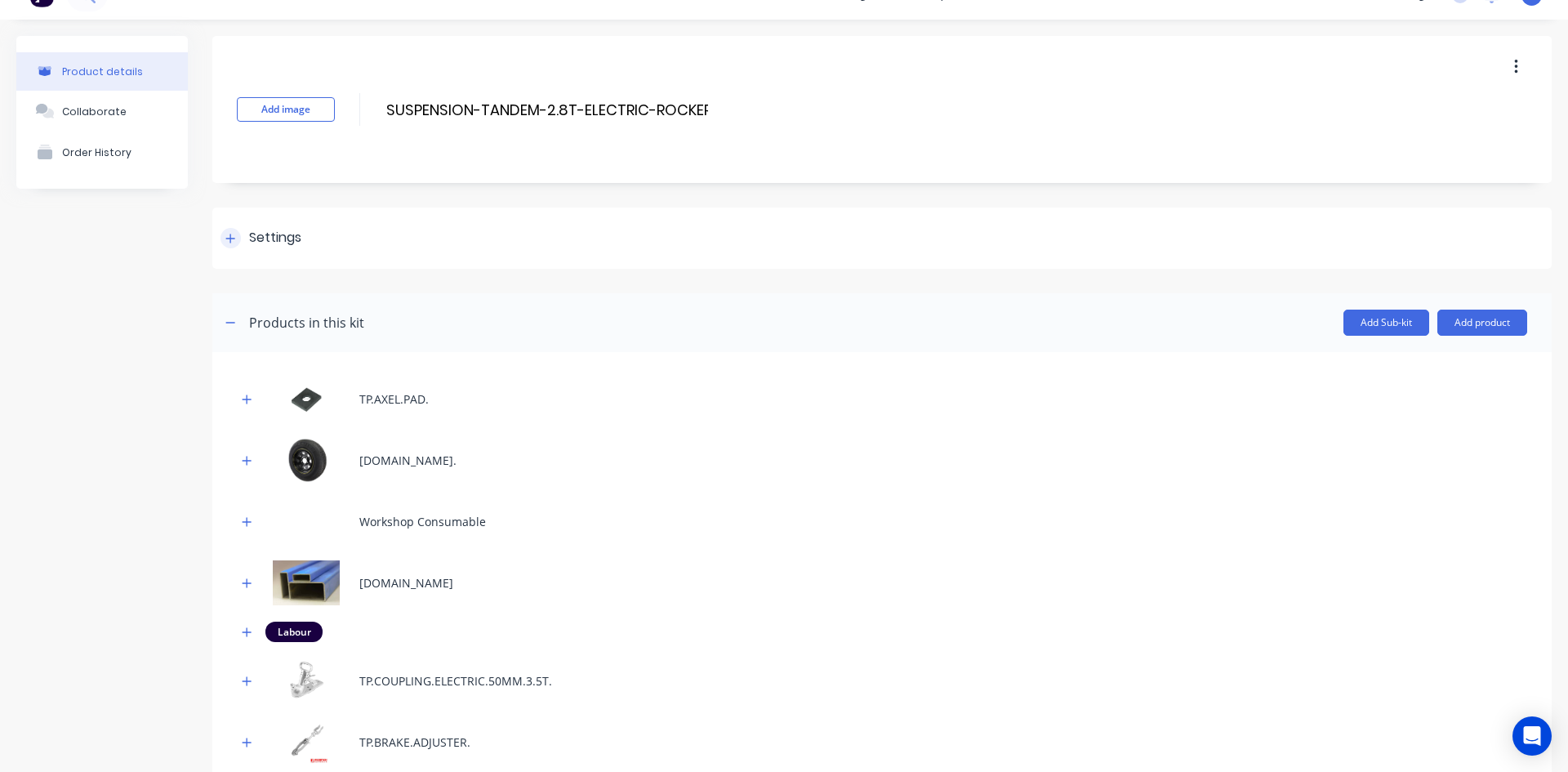
scroll to position [0, 0]
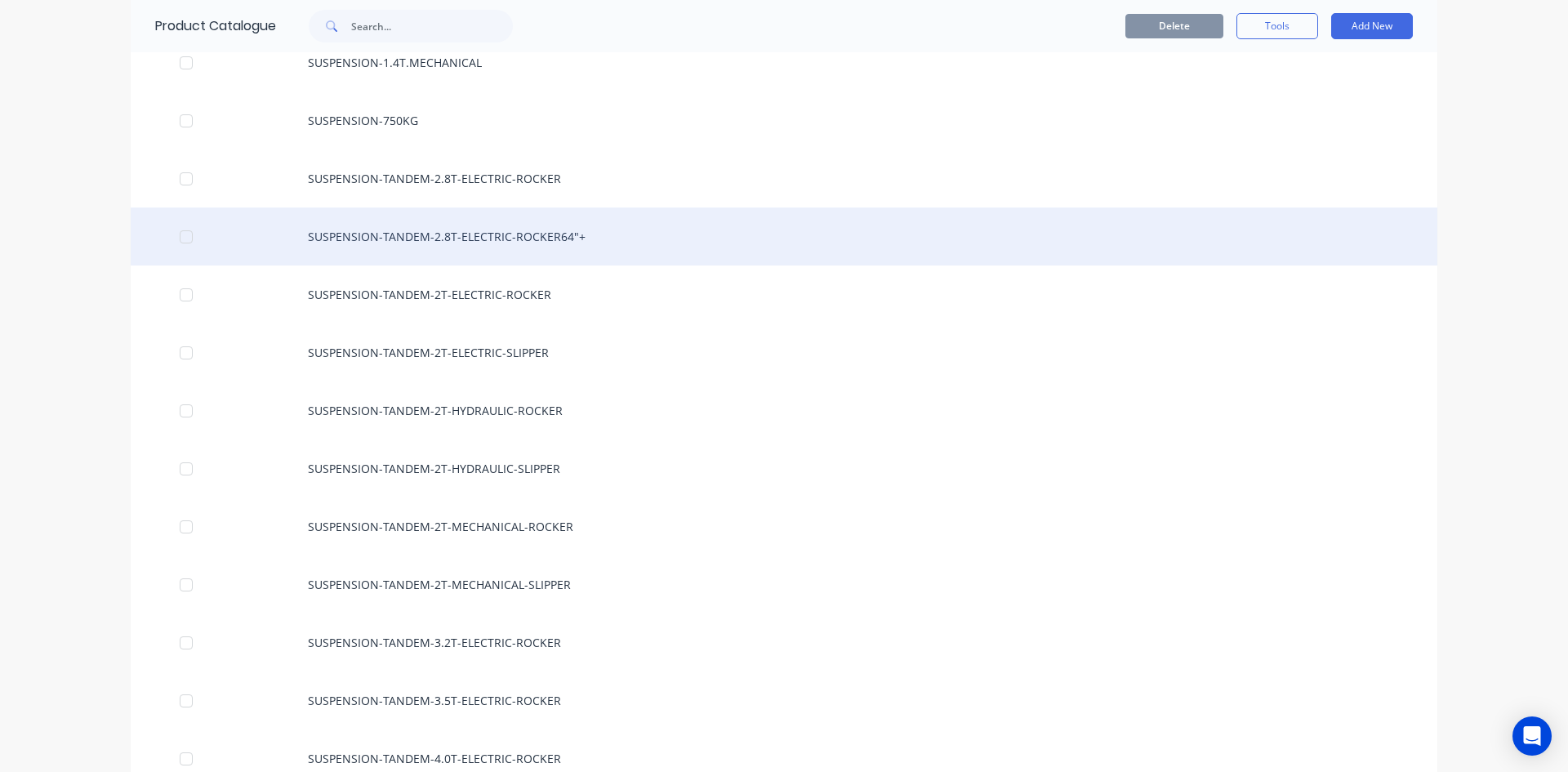
scroll to position [1225, 0]
